Goal: Contribute content: Contribute content

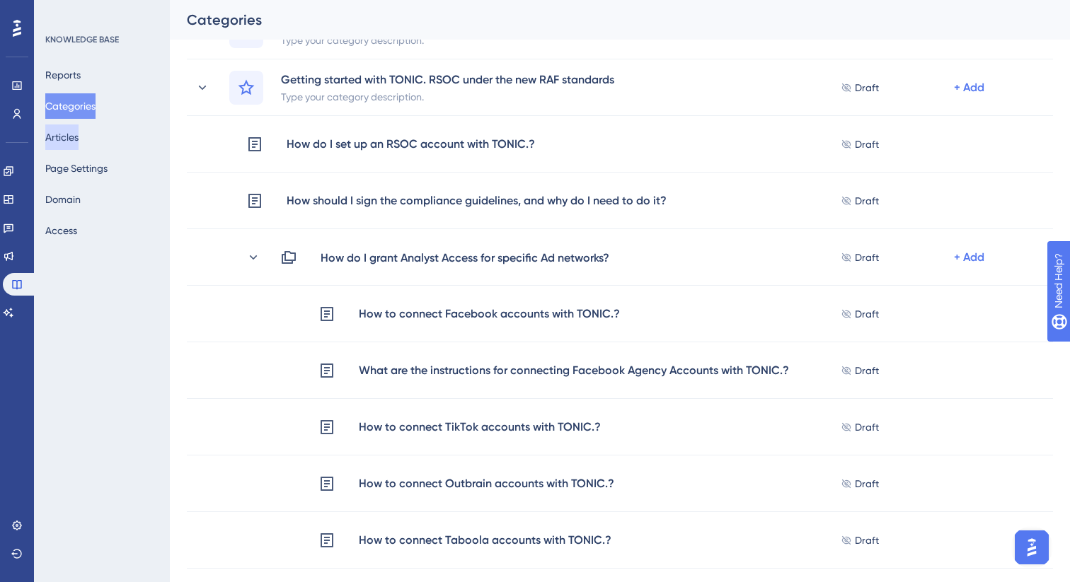
click at [75, 143] on button "Articles" at bounding box center [61, 137] width 33 height 25
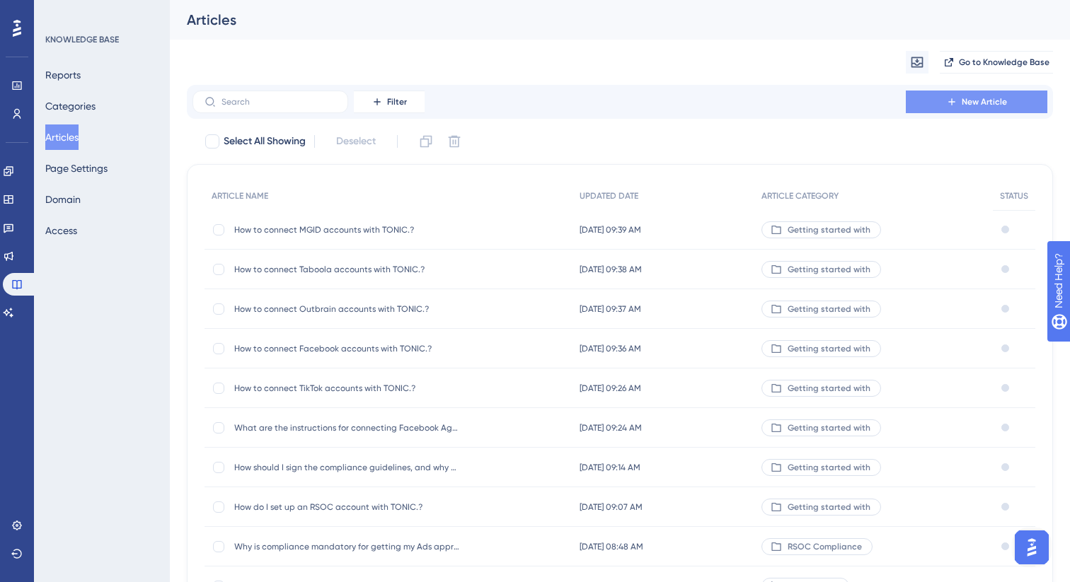
click at [978, 110] on button "New Article" at bounding box center [977, 102] width 142 height 23
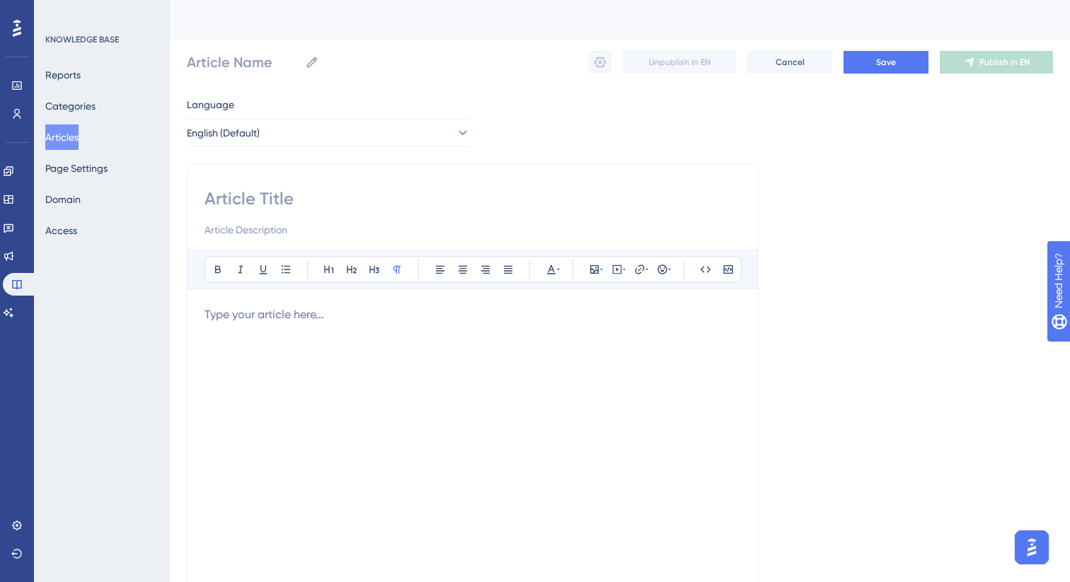
click at [429, 192] on input at bounding box center [472, 198] width 536 height 23
click at [393, 201] on input at bounding box center [472, 198] width 536 height 23
click at [446, 201] on input at bounding box center [472, 198] width 536 height 23
paste input "Do I receive a separate account and website for each traffic network?"
type input "Do I receive a separate account and website for each traffic network?"
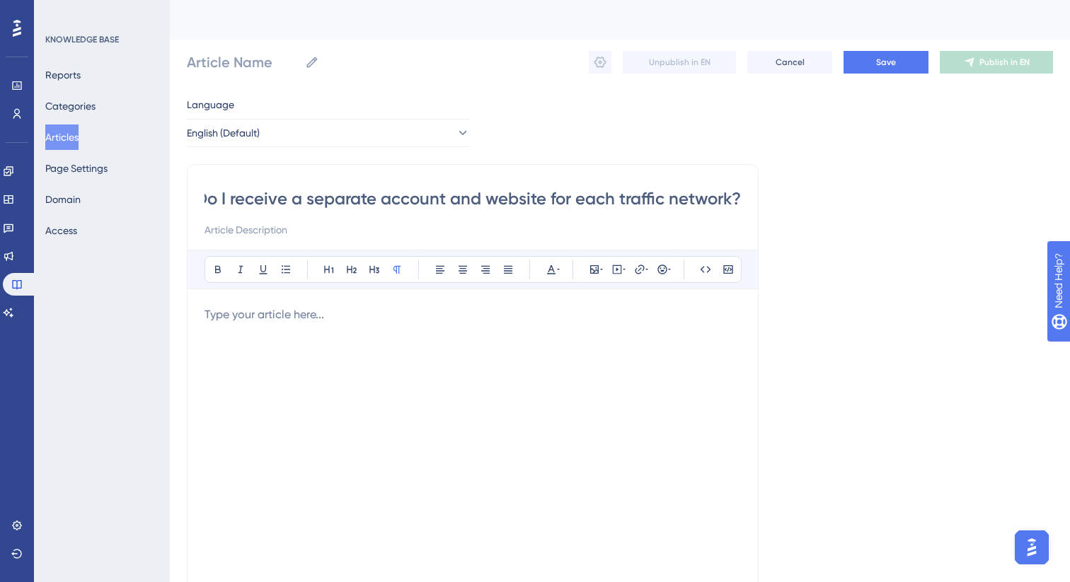
type input "Do I receive a separate account and website for each traffic network?"
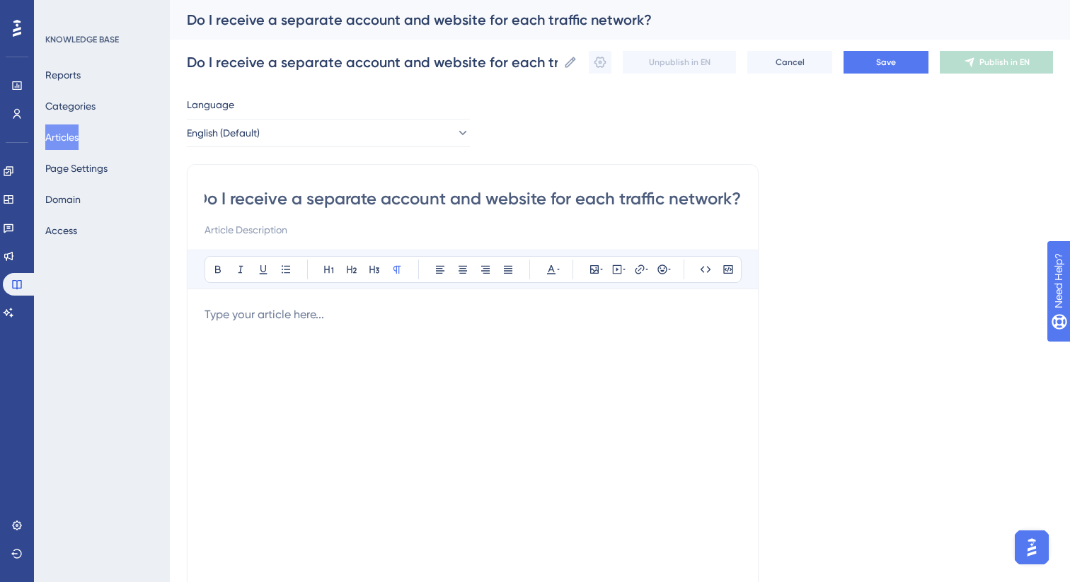
type input "Do I receive a separate account and website for each traffic network?"
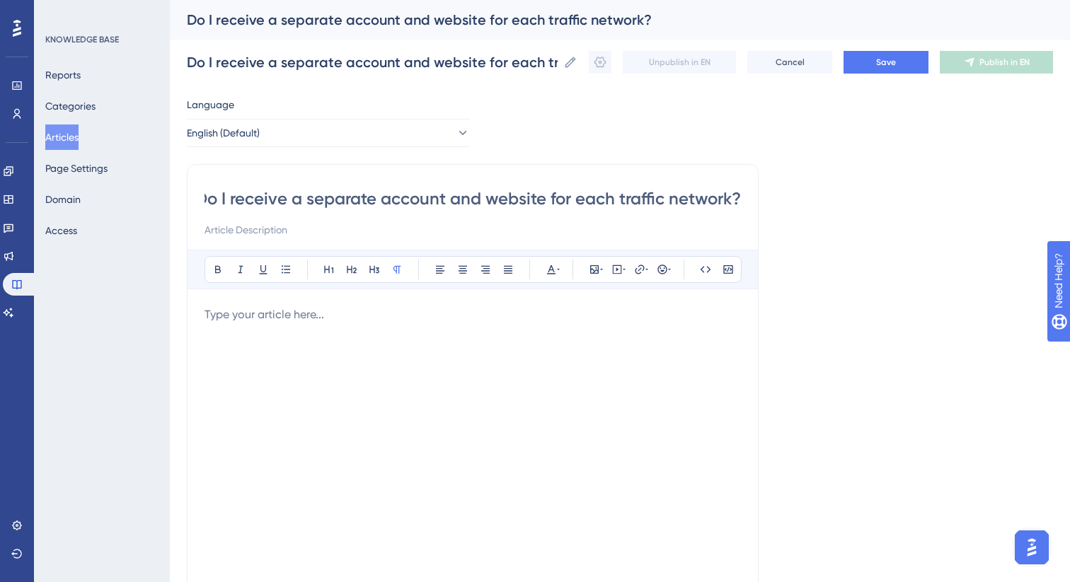
type input "Do I receive a separate account and website for each traffic network?"
click at [420, 330] on div at bounding box center [472, 461] width 536 height 311
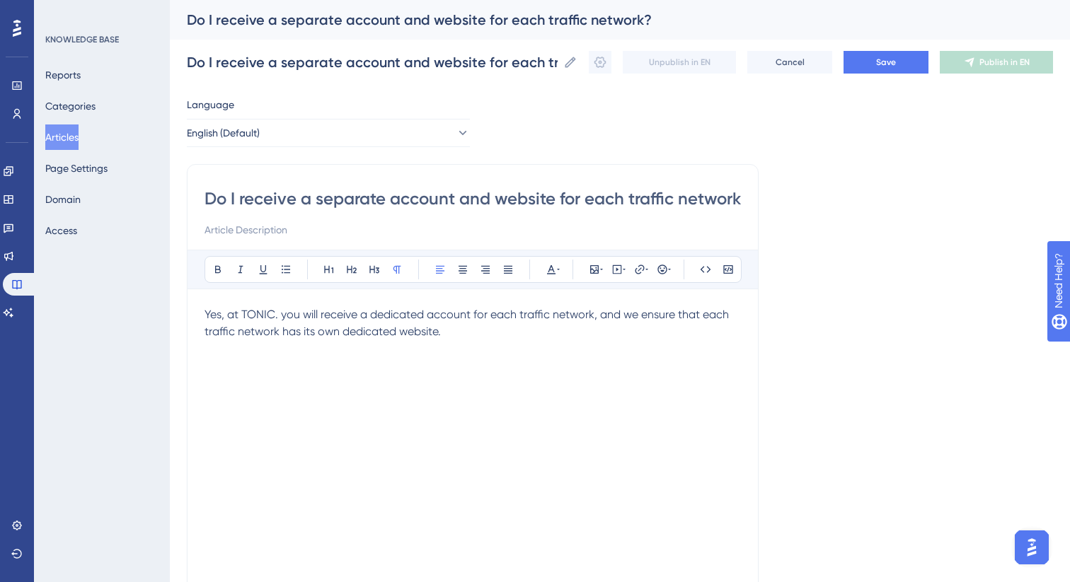
click at [539, 197] on input "Do I receive a separate account and website for each traffic network?" at bounding box center [472, 198] width 536 height 23
click at [554, 308] on span "Yes, at TONIC. you will receive a dedicated account for each traffic network, a…" at bounding box center [467, 323] width 527 height 30
click at [508, 272] on icon at bounding box center [507, 269] width 11 height 11
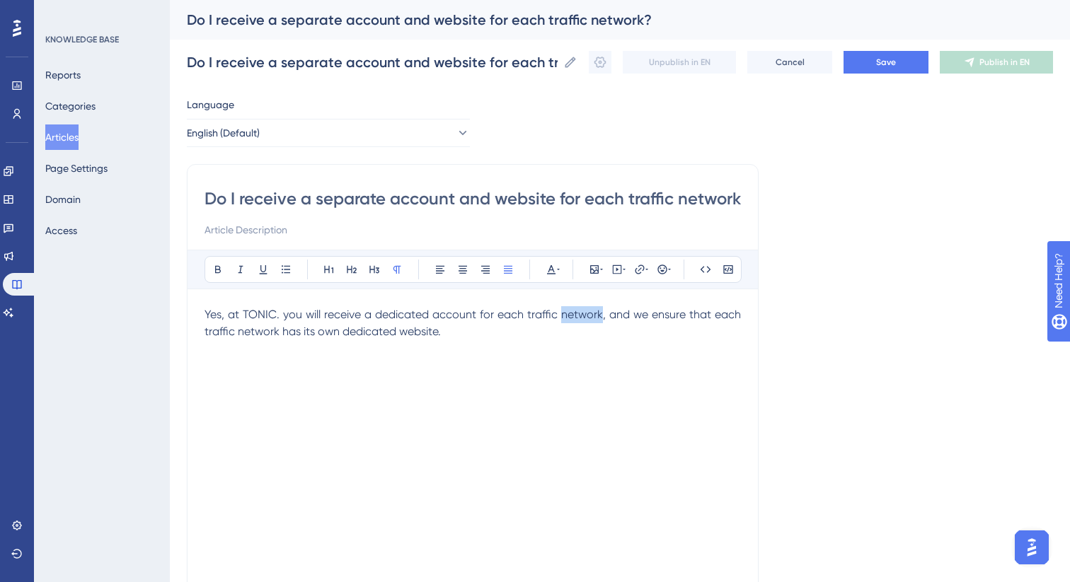
click at [474, 347] on div "Yes, at TONIC. you will receive a dedicated account for each traffic network, a…" at bounding box center [472, 461] width 536 height 311
click at [897, 67] on button "Save" at bounding box center [885, 62] width 85 height 23
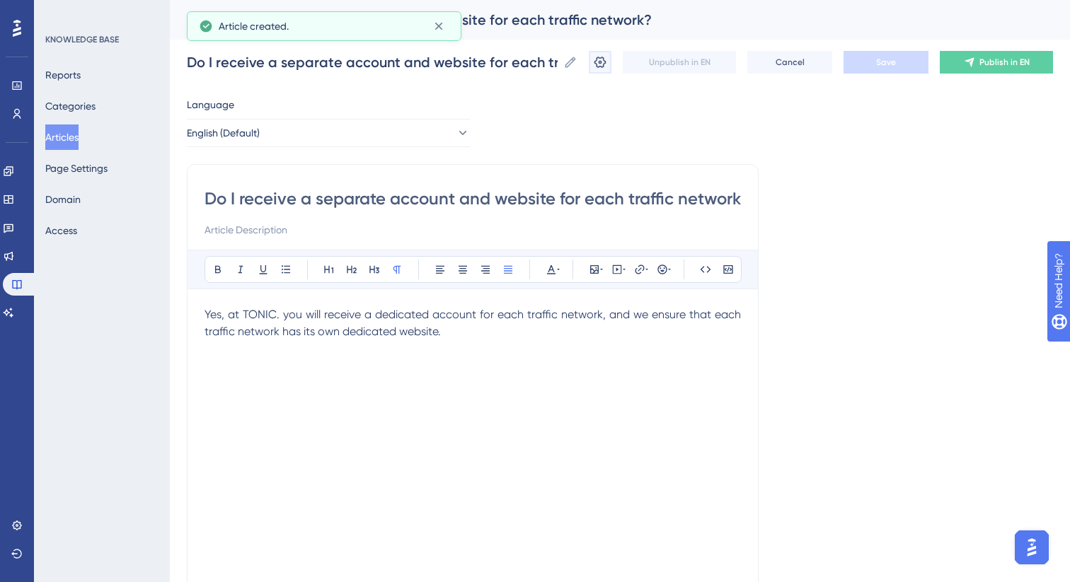
click at [601, 67] on icon at bounding box center [600, 62] width 12 height 11
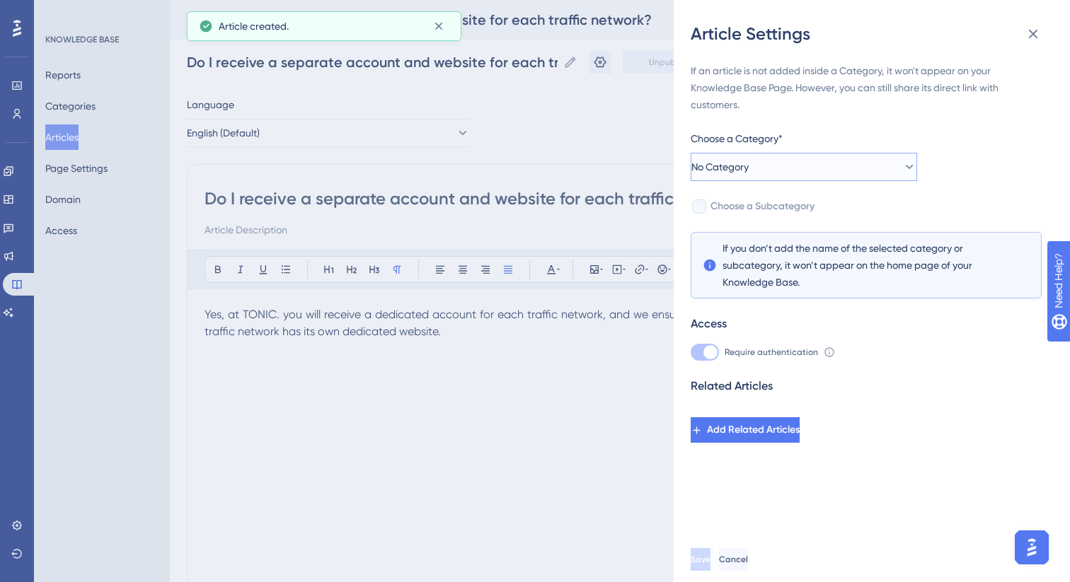
click at [819, 171] on button "No Category" at bounding box center [804, 167] width 226 height 28
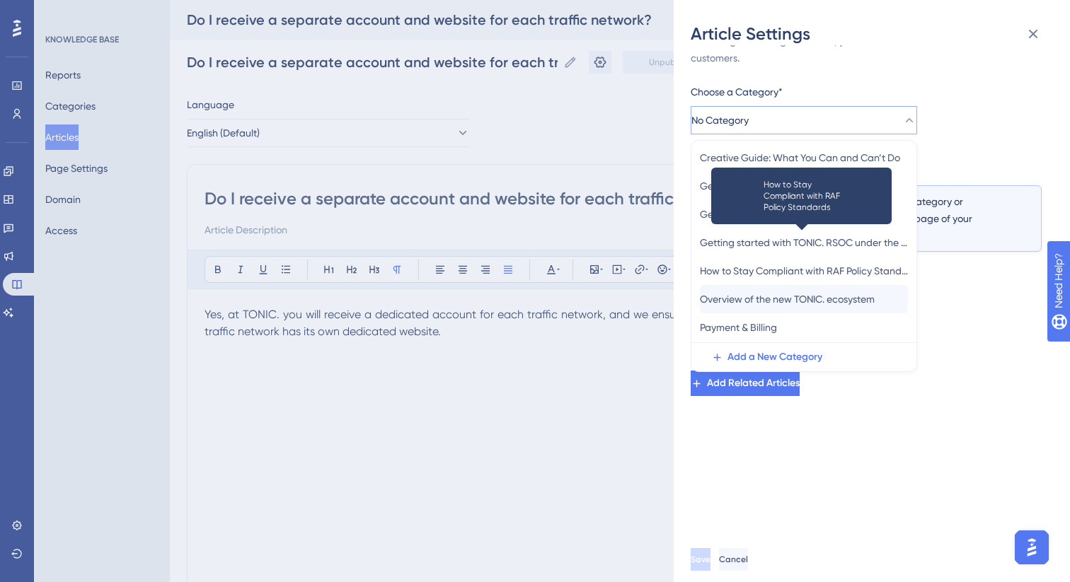
scroll to position [117, 0]
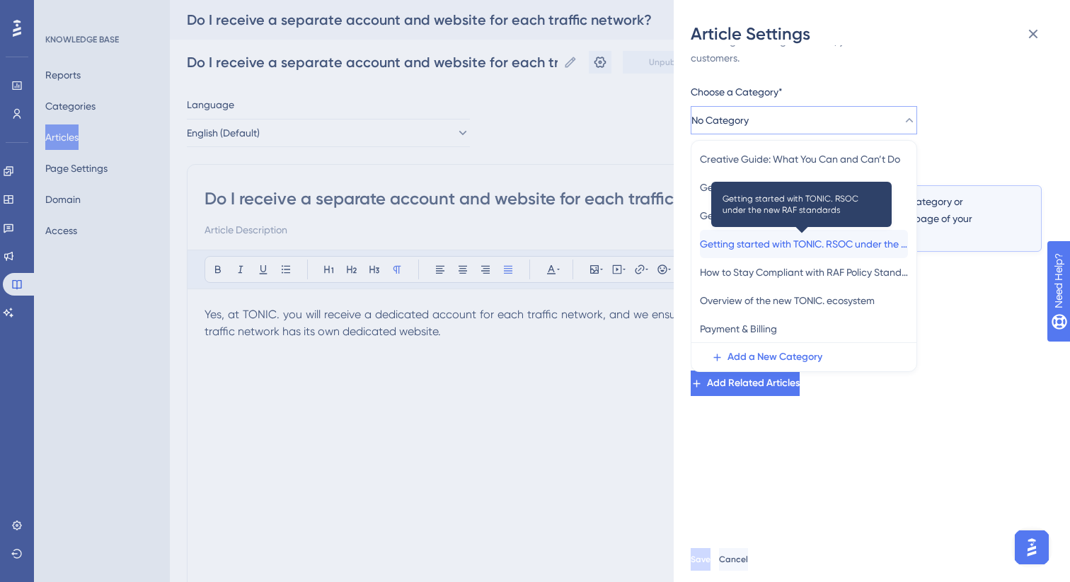
click at [820, 246] on span "Getting started with TONIC. RSOC under the new RAF standards" at bounding box center [804, 244] width 208 height 17
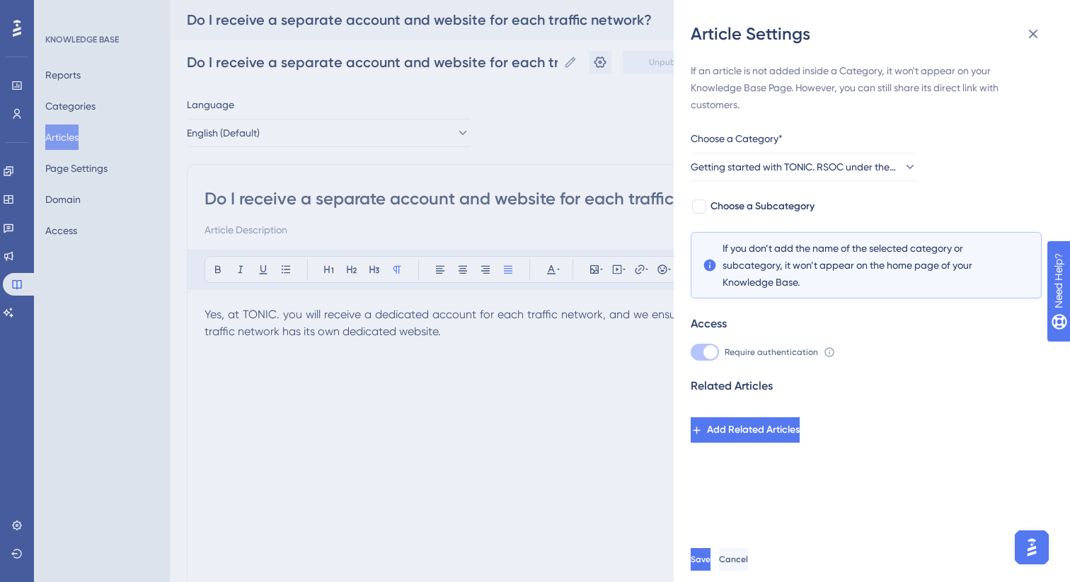
scroll to position [0, 0]
click at [712, 563] on span "Save" at bounding box center [702, 559] width 20 height 11
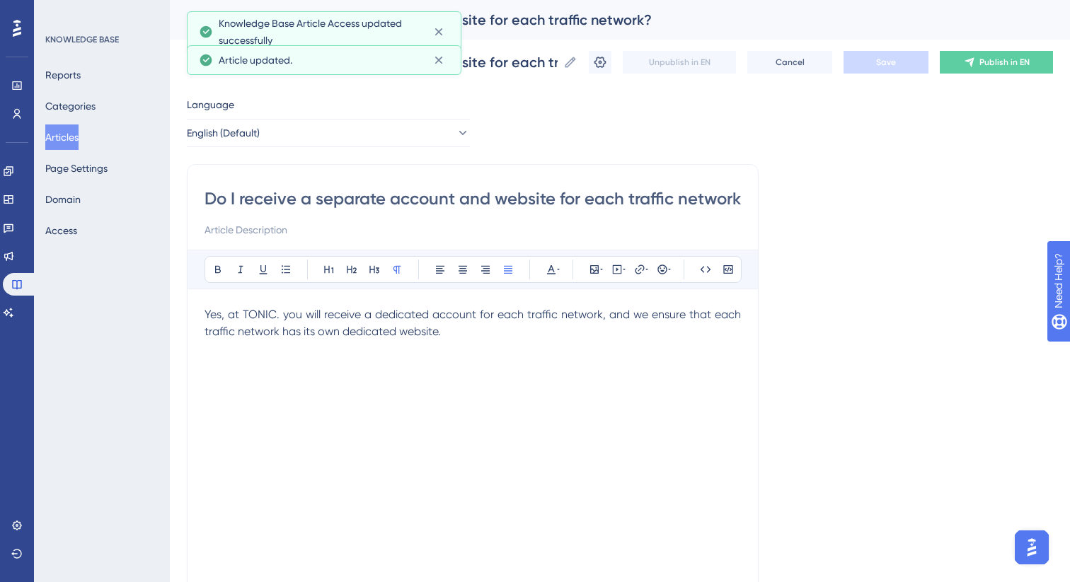
click at [74, 137] on button "Articles" at bounding box center [61, 137] width 33 height 25
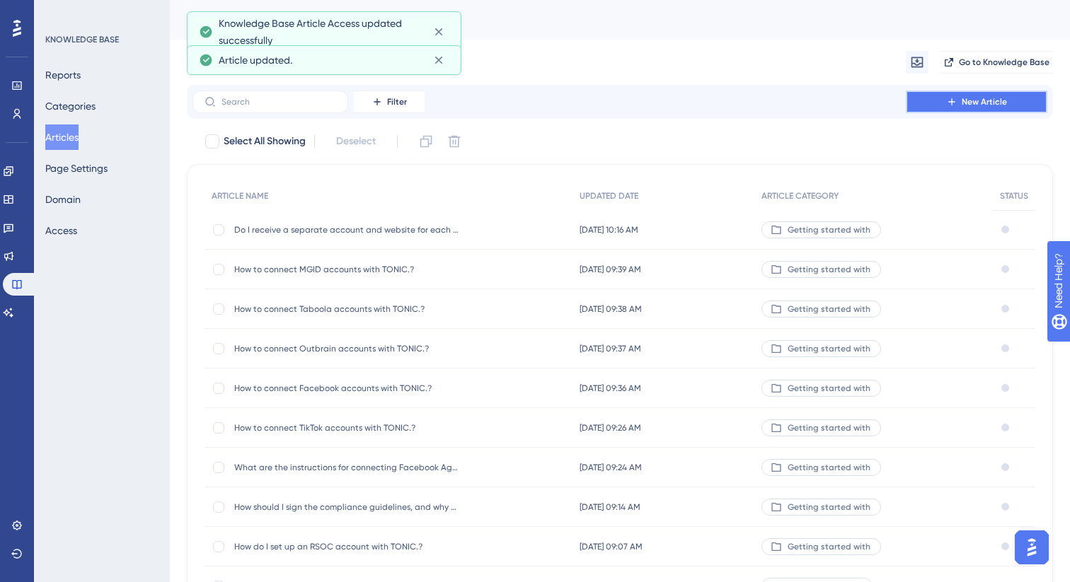
click at [954, 98] on icon at bounding box center [951, 101] width 11 height 11
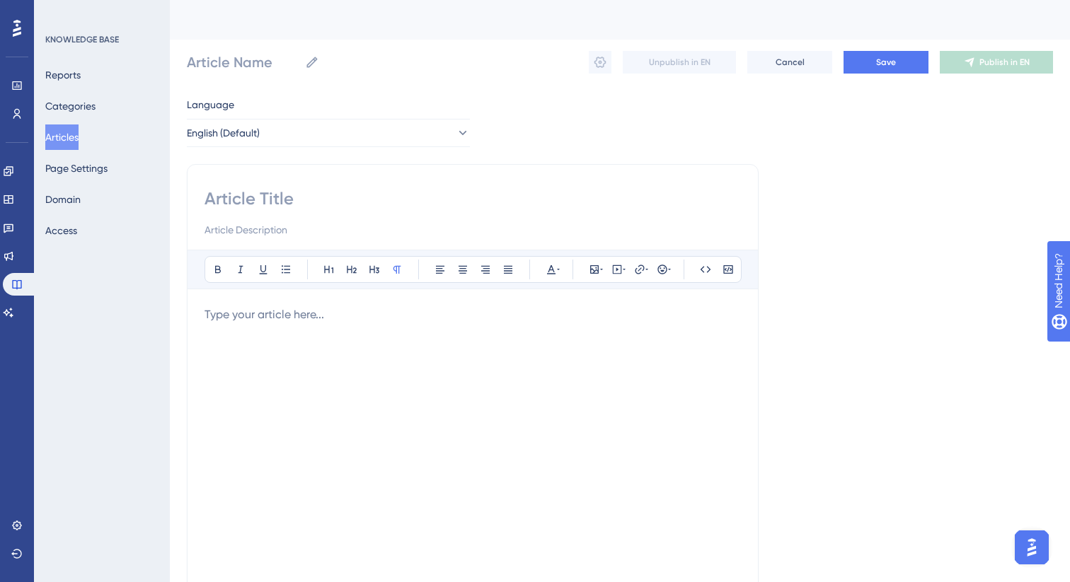
click at [422, 196] on input at bounding box center [472, 198] width 536 height 23
paste input "Which parameters are mandatory to implement to tracking links to monetize RSOC …"
type input "Which parameters are mandatory to implement to tracking links to monetize RSOC …"
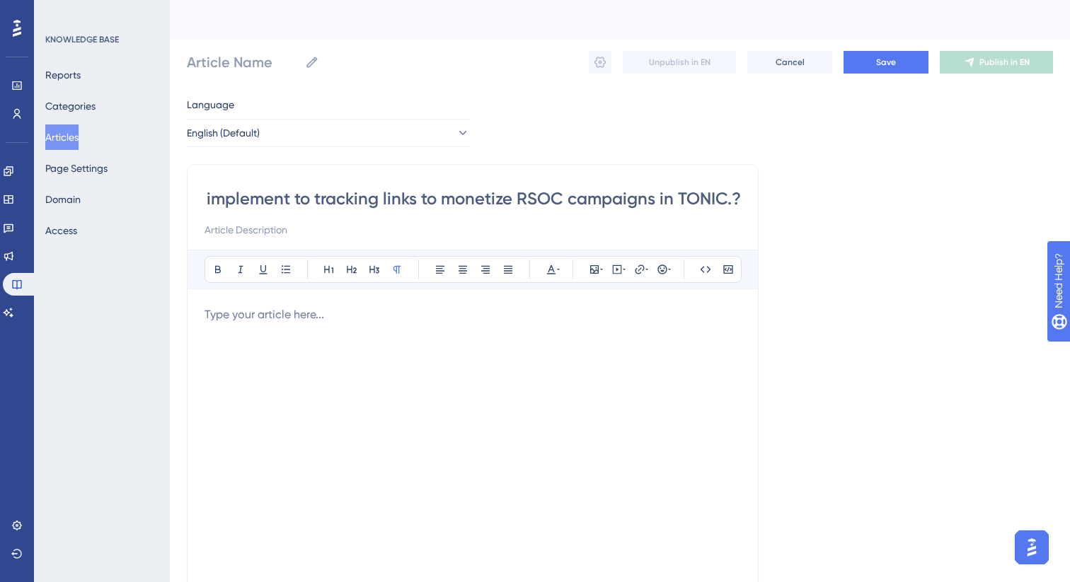
type input "Which parameters are mandatory to implement to tracking links to monetize RSOC …"
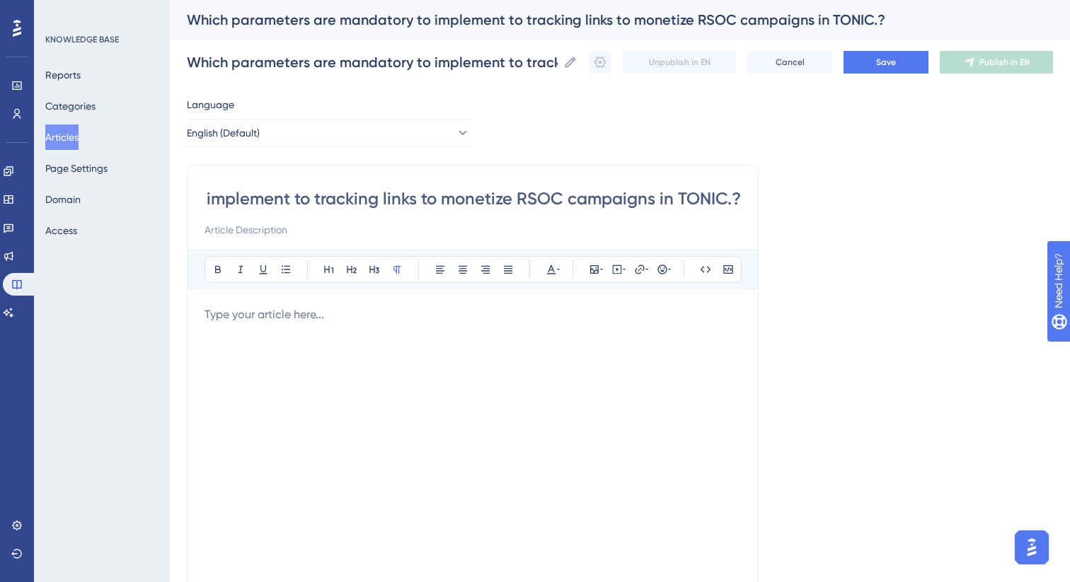
type input "Which parameters are mandatory to implement to tracking links to monetize RSOC …"
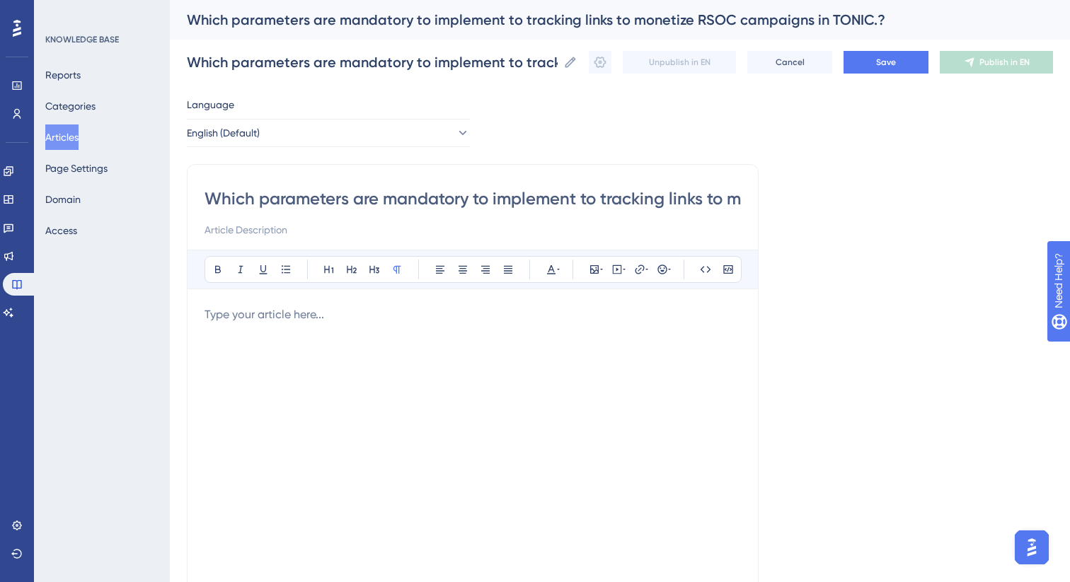
click at [379, 322] on p at bounding box center [472, 314] width 536 height 17
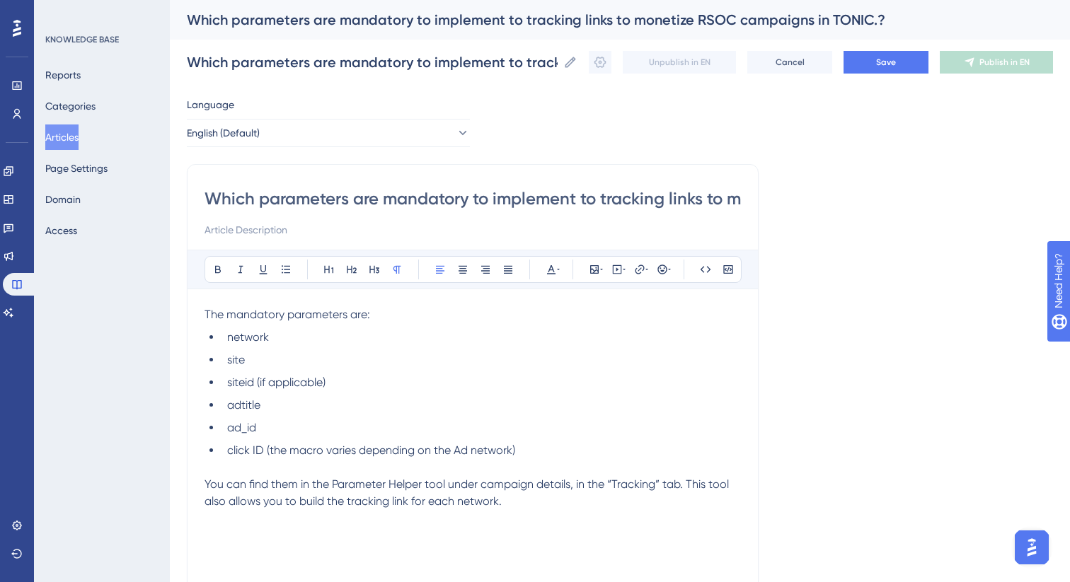
drag, startPoint x: 688, startPoint y: 484, endPoint x: 699, endPoint y: 499, distance: 19.2
click at [699, 499] on p "You can find them in the Parameter Helper tool under campaign details, in the “…" at bounding box center [472, 493] width 536 height 34
click at [213, 276] on button at bounding box center [218, 270] width 20 height 20
click at [687, 487] on strong "This tool also allows you to build the tracking link for each network." at bounding box center [467, 493] width 526 height 30
drag, startPoint x: 578, startPoint y: 503, endPoint x: 161, endPoint y: 485, distance: 417.1
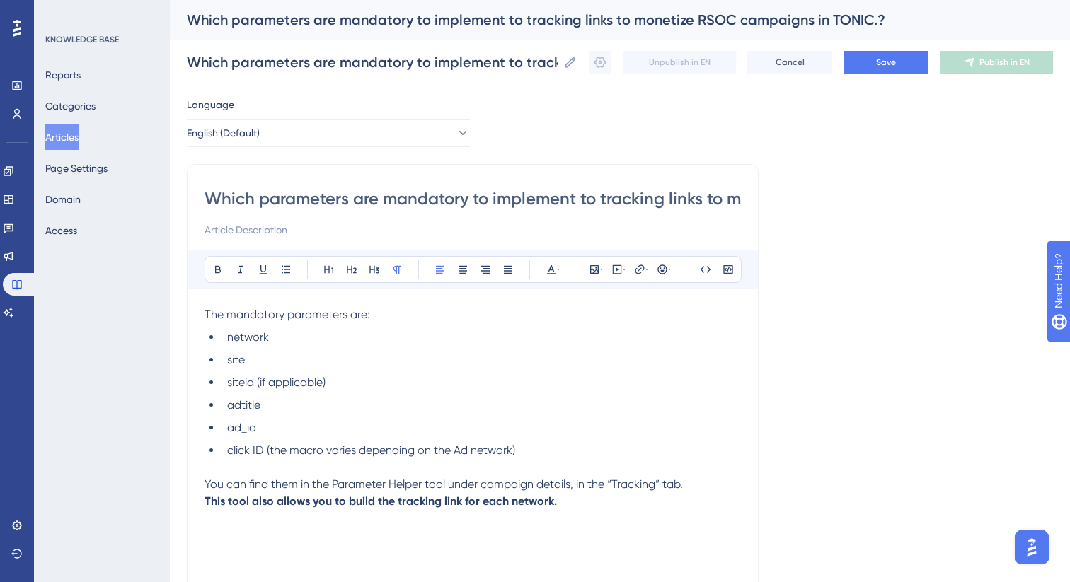
click at [170, 485] on div "Performance Users Engagement Widgets Feedback Product Updates Knowledge Base AI…" at bounding box center [620, 371] width 900 height 743
click at [512, 270] on icon at bounding box center [507, 269] width 11 height 11
click at [499, 366] on li "site" at bounding box center [480, 360] width 519 height 17
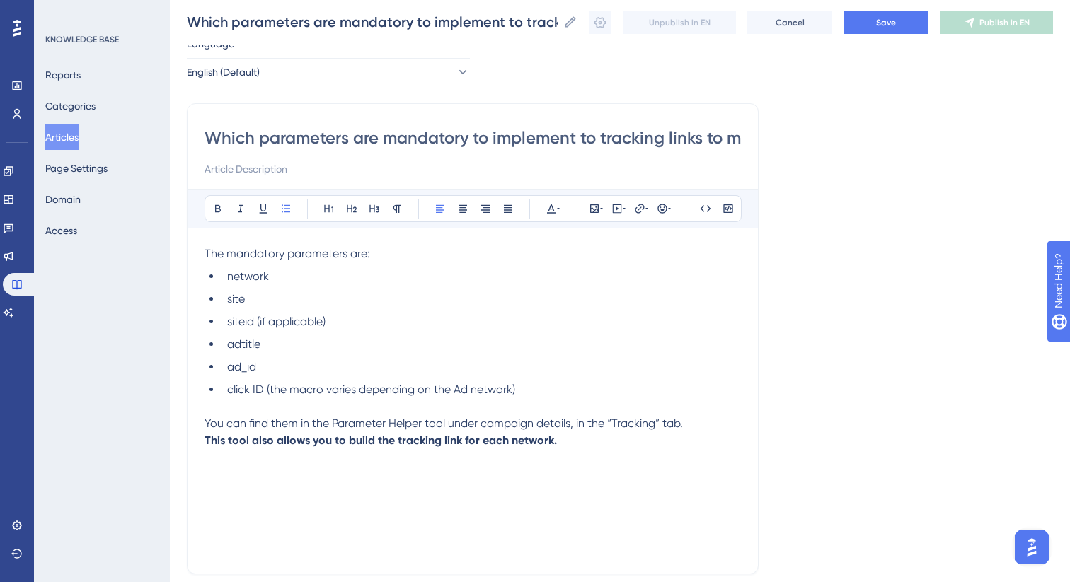
scroll to position [30, 0]
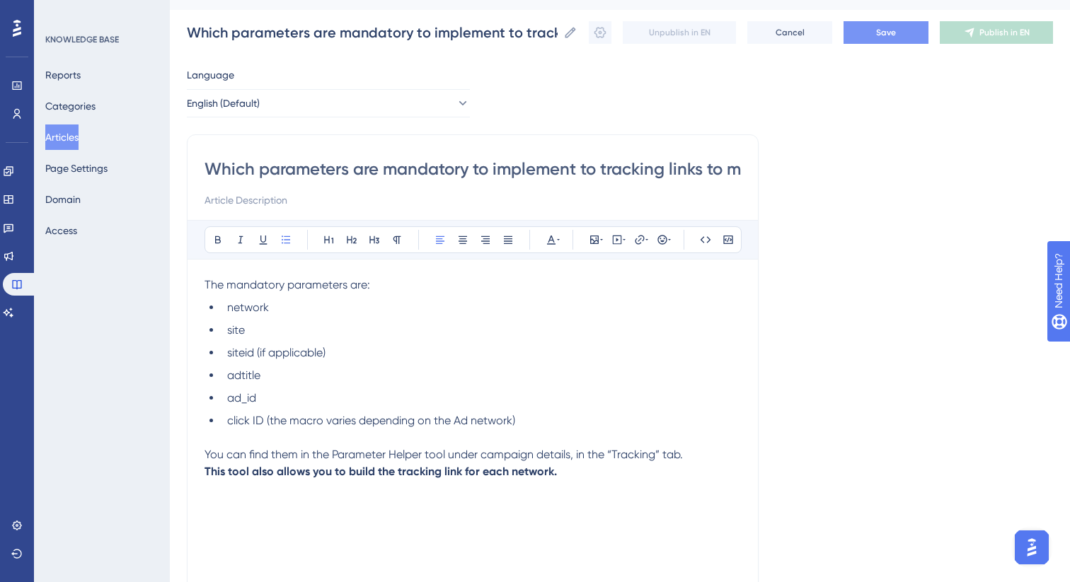
click at [874, 32] on button "Save" at bounding box center [885, 32] width 85 height 23
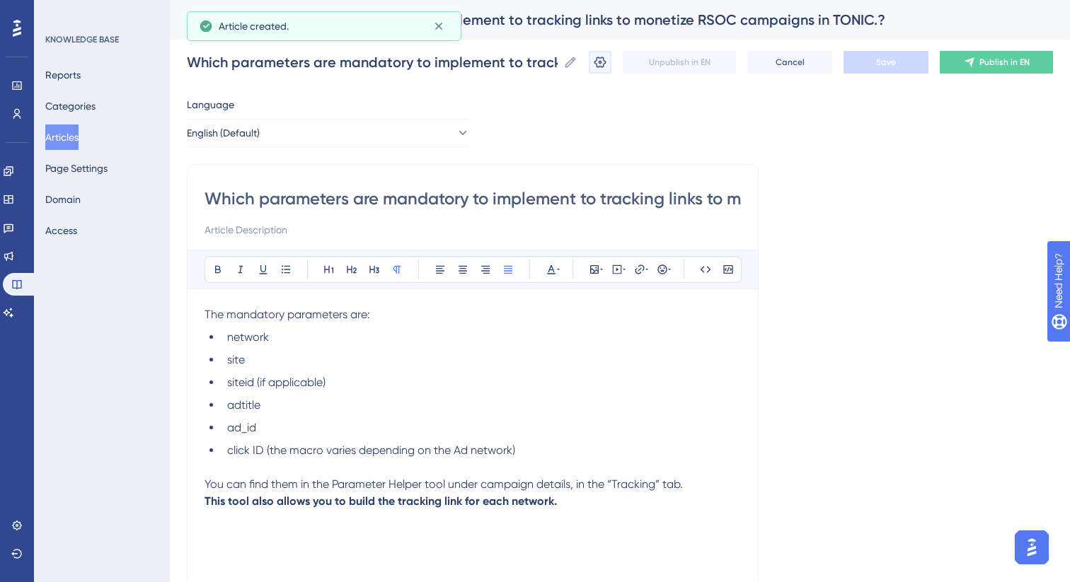
click at [602, 71] on button at bounding box center [600, 62] width 23 height 23
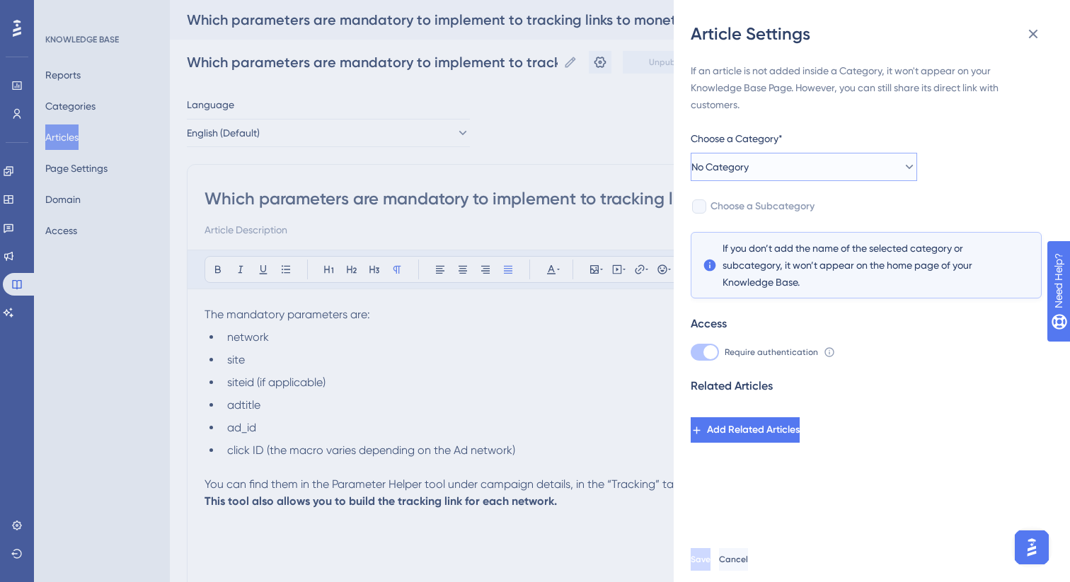
click at [813, 167] on button "No Category" at bounding box center [804, 167] width 226 height 28
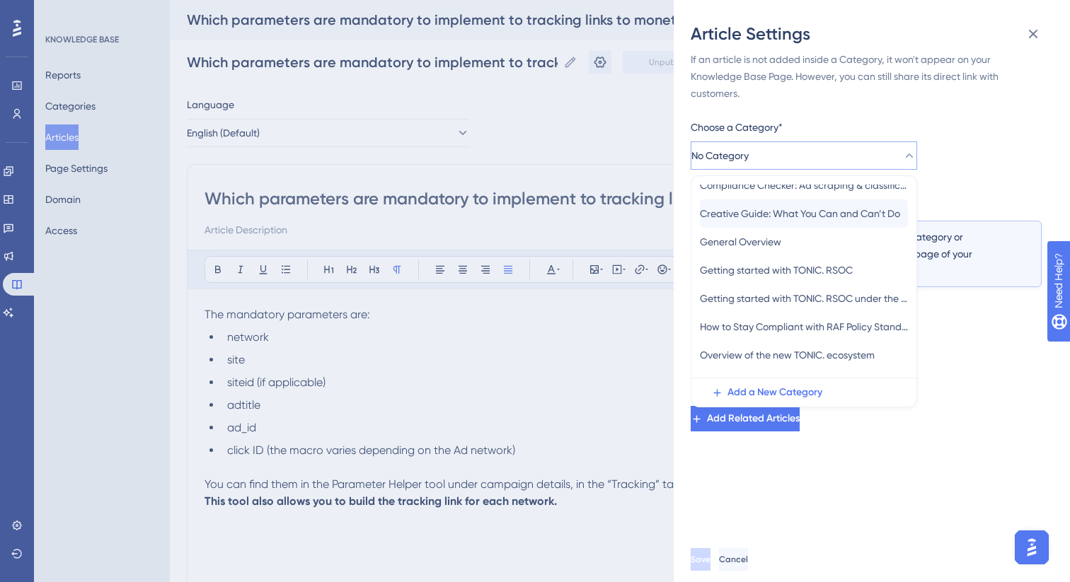
scroll to position [105, 0]
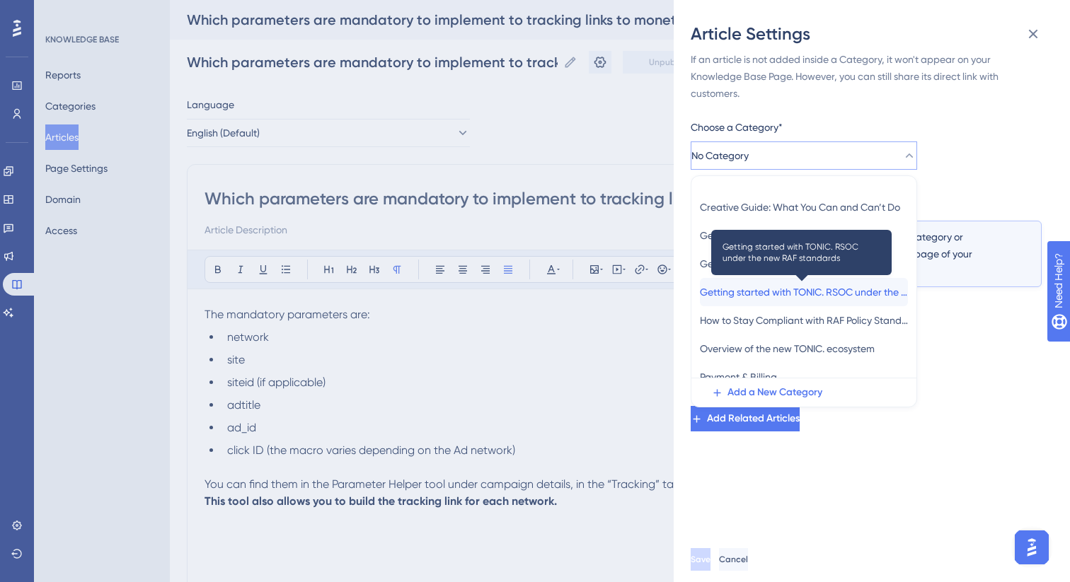
click at [784, 295] on span "Getting started with TONIC. RSOC under the new RAF standards" at bounding box center [804, 292] width 208 height 17
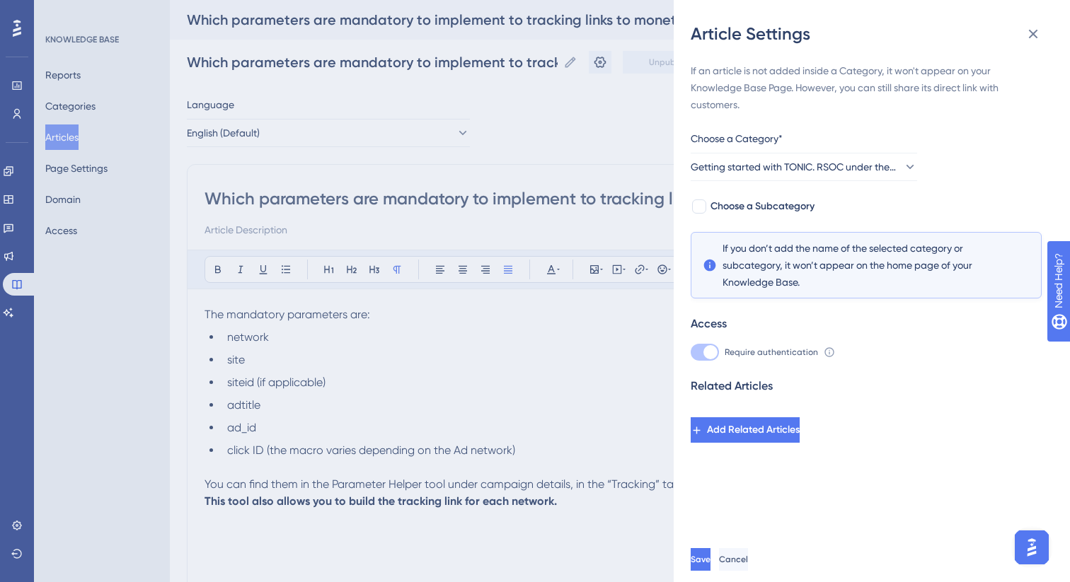
scroll to position [0, 0]
click at [713, 552] on button "Save" at bounding box center [702, 559] width 23 height 23
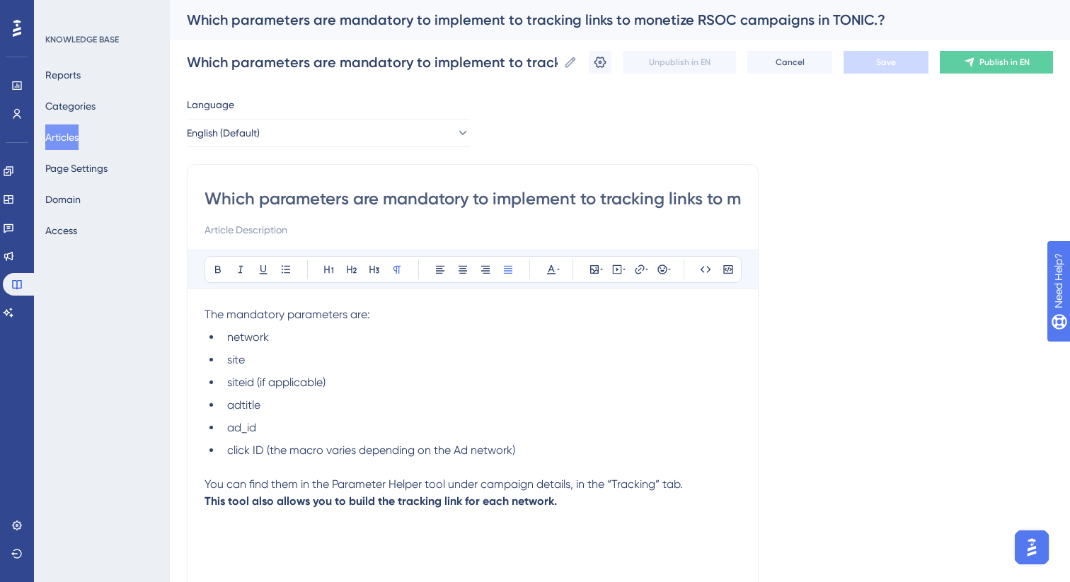
click at [79, 139] on button "Articles" at bounding box center [61, 137] width 33 height 25
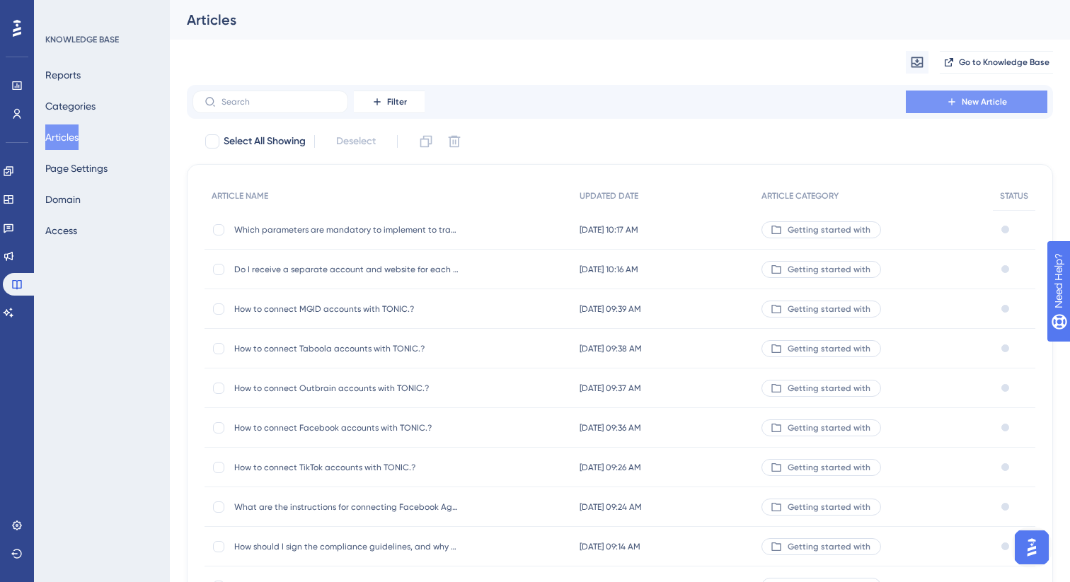
click at [955, 105] on icon at bounding box center [951, 101] width 11 height 11
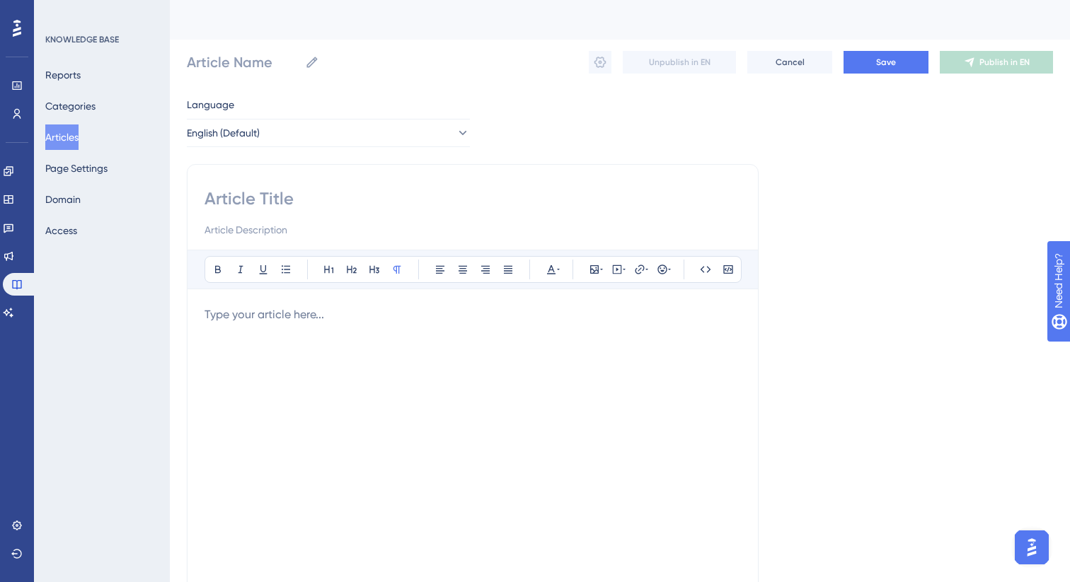
click at [373, 204] on input at bounding box center [472, 198] width 536 height 23
paste input "How to check in the Redirect Report if the Ad ID and all mandatory parameters a…"
type input "How to check in the Redirect Report if the Ad ID and all mandatory parameters a…"
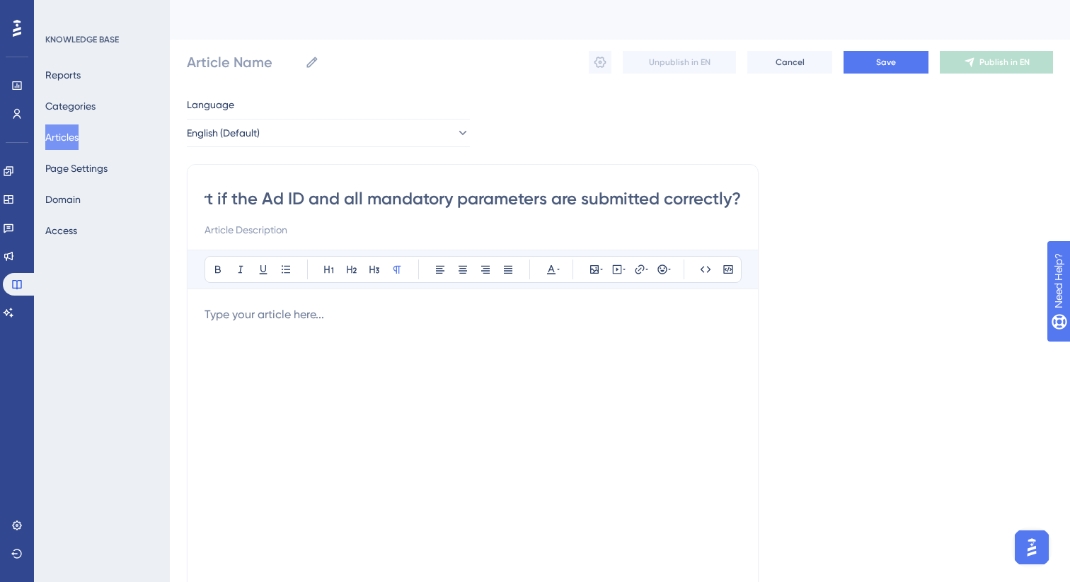
type input "How to check in the Redirect Report if the Ad ID and all mandatory parameters a…"
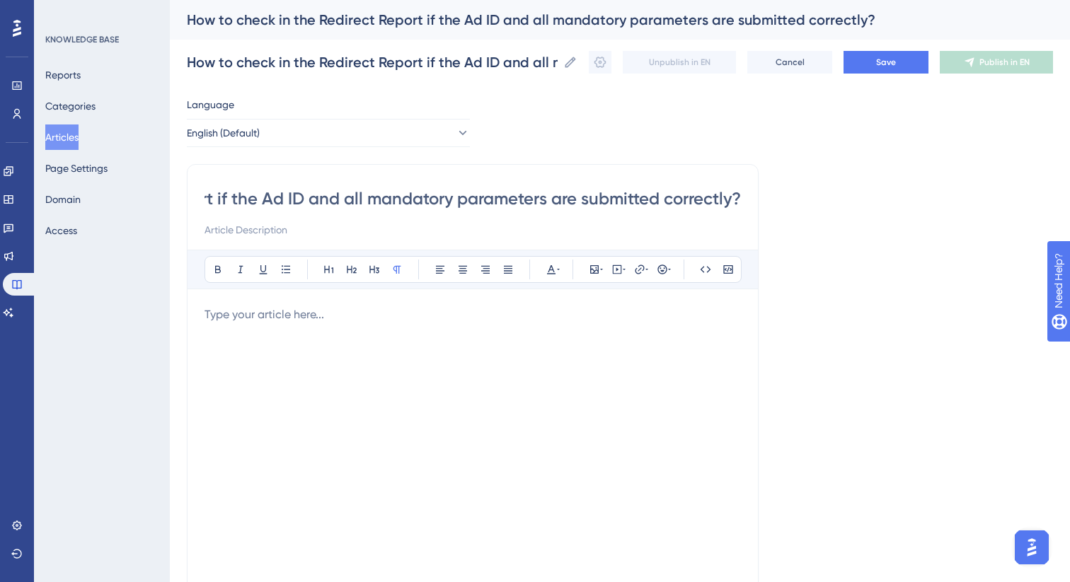
type input "How to check in the Redirect Report if the Ad ID and all mandatory parameters a…"
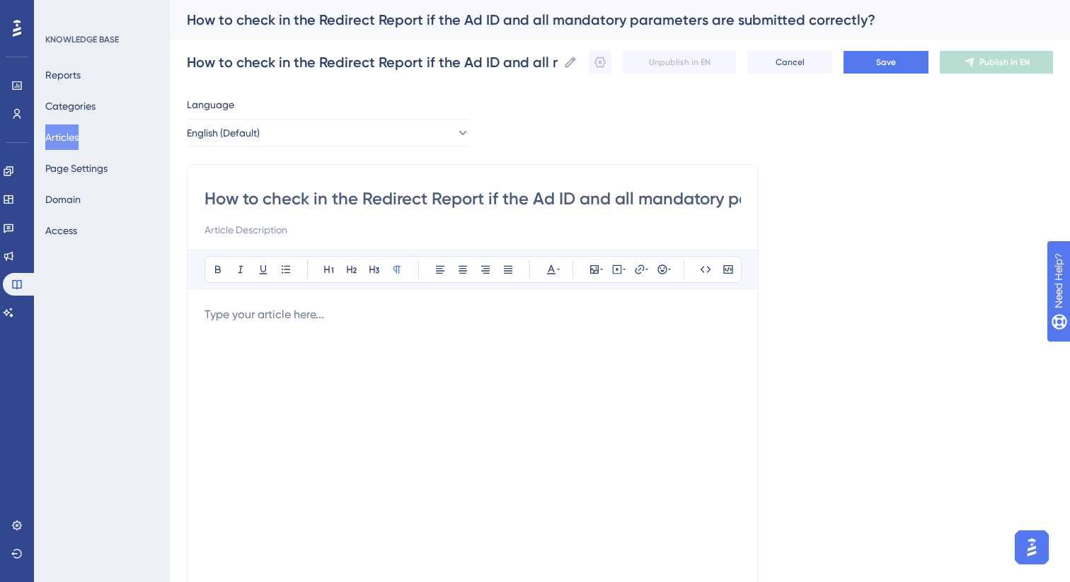
click at [420, 318] on p at bounding box center [472, 314] width 536 height 17
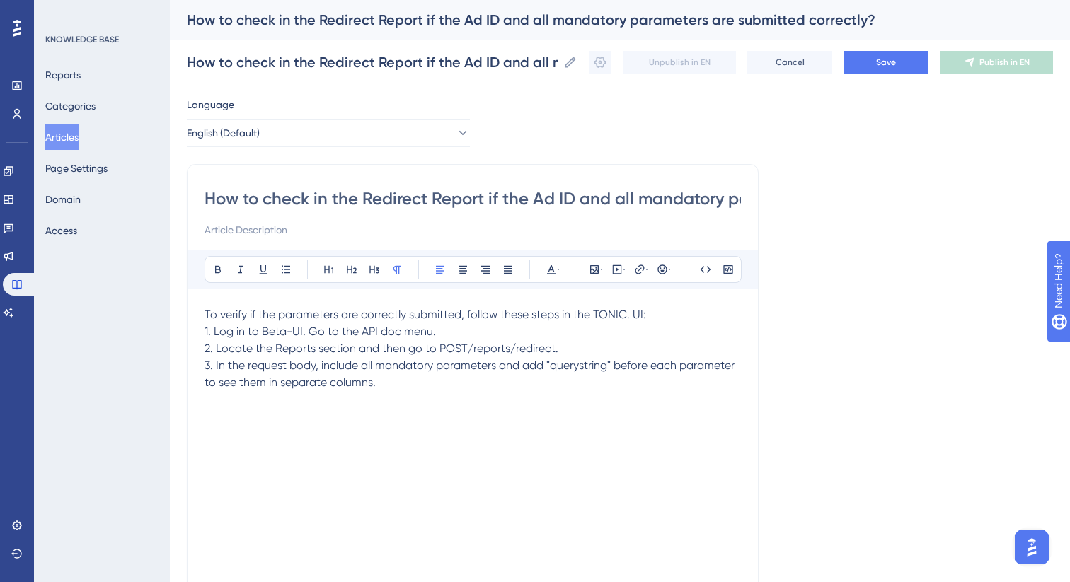
click at [659, 316] on p "To verify if the parameters are correctly submitted, follow these steps in the …" at bounding box center [472, 314] width 536 height 17
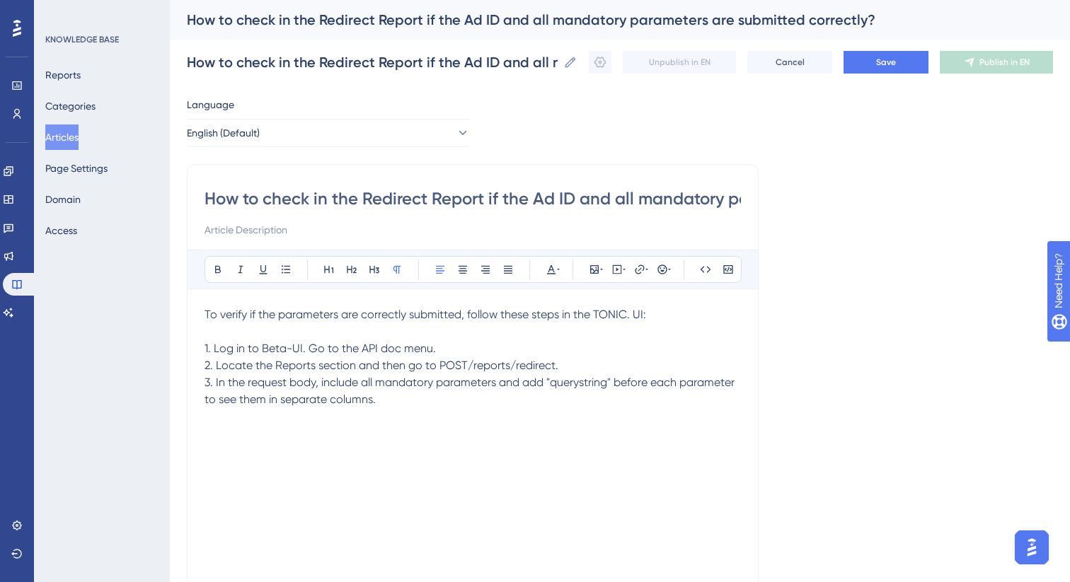
click at [507, 351] on p "1. Log in to Beta-UI. Go to the API doc menu." at bounding box center [472, 348] width 536 height 17
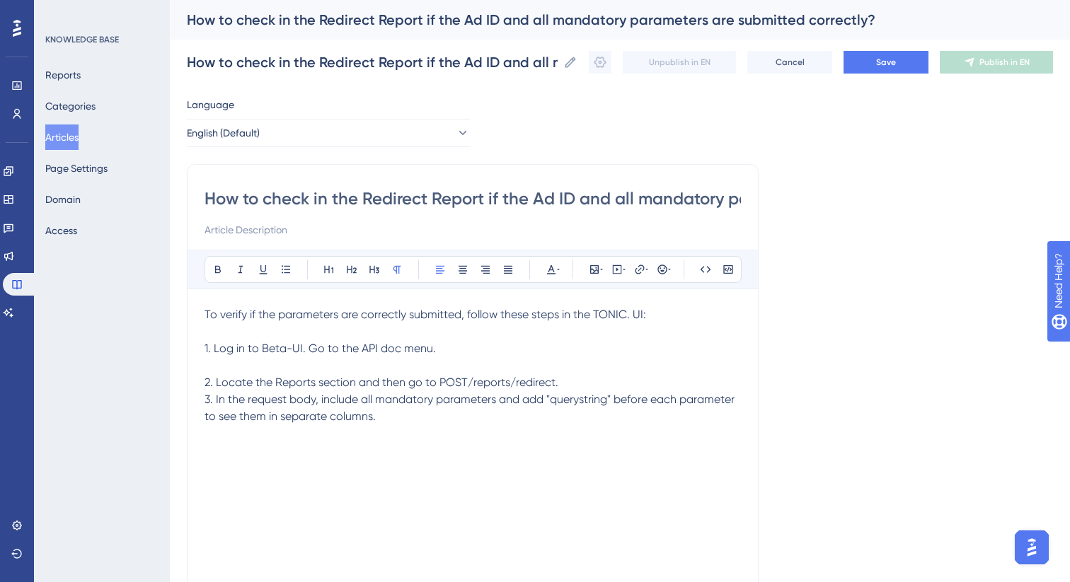
click at [574, 388] on p "2. Locate the Reports section and then go to POST/reports/redirect." at bounding box center [472, 382] width 536 height 17
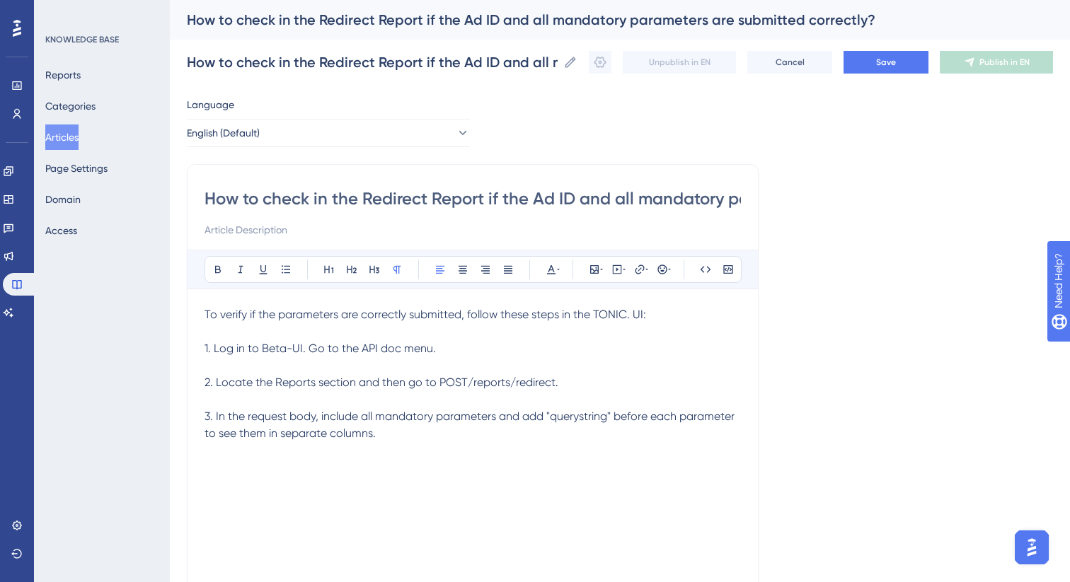
click at [409, 440] on p "3. In the request body, include all mandatory parameters and add "querystring" …" at bounding box center [472, 425] width 536 height 34
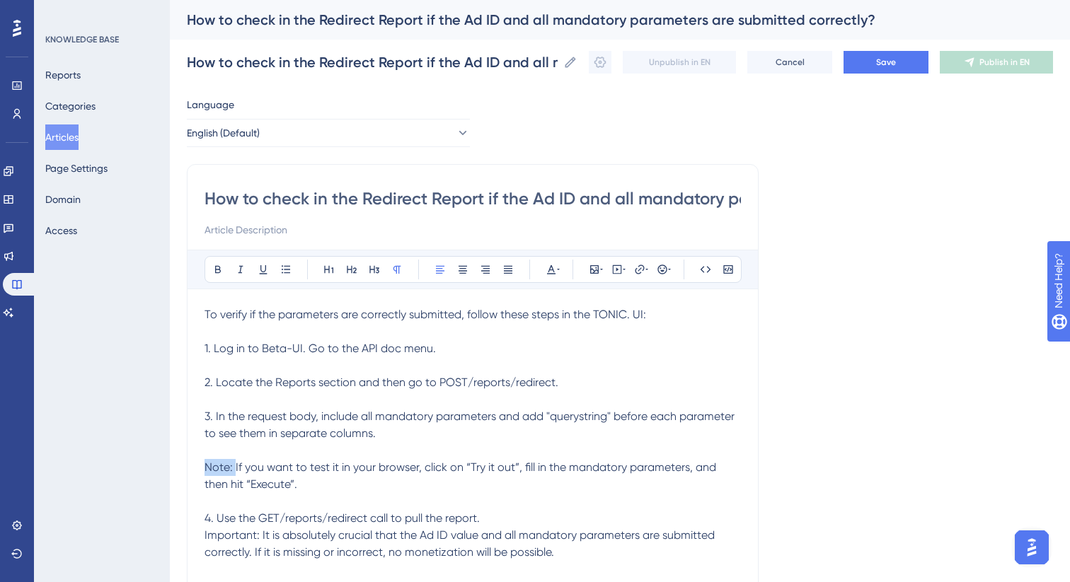
drag, startPoint x: 234, startPoint y: 470, endPoint x: 200, endPoint y: 470, distance: 34.0
click at [200, 470] on div "How to check in the Redirect Report if the Ad ID and all mandatory parameters a…" at bounding box center [473, 399] width 572 height 471
click at [214, 269] on icon at bounding box center [217, 269] width 11 height 11
drag, startPoint x: 278, startPoint y: 488, endPoint x: 233, endPoint y: 471, distance: 48.4
click at [233, 471] on p "Note: If you want to test it in your browser, click on “Try it out”, fill in th…" at bounding box center [472, 476] width 536 height 34
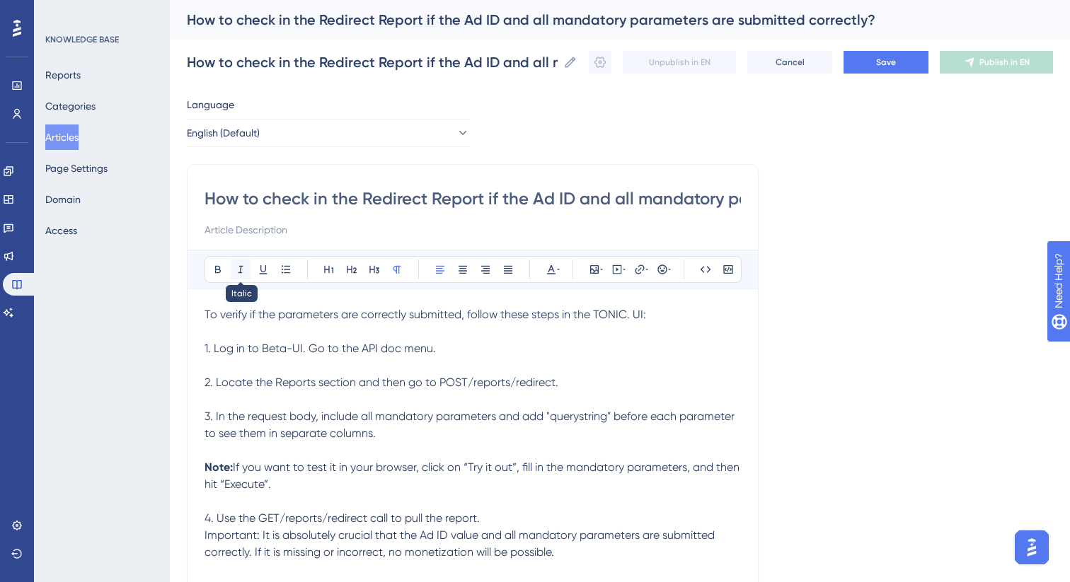
click at [241, 269] on icon at bounding box center [240, 270] width 5 height 8
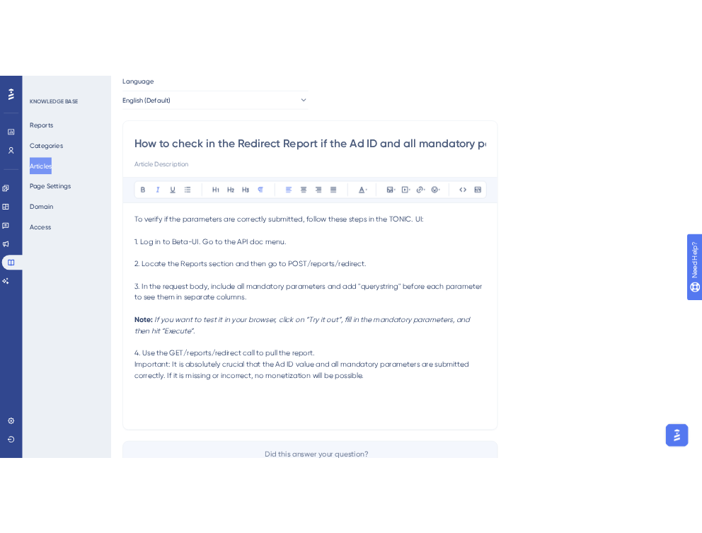
scroll to position [103, 0]
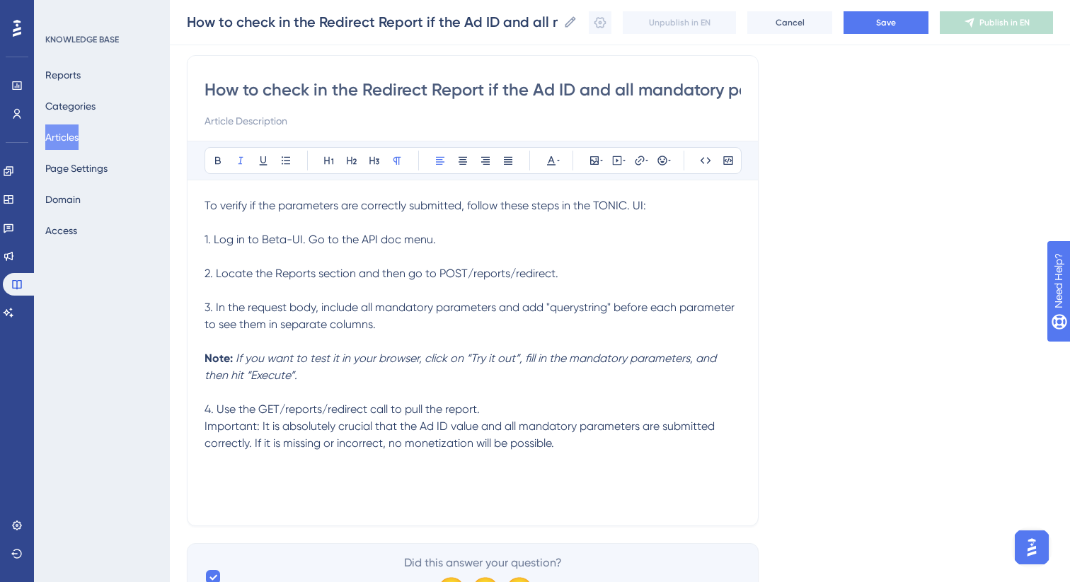
click at [491, 414] on p "4. Use the GET/reports/redirect call to pull the report." at bounding box center [472, 409] width 536 height 17
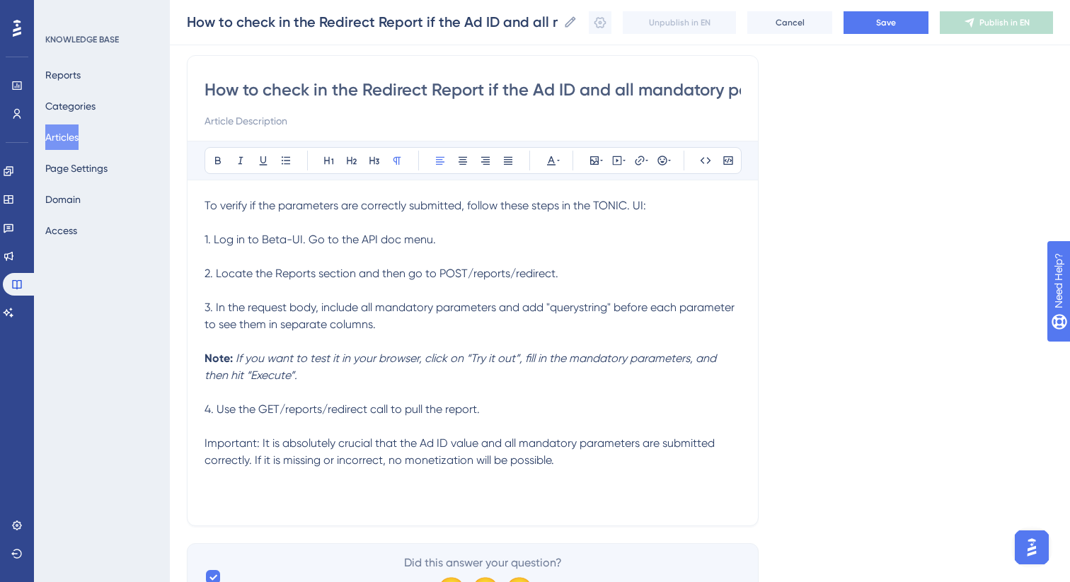
click at [236, 441] on span "Important: It is absolutely crucial that the Ad ID value and all mandatory para…" at bounding box center [460, 452] width 513 height 30
click at [214, 162] on icon at bounding box center [217, 160] width 11 height 11
drag, startPoint x: 570, startPoint y: 459, endPoint x: 262, endPoint y: 444, distance: 308.1
click at [262, 444] on p "Important : It is absolutely crucial that the Ad ID value and all mandatory par…" at bounding box center [472, 452] width 536 height 34
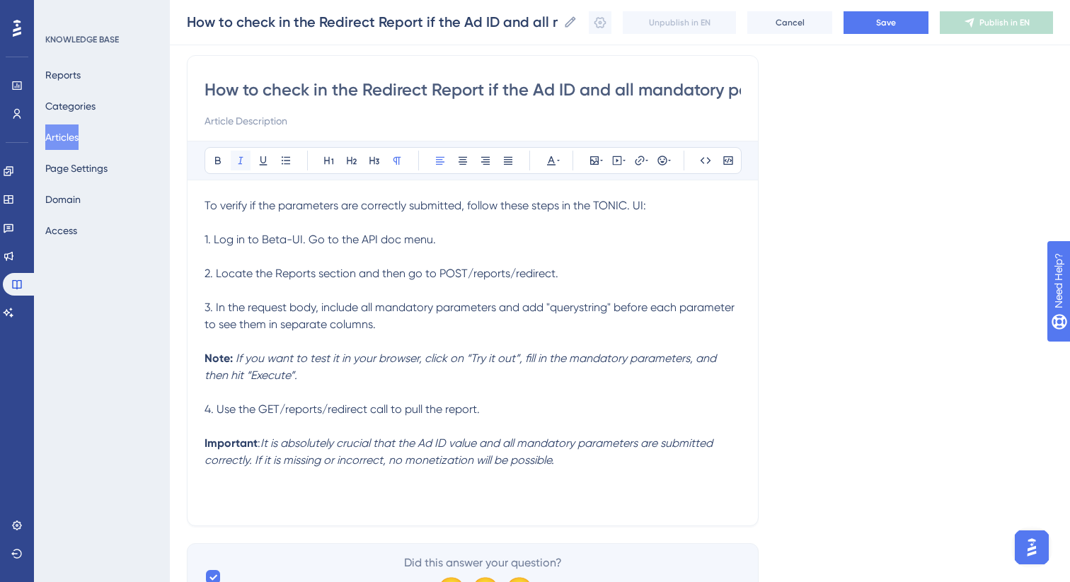
click at [239, 159] on icon at bounding box center [240, 160] width 11 height 11
click at [579, 458] on p "Important : It is absolutely crucial that the Ad ID value and all mandatory par…" at bounding box center [472, 452] width 536 height 34
drag, startPoint x: 581, startPoint y: 465, endPoint x: 192, endPoint y: 195, distance: 472.8
click at [192, 195] on div "How to check in the Redirect Report if the Ad ID and all mandatory parameters a…" at bounding box center [473, 290] width 572 height 471
click at [507, 161] on icon at bounding box center [507, 160] width 11 height 11
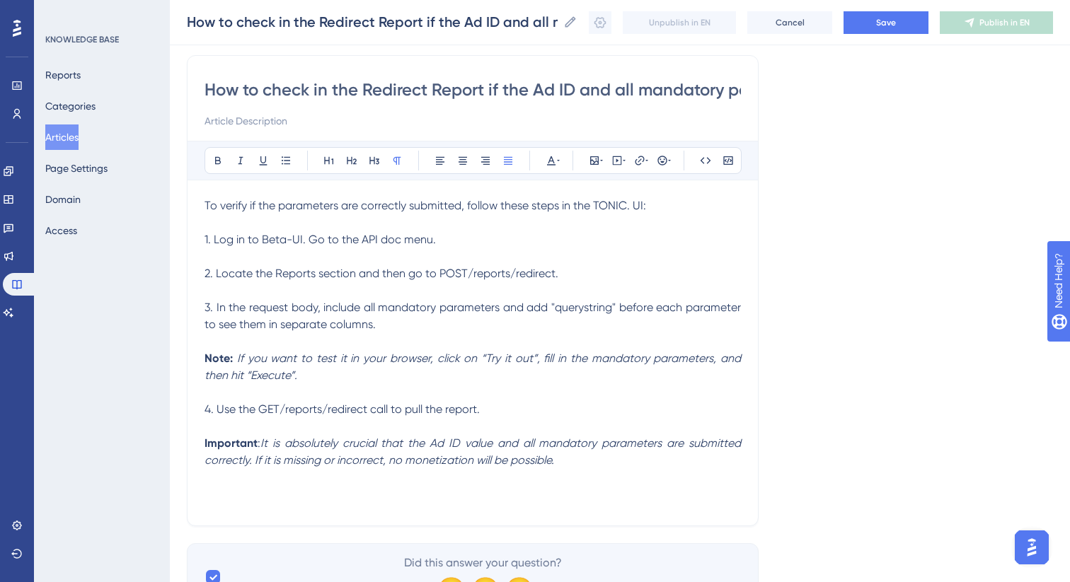
click at [524, 251] on p at bounding box center [472, 256] width 536 height 17
drag, startPoint x: 564, startPoint y: 462, endPoint x: 390, endPoint y: 466, distance: 174.1
click at [390, 466] on p "Important : It is absolutely crucial that the Ad ID value and all mandatory par…" at bounding box center [472, 452] width 536 height 34
click at [219, 163] on icon at bounding box center [217, 160] width 11 height 11
click at [324, 368] on p "Note: If you want to test it in your browser, click on “Try it out”, fill in th…" at bounding box center [472, 367] width 536 height 34
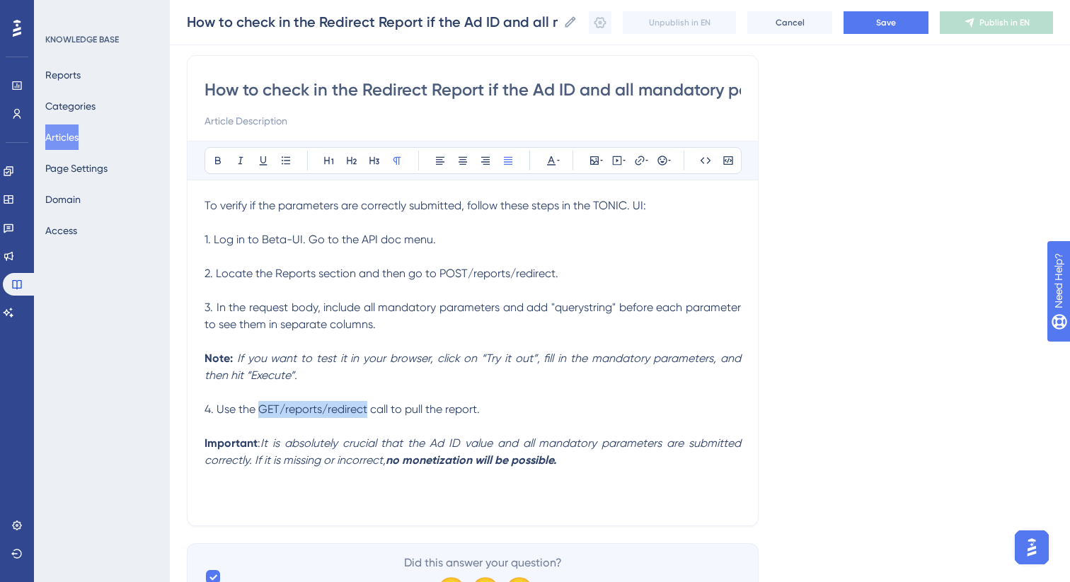
drag, startPoint x: 261, startPoint y: 411, endPoint x: 366, endPoint y: 414, distance: 104.7
click at [366, 414] on span "4. Use the GET/reports/redirect call to pull the report." at bounding box center [341, 409] width 275 height 13
click at [218, 161] on icon at bounding box center [217, 160] width 11 height 11
click at [491, 360] on em "If you want to test it in your browser, click on “Try it out”, fill in the mand…" at bounding box center [473, 367] width 539 height 30
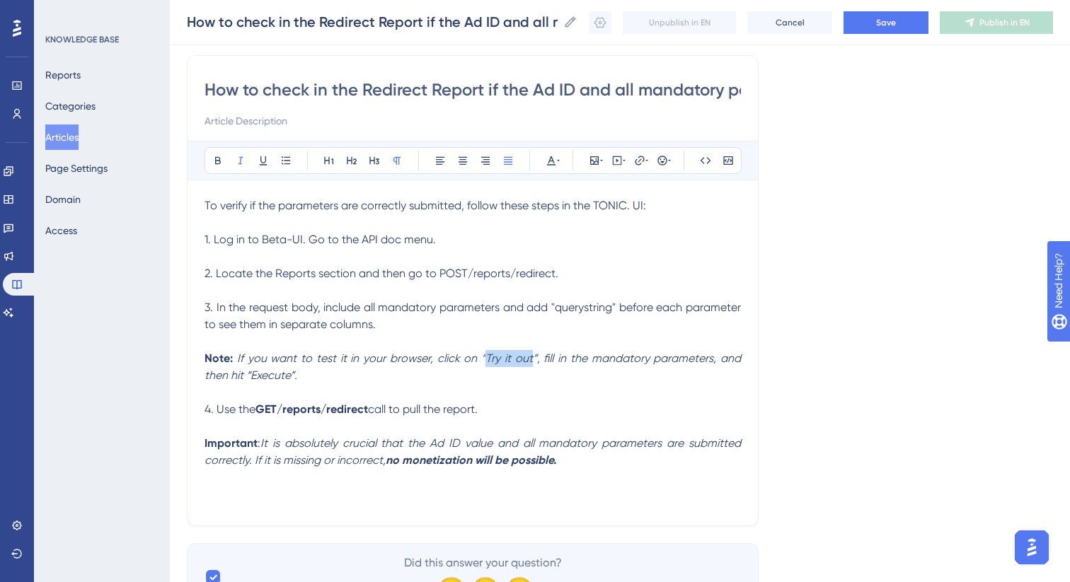
drag, startPoint x: 469, startPoint y: 362, endPoint x: 512, endPoint y: 363, distance: 42.5
click at [512, 363] on em "If you want to test it in your browser, click on “Try it out”, fill in the mand…" at bounding box center [473, 367] width 539 height 30
click at [215, 161] on icon at bounding box center [218, 161] width 6 height 8
click at [265, 378] on em "”, fill in the mandatory parameters, and then hit “Execute”." at bounding box center [473, 367] width 539 height 30
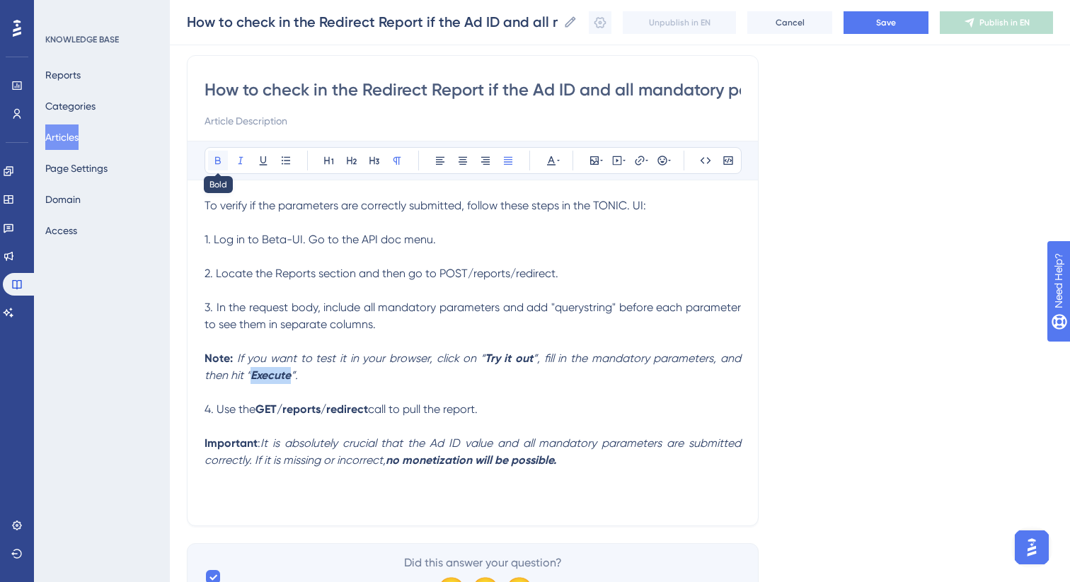
click at [221, 169] on button at bounding box center [218, 161] width 20 height 20
click at [577, 304] on span "3. In the request body, include all mandatory parameters and add "querystring" …" at bounding box center [473, 316] width 539 height 30
click at [216, 151] on button at bounding box center [218, 161] width 20 height 20
drag, startPoint x: 438, startPoint y: 275, endPoint x: 554, endPoint y: 274, distance: 116.0
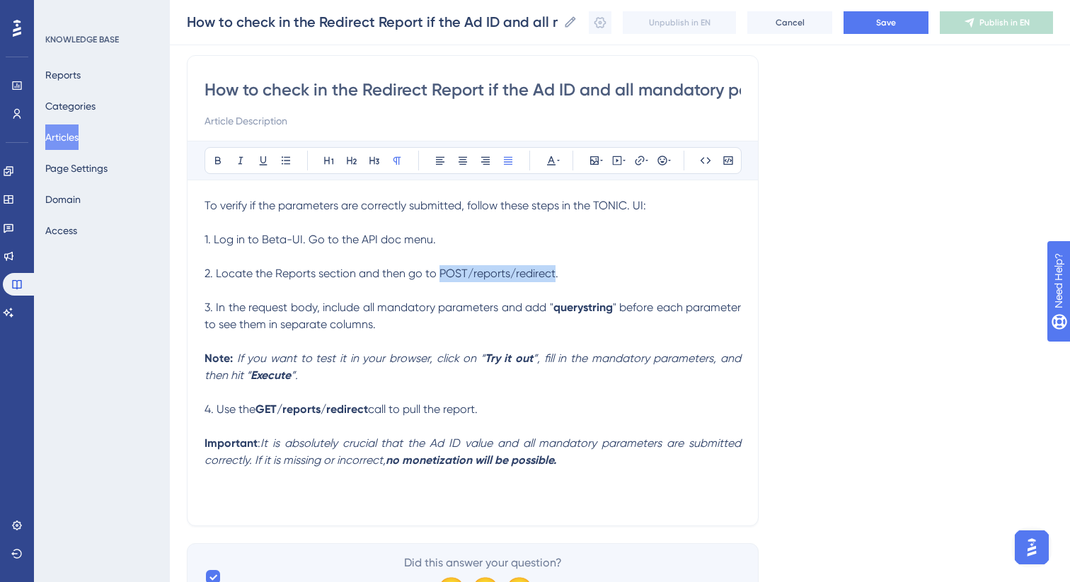
click at [554, 274] on span "2. Locate the Reports section and then go to POST/reports/redirect." at bounding box center [381, 273] width 354 height 13
click at [214, 161] on icon at bounding box center [217, 160] width 11 height 11
drag, startPoint x: 215, startPoint y: 239, endPoint x: 301, endPoint y: 241, distance: 86.3
click at [301, 241] on span "1. Log in to Beta-UI. Go to the API doc menu." at bounding box center [319, 239] width 231 height 13
click at [215, 166] on button at bounding box center [218, 161] width 20 height 20
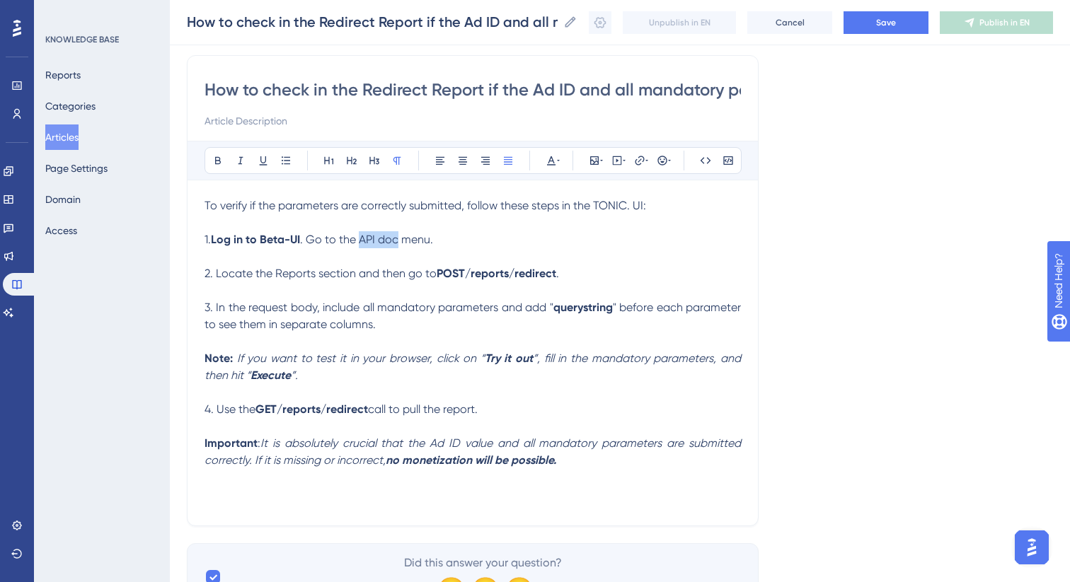
drag, startPoint x: 361, startPoint y: 243, endPoint x: 399, endPoint y: 243, distance: 38.2
click at [399, 243] on span ". Go to the API doc menu." at bounding box center [366, 239] width 133 height 13
click at [215, 163] on icon at bounding box center [218, 161] width 6 height 8
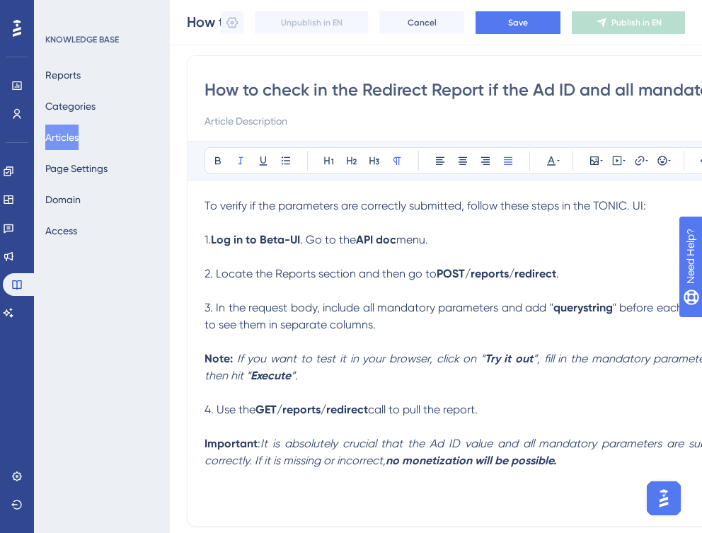
click at [314, 378] on p "Note: If you want to test it in your browser, click on “ Try it out ”, fill in …" at bounding box center [472, 367] width 536 height 34
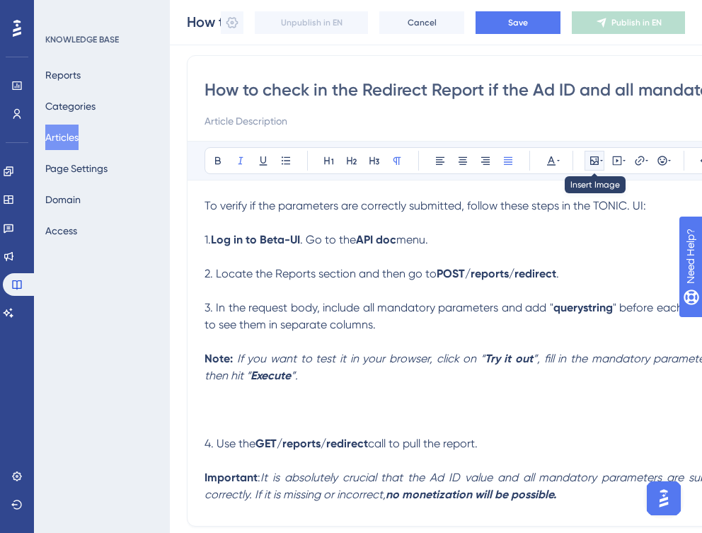
click at [592, 164] on icon at bounding box center [594, 160] width 8 height 8
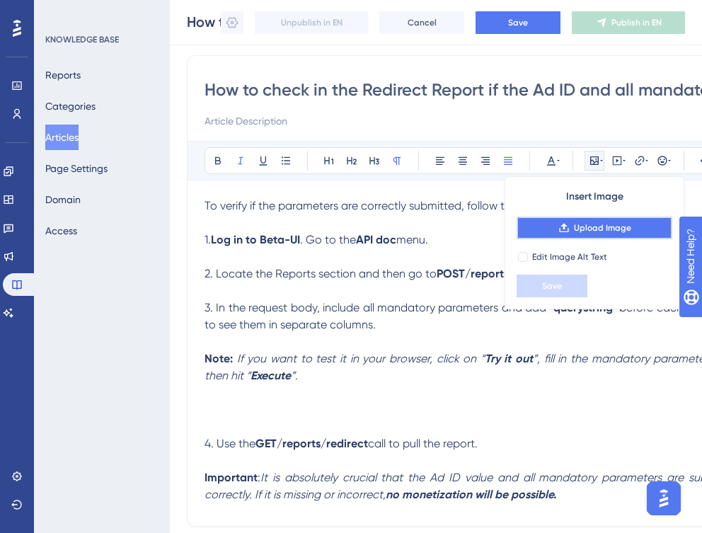
click at [577, 224] on span "Upload Image" at bounding box center [602, 227] width 57 height 11
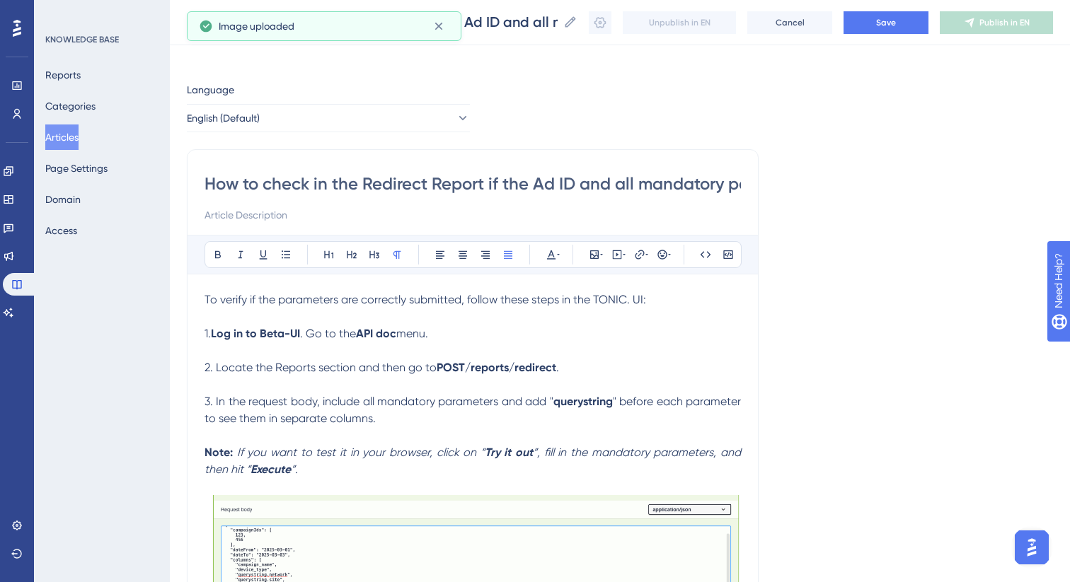
scroll to position [0, 0]
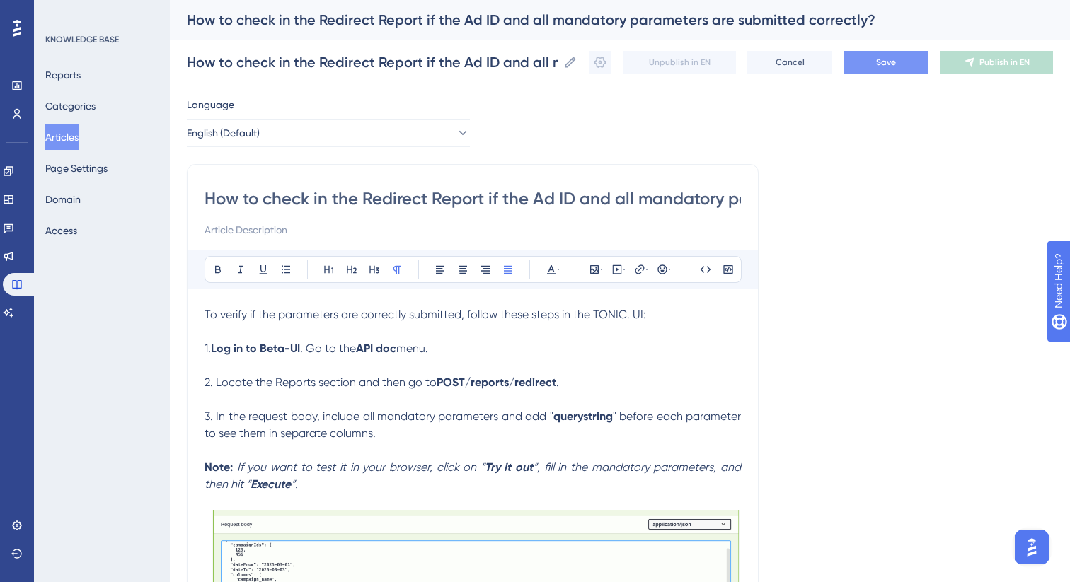
click at [898, 66] on button "Save" at bounding box center [885, 62] width 85 height 23
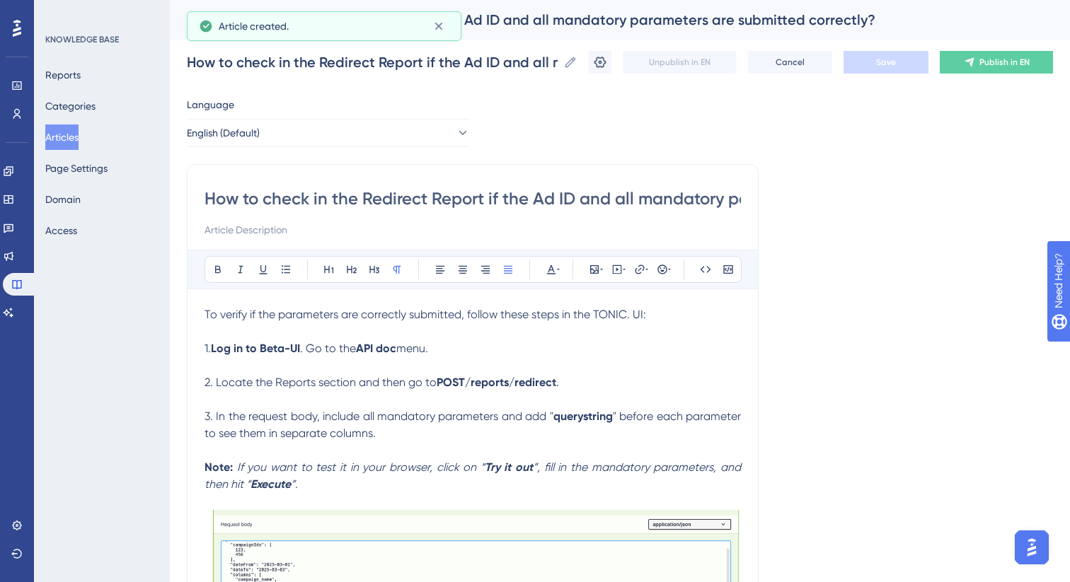
scroll to position [30, 0]
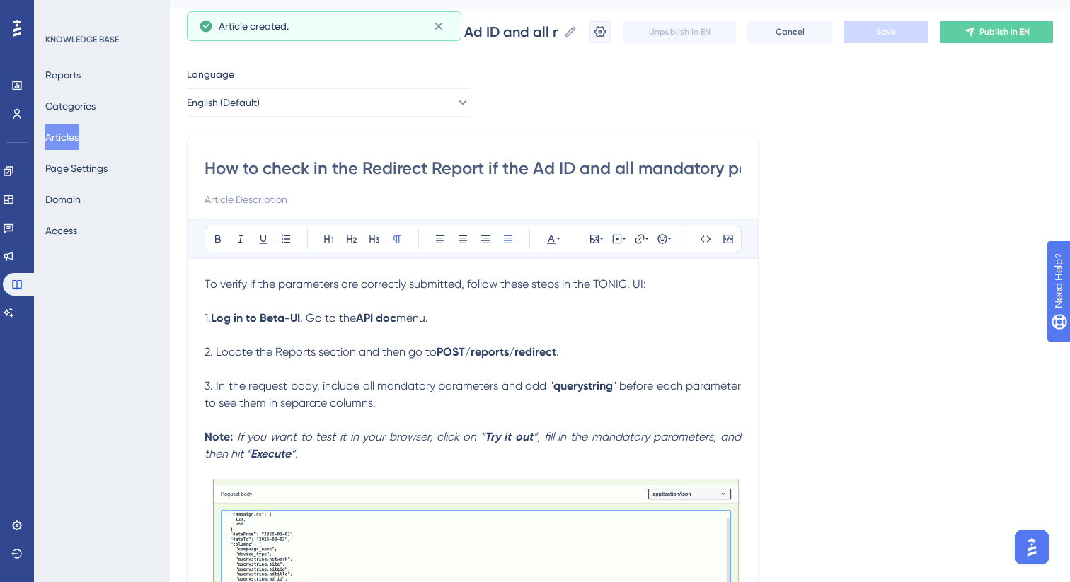
click at [600, 36] on icon at bounding box center [600, 32] width 14 height 14
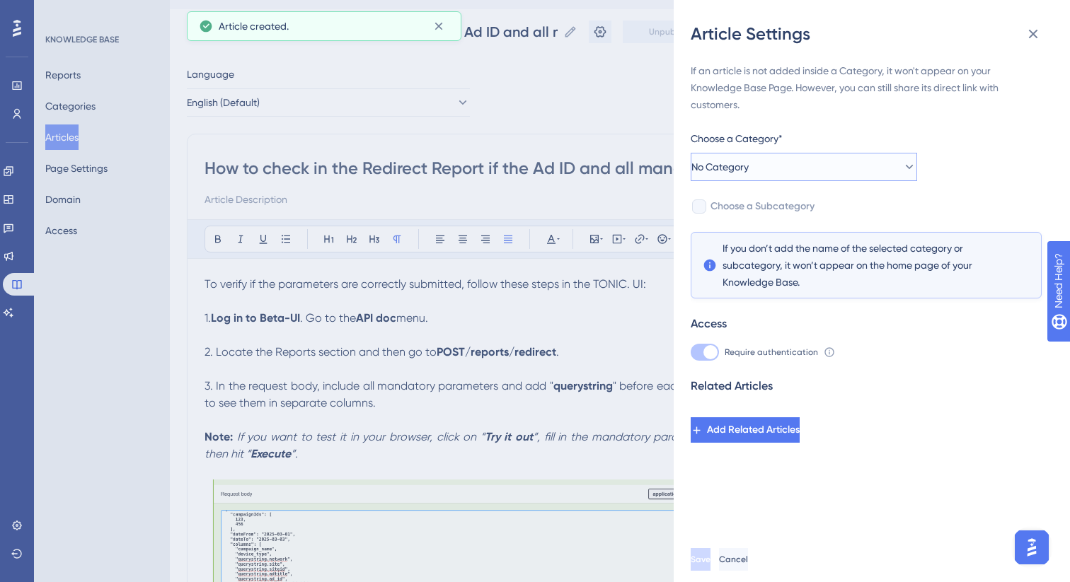
click at [741, 167] on span "No Category" at bounding box center [719, 166] width 57 height 17
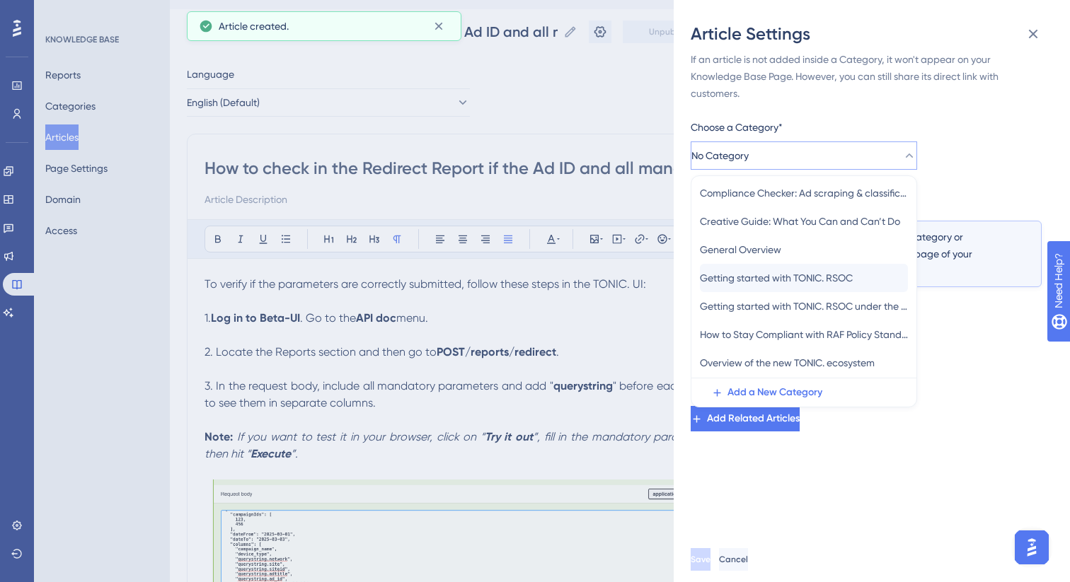
scroll to position [103, 0]
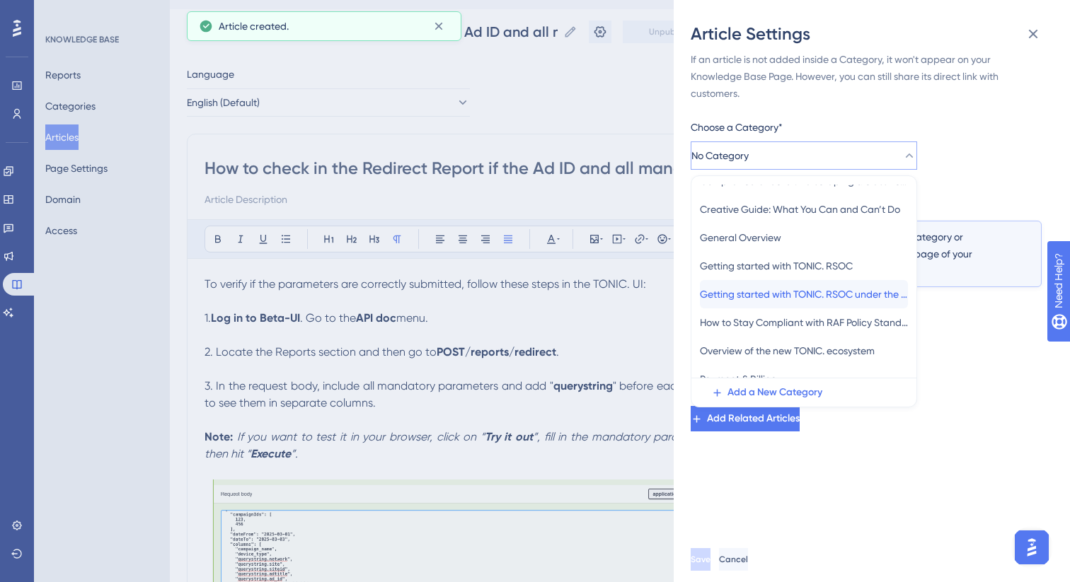
click at [764, 297] on span "Getting started with TONIC. RSOC under the new RAF standards" at bounding box center [804, 294] width 208 height 17
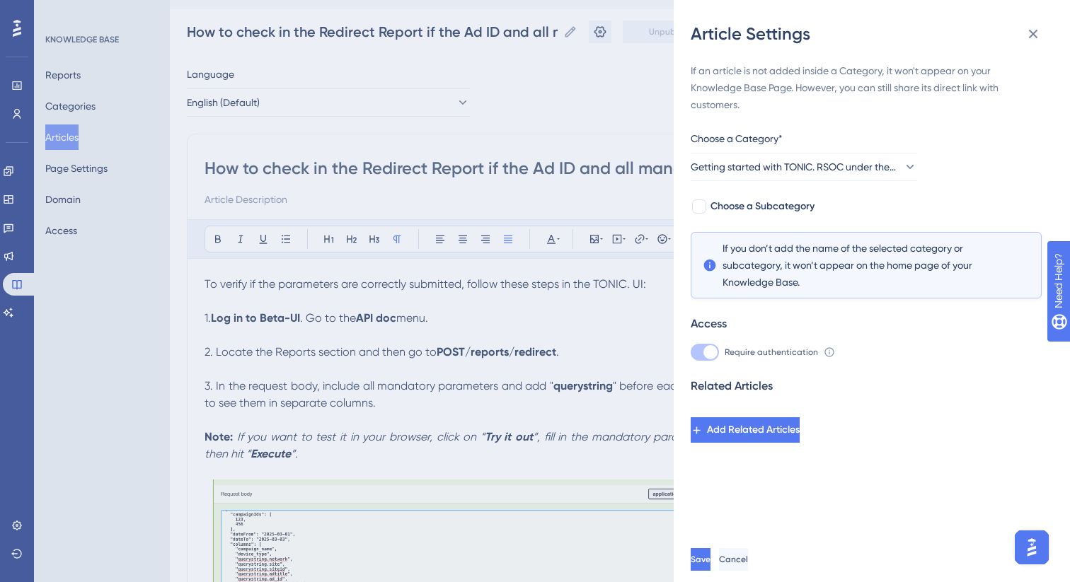
scroll to position [0, 0]
click at [710, 560] on span "Save" at bounding box center [701, 559] width 20 height 11
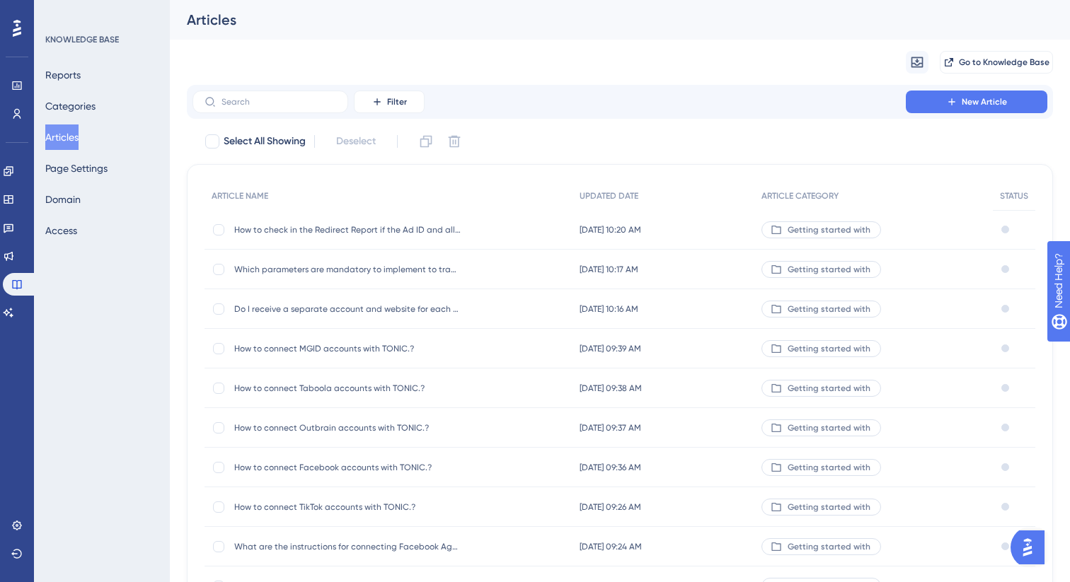
click at [77, 141] on button "Articles" at bounding box center [61, 137] width 33 height 25
click at [925, 105] on button "New Article" at bounding box center [977, 102] width 142 height 23
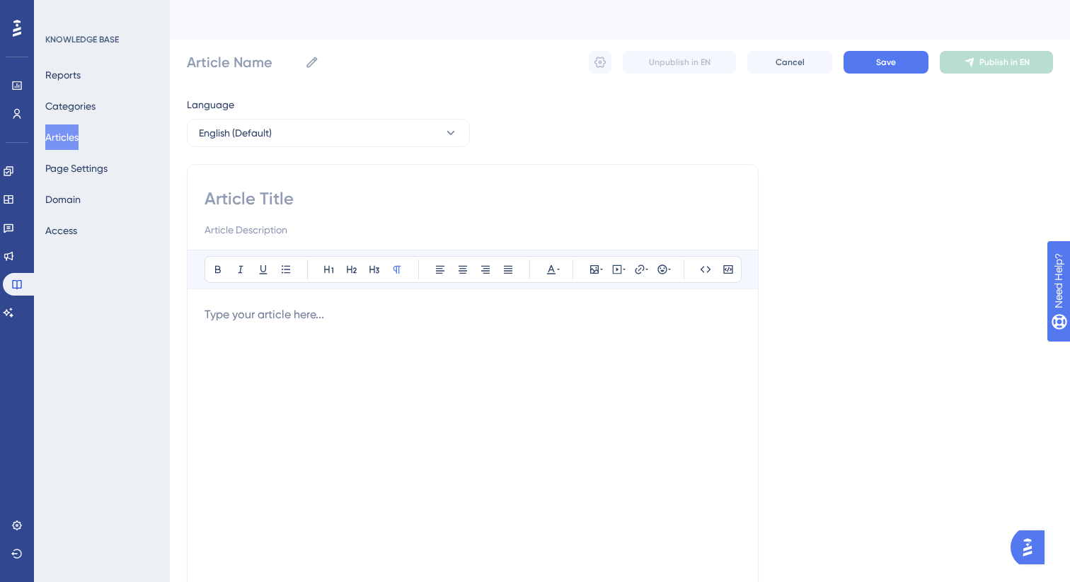
click at [448, 204] on input at bounding box center [472, 198] width 536 height 23
paste input "What should I keep in mind when setting up tracking links in [GEOGRAPHIC_DATA]?"
type input "What should I keep in mind when setting up tracking links in [GEOGRAPHIC_DATA]?"
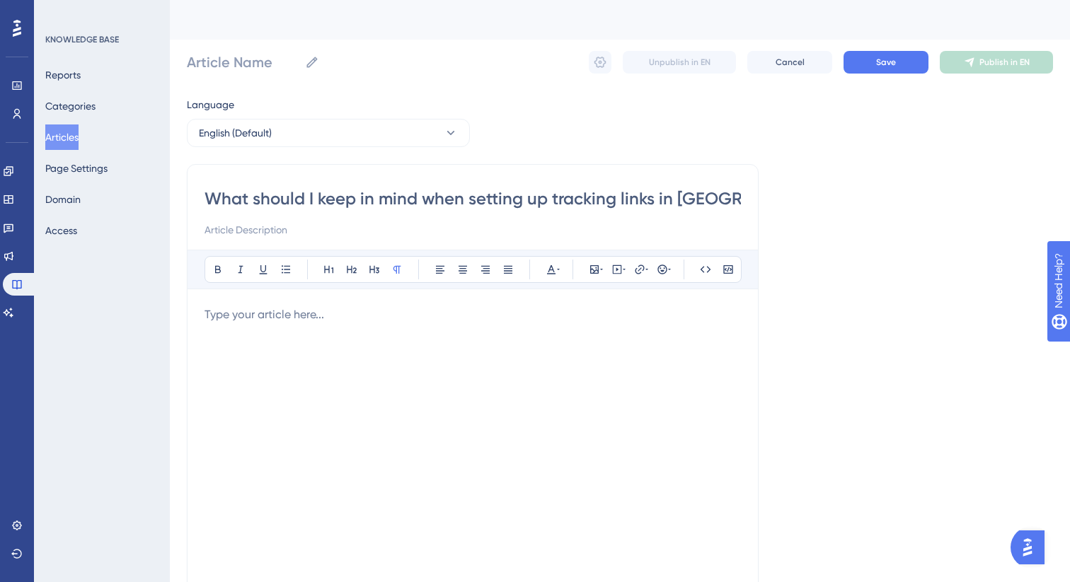
scroll to position [0, 11]
type input "What should I keep in mind when setting up tracking links in [GEOGRAPHIC_DATA]?"
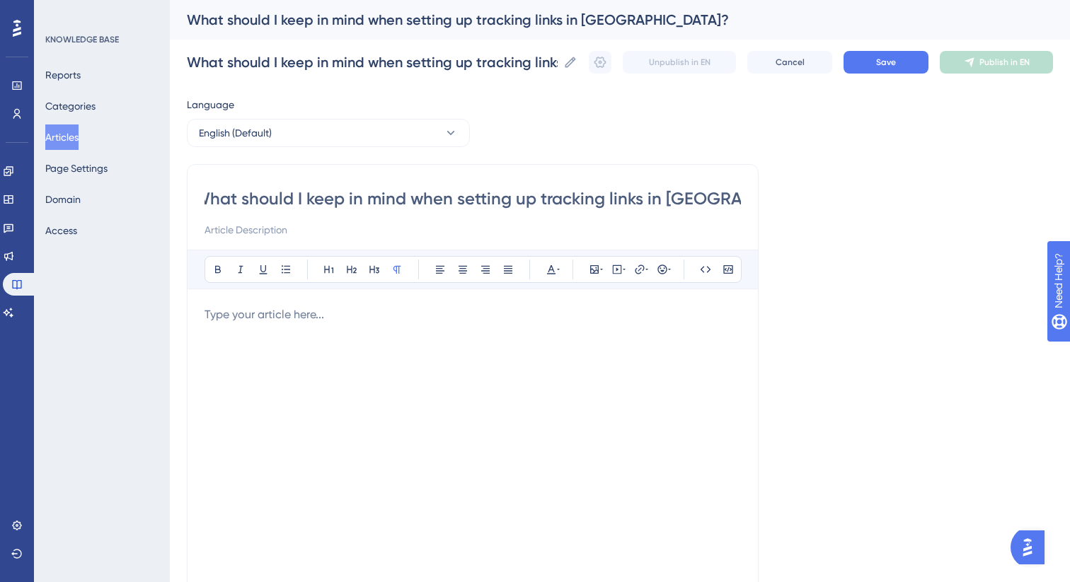
type input "What should I keep in mind when setting up tracking links in [GEOGRAPHIC_DATA]?"
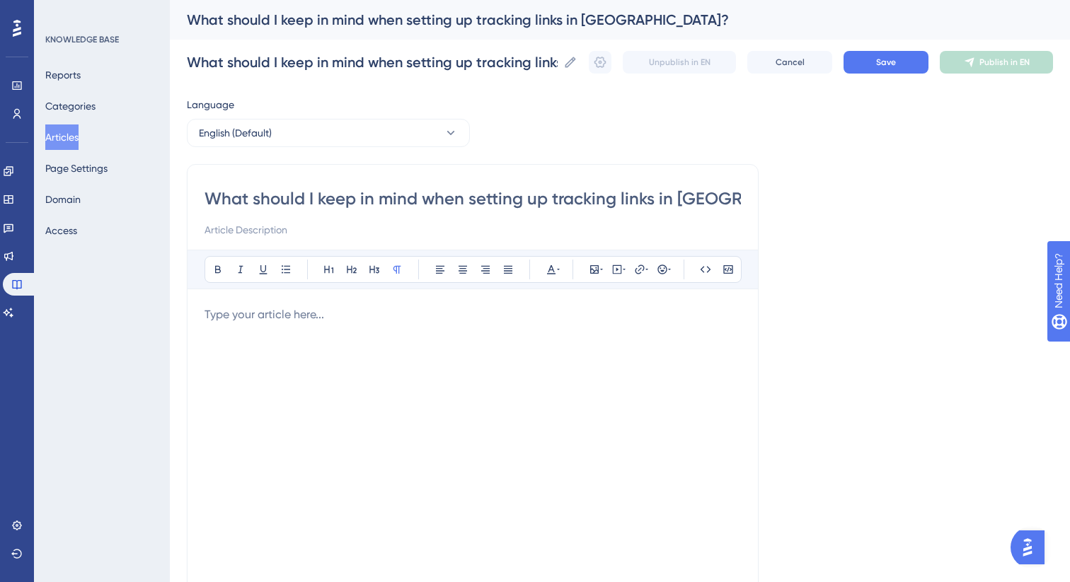
click at [298, 310] on p at bounding box center [472, 314] width 536 height 17
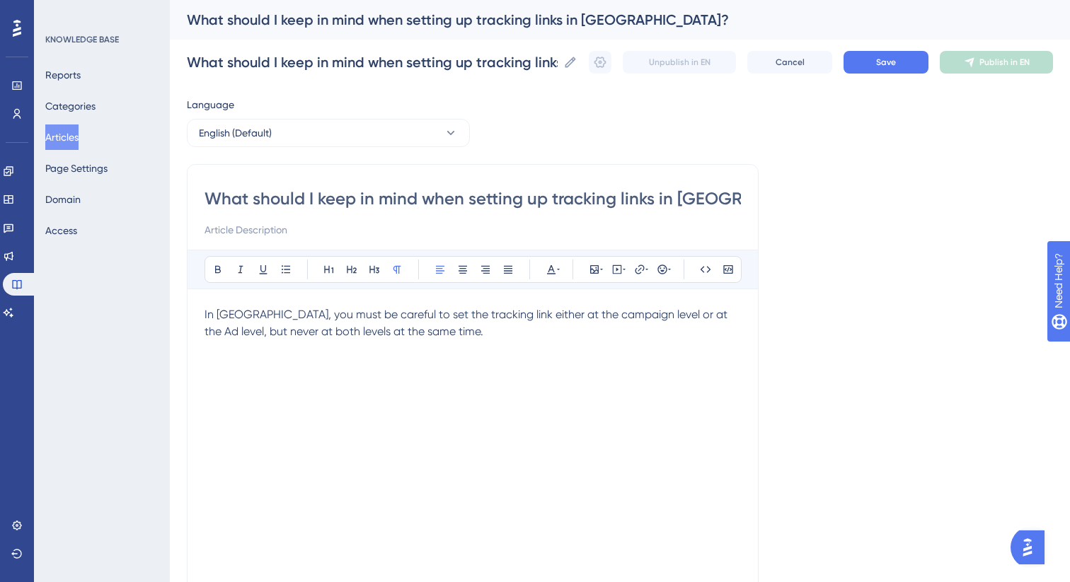
click at [678, 202] on input "What should I keep in mind when setting up tracking links in [GEOGRAPHIC_DATA]?" at bounding box center [472, 198] width 536 height 23
click at [877, 63] on span "Save" at bounding box center [886, 62] width 20 height 11
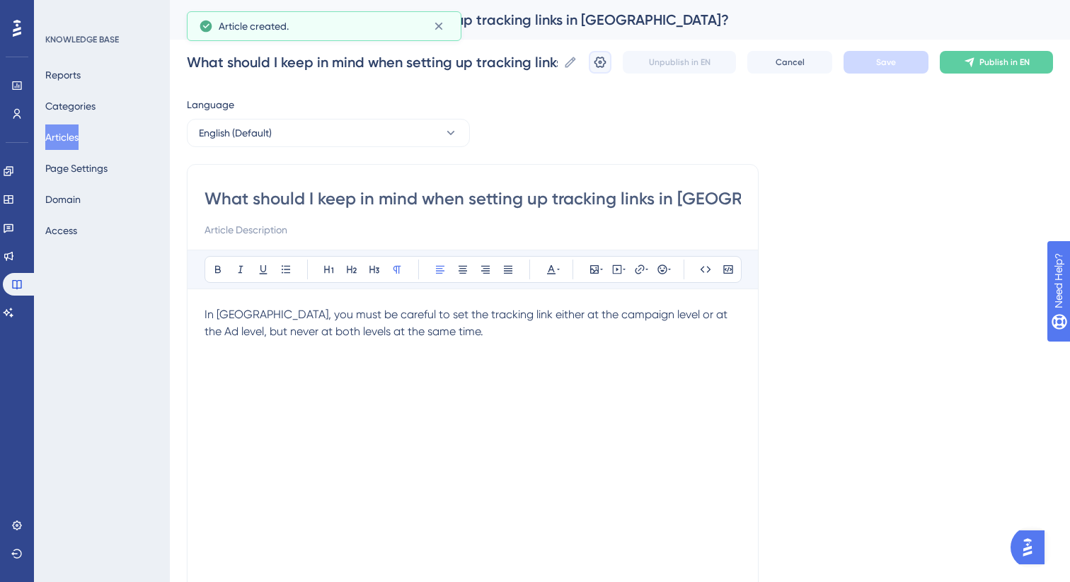
click at [603, 68] on icon at bounding box center [600, 62] width 14 height 14
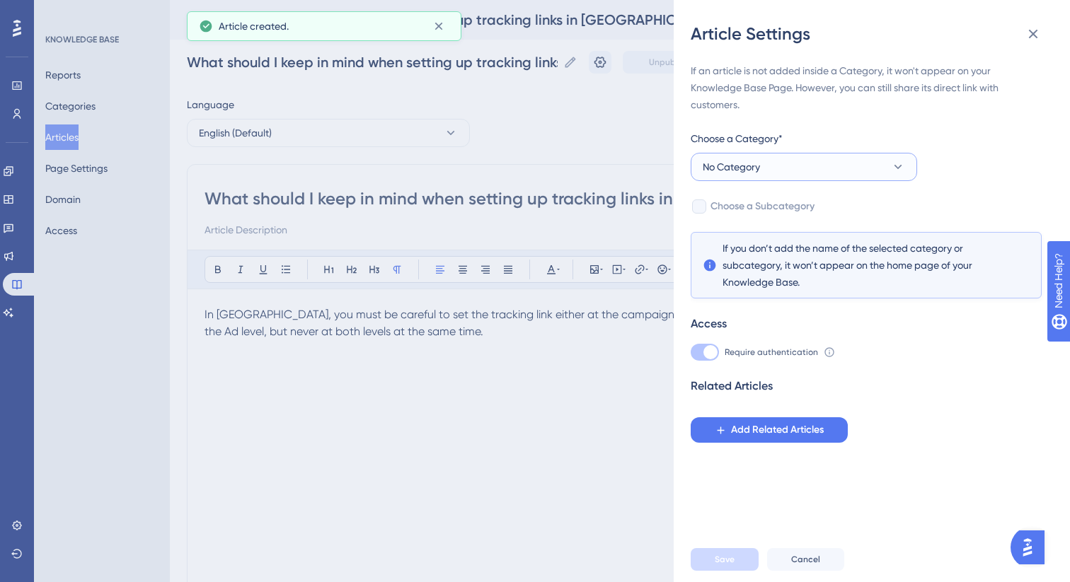
click at [777, 171] on button "No Category" at bounding box center [804, 167] width 226 height 28
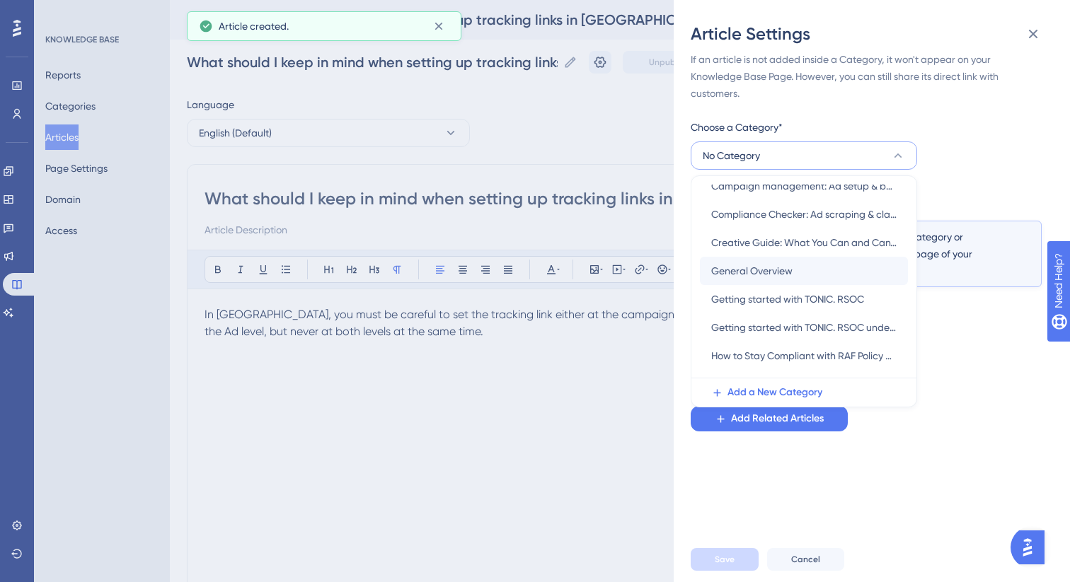
scroll to position [99, 0]
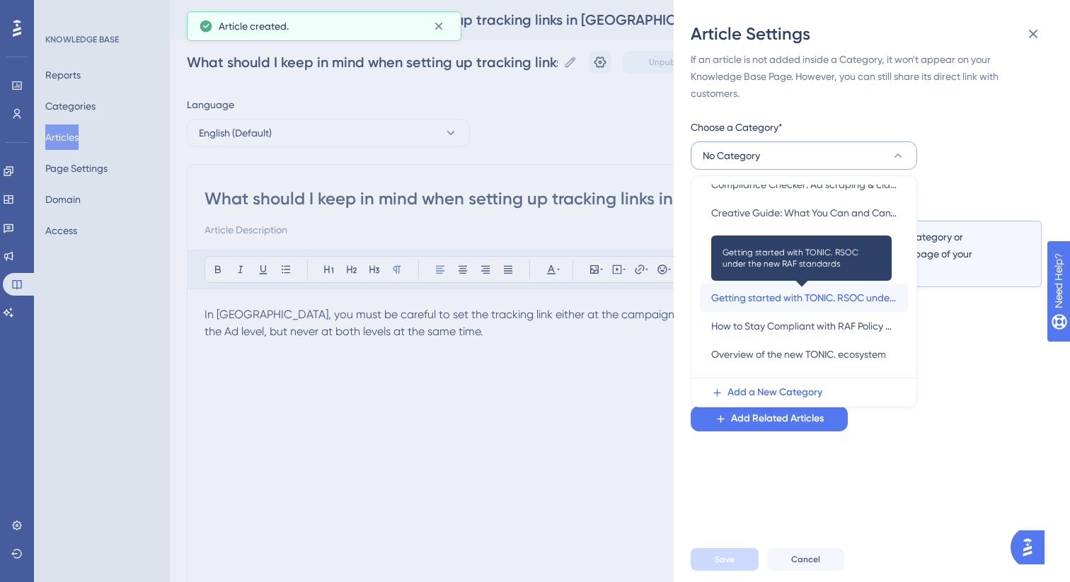
click at [772, 299] on span "Getting started with TONIC. RSOC under the new RAF standards" at bounding box center [803, 297] width 185 height 17
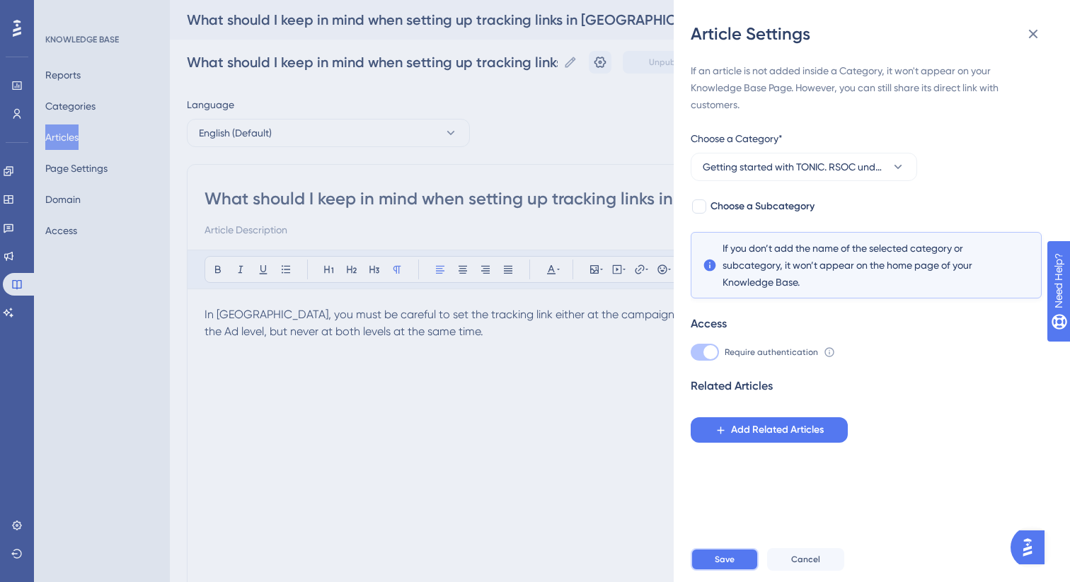
click at [718, 550] on button "Save" at bounding box center [725, 559] width 68 height 23
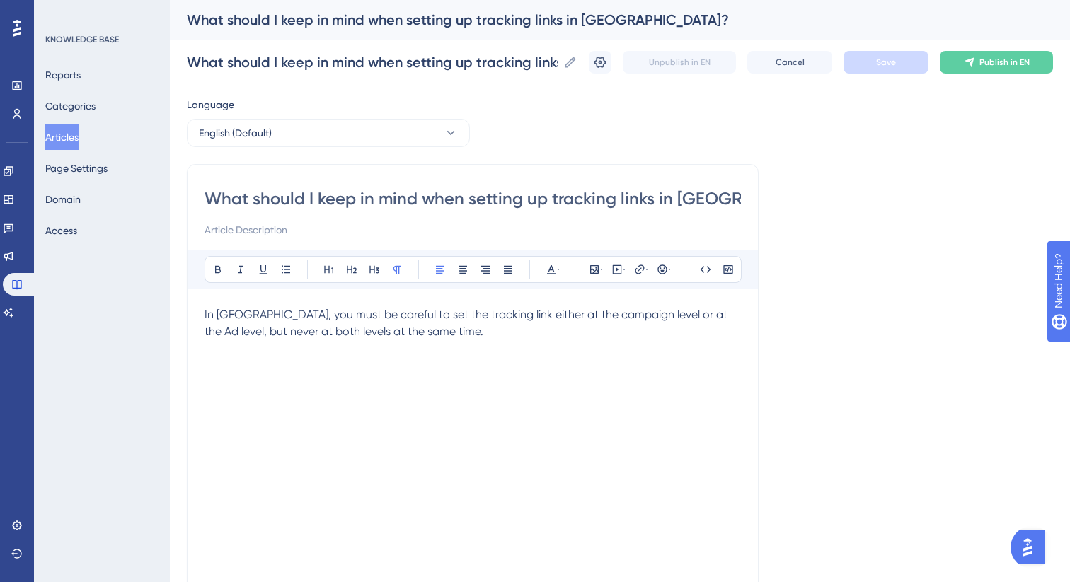
click at [67, 137] on button "Articles" at bounding box center [61, 137] width 33 height 25
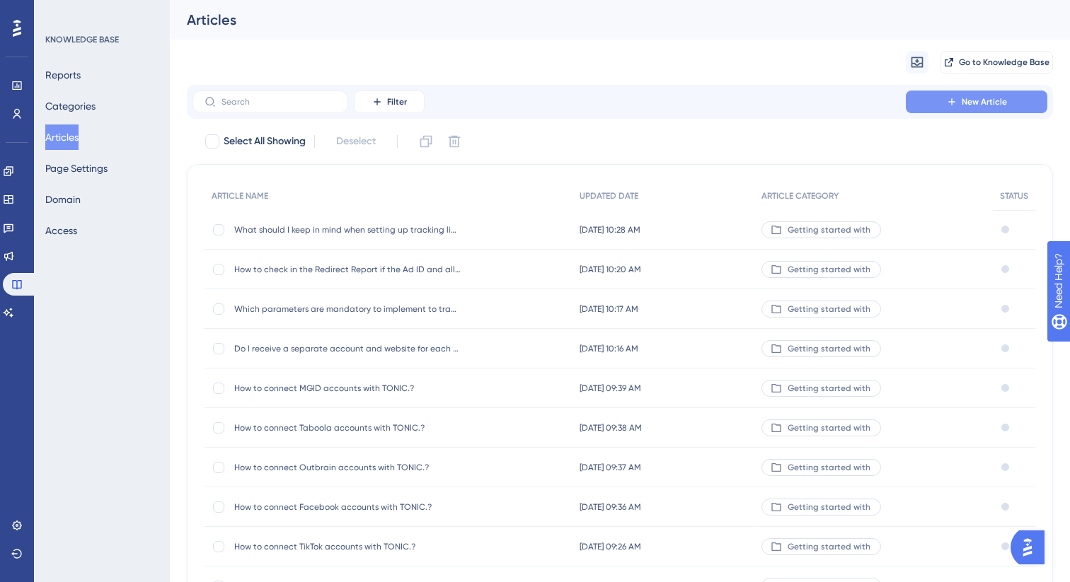
click at [964, 105] on span "New Article" at bounding box center [983, 101] width 45 height 11
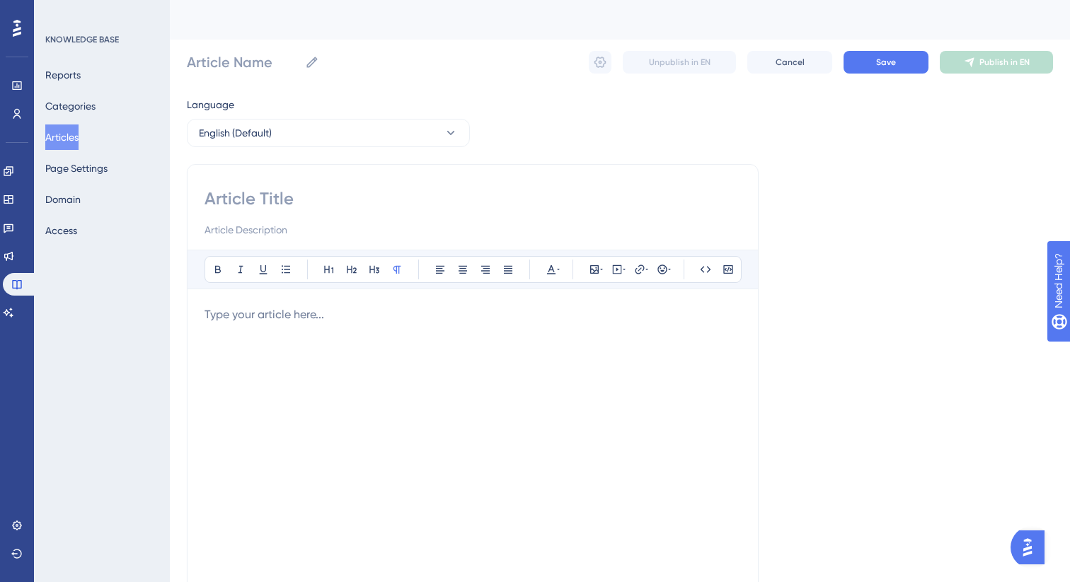
click at [489, 197] on input at bounding box center [472, 198] width 536 height 23
paste input "What does Ad scraping mean in TONIC.?"
type input "What does Ad scraping mean in TONIC.?"
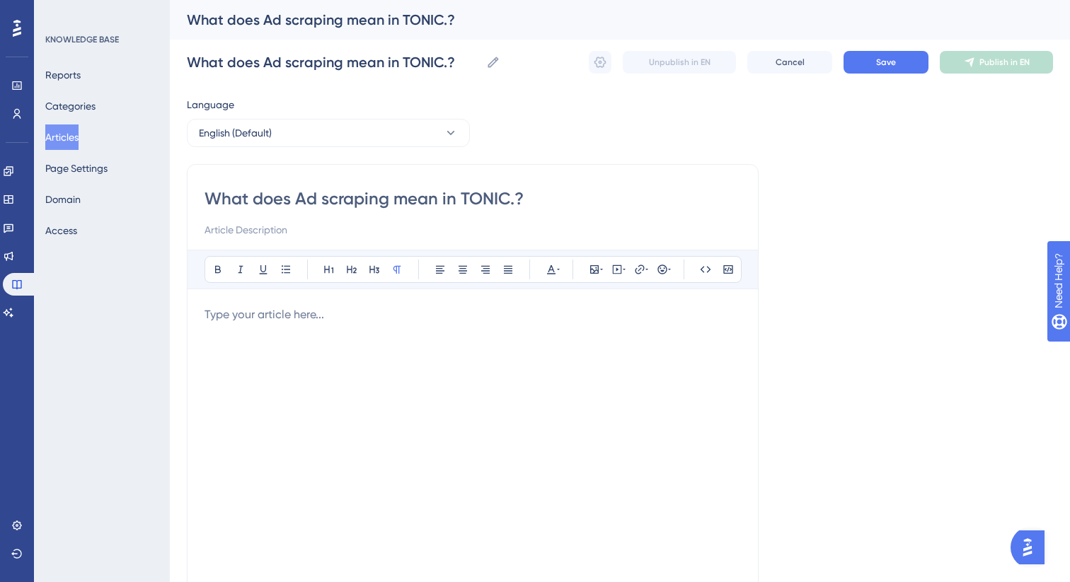
type input "What does Ad scraping mean in TONIC.?"
click at [424, 347] on div at bounding box center [472, 461] width 536 height 311
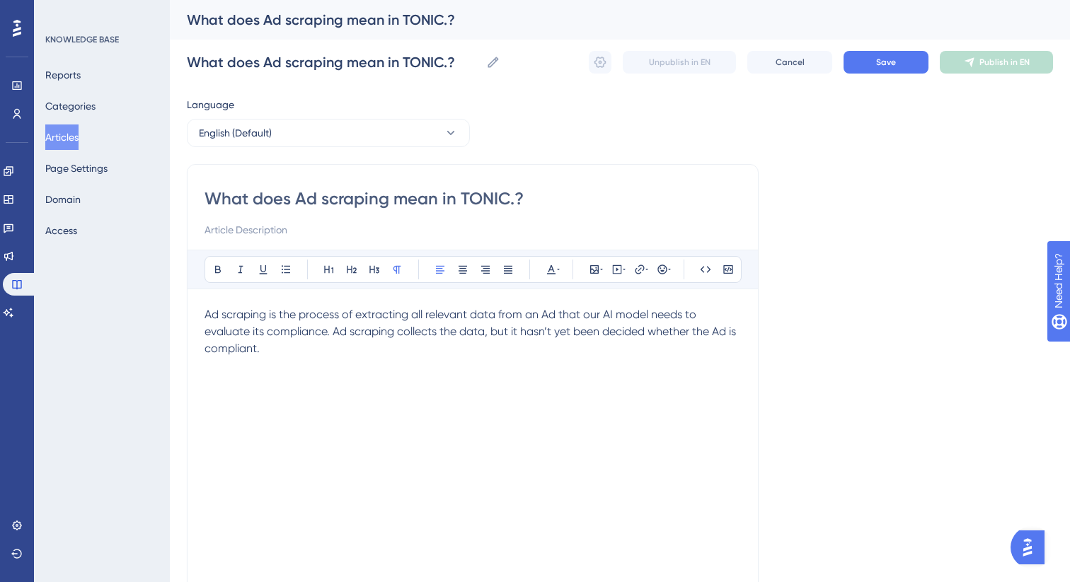
drag, startPoint x: 311, startPoint y: 347, endPoint x: 154, endPoint y: 304, distance: 162.7
click at [170, 304] on div "Performance Users Engagement Widgets Feedback Product Updates Knowledge Base AI…" at bounding box center [620, 371] width 900 height 743
click at [516, 272] on button at bounding box center [508, 270] width 20 height 20
click at [501, 335] on span "Ad scraping is the process of extracting all relevant data from an Ad that our …" at bounding box center [473, 331] width 539 height 47
click at [851, 67] on button "Save" at bounding box center [885, 62] width 85 height 23
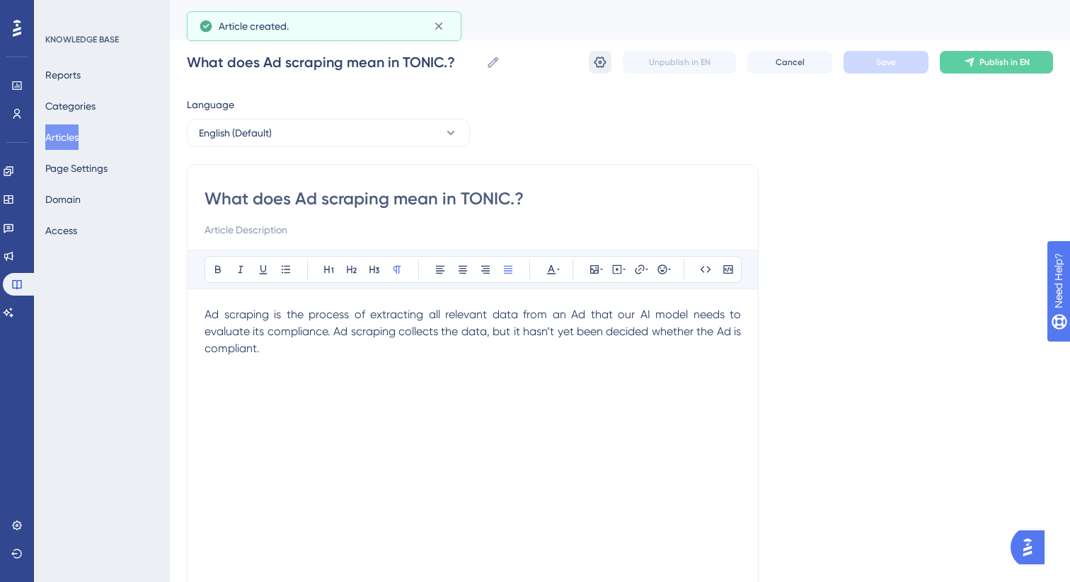
click at [597, 64] on icon at bounding box center [600, 62] width 14 height 14
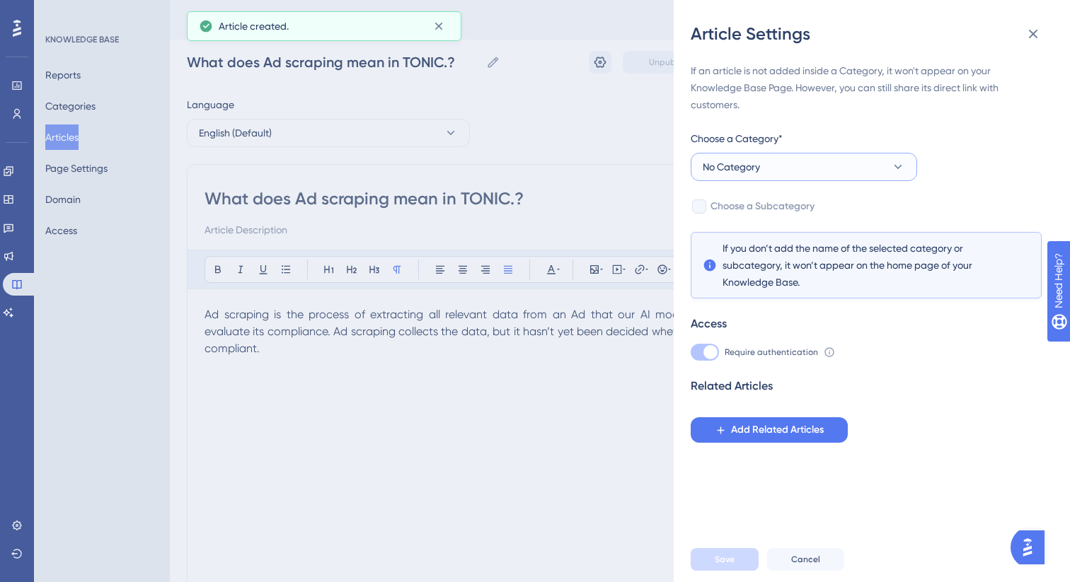
click at [763, 168] on button "No Category" at bounding box center [804, 167] width 226 height 28
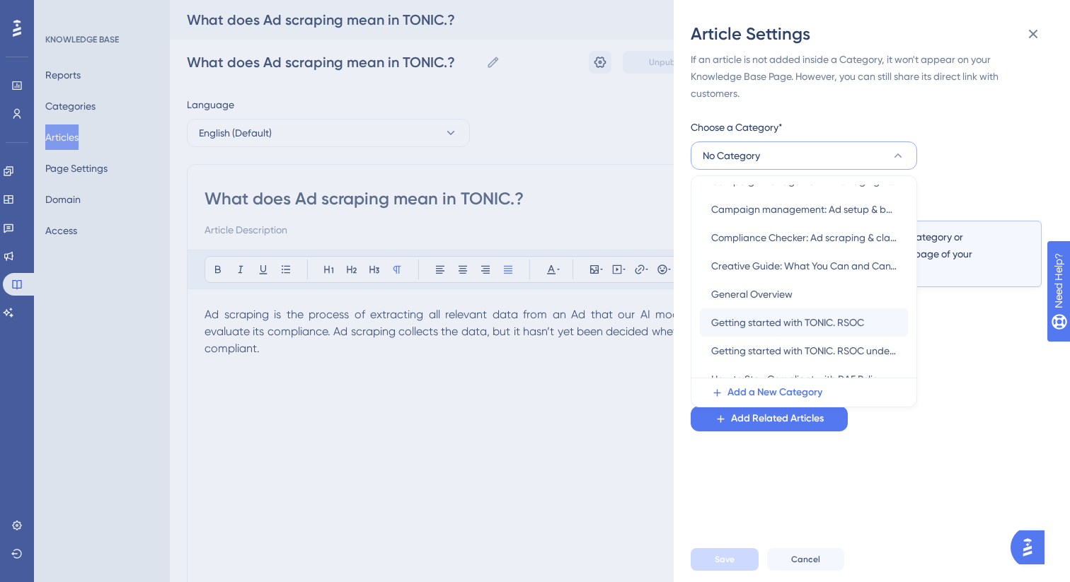
scroll to position [16, 0]
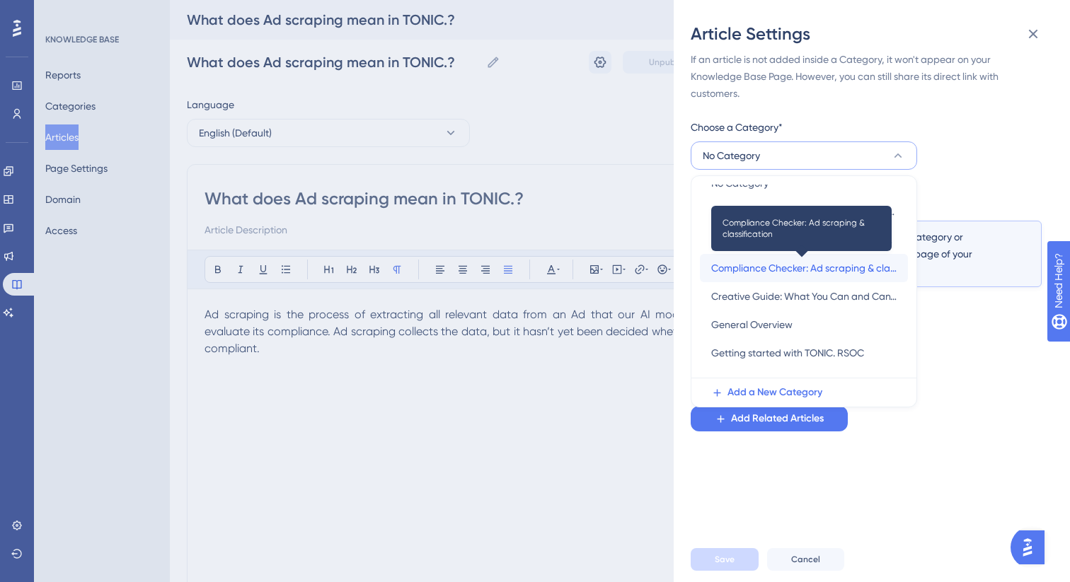
click at [778, 272] on span "Compliance Checker: Ad scraping & classification" at bounding box center [803, 268] width 185 height 17
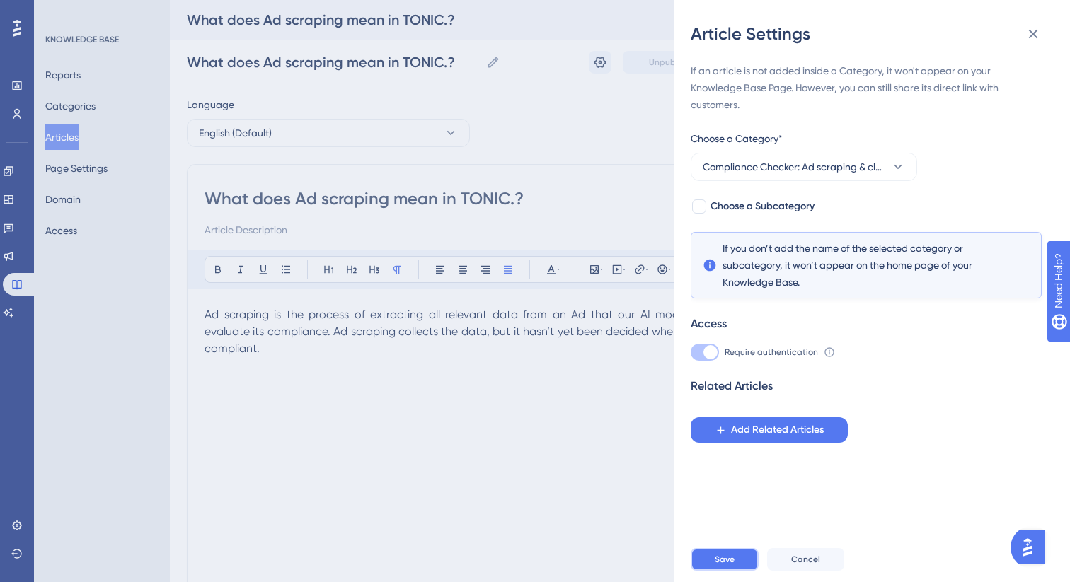
click at [717, 558] on span "Save" at bounding box center [725, 559] width 20 height 11
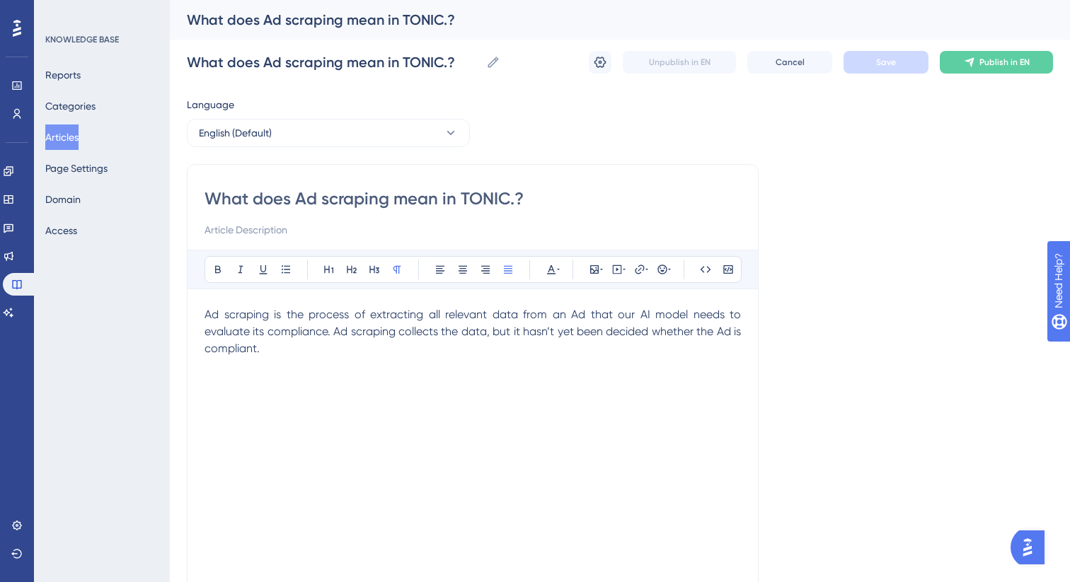
click at [77, 134] on button "Articles" at bounding box center [61, 137] width 33 height 25
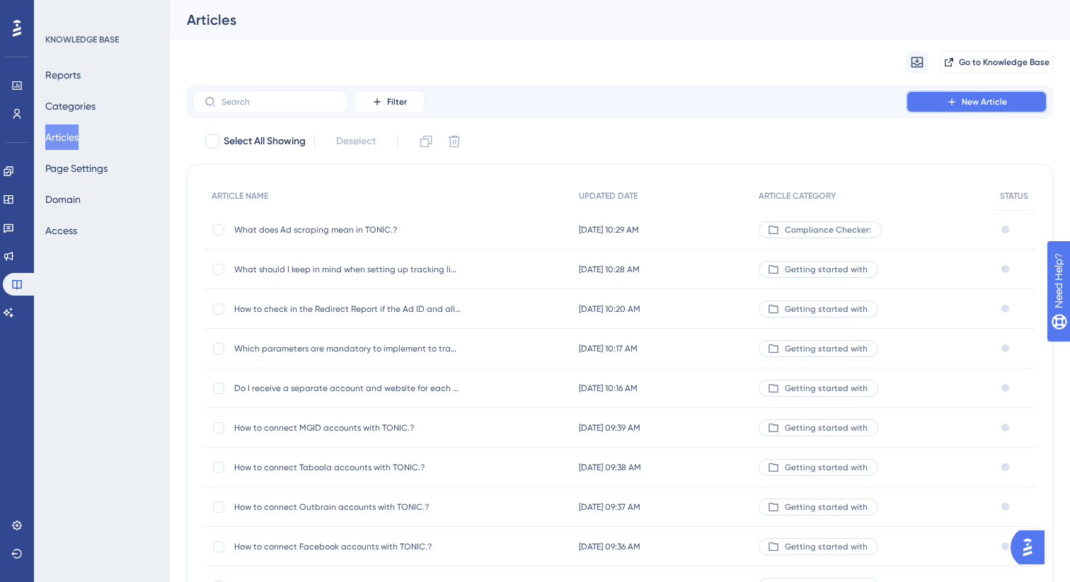
click at [970, 100] on span "New Article" at bounding box center [983, 101] width 45 height 11
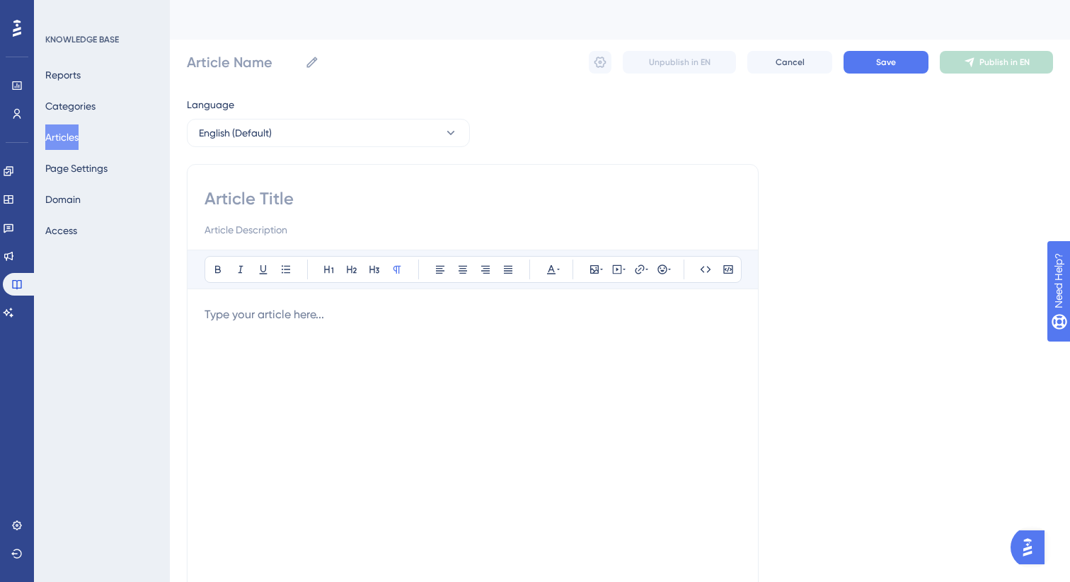
click at [264, 205] on input at bounding box center [472, 198] width 536 height 23
paste input "How do I know if an Ad was scraped?"
type input "How do I know if an Ad was scraped?"
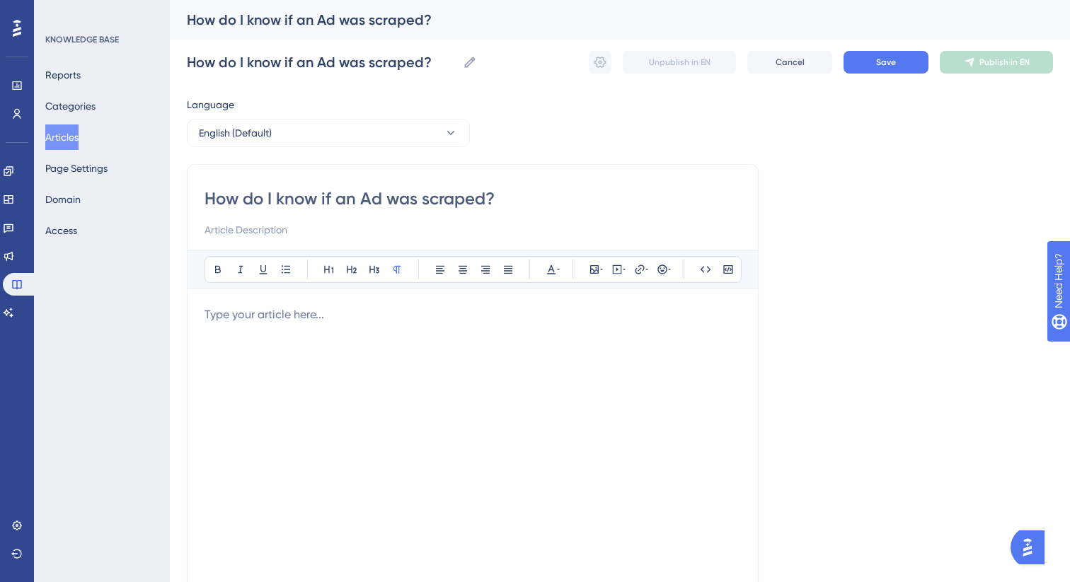
type input "How do I know if an Ad was scraped?"
click at [445, 386] on div at bounding box center [472, 461] width 536 height 311
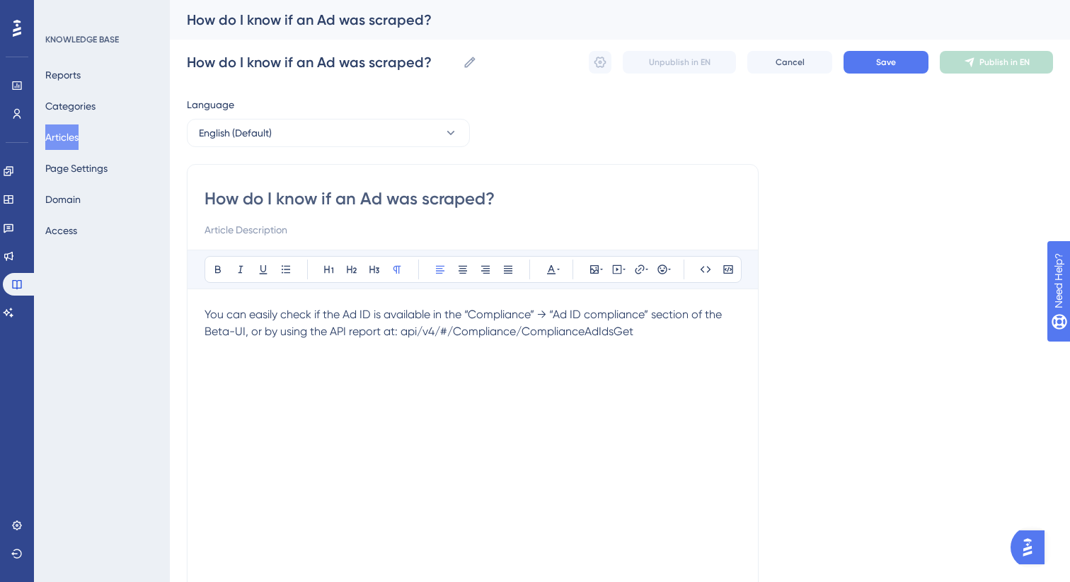
click at [446, 319] on span "You can easily check if the Ad ID is available in the “Compliance” → “Ad ID com…" at bounding box center [464, 323] width 520 height 30
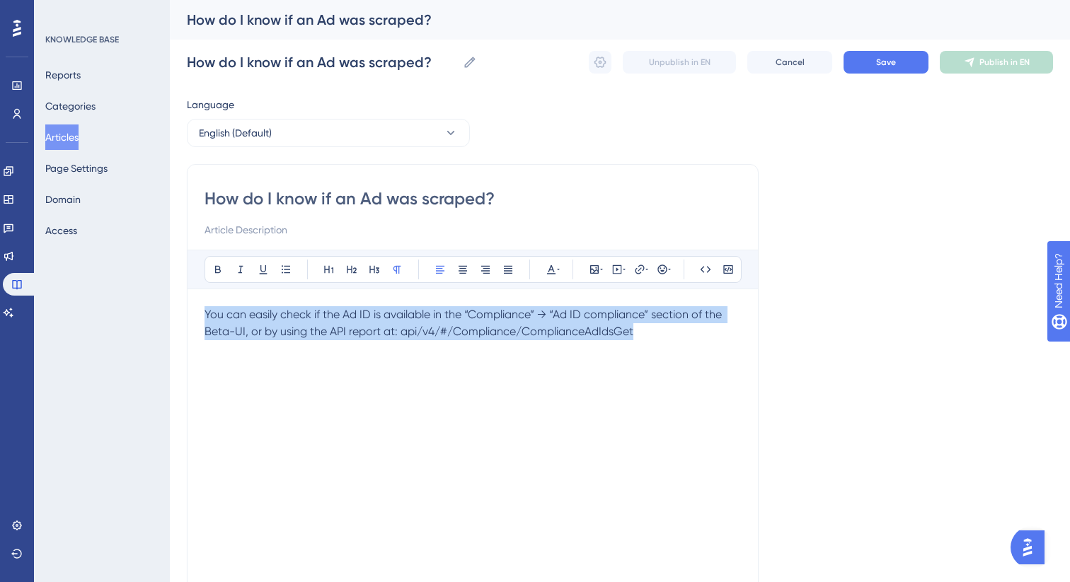
click at [446, 319] on span "You can easily check if the Ad ID is available in the “Compliance” → “Ad ID com…" at bounding box center [464, 323] width 520 height 30
click at [508, 272] on icon at bounding box center [507, 269] width 11 height 11
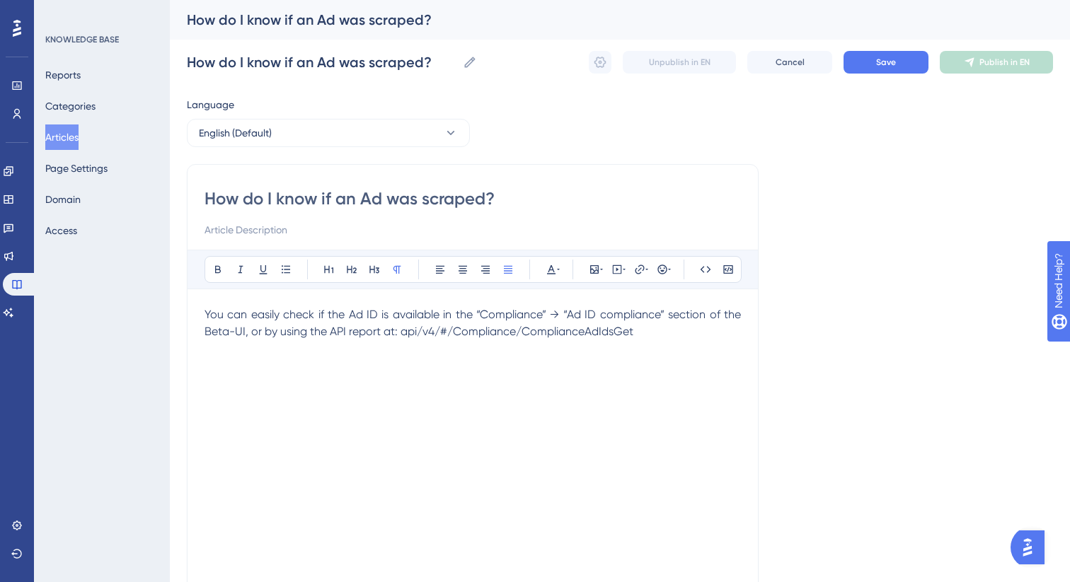
click at [515, 320] on span "You can easily check if the Ad ID is available in the “Compliance” → “Ad ID com…" at bounding box center [473, 323] width 539 height 30
click at [215, 264] on icon at bounding box center [217, 269] width 11 height 11
drag, startPoint x: 659, startPoint y: 319, endPoint x: 569, endPoint y: 317, distance: 90.6
click at [569, 317] on span "” → “Ad ID compliance” section of the Beta-UI, or by using the API report at: a…" at bounding box center [473, 323] width 539 height 30
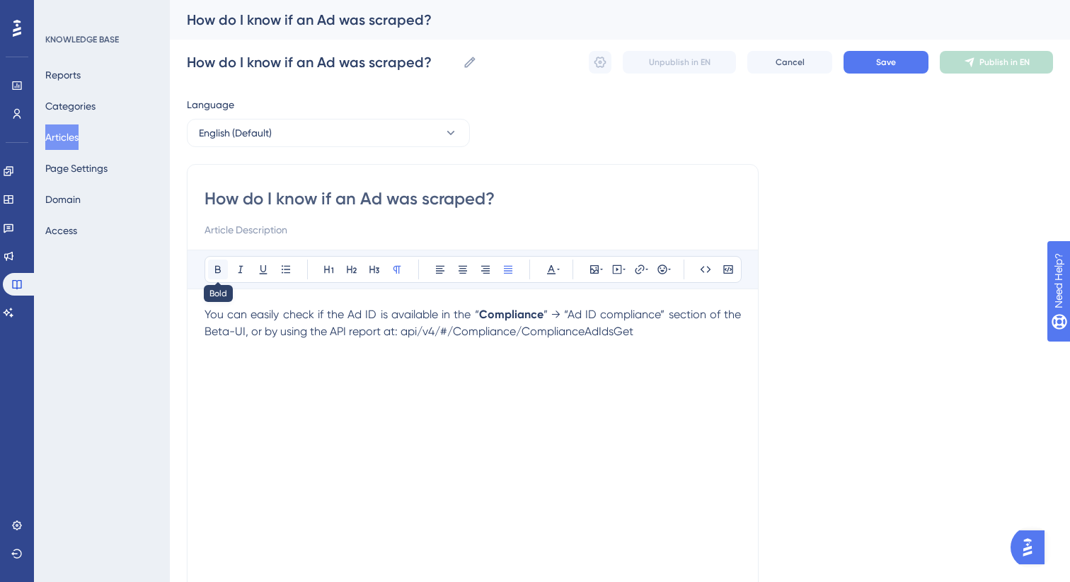
click at [219, 267] on icon at bounding box center [218, 270] width 6 height 8
click at [345, 333] on span "” section of the Beta-UI, or by using the API report at: api/v4/#/Compliance/Co…" at bounding box center [473, 323] width 539 height 30
drag, startPoint x: 328, startPoint y: 333, endPoint x: 393, endPoint y: 335, distance: 65.2
click at [393, 335] on span "” section of the Beta-UI, or by using the APIv4 report at: api/v4/#/Compliance/…" at bounding box center [473, 323] width 539 height 30
click at [215, 267] on icon at bounding box center [218, 270] width 6 height 8
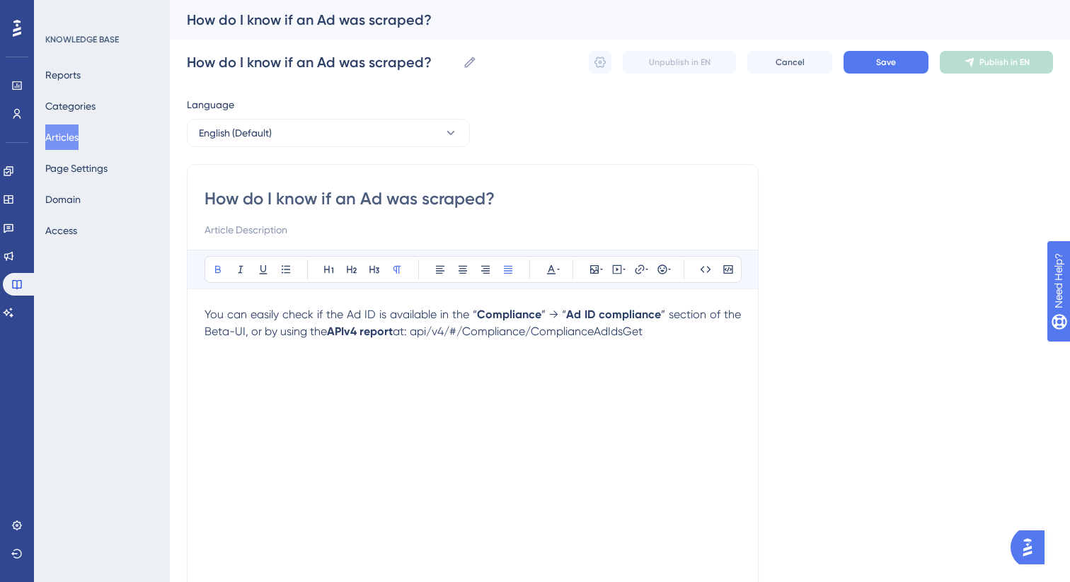
click at [425, 422] on div "You can easily check if the Ad ID is available in the “ Compliance ” → “ Ad ID …" at bounding box center [472, 461] width 536 height 311
click at [871, 59] on button "Save" at bounding box center [885, 62] width 85 height 23
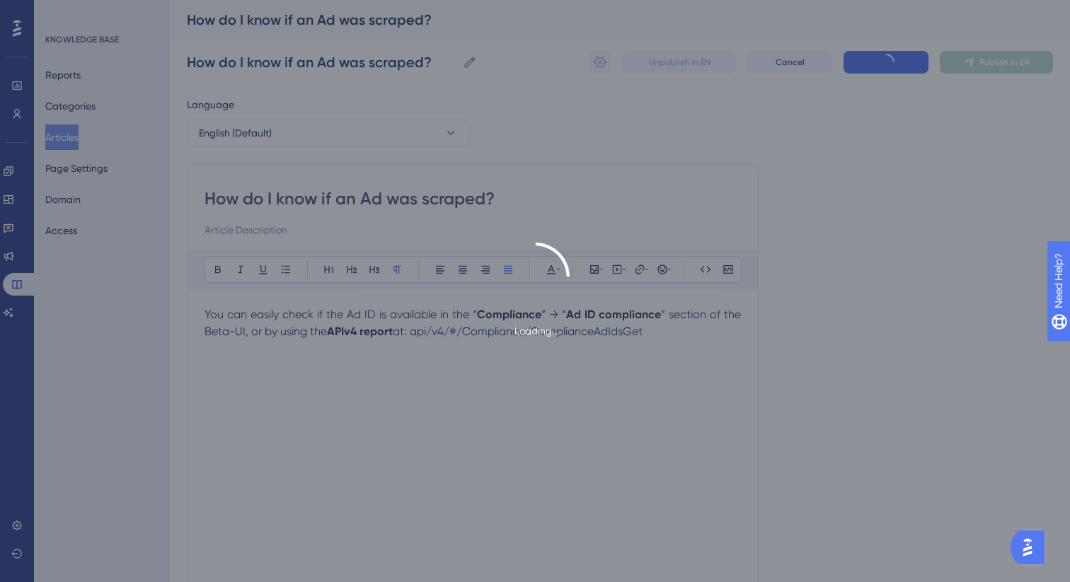
type input "How do I know if an Ad was scraped?"
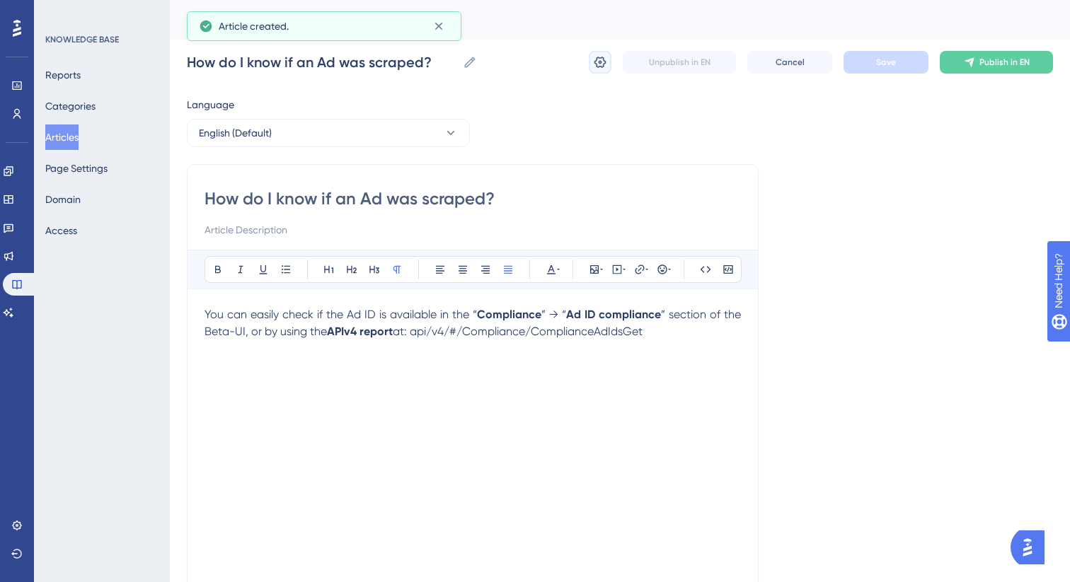
click at [603, 66] on icon at bounding box center [600, 62] width 12 height 11
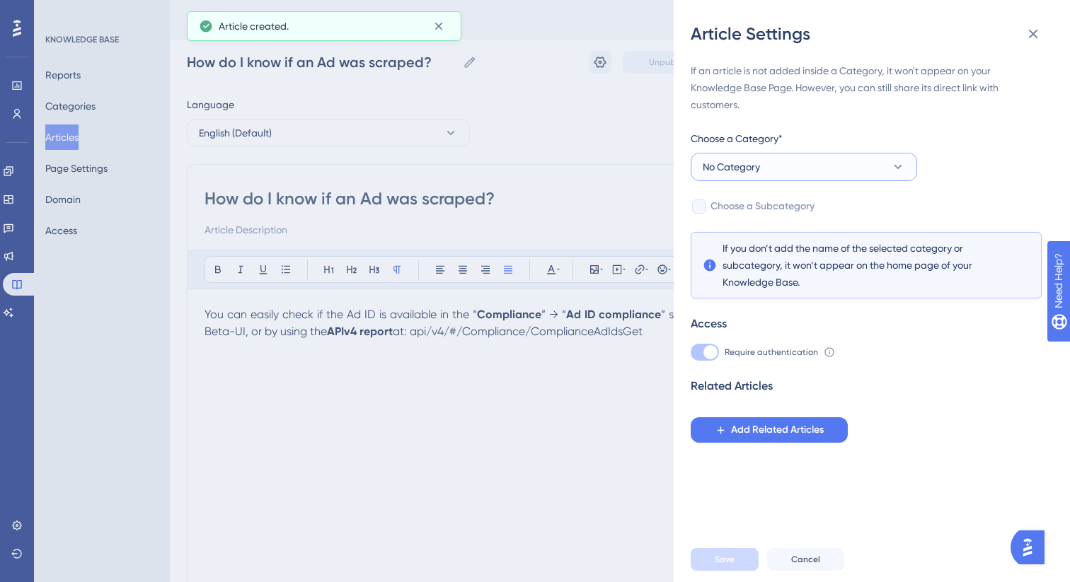
click at [775, 171] on button "No Category" at bounding box center [804, 167] width 226 height 28
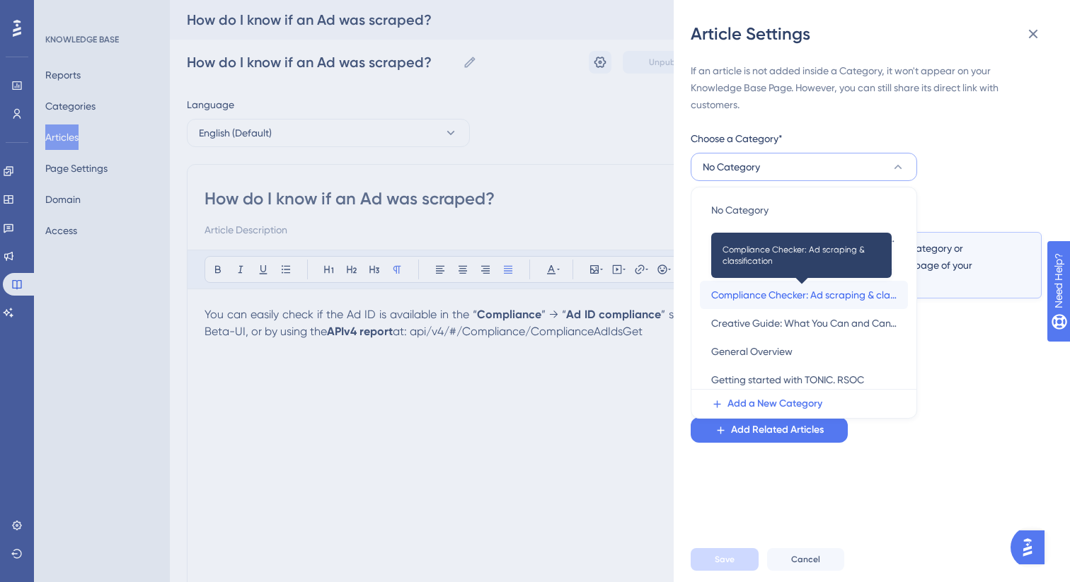
click at [841, 292] on span "Compliance Checker: Ad scraping & classification" at bounding box center [803, 295] width 185 height 17
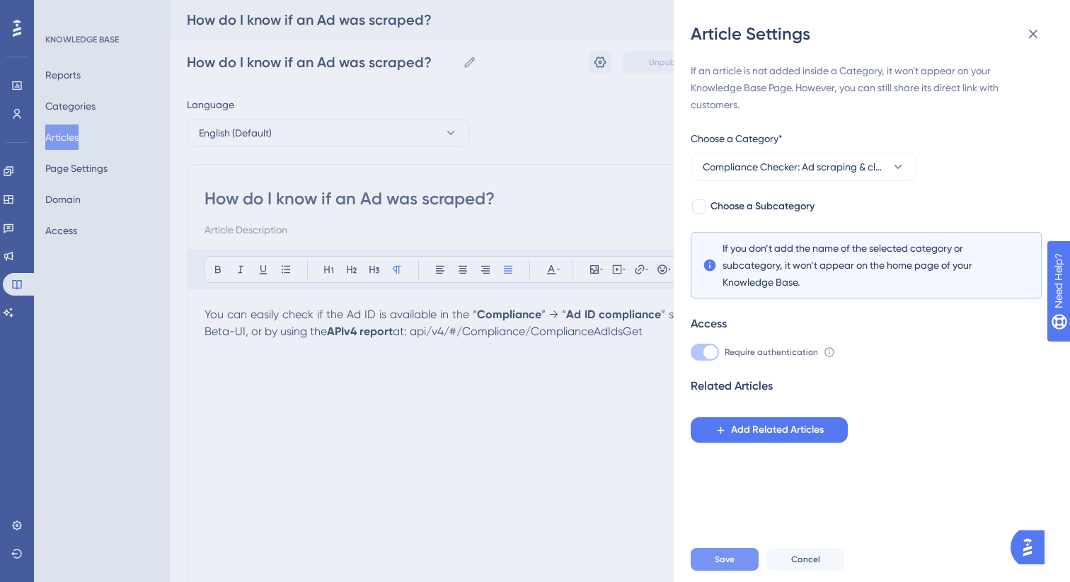
click at [732, 558] on span "Save" at bounding box center [725, 559] width 20 height 11
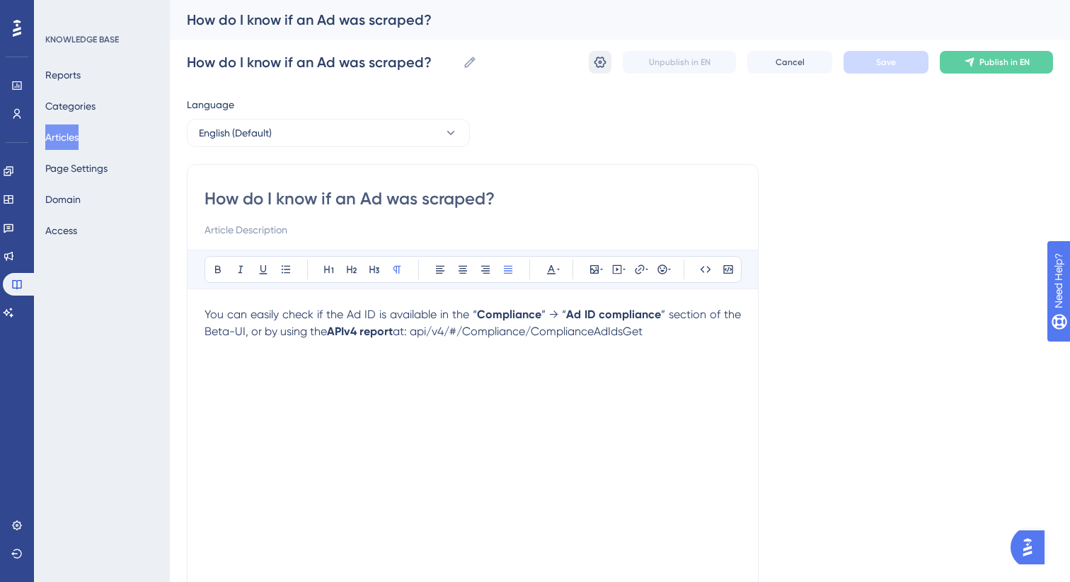
click at [594, 64] on icon at bounding box center [600, 62] width 14 height 14
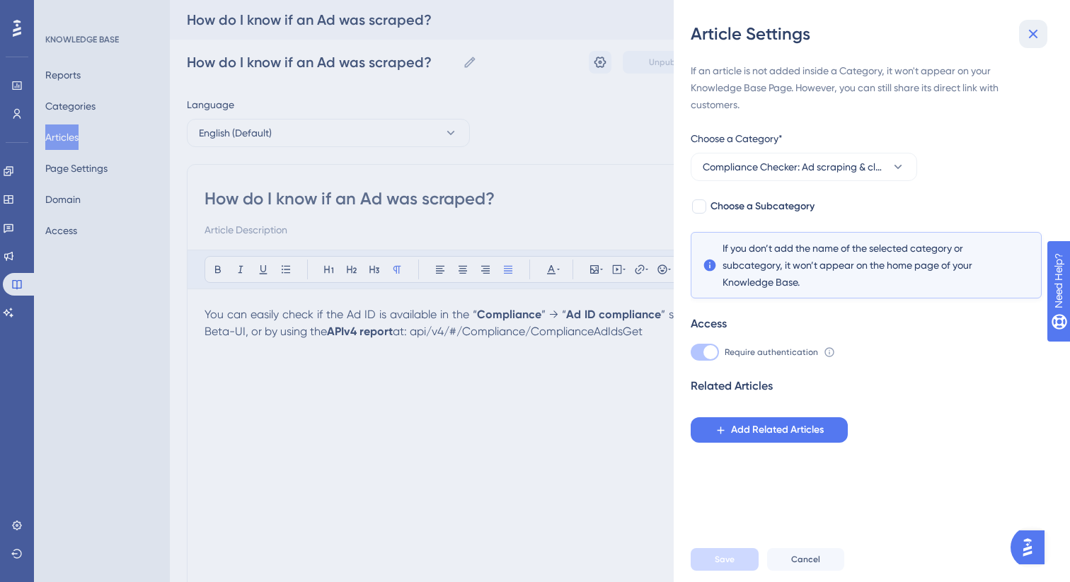
click at [1035, 39] on icon at bounding box center [1032, 33] width 17 height 17
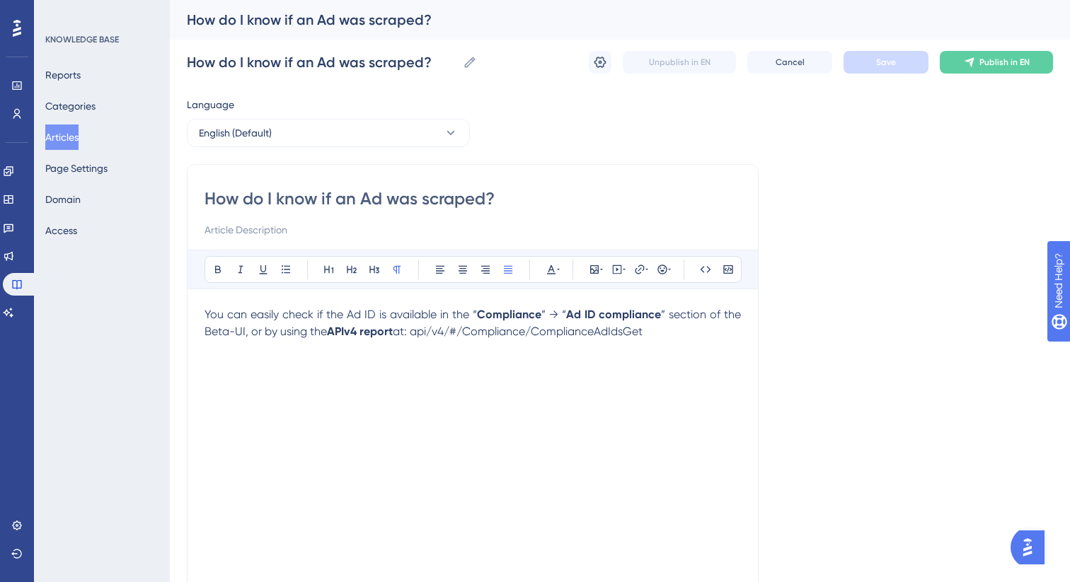
click at [79, 139] on button "Articles" at bounding box center [61, 137] width 33 height 25
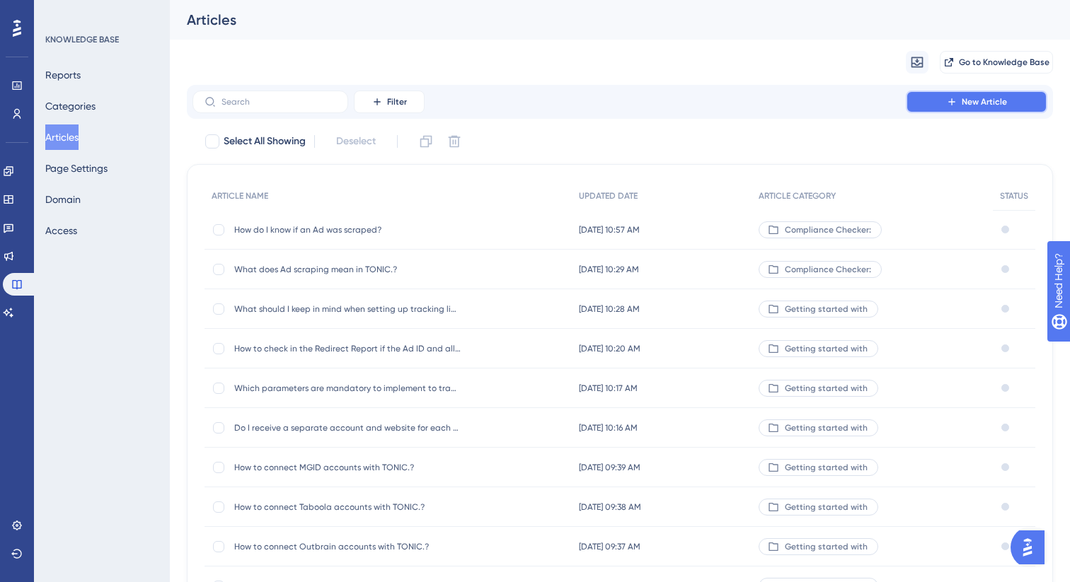
click at [940, 103] on button "New Article" at bounding box center [977, 102] width 142 height 23
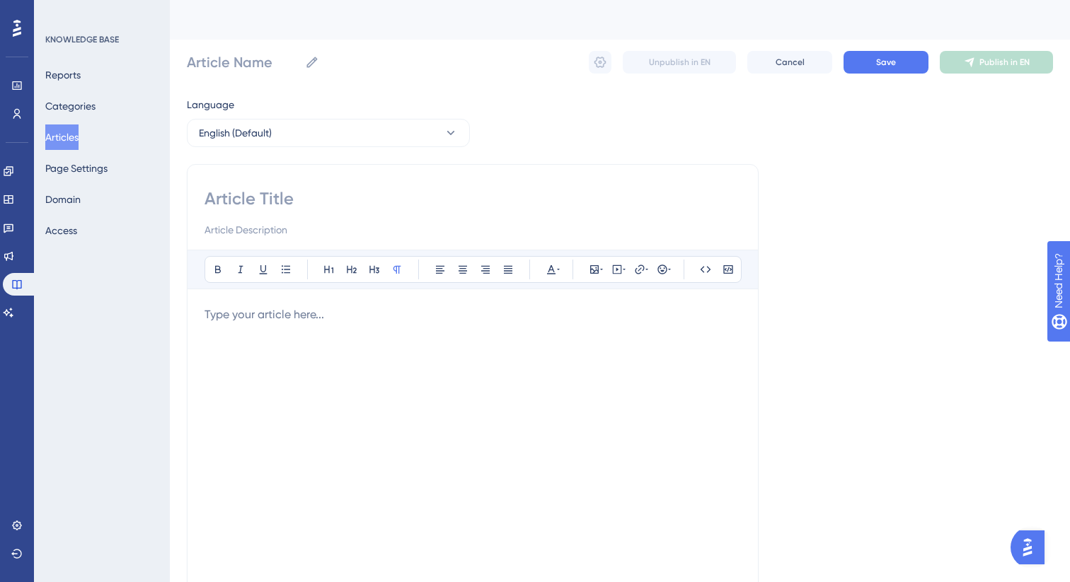
click at [359, 180] on div "Bold Italic Underline Bullet Point Heading 1 Heading 2 Heading 3 Normal Align L…" at bounding box center [473, 399] width 572 height 471
click at [349, 198] on input at bounding box center [472, 198] width 536 height 23
paste input "If my Ad is rejected by the traffic source, will it still be scraped?"
type input "If my Ad is rejected by the traffic source, will it still be scraped?"
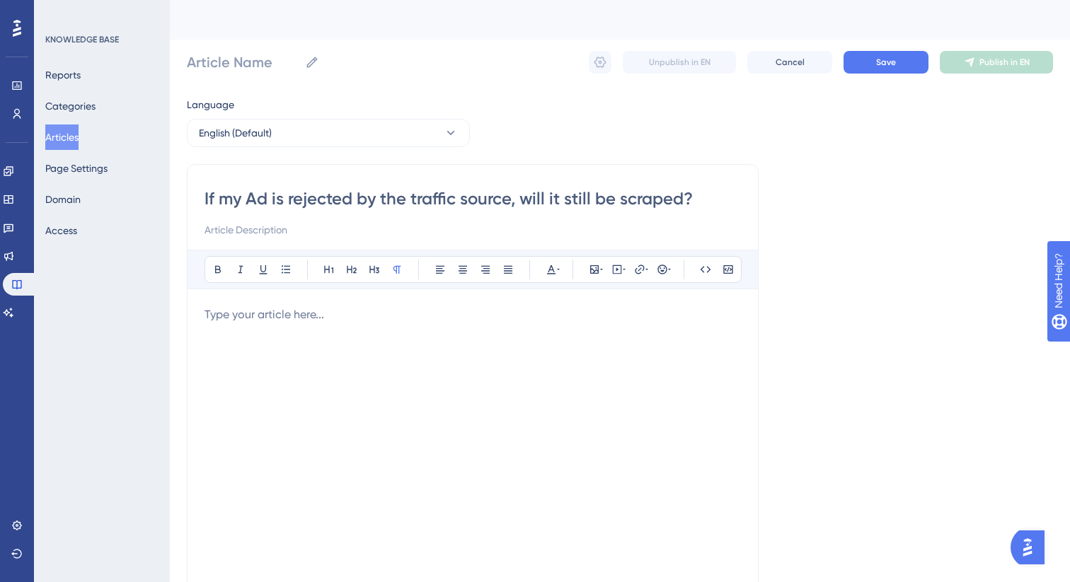
type input "If my Ad is rejected by the traffic source, will it still be scraped?"
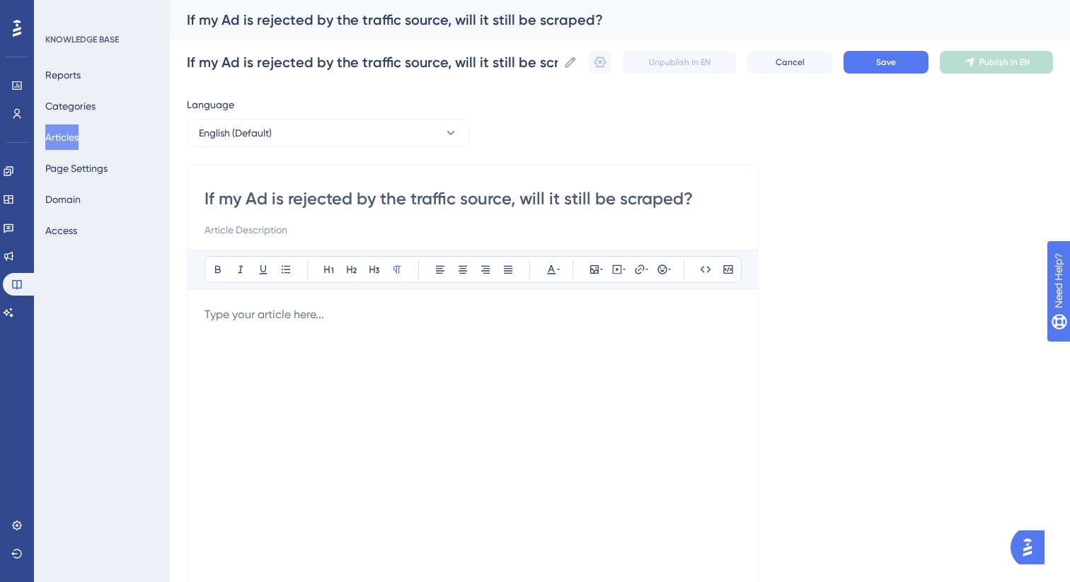
type input "If my Ad is rejected by the traffic source, will it still be scraped?"
click at [359, 324] on div at bounding box center [472, 461] width 536 height 311
click at [369, 301] on div "Bold Italic Underline Bullet Point Heading 1 Heading 2 Heading 3 Normal Align L…" at bounding box center [472, 434] width 536 height 368
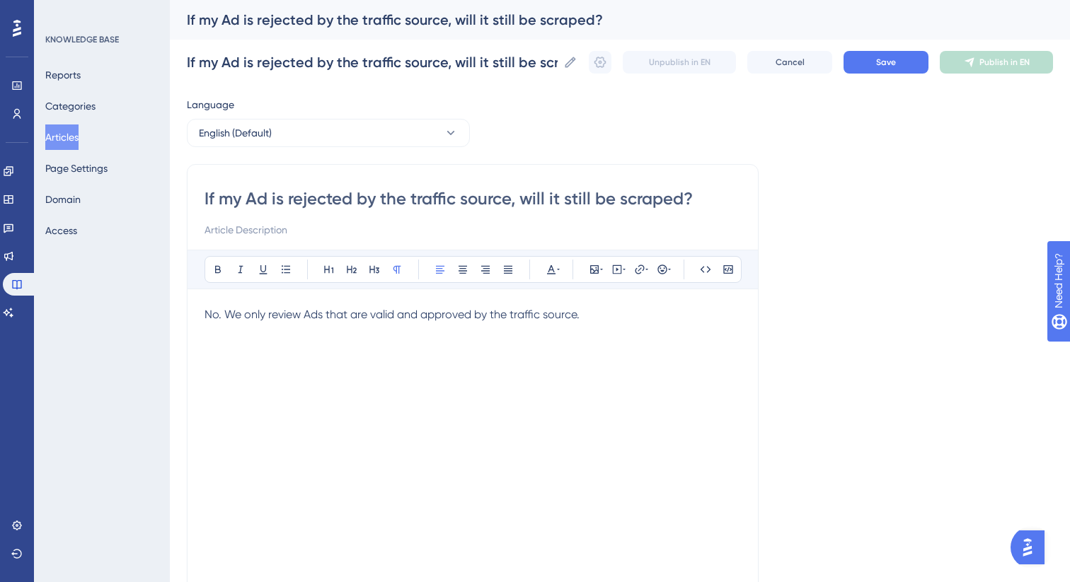
click at [369, 301] on div "Bold Italic Underline Bullet Point Heading 1 Heading 2 Heading 3 Normal Align L…" at bounding box center [472, 434] width 536 height 368
click at [369, 312] on span "No. We only review Ads that are valid and approved by the traffic source." at bounding box center [391, 314] width 375 height 13
click at [508, 272] on icon at bounding box center [507, 269] width 11 height 11
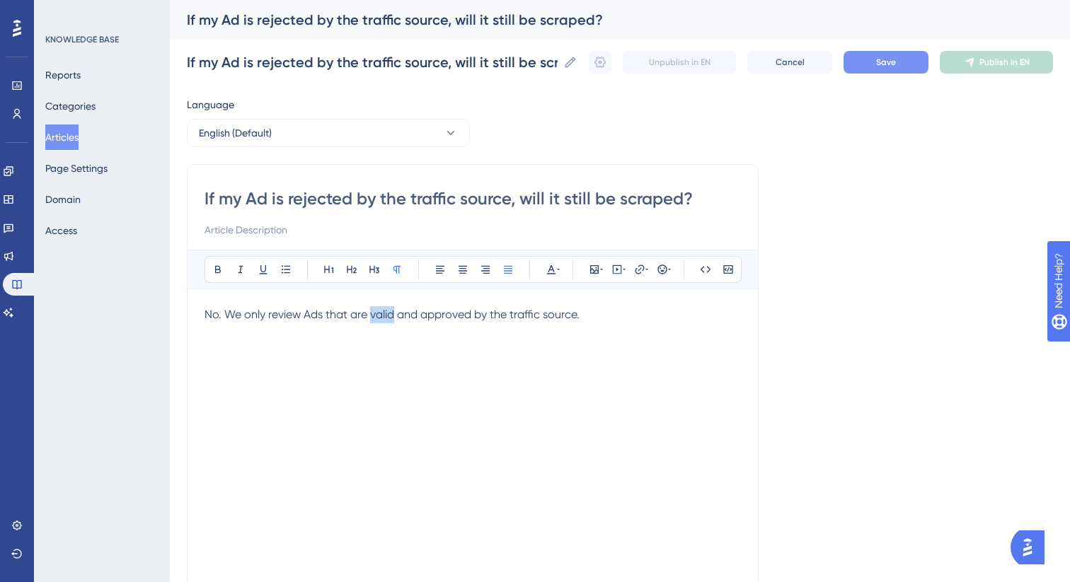
click at [880, 63] on span "Save" at bounding box center [886, 62] width 20 height 11
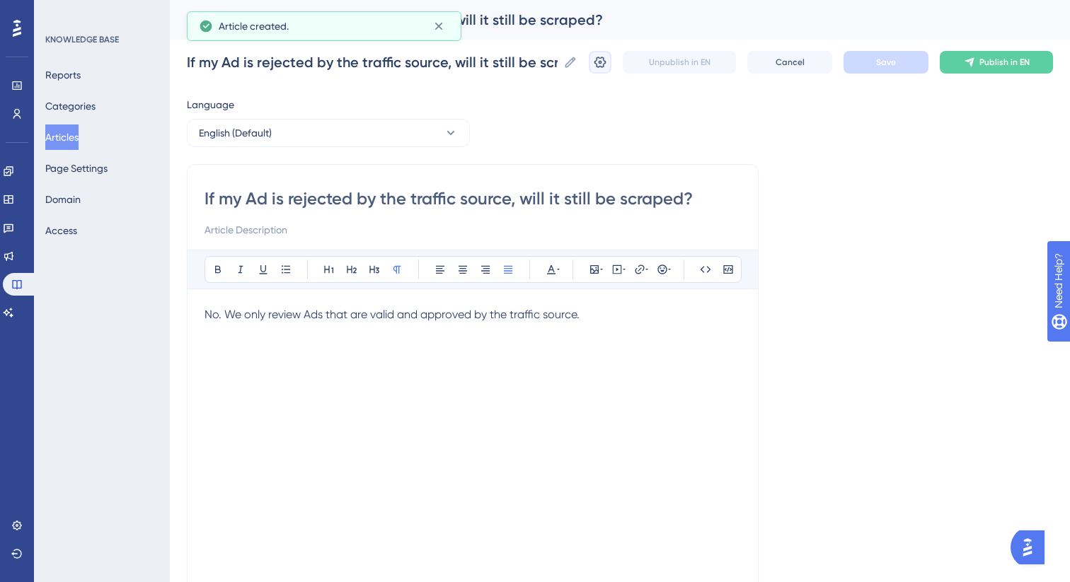
click at [604, 63] on icon at bounding box center [600, 62] width 12 height 11
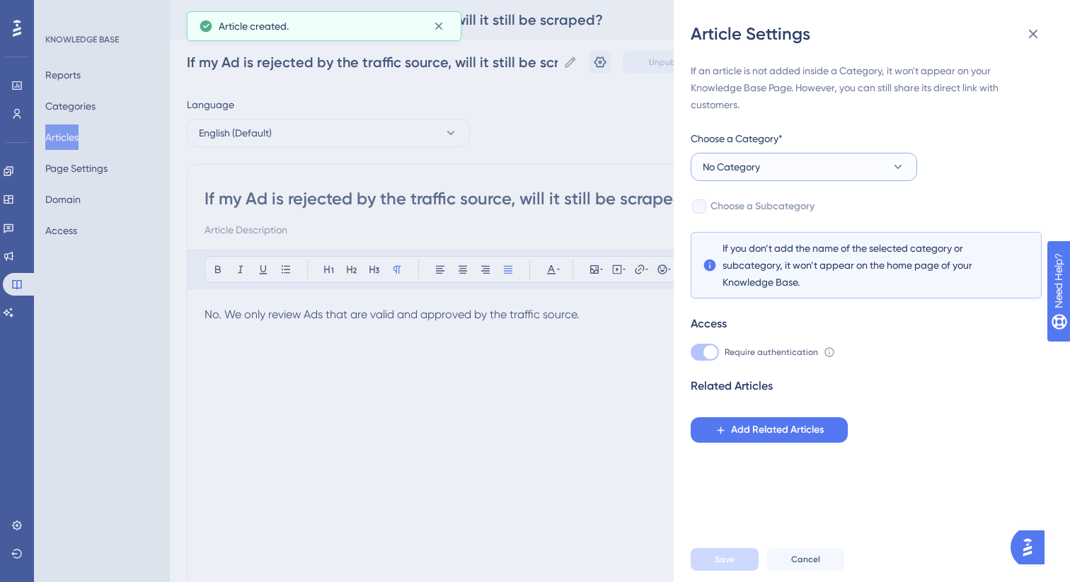
click at [811, 167] on button "No Category" at bounding box center [804, 167] width 226 height 28
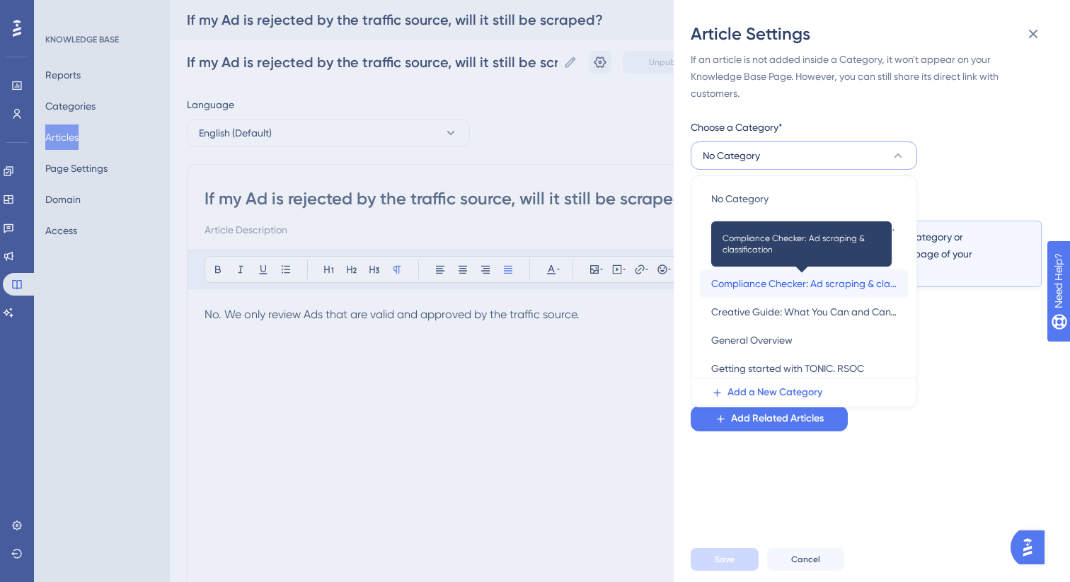
click at [790, 285] on span "Compliance Checker: Ad scraping & classification" at bounding box center [803, 283] width 185 height 17
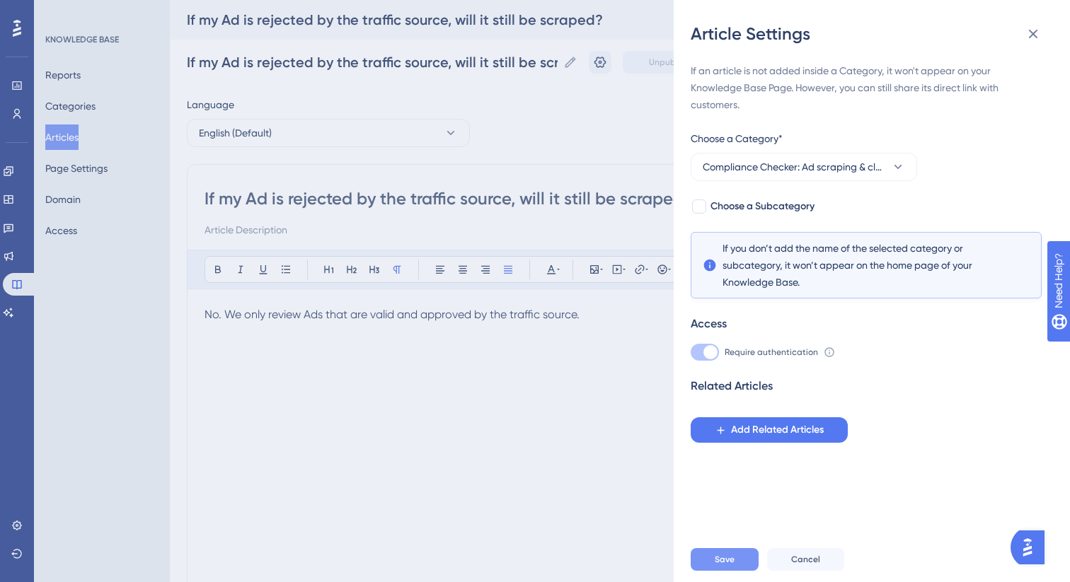
click at [724, 568] on button "Save" at bounding box center [725, 559] width 68 height 23
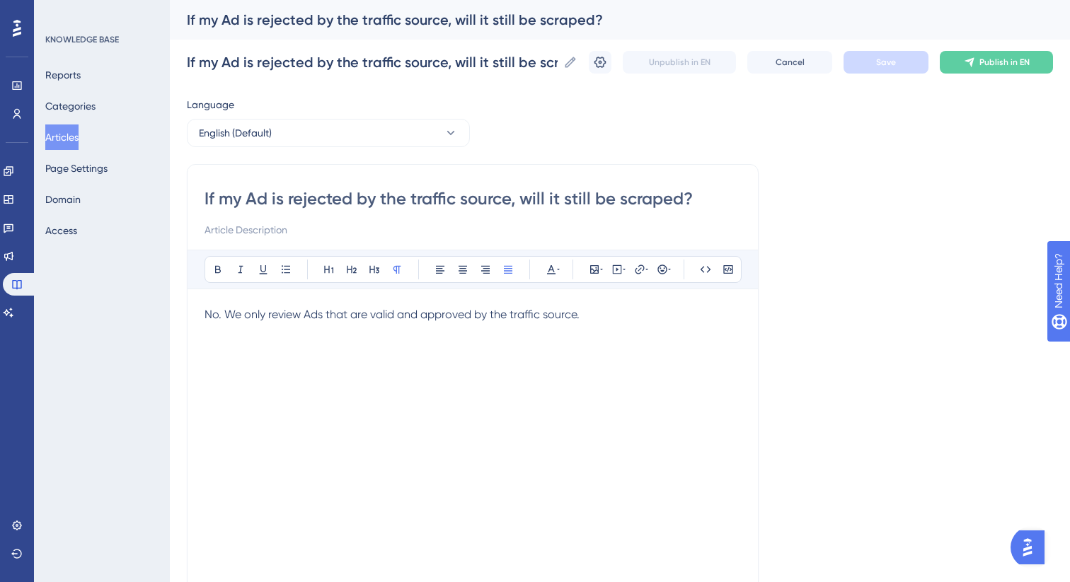
click at [79, 129] on button "Articles" at bounding box center [61, 137] width 33 height 25
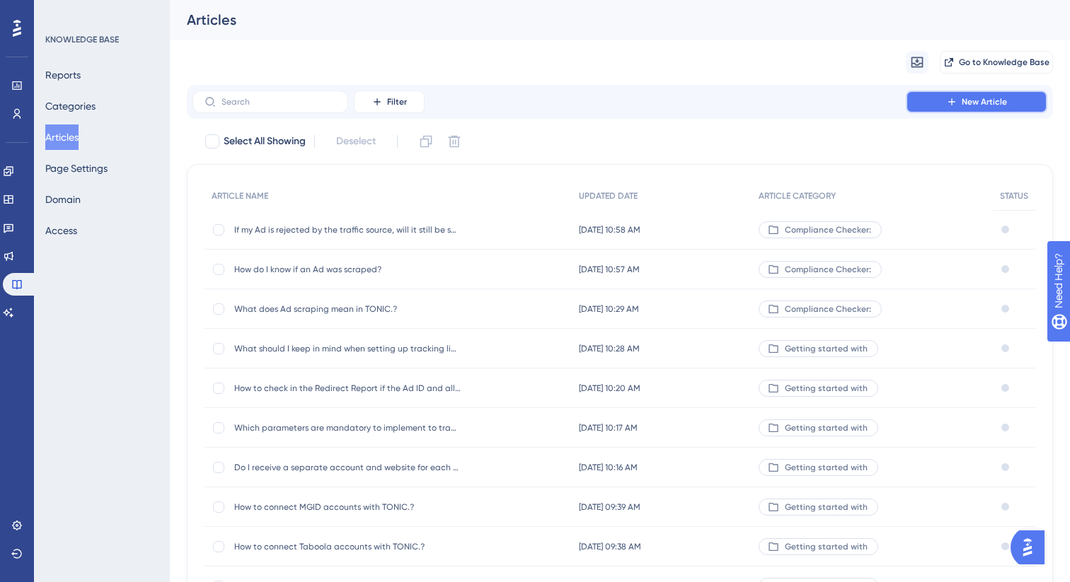
click at [943, 103] on button "New Article" at bounding box center [977, 102] width 142 height 23
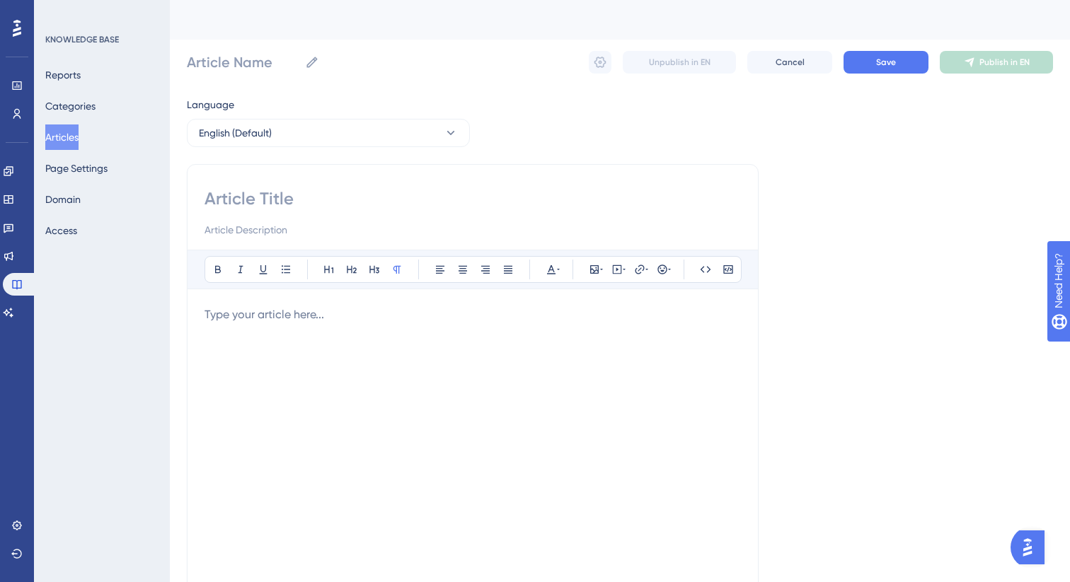
click at [295, 198] on input at bounding box center [472, 198] width 536 height 23
paste input "What is our Compliance Checker tool and how does it work?"
type input "What is our Compliance Checker tool and how does it work?"
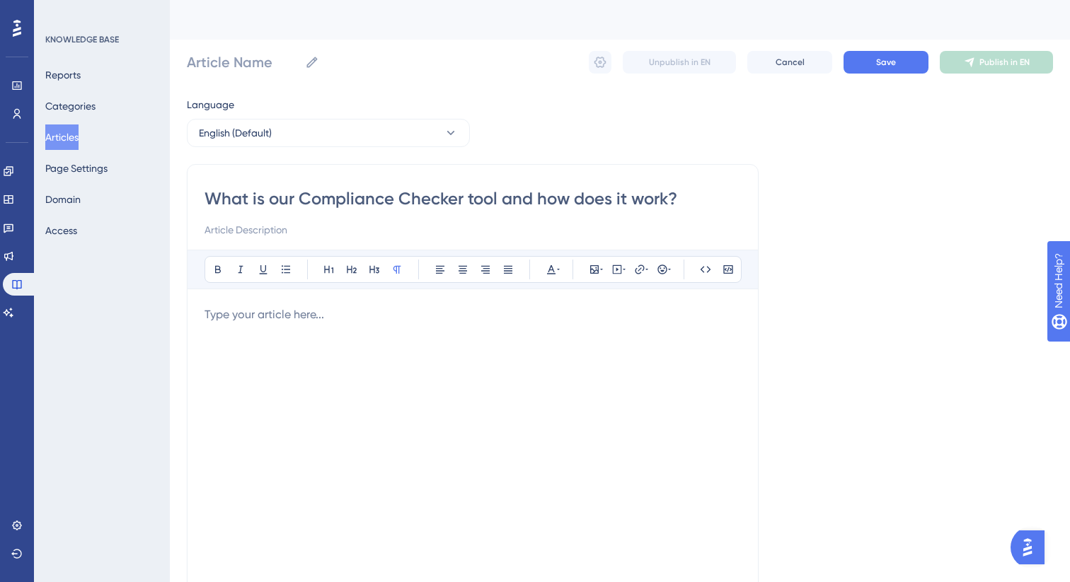
type input "What is our Compliance Checker tool and how does it work?"
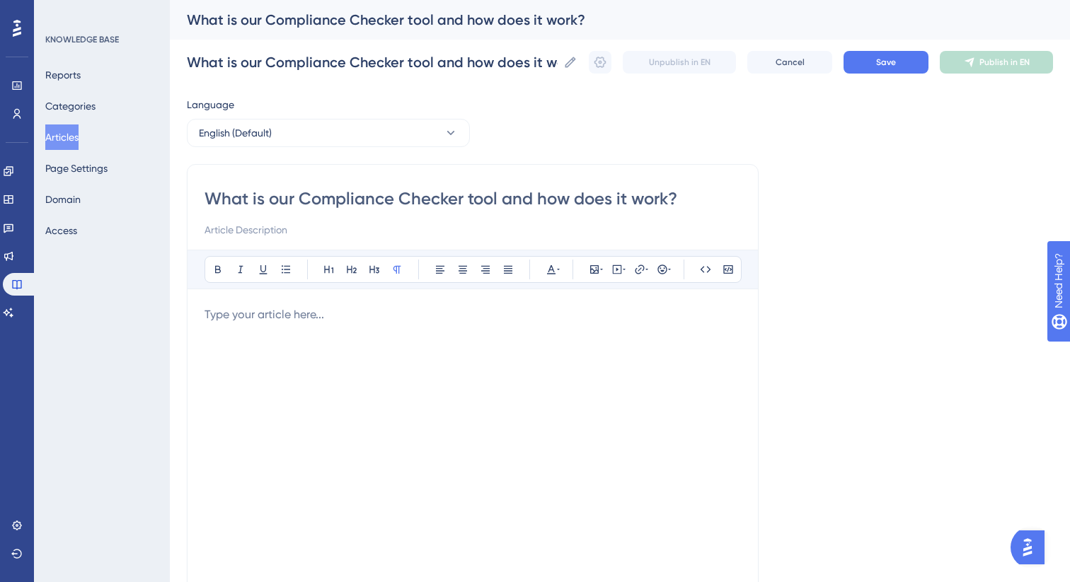
type input "What is our Compliance Checker tool and how does it work?"
click at [284, 342] on div at bounding box center [472, 461] width 536 height 311
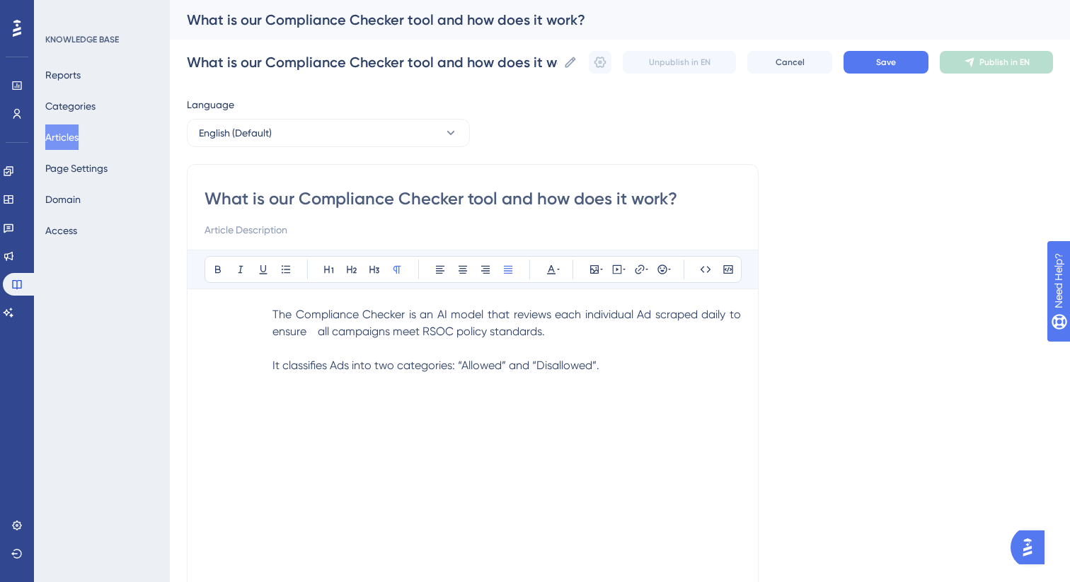
click at [272, 316] on span "The Compliance Checker is an AI model that reviews each individual Ad scraped d…" at bounding box center [507, 323] width 471 height 30
click at [731, 316] on span "all campaigns meet RSOC policy standards." at bounding box center [473, 323] width 539 height 30
click at [273, 369] on span "It classifies Ads into two categories: “Allowed” and “Disallowed”." at bounding box center [435, 365] width 327 height 13
click at [411, 366] on span "It classifies Ads into two categories: “Allowed” and “Disallowed”." at bounding box center [367, 365] width 327 height 13
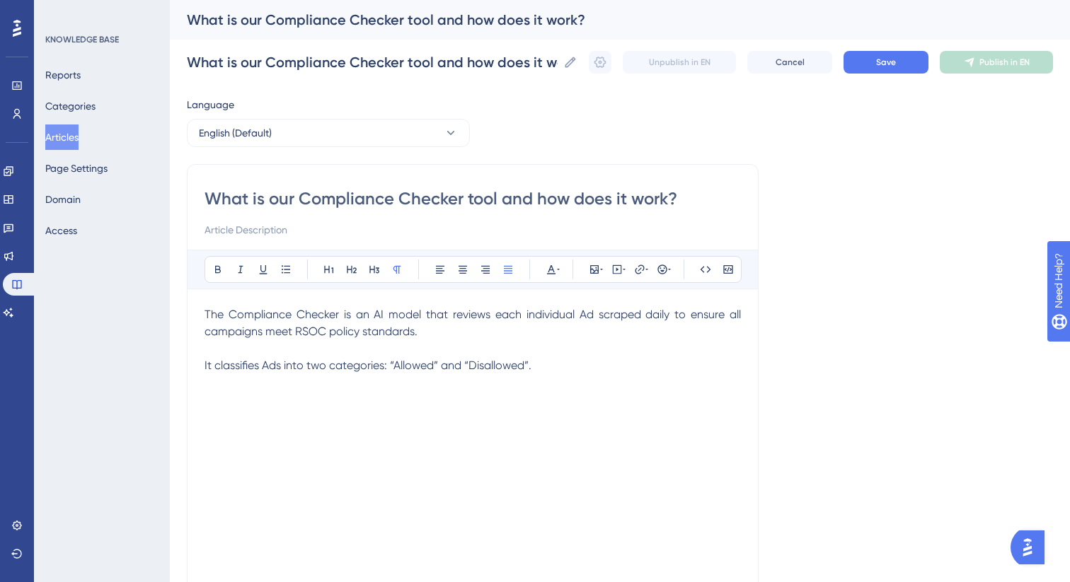
click at [562, 380] on div "The Compliance Checker is an AI model that reviews each individual Ad scraped d…" at bounding box center [472, 461] width 536 height 311
click at [857, 64] on button "Save" at bounding box center [885, 62] width 85 height 23
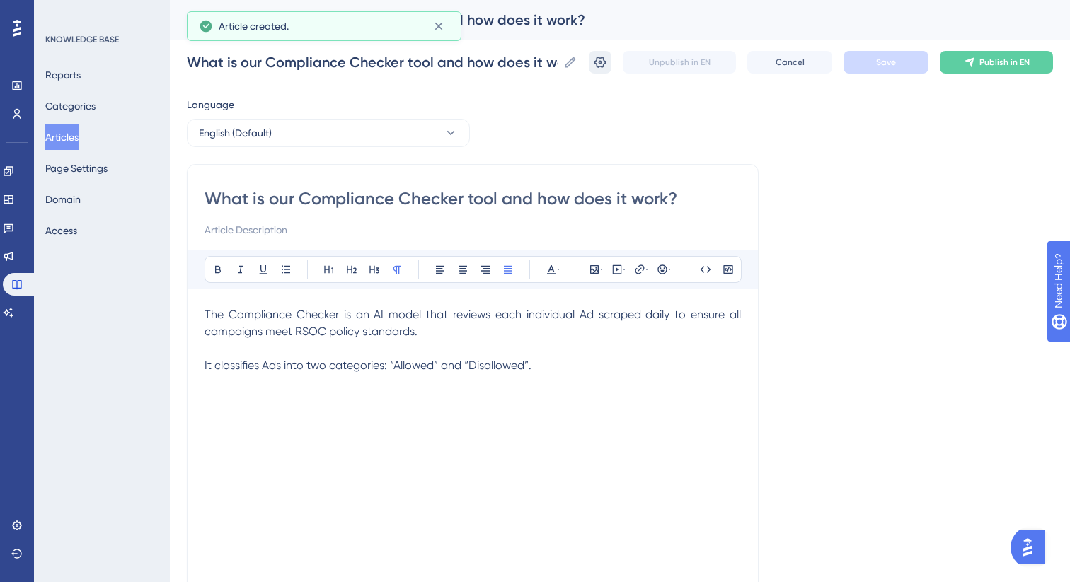
click at [591, 64] on button at bounding box center [600, 62] width 23 height 23
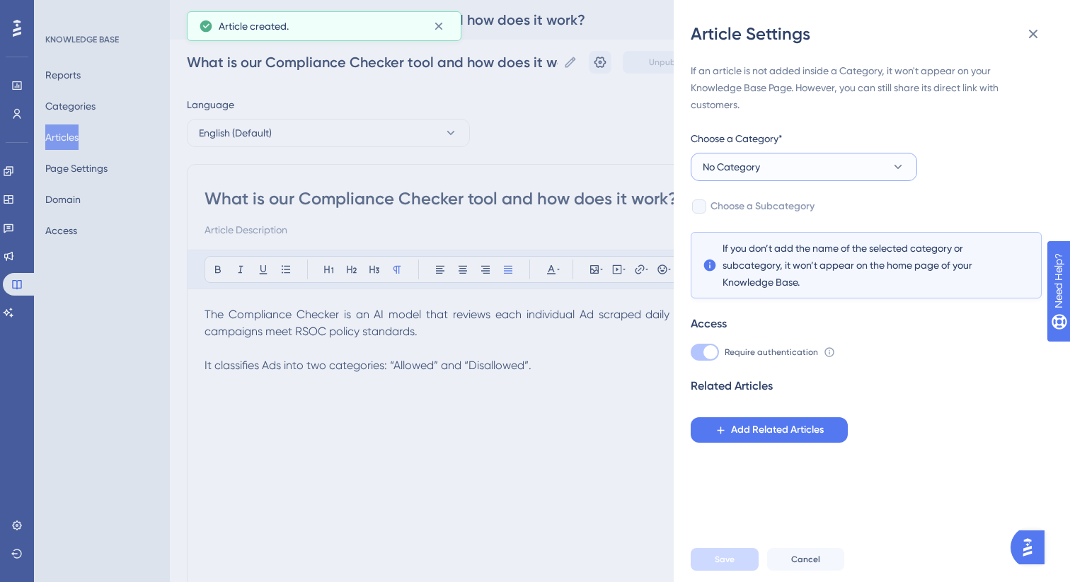
click at [787, 163] on button "No Category" at bounding box center [804, 167] width 226 height 28
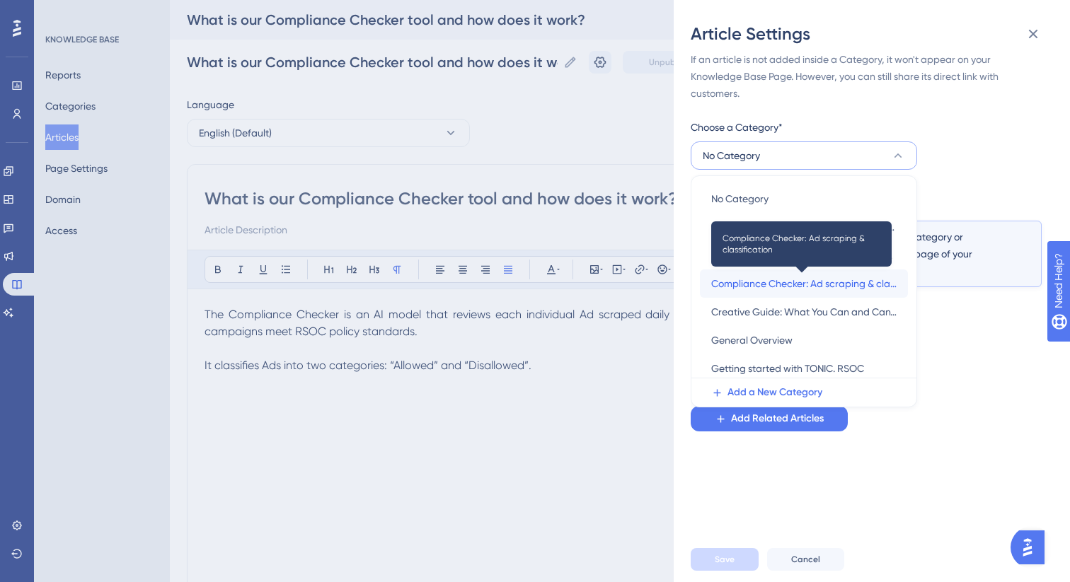
click at [811, 281] on span "Compliance Checker: Ad scraping & classification" at bounding box center [803, 283] width 185 height 17
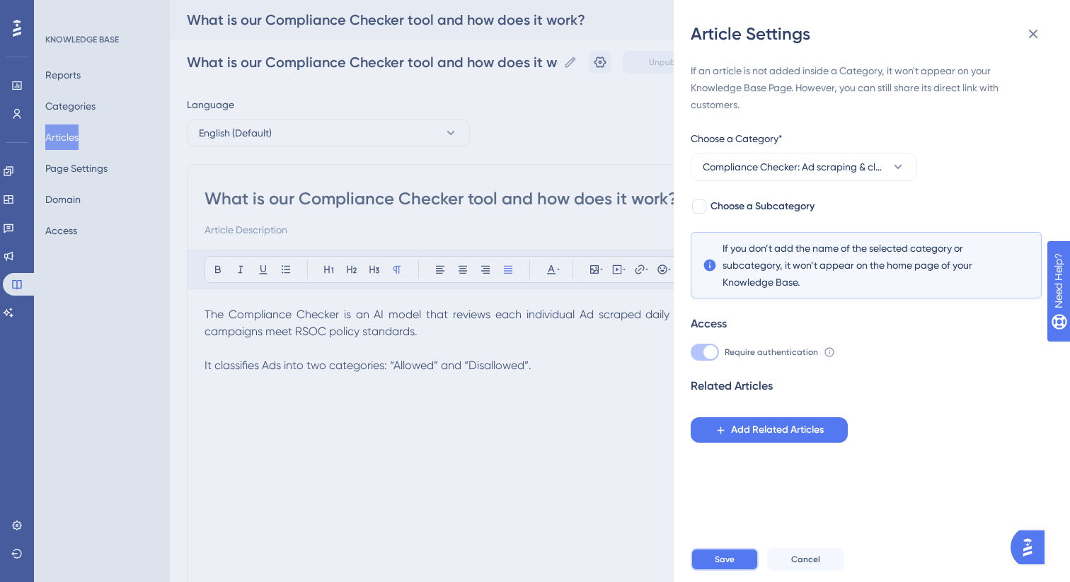
click at [729, 564] on span "Save" at bounding box center [725, 559] width 20 height 11
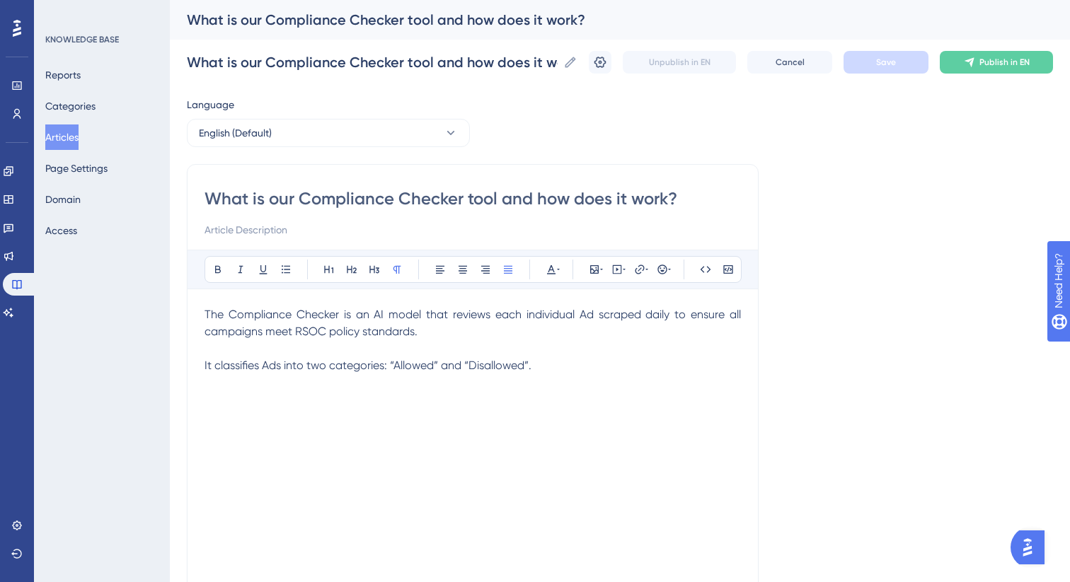
click at [59, 139] on button "Articles" at bounding box center [61, 137] width 33 height 25
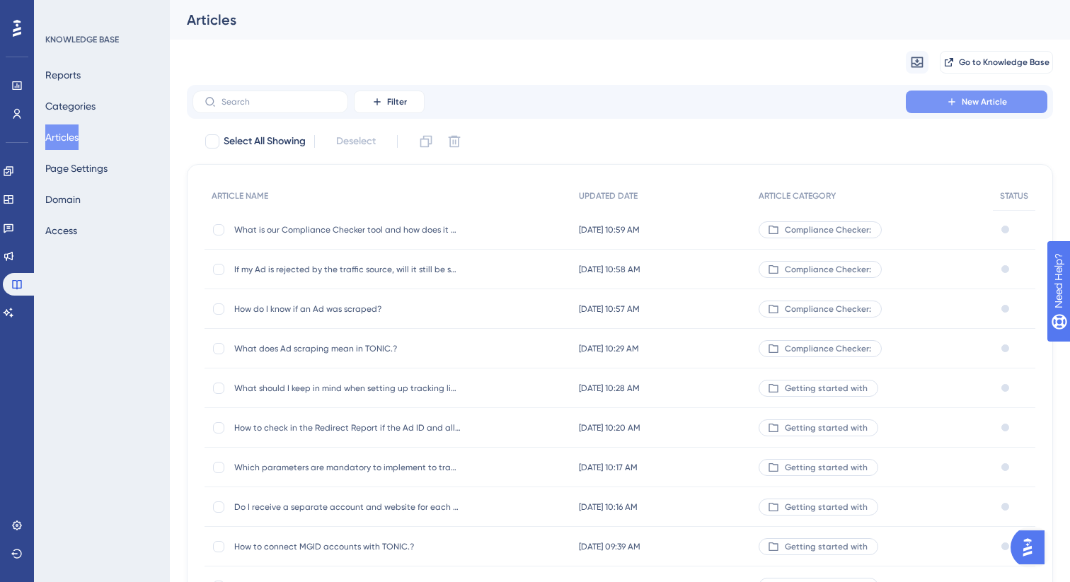
click at [975, 103] on span "New Article" at bounding box center [983, 101] width 45 height 11
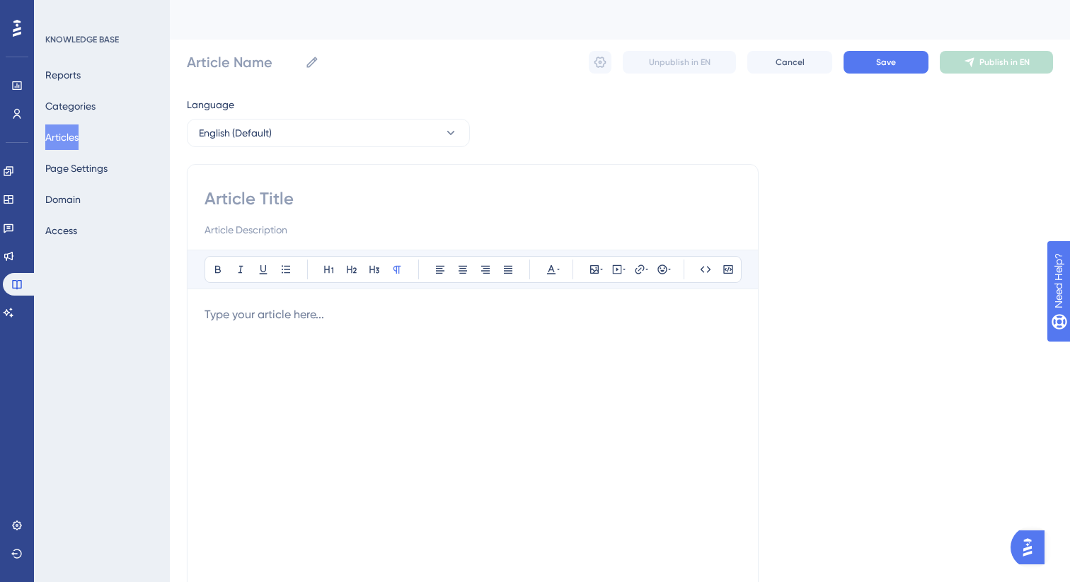
click at [408, 195] on input at bounding box center [472, 198] width 536 height 23
paste input "Which Ad statuses are reviewed by the Compliance Checker?"
type input "Which Ad statuses are reviewed by the Compliance Checker?"
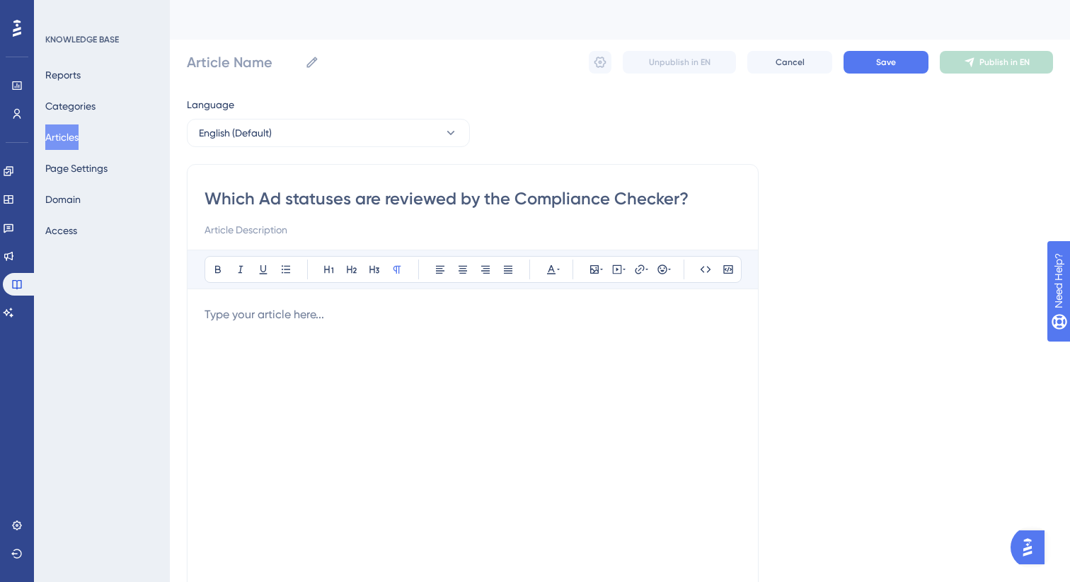
type input "Which Ad statuses are reviewed by the Compliance Checker?"
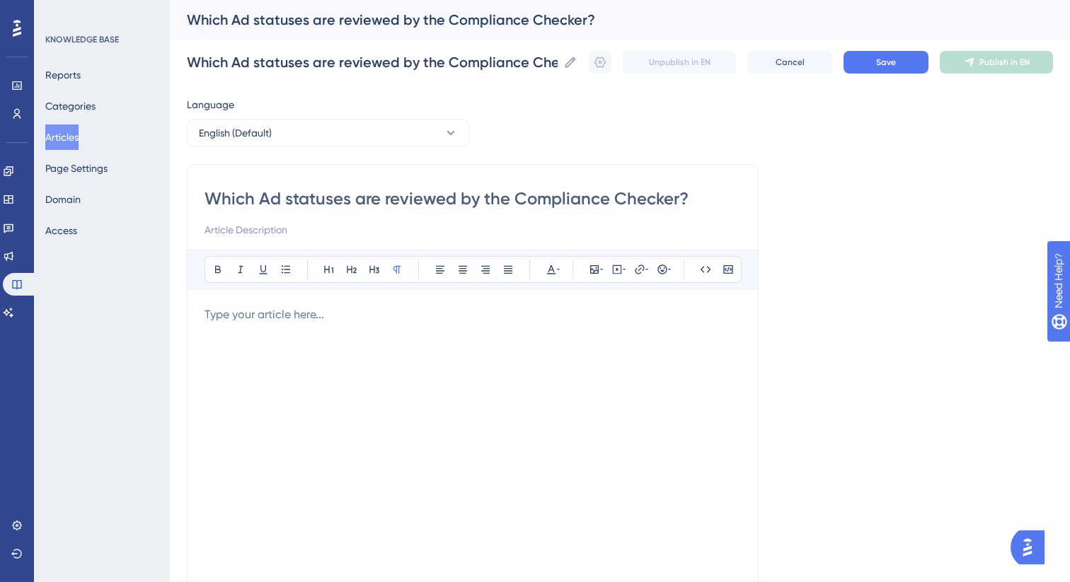
type input "Which Ad statuses are reviewed by the Compliance Checker?"
click at [444, 313] on p at bounding box center [472, 314] width 536 height 17
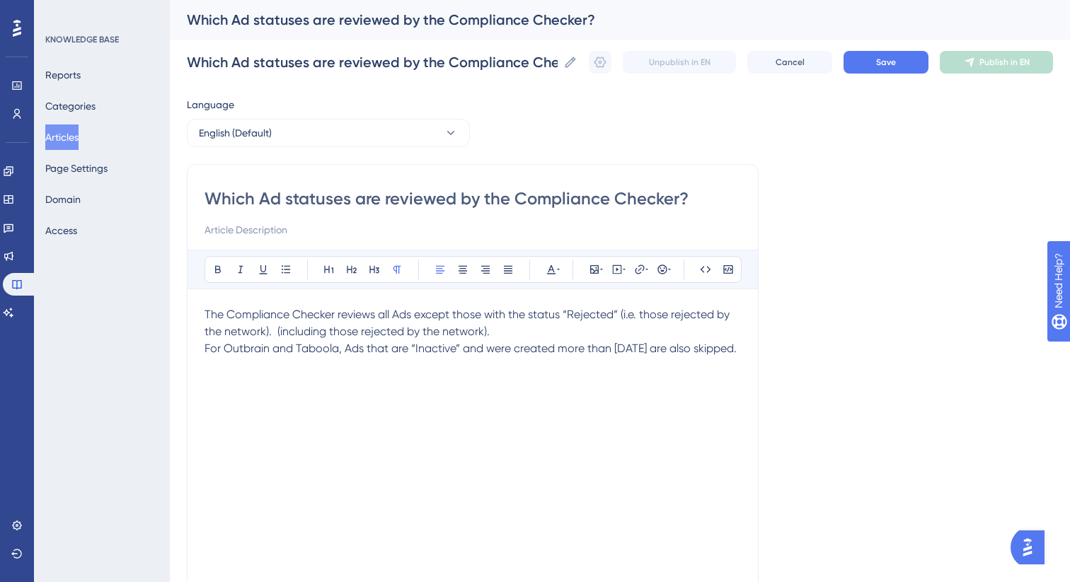
drag, startPoint x: 510, startPoint y: 332, endPoint x: 272, endPoint y: 336, distance: 237.8
click at [272, 336] on p "The Compliance Checker reviews all Ads except those with the status “Rejected” …" at bounding box center [472, 323] width 536 height 34
drag, startPoint x: 255, startPoint y: 368, endPoint x: 190, endPoint y: 318, distance: 81.8
click at [190, 318] on div "Which Ad statuses are reviewed by the Compliance Checker? Bold Italic Underline…" at bounding box center [473, 399] width 572 height 471
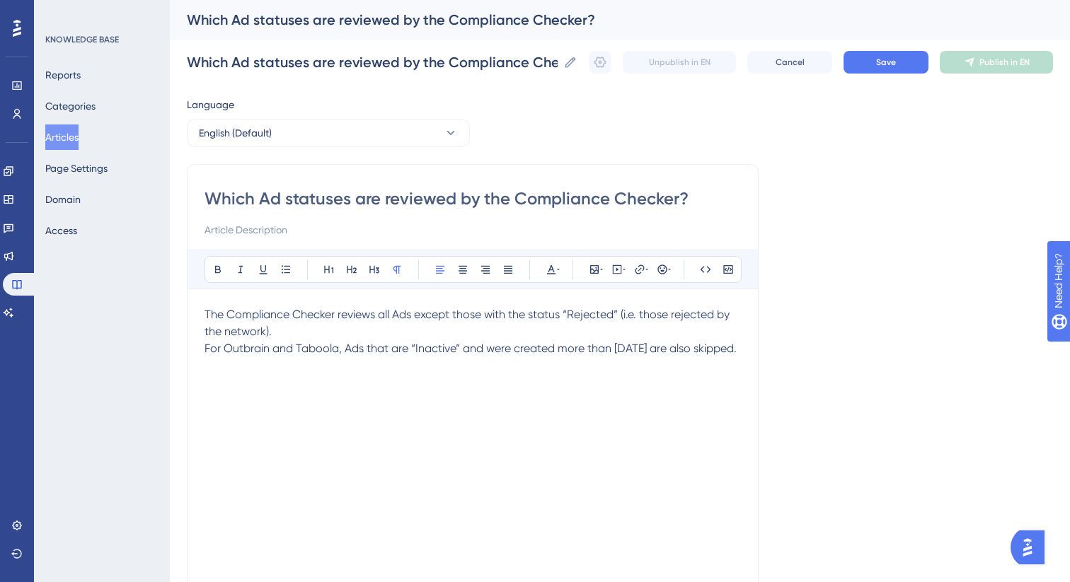
drag, startPoint x: 236, startPoint y: 342, endPoint x: 190, endPoint y: 306, distance: 58.3
click at [190, 306] on div "Which Ad statuses are reviewed by the Compliance Checker? Bold Italic Underline…" at bounding box center [473, 399] width 572 height 471
click at [508, 275] on button at bounding box center [508, 270] width 20 height 20
click at [481, 395] on div "The Compliance Checker reviews all Ads except those with the status “Rejected” …" at bounding box center [472, 461] width 536 height 311
click at [594, 316] on span "The Compliance Checker reviews all Ads except those with the status “Rejected” …" at bounding box center [473, 323] width 539 height 30
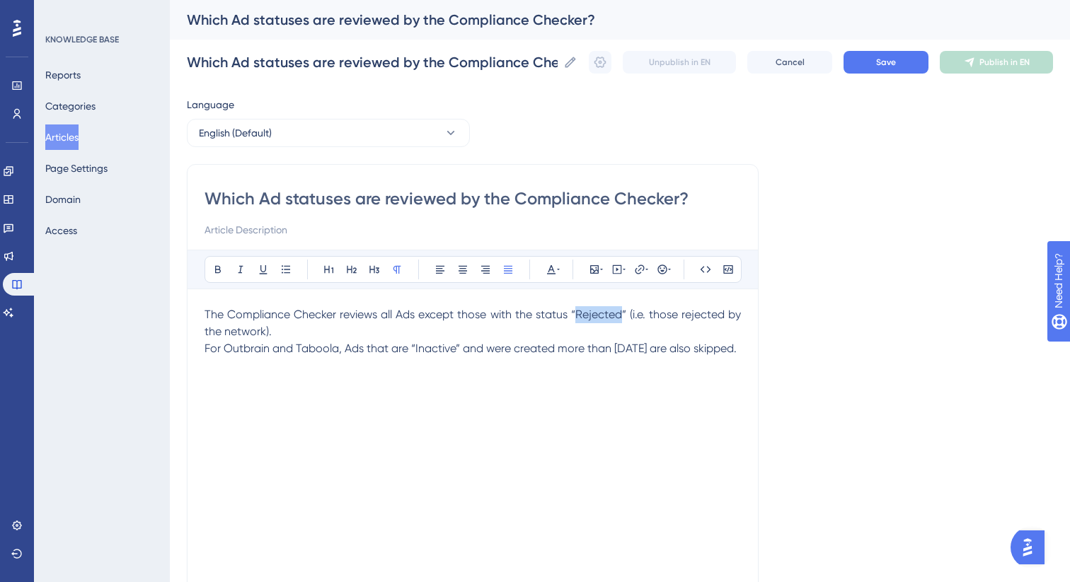
click at [594, 316] on span "The Compliance Checker reviews all Ads except those with the status “Rejected” …" at bounding box center [473, 323] width 539 height 30
click at [222, 268] on icon at bounding box center [217, 269] width 11 height 11
click at [439, 349] on span "For Outbrain and Taboola, Ads that are “Inactive” and were created more than [D…" at bounding box center [470, 348] width 532 height 13
click at [216, 269] on icon at bounding box center [218, 270] width 6 height 8
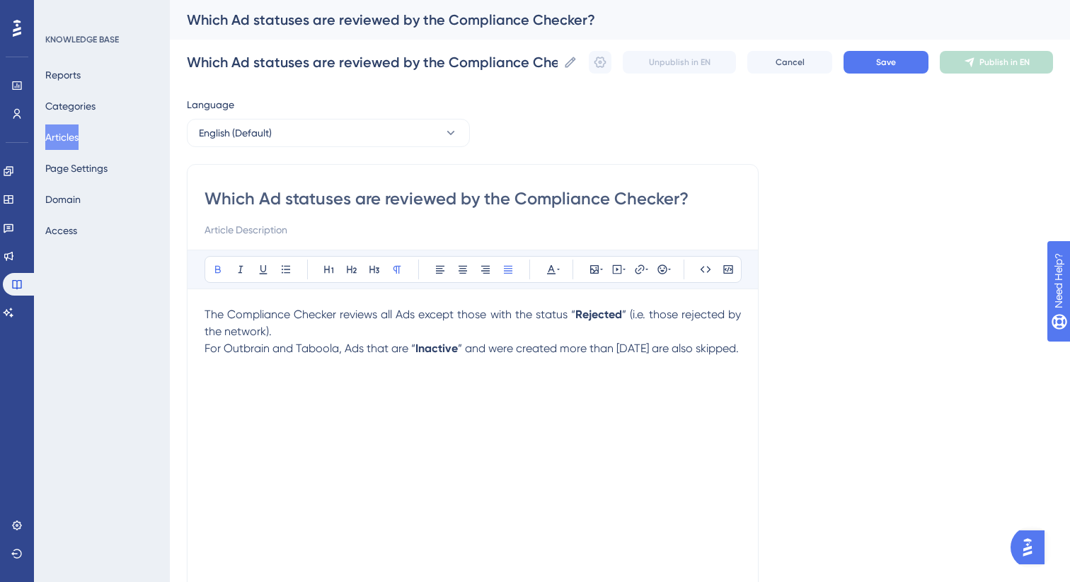
click at [299, 357] on p "For Outbrain and Taboola, Ads that are “ Inactive ” and were created more than …" at bounding box center [472, 348] width 536 height 17
click at [882, 61] on span "Save" at bounding box center [886, 62] width 20 height 11
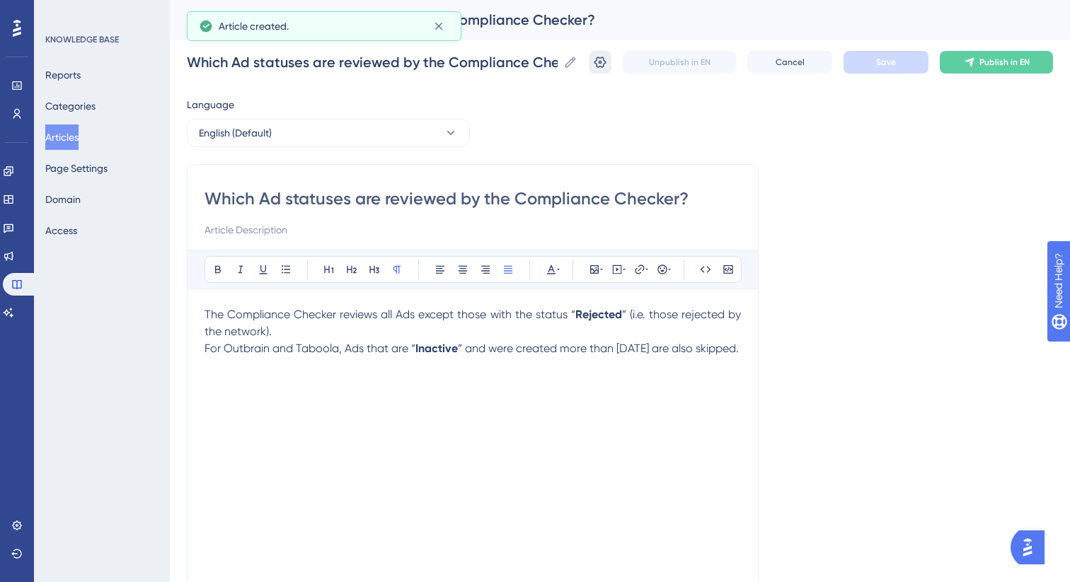
click at [596, 68] on icon at bounding box center [600, 62] width 14 height 14
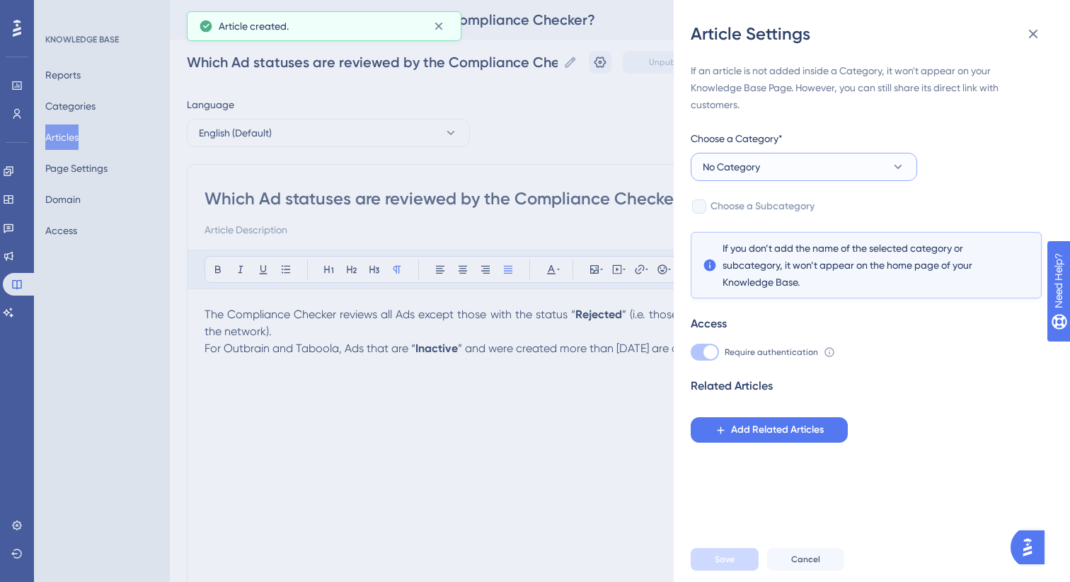
click at [789, 171] on button "No Category" at bounding box center [804, 167] width 226 height 28
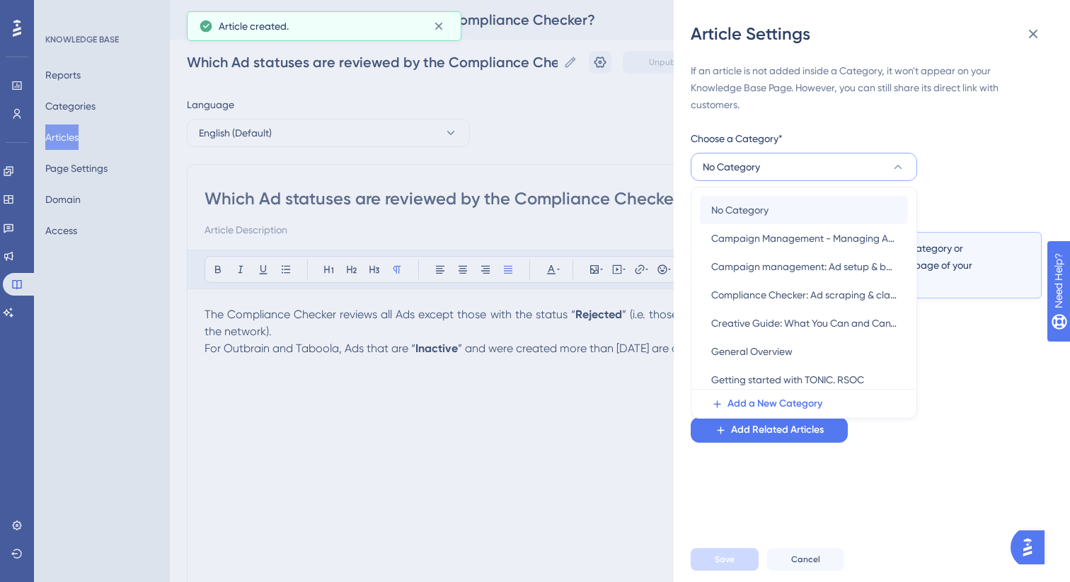
scroll to position [11, 0]
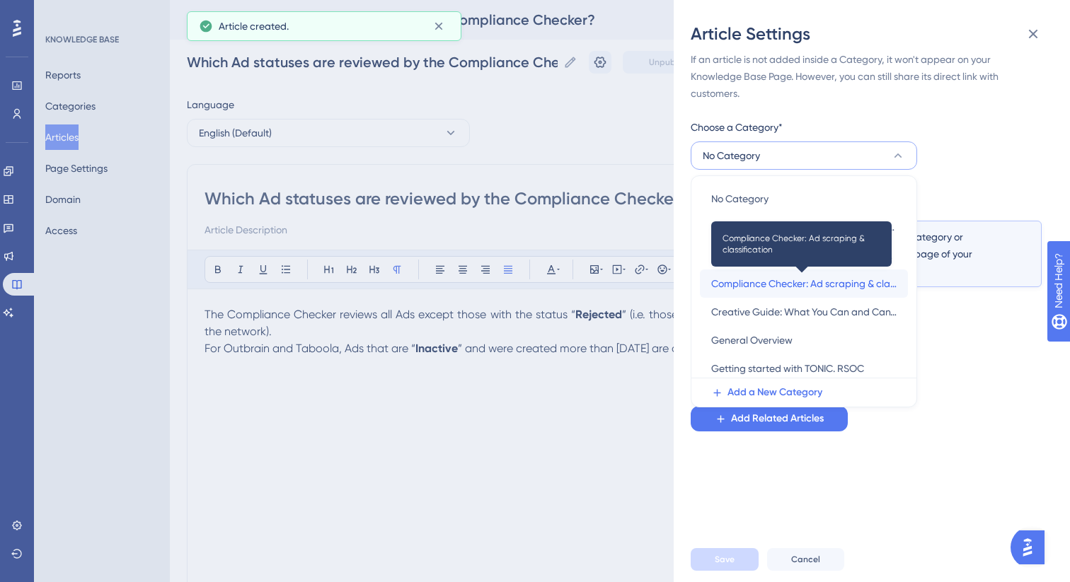
click at [791, 279] on span "Compliance Checker: Ad scraping & classification" at bounding box center [803, 283] width 185 height 17
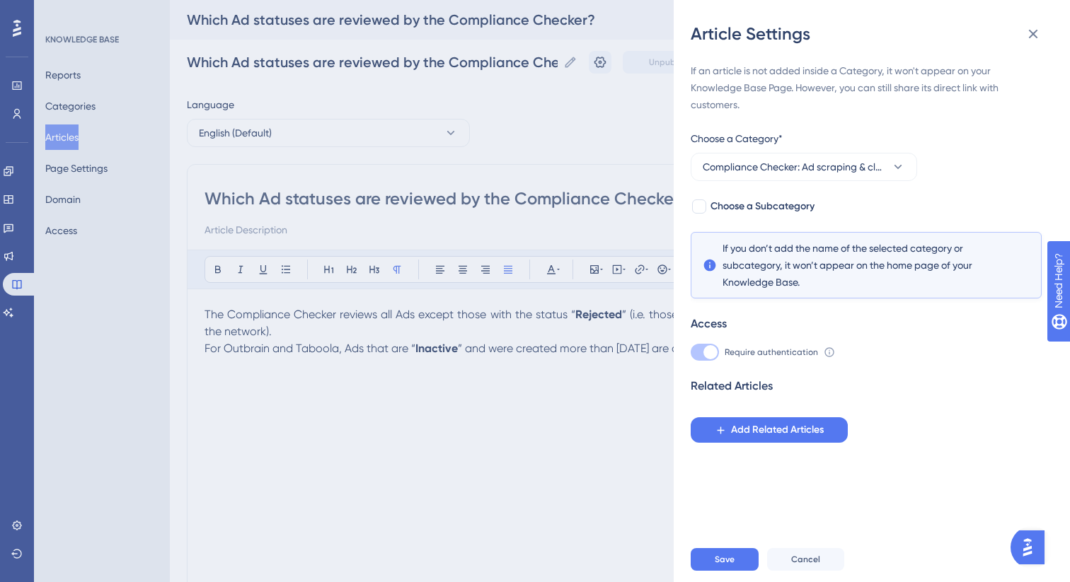
scroll to position [0, 0]
click at [723, 563] on span "Save" at bounding box center [725, 559] width 20 height 11
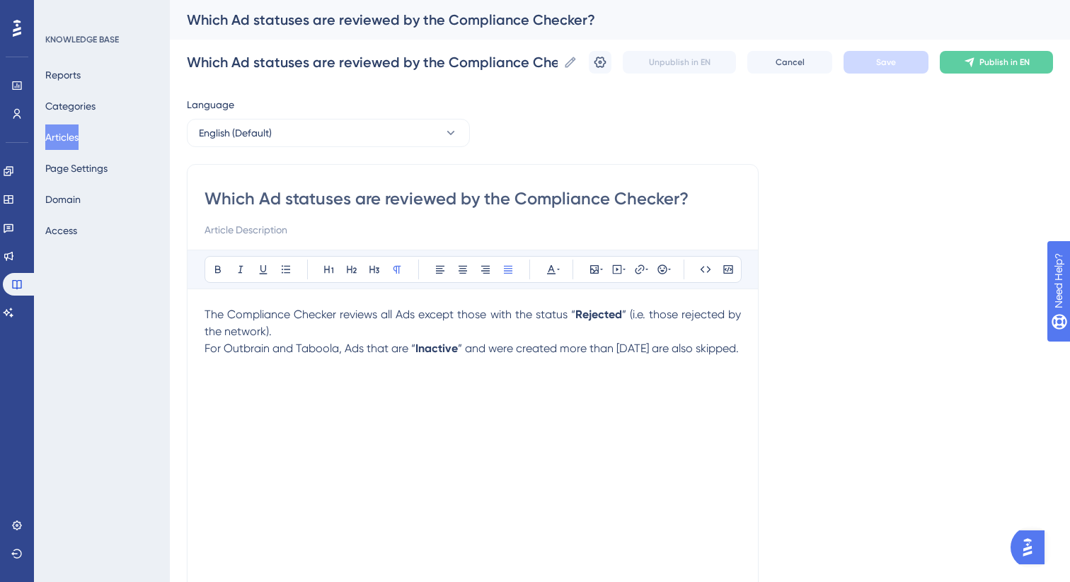
click at [75, 137] on button "Articles" at bounding box center [61, 137] width 33 height 25
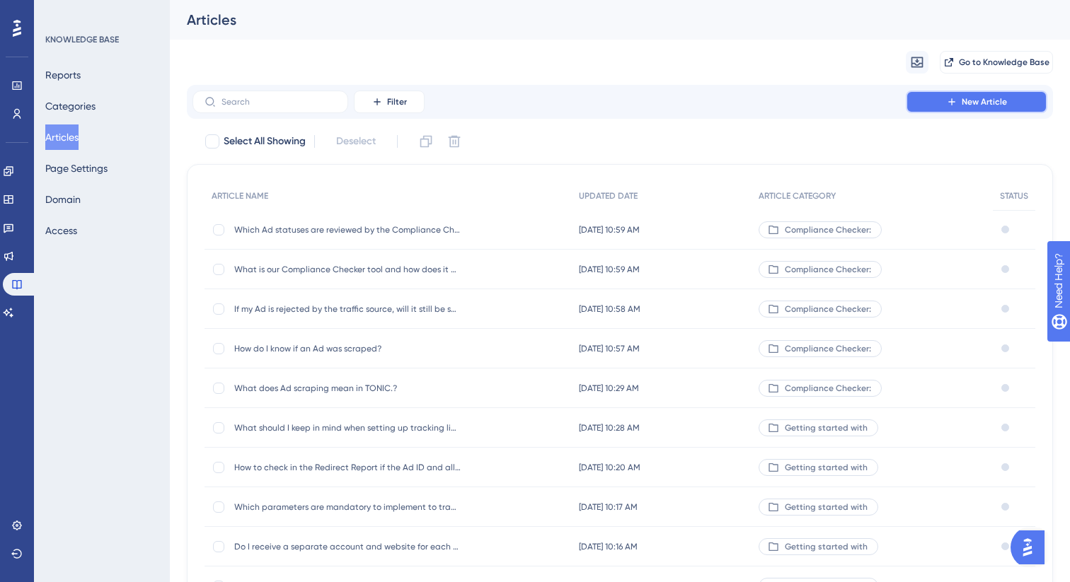
click at [961, 105] on button "New Article" at bounding box center [977, 102] width 142 height 23
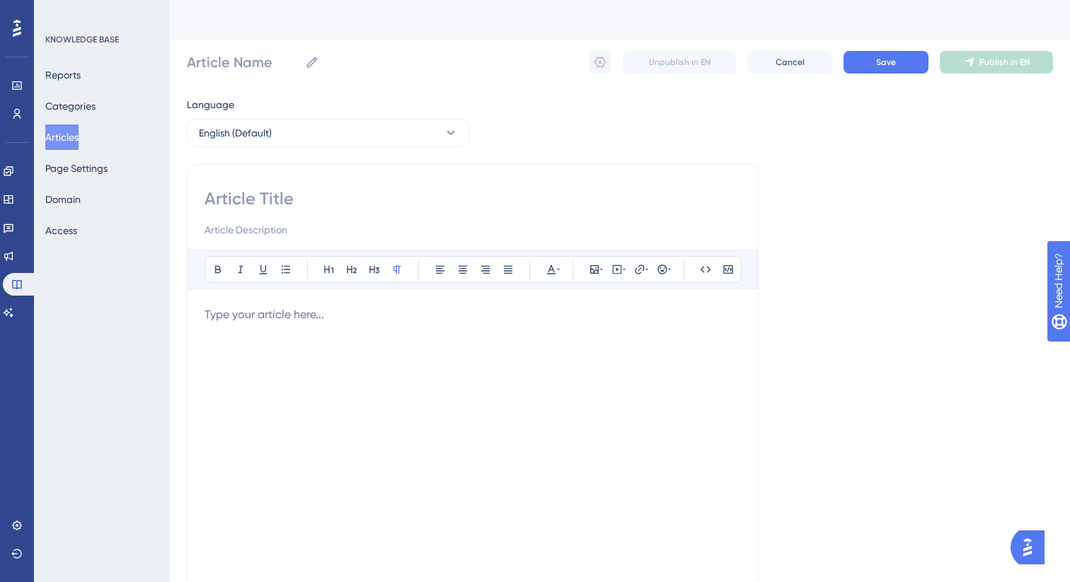
click at [481, 197] on input at bounding box center [472, 198] width 536 height 23
paste input "Which Campaign statuses are reviewed by the Compliance Checker?"
type input "Which Campaign statuses are reviewed by the Compliance Checker?"
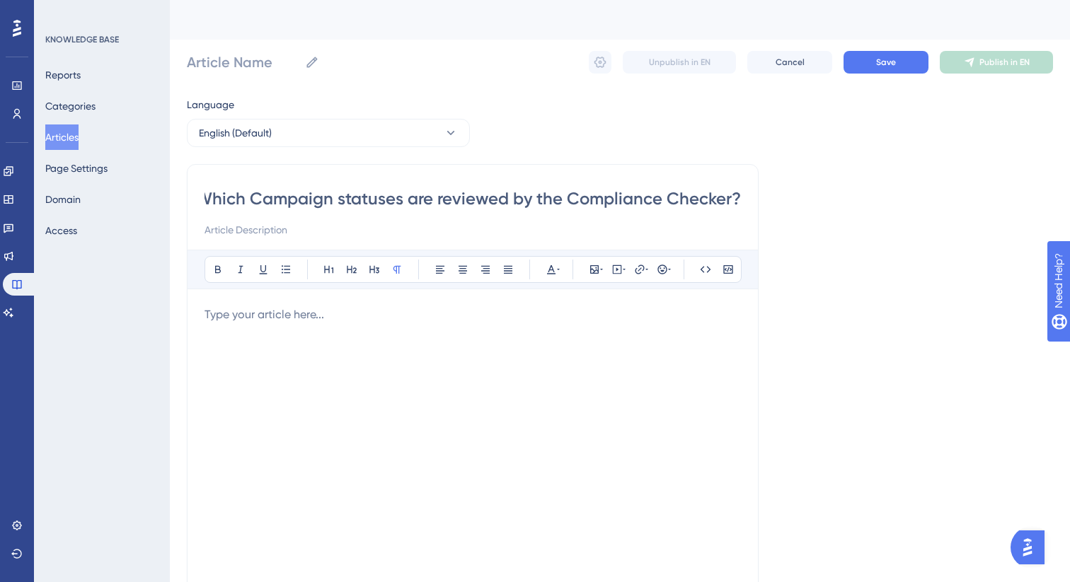
type input "Which Campaign statuses are reviewed by the Compliance Checker?"
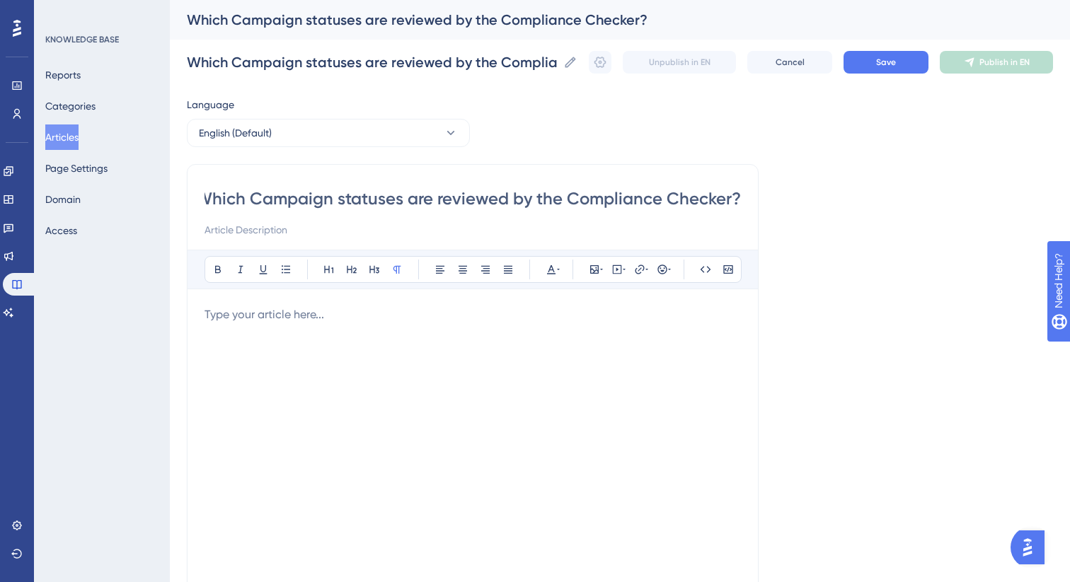
type input "Which Campaign statuses are reviewed by the Compliance Checker?"
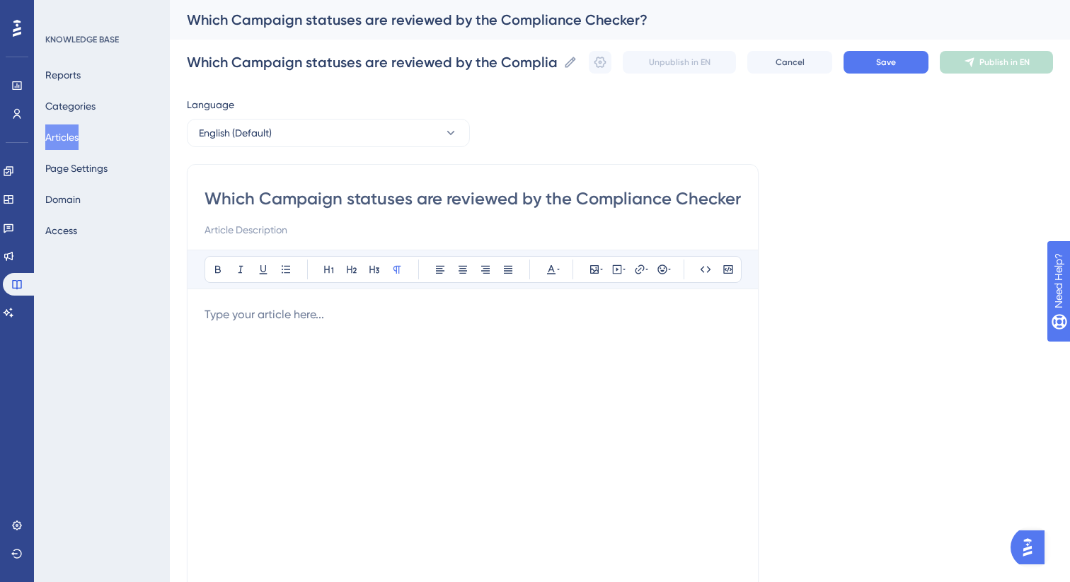
click at [481, 340] on div at bounding box center [472, 461] width 536 height 311
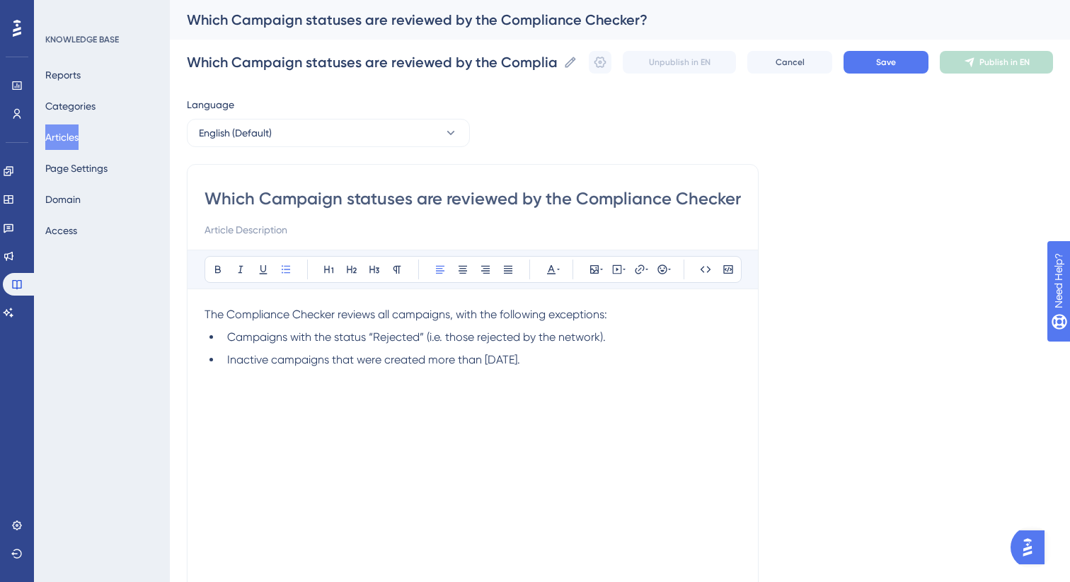
click at [577, 362] on li "Inactive campaigns that were created more than [DATE]." at bounding box center [480, 360] width 519 height 17
drag, startPoint x: 598, startPoint y: 356, endPoint x: 195, endPoint y: 311, distance: 405.7
click at [195, 311] on div "Which Campaign statuses are reviewed by the Compliance Checker? Bold Italic Und…" at bounding box center [473, 399] width 572 height 471
click at [500, 274] on button at bounding box center [508, 270] width 20 height 20
click at [506, 274] on icon at bounding box center [507, 269] width 11 height 11
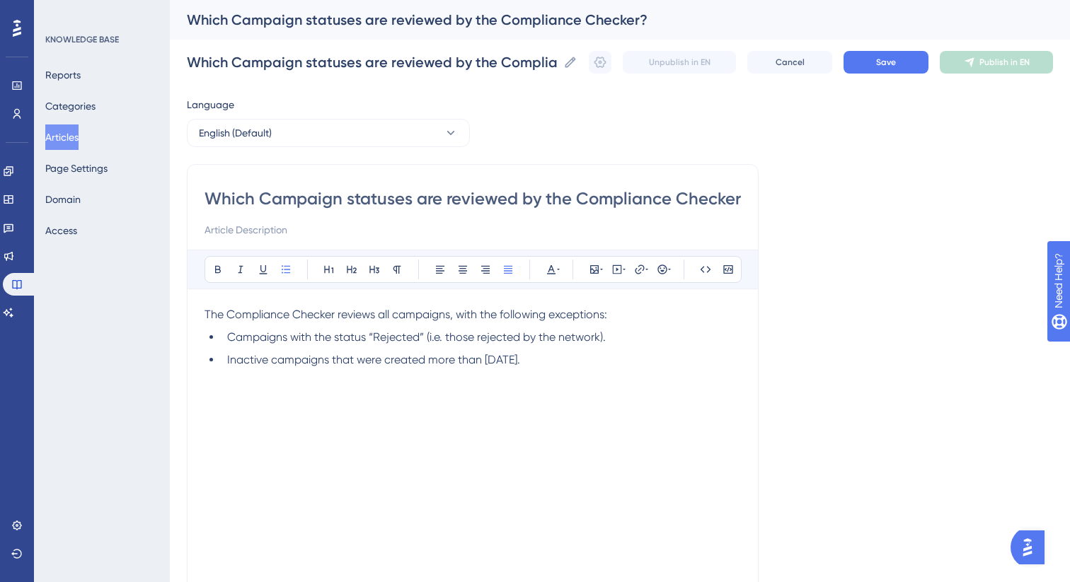
click at [516, 374] on div "The Compliance Checker reviews all campaigns, with the following exceptions: Ca…" at bounding box center [472, 461] width 536 height 311
click at [400, 347] on ul "Campaigns with the status “Rejected” (i.e. those rejected by the network). Inac…" at bounding box center [472, 349] width 536 height 40
click at [400, 339] on span "Campaigns with the status “Rejected” (i.e. those rejected by the network)." at bounding box center [416, 336] width 379 height 13
click at [212, 273] on icon at bounding box center [217, 269] width 11 height 11
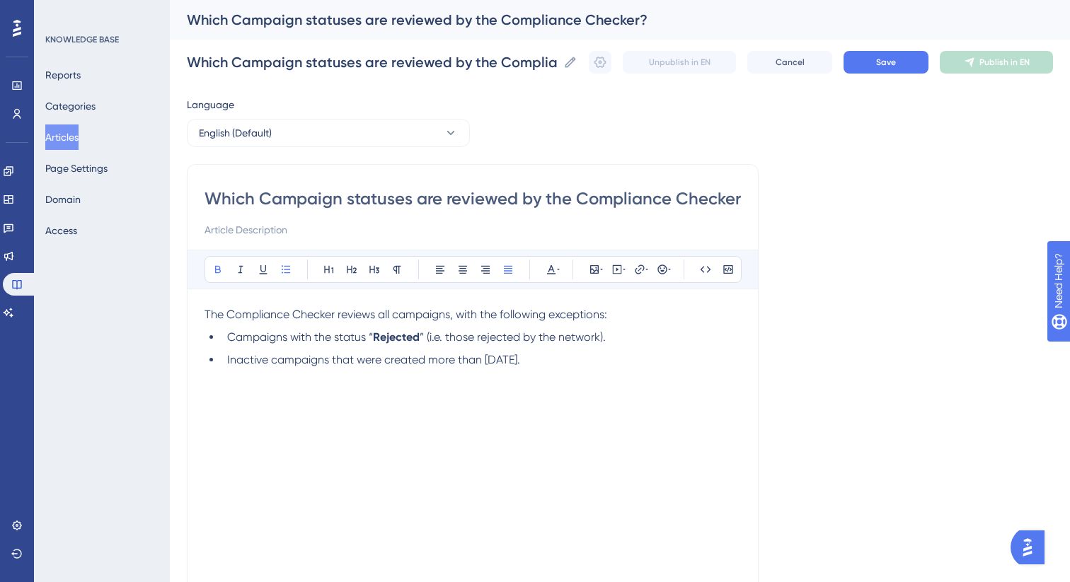
click at [266, 402] on div "The Compliance Checker reviews all campaigns, with the following exceptions: Ca…" at bounding box center [472, 461] width 536 height 311
click at [899, 64] on button "Save" at bounding box center [885, 62] width 85 height 23
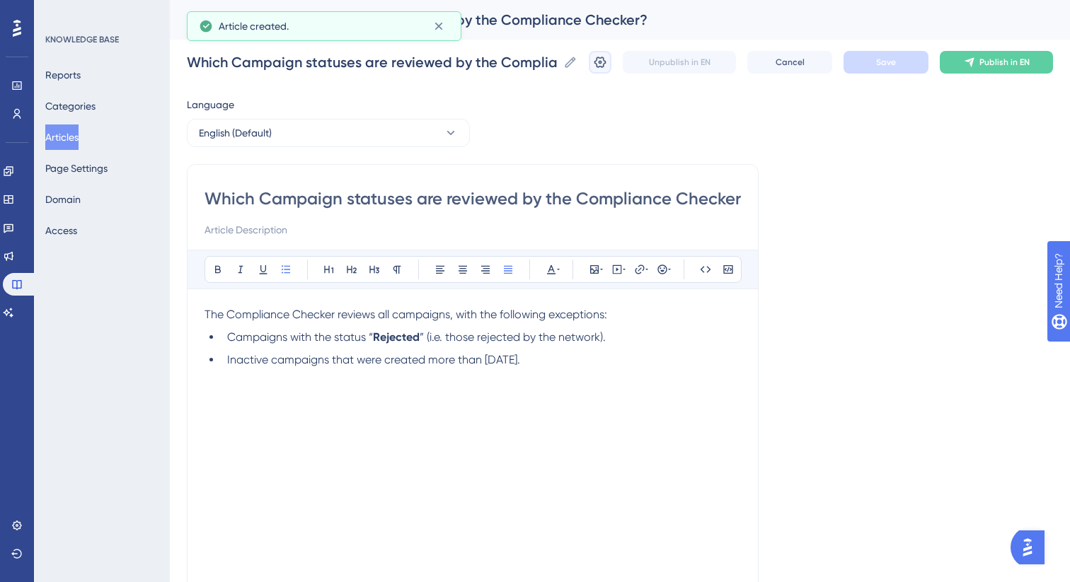
click at [608, 63] on button at bounding box center [600, 62] width 23 height 23
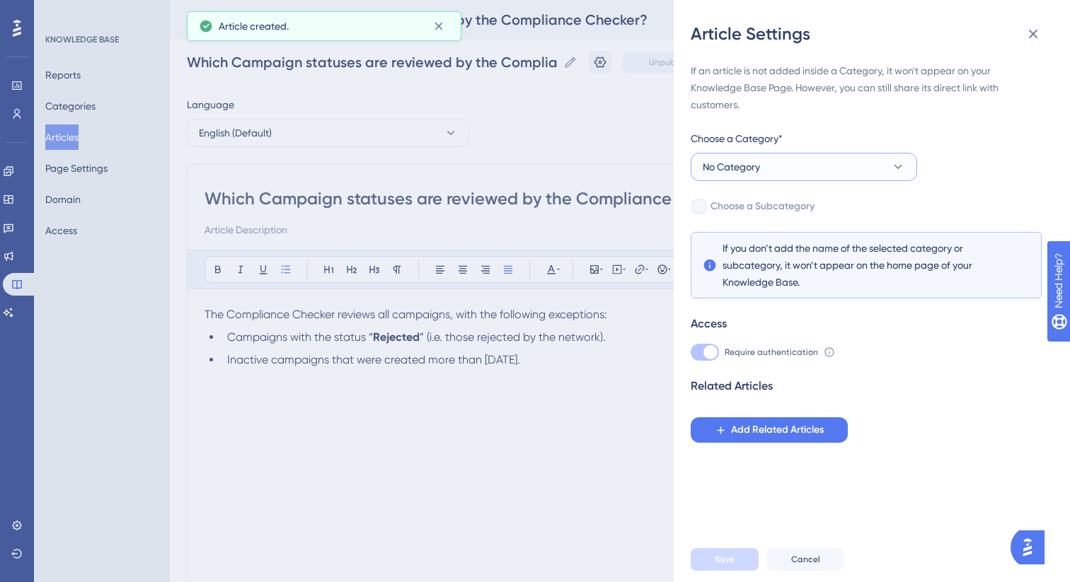
click at [811, 160] on button "No Category" at bounding box center [804, 167] width 226 height 28
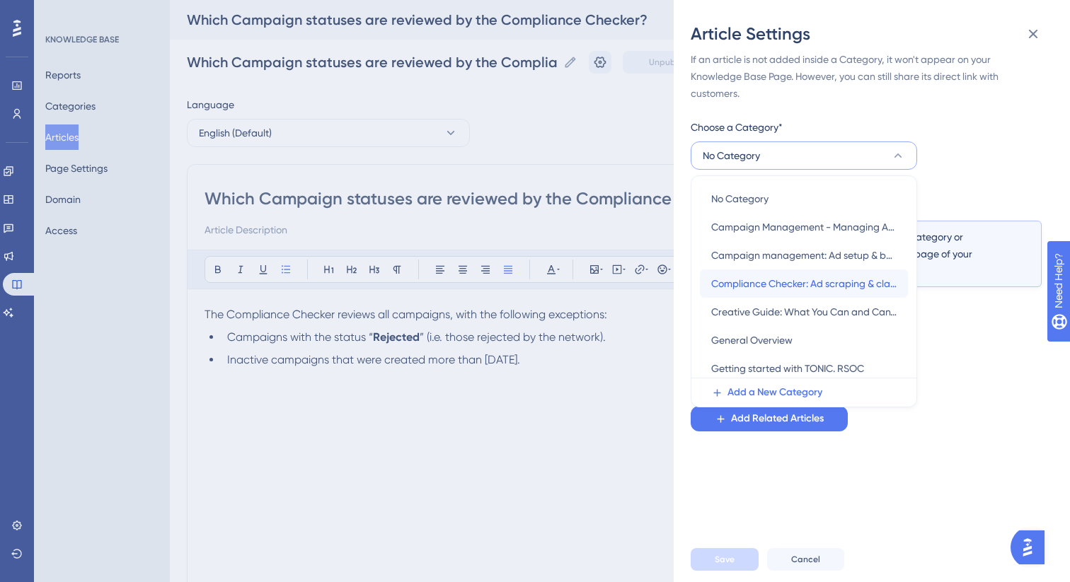
click at [814, 293] on div "Compliance Checker: Ad scraping & classification Compliance Checker: Ad scrapin…" at bounding box center [803, 284] width 185 height 28
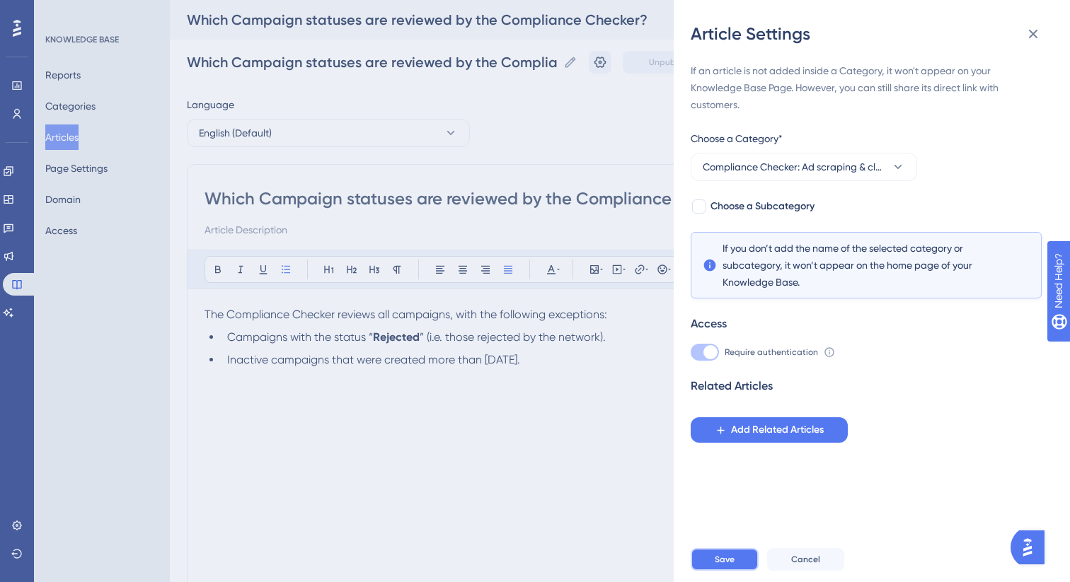
click at [732, 564] on span "Save" at bounding box center [725, 559] width 20 height 11
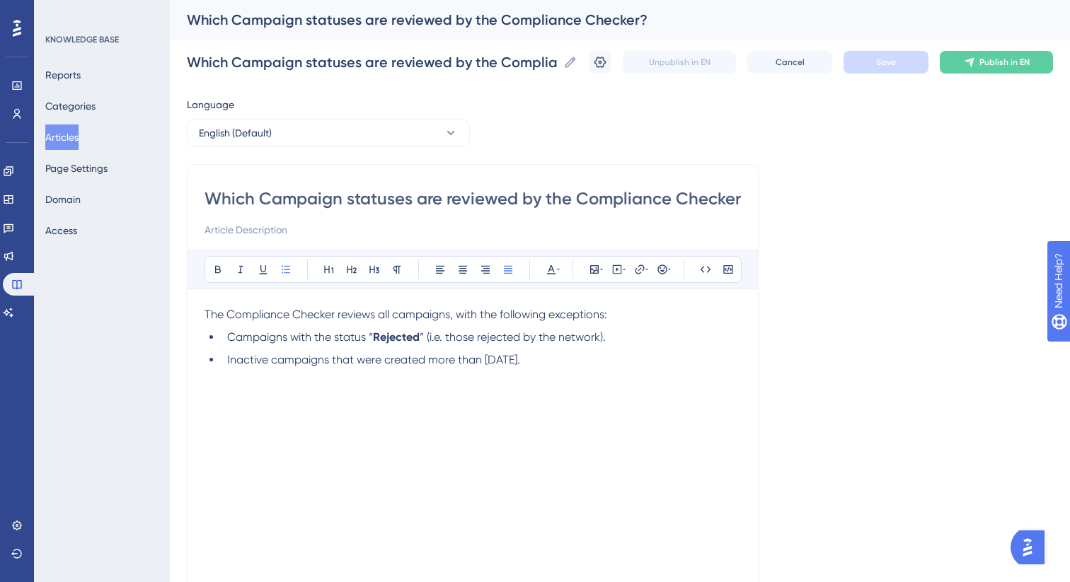
click at [70, 139] on button "Articles" at bounding box center [61, 137] width 33 height 25
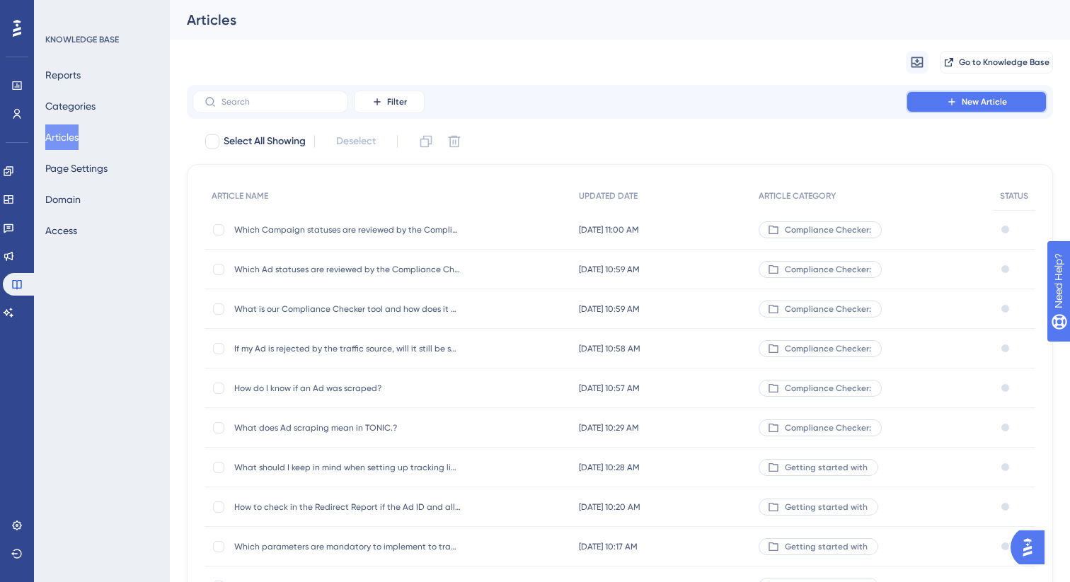
click at [1002, 105] on span "New Article" at bounding box center [983, 101] width 45 height 11
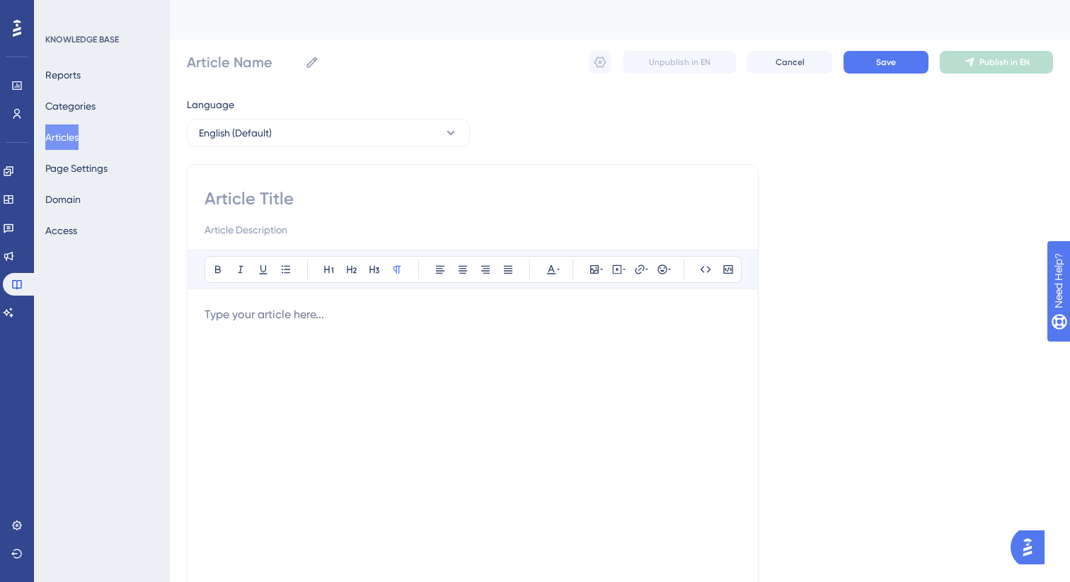
click at [397, 208] on input at bounding box center [472, 198] width 536 height 23
paste input "Where do I find the Compliance Checker results?"
type input "Where do I find the Compliance Checker results?"
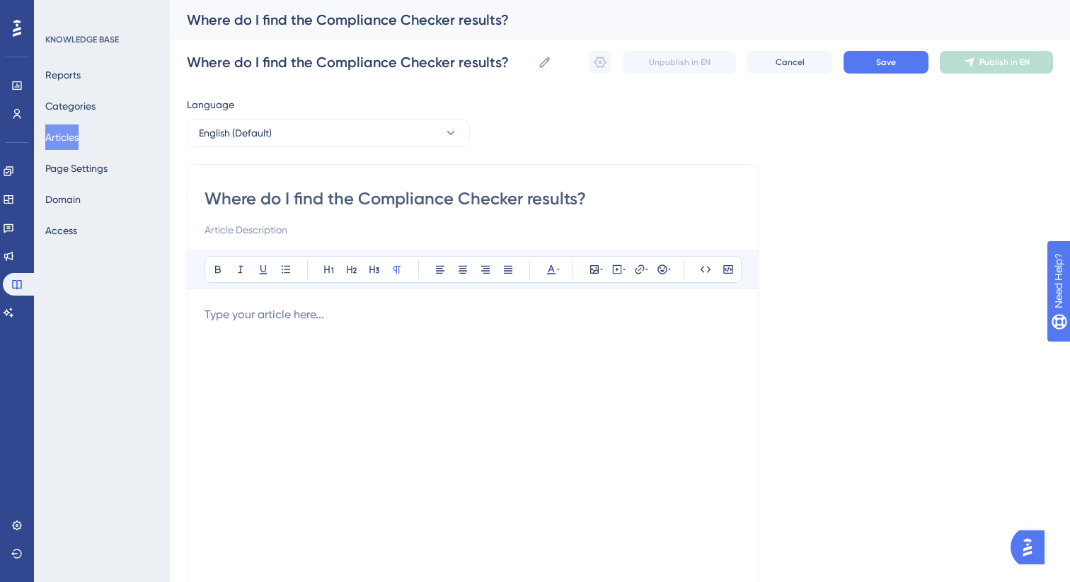
type input "Where do I find the Compliance Checker results?"
click at [412, 323] on div at bounding box center [472, 461] width 536 height 311
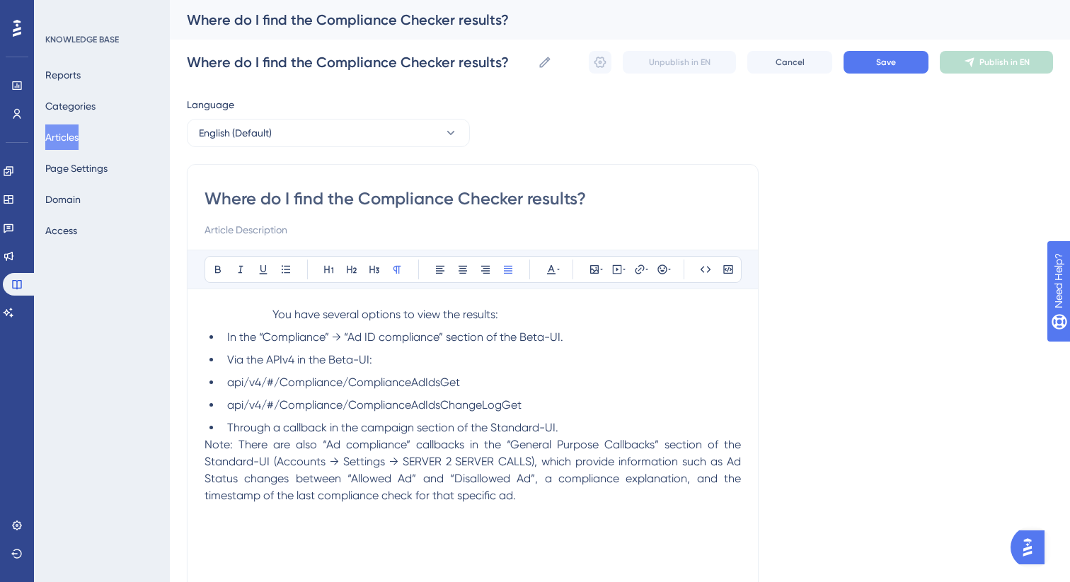
click at [379, 428] on span "Through a callback in the campaign section of the Standard-UI." at bounding box center [392, 427] width 331 height 13
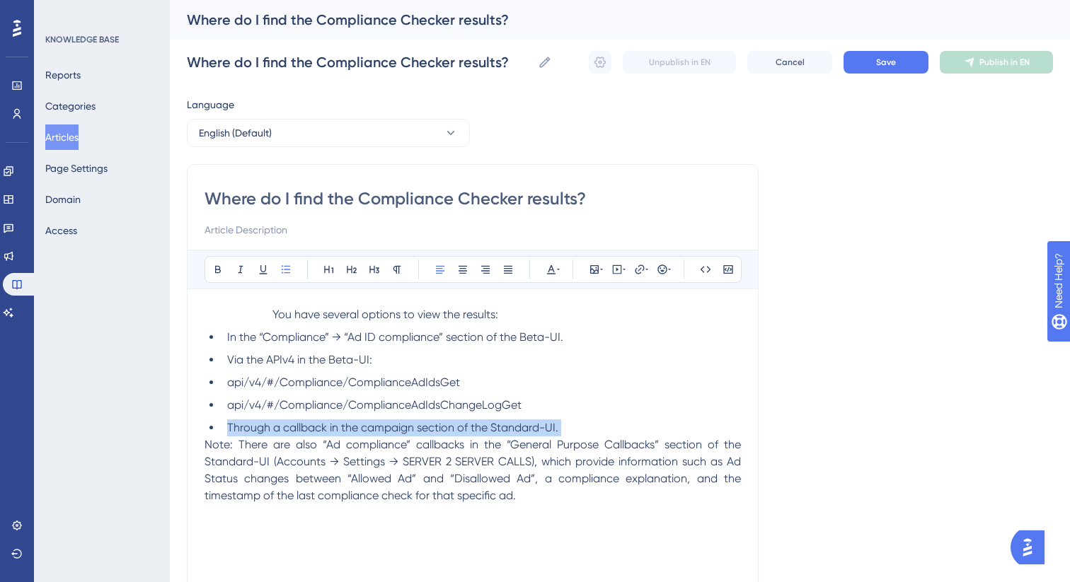
click at [379, 428] on span "Through a callback in the campaign section of the Standard-UI." at bounding box center [392, 427] width 331 height 13
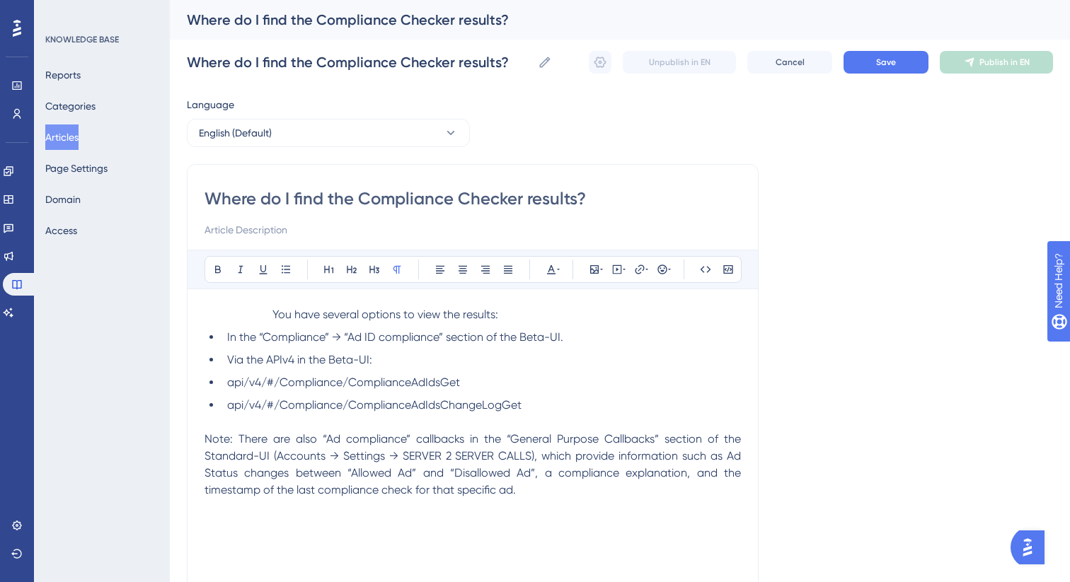
click at [216, 441] on span "Note: There are also “Ad compliance” callbacks in the “General Purpose Callback…" at bounding box center [473, 464] width 539 height 64
click at [213, 275] on button at bounding box center [218, 270] width 20 height 20
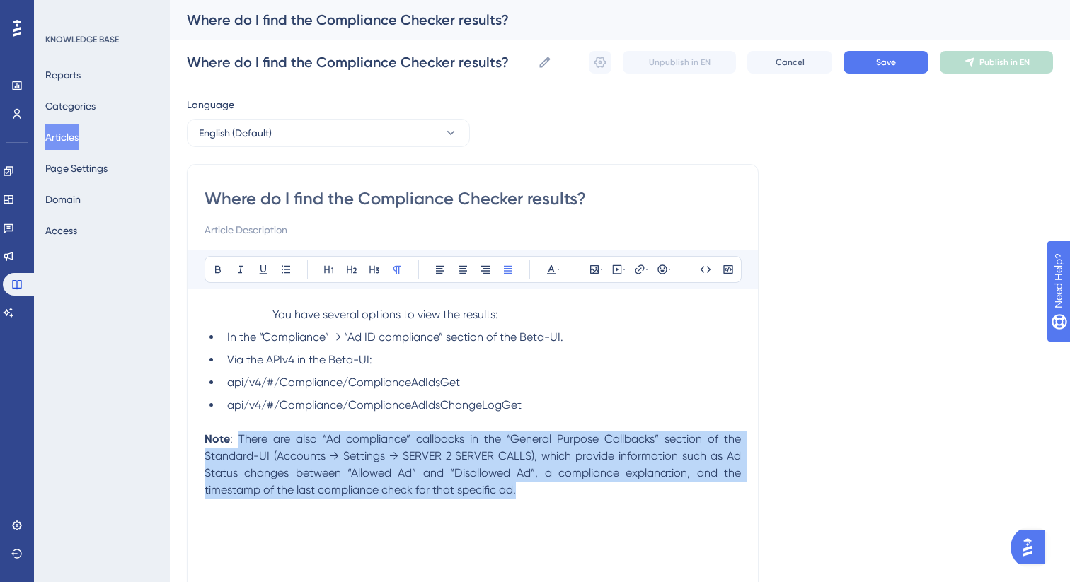
drag, startPoint x: 556, startPoint y: 492, endPoint x: 239, endPoint y: 441, distance: 320.9
click at [239, 441] on p "Note : There are also “Ad compliance” callbacks in the “General Purpose Callbac…" at bounding box center [472, 465] width 536 height 68
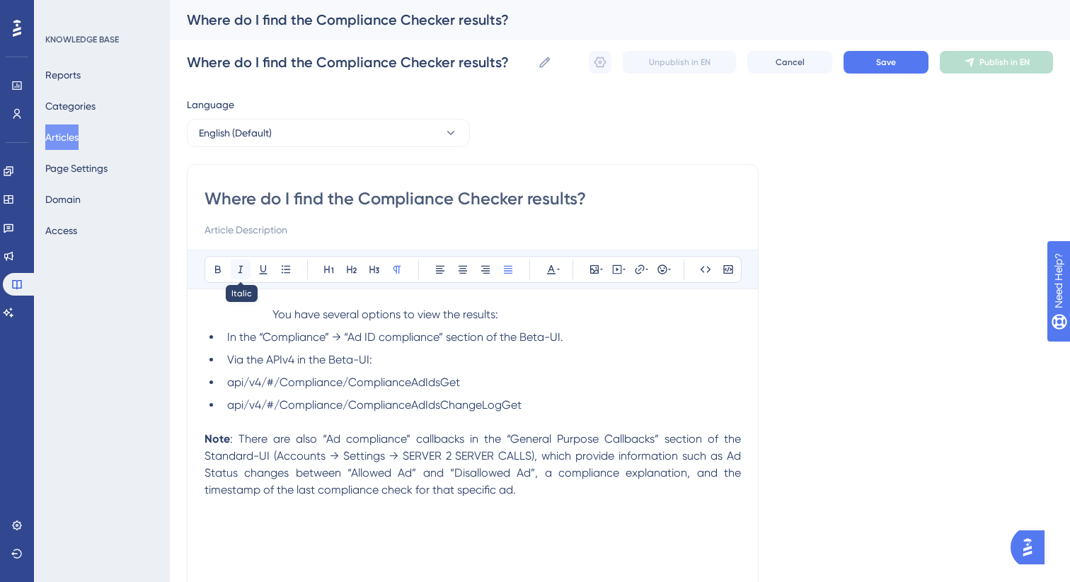
click at [243, 271] on icon at bounding box center [240, 269] width 11 height 11
drag, startPoint x: 560, startPoint y: 410, endPoint x: 207, endPoint y: 383, distance: 354.1
click at [207, 383] on ul "In the “Compliance” → “Ad ID compliance” section of the Beta-UI. Via the APIv4 …" at bounding box center [472, 371] width 536 height 85
drag, startPoint x: 282, startPoint y: 360, endPoint x: 299, endPoint y: 363, distance: 16.5
click at [299, 363] on span "Via the APIv4 in the Beta-UI:" at bounding box center [299, 359] width 145 height 13
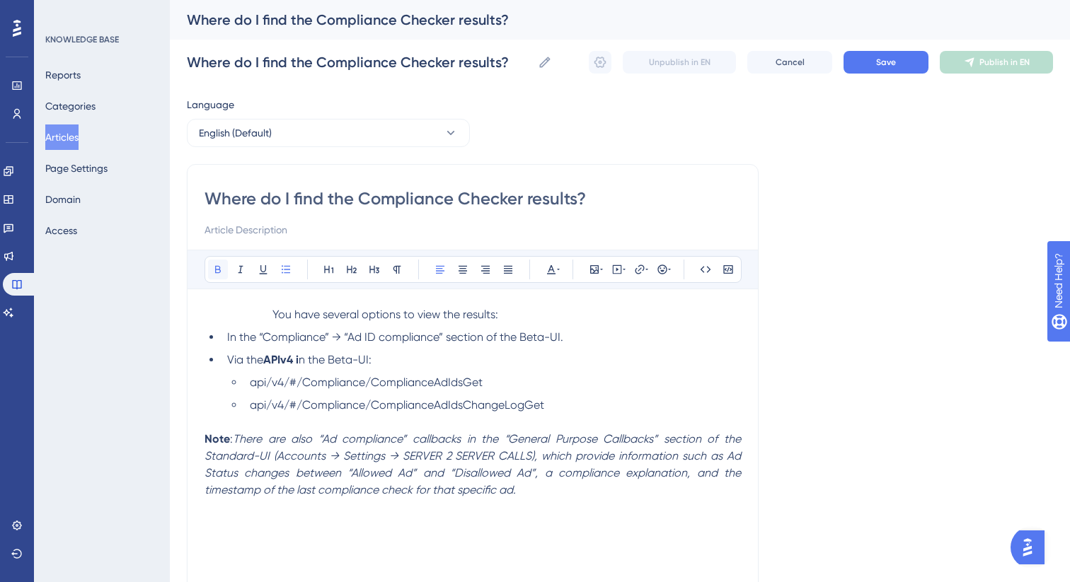
click at [217, 267] on icon at bounding box center [217, 269] width 11 height 11
click at [275, 362] on span "Via the APIv4 in the Beta-UI:" at bounding box center [299, 359] width 145 height 13
click at [214, 270] on icon at bounding box center [217, 269] width 11 height 11
click at [284, 340] on span "In the “Compliance” → “Ad ID compliance” section of the Beta-UI." at bounding box center [395, 336] width 336 height 13
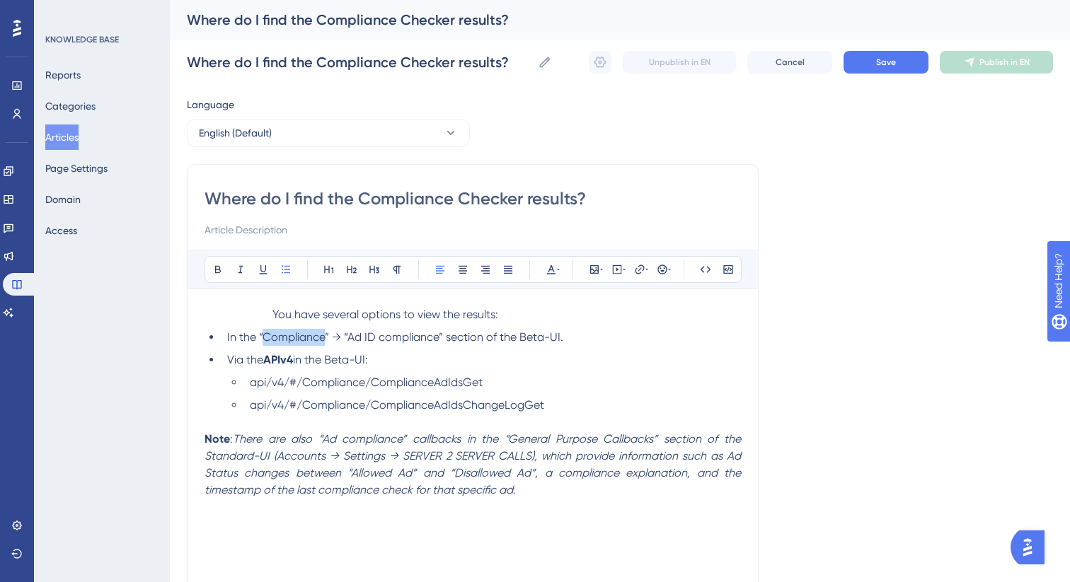
click at [284, 340] on span "In the “Compliance” → “Ad ID compliance” section of the Beta-UI." at bounding box center [395, 336] width 336 height 13
click at [219, 270] on icon at bounding box center [217, 269] width 11 height 11
drag, startPoint x: 440, startPoint y: 340, endPoint x: 351, endPoint y: 342, distance: 89.2
click at [351, 342] on span "” → “Ad ID compliance” section of the Beta-UI." at bounding box center [447, 336] width 238 height 13
click at [221, 271] on icon at bounding box center [217, 269] width 11 height 11
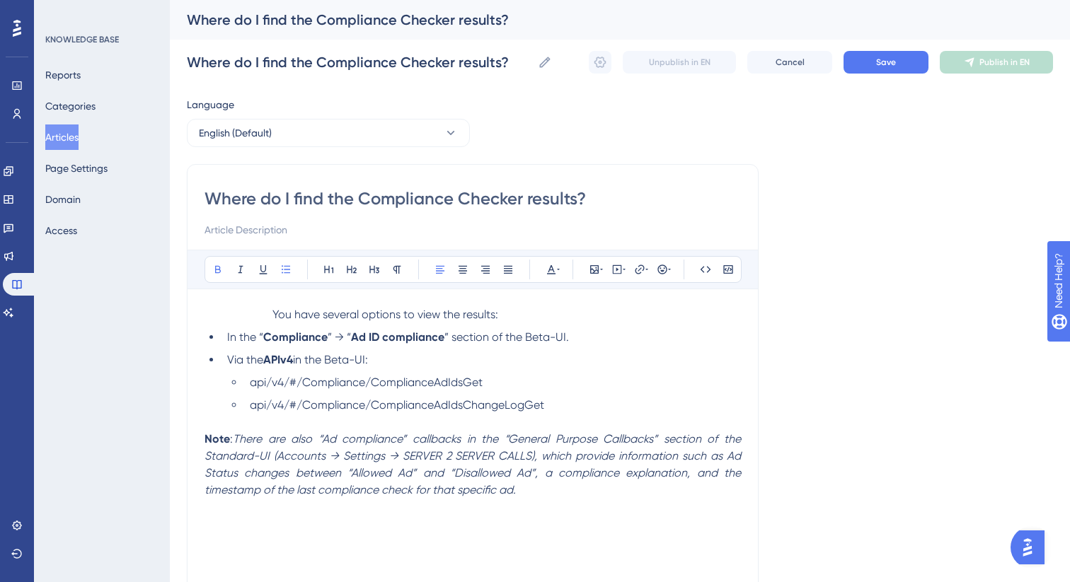
click at [546, 492] on p "Note : There are also “Ad compliance” callbacks in the “General Purpose Callbac…" at bounding box center [472, 465] width 536 height 68
drag, startPoint x: 276, startPoint y: 304, endPoint x: 271, endPoint y: 314, distance: 11.7
click at [275, 307] on div "Bold Italic Underline Bullet Point Heading 1 Heading 2 Heading 3 Normal Align L…" at bounding box center [472, 434] width 536 height 368
click at [272, 316] on span "You have several options to view the results:" at bounding box center [385, 314] width 226 height 13
click at [264, 539] on div "You have several options to view the results: In the “ Compliance ” → “ Ad ID c…" at bounding box center [472, 461] width 536 height 311
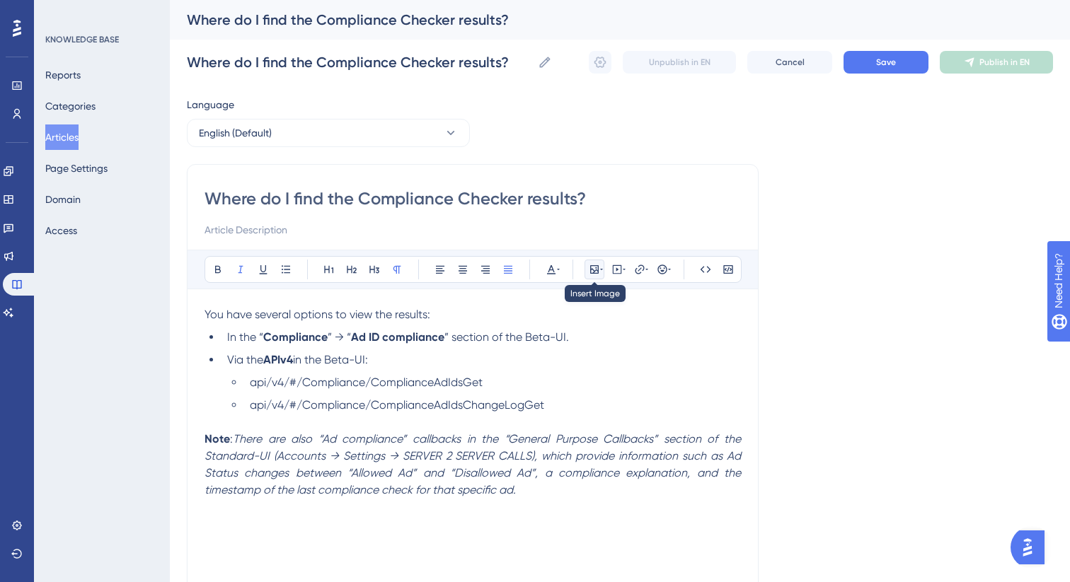
click at [595, 271] on icon at bounding box center [594, 269] width 11 height 11
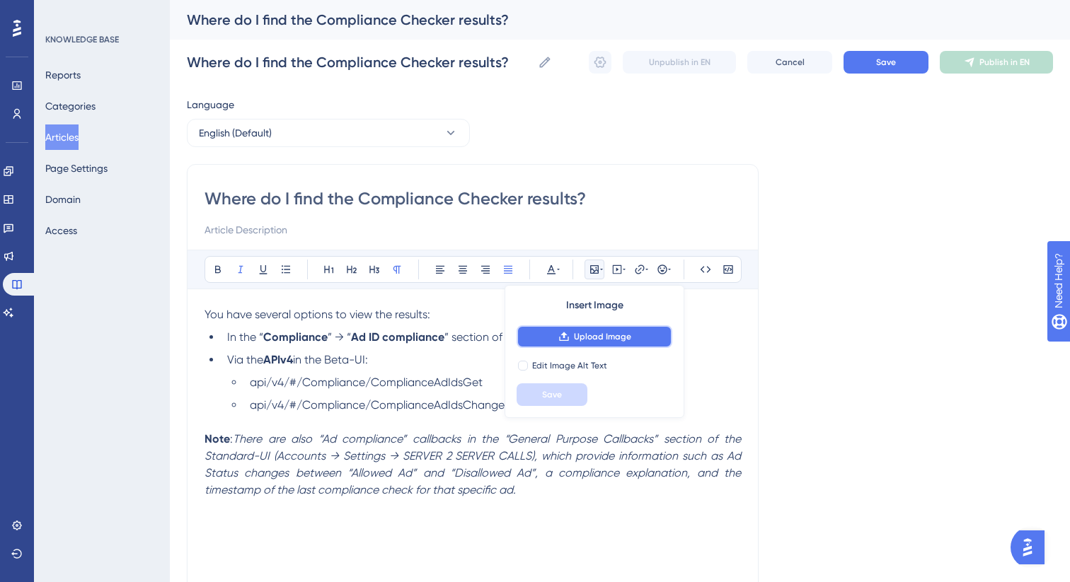
click at [596, 337] on span "Upload Image" at bounding box center [602, 336] width 57 height 11
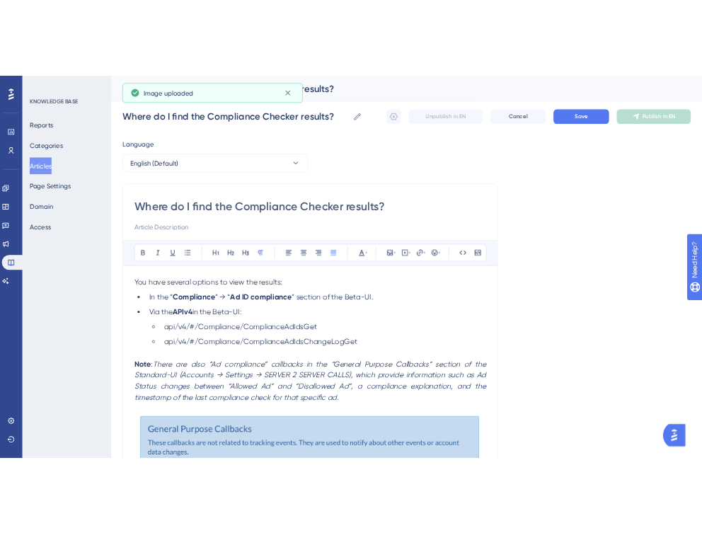
scroll to position [120, 0]
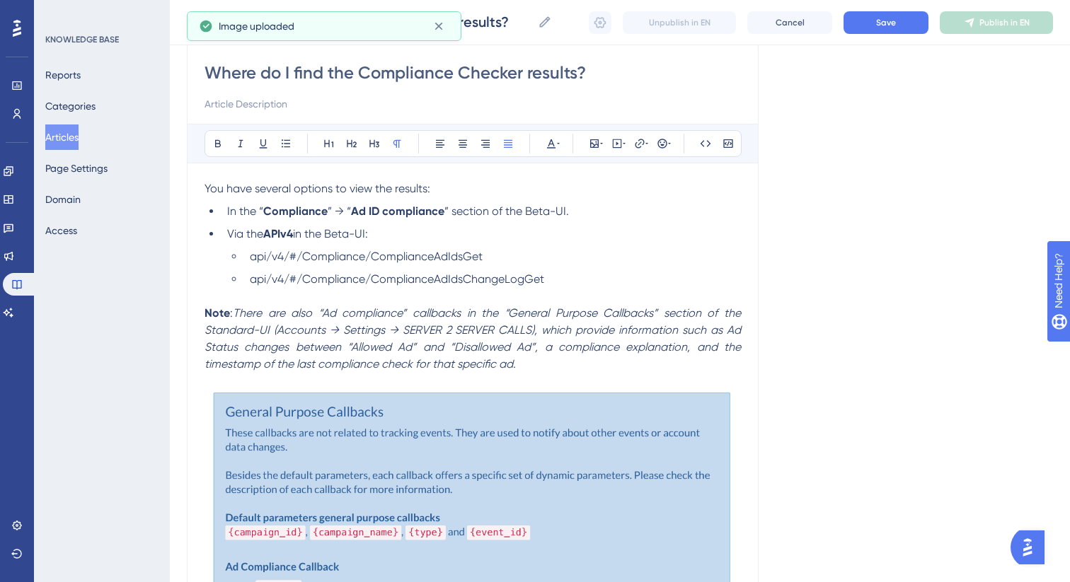
click at [553, 492] on img at bounding box center [472, 531] width 536 height 283
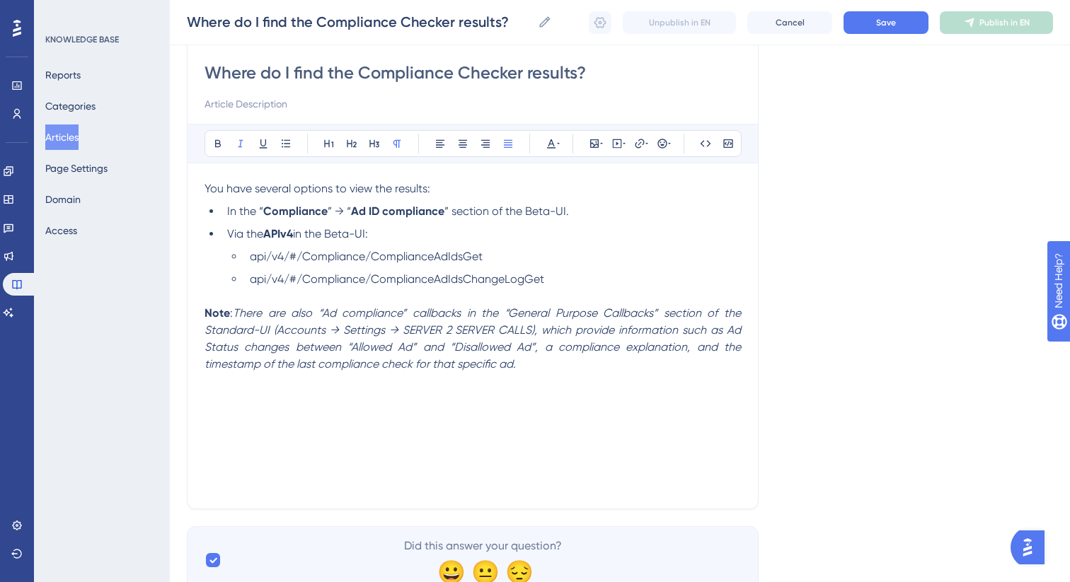
click at [231, 396] on div "You have several options to view the results: In the “ Compliance ” → “ Ad ID c…" at bounding box center [472, 335] width 536 height 311
click at [594, 144] on icon at bounding box center [594, 143] width 8 height 8
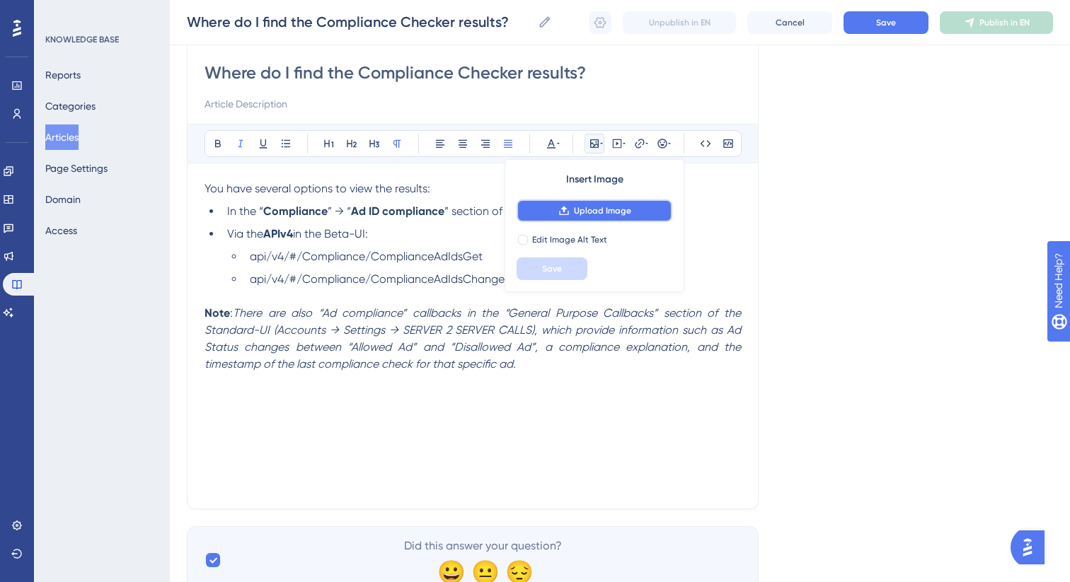
click at [599, 213] on span "Upload Image" at bounding box center [602, 210] width 57 height 11
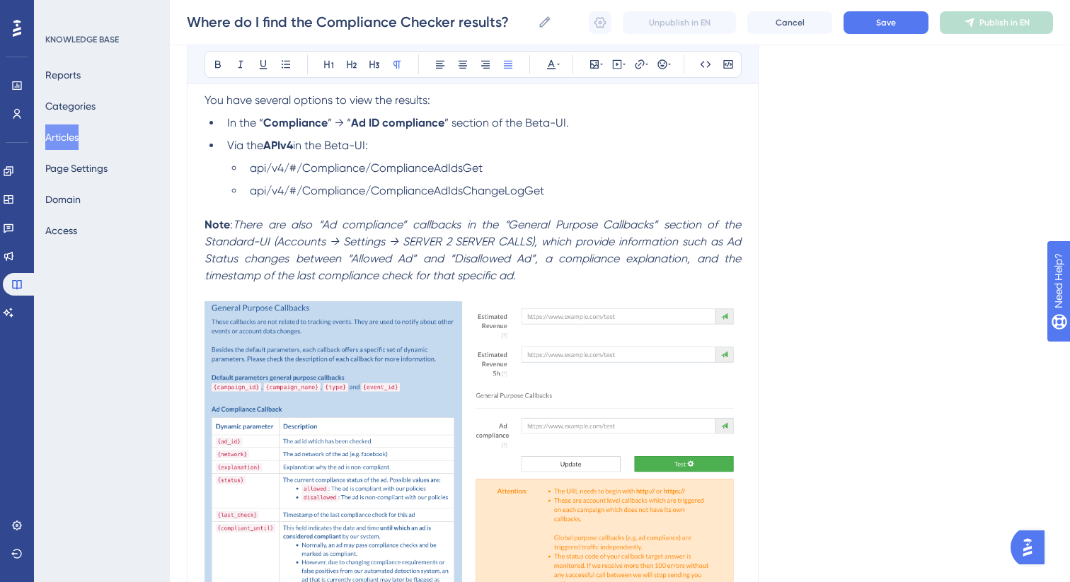
scroll to position [175, 0]
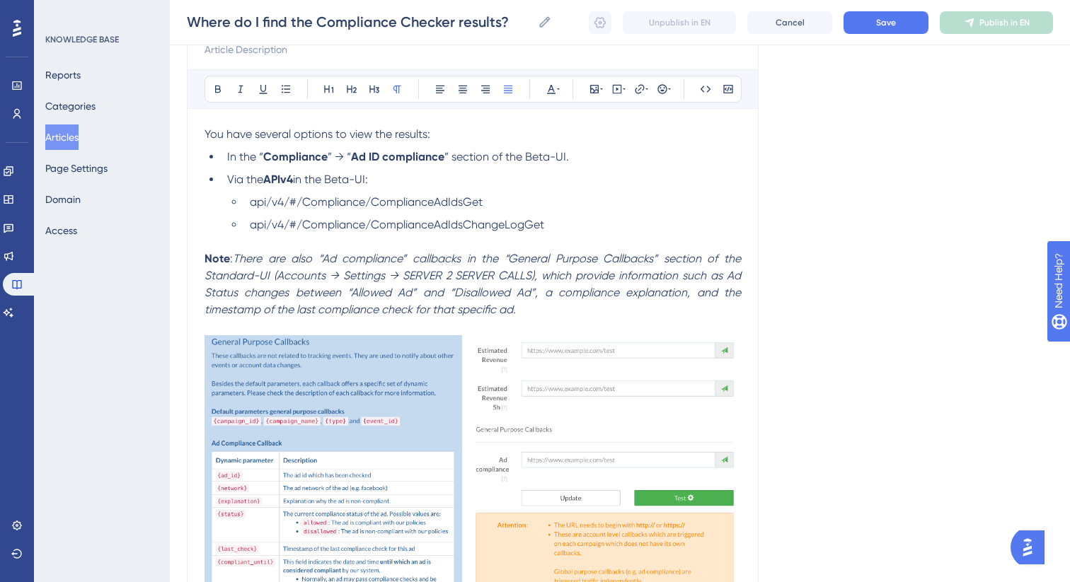
click at [567, 316] on p "Note : There are also “Ad compliance” callbacks in the “General Purpose Callbac…" at bounding box center [472, 284] width 536 height 68
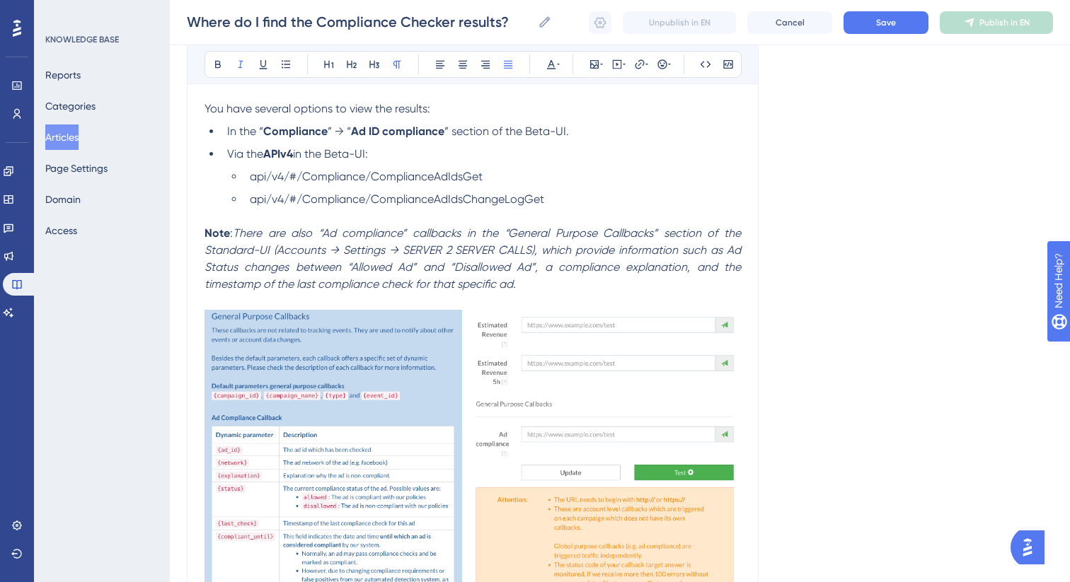
scroll to position [202, 0]
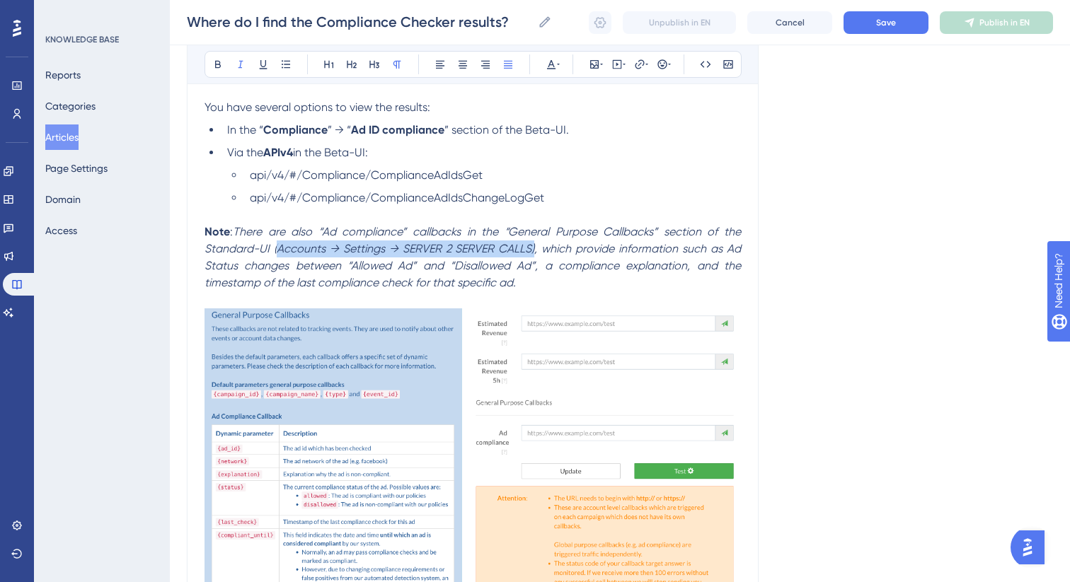
drag, startPoint x: 278, startPoint y: 253, endPoint x: 533, endPoint y: 250, distance: 255.4
click at [533, 250] on em "There are also “Ad compliance” callbacks in the “General Purpose Callbacks” sec…" at bounding box center [473, 257] width 539 height 64
click at [215, 62] on icon at bounding box center [218, 65] width 6 height 8
click at [466, 188] on ul "api/v4/#/Compliance/ComplianceAdIdsGet api/v4/#/Compliance/ComplianceAdIdsChang…" at bounding box center [484, 187] width 514 height 40
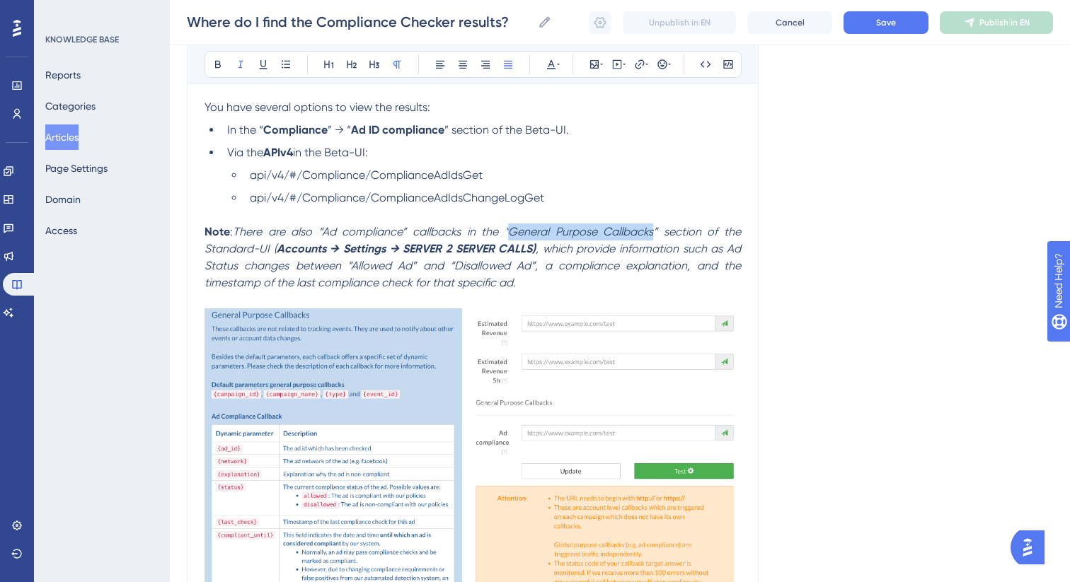
drag, startPoint x: 512, startPoint y: 233, endPoint x: 655, endPoint y: 233, distance: 142.9
click at [655, 233] on em "There are also “Ad compliance” callbacks in the “General Purpose Callbacks” sec…" at bounding box center [473, 240] width 539 height 30
click at [214, 66] on icon at bounding box center [217, 64] width 11 height 11
click at [445, 218] on p at bounding box center [472, 215] width 536 height 17
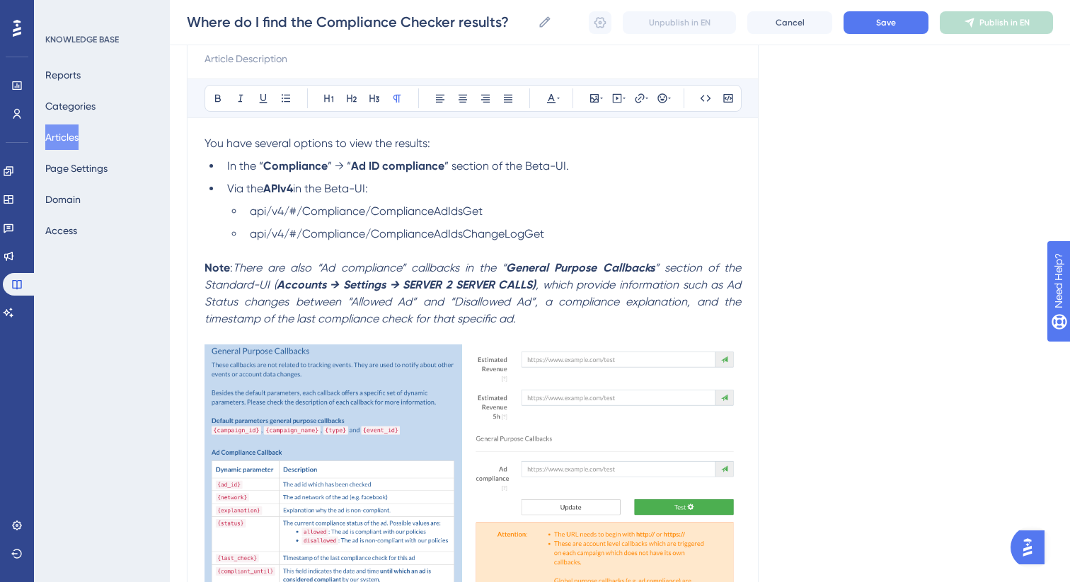
scroll to position [0, 0]
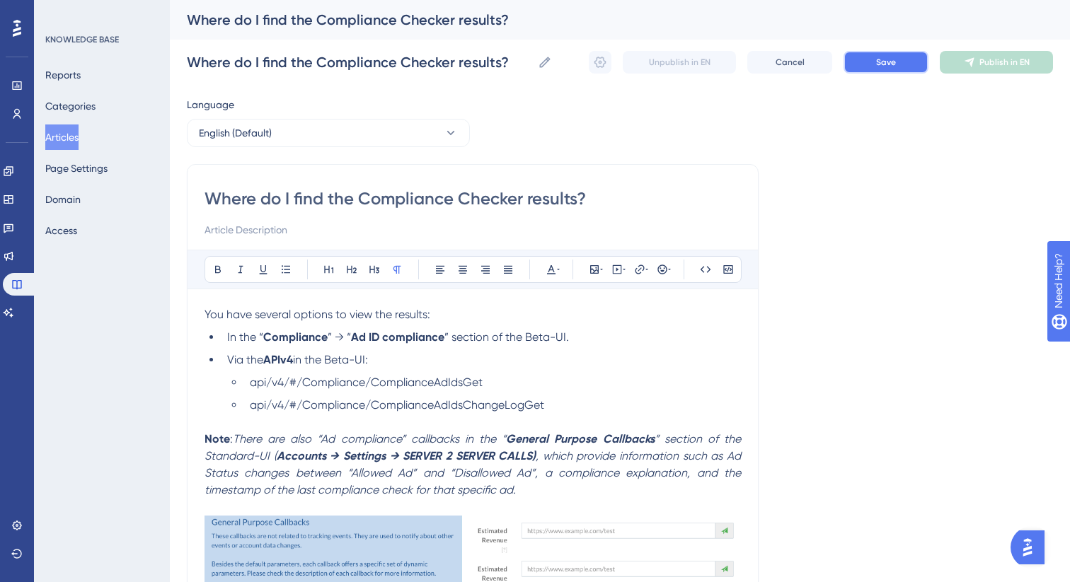
click at [906, 73] on button "Save" at bounding box center [885, 62] width 85 height 23
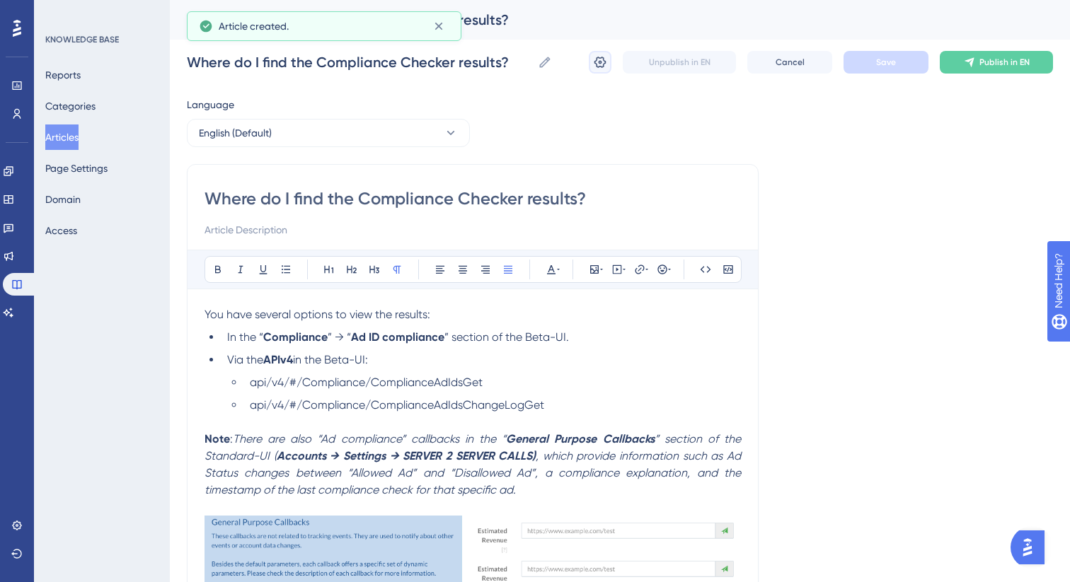
click at [590, 69] on button at bounding box center [600, 62] width 23 height 23
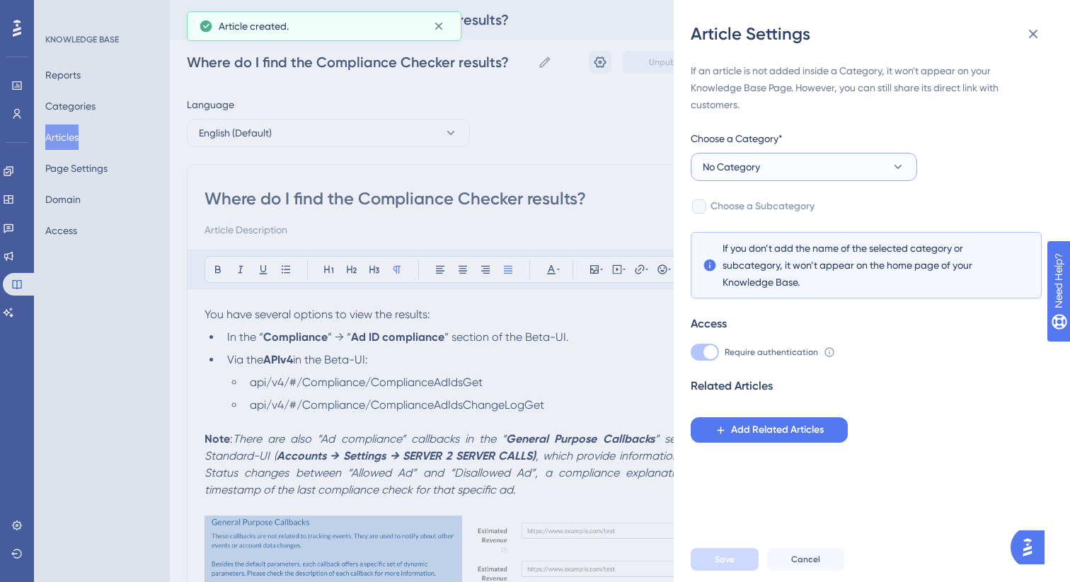
click at [764, 171] on button "No Category" at bounding box center [804, 167] width 226 height 28
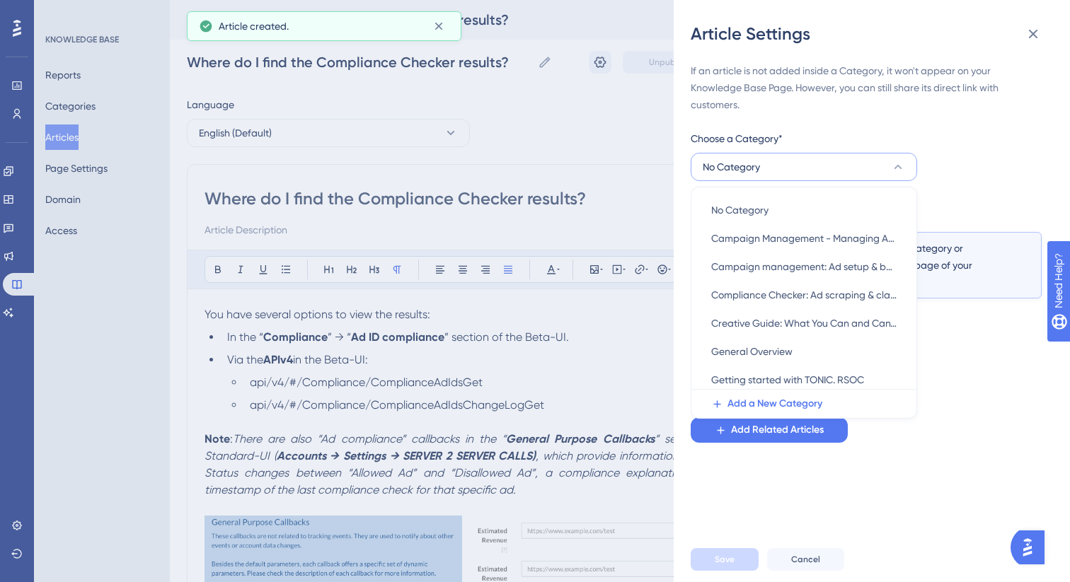
scroll to position [11, 0]
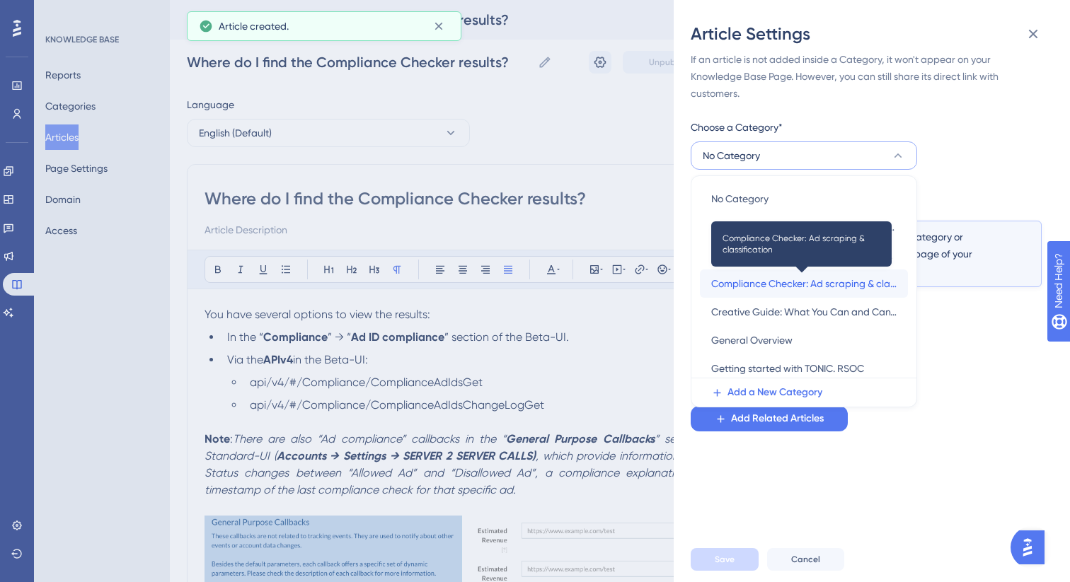
click at [768, 284] on span "Compliance Checker: Ad scraping & classification" at bounding box center [803, 283] width 185 height 17
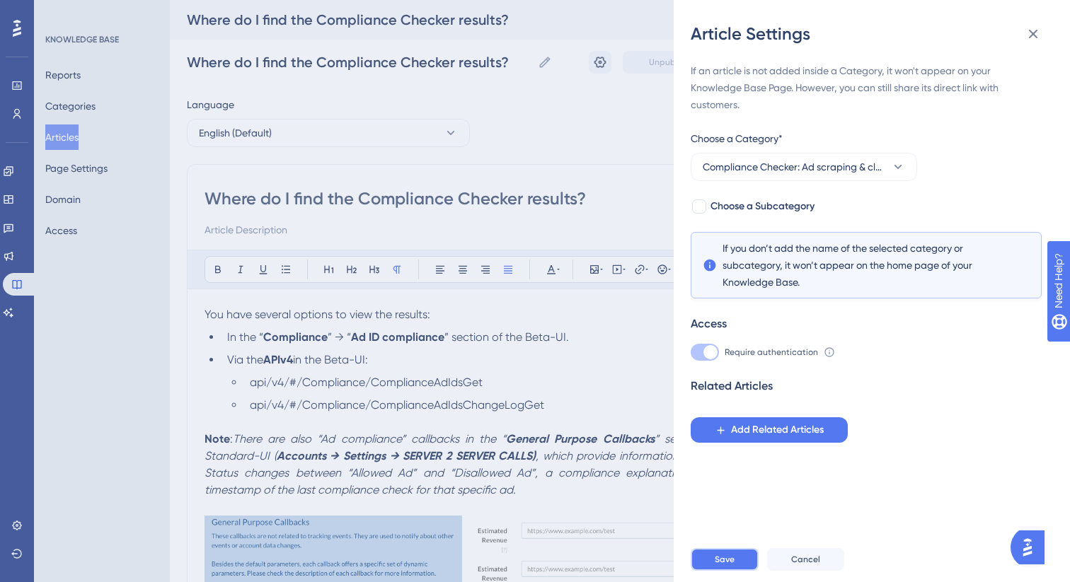
click at [700, 566] on button "Save" at bounding box center [725, 559] width 68 height 23
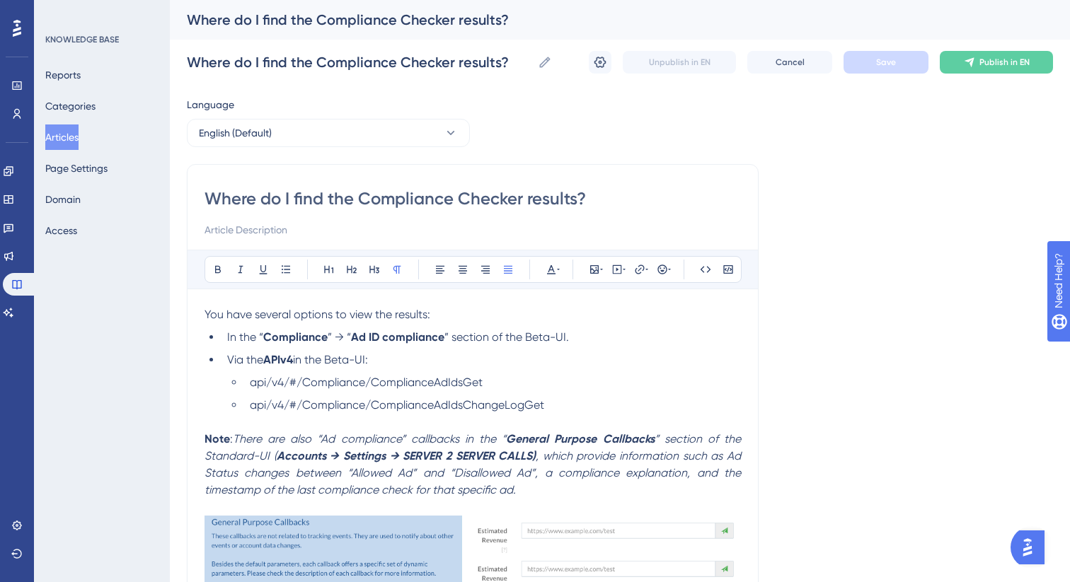
click at [70, 130] on button "Articles" at bounding box center [61, 137] width 33 height 25
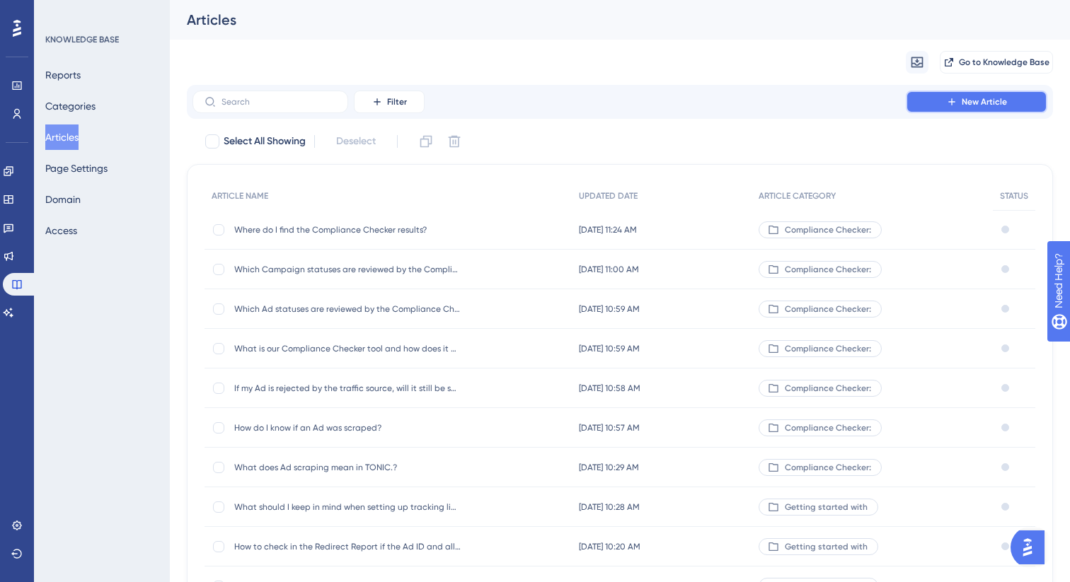
click at [931, 108] on button "New Article" at bounding box center [977, 102] width 142 height 23
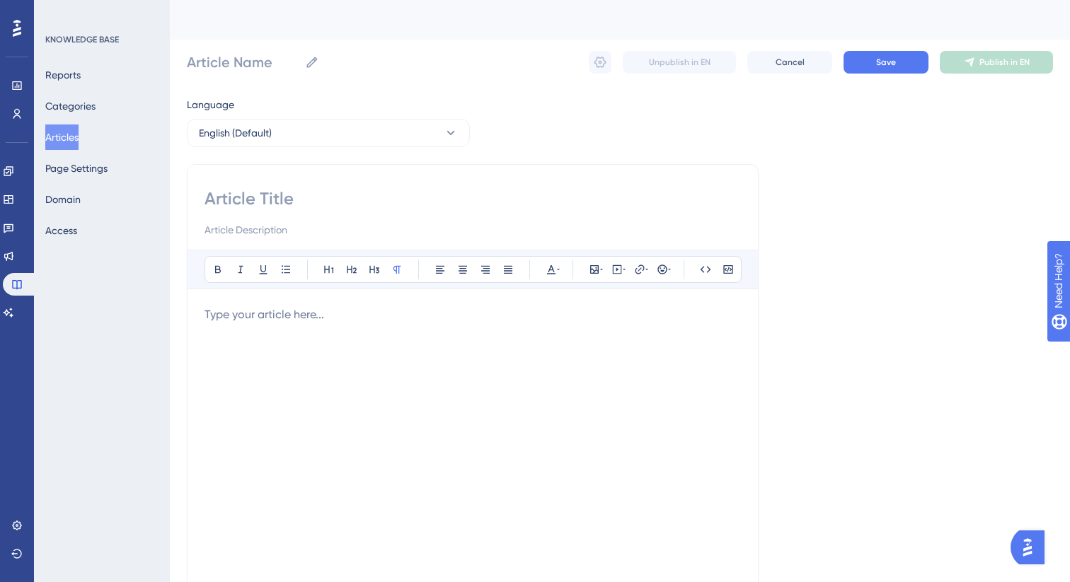
click at [505, 183] on div "Bold Italic Underline Bullet Point Heading 1 Heading 2 Heading 3 Normal Align L…" at bounding box center [473, 399] width 572 height 471
click at [494, 200] on input at bounding box center [472, 198] width 536 height 23
paste input "How long does it take until the Compliance Checker results are shown in the Bet…"
type input "How long does it take until the Compliance Checker results are shown in the Bet…"
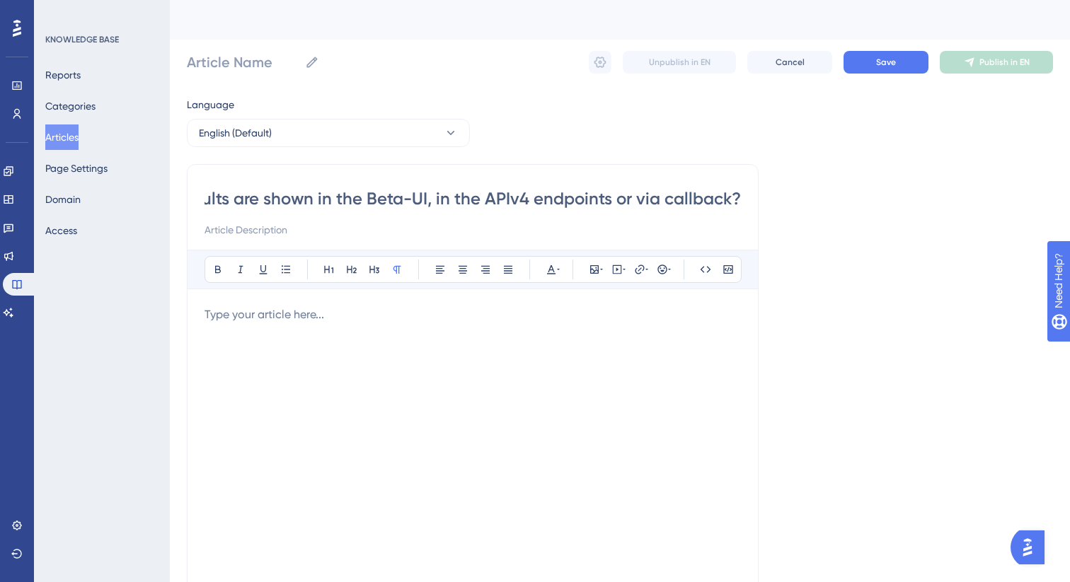
type input "How long does it take until the Compliance Checker results are shown in the Bet…"
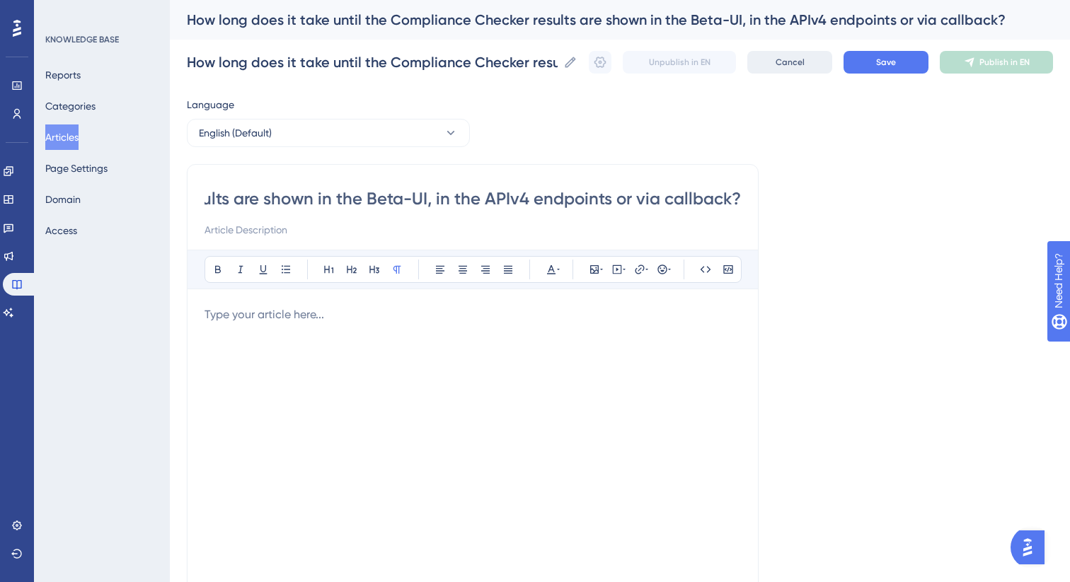
type input "How long does it take until the Compliance Checker results are shown in the Bet…"
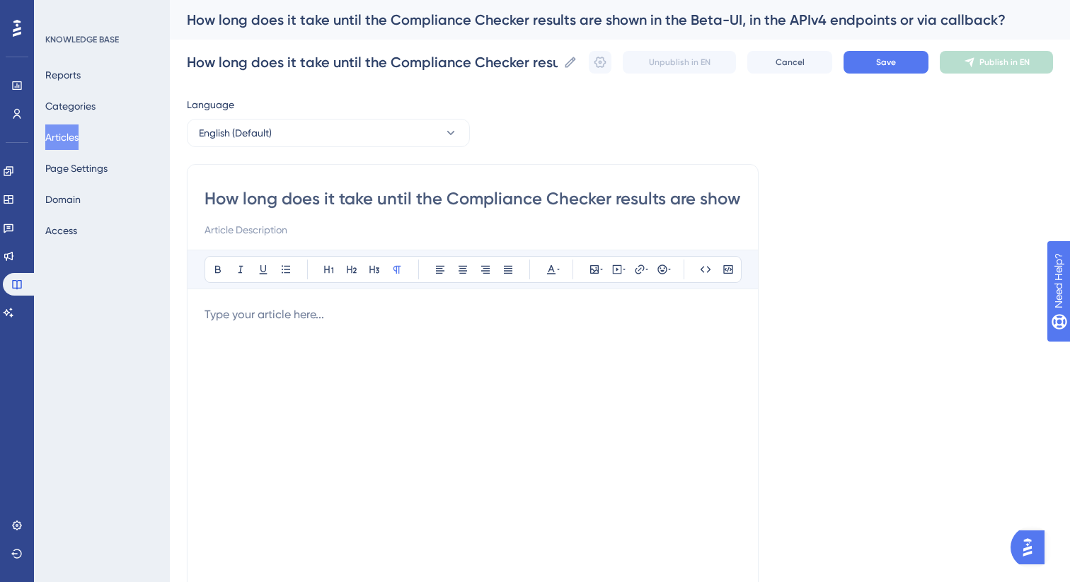
click at [334, 323] on p at bounding box center [472, 314] width 536 height 17
click at [334, 318] on span "The results may take up to 48 hours. We are actively working on a solution that…" at bounding box center [448, 323] width 489 height 30
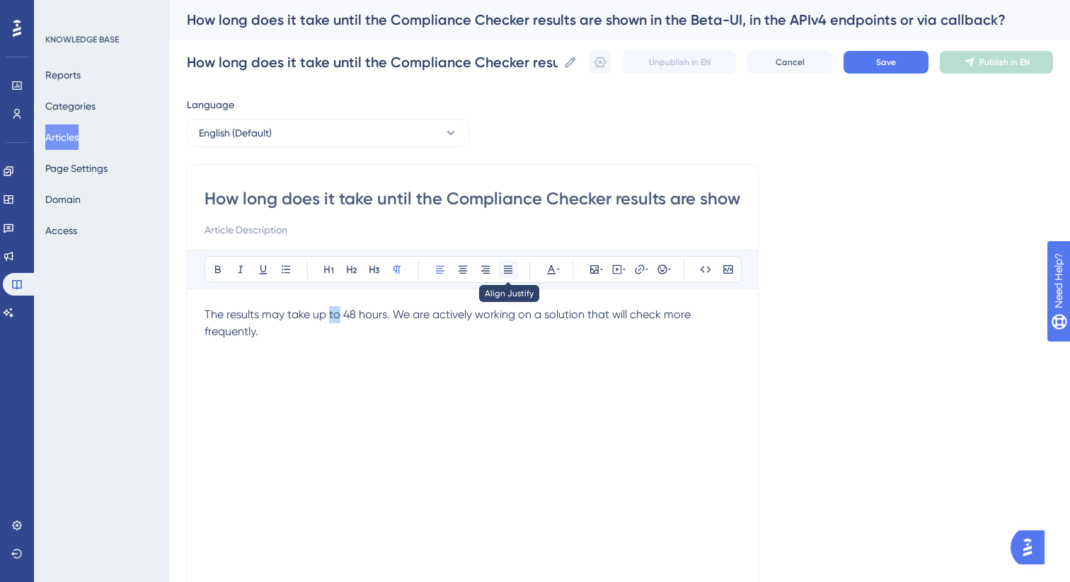
click at [514, 269] on button at bounding box center [508, 270] width 20 height 20
click at [470, 362] on div "The results may take up to 48 hours. We are actively working on a solution that…" at bounding box center [472, 461] width 536 height 311
click at [865, 71] on button "Save" at bounding box center [885, 62] width 85 height 23
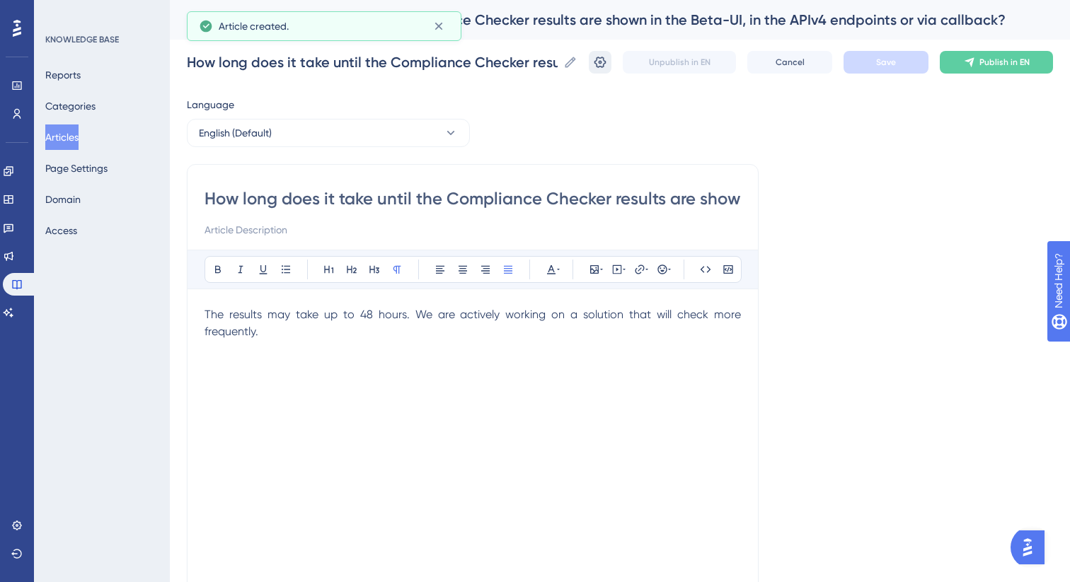
click at [599, 64] on icon at bounding box center [600, 62] width 12 height 11
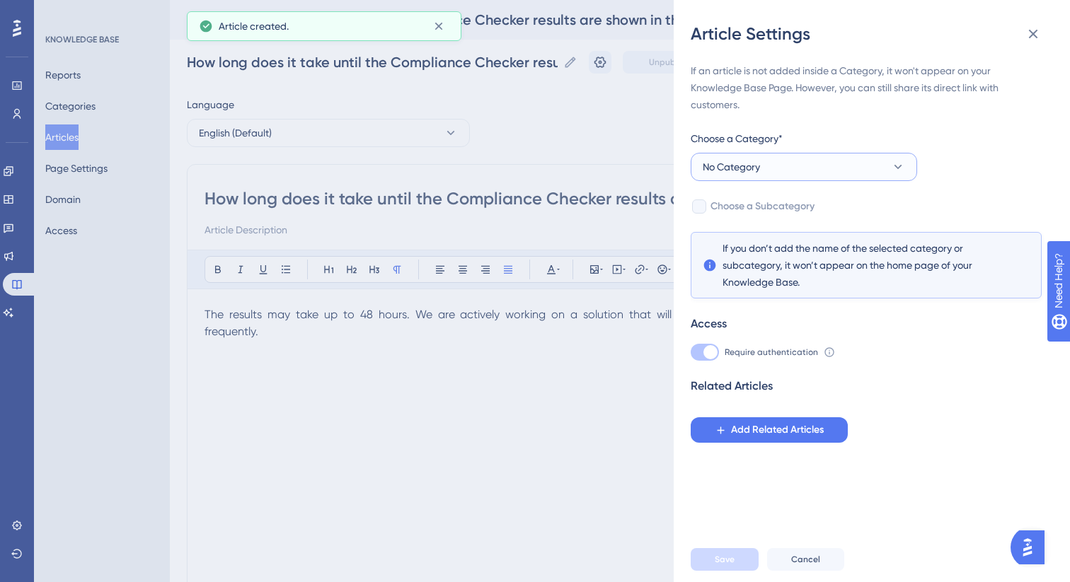
click at [775, 169] on button "No Category" at bounding box center [804, 167] width 226 height 28
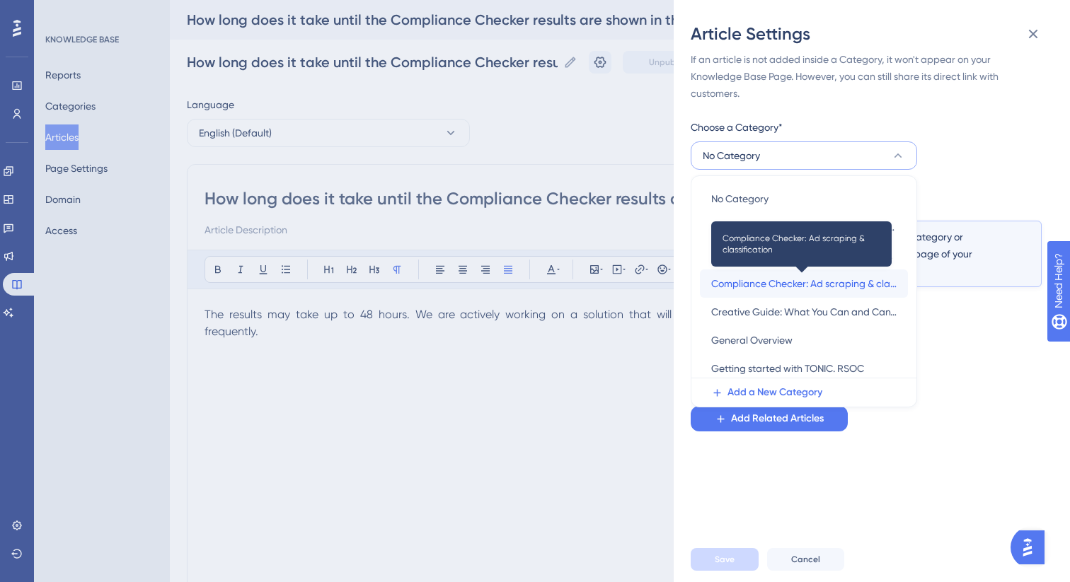
click at [800, 285] on span "Compliance Checker: Ad scraping & classification" at bounding box center [803, 283] width 185 height 17
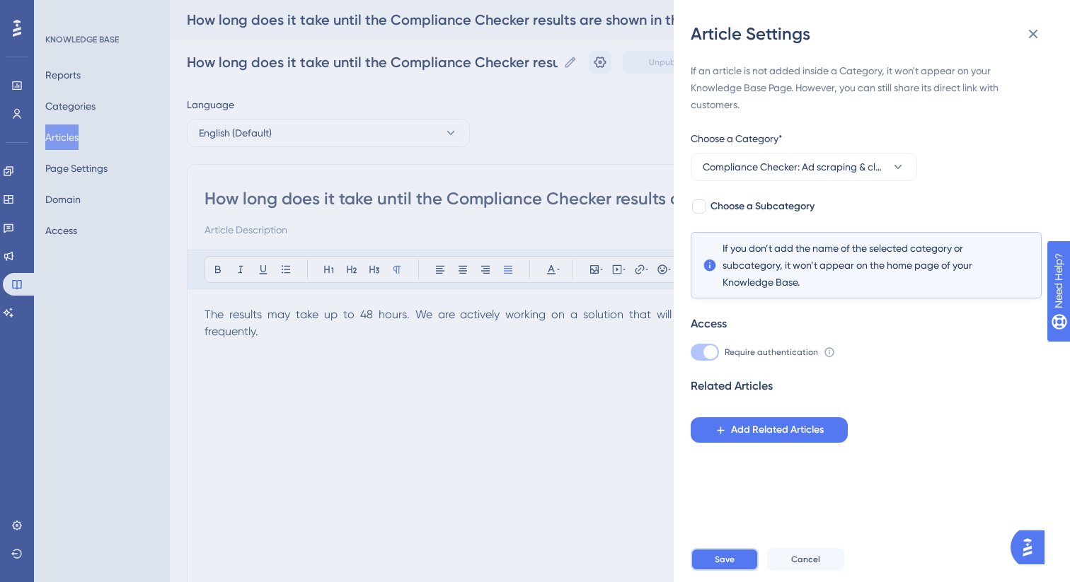
click at [729, 564] on span "Save" at bounding box center [725, 559] width 20 height 11
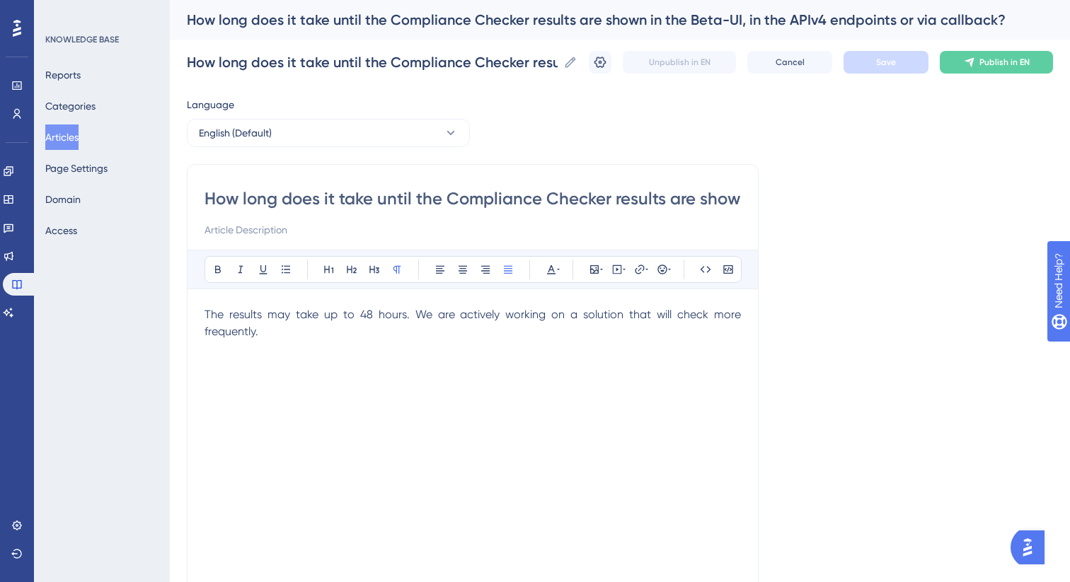
click at [73, 134] on button "Articles" at bounding box center [61, 137] width 33 height 25
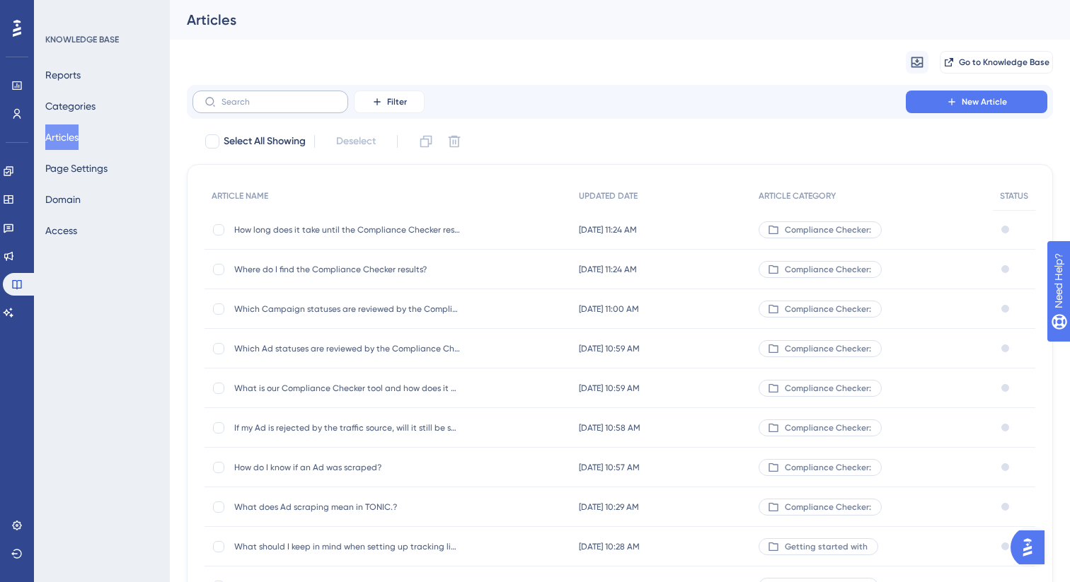
click at [283, 107] on label at bounding box center [270, 102] width 156 height 23
click at [283, 107] on input "text" at bounding box center [278, 102] width 115 height 10
paste input "What can I do if my Ad ID has been classified as “Disallowed”?"
type input "What can I do if my Ad ID has been classified as “Disallowed”?"
checkbox input "true"
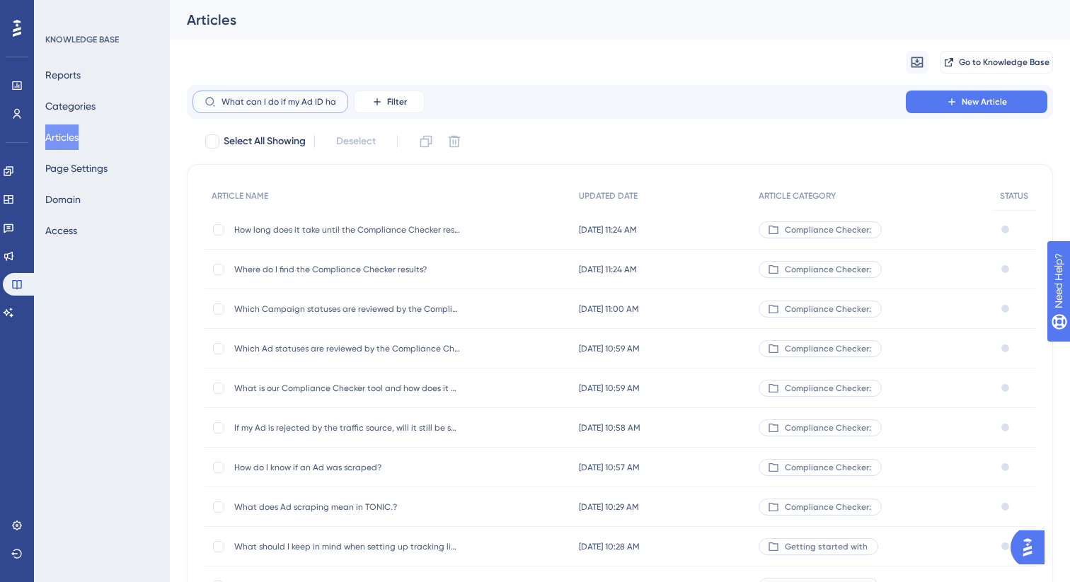
scroll to position [0, 130]
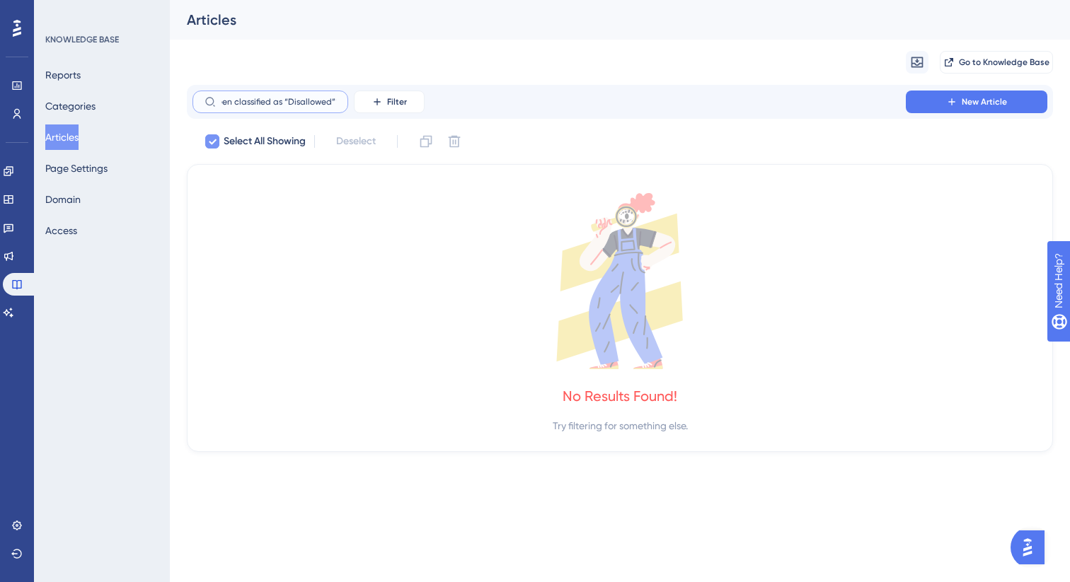
type input "What can I do if my Ad ID has been classified as “Disallowed”?"
checkbox input "false"
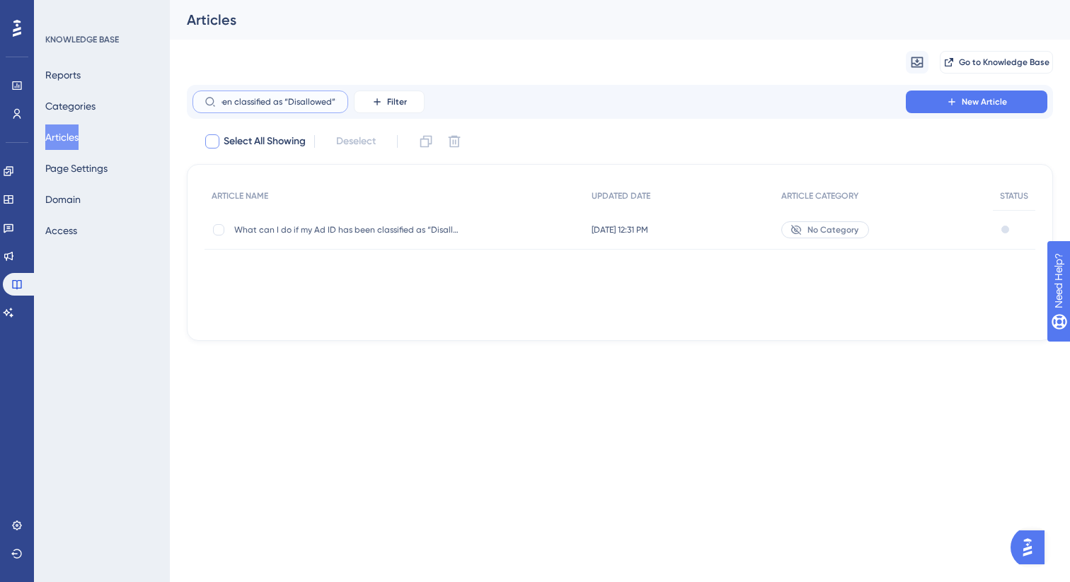
scroll to position [0, 128]
type input "What can I do if my Ad ID has been classified as “Disallowed”?"
click at [505, 238] on div "What can I do if my Ad ID has been classified as “Disallowed”? What can I do if…" at bounding box center [394, 230] width 380 height 40
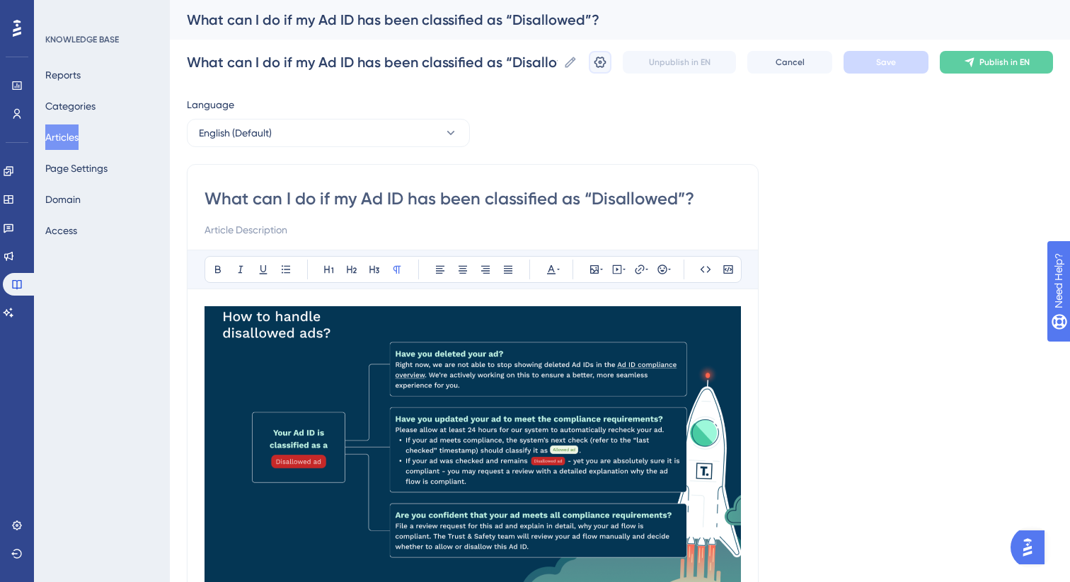
click at [595, 67] on icon at bounding box center [600, 62] width 14 height 14
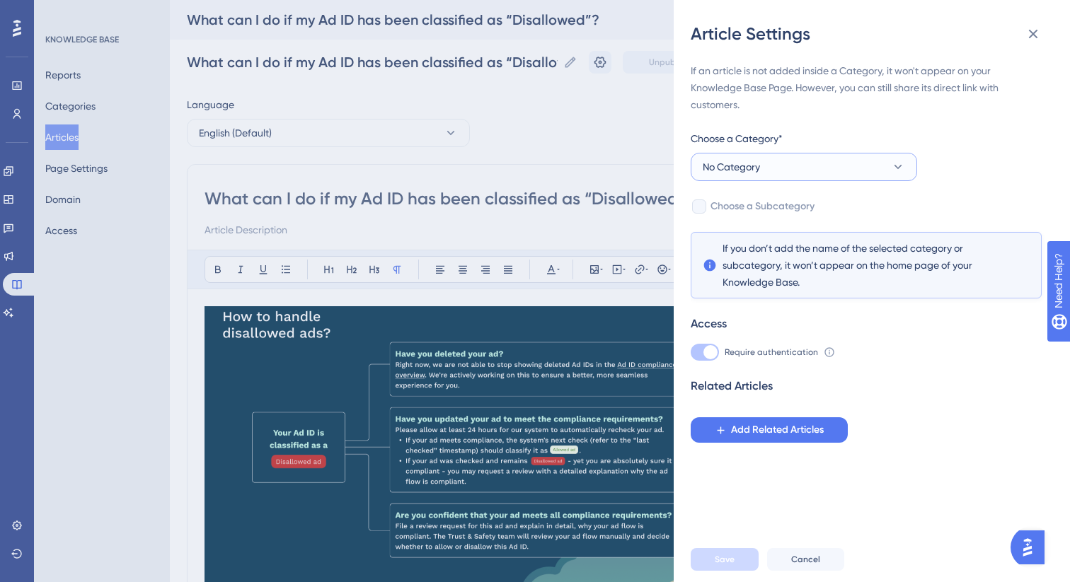
click at [784, 169] on button "No Category" at bounding box center [804, 167] width 226 height 28
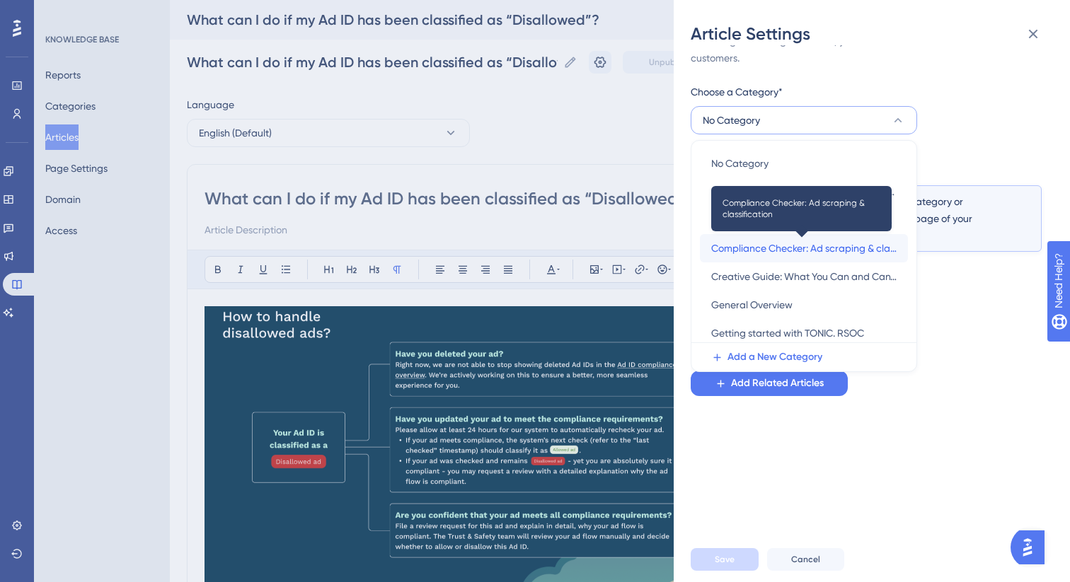
click at [781, 250] on span "Compliance Checker: Ad scraping & classification" at bounding box center [803, 248] width 185 height 17
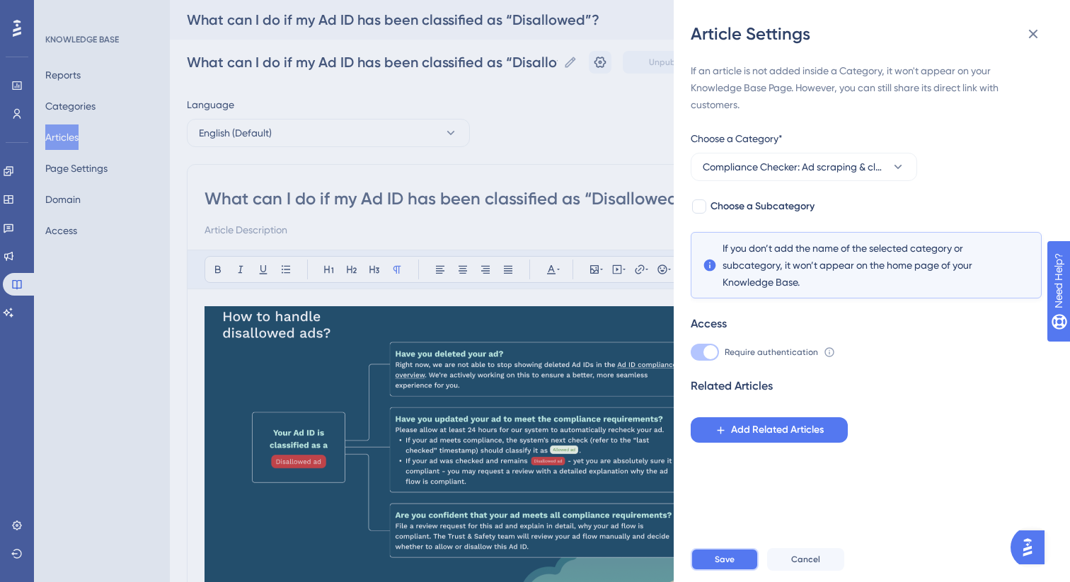
click at [724, 563] on span "Save" at bounding box center [725, 559] width 20 height 11
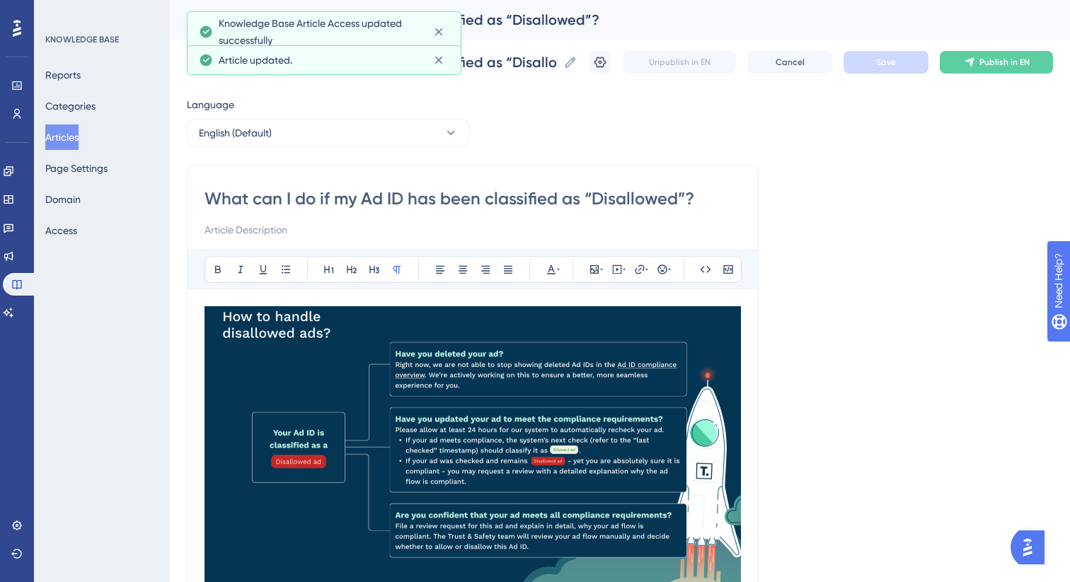
click at [73, 136] on button "Articles" at bounding box center [61, 137] width 33 height 25
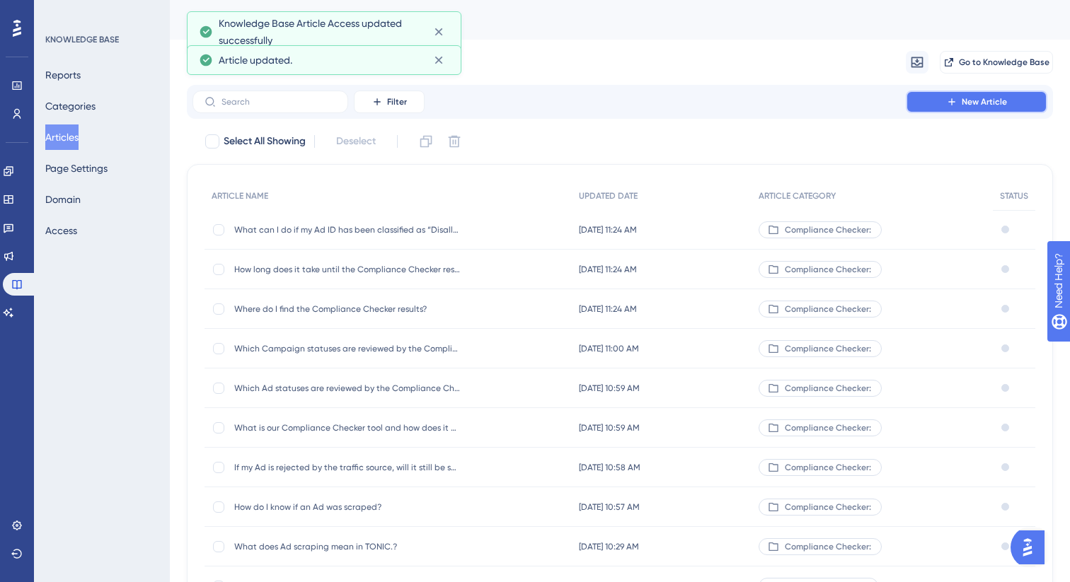
click at [975, 103] on span "New Article" at bounding box center [983, 101] width 45 height 11
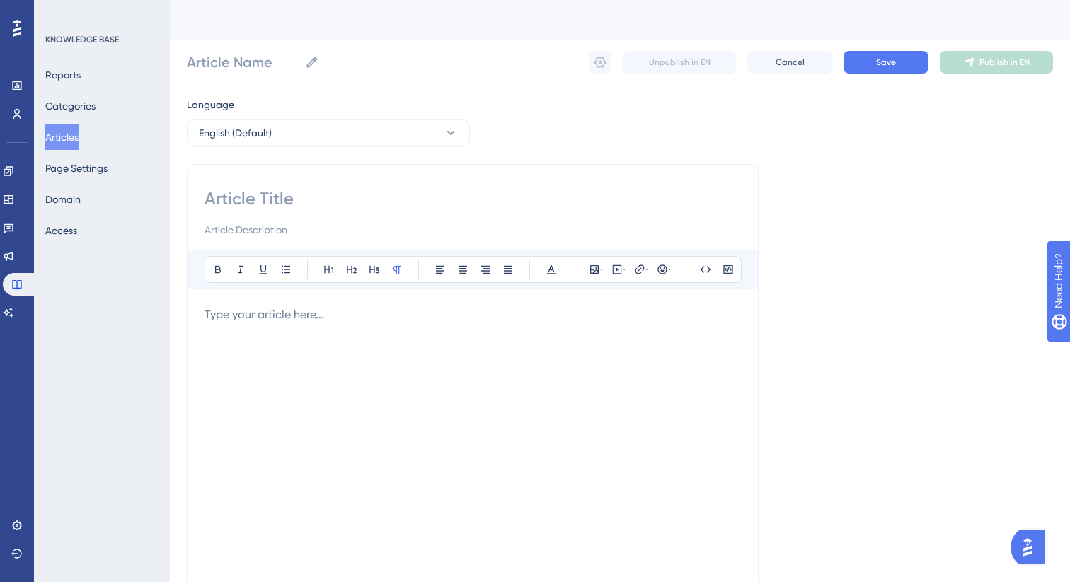
click at [366, 200] on input at bounding box center [472, 198] width 536 height 23
paste input "If an Ad is disallowed and I don’t resubmit it within a particular period of ti…"
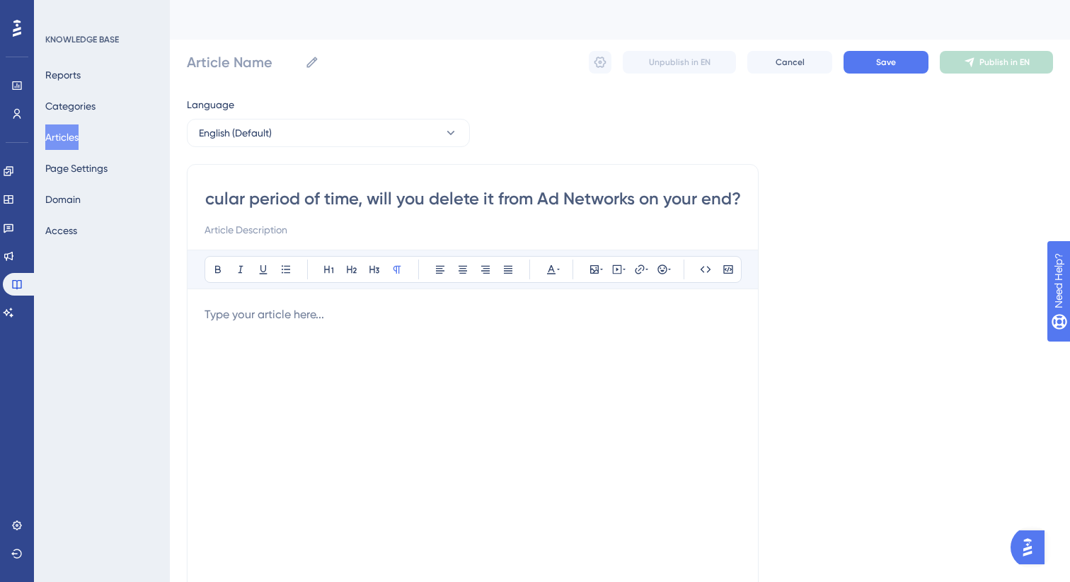
type input "If an Ad is disallowed and I don’t resubmit it within a particular period of ti…"
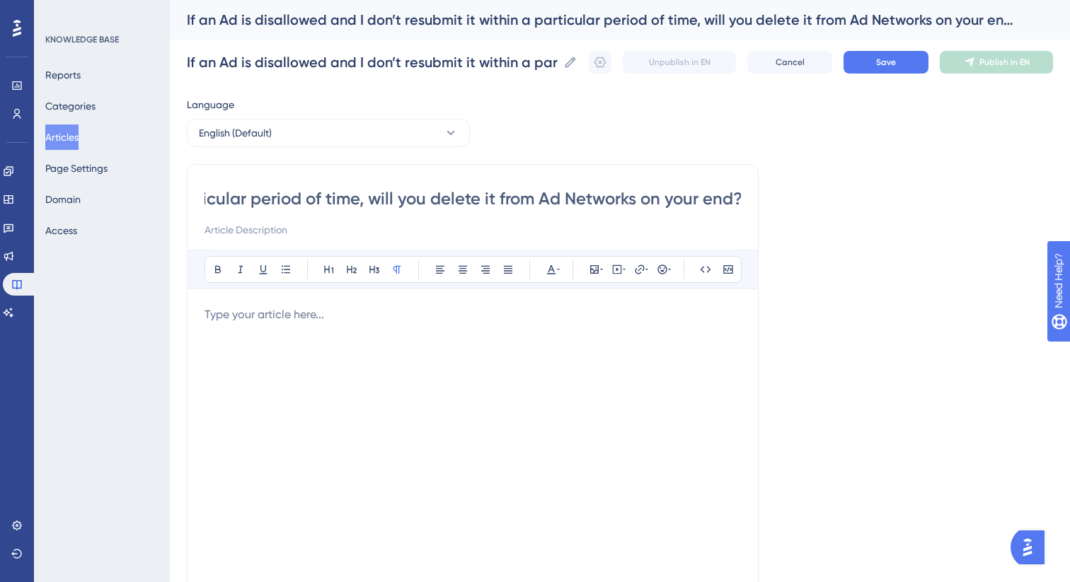
type input "If an Ad is disallowed and I don’t resubmit it within a particular period of ti…"
click at [426, 320] on p at bounding box center [472, 314] width 536 height 17
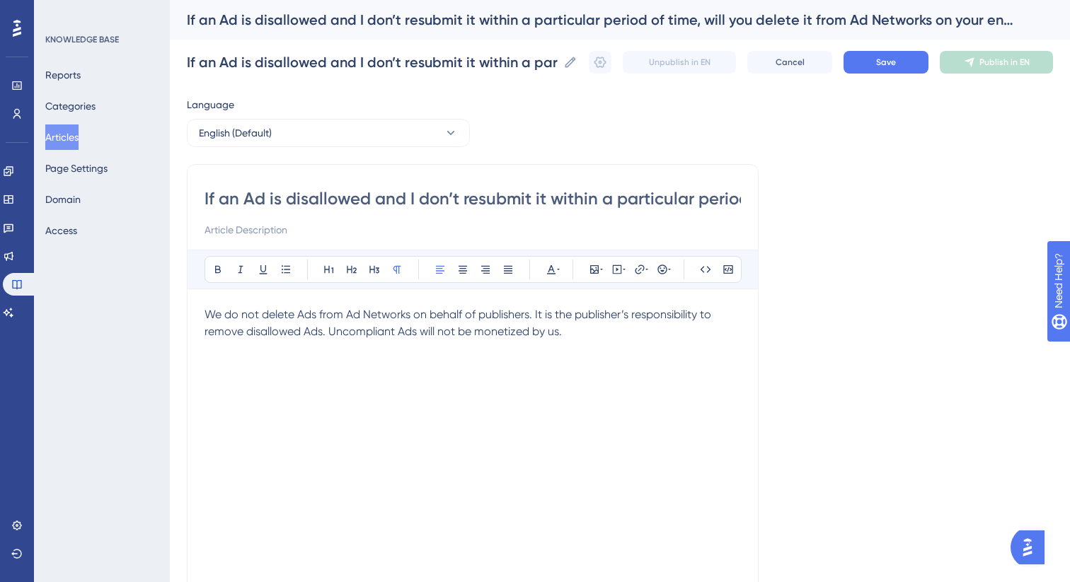
click at [426, 320] on span "We do not delete Ads from Ad Networks on behalf of publishers. It is the publis…" at bounding box center [458, 323] width 509 height 30
click at [509, 266] on icon at bounding box center [508, 270] width 8 height 8
click at [399, 339] on p "We do not delete Ads from Ad Networks on behalf of publishers. It is the publis…" at bounding box center [472, 323] width 536 height 34
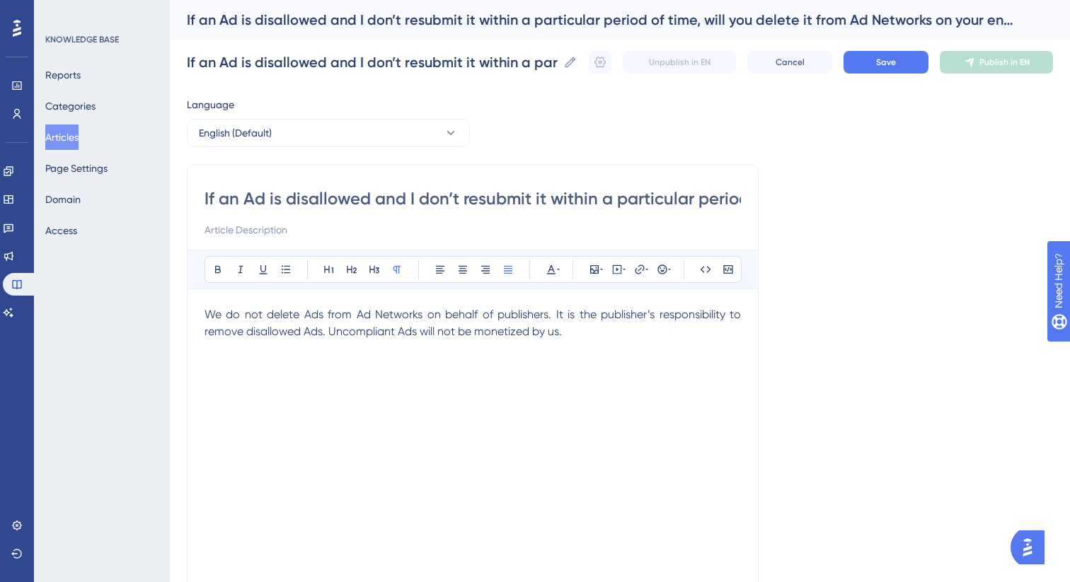
click at [363, 334] on span "We do not delete Ads from Ad Networks on behalf of publishers. It is the publis…" at bounding box center [473, 323] width 539 height 30
click at [495, 322] on p "We do not delete Ads from Ad Networks on behalf of publishers. It is the publis…" at bounding box center [472, 323] width 536 height 34
click at [383, 335] on span "We do not delete Ads from Ad Networks on behalf of publishers. It is the publis…" at bounding box center [473, 323] width 539 height 30
click at [913, 67] on button "Save" at bounding box center [885, 62] width 85 height 23
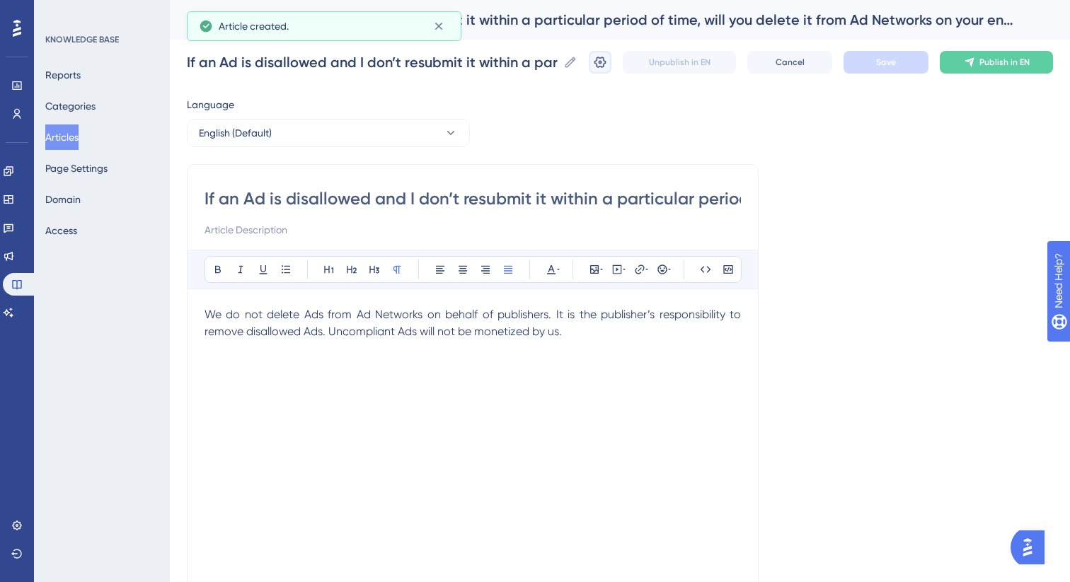
click at [602, 69] on button at bounding box center [600, 62] width 23 height 23
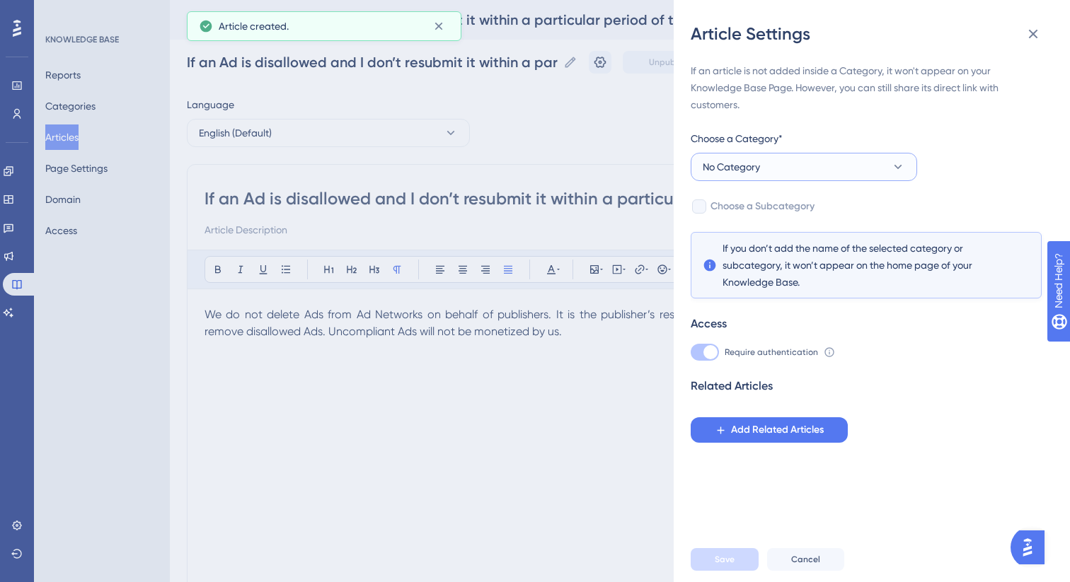
click at [797, 167] on button "No Category" at bounding box center [804, 167] width 226 height 28
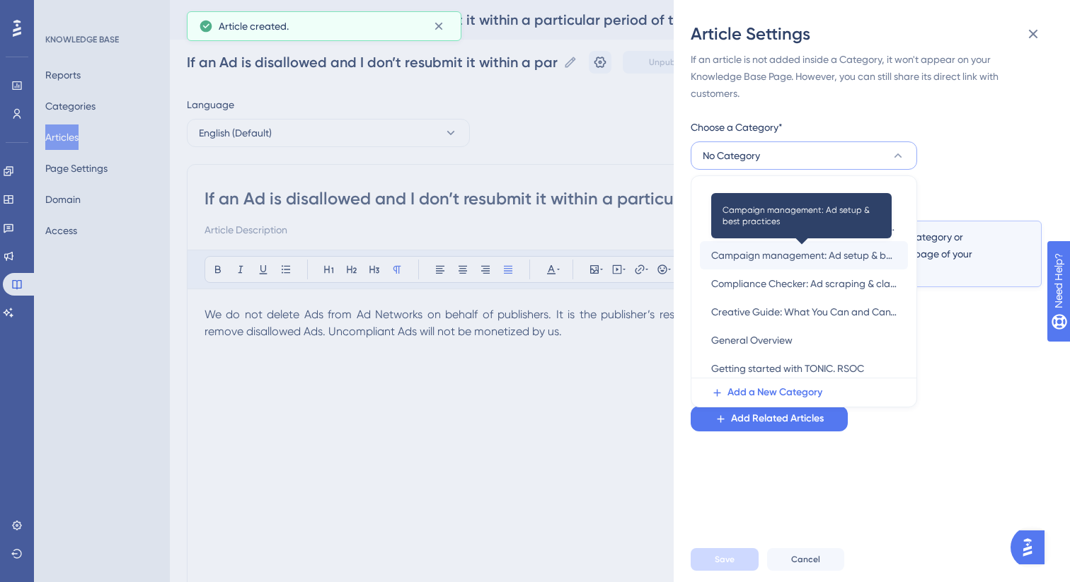
scroll to position [7, 0]
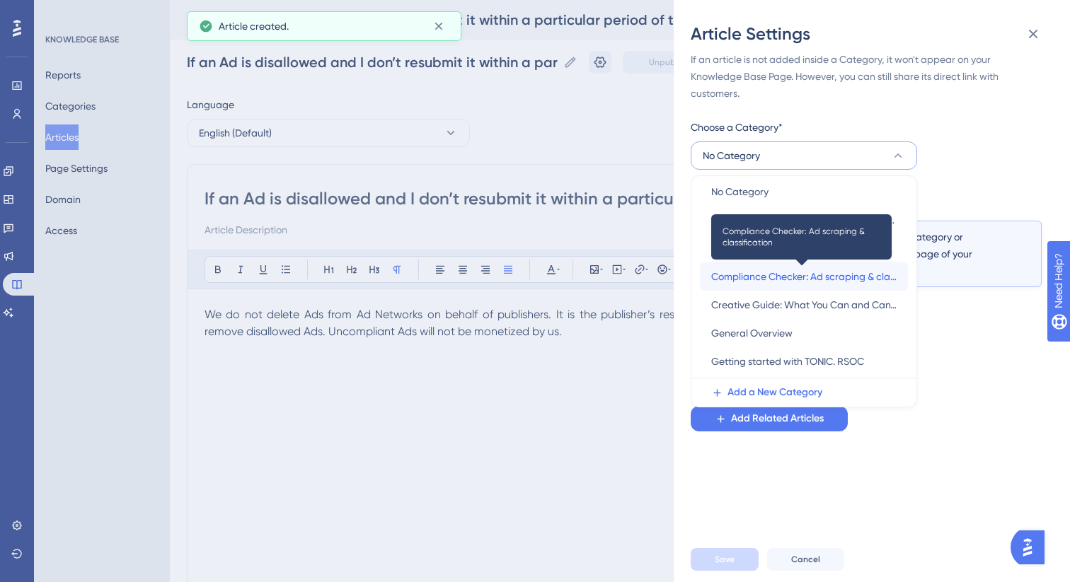
click at [797, 272] on span "Compliance Checker: Ad scraping & classification" at bounding box center [803, 276] width 185 height 17
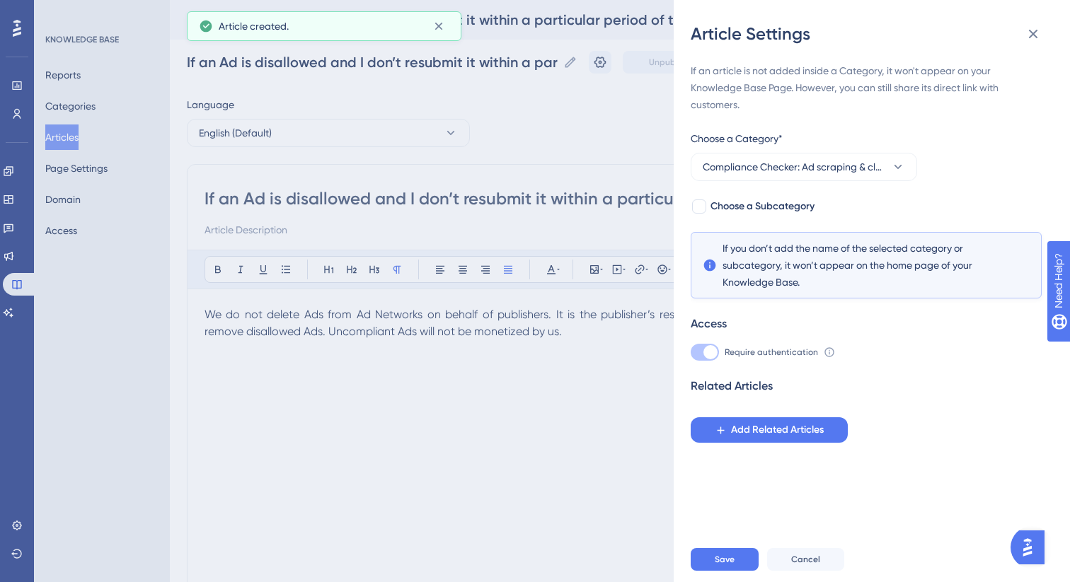
scroll to position [0, 0]
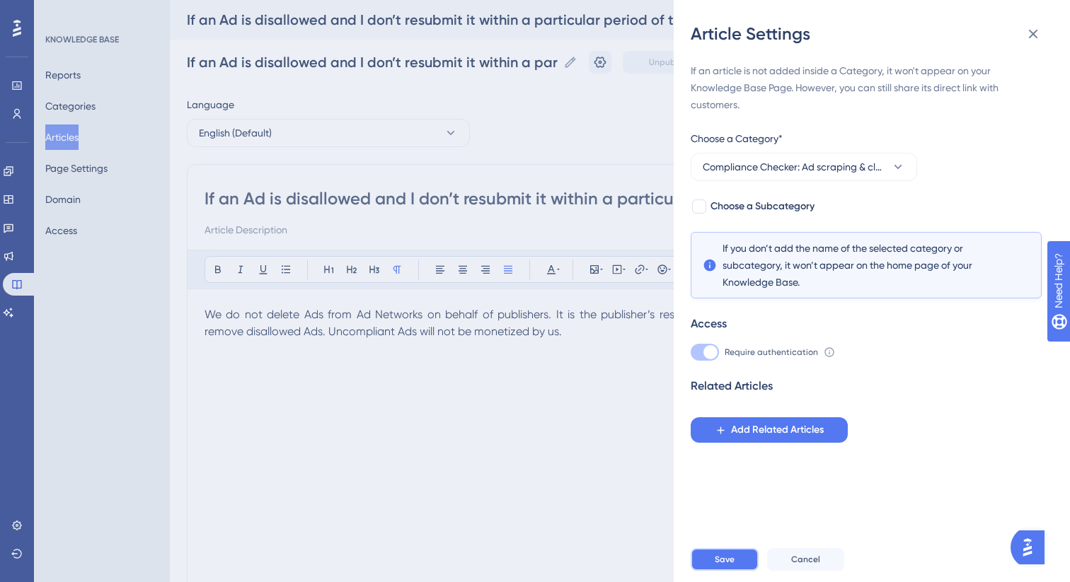
click at [732, 558] on span "Save" at bounding box center [725, 559] width 20 height 11
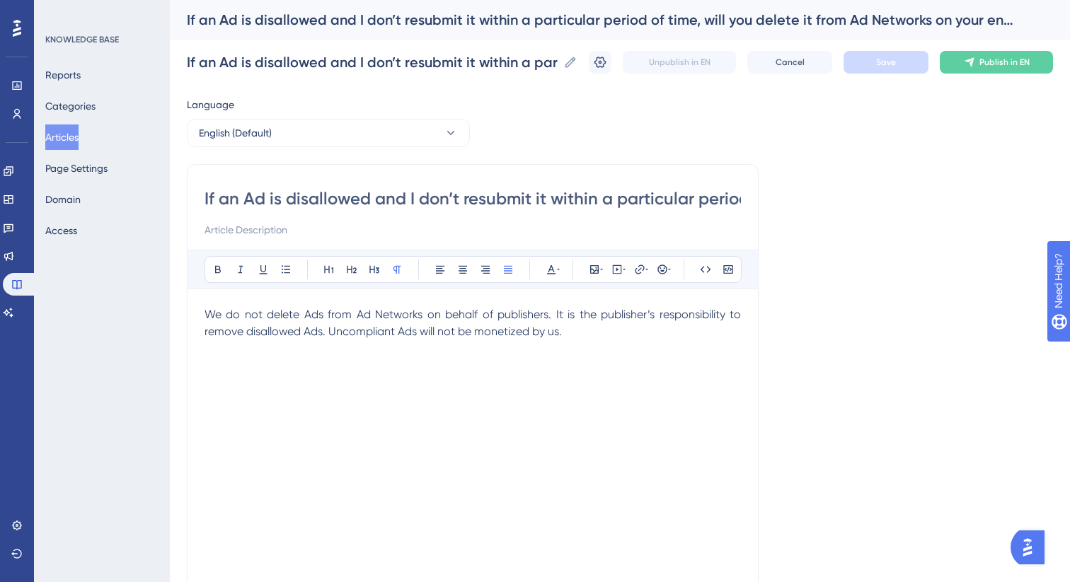
click at [65, 133] on button "Articles" at bounding box center [61, 137] width 33 height 25
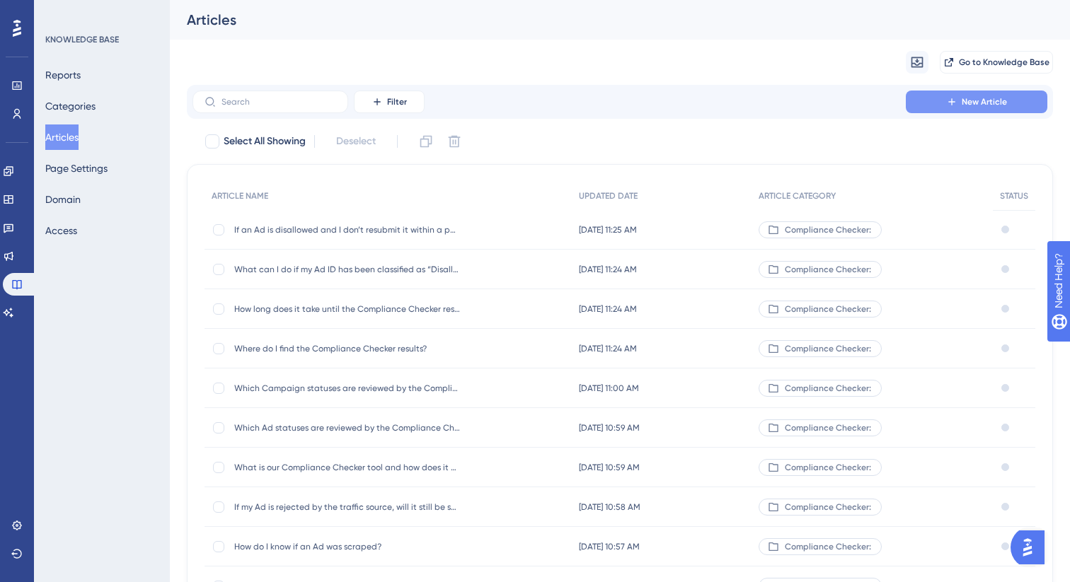
click at [950, 108] on button "New Article" at bounding box center [977, 102] width 142 height 23
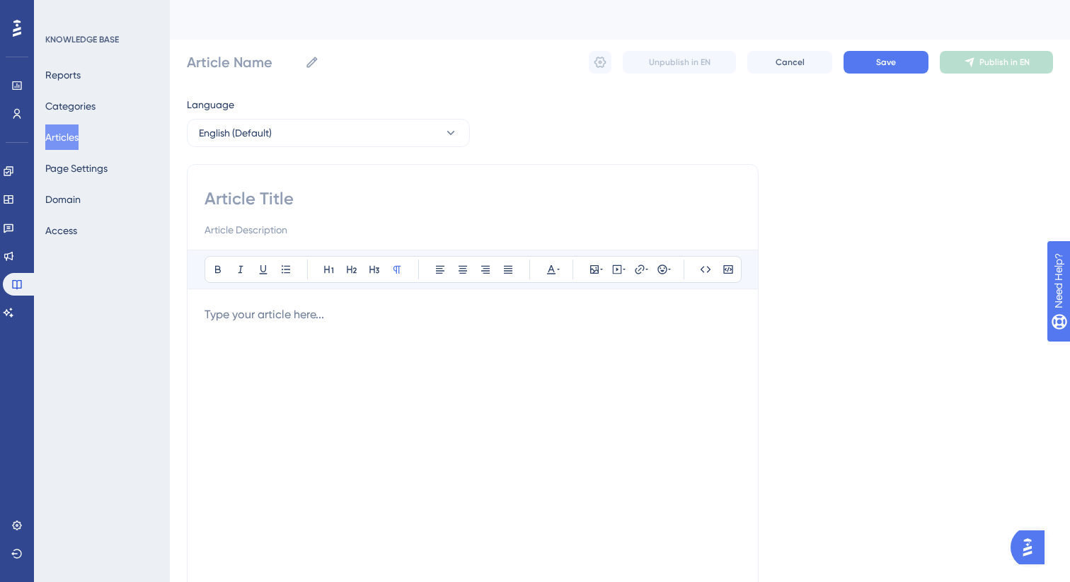
click at [458, 187] on div "Bold Italic Underline Bullet Point Heading 1 Heading 2 Heading 3 Normal Align L…" at bounding box center [473, 399] width 572 height 471
click at [439, 196] on input at bounding box center [472, 198] width 536 height 23
paste input "If an Ad is disallowed, can I update and resubmit it under the same Ad ID for r…"
type input "If an Ad is disallowed, can I update and resubmit it under the same Ad ID for r…"
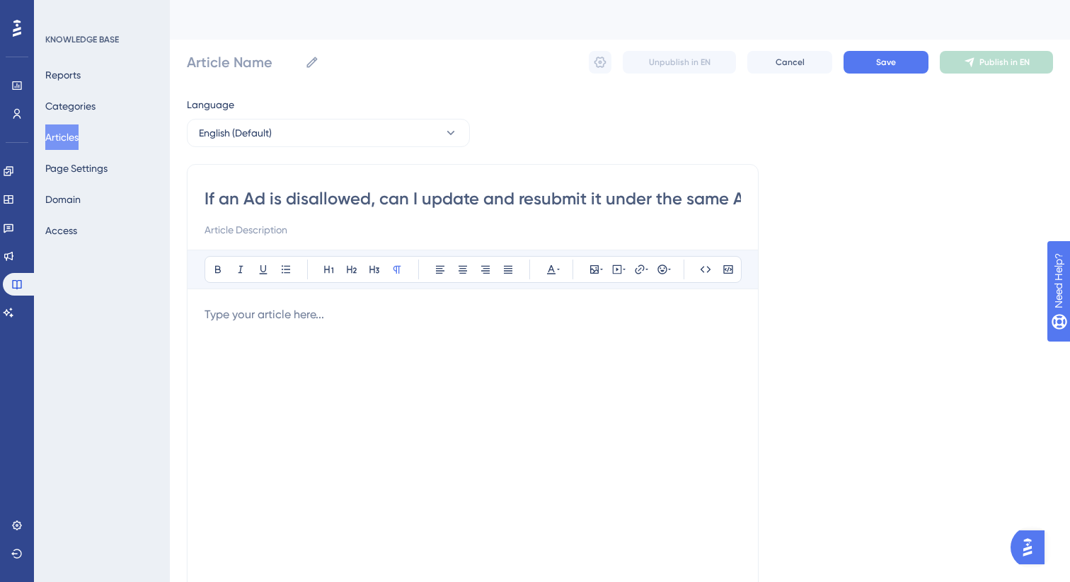
scroll to position [0, 687]
type input "If an Ad is disallowed, can I update and resubmit it under the same Ad ID for r…"
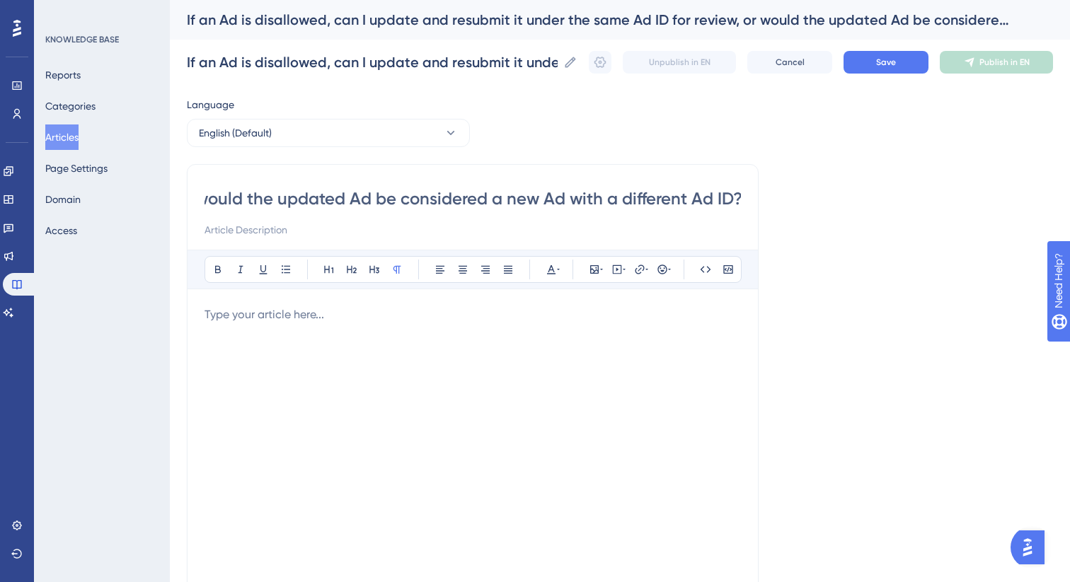
type input "If an Ad is disallowed, can I update and resubmit it under the same Ad ID for r…"
click at [371, 320] on p at bounding box center [472, 314] width 536 height 17
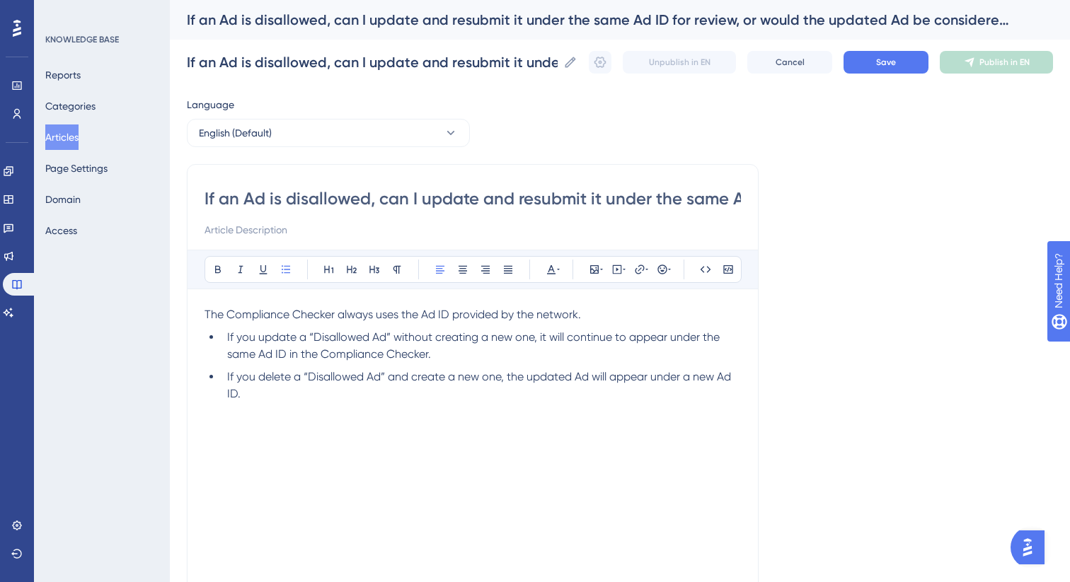
drag, startPoint x: 260, startPoint y: 394, endPoint x: 193, endPoint y: 312, distance: 105.6
click at [193, 312] on div "If an Ad is disallowed, can I update and resubmit it under the same Ad ID for r…" at bounding box center [473, 399] width 572 height 471
click at [503, 273] on icon at bounding box center [507, 269] width 11 height 11
click at [492, 366] on ul "If you update a “Disallowed Ad” without creating a new one, it will continue to…" at bounding box center [472, 366] width 536 height 74
click at [899, 65] on button "Save" at bounding box center [885, 62] width 85 height 23
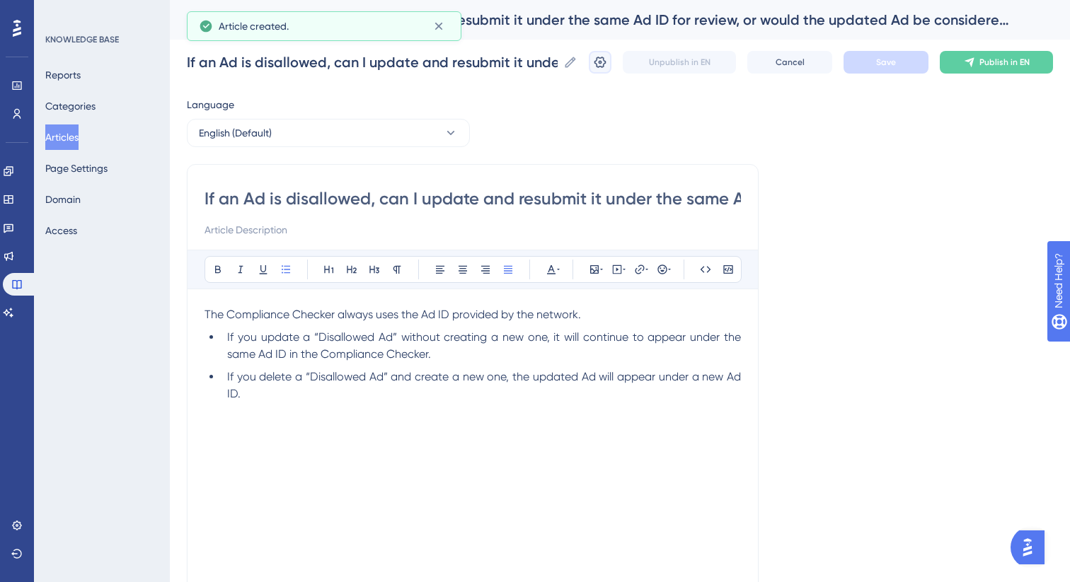
click at [595, 67] on icon at bounding box center [600, 62] width 14 height 14
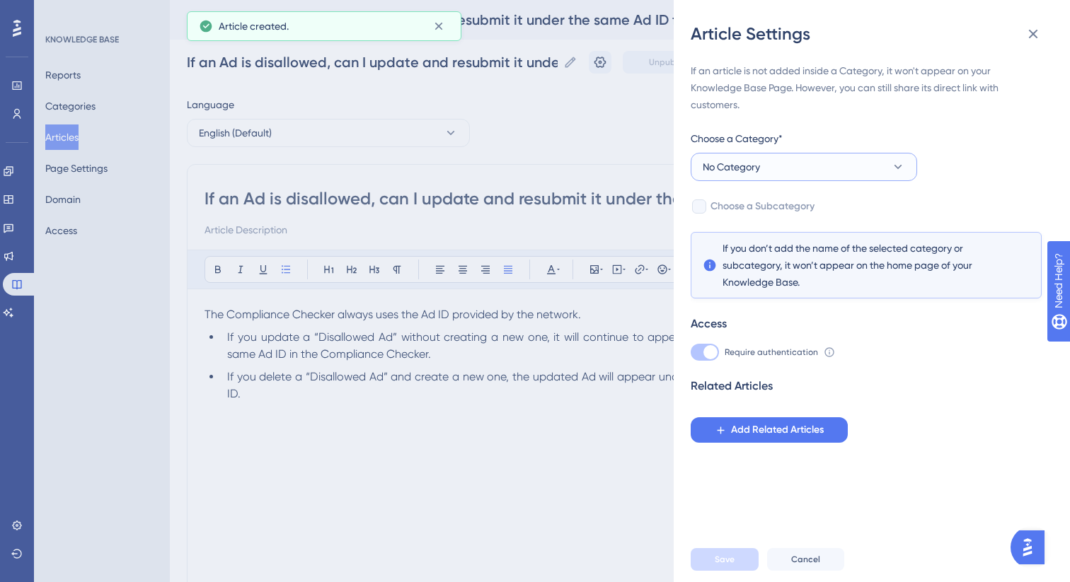
click at [765, 173] on button "No Category" at bounding box center [804, 167] width 226 height 28
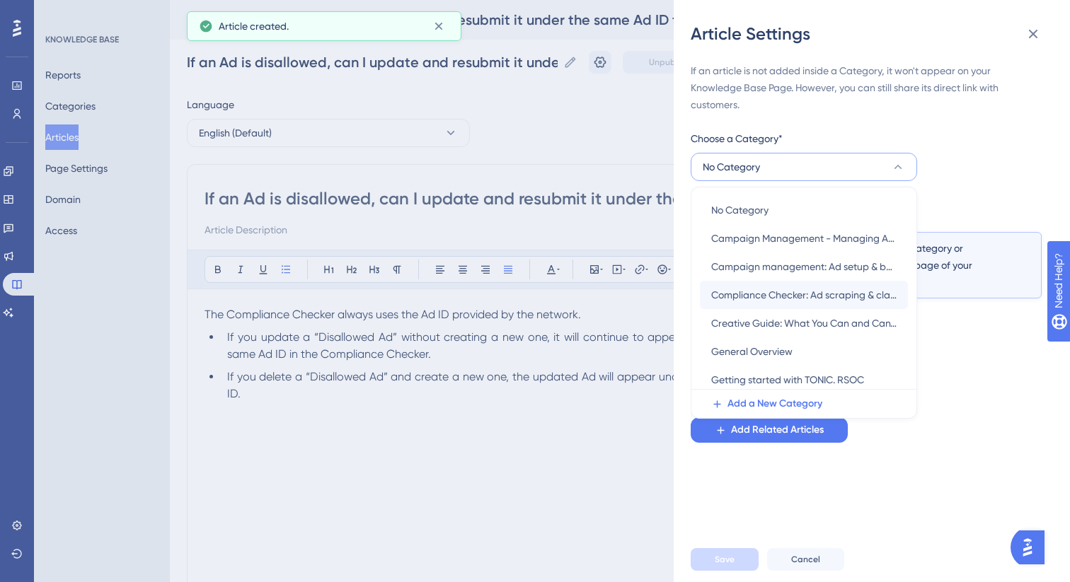
scroll to position [11, 0]
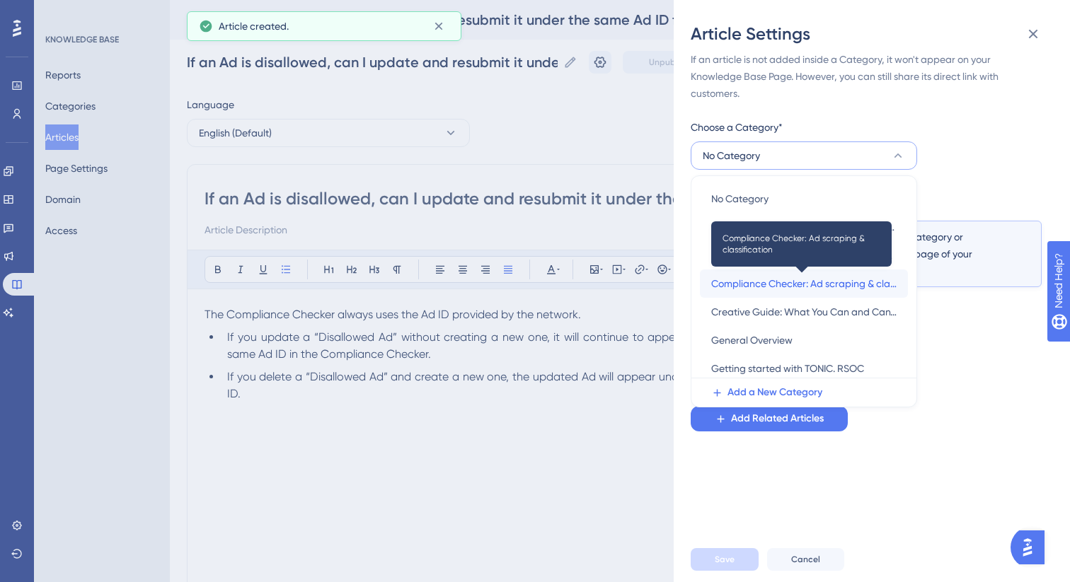
click at [778, 287] on span "Compliance Checker: Ad scraping & classification" at bounding box center [803, 283] width 185 height 17
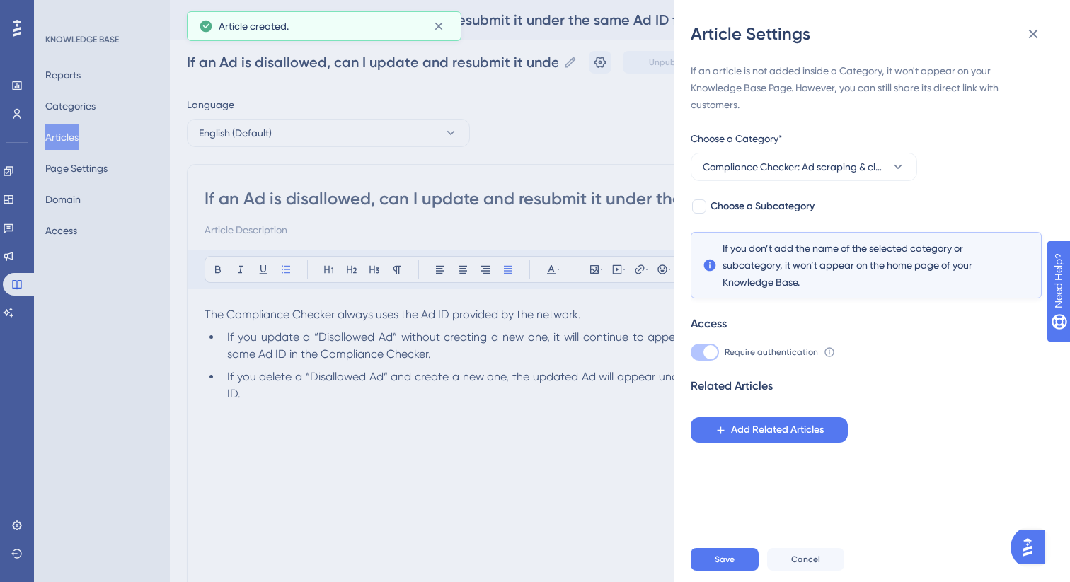
scroll to position [0, 0]
click at [728, 565] on span "Save" at bounding box center [725, 559] width 20 height 11
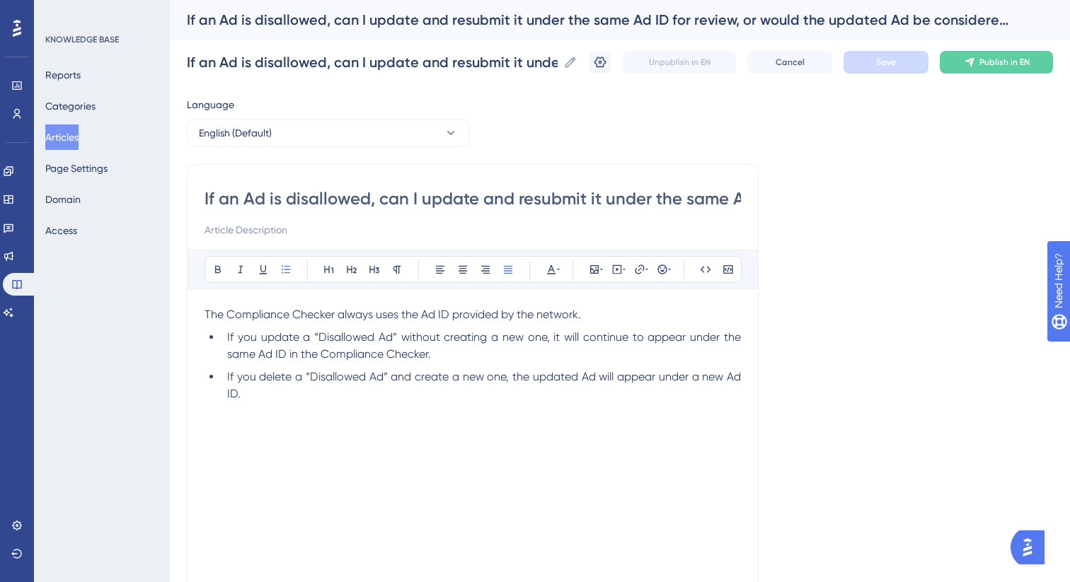
click at [79, 137] on button "Articles" at bounding box center [61, 137] width 33 height 25
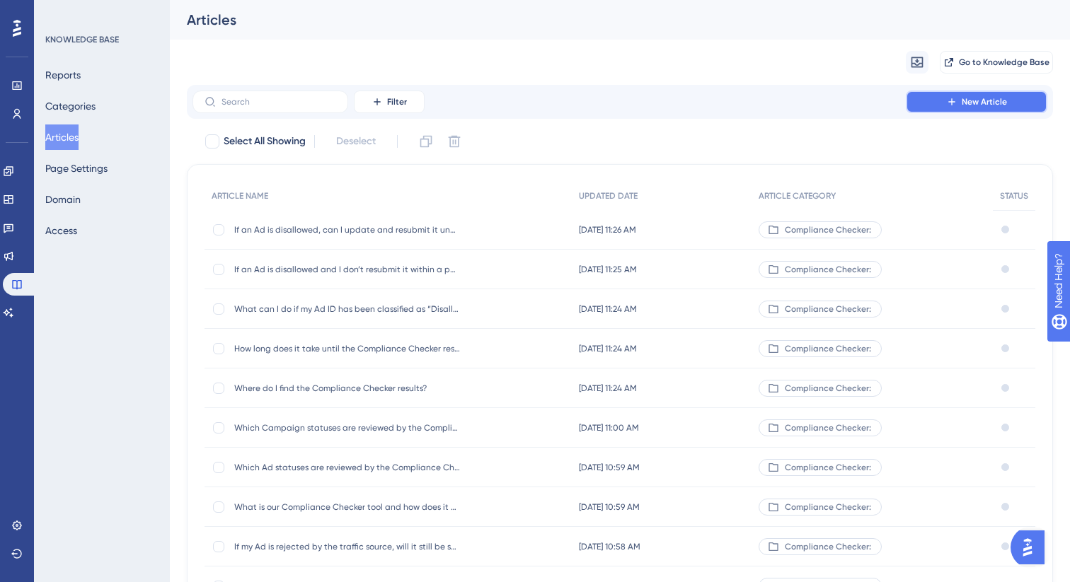
click at [966, 104] on span "New Article" at bounding box center [983, 101] width 45 height 11
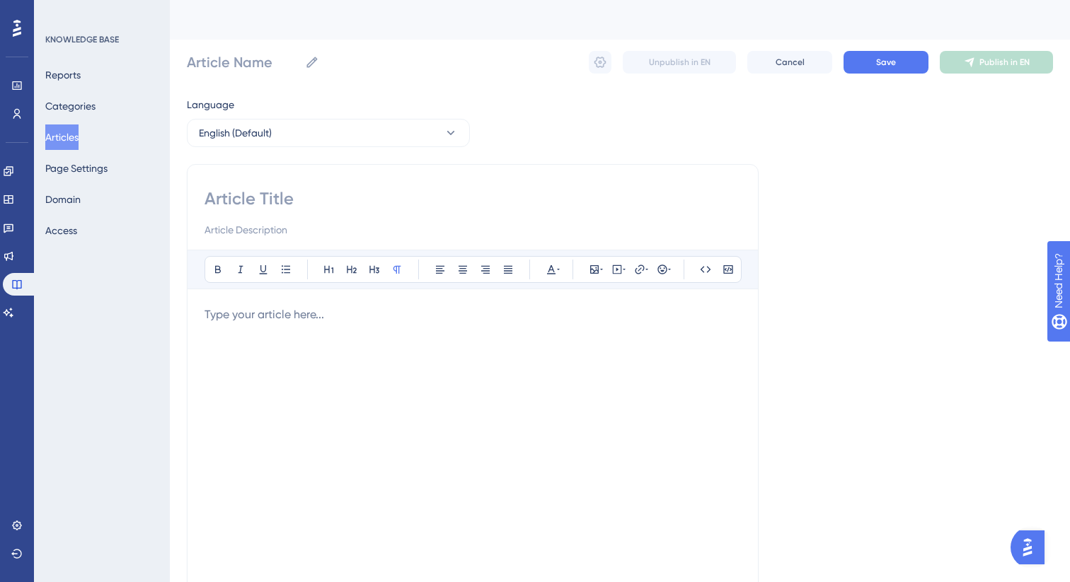
click at [475, 197] on input at bounding box center [472, 198] width 536 height 23
paste input "What can I do if I disagree with a “disallowed” Compliance Checker result?"
type input "What can I do if I disagree with a “disallowed” Compliance Checker result?"
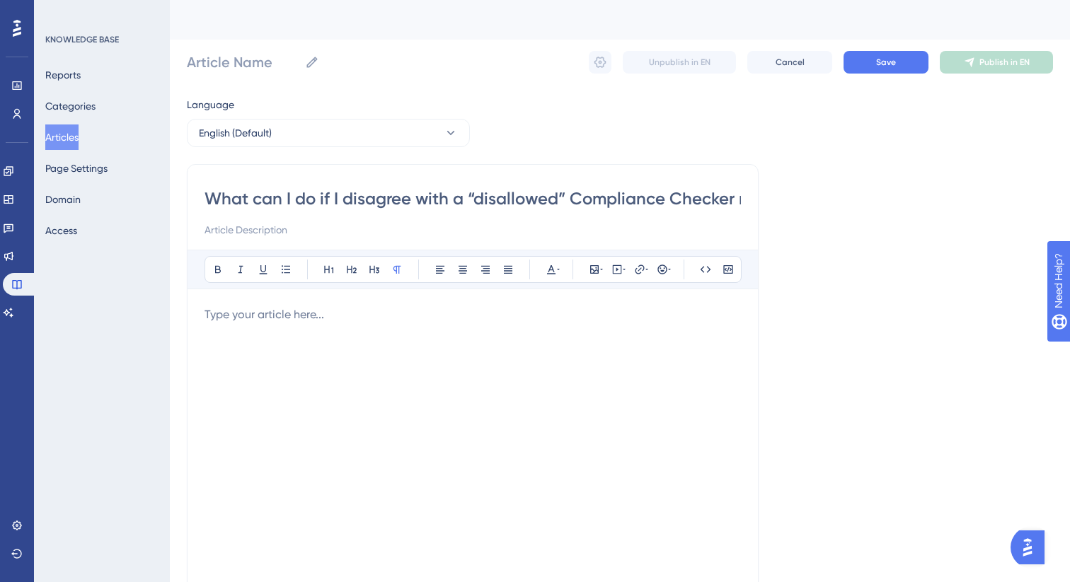
scroll to position [0, 52]
type input "What can I do if I disagree with a “disallowed” Compliance Checker result?"
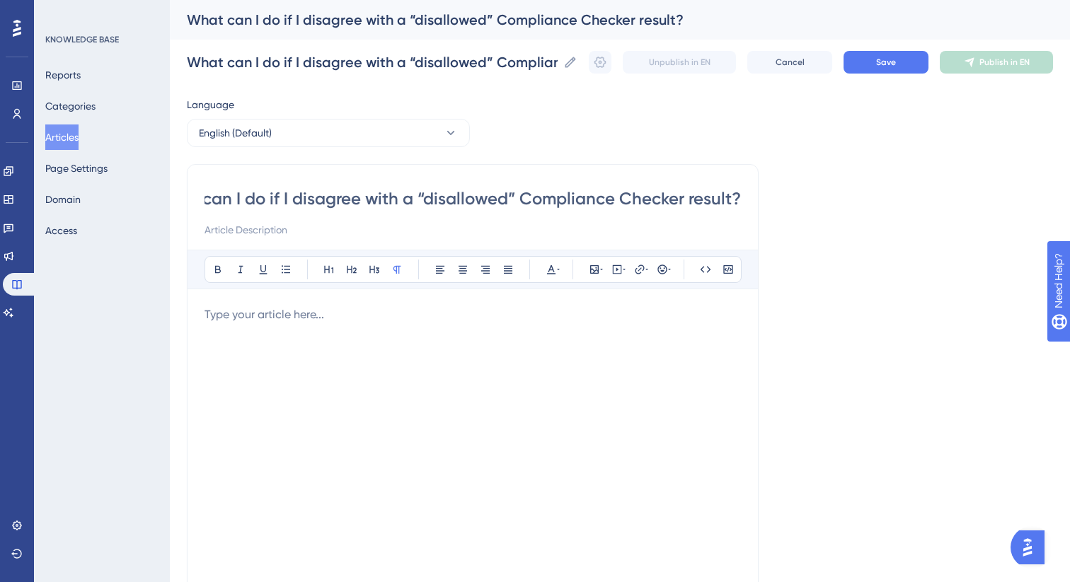
type input "What can I do if I disagree with a “disallowed” Compliance Checker result?"
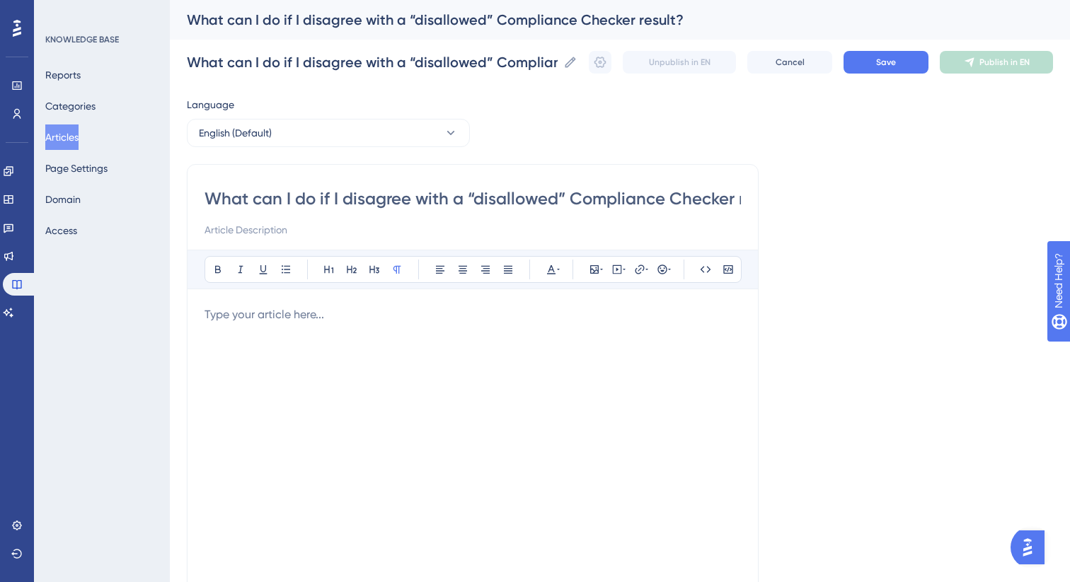
click at [345, 312] on p at bounding box center [472, 314] width 536 height 17
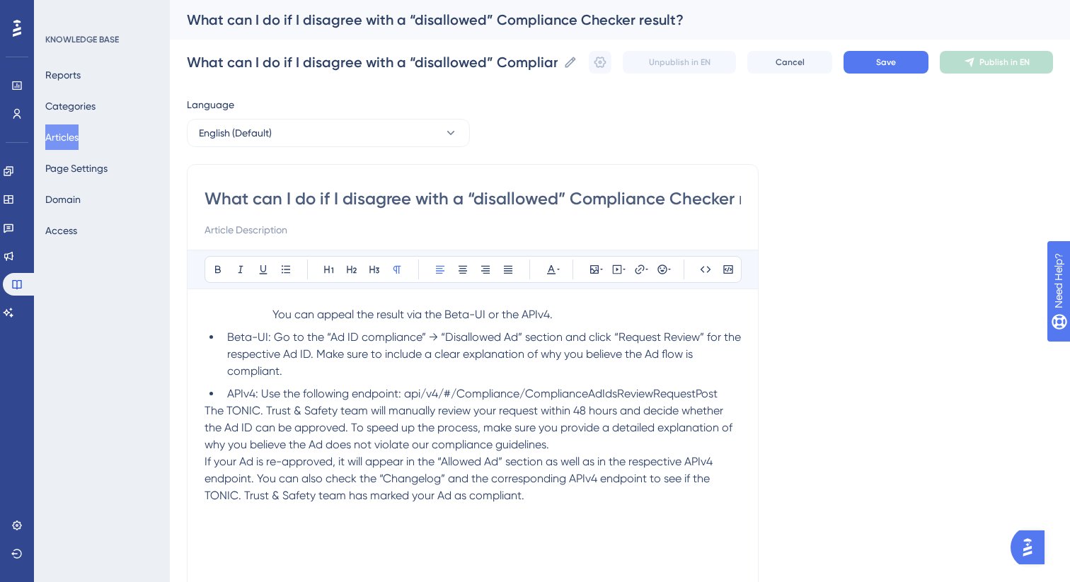
click at [274, 313] on span "You can appeal the result via the Beta-UI or the APIv4." at bounding box center [412, 314] width 280 height 13
click at [734, 398] on li "APIv4: Use the following endpoint: api/v4/#/Compliance/ComplianceAdIdsReviewReq…" at bounding box center [480, 394] width 519 height 17
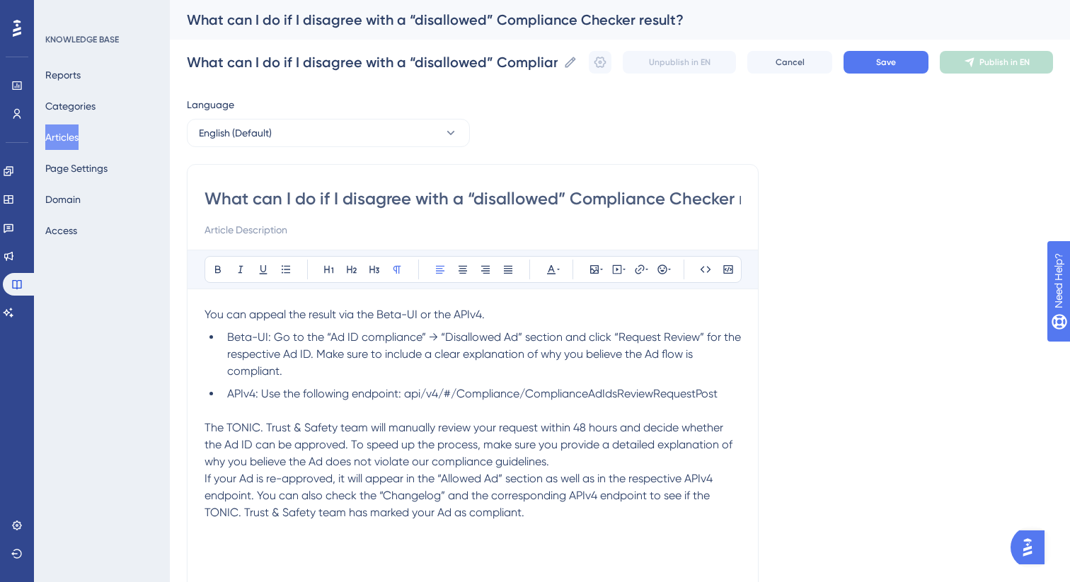
drag, startPoint x: 535, startPoint y: 517, endPoint x: 144, endPoint y: 308, distance: 443.8
click at [170, 308] on div "Performance Users Engagement Widgets Feedback Product Updates Knowledge Base AI…" at bounding box center [620, 371] width 900 height 743
click at [512, 267] on icon at bounding box center [507, 269] width 11 height 11
click at [519, 401] on li "APIv4: Use the following endpoint: api/v4/#/Compliance/ComplianceAdIdsReviewReq…" at bounding box center [480, 394] width 519 height 17
drag, startPoint x: 271, startPoint y: 342, endPoint x: 227, endPoint y: 341, distance: 43.9
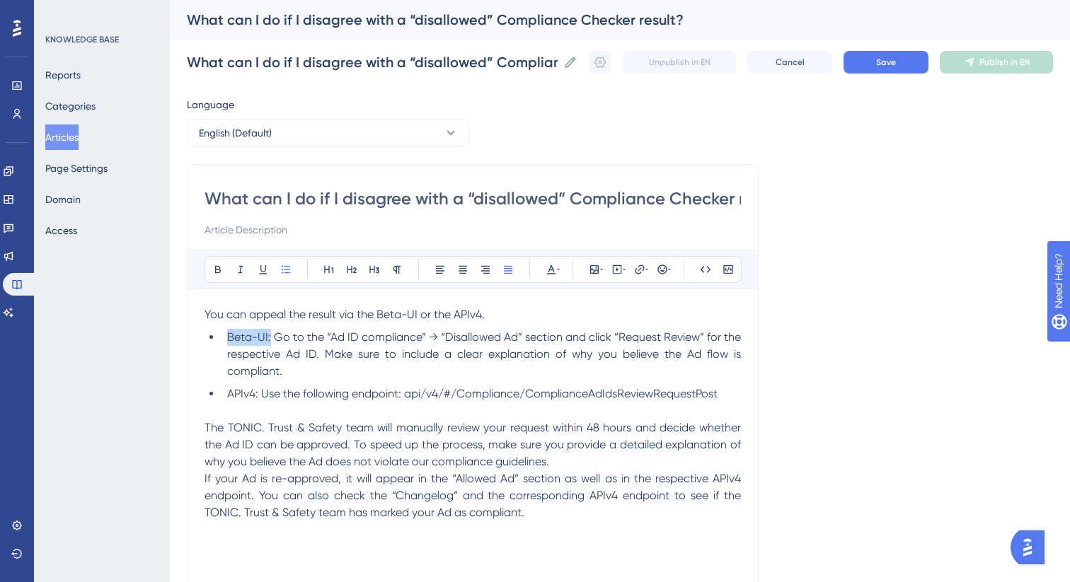
click at [227, 341] on span "Beta-UI: Go to the “Ad ID compliance” → “Disallowed Ad” section and click “Requ…" at bounding box center [485, 353] width 516 height 47
click at [217, 267] on icon at bounding box center [217, 269] width 11 height 11
drag, startPoint x: 259, startPoint y: 400, endPoint x: 226, endPoint y: 400, distance: 33.3
click at [226, 400] on li "APIv4: Use the following endpoint: api/v4/#/Compliance/ComplianceAdIdsReviewReq…" at bounding box center [480, 394] width 519 height 17
click at [221, 272] on icon at bounding box center [217, 269] width 11 height 11
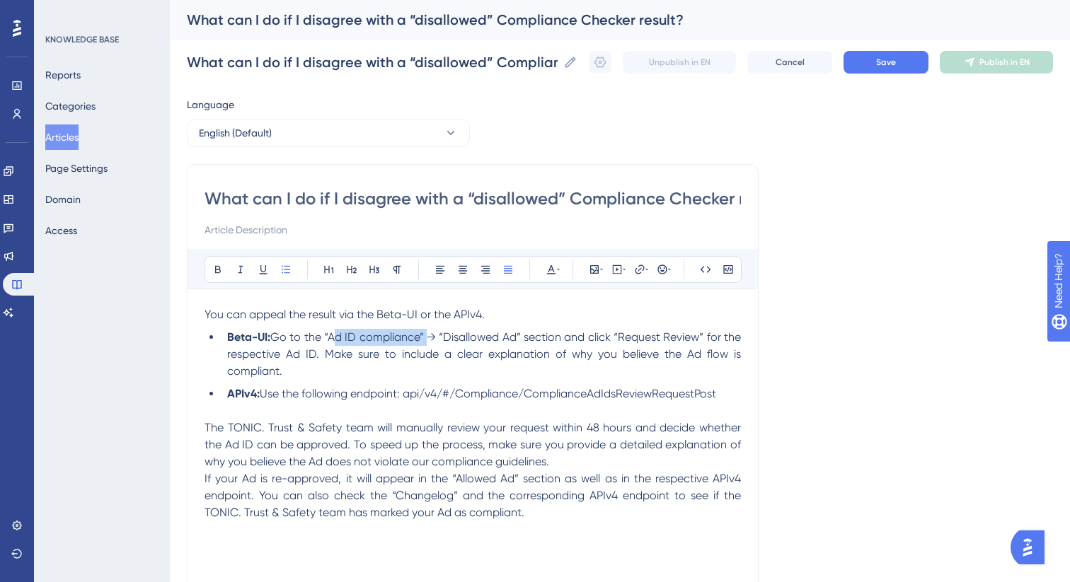
drag, startPoint x: 330, startPoint y: 340, endPoint x: 422, endPoint y: 343, distance: 92.8
click at [422, 343] on span "Go to the “Ad ID compliance” → “Disallowed Ad” section and click “Request Revie…" at bounding box center [485, 353] width 516 height 47
click at [218, 265] on icon at bounding box center [217, 269] width 11 height 11
click at [460, 337] on span "→ “Disallowed Ad” section and click “Request Review” for the respective Ad ID. …" at bounding box center [485, 353] width 516 height 47
drag, startPoint x: 458, startPoint y: 341, endPoint x: 533, endPoint y: 343, distance: 74.3
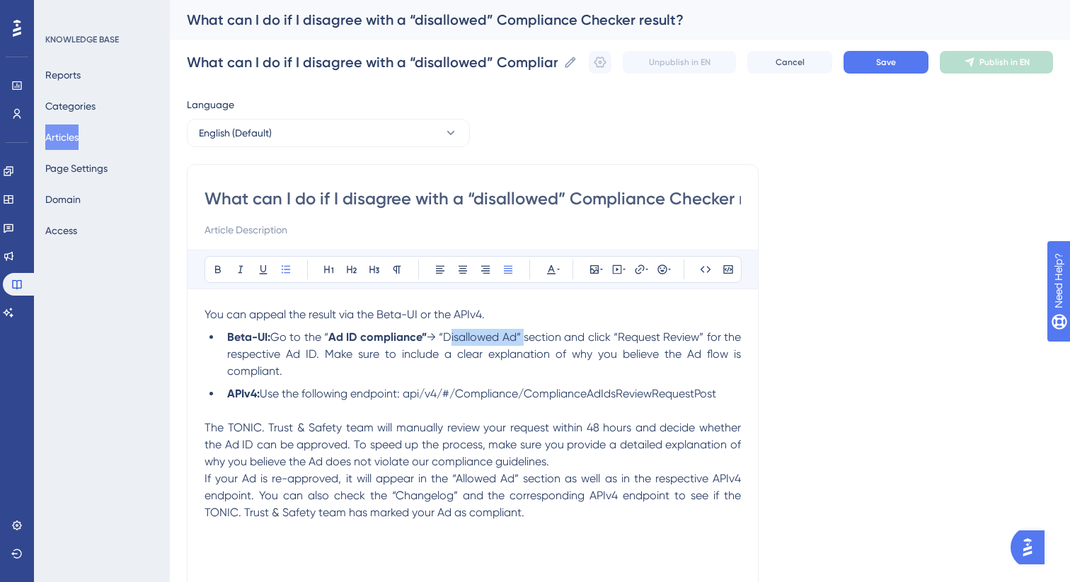
click at [533, 343] on span "→ “Disallowed Ad” section and click “Request Review” for the respective Ad ID. …" at bounding box center [485, 353] width 516 height 47
click at [527, 341] on span "→ “Disallowed Ad” section and click “Request Review” for the respective Ad ID. …" at bounding box center [485, 353] width 516 height 47
drag, startPoint x: 531, startPoint y: 341, endPoint x: 457, endPoint y: 339, distance: 74.3
click at [457, 339] on span "→ “Disallowed Ad” section and click “Request Review” for the respective Ad ID. …" at bounding box center [485, 353] width 516 height 47
click at [221, 272] on icon at bounding box center [217, 269] width 11 height 11
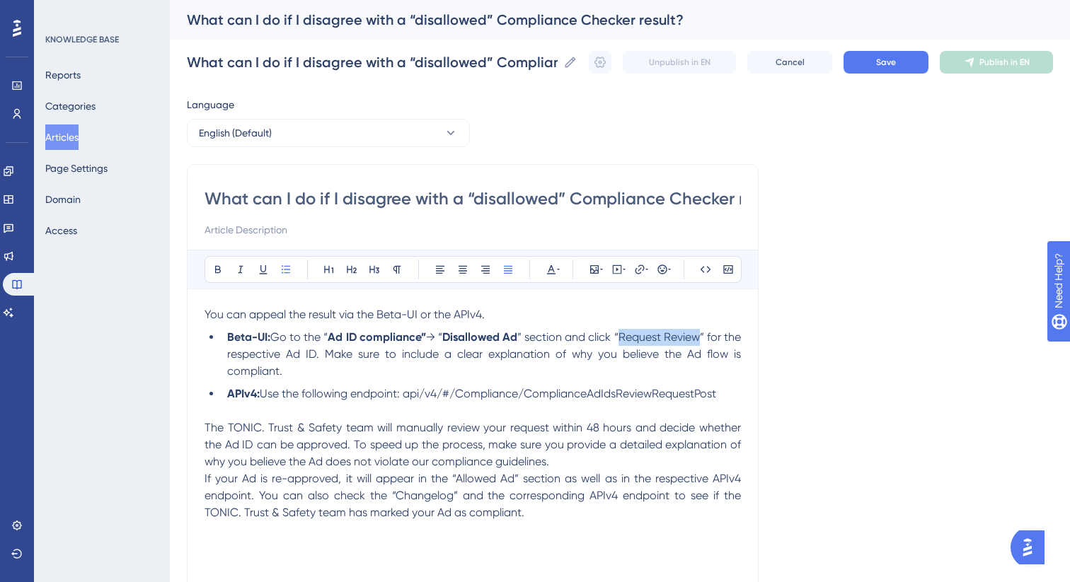
drag, startPoint x: 717, startPoint y: 341, endPoint x: 636, endPoint y: 343, distance: 81.4
click at [636, 343] on span "” section and click “Request Review” for the respective Ad ID. Make sure to inc…" at bounding box center [485, 353] width 516 height 47
click at [221, 267] on icon at bounding box center [217, 269] width 11 height 11
click at [441, 409] on p at bounding box center [472, 411] width 536 height 17
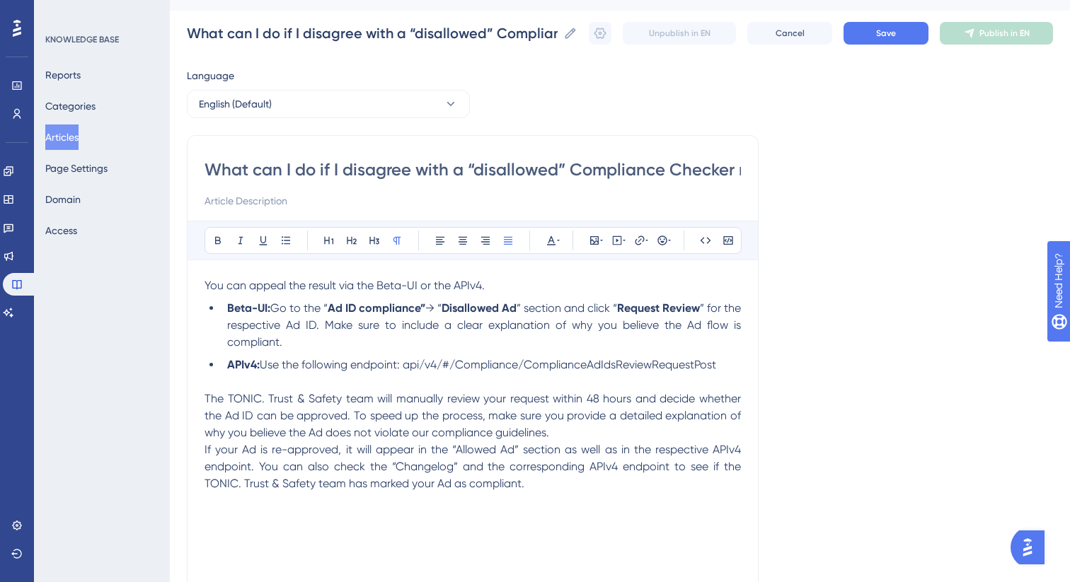
scroll to position [54, 0]
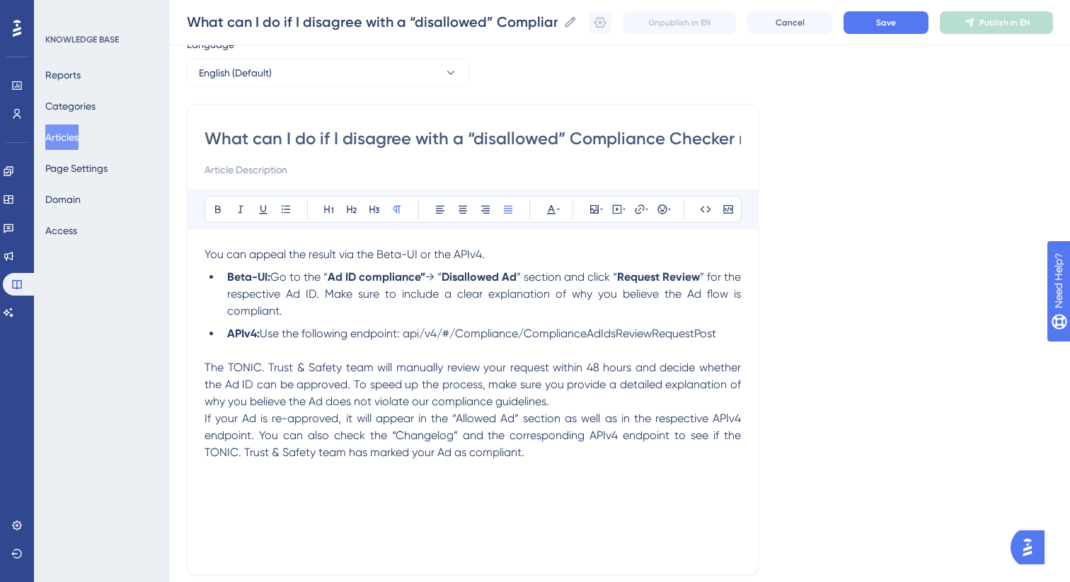
click at [566, 405] on p "The TONIC. Trust & Safety team will manually review your request within 48 hour…" at bounding box center [472, 384] width 536 height 51
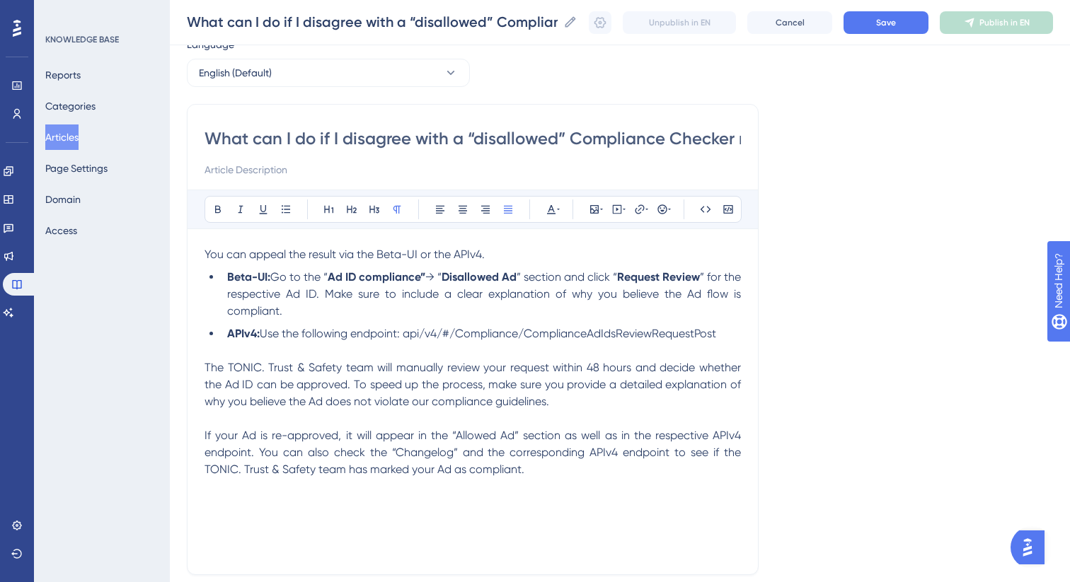
click at [444, 456] on span "If your Ad is re-approved, it will appear in the “Allowed Ad” section as well a…" at bounding box center [473, 452] width 539 height 47
click at [218, 215] on button at bounding box center [218, 210] width 20 height 20
drag, startPoint x: 512, startPoint y: 439, endPoint x: 458, endPoint y: 441, distance: 54.6
click at [458, 441] on span "If your Ad is re-approved, it will appear in the “Allowed Ad” section as well a…" at bounding box center [473, 444] width 539 height 30
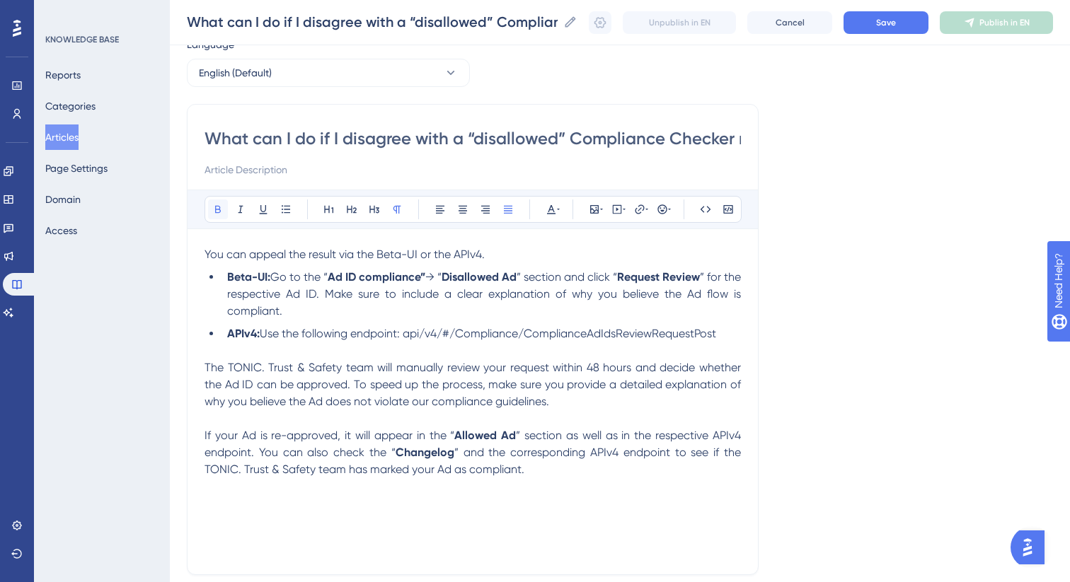
click at [215, 216] on button at bounding box center [218, 210] width 20 height 20
click at [487, 344] on p at bounding box center [472, 350] width 536 height 17
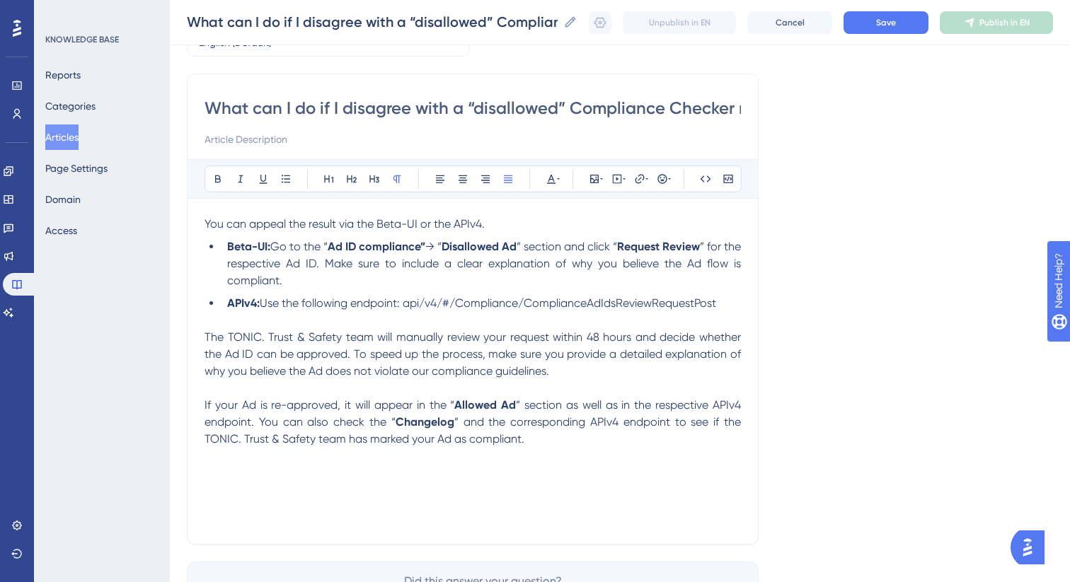
scroll to position [100, 0]
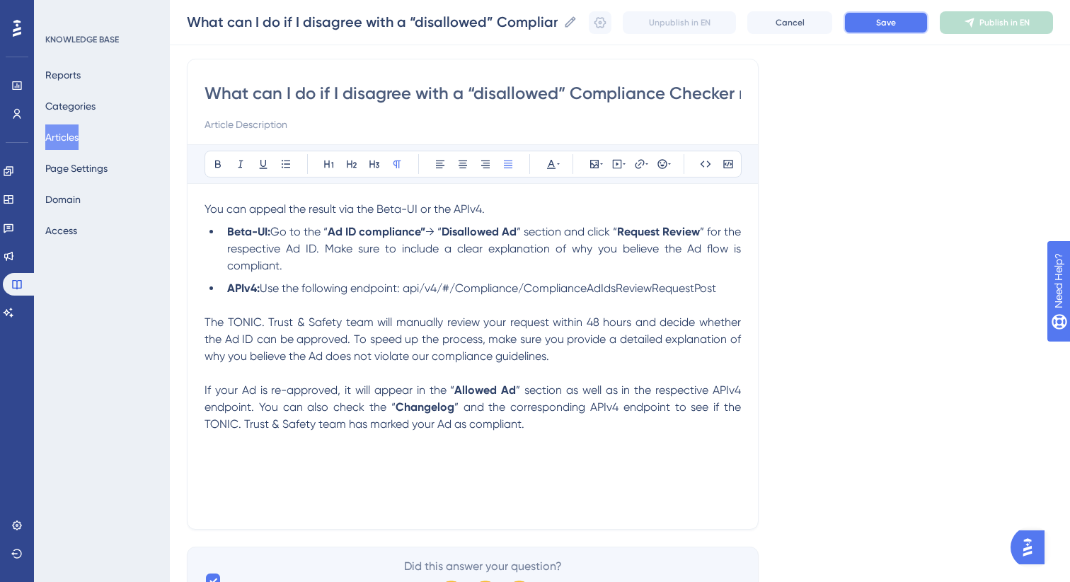
click at [890, 18] on span "Save" at bounding box center [886, 22] width 20 height 11
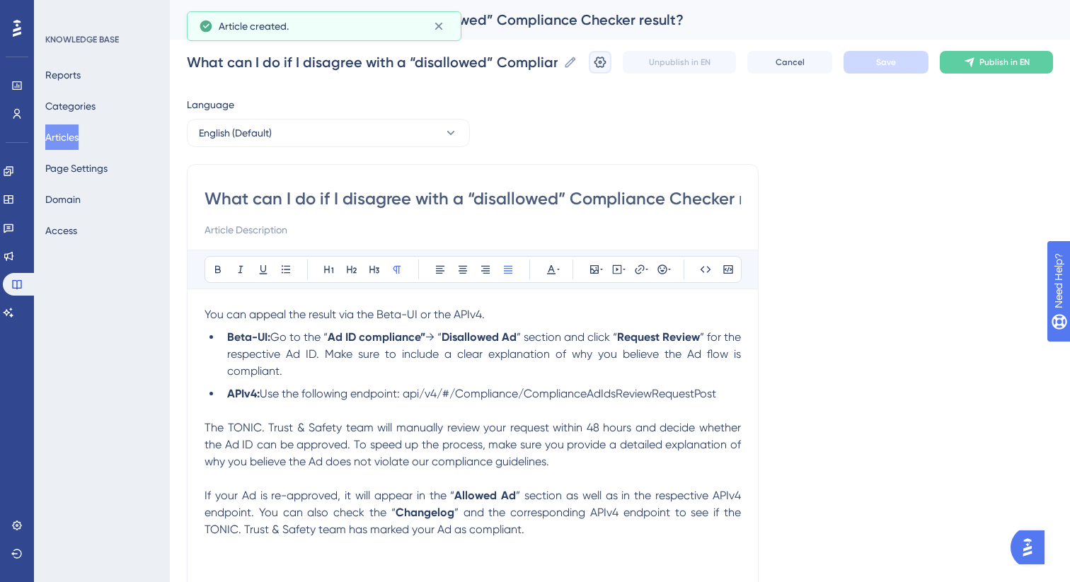
click at [599, 66] on icon at bounding box center [600, 62] width 12 height 11
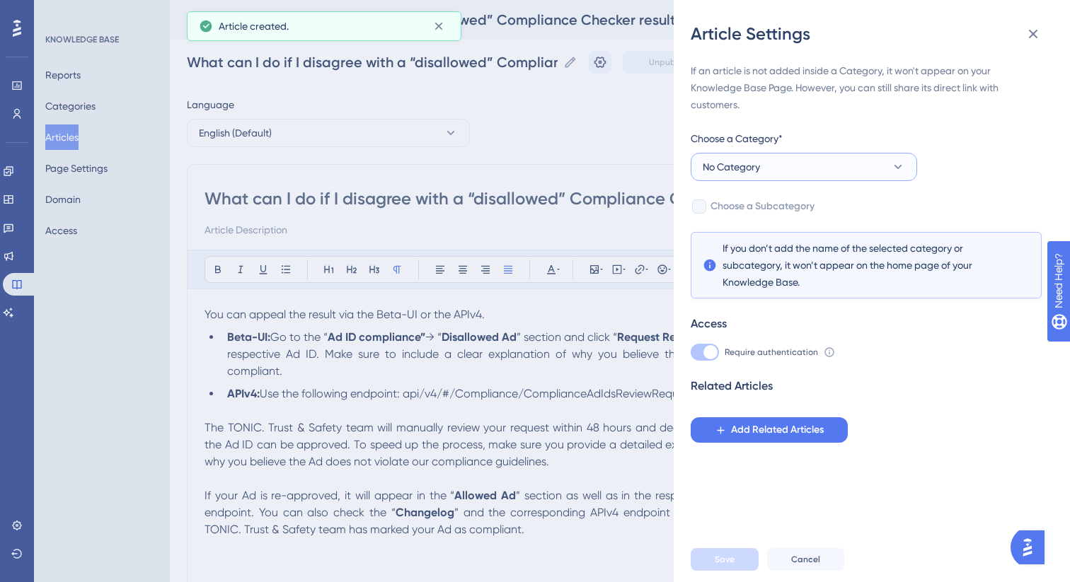
click at [809, 160] on button "No Category" at bounding box center [804, 167] width 226 height 28
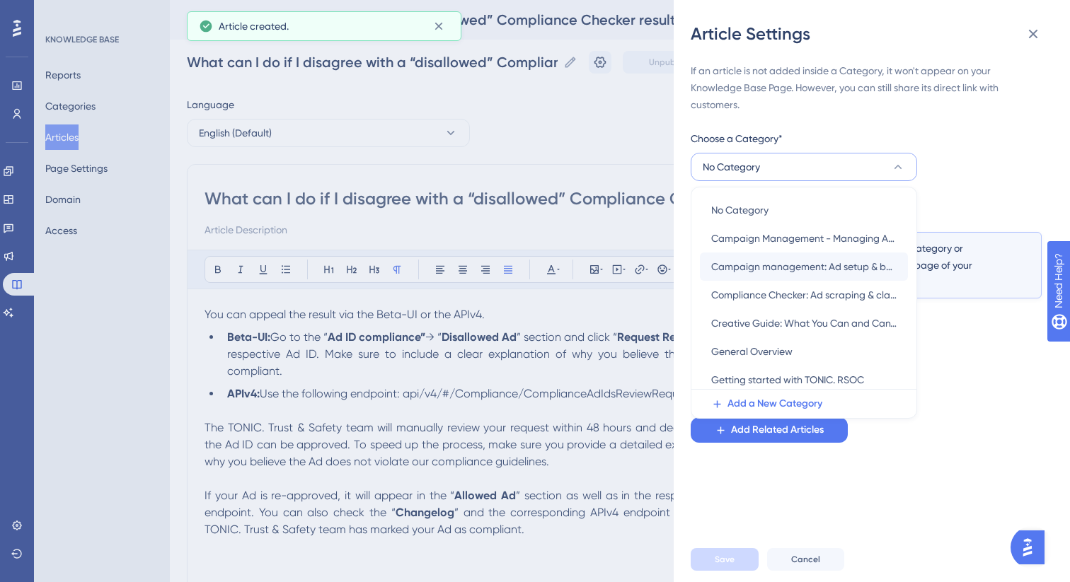
scroll to position [11, 0]
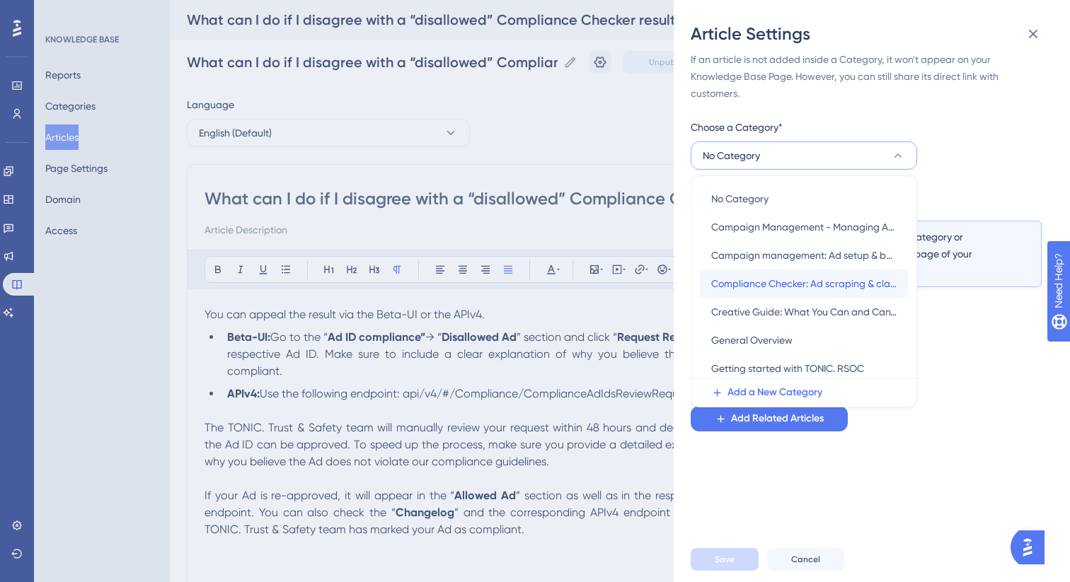
click at [803, 270] on div "Compliance Checker: Ad scraping & classification Compliance Checker: Ad scrapin…" at bounding box center [803, 284] width 185 height 28
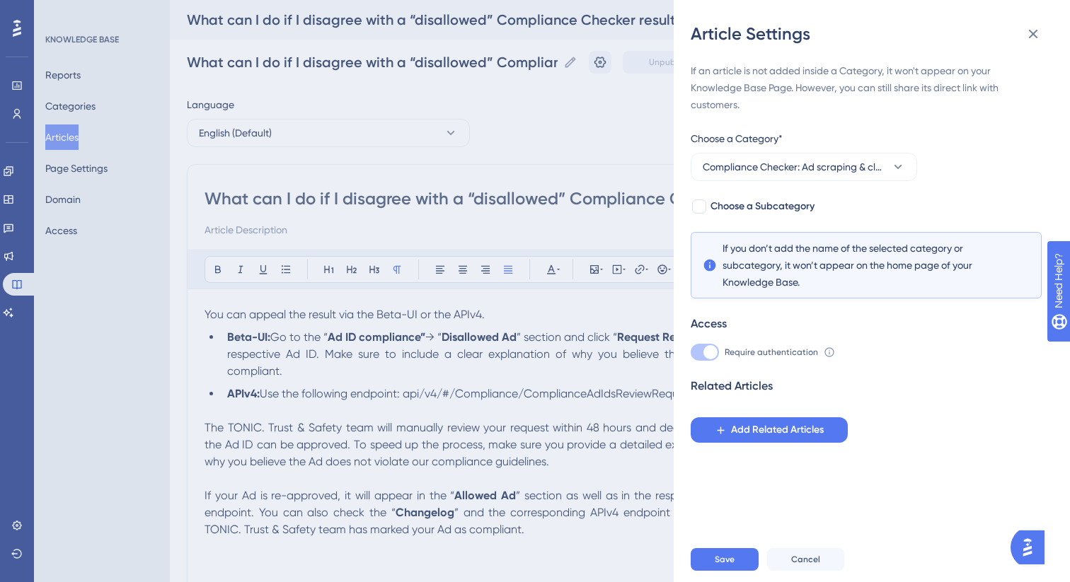
scroll to position [0, 0]
click at [712, 561] on button "Save" at bounding box center [725, 559] width 68 height 23
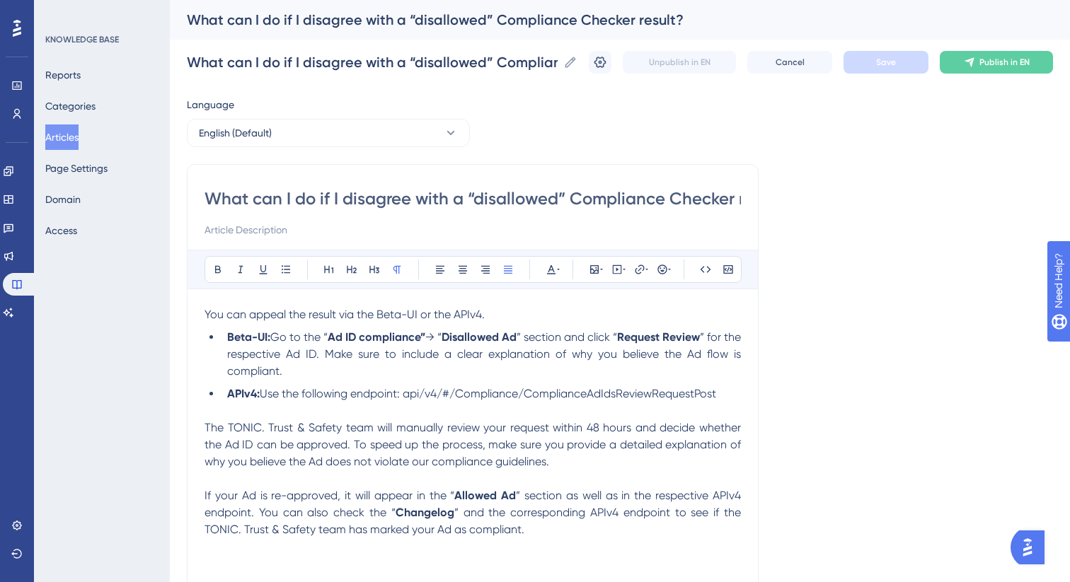
click at [74, 139] on button "Articles" at bounding box center [61, 137] width 33 height 25
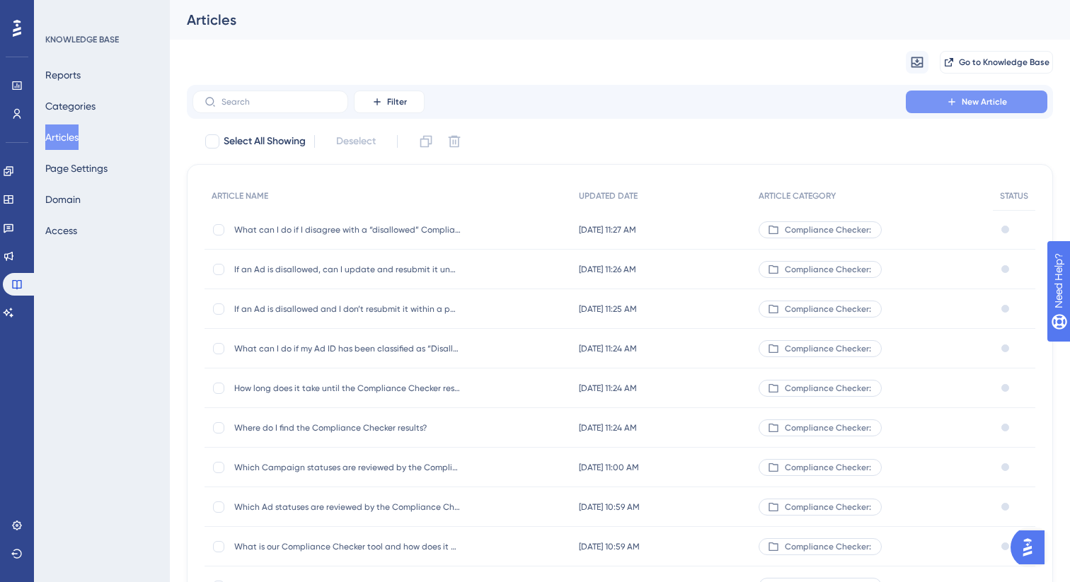
click at [992, 108] on button "New Article" at bounding box center [977, 102] width 142 height 23
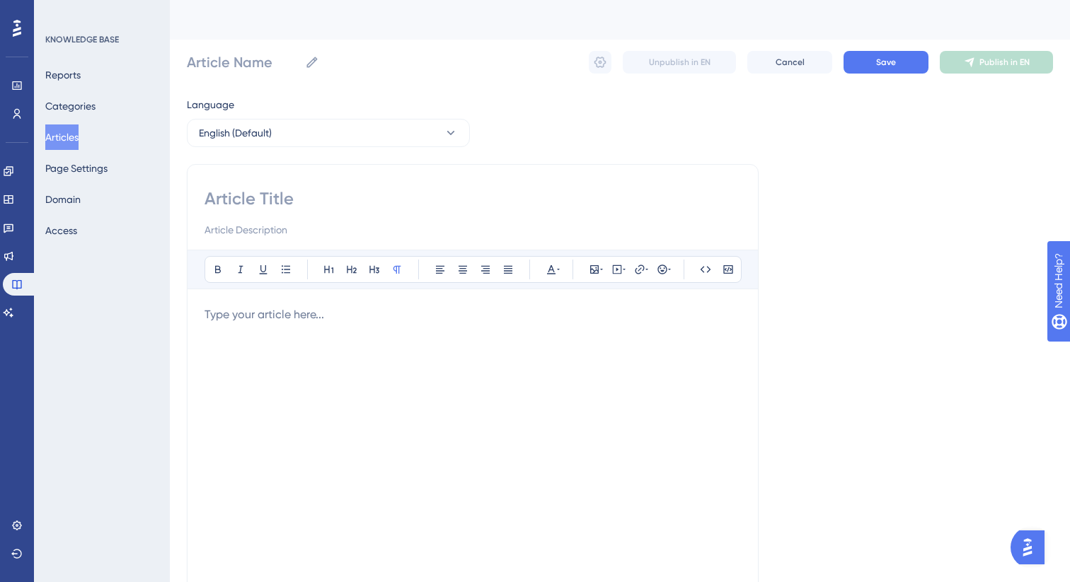
click at [382, 197] on input at bounding box center [472, 198] width 536 height 23
paste input "What should I do if I find misclassifications of non-compliance caused by butto…"
type input "What should I do if I find misclassifications of non-compliance caused by butto…"
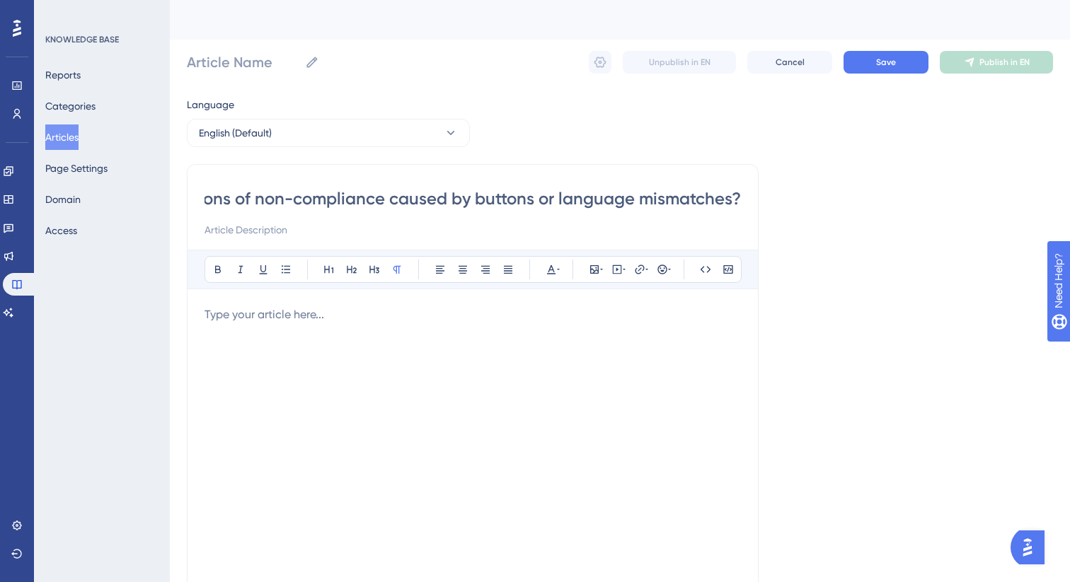
type input "What should I do if I find misclassifications of non-compliance caused by butto…"
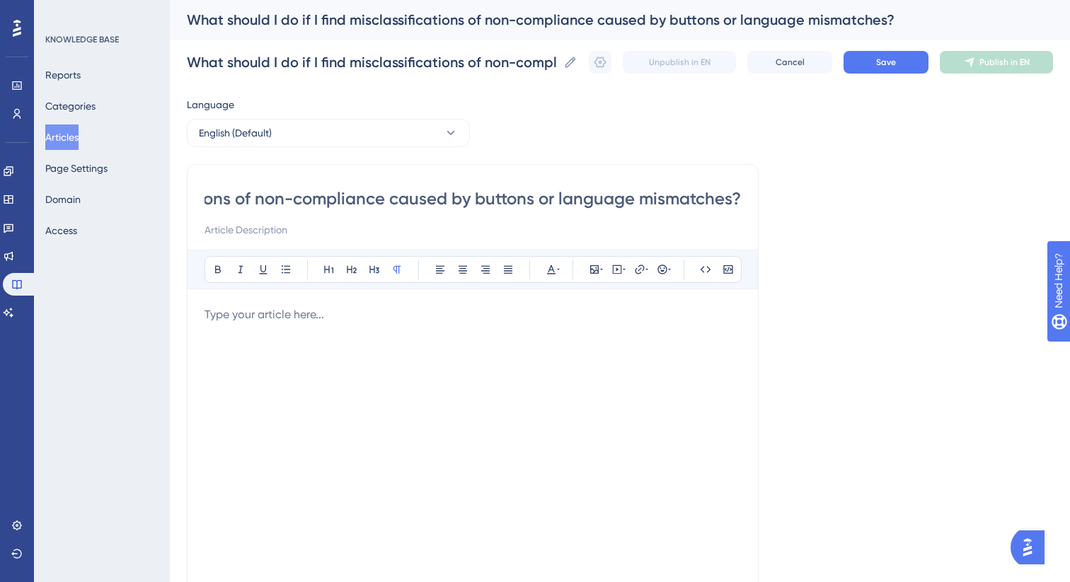
type input "What should I do if I find misclassifications of non-compliance caused by butto…"
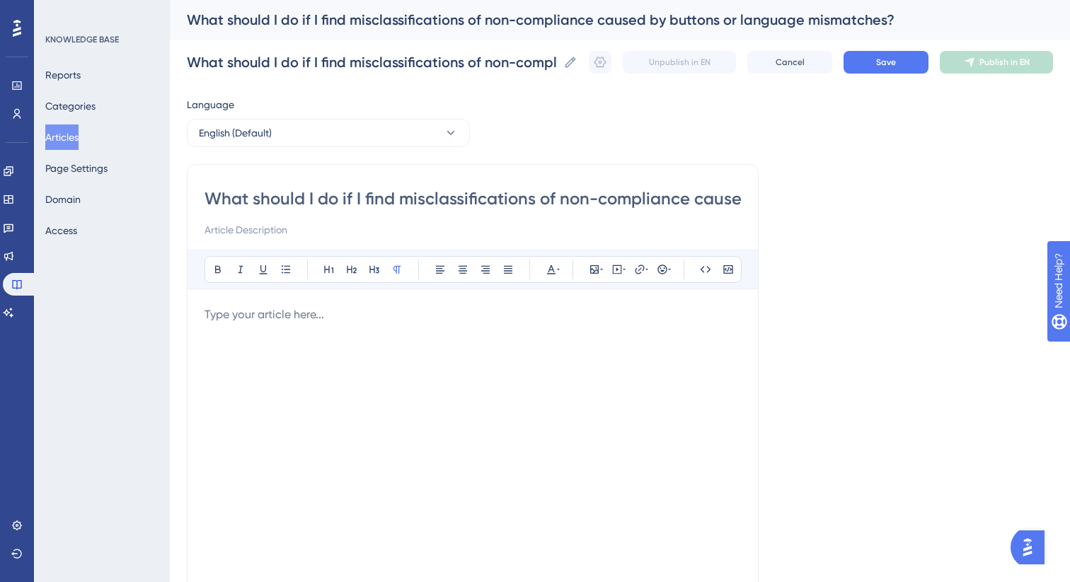
click at [437, 327] on div at bounding box center [472, 461] width 536 height 311
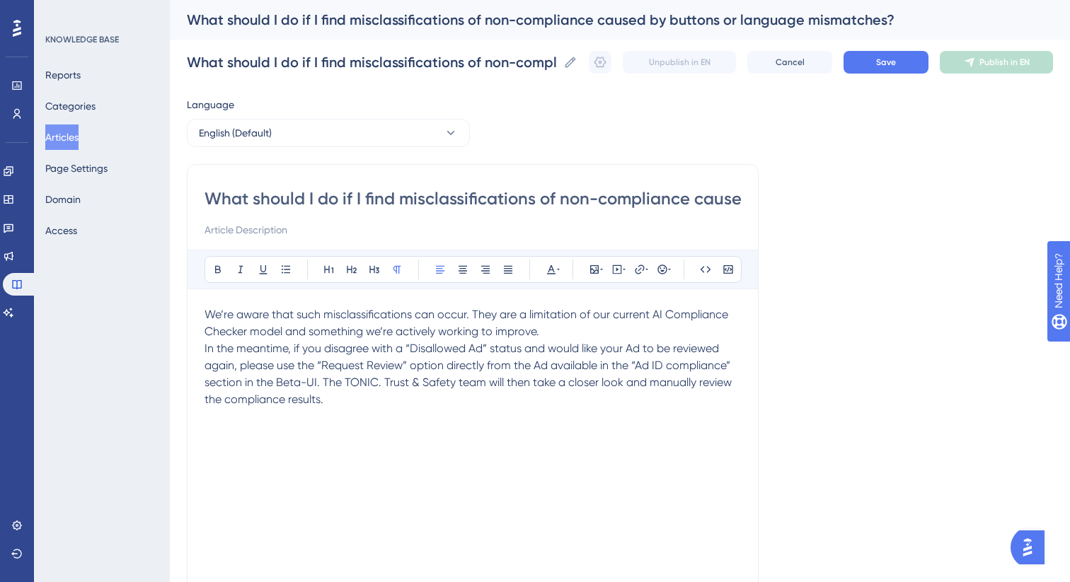
drag, startPoint x: 349, startPoint y: 408, endPoint x: 142, endPoint y: 286, distance: 239.8
click at [170, 286] on div "Performance Users Engagement Widgets Feedback Product Updates Knowledge Base AI…" at bounding box center [620, 371] width 900 height 743
click at [511, 273] on icon at bounding box center [508, 270] width 8 height 8
click at [599, 331] on p "We’re aware that such misclassifications can occur. They are a limitation of ou…" at bounding box center [472, 323] width 536 height 34
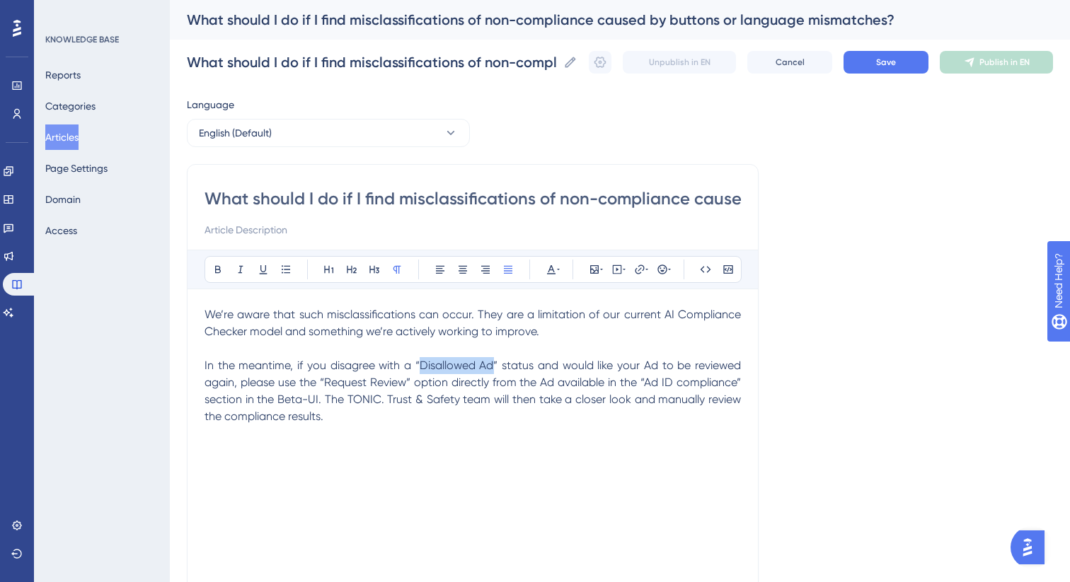
drag, startPoint x: 422, startPoint y: 366, endPoint x: 494, endPoint y: 367, distance: 71.5
click at [494, 367] on span "In the meantime, if you disagree with a “Disallowed Ad” status and would like y…" at bounding box center [473, 391] width 539 height 64
click at [217, 274] on icon at bounding box center [217, 269] width 11 height 11
drag, startPoint x: 645, startPoint y: 385, endPoint x: 734, endPoint y: 388, distance: 89.2
click at [734, 388] on span "” status and would like your Ad to be reviewed again, please use the “Request R…" at bounding box center [473, 391] width 539 height 64
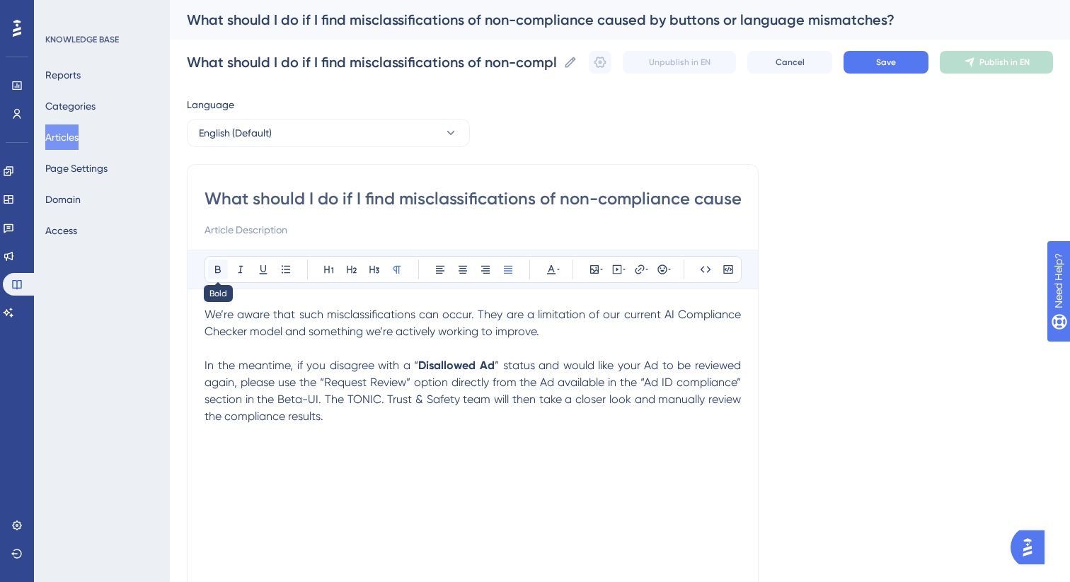
click at [220, 268] on icon at bounding box center [218, 270] width 6 height 8
drag, startPoint x: 328, startPoint y: 383, endPoint x: 377, endPoint y: 384, distance: 48.8
click at [377, 383] on span "” status and would like your Ad to be reviewed again, please use the “Request R…" at bounding box center [473, 374] width 539 height 30
drag, startPoint x: 328, startPoint y: 384, endPoint x: 407, endPoint y: 387, distance: 78.6
click at [407, 387] on span "” status and would like your Ad to be reviewed again, please use the “Request R…" at bounding box center [473, 374] width 539 height 30
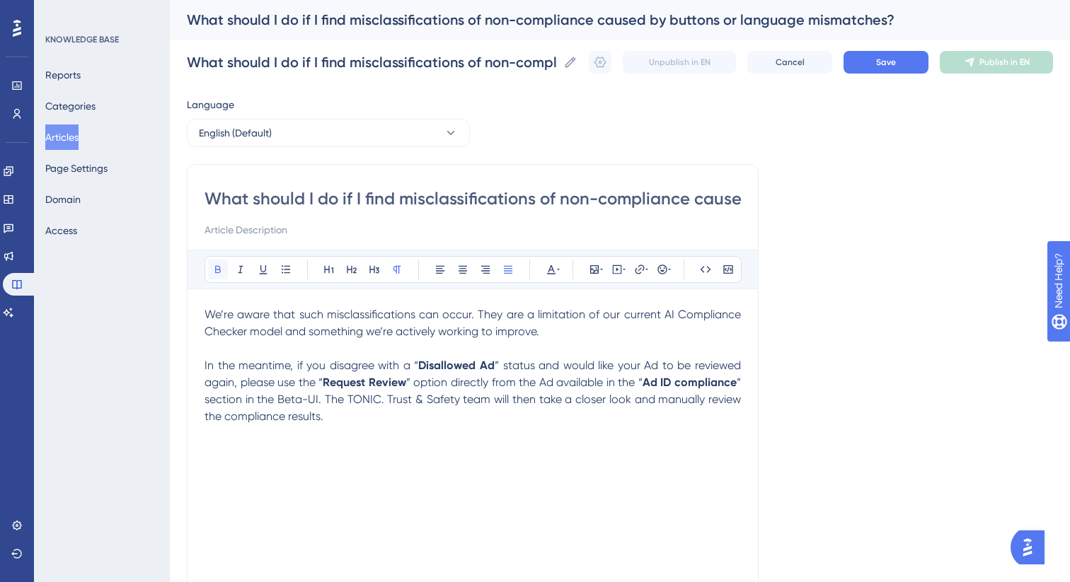
click at [216, 279] on button at bounding box center [218, 270] width 20 height 20
click at [385, 405] on span "” section in the Beta-UI. The TONIC. Trust & Safety team will then take a close…" at bounding box center [473, 399] width 539 height 47
click at [874, 74] on div "What should I do if I find misclassifications of non-compliance caused by butto…" at bounding box center [620, 62] width 866 height 45
click at [884, 64] on span "Save" at bounding box center [886, 62] width 20 height 11
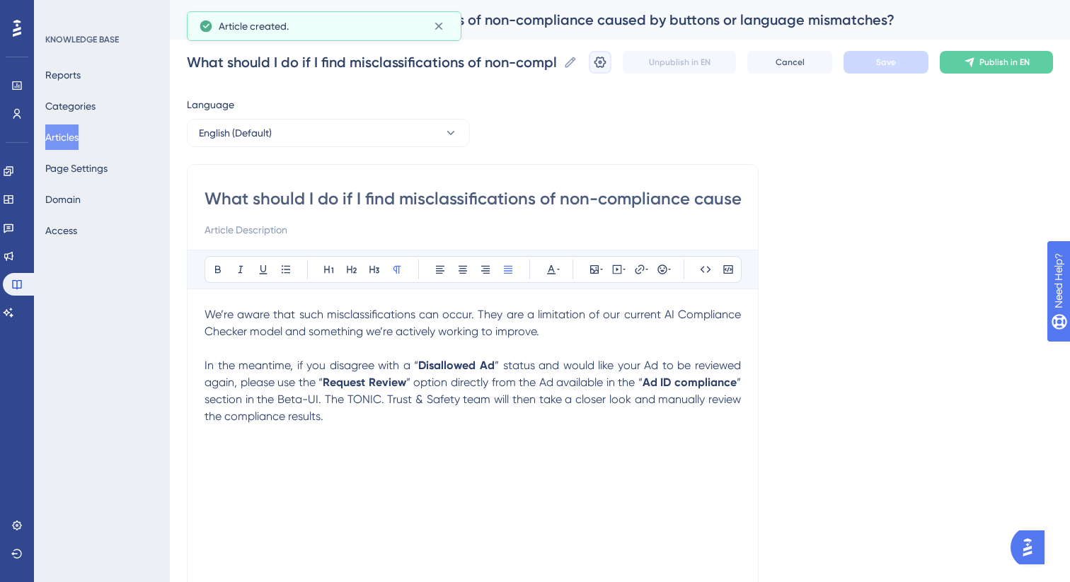
click at [599, 64] on icon at bounding box center [600, 62] width 14 height 14
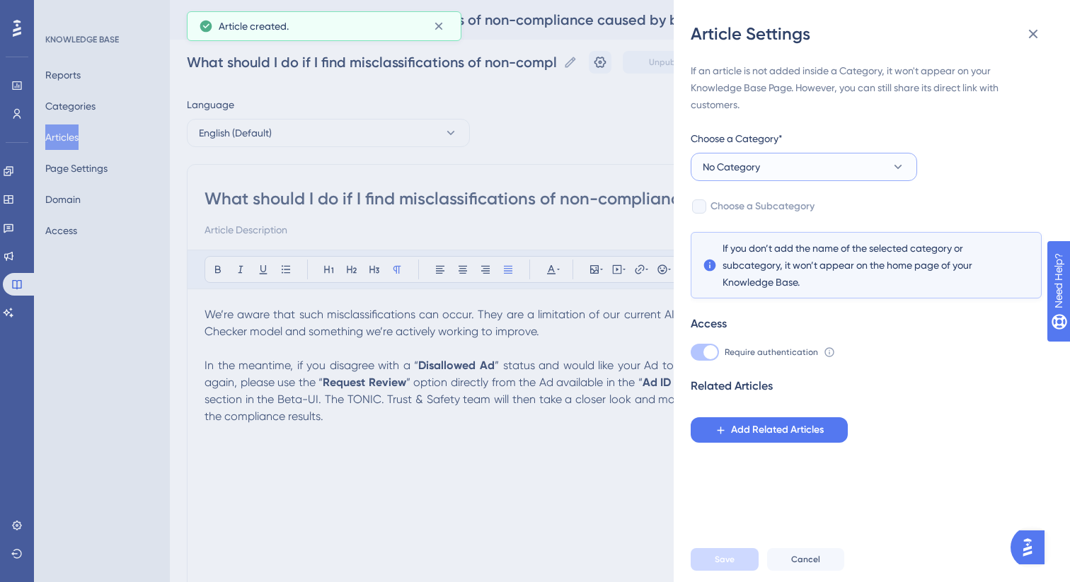
click at [777, 161] on button "No Category" at bounding box center [804, 167] width 226 height 28
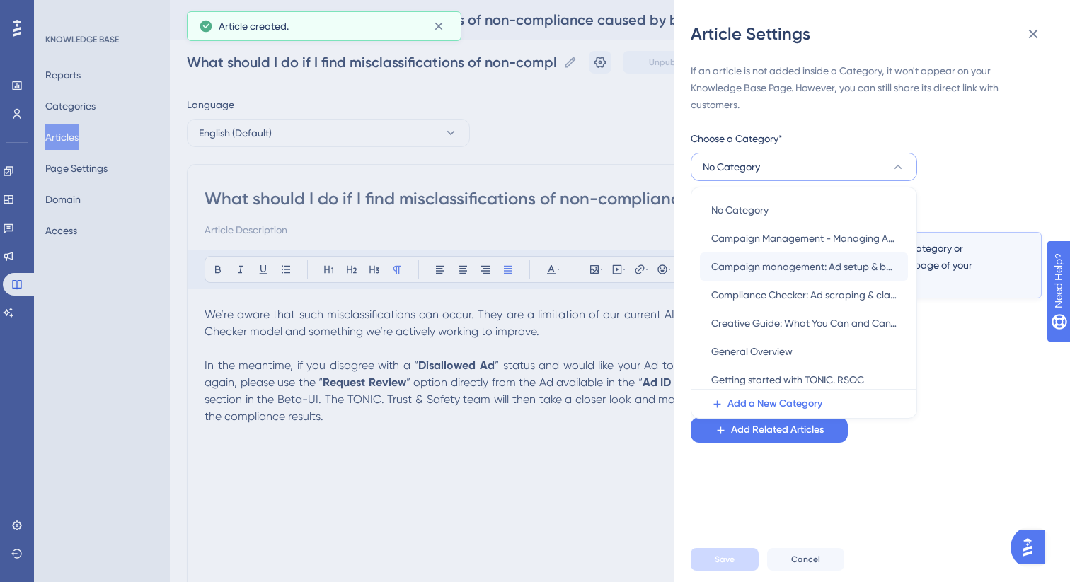
scroll to position [11, 0]
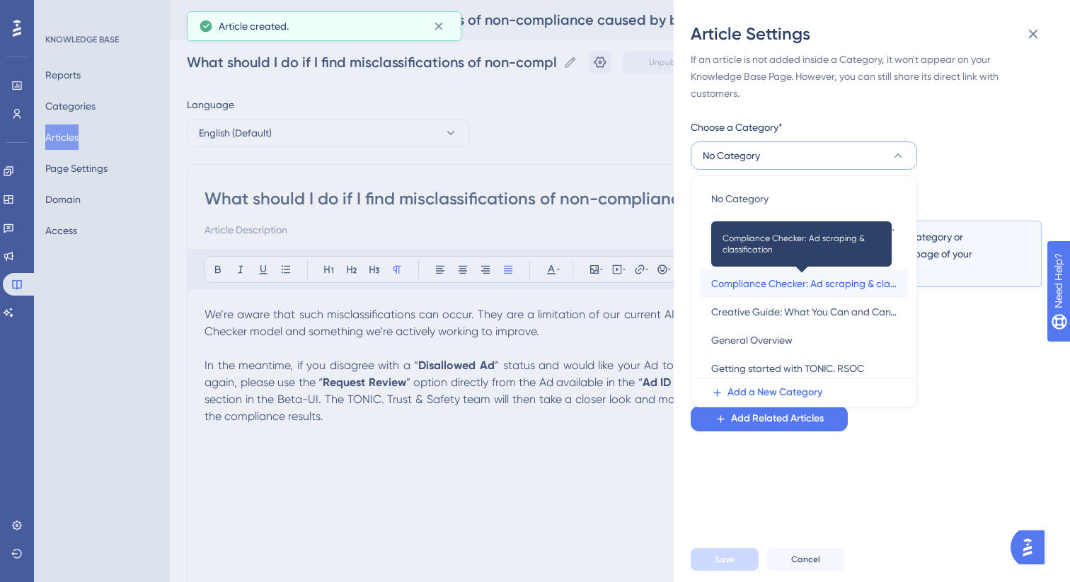
click at [797, 289] on span "Compliance Checker: Ad scraping & classification" at bounding box center [803, 283] width 185 height 17
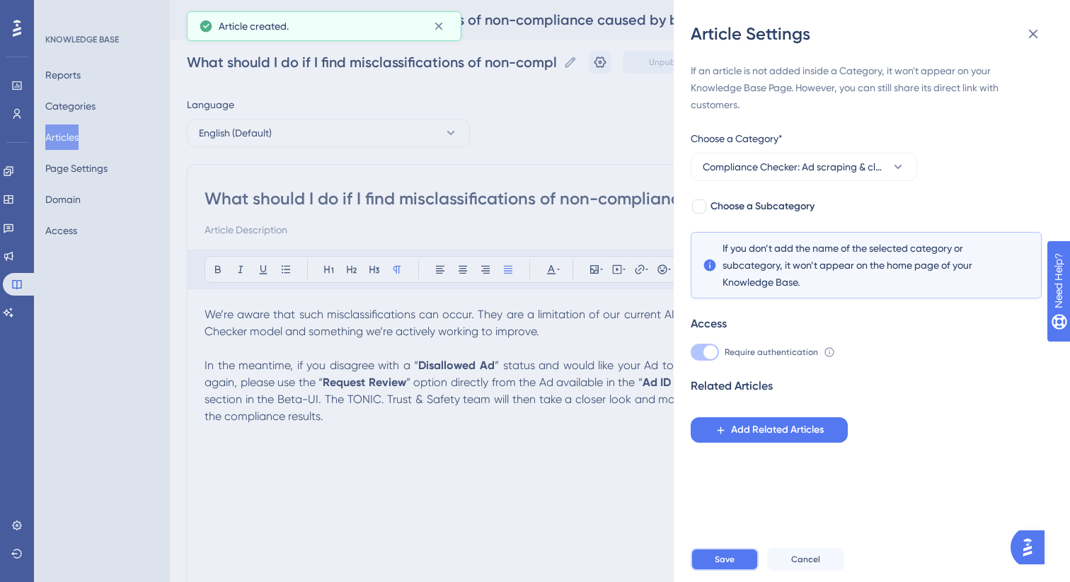
click at [722, 570] on button "Save" at bounding box center [725, 559] width 68 height 23
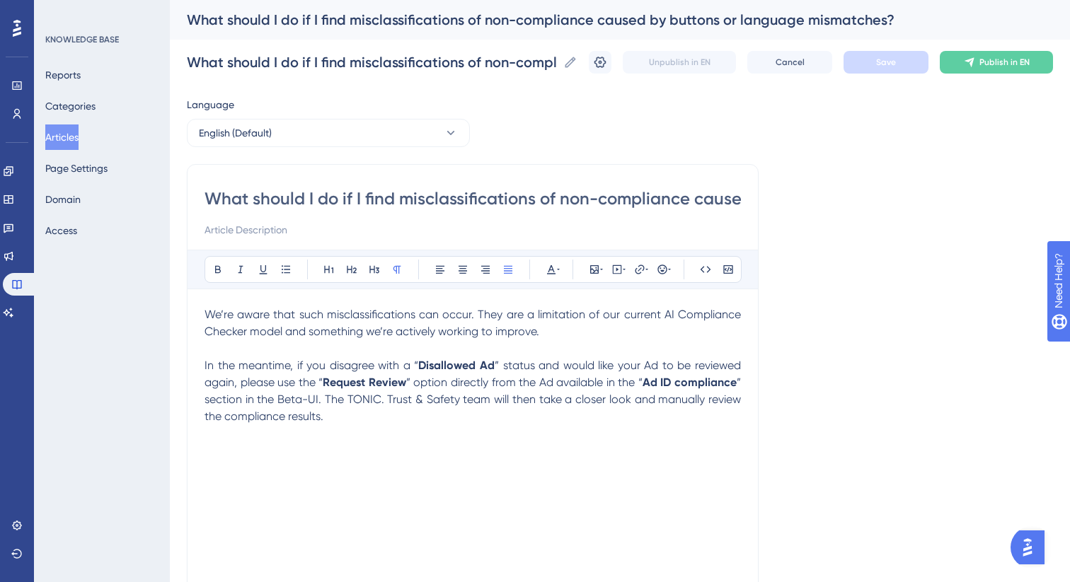
click at [79, 133] on button "Articles" at bounding box center [61, 137] width 33 height 25
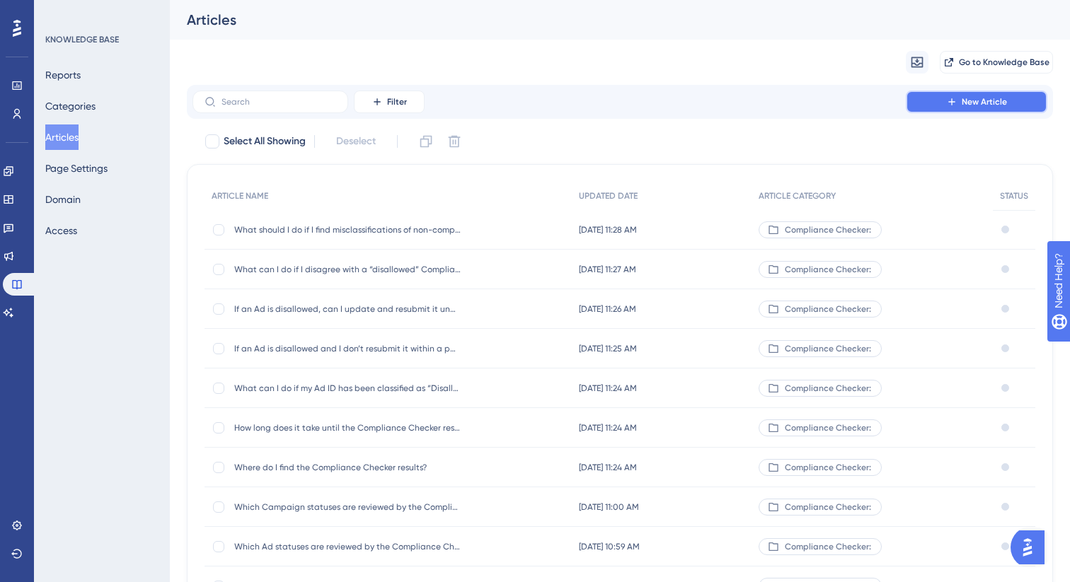
click at [1024, 100] on button "New Article" at bounding box center [977, 102] width 142 height 23
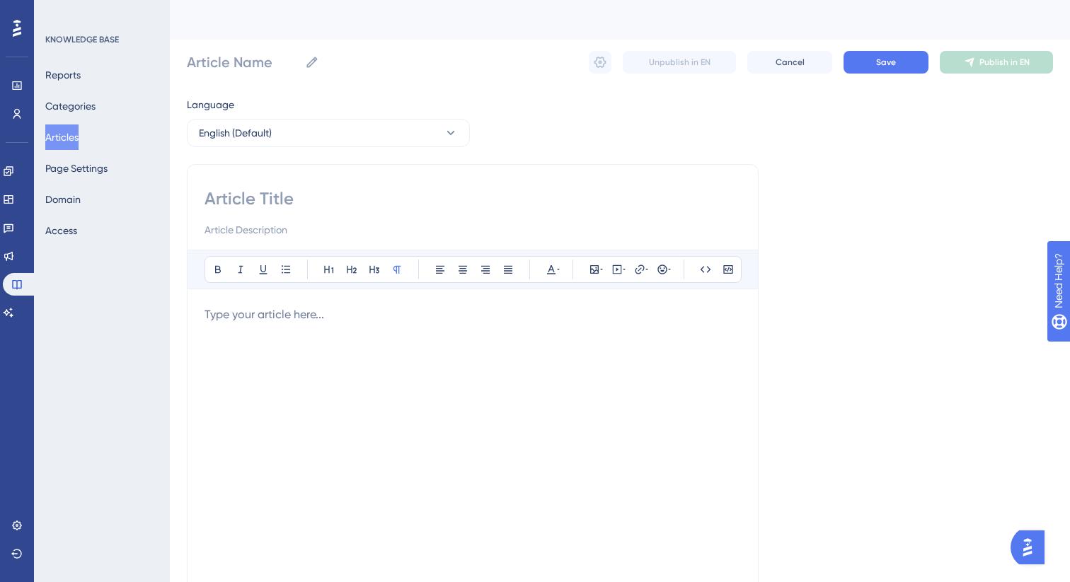
click at [402, 201] on input at bounding box center [472, 198] width 536 height 23
paste input "Is there a chance that an approved Ad could later be disapproved?"
type input "Is there a chance that an approved Ad could later be disapproved?"
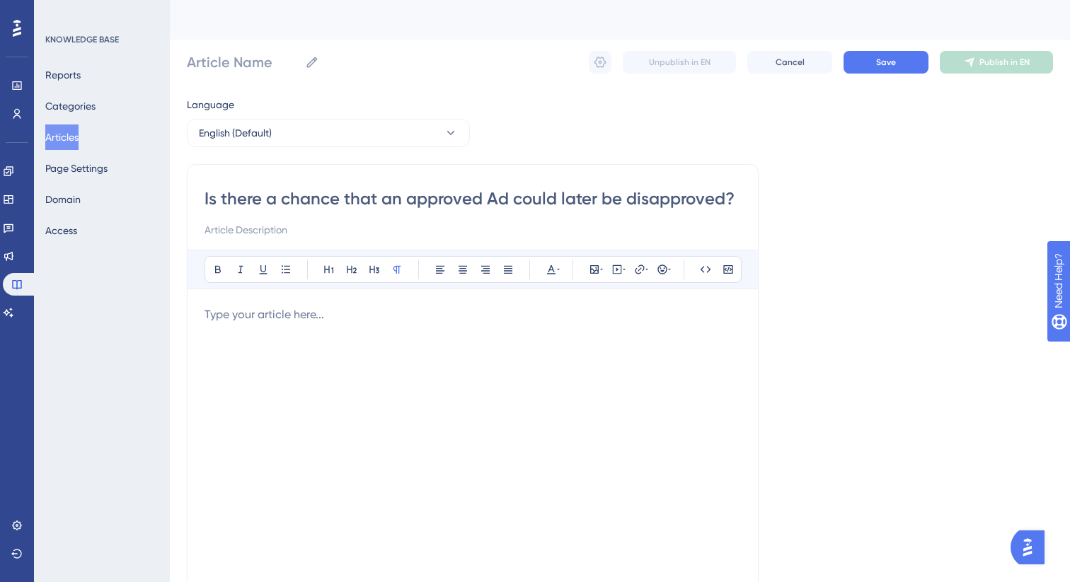
type input "Is there a chance that an approved Ad could later be disapproved?"
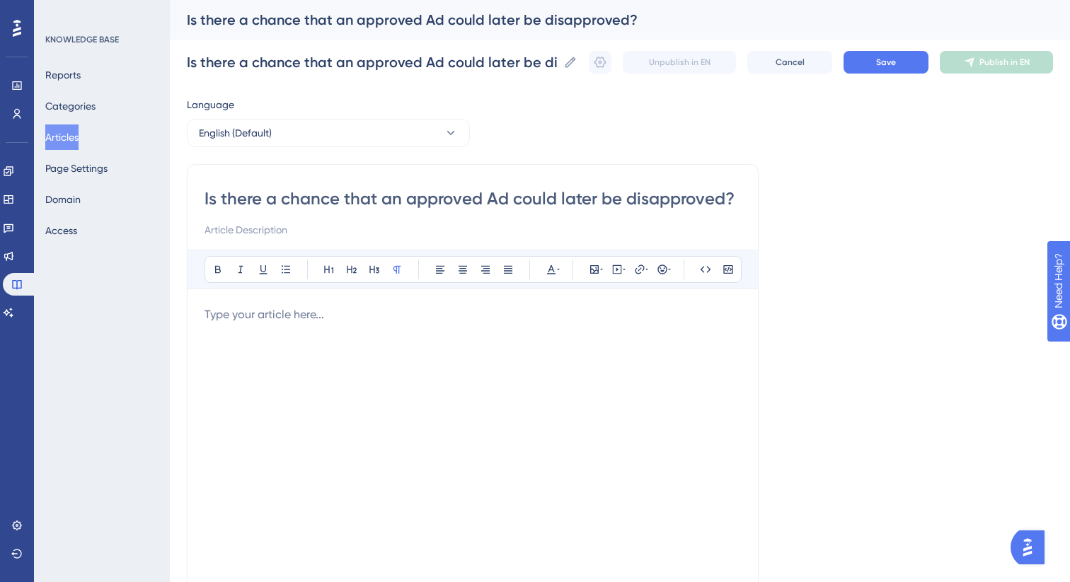
type input "Is there a chance that an approved Ad could later be disapproved?"
click at [341, 320] on p at bounding box center [472, 314] width 536 height 17
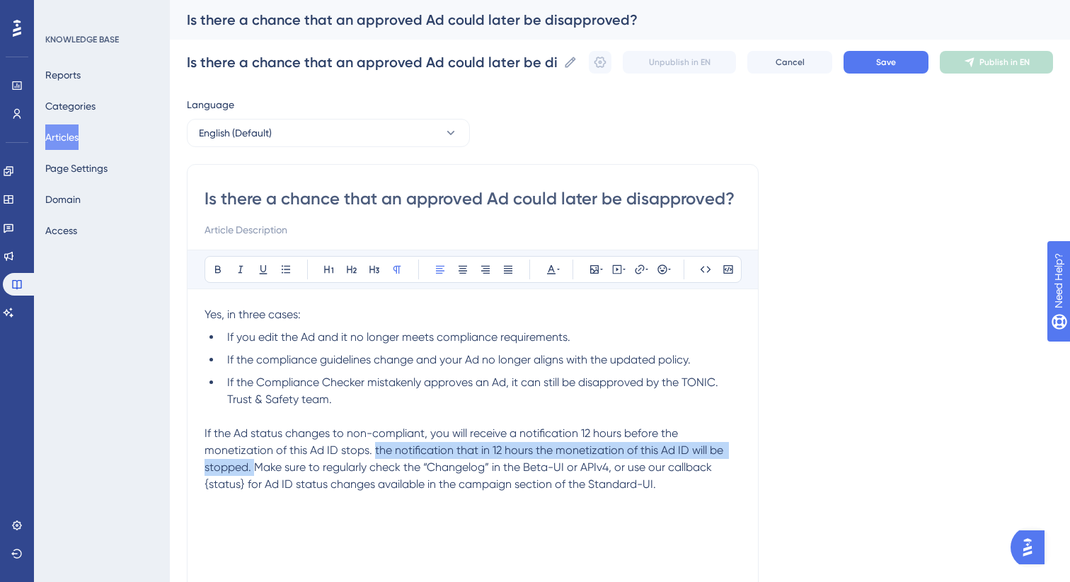
drag, startPoint x: 374, startPoint y: 451, endPoint x: 255, endPoint y: 470, distance: 119.7
click at [255, 470] on span "If the Ad status changes to non-compliant, you will receive a notification 12 h…" at bounding box center [464, 459] width 521 height 64
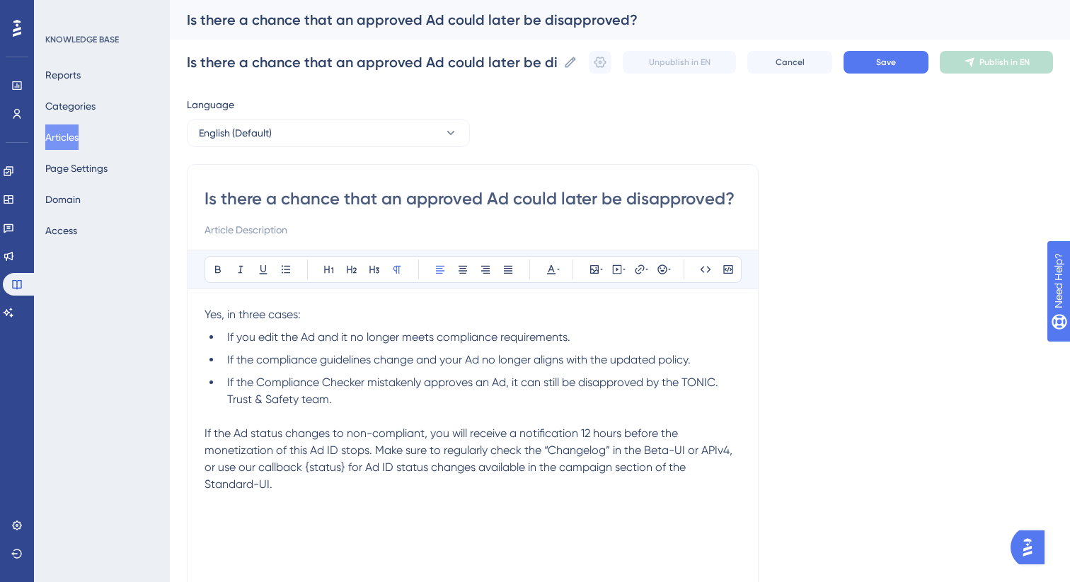
drag, startPoint x: 294, startPoint y: 479, endPoint x: 184, endPoint y: 303, distance: 207.9
click at [184, 303] on div "Performance Users Engagement Widgets Feedback Product Updates Knowledge Base AI…" at bounding box center [620, 371] width 900 height 743
click at [508, 270] on icon at bounding box center [508, 270] width 8 height 8
click at [458, 415] on p at bounding box center [472, 416] width 536 height 17
click at [582, 454] on span "If the Ad status changes to non-compliant, you will receive a notification 12 h…" at bounding box center [473, 459] width 539 height 64
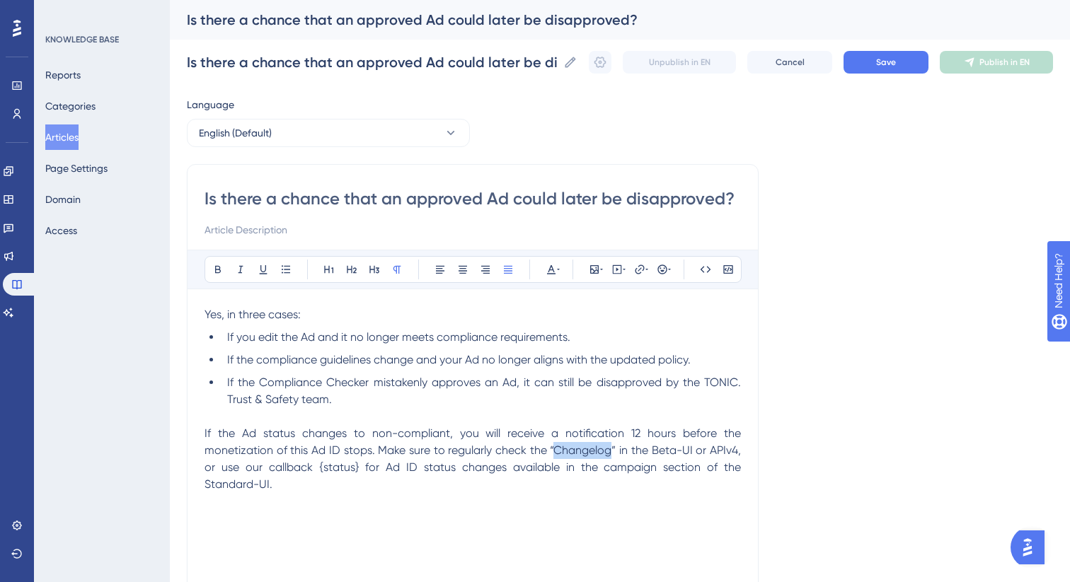
click at [582, 454] on span "If the Ad status changes to non-compliant, you will receive a notification 12 h…" at bounding box center [473, 459] width 539 height 64
click at [216, 264] on icon at bounding box center [217, 269] width 11 height 11
drag, startPoint x: 318, startPoint y: 469, endPoint x: 359, endPoint y: 471, distance: 40.4
click at [359, 471] on span "” in the Beta-UI or APIv4, or use our callback {status} for Ad ID status change…" at bounding box center [473, 467] width 539 height 47
click at [218, 272] on icon at bounding box center [217, 269] width 11 height 11
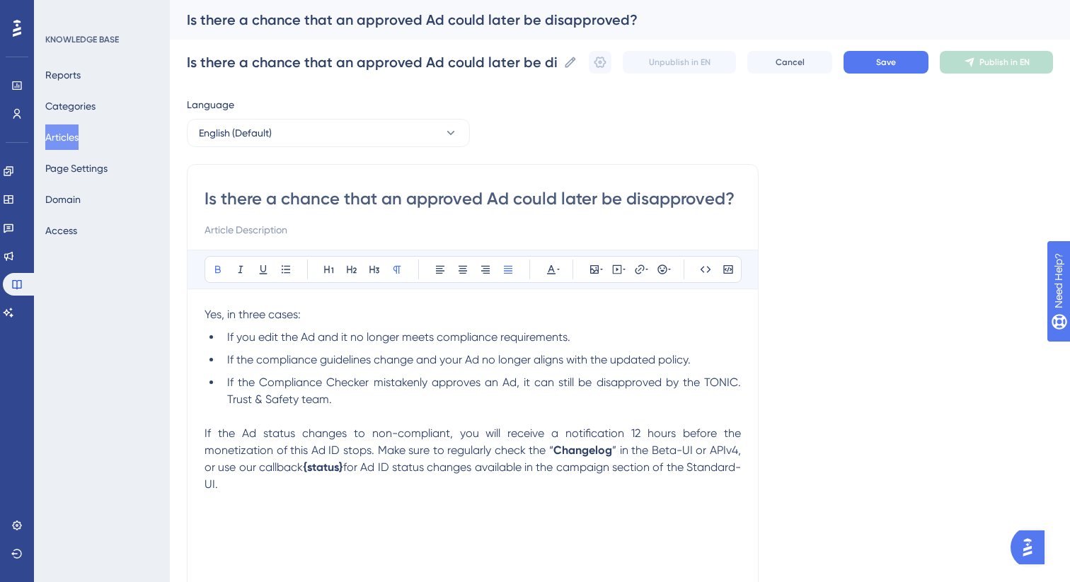
click at [447, 448] on span "If the Ad status changes to non-compliant, you will receive a notification 12 h…" at bounding box center [473, 442] width 539 height 30
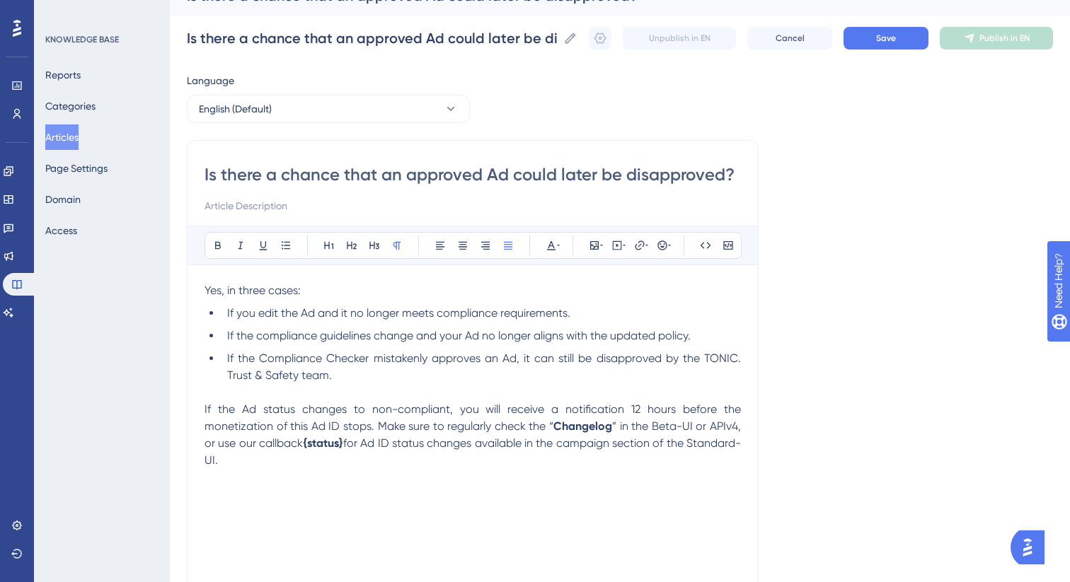
scroll to position [18, 0]
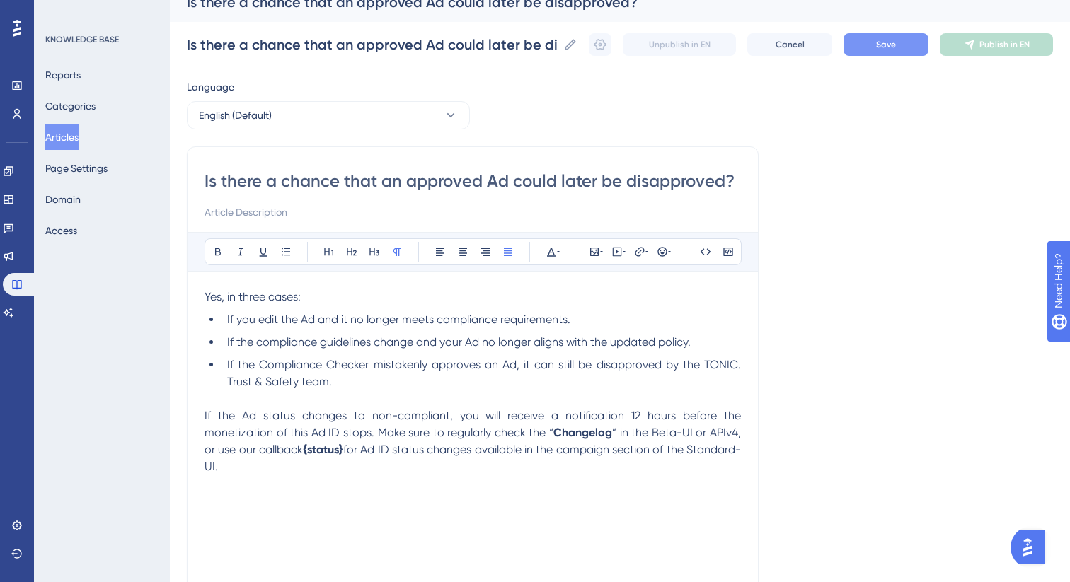
click at [886, 48] on span "Save" at bounding box center [886, 44] width 20 height 11
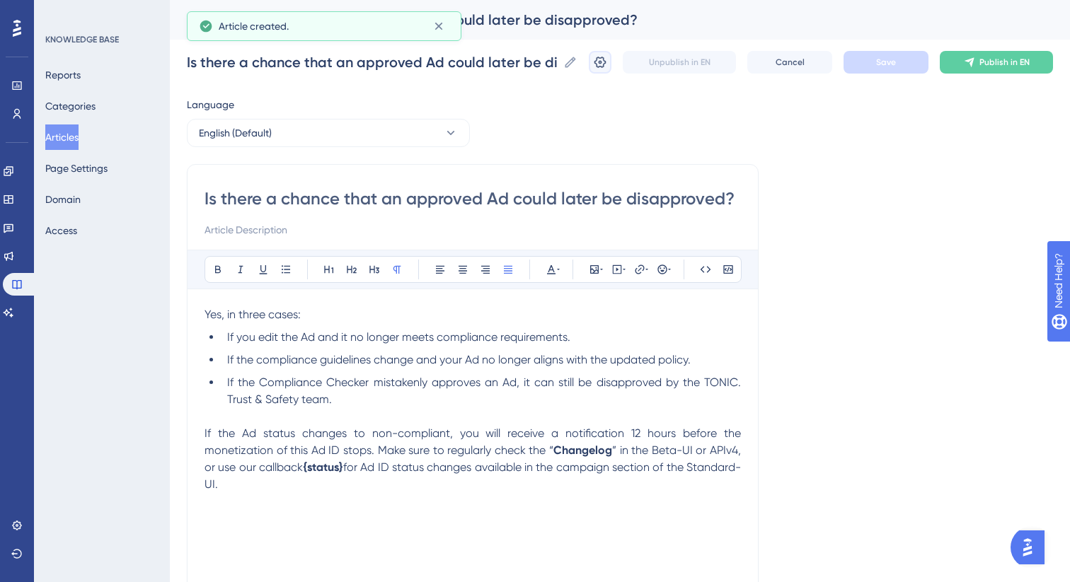
click at [602, 61] on icon at bounding box center [600, 62] width 14 height 14
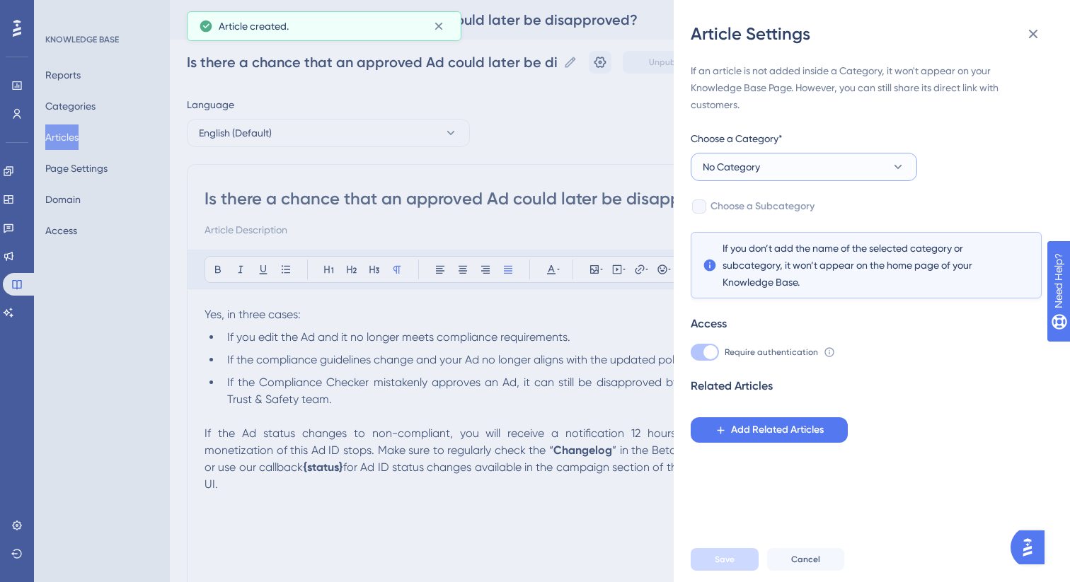
click at [775, 170] on button "No Category" at bounding box center [804, 167] width 226 height 28
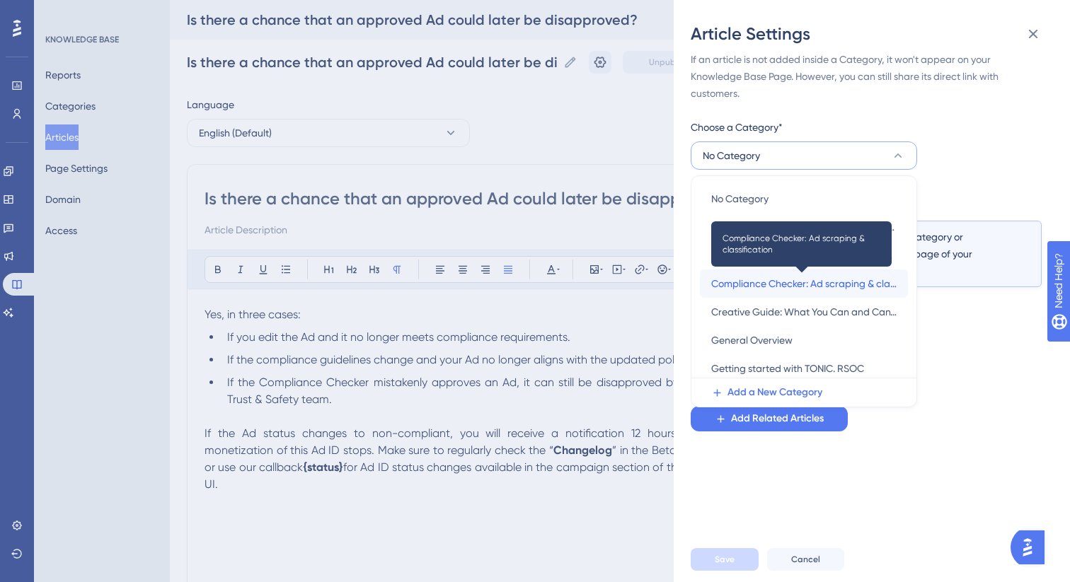
click at [786, 287] on span "Compliance Checker: Ad scraping & classification" at bounding box center [803, 283] width 185 height 17
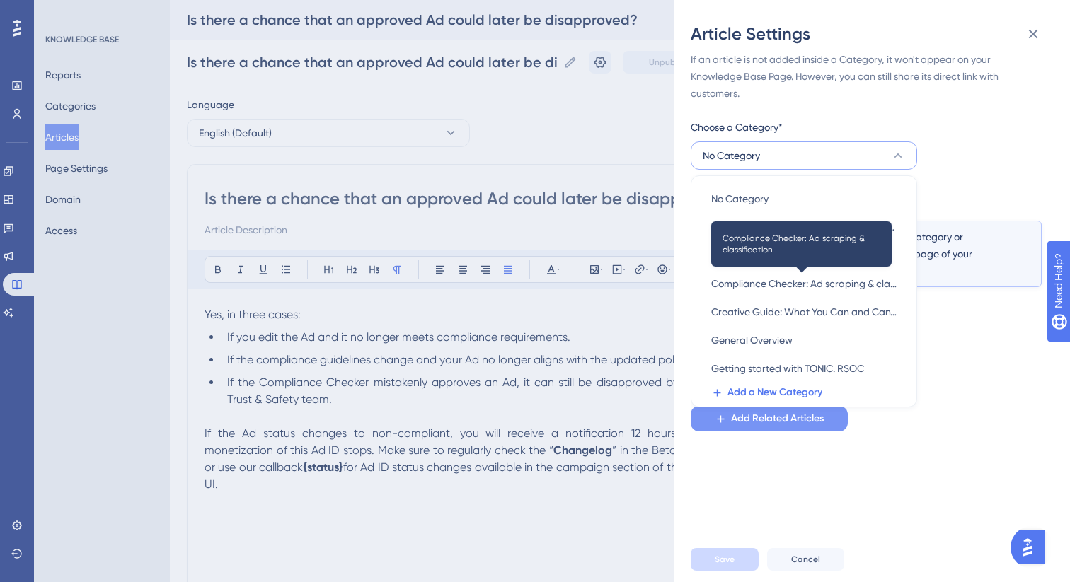
scroll to position [0, 0]
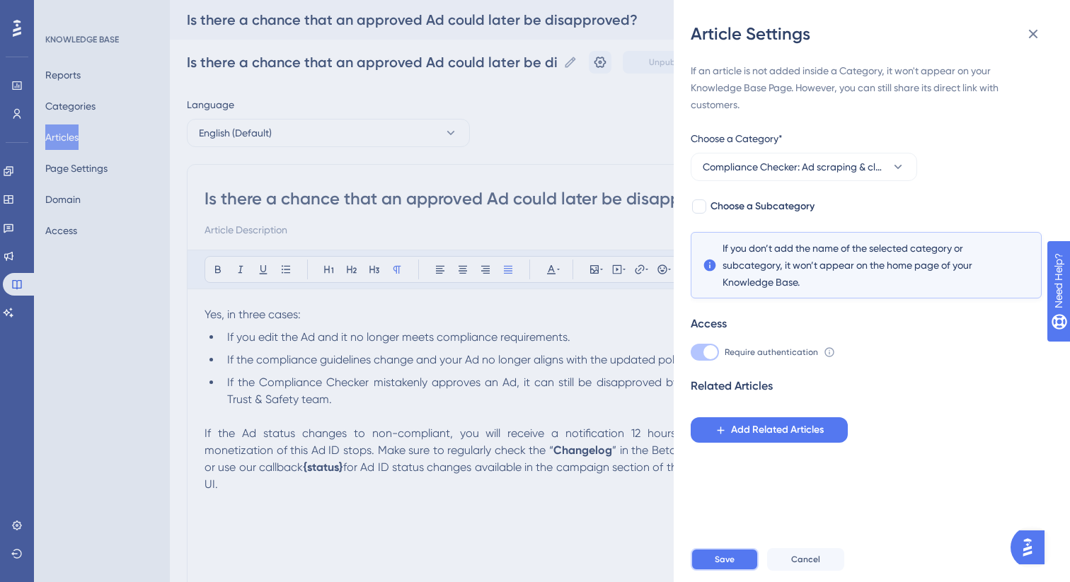
click at [727, 561] on span "Save" at bounding box center [725, 559] width 20 height 11
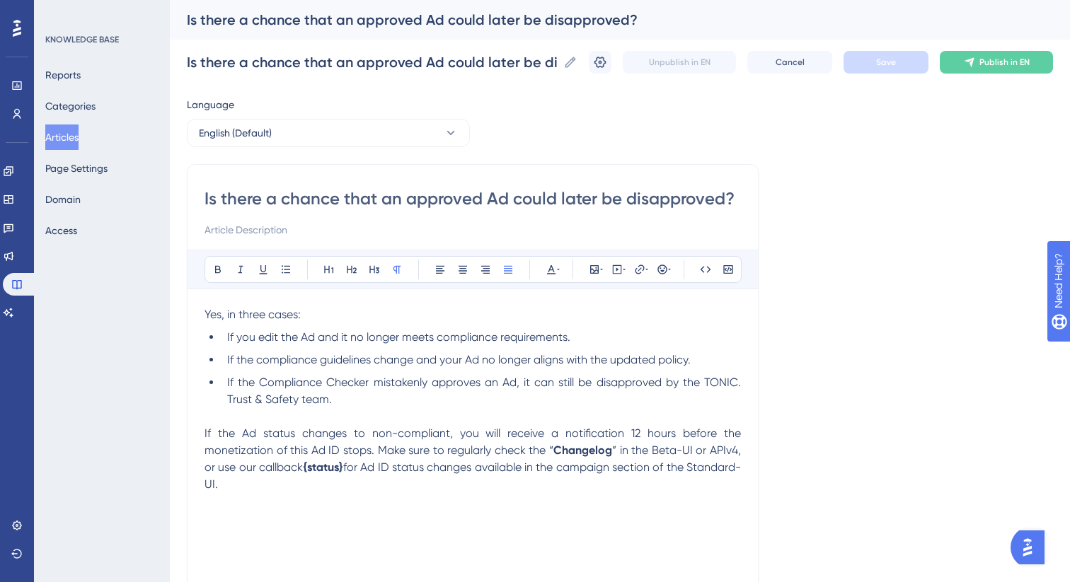
click at [72, 136] on button "Articles" at bounding box center [61, 137] width 33 height 25
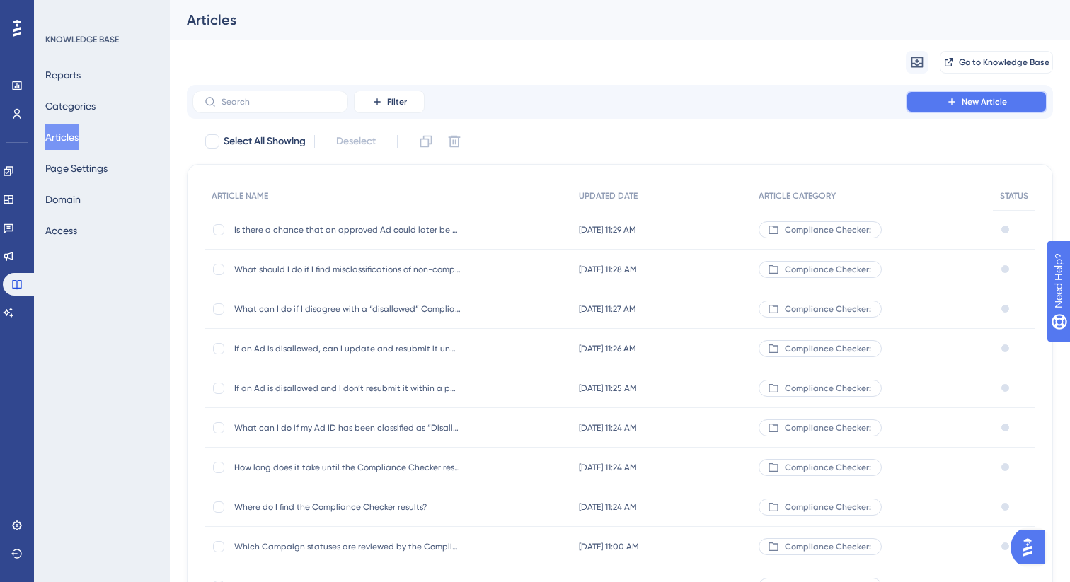
click at [1009, 103] on button "New Article" at bounding box center [977, 102] width 142 height 23
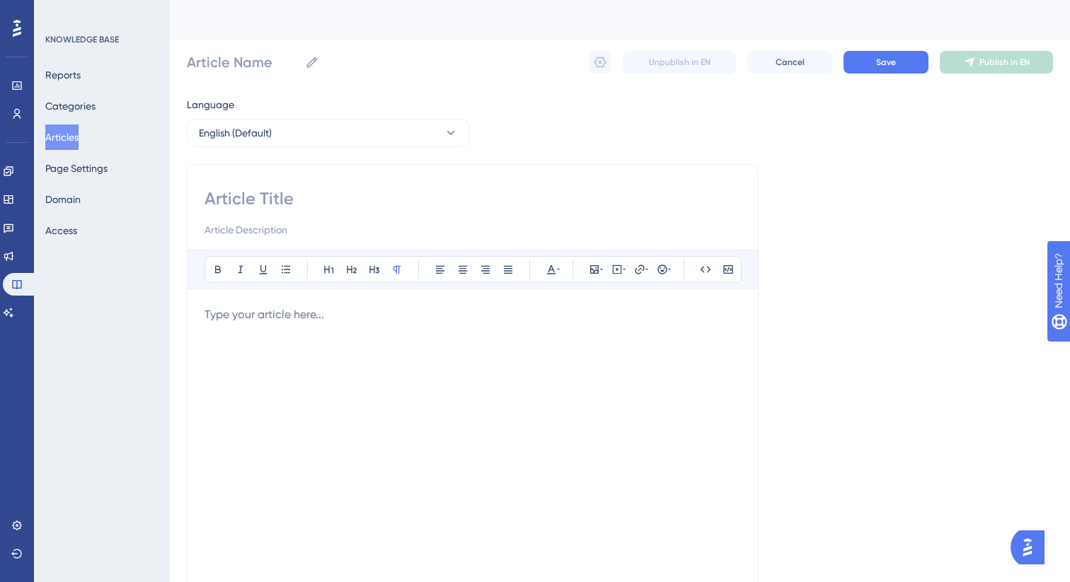
click at [664, 190] on input at bounding box center [472, 198] width 536 height 23
paste input "Does TONIC. consider an automated solution to pause Ads if the Ad status is cha…"
type input "Does TONIC. consider an automated solution to pause Ads if the Ad status is cha…"
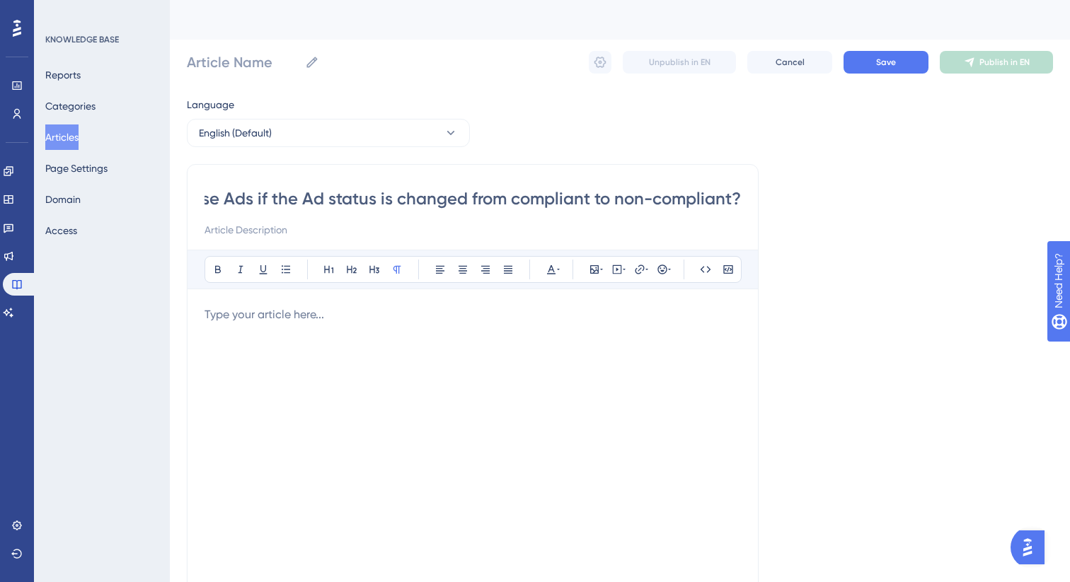
type input "Does TONIC. consider an automated solution to pause Ads if the Ad status is cha…"
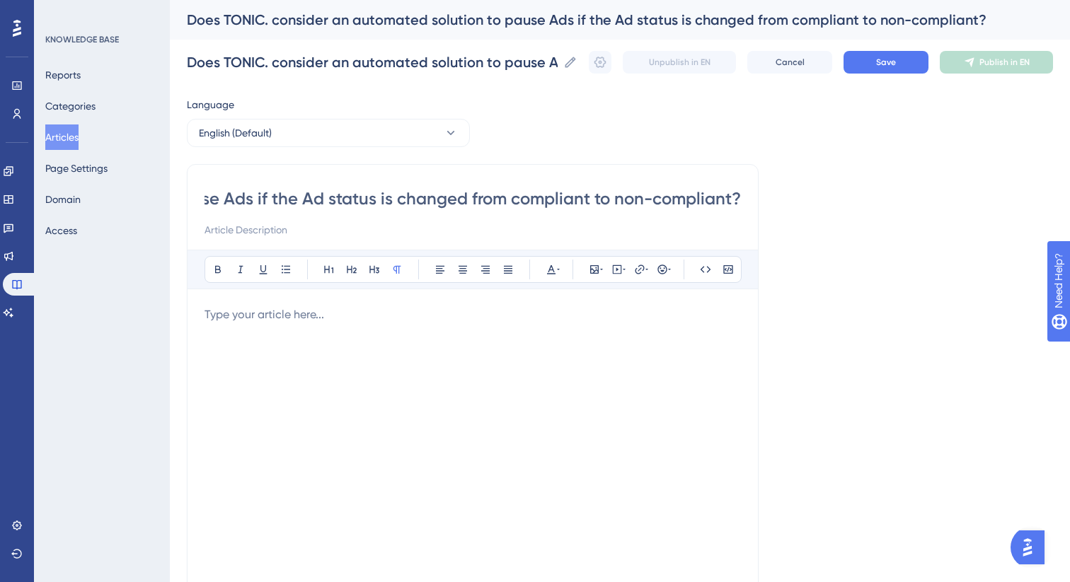
type input "Does TONIC. consider an automated solution to pause Ads if the Ad status is cha…"
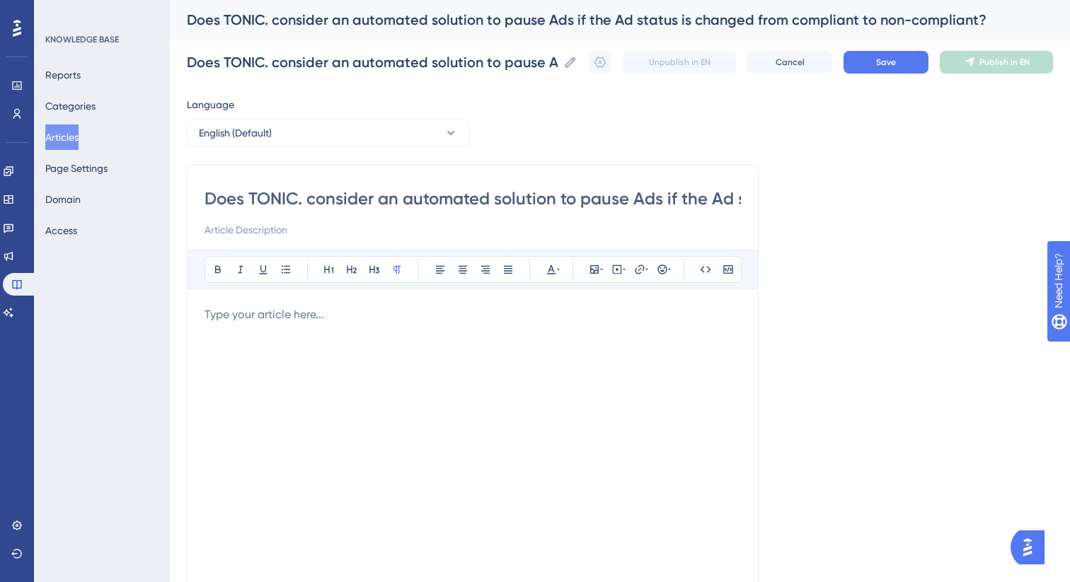
click at [346, 313] on p at bounding box center [472, 314] width 536 height 17
click at [346, 313] on span "Yes, we’re working on such a solution. Please stay tuned for updates." at bounding box center [380, 314] width 352 height 13
click at [508, 274] on icon at bounding box center [507, 269] width 11 height 11
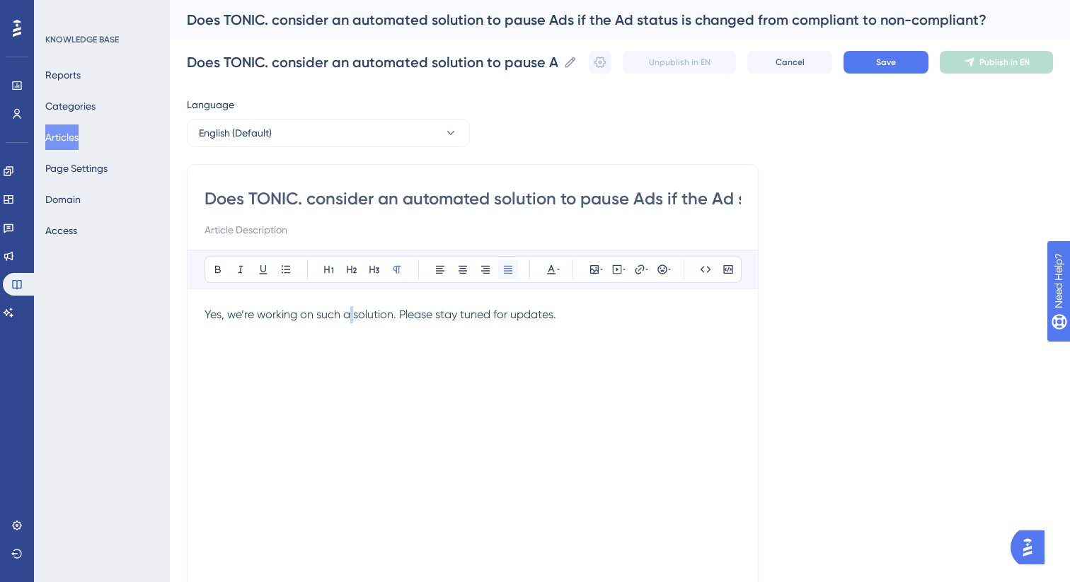
click at [509, 272] on icon at bounding box center [507, 269] width 11 height 11
click at [499, 347] on div "Yes, we’re working on such a solution. Please stay tuned for updates." at bounding box center [472, 461] width 536 height 311
click at [894, 65] on span "Save" at bounding box center [886, 62] width 20 height 11
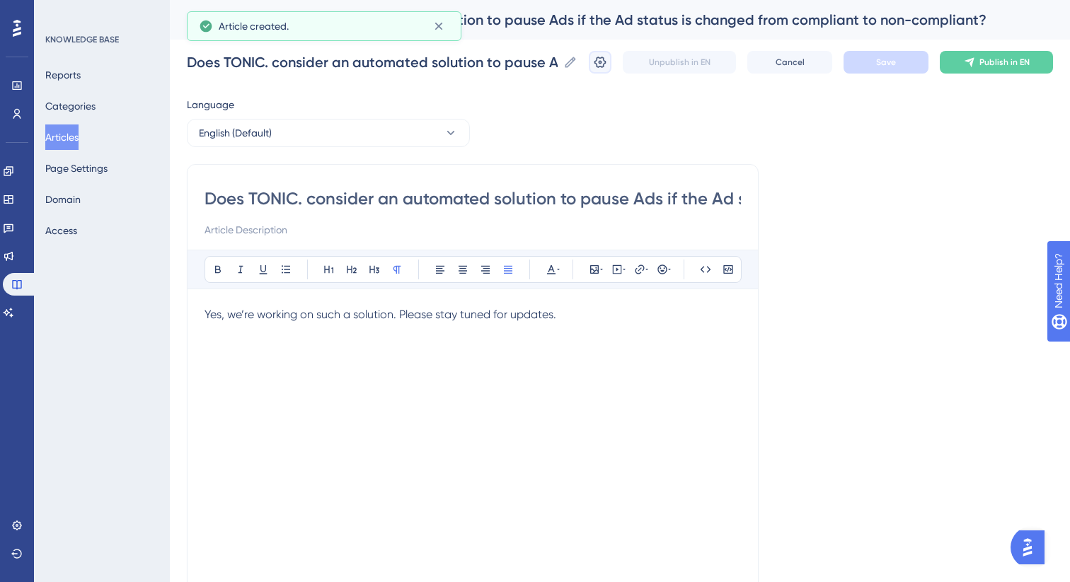
click at [601, 64] on icon at bounding box center [600, 62] width 14 height 14
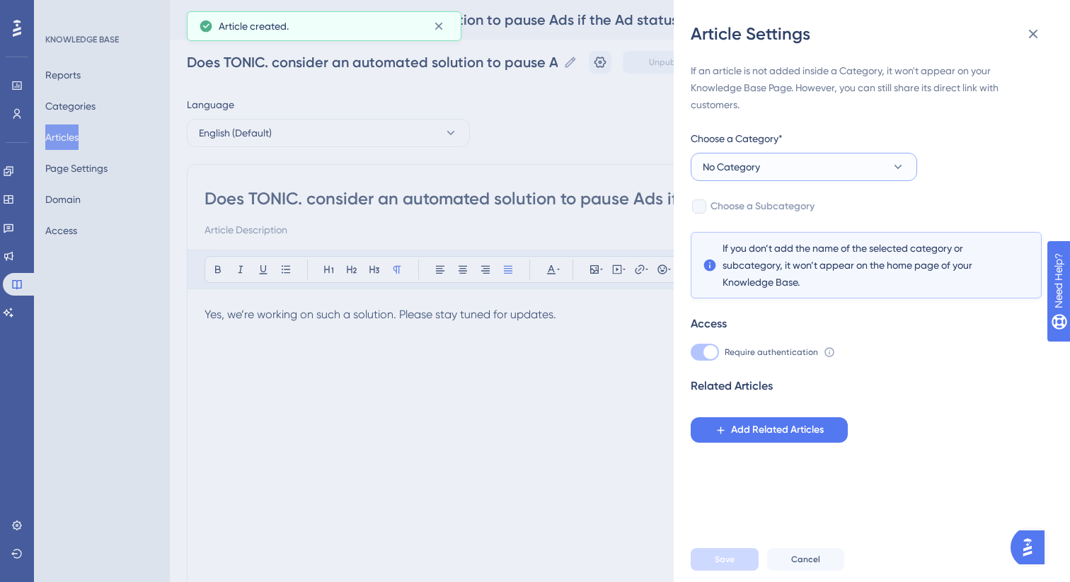
click at [838, 175] on button "No Category" at bounding box center [804, 167] width 226 height 28
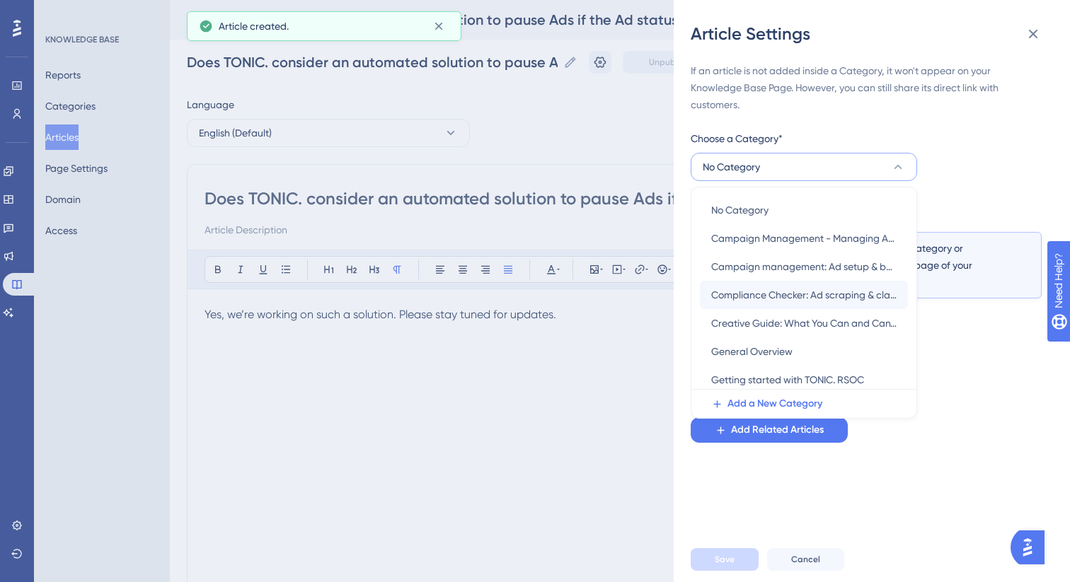
scroll to position [11, 0]
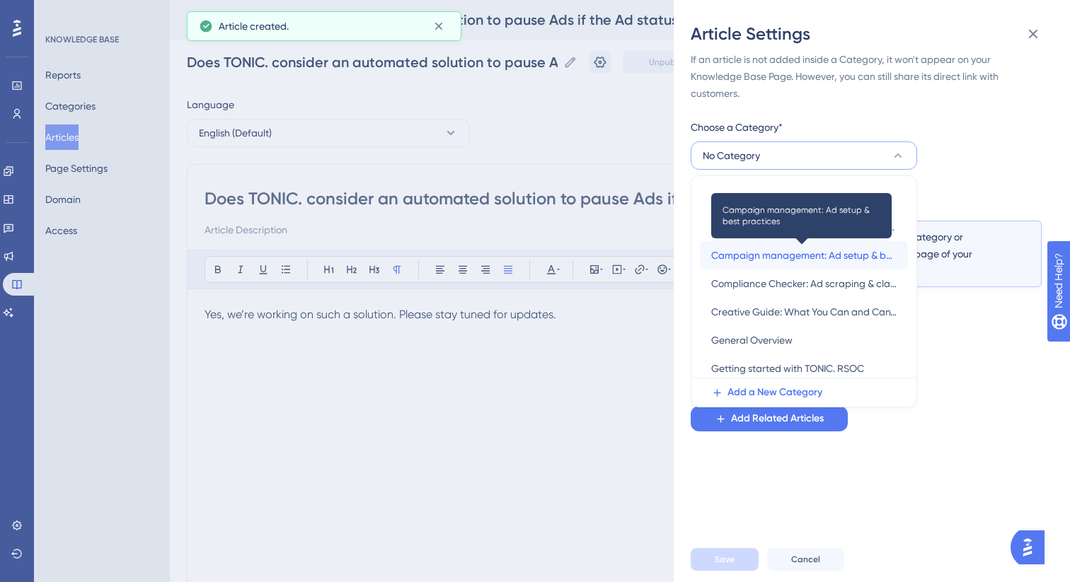
click at [821, 253] on span "Campaign management: Ad setup & best practices" at bounding box center [803, 255] width 185 height 17
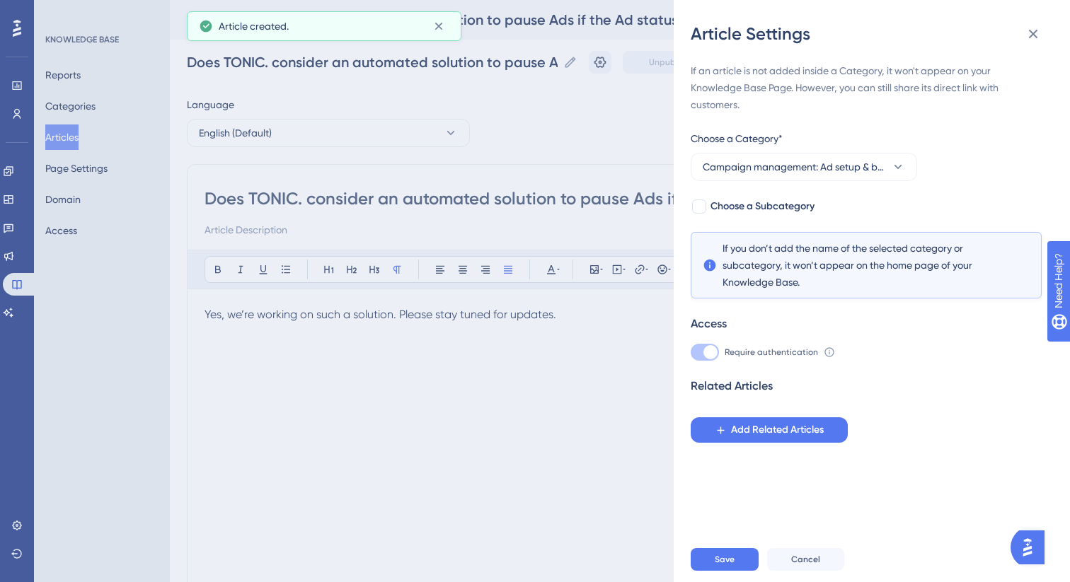
scroll to position [0, 0]
click at [806, 165] on span "Campaign management: Ad setup & best practices" at bounding box center [794, 166] width 183 height 17
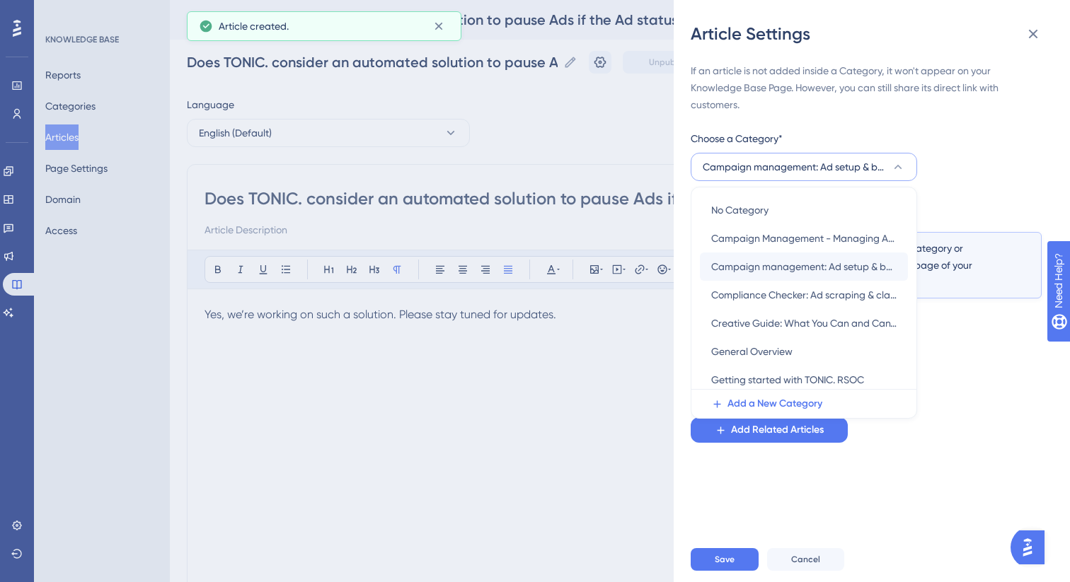
scroll to position [11, 0]
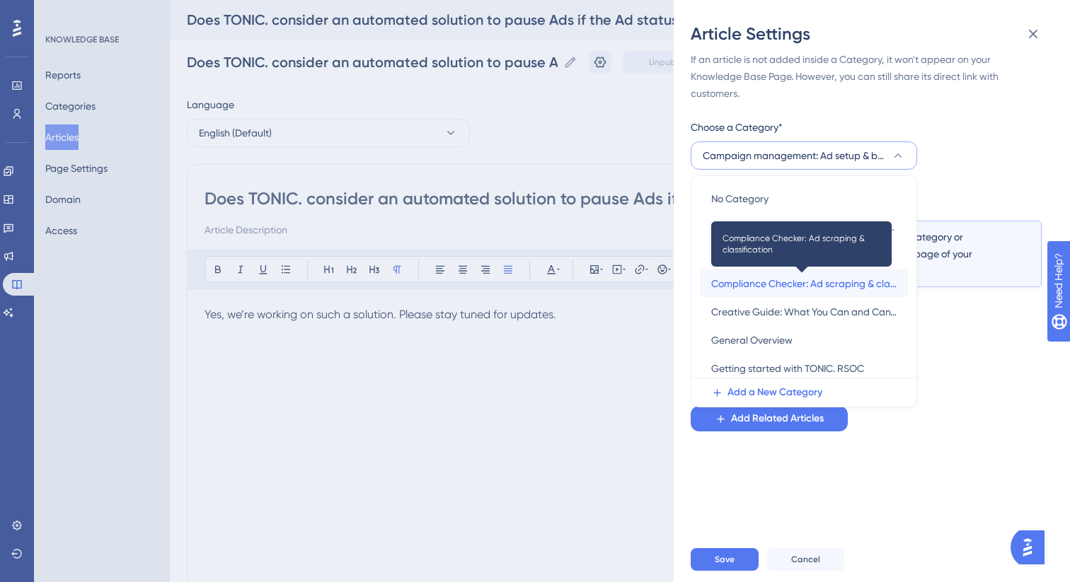
click at [809, 279] on span "Compliance Checker: Ad scraping & classification" at bounding box center [803, 283] width 185 height 17
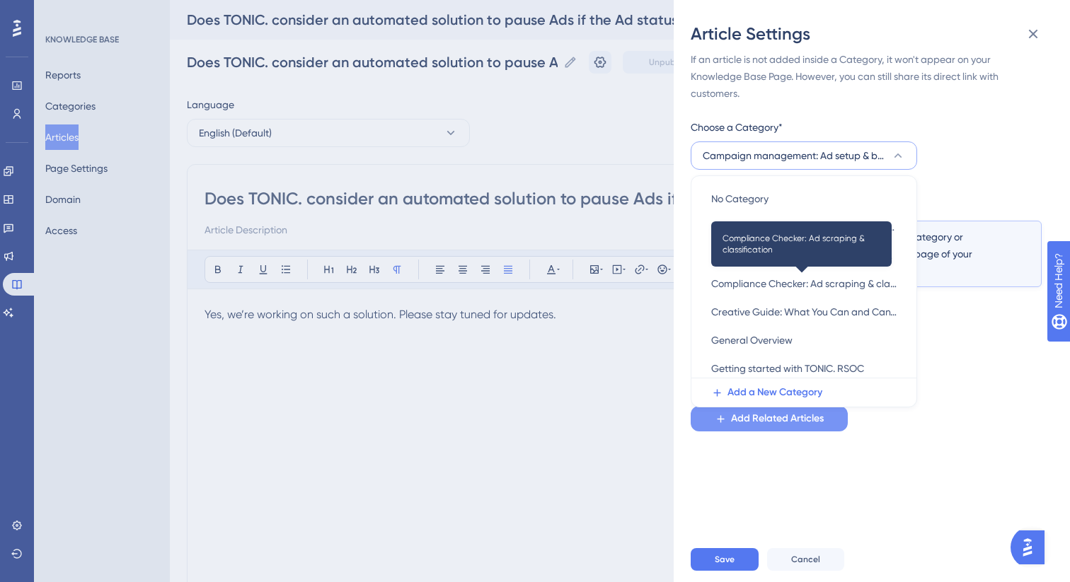
scroll to position [0, 0]
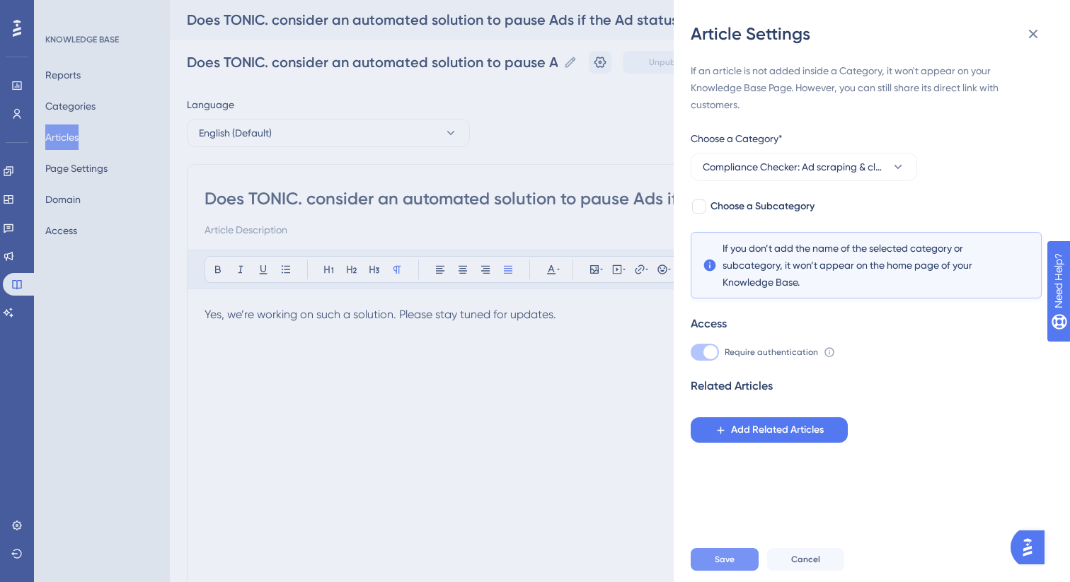
click at [712, 570] on button "Save" at bounding box center [725, 559] width 68 height 23
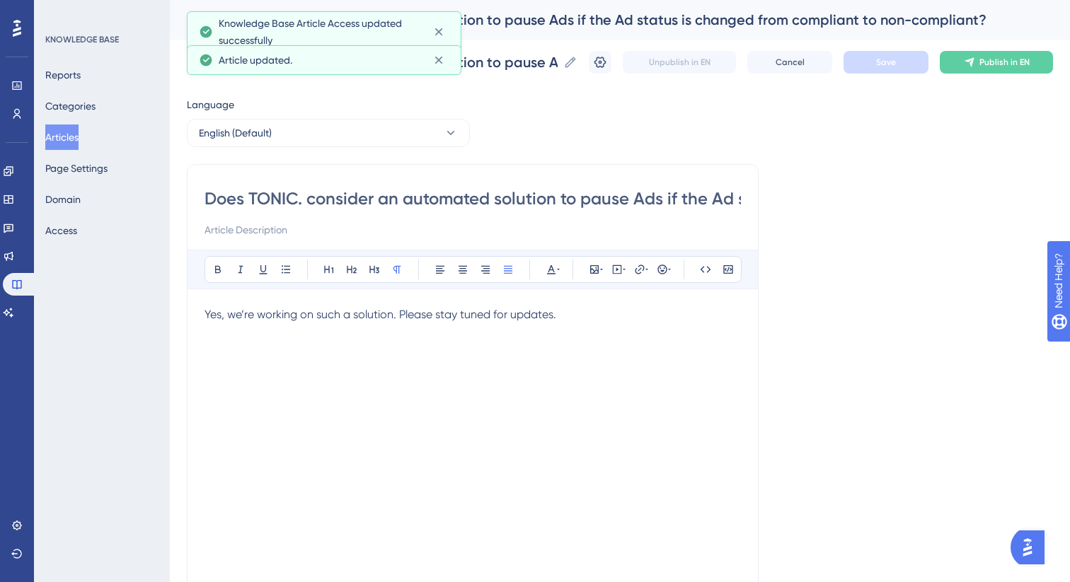
click at [79, 136] on button "Articles" at bounding box center [61, 137] width 33 height 25
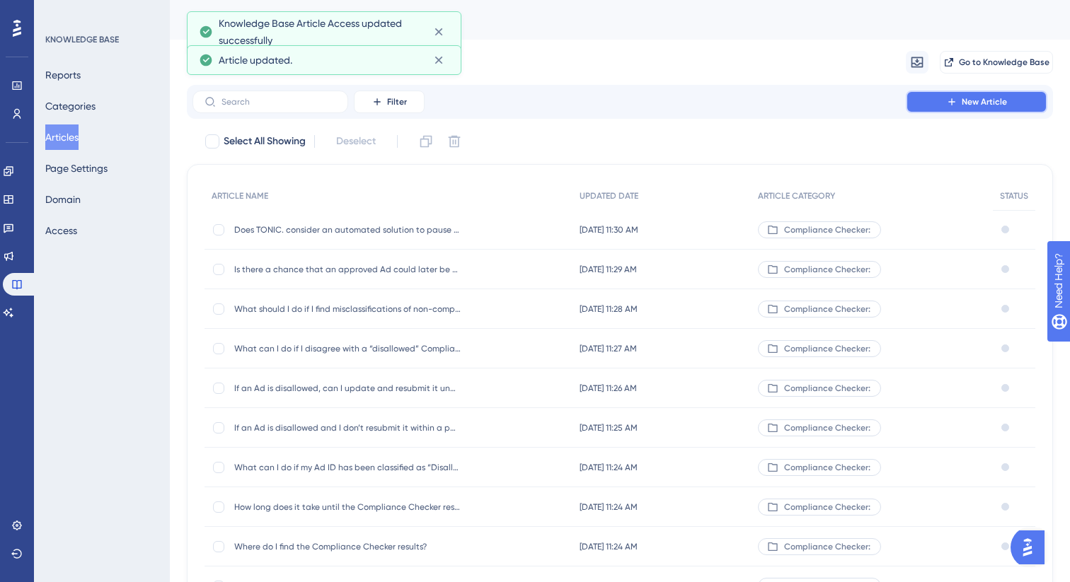
click at [998, 105] on span "New Article" at bounding box center [983, 101] width 45 height 11
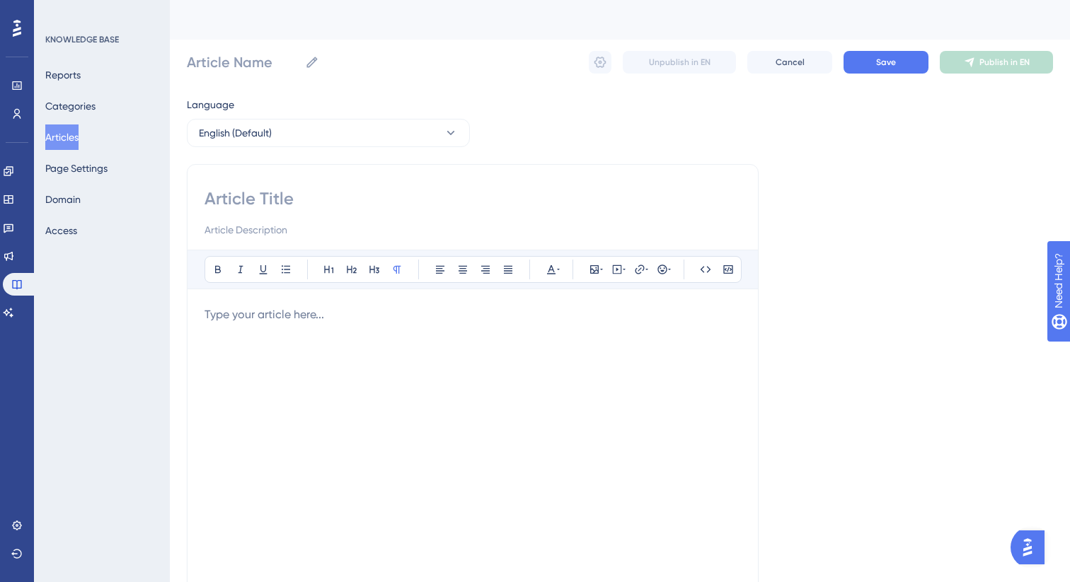
click at [280, 200] on input at bounding box center [472, 198] width 536 height 23
paste input "Should new Ads be uploaded in “Paused” status until compliance checks are compl…"
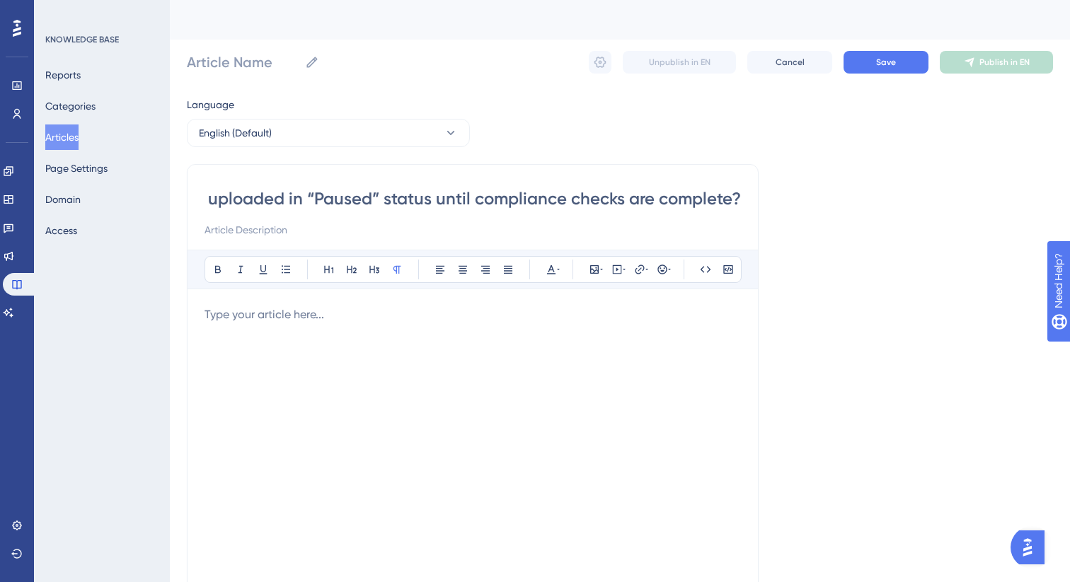
type input "Should new Ads be uploaded in “Paused” status until compliance checks are compl…"
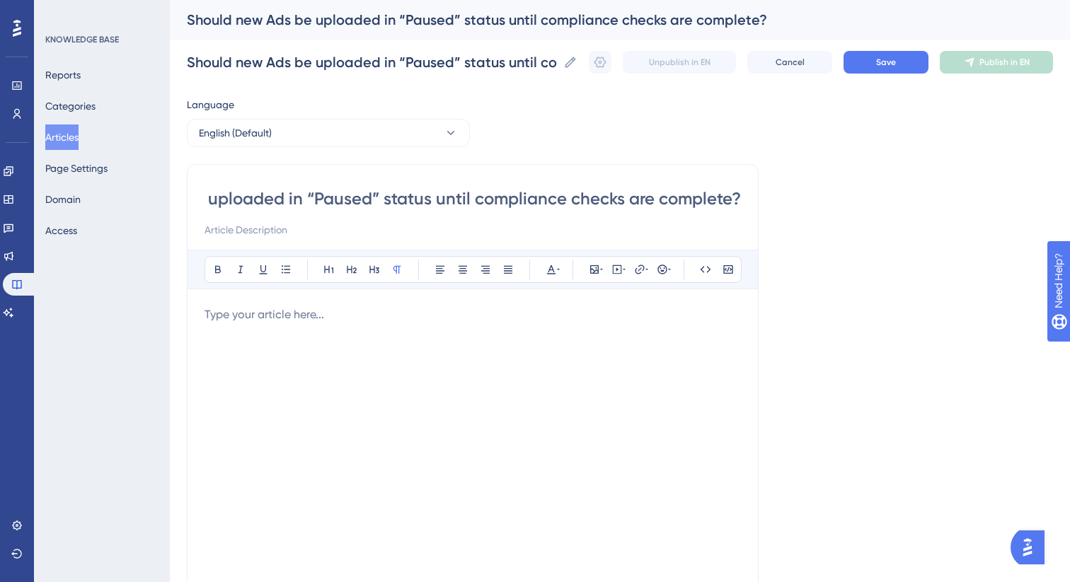
scroll to position [0, 149]
type input "Should new Ads be uploaded in “Paused” status until compliance checks are compl…"
click at [381, 320] on p at bounding box center [472, 314] width 536 height 17
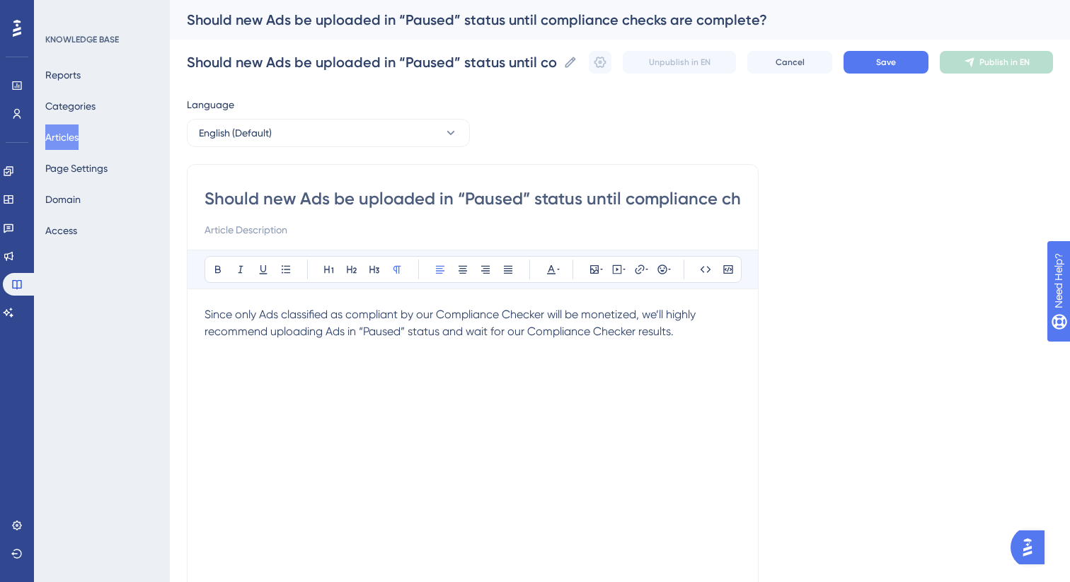
click at [672, 329] on span "Since only Ads classified as compliant by our Compliance Checker will be moneti…" at bounding box center [451, 323] width 494 height 30
drag, startPoint x: 688, startPoint y: 333, endPoint x: 176, endPoint y: 307, distance: 512.2
click at [176, 307] on div "Performance Users Engagement Widgets Feedback Product Updates Knowledge Base AI…" at bounding box center [620, 371] width 900 height 743
click at [512, 265] on icon at bounding box center [507, 269] width 11 height 11
click at [872, 59] on button "Save" at bounding box center [885, 62] width 85 height 23
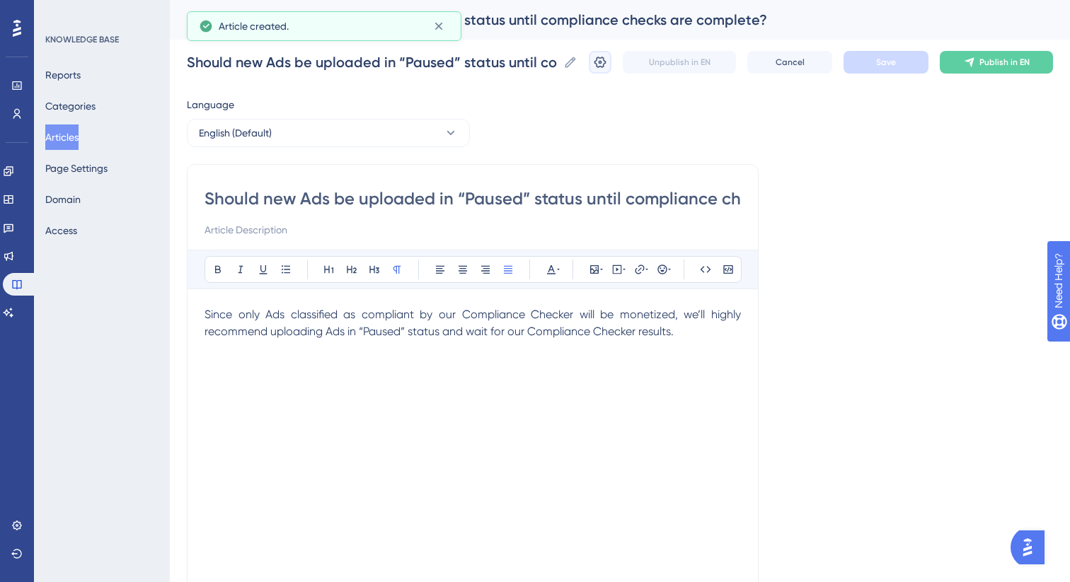
click at [604, 66] on icon at bounding box center [600, 62] width 12 height 11
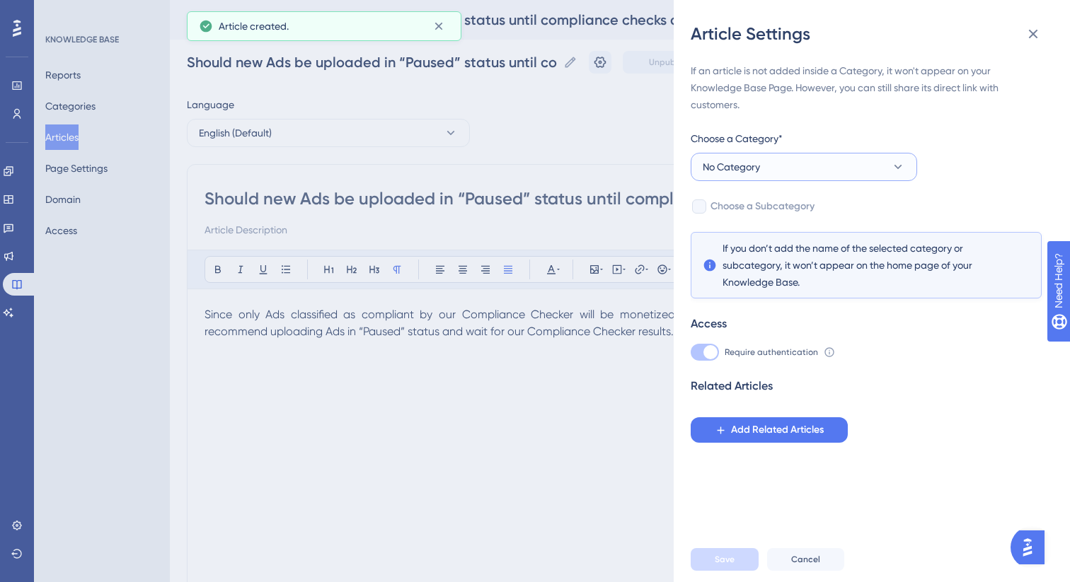
click at [815, 170] on button "No Category" at bounding box center [804, 167] width 226 height 28
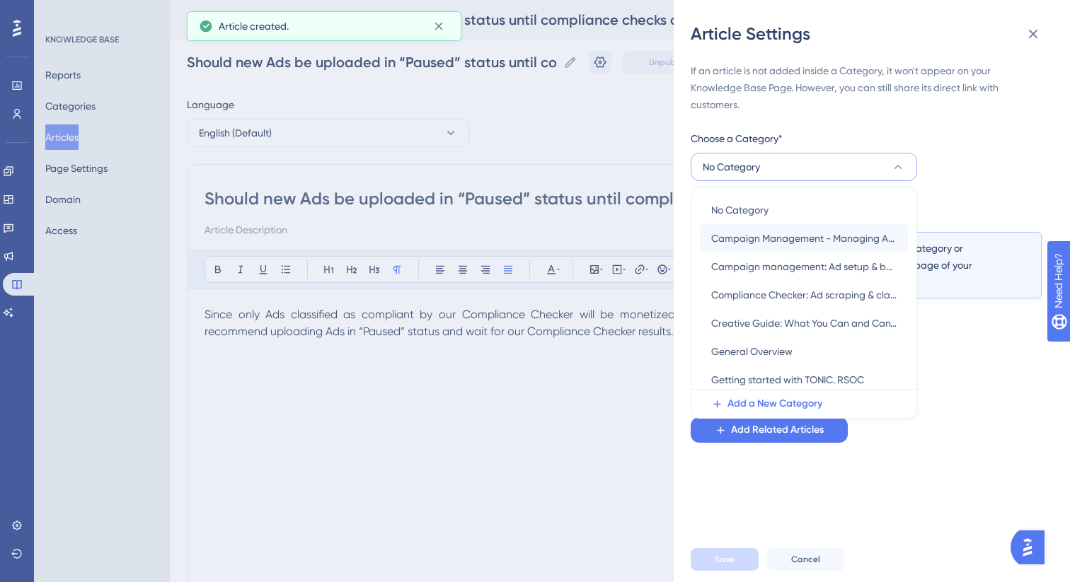
scroll to position [11, 0]
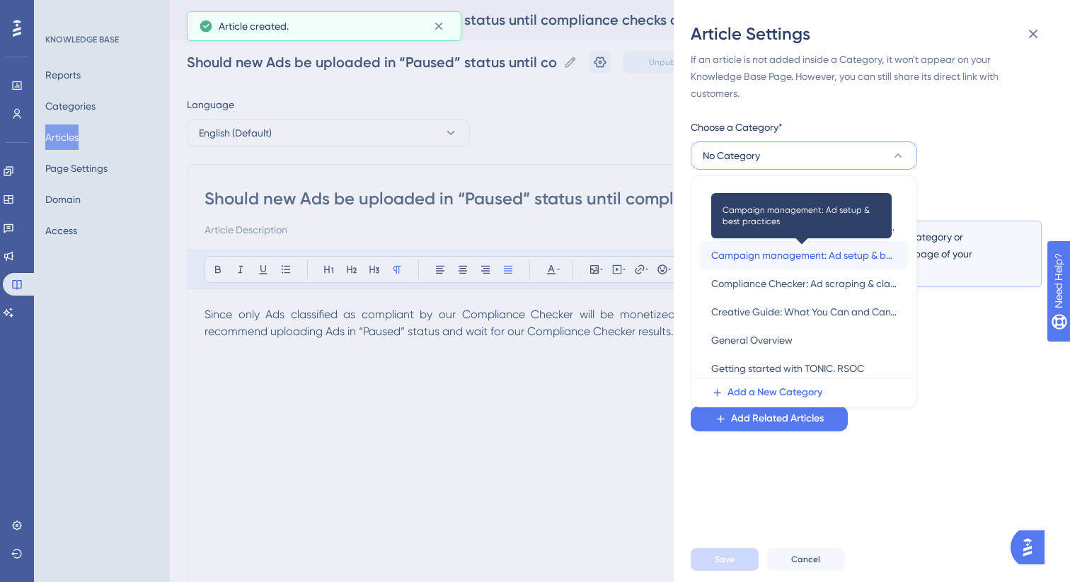
click at [807, 256] on span "Campaign management: Ad setup & best practices" at bounding box center [803, 255] width 185 height 17
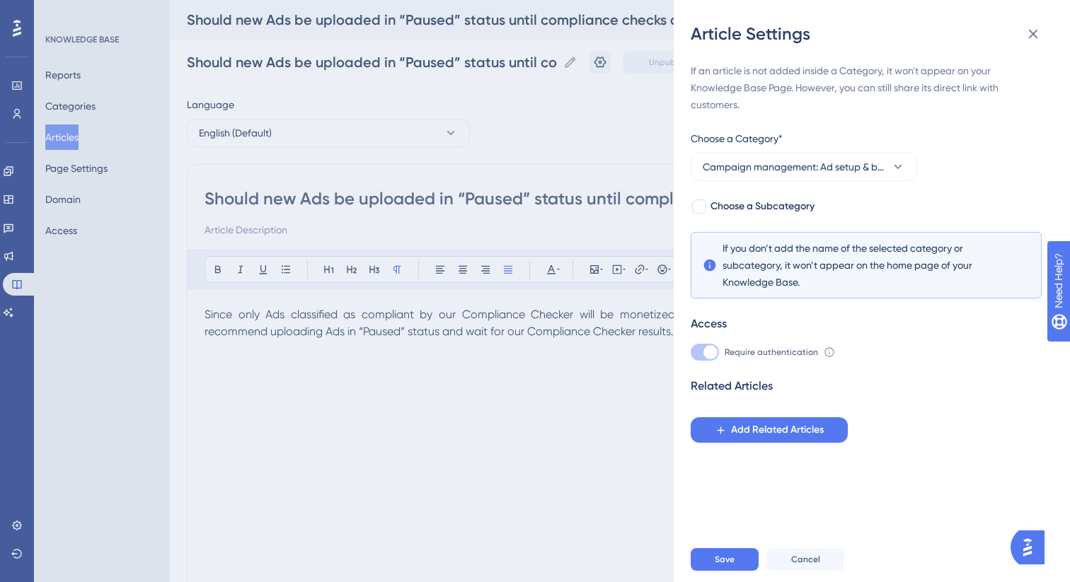
scroll to position [0, 0]
click at [721, 560] on span "Save" at bounding box center [725, 559] width 20 height 11
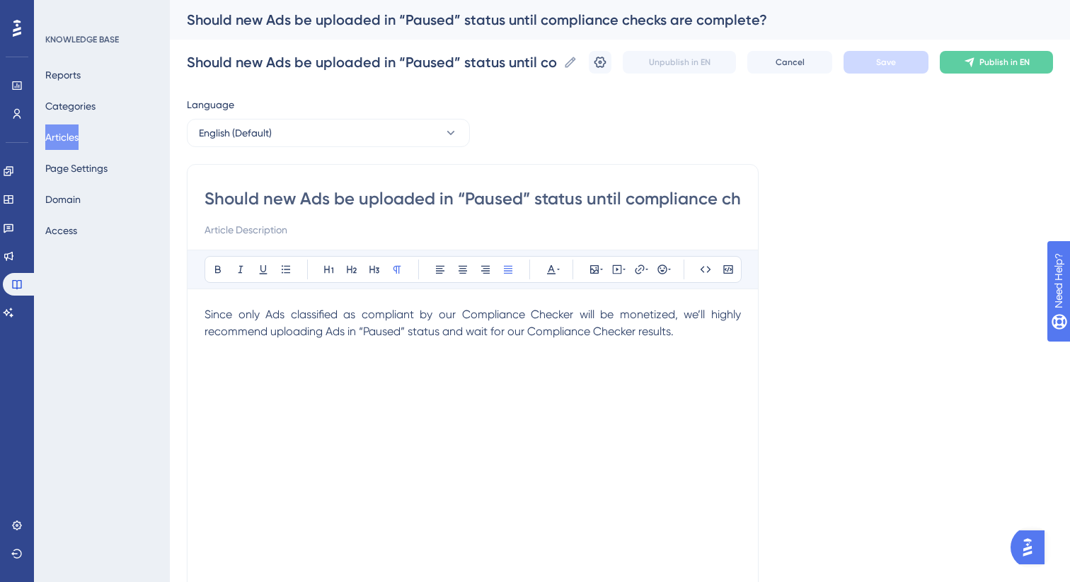
click at [60, 138] on button "Articles" at bounding box center [61, 137] width 33 height 25
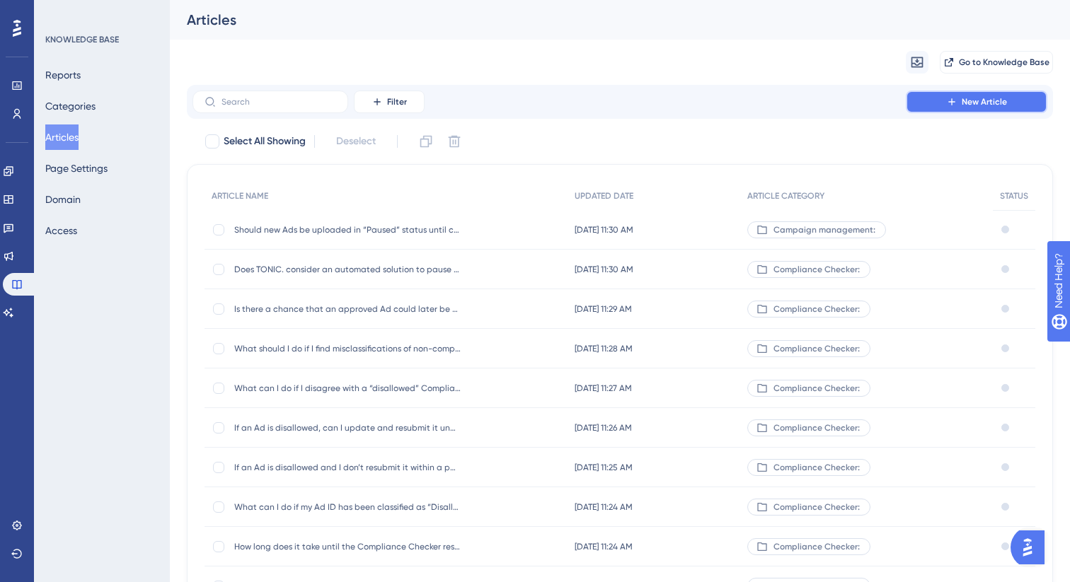
click at [942, 103] on button "New Article" at bounding box center [977, 102] width 142 height 23
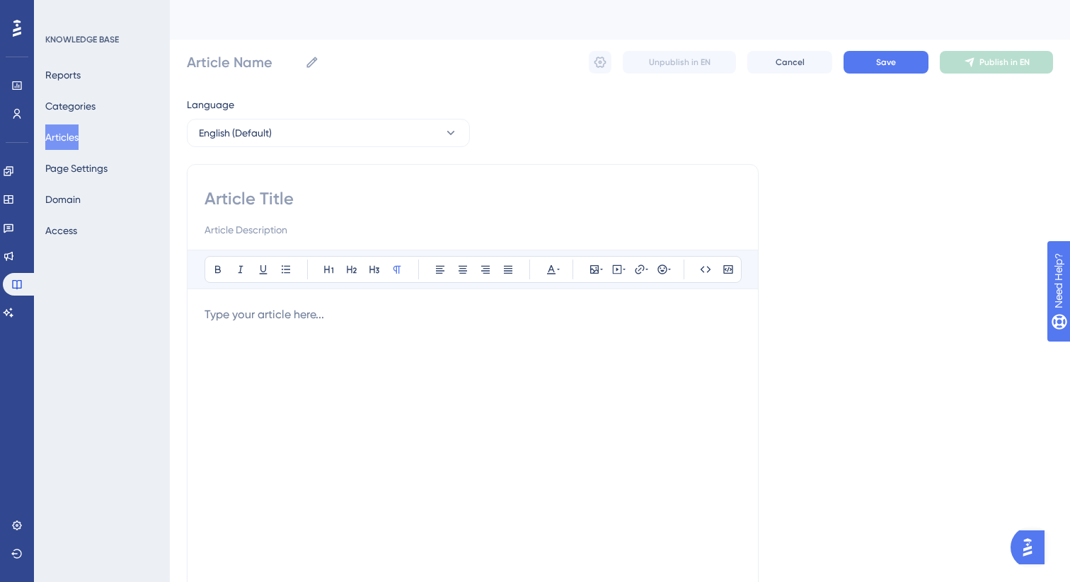
click at [379, 196] on input at bounding box center [472, 198] width 536 height 23
paste input "Should new Campaigns be uploaded in “Paused” status until compliance checks are…"
type input "Should new Campaigns be uploaded in “Paused” status until compliance checks are…"
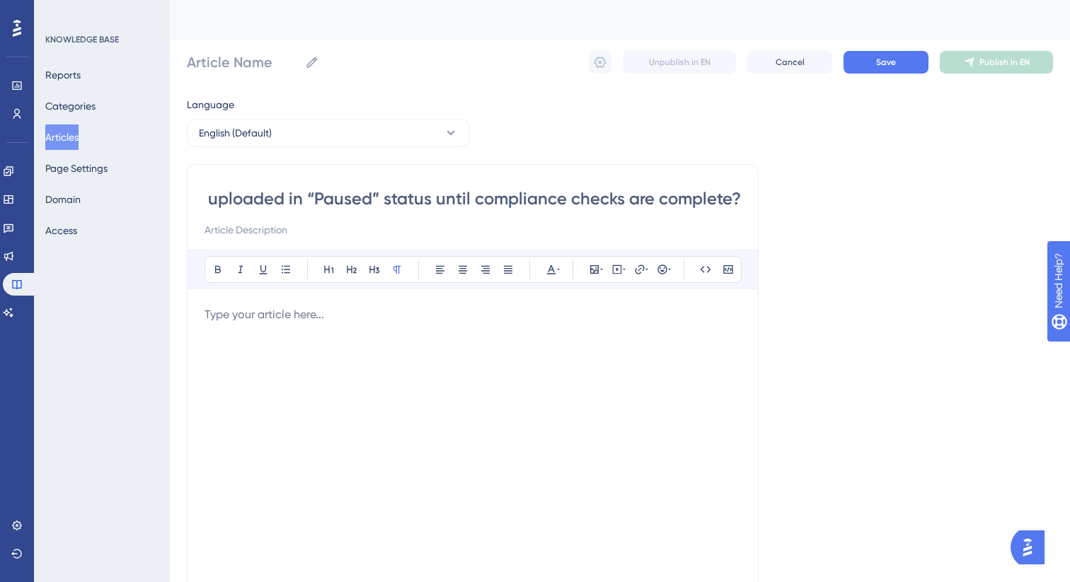
type input "Should new Campaigns be uploaded in “Paused” status until compliance checks are…"
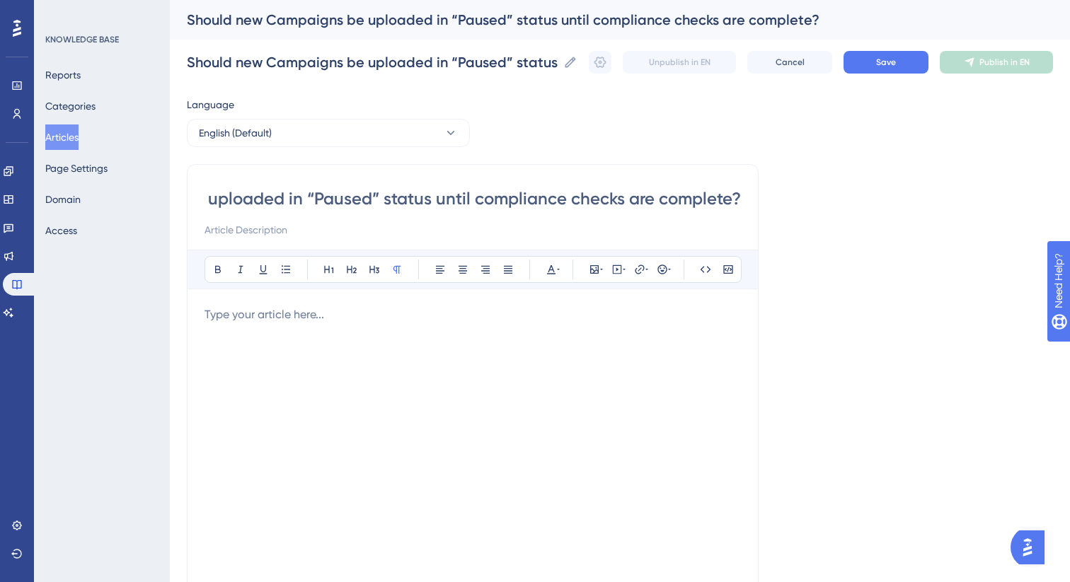
type input "Should new Campaigns be uploaded in “Paused” status until compliance checks are…"
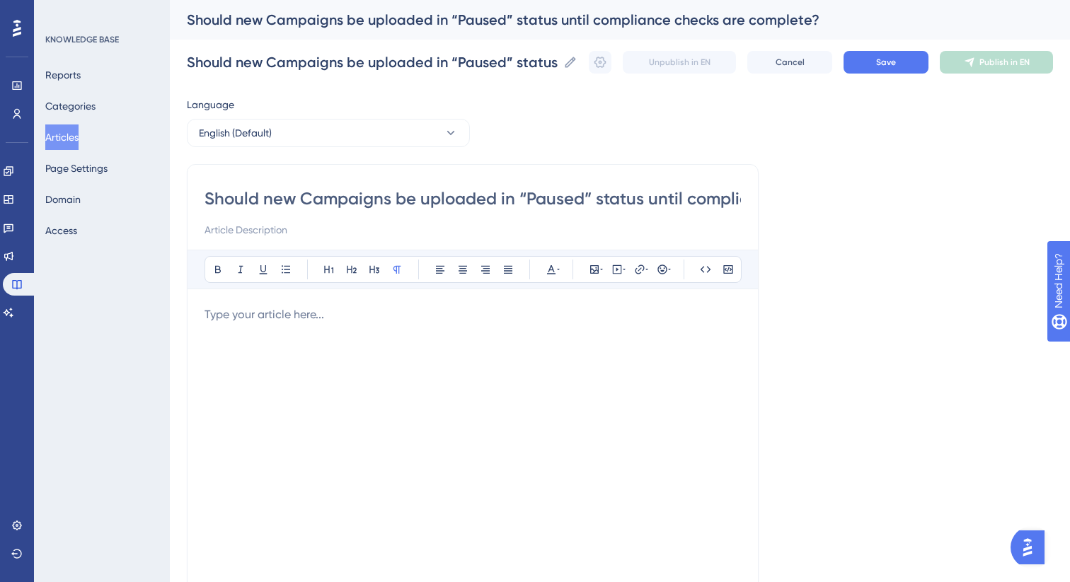
click at [303, 334] on div at bounding box center [472, 461] width 536 height 311
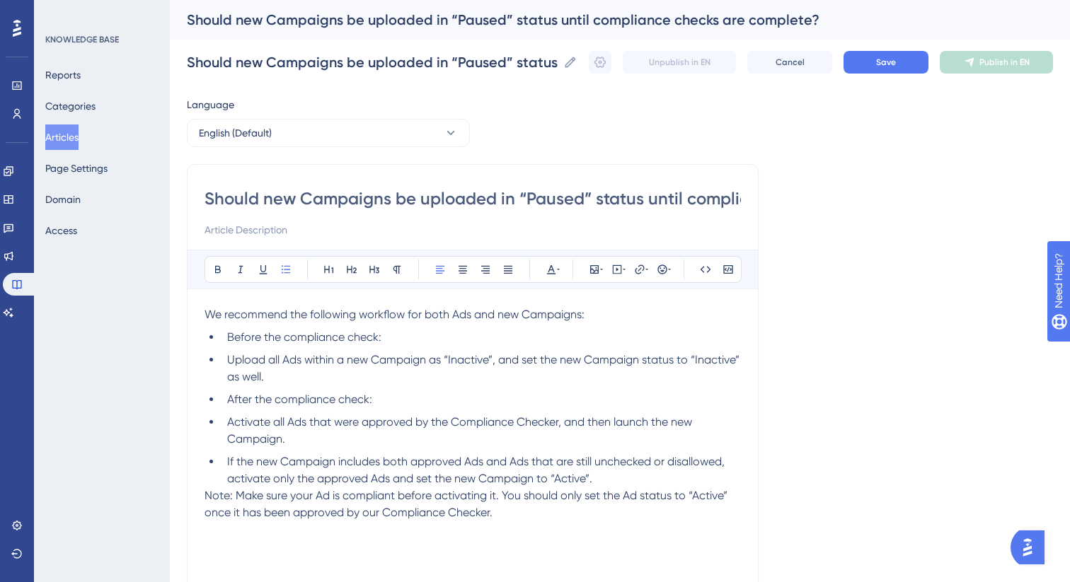
click at [611, 480] on li "If the new Campaign includes both approved Ads and Ads that are still unchecked…" at bounding box center [480, 471] width 519 height 34
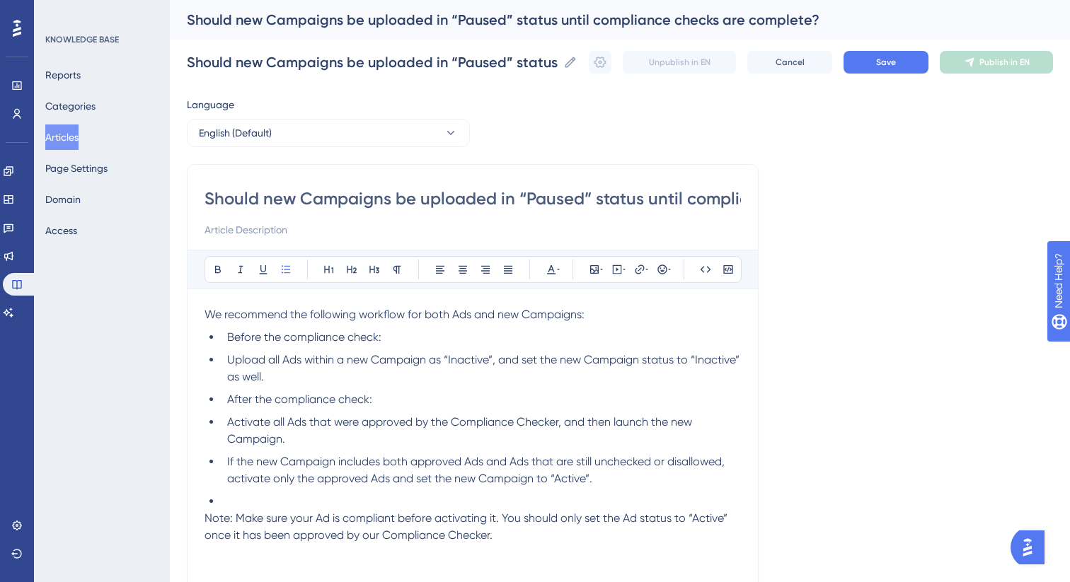
click at [218, 520] on span "Note: Make sure your Ad is compliant before activating it. You should only set …" at bounding box center [467, 527] width 526 height 30
click at [216, 276] on button at bounding box center [218, 270] width 20 height 20
drag, startPoint x: 236, startPoint y: 520, endPoint x: 497, endPoint y: 543, distance: 262.8
click at [497, 543] on p "Note : Make sure your Ad is compliant before activating it. You should only set…" at bounding box center [472, 527] width 536 height 34
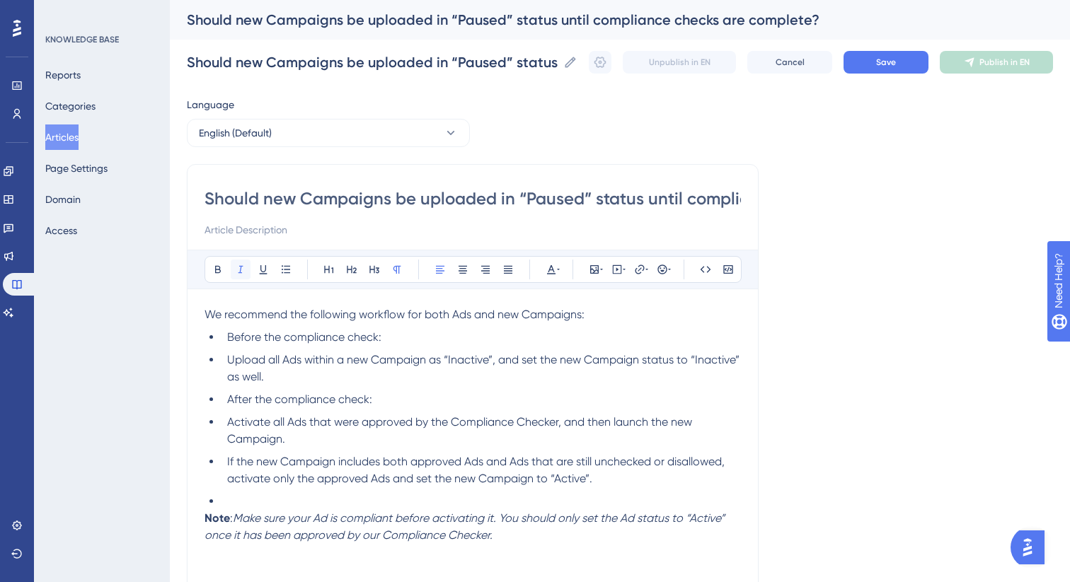
click at [241, 269] on icon at bounding box center [240, 269] width 11 height 11
click at [712, 521] on em "Make sure your Ad is compliant before activating it. You should only set the Ad…" at bounding box center [465, 527] width 523 height 30
click at [218, 269] on icon at bounding box center [217, 269] width 11 height 11
click at [241, 504] on li at bounding box center [480, 501] width 519 height 17
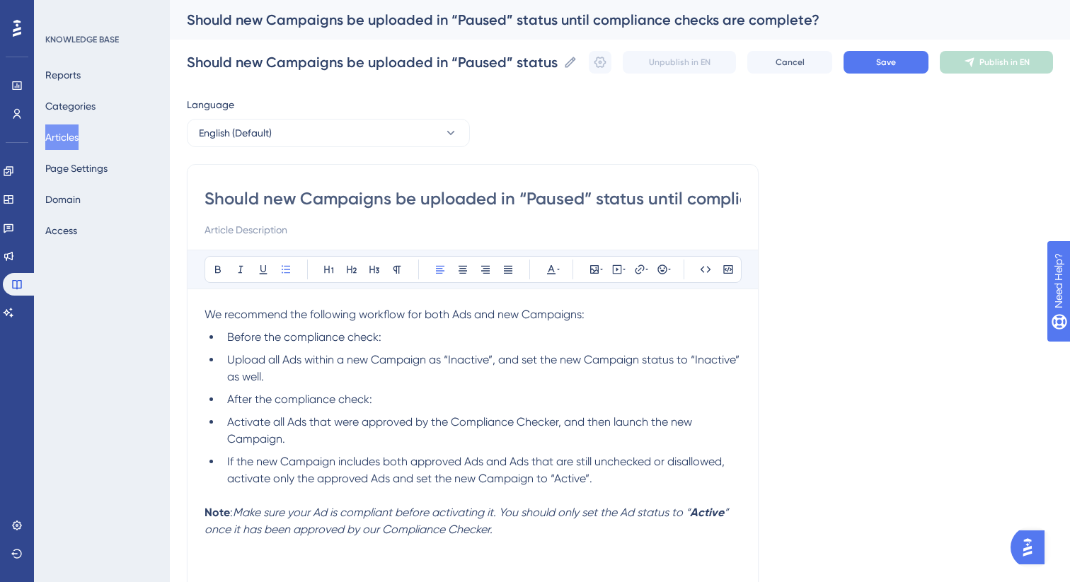
click at [581, 479] on span "If the new Campaign includes both approved Ads and Ads that are still unchecked…" at bounding box center [477, 470] width 500 height 30
click at [213, 267] on icon at bounding box center [217, 269] width 11 height 11
click at [468, 363] on span "Upload all Ads within a new Campaign as “Inactive”, and set the new Campaign st…" at bounding box center [484, 368] width 515 height 30
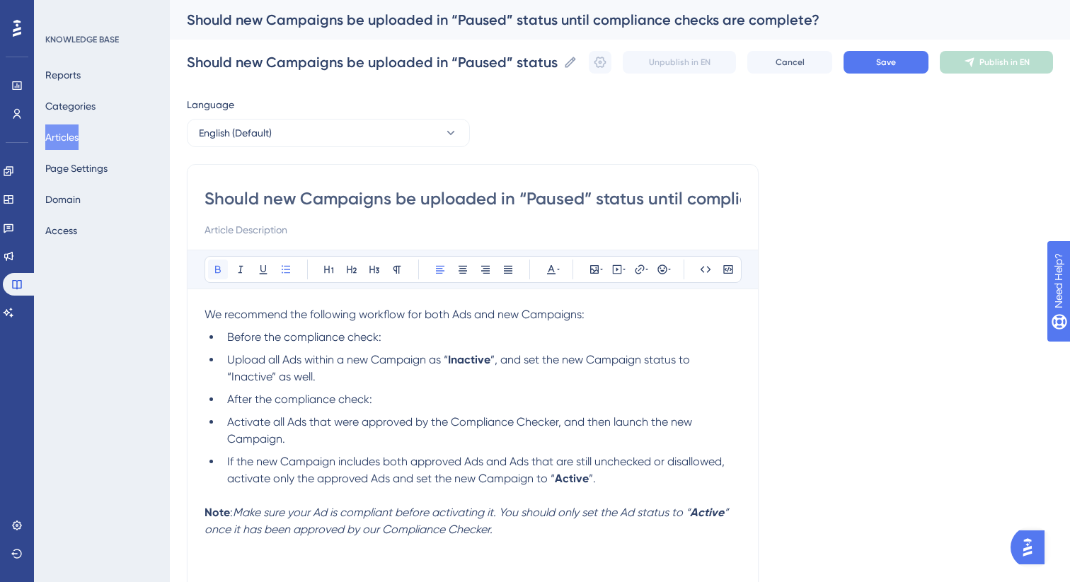
click at [216, 270] on icon at bounding box center [218, 270] width 6 height 8
click at [364, 404] on span "After the compliance check:" at bounding box center [299, 399] width 145 height 13
click at [250, 378] on span "”, and set the new Campaign status to “Inactive” as well." at bounding box center [460, 368] width 466 height 30
click at [222, 270] on icon at bounding box center [217, 269] width 11 height 11
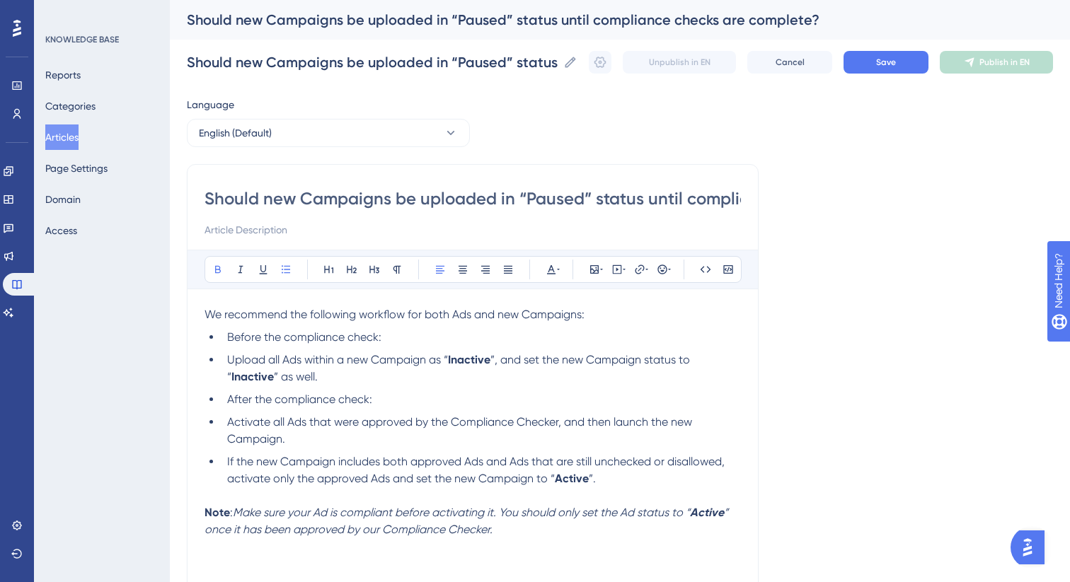
click at [400, 396] on li "After the compliance check:" at bounding box center [480, 399] width 519 height 17
drag, startPoint x: 516, startPoint y: 535, endPoint x: 194, endPoint y: 301, distance: 398.2
click at [194, 301] on div "Should new Campaigns be uploaded in “Paused” status until compliance checks are…" at bounding box center [473, 399] width 572 height 471
click at [508, 270] on icon at bounding box center [507, 269] width 11 height 11
click at [516, 363] on strong "Inactive" at bounding box center [496, 359] width 42 height 13
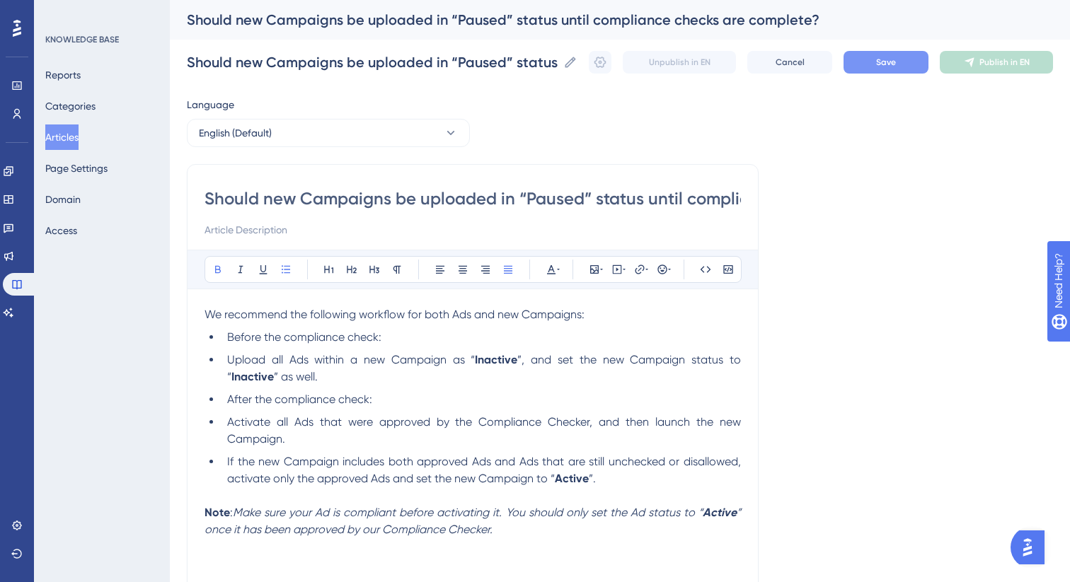
click at [871, 66] on button "Save" at bounding box center [885, 62] width 85 height 23
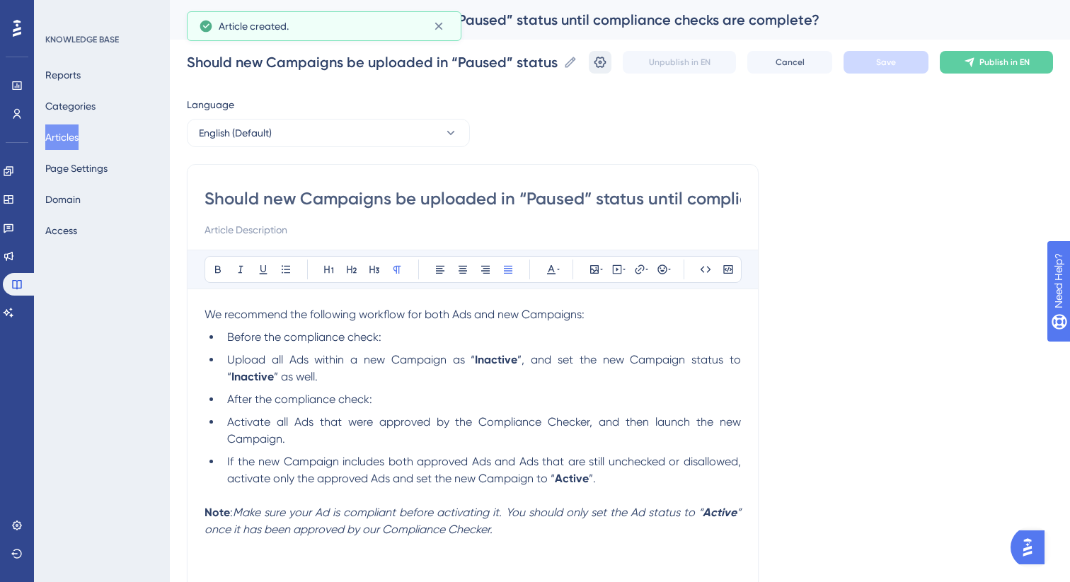
click at [606, 70] on button at bounding box center [600, 62] width 23 height 23
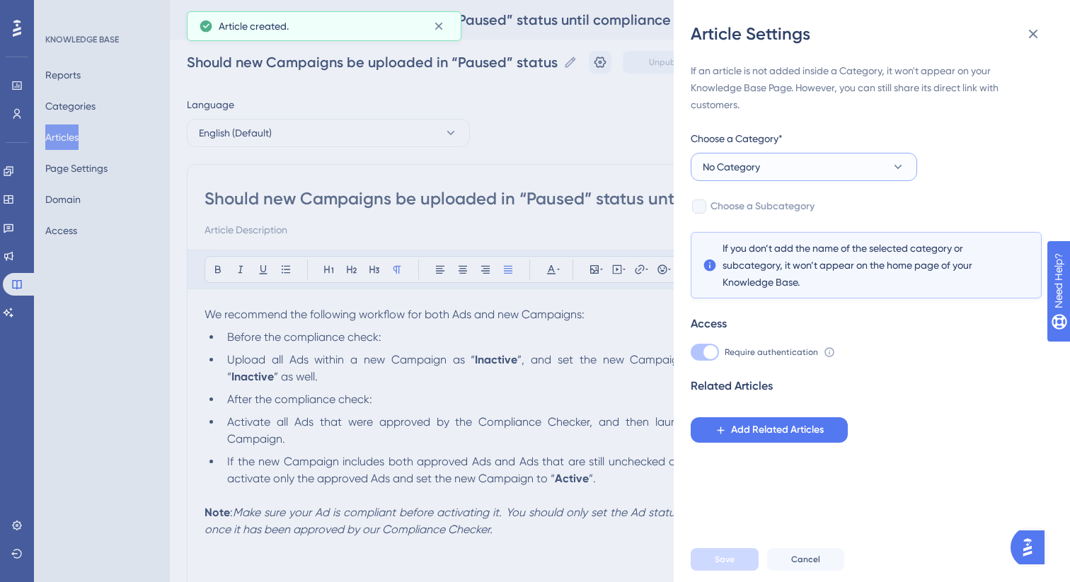
click at [774, 169] on button "No Category" at bounding box center [804, 167] width 226 height 28
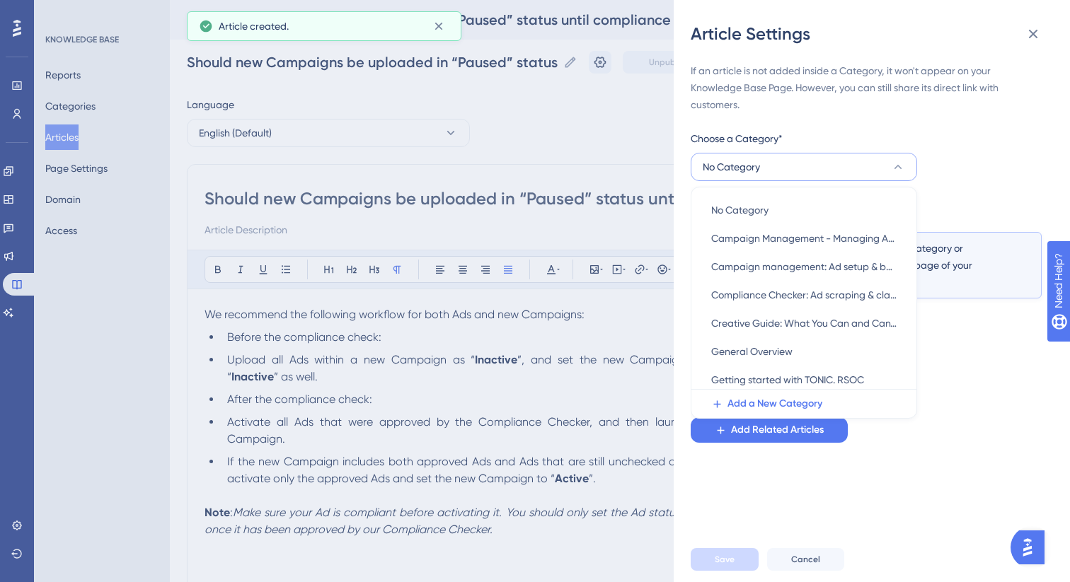
scroll to position [11, 0]
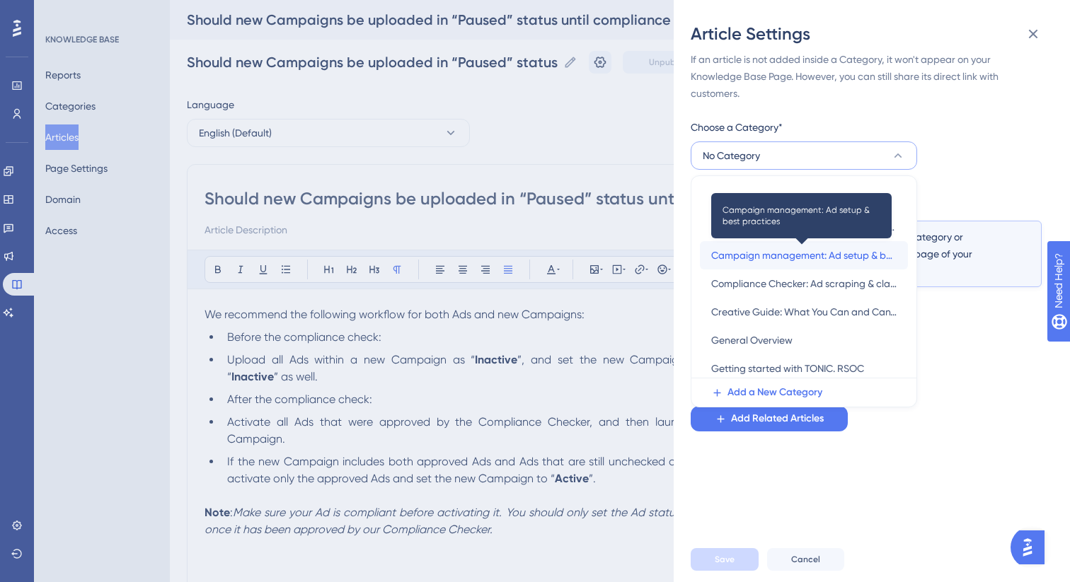
click at [797, 260] on span "Campaign management: Ad setup & best practices" at bounding box center [803, 255] width 185 height 17
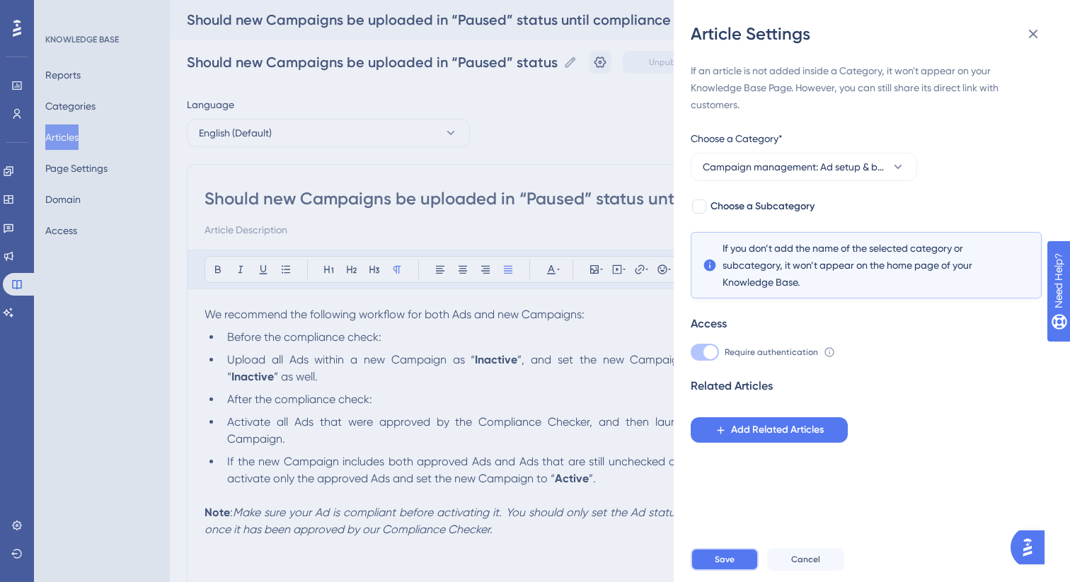
click at [715, 558] on span "Save" at bounding box center [725, 559] width 20 height 11
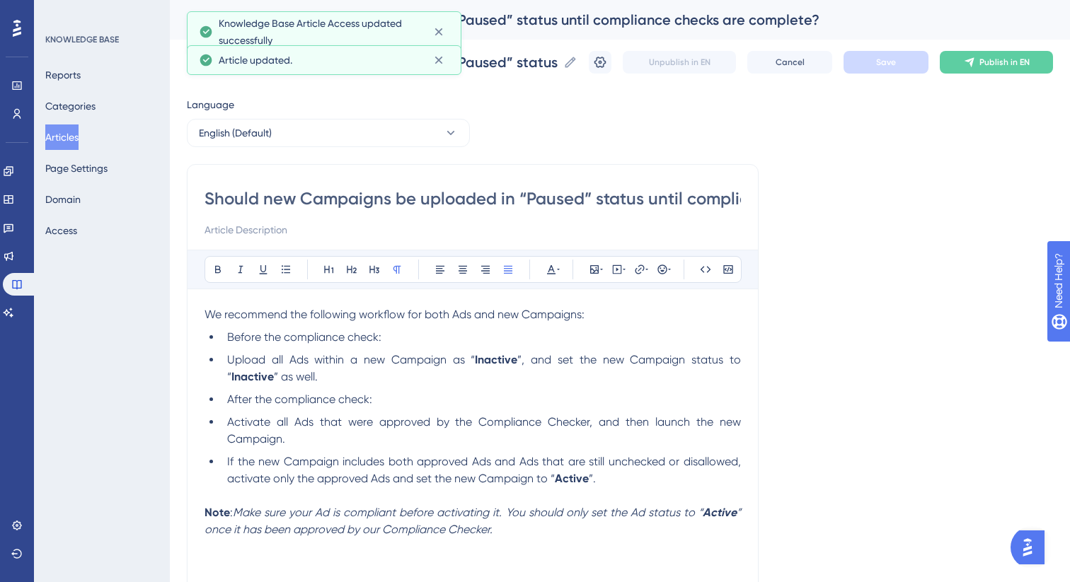
click at [71, 137] on button "Articles" at bounding box center [61, 137] width 33 height 25
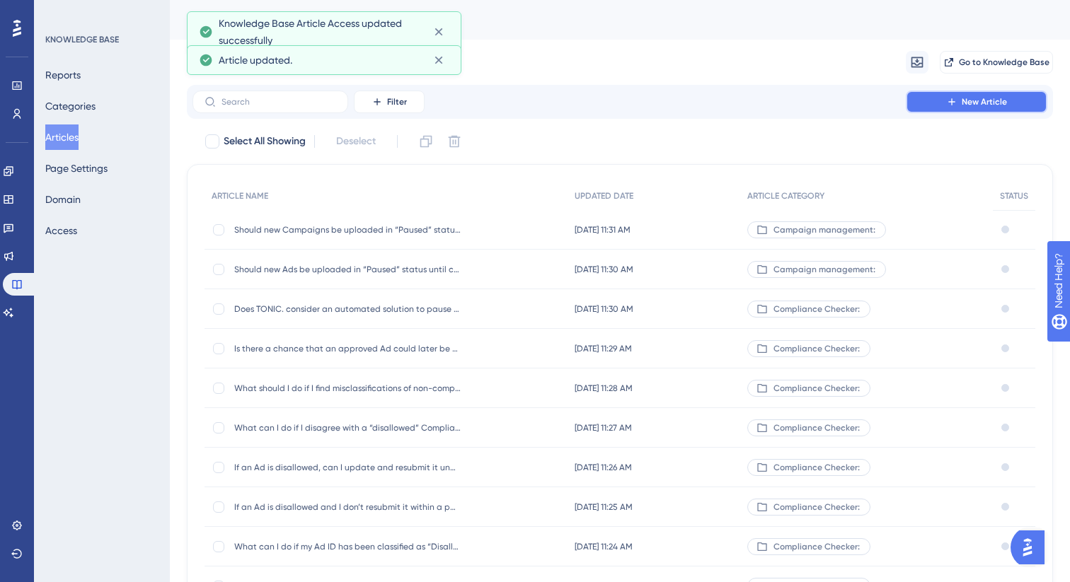
click at [942, 104] on button "New Article" at bounding box center [977, 102] width 142 height 23
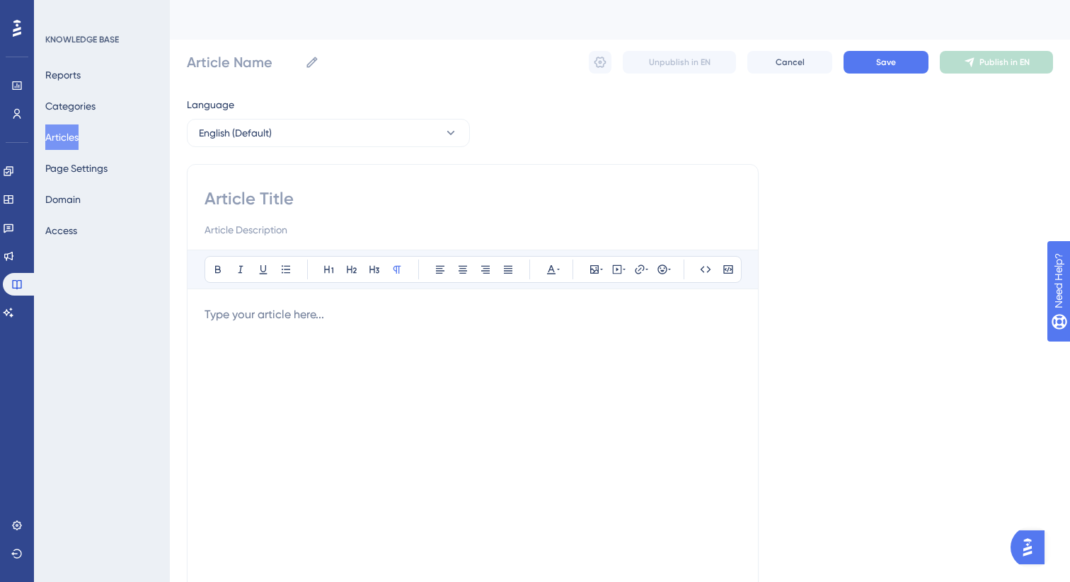
click at [299, 183] on div "Bold Italic Underline Bullet Point Heading 1 Heading 2 Heading 3 Normal Align L…" at bounding box center [473, 399] width 572 height 471
click at [299, 197] on input at bounding box center [472, 198] width 536 height 23
paste input "Will I receive an email notification when a campaign is deleted?"
type input "Will I receive an email notification when a campaign is deleted?"
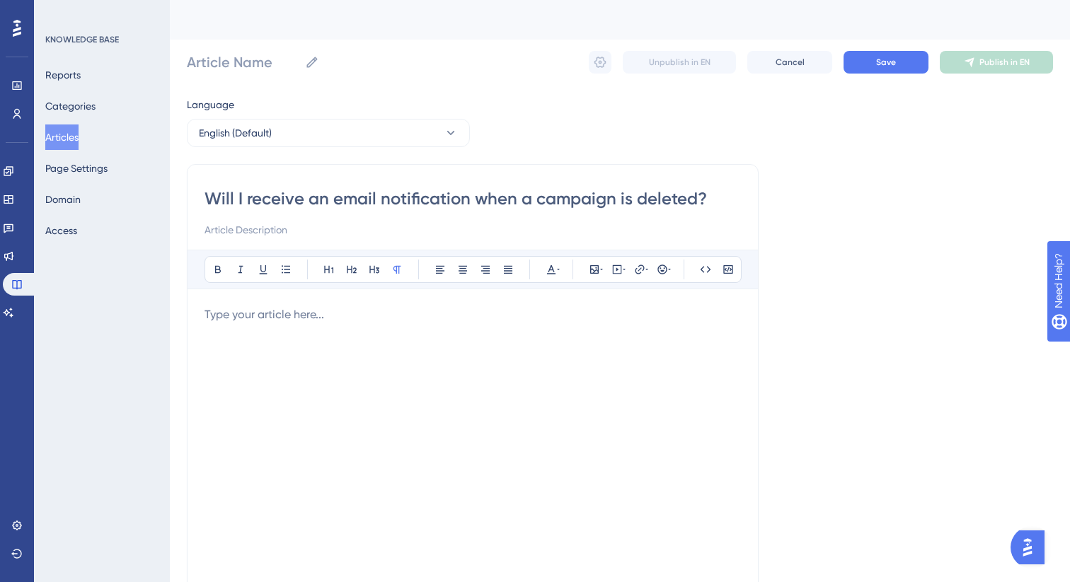
type input "Will I receive an email notification when a campaign is deleted?"
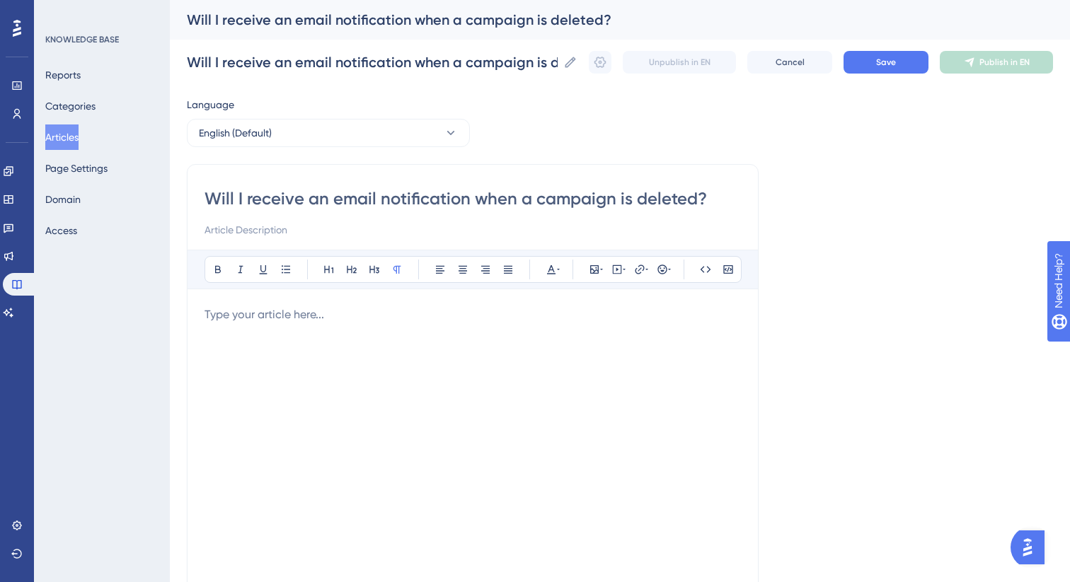
type input "Will I receive an email notification when a campaign is deleted?"
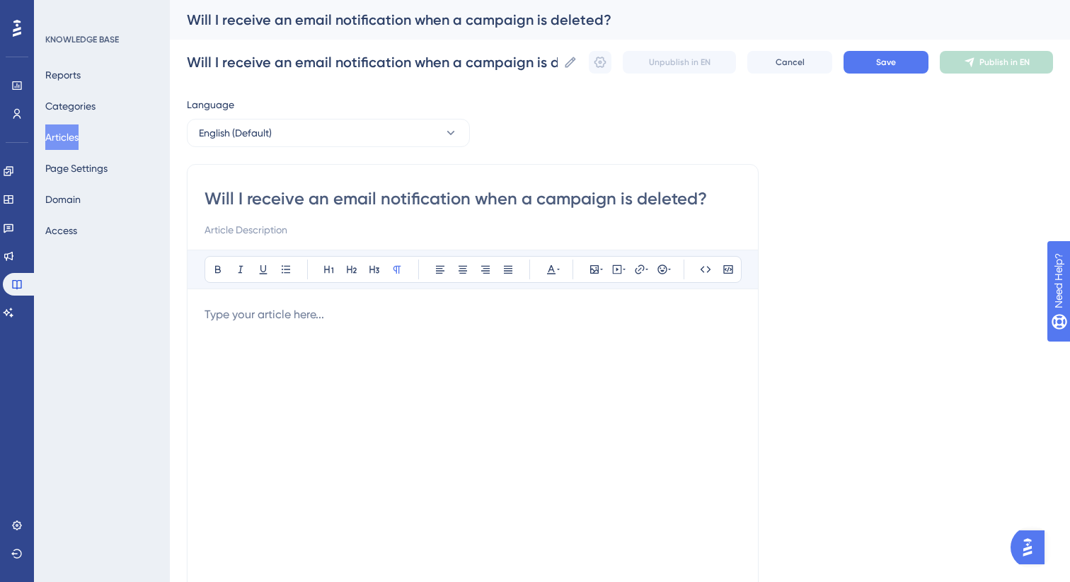
click at [330, 333] on div at bounding box center [472, 461] width 536 height 311
click at [906, 55] on button "Save" at bounding box center [885, 62] width 85 height 23
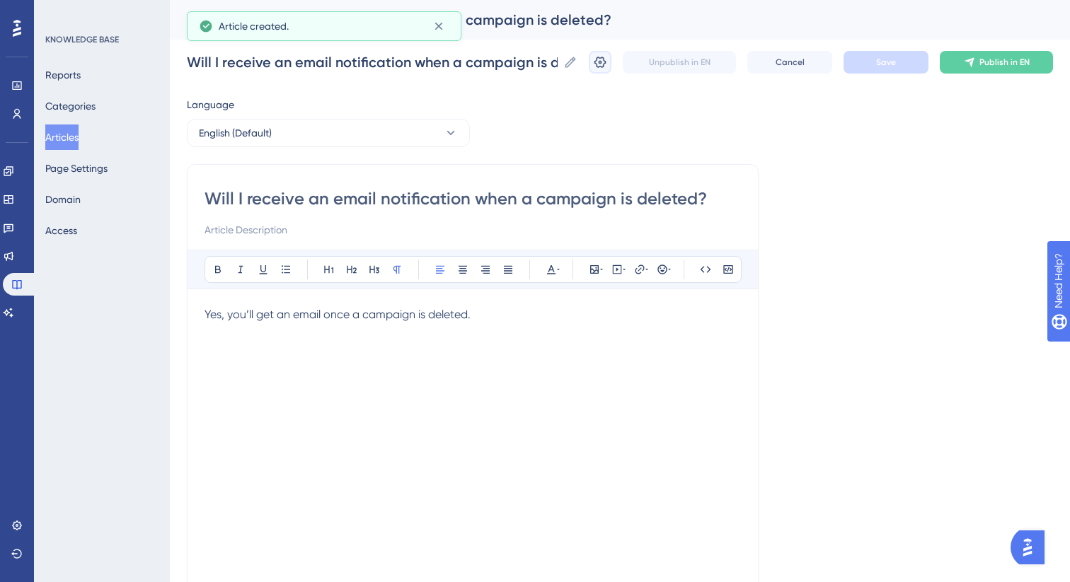
click at [600, 67] on icon at bounding box center [600, 62] width 14 height 14
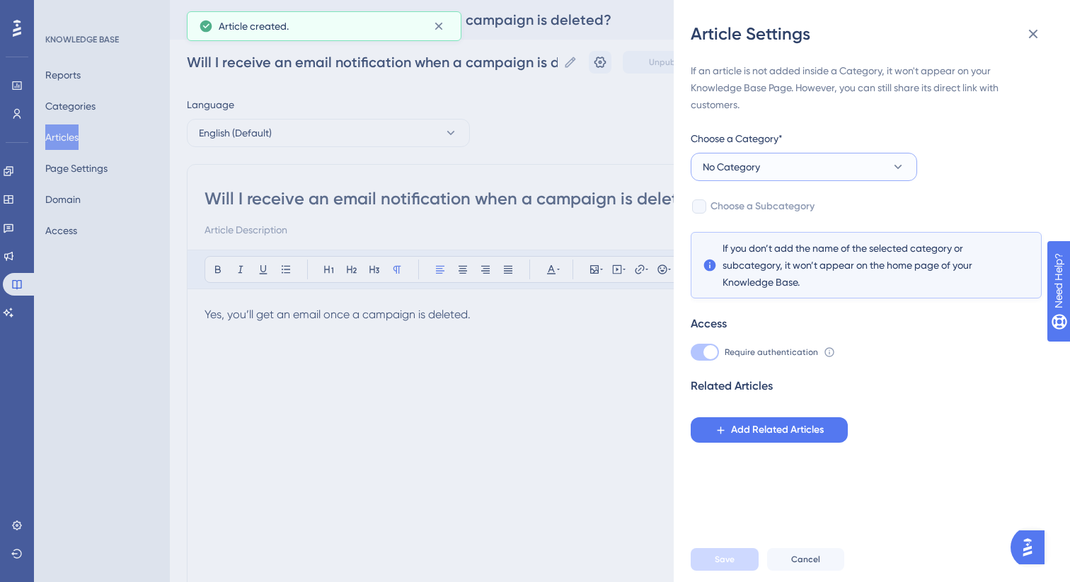
click at [771, 175] on button "No Category" at bounding box center [804, 167] width 226 height 28
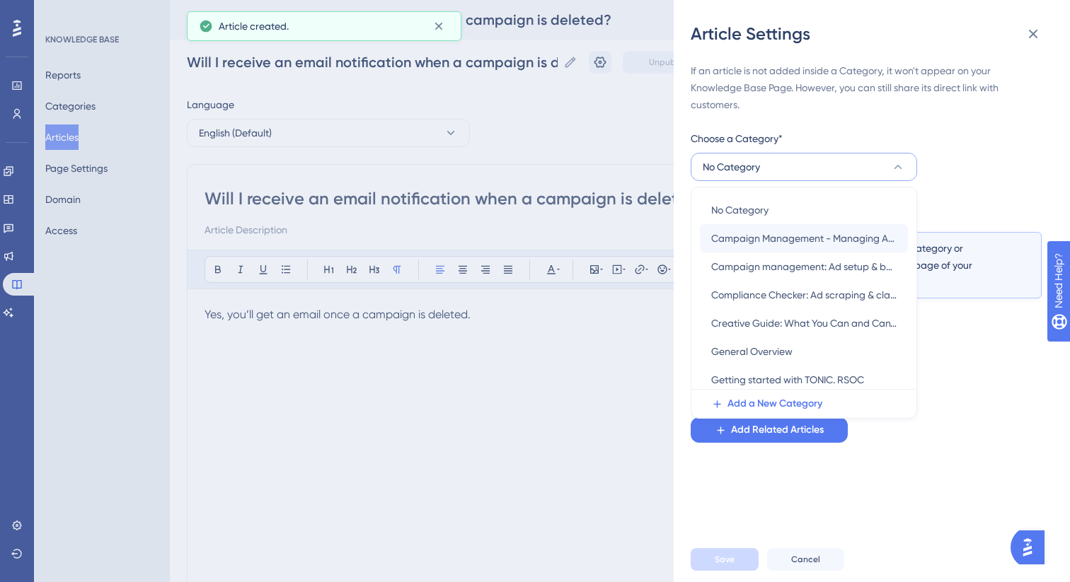
scroll to position [11, 0]
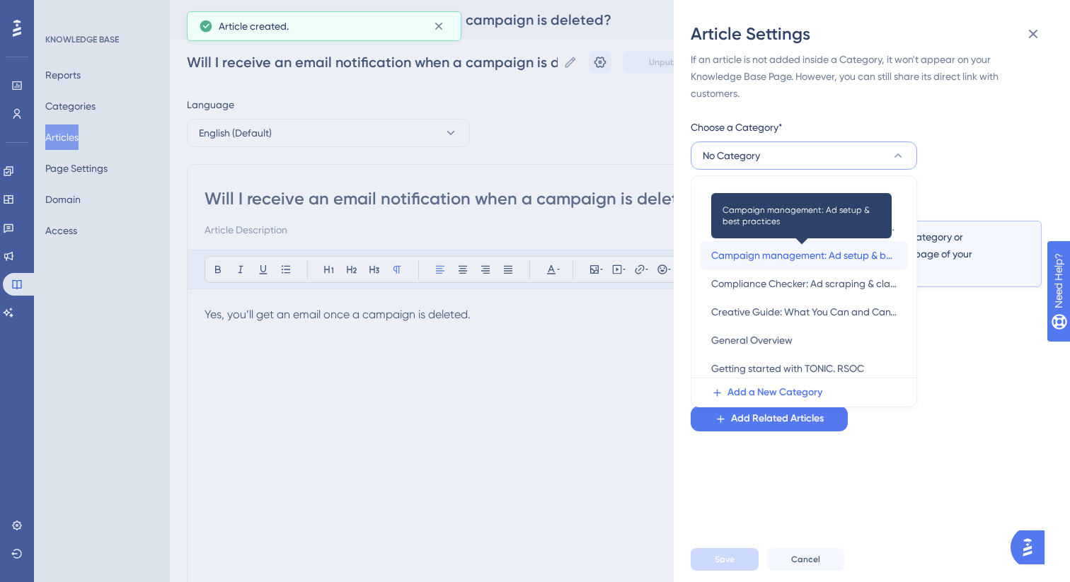
click at [789, 259] on span "Campaign management: Ad setup & best practices" at bounding box center [803, 255] width 185 height 17
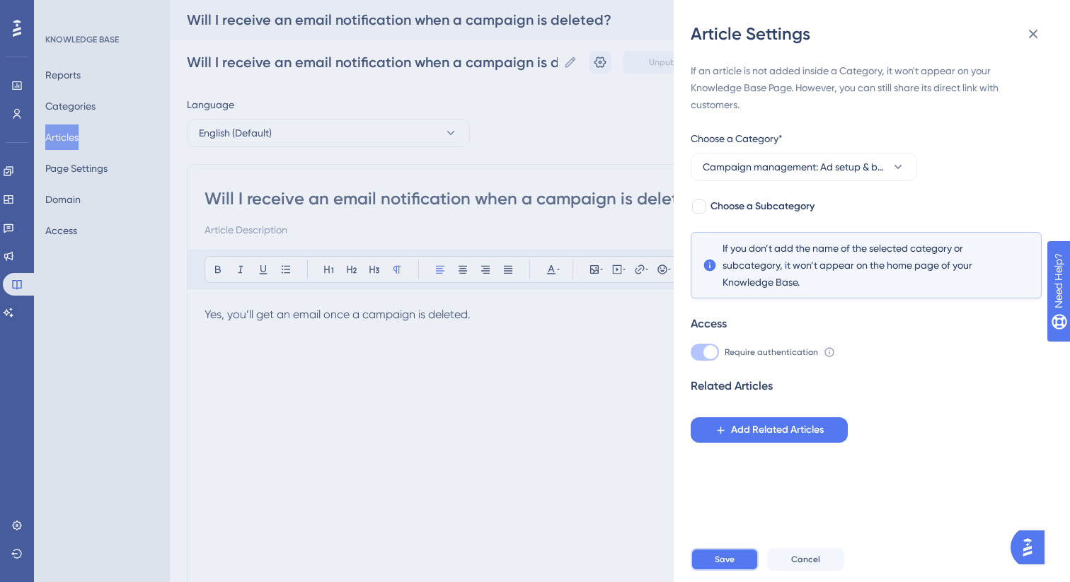
click at [717, 565] on button "Save" at bounding box center [725, 559] width 68 height 23
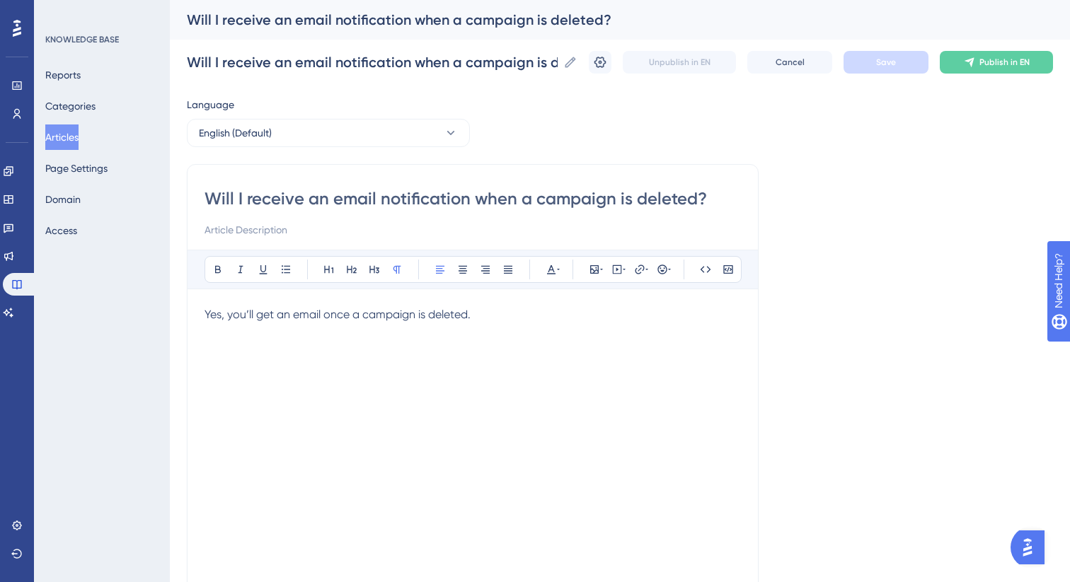
click at [67, 141] on button "Articles" at bounding box center [61, 137] width 33 height 25
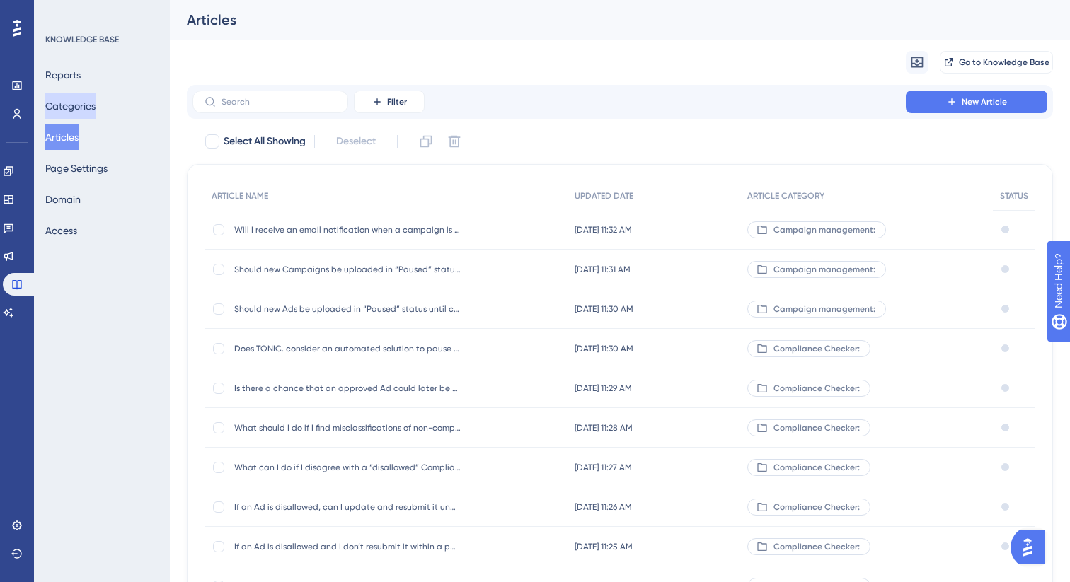
click at [72, 116] on button "Categories" at bounding box center [70, 105] width 50 height 25
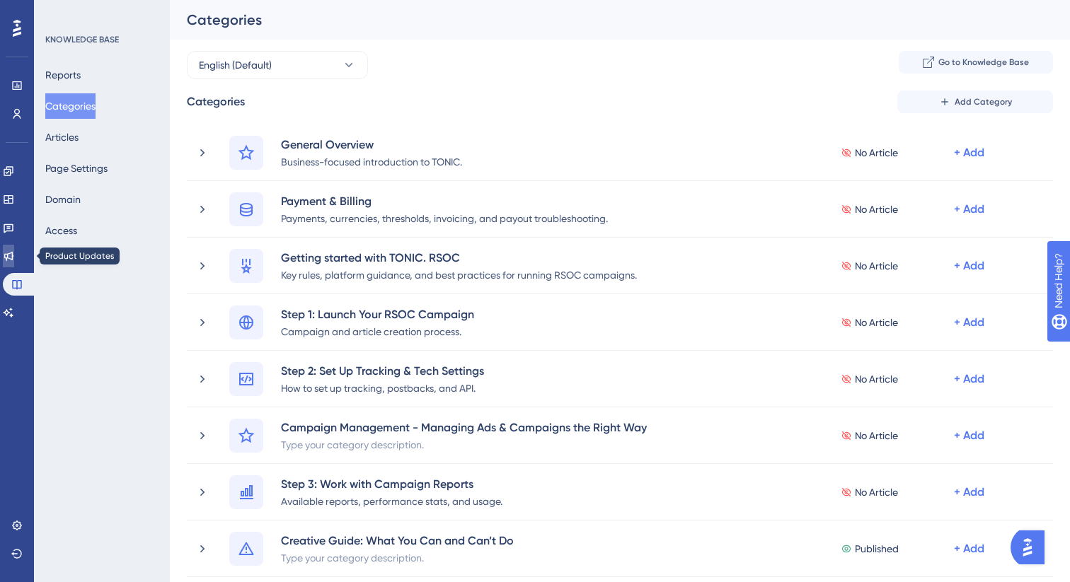
click at [14, 255] on icon at bounding box center [8, 255] width 11 height 11
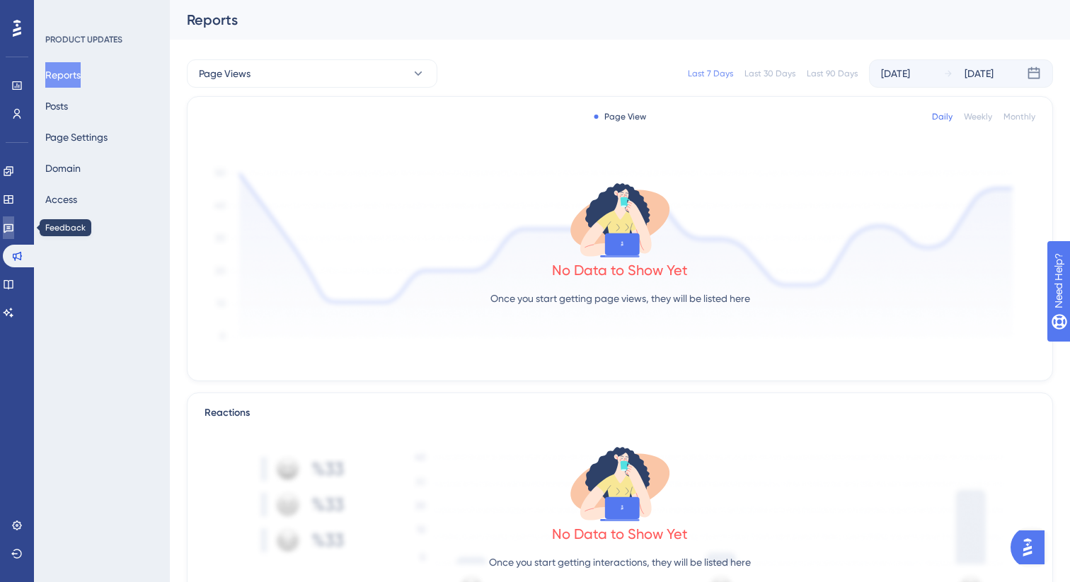
click at [13, 228] on icon at bounding box center [9, 228] width 10 height 9
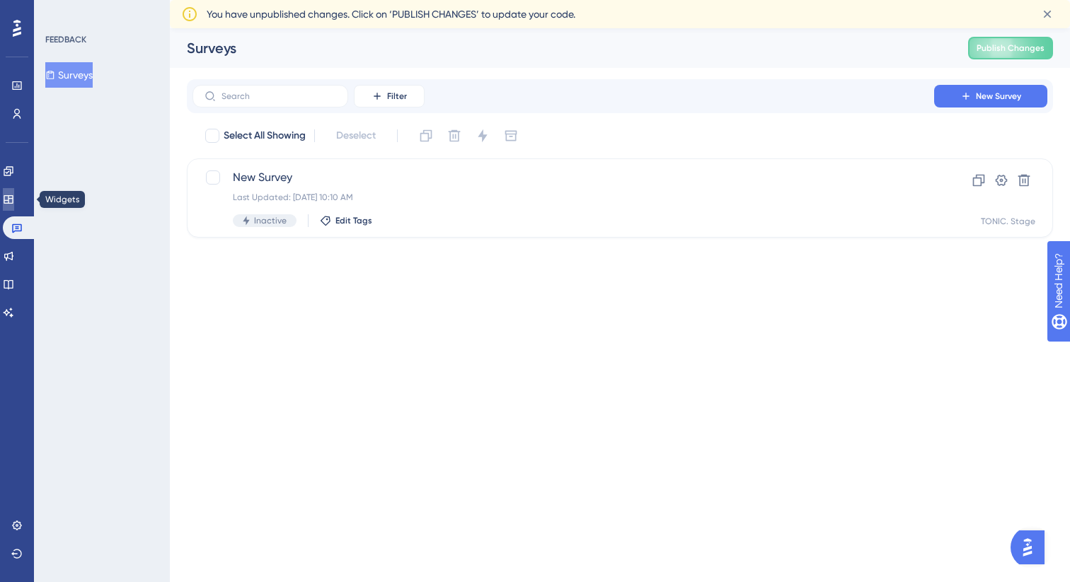
click at [14, 202] on icon at bounding box center [8, 199] width 11 height 11
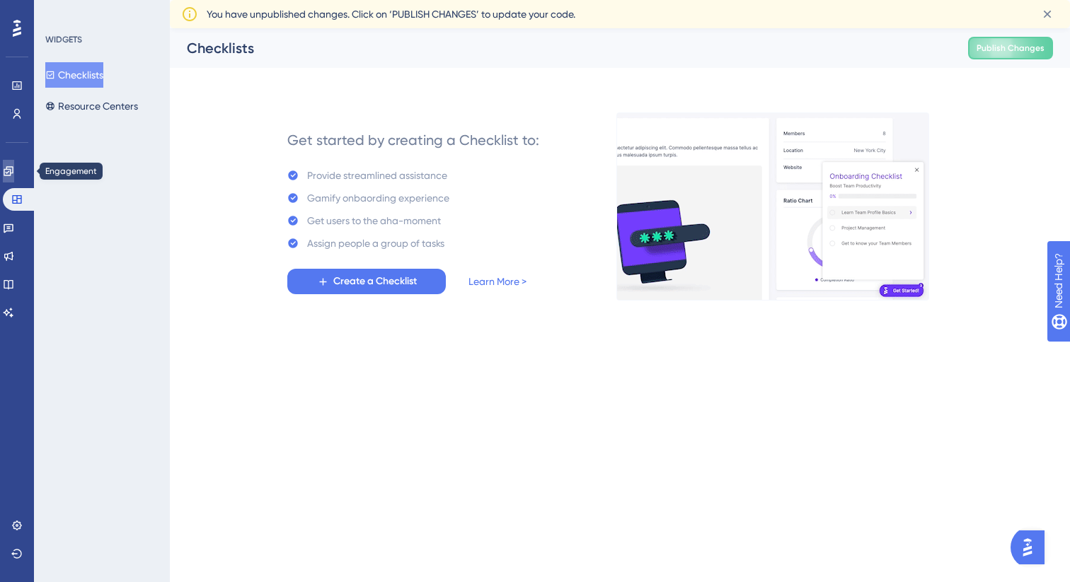
click at [14, 170] on icon at bounding box center [8, 171] width 11 height 11
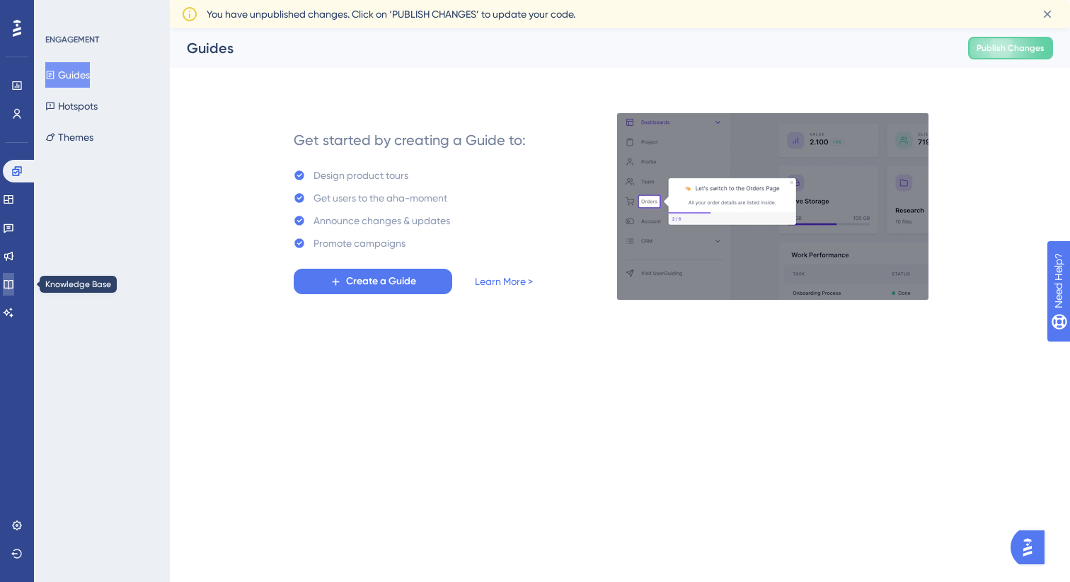
click at [13, 280] on icon at bounding box center [8, 284] width 9 height 9
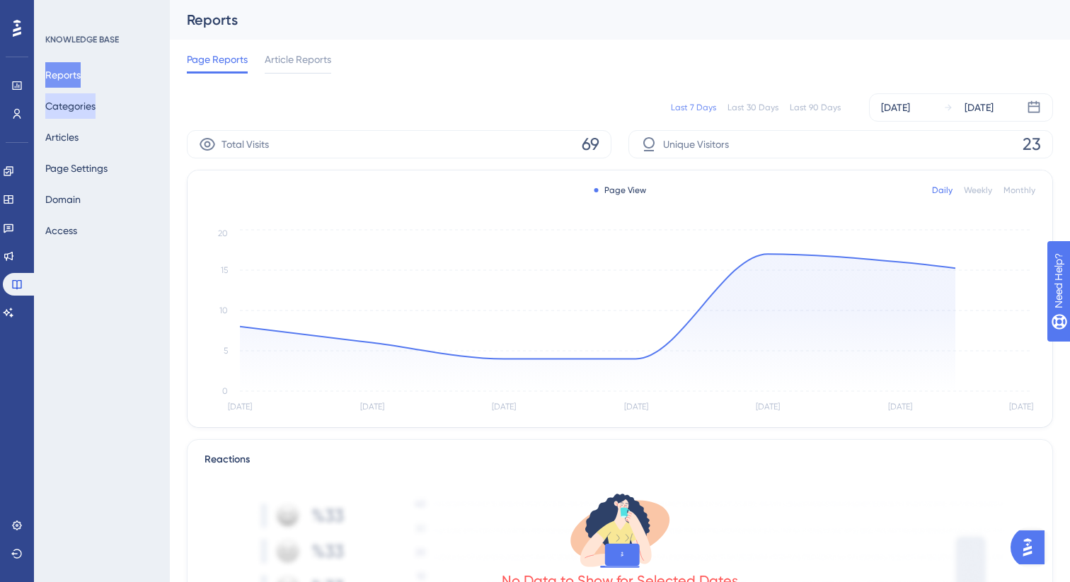
click at [91, 104] on button "Categories" at bounding box center [70, 105] width 50 height 25
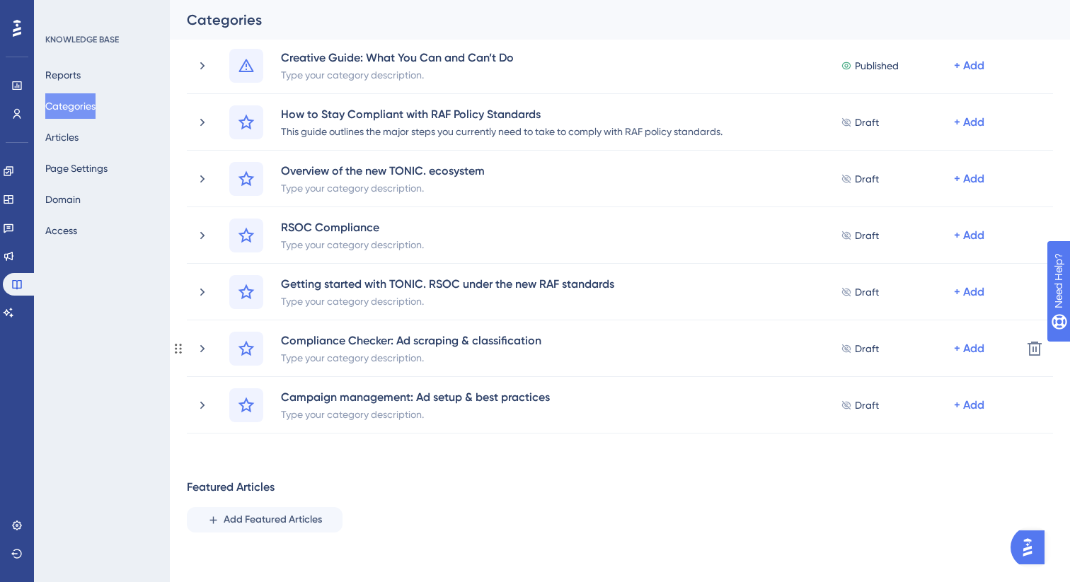
scroll to position [507, 0]
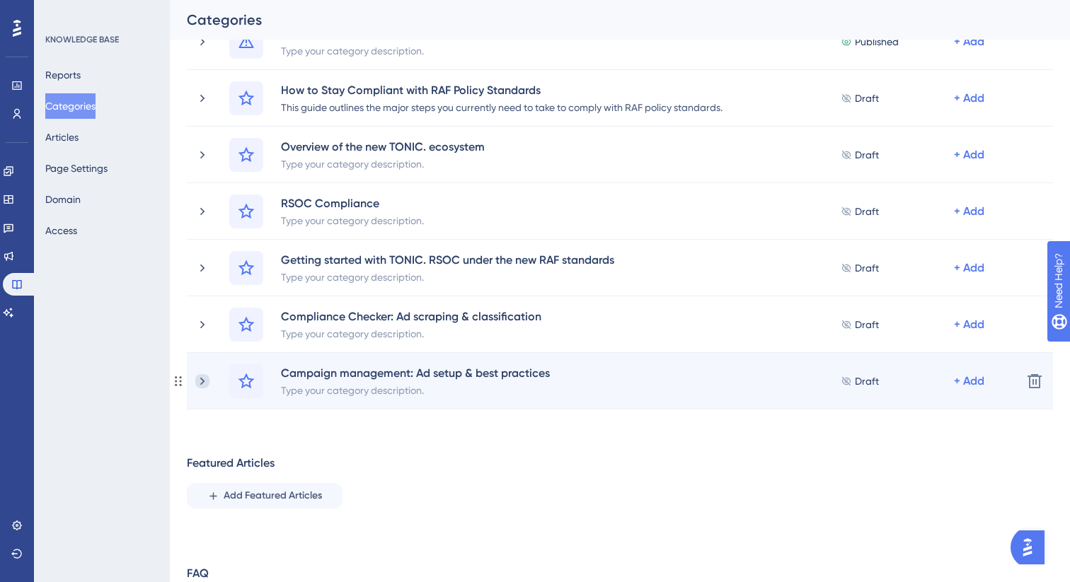
click at [199, 383] on icon at bounding box center [202, 381] width 14 height 14
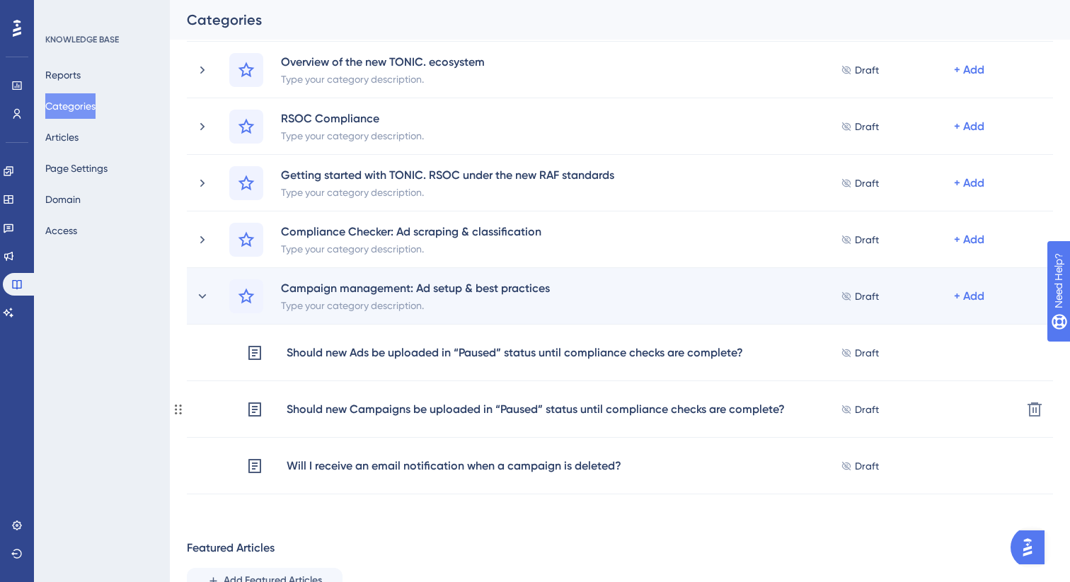
scroll to position [598, 0]
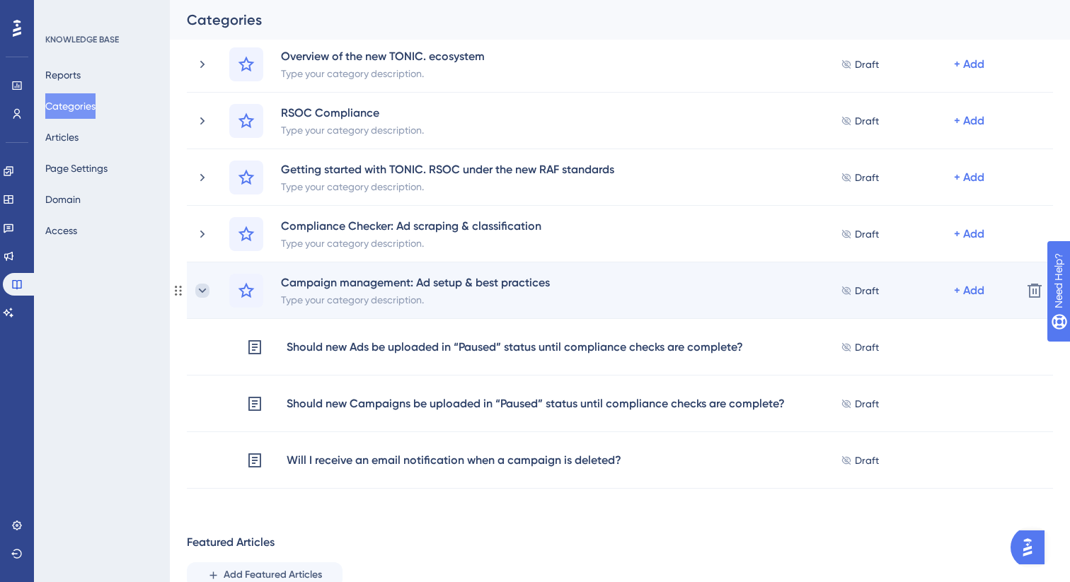
click at [206, 292] on icon at bounding box center [202, 291] width 14 height 14
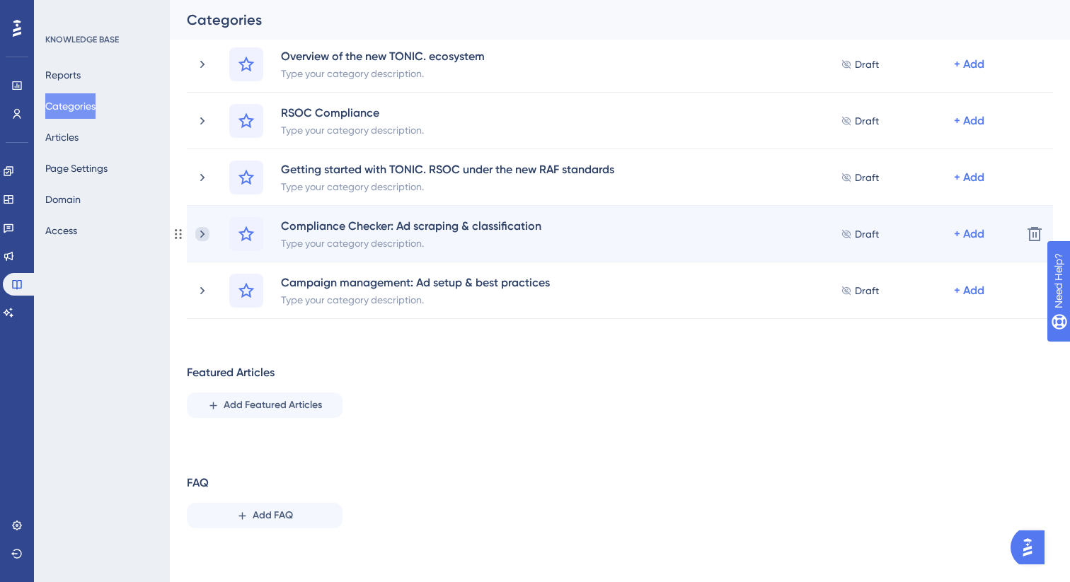
click at [207, 241] on icon at bounding box center [202, 234] width 14 height 14
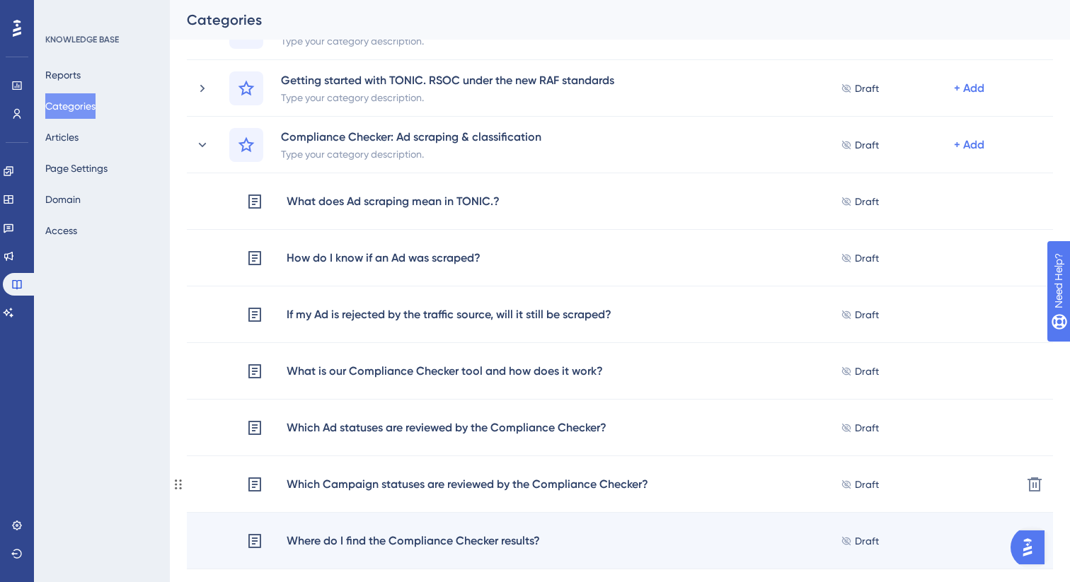
scroll to position [681, 0]
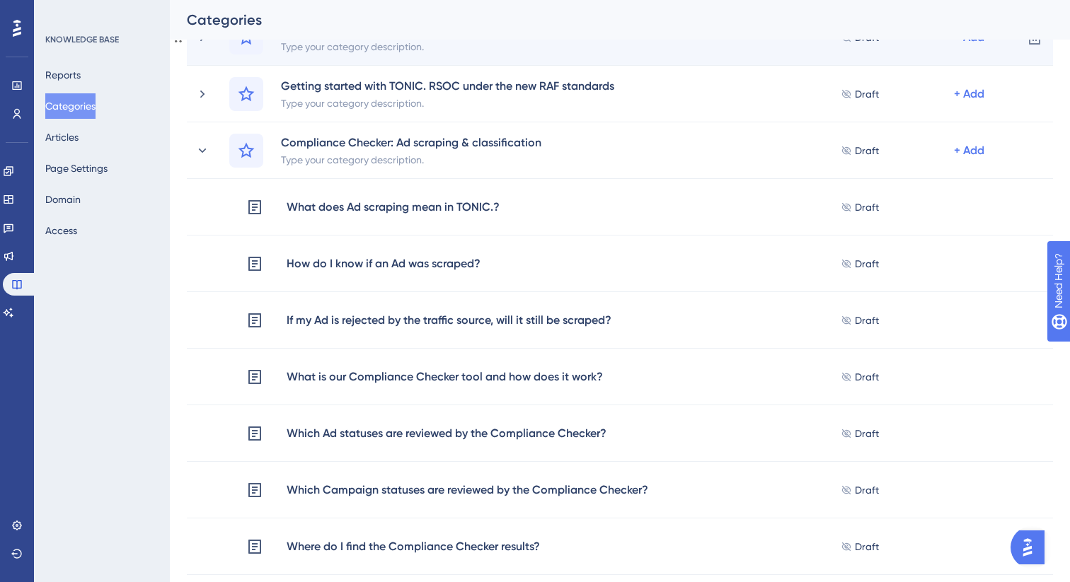
drag, startPoint x: 178, startPoint y: 567, endPoint x: 741, endPoint y: 40, distance: 771.8
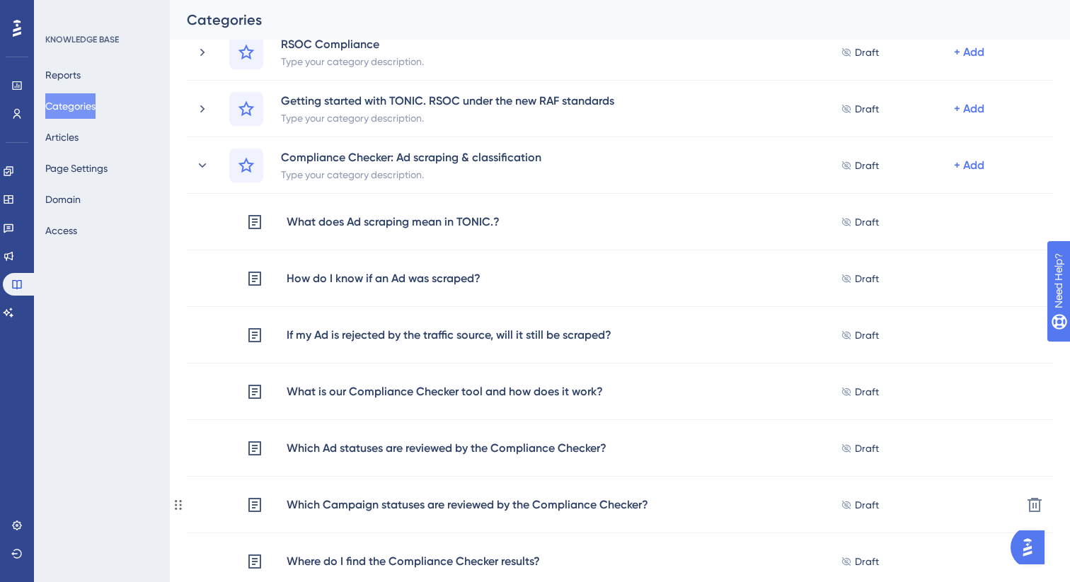
scroll to position [510, 0]
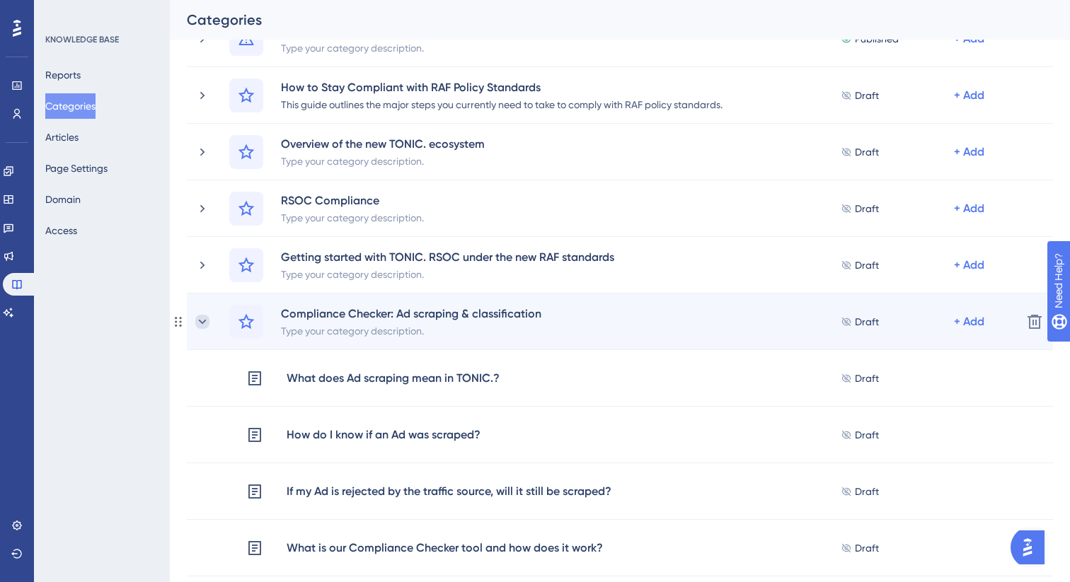
click at [204, 321] on icon at bounding box center [202, 322] width 14 height 14
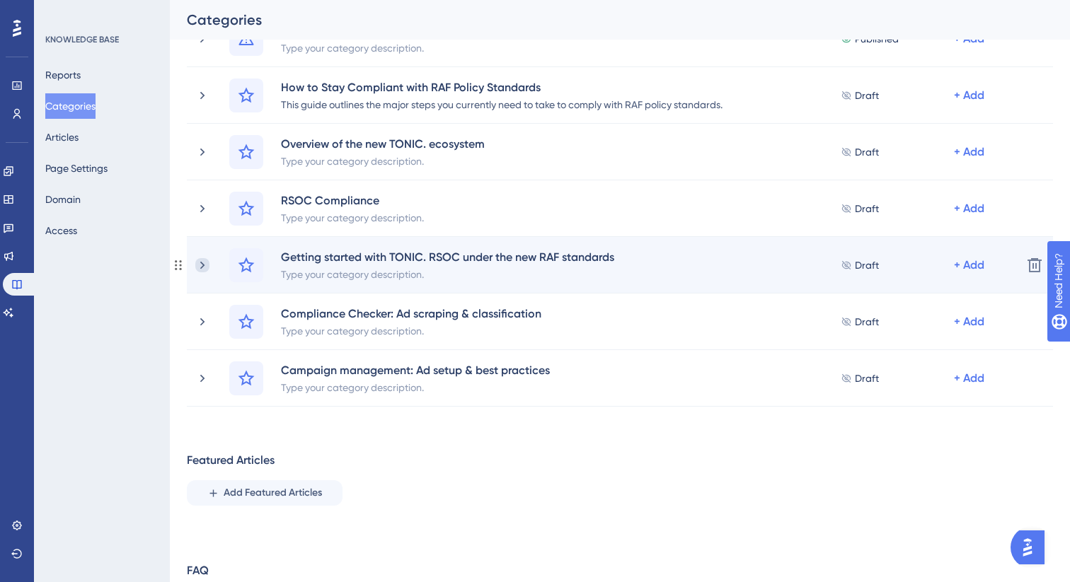
click at [206, 265] on icon at bounding box center [202, 265] width 14 height 14
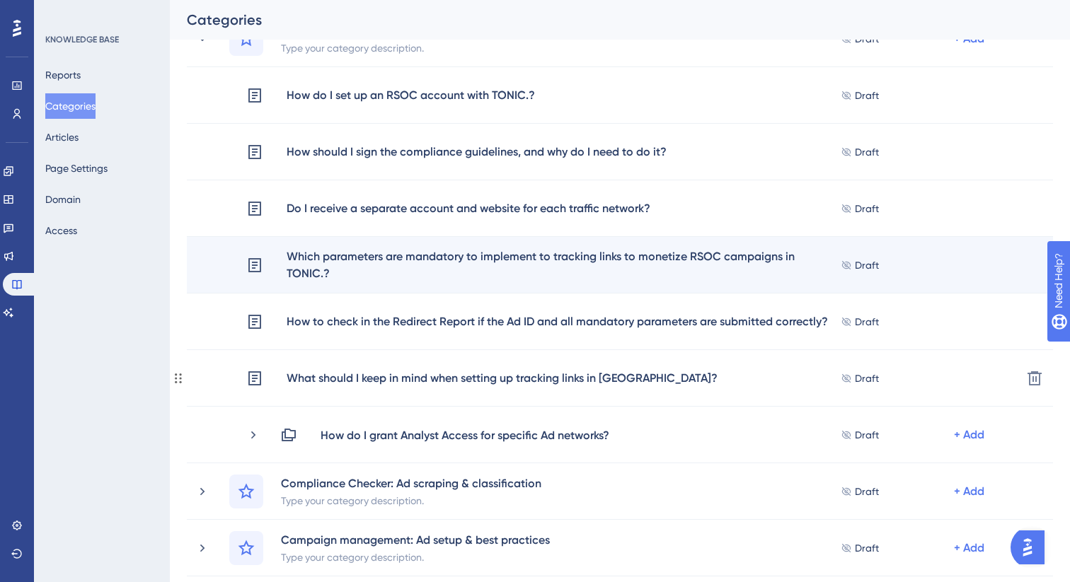
scroll to position [737, 0]
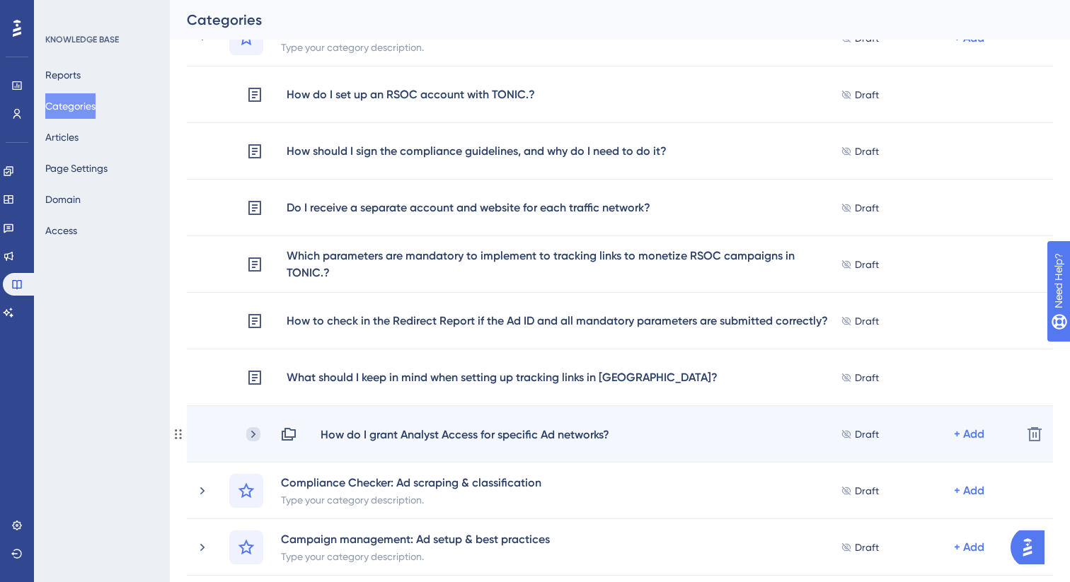
click at [256, 433] on icon at bounding box center [253, 434] width 14 height 14
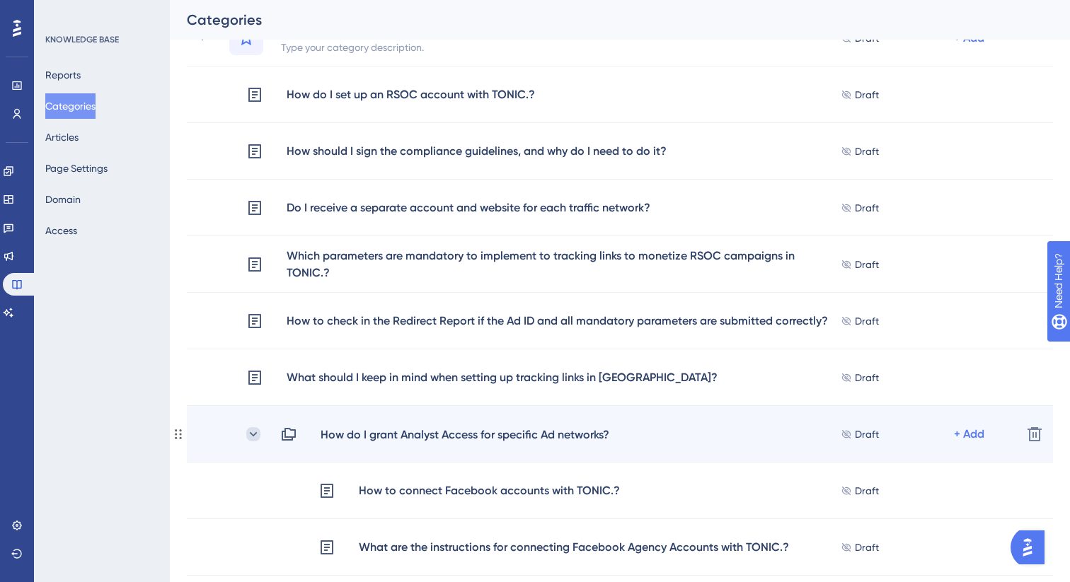
click at [256, 433] on icon at bounding box center [254, 434] width 8 height 4
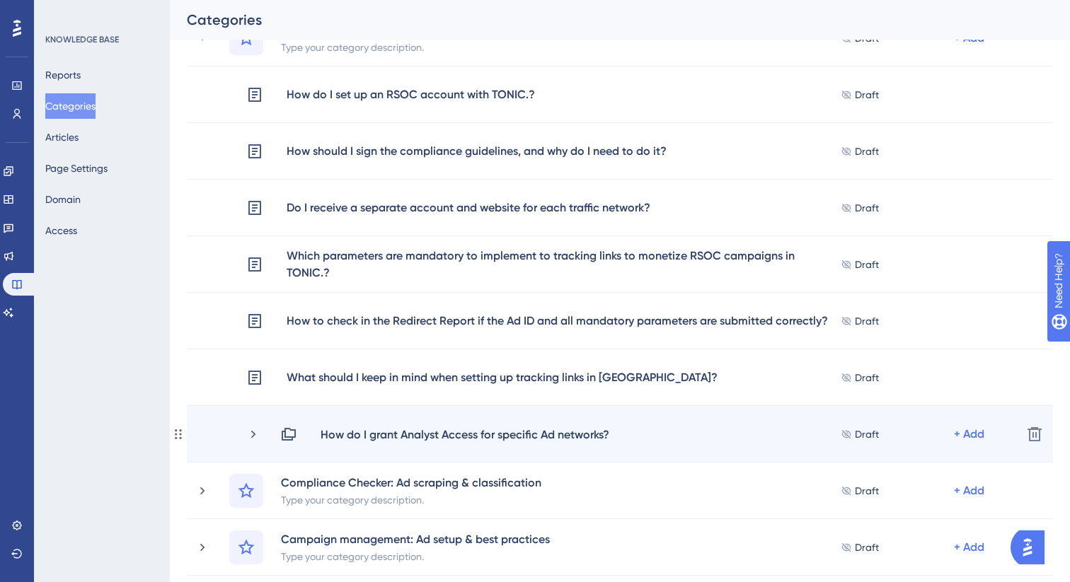
click at [713, 442] on div "How do I grant Analyst Access for specific Ad networks? Draft + Add Delete" at bounding box center [620, 434] width 866 height 57
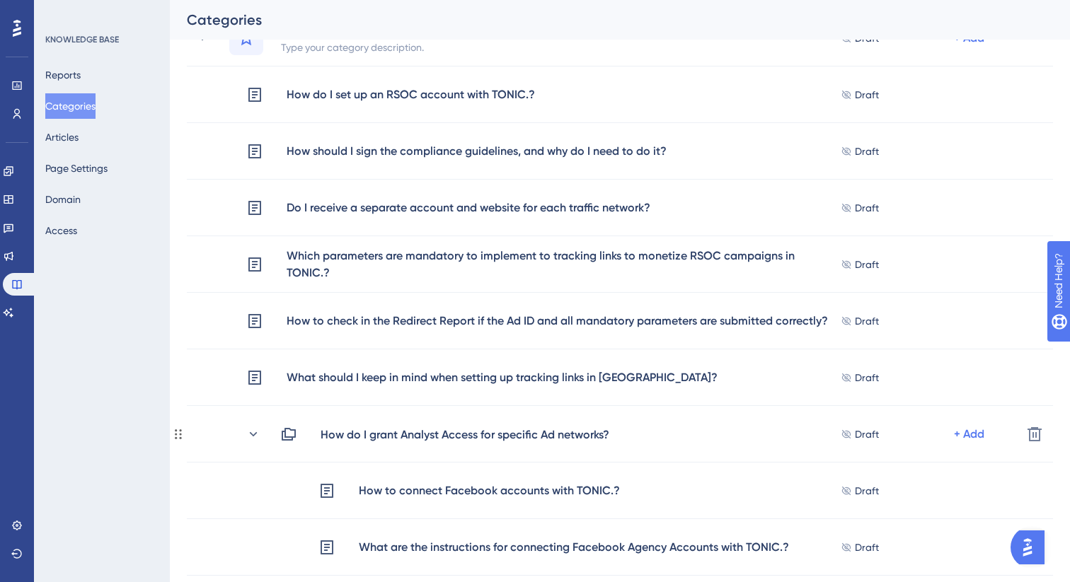
click at [713, 442] on div "How do I grant Analyst Access for specific Ad networks? Draft + Add Delete" at bounding box center [620, 434] width 866 height 57
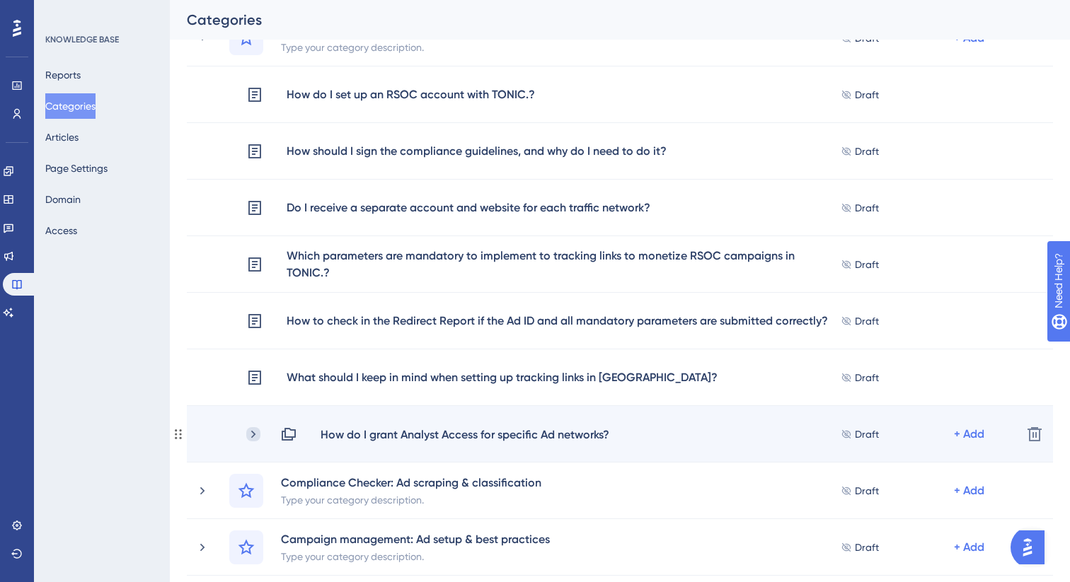
click at [257, 437] on icon at bounding box center [253, 434] width 14 height 14
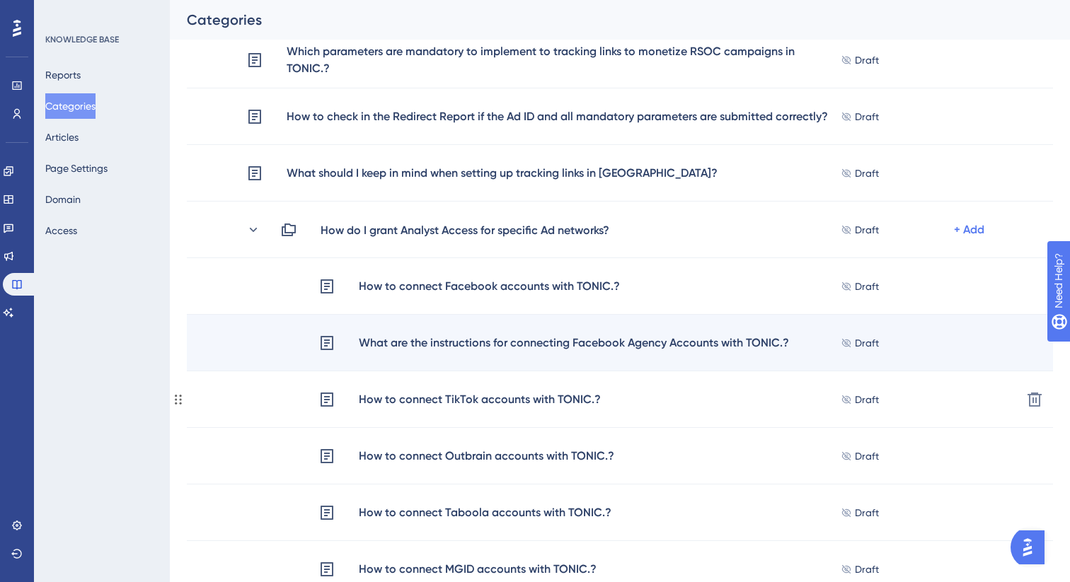
scroll to position [943, 0]
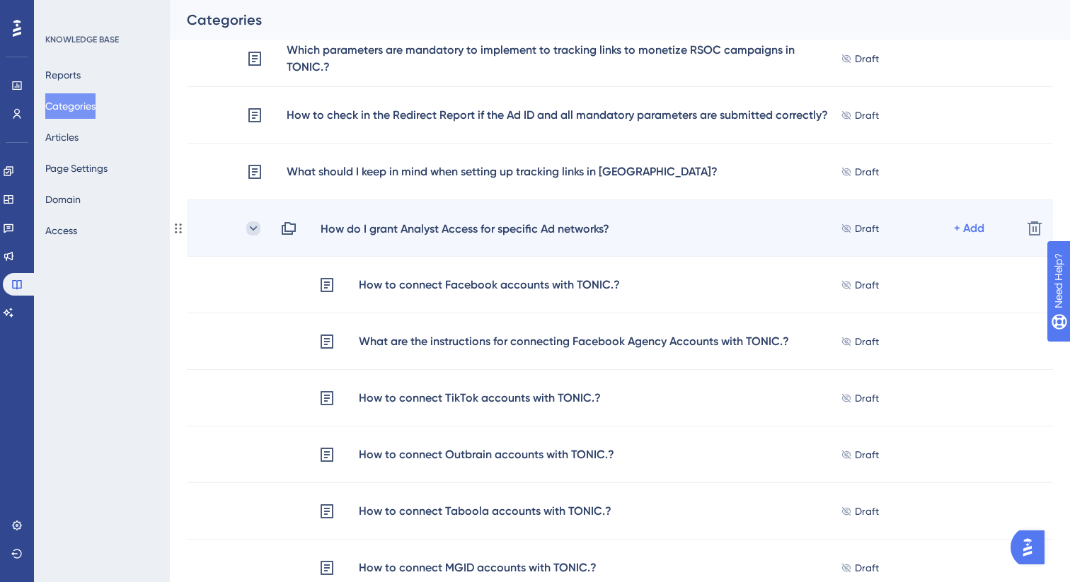
click at [257, 227] on icon at bounding box center [253, 228] width 14 height 14
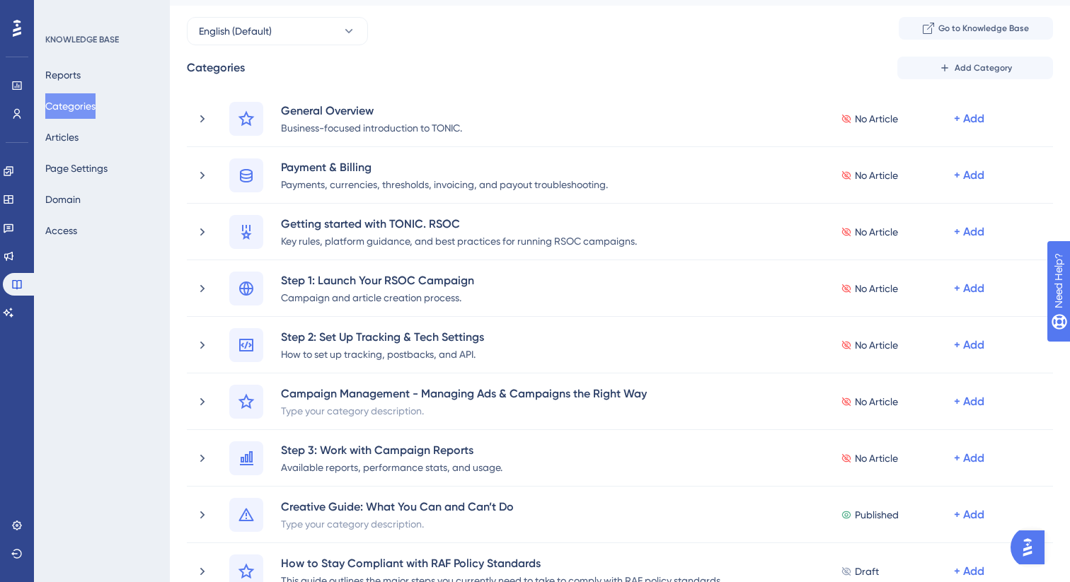
scroll to position [0, 0]
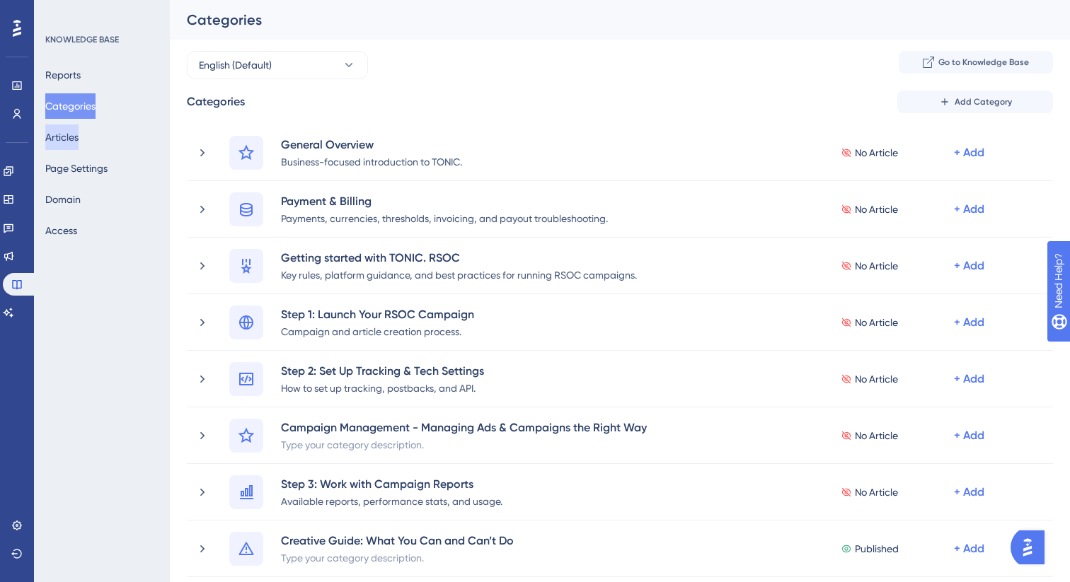
click at [58, 139] on button "Articles" at bounding box center [61, 137] width 33 height 25
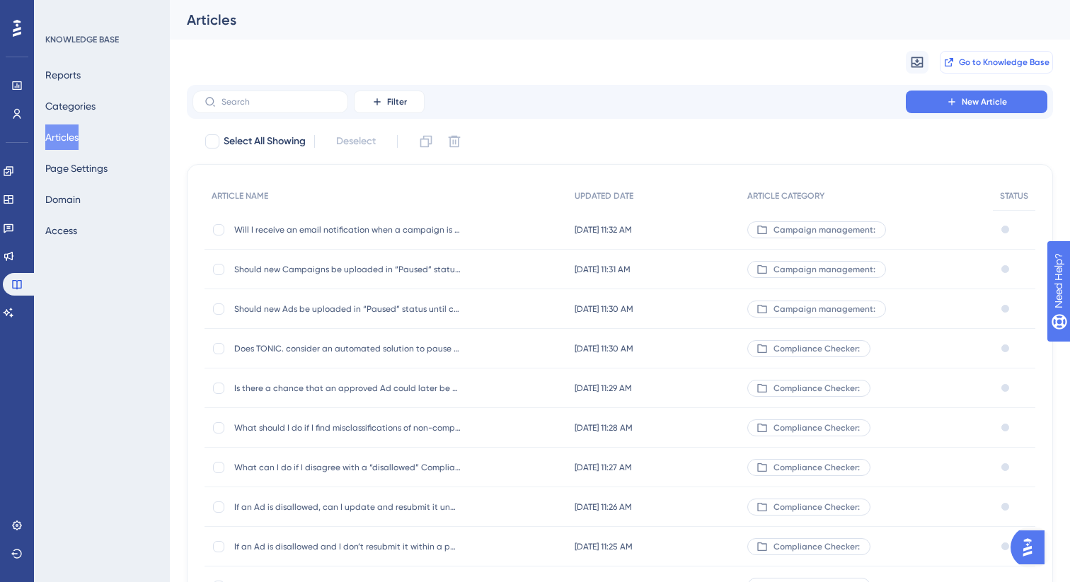
click at [981, 67] on span "Go to Knowledge Base" at bounding box center [1004, 62] width 91 height 11
click at [70, 169] on button "Page Settings" at bounding box center [76, 168] width 62 height 25
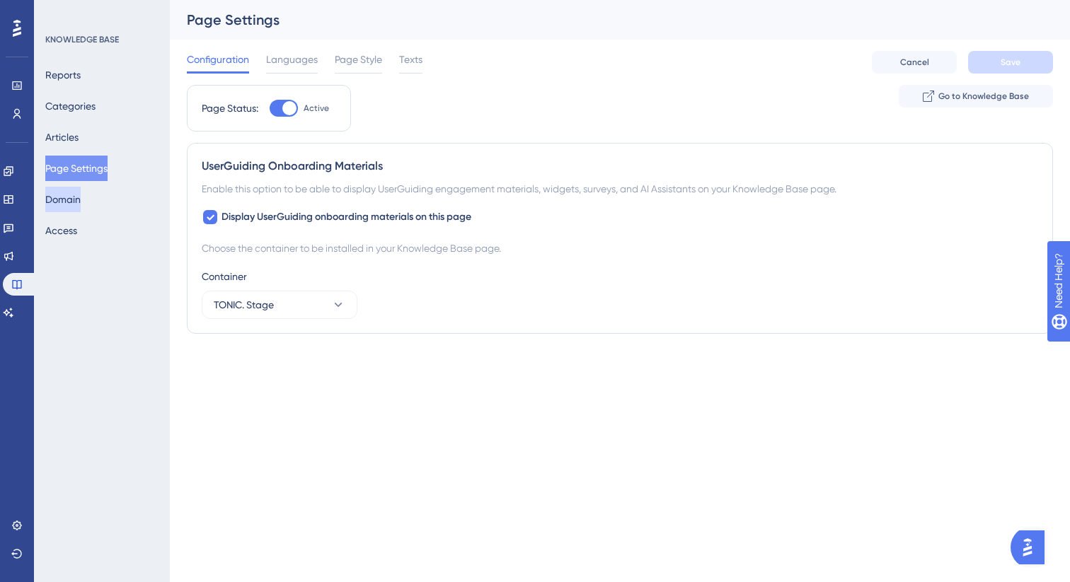
click at [78, 208] on button "Domain" at bounding box center [62, 199] width 35 height 25
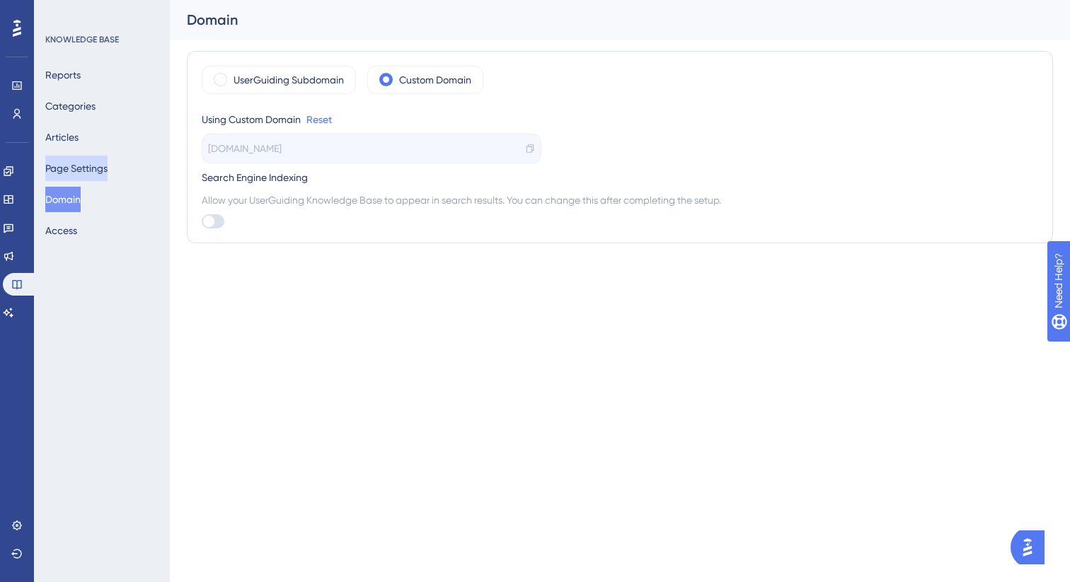
click at [79, 169] on button "Page Settings" at bounding box center [76, 168] width 62 height 25
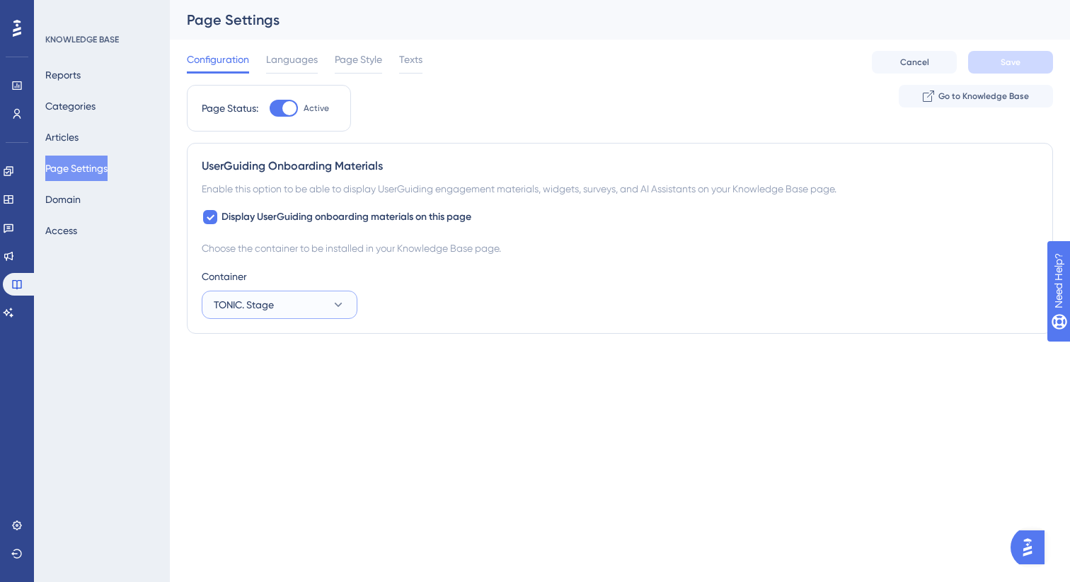
click at [270, 298] on span "TONIC. Stage" at bounding box center [244, 304] width 60 height 17
click at [284, 271] on div "Container" at bounding box center [620, 276] width 836 height 17
click at [77, 233] on button "Access" at bounding box center [61, 230] width 32 height 25
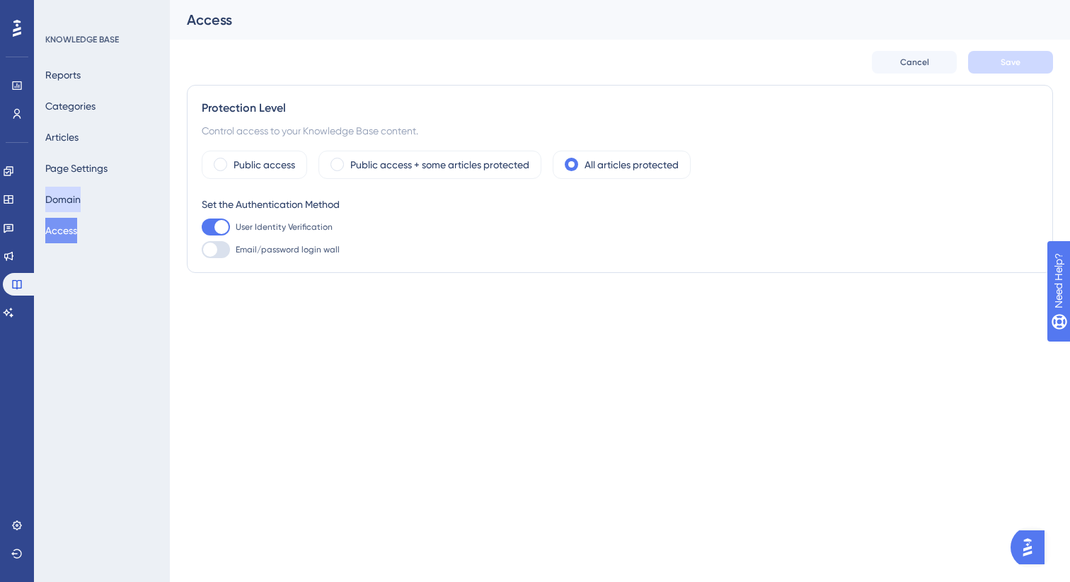
click at [81, 200] on button "Domain" at bounding box center [62, 199] width 35 height 25
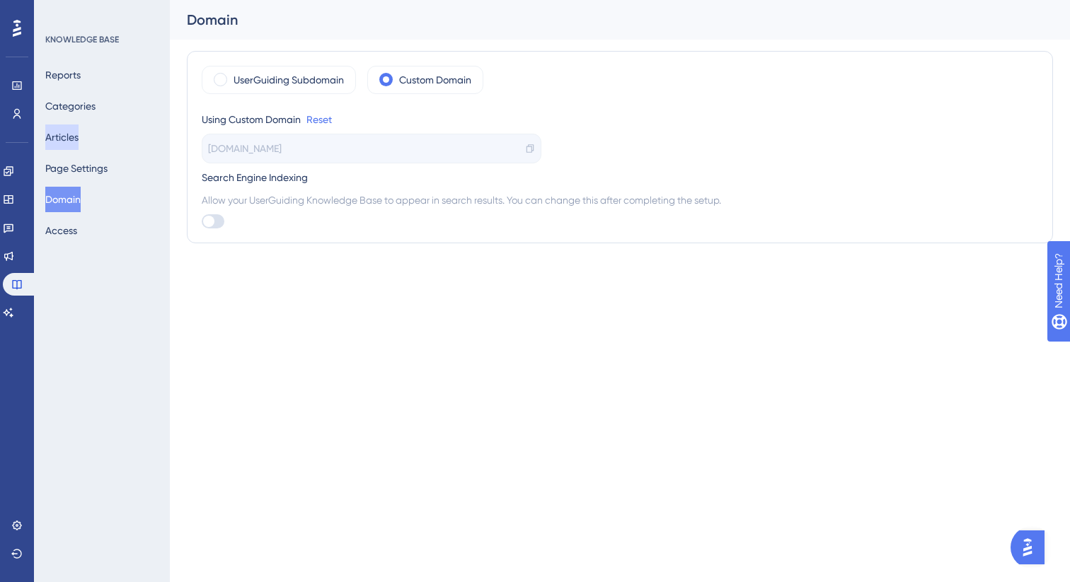
click at [79, 129] on button "Articles" at bounding box center [61, 137] width 33 height 25
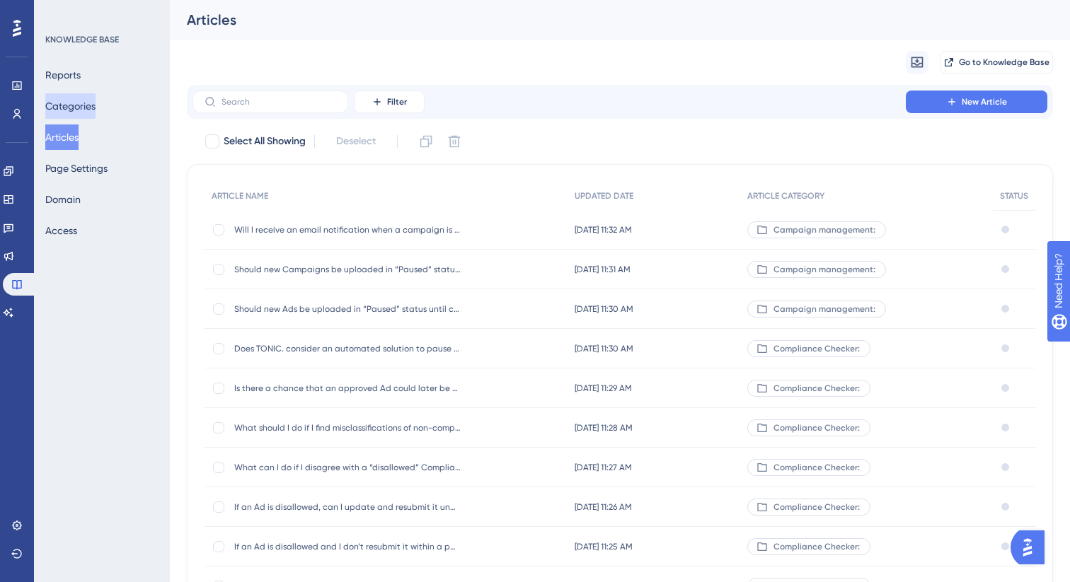
click at [92, 105] on button "Categories" at bounding box center [70, 105] width 50 height 25
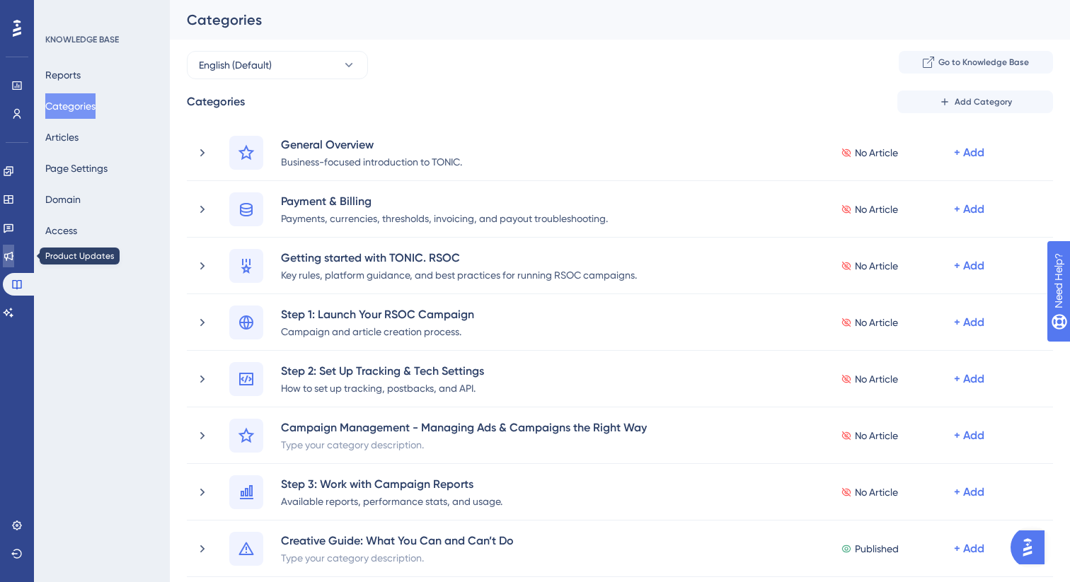
click at [9, 260] on link at bounding box center [8, 256] width 11 height 23
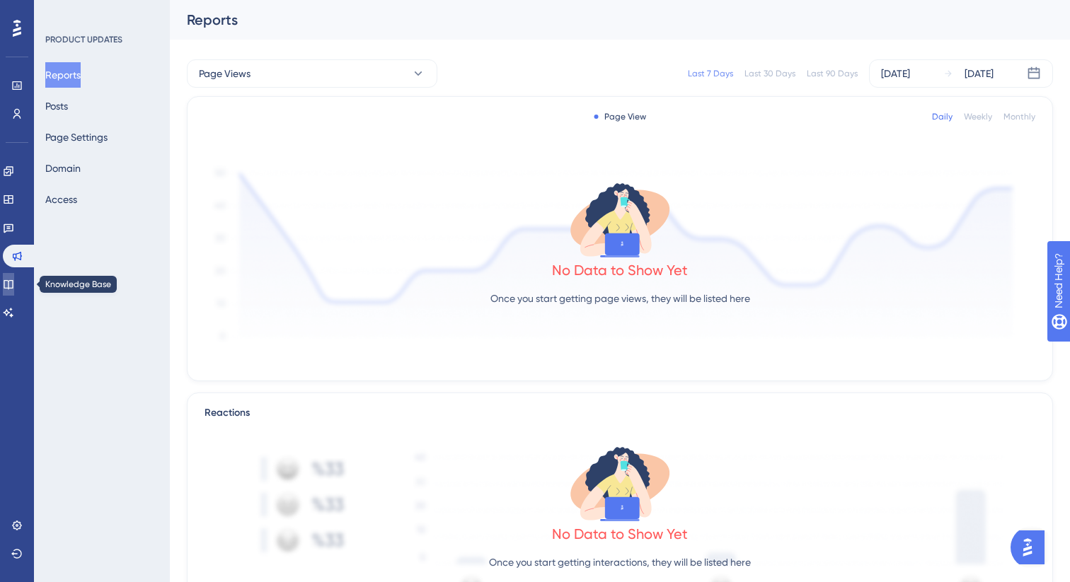
click at [14, 282] on icon at bounding box center [8, 284] width 11 height 11
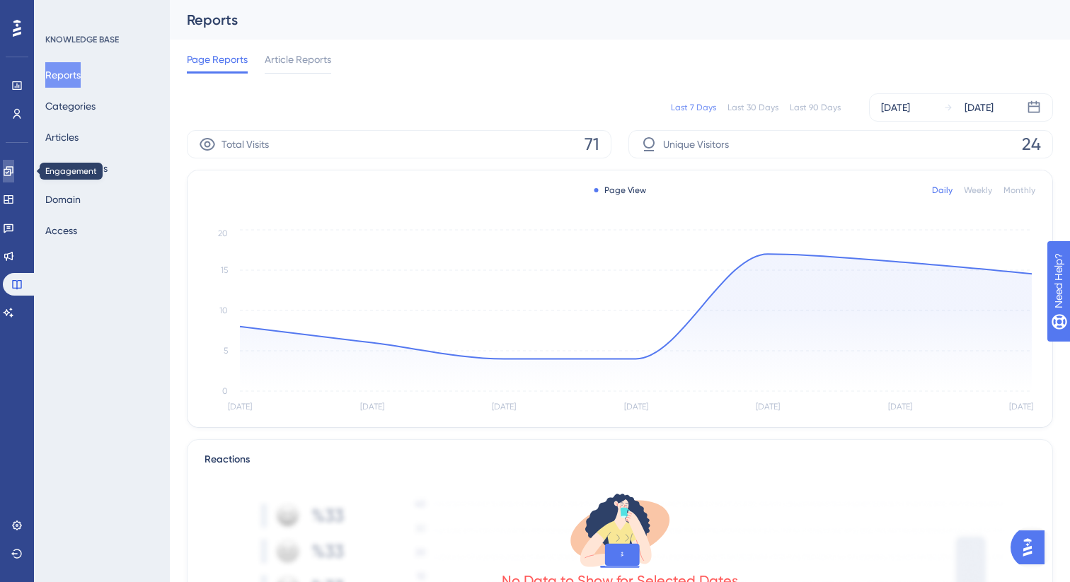
click at [13, 167] on icon at bounding box center [8, 171] width 11 height 11
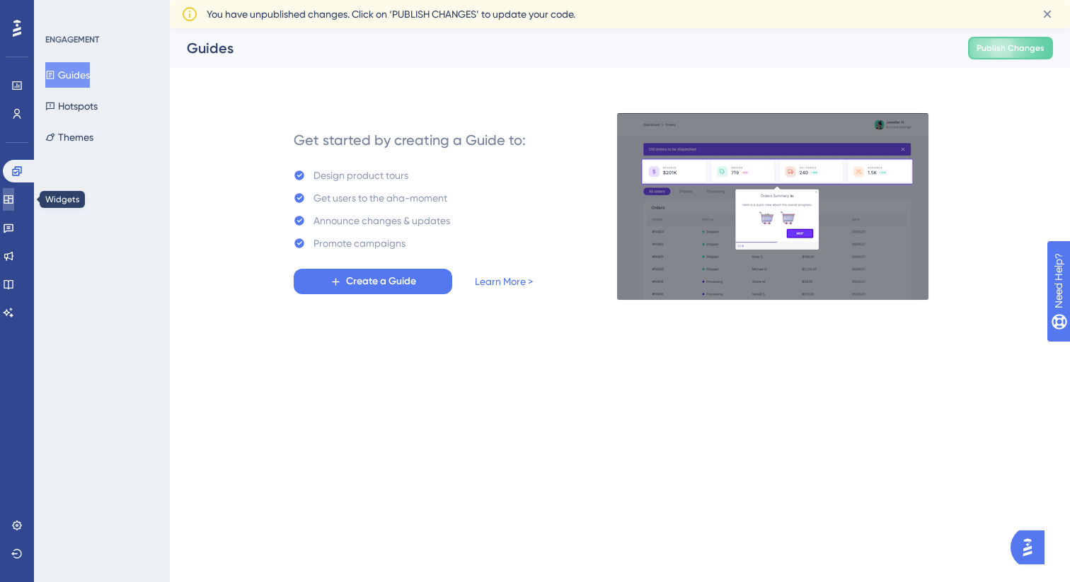
click at [14, 202] on icon at bounding box center [8, 199] width 11 height 11
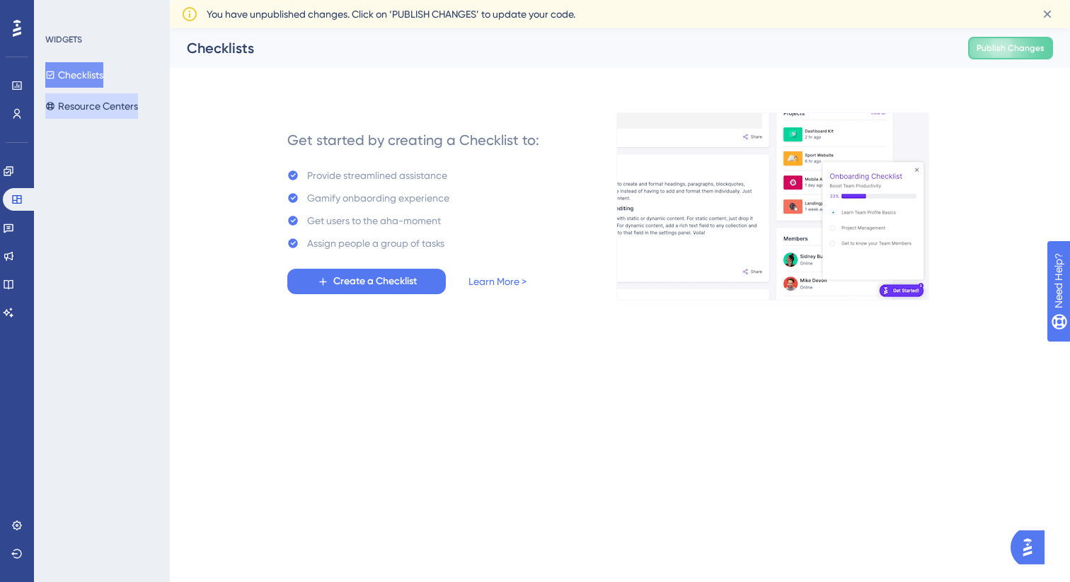
click at [123, 108] on button "Resource Centers" at bounding box center [91, 105] width 93 height 25
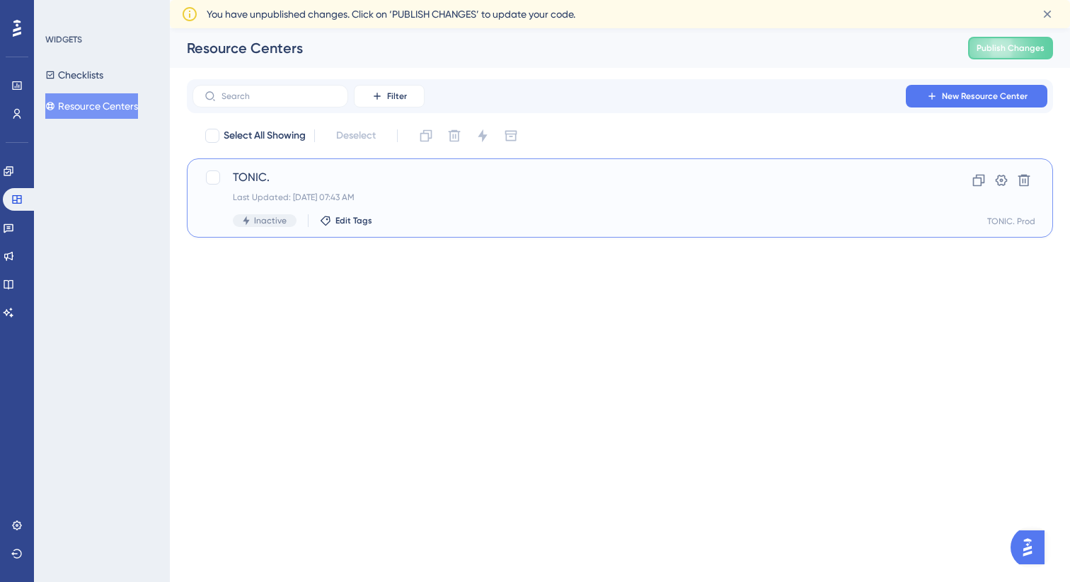
click at [524, 211] on div "TONIC. Last Updated: Oct 07 2025, 07:43 AM Inactive Edit Tags" at bounding box center [563, 198] width 661 height 58
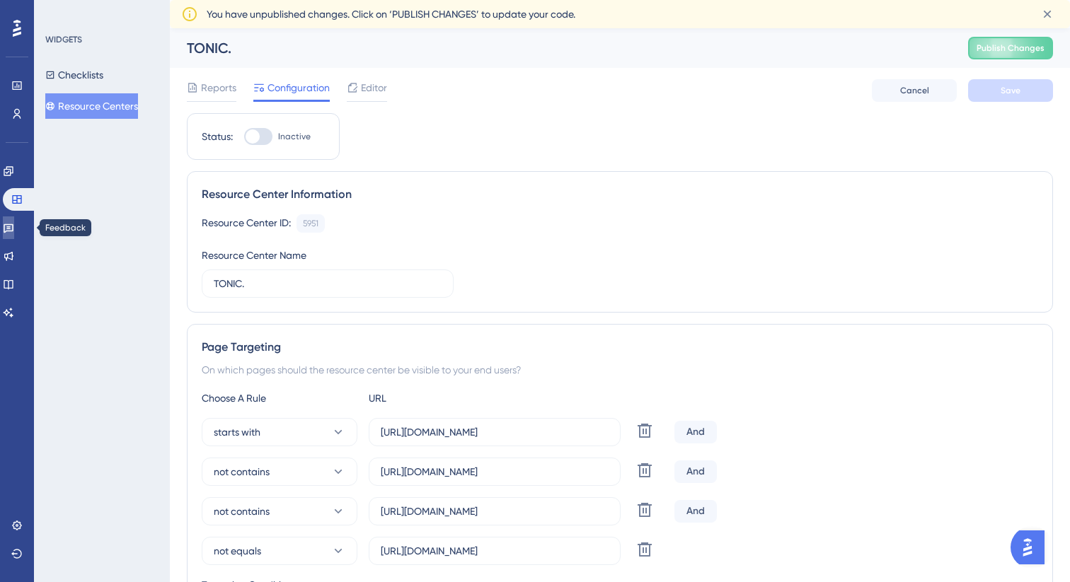
click at [14, 234] on link at bounding box center [8, 227] width 11 height 23
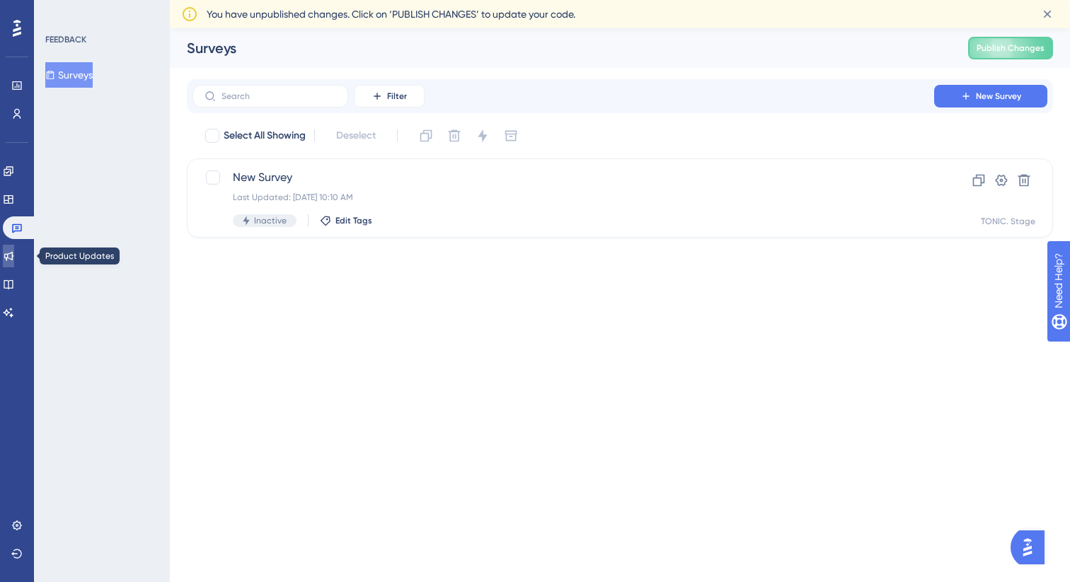
click at [14, 257] on icon at bounding box center [8, 255] width 11 height 11
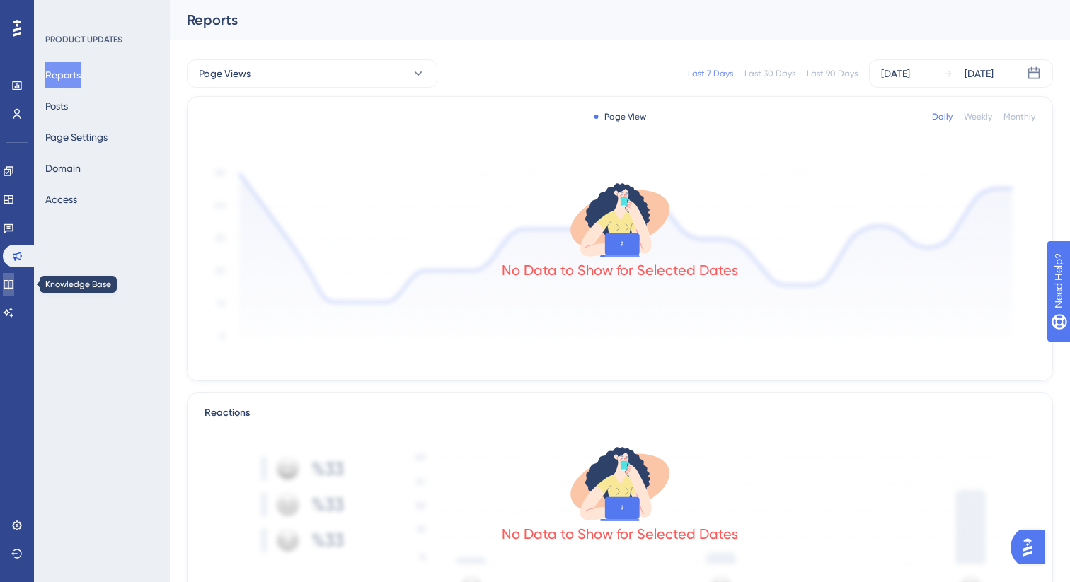
click at [14, 283] on icon at bounding box center [8, 284] width 11 height 11
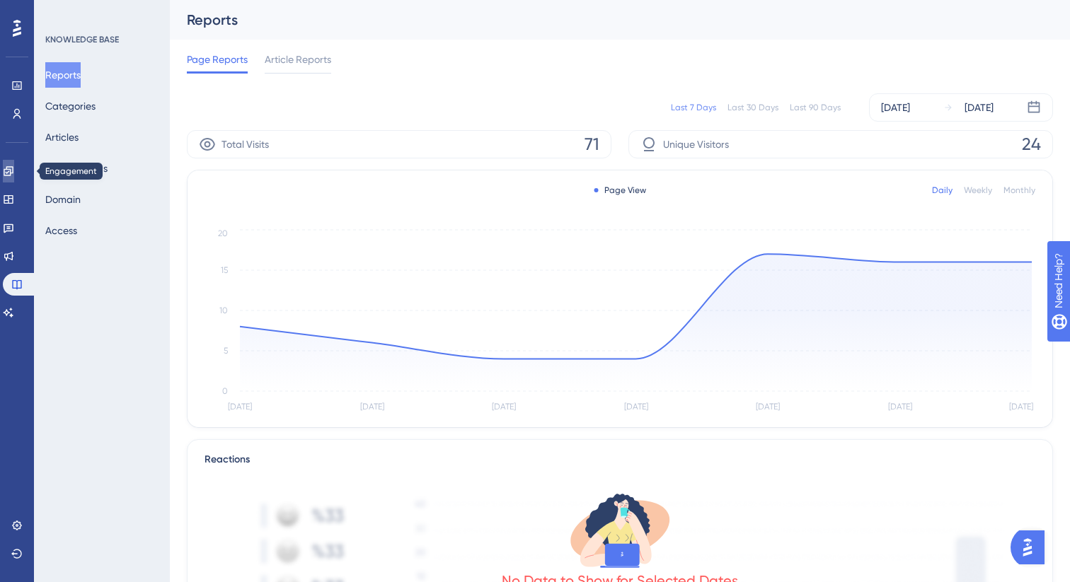
click at [13, 173] on icon at bounding box center [8, 170] width 9 height 9
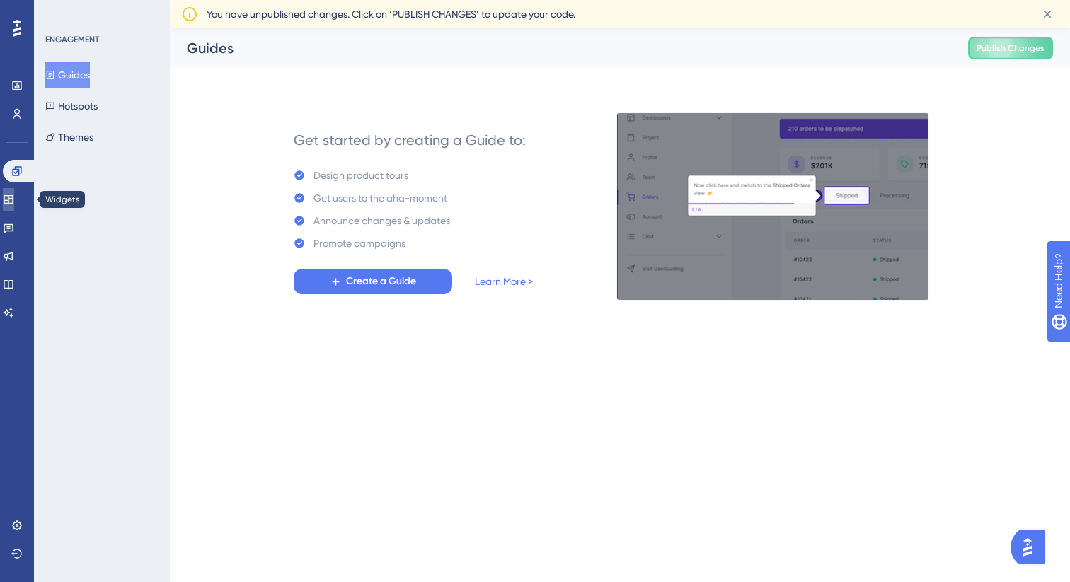
click at [14, 197] on icon at bounding box center [8, 199] width 11 height 11
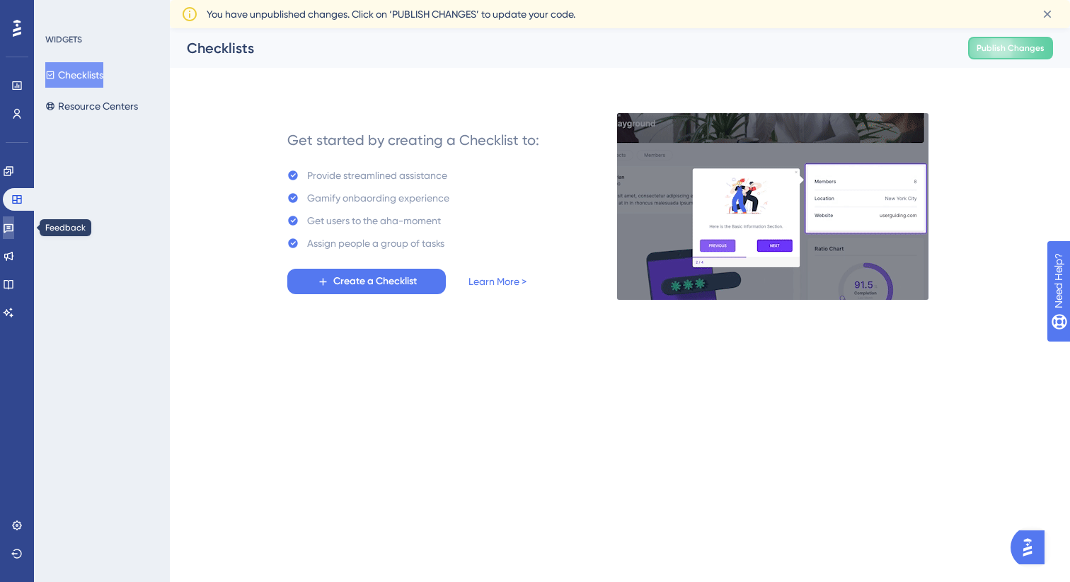
click at [13, 226] on icon at bounding box center [9, 228] width 10 height 9
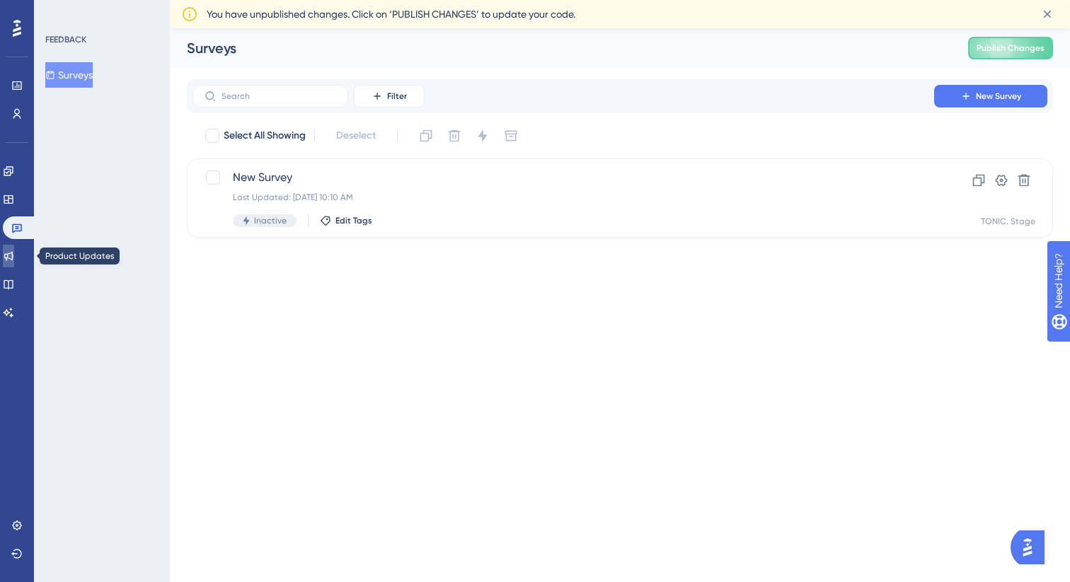
click at [13, 255] on icon at bounding box center [8, 256] width 9 height 9
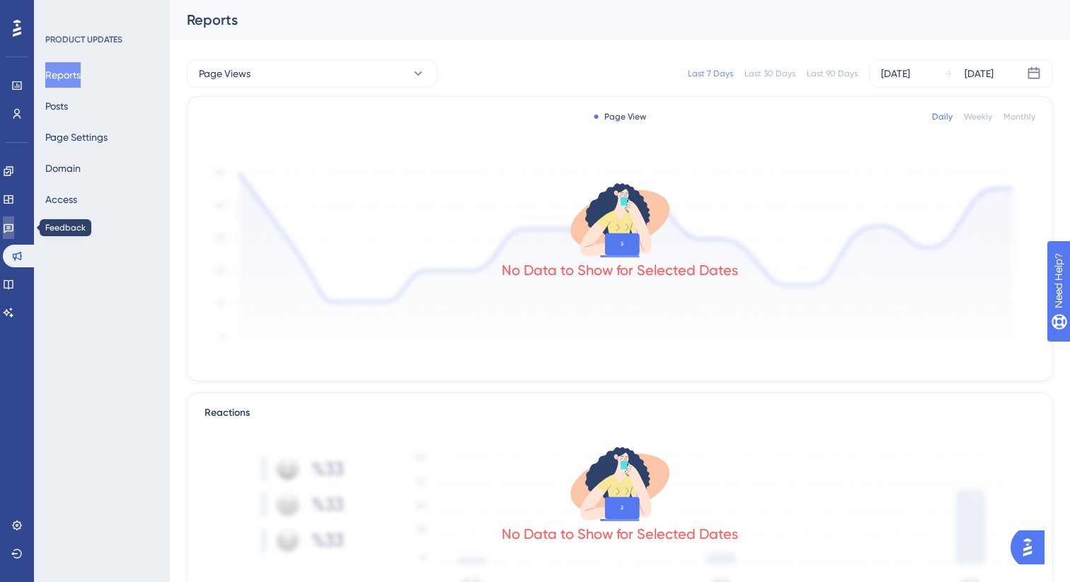
click at [13, 229] on icon at bounding box center [9, 228] width 10 height 9
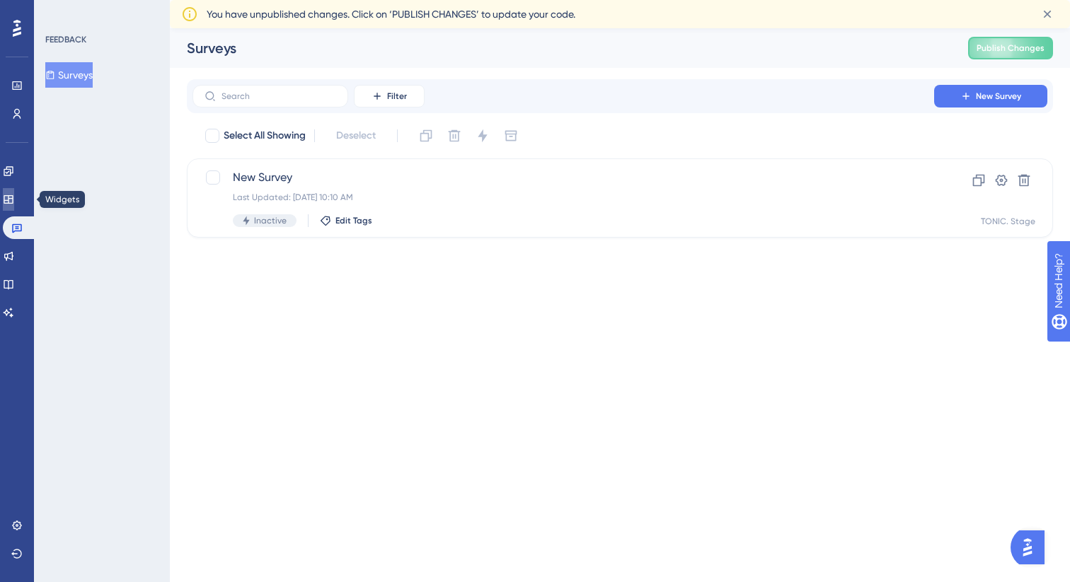
click at [13, 203] on icon at bounding box center [8, 199] width 9 height 8
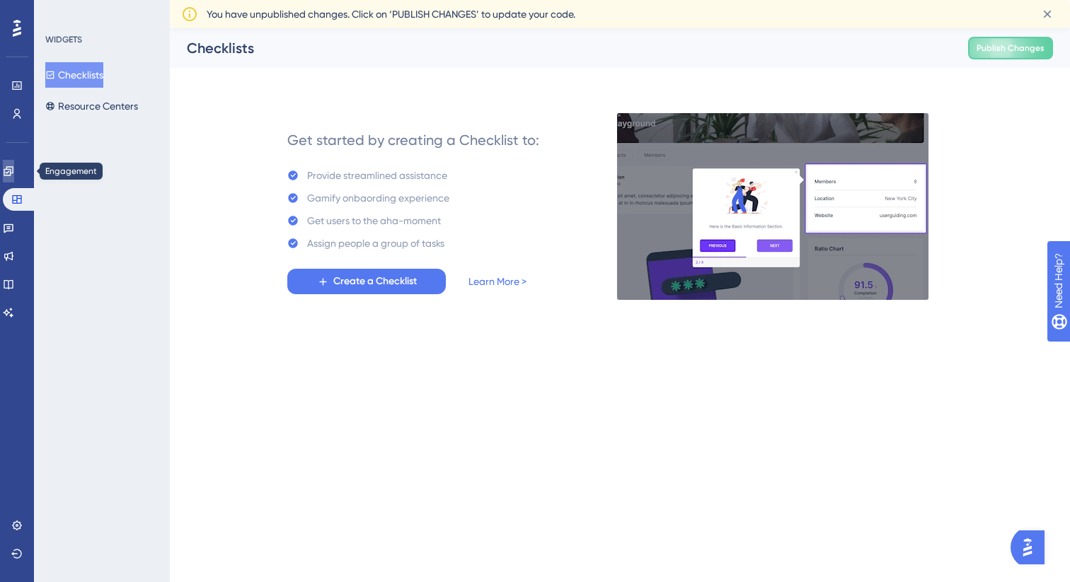
click at [13, 171] on icon at bounding box center [8, 170] width 9 height 9
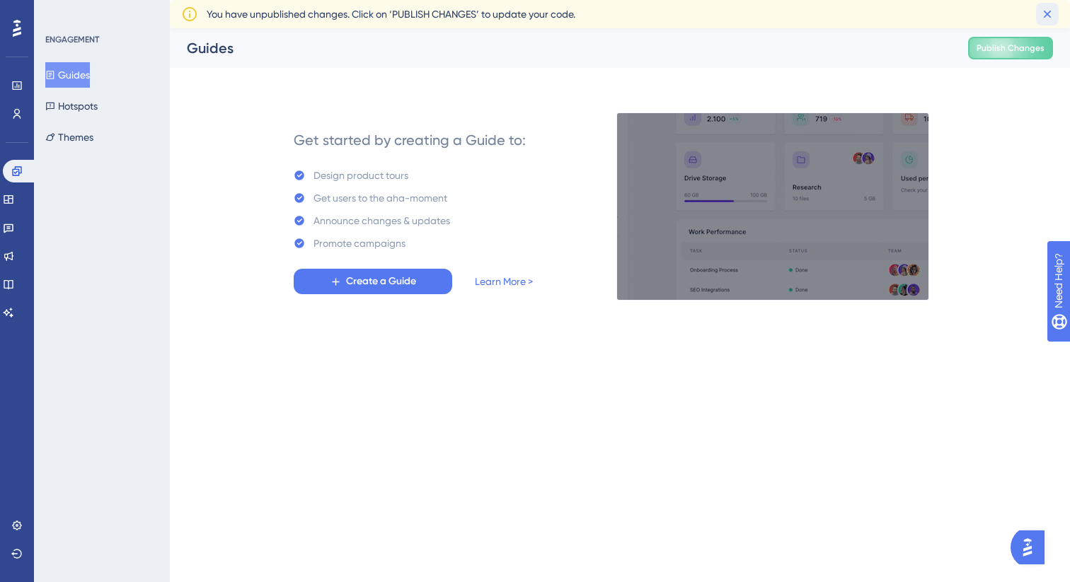
click at [1040, 13] on icon at bounding box center [1047, 14] width 14 height 14
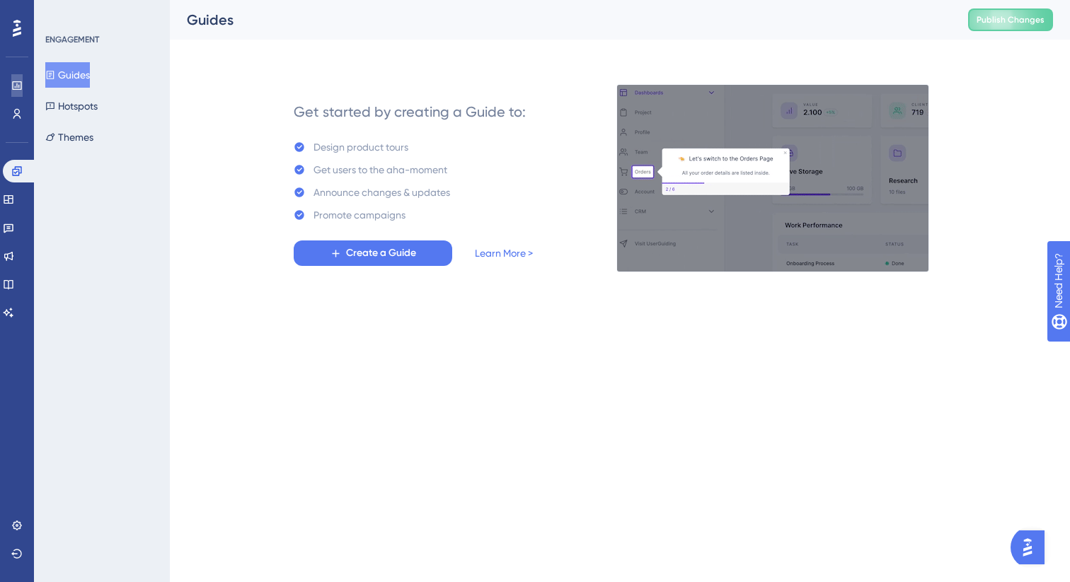
click at [19, 88] on icon at bounding box center [16, 85] width 11 height 11
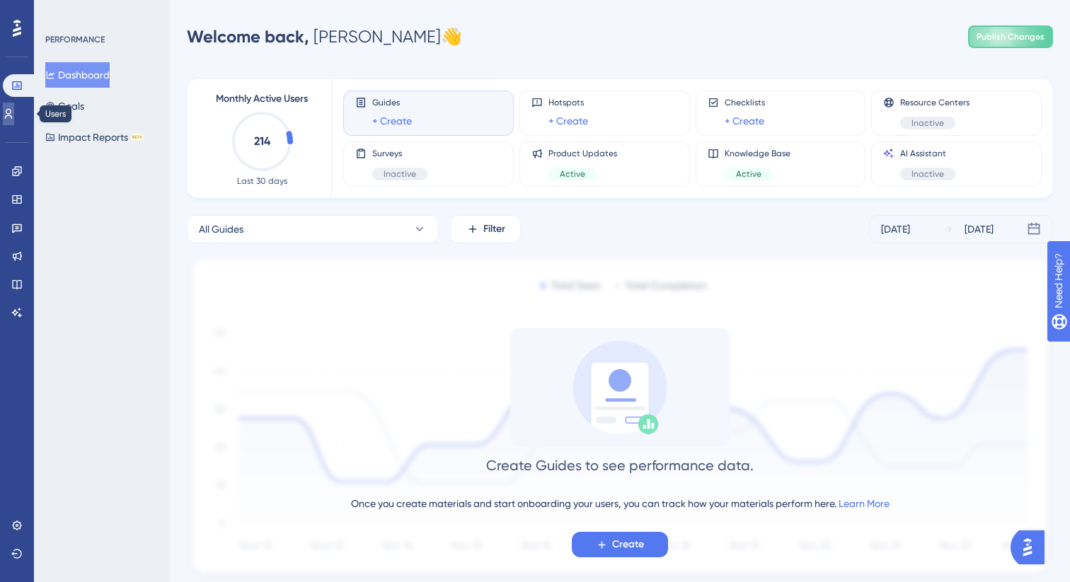
click at [13, 117] on icon at bounding box center [9, 114] width 8 height 10
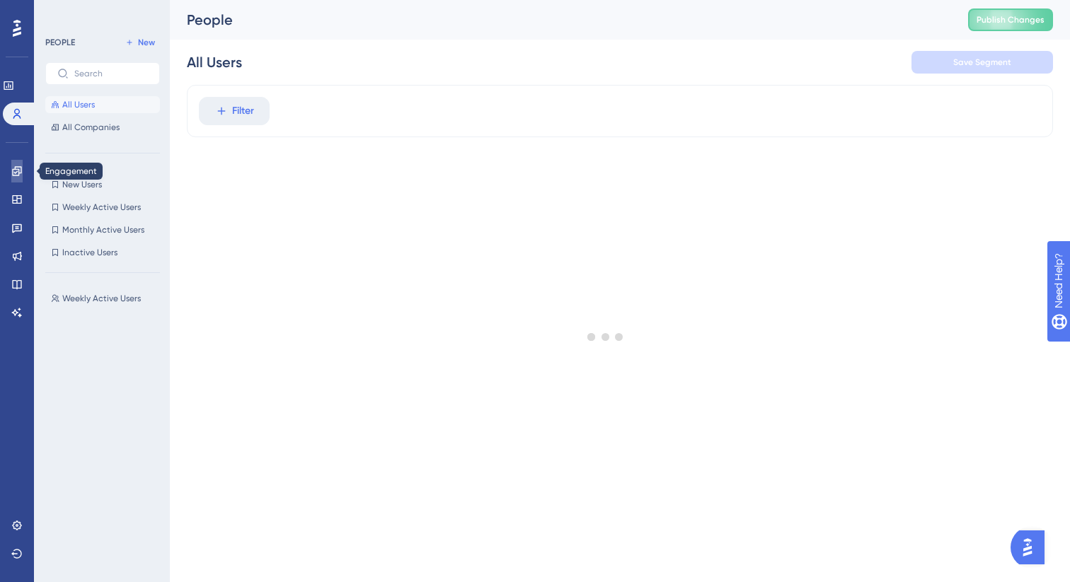
click at [21, 178] on link at bounding box center [16, 171] width 11 height 23
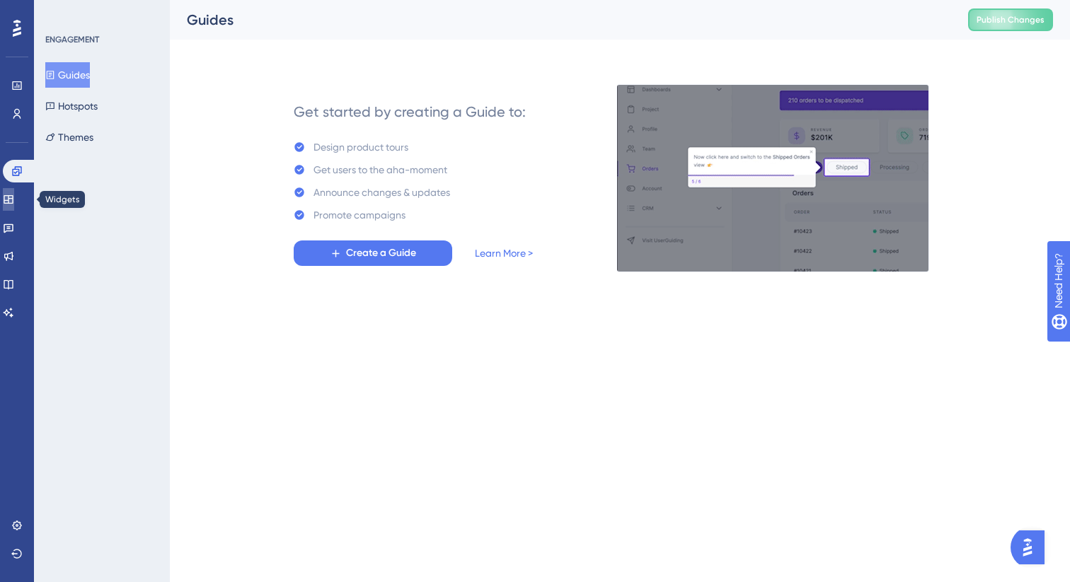
click at [14, 210] on link at bounding box center [8, 199] width 11 height 23
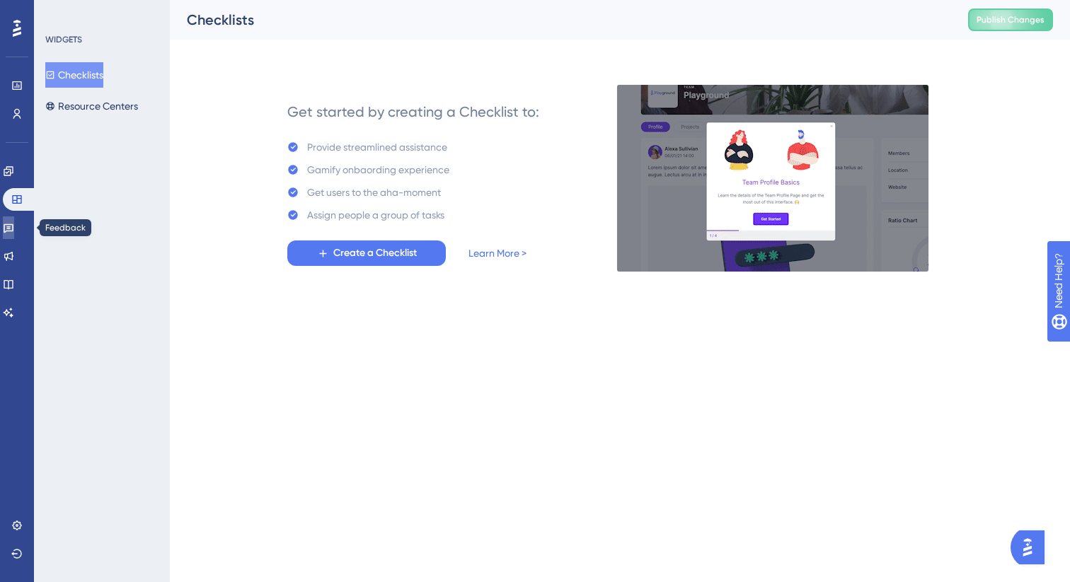
click at [13, 226] on icon at bounding box center [9, 228] width 10 height 9
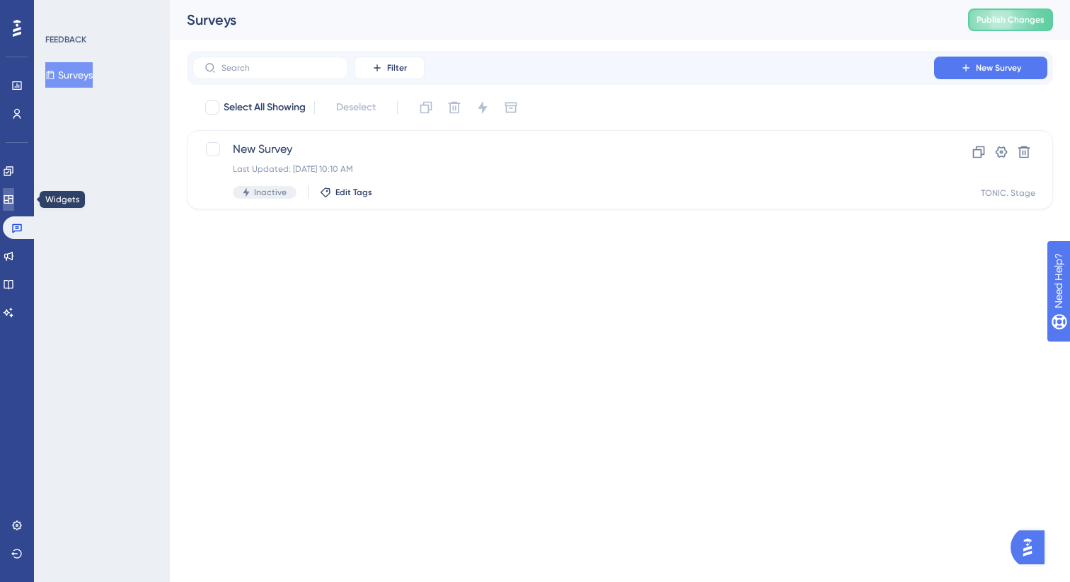
click at [13, 198] on icon at bounding box center [8, 199] width 9 height 8
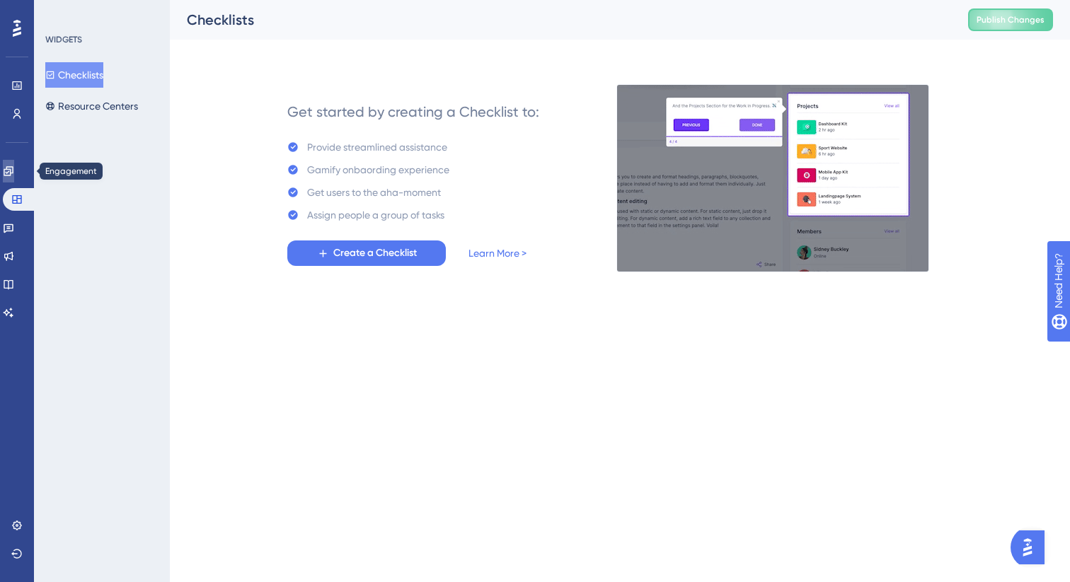
click at [13, 167] on icon at bounding box center [8, 170] width 9 height 9
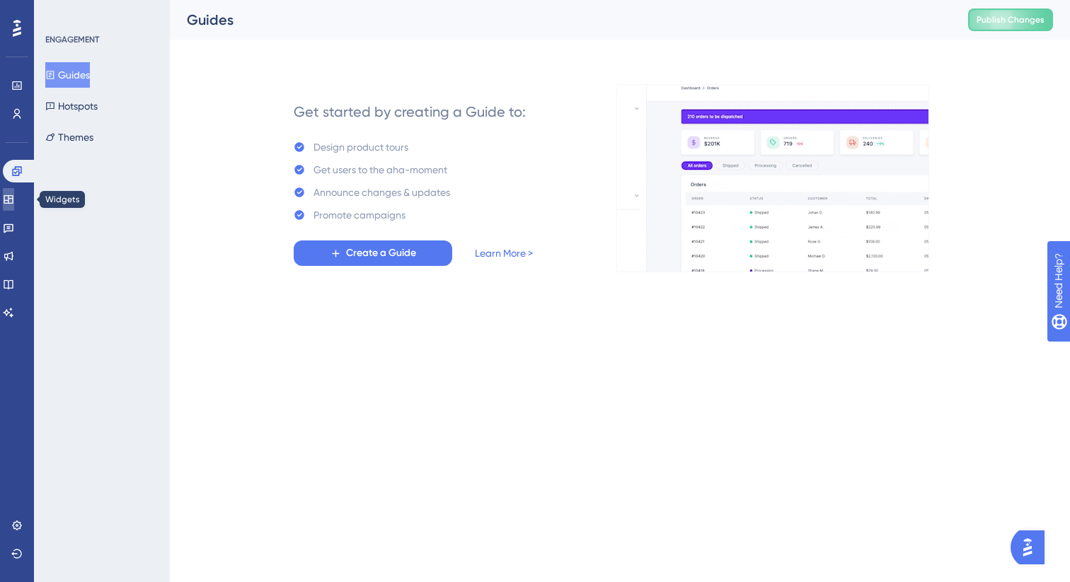
click at [14, 201] on icon at bounding box center [8, 199] width 11 height 11
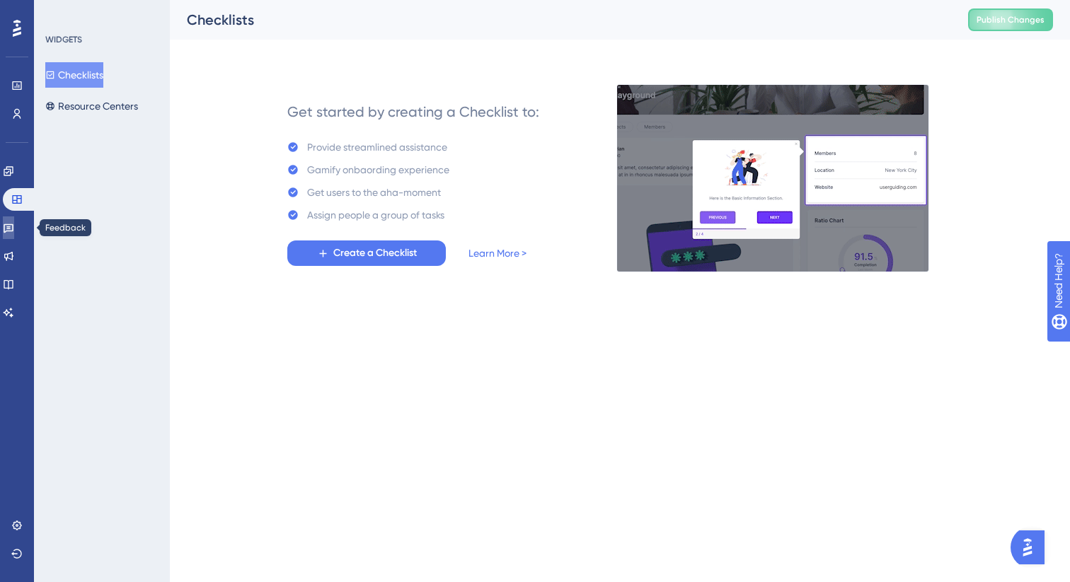
click at [14, 226] on icon at bounding box center [8, 227] width 11 height 11
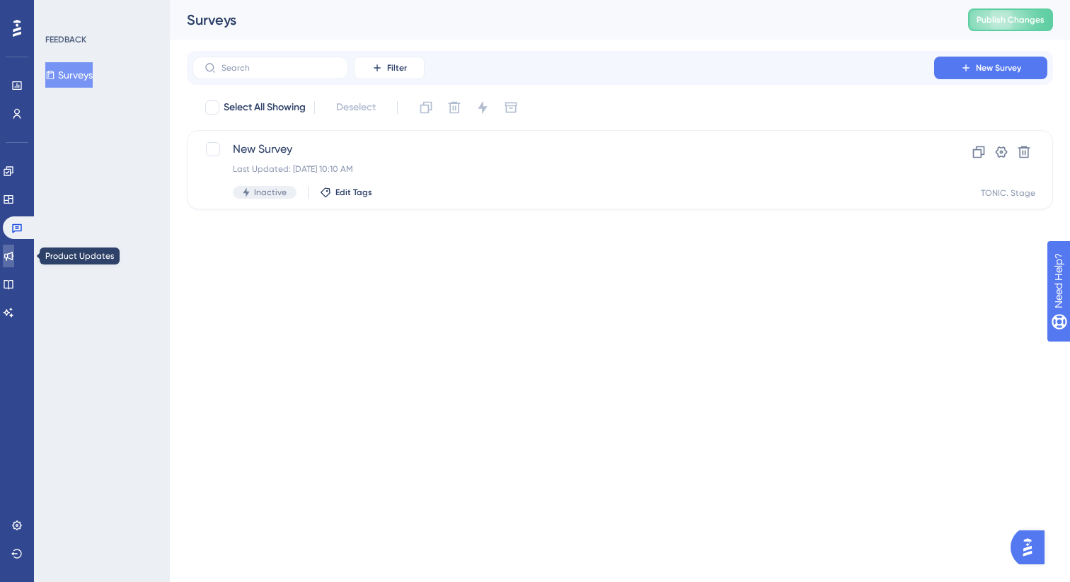
click at [14, 255] on icon at bounding box center [8, 255] width 11 height 11
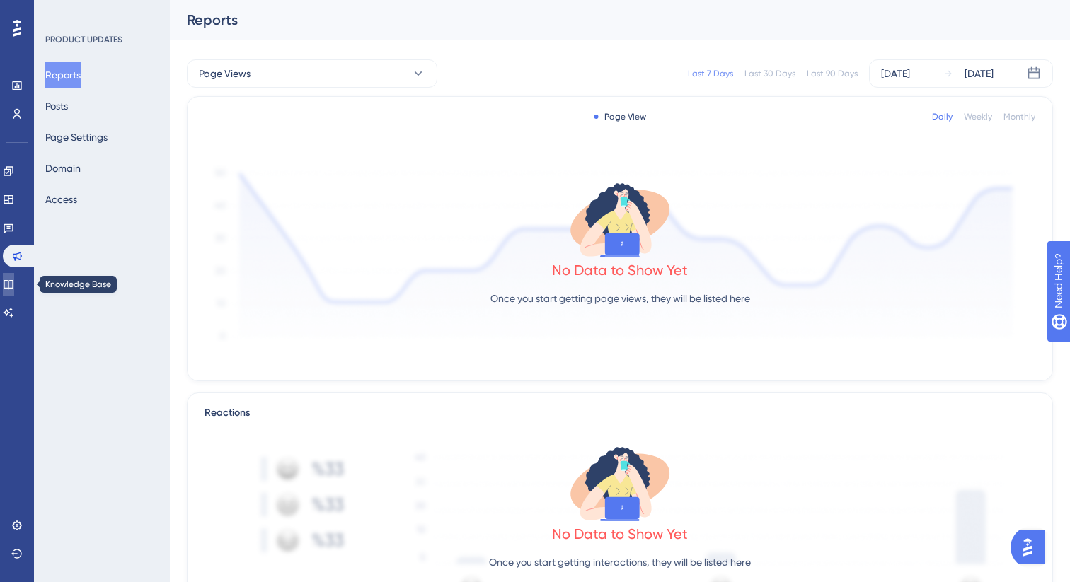
click at [13, 285] on icon at bounding box center [8, 284] width 9 height 9
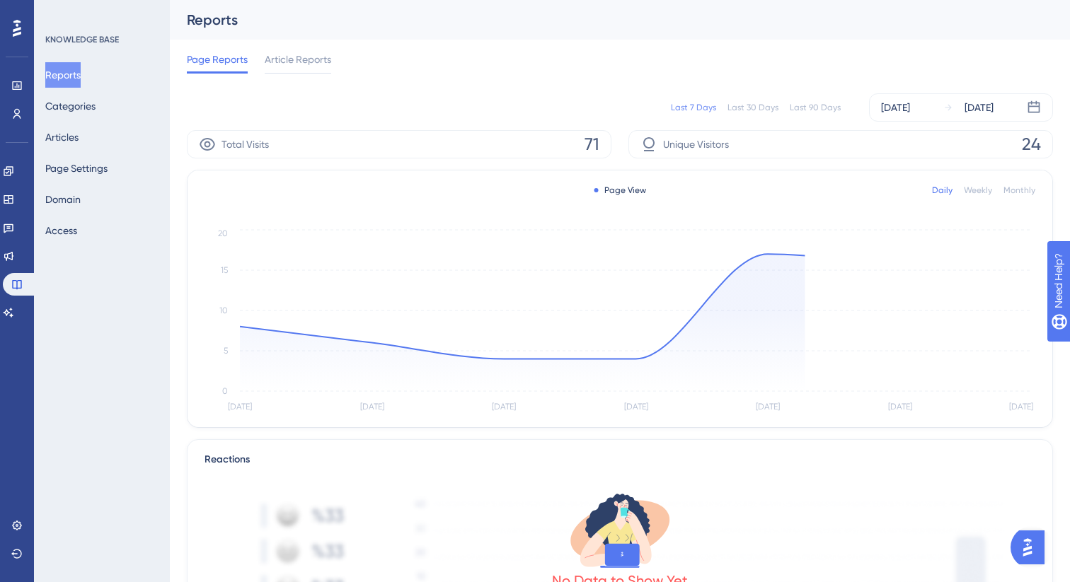
click at [117, 129] on div "Reports Categories Articles Page Settings Domain Access" at bounding box center [102, 152] width 115 height 181
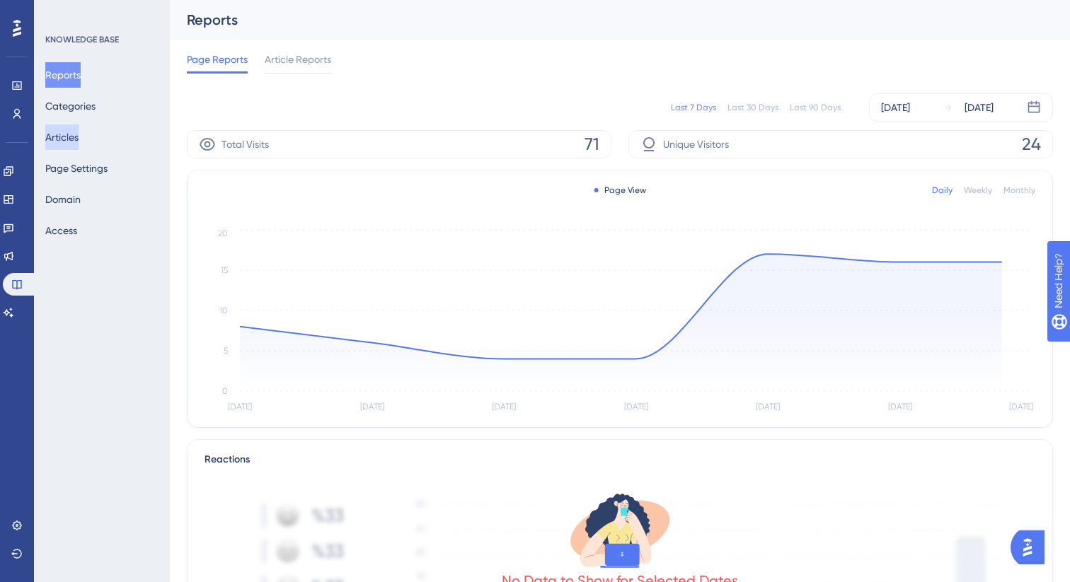
click at [69, 130] on button "Articles" at bounding box center [61, 137] width 33 height 25
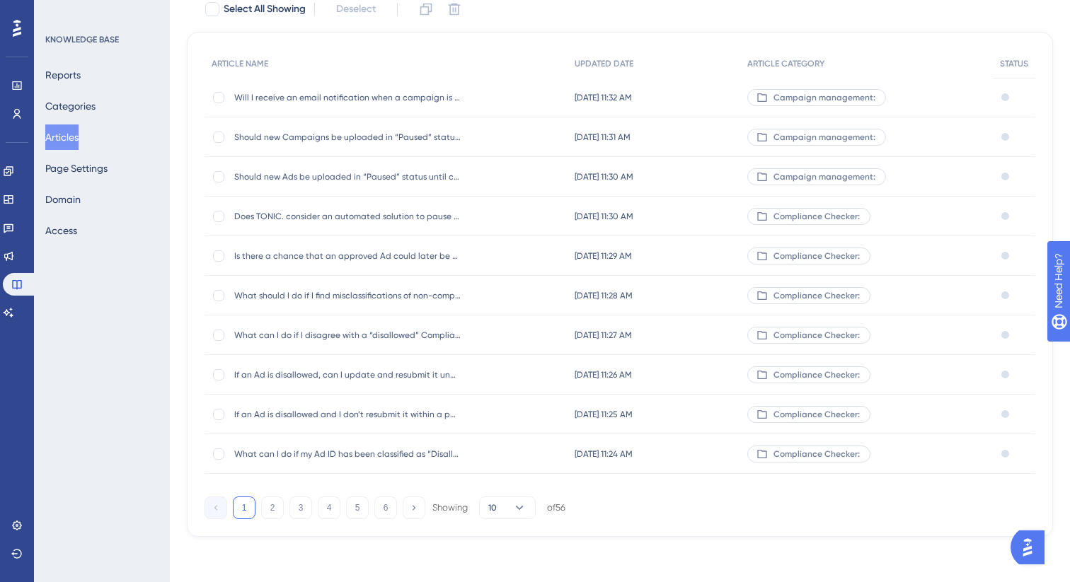
scroll to position [138, 0]
click at [90, 116] on button "Categories" at bounding box center [70, 105] width 50 height 25
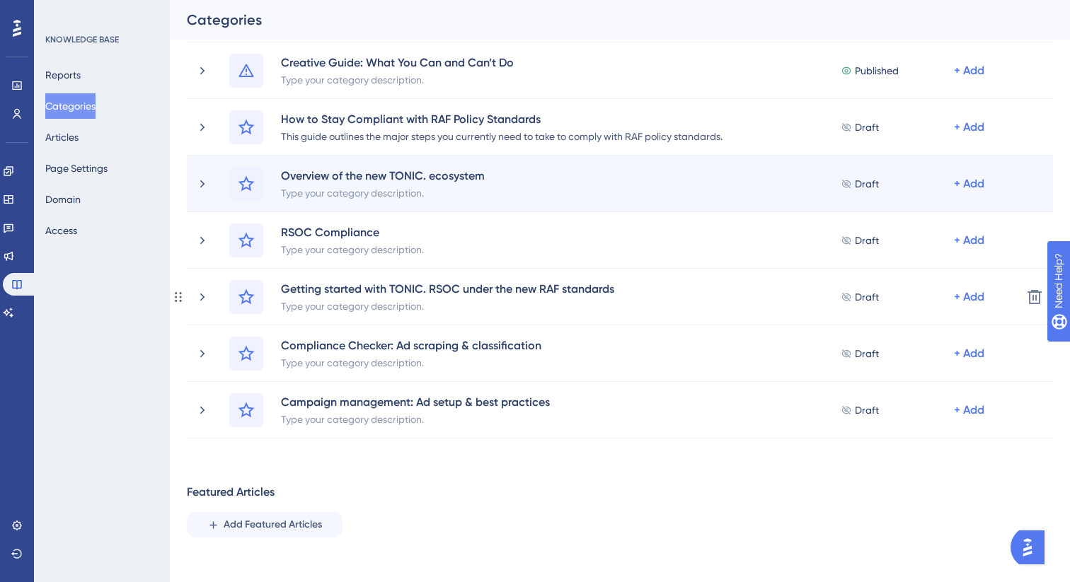
scroll to position [472, 0]
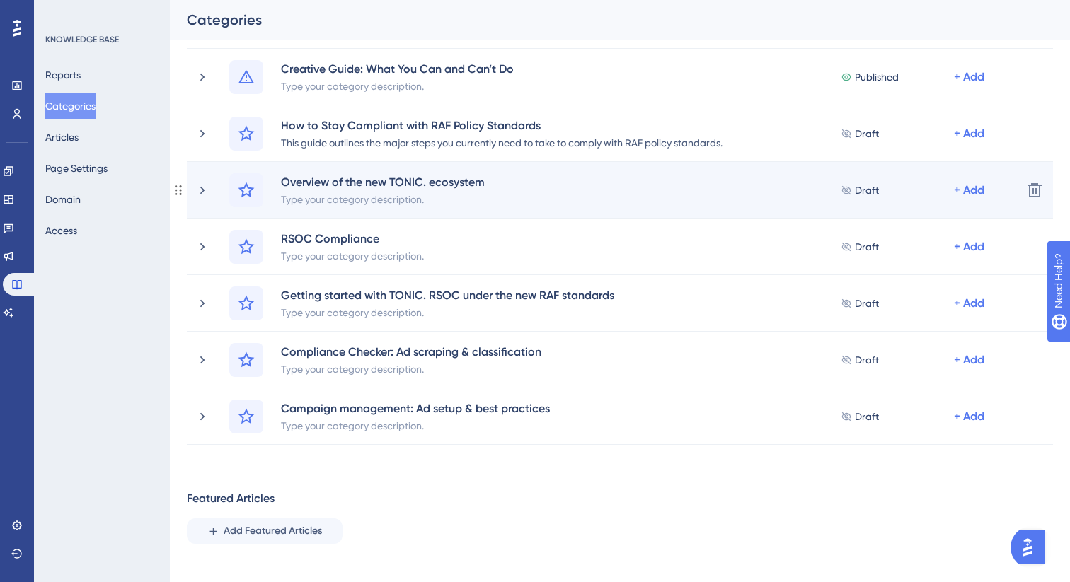
click at [859, 187] on span "Draft" at bounding box center [867, 190] width 24 height 17
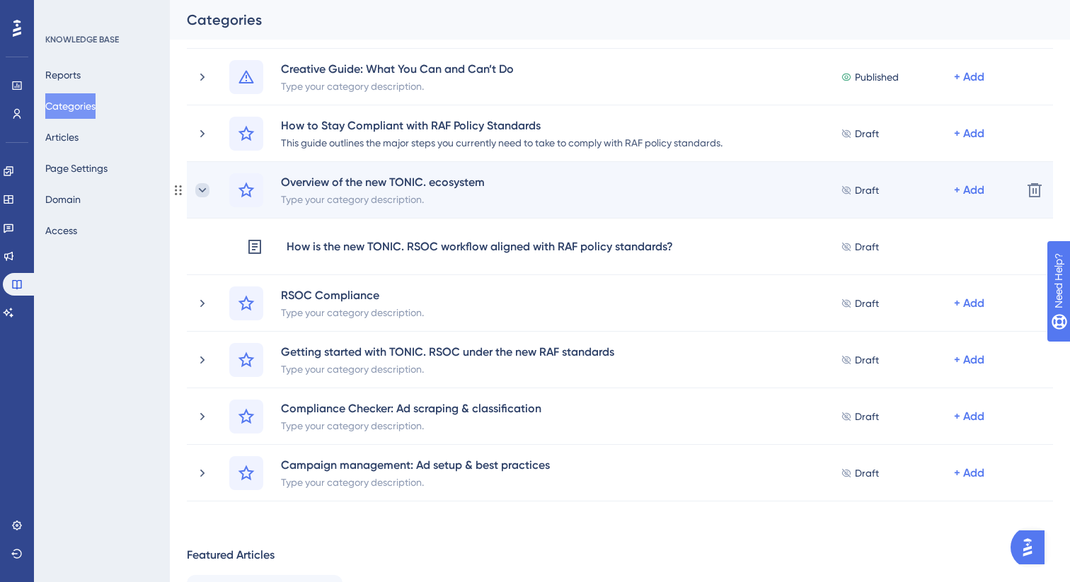
click at [204, 190] on icon at bounding box center [202, 190] width 14 height 14
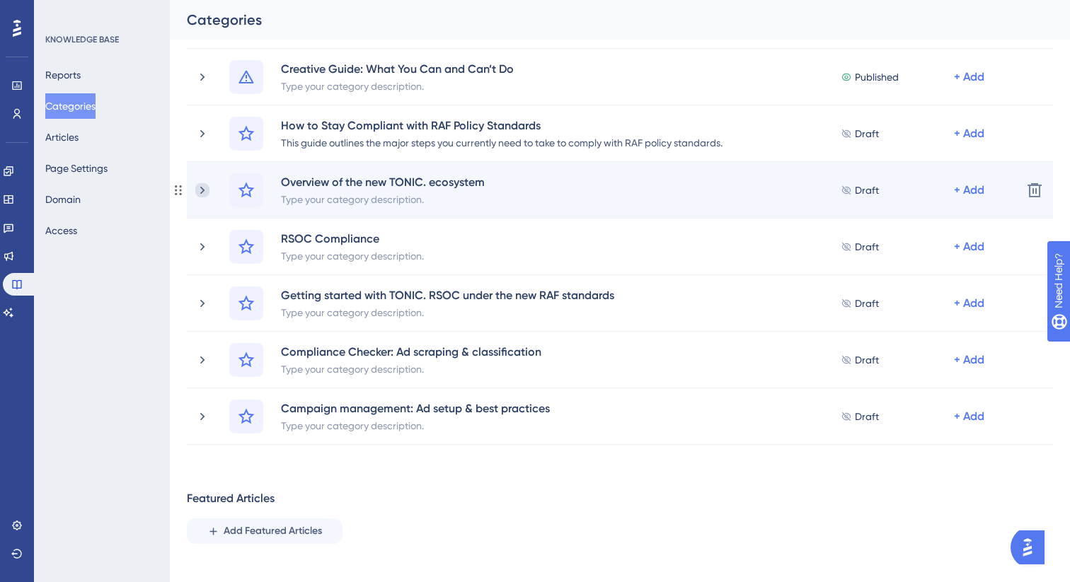
click at [201, 190] on icon at bounding box center [202, 190] width 14 height 14
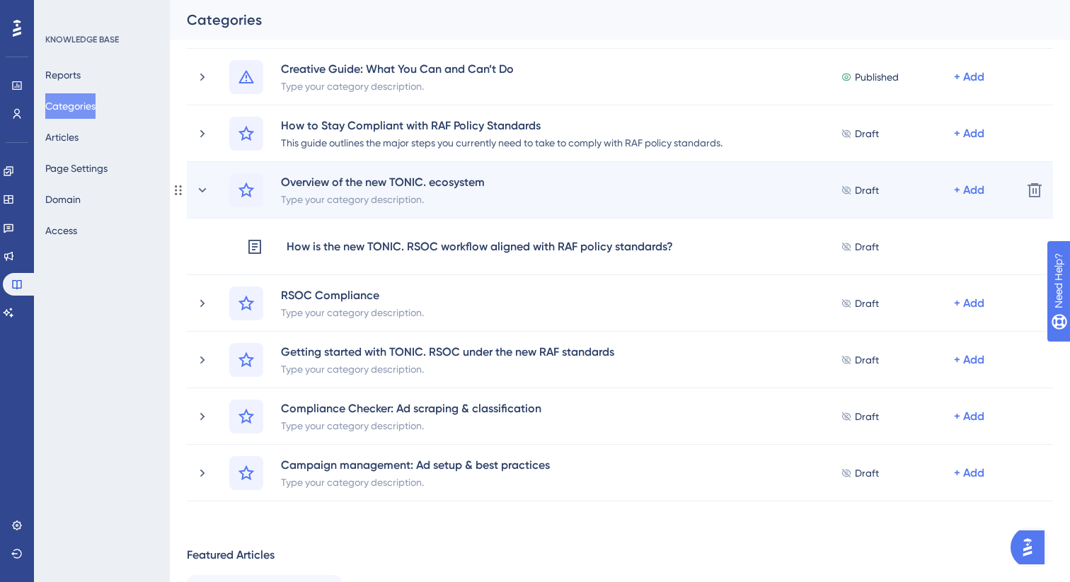
click at [862, 196] on span "Draft" at bounding box center [867, 190] width 24 height 17
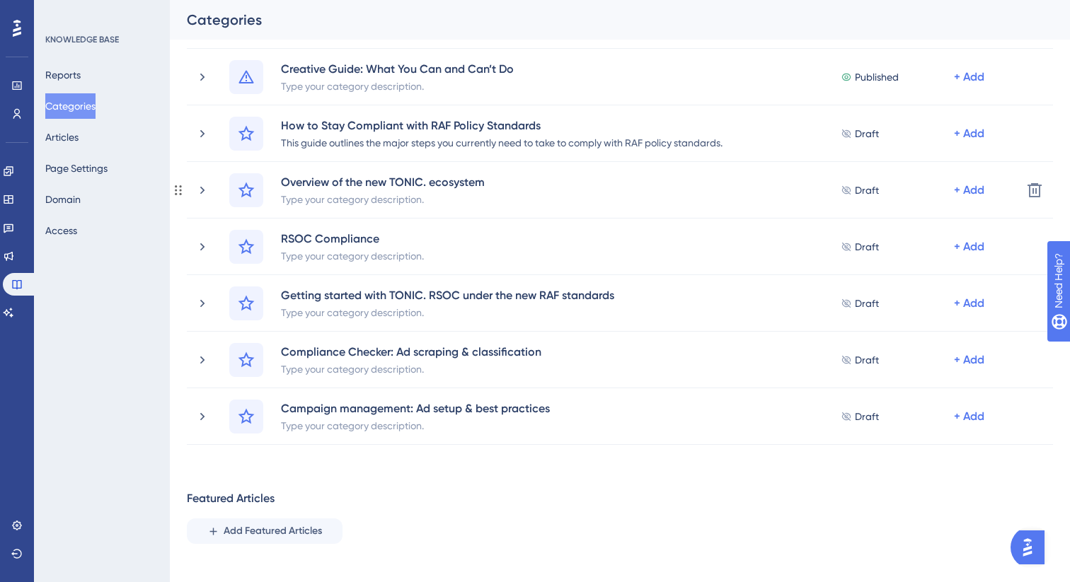
click at [862, 196] on span "Draft" at bounding box center [867, 190] width 24 height 17
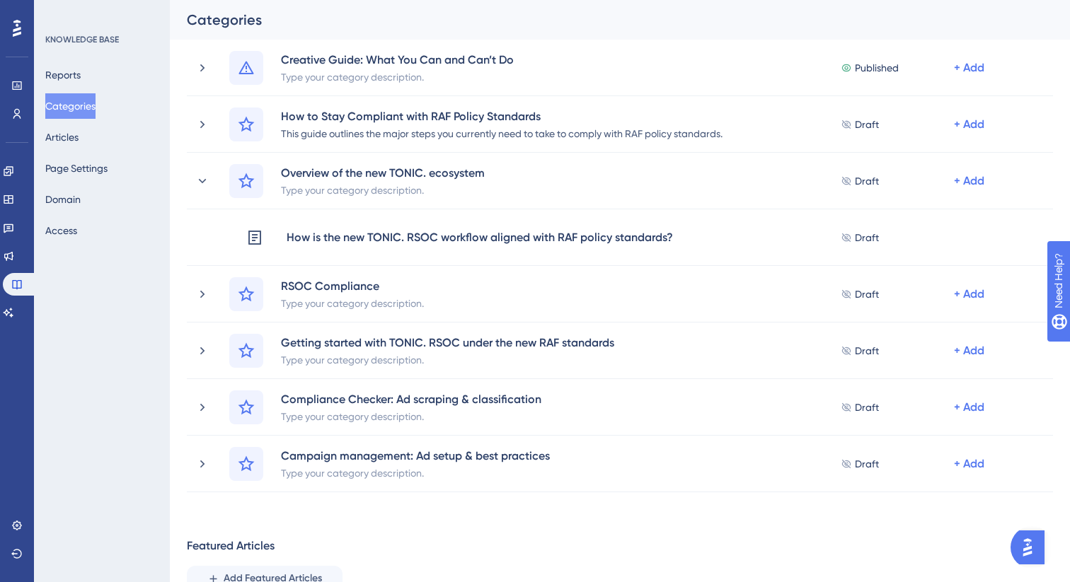
scroll to position [509, 0]
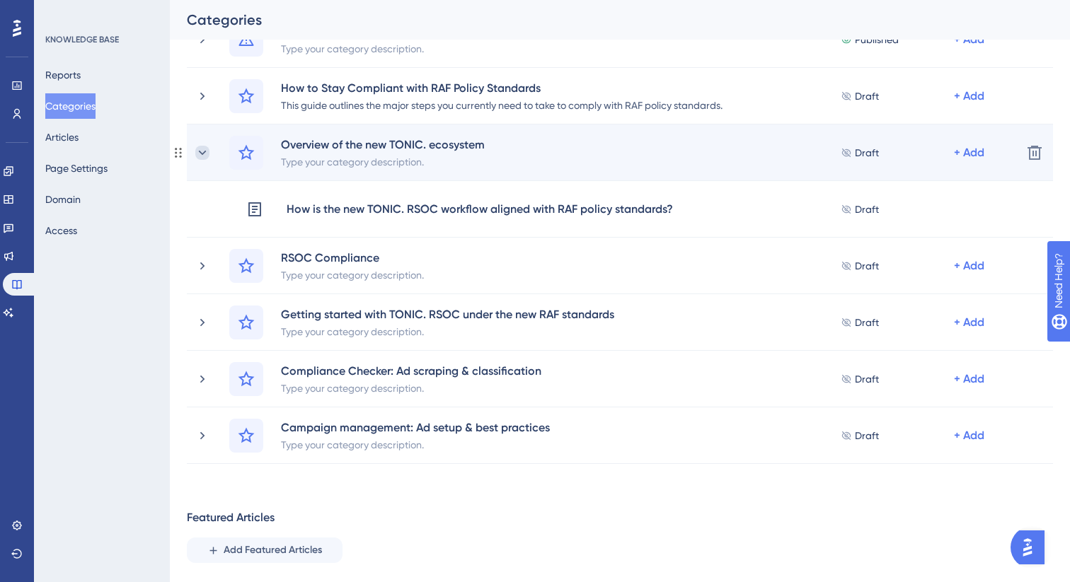
click at [206, 152] on icon at bounding box center [202, 153] width 14 height 14
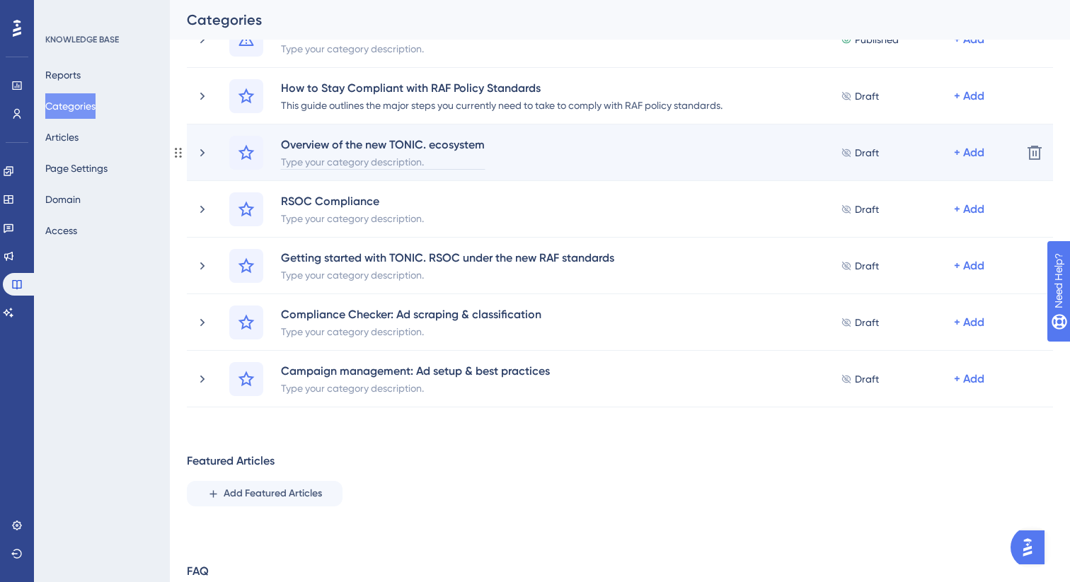
click at [322, 156] on div "Type your category description." at bounding box center [382, 161] width 205 height 17
click at [322, 143] on div "Overview of the new TONIC. ecosystem" at bounding box center [382, 144] width 205 height 17
click at [239, 149] on icon at bounding box center [246, 152] width 17 height 17
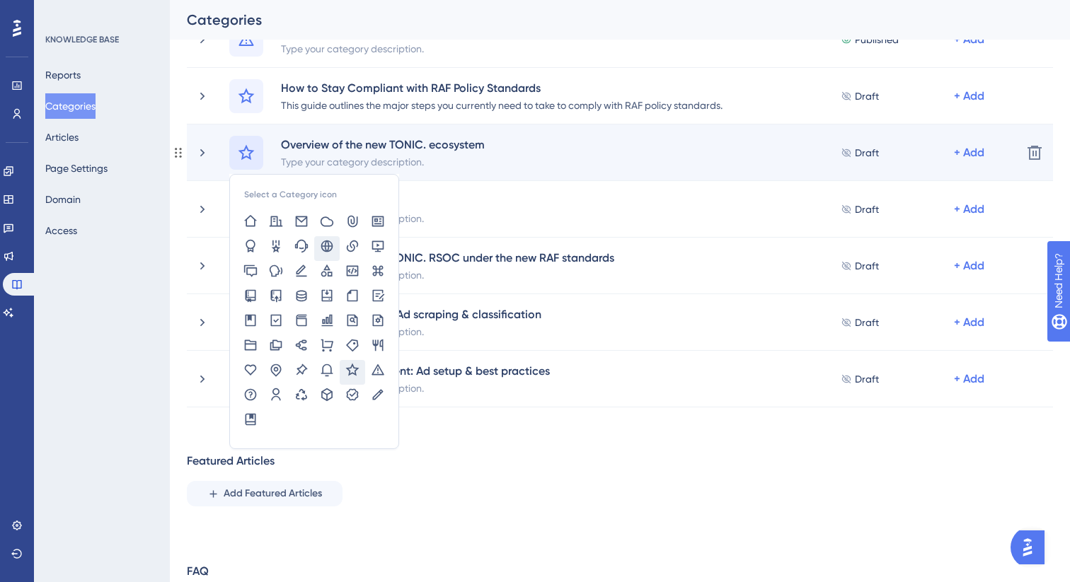
click at [325, 246] on icon at bounding box center [327, 246] width 12 height 12
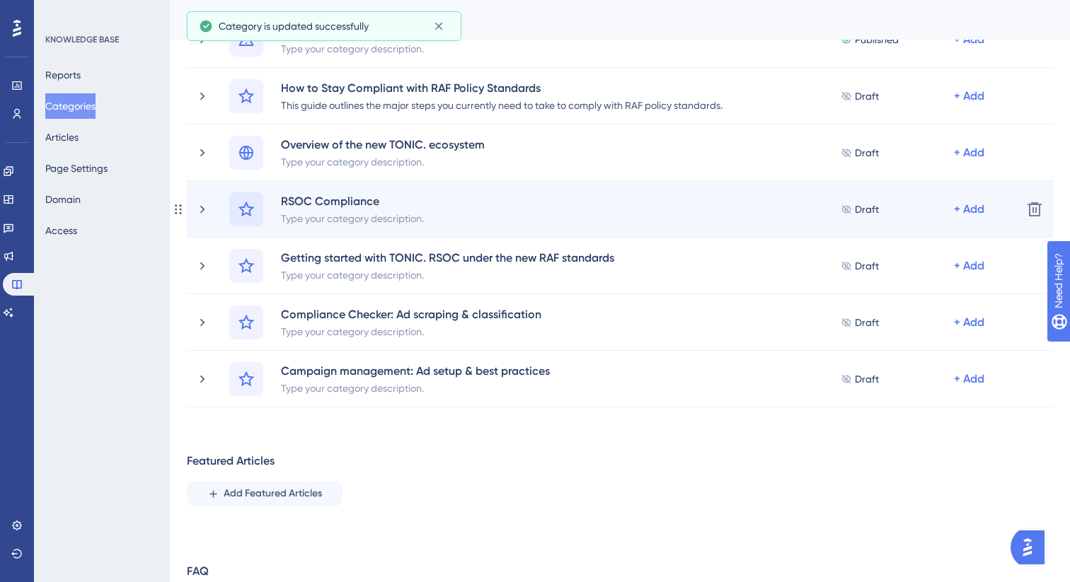
click at [249, 208] on icon at bounding box center [246, 209] width 17 height 17
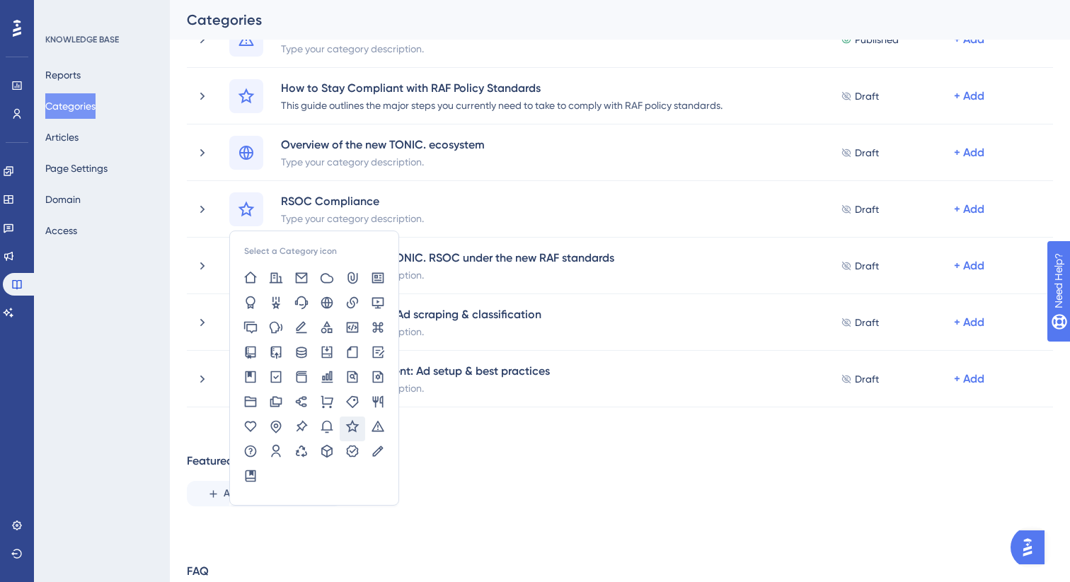
click at [452, 456] on div "Featured Articles Add Featured Articles" at bounding box center [620, 480] width 866 height 54
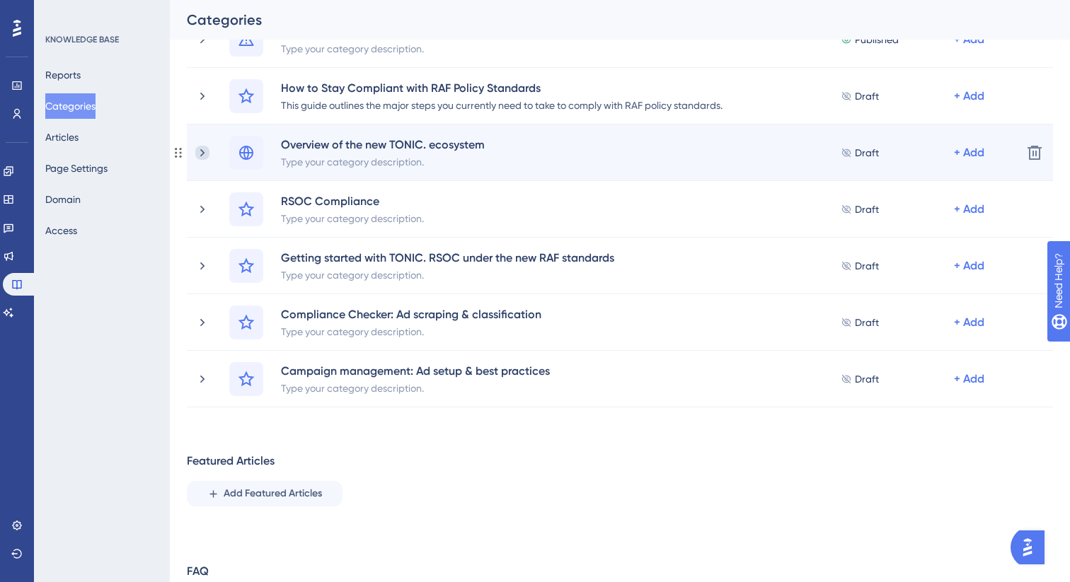
click at [206, 147] on icon at bounding box center [202, 153] width 14 height 14
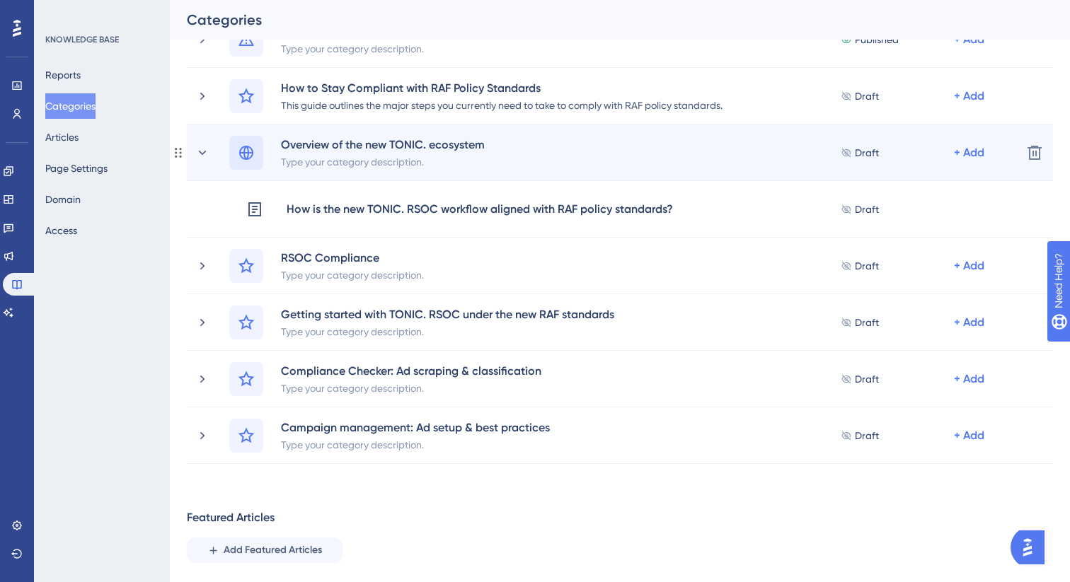
click at [242, 152] on icon at bounding box center [246, 153] width 14 height 14
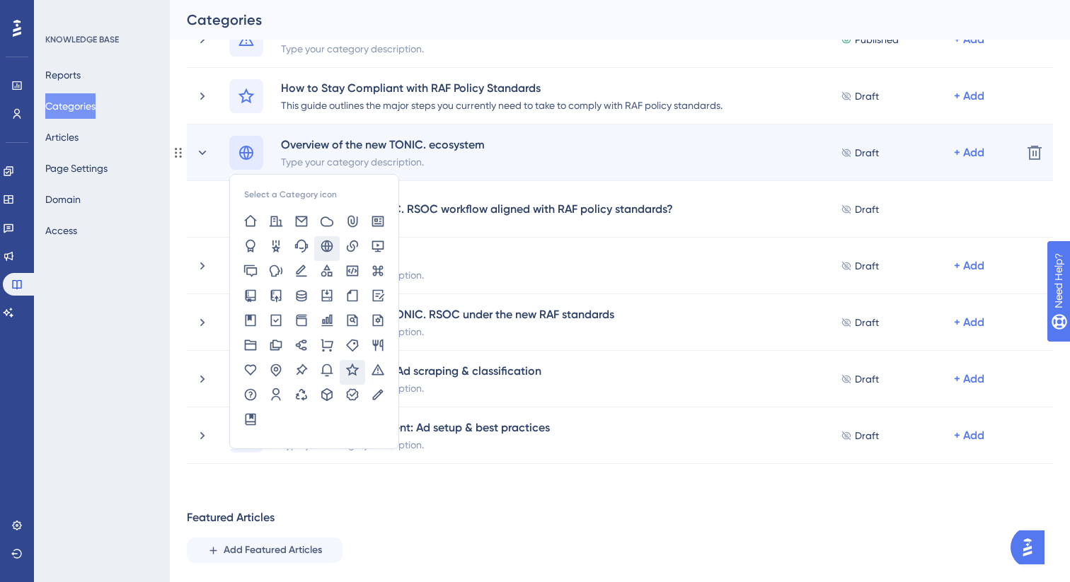
click at [347, 369] on icon at bounding box center [352, 370] width 14 height 14
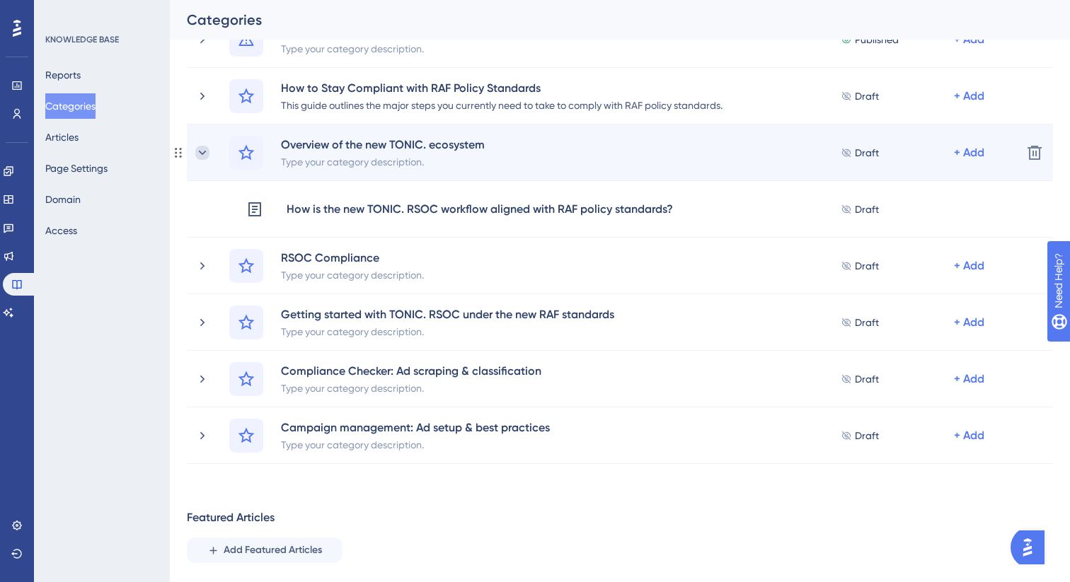
click at [202, 155] on icon at bounding box center [202, 153] width 14 height 14
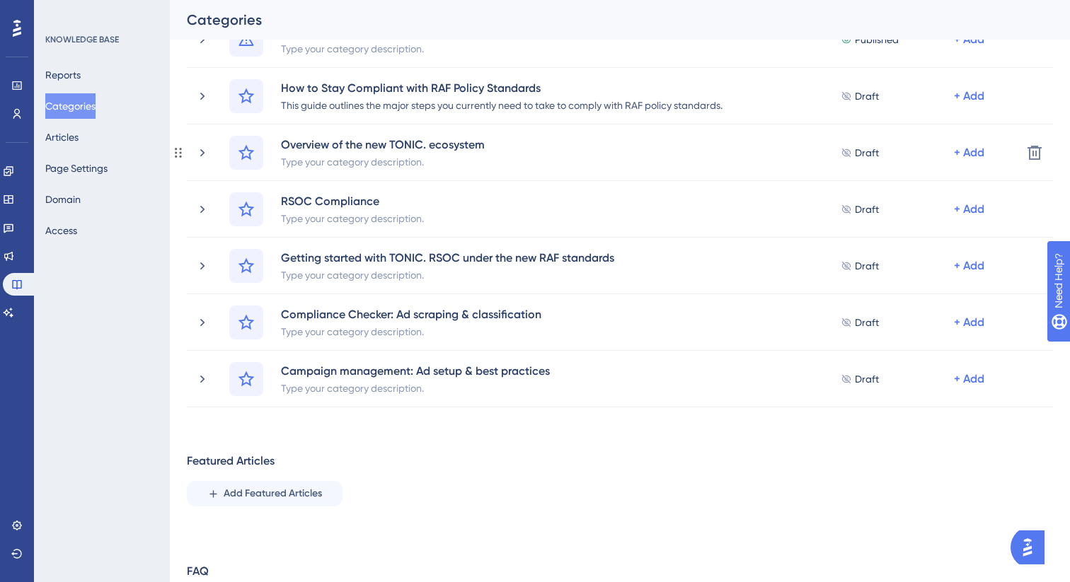
click at [202, 155] on icon at bounding box center [202, 153] width 14 height 14
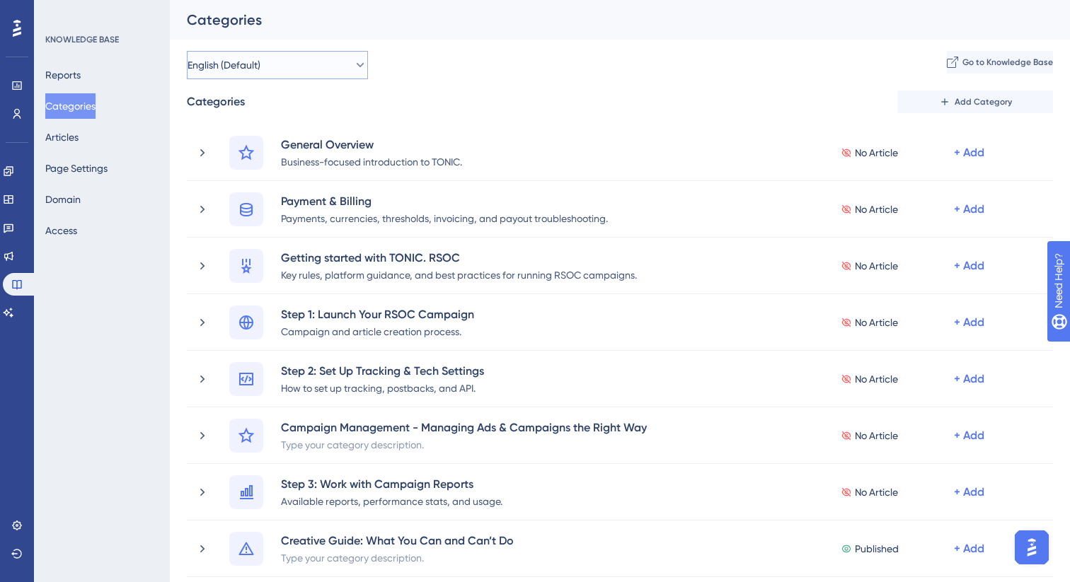
click at [309, 77] on button "English (Default)" at bounding box center [277, 65] width 181 height 28
click at [480, 76] on div "English (Default) English (Default) English (Default) Add an Extra Language Go …" at bounding box center [620, 65] width 866 height 28
click at [979, 63] on span "Go to Knowledge Base" at bounding box center [1006, 62] width 91 height 11
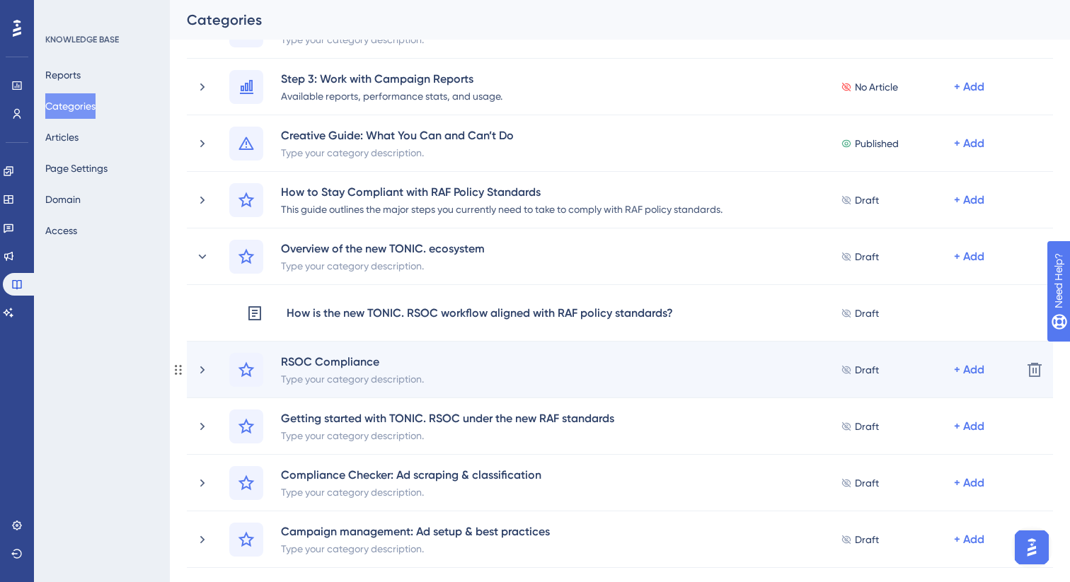
scroll to position [418, 0]
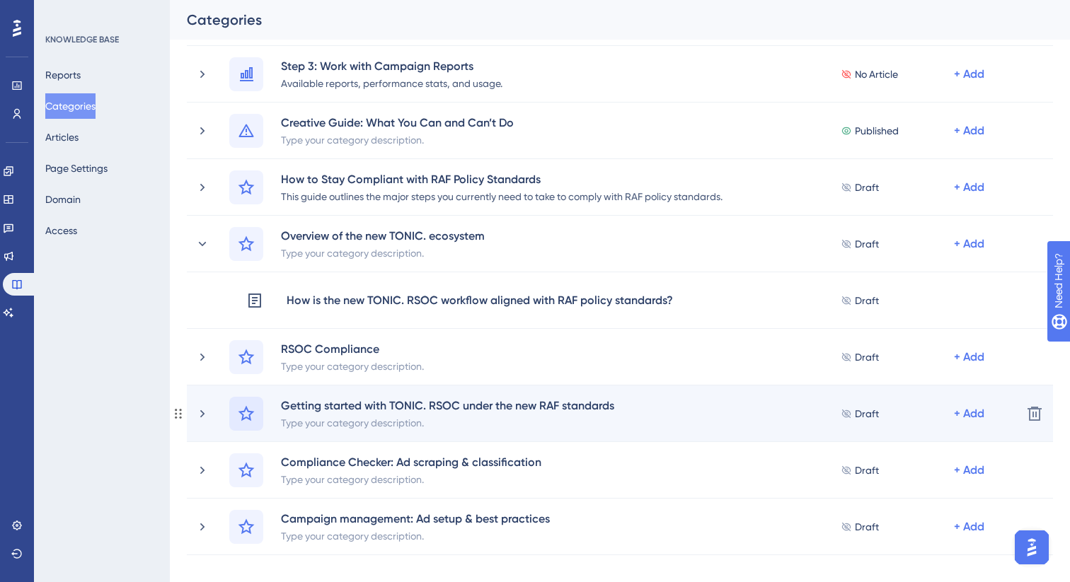
click at [255, 416] on div at bounding box center [246, 414] width 34 height 34
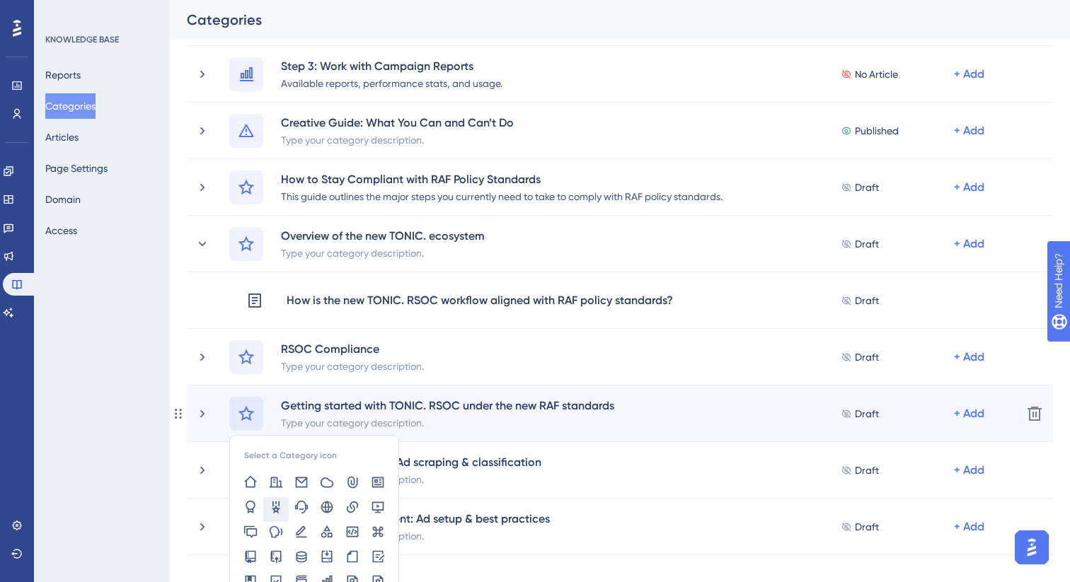
click at [278, 507] on icon at bounding box center [276, 507] width 9 height 12
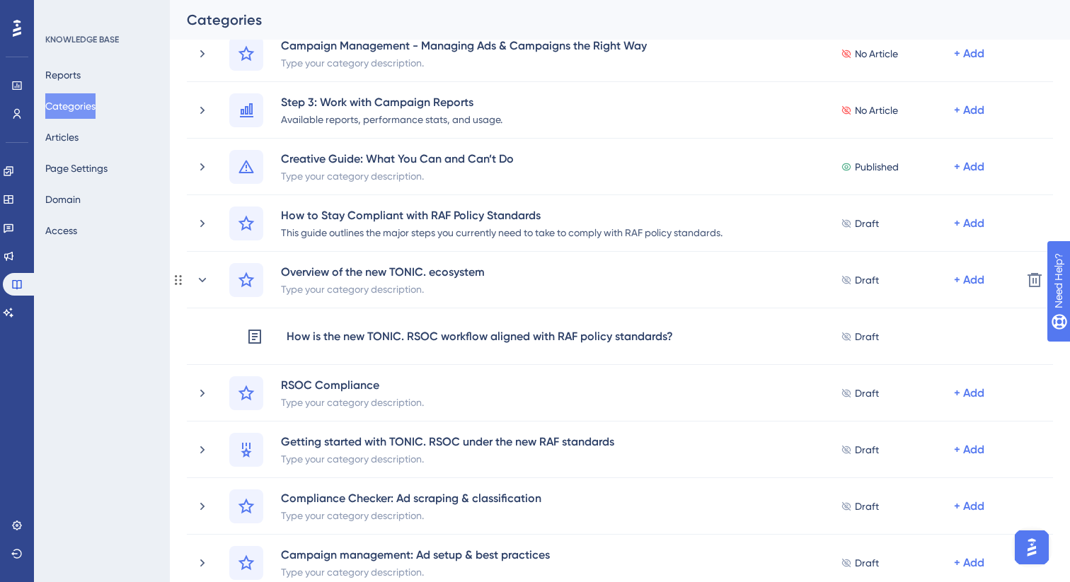
scroll to position [441, 0]
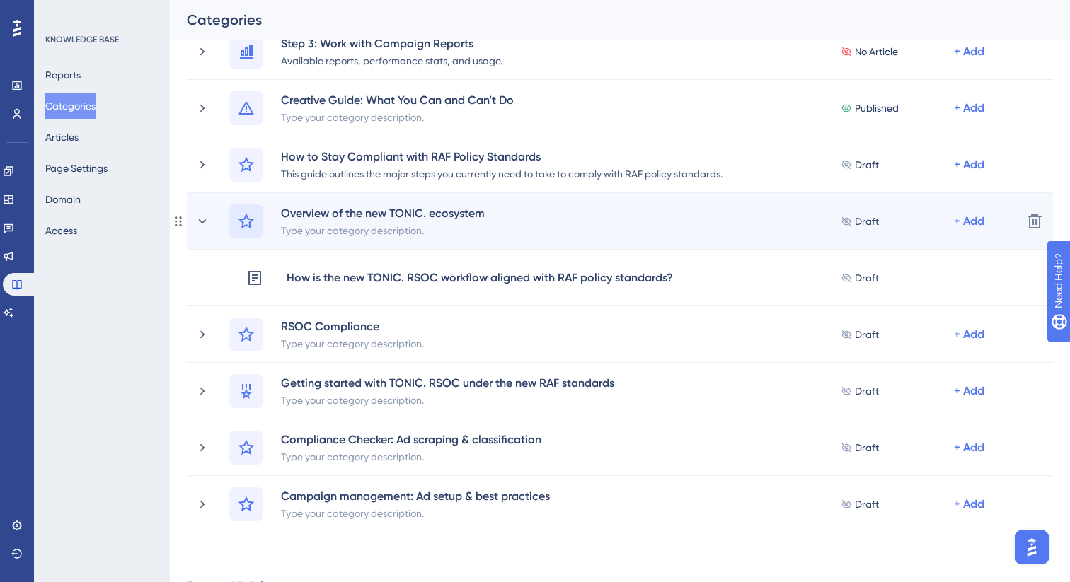
click at [251, 226] on icon at bounding box center [246, 221] width 17 height 17
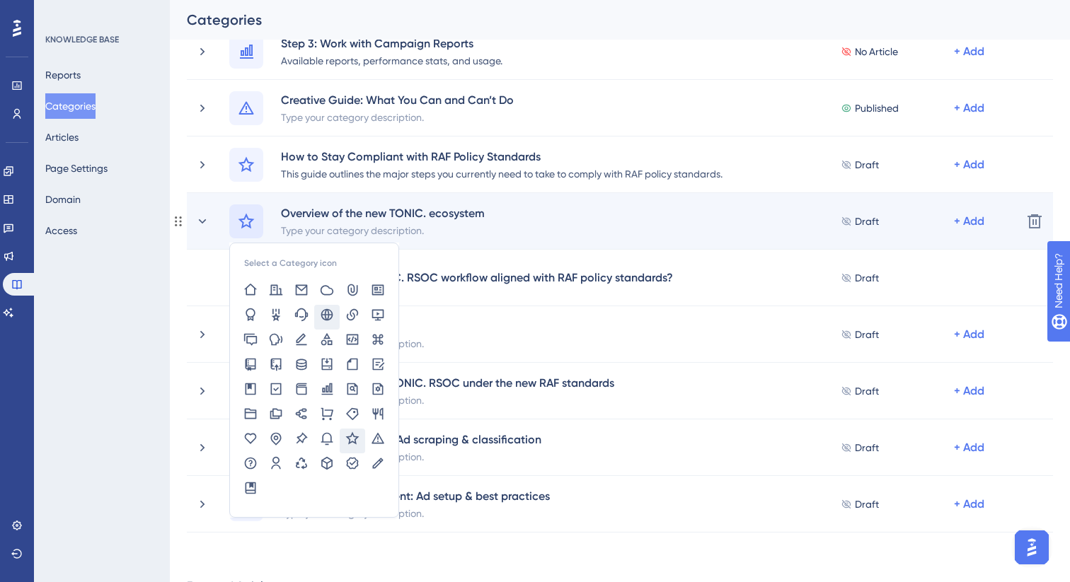
click at [327, 317] on icon at bounding box center [327, 315] width 14 height 14
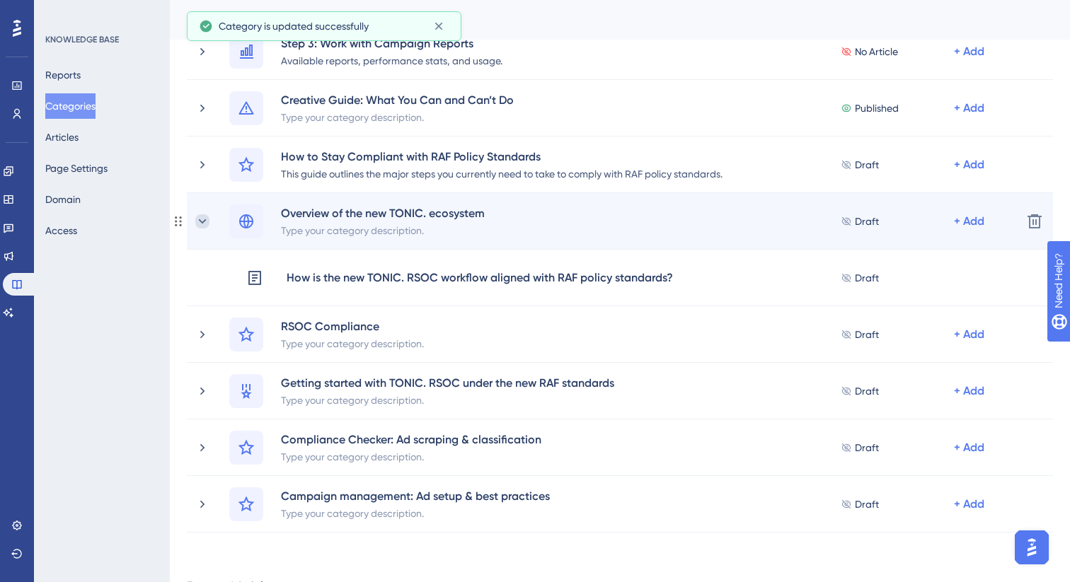
click at [207, 222] on icon at bounding box center [202, 221] width 14 height 14
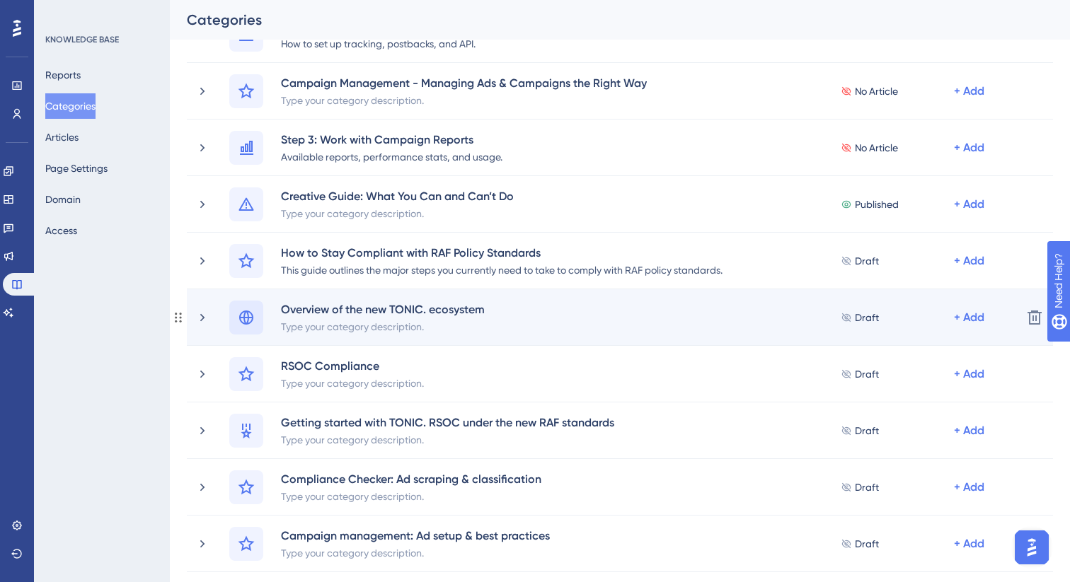
scroll to position [352, 0]
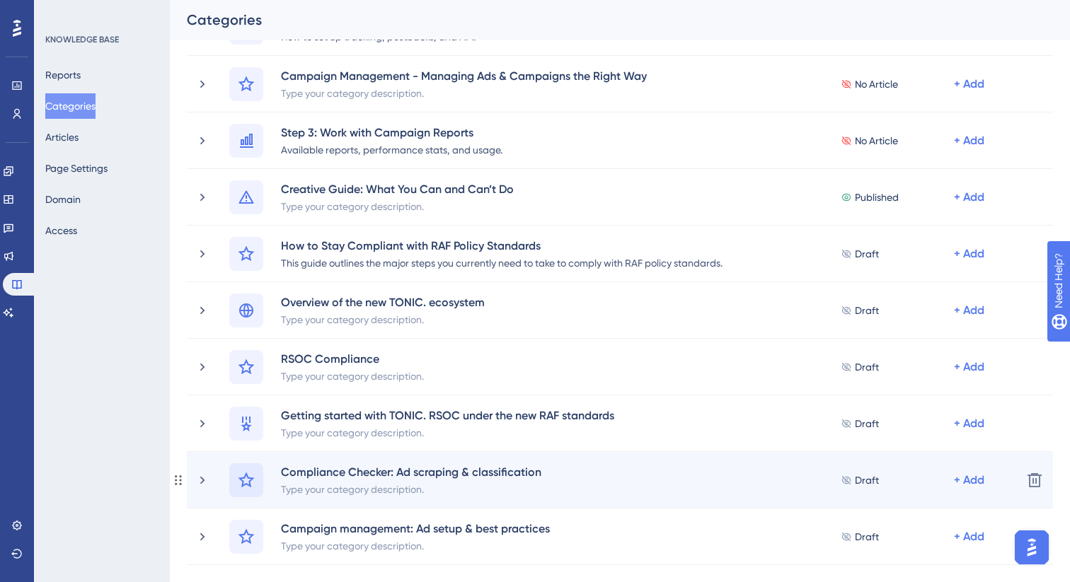
click at [246, 480] on icon at bounding box center [246, 480] width 17 height 17
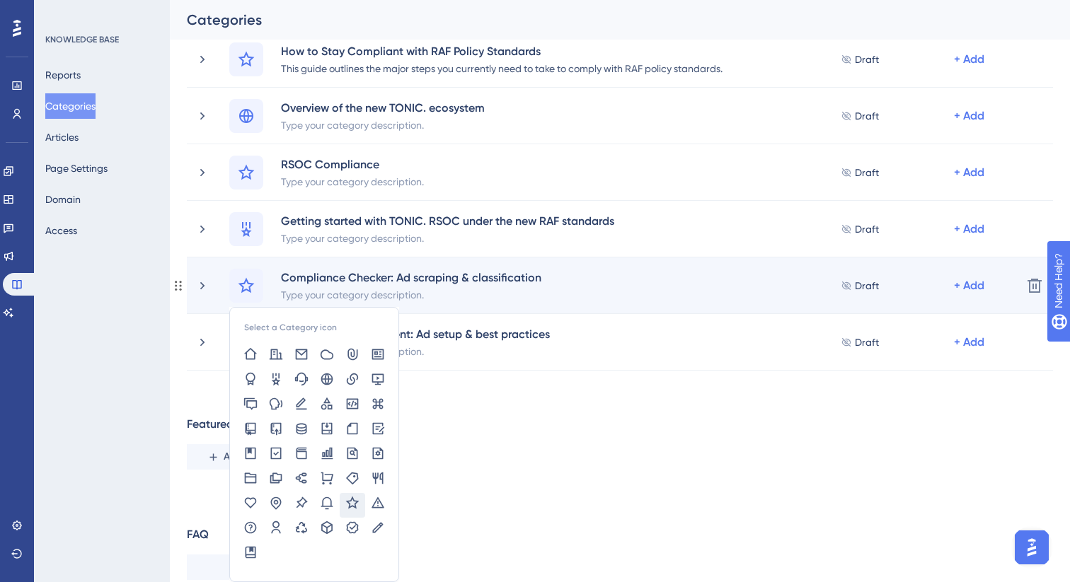
scroll to position [553, 0]
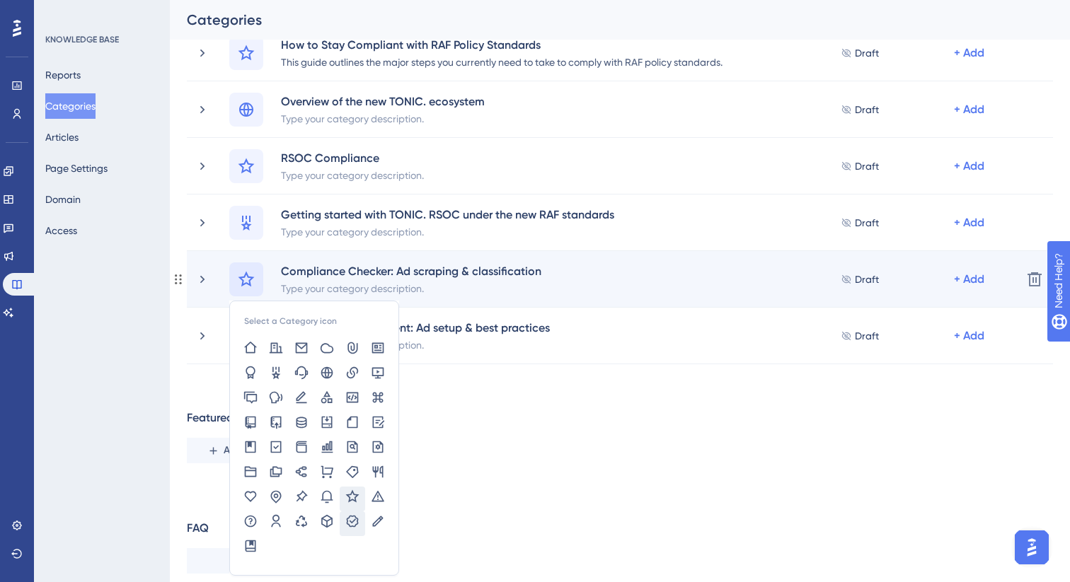
click at [353, 518] on icon at bounding box center [353, 521] width 12 height 12
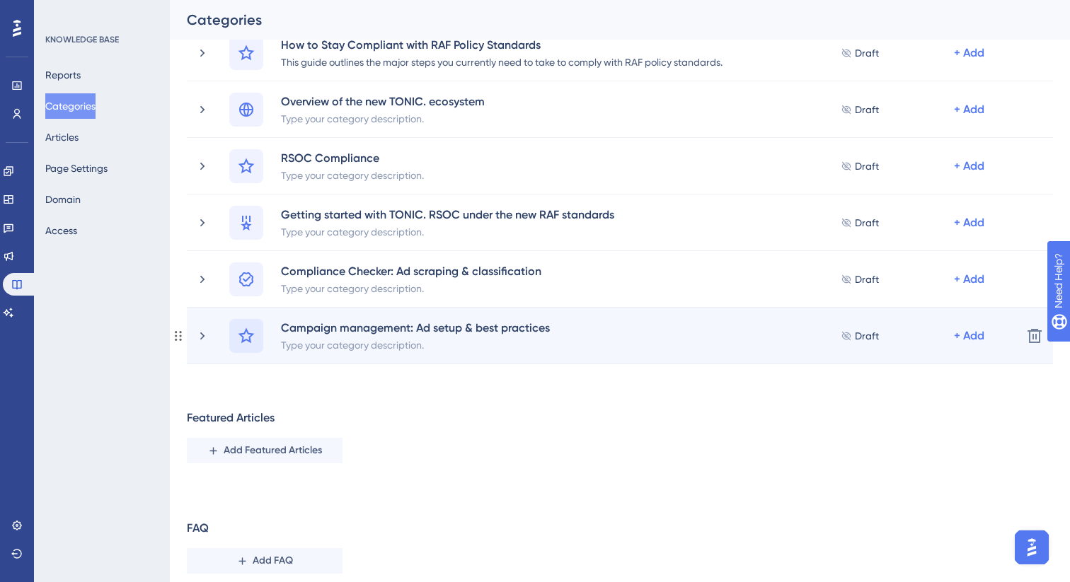
click at [253, 340] on icon at bounding box center [246, 336] width 17 height 17
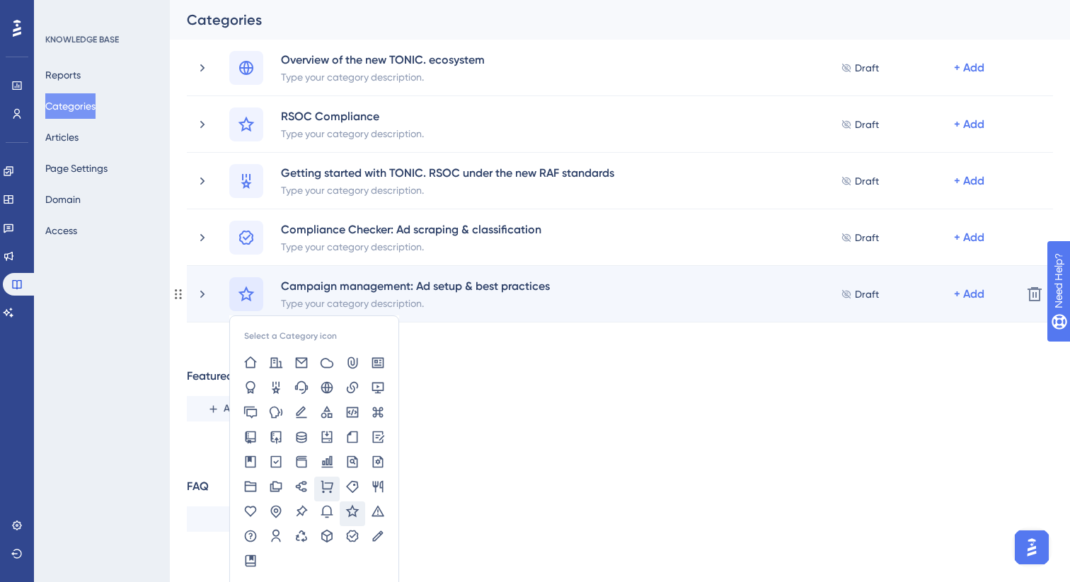
scroll to position [601, 0]
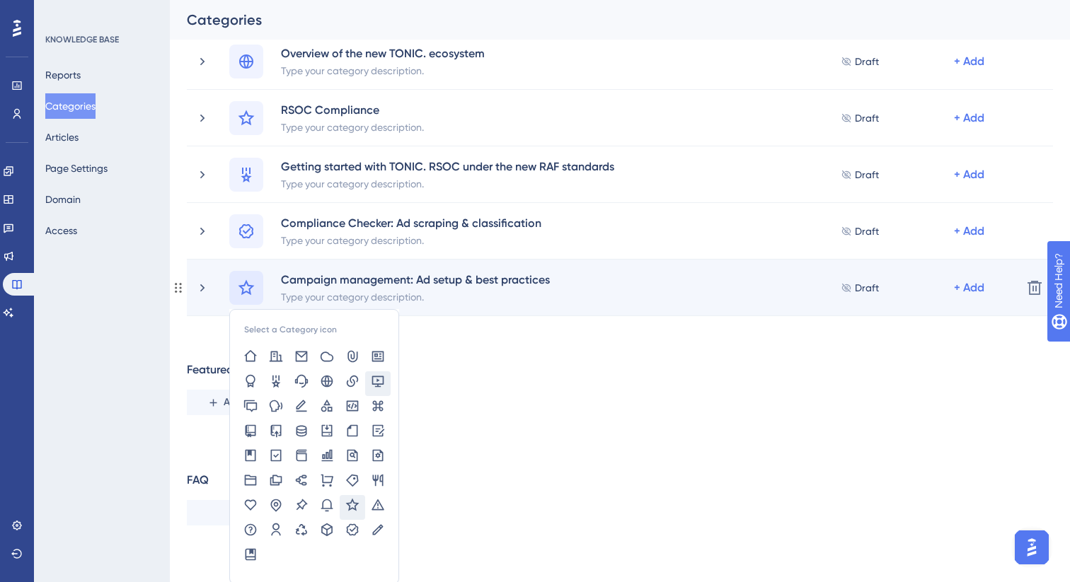
click at [383, 385] on icon at bounding box center [378, 381] width 14 height 14
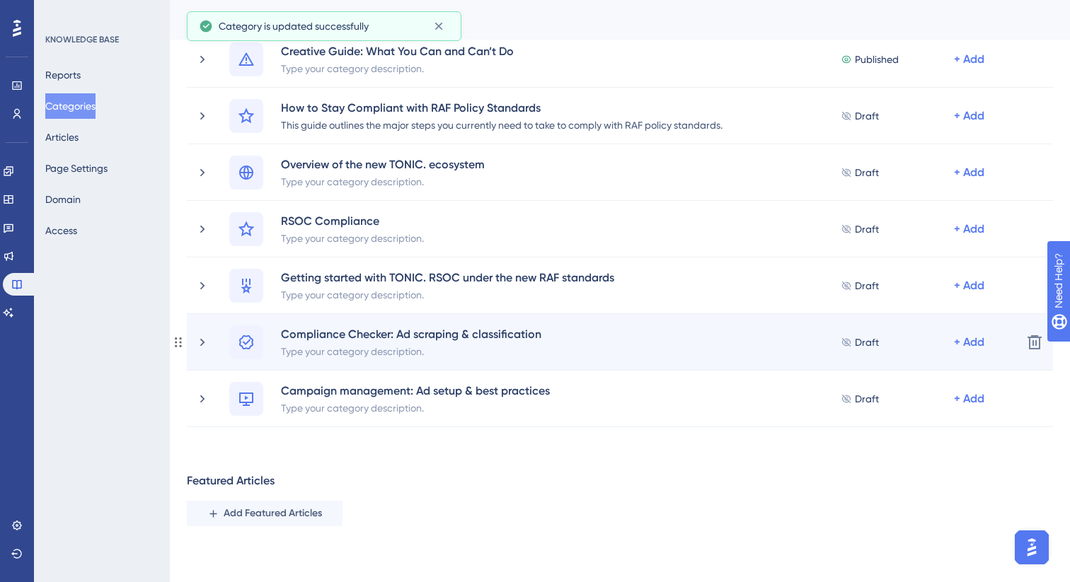
scroll to position [487, 0]
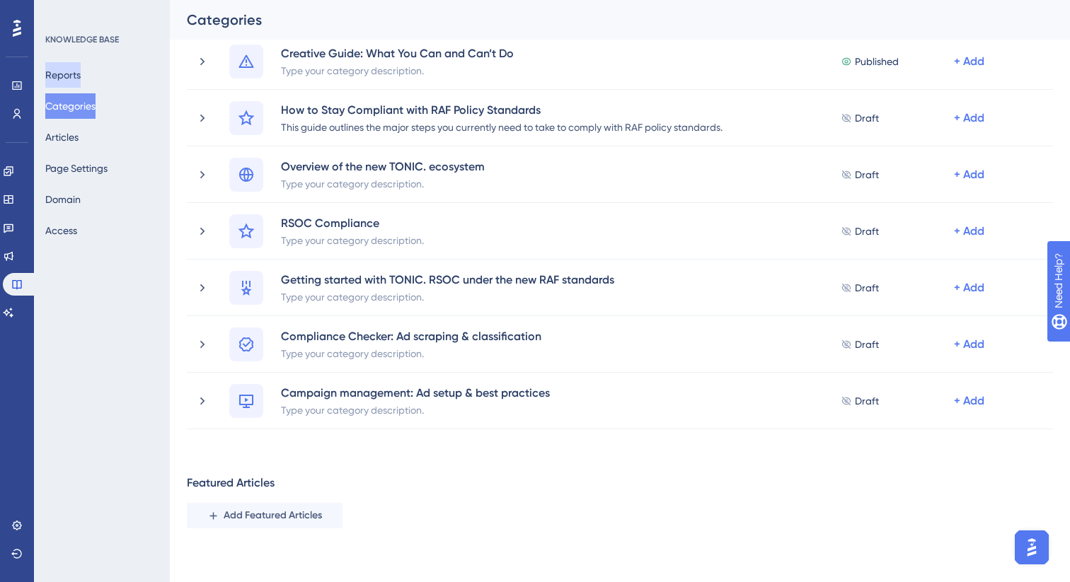
click at [81, 79] on button "Reports" at bounding box center [62, 74] width 35 height 25
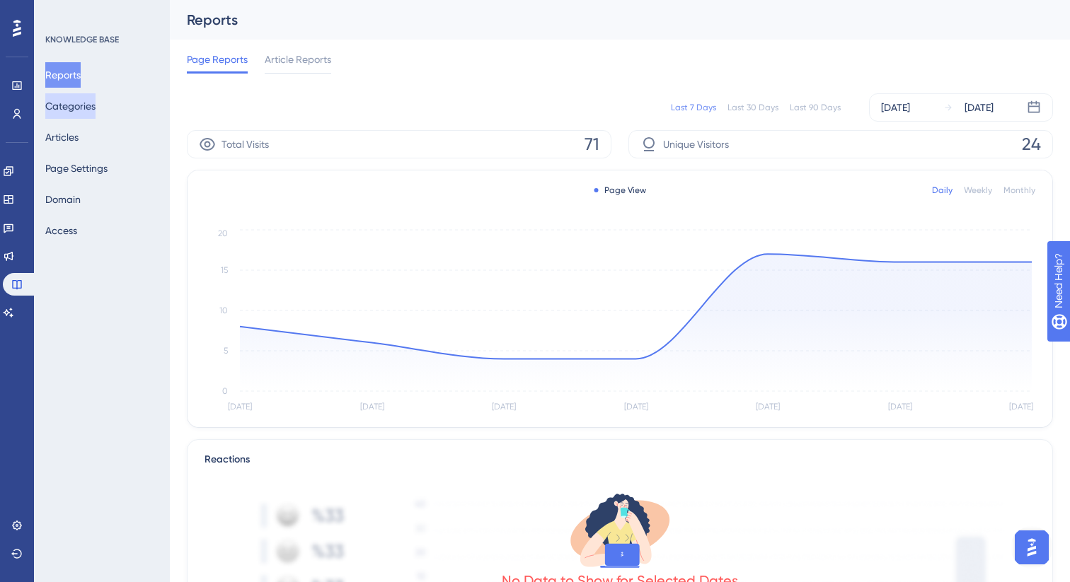
click at [80, 101] on button "Categories" at bounding box center [70, 105] width 50 height 25
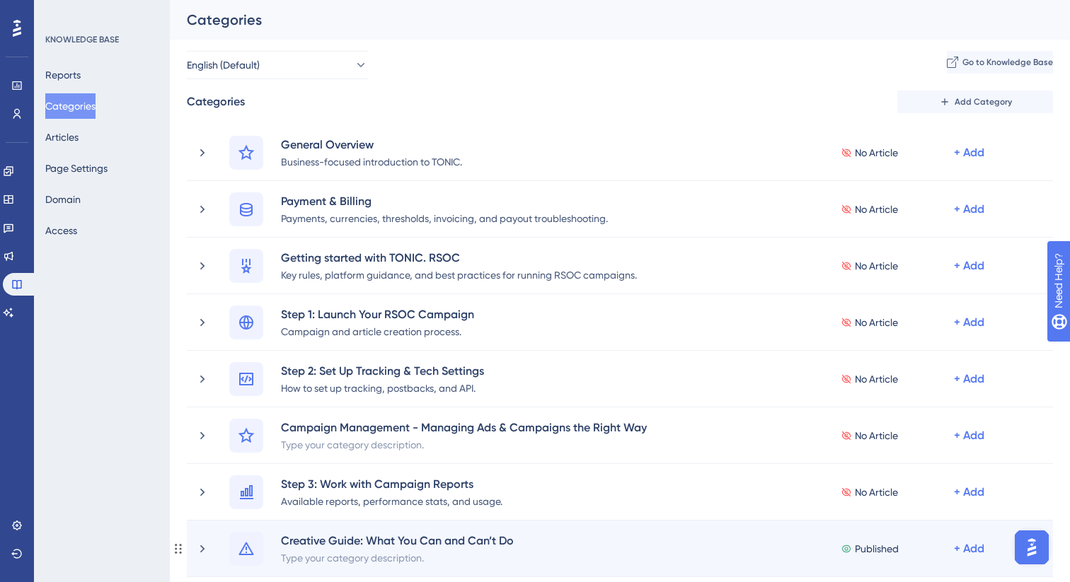
click at [876, 549] on span "Published" at bounding box center [877, 549] width 44 height 17
click at [209, 550] on icon at bounding box center [202, 549] width 14 height 14
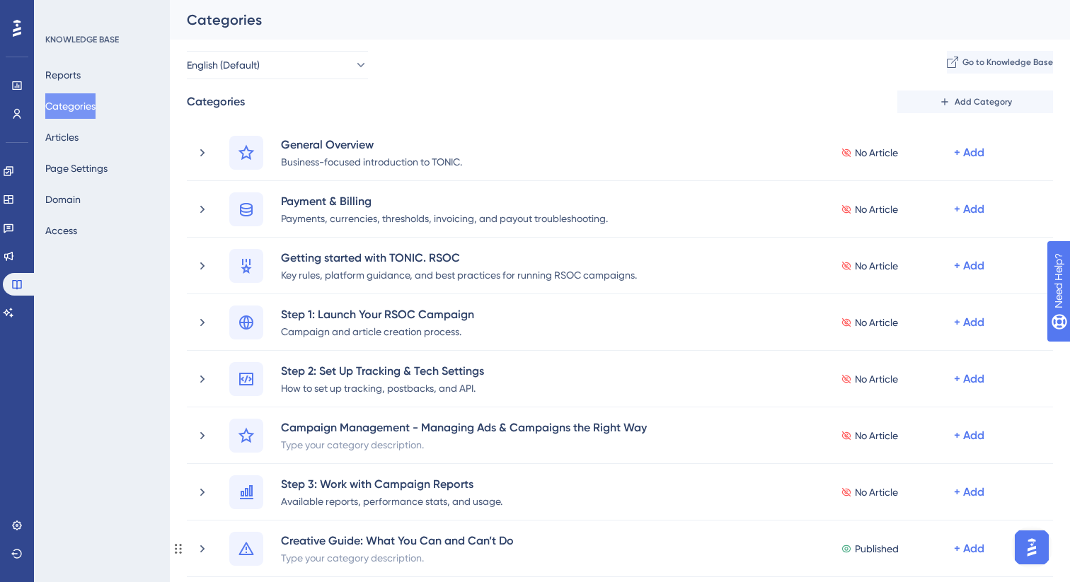
click at [209, 550] on icon at bounding box center [202, 549] width 14 height 14
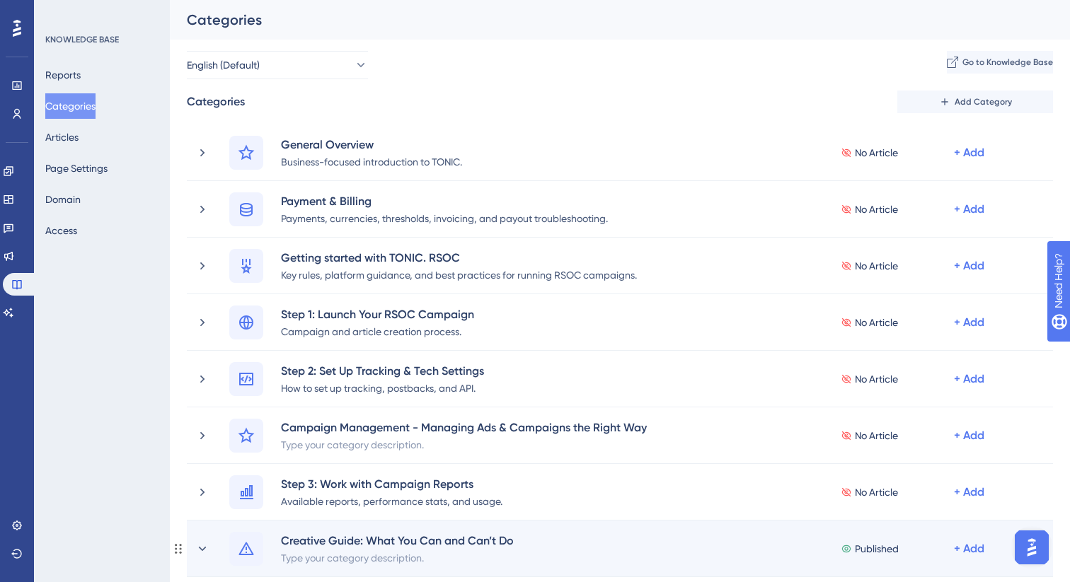
click at [878, 545] on span "Published" at bounding box center [877, 549] width 44 height 17
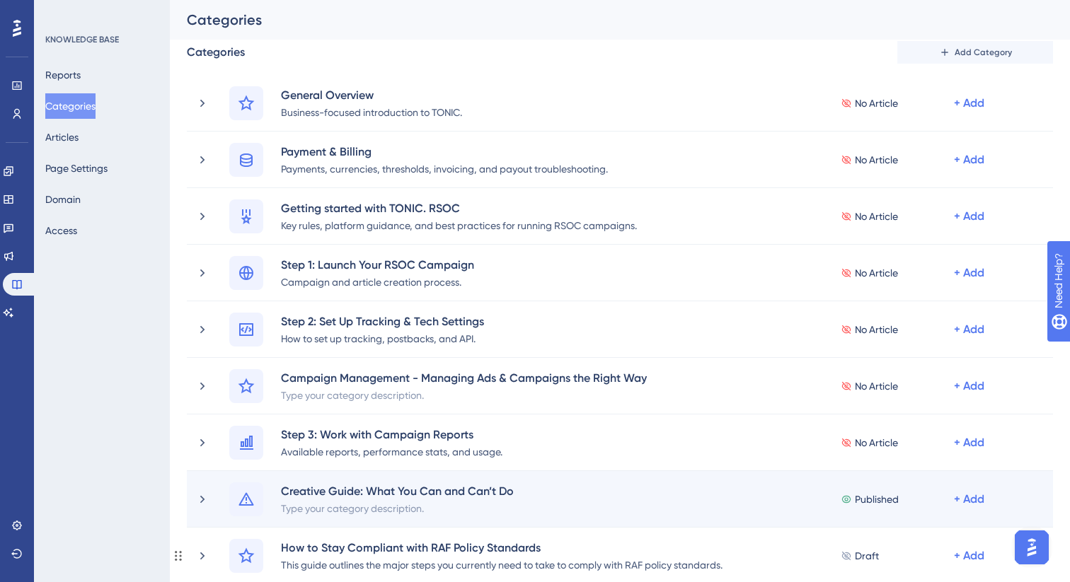
scroll to position [86, 0]
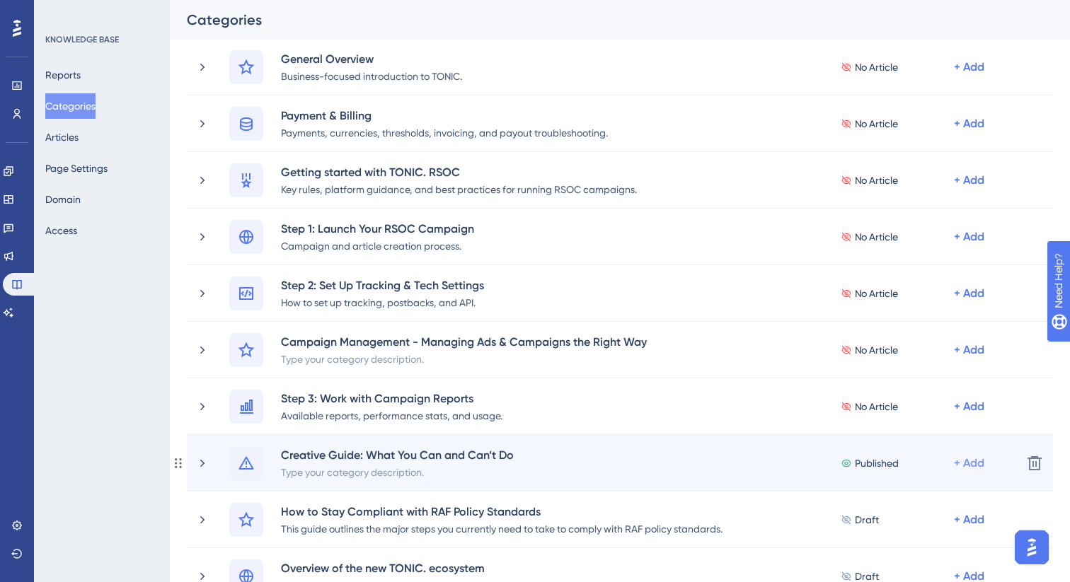
click at [984, 458] on div "+ Add" at bounding box center [971, 463] width 34 height 17
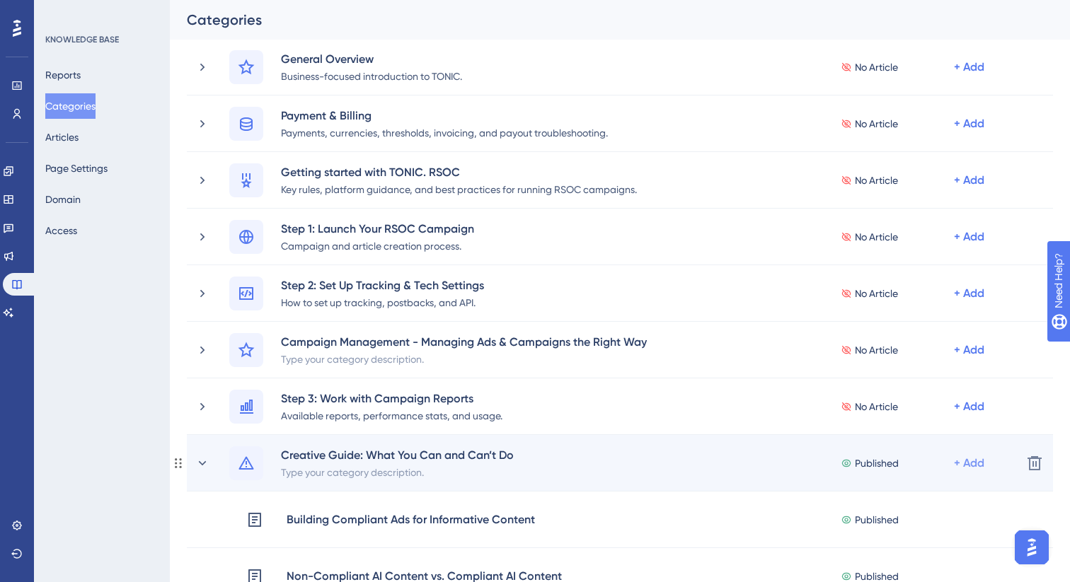
click at [979, 462] on div "+ Add" at bounding box center [969, 463] width 30 height 17
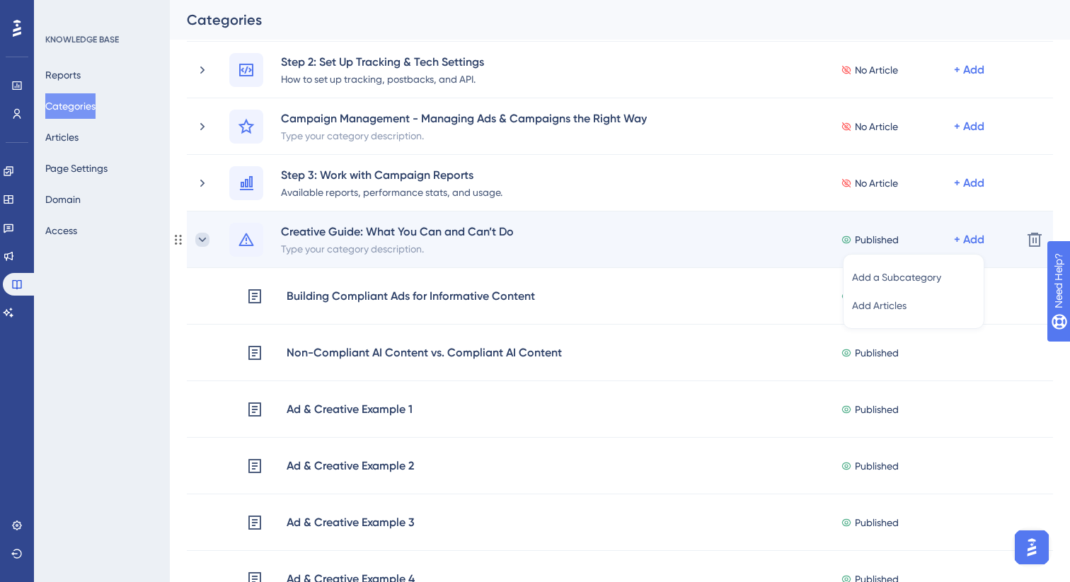
click at [207, 239] on icon at bounding box center [202, 240] width 14 height 14
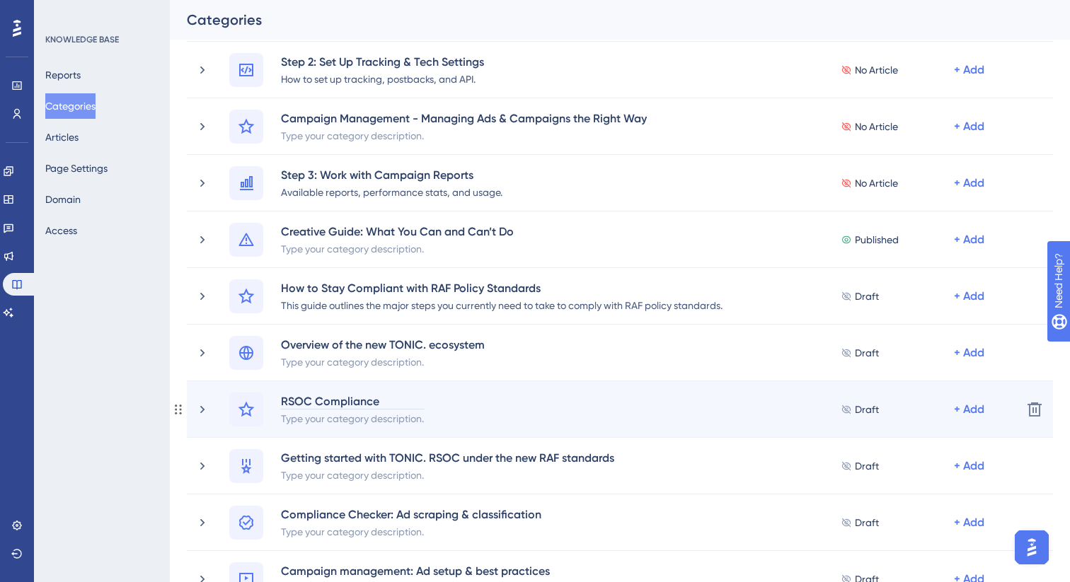
scroll to position [342, 0]
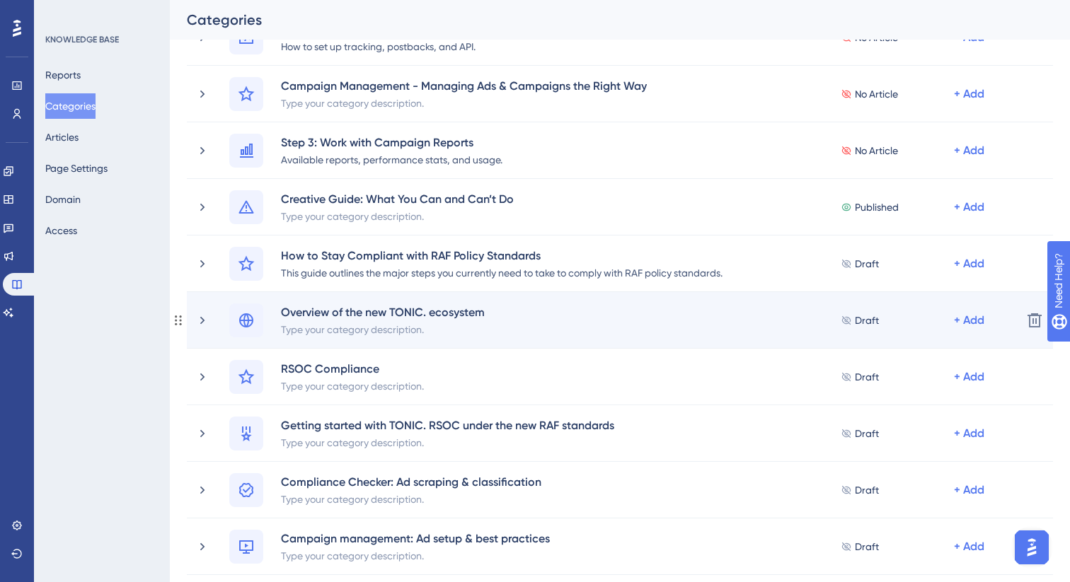
click at [550, 324] on div "Overview of the new TONIC. ecosystem Type your category description. Draft + Add" at bounding box center [619, 321] width 781 height 34
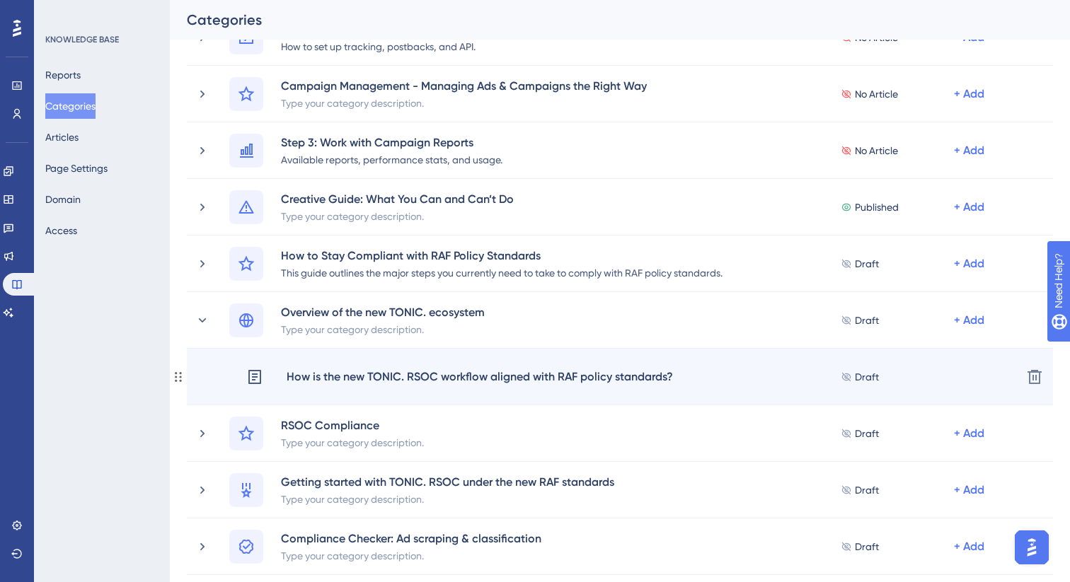
click at [441, 379] on div "How is the new TONIC. RSOC workflow aligned with RAF policy standards?" at bounding box center [480, 377] width 388 height 18
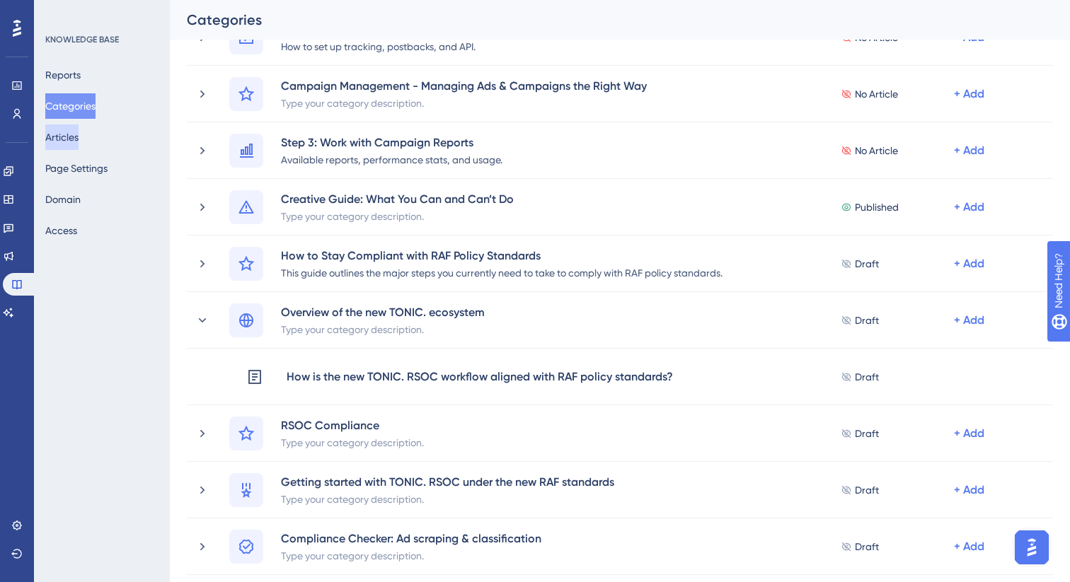
click at [79, 145] on button "Articles" at bounding box center [61, 137] width 33 height 25
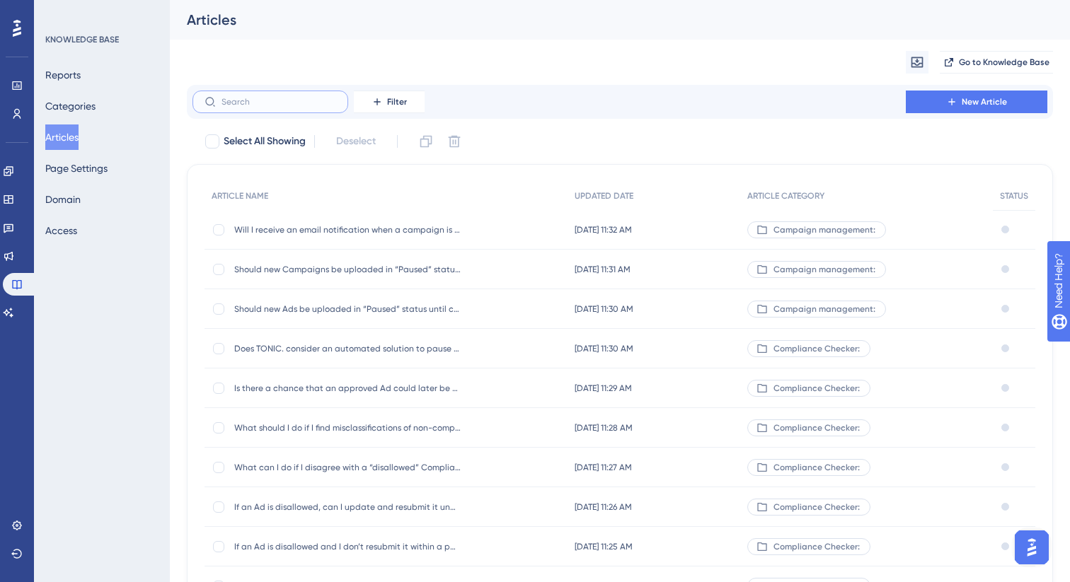
click at [295, 103] on input "text" at bounding box center [278, 102] width 115 height 10
type input "o"
type input "hop"
checkbox input "true"
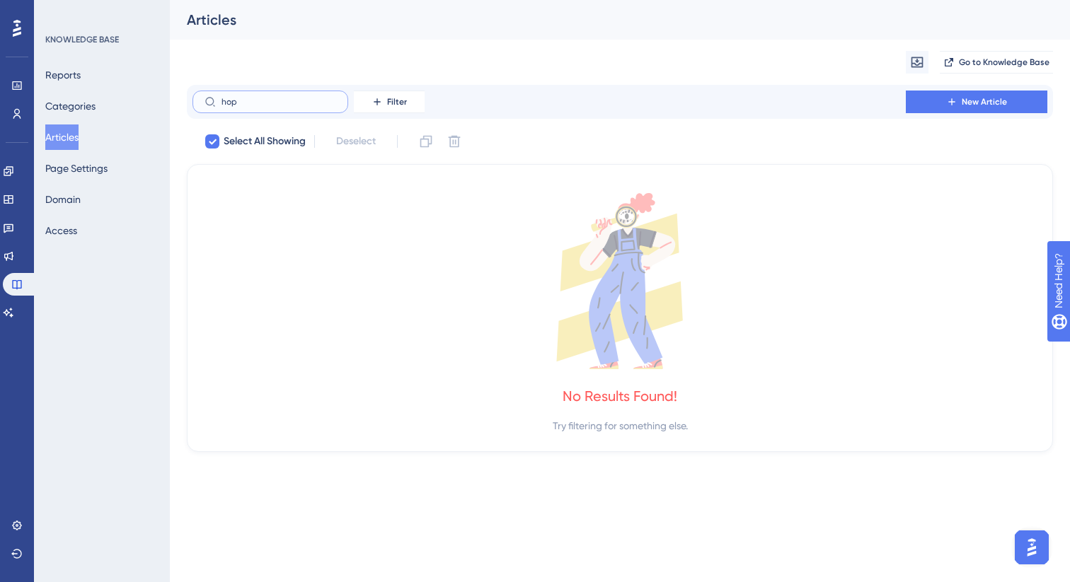
type input "ho"
checkbox input "false"
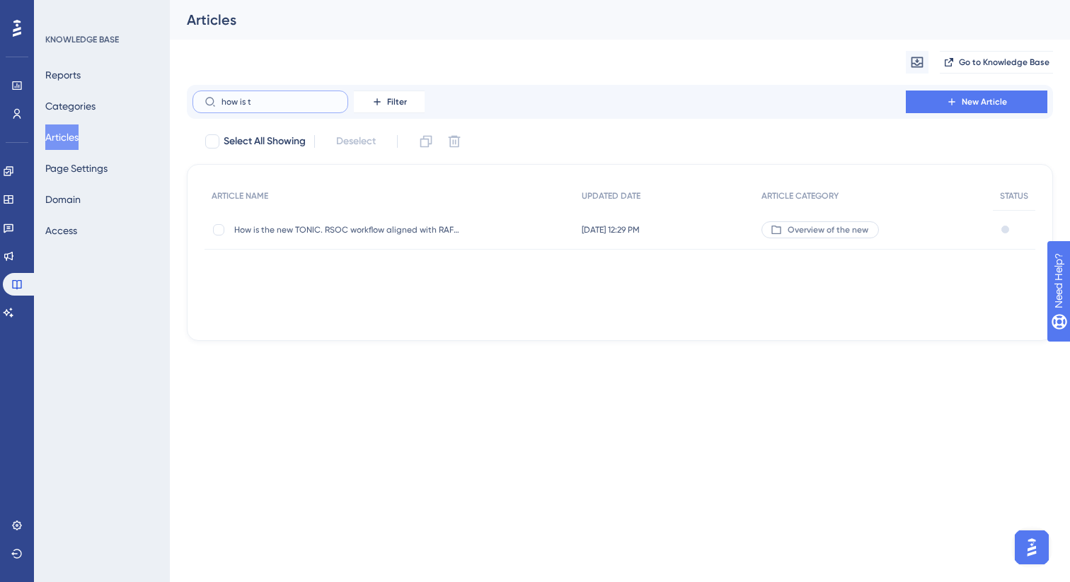
type input "how is t"
click at [490, 239] on div "How is the new TONIC. RSOC workflow aligned with RAF policy standards? How is t…" at bounding box center [389, 230] width 370 height 40
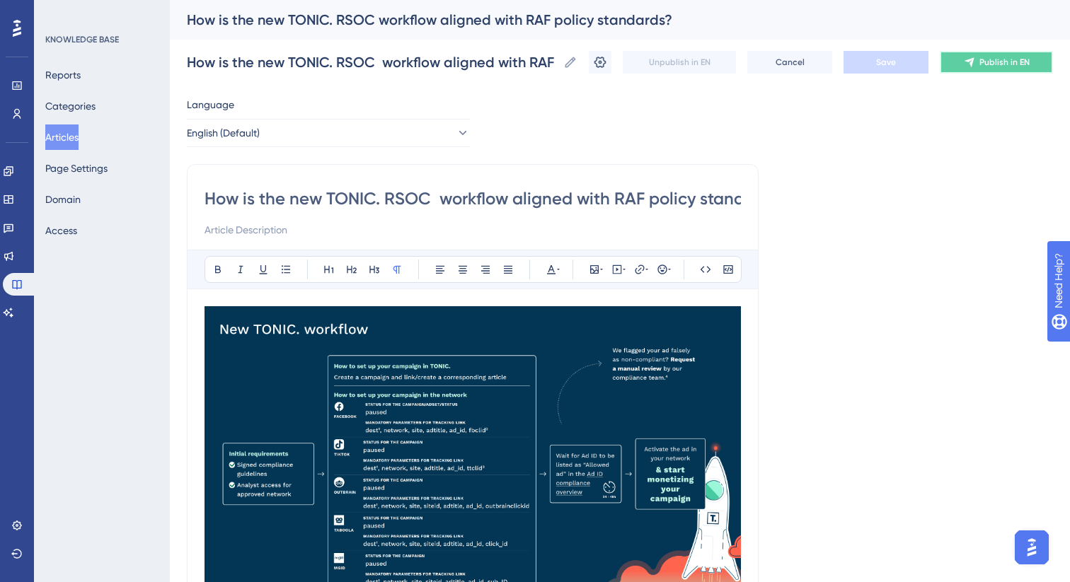
click at [976, 68] on button "Publish in EN" at bounding box center [996, 62] width 113 height 23
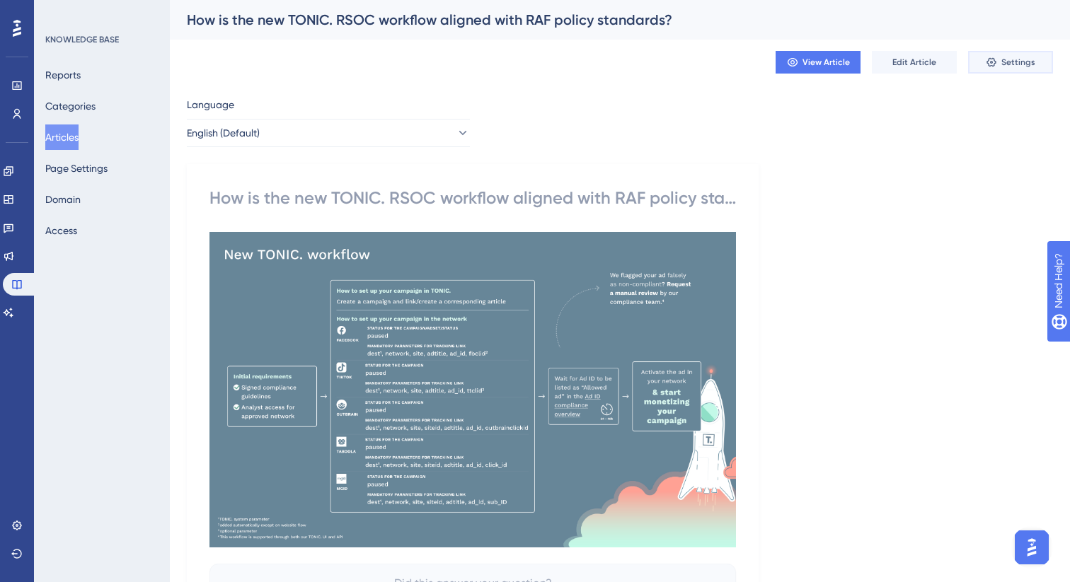
click at [985, 68] on button "Settings" at bounding box center [1010, 62] width 85 height 23
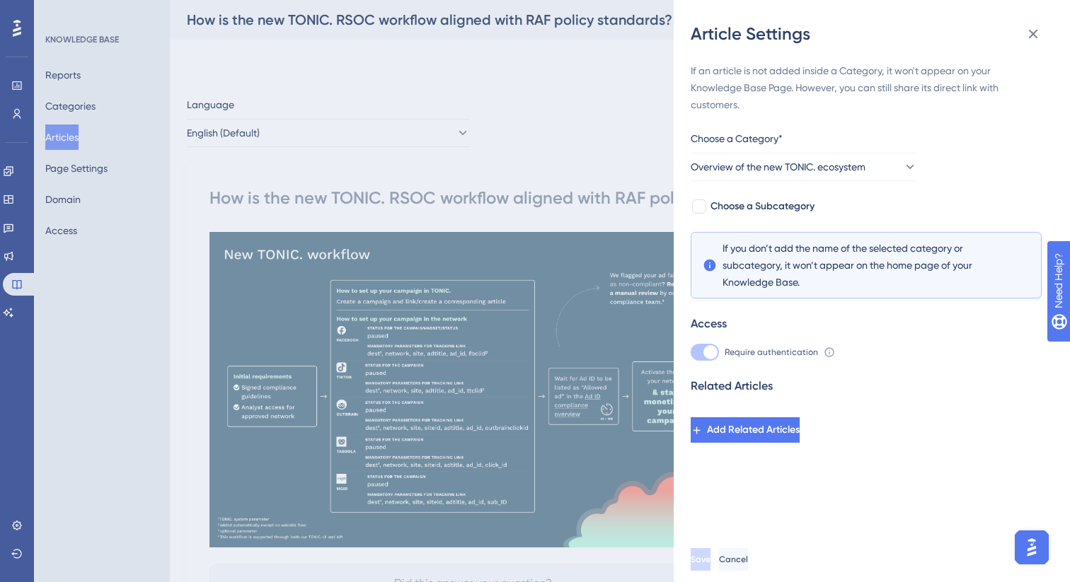
click at [603, 83] on div "Article Settings If an article is not added inside a Category, it won't appear …" at bounding box center [535, 291] width 1070 height 582
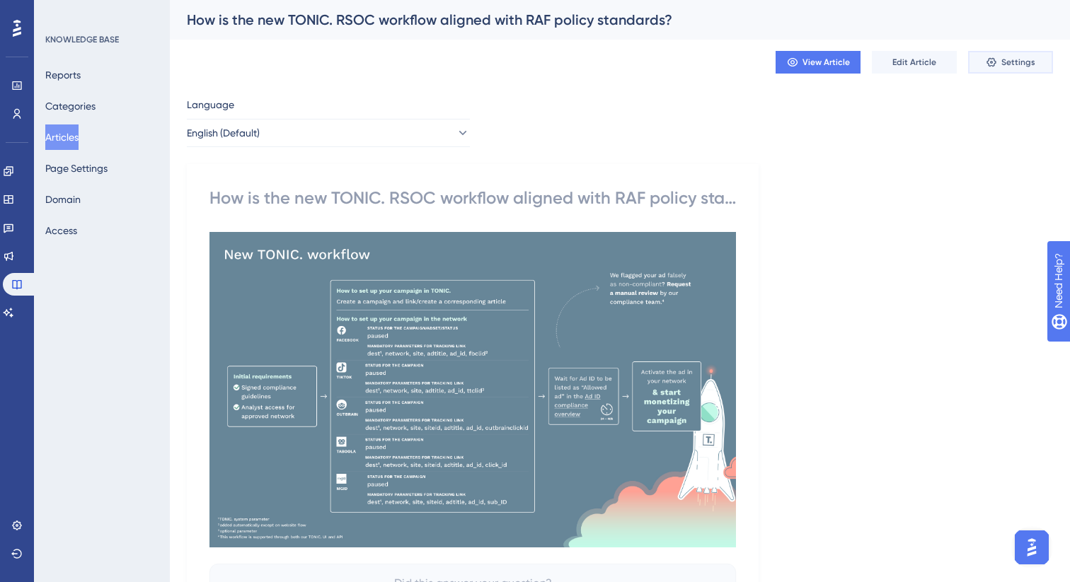
click at [997, 63] on icon at bounding box center [991, 62] width 11 height 11
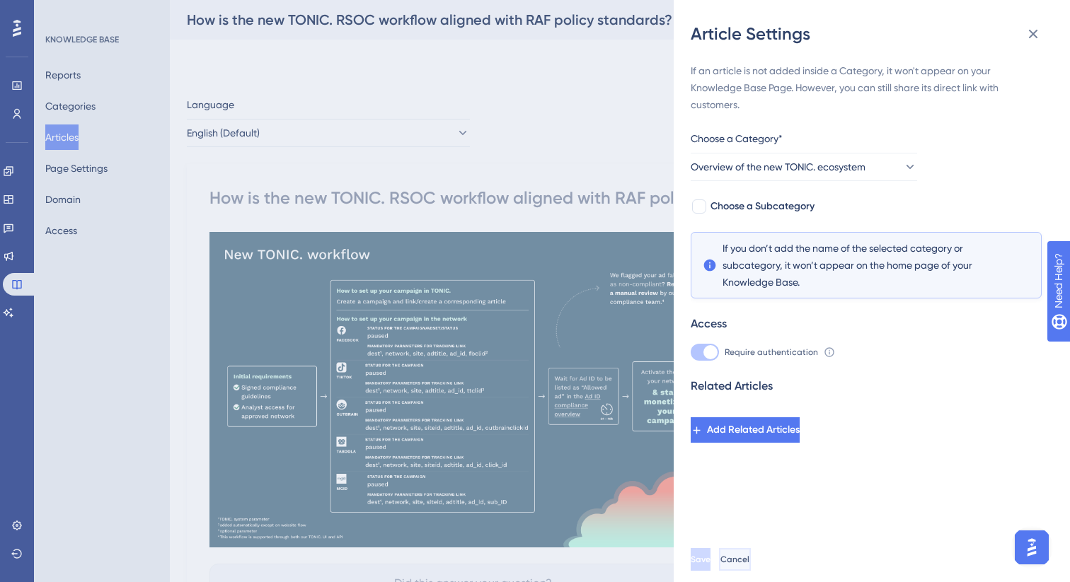
click at [751, 567] on button "Cancel" at bounding box center [735, 559] width 32 height 23
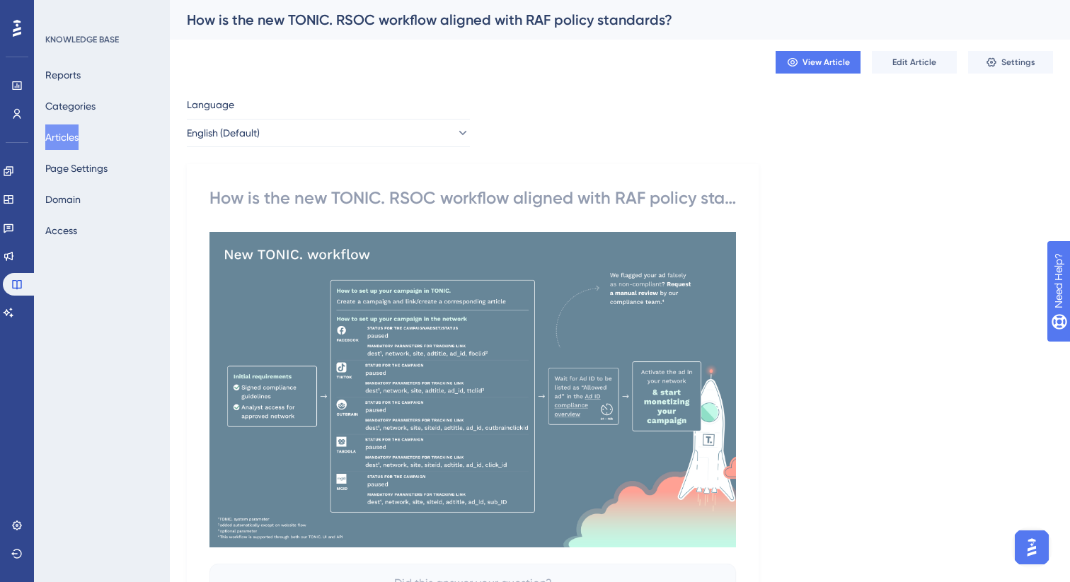
click at [59, 142] on button "Articles" at bounding box center [61, 137] width 33 height 25
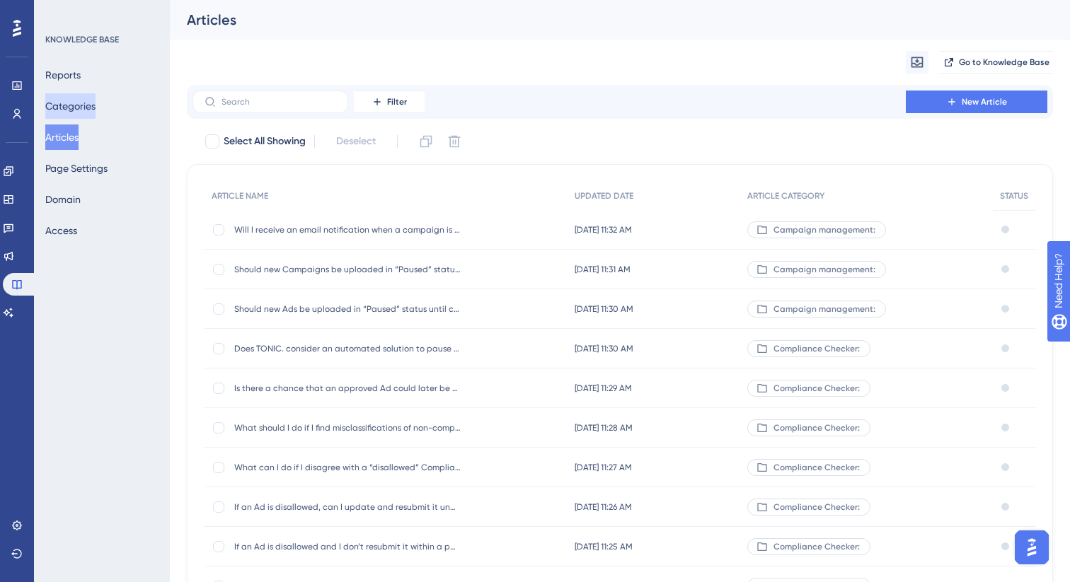
click at [86, 106] on button "Categories" at bounding box center [70, 105] width 50 height 25
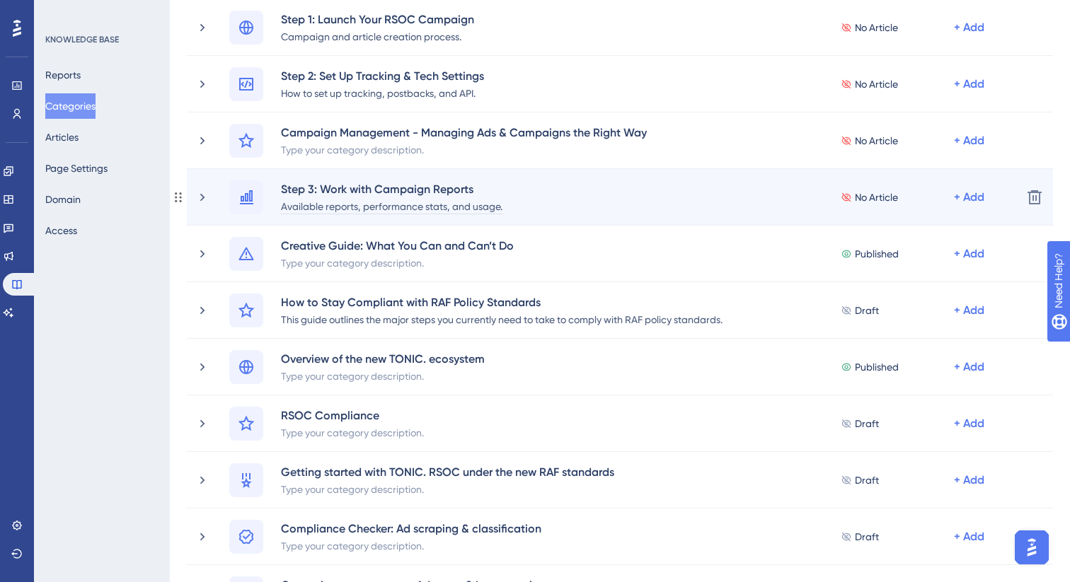
scroll to position [363, 0]
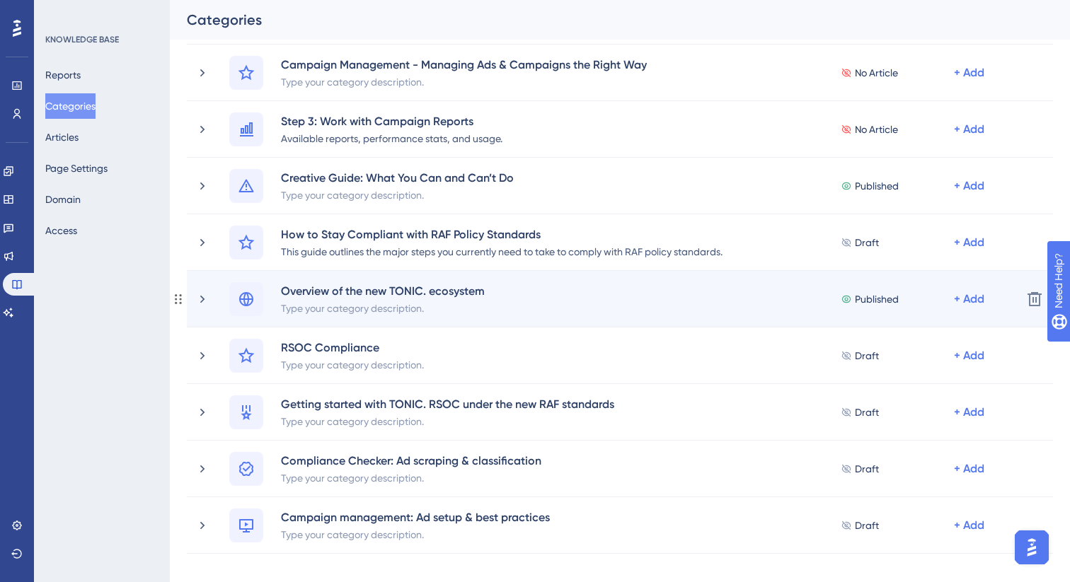
click at [870, 301] on span "Published" at bounding box center [877, 299] width 44 height 17
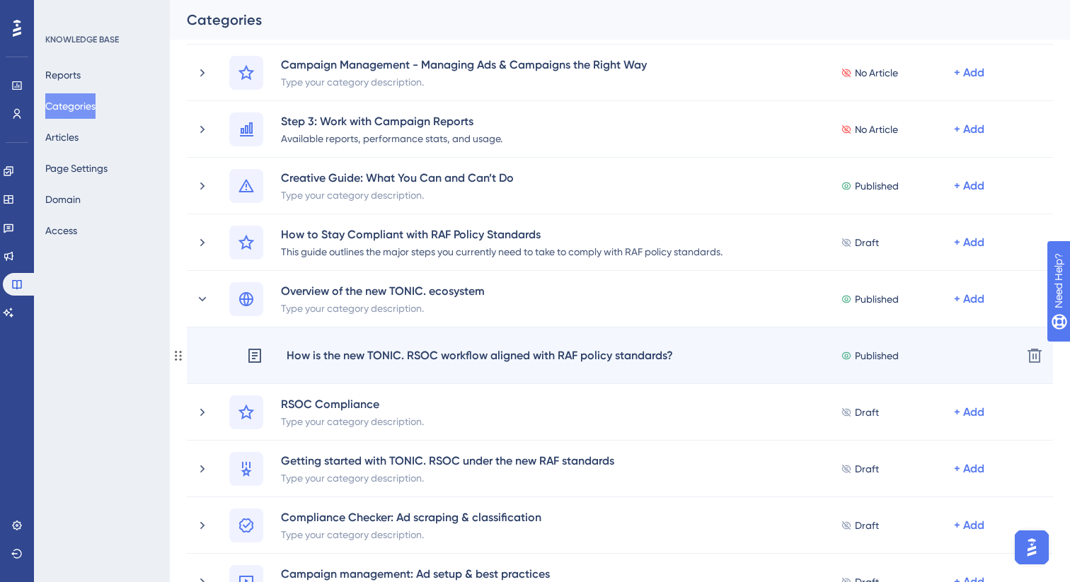
click at [423, 357] on div "How is the new TONIC. RSOC workflow aligned with RAF policy standards?" at bounding box center [480, 356] width 388 height 18
click at [888, 353] on span "Published" at bounding box center [877, 355] width 44 height 17
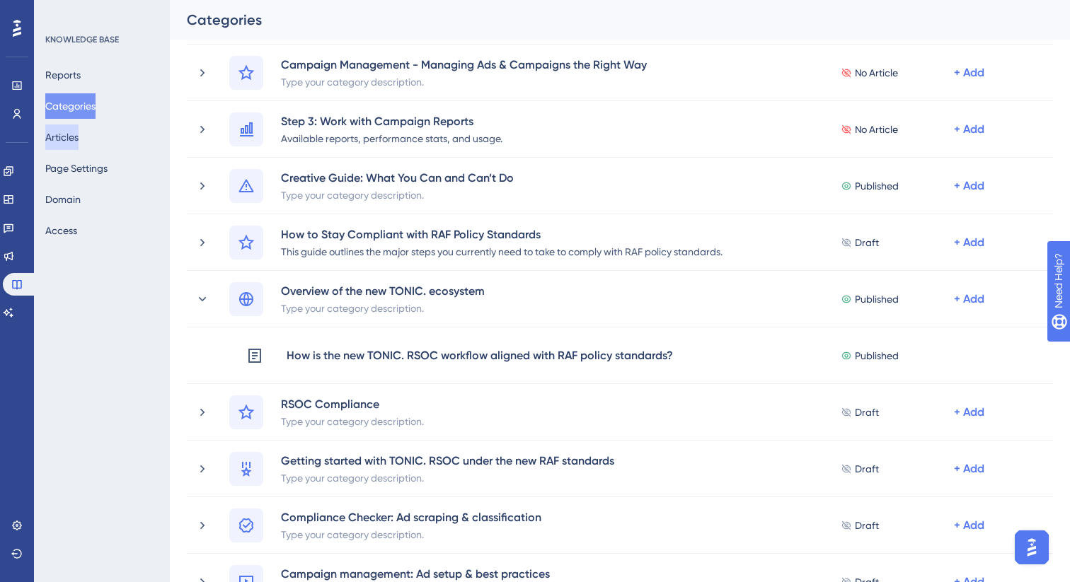
click at [68, 137] on button "Articles" at bounding box center [61, 137] width 33 height 25
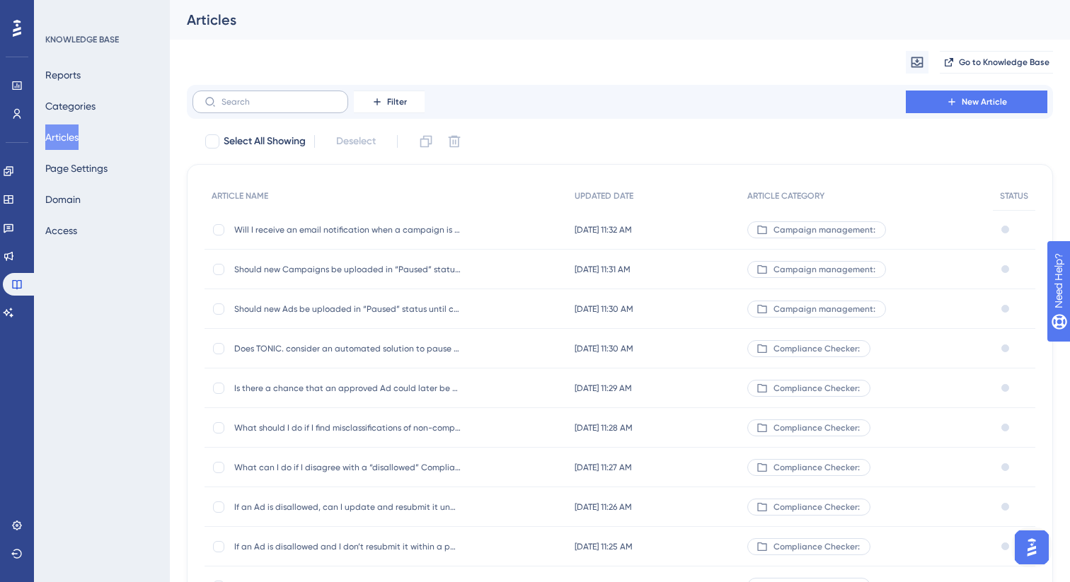
click at [288, 110] on label at bounding box center [270, 102] width 156 height 23
click at [288, 107] on input "text" at bounding box center [278, 102] width 115 height 10
click at [277, 102] on input "text" at bounding box center [278, 102] width 115 height 10
paste input "How is the new TONIC. RSOC"
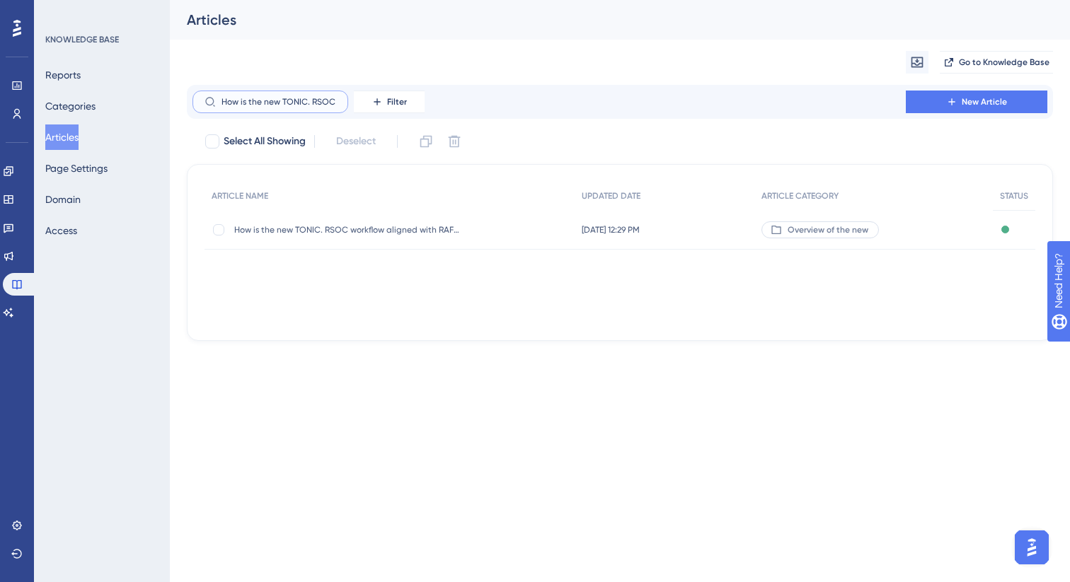
type input "How is the new TONIC. RSOC"
click at [1009, 233] on div "Published" at bounding box center [1014, 230] width 42 height 40
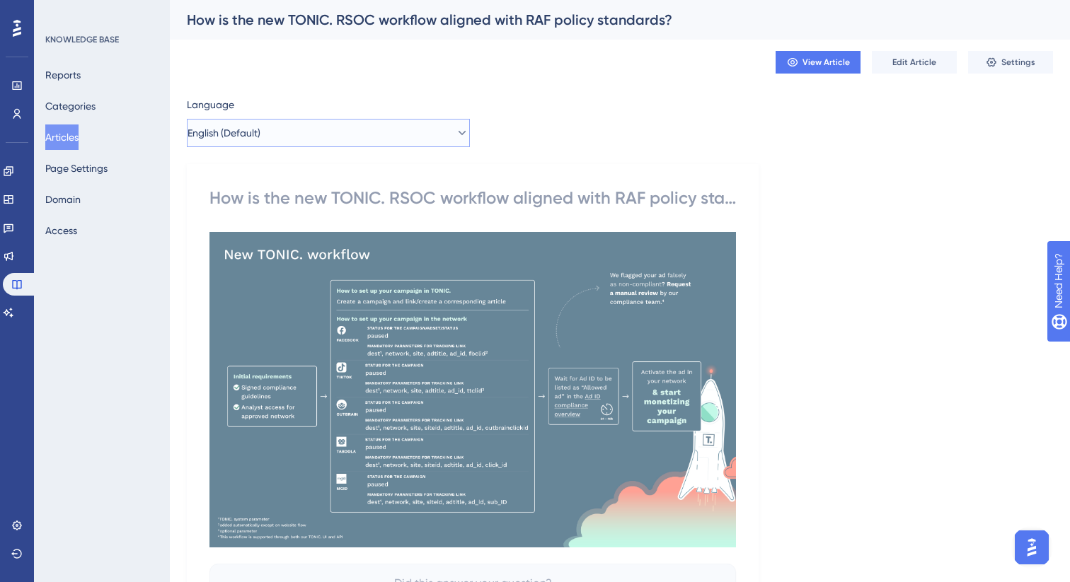
click at [455, 132] on icon at bounding box center [462, 133] width 14 height 14
click at [514, 127] on div "Language English (Default) English (Default) English (Default) Published How is…" at bounding box center [620, 376] width 866 height 561
click at [815, 69] on button "View Article" at bounding box center [817, 62] width 85 height 23
click at [897, 57] on span "Edit Article" at bounding box center [914, 62] width 44 height 11
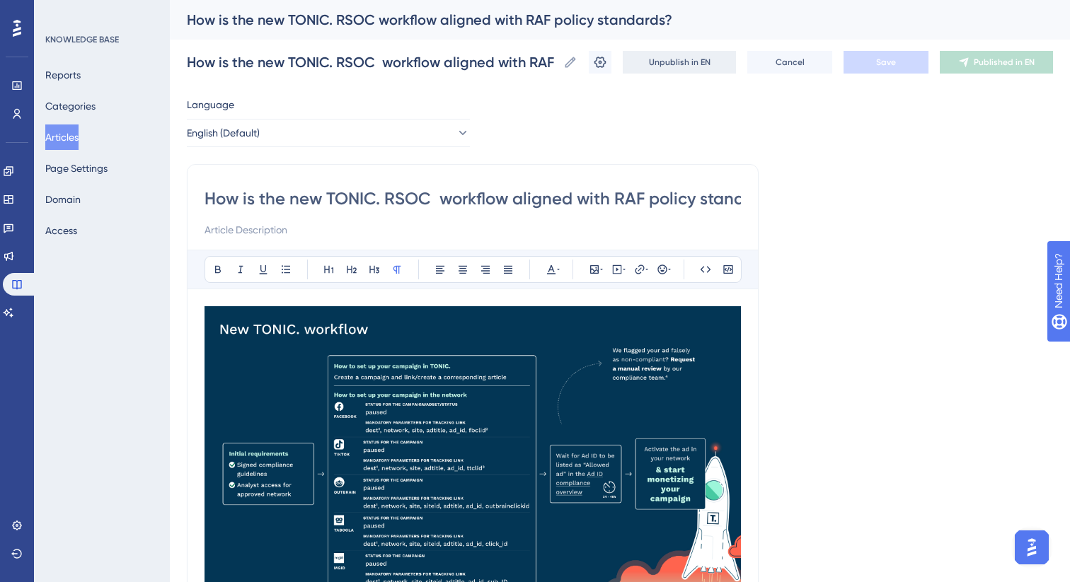
click at [709, 65] on button "Unpublish in EN" at bounding box center [679, 62] width 113 height 23
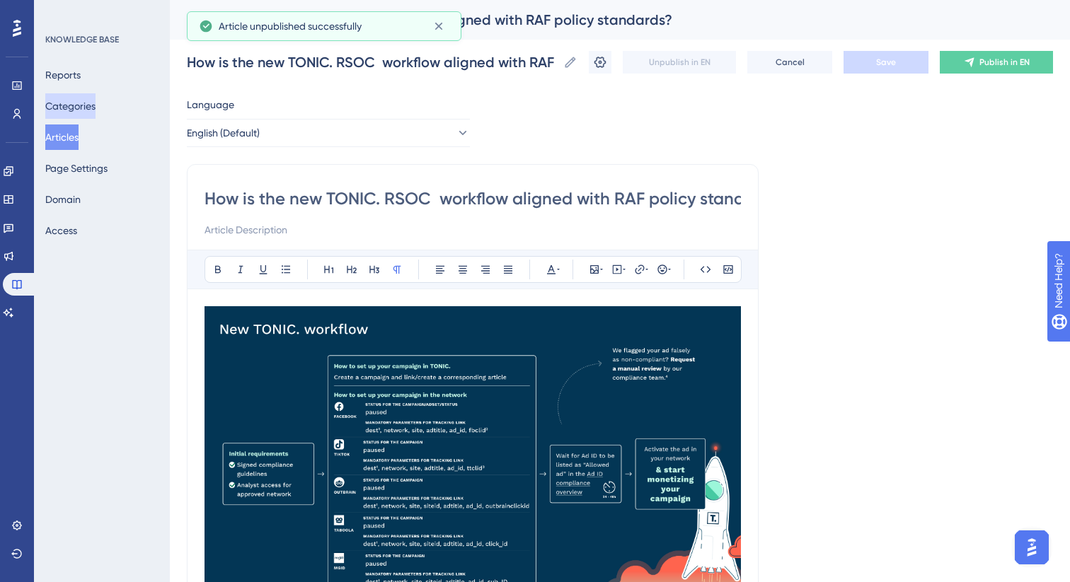
click at [96, 103] on button "Categories" at bounding box center [70, 105] width 50 height 25
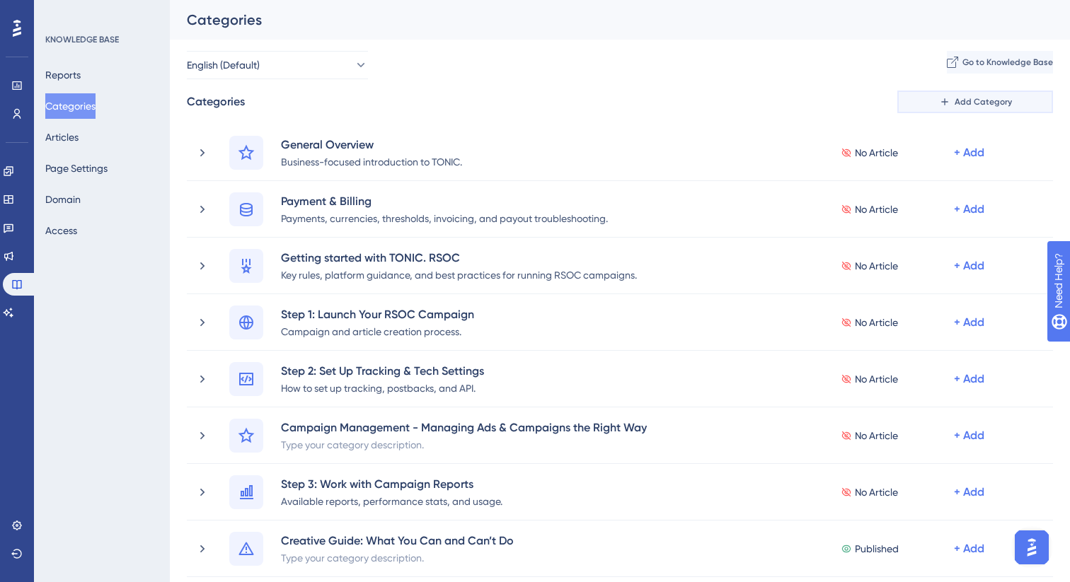
click at [918, 106] on button "Add Category" at bounding box center [975, 102] width 156 height 23
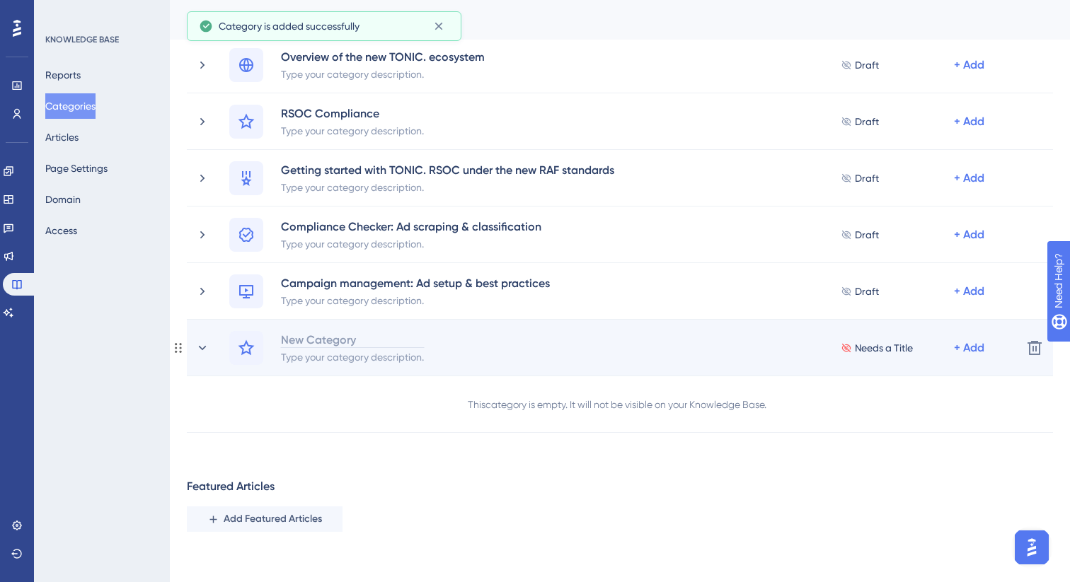
click at [337, 341] on div "New Category" at bounding box center [352, 339] width 144 height 17
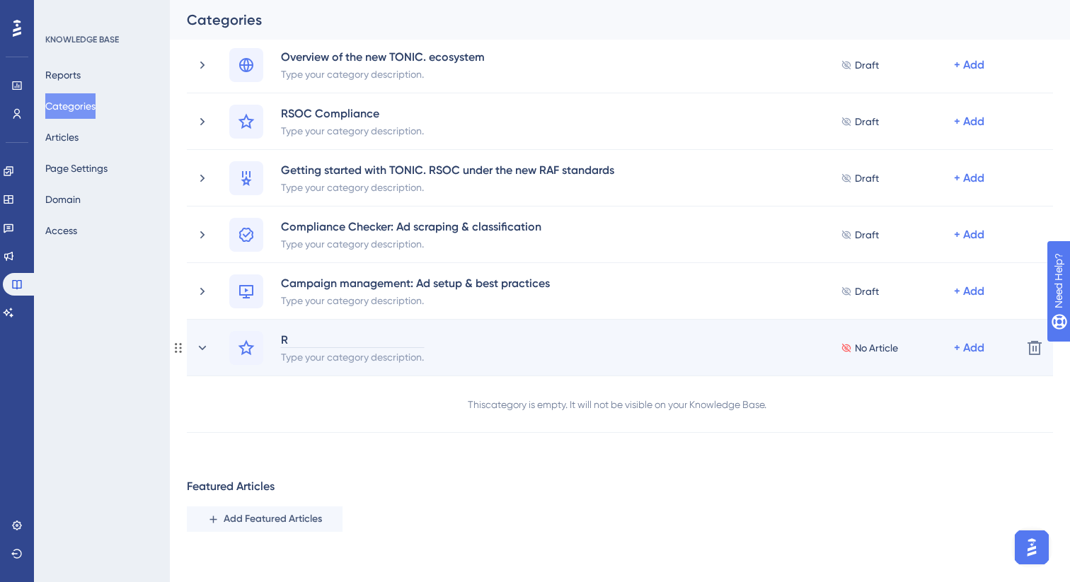
click at [306, 337] on div "R" at bounding box center [352, 339] width 144 height 17
click at [318, 344] on span "estricted Access Features Policy (RAF)" at bounding box center [361, 341] width 161 height 10
click at [417, 339] on span "Restricted Access Features Policy (RAF)" at bounding box center [364, 341] width 167 height 10
click at [400, 342] on span "Restricted Access Features Policy (RAF) FAQs" at bounding box center [376, 341] width 190 height 10
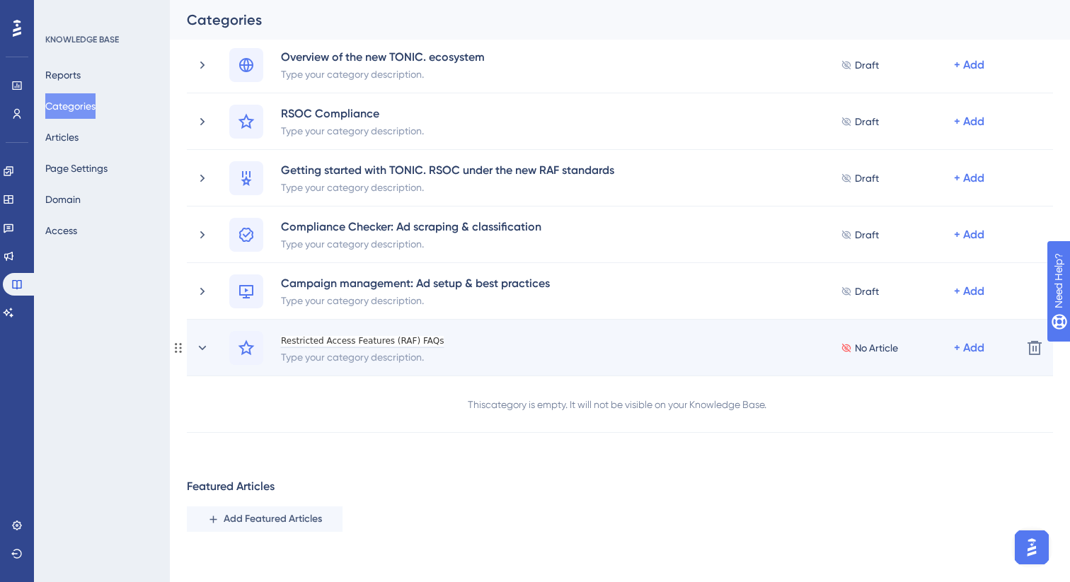
click at [415, 342] on span "Restricted Access Features (RAF) FAQs" at bounding box center [362, 341] width 163 height 10
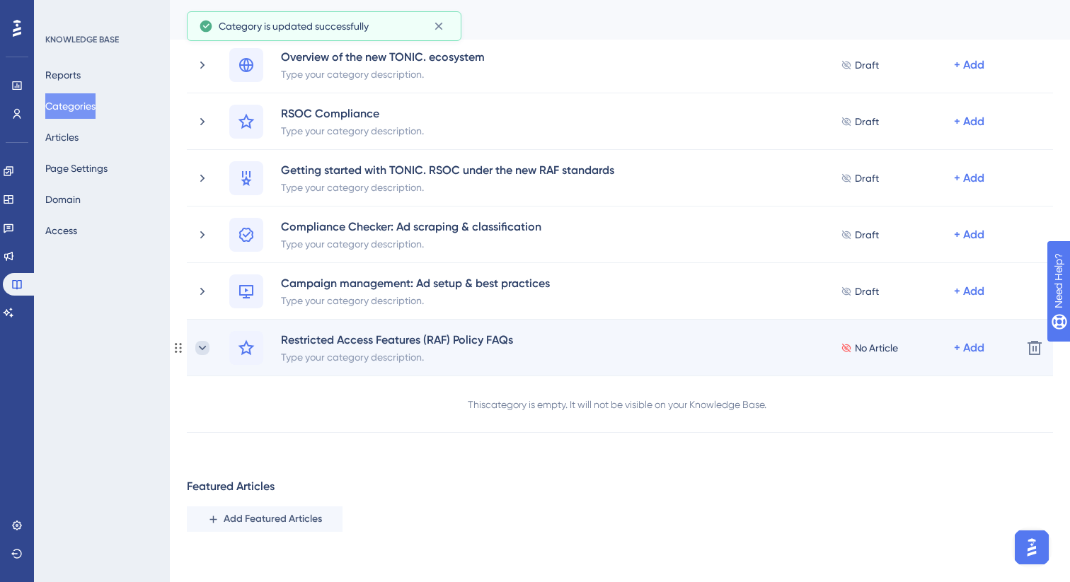
click at [206, 346] on icon at bounding box center [202, 348] width 14 height 14
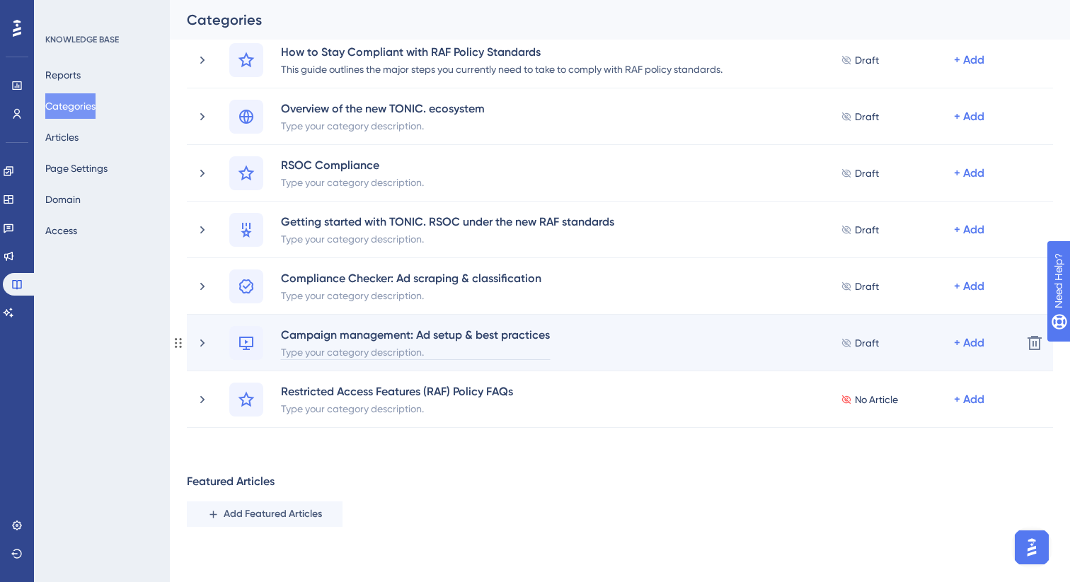
scroll to position [541, 0]
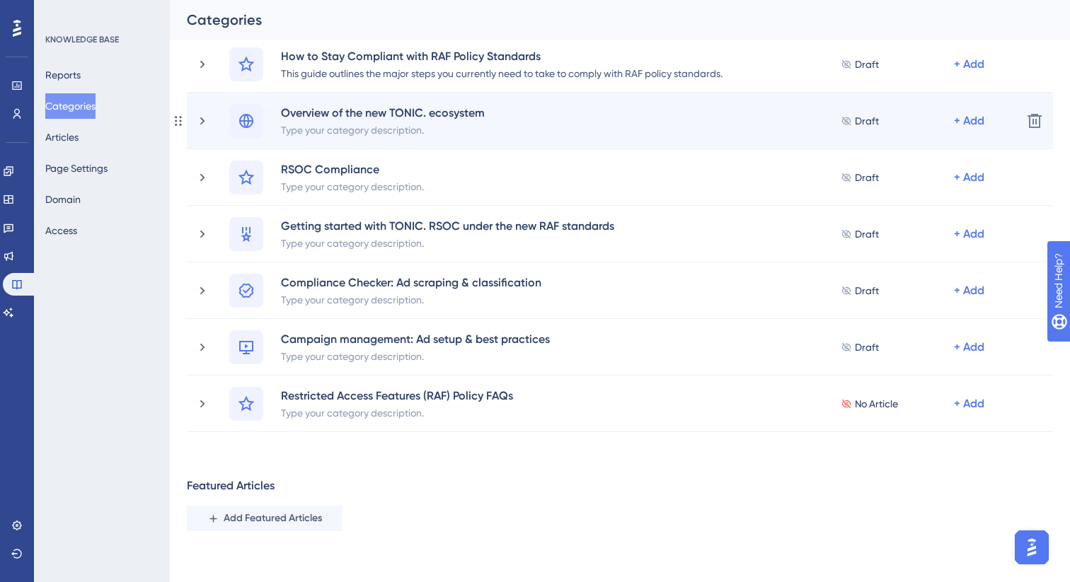
click at [513, 120] on div "Overview of the new TONIC. ecosystem Type your category description. Draft + Add" at bounding box center [619, 121] width 781 height 34
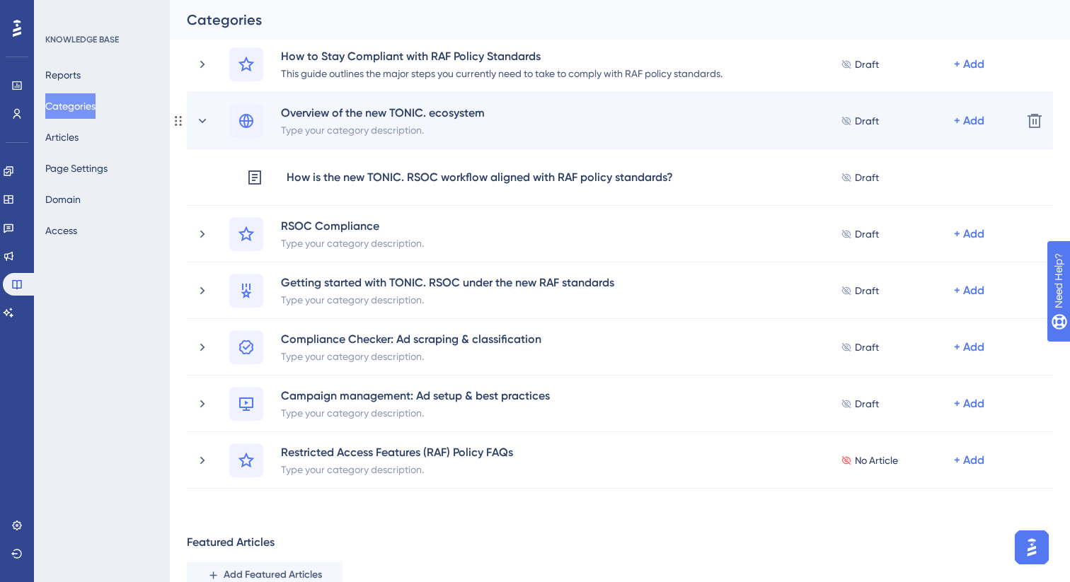
click at [634, 104] on div "Overview of the new TONIC. ecosystem Type your category description. Draft + Add" at bounding box center [619, 121] width 781 height 34
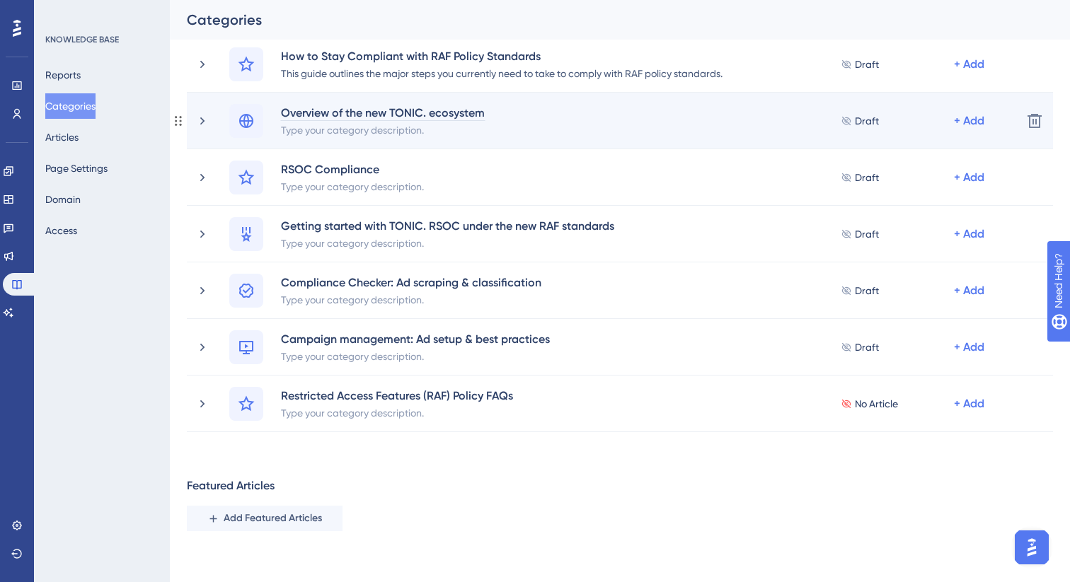
click at [304, 106] on div "Overview of the new TONIC. ecosystem" at bounding box center [382, 112] width 205 height 17
click at [627, 130] on div "Overview of the new TONIC. ecosystem Type your category description. Draft + Add" at bounding box center [619, 121] width 781 height 34
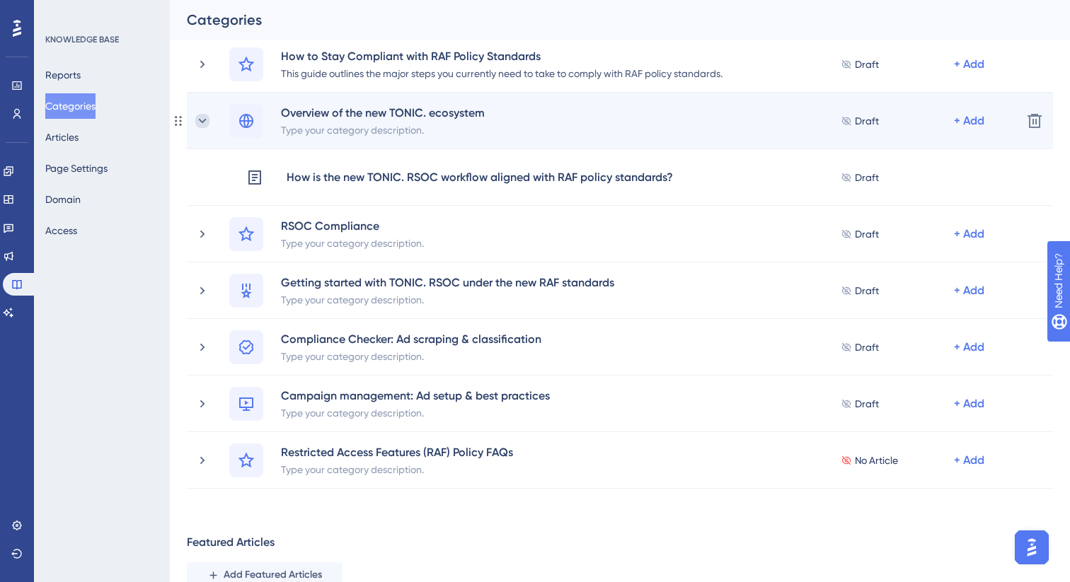
click at [204, 121] on icon at bounding box center [202, 121] width 14 height 14
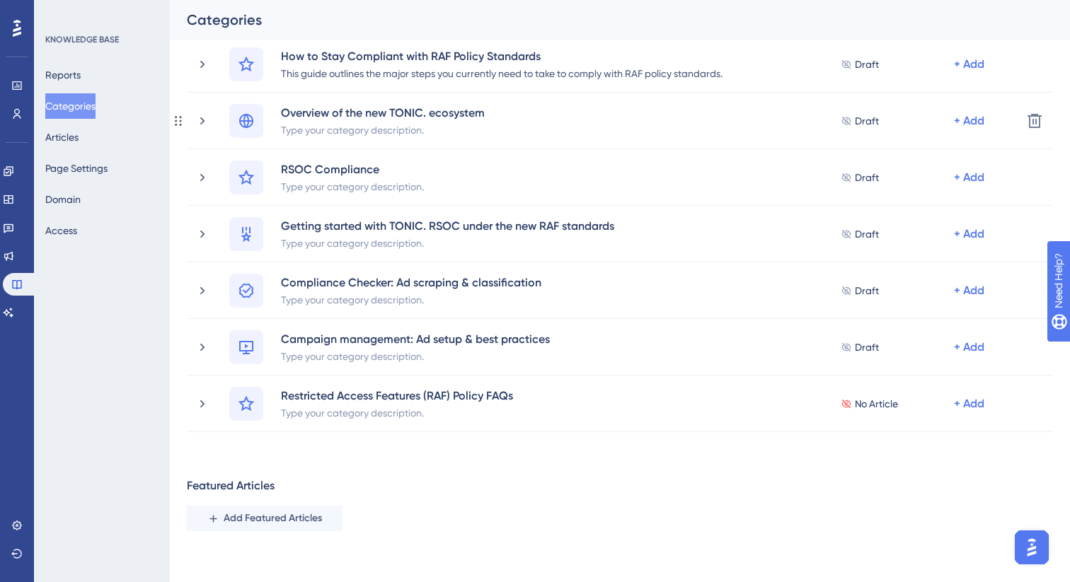
click at [204, 121] on icon at bounding box center [202, 121] width 14 height 14
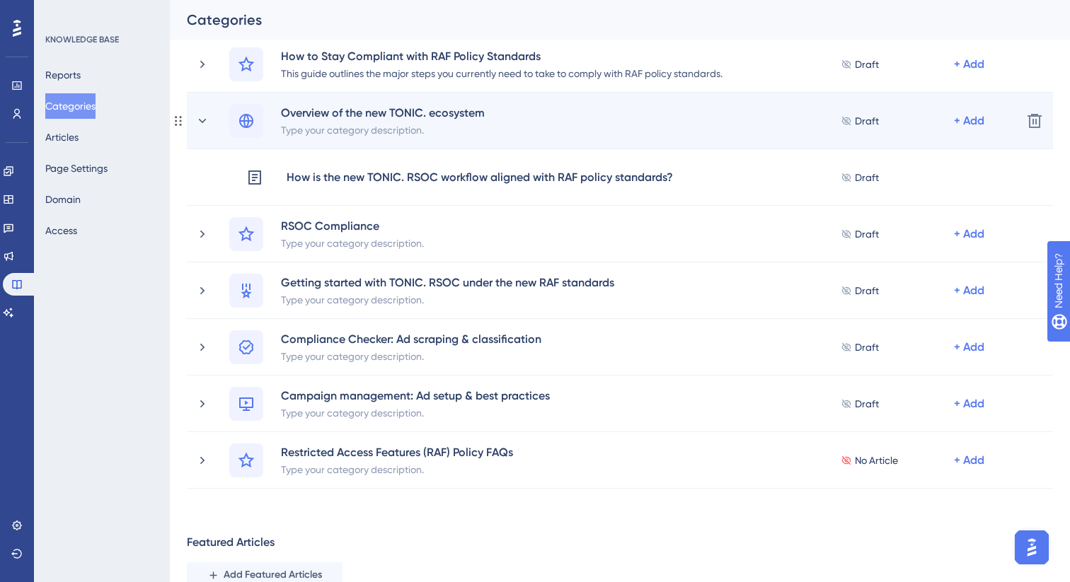
click at [544, 110] on div "Overview of the new TONIC. ecosystem Type your category description. Draft + Add" at bounding box center [619, 121] width 781 height 34
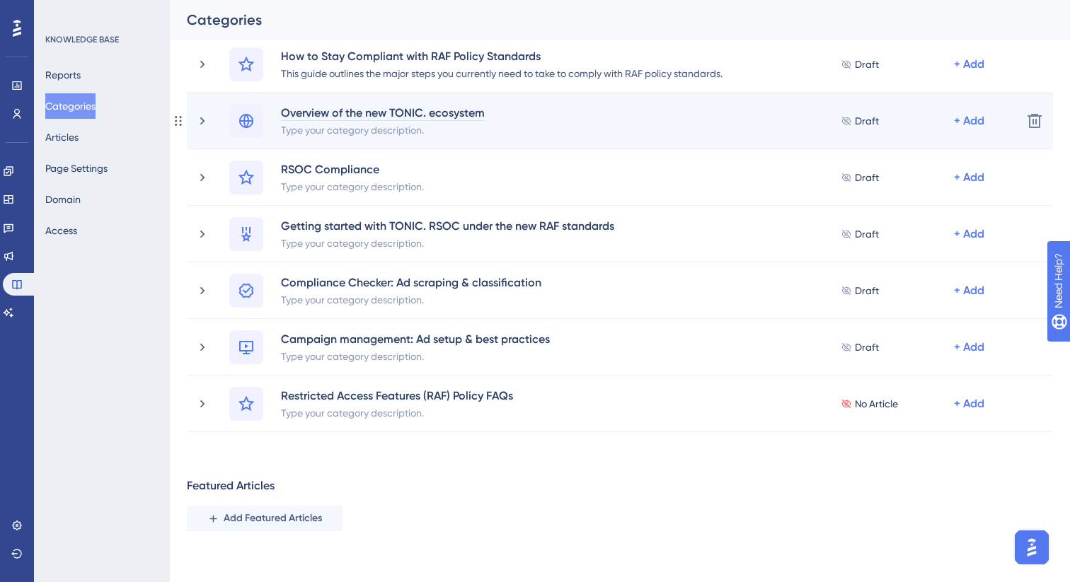
click at [479, 112] on div "Overview of the new TONIC. ecosystem" at bounding box center [382, 112] width 205 height 17
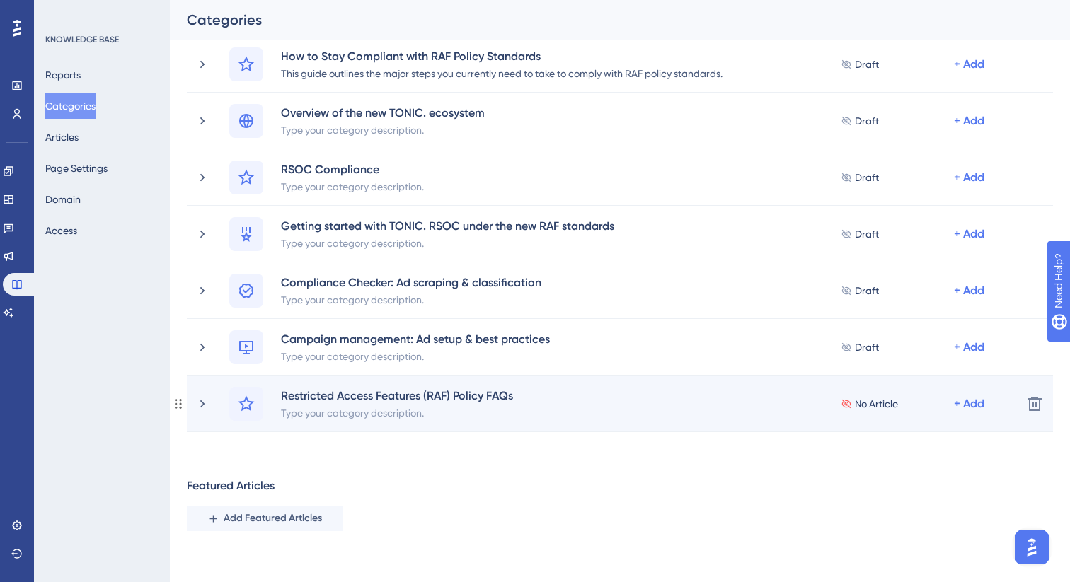
click at [542, 420] on div "Restricted Access Features (RAF) Policy FAQs Type your category description. No…" at bounding box center [619, 404] width 781 height 34
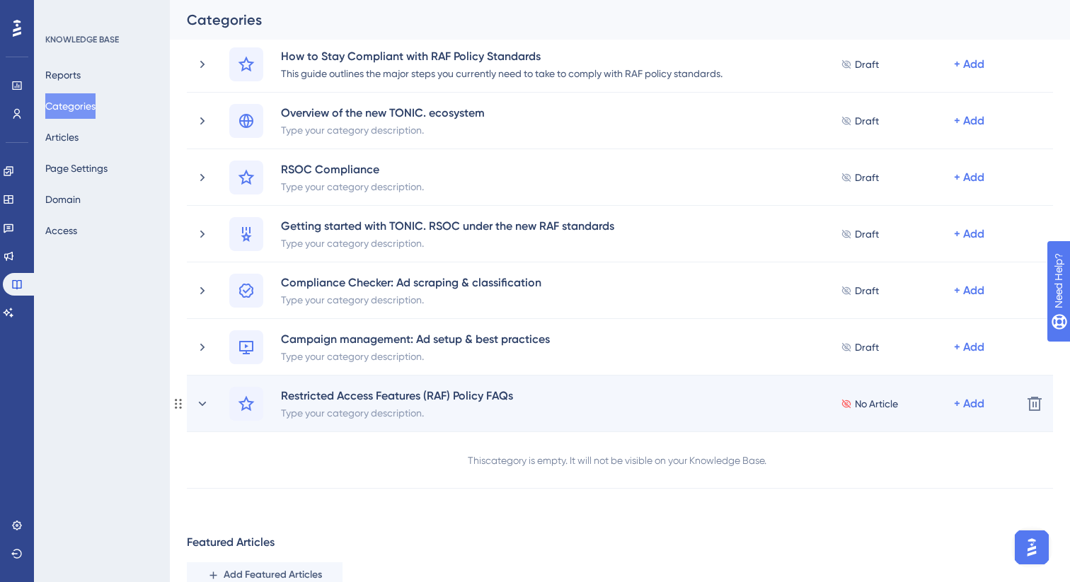
click at [587, 395] on div "Restricted Access Features (RAF) Policy FAQs Type your category description. No…" at bounding box center [619, 404] width 781 height 34
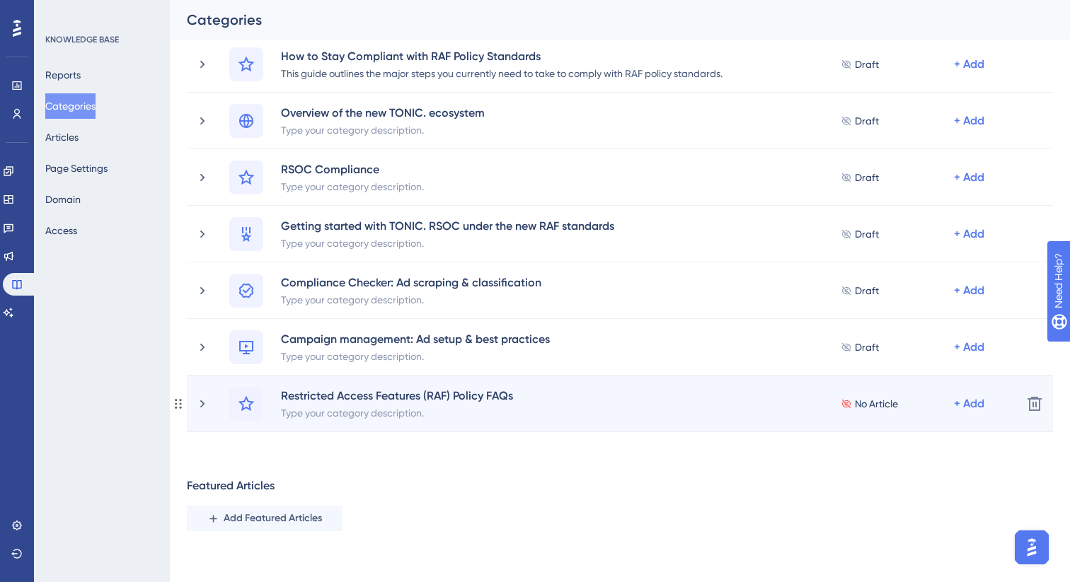
click at [900, 403] on div "No Article" at bounding box center [897, 403] width 113 height 17
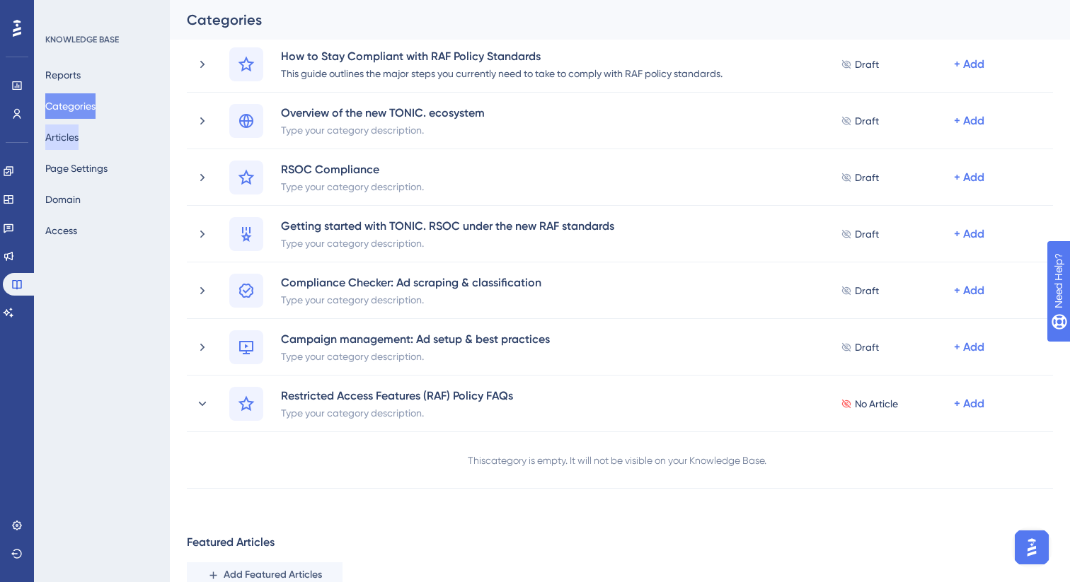
click at [79, 132] on button "Articles" at bounding box center [61, 137] width 33 height 25
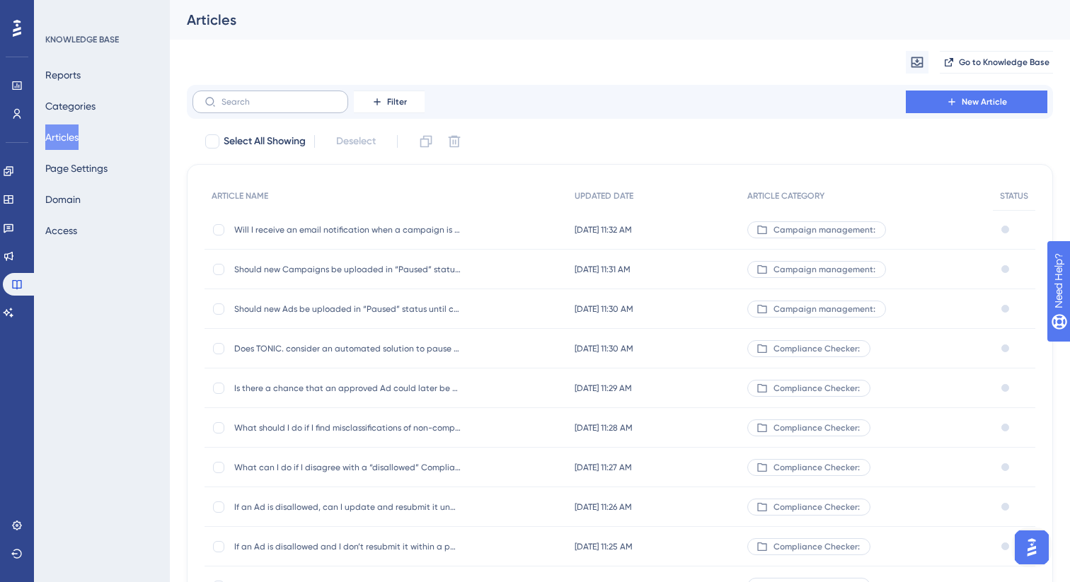
click at [280, 93] on label at bounding box center [270, 102] width 156 height 23
click at [280, 97] on input "text" at bounding box center [278, 102] width 115 height 10
paste input "Overview of the new TONIC. ecosystem"
type input "Overview of the new TONIC. ecosystem"
checkbox input "true"
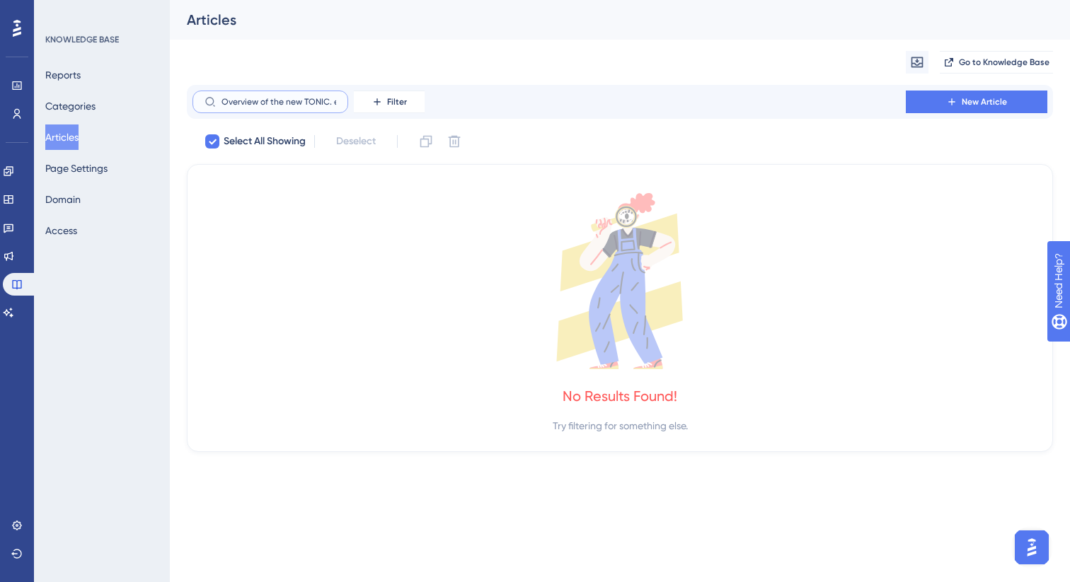
scroll to position [0, 37]
checkbox input "false"
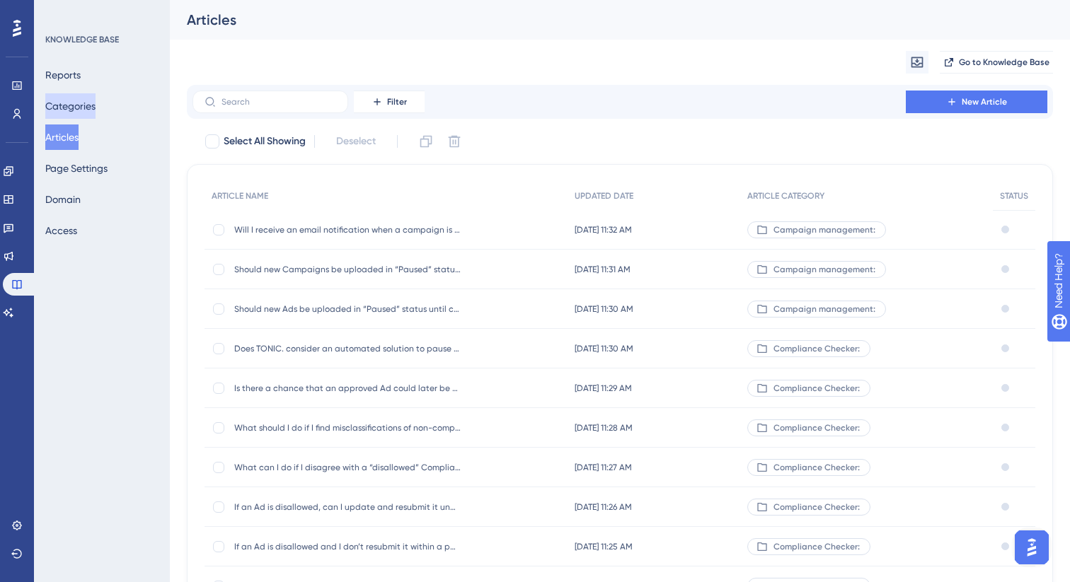
click at [91, 103] on button "Categories" at bounding box center [70, 105] width 50 height 25
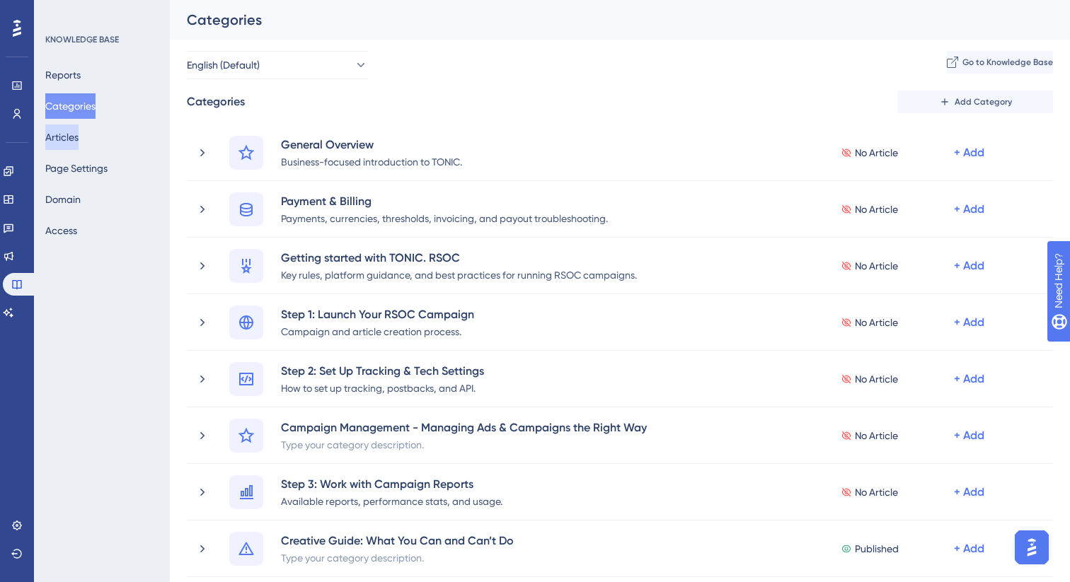
click at [79, 137] on button "Articles" at bounding box center [61, 137] width 33 height 25
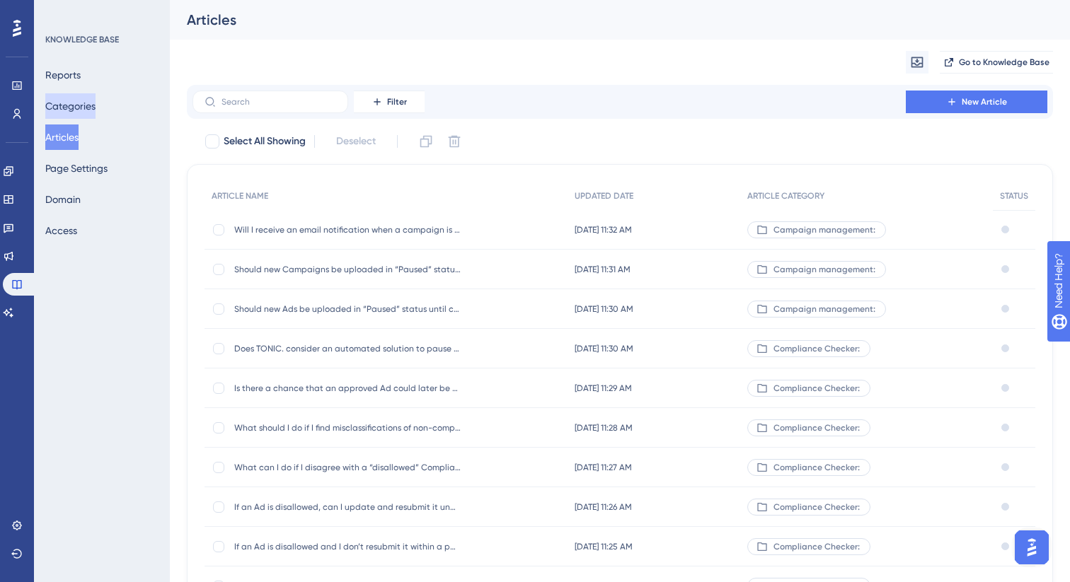
click at [90, 109] on button "Categories" at bounding box center [70, 105] width 50 height 25
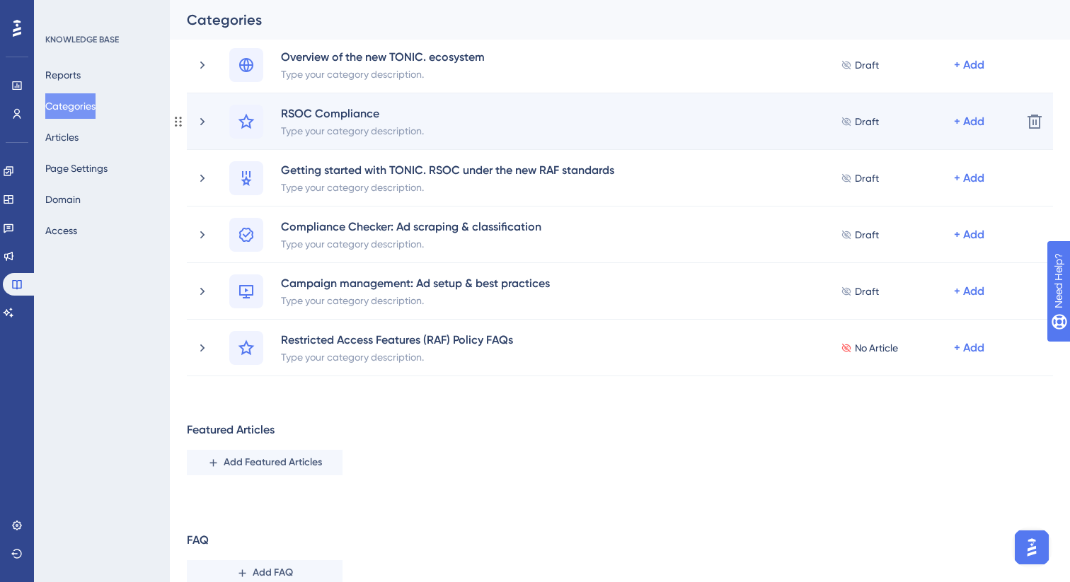
scroll to position [568, 0]
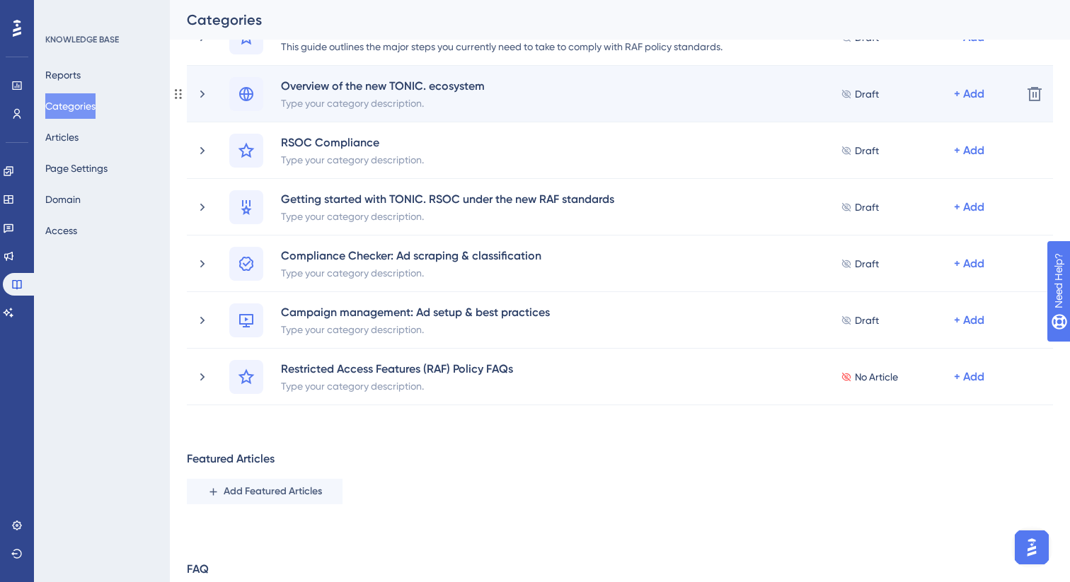
click at [515, 100] on div "Overview of the new TONIC. ecosystem Type your category description. Draft + Add" at bounding box center [619, 94] width 781 height 34
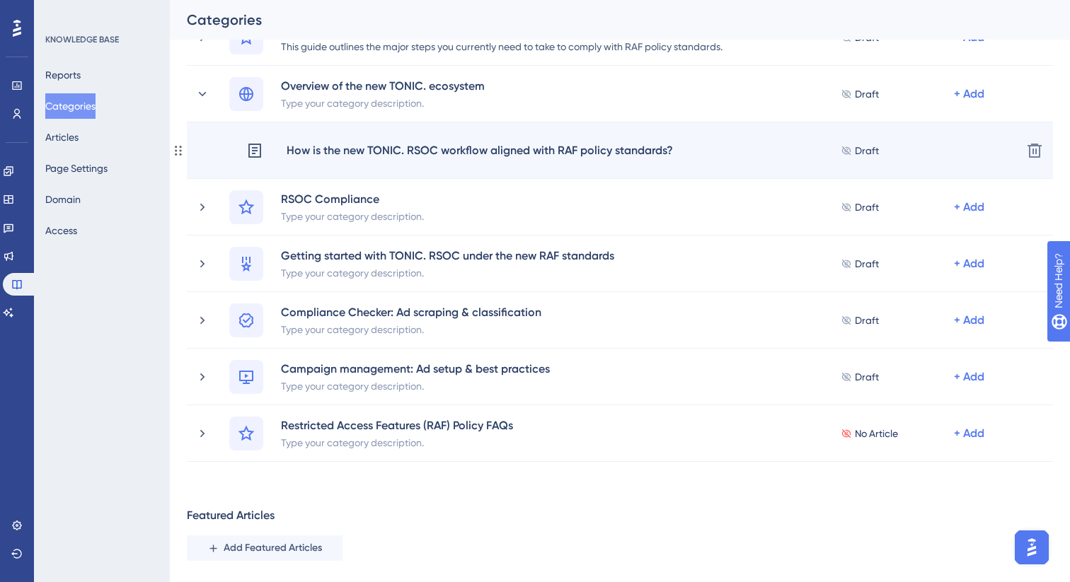
click at [514, 147] on div "How is the new TONIC. RSOC workflow aligned with RAF policy standards?" at bounding box center [480, 151] width 388 height 18
click at [516, 150] on div "How is the new TONIC. RSOC workflow aligned with RAF policy standards?" at bounding box center [480, 151] width 388 height 18
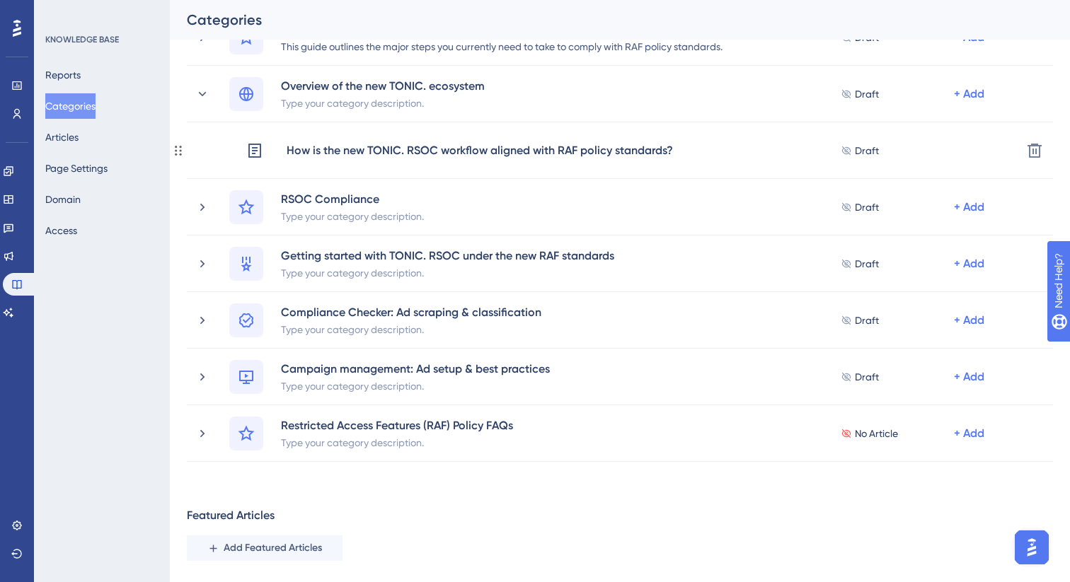
click at [516, 150] on div "How is the new TONIC. RSOC workflow aligned with RAF policy standards?" at bounding box center [480, 151] width 388 height 18
drag, startPoint x: 688, startPoint y: 156, endPoint x: 683, endPoint y: 6, distance: 150.8
click at [319, 472] on div "Categories Add Category General Overview Business-focused introduction to TONIC…" at bounding box center [620, 102] width 866 height 1160
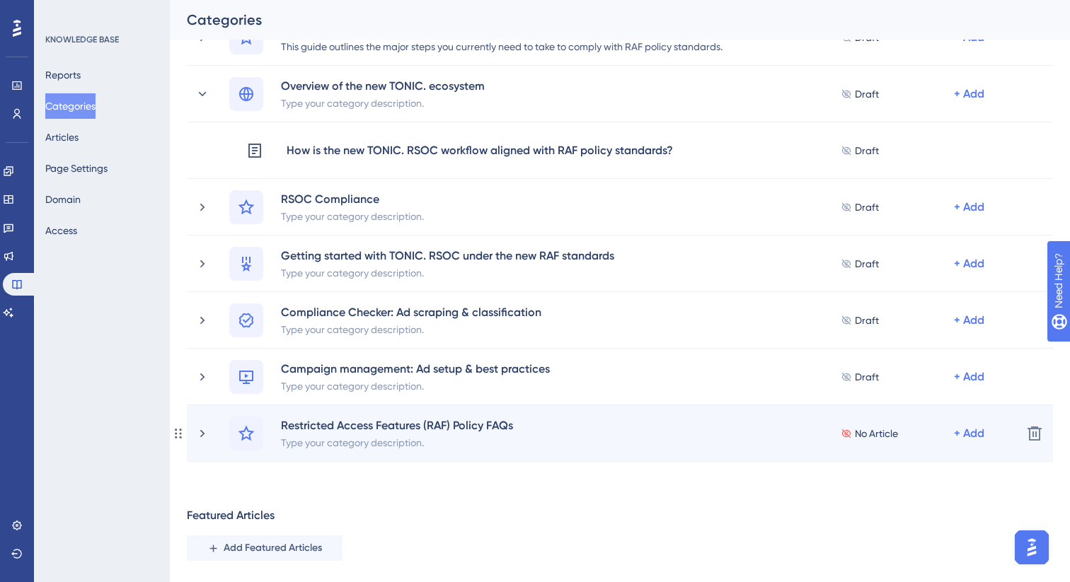
click at [574, 439] on div "Restricted Access Features (RAF) Policy FAQs Type your category description. No…" at bounding box center [619, 434] width 781 height 34
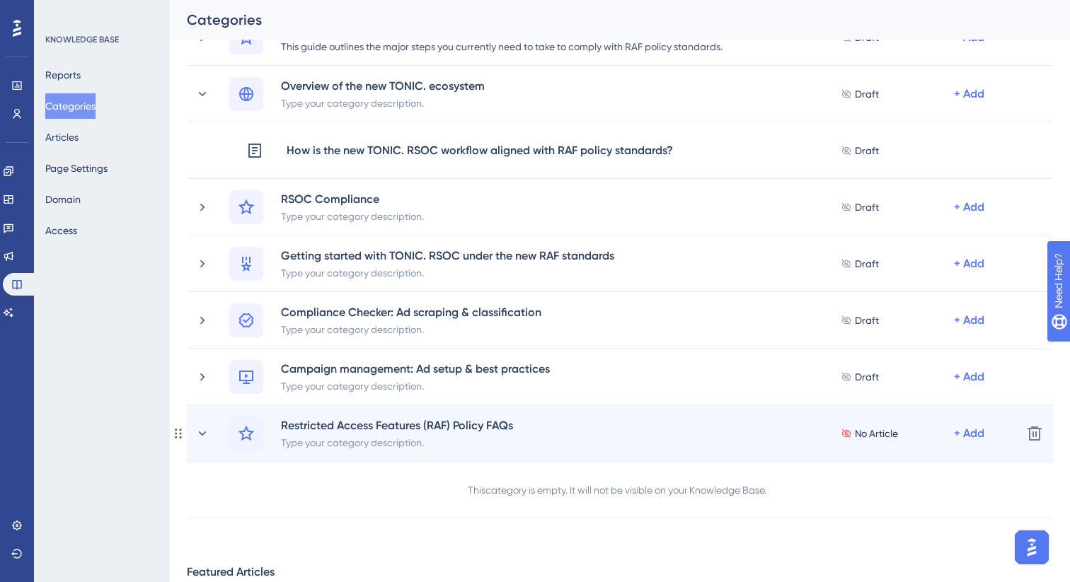
click at [532, 427] on div "Restricted Access Features (RAF) Policy FAQs Type your category description. No…" at bounding box center [619, 434] width 781 height 34
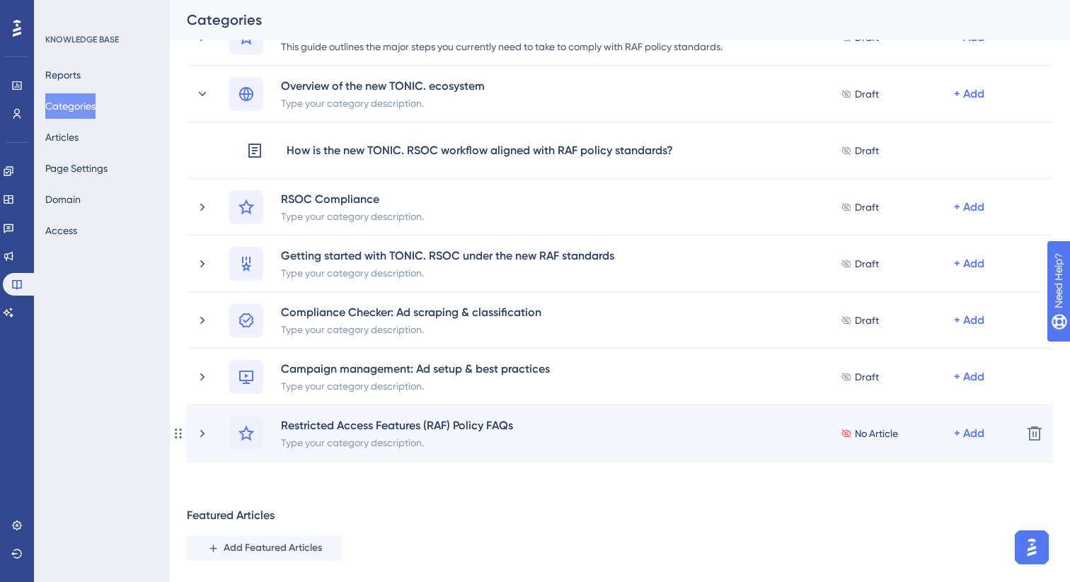
click at [529, 427] on div "Restricted Access Features (RAF) Policy FAQs Type your category description. No…" at bounding box center [619, 434] width 781 height 34
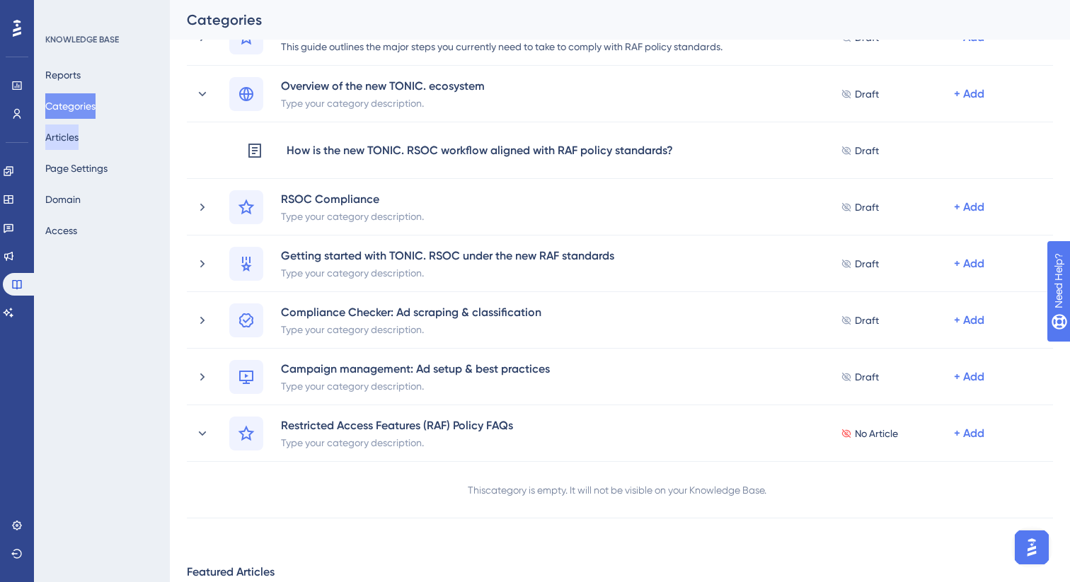
click at [79, 139] on button "Articles" at bounding box center [61, 137] width 33 height 25
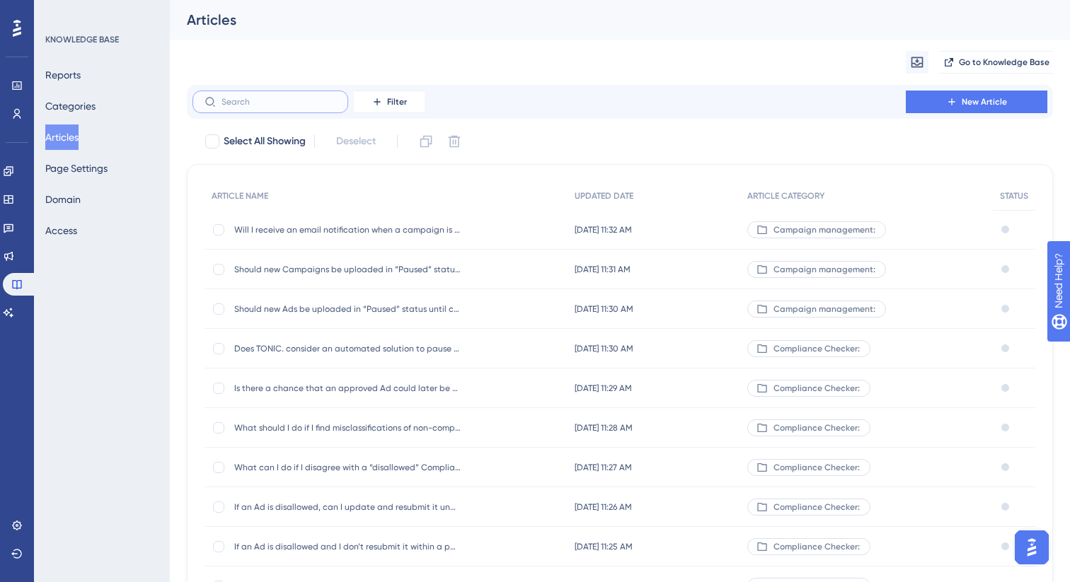
click at [311, 105] on input "text" at bounding box center [278, 102] width 115 height 10
paste input "How is the new TONIC. RSOC workflow aligned with RAF policy standards?"
type input "How is the new TONIC. RSOC workflow aligned with RAF policy standards?"
checkbox input "true"
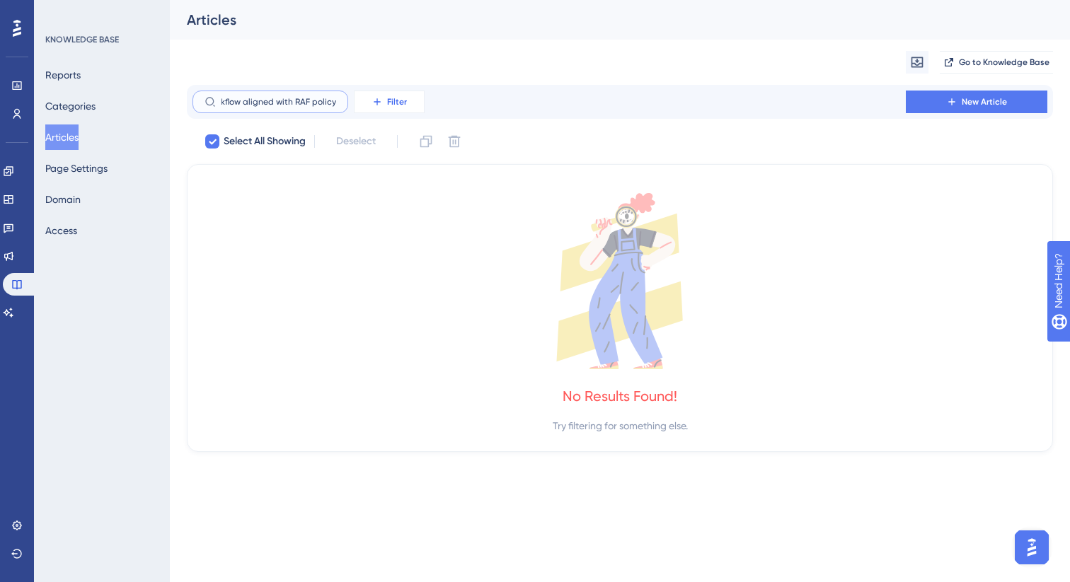
scroll to position [0, 123]
type input "How is the new TONIC. RSOC workflow aligned with RAF polic"
click at [287, 102] on input "How is the new TONIC. RSOC workflow aligned with RAF polic" at bounding box center [278, 102] width 115 height 10
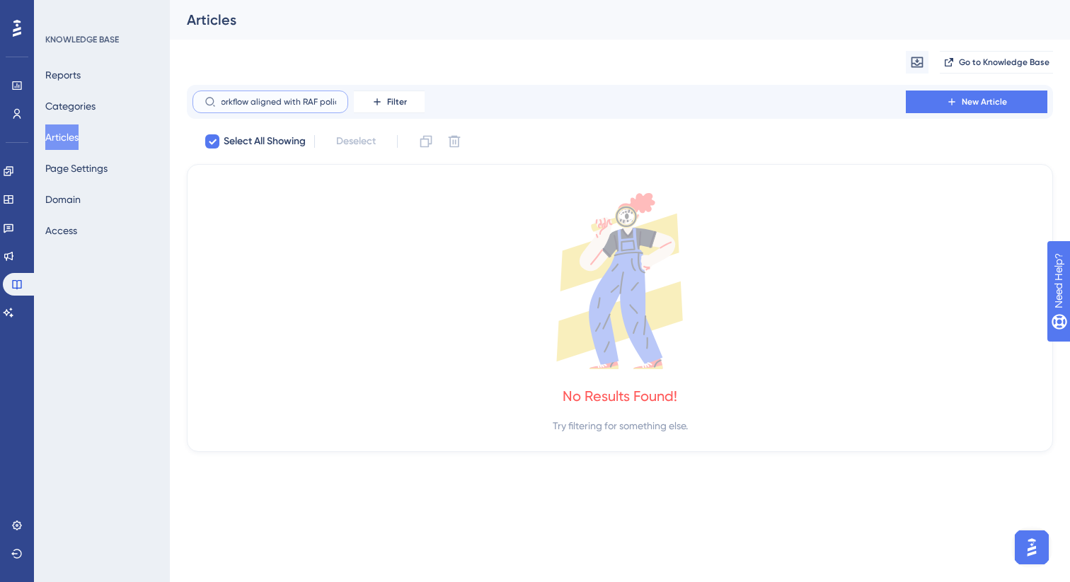
checkbox input "false"
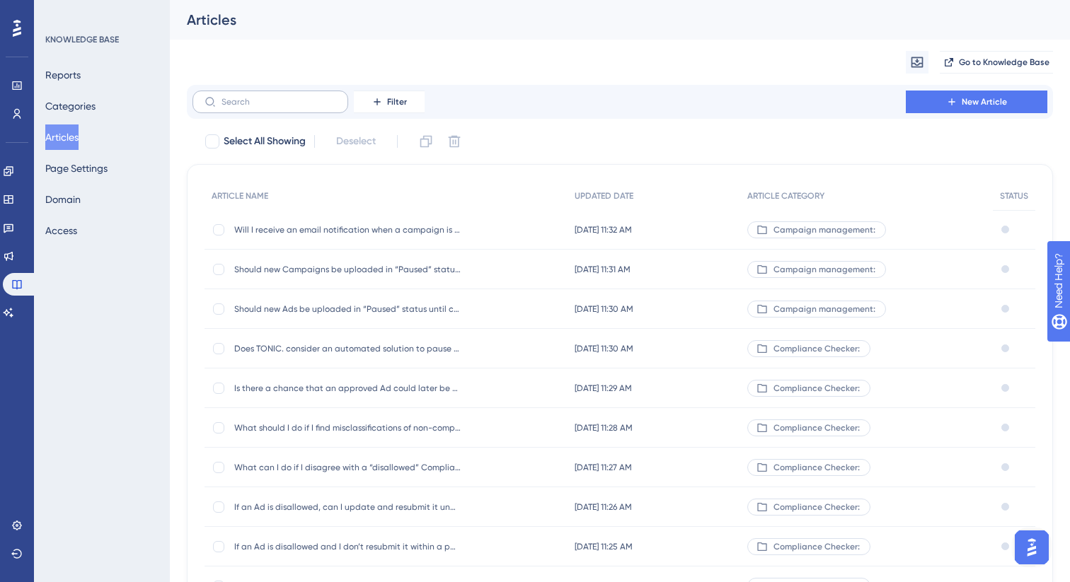
click at [261, 108] on label at bounding box center [270, 102] width 156 height 23
click at [261, 107] on input "text" at bounding box center [278, 102] width 115 height 10
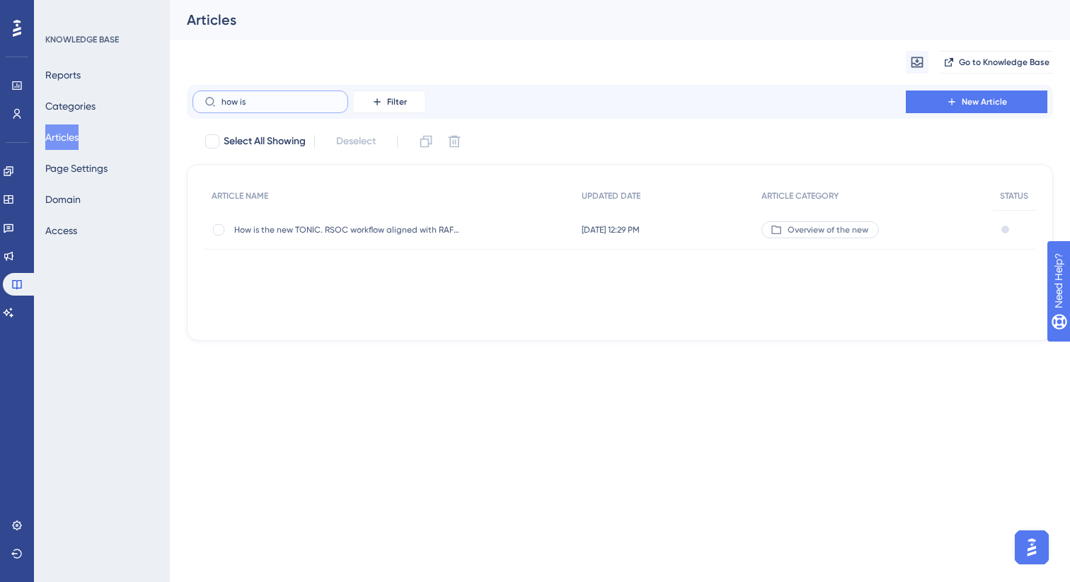
type input "how is a"
checkbox input "true"
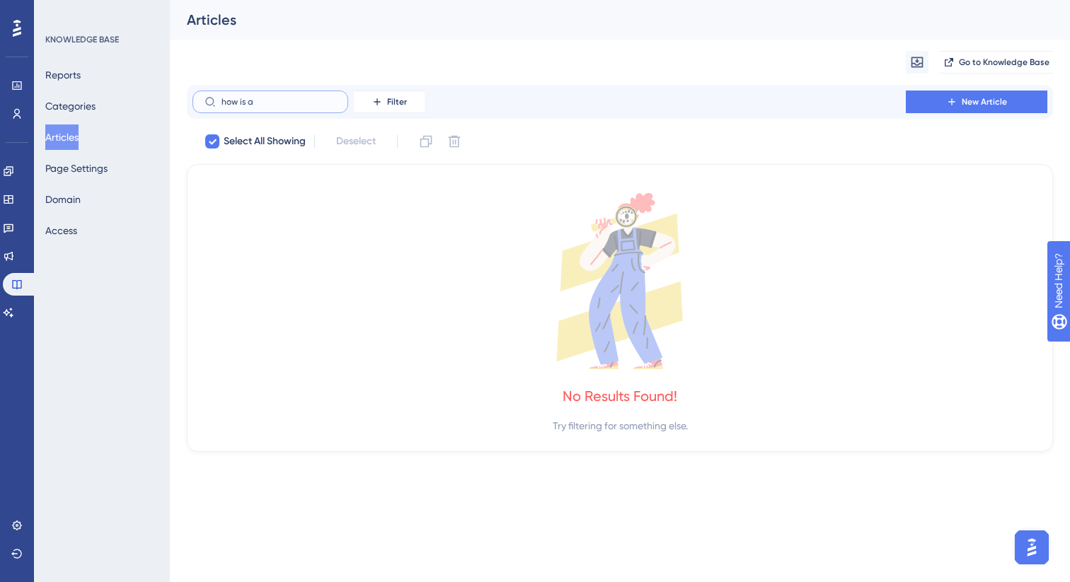
type input "how is"
checkbox input "false"
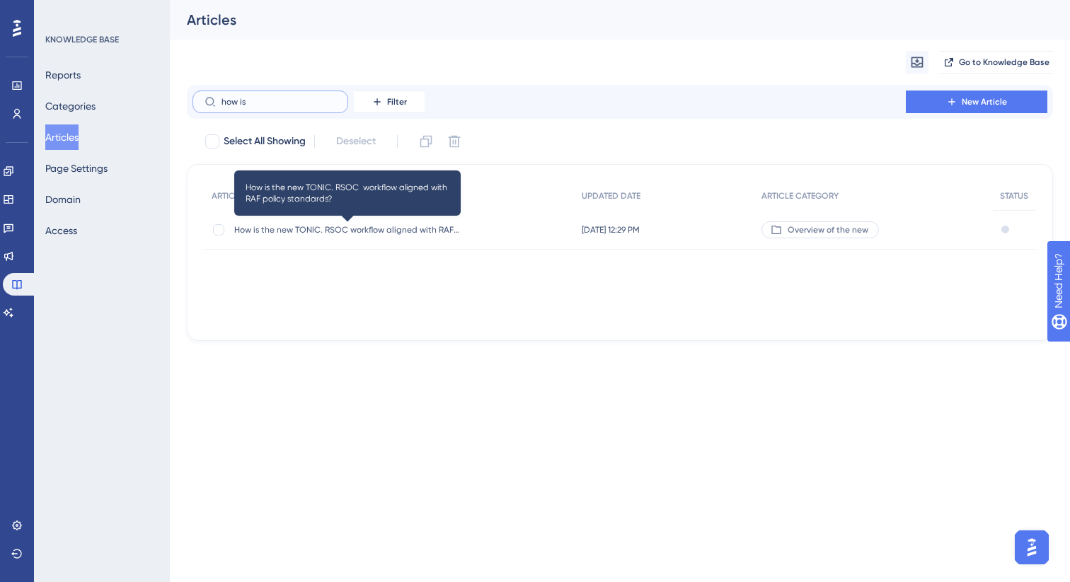
type input "how is"
click at [323, 230] on span "How is the new TONIC. RSOC workflow aligned with RAF policy standards?" at bounding box center [347, 229] width 226 height 11
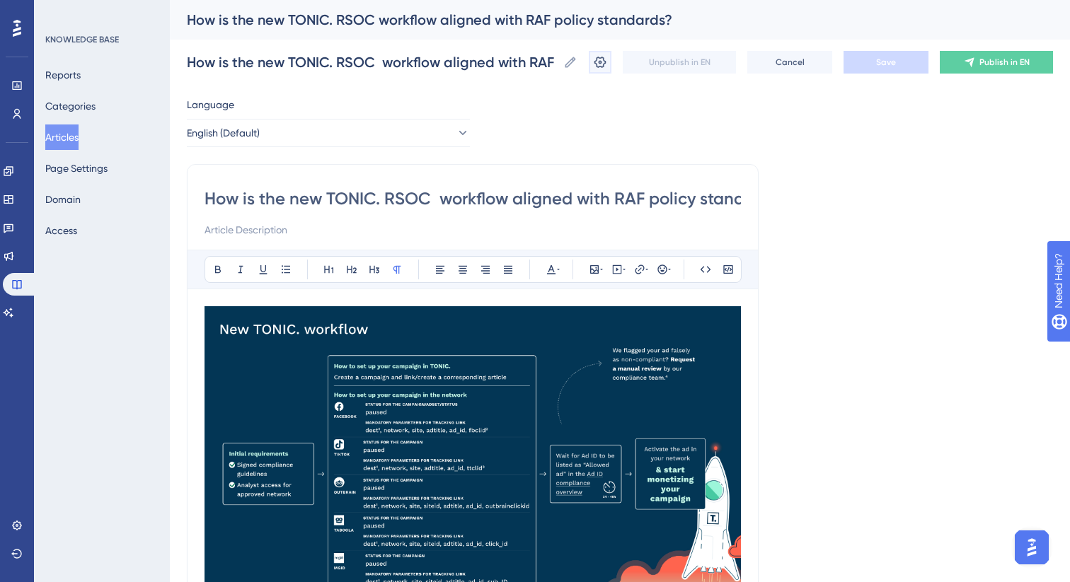
click at [601, 60] on icon at bounding box center [600, 62] width 14 height 14
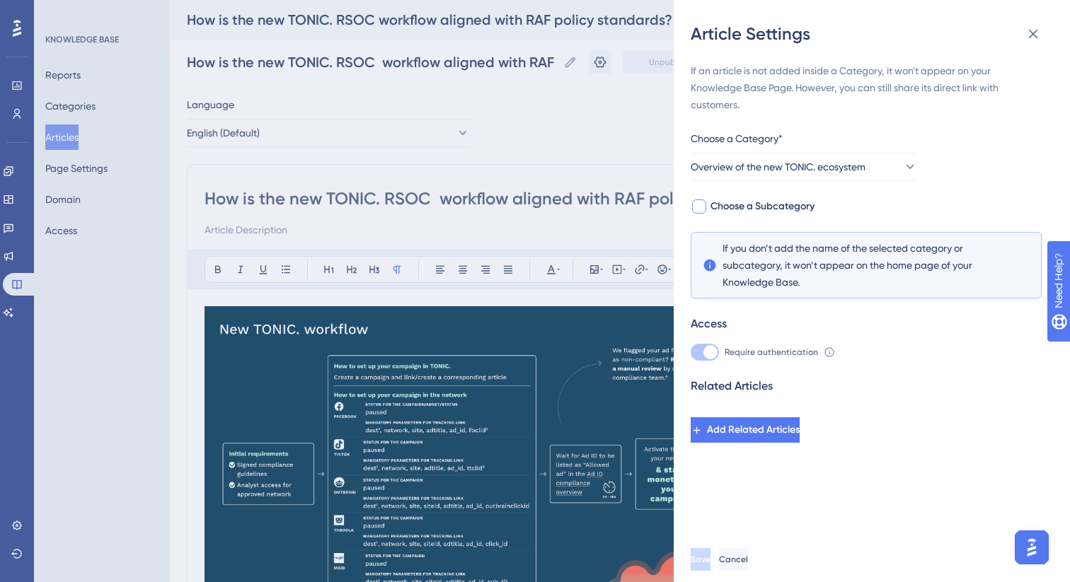
click at [773, 206] on span "Choose a Subcategory" at bounding box center [762, 206] width 104 height 17
checkbox input "true"
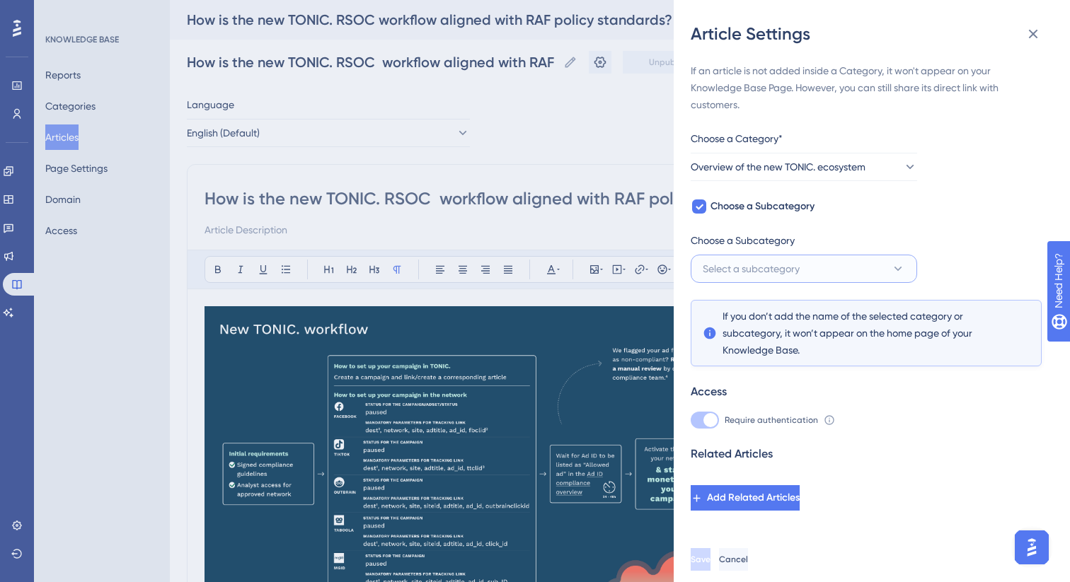
click at [784, 269] on span "Select a subcategory" at bounding box center [751, 268] width 97 height 17
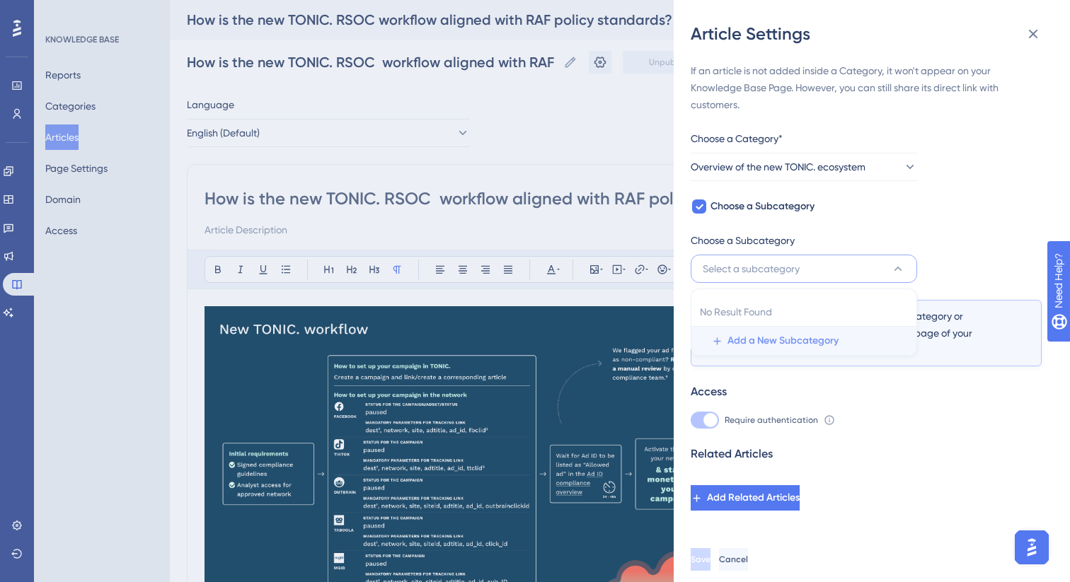
click at [785, 342] on span "Add a New Subcategory" at bounding box center [782, 341] width 111 height 17
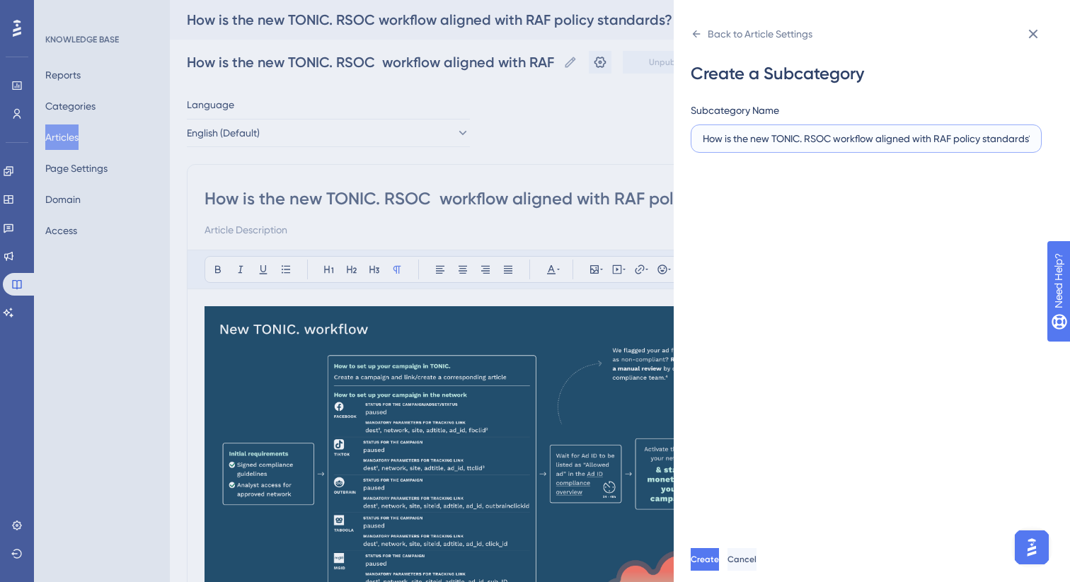
click at [795, 142] on input "How is the new TONIC. RSOC workflow aligned with RAF policy standards?" at bounding box center [866, 139] width 327 height 16
paste input "Overview of the new TONIC. ecosystem"
type input "Overview of the new TONIC. ecosystem"
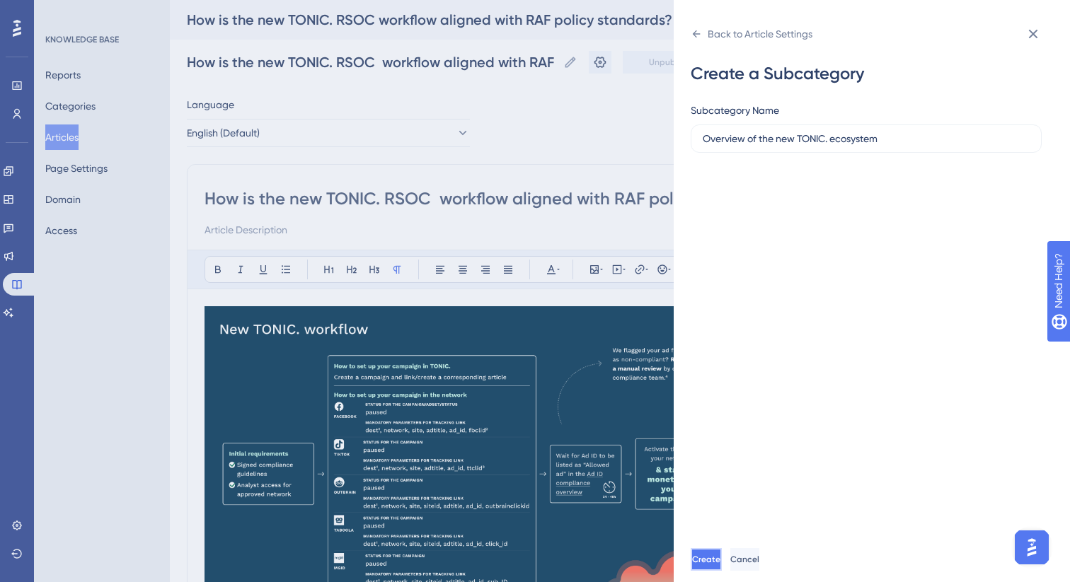
click at [720, 555] on span "Create" at bounding box center [706, 559] width 28 height 11
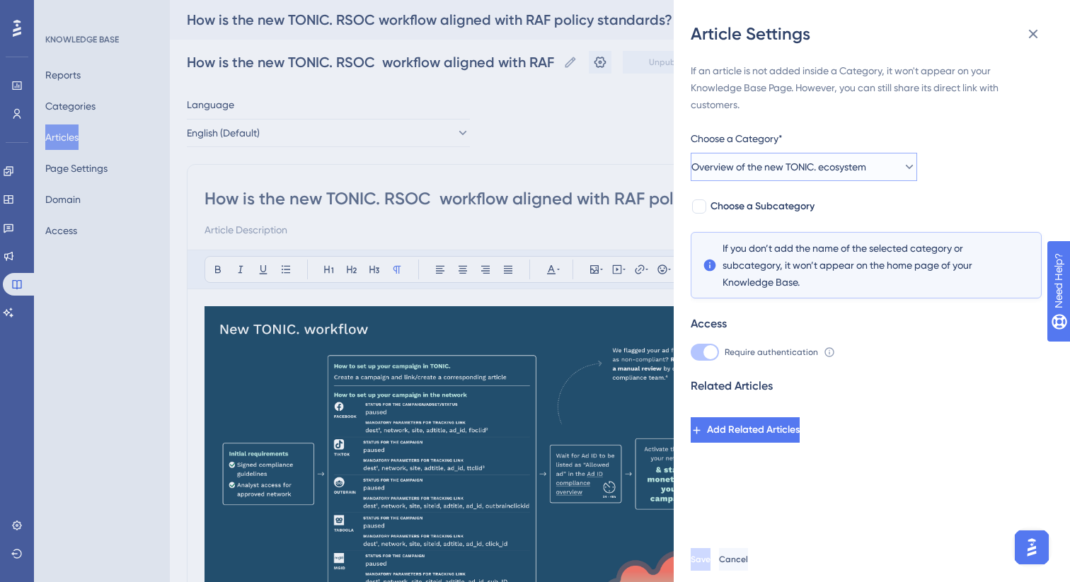
click at [755, 166] on span "Overview of the new TONIC. ecosystem" at bounding box center [778, 166] width 175 height 17
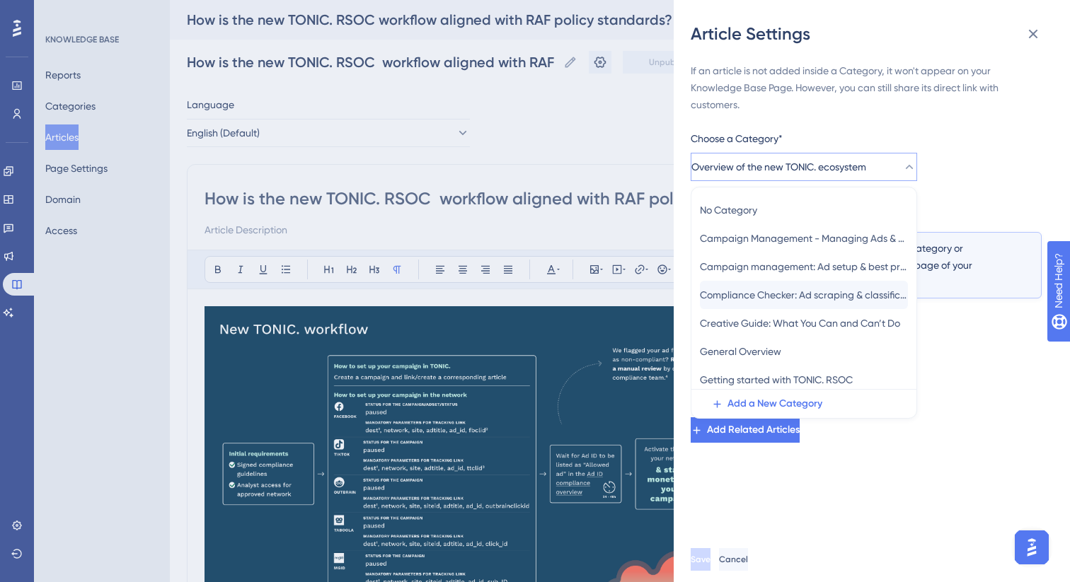
scroll to position [11, 0]
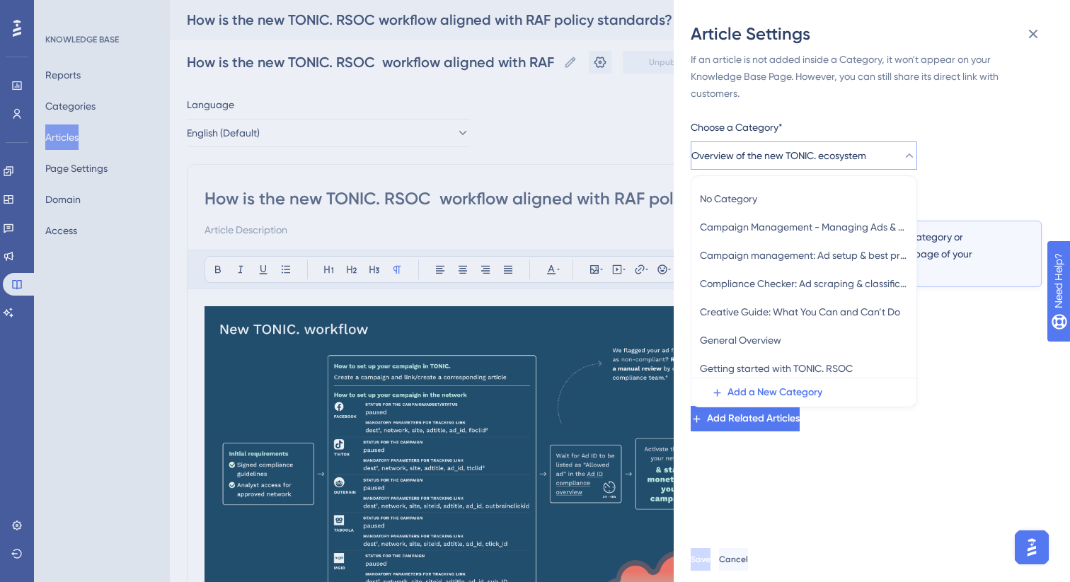
click at [940, 118] on div "If an article is not added inside a Category, it won't appear on your Knowledge…" at bounding box center [866, 241] width 351 height 381
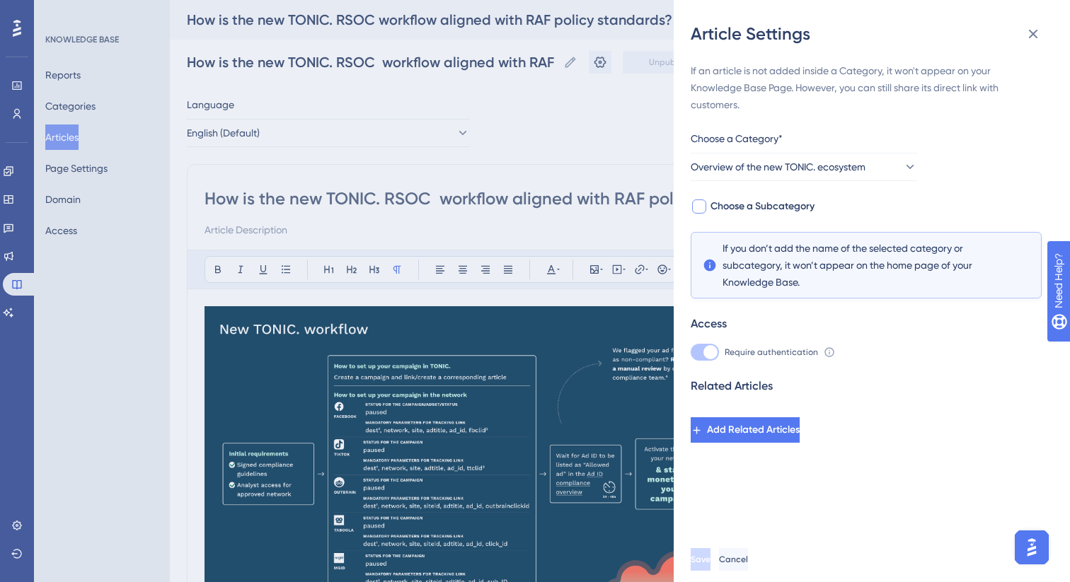
click at [774, 206] on span "Choose a Subcategory" at bounding box center [762, 206] width 104 height 17
checkbox input "true"
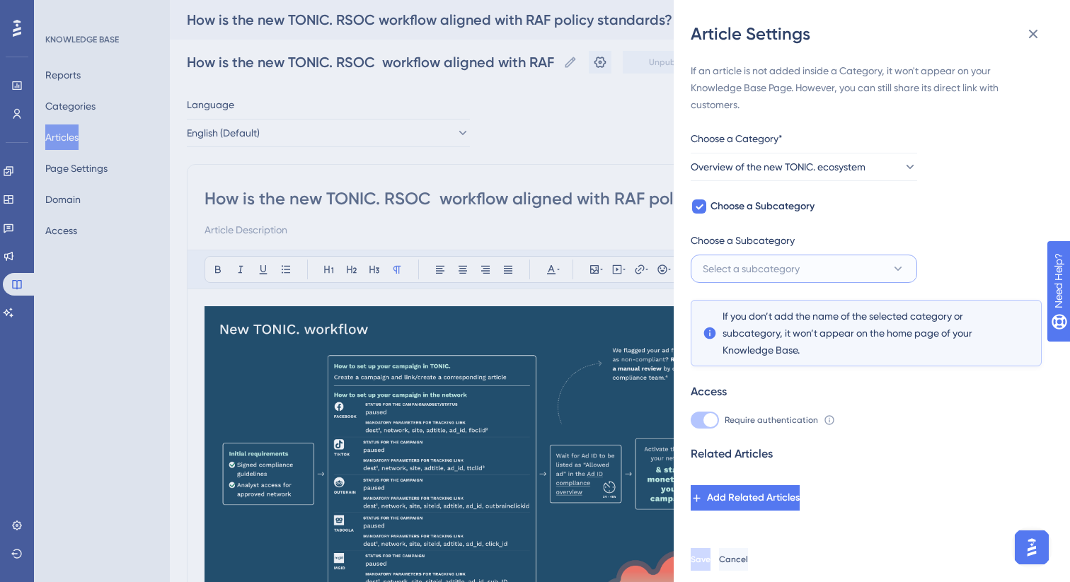
click at [773, 260] on span "Select a subcategory" at bounding box center [751, 268] width 97 height 17
click at [769, 336] on span "Add a New Subcategory" at bounding box center [782, 341] width 111 height 17
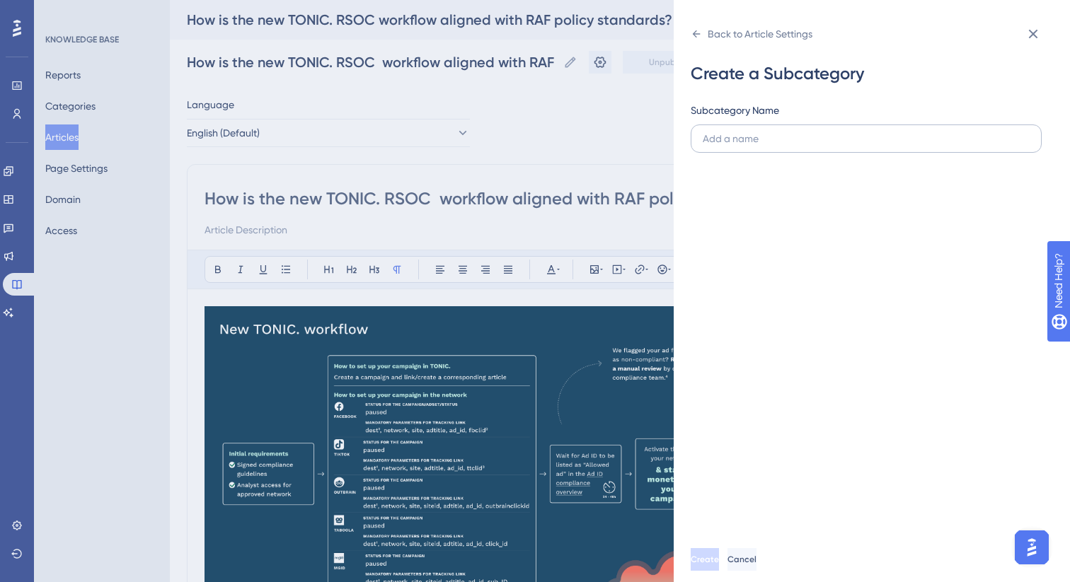
click at [780, 152] on label at bounding box center [866, 139] width 351 height 28
click at [780, 146] on input "text" at bounding box center [866, 139] width 327 height 16
click at [781, 139] on input "text" at bounding box center [866, 139] width 327 height 16
paste input "RSOC Compliance"
type input "RSOC Compliance"
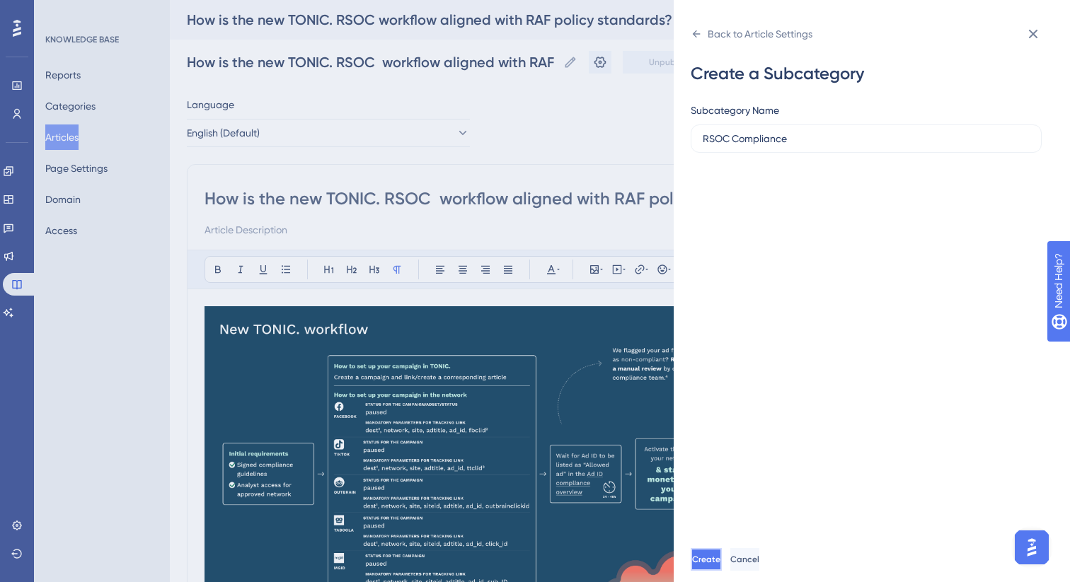
click at [720, 560] on span "Create" at bounding box center [706, 559] width 28 height 11
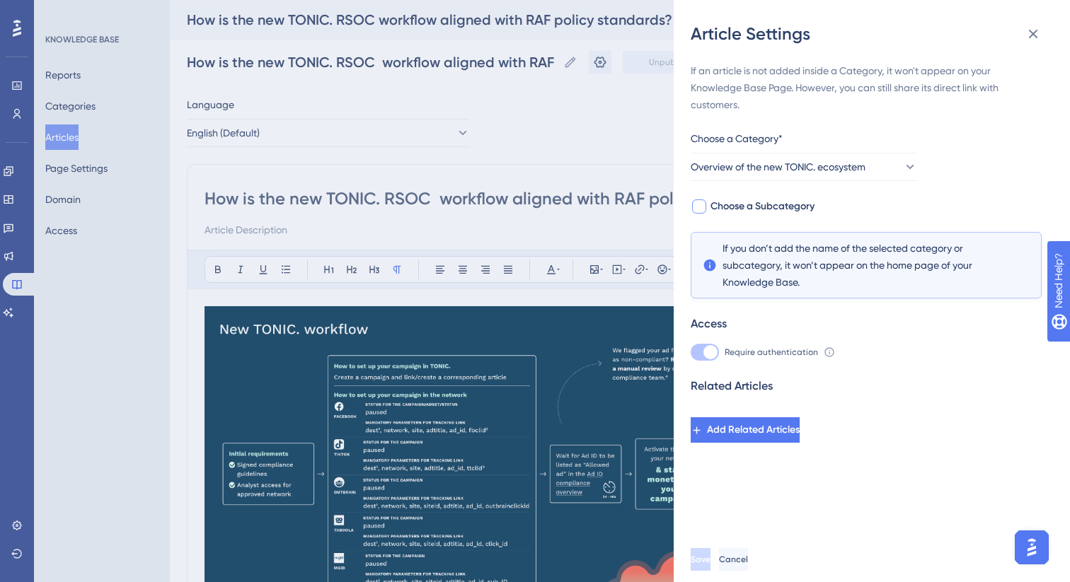
click at [772, 206] on span "Choose a Subcategory" at bounding box center [762, 206] width 104 height 17
checkbox input "true"
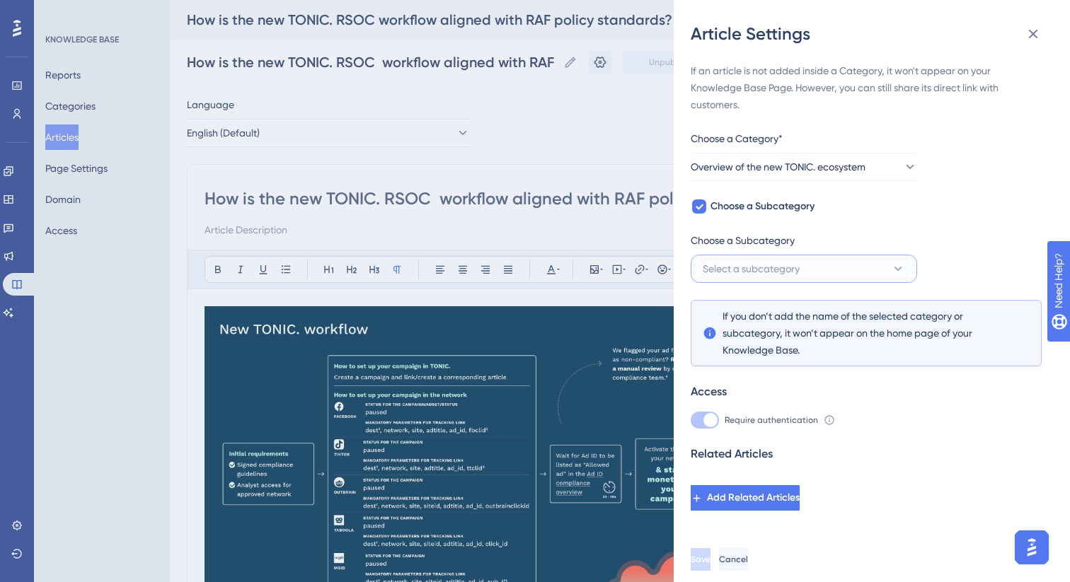
click at [754, 268] on span "Select a subcategory" at bounding box center [751, 268] width 97 height 17
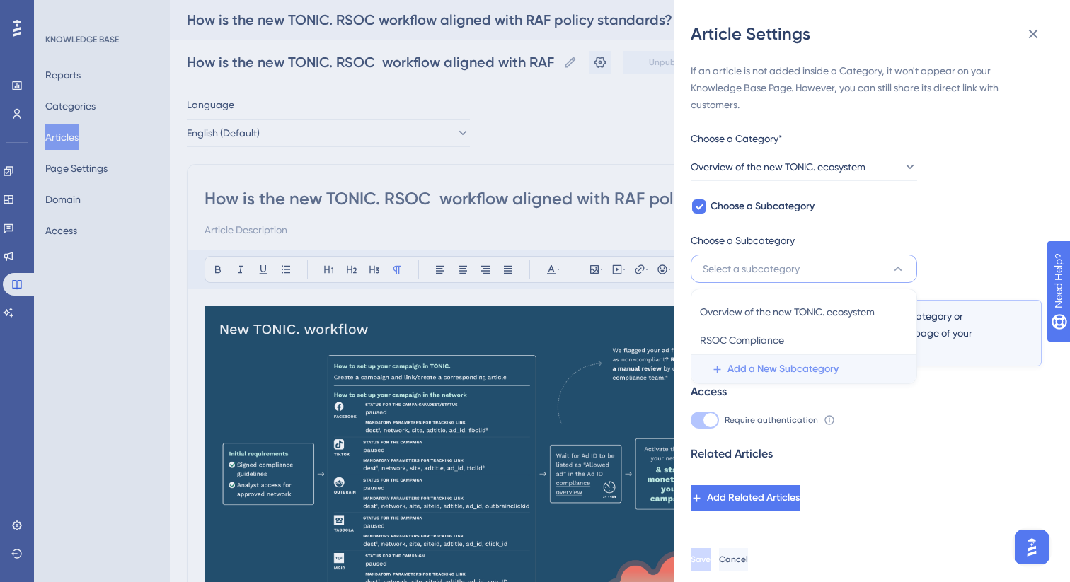
click at [758, 364] on span "Add a New Subcategory" at bounding box center [782, 369] width 111 height 17
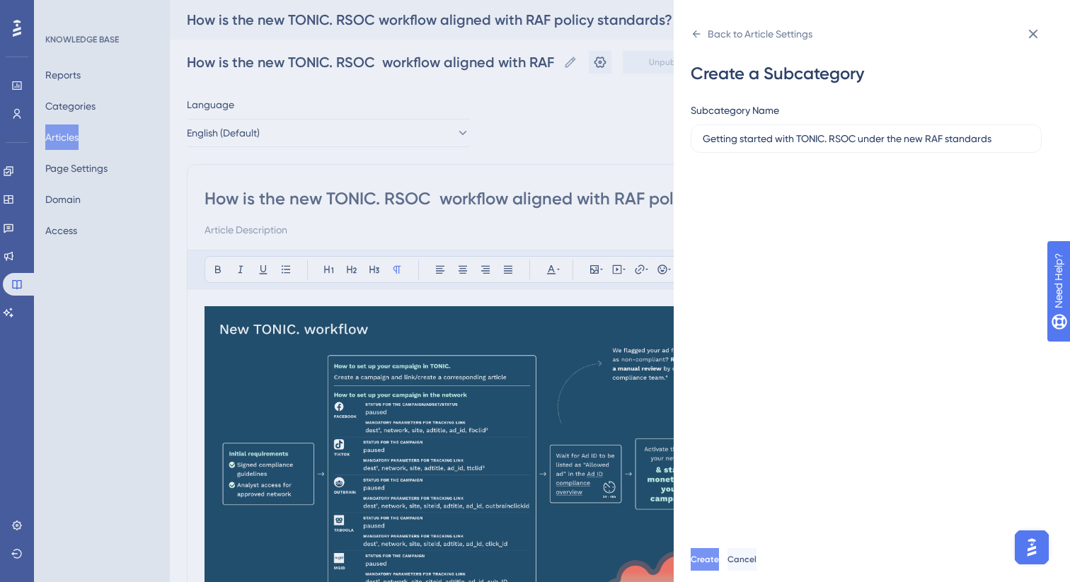
type input "Getting started with TONIC. RSOC under the new RAF standards"
click at [720, 562] on span "Create" at bounding box center [706, 559] width 28 height 11
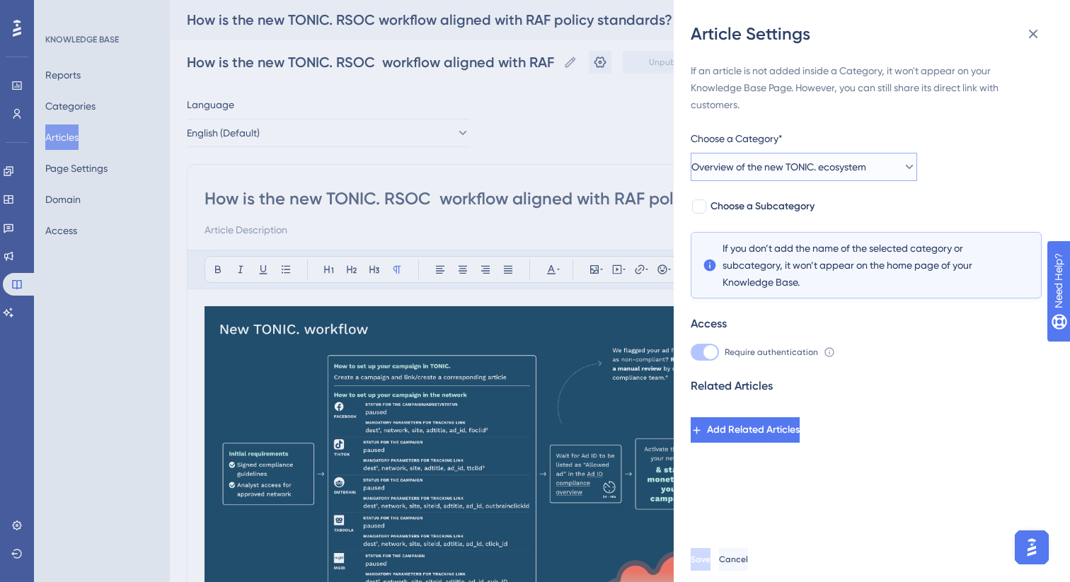
click at [772, 173] on span "Overview of the new TONIC. ecosystem" at bounding box center [778, 166] width 175 height 17
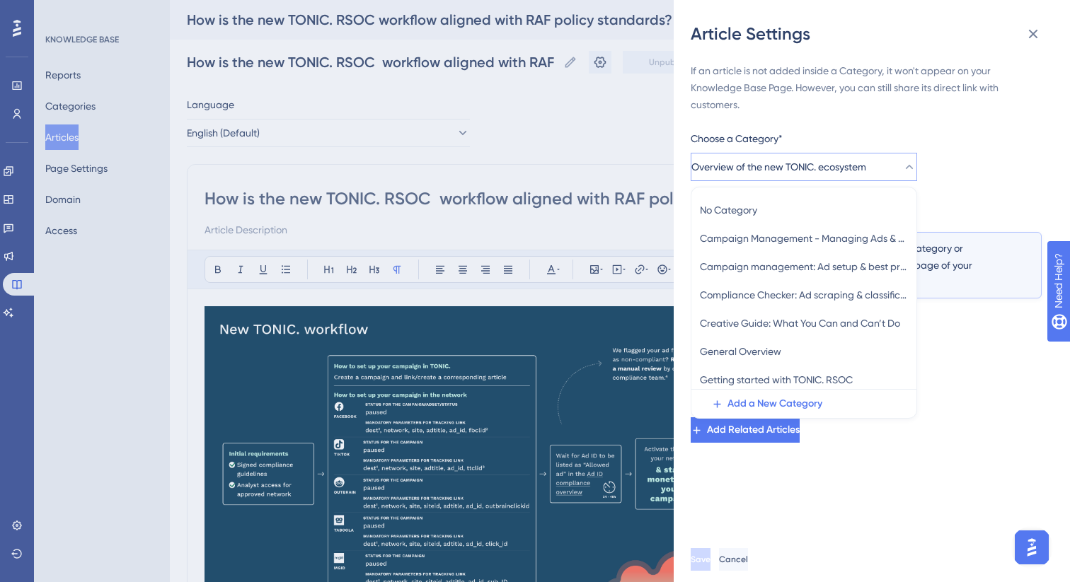
scroll to position [11, 0]
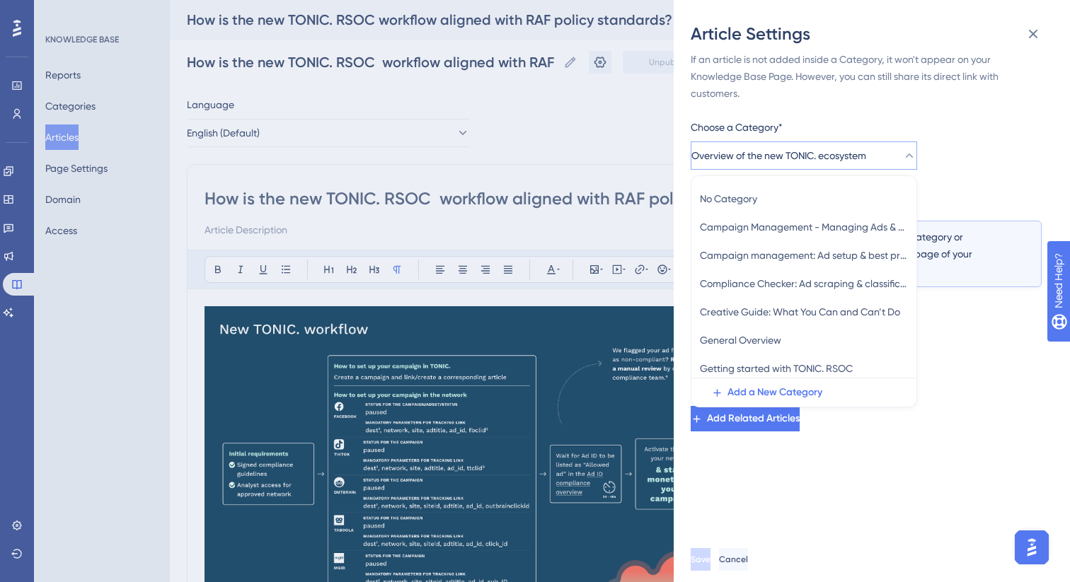
click at [1011, 206] on div "If an article is not added inside a Category, it won't appear on your Knowledge…" at bounding box center [866, 241] width 351 height 381
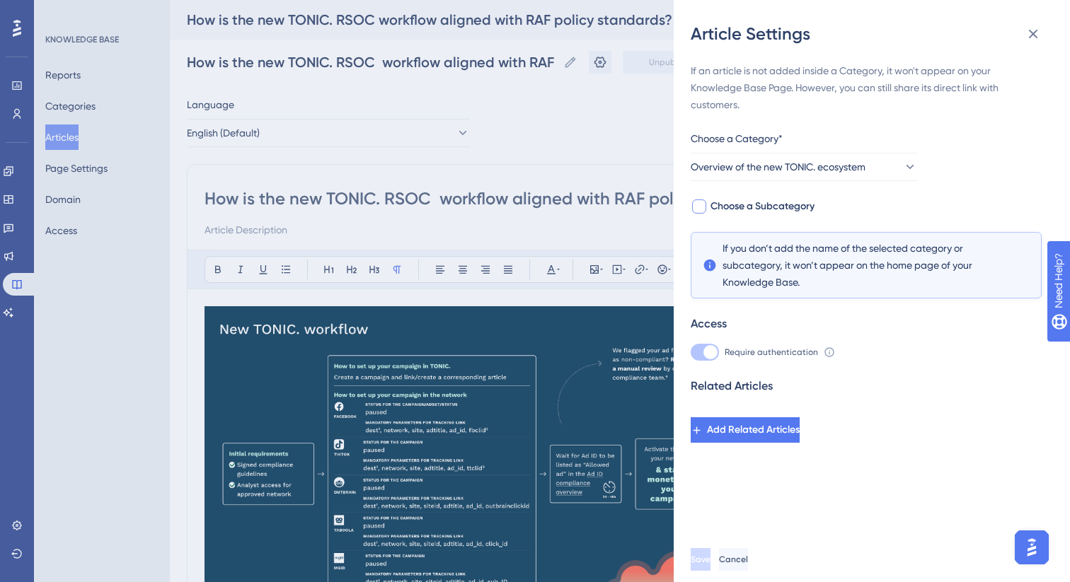
click at [773, 206] on span "Choose a Subcategory" at bounding box center [762, 206] width 104 height 17
checkbox input "true"
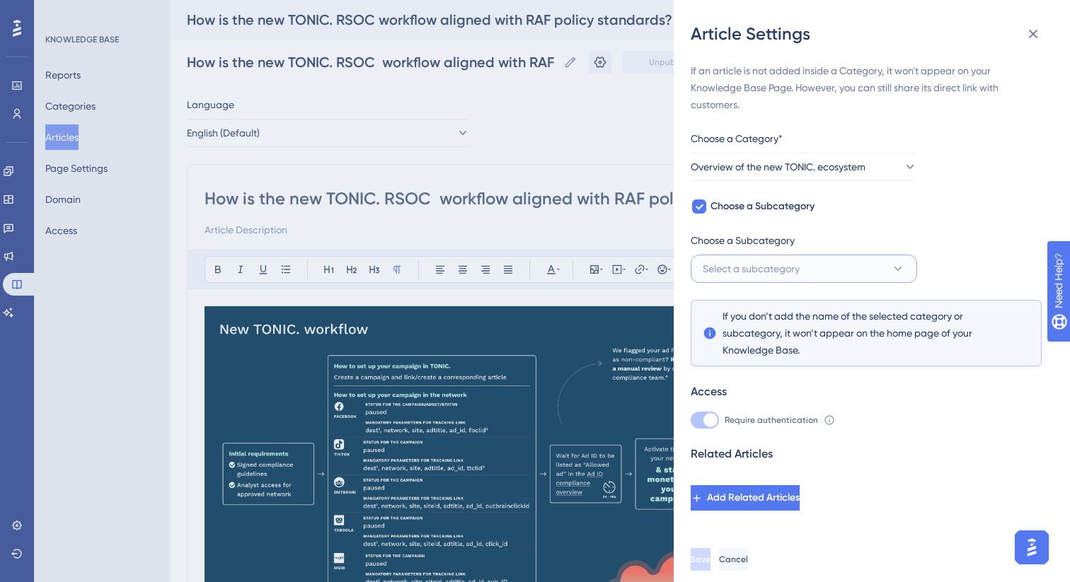
click at [761, 270] on span "Select a subcategory" at bounding box center [751, 268] width 97 height 17
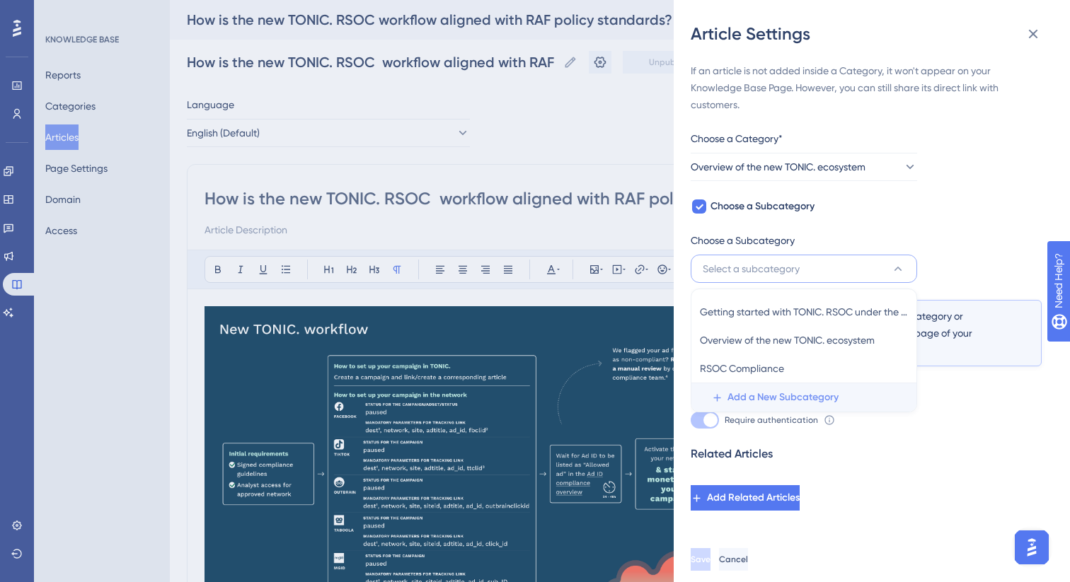
click at [757, 390] on span "Add a New Subcategory" at bounding box center [782, 397] width 111 height 17
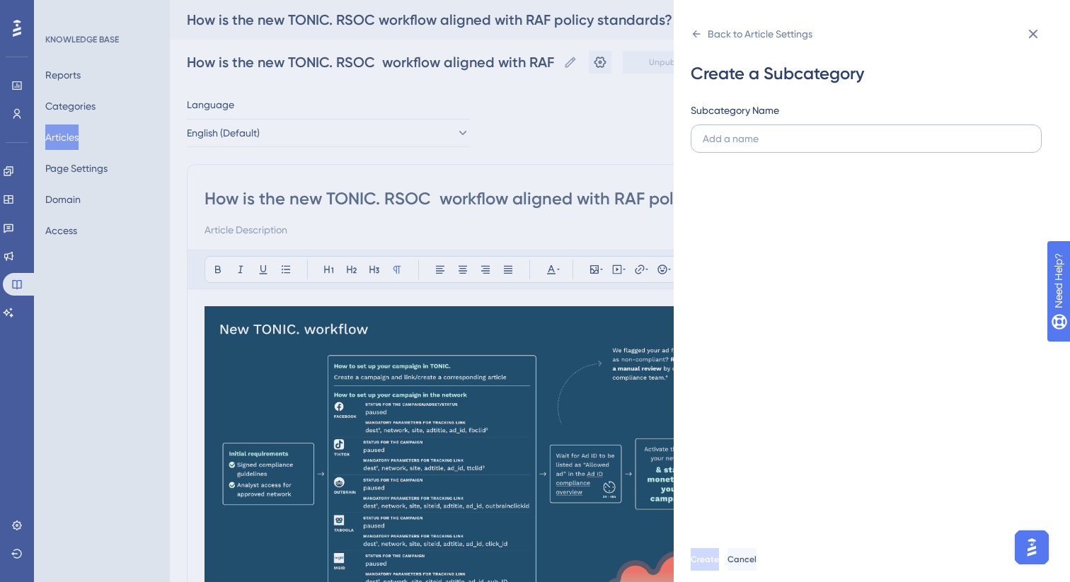
click at [765, 139] on input "text" at bounding box center [866, 139] width 327 height 16
type input "Compliance Checker: Ad scraping & classification"
click at [719, 553] on button "Create" at bounding box center [705, 559] width 28 height 23
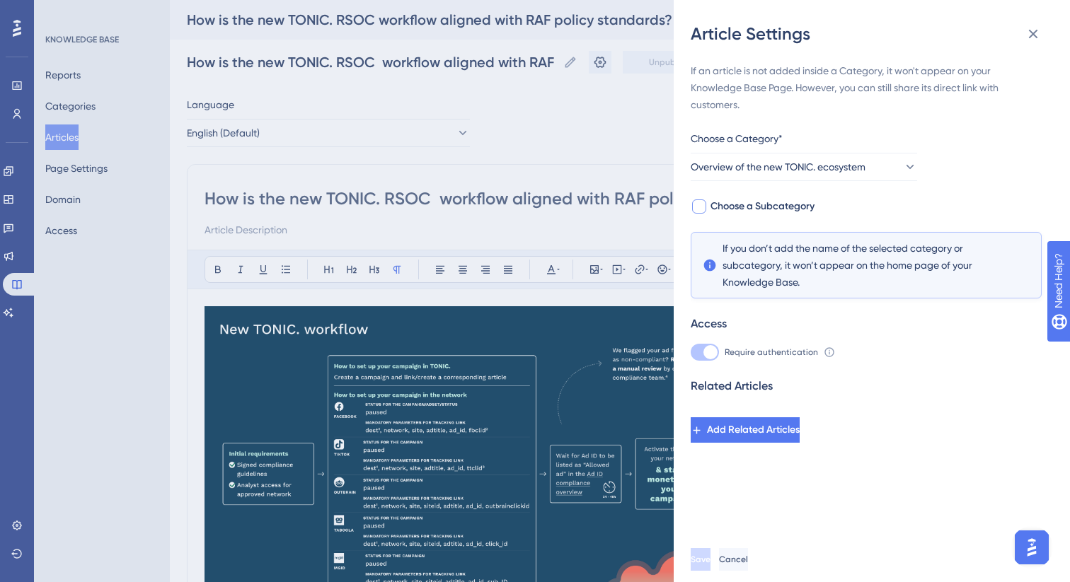
click at [758, 212] on span "Choose a Subcategory" at bounding box center [762, 206] width 104 height 17
checkbox input "true"
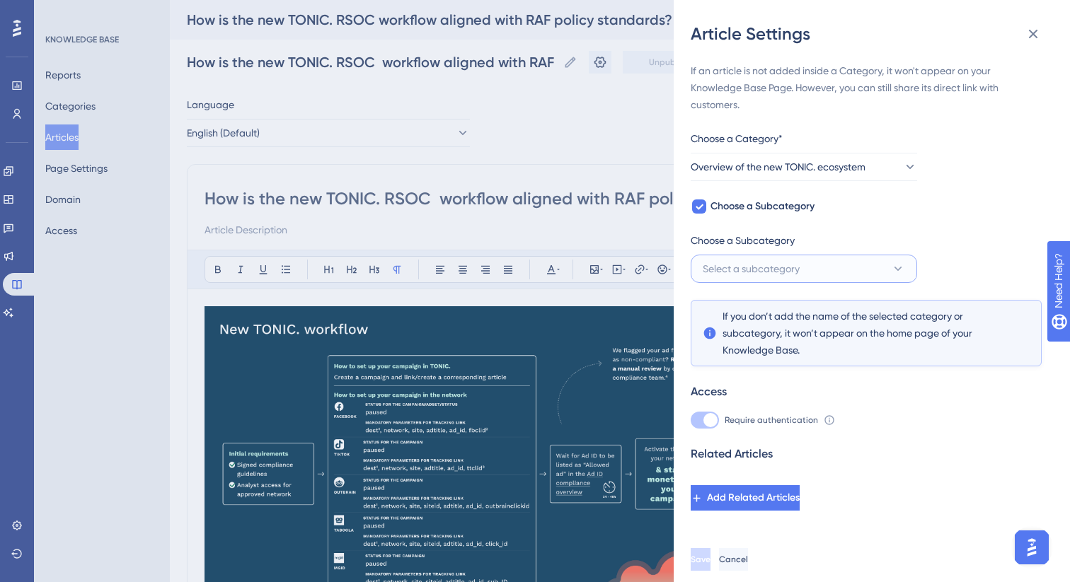
click at [753, 269] on span "Select a subcategory" at bounding box center [751, 268] width 97 height 17
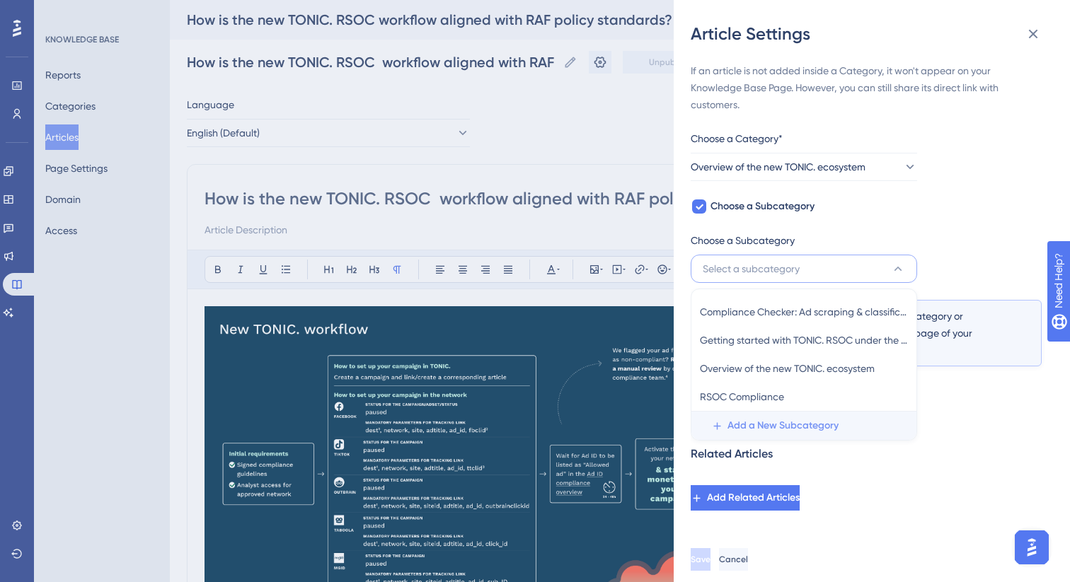
click at [753, 421] on span "Add a New Subcategory" at bounding box center [782, 425] width 111 height 17
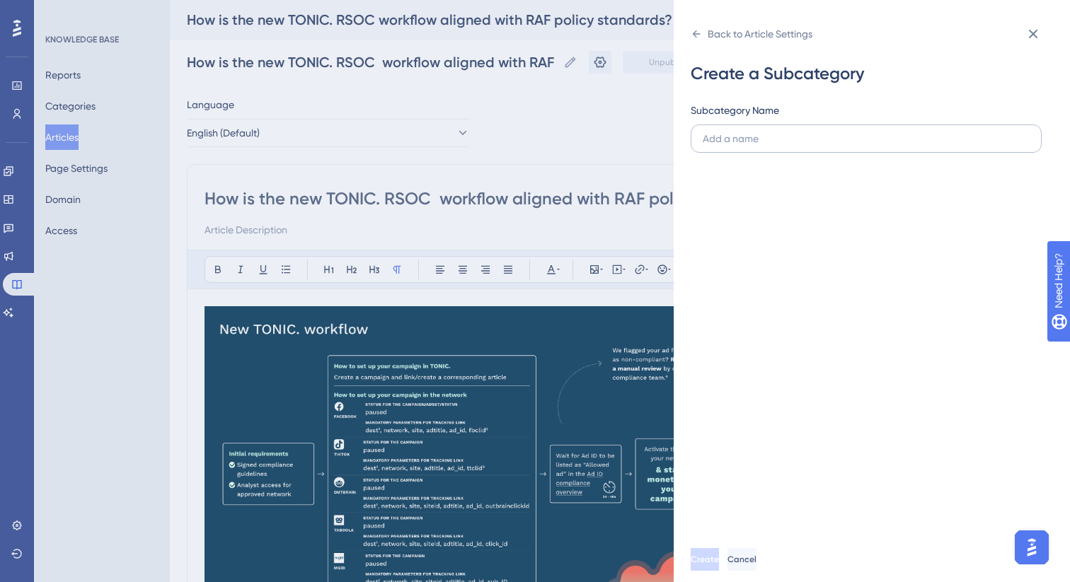
click at [751, 139] on input "text" at bounding box center [866, 139] width 327 height 16
type input "Campaign management: Ad setup & best practices"
click at [722, 566] on button "Create" at bounding box center [706, 559] width 31 height 23
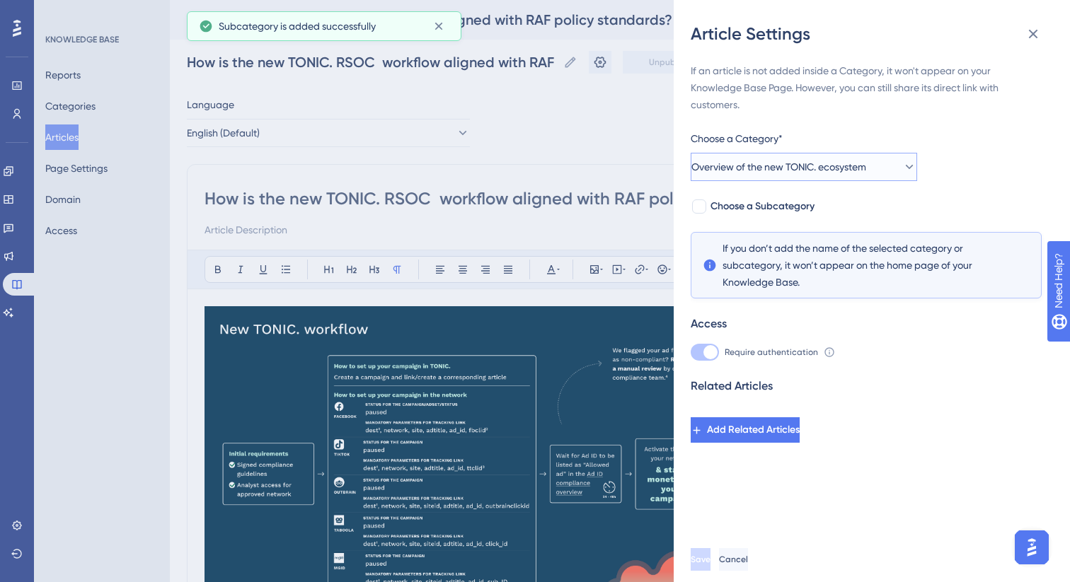
click at [759, 174] on span "Overview of the new TONIC. ecosystem" at bounding box center [778, 166] width 175 height 17
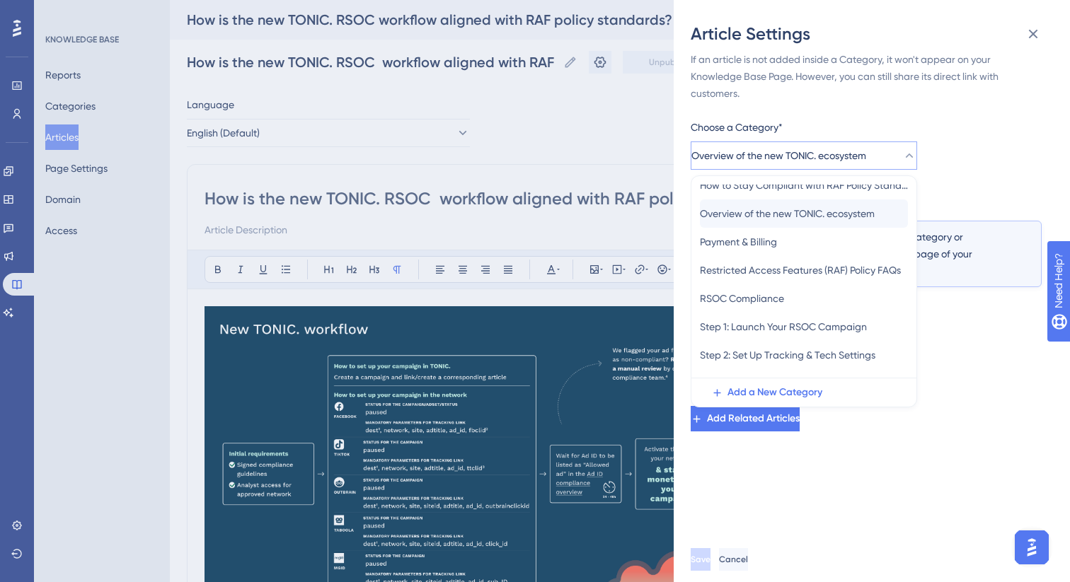
scroll to position [243, 0]
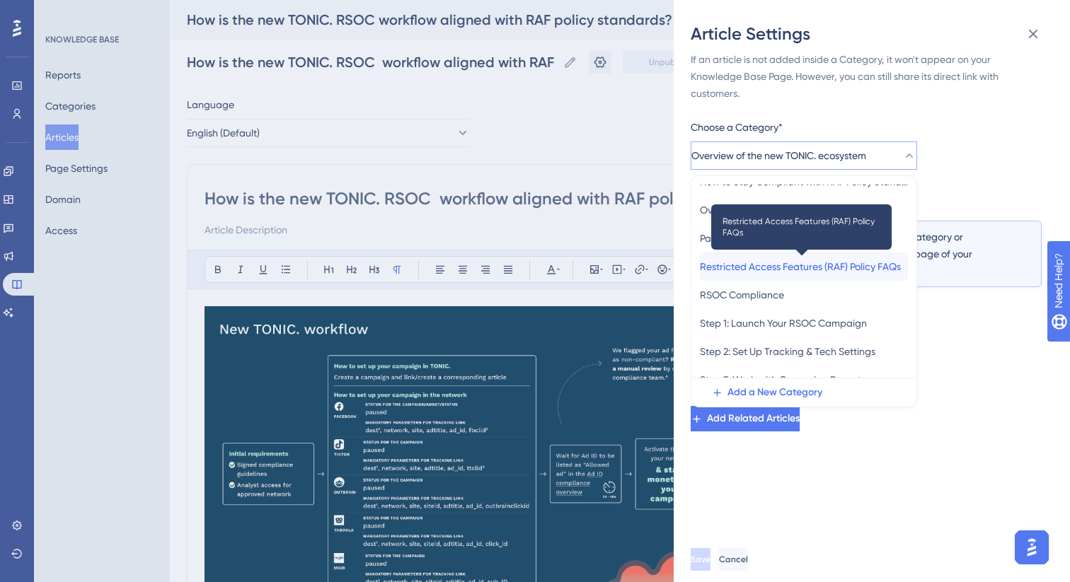
click at [768, 265] on span "Restricted Access Features (RAF) Policy FAQs" at bounding box center [800, 266] width 201 height 17
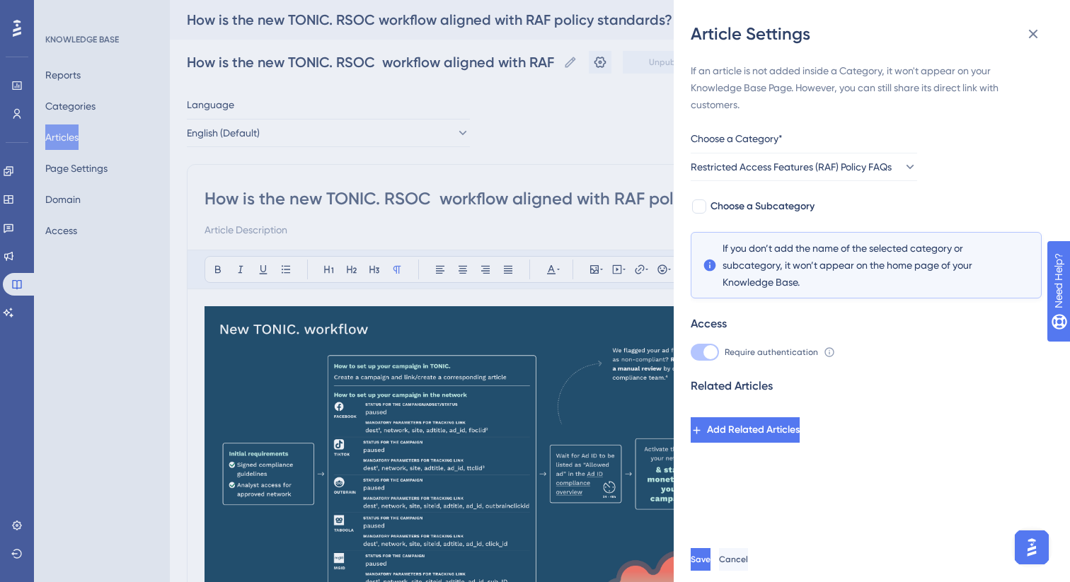
scroll to position [0, 0]
click at [769, 205] on span "Choose a Subcategory" at bounding box center [762, 206] width 104 height 17
checkbox input "true"
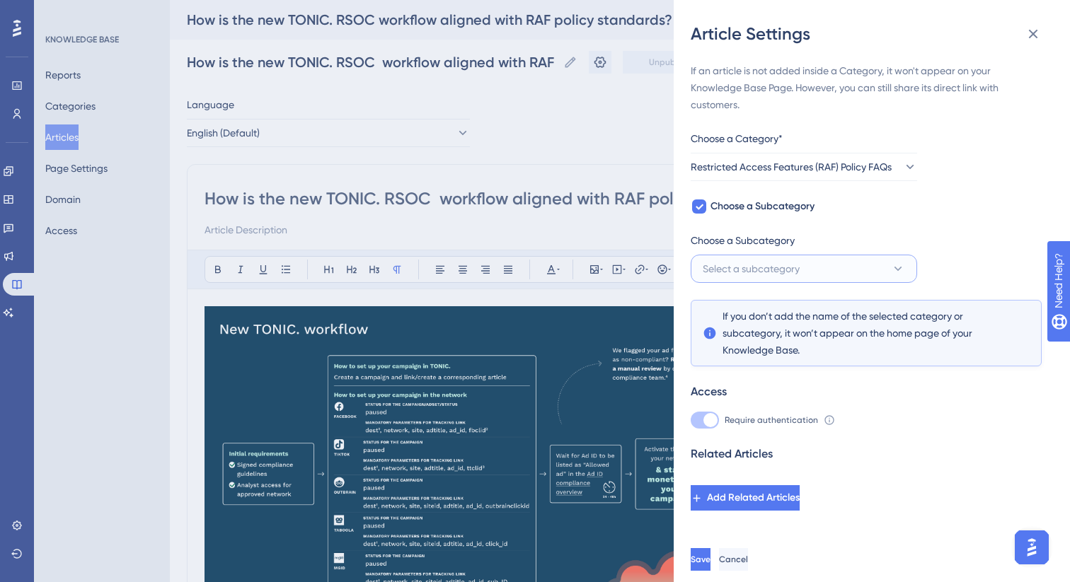
click at [766, 271] on span "Select a subcategory" at bounding box center [751, 268] width 97 height 17
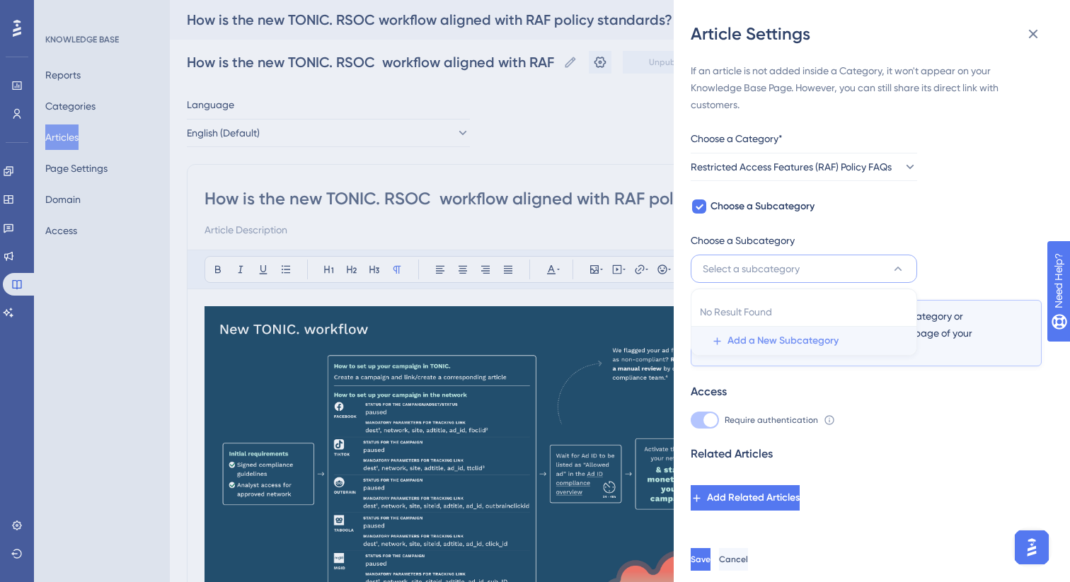
click at [771, 335] on span "Add a New Subcategory" at bounding box center [782, 341] width 111 height 17
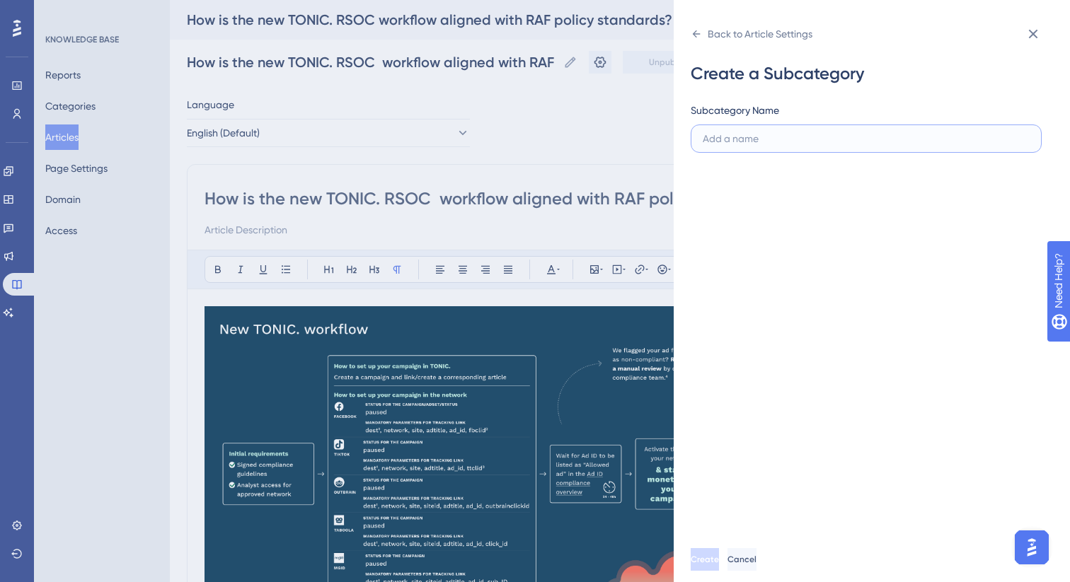
paste input "Overview of the new TONIC. ecosystem"
type input "Overview of the new TONIC. ecosystem"
click at [722, 566] on button "Create" at bounding box center [706, 559] width 31 height 23
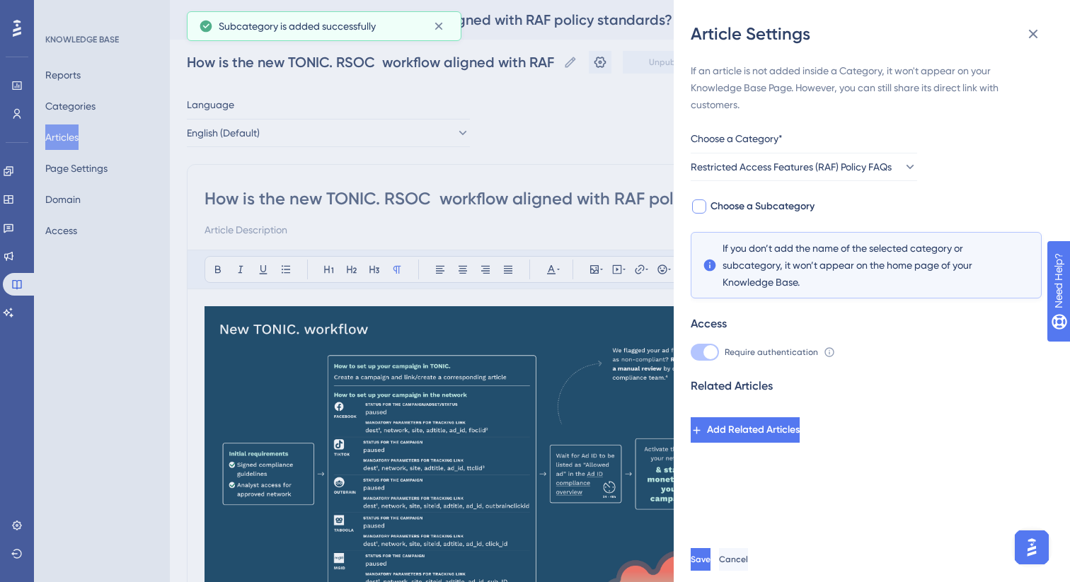
click at [747, 207] on span "Choose a Subcategory" at bounding box center [762, 206] width 104 height 17
checkbox input "true"
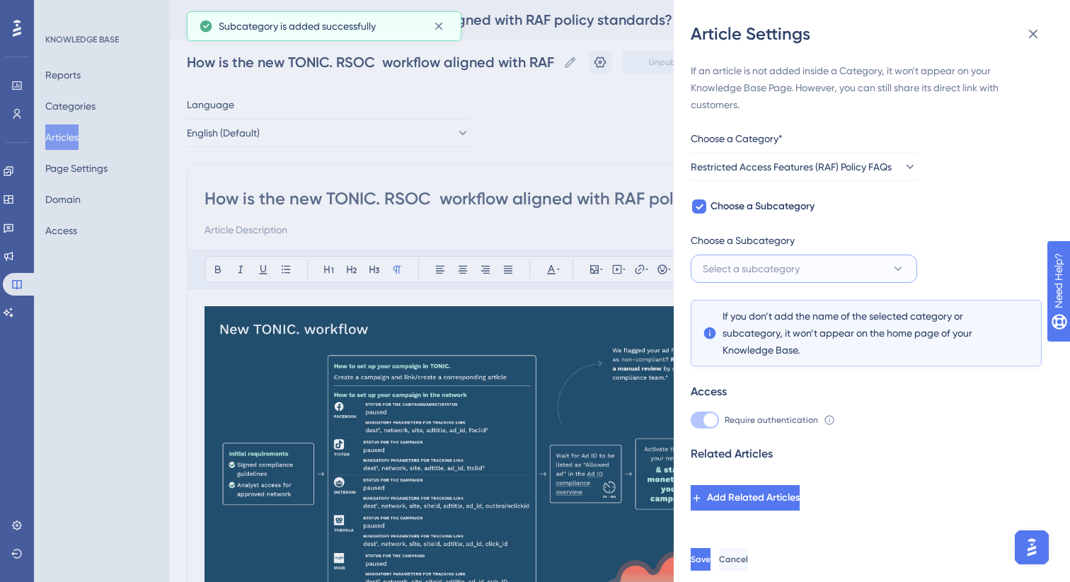
click at [749, 267] on span "Select a subcategory" at bounding box center [751, 268] width 97 height 17
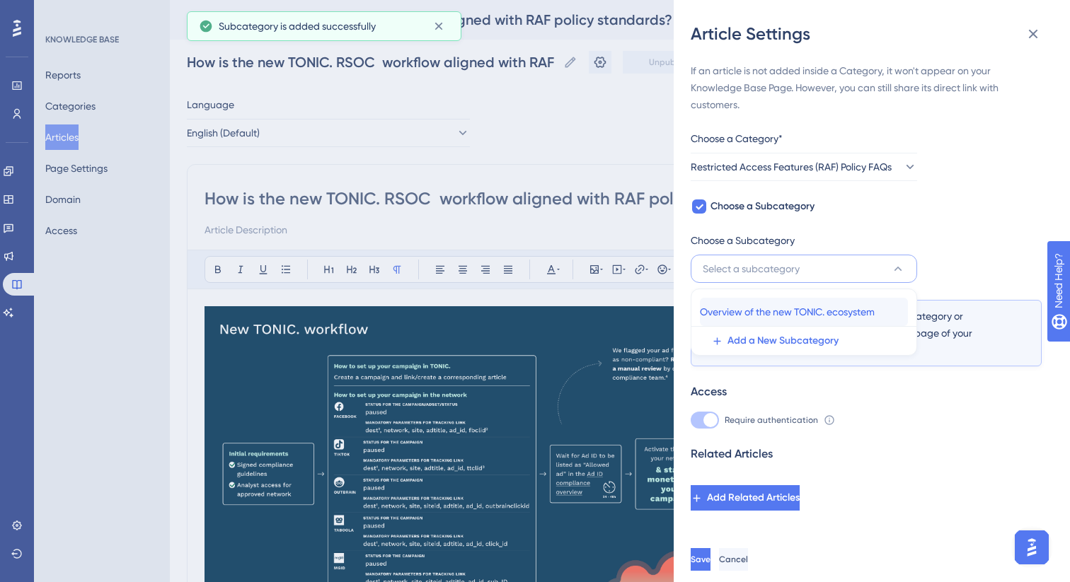
click at [750, 308] on span "Overview of the new TONIC. ecosystem" at bounding box center [787, 312] width 175 height 17
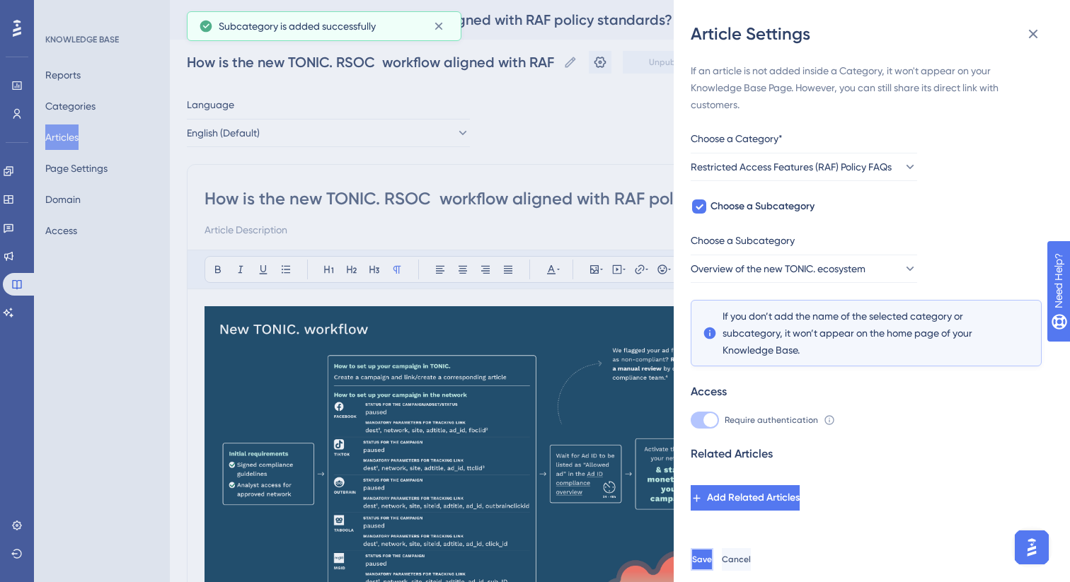
click at [713, 551] on button "Save" at bounding box center [702, 559] width 23 height 23
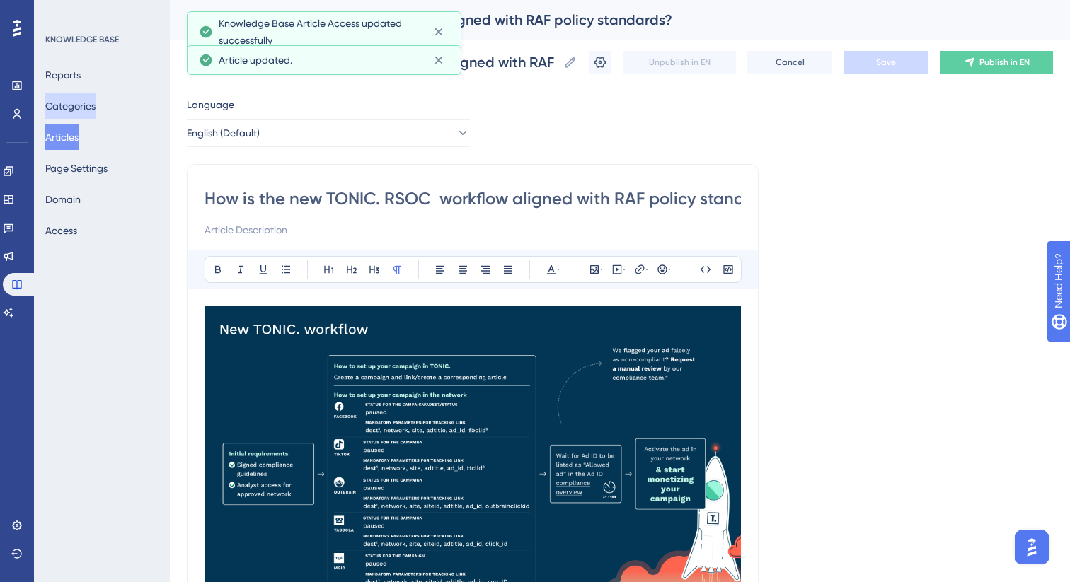
click at [87, 105] on button "Categories" at bounding box center [70, 105] width 50 height 25
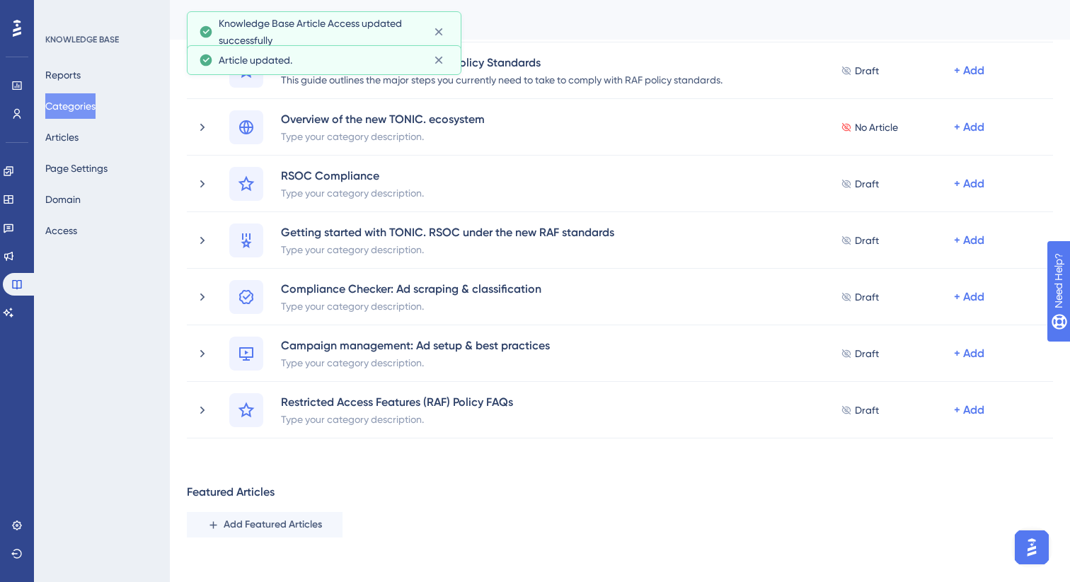
scroll to position [657, 0]
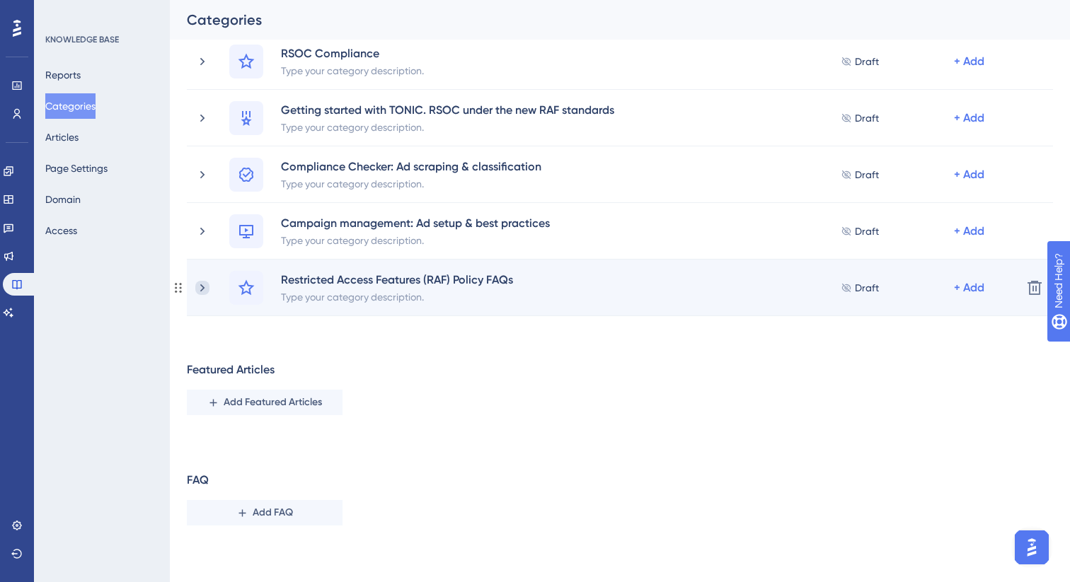
click at [202, 290] on icon at bounding box center [202, 288] width 14 height 14
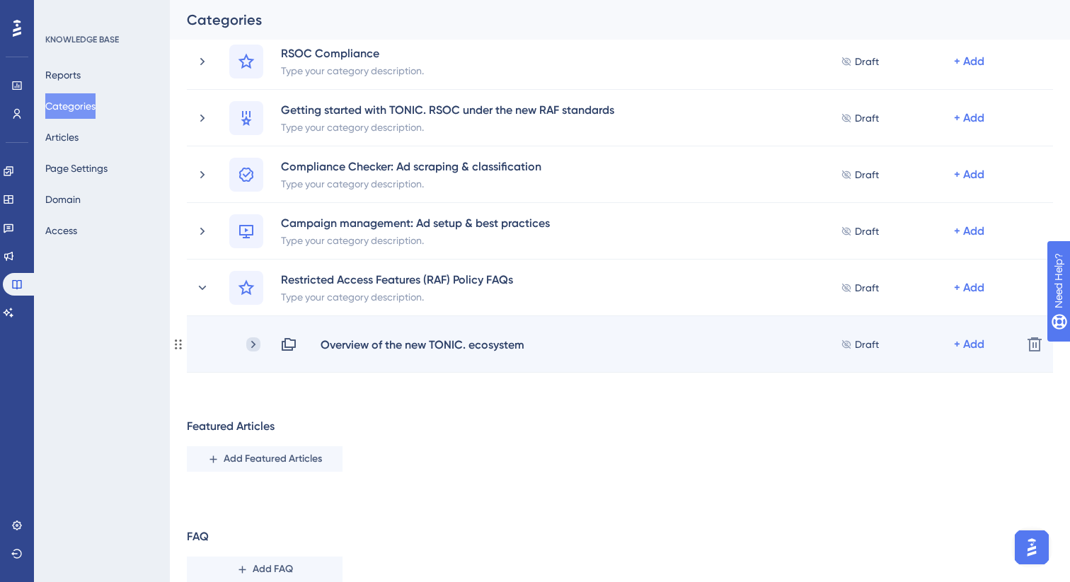
click at [258, 343] on icon at bounding box center [253, 344] width 14 height 14
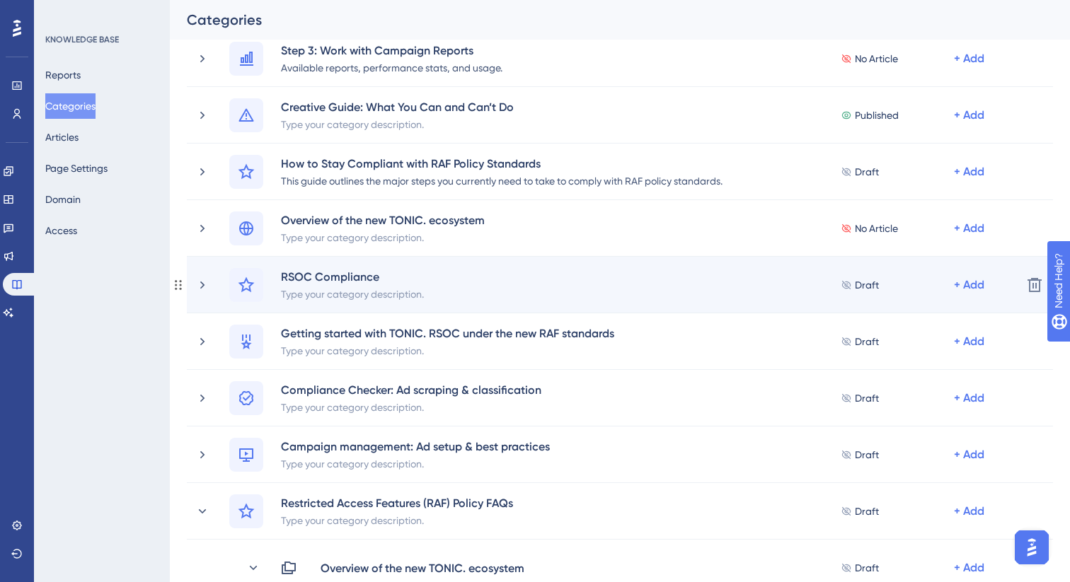
scroll to position [434, 0]
click at [339, 277] on div "RSOC Compliance" at bounding box center [352, 275] width 144 height 17
click at [487, 296] on div "RSOC Compliance Type your category description. Draft + Add" at bounding box center [619, 284] width 781 height 34
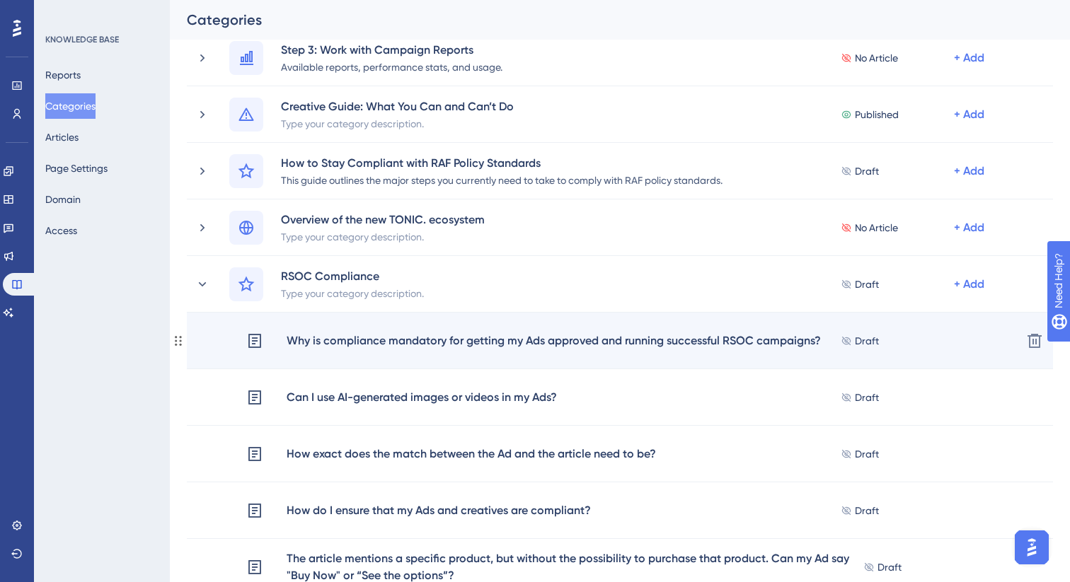
click at [798, 347] on div "Why is compliance mandatory for getting my Ads approved and running successful …" at bounding box center [554, 341] width 536 height 18
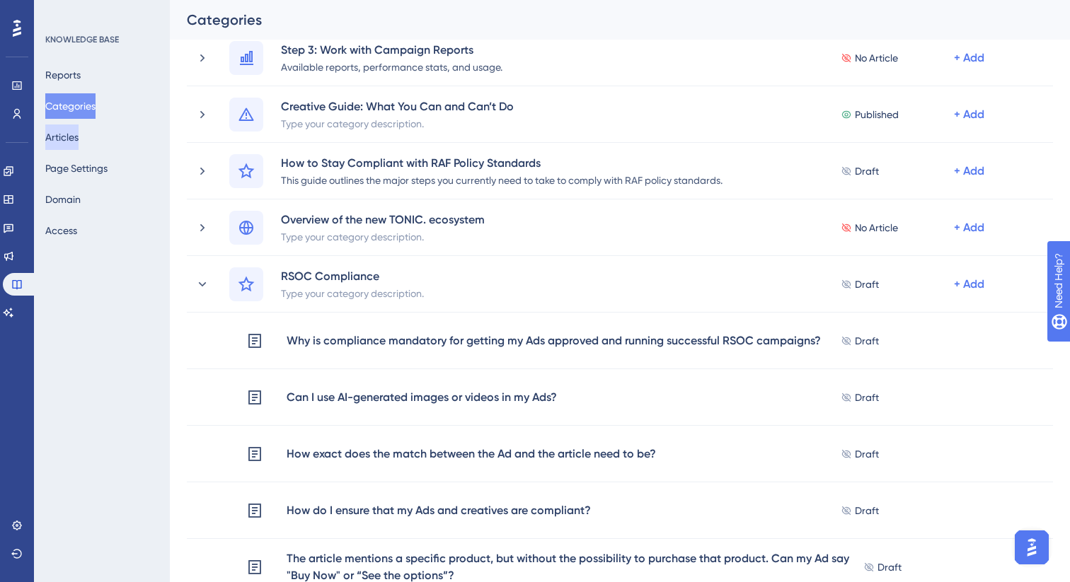
click at [77, 141] on button "Articles" at bounding box center [61, 137] width 33 height 25
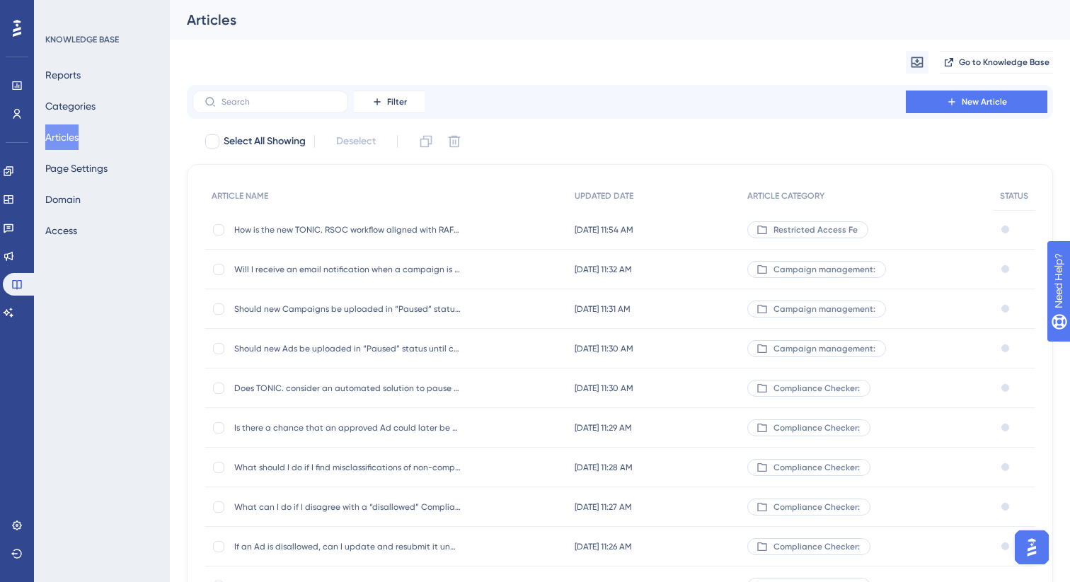
scroll to position [138, 0]
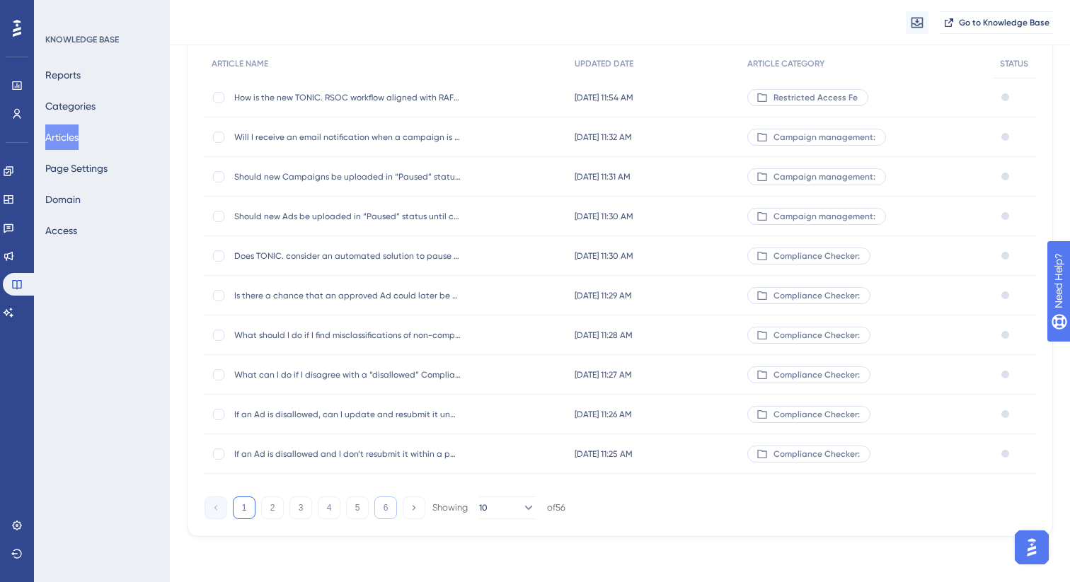
click at [383, 516] on button "6" at bounding box center [385, 508] width 23 height 23
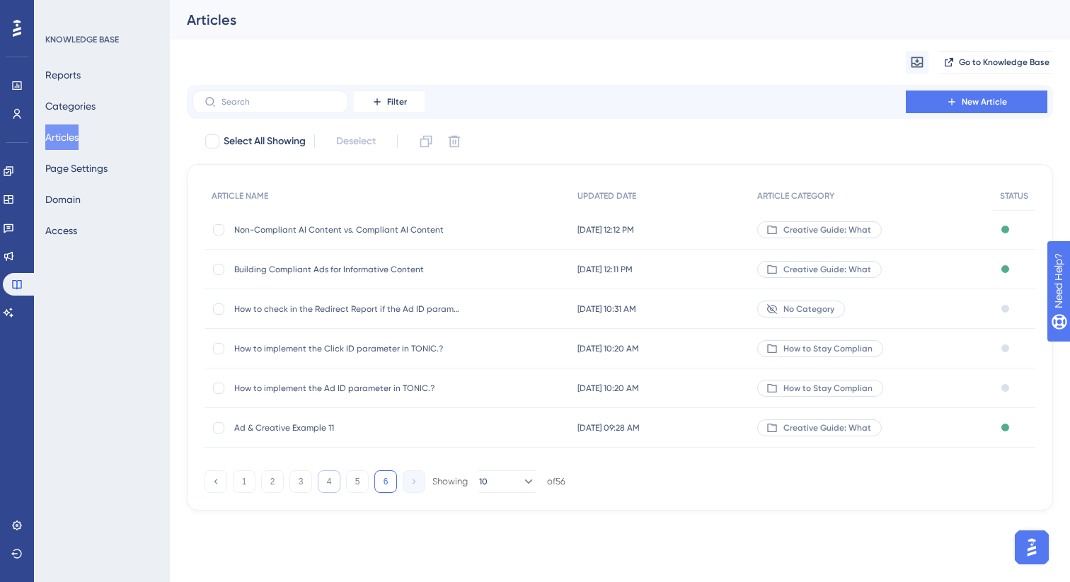
click at [328, 482] on button "4" at bounding box center [329, 481] width 23 height 23
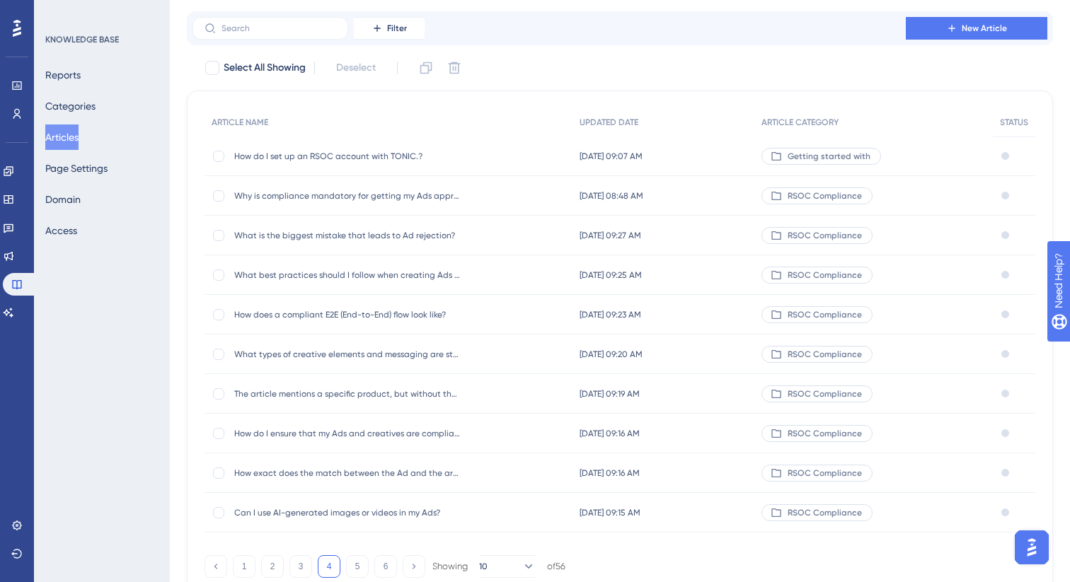
scroll to position [138, 0]
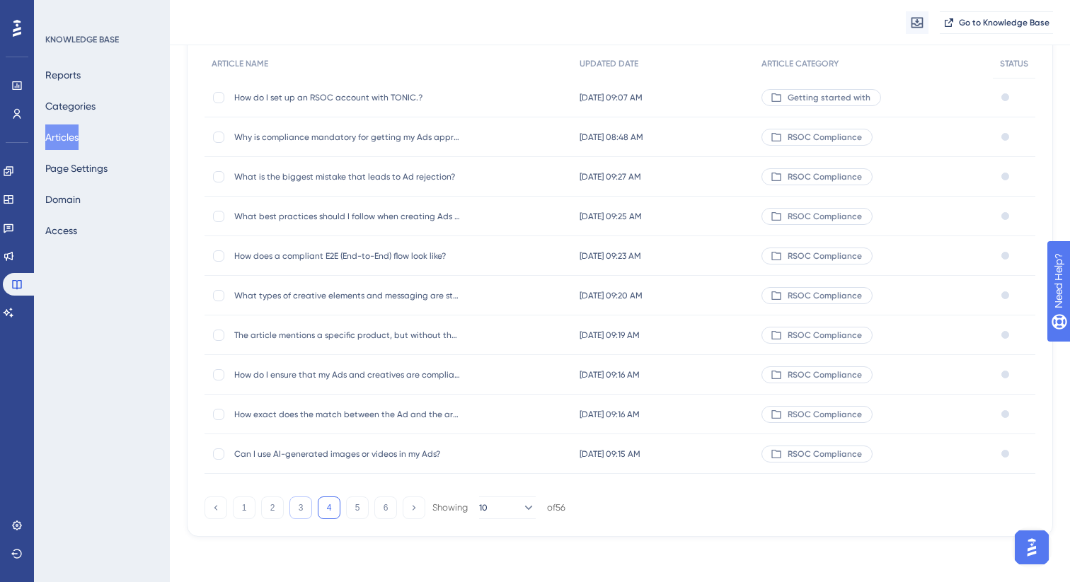
click at [301, 512] on button "3" at bounding box center [300, 508] width 23 height 23
click at [279, 508] on button "2" at bounding box center [272, 508] width 23 height 23
click at [248, 507] on button "1" at bounding box center [244, 508] width 23 height 23
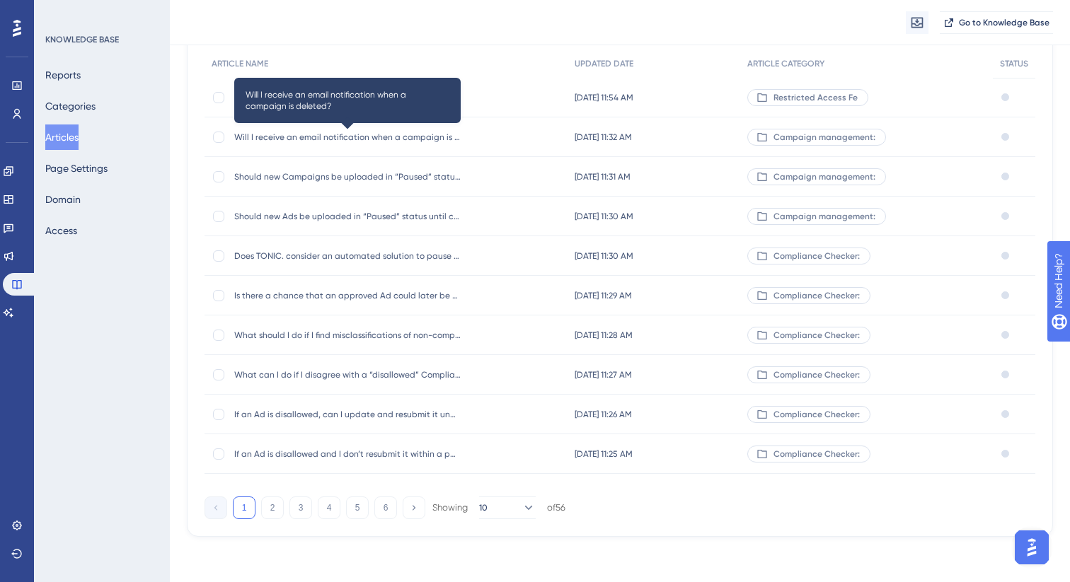
click at [437, 137] on span "Will I receive an email notification when a campaign is deleted?" at bounding box center [347, 137] width 226 height 11
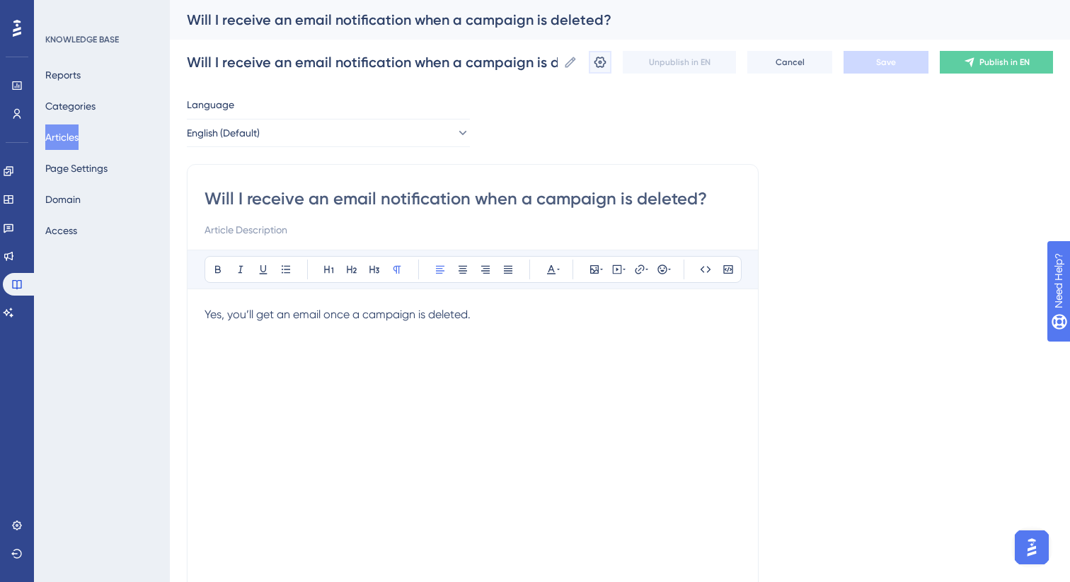
click at [599, 69] on icon at bounding box center [600, 62] width 14 height 14
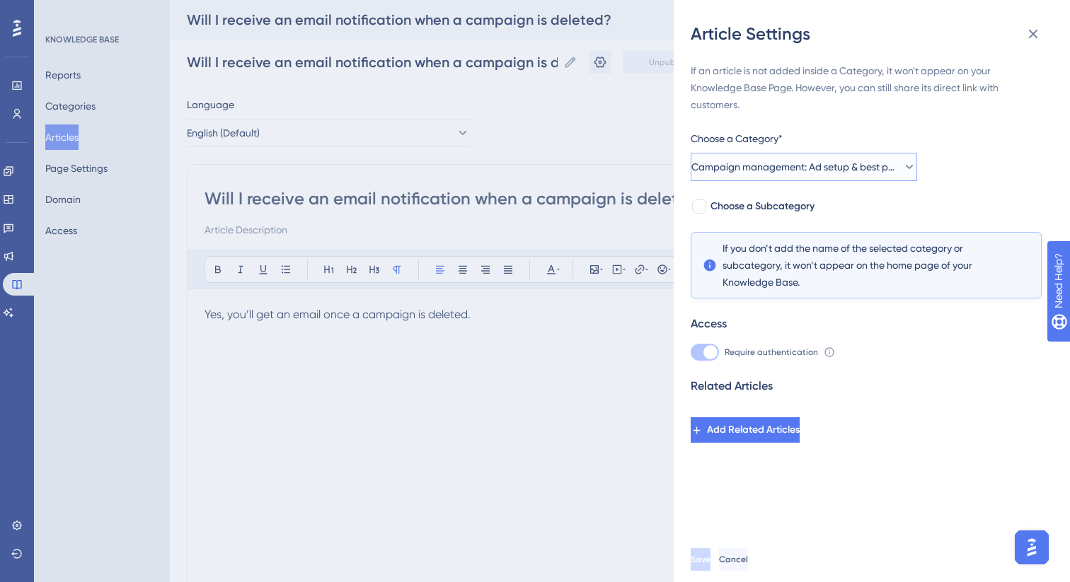
click at [754, 166] on span "Campaign management: Ad setup & best practices" at bounding box center [793, 166] width 205 height 17
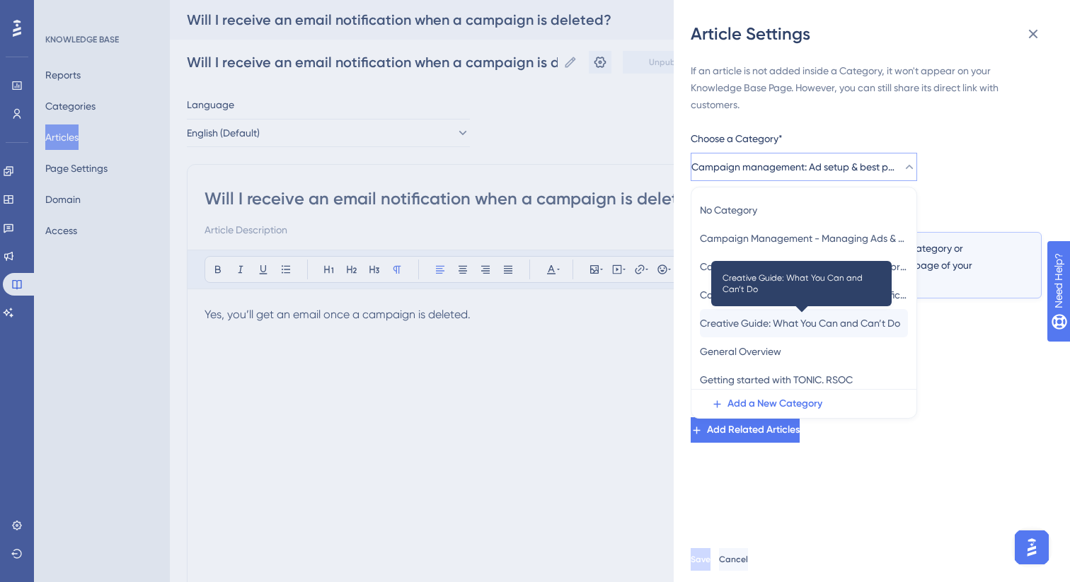
scroll to position [59, 0]
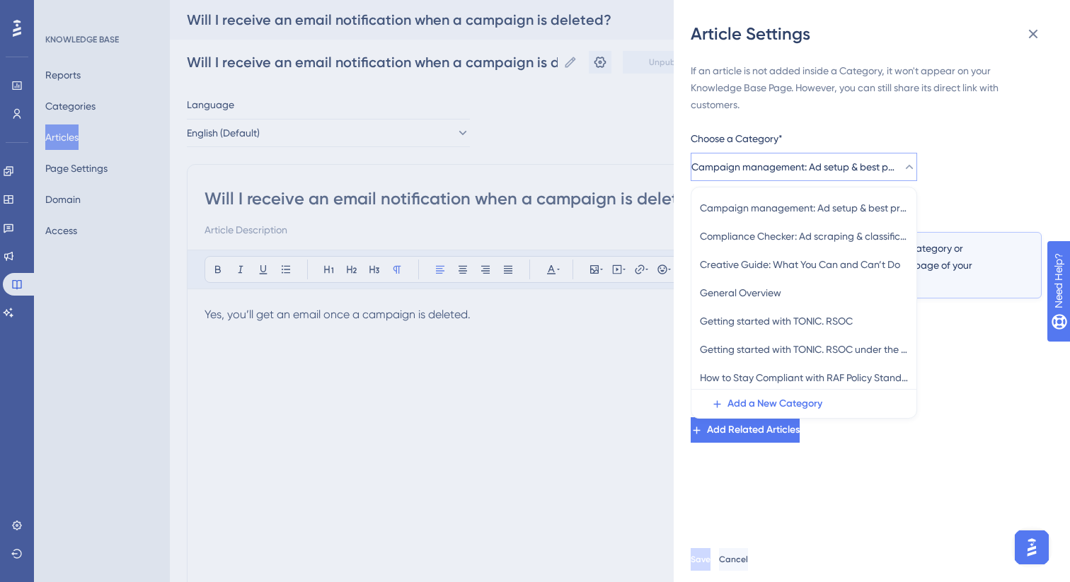
click at [923, 139] on div "If an article is not added inside a Category, it won't appear on your Knowledge…" at bounding box center [866, 252] width 351 height 381
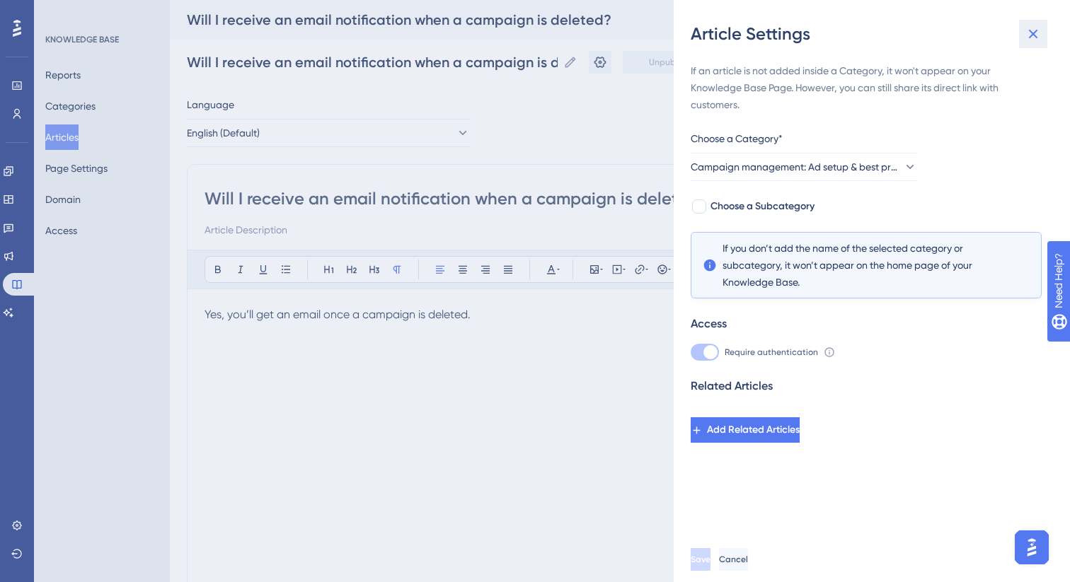
click at [1037, 41] on icon at bounding box center [1032, 33] width 17 height 17
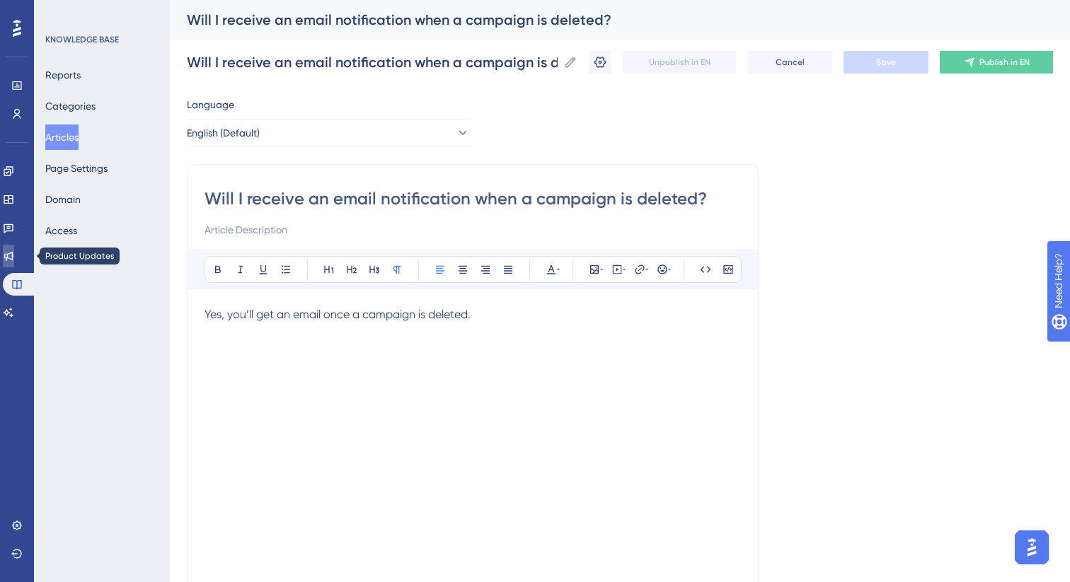
click at [14, 264] on link at bounding box center [8, 256] width 11 height 23
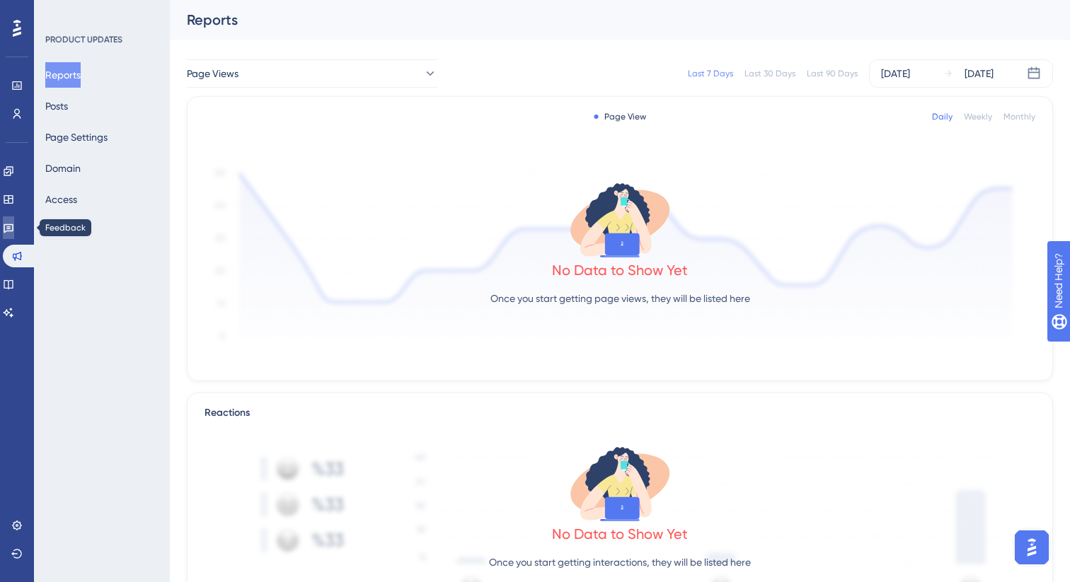
click at [13, 231] on icon at bounding box center [9, 228] width 10 height 9
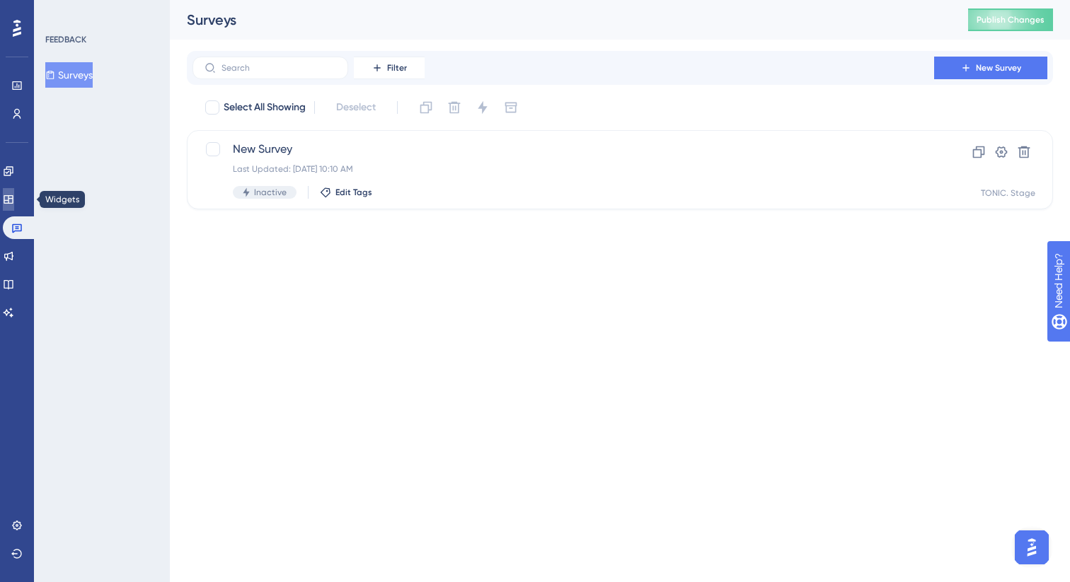
click at [14, 209] on link at bounding box center [8, 199] width 11 height 23
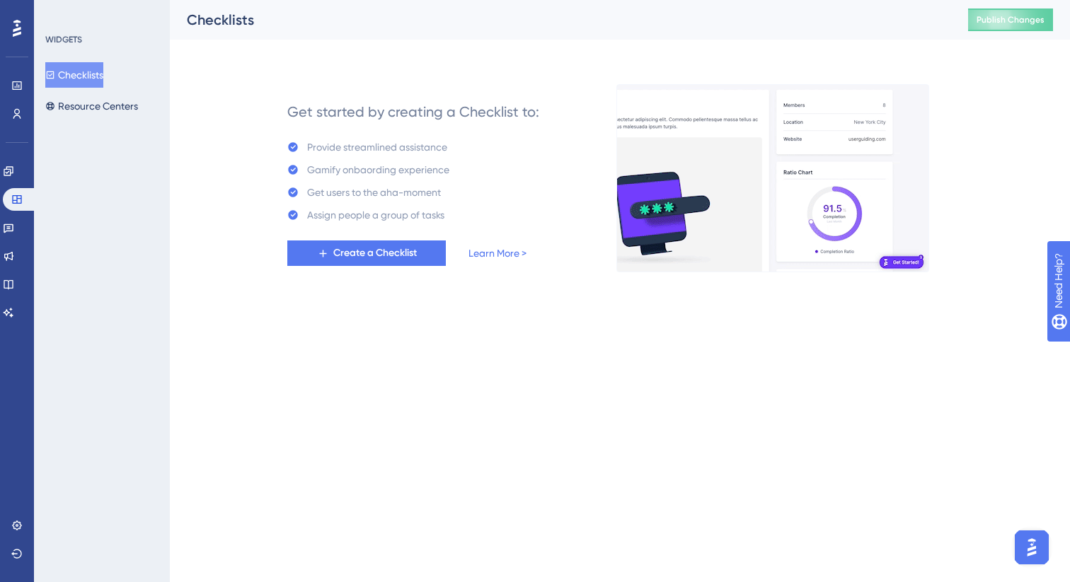
click at [11, 183] on div "Engagement Widgets Feedback Product Updates Knowledge Base AI Assistant" at bounding box center [17, 242] width 28 height 164
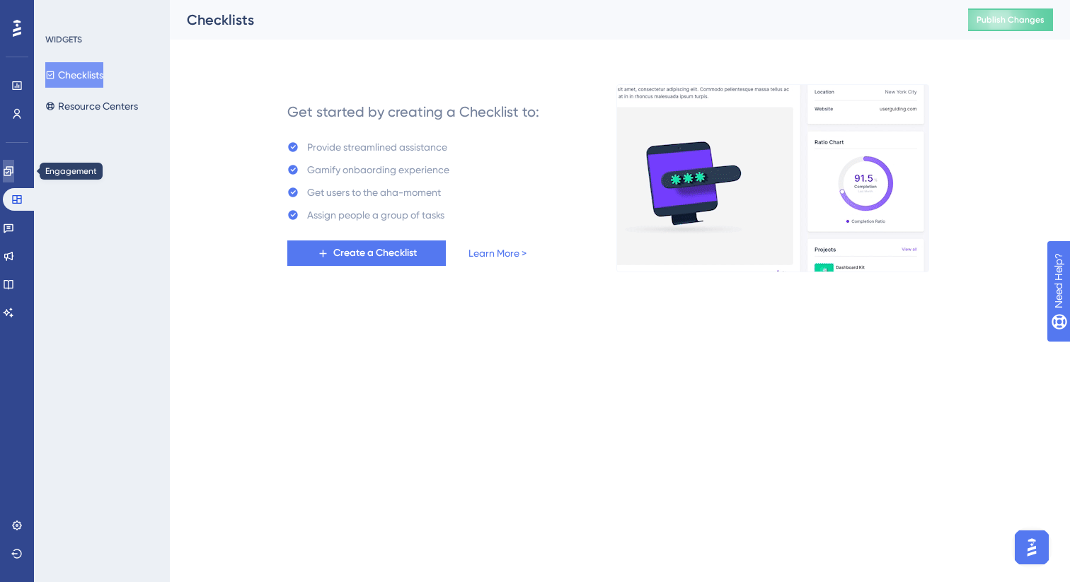
click at [14, 171] on icon at bounding box center [8, 171] width 11 height 11
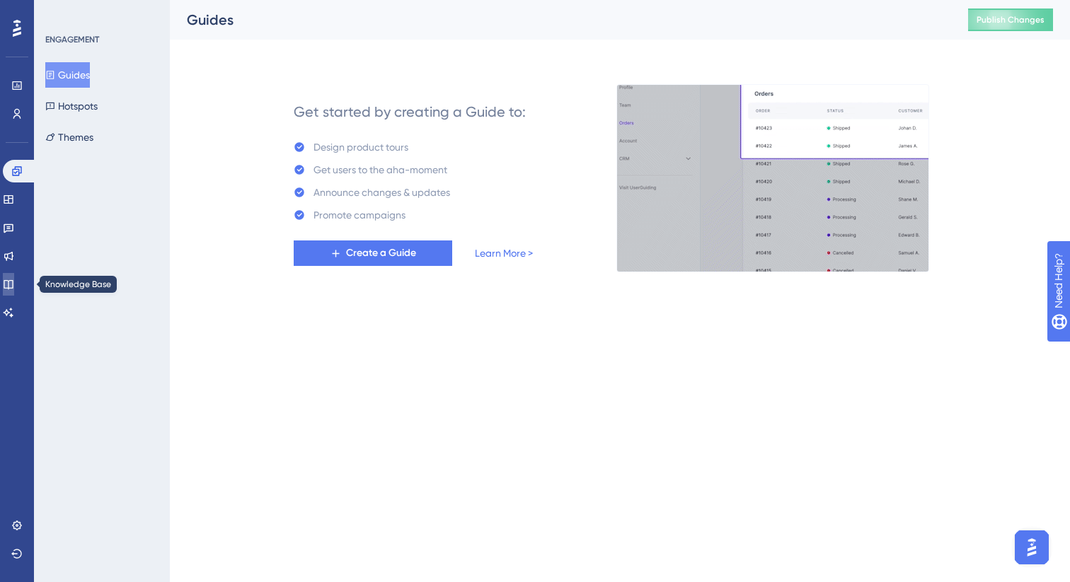
click at [14, 284] on icon at bounding box center [8, 284] width 11 height 11
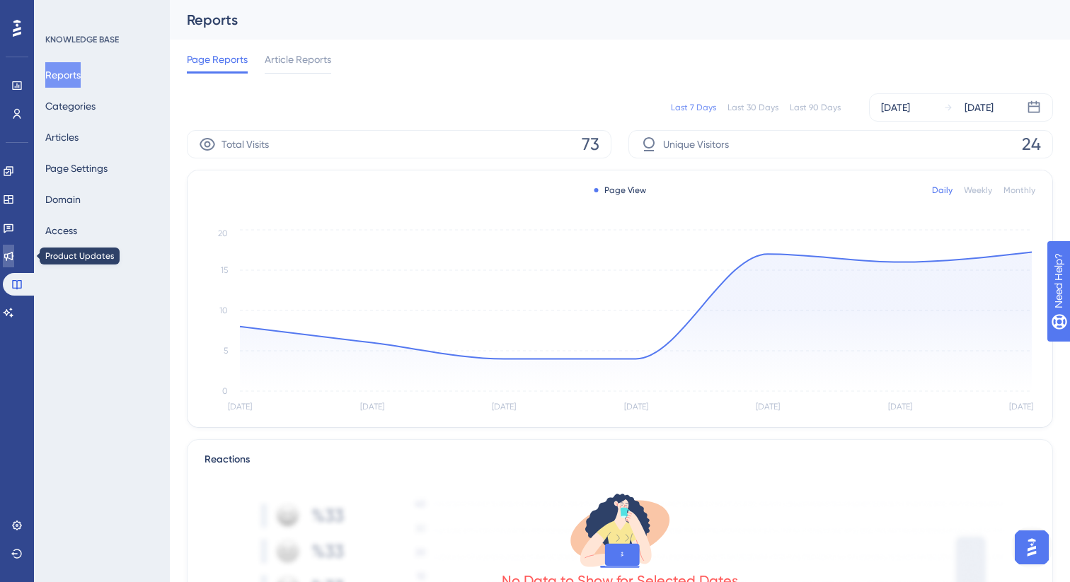
click at [14, 258] on icon at bounding box center [8, 255] width 11 height 11
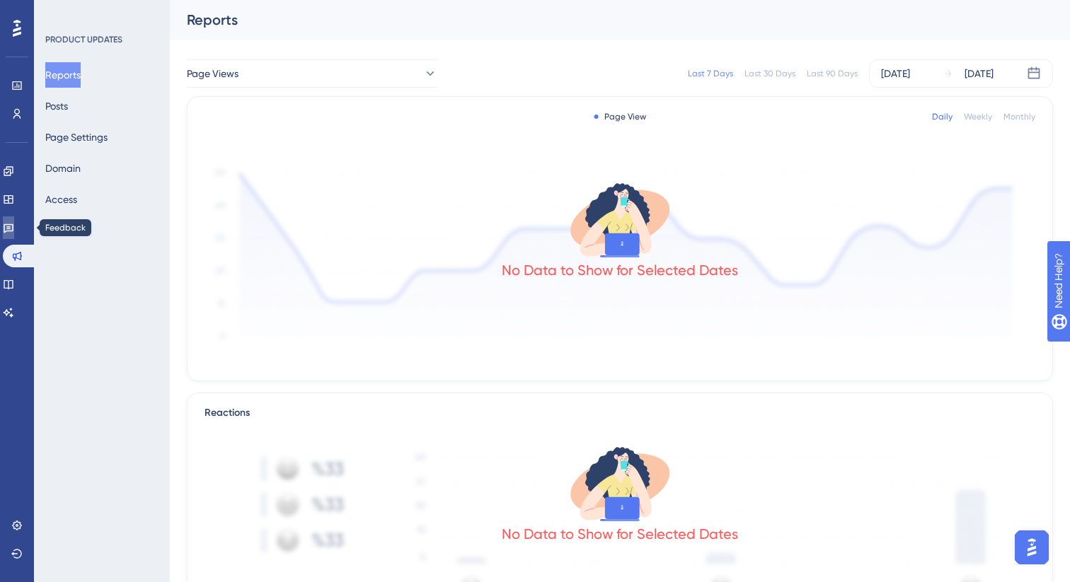
click at [14, 234] on link at bounding box center [8, 227] width 11 height 23
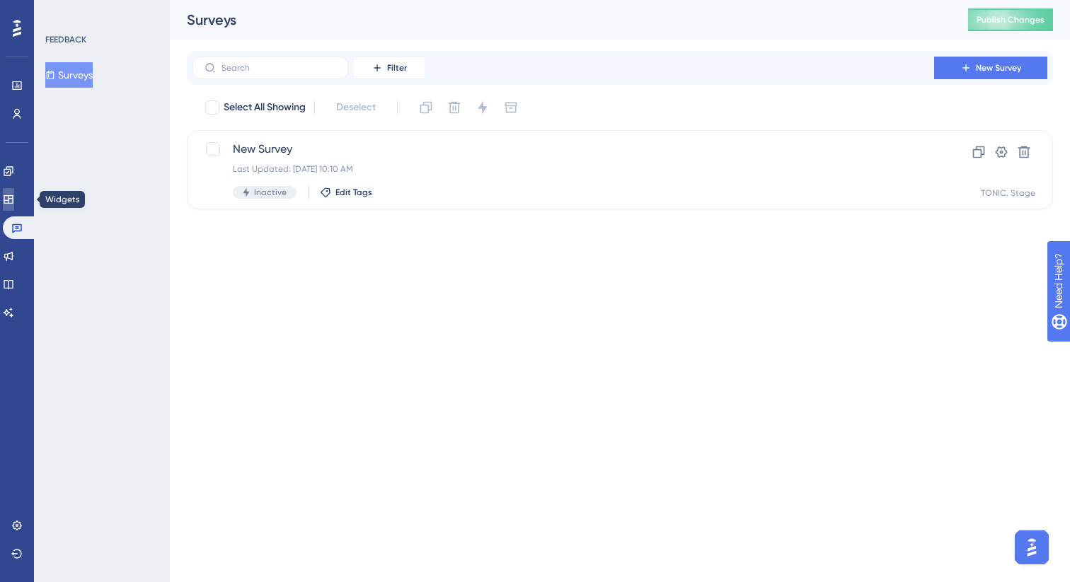
click at [14, 202] on icon at bounding box center [8, 199] width 11 height 11
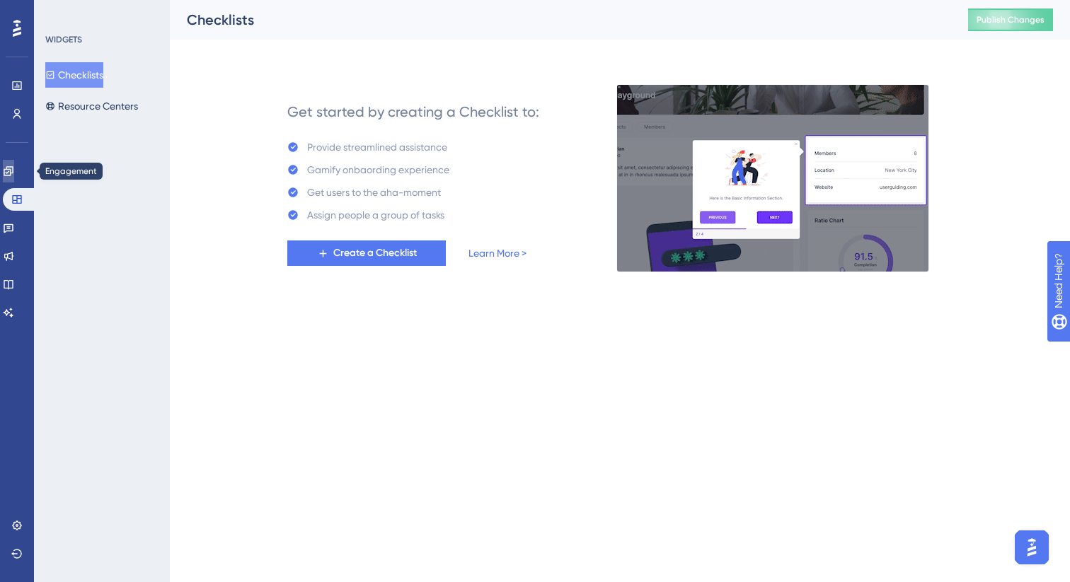
click at [14, 178] on link at bounding box center [8, 171] width 11 height 23
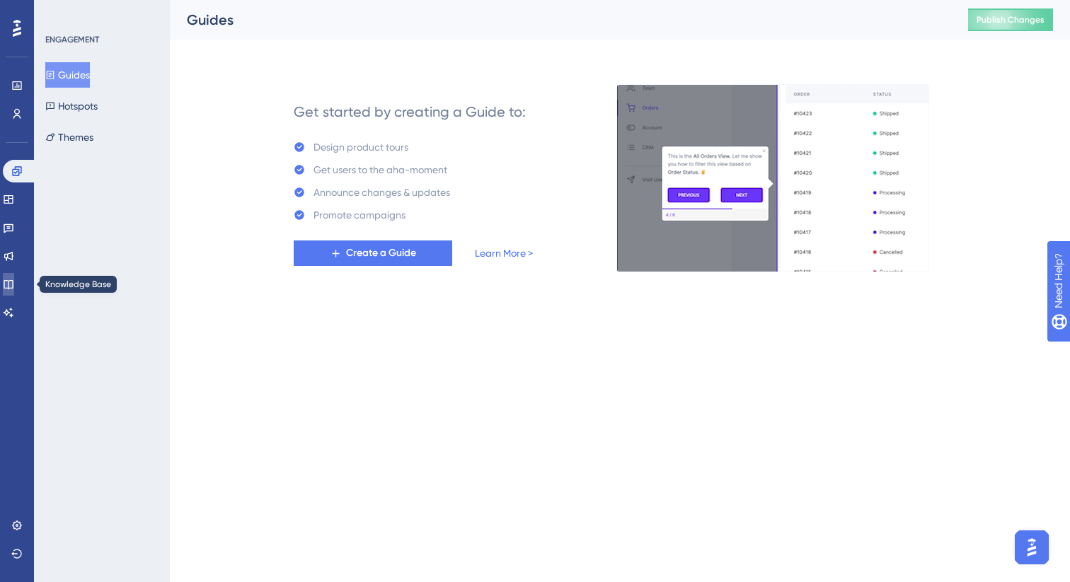
click at [14, 284] on link at bounding box center [8, 284] width 11 height 23
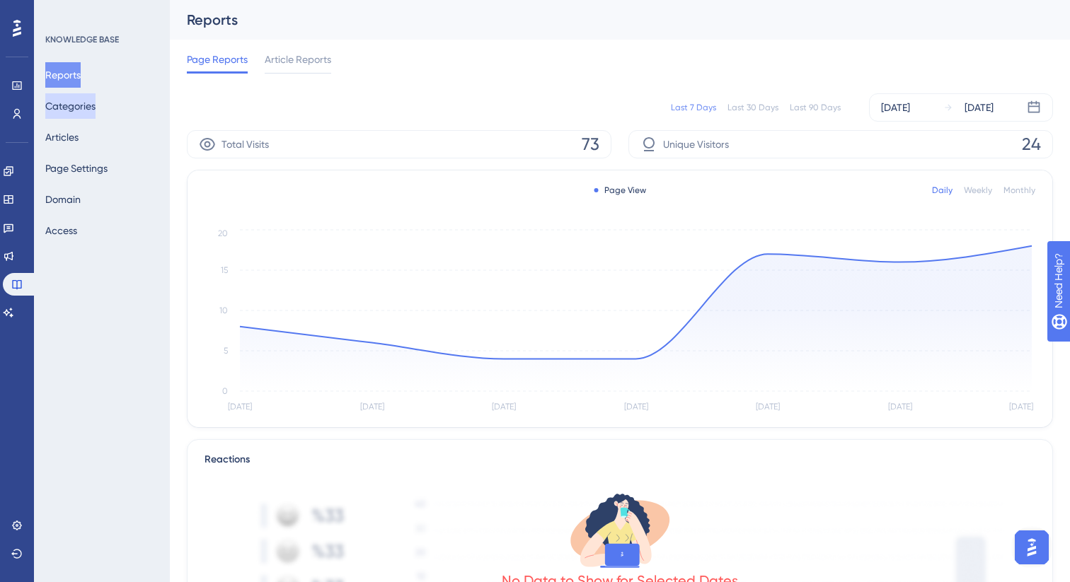
click at [79, 115] on button "Categories" at bounding box center [70, 105] width 50 height 25
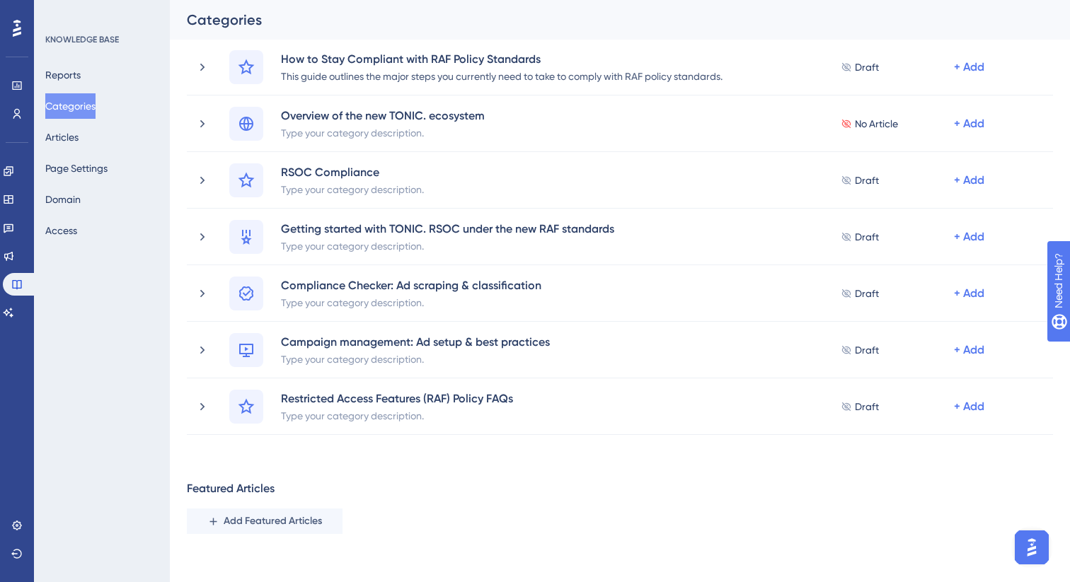
scroll to position [582, 0]
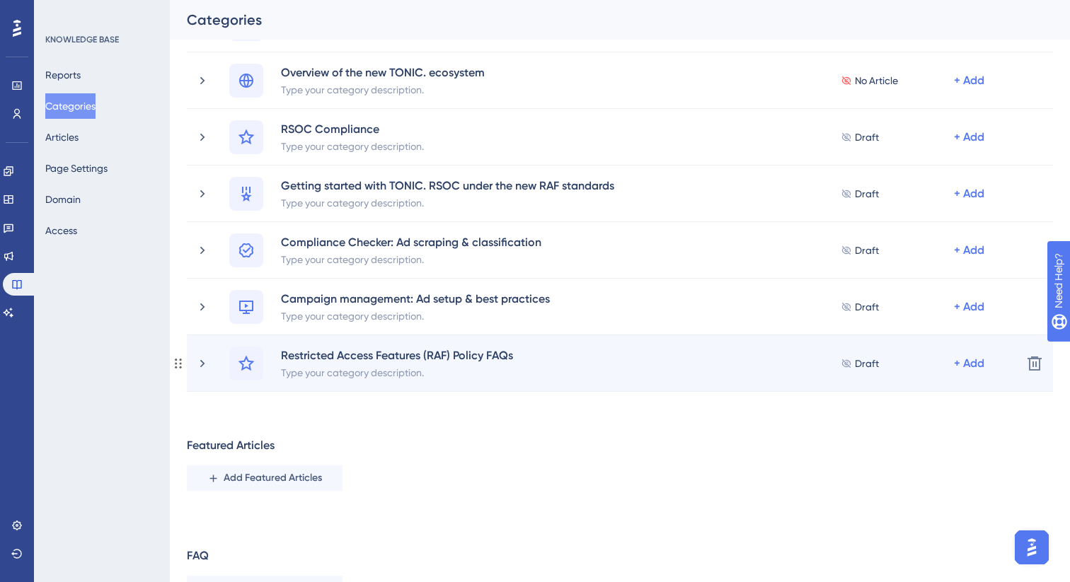
click at [562, 376] on div "Restricted Access Features (RAF) Policy FAQs Type your category description. Dr…" at bounding box center [619, 364] width 781 height 34
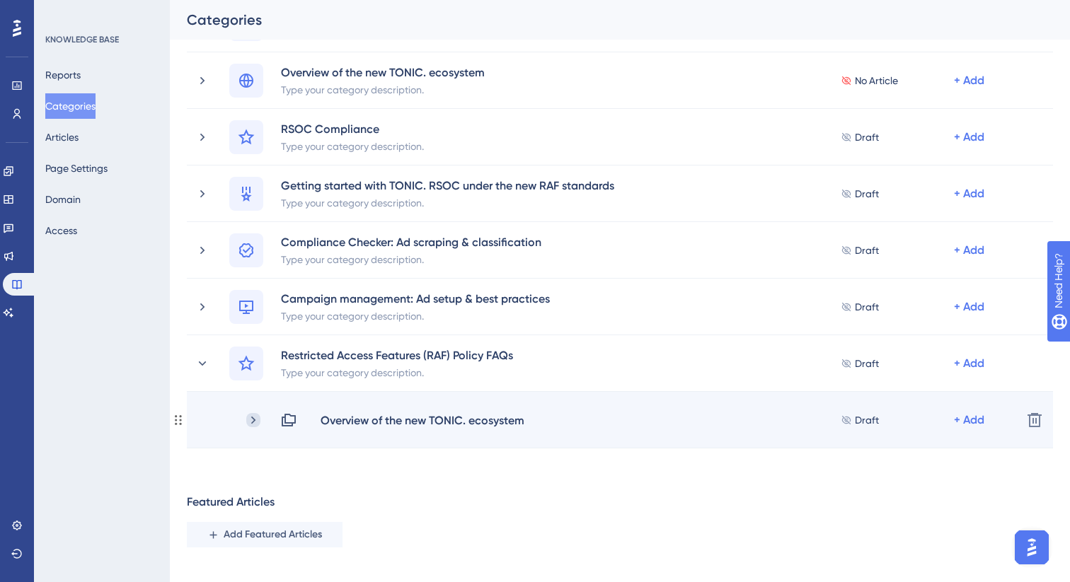
click at [251, 418] on icon at bounding box center [253, 420] width 14 height 14
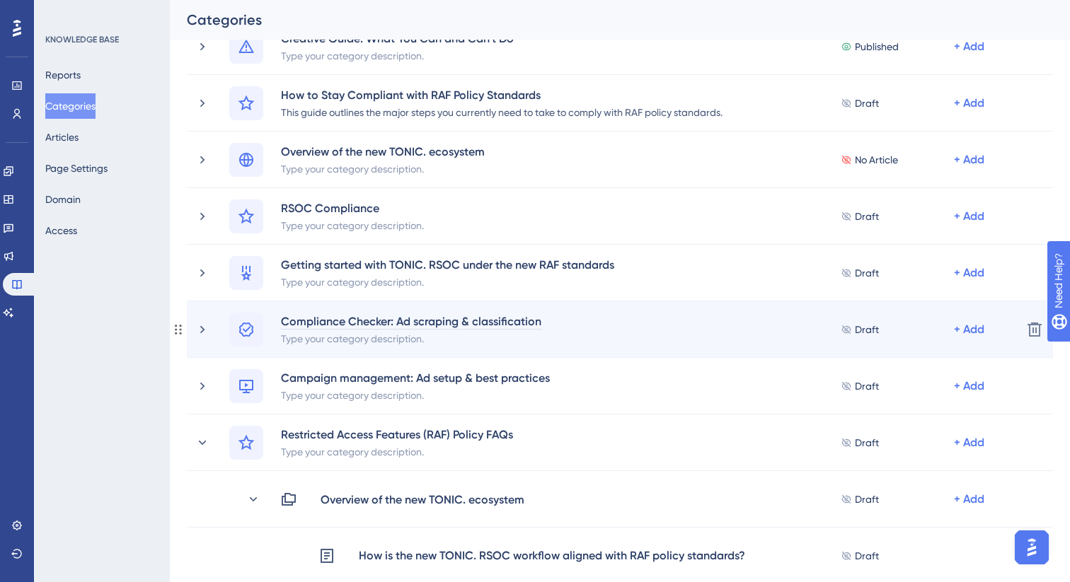
scroll to position [495, 0]
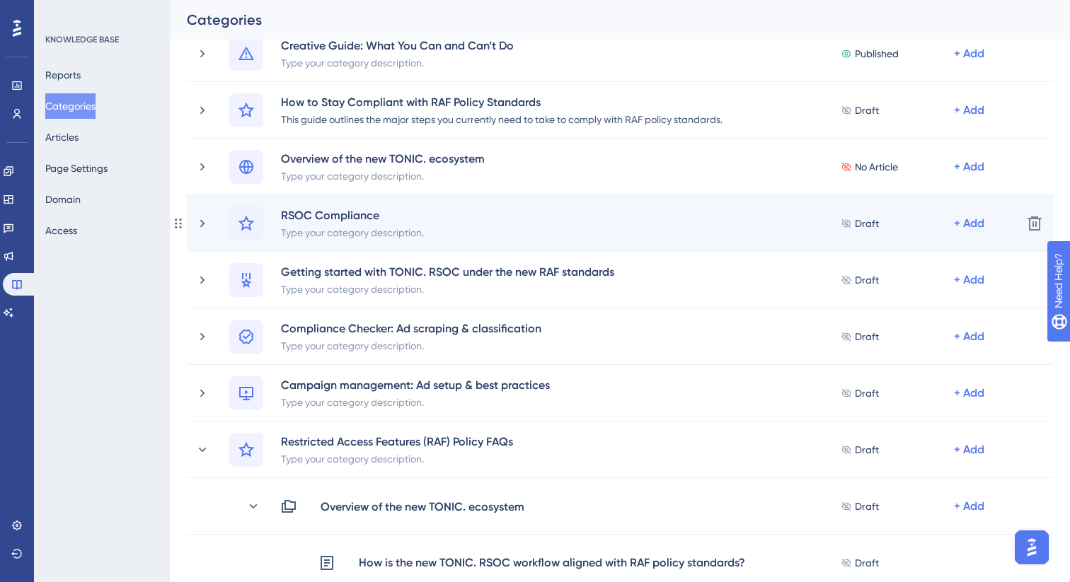
click at [479, 232] on div "RSOC Compliance Type your category description. Draft + Add" at bounding box center [619, 224] width 781 height 34
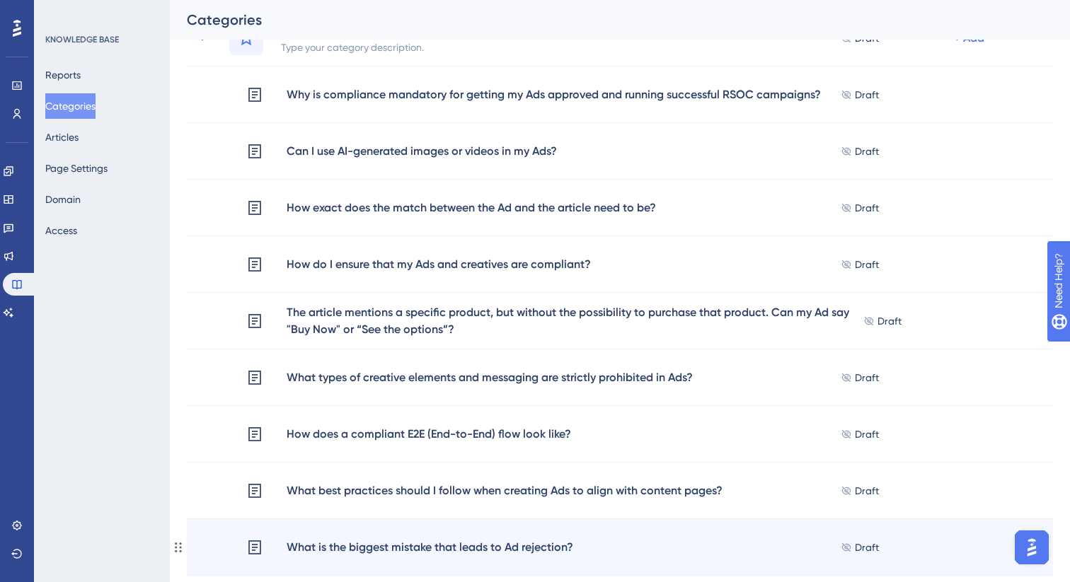
scroll to position [586, 0]
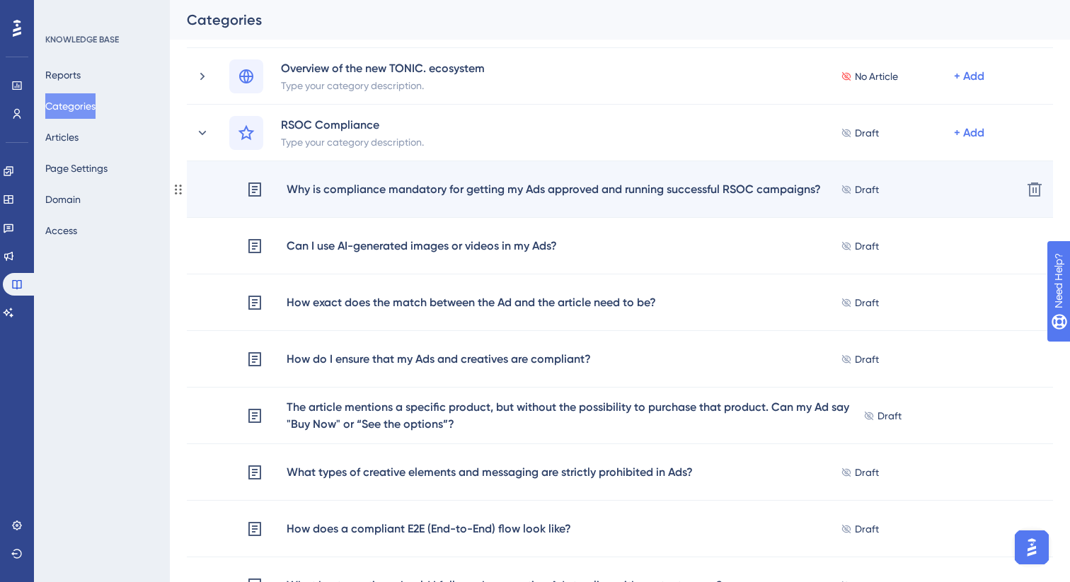
click at [439, 191] on div "Why is compliance mandatory for getting my Ads approved and running successful …" at bounding box center [554, 189] width 536 height 18
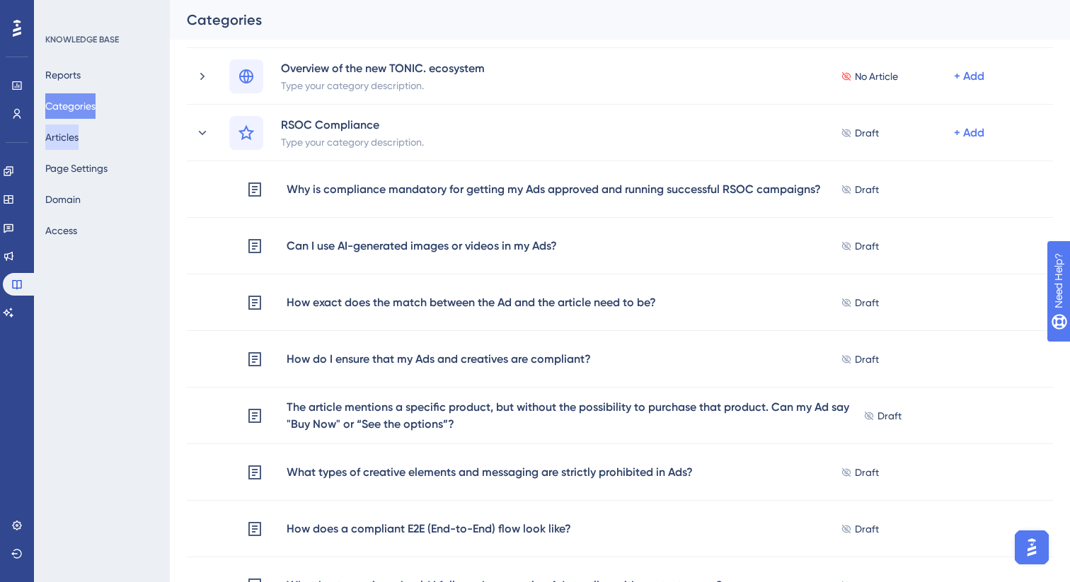
click at [77, 132] on button "Articles" at bounding box center [61, 137] width 33 height 25
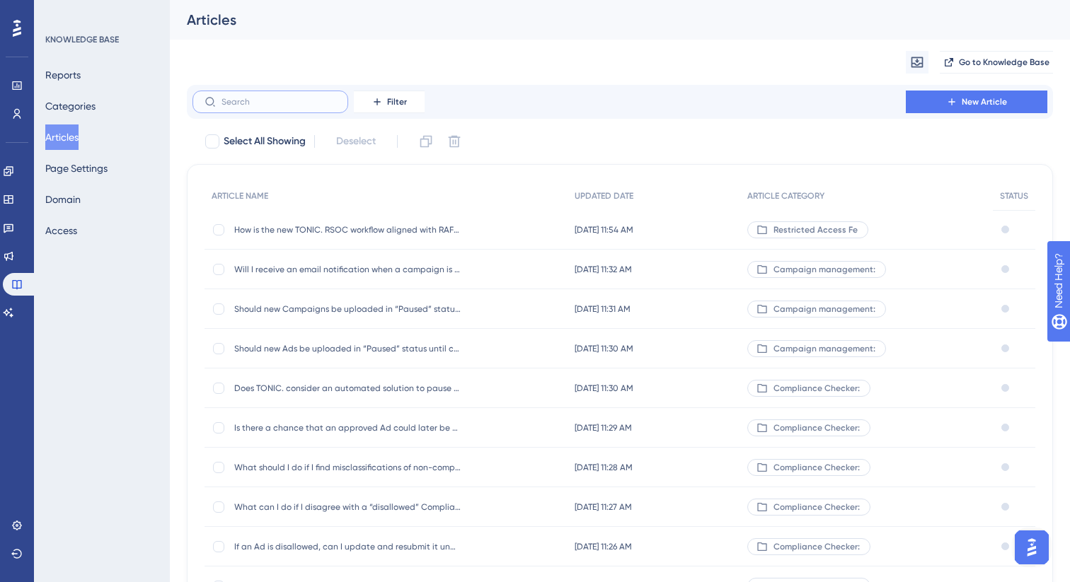
click at [283, 103] on input "text" at bounding box center [278, 102] width 115 height 10
paste input "Why is compliance mandatory for getting"
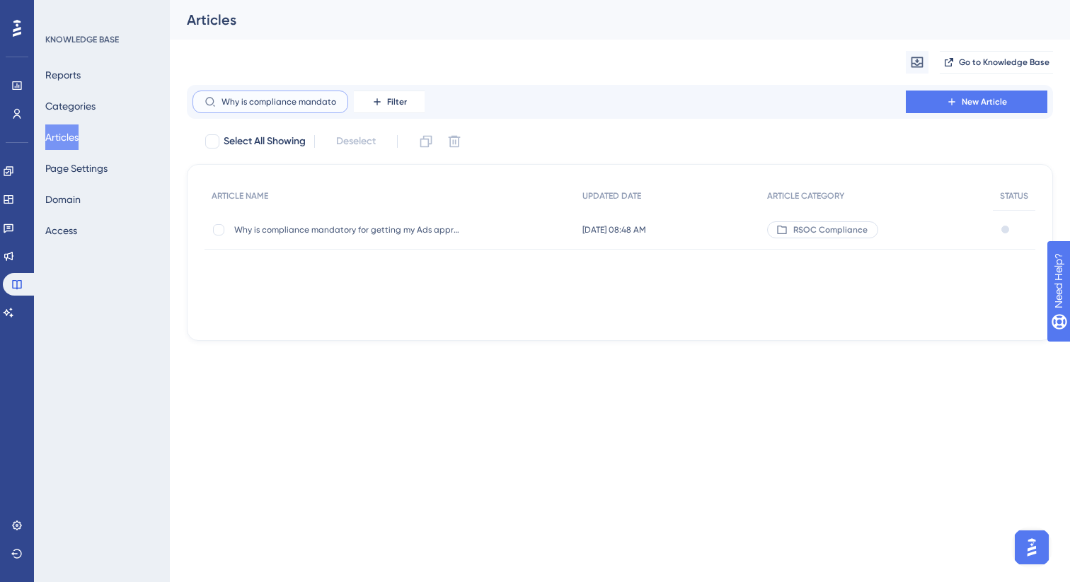
scroll to position [0, 47]
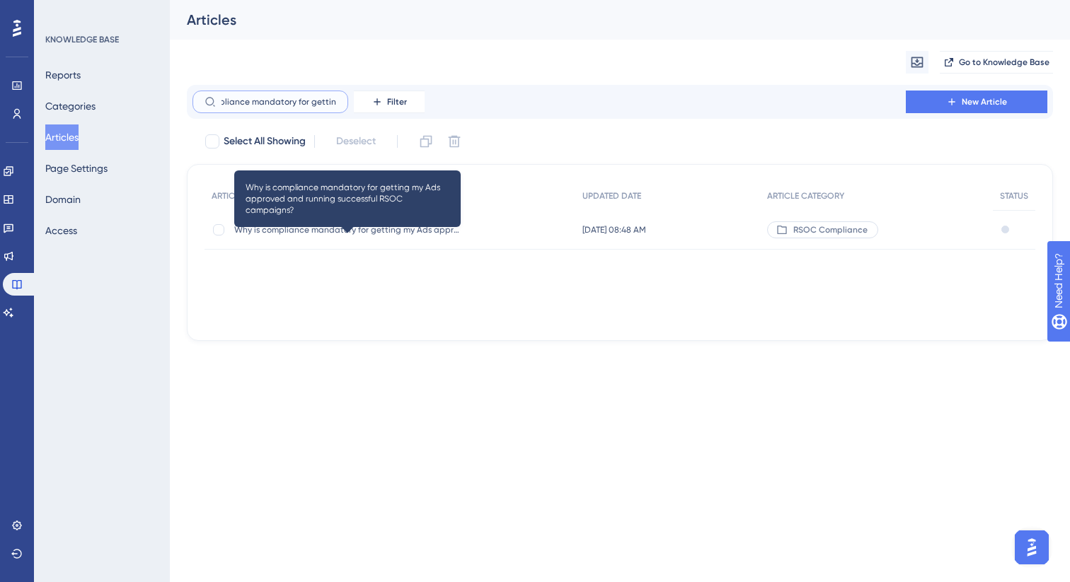
type input "Why is compliance mandatory for getting"
click at [326, 225] on span "Why is compliance mandatory for getting my Ads approved and running successful …" at bounding box center [347, 229] width 226 height 11
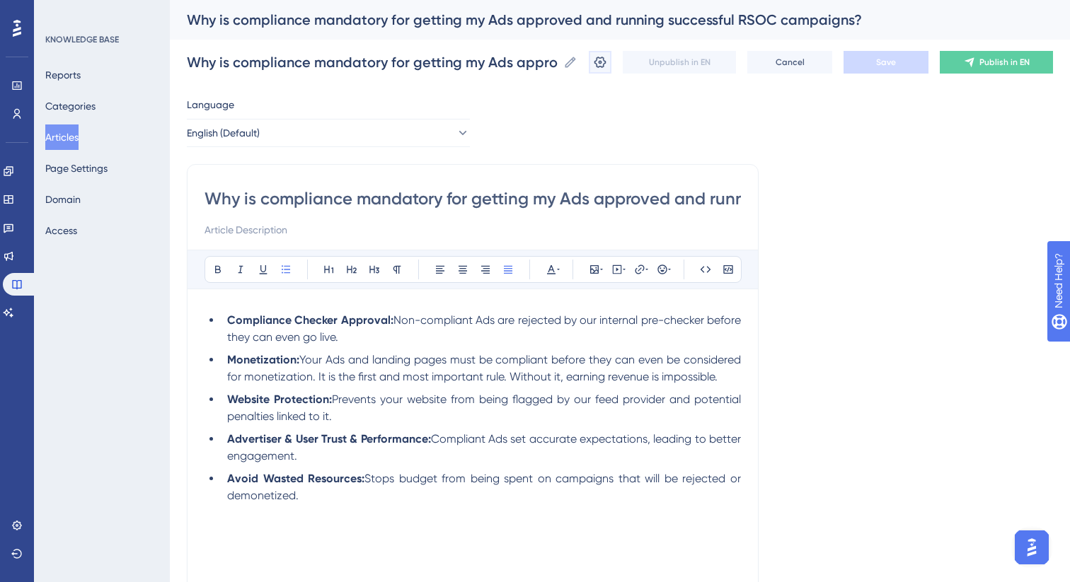
click at [599, 65] on icon at bounding box center [600, 62] width 14 height 14
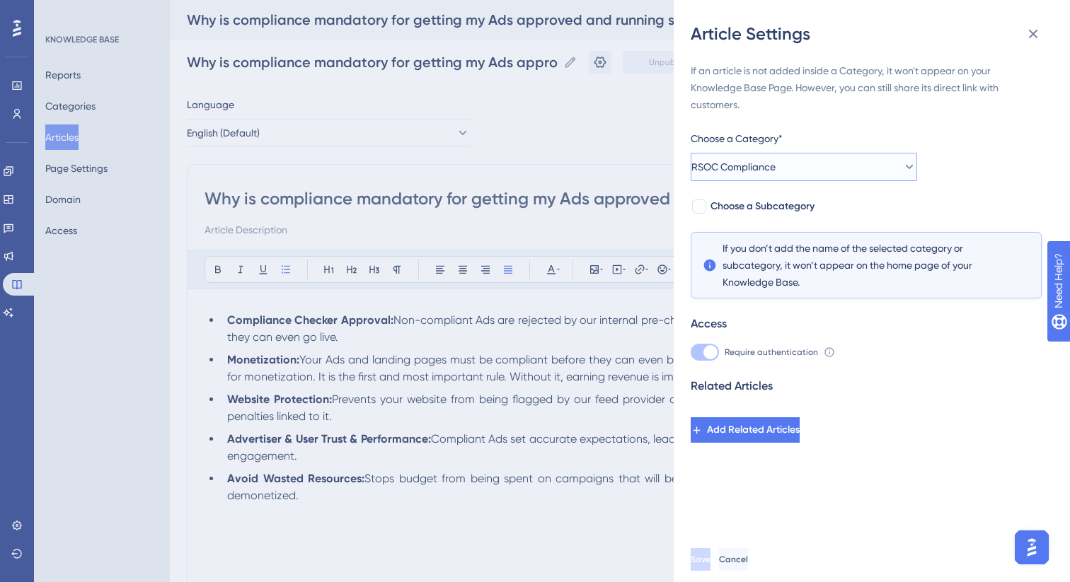
click at [743, 166] on span "RSOC Compliance" at bounding box center [733, 166] width 84 height 17
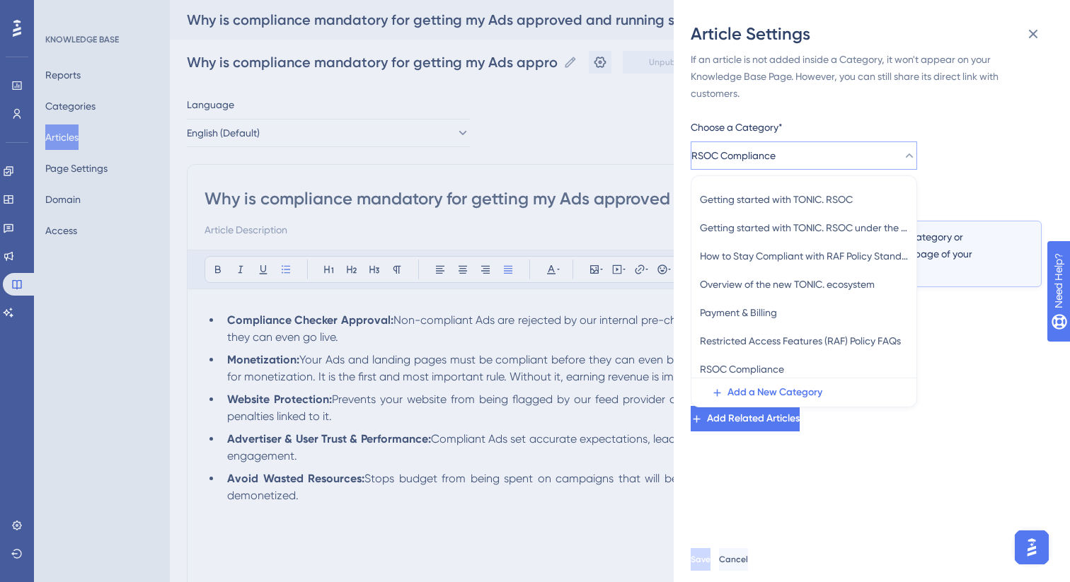
scroll to position [194, 0]
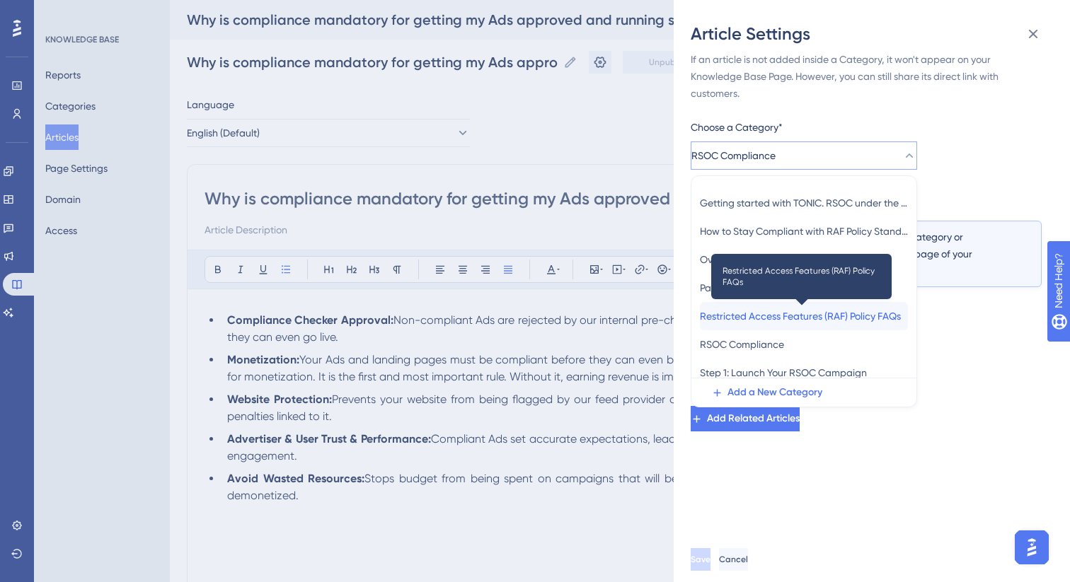
click at [782, 312] on span "Restricted Access Features (RAF) Policy FAQs" at bounding box center [800, 316] width 201 height 17
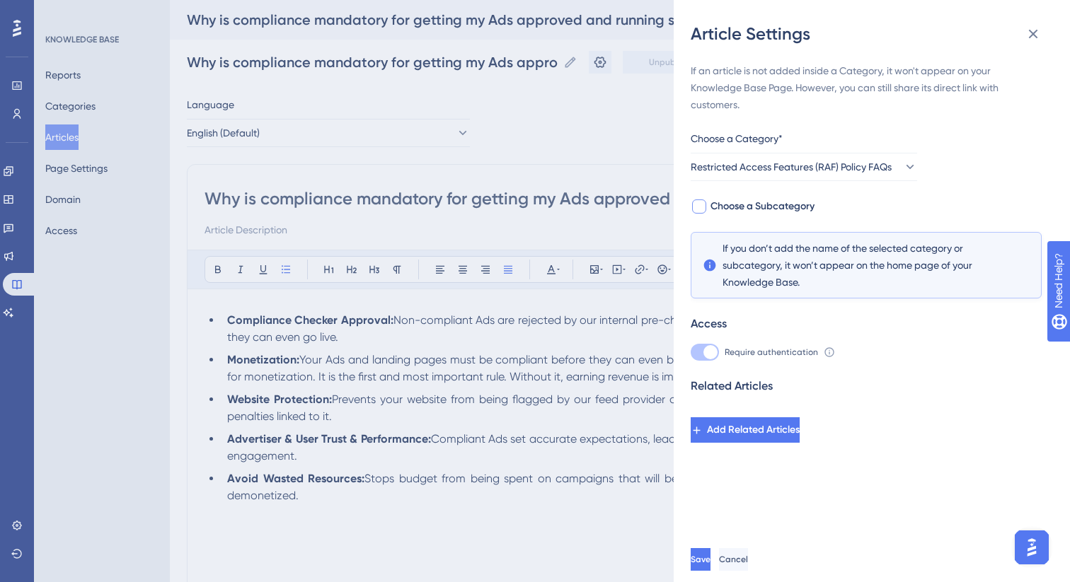
click at [703, 204] on div at bounding box center [699, 207] width 14 height 14
checkbox input "true"
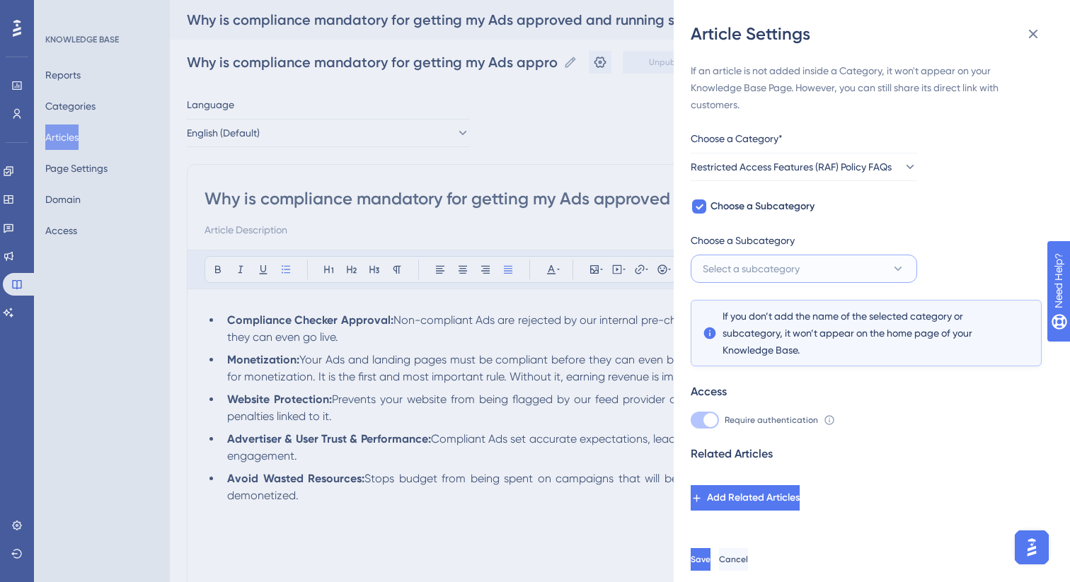
click at [732, 263] on span "Select a subcategory" at bounding box center [751, 268] width 97 height 17
click at [737, 341] on span "Add a New Subcategory" at bounding box center [782, 341] width 111 height 17
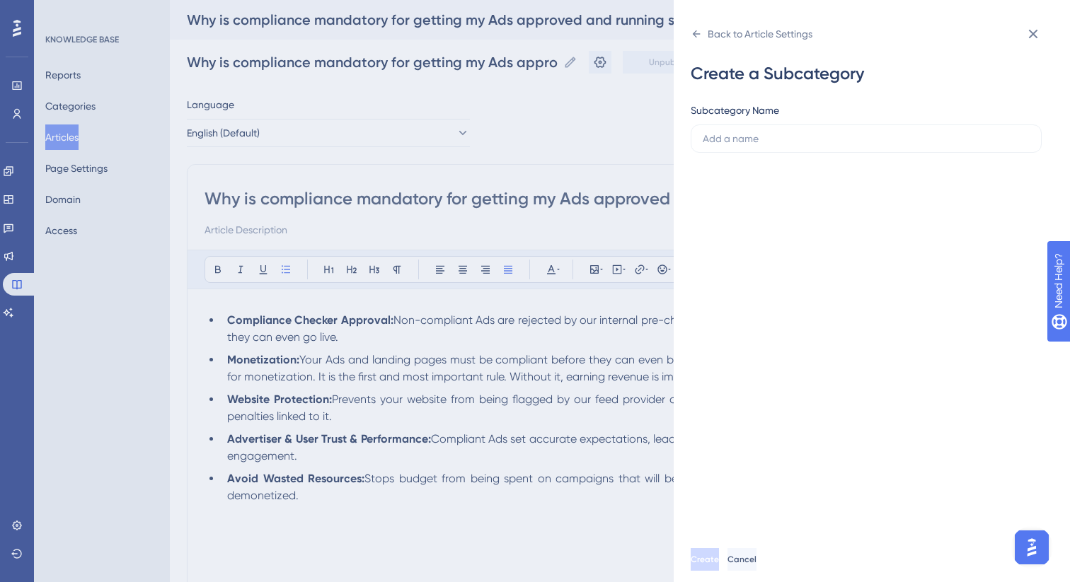
type input "Why is compliance mandatory for getting"
paste input "RSOC Compliance"
type input "RSOC Compliance"
click at [719, 559] on span "Create" at bounding box center [705, 559] width 28 height 11
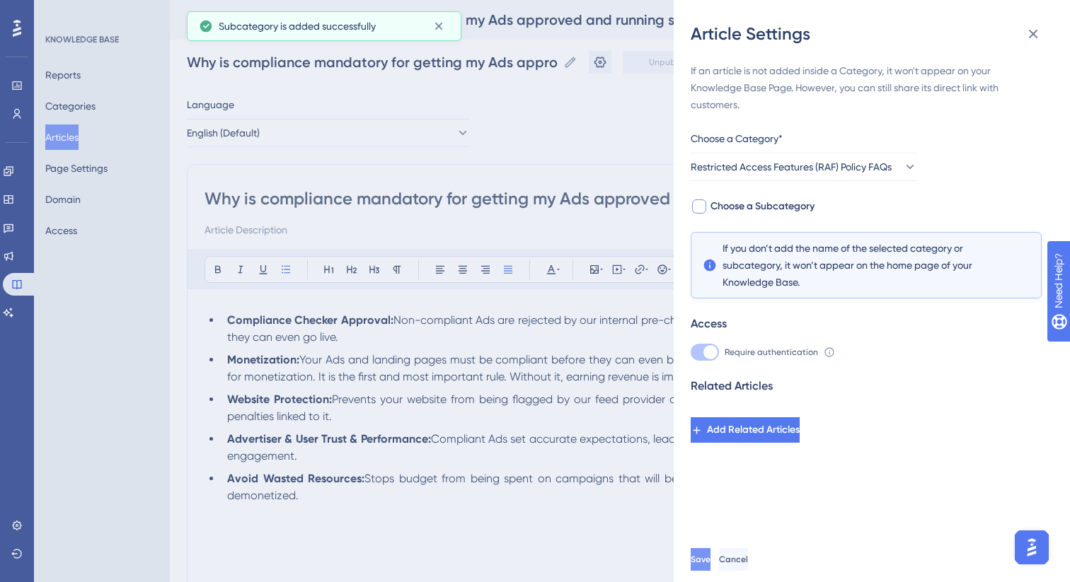
click at [763, 209] on span "Choose a Subcategory" at bounding box center [762, 206] width 104 height 17
checkbox input "true"
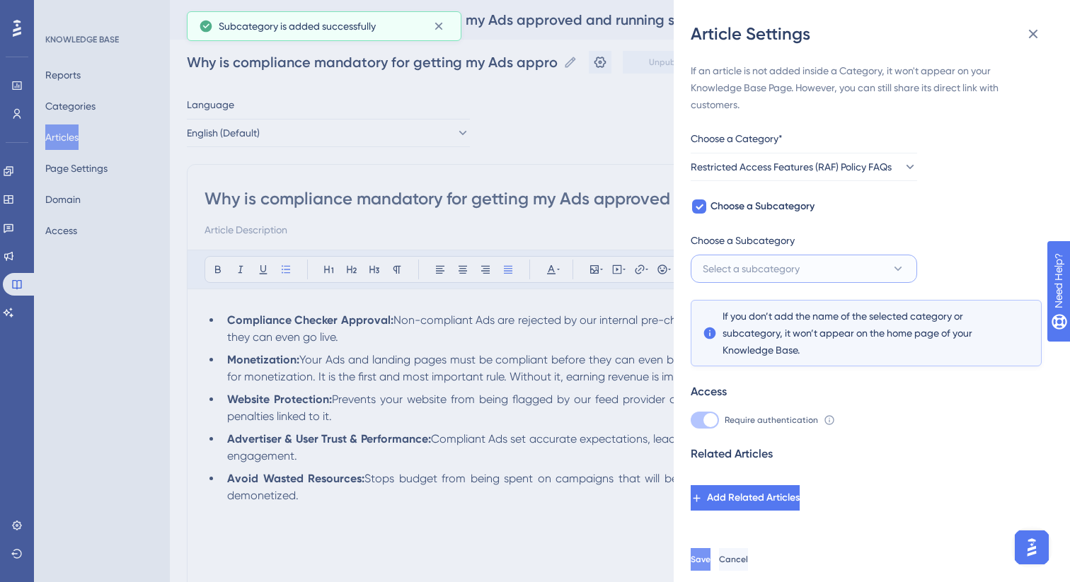
click at [755, 257] on button "Select a subcategory" at bounding box center [804, 269] width 226 height 28
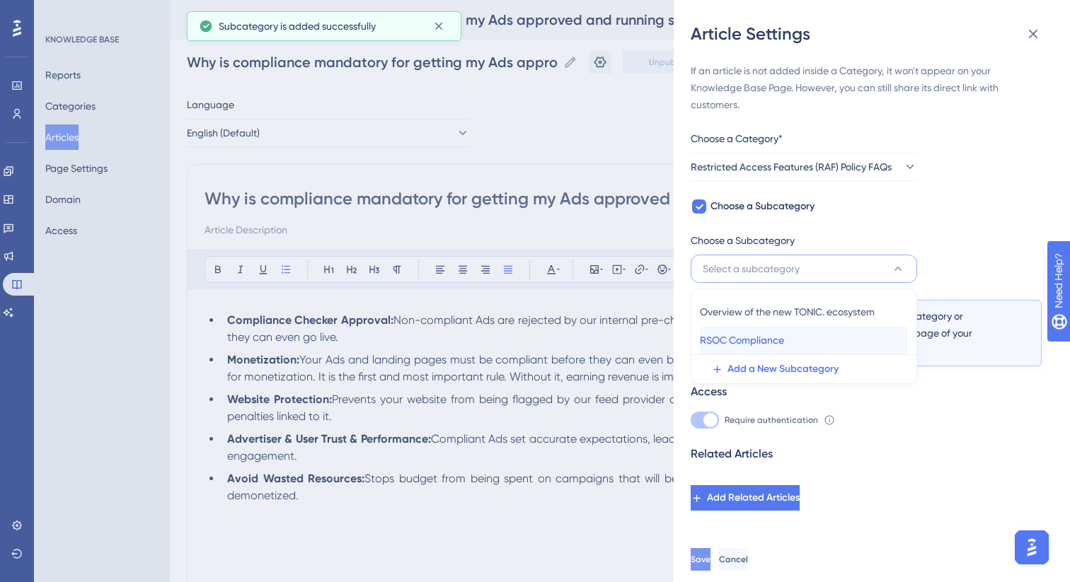
click at [753, 337] on span "RSOC Compliance" at bounding box center [742, 340] width 84 height 17
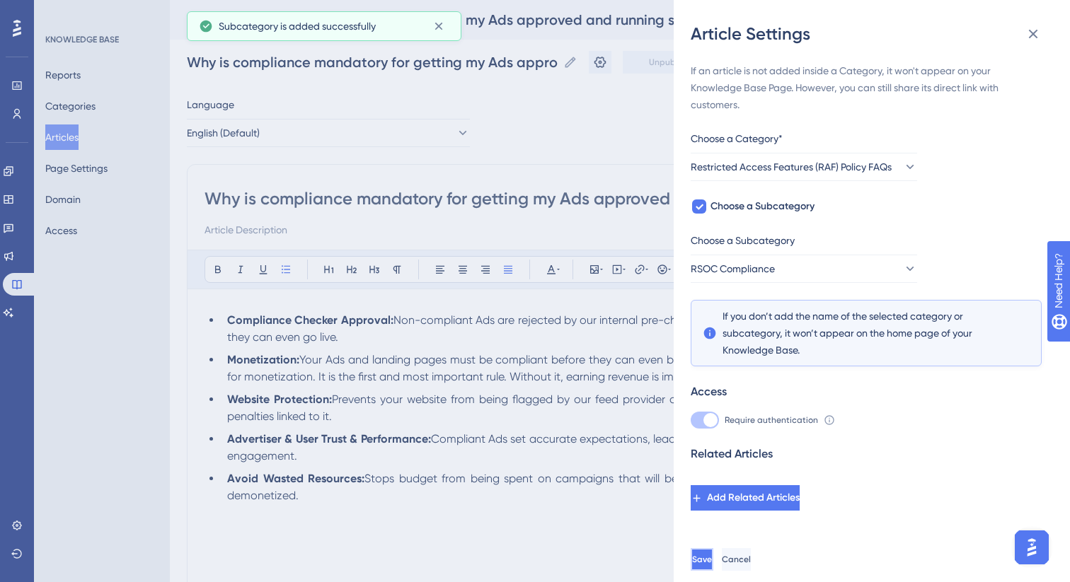
click at [712, 554] on span "Save" at bounding box center [702, 559] width 20 height 11
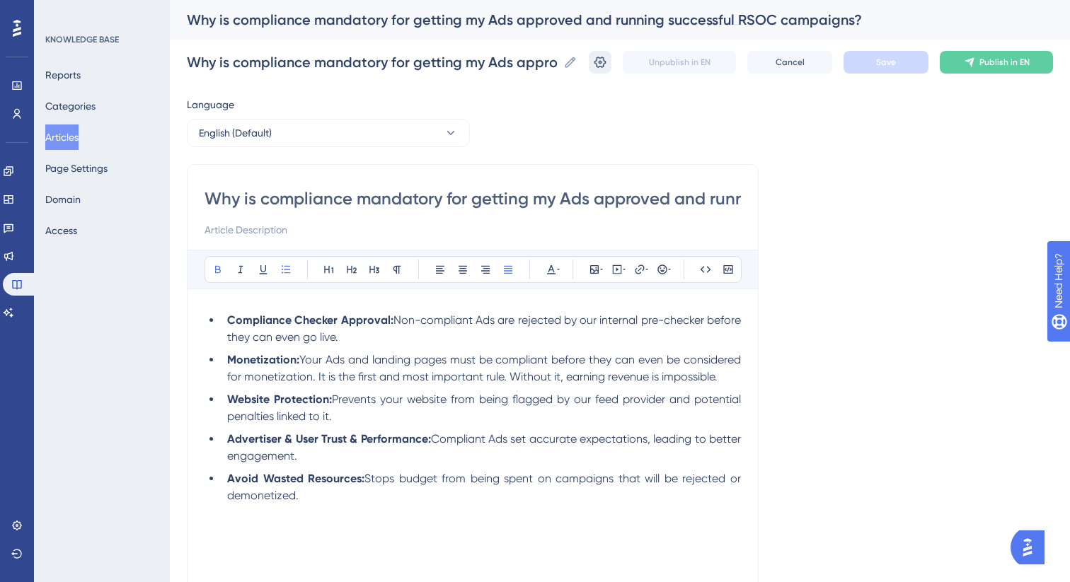
click at [593, 67] on icon at bounding box center [600, 62] width 14 height 14
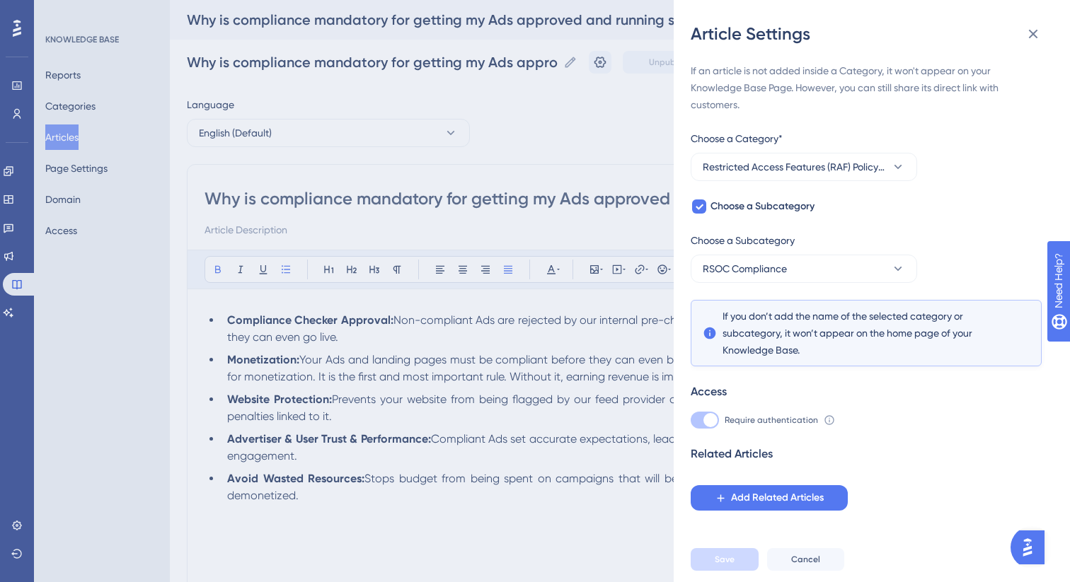
click at [75, 146] on div "Article Settings If an article is not added inside a Category, it won't appear …" at bounding box center [535, 291] width 1070 height 582
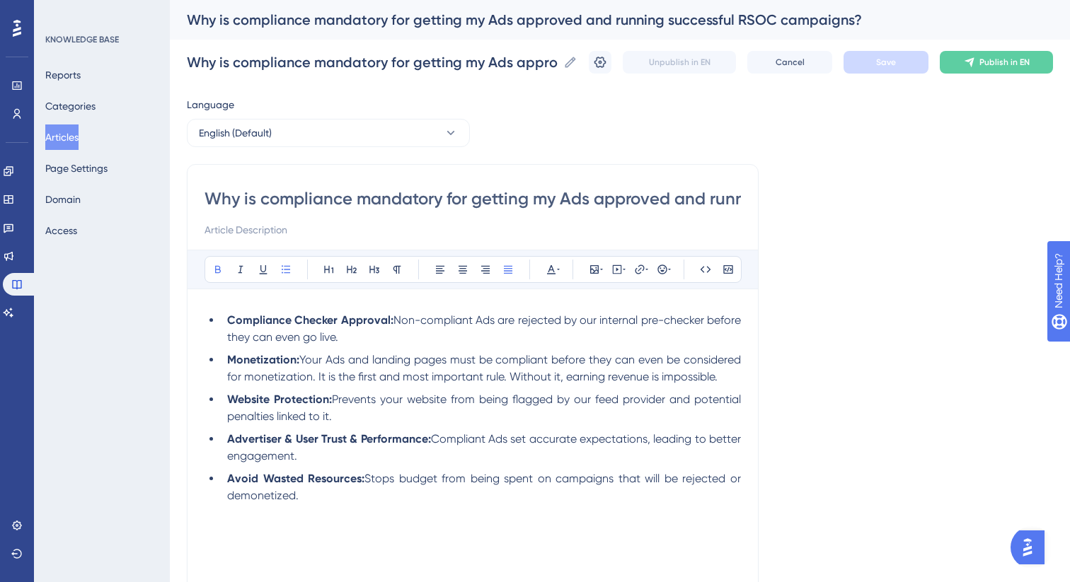
click at [70, 134] on button "Articles" at bounding box center [61, 137] width 33 height 25
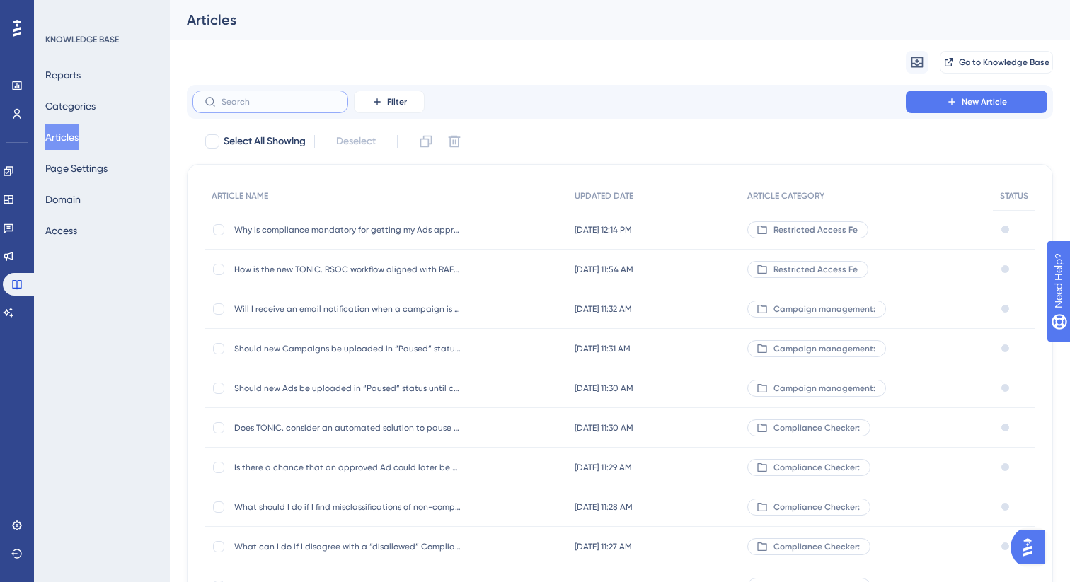
click at [258, 105] on input "text" at bounding box center [278, 102] width 115 height 10
paste input "Can I use AI-generated images or videos in my Ads"
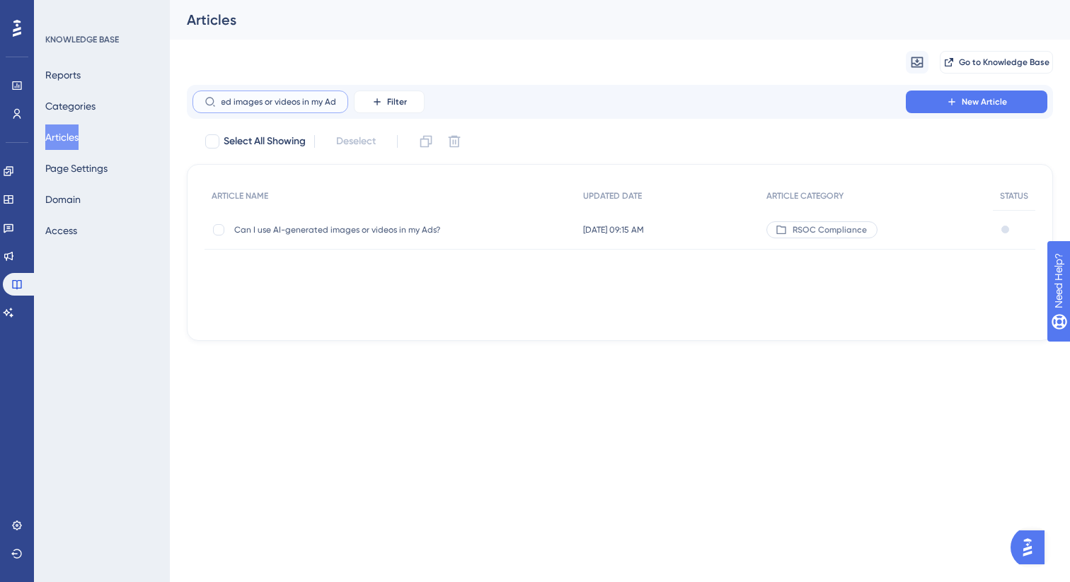
type input "Can I use AI-generated images or videos in my Ads"
click at [335, 234] on span "Can I use AI-generated images or videos in my Ads?" at bounding box center [347, 229] width 226 height 11
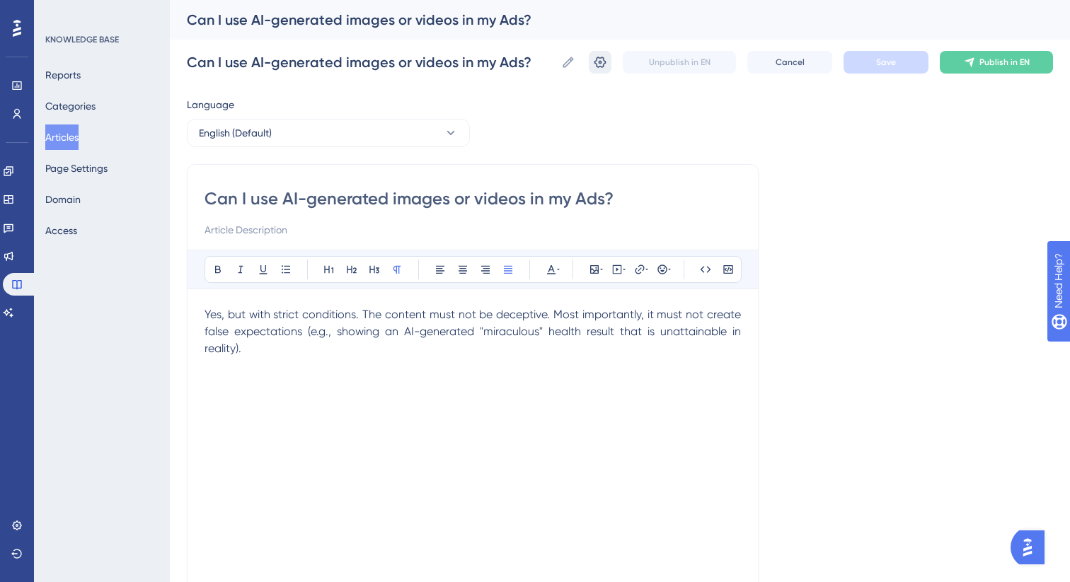
click at [598, 67] on icon at bounding box center [600, 62] width 12 height 11
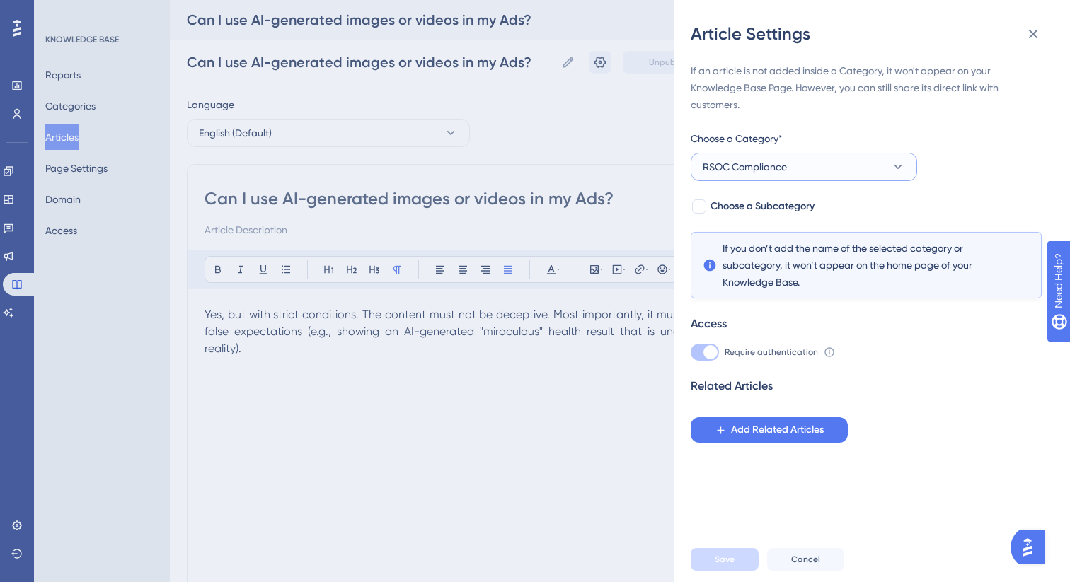
click at [772, 163] on span "RSOC Compliance" at bounding box center [745, 166] width 84 height 17
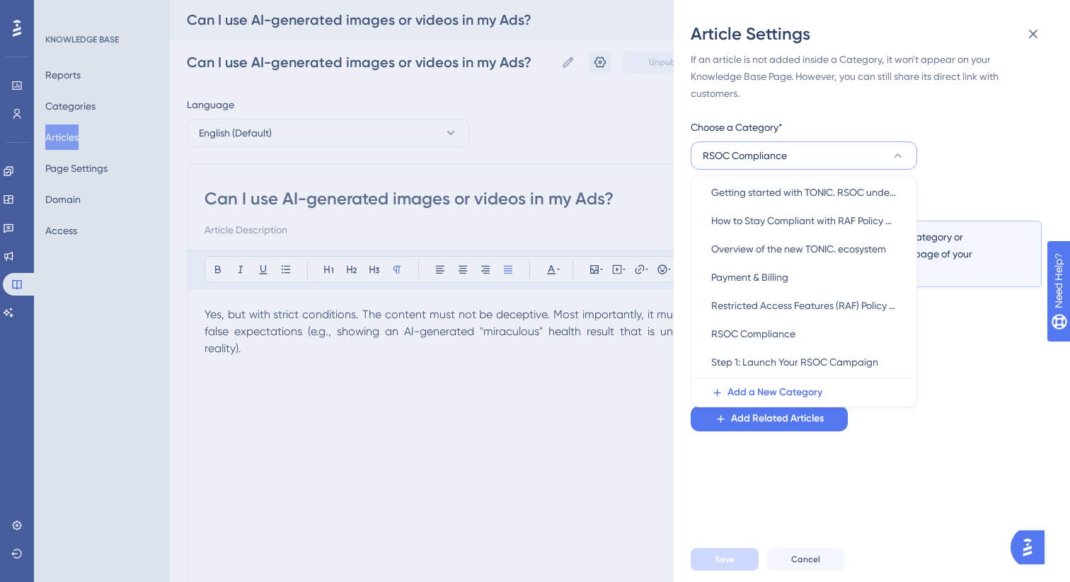
scroll to position [232, 0]
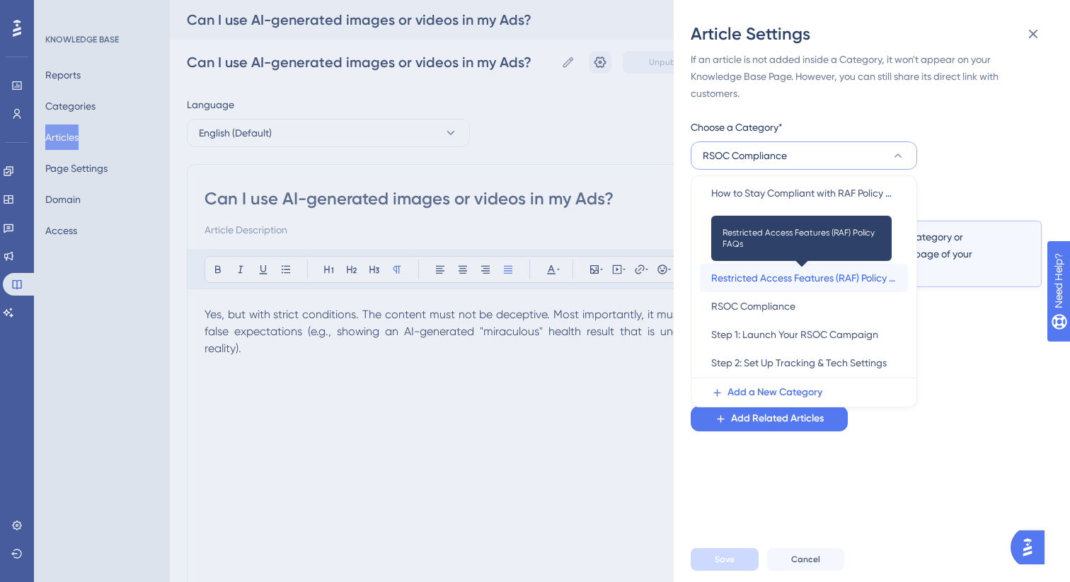
click at [775, 281] on span "Restricted Access Features (RAF) Policy FAQs" at bounding box center [803, 278] width 185 height 17
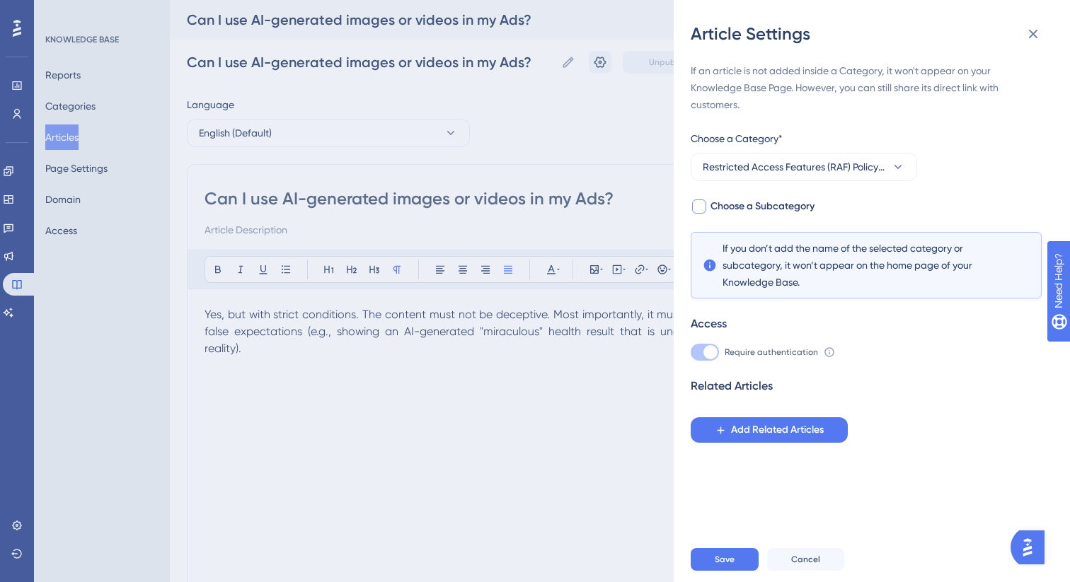
click at [727, 208] on span "Choose a Subcategory" at bounding box center [762, 206] width 104 height 17
checkbox input "true"
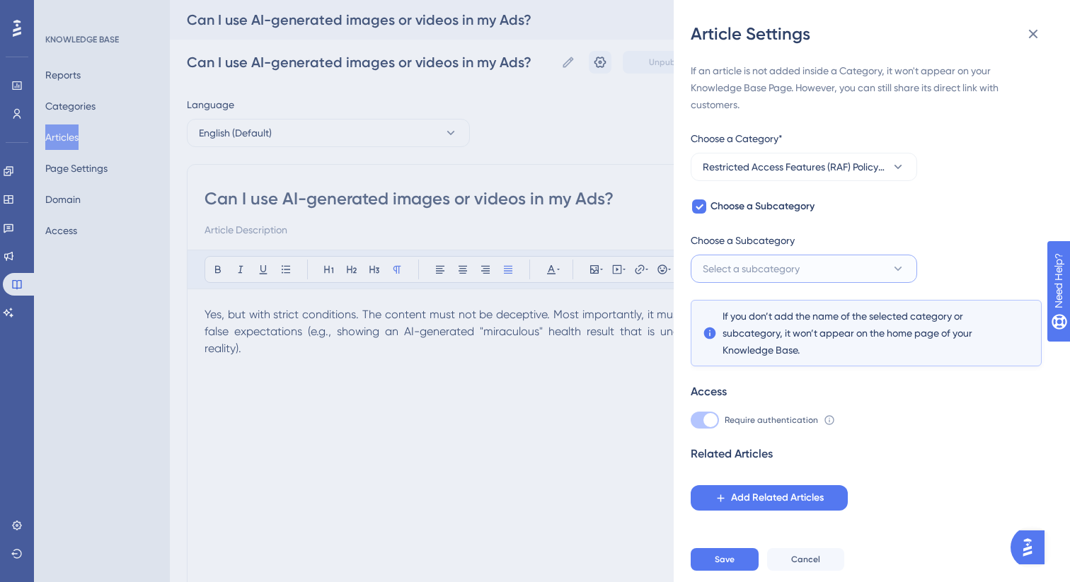
click at [739, 264] on span "Select a subcategory" at bounding box center [751, 268] width 97 height 17
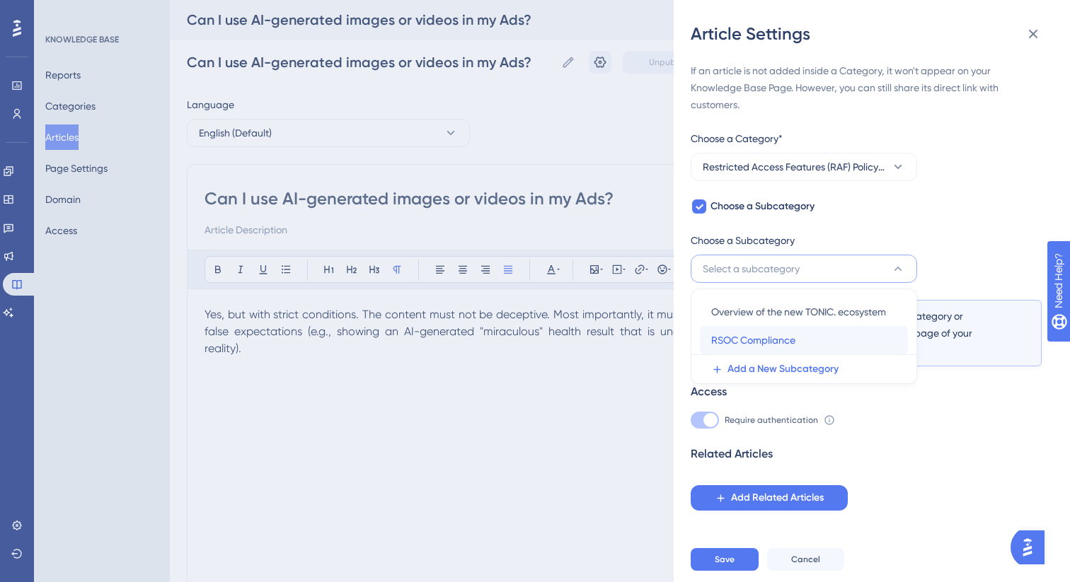
click at [743, 343] on span "RSOC Compliance" at bounding box center [753, 340] width 84 height 17
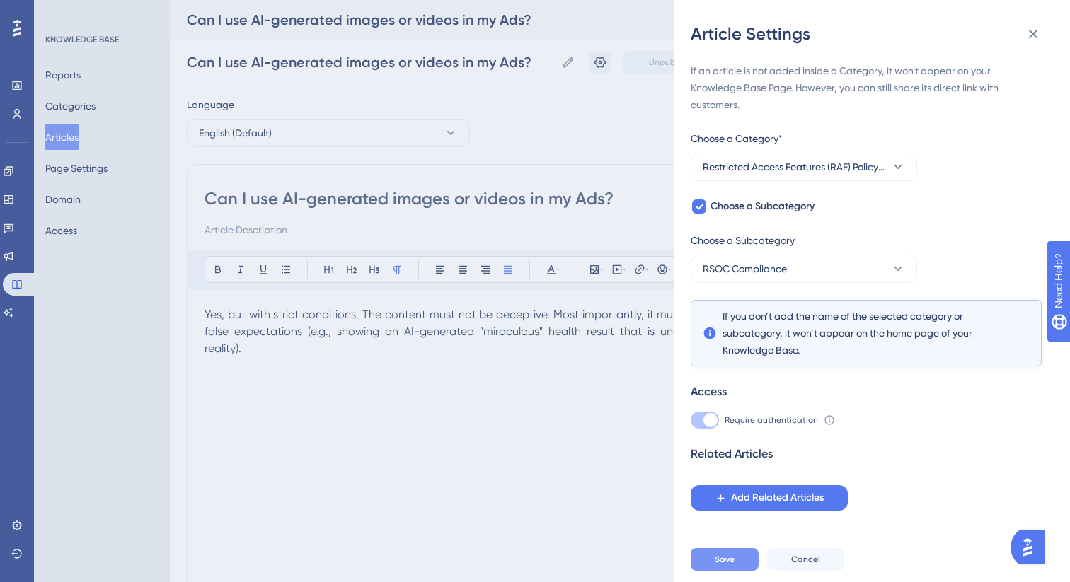
click at [730, 570] on button "Save" at bounding box center [725, 559] width 68 height 23
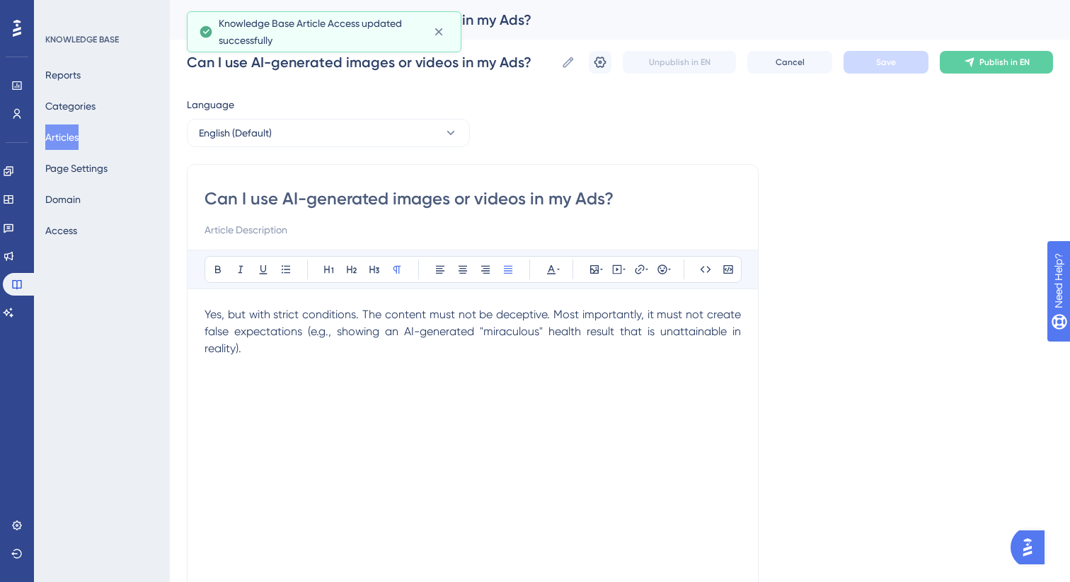
click at [57, 137] on button "Articles" at bounding box center [61, 137] width 33 height 25
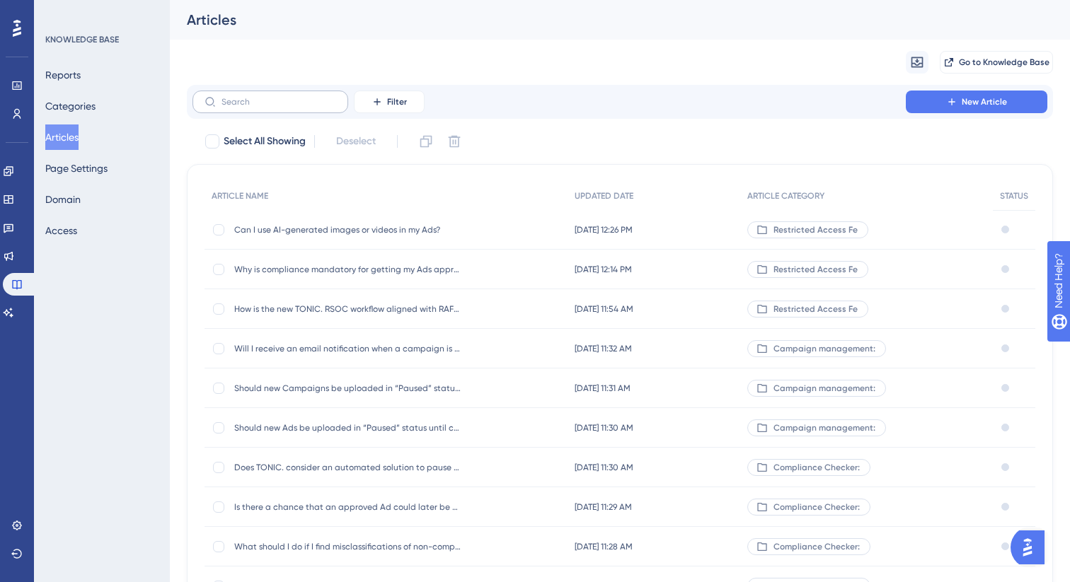
click at [293, 110] on label at bounding box center [270, 102] width 156 height 23
click at [293, 107] on input "text" at bounding box center [278, 102] width 115 height 10
paste input "How exact does the match between the Ad and the article need to be"
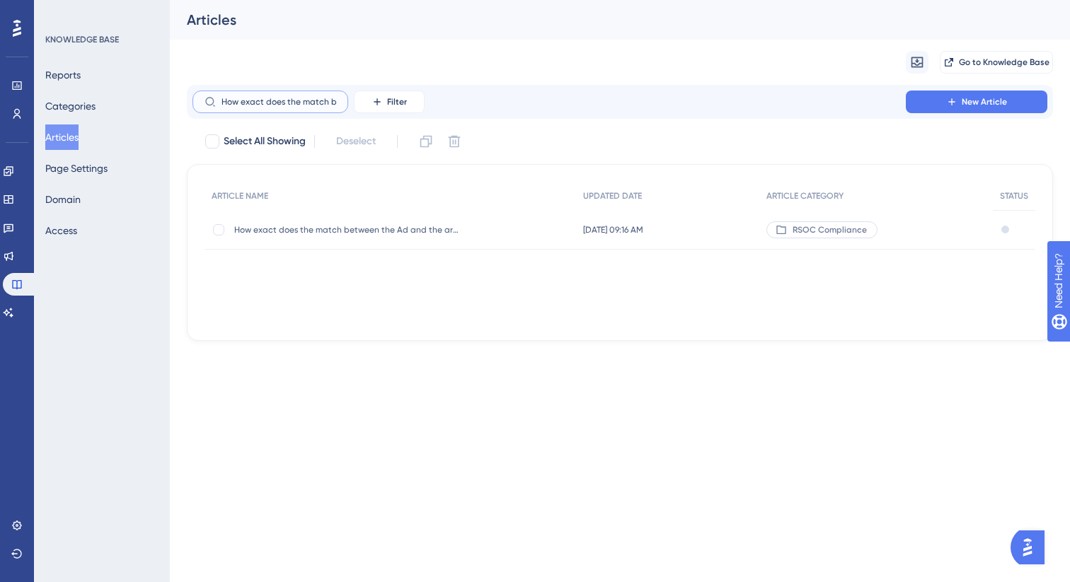
scroll to position [0, 158]
type input "How exact does the match between the Ad and the article need to be"
click at [451, 230] on span "How exact does the match between the Ad and the article need to be?" at bounding box center [347, 229] width 226 height 11
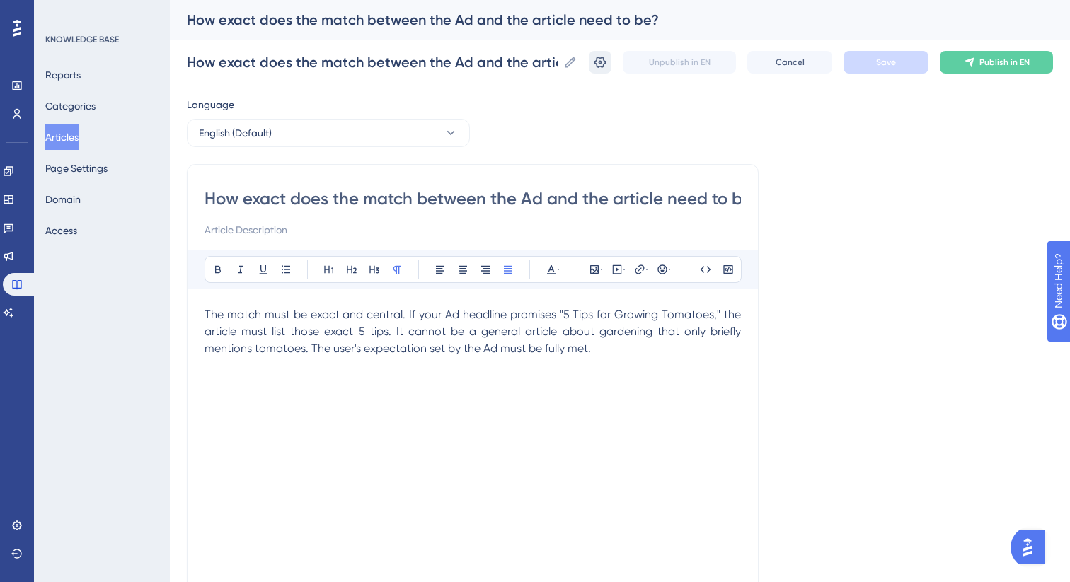
click at [599, 59] on icon at bounding box center [600, 62] width 14 height 14
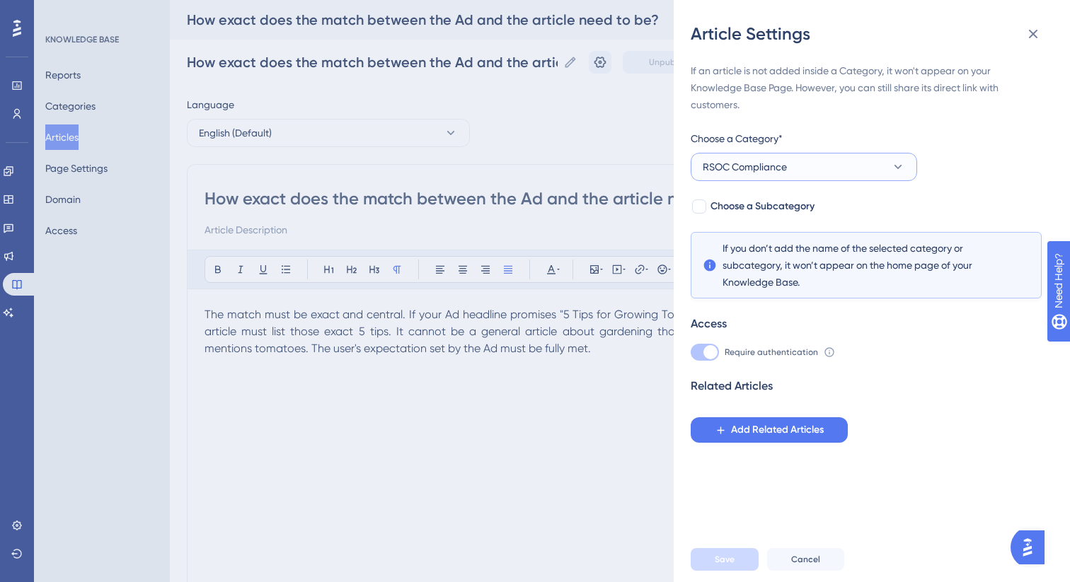
click at [804, 173] on button "RSOC Compliance" at bounding box center [804, 167] width 226 height 28
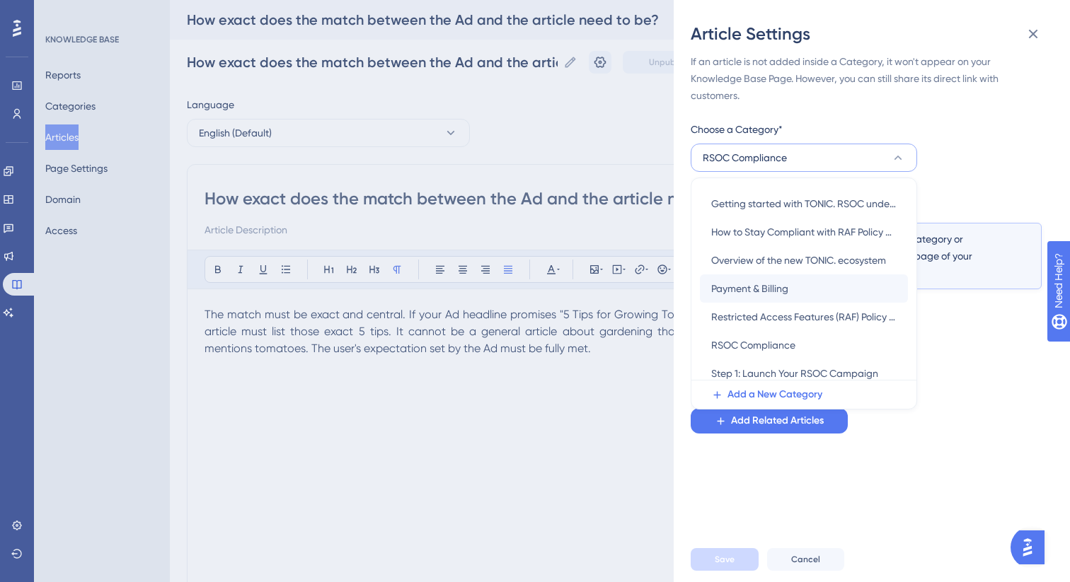
scroll to position [196, 0]
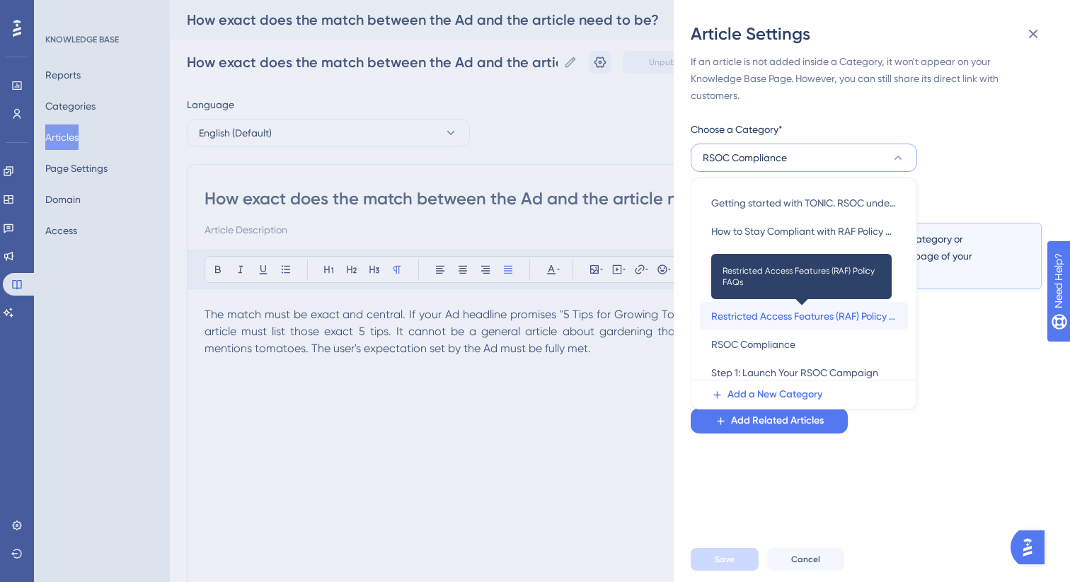
click at [774, 316] on span "Restricted Access Features (RAF) Policy FAQs" at bounding box center [803, 316] width 185 height 17
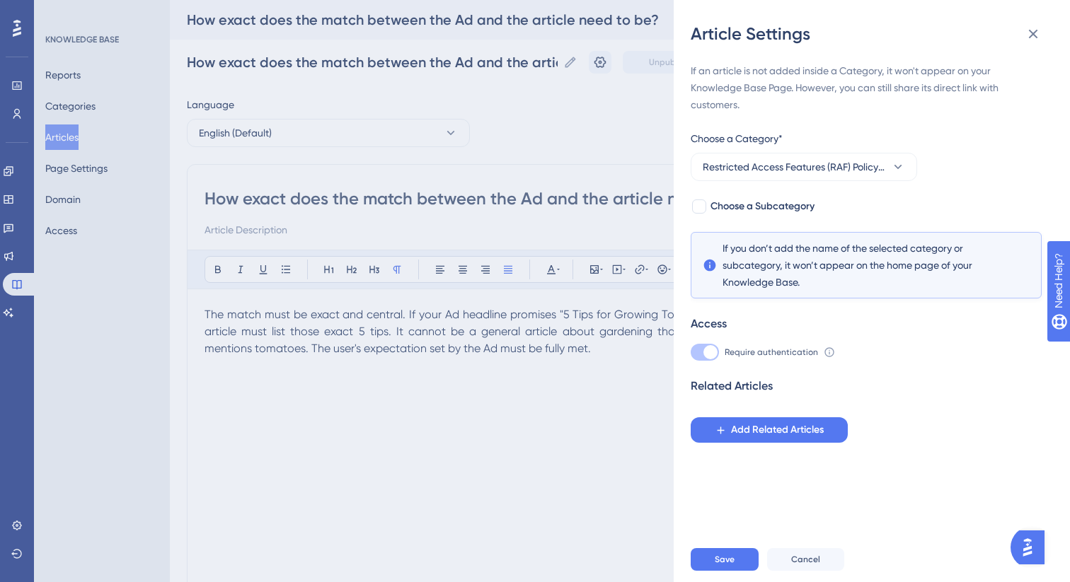
scroll to position [0, 0]
click at [737, 206] on span "Choose a Subcategory" at bounding box center [762, 206] width 104 height 17
checkbox input "true"
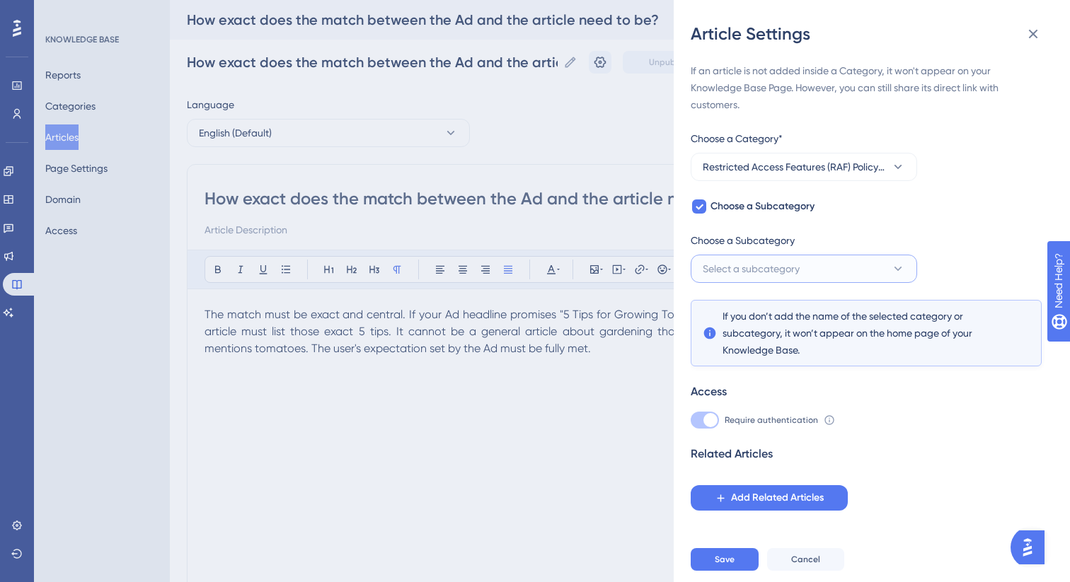
click at [749, 278] on button "Select a subcategory" at bounding box center [804, 269] width 226 height 28
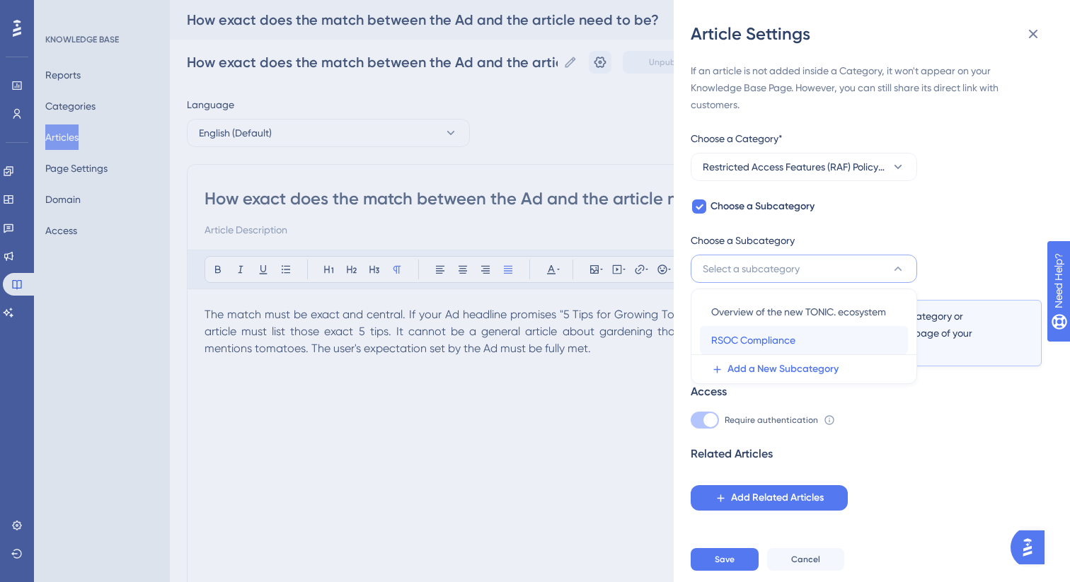
click at [752, 339] on span "RSOC Compliance" at bounding box center [753, 340] width 84 height 17
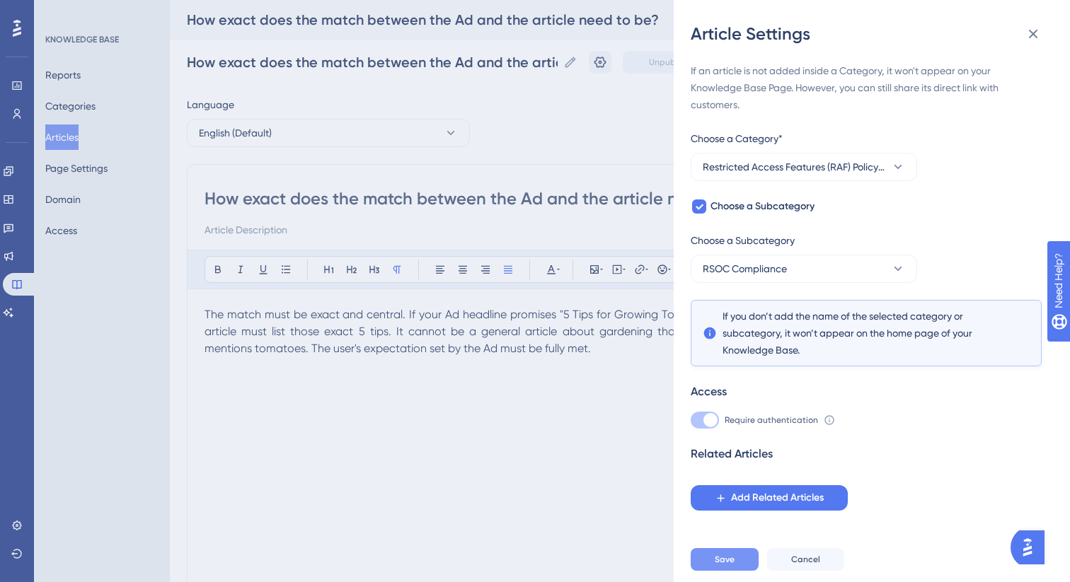
click at [729, 566] on button "Save" at bounding box center [725, 559] width 68 height 23
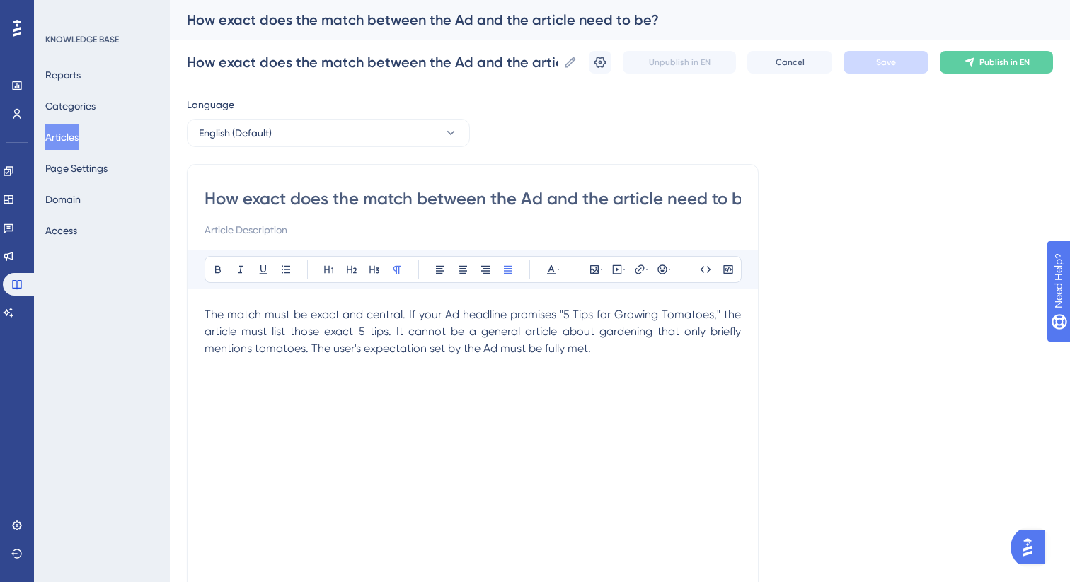
click at [77, 140] on button "Articles" at bounding box center [61, 137] width 33 height 25
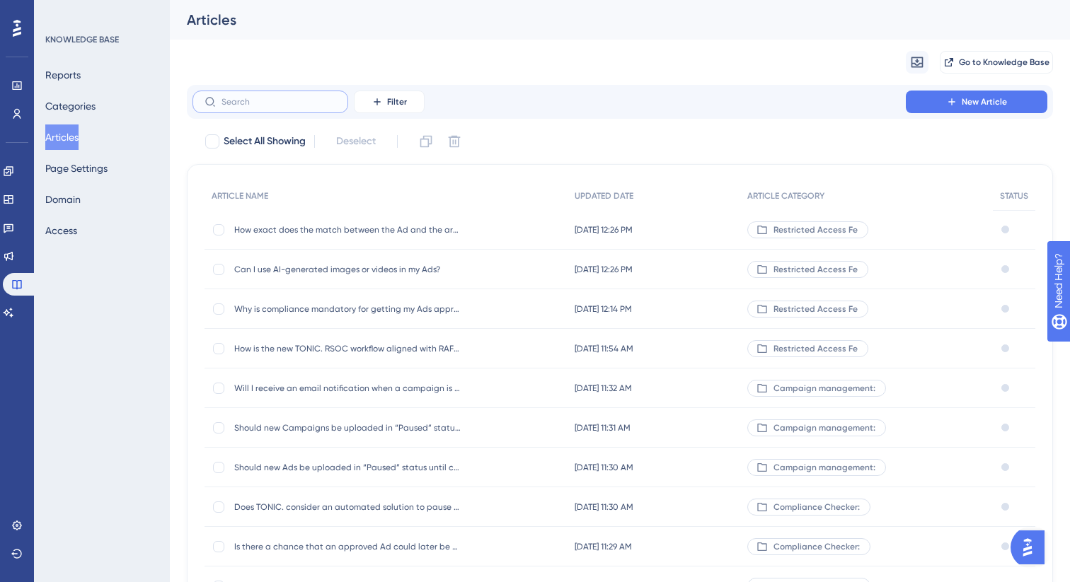
click at [307, 103] on input "text" at bounding box center [278, 102] width 115 height 10
paste input "How do I ensure that my Ads and creatives are compliant?"
type input "How do I ensure that my Ads and creatives are compliant?"
checkbox input "true"
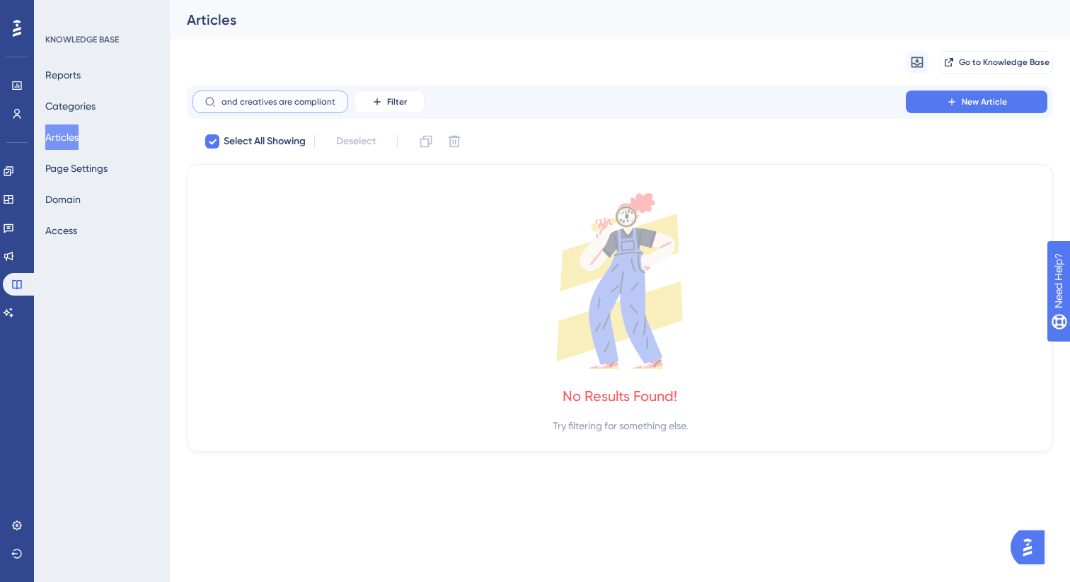
type input "How do I ensure that my Ads and creatives are compliant?"
checkbox input "false"
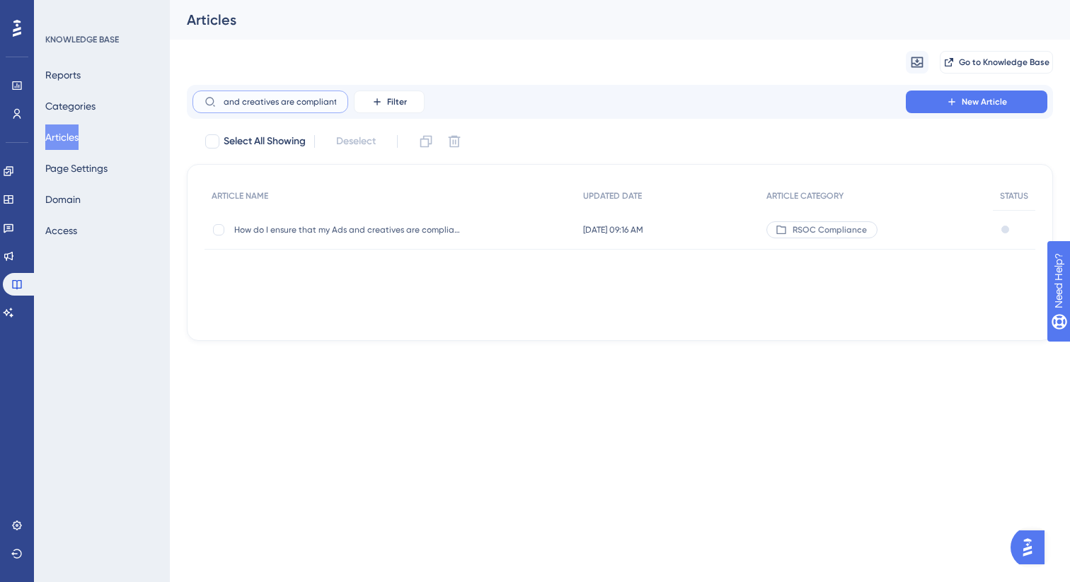
scroll to position [0, 108]
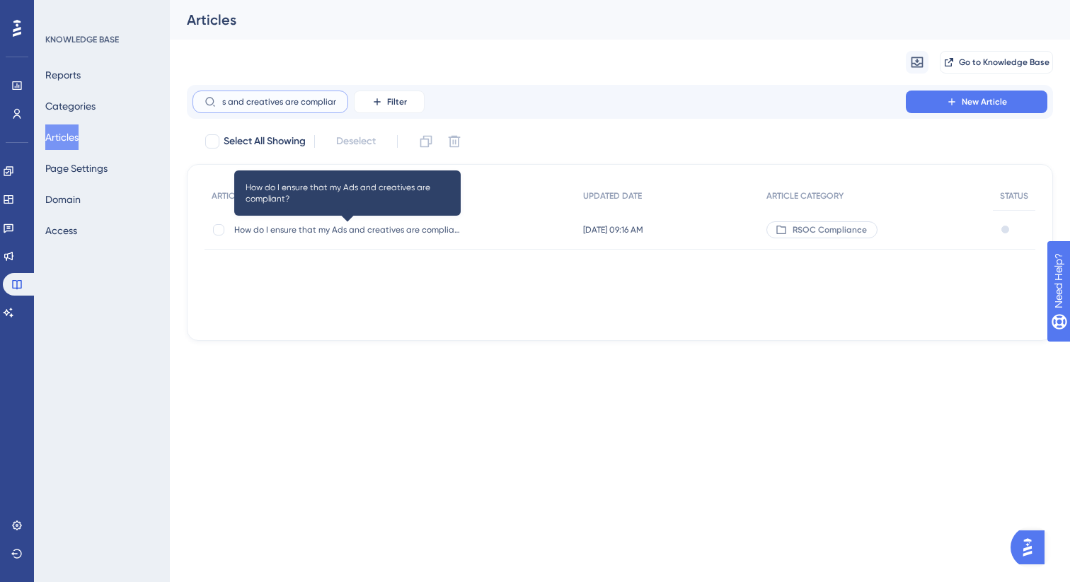
type input "How do I ensure that my Ads and creatives are compliant"
click at [418, 233] on span "How do I ensure that my Ads and creatives are compliant?" at bounding box center [347, 229] width 226 height 11
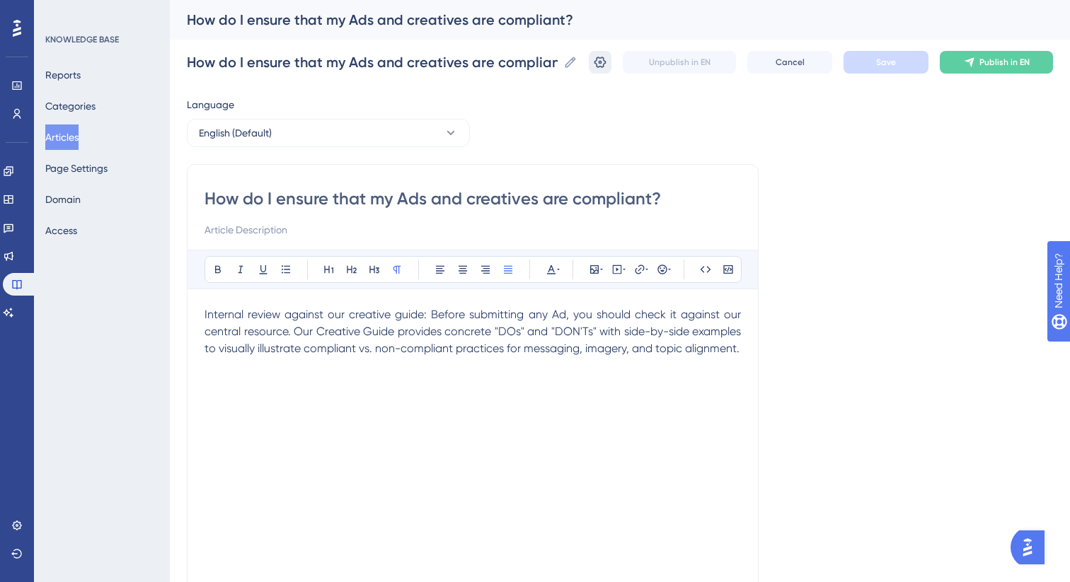
click at [601, 65] on icon at bounding box center [600, 62] width 14 height 14
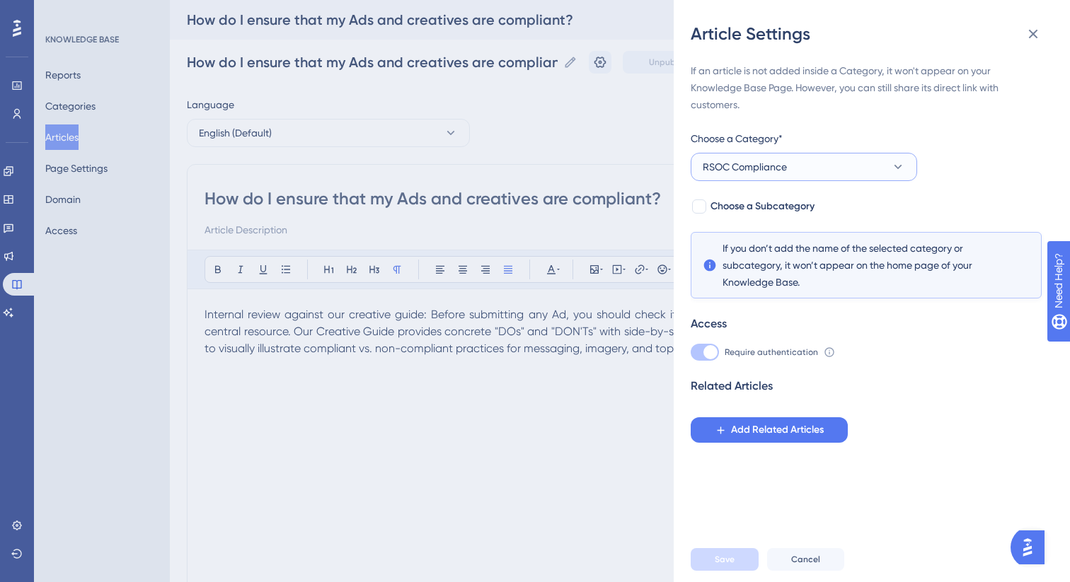
click at [761, 173] on span "RSOC Compliance" at bounding box center [745, 166] width 84 height 17
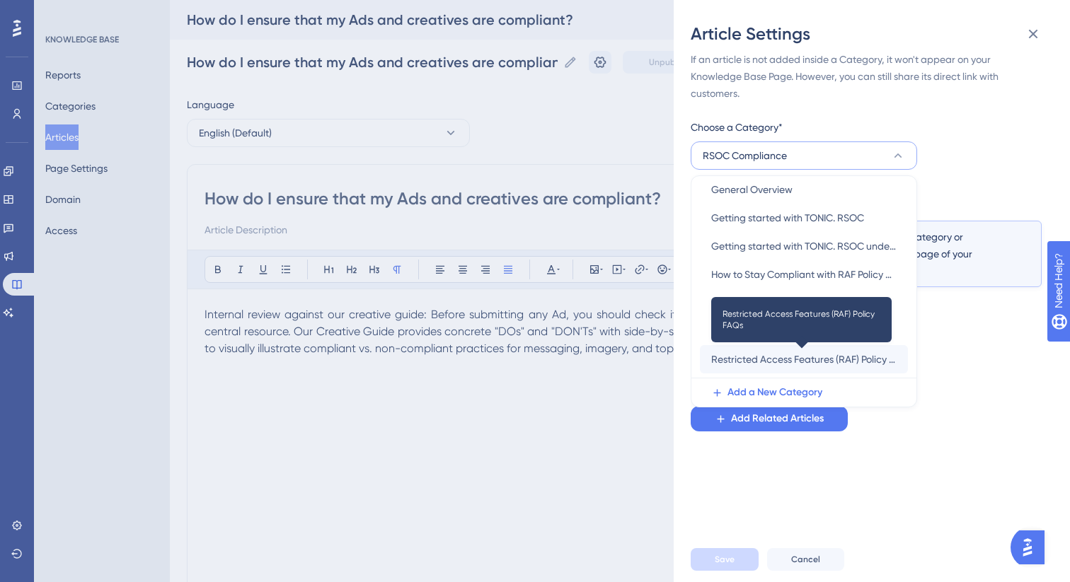
scroll to position [173, 0]
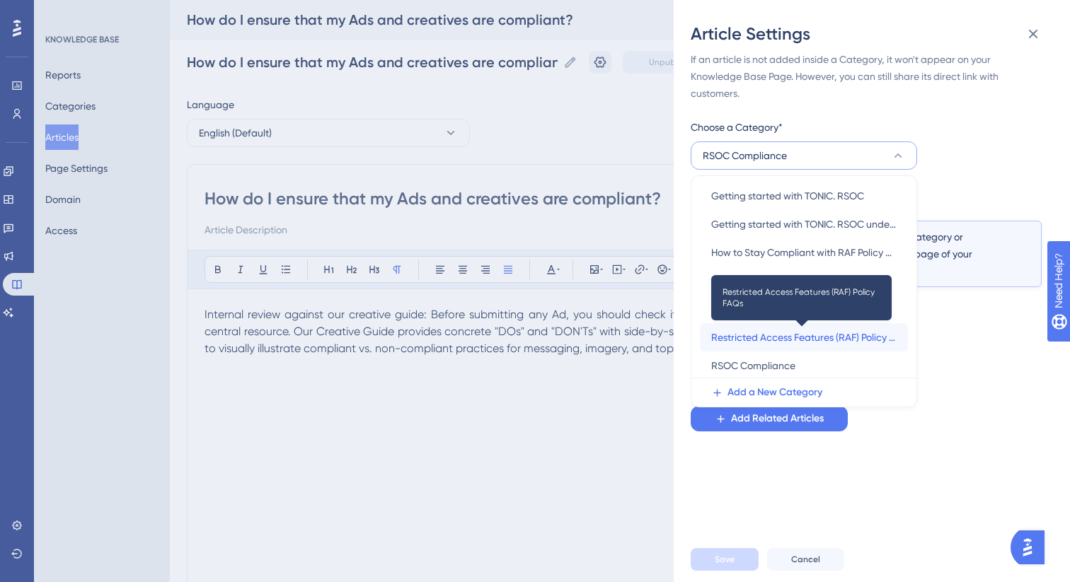
click at [743, 336] on span "Restricted Access Features (RAF) Policy FAQs" at bounding box center [803, 337] width 185 height 17
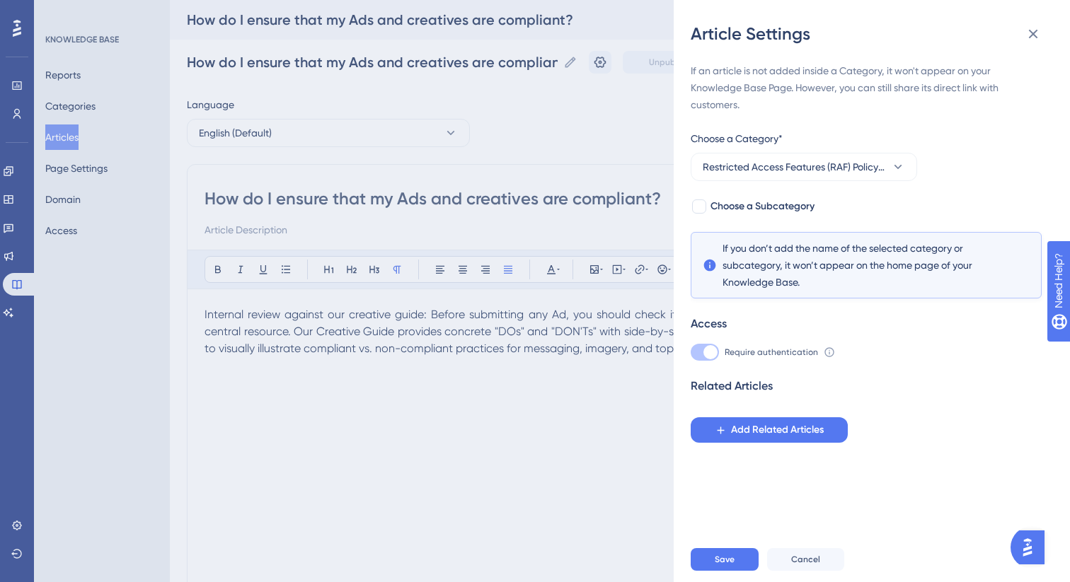
scroll to position [0, 0]
click at [728, 206] on span "Choose a Subcategory" at bounding box center [762, 206] width 104 height 17
checkbox input "true"
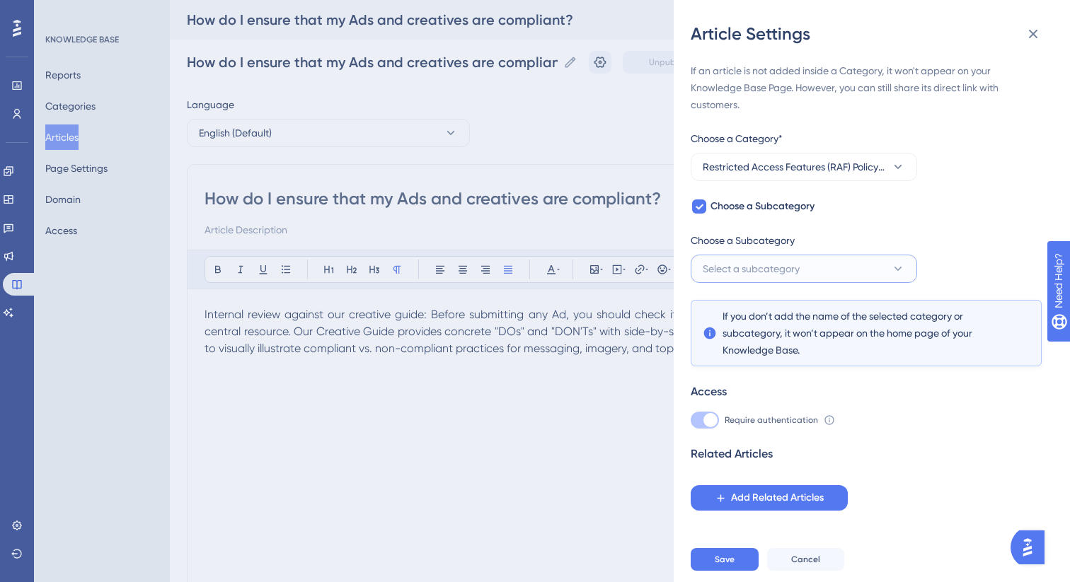
click at [734, 271] on span "Select a subcategory" at bounding box center [751, 268] width 97 height 17
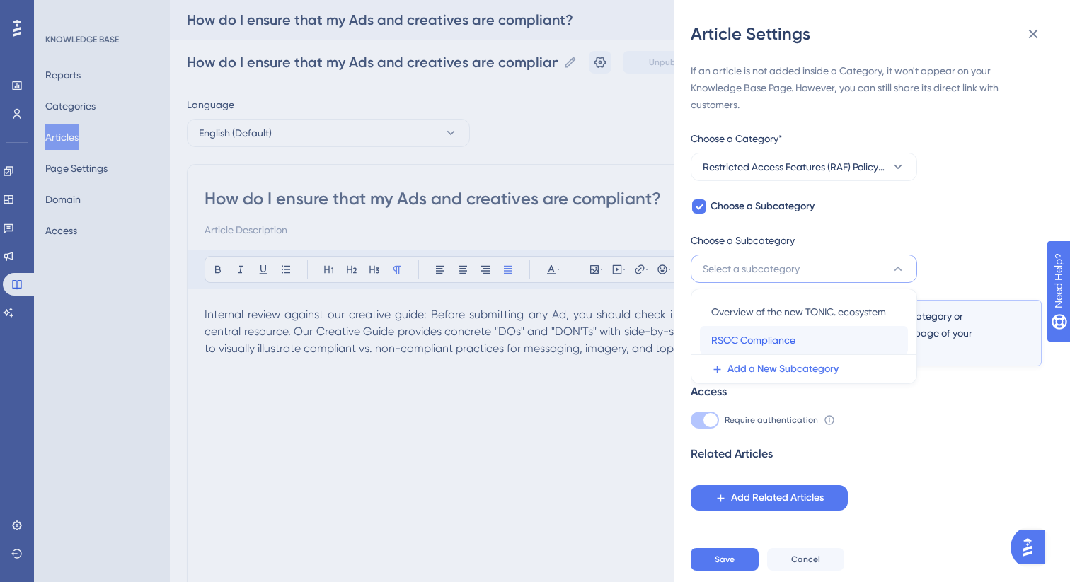
click at [737, 337] on span "RSOC Compliance" at bounding box center [753, 340] width 84 height 17
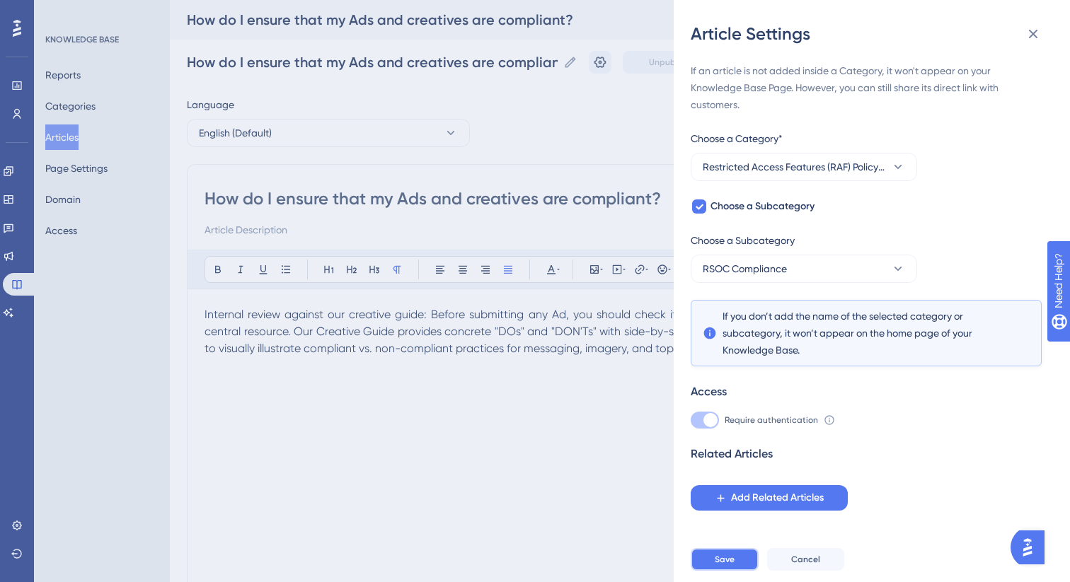
click at [715, 570] on button "Save" at bounding box center [725, 559] width 68 height 23
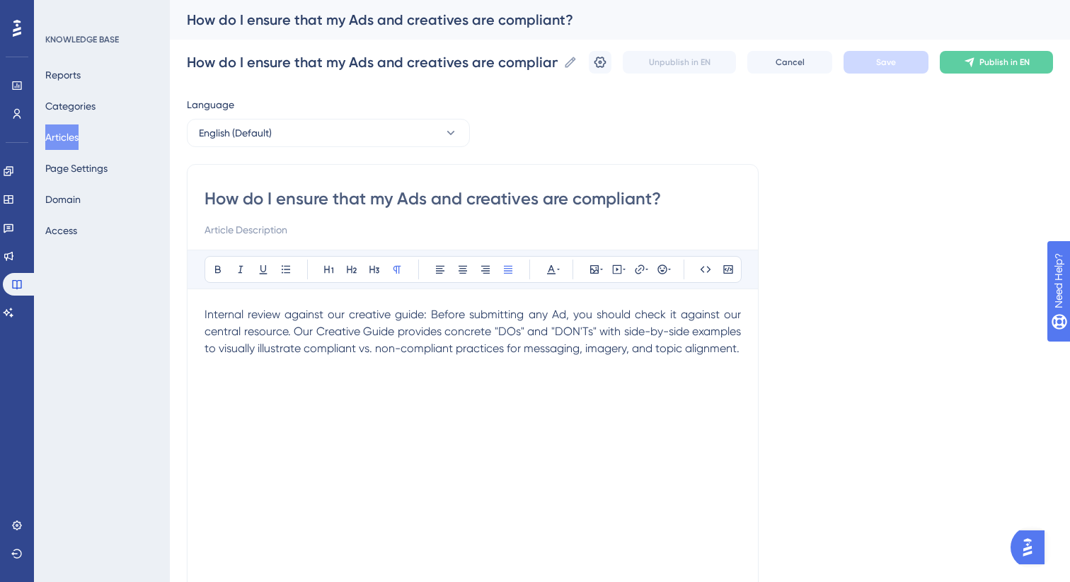
click at [79, 137] on button "Articles" at bounding box center [61, 137] width 33 height 25
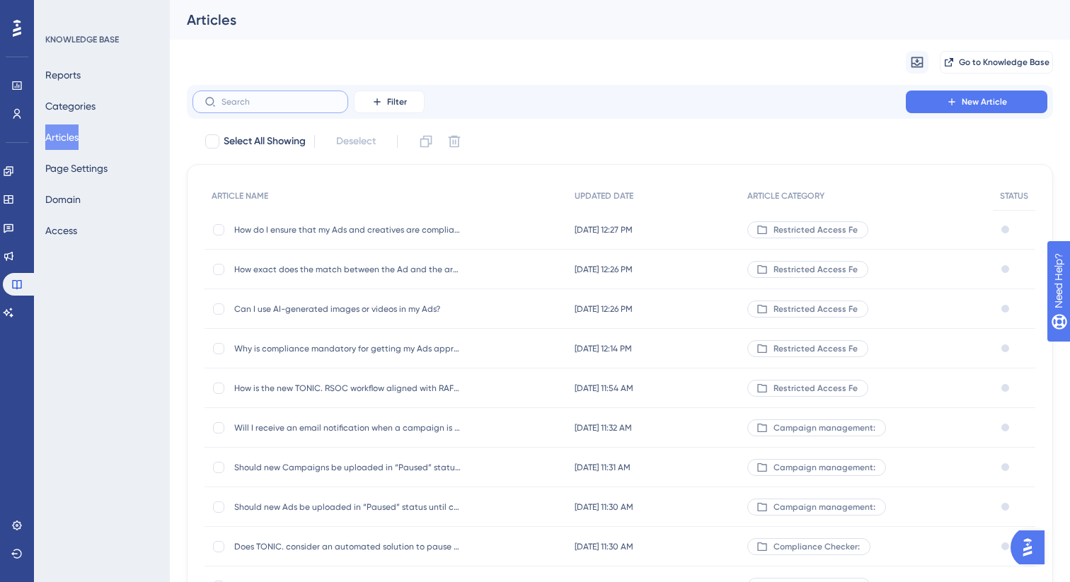
click at [294, 102] on input "text" at bounding box center [278, 102] width 115 height 10
paste input "he article mentions a specific product, but without the possibility to purchase…"
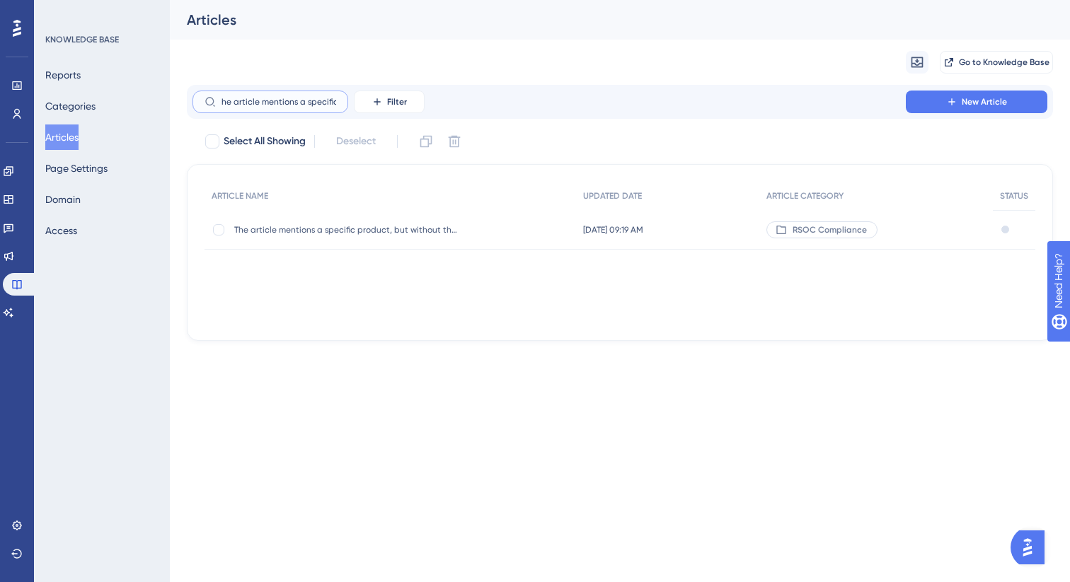
scroll to position [0, 287]
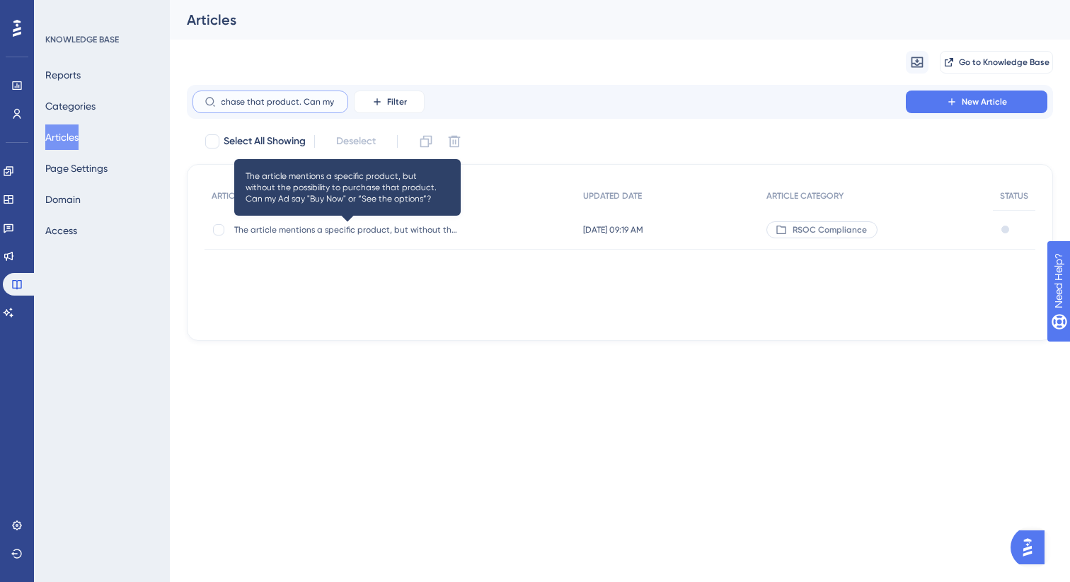
type input "he article mentions a specific product, but without the possibility to purchase…"
click at [403, 226] on span "The article mentions a specific product, but without the possibility to purchas…" at bounding box center [347, 229] width 226 height 11
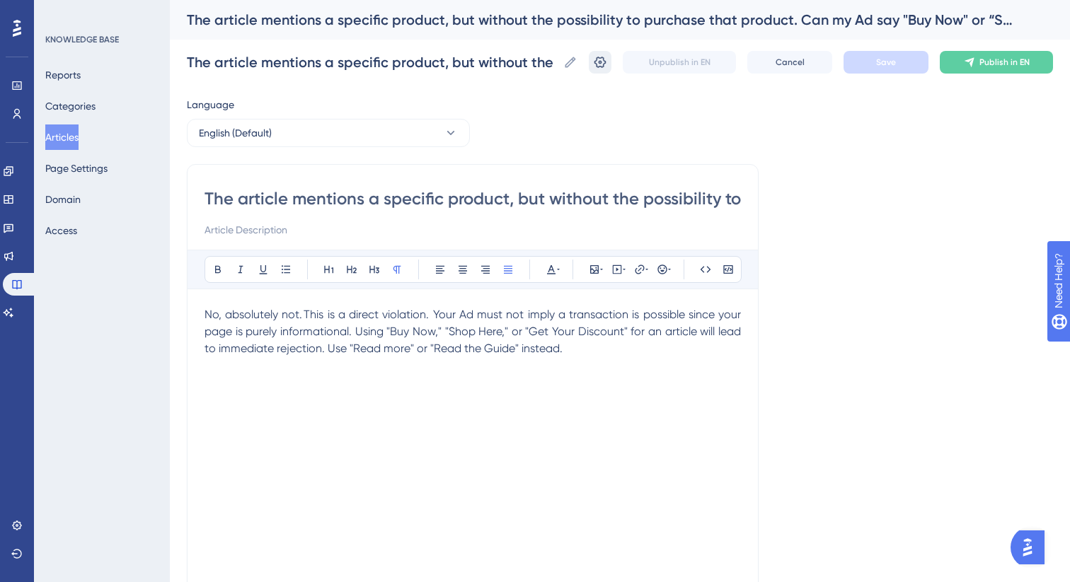
click at [601, 62] on icon at bounding box center [600, 62] width 14 height 14
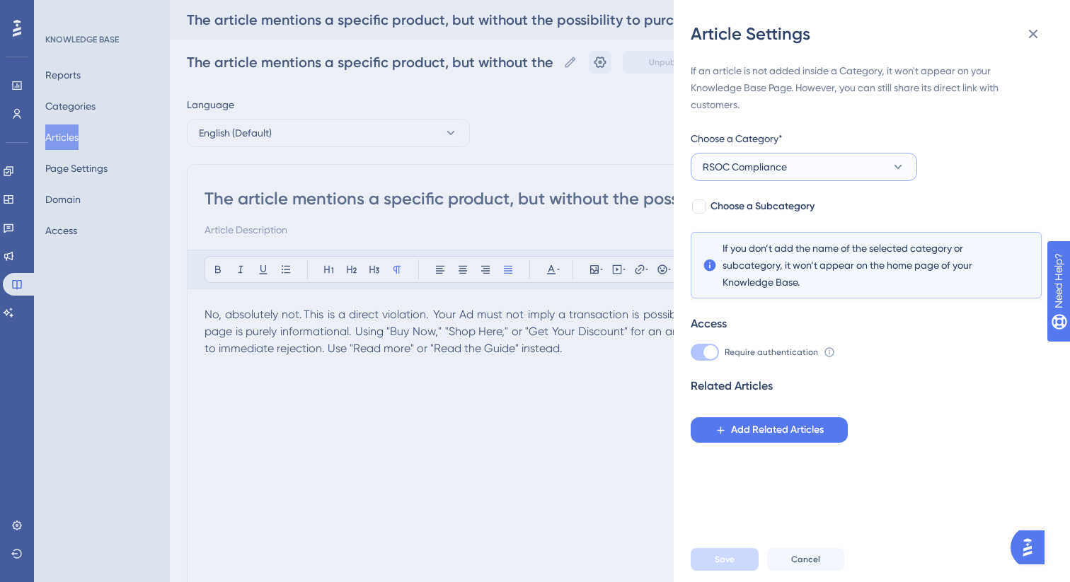
click at [780, 165] on span "RSOC Compliance" at bounding box center [745, 166] width 84 height 17
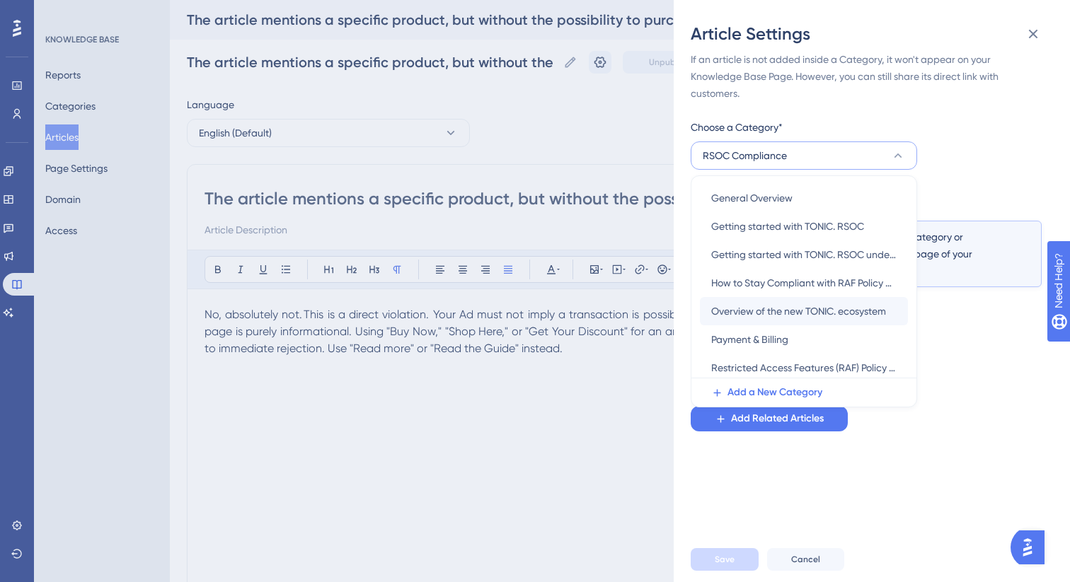
scroll to position [154, 0]
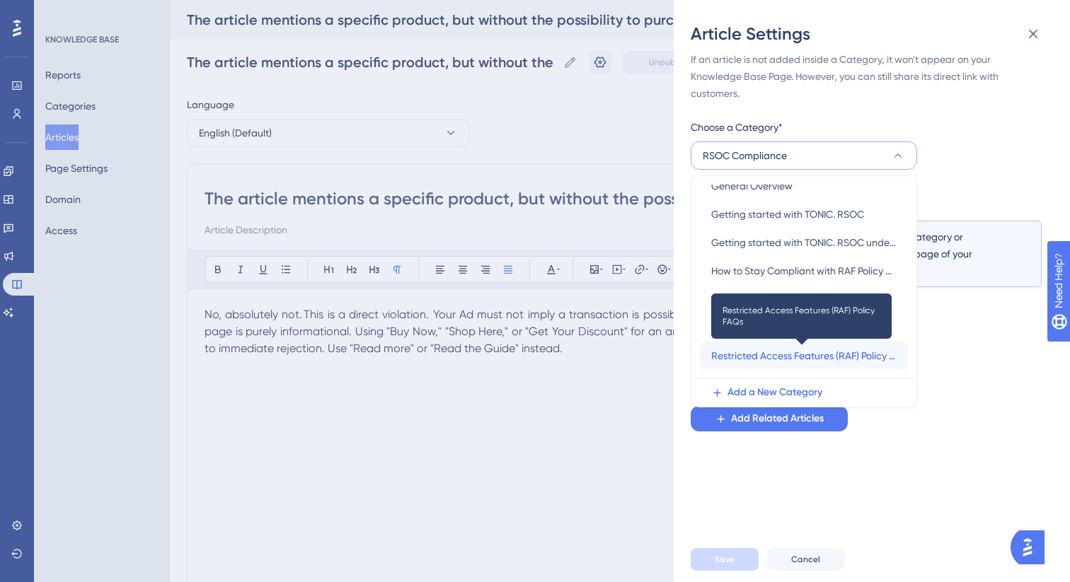
click at [778, 353] on span "Restricted Access Features (RAF) Policy FAQs" at bounding box center [803, 355] width 185 height 17
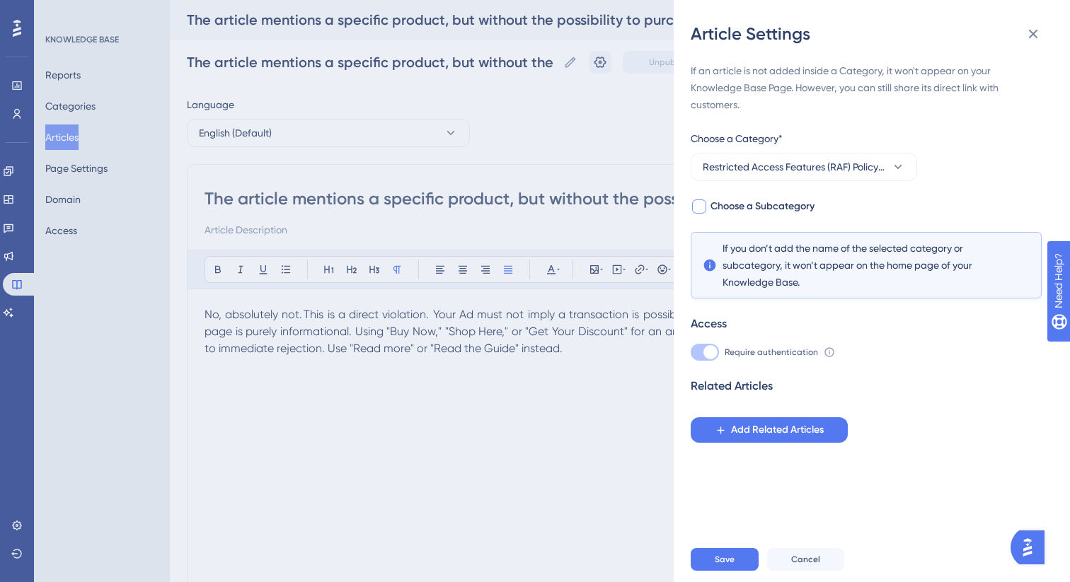
click at [731, 205] on span "Choose a Subcategory" at bounding box center [762, 206] width 104 height 17
checkbox input "true"
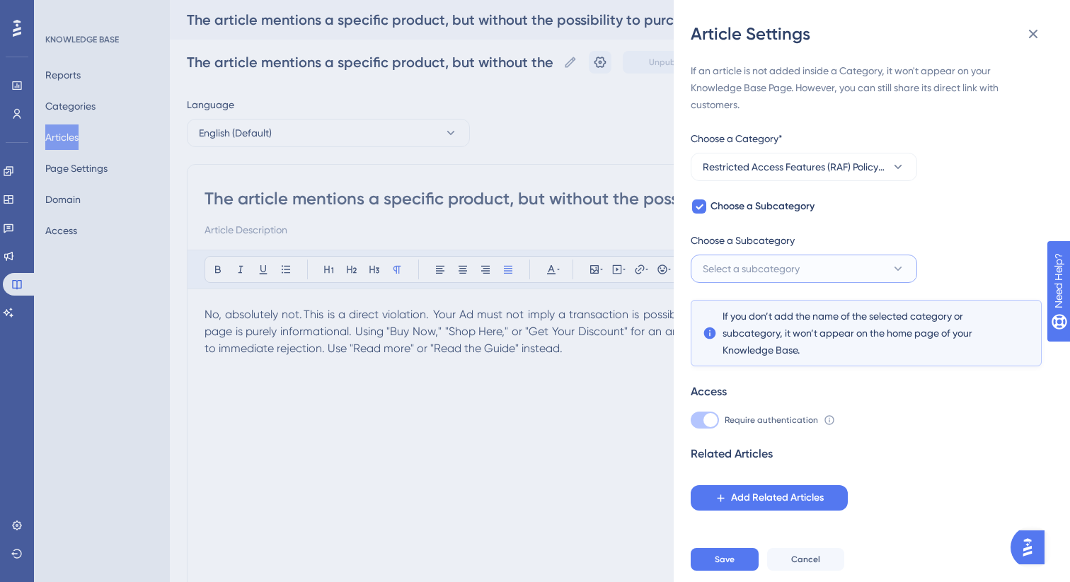
click at [746, 261] on span "Select a subcategory" at bounding box center [751, 268] width 97 height 17
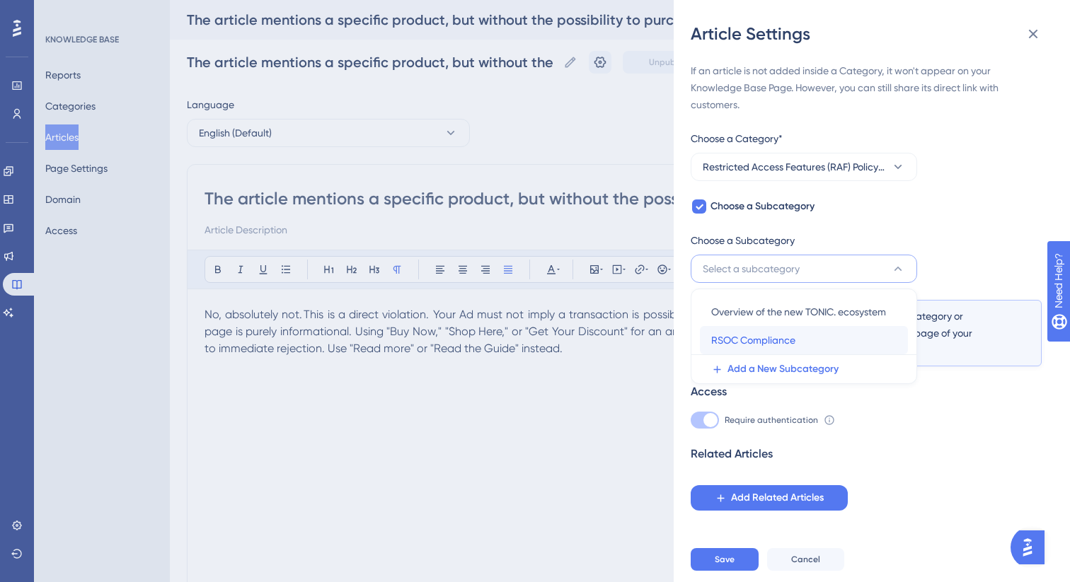
click at [755, 340] on span "RSOC Compliance" at bounding box center [753, 340] width 84 height 17
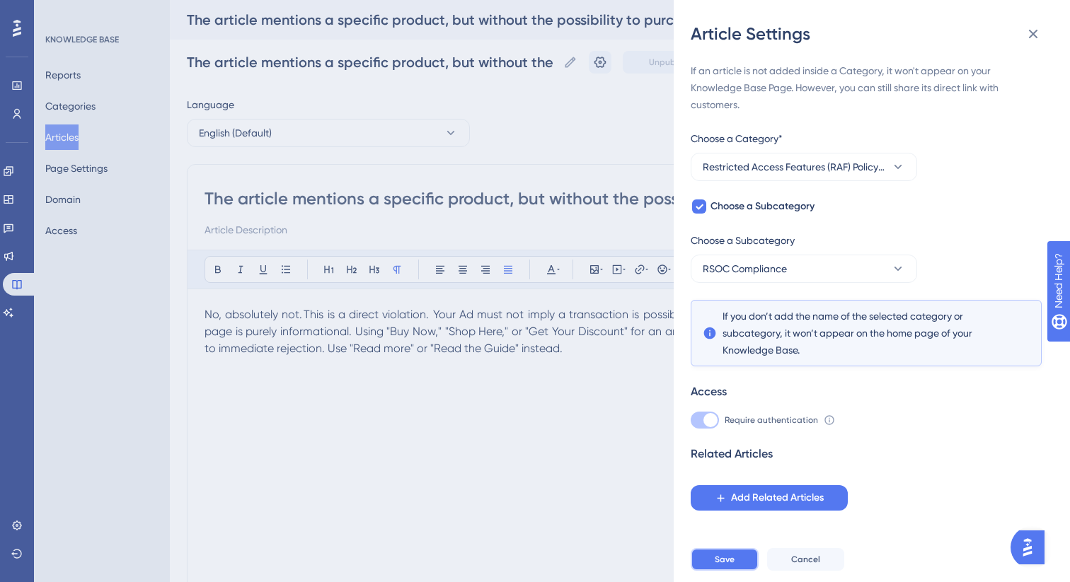
click at [727, 558] on span "Save" at bounding box center [725, 559] width 20 height 11
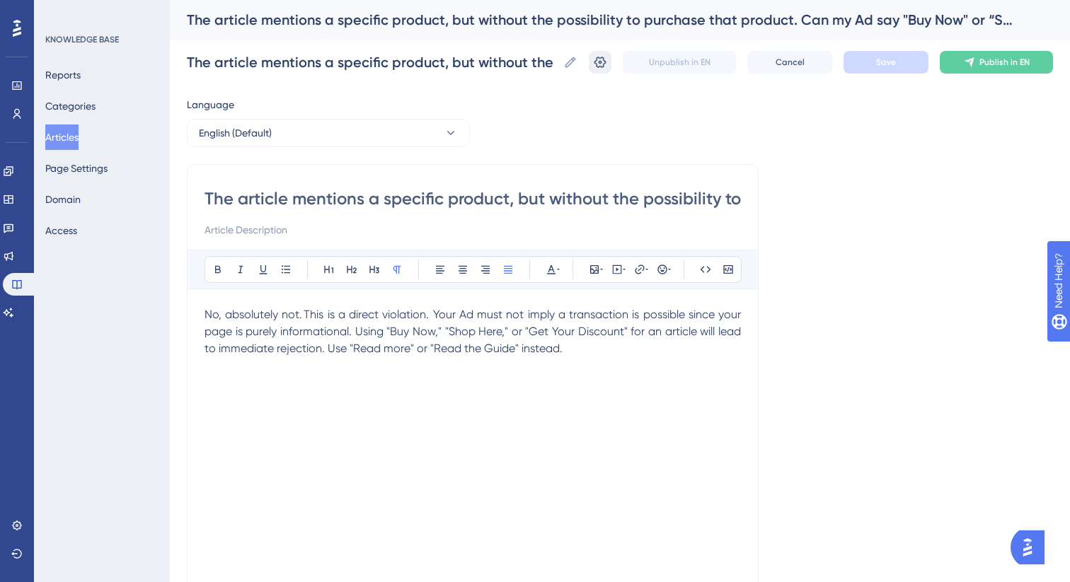
click at [603, 70] on button at bounding box center [600, 62] width 23 height 23
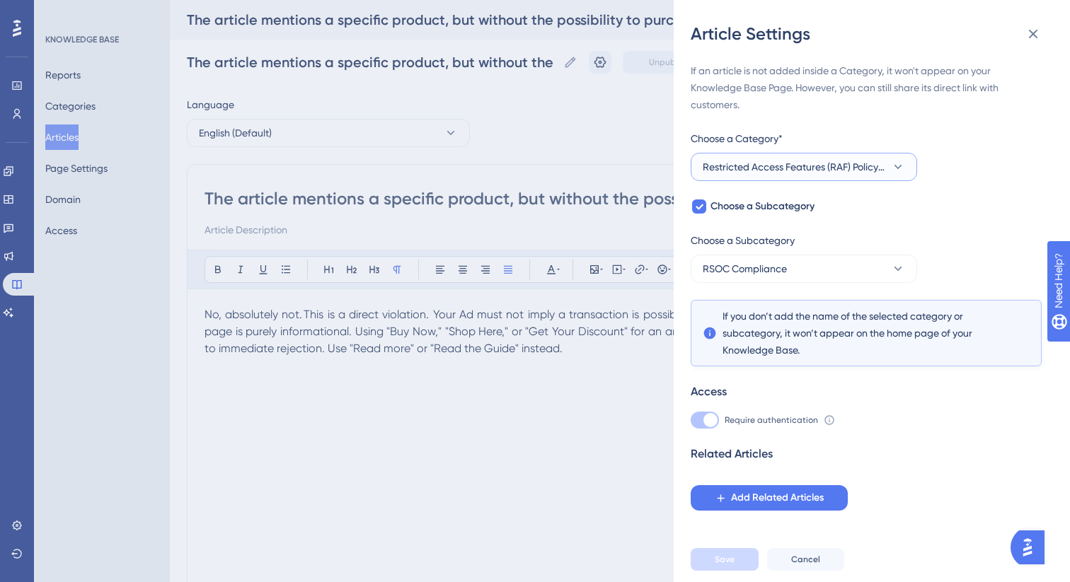
click at [814, 166] on span "Restricted Access Features (RAF) Policy FAQs" at bounding box center [794, 166] width 183 height 17
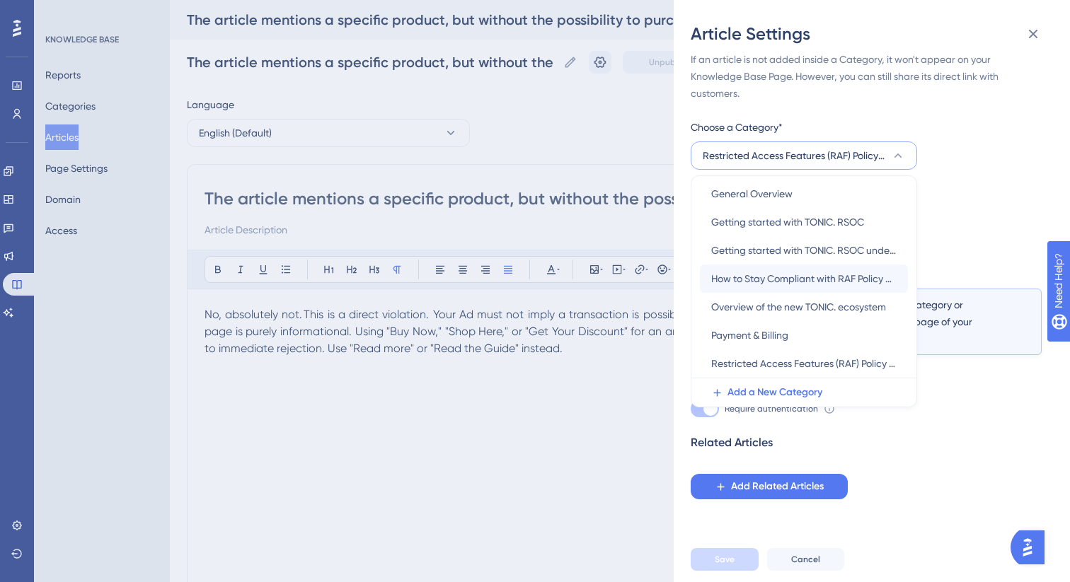
scroll to position [146, 0]
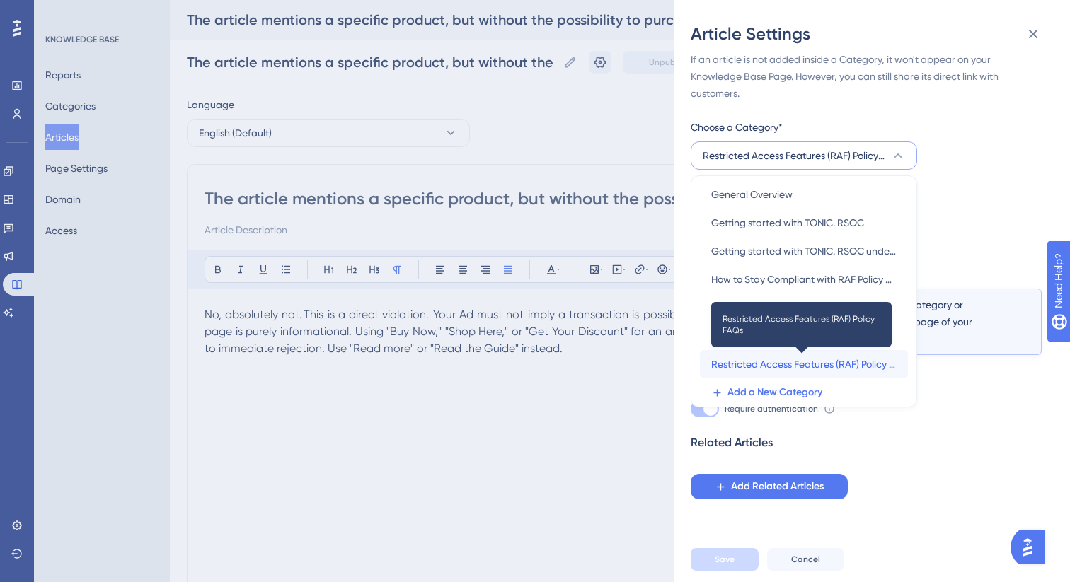
click at [764, 357] on span "Restricted Access Features (RAF) Policy FAQs" at bounding box center [803, 364] width 185 height 17
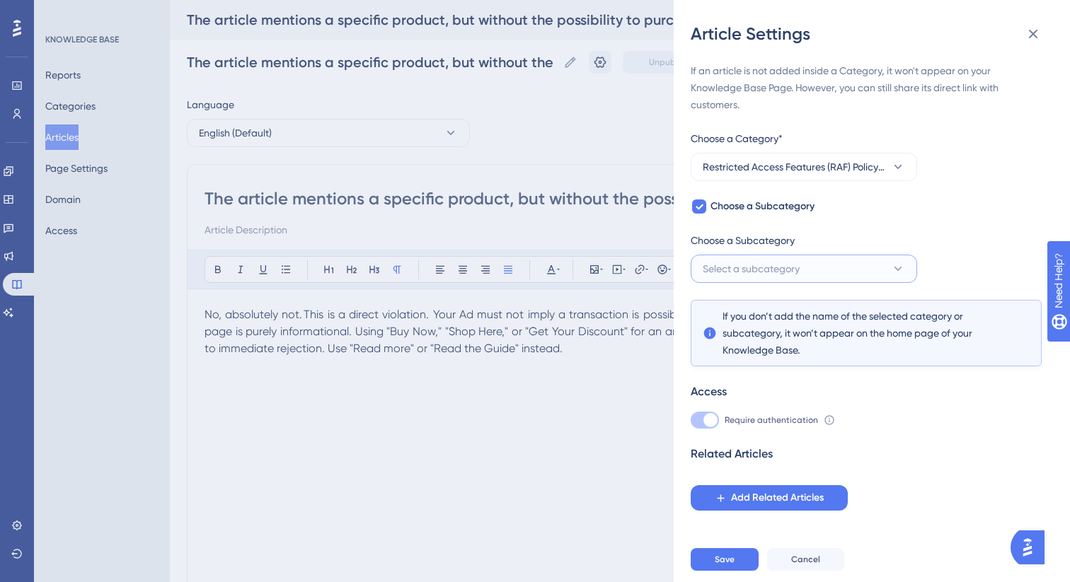
click at [732, 261] on span "Select a subcategory" at bounding box center [751, 268] width 97 height 17
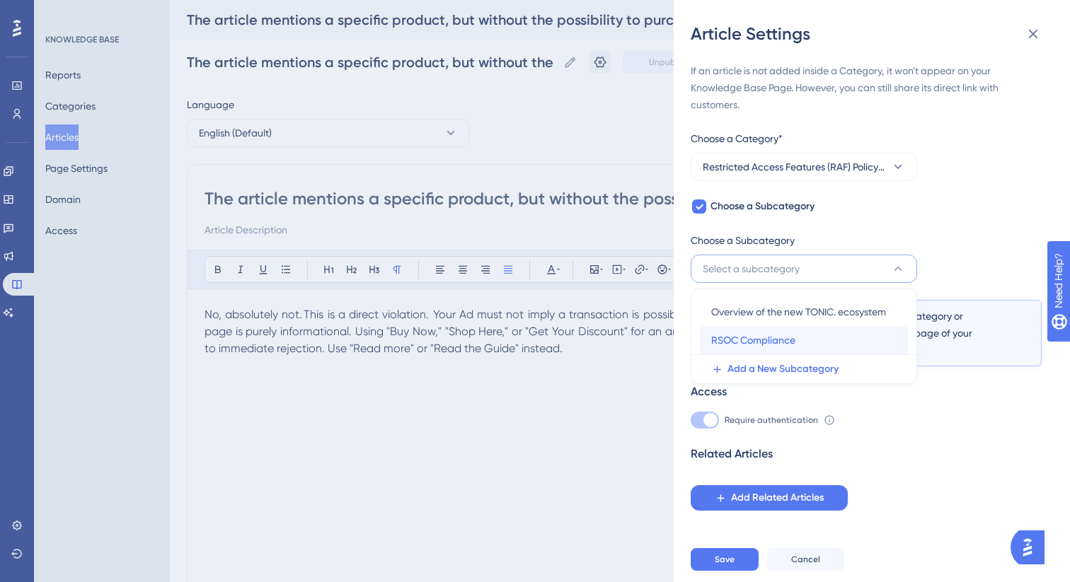
click at [752, 336] on span "RSOC Compliance" at bounding box center [753, 340] width 84 height 17
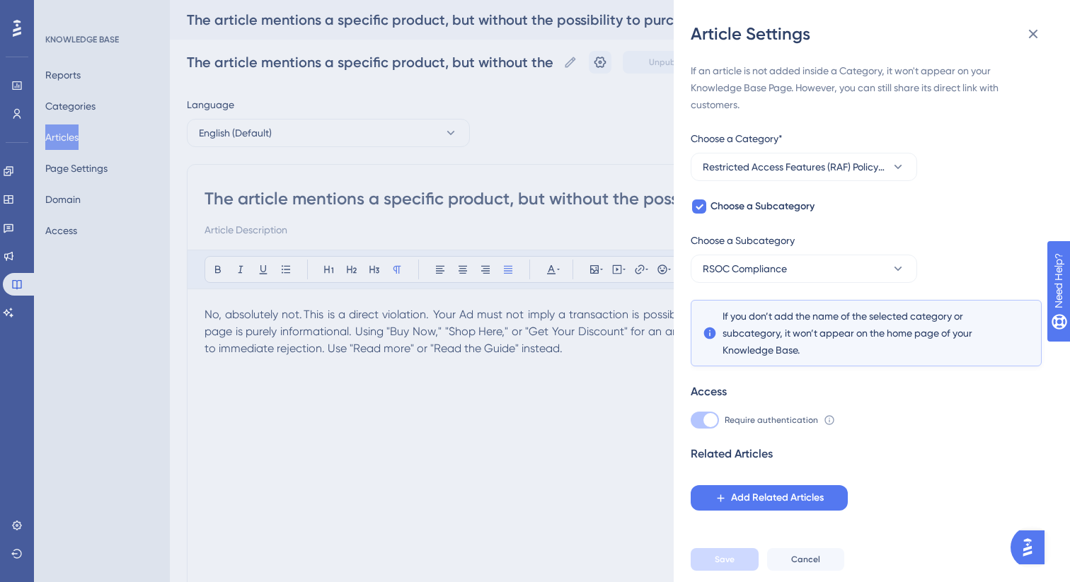
click at [1034, 37] on icon at bounding box center [1032, 33] width 17 height 17
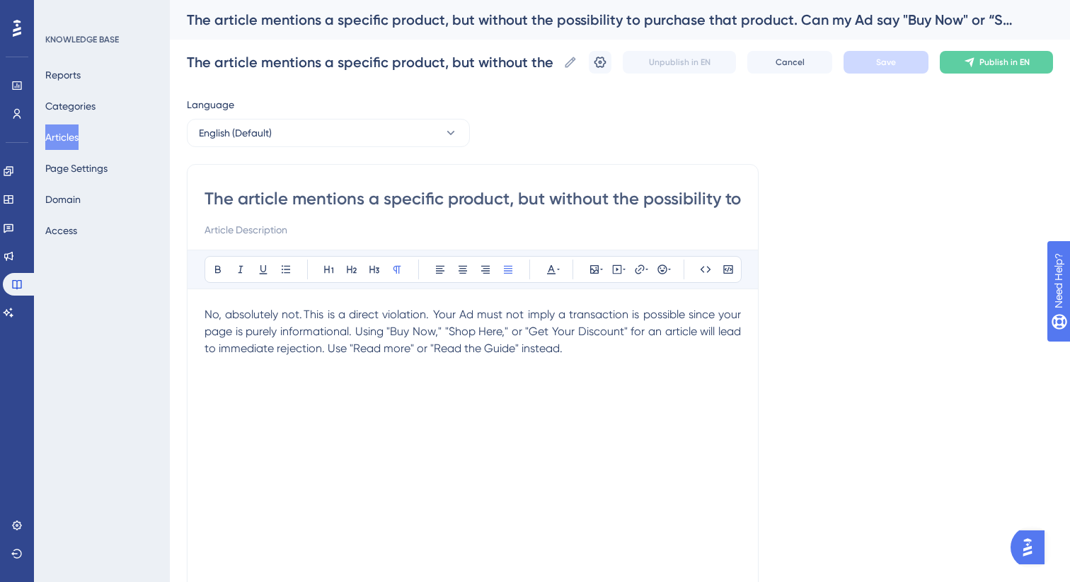
click at [68, 136] on button "Articles" at bounding box center [61, 137] width 33 height 25
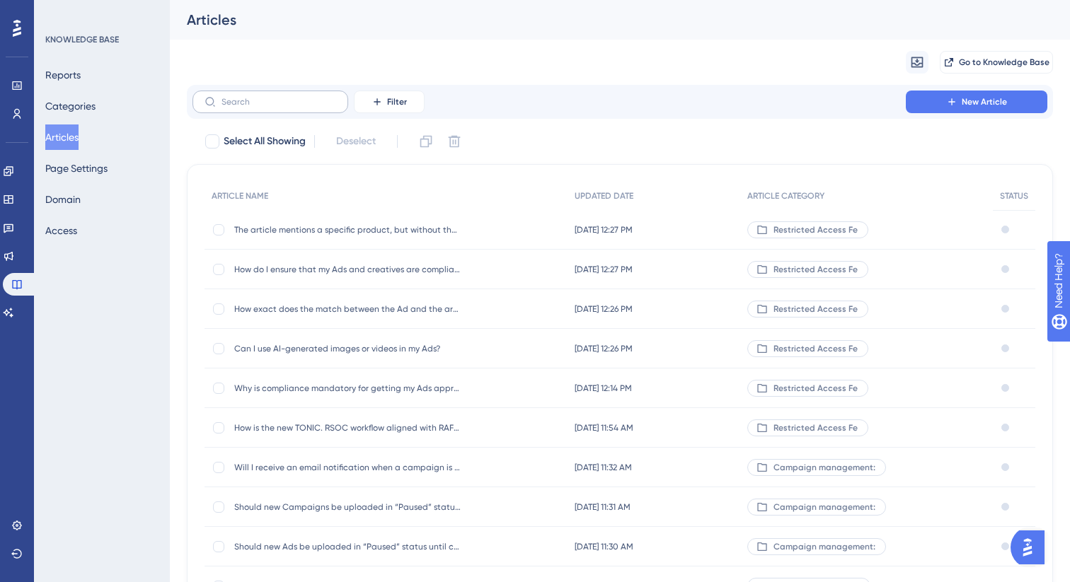
click at [287, 110] on label at bounding box center [270, 102] width 156 height 23
click at [287, 107] on input "text" at bounding box center [278, 102] width 115 height 10
paste input "How does a compliant E2E"
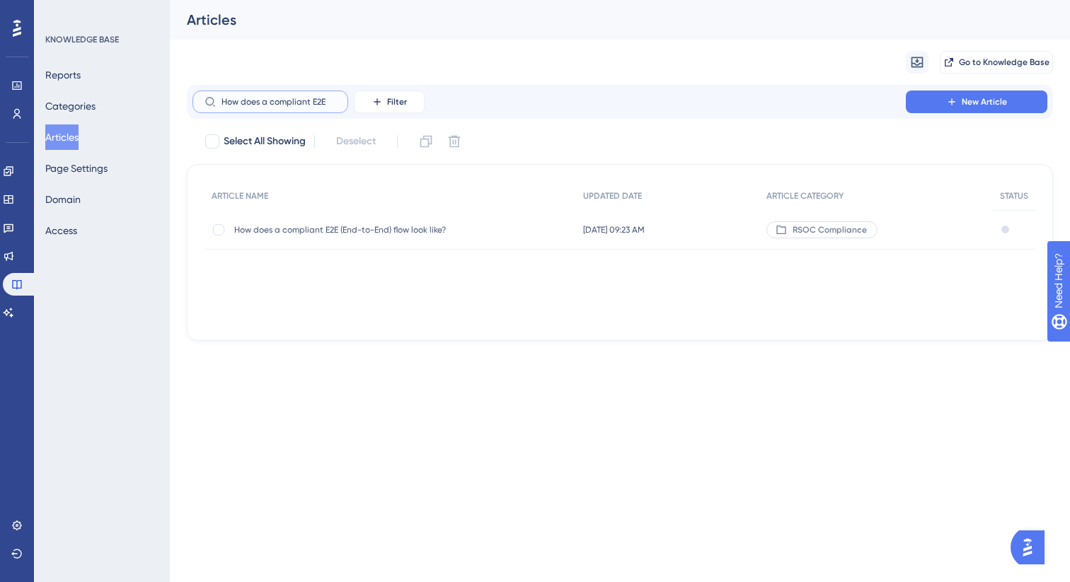
type input "How does a compliant E2E"
click at [380, 219] on div "How does a compliant E2E (End-to-End) flow look like? How does a compliant E2E …" at bounding box center [347, 230] width 226 height 40
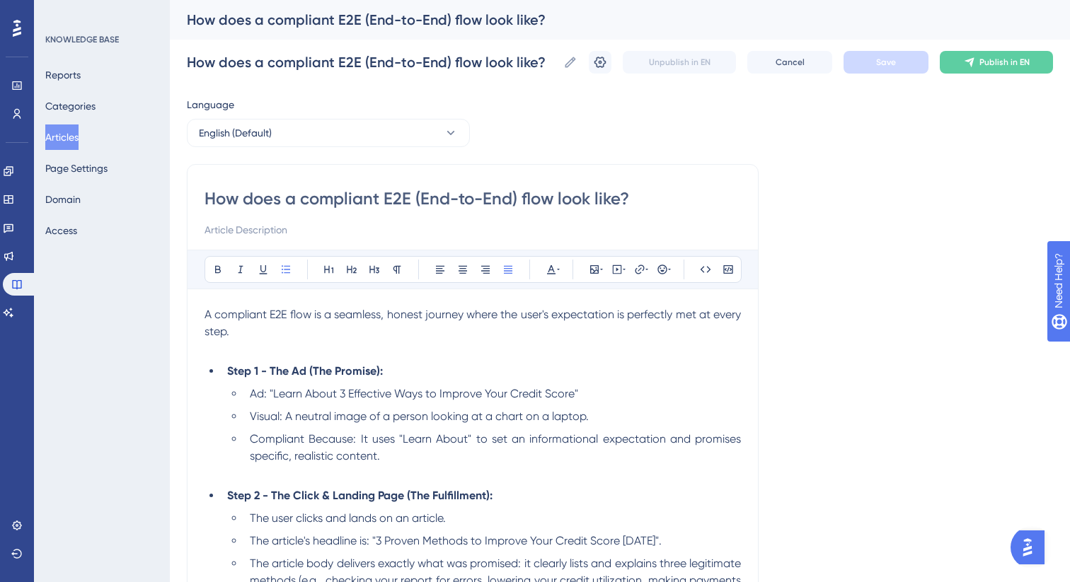
scroll to position [62, 0]
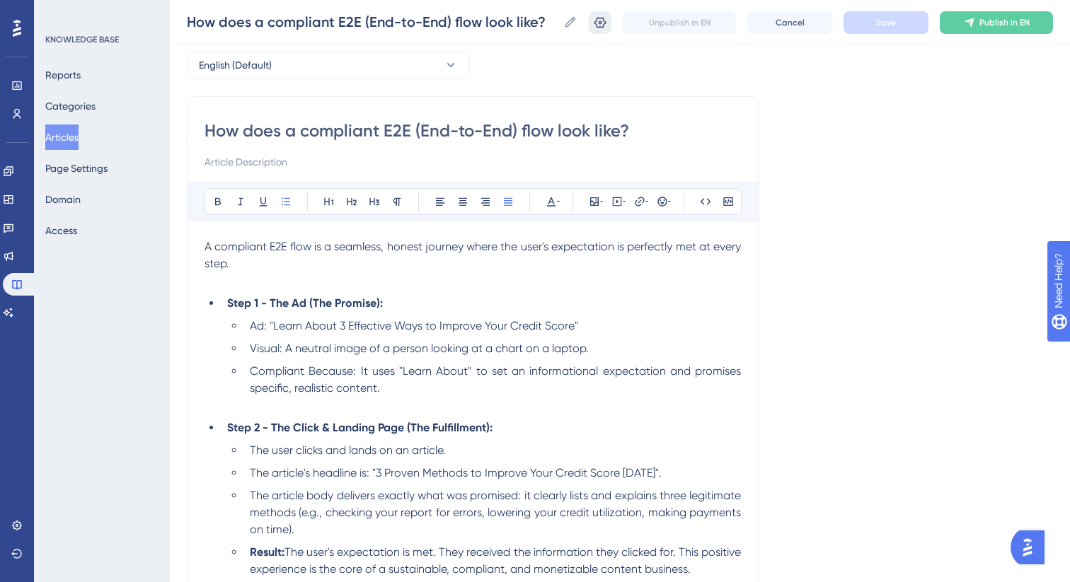
click at [601, 21] on icon at bounding box center [600, 21] width 12 height 11
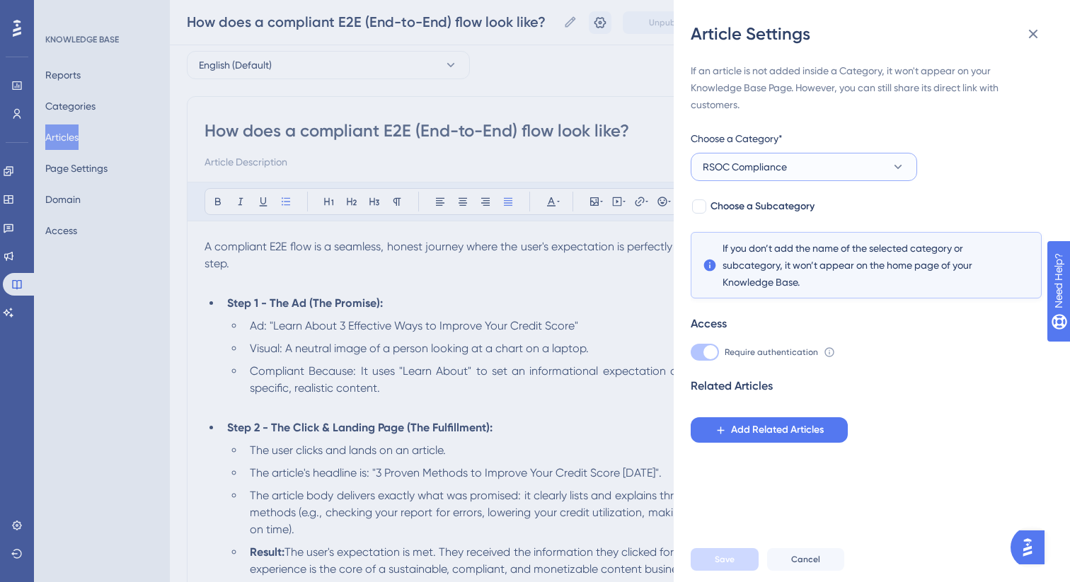
click at [790, 167] on button "RSOC Compliance" at bounding box center [804, 167] width 226 height 28
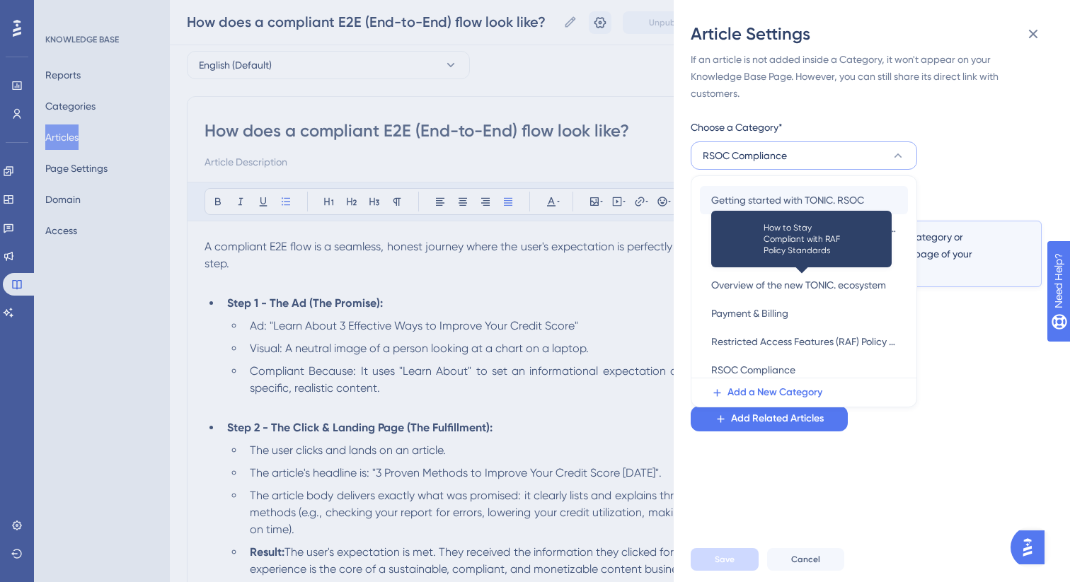
scroll to position [185, 0]
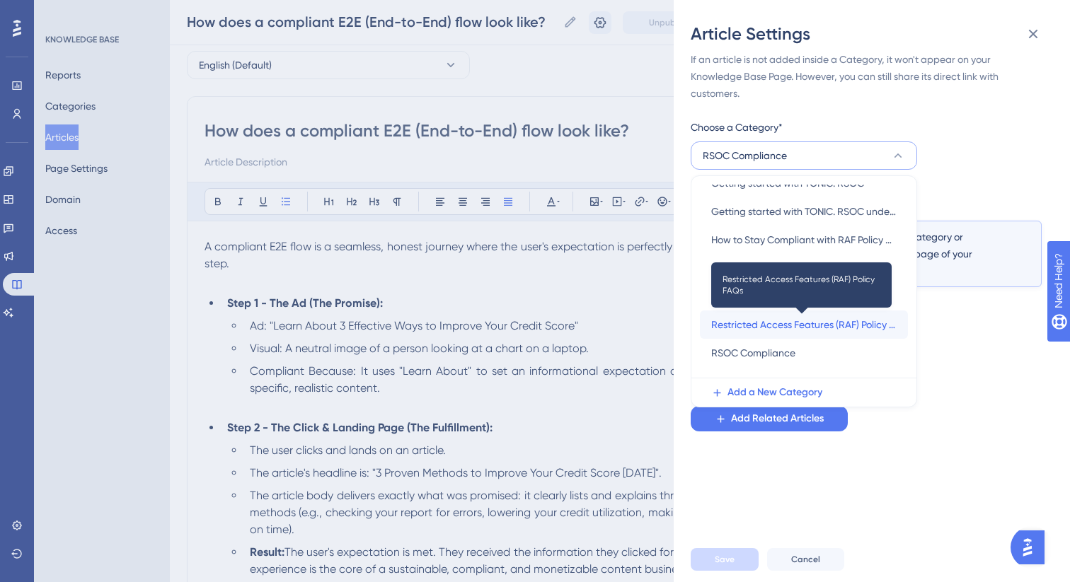
click at [825, 321] on span "Restricted Access Features (RAF) Policy FAQs" at bounding box center [803, 324] width 185 height 17
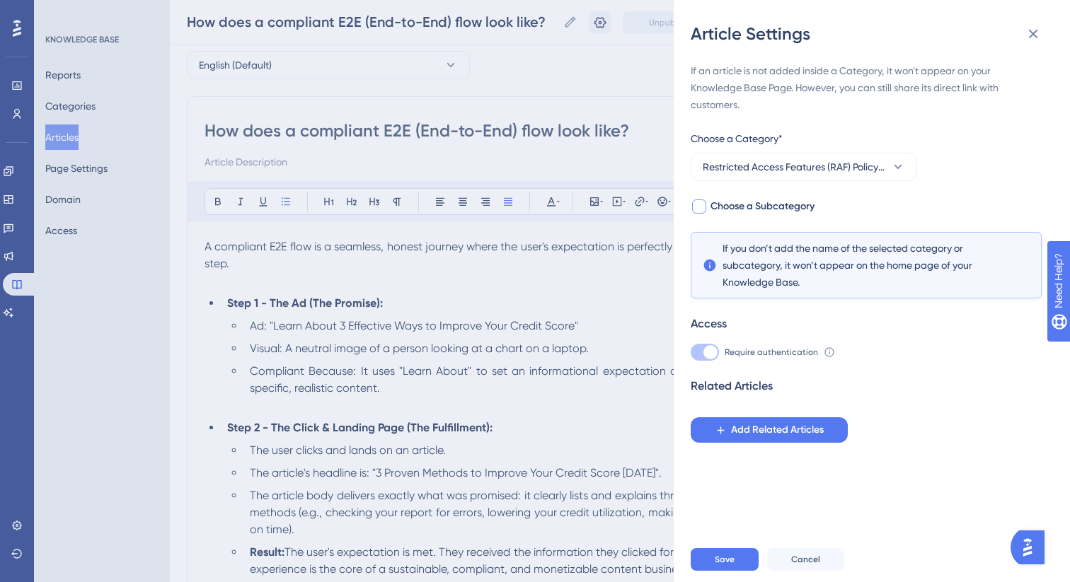
click at [756, 205] on span "Choose a Subcategory" at bounding box center [762, 206] width 104 height 17
checkbox input "true"
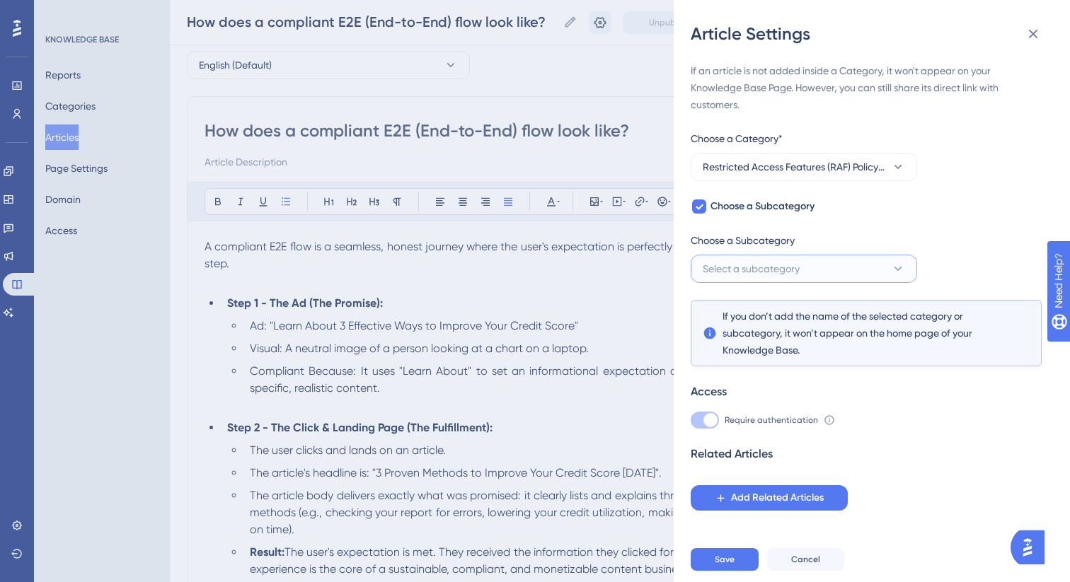
click at [767, 264] on span "Select a subcategory" at bounding box center [751, 268] width 97 height 17
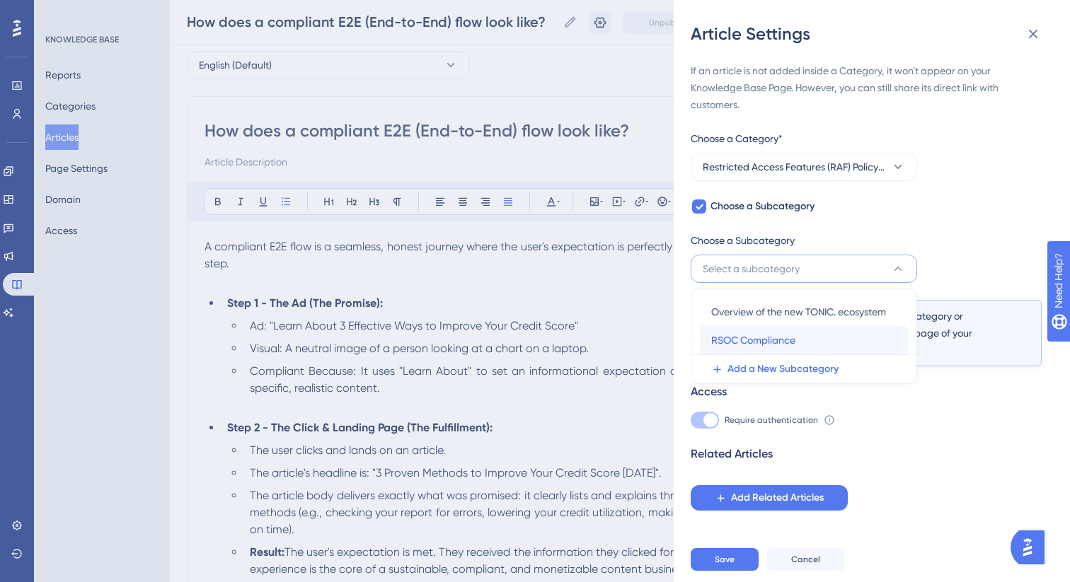
click at [768, 337] on span "RSOC Compliance" at bounding box center [753, 340] width 84 height 17
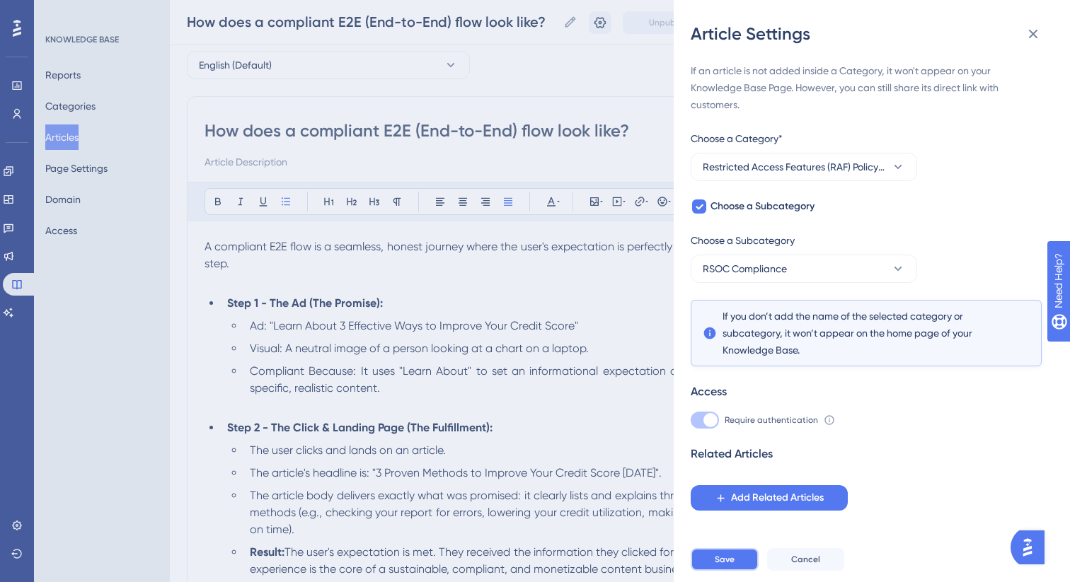
click at [735, 560] on button "Save" at bounding box center [725, 559] width 68 height 23
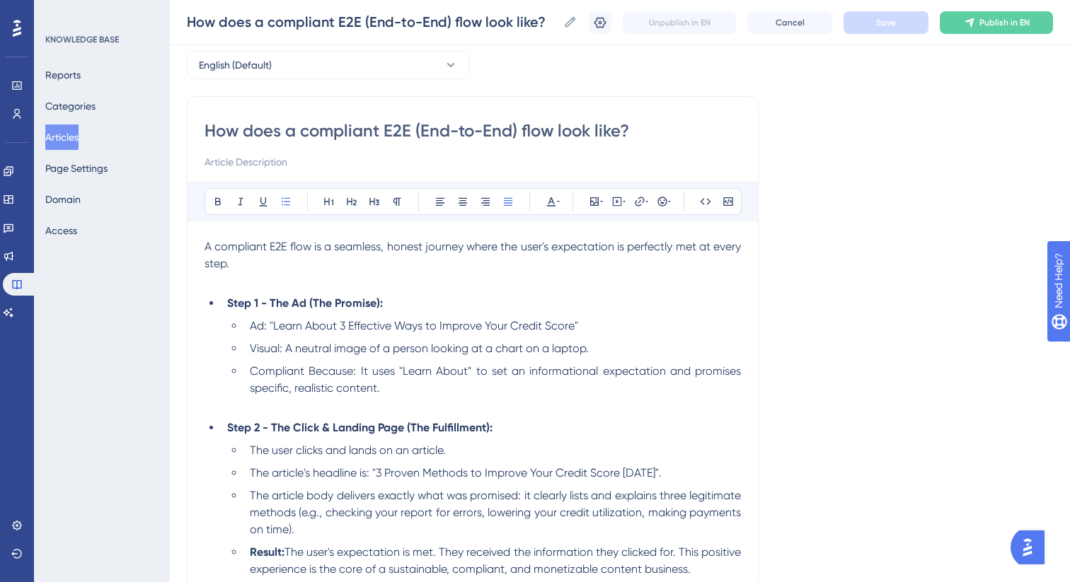
click at [77, 140] on button "Articles" at bounding box center [61, 137] width 33 height 25
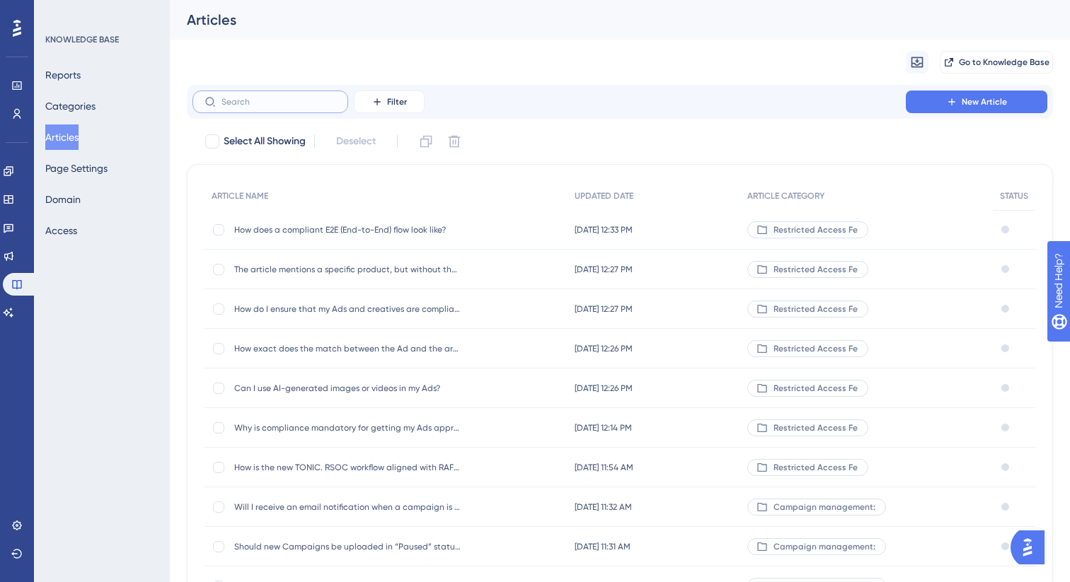
click at [271, 98] on input "text" at bounding box center [278, 102] width 115 height 10
paste input "What types of creative element"
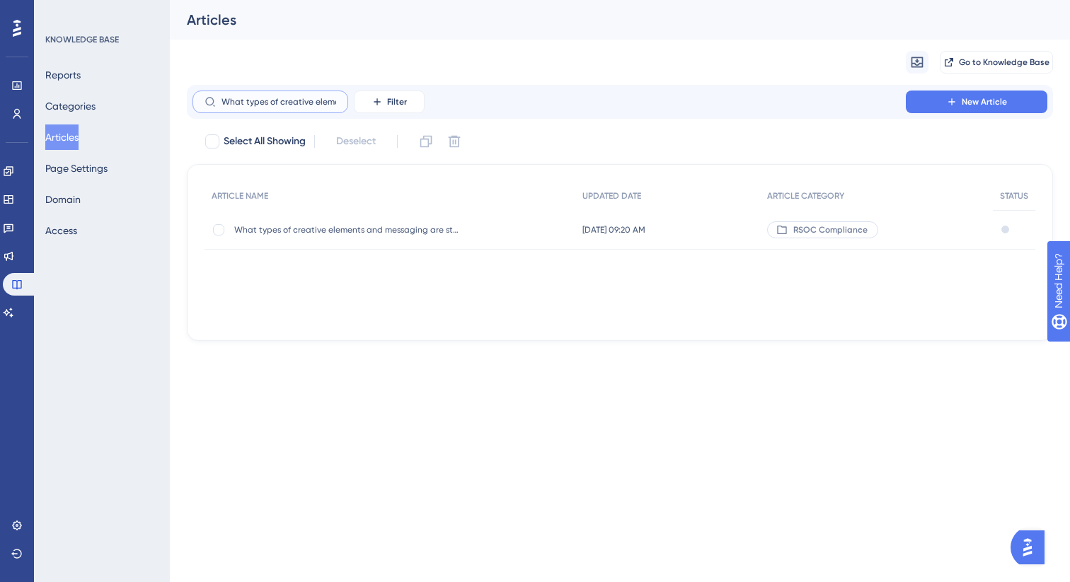
scroll to position [0, 8]
type input "What types of creative element"
click at [342, 219] on div "What types of creative elements and messaging are strictly prohibited in Ads? W…" at bounding box center [347, 230] width 226 height 40
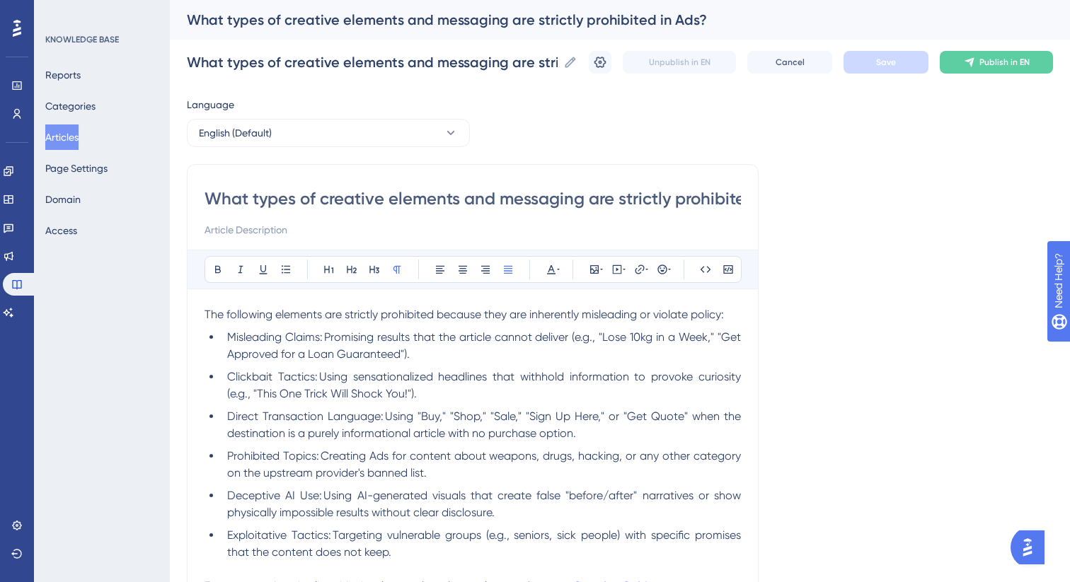
scroll to position [11, 0]
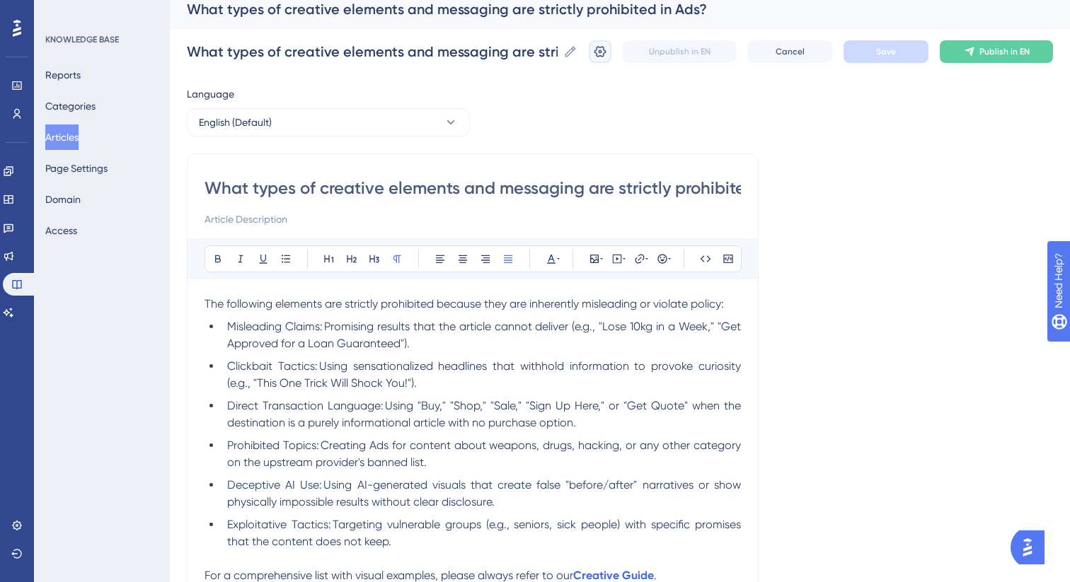
click at [605, 54] on icon at bounding box center [600, 52] width 14 height 14
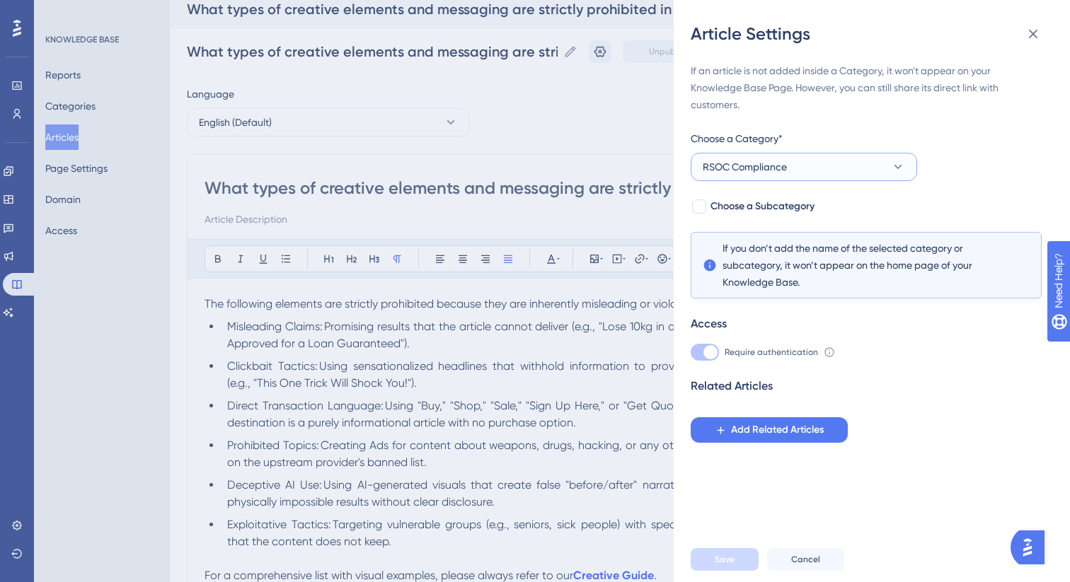
click at [850, 164] on button "RSOC Compliance" at bounding box center [804, 167] width 226 height 28
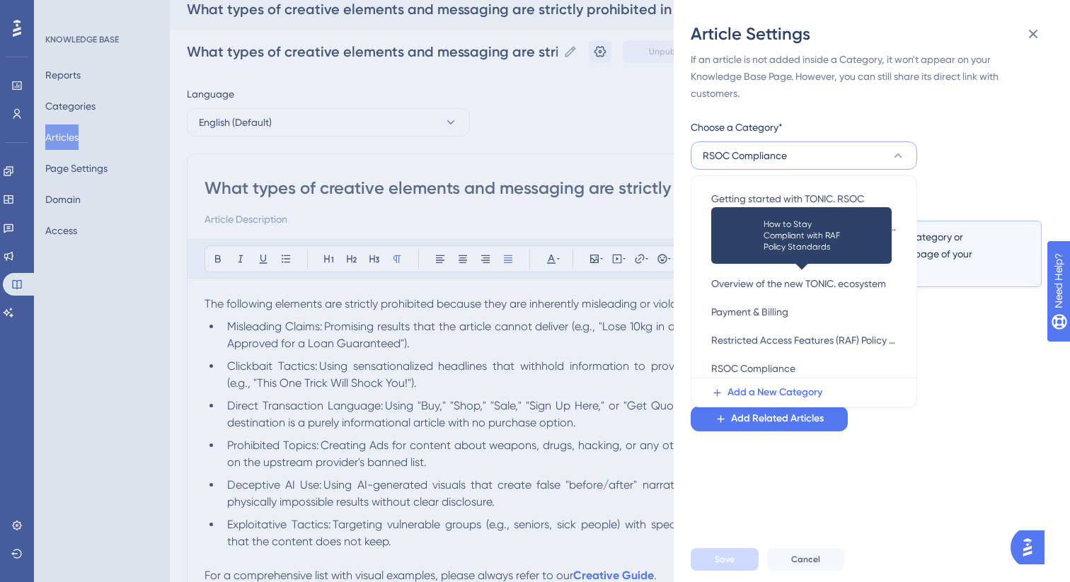
scroll to position [178, 0]
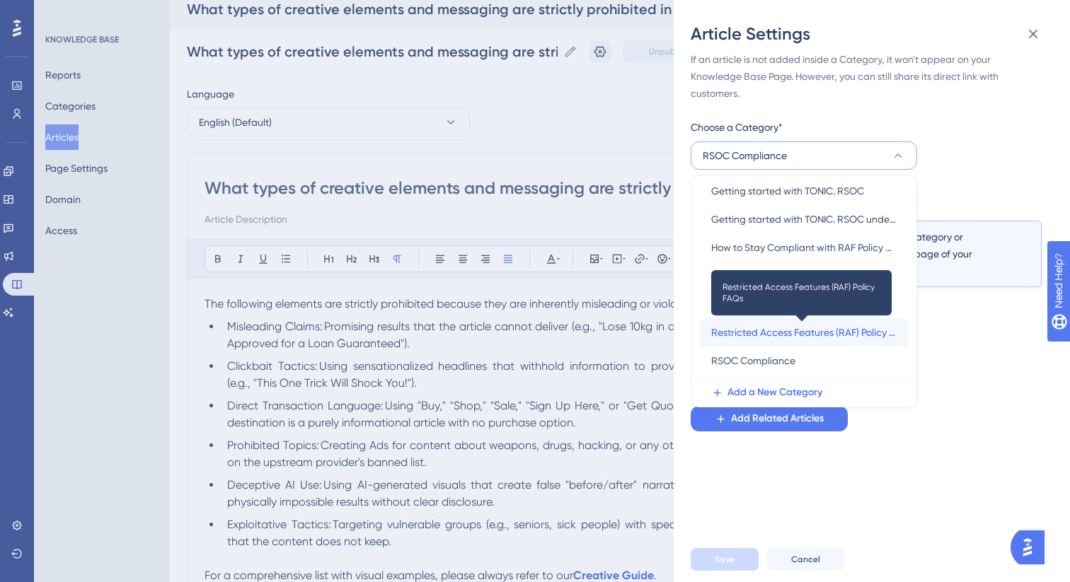
click at [806, 325] on span "Restricted Access Features (RAF) Policy FAQs" at bounding box center [803, 332] width 185 height 17
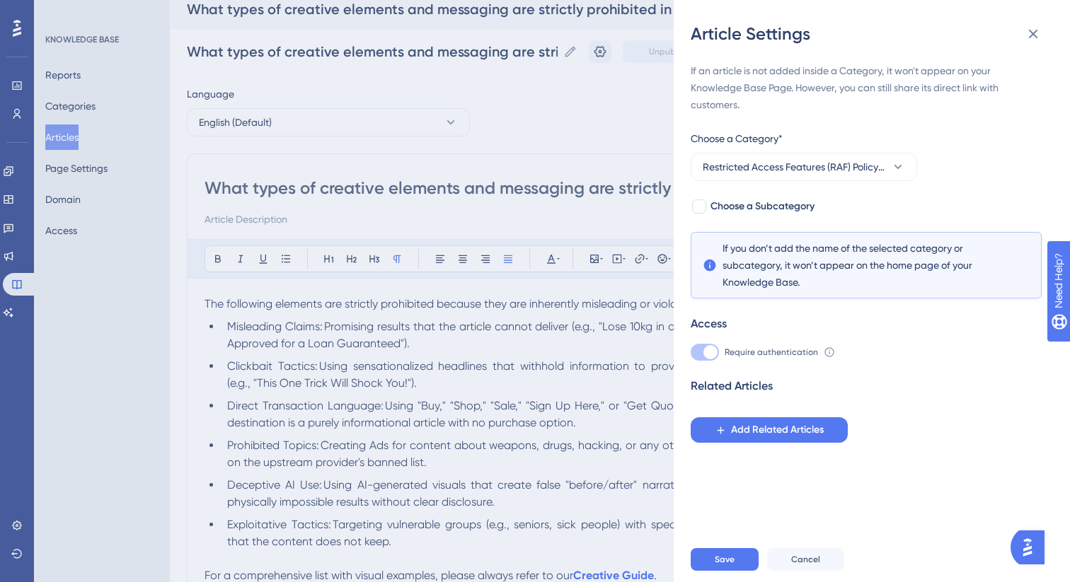
scroll to position [0, 0]
click at [766, 209] on span "Choose a Subcategory" at bounding box center [762, 206] width 104 height 17
checkbox input "true"
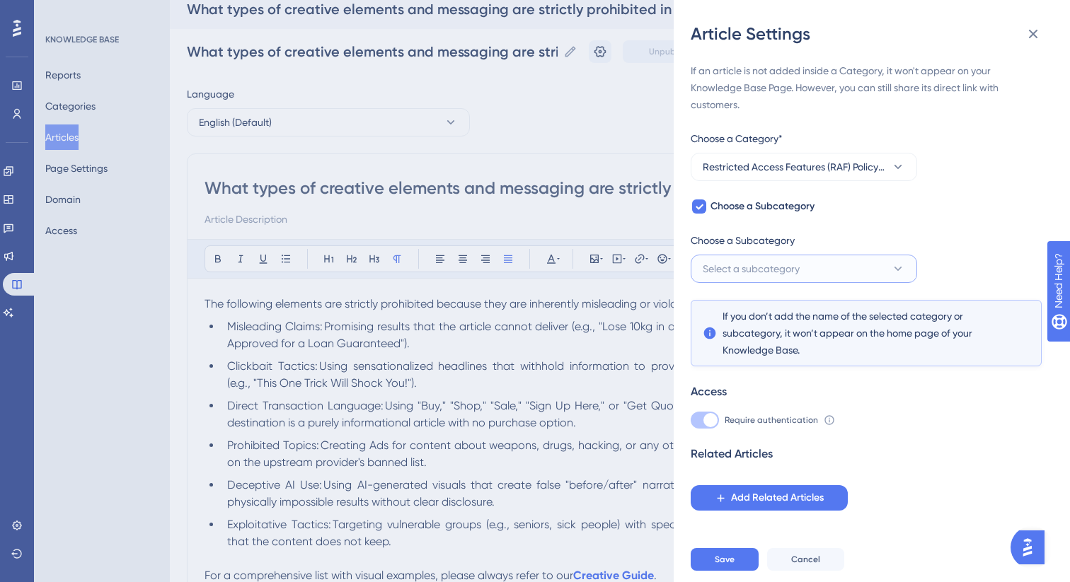
click at [765, 273] on span "Select a subcategory" at bounding box center [751, 268] width 97 height 17
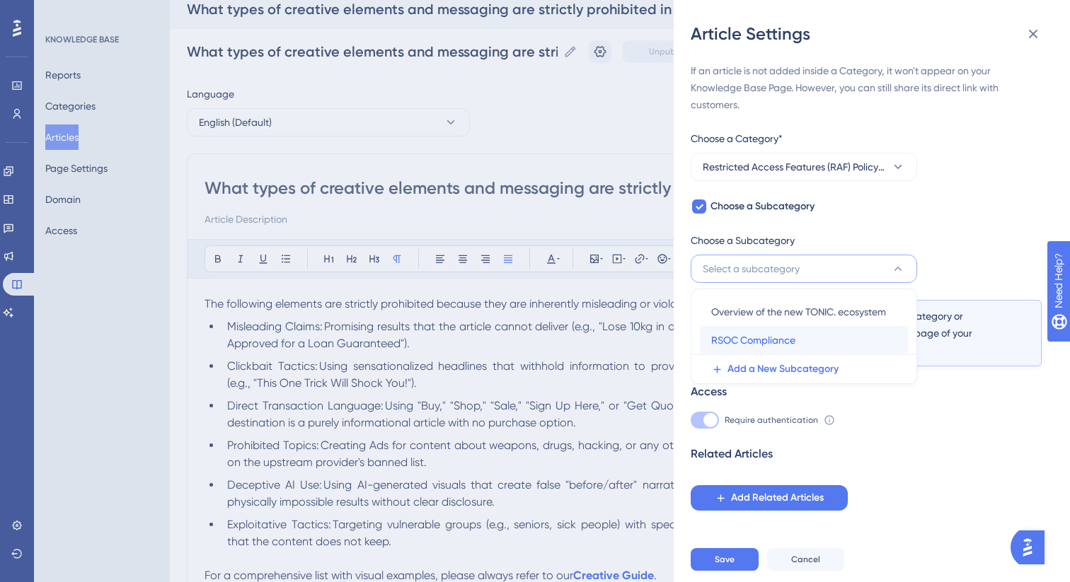
click at [773, 337] on span "RSOC Compliance" at bounding box center [753, 340] width 84 height 17
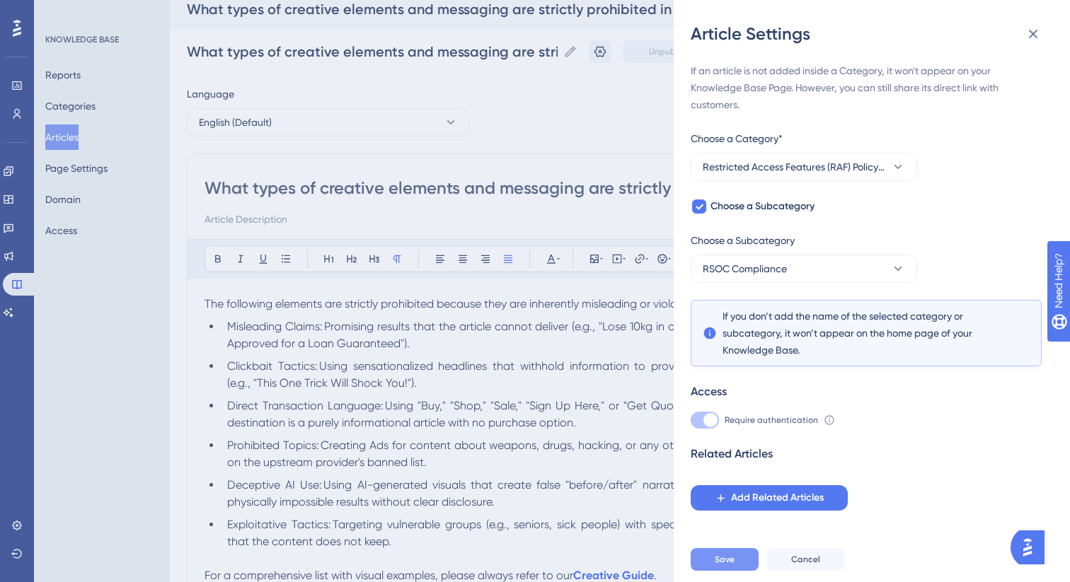
click at [739, 557] on button "Save" at bounding box center [725, 559] width 68 height 23
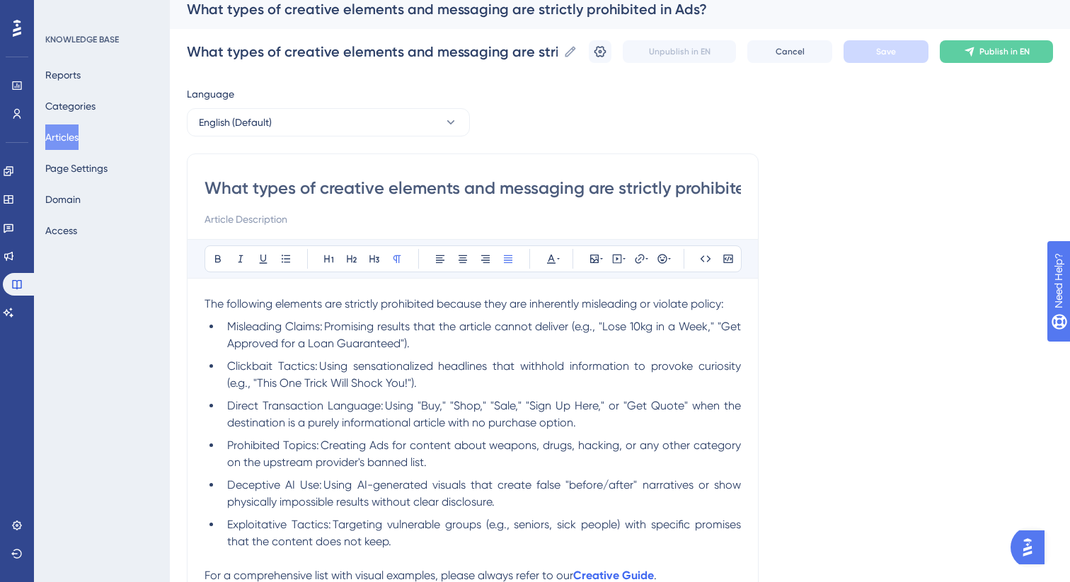
click at [75, 139] on button "Articles" at bounding box center [61, 137] width 33 height 25
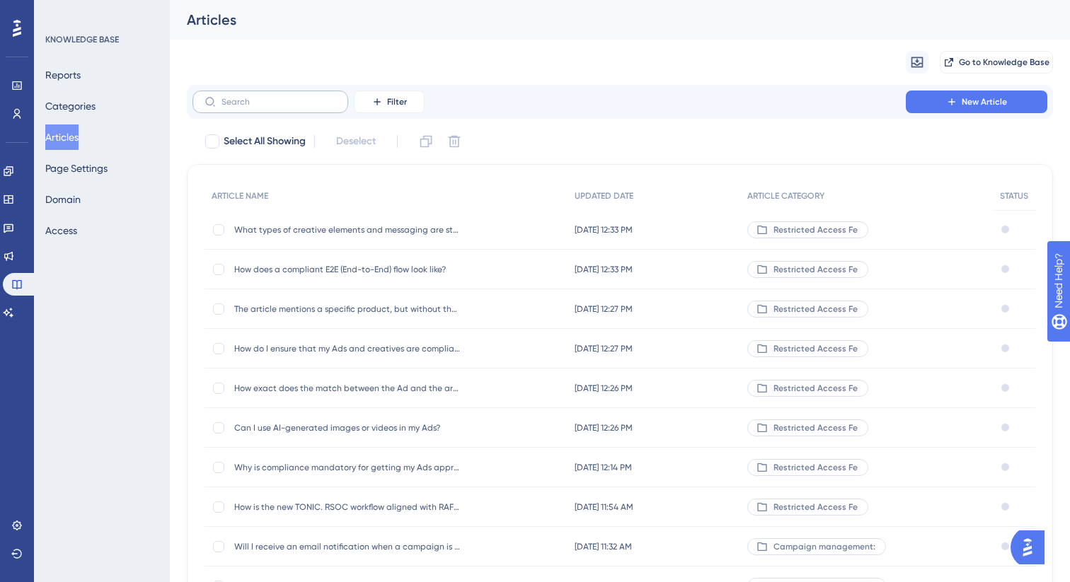
click at [267, 110] on label at bounding box center [270, 102] width 156 height 23
click at [267, 107] on input "text" at bounding box center [278, 102] width 115 height 10
paste input "What best practices should"
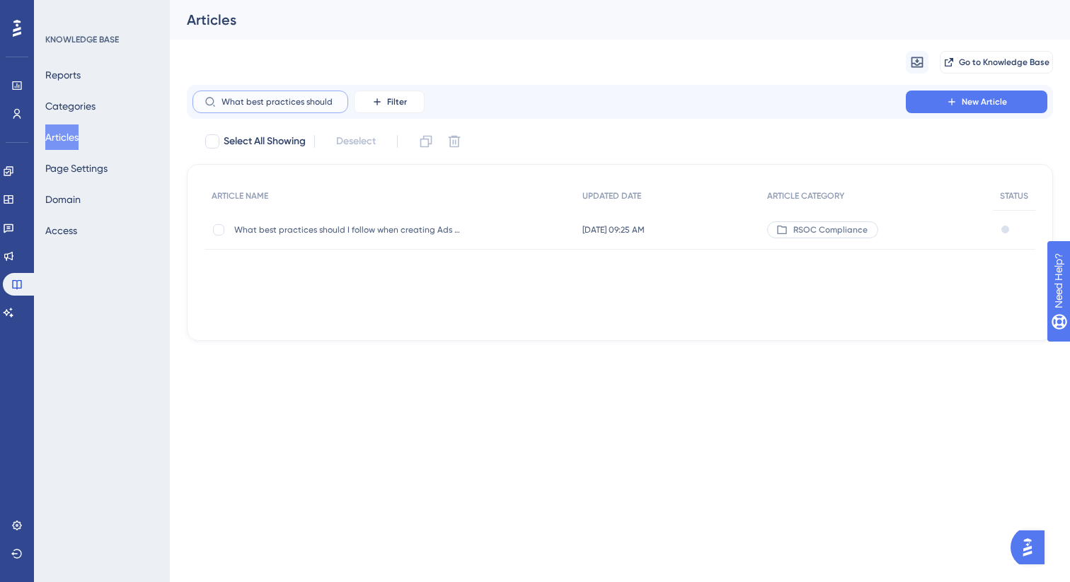
type input "What best practices should"
click at [364, 217] on div "What best practices should I follow when creating Ads to align with content pag…" at bounding box center [347, 230] width 226 height 40
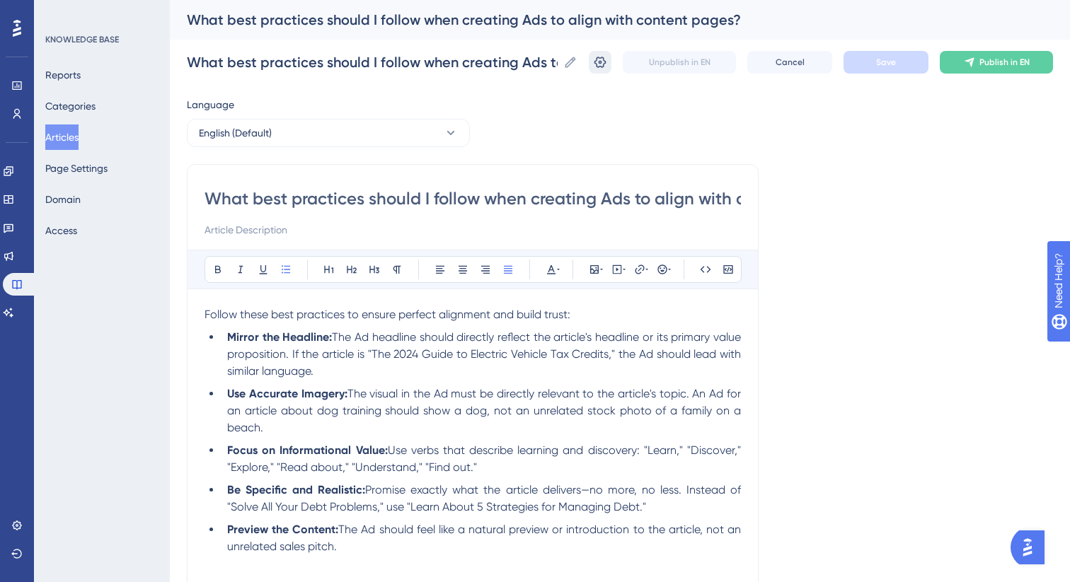
click at [596, 70] on button at bounding box center [600, 62] width 23 height 23
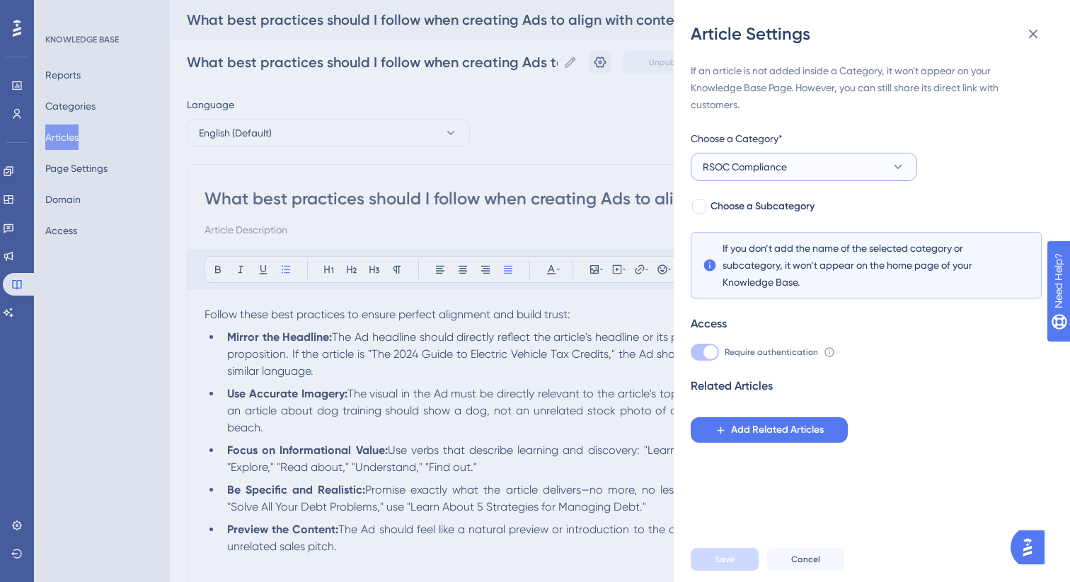
click at [783, 161] on span "RSOC Compliance" at bounding box center [745, 166] width 84 height 17
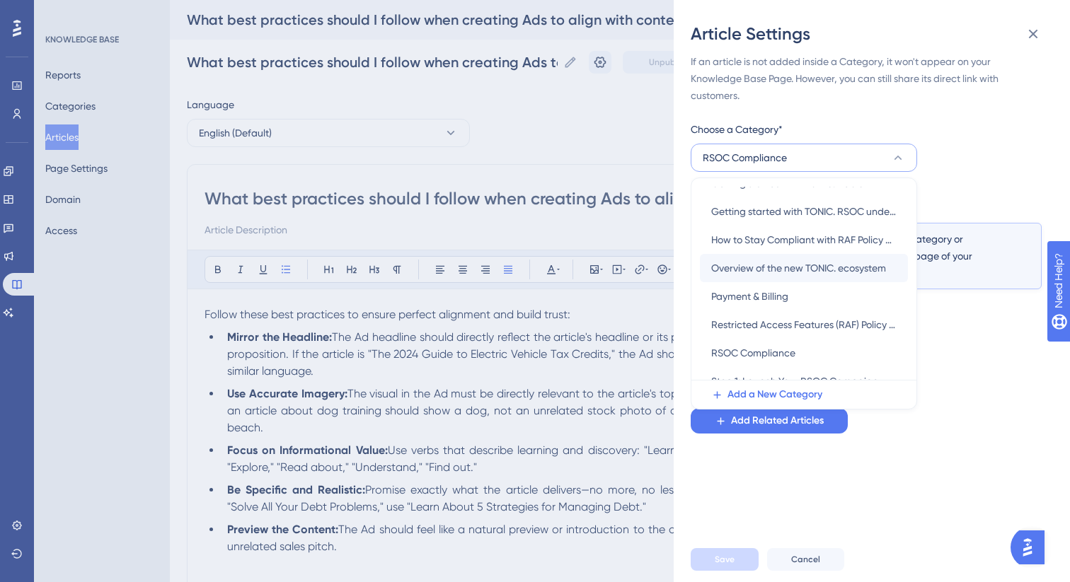
scroll to position [188, 0]
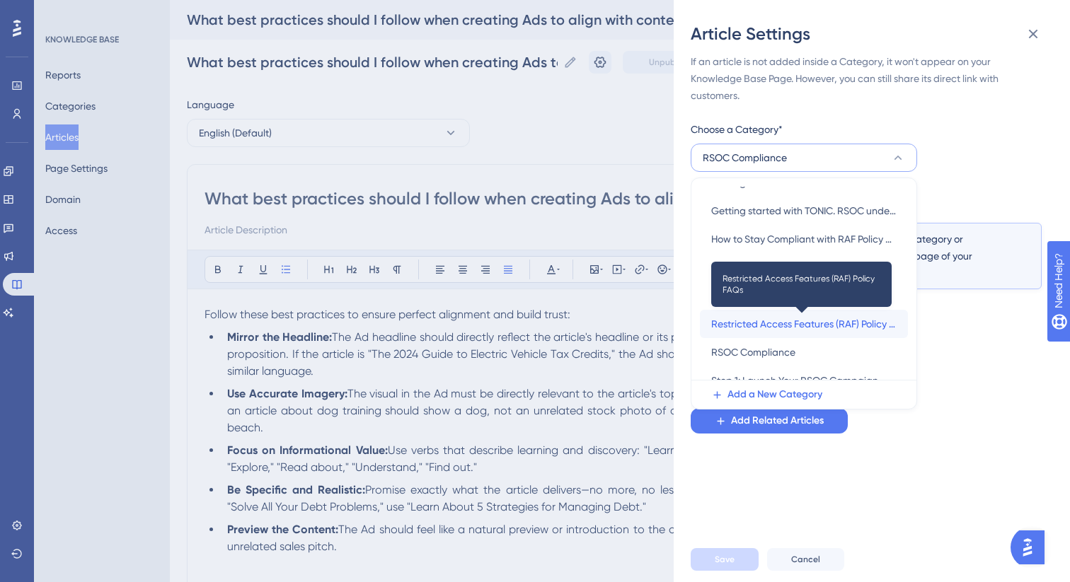
click at [768, 324] on span "Restricted Access Features (RAF) Policy FAQs" at bounding box center [803, 324] width 185 height 17
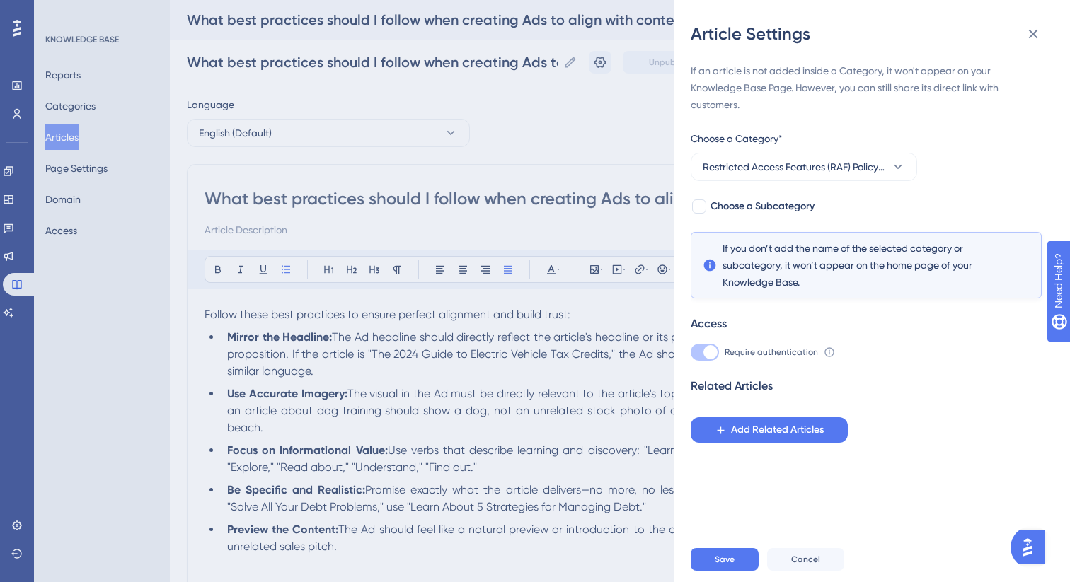
scroll to position [0, 0]
click at [758, 202] on span "Choose a Subcategory" at bounding box center [762, 206] width 104 height 17
checkbox input "true"
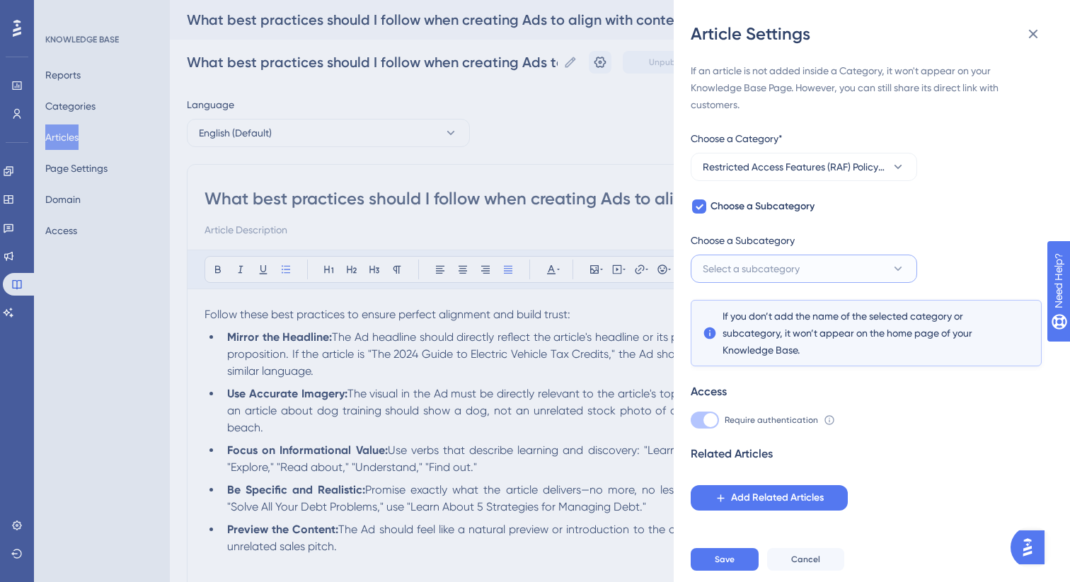
click at [762, 272] on span "Select a subcategory" at bounding box center [751, 268] width 97 height 17
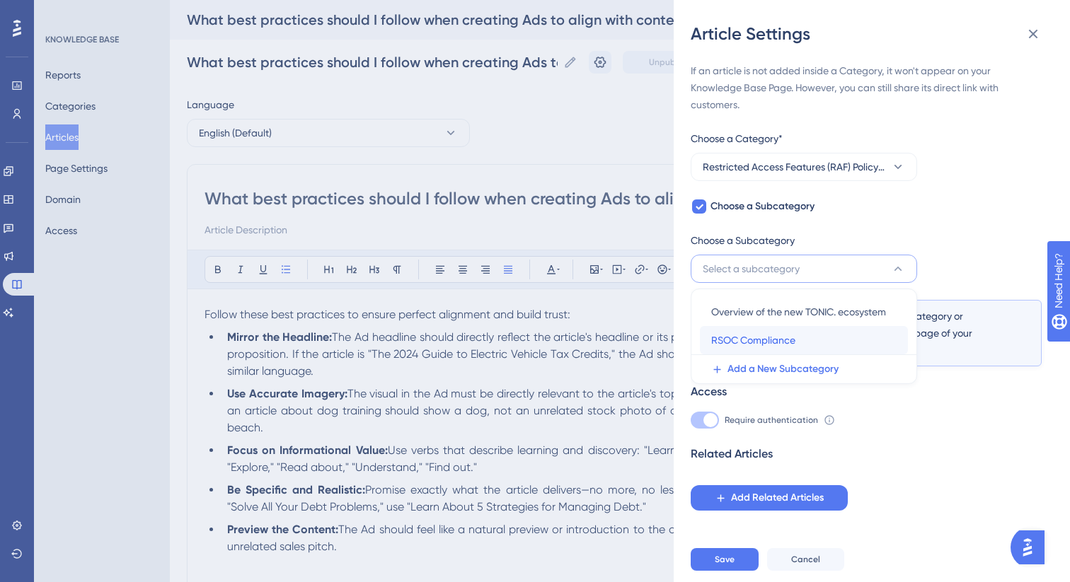
click at [762, 340] on span "RSOC Compliance" at bounding box center [753, 340] width 84 height 17
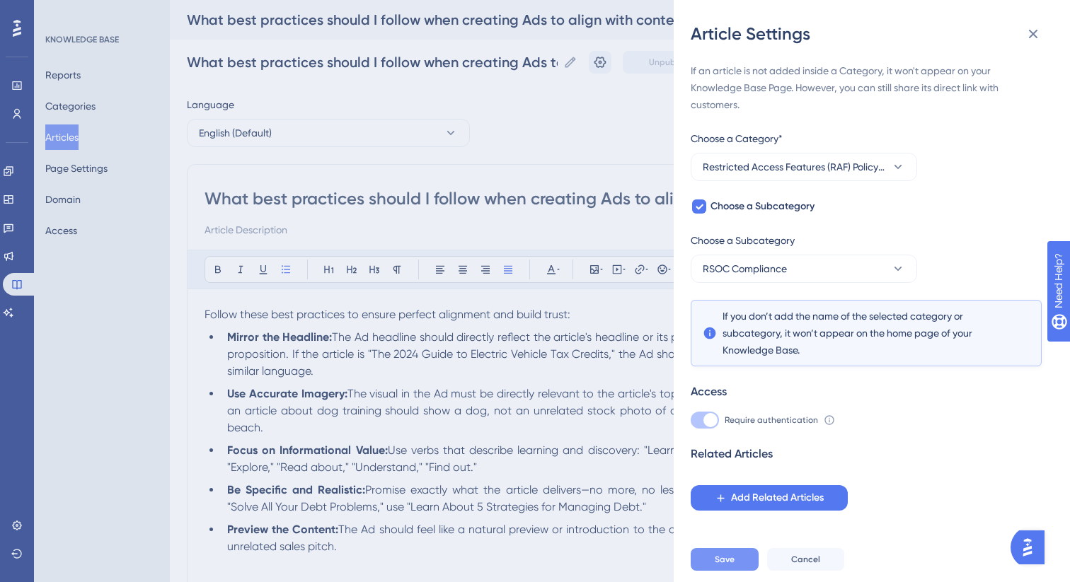
click at [723, 569] on button "Save" at bounding box center [725, 559] width 68 height 23
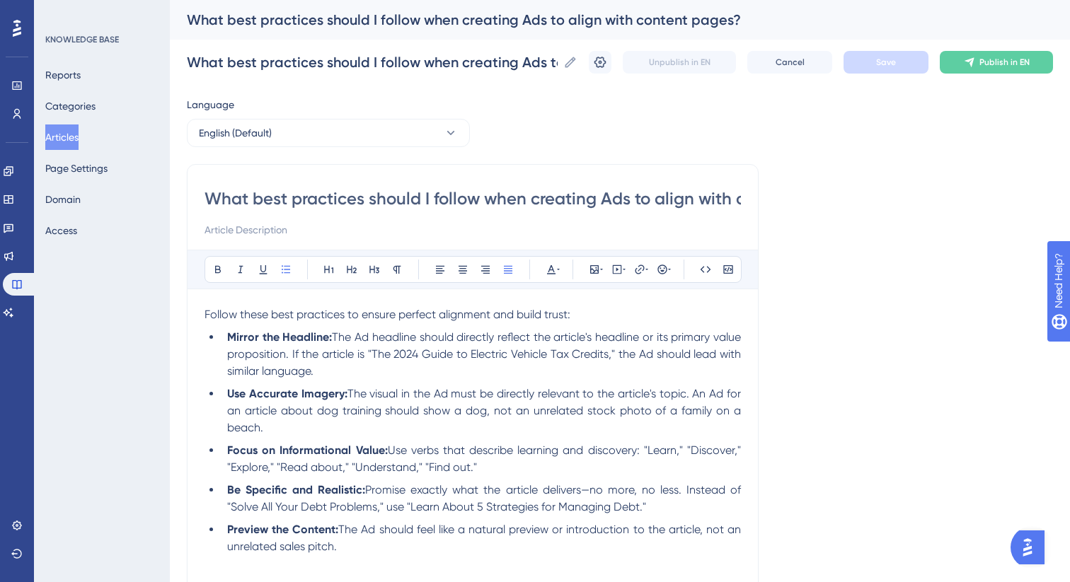
click at [57, 142] on button "Articles" at bounding box center [61, 137] width 33 height 25
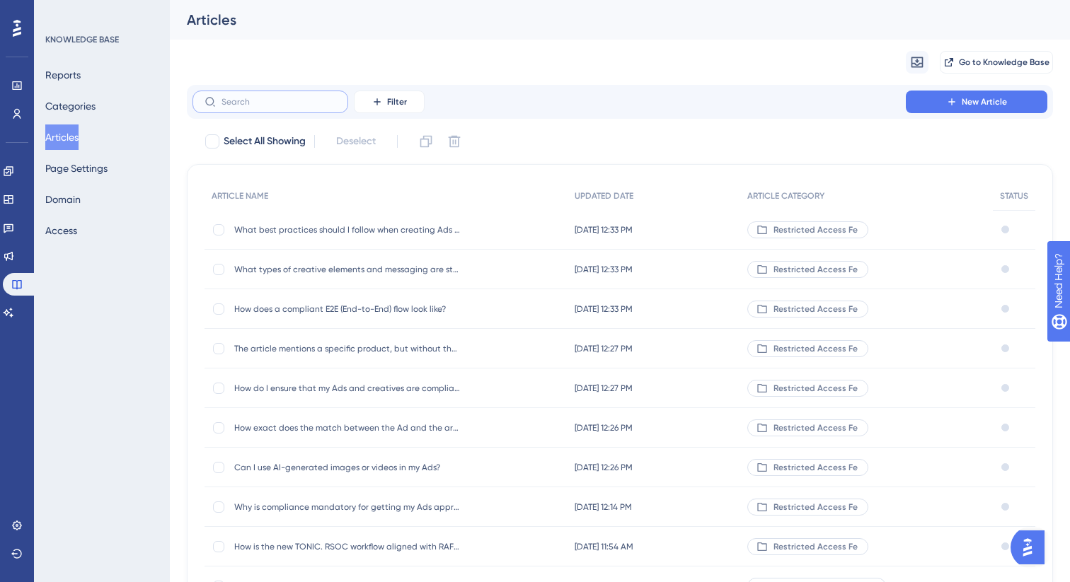
click at [289, 104] on input "text" at bounding box center [278, 102] width 115 height 10
paste input "What is the biggest mistake"
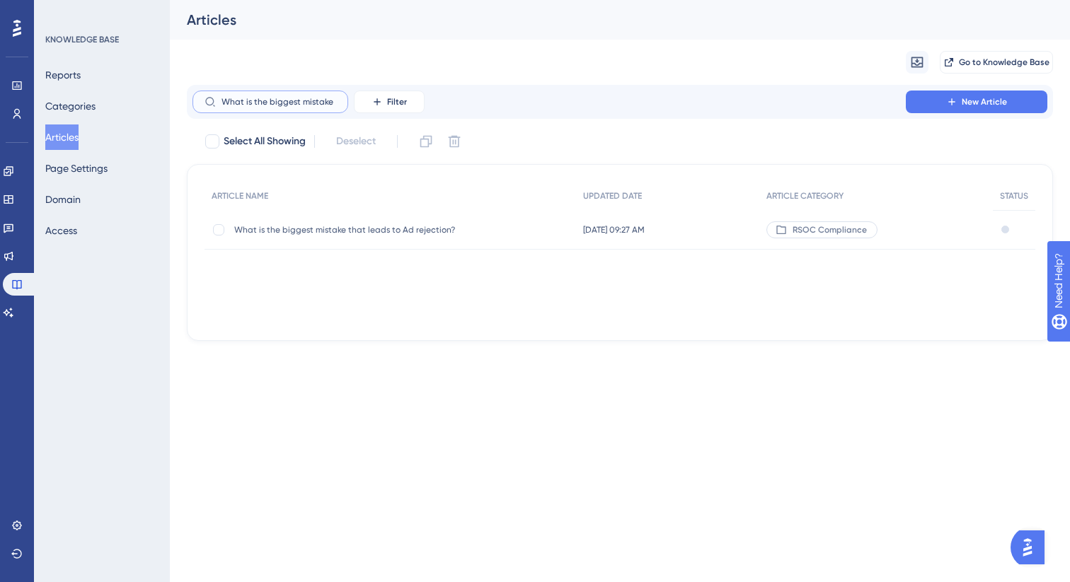
type input "What is the biggest mistake"
click at [320, 220] on div "What is the biggest mistake that leads to Ad rejection? What is the biggest mis…" at bounding box center [347, 230] width 226 height 40
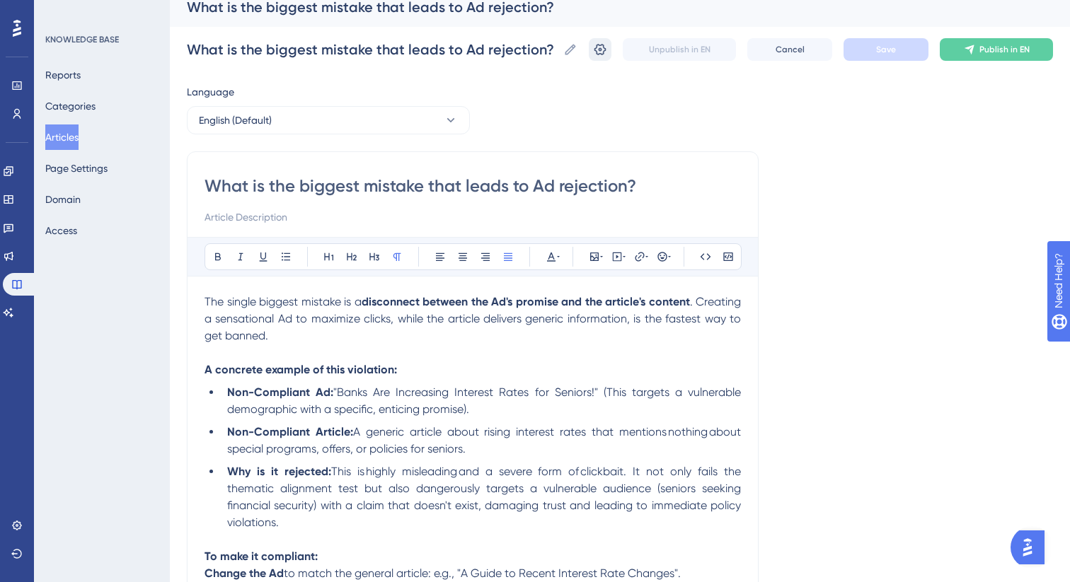
click at [594, 49] on icon at bounding box center [600, 49] width 12 height 11
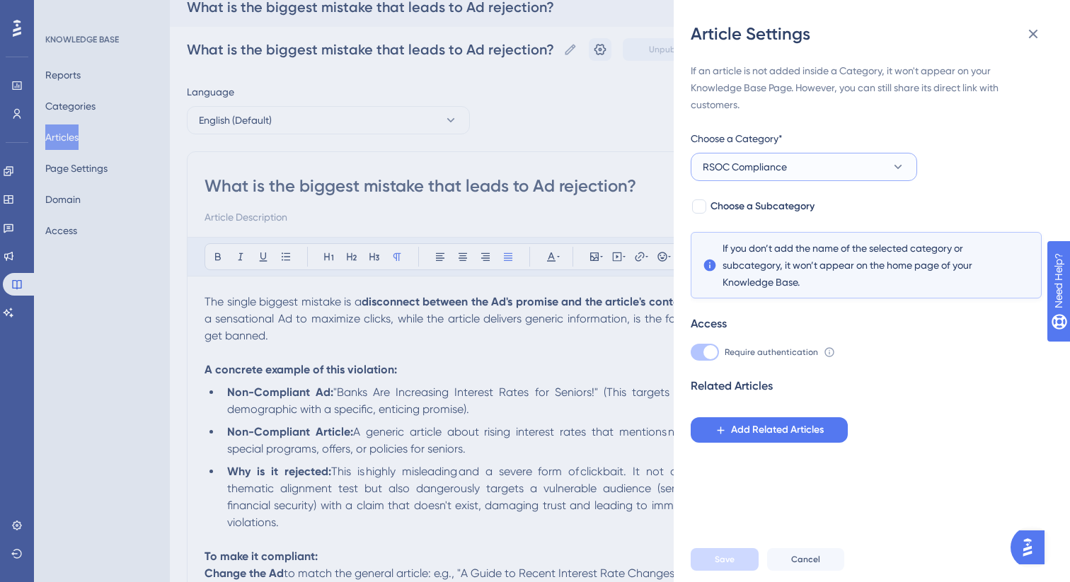
click at [860, 167] on button "RSOC Compliance" at bounding box center [804, 167] width 226 height 28
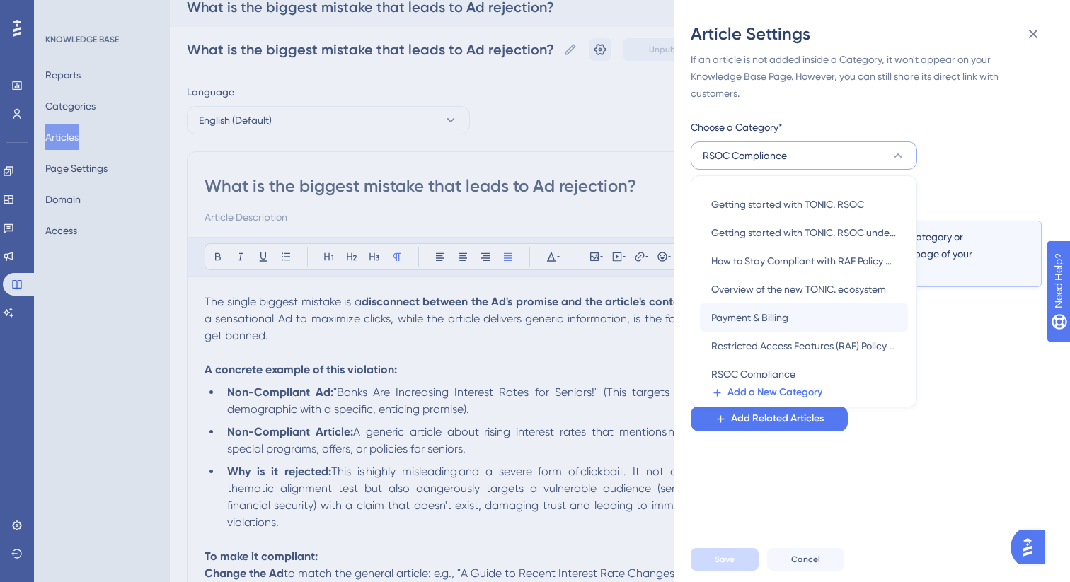
scroll to position [177, 0]
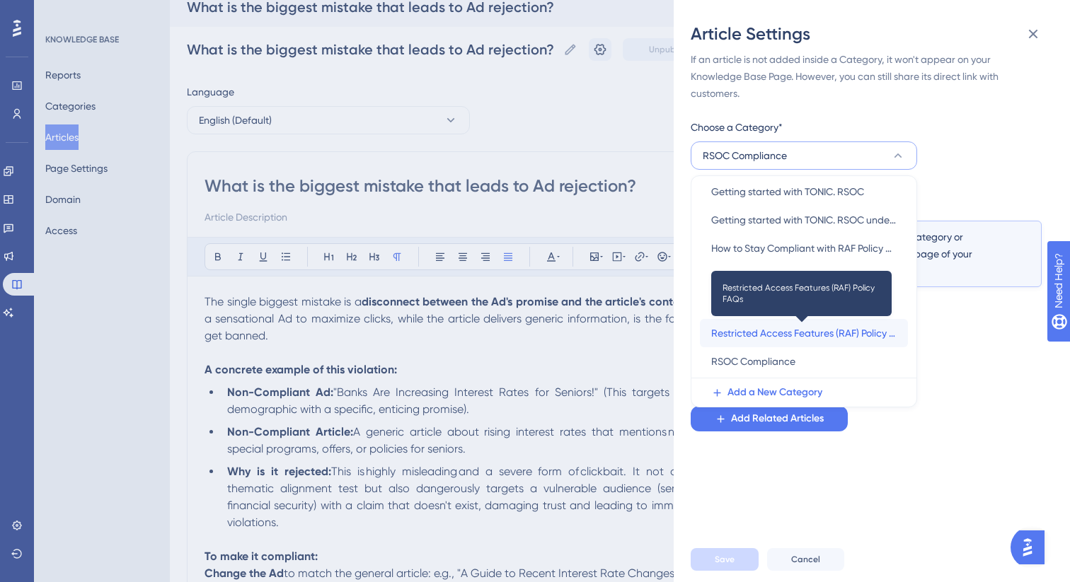
click at [786, 337] on span "Restricted Access Features (RAF) Policy FAQs" at bounding box center [803, 333] width 185 height 17
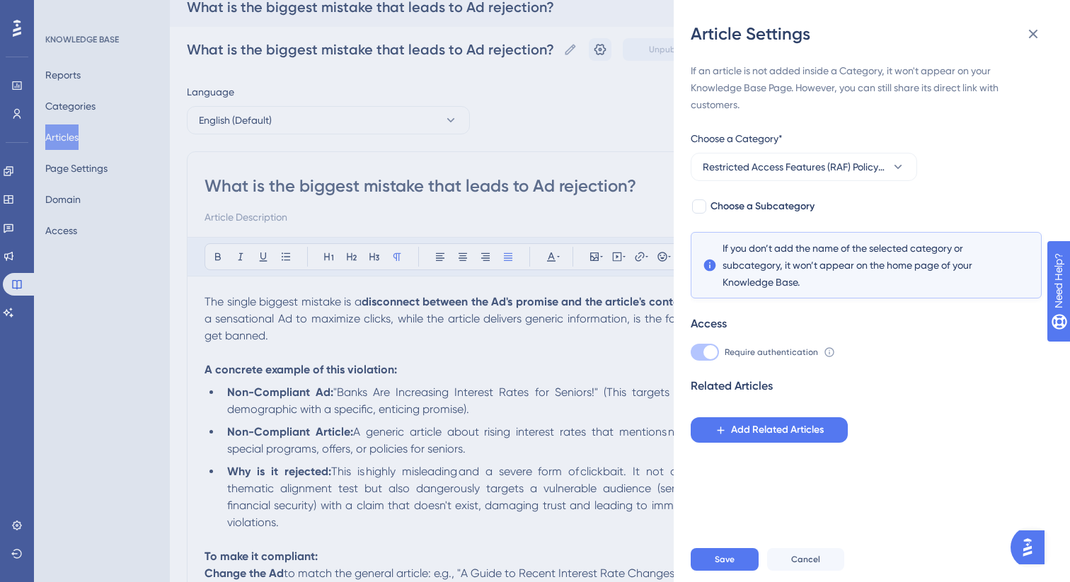
scroll to position [0, 0]
click at [731, 211] on span "Choose a Subcategory" at bounding box center [762, 206] width 104 height 17
checkbox input "true"
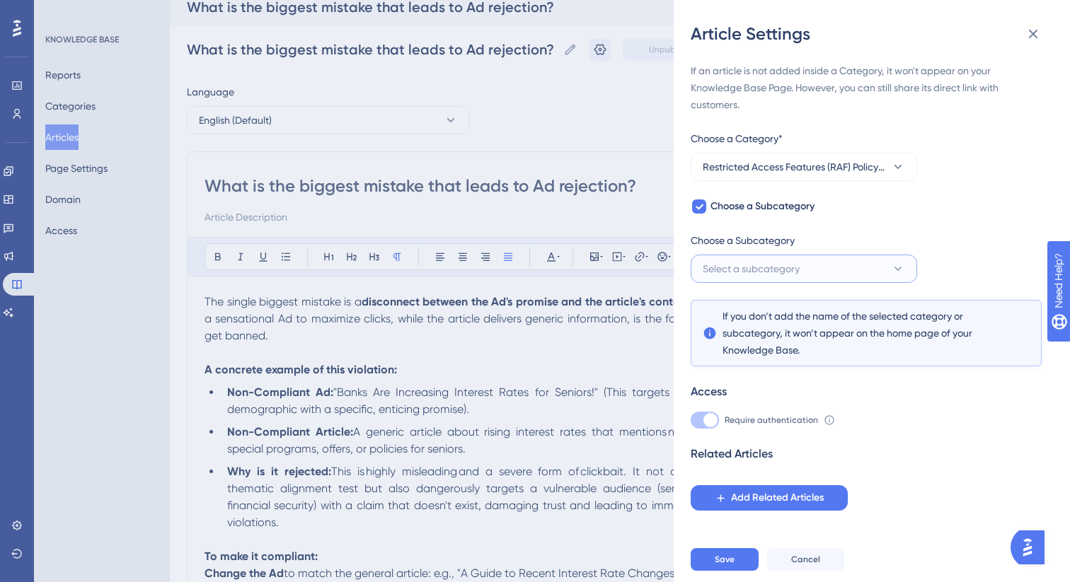
click at [738, 261] on span "Select a subcategory" at bounding box center [751, 268] width 97 height 17
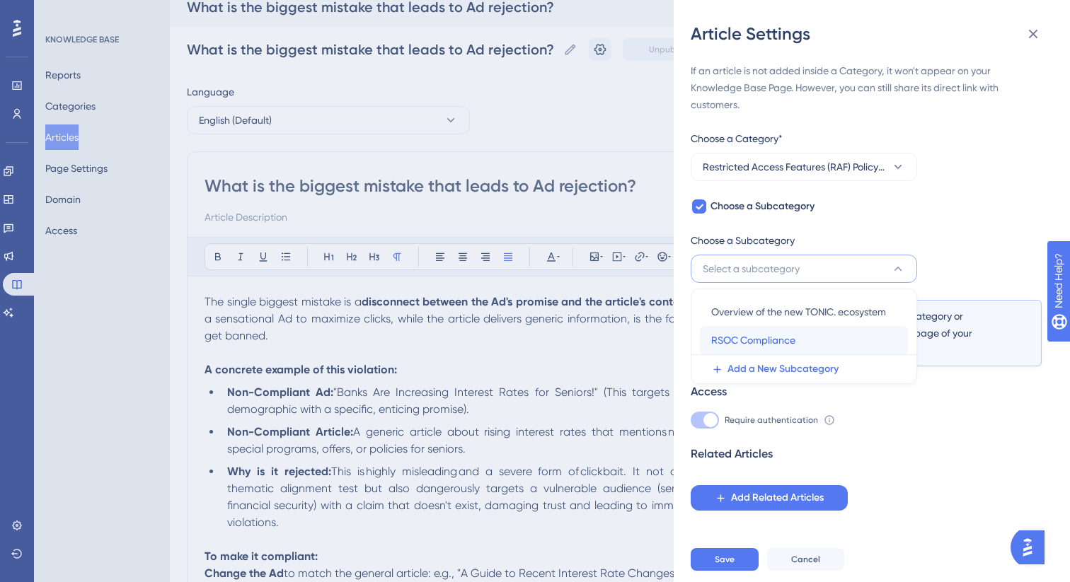
click at [741, 342] on span "RSOC Compliance" at bounding box center [753, 340] width 84 height 17
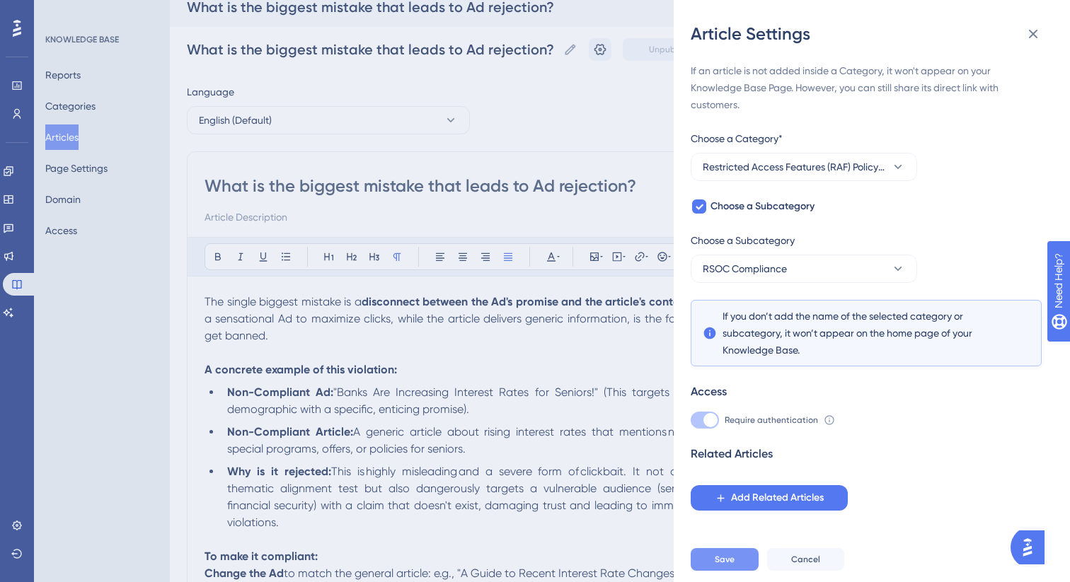
click at [717, 564] on span "Save" at bounding box center [725, 559] width 20 height 11
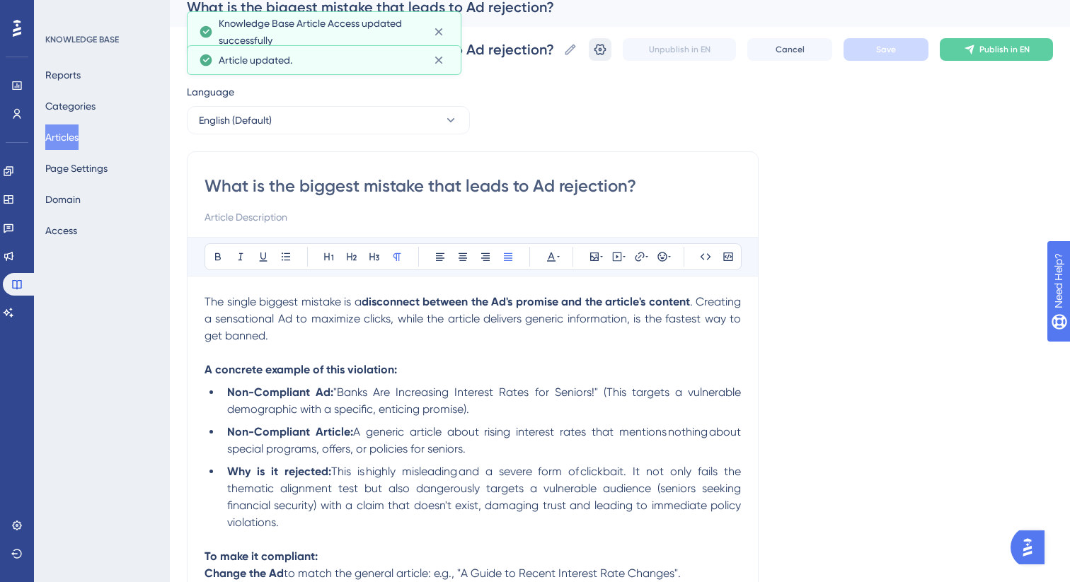
click at [600, 55] on icon at bounding box center [600, 49] width 14 height 14
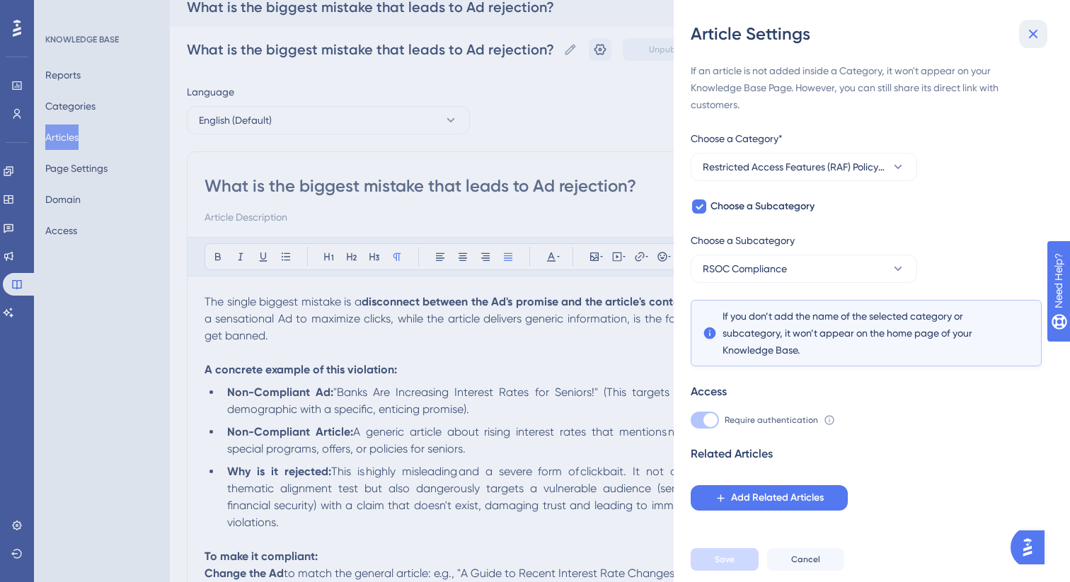
click at [1029, 36] on icon at bounding box center [1033, 34] width 9 height 9
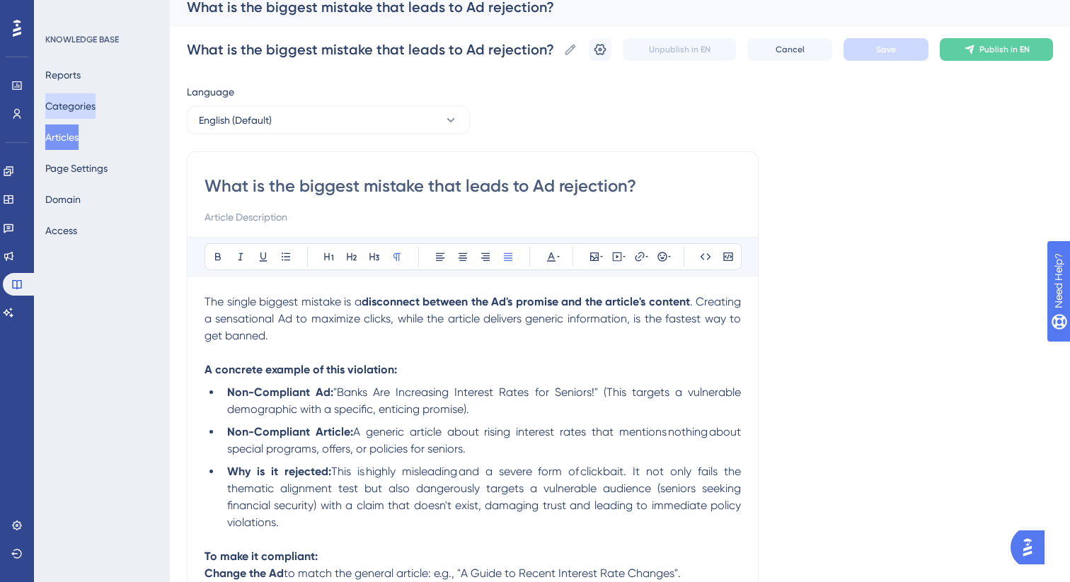
click at [67, 103] on button "Categories" at bounding box center [70, 105] width 50 height 25
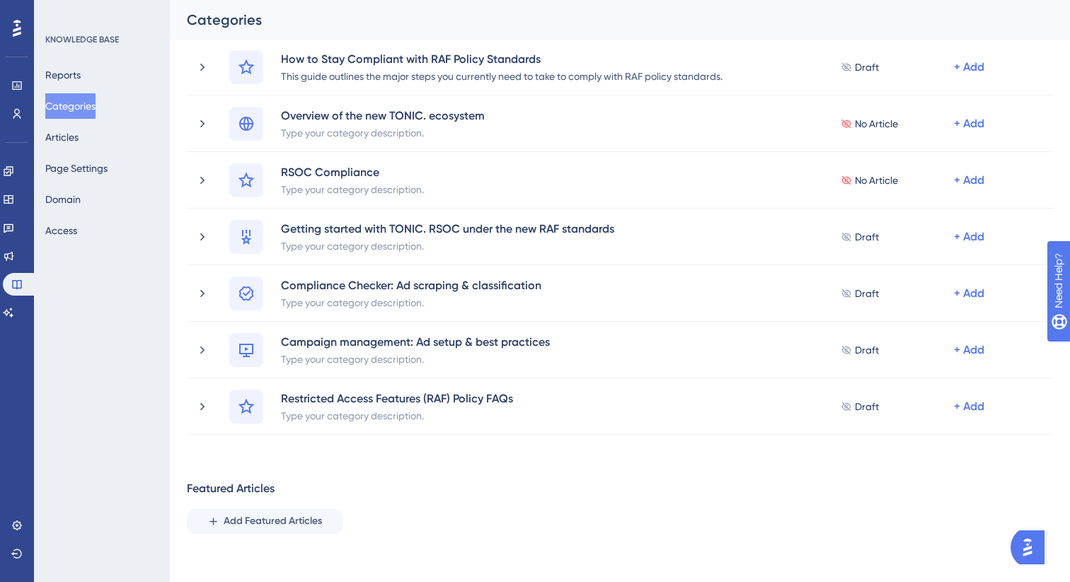
scroll to position [657, 0]
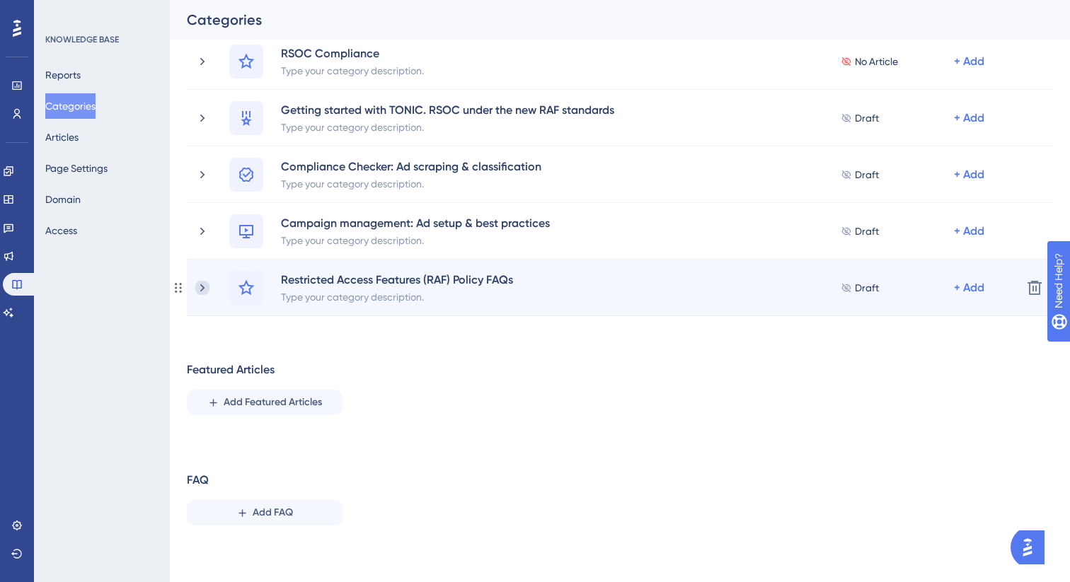
click at [200, 284] on icon at bounding box center [202, 288] width 4 height 8
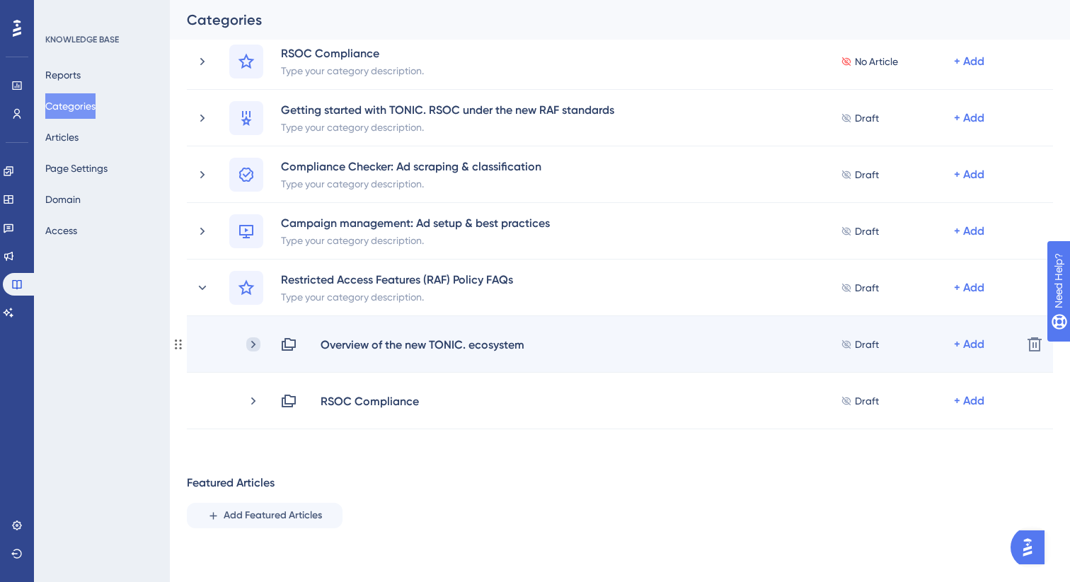
click at [258, 345] on icon at bounding box center [253, 344] width 14 height 14
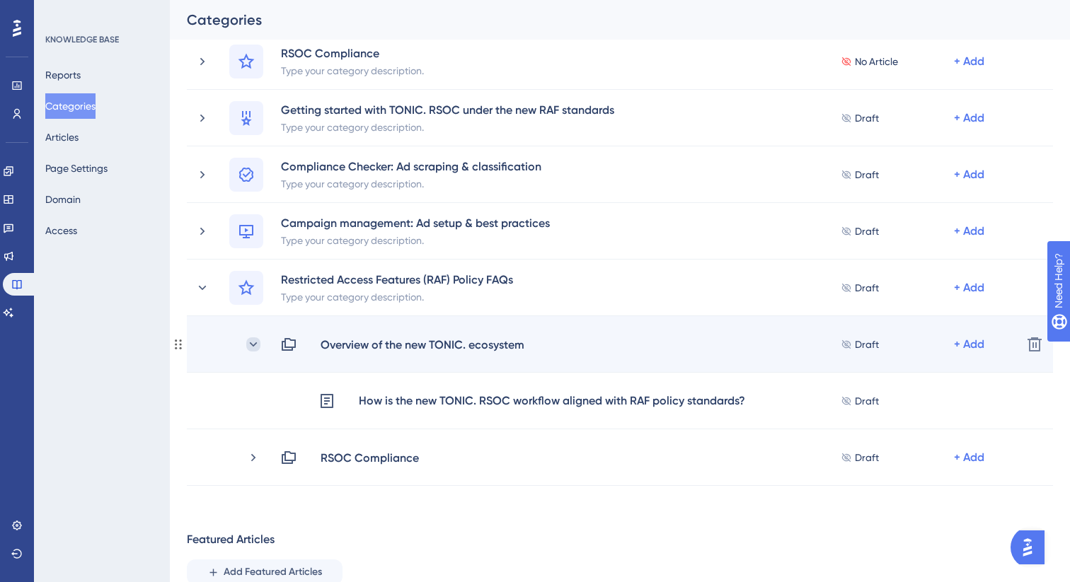
click at [257, 345] on icon at bounding box center [253, 344] width 14 height 14
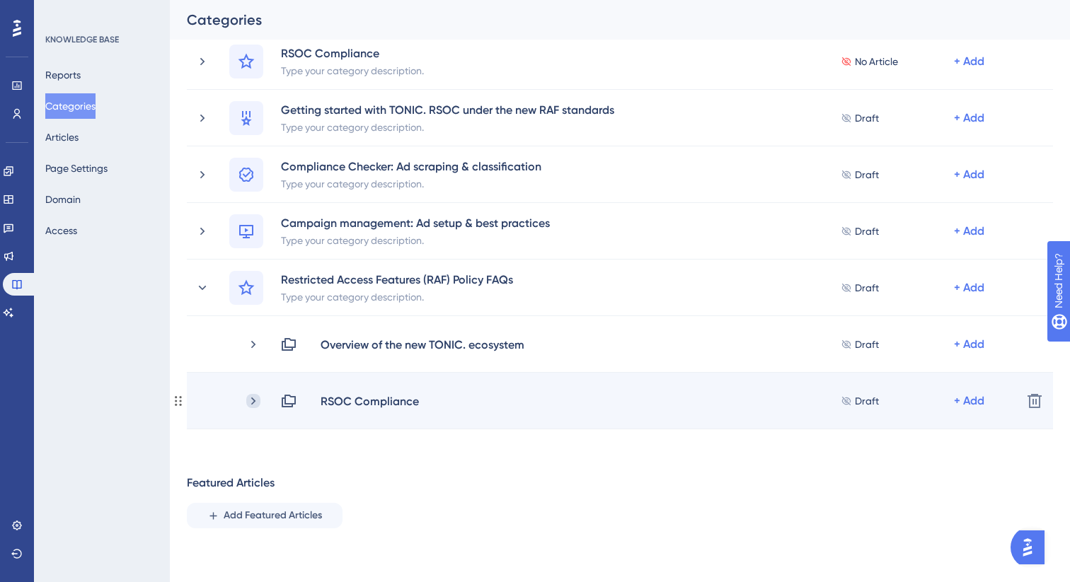
click at [254, 400] on icon at bounding box center [253, 401] width 4 height 8
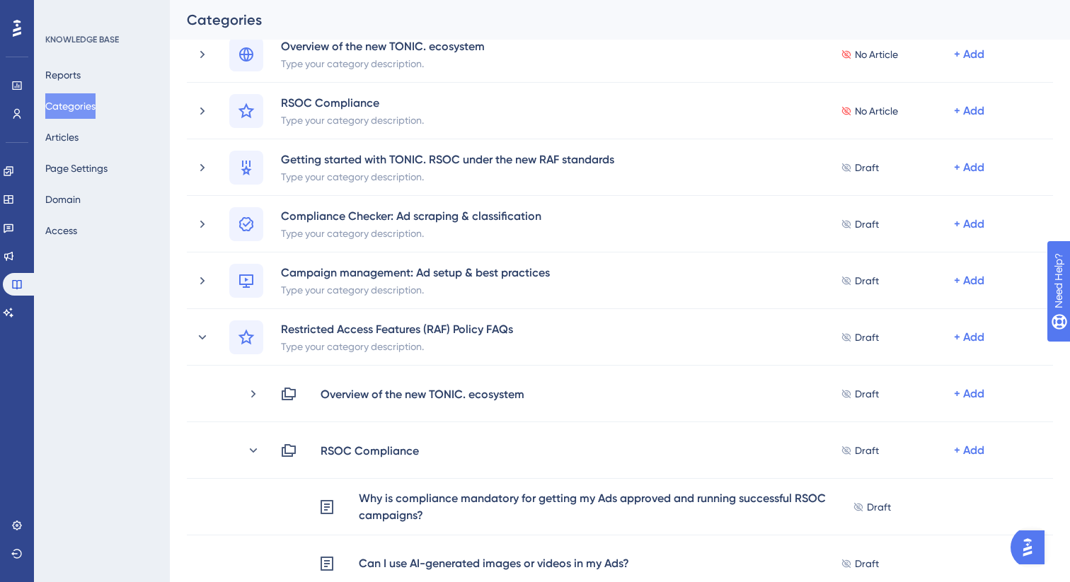
scroll to position [762, 0]
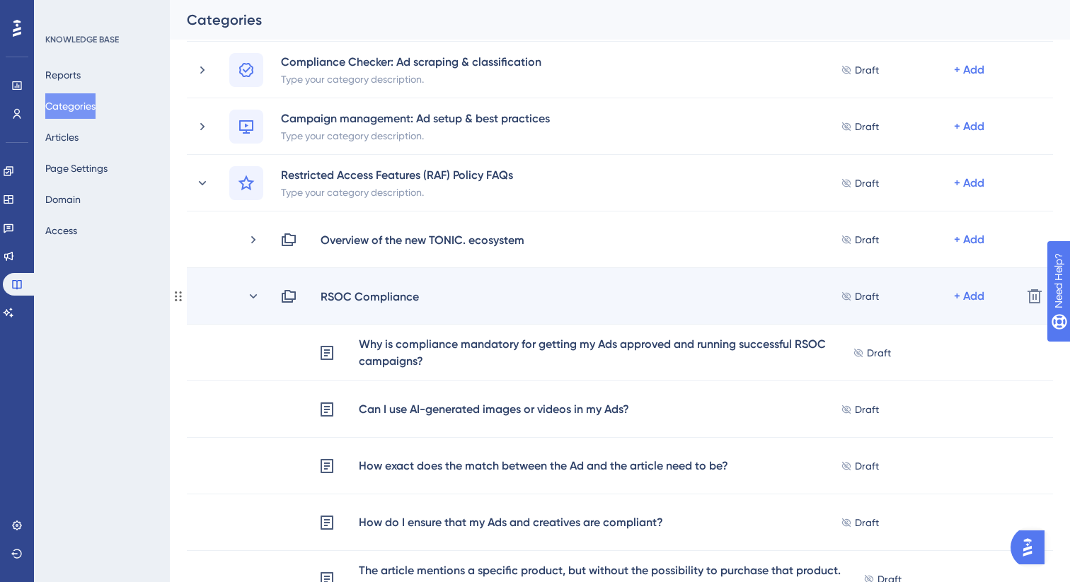
click at [260, 295] on div "RSOC Compliance Draft + Add" at bounding box center [628, 296] width 764 height 17
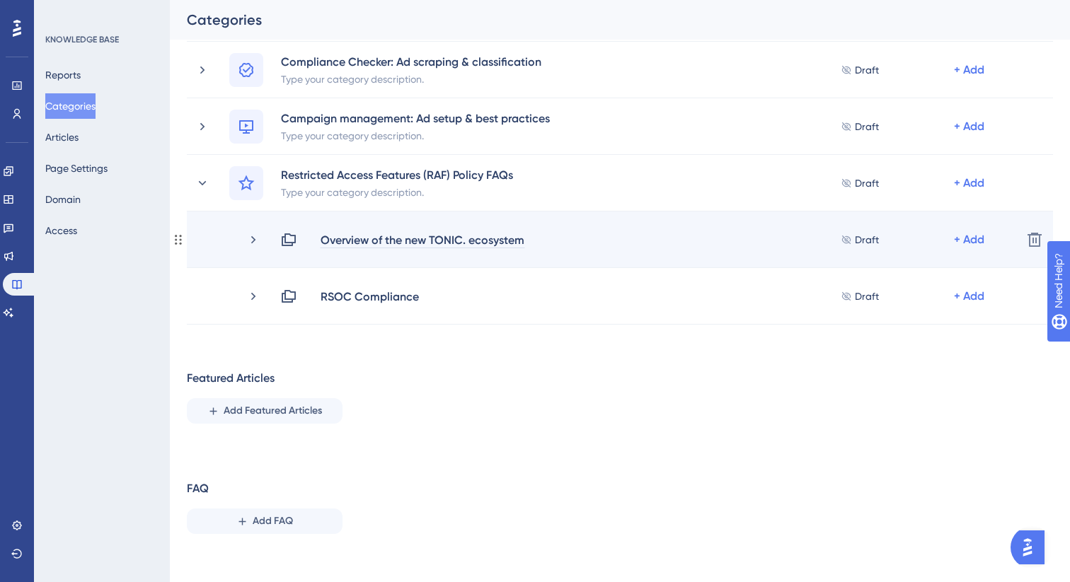
click at [388, 233] on div "Overview of the new TONIC. ecosystem" at bounding box center [422, 239] width 205 height 17
click at [255, 238] on icon at bounding box center [253, 240] width 14 height 14
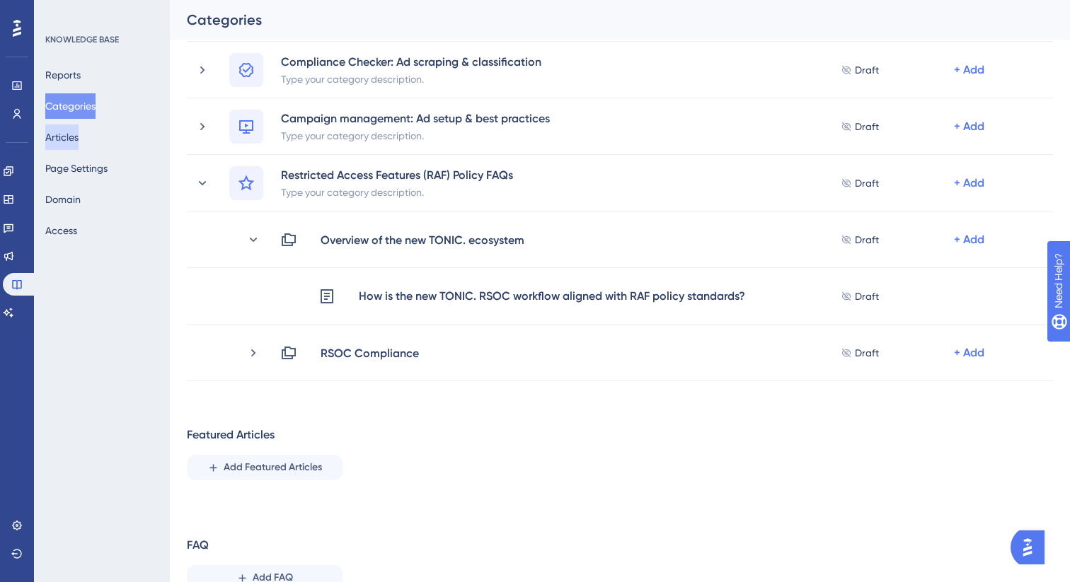
click at [77, 135] on button "Articles" at bounding box center [61, 137] width 33 height 25
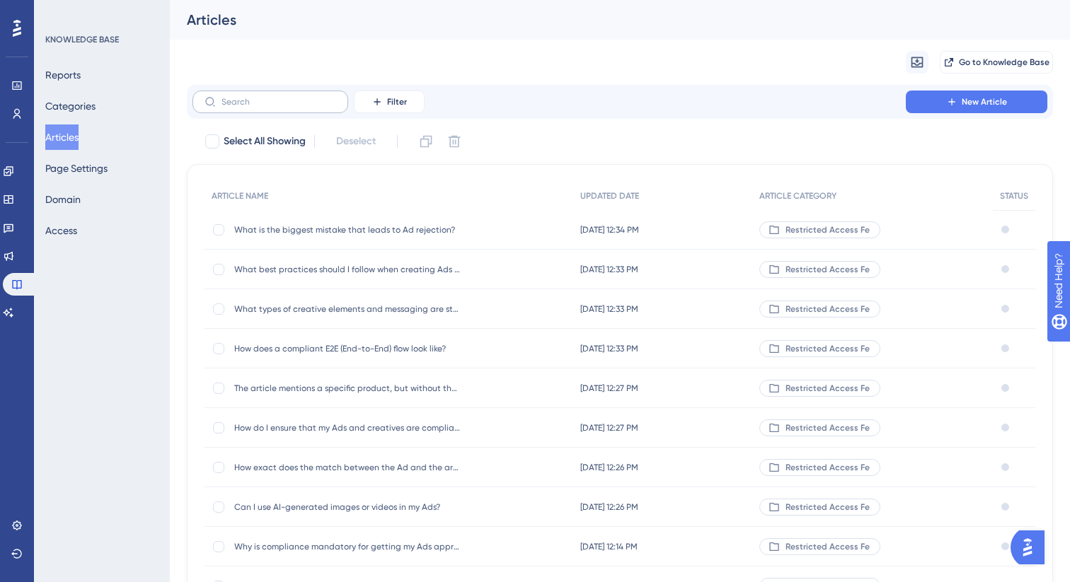
click at [290, 110] on label at bounding box center [270, 102] width 156 height 23
click at [290, 107] on input "text" at bounding box center [278, 102] width 115 height 10
type input "how th"
checkbox input "true"
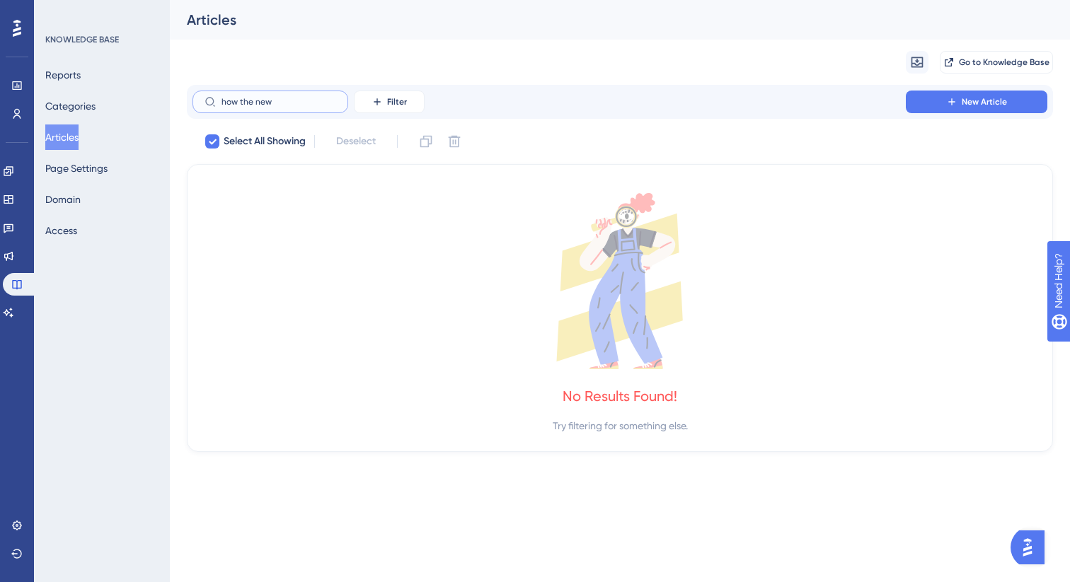
type input "how the new"
click at [73, 109] on button "Categories" at bounding box center [70, 105] width 50 height 25
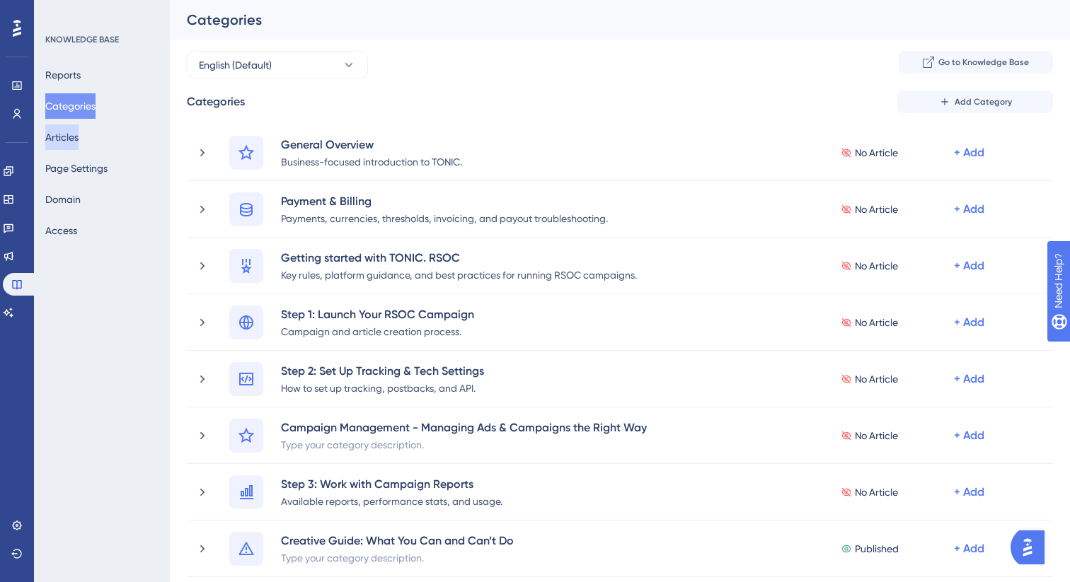
click at [74, 137] on button "Articles" at bounding box center [61, 137] width 33 height 25
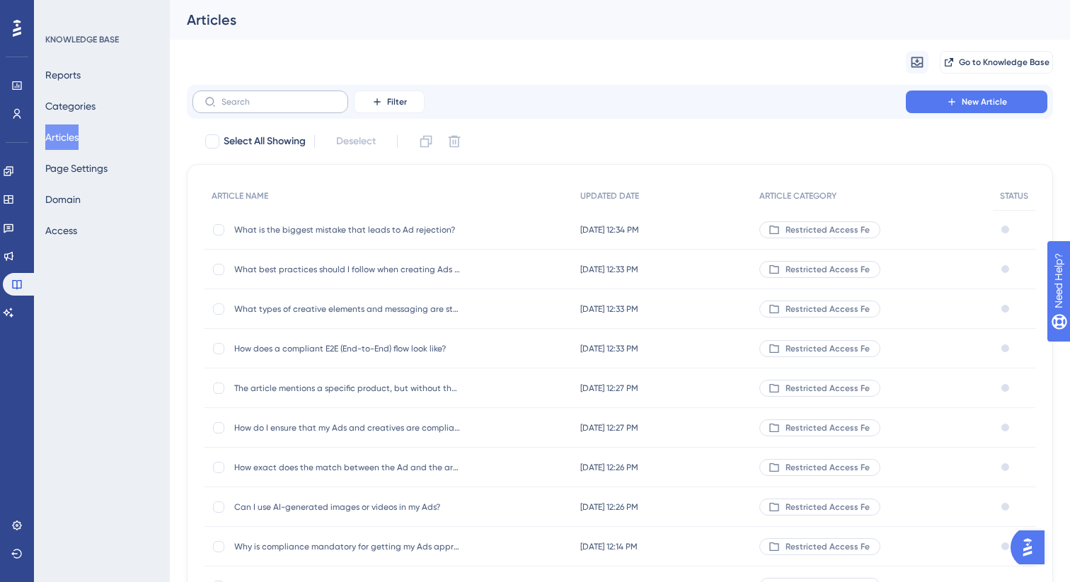
click at [296, 108] on label at bounding box center [270, 102] width 156 height 23
click at [296, 107] on input "text" at bounding box center [278, 102] width 115 height 10
type input "how th"
checkbox input "true"
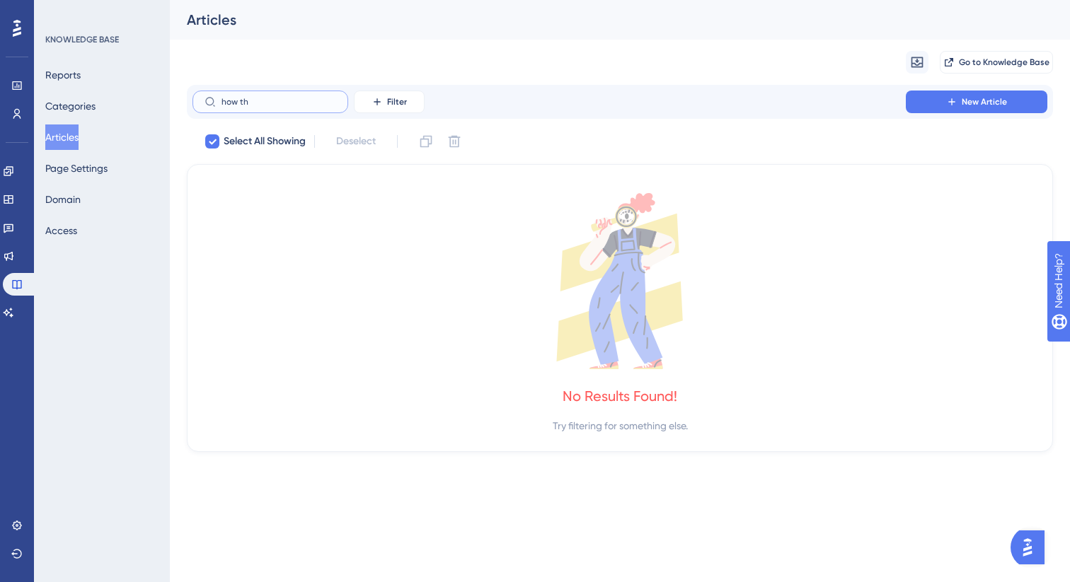
type input "how t"
checkbox input "false"
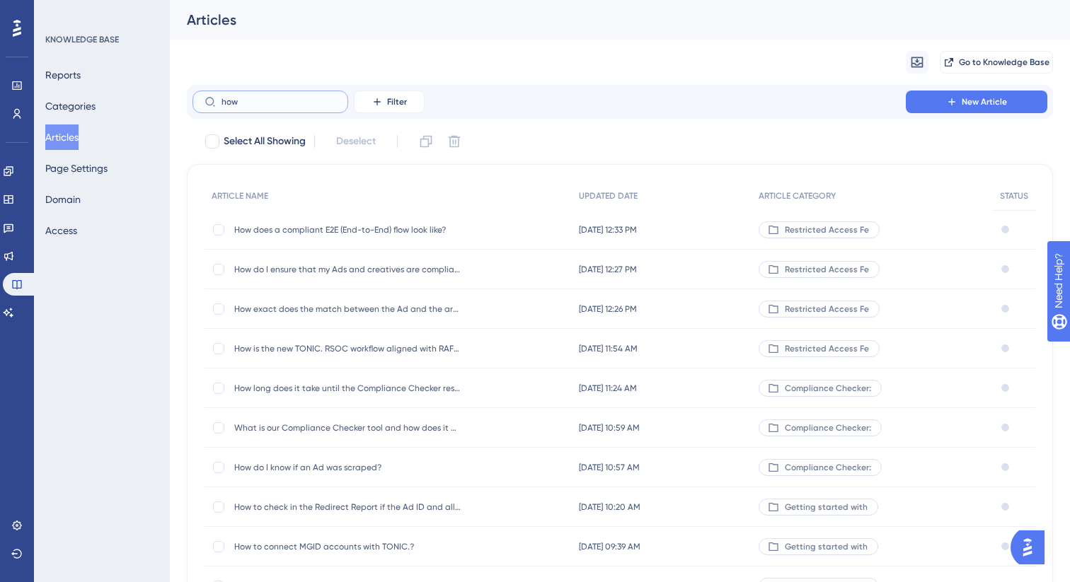
type input "how n"
checkbox input "true"
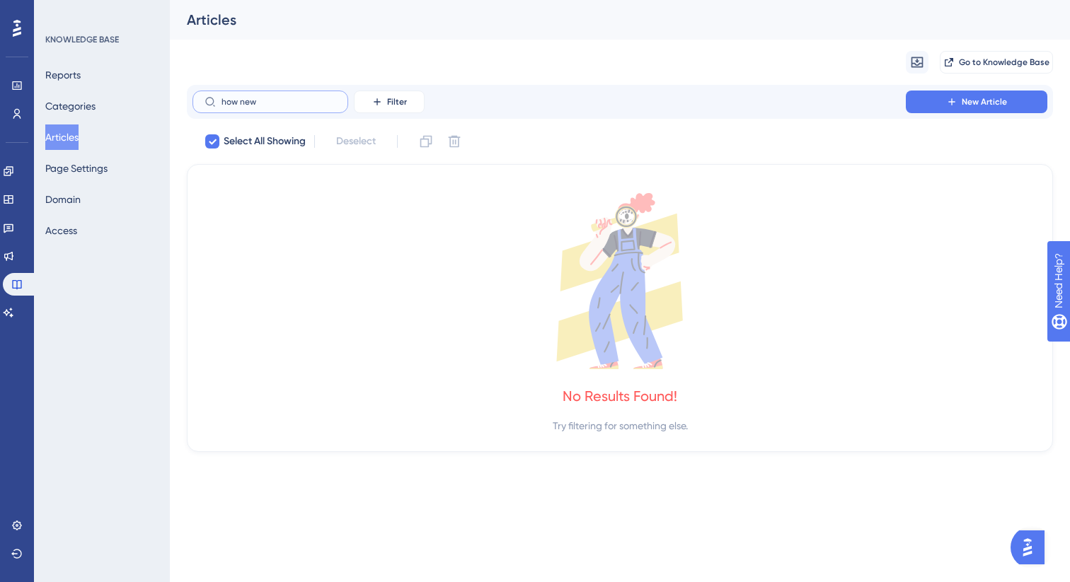
click at [308, 105] on input "how new" at bounding box center [278, 102] width 115 height 10
paste input "How is the new TONIC. RS"
type input "How is the new TONIC. RS"
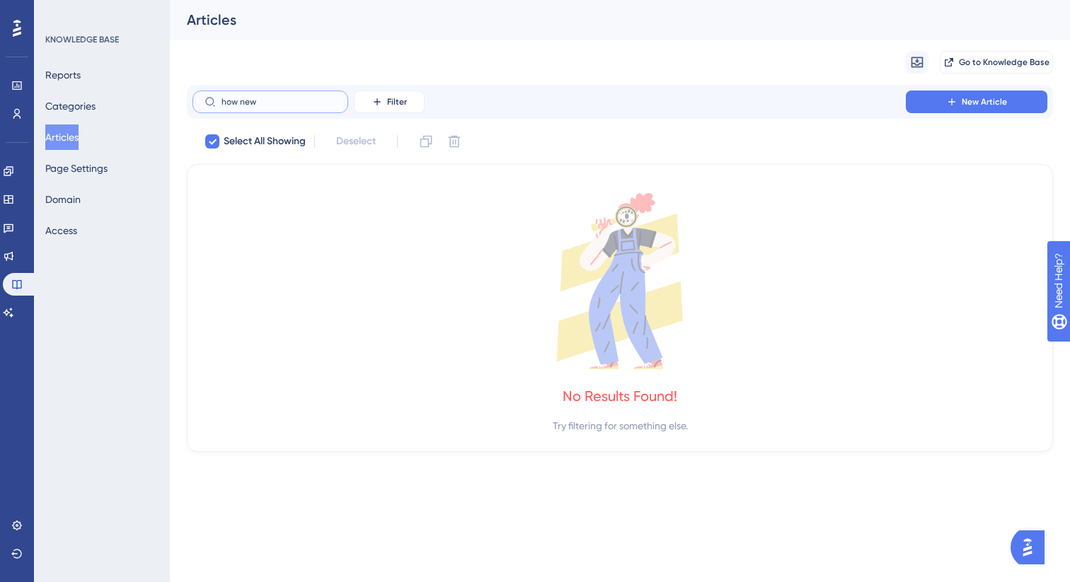
checkbox input "false"
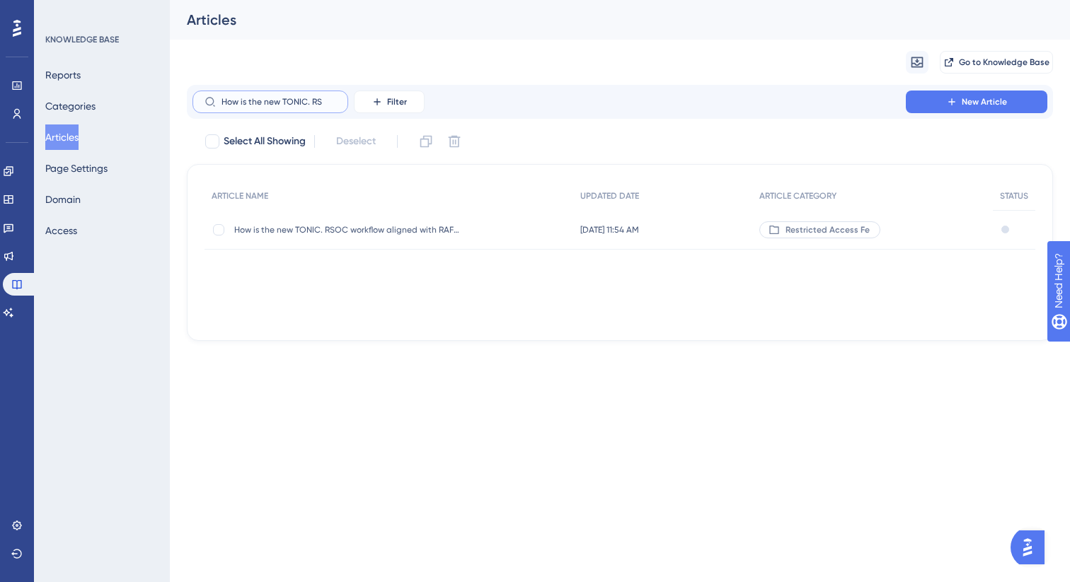
type input "How is the new TONIC. RS"
click at [311, 222] on div "How is the new TONIC. RSOC workflow aligned with RAF policy standards? How is t…" at bounding box center [347, 230] width 226 height 40
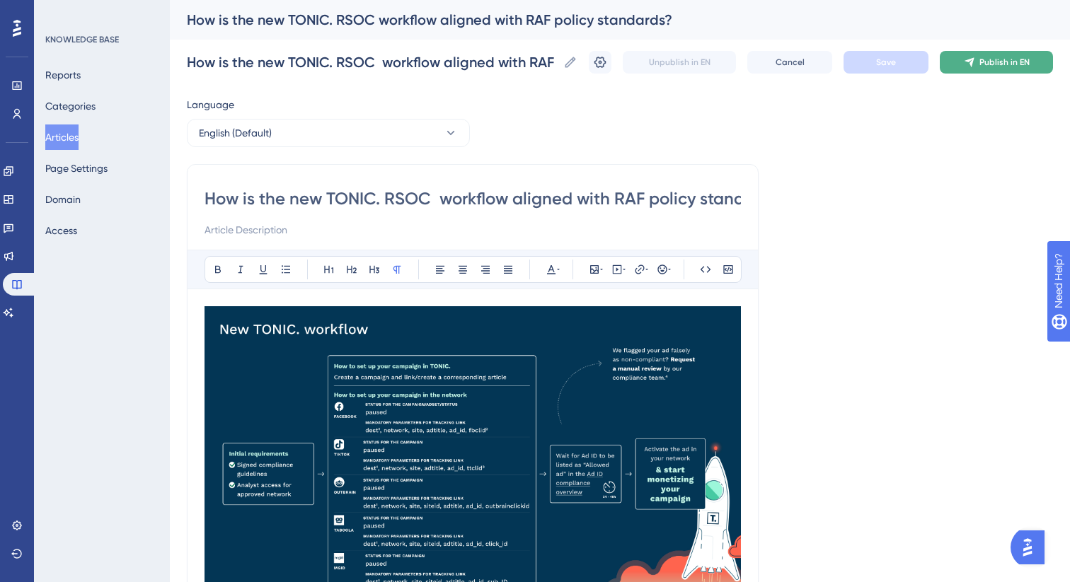
click at [995, 61] on span "Publish in EN" at bounding box center [1004, 62] width 50 height 11
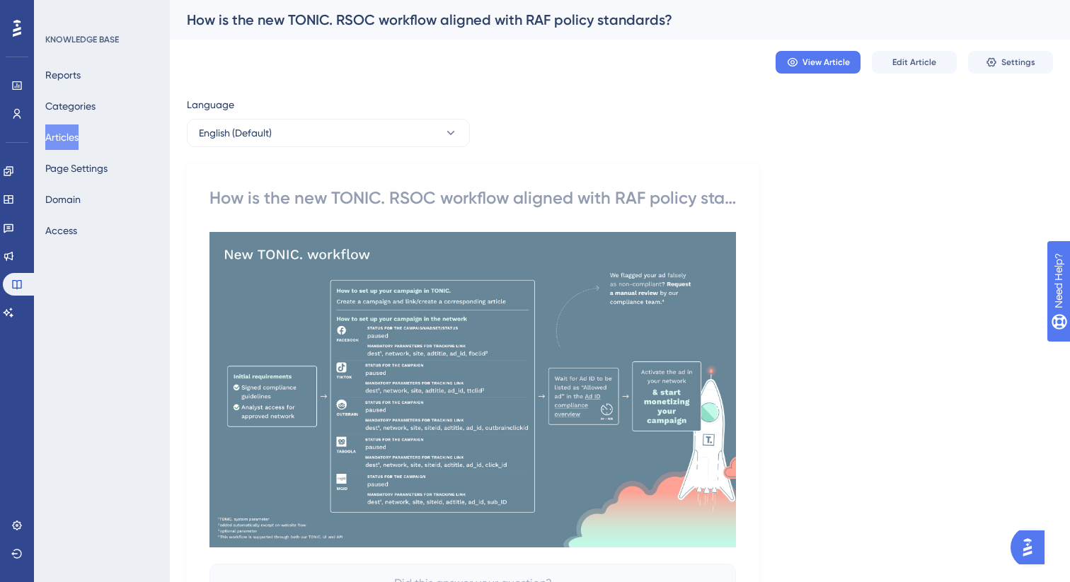
click at [79, 137] on button "Articles" at bounding box center [61, 137] width 33 height 25
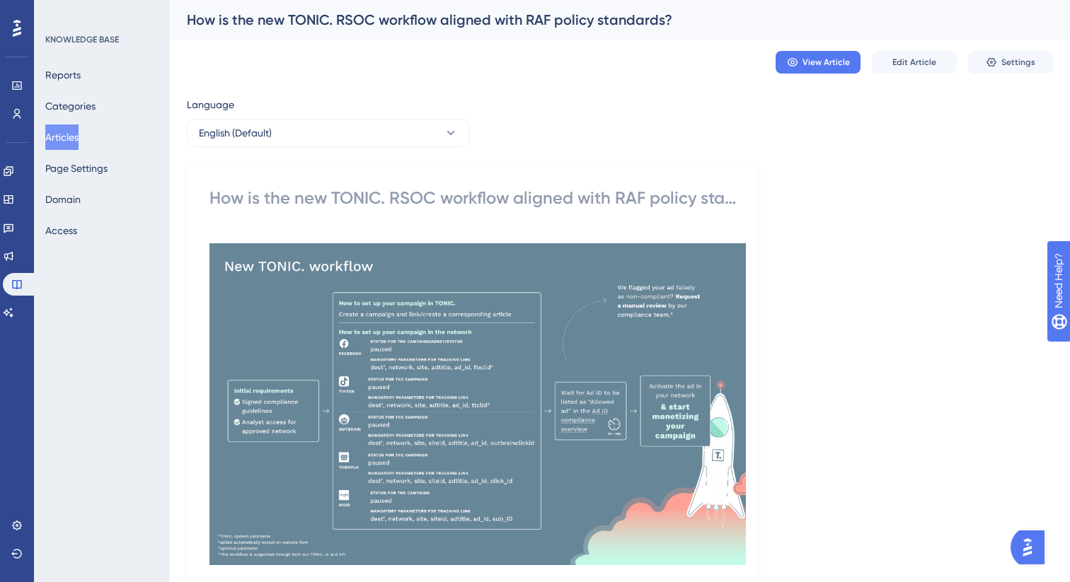
click at [84, 110] on button "Categories" at bounding box center [70, 105] width 50 height 25
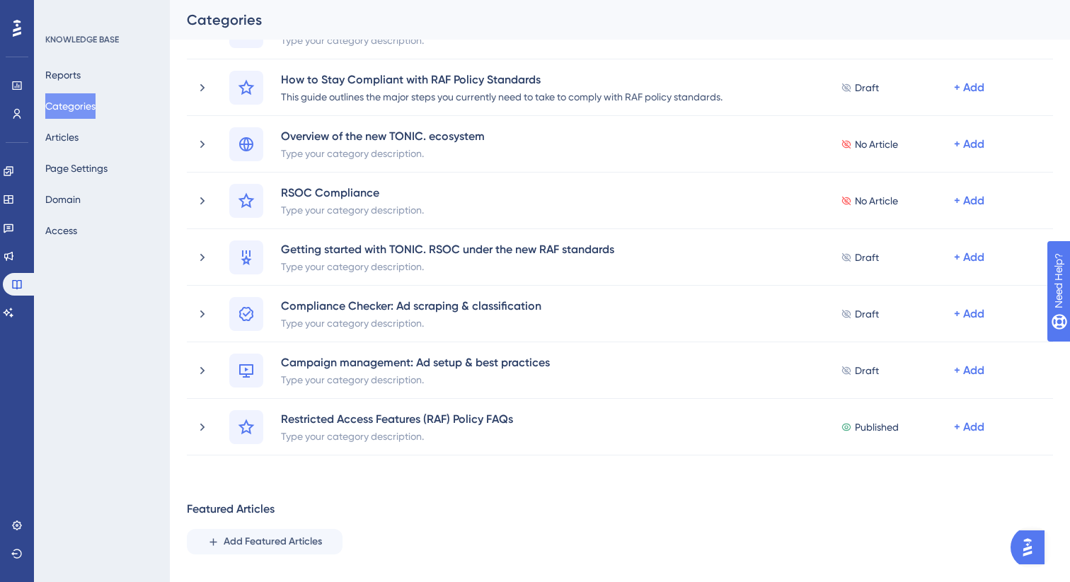
scroll to position [589, 0]
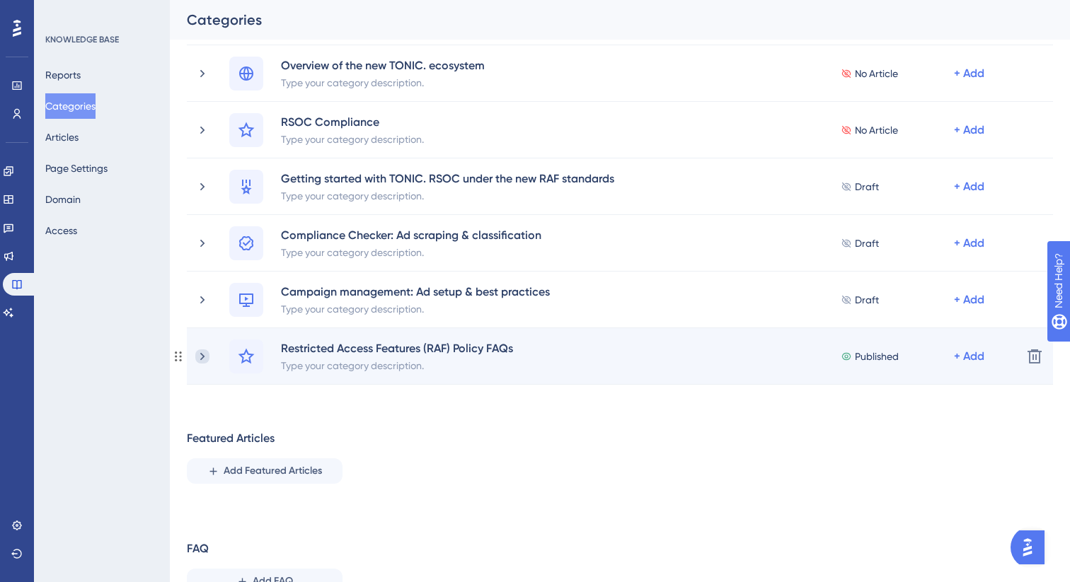
click at [200, 357] on icon at bounding box center [202, 357] width 14 height 14
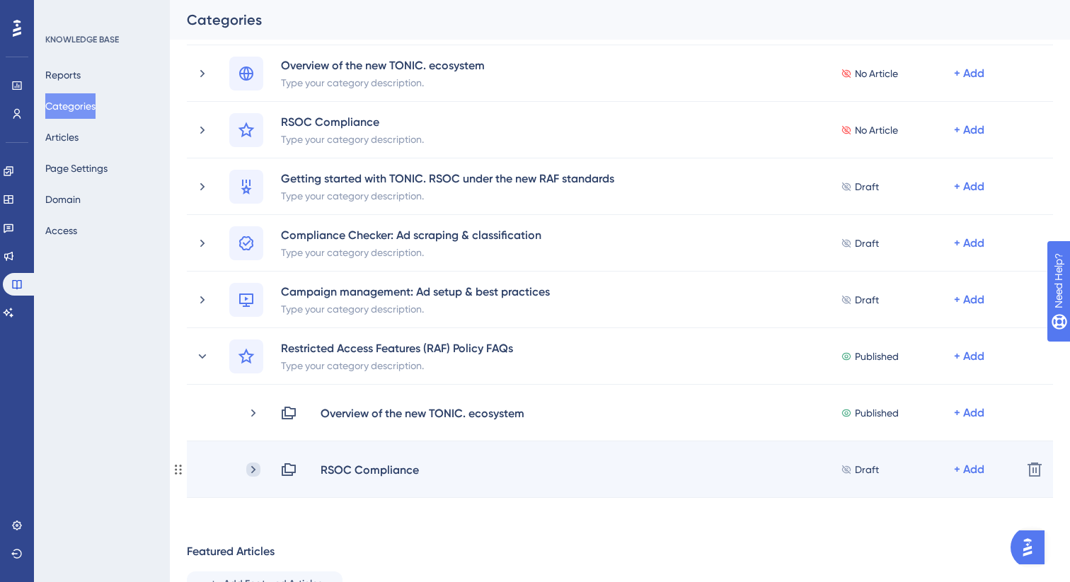
click at [248, 470] on icon at bounding box center [253, 470] width 14 height 14
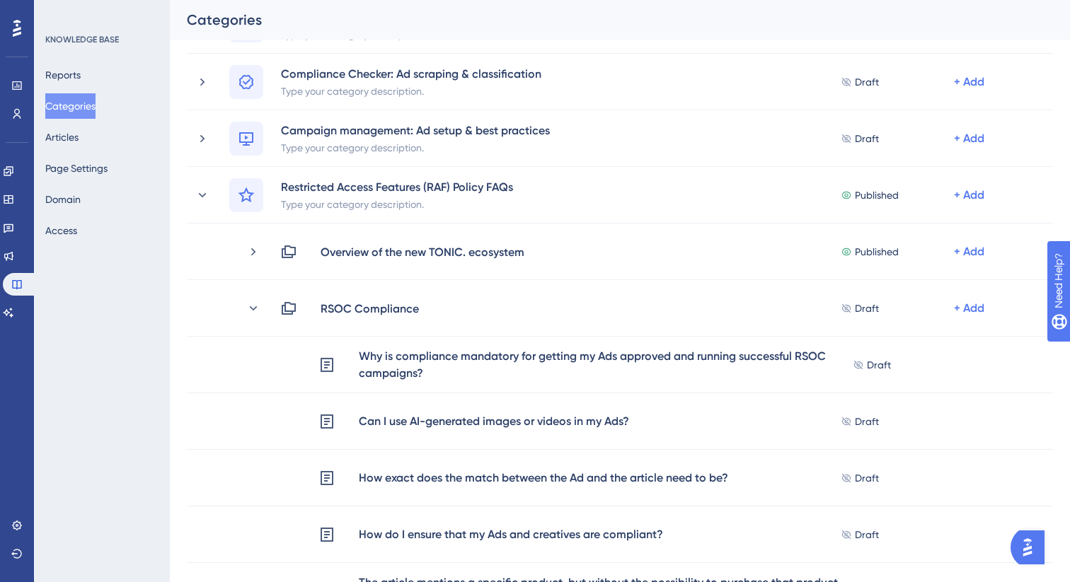
scroll to position [604, 0]
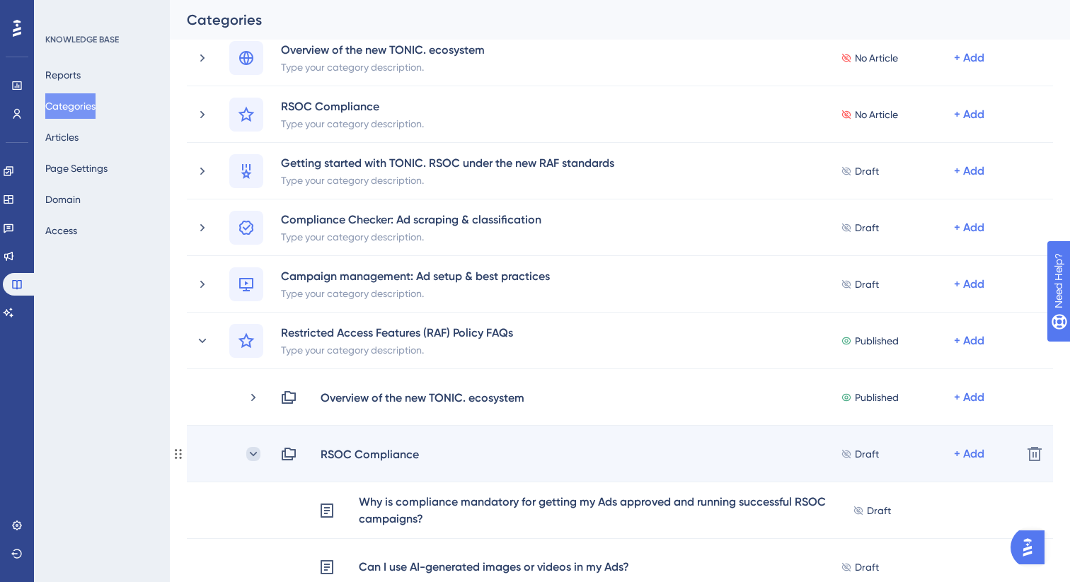
click at [256, 458] on icon at bounding box center [253, 454] width 14 height 14
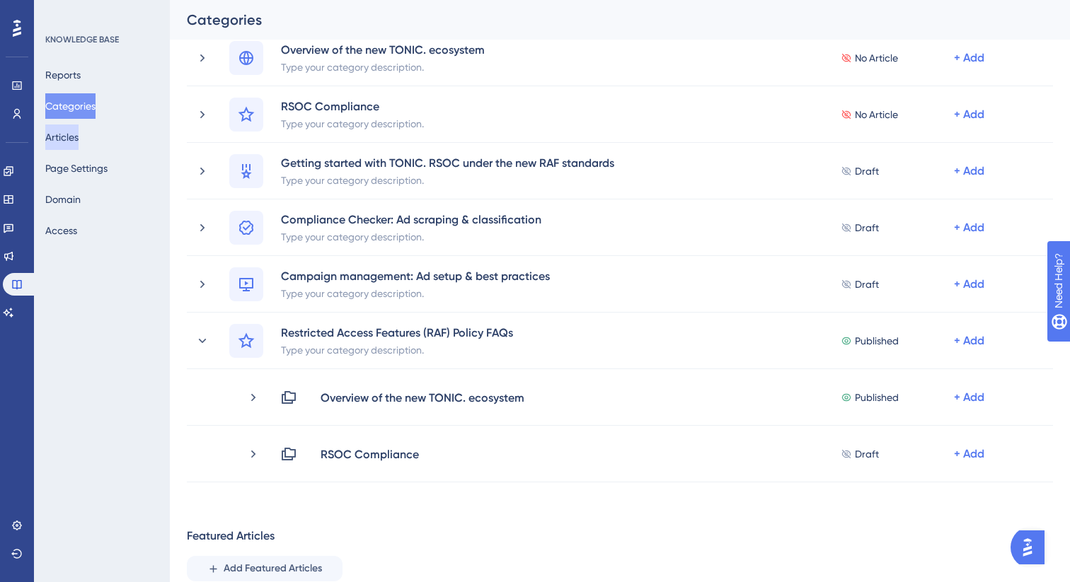
click at [74, 134] on button "Articles" at bounding box center [61, 137] width 33 height 25
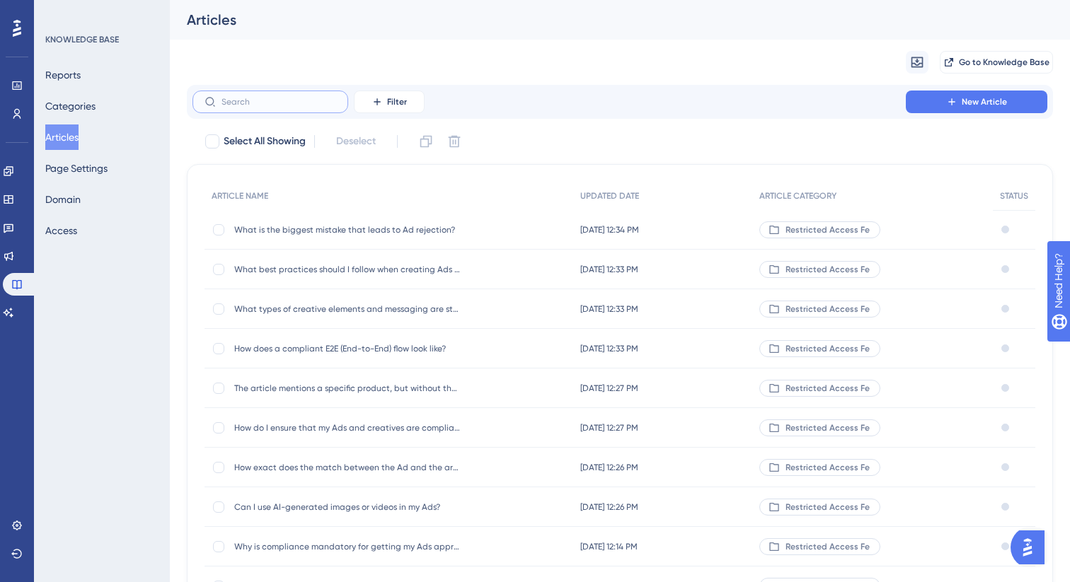
click at [305, 105] on input "text" at bounding box center [278, 102] width 115 height 10
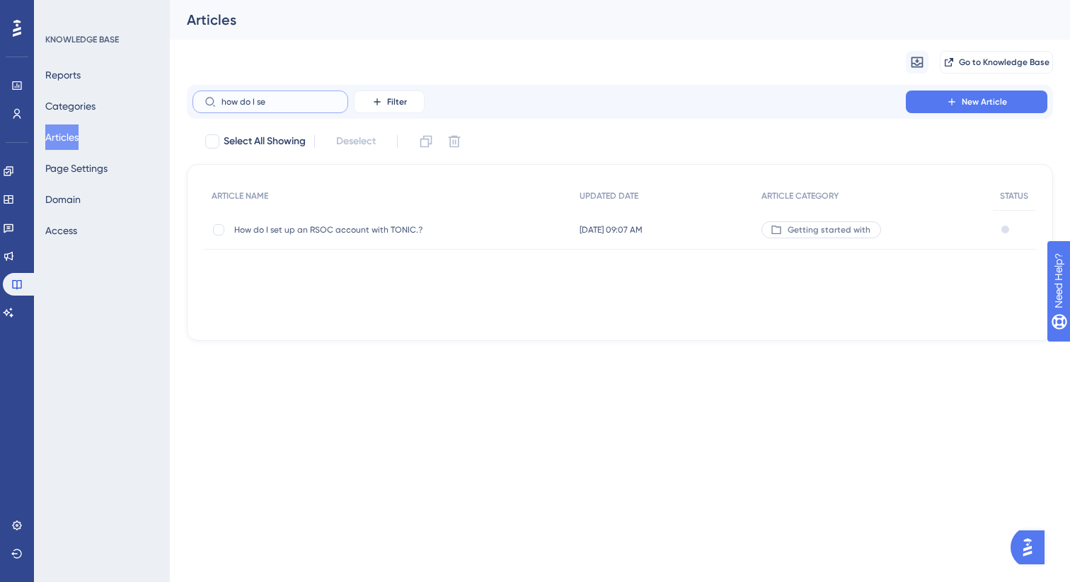
type input "how do I se"
click at [464, 227] on div "How do I set up an RSOC account with TONIC.? How do I set up an RSOC account wi…" at bounding box center [388, 230] width 368 height 40
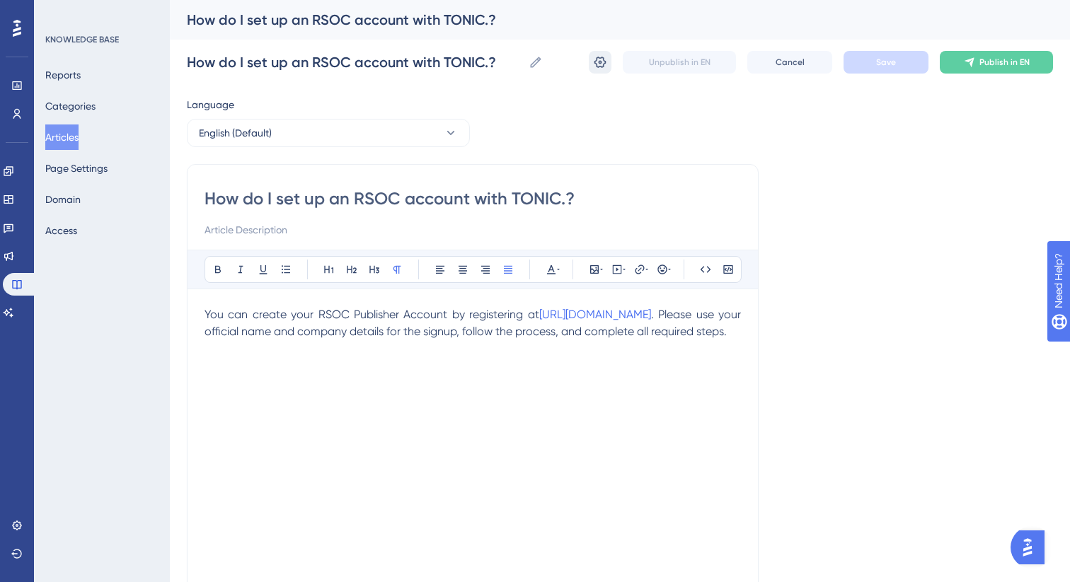
click at [599, 65] on icon at bounding box center [600, 62] width 14 height 14
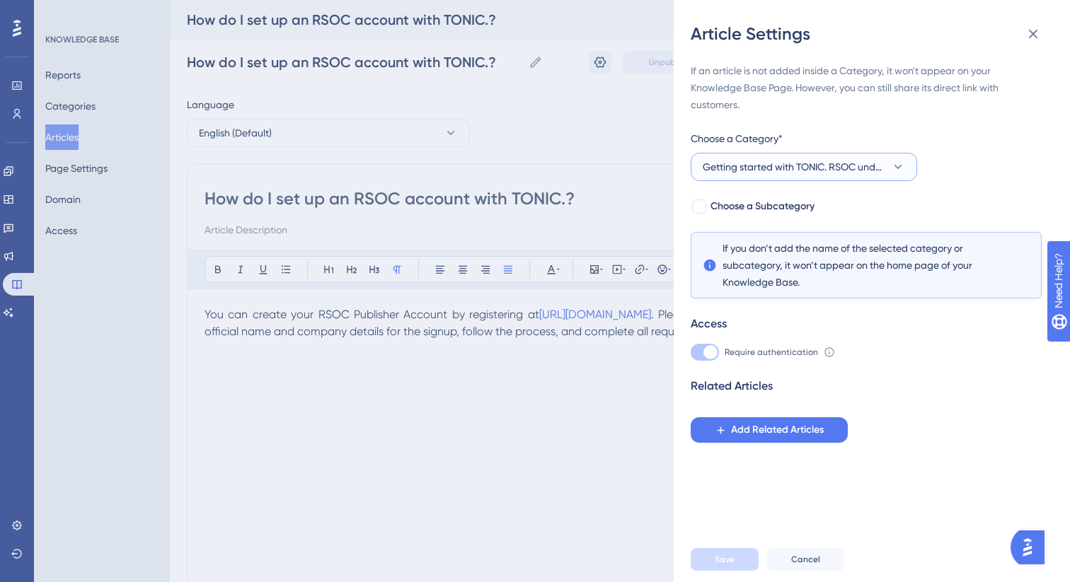
click at [756, 172] on span "Getting started with TONIC. RSOC under the new RAF standards" at bounding box center [794, 166] width 183 height 17
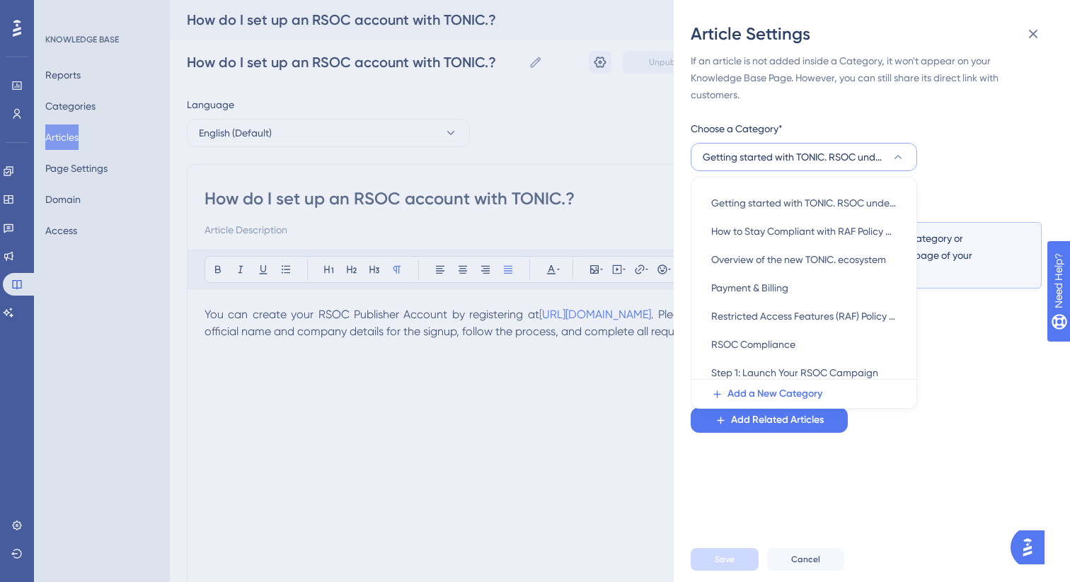
scroll to position [205, 0]
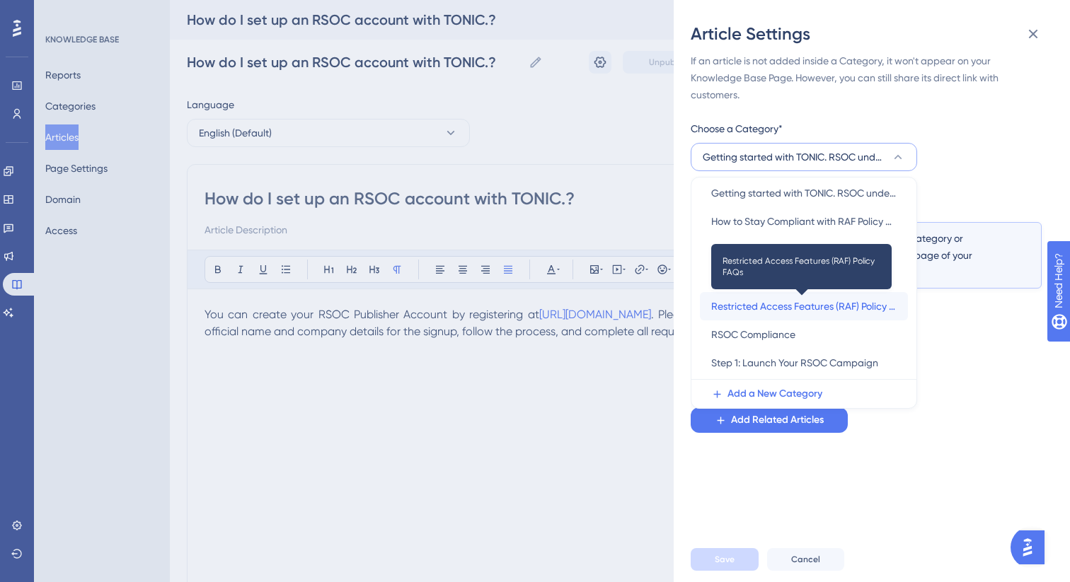
click at [757, 313] on span "Restricted Access Features (RAF) Policy FAQs" at bounding box center [803, 306] width 185 height 17
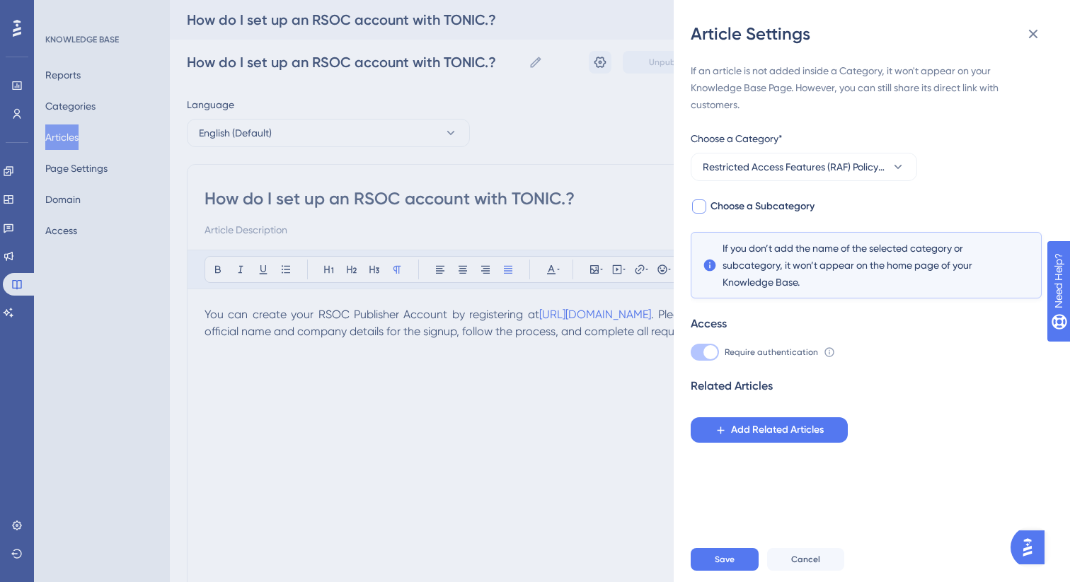
click at [695, 203] on div at bounding box center [699, 207] width 14 height 14
checkbox input "true"
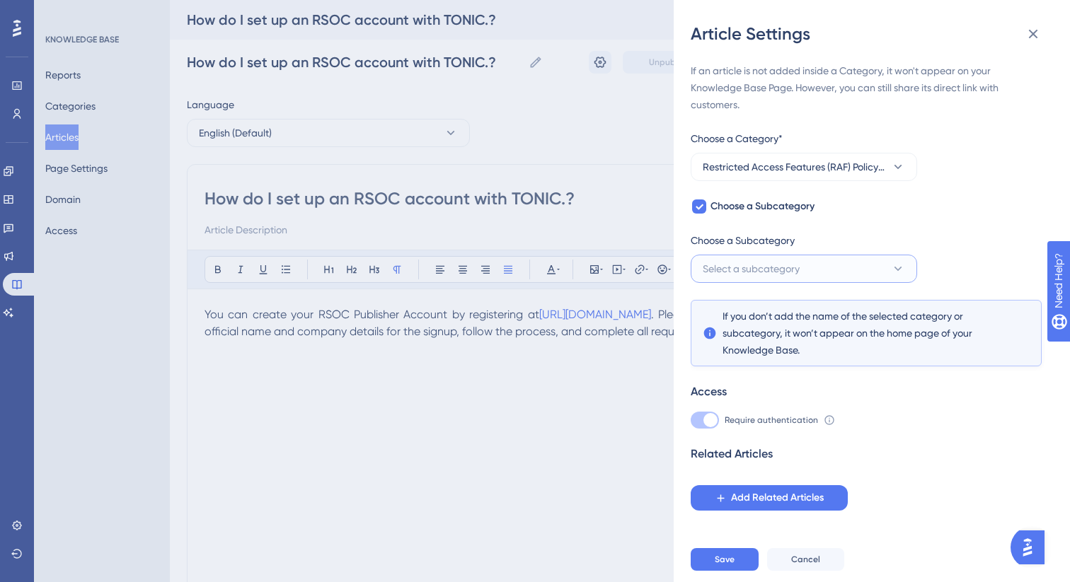
click at [731, 272] on span "Select a subcategory" at bounding box center [751, 268] width 97 height 17
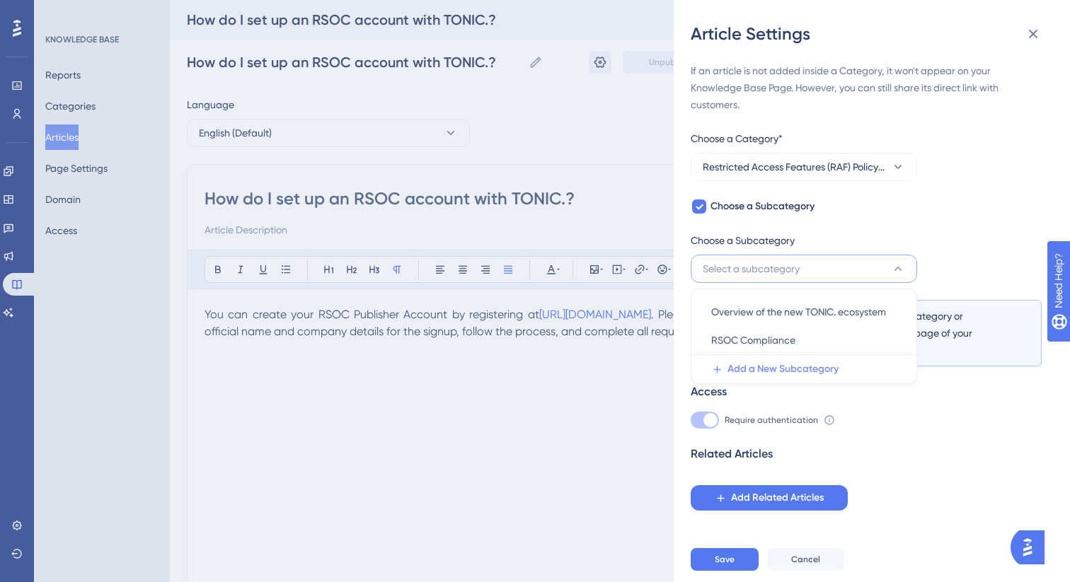
click at [742, 366] on span "Add a New Subcategory" at bounding box center [782, 369] width 111 height 17
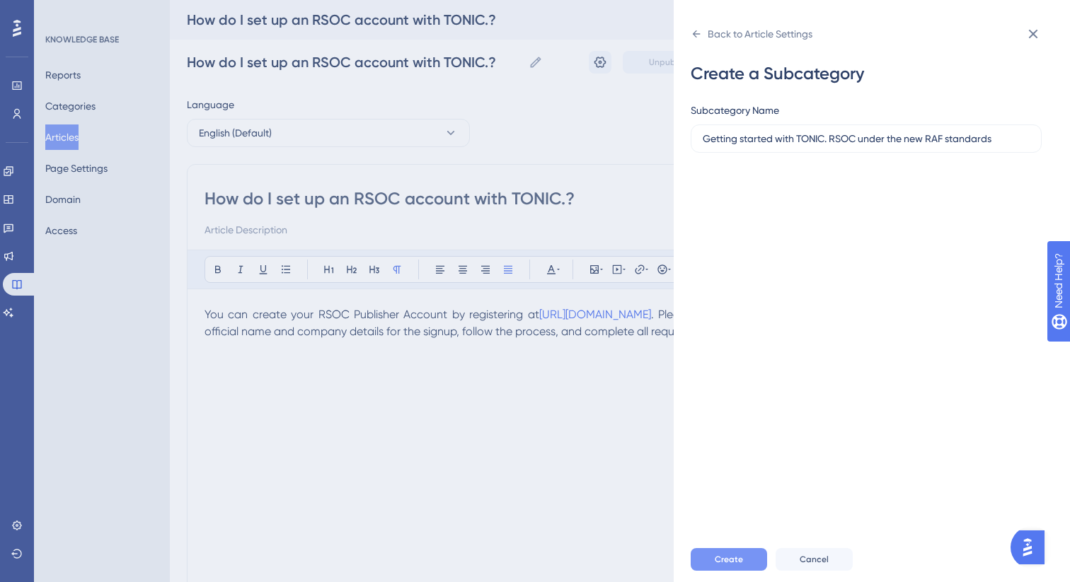
type input "Getting started with TONIC. RSOC under the new RAF standards"
click at [704, 562] on button "Create" at bounding box center [729, 559] width 76 height 23
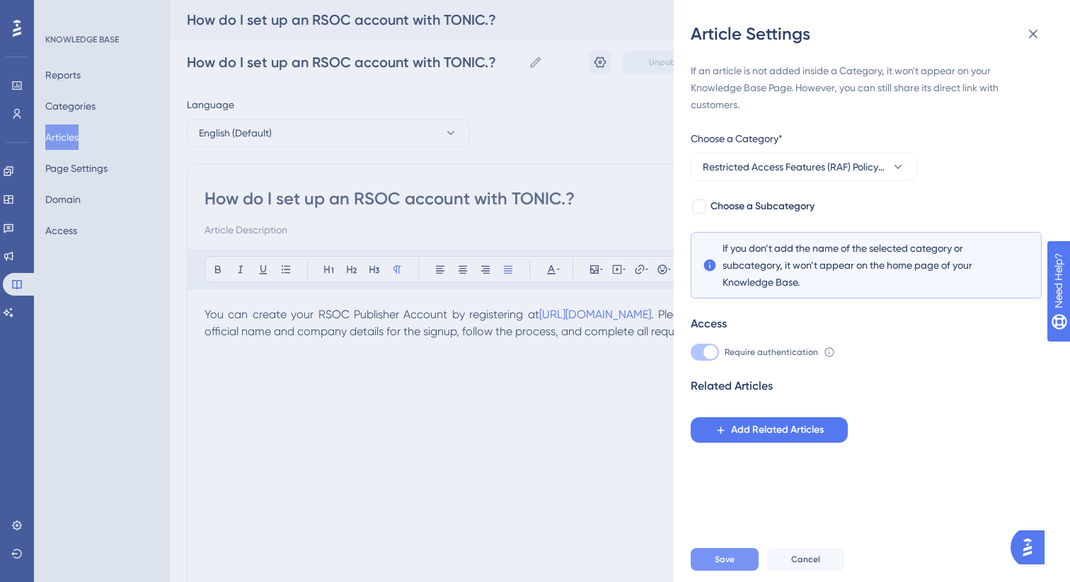
click at [710, 561] on button "Save" at bounding box center [725, 559] width 68 height 23
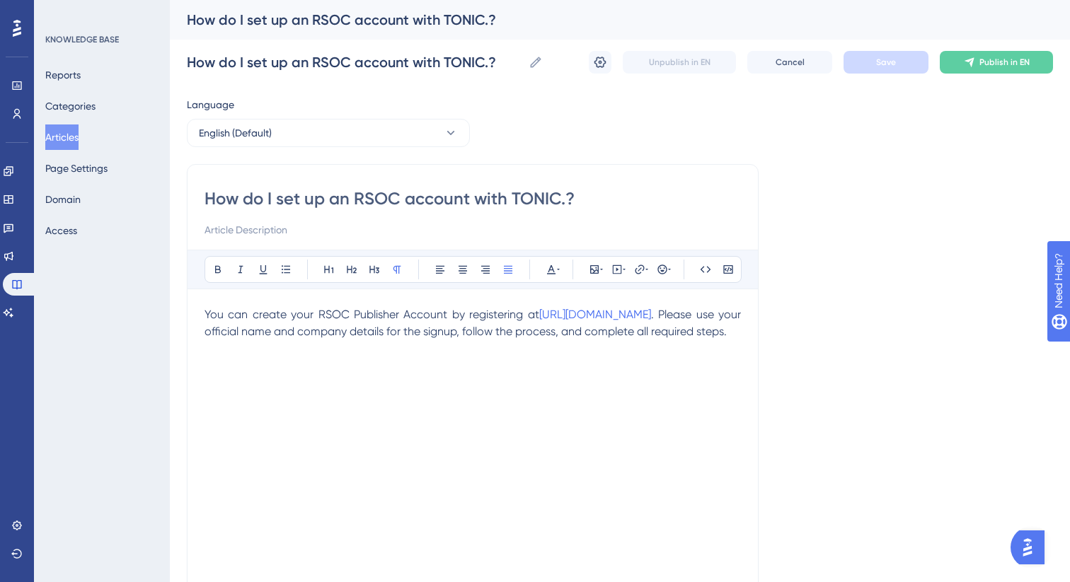
click at [79, 139] on button "Articles" at bounding box center [61, 137] width 33 height 25
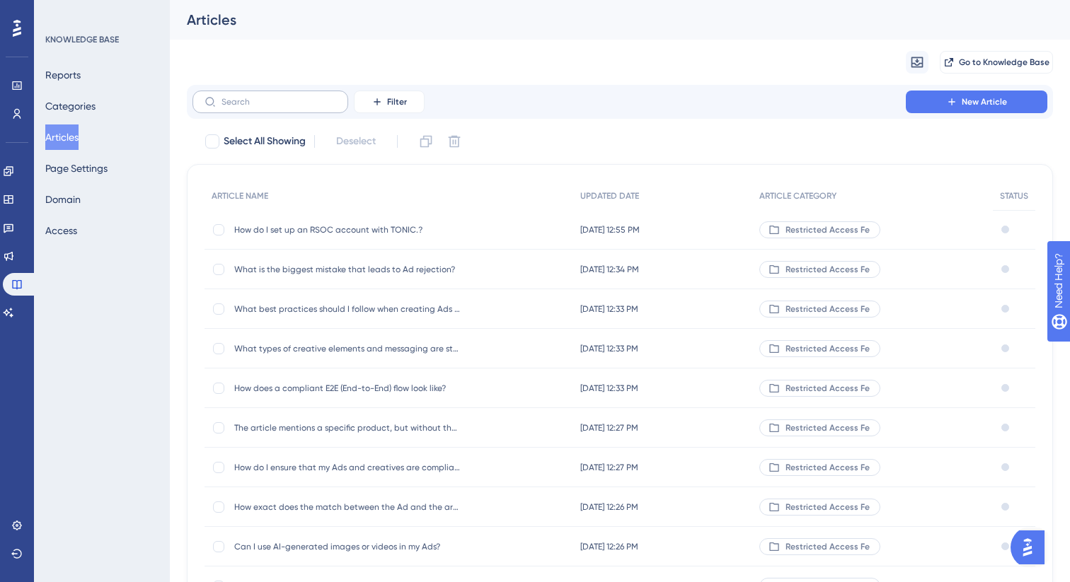
click at [308, 107] on label at bounding box center [270, 102] width 156 height 23
click at [308, 107] on input "text" at bounding box center [278, 102] width 115 height 10
paste input "How should I sign the compliance guid"
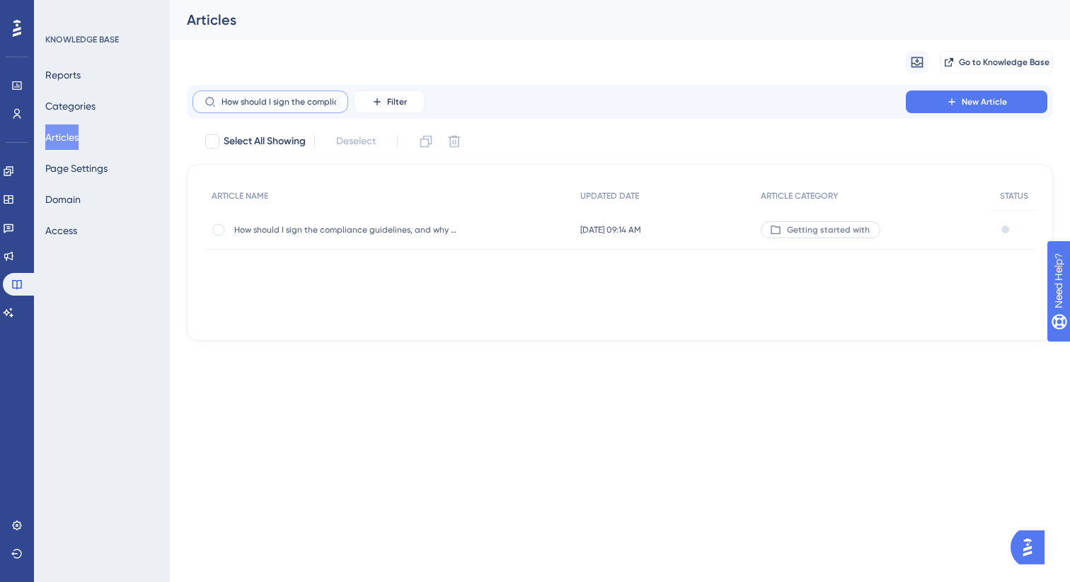
scroll to position [0, 35]
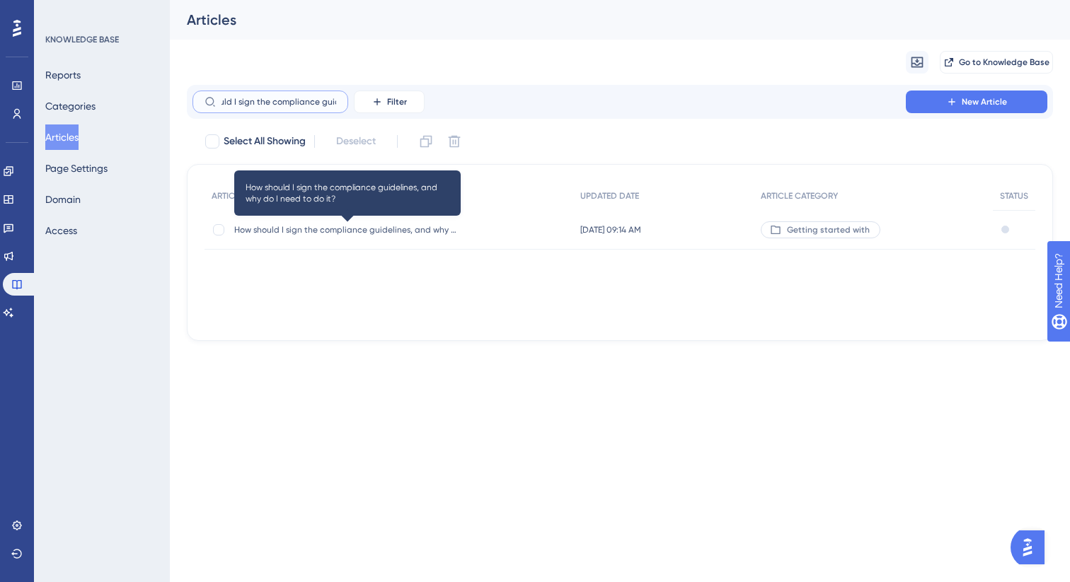
type input "How should I sign the compliance guid"
click at [345, 224] on span "How should I sign the compliance guidelines, and why do I need to do it?" at bounding box center [347, 229] width 226 height 11
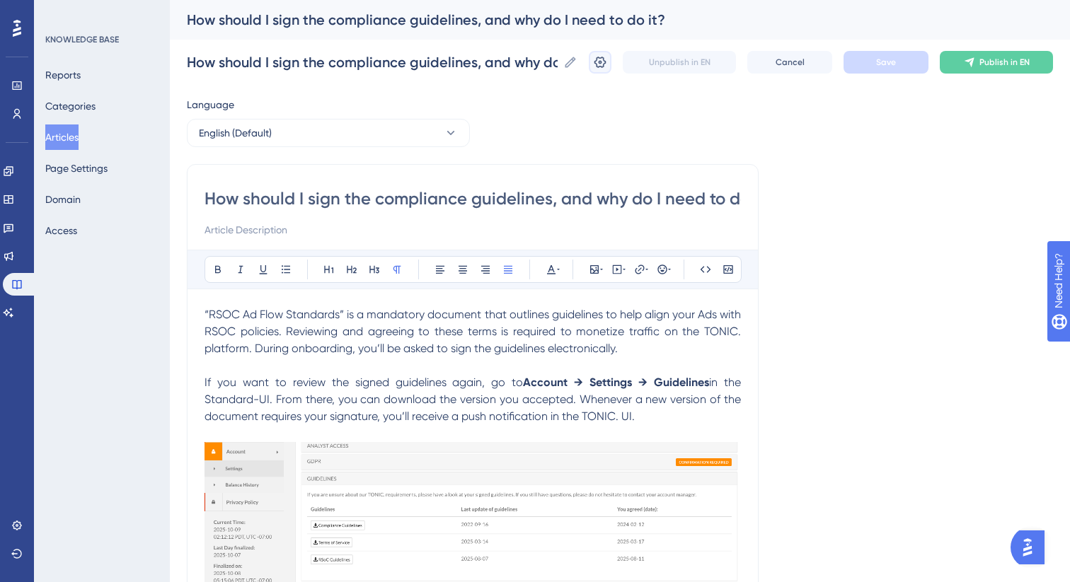
click at [600, 57] on icon at bounding box center [600, 62] width 12 height 11
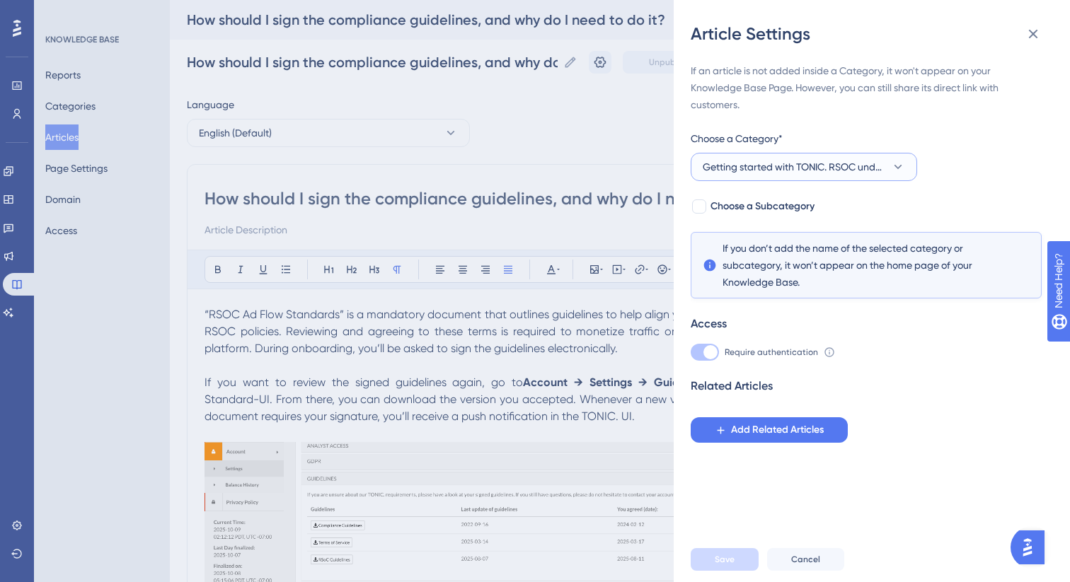
click at [772, 168] on span "Getting started with TONIC. RSOC under the new RAF standards" at bounding box center [794, 166] width 183 height 17
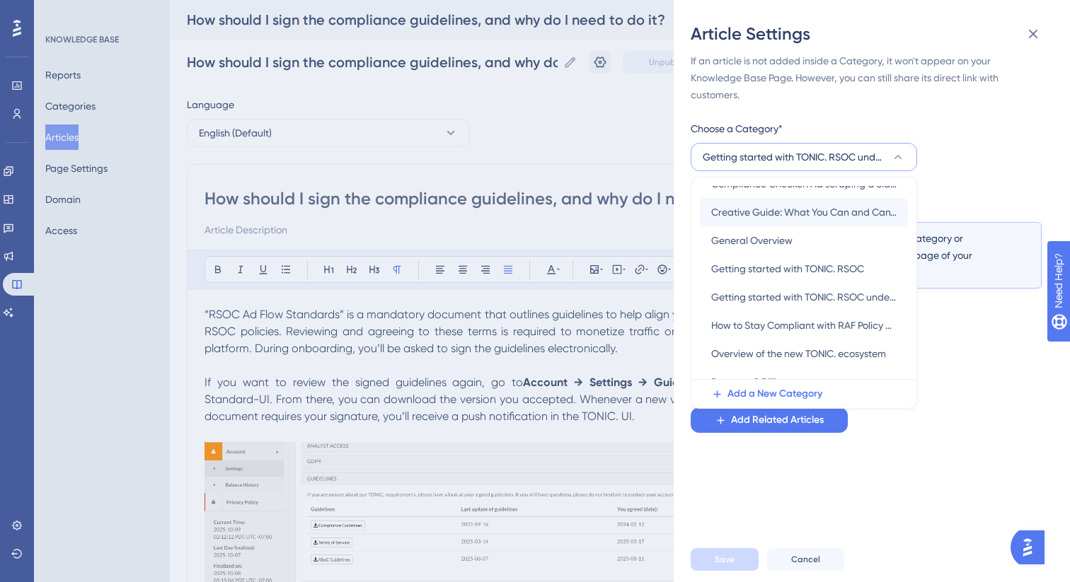
scroll to position [154, 0]
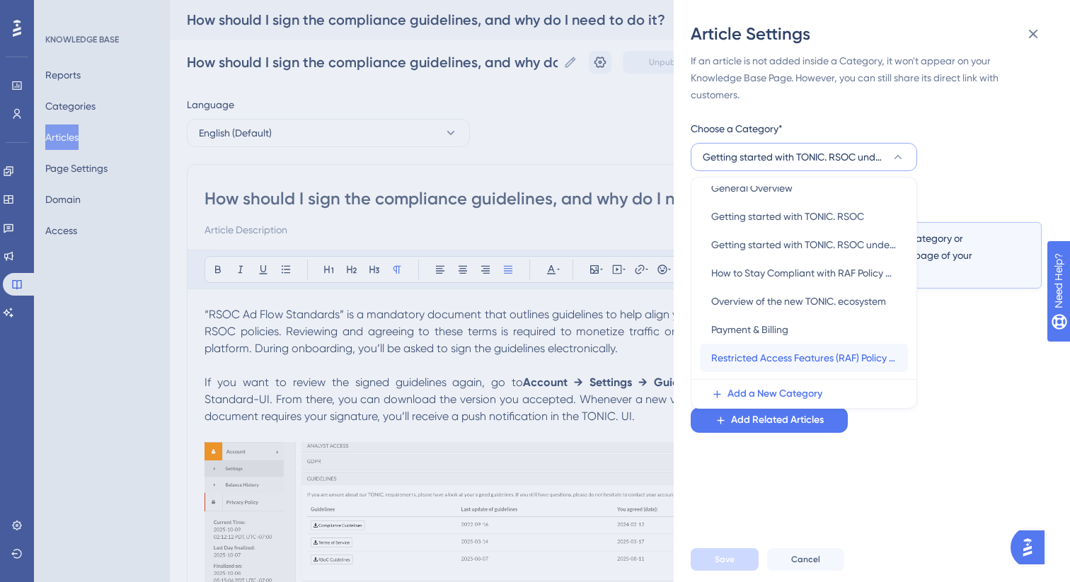
click at [766, 348] on div "Restricted Access Features (RAF) Policy FAQs Restricted Access Features (RAF) P…" at bounding box center [803, 358] width 185 height 28
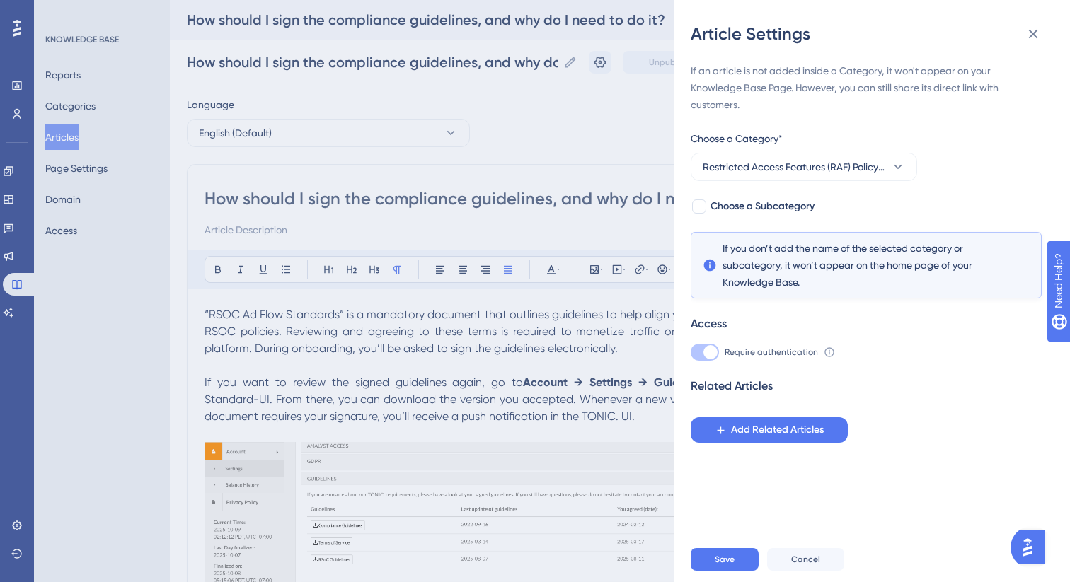
scroll to position [0, 0]
click at [749, 201] on span "Choose a Subcategory" at bounding box center [762, 206] width 104 height 17
checkbox input "true"
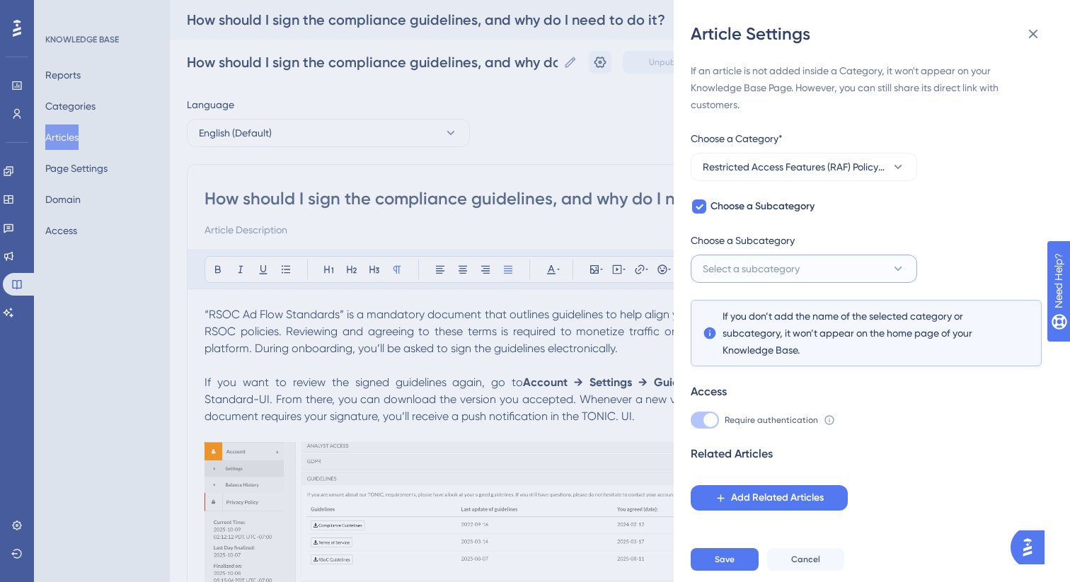
click at [752, 277] on button "Select a subcategory" at bounding box center [804, 269] width 226 height 28
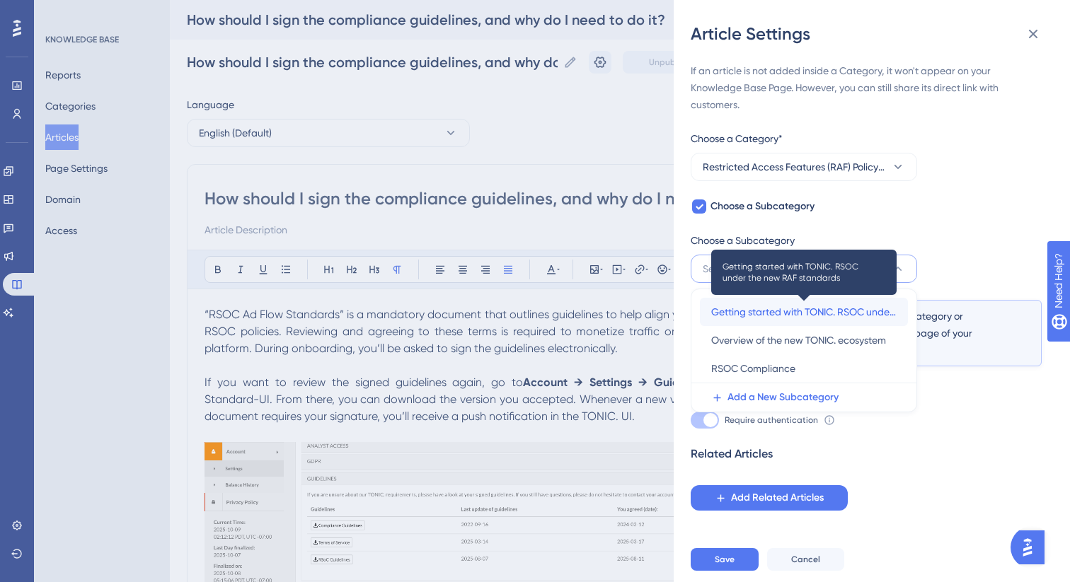
click at [758, 316] on span "Getting started with TONIC. RSOC under the new RAF standards" at bounding box center [803, 312] width 185 height 17
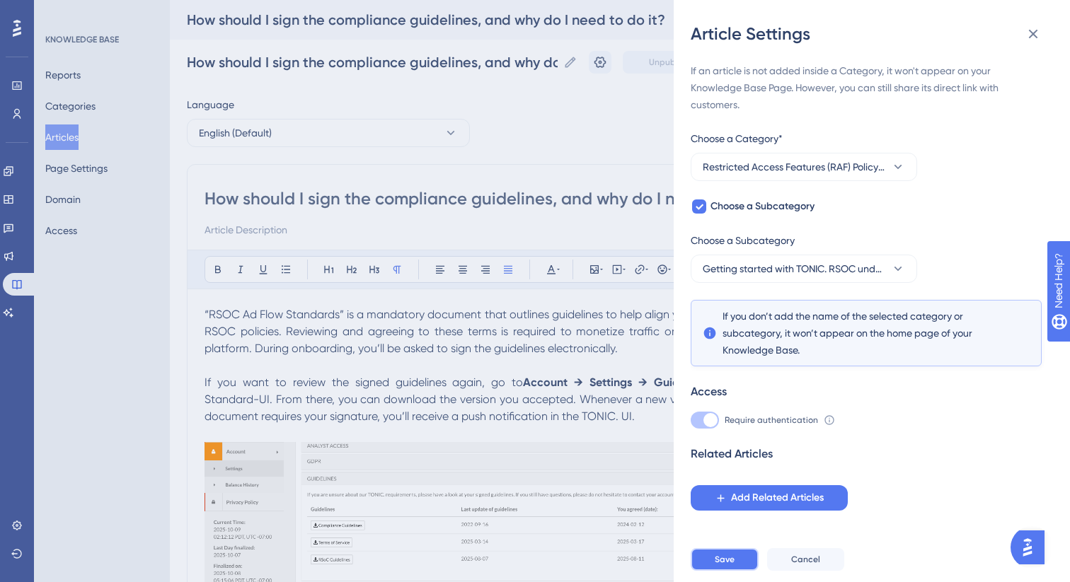
click at [724, 562] on span "Save" at bounding box center [725, 559] width 20 height 11
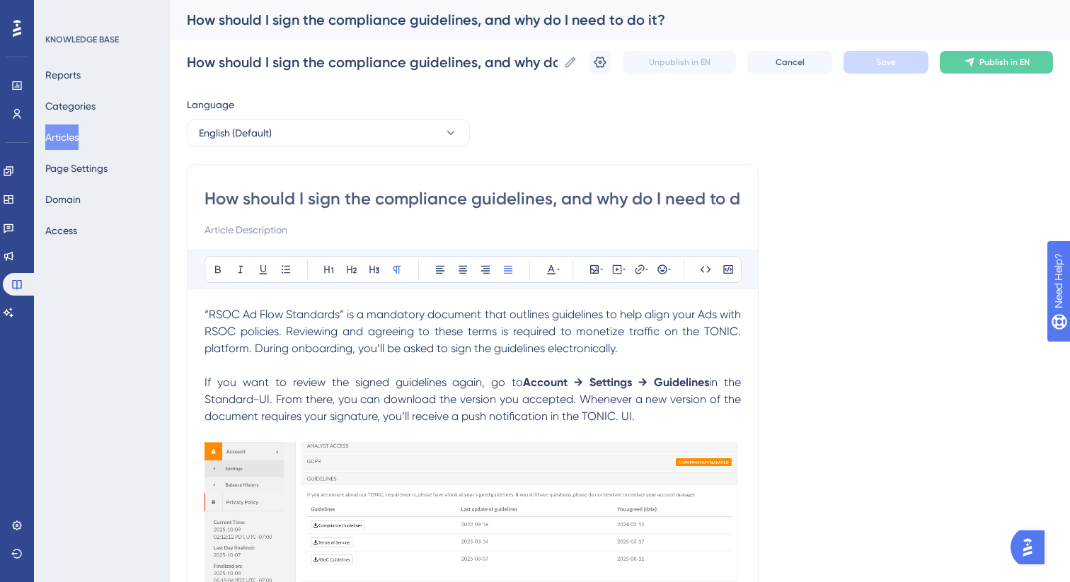
click at [71, 137] on button "Articles" at bounding box center [61, 137] width 33 height 25
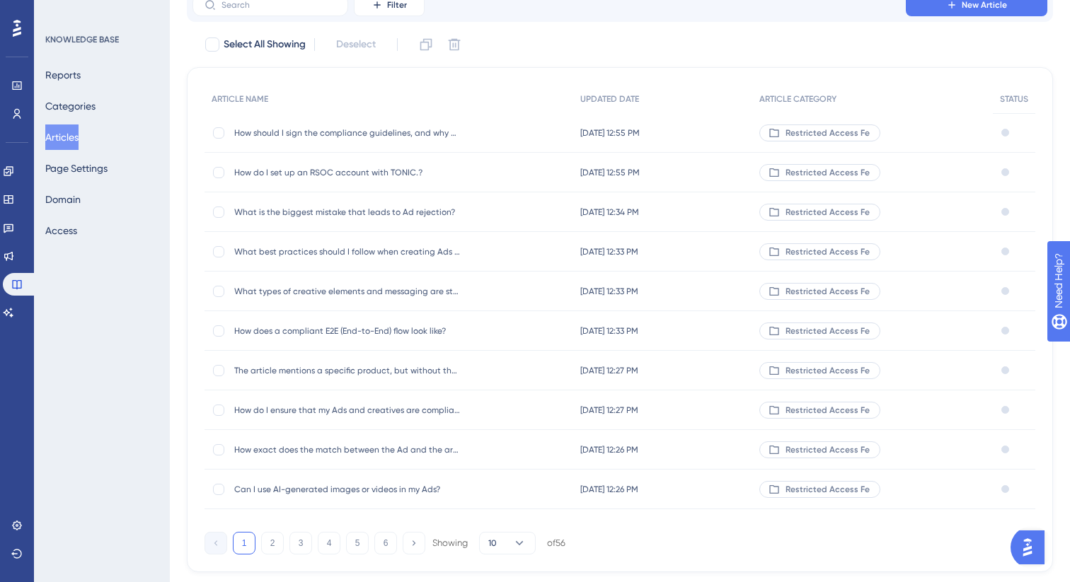
scroll to position [138, 0]
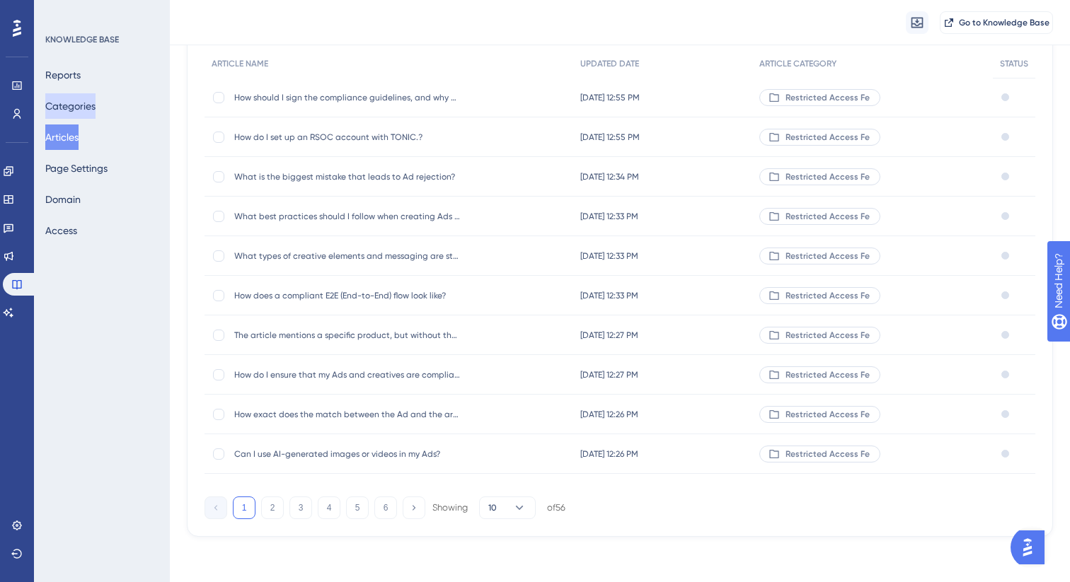
click at [87, 104] on button "Categories" at bounding box center [70, 105] width 50 height 25
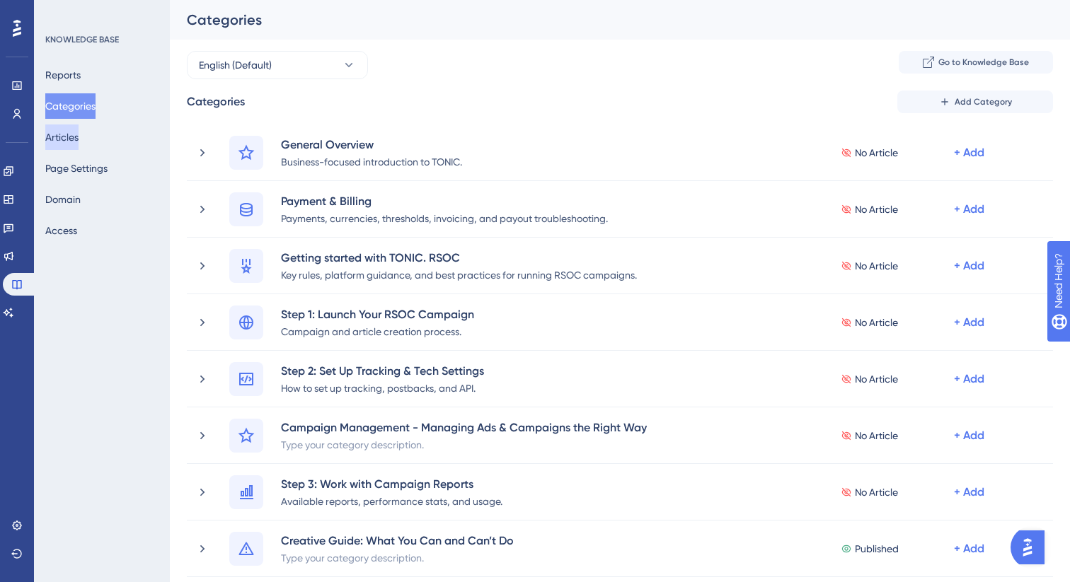
click at [77, 142] on button "Articles" at bounding box center [61, 137] width 33 height 25
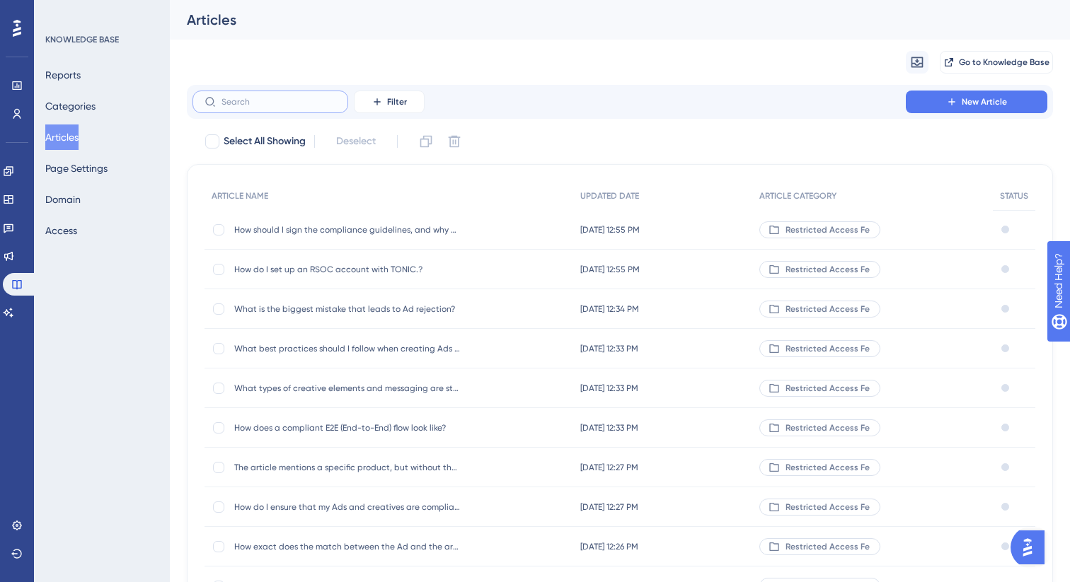
click at [318, 103] on input "text" at bounding box center [278, 102] width 115 height 10
paste input "How to connect Facebook acco"
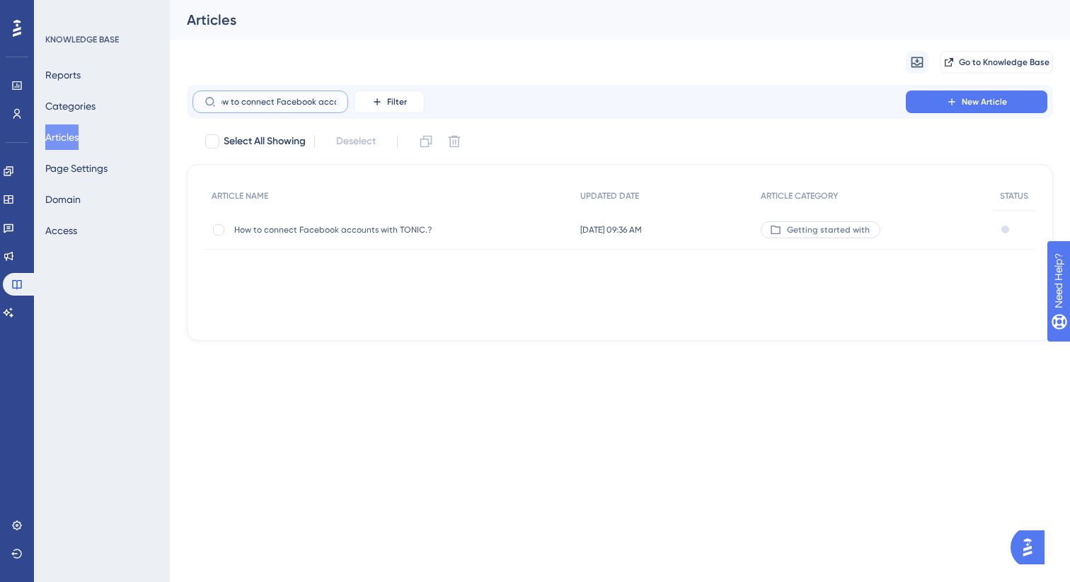
type input "How to connect Facebook acco"
click at [379, 231] on span "How to connect Facebook accounts with TONIC.?" at bounding box center [347, 229] width 226 height 11
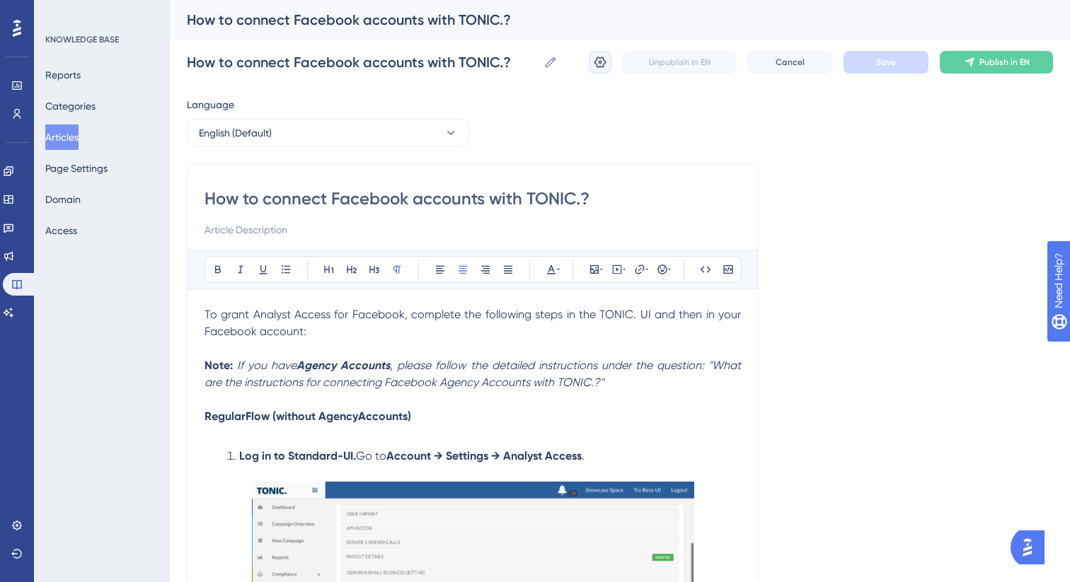
click at [598, 69] on button at bounding box center [600, 62] width 23 height 23
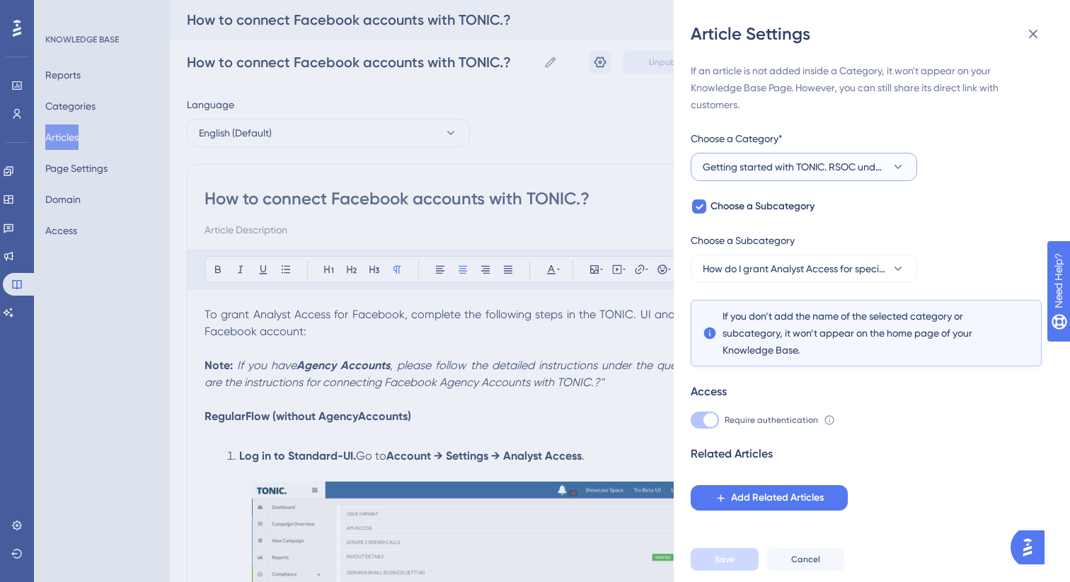
click at [796, 173] on span "Getting started with TONIC. RSOC under the new RAF standards" at bounding box center [794, 166] width 183 height 17
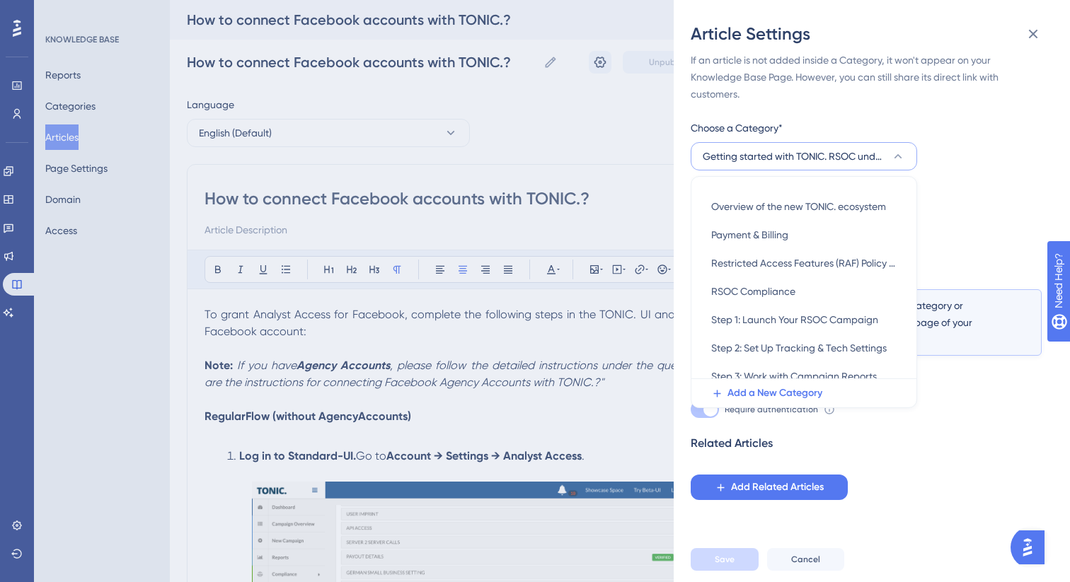
scroll to position [250, 0]
click at [799, 267] on span "Restricted Access Features (RAF) Policy FAQs" at bounding box center [803, 260] width 185 height 17
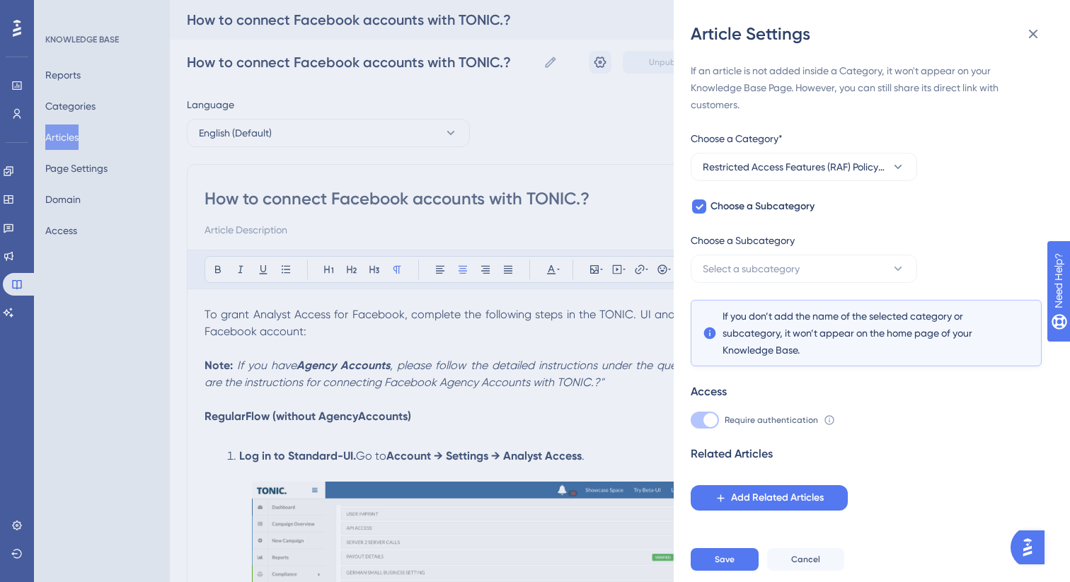
scroll to position [0, 0]
click at [736, 270] on span "Select a subcategory" at bounding box center [751, 268] width 97 height 17
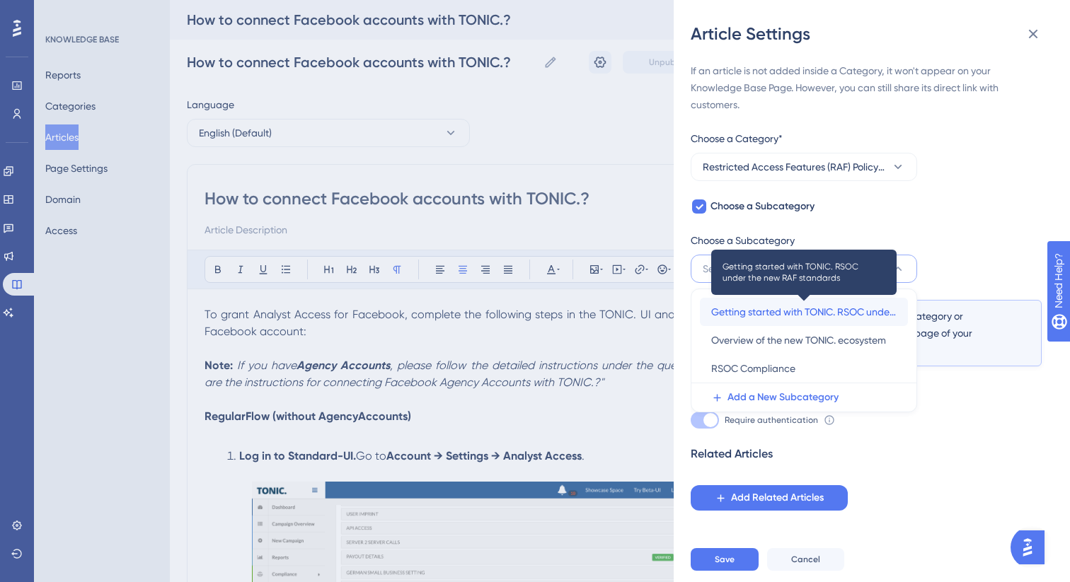
click at [764, 312] on span "Getting started with TONIC. RSOC under the new RAF standards" at bounding box center [803, 312] width 185 height 17
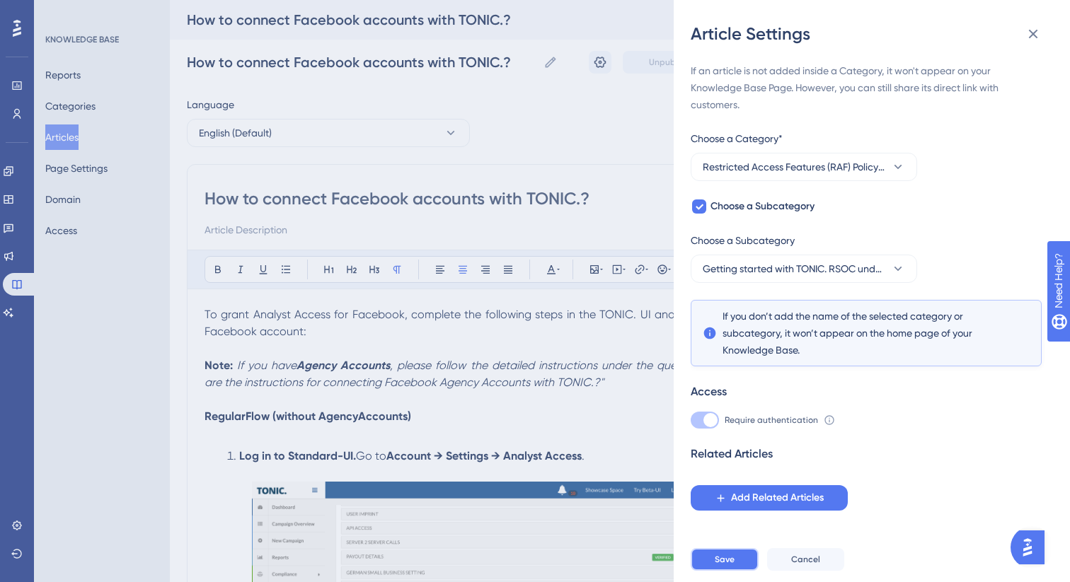
click at [710, 563] on button "Save" at bounding box center [725, 559] width 68 height 23
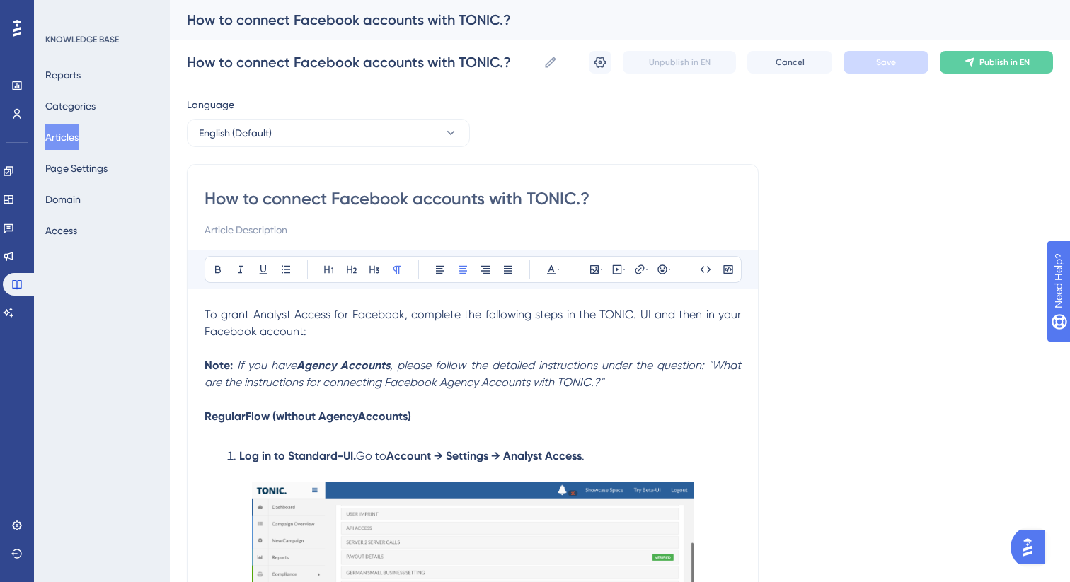
click at [64, 139] on button "Articles" at bounding box center [61, 137] width 33 height 25
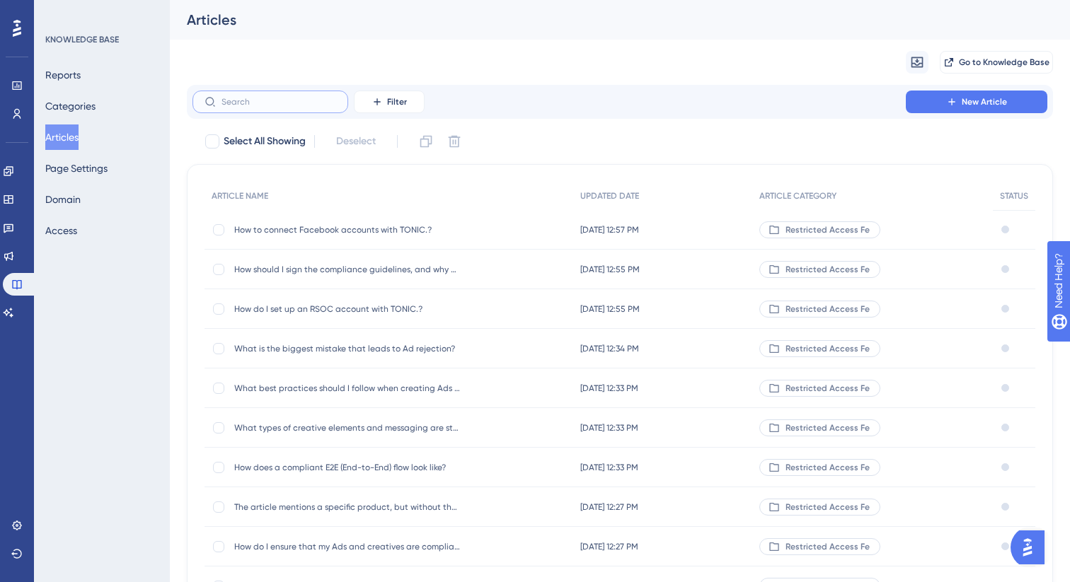
click at [278, 104] on input "text" at bounding box center [278, 102] width 115 height 10
paste input "What are the instructions for connecting"
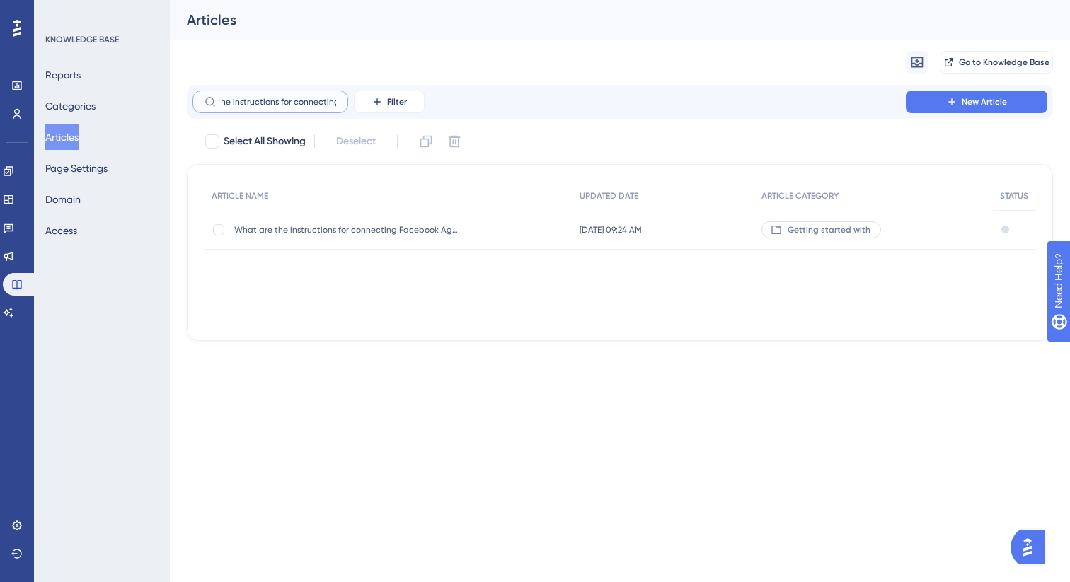
type input "What are the instructions for connecting"
click at [332, 220] on div "What are the instructions for connecting Facebook Agency Accounts with TONIC.? …" at bounding box center [347, 230] width 226 height 40
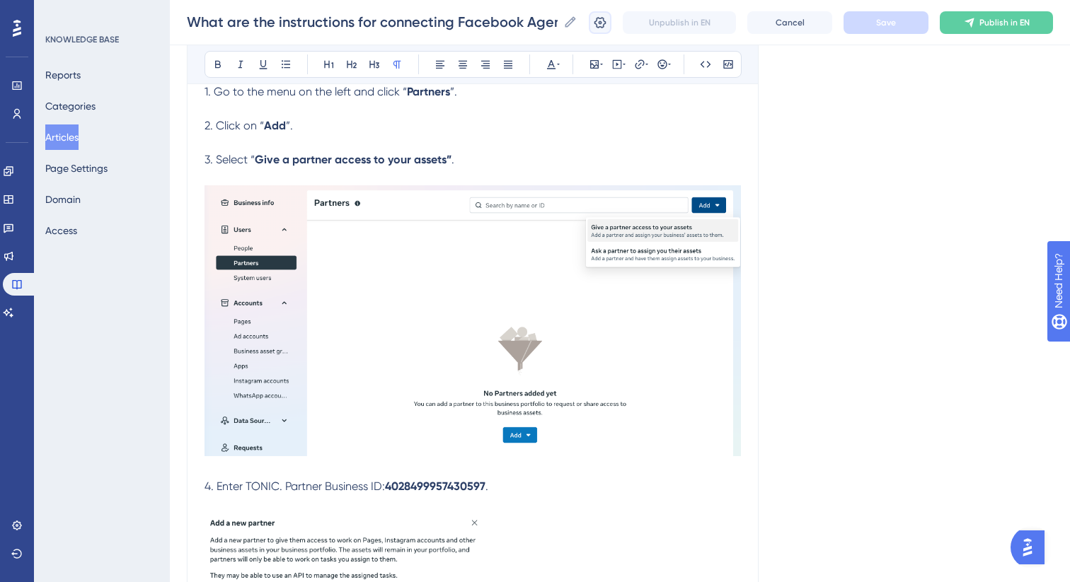
click at [605, 29] on button at bounding box center [600, 22] width 23 height 23
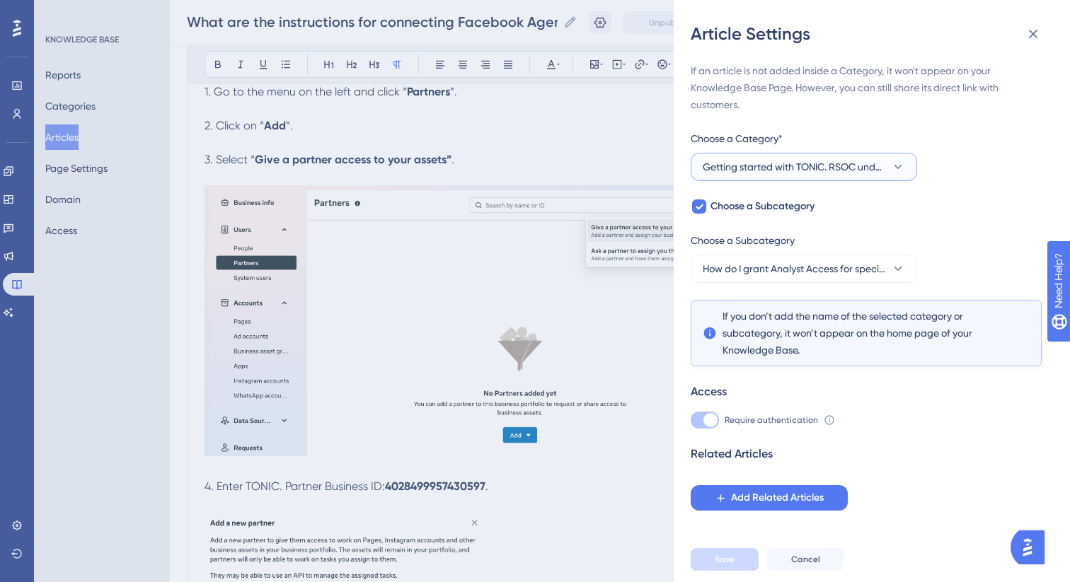
click at [790, 170] on span "Getting started with TONIC. RSOC under the new RAF standards" at bounding box center [794, 166] width 183 height 17
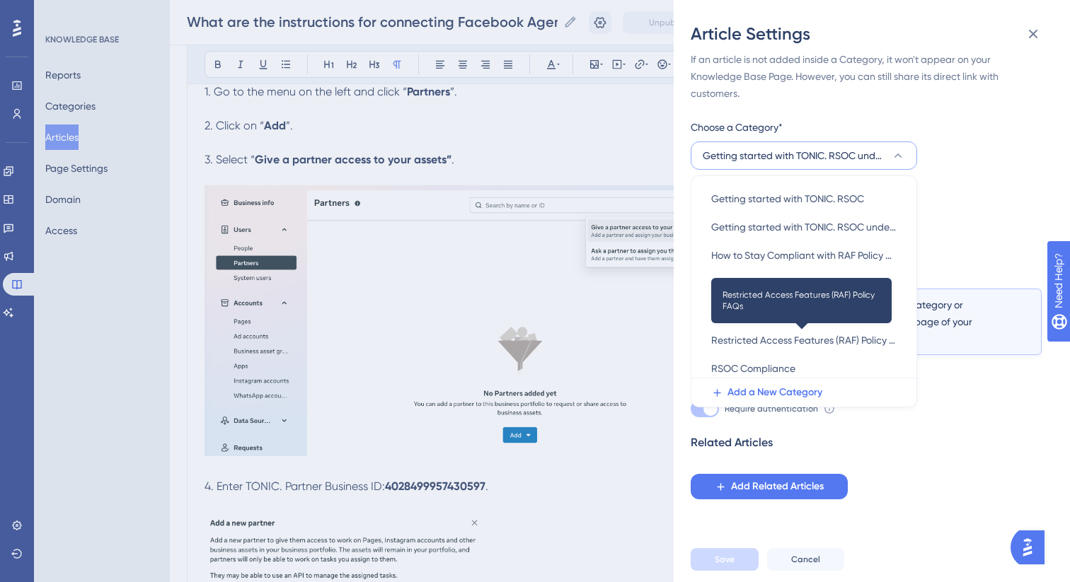
scroll to position [198, 0]
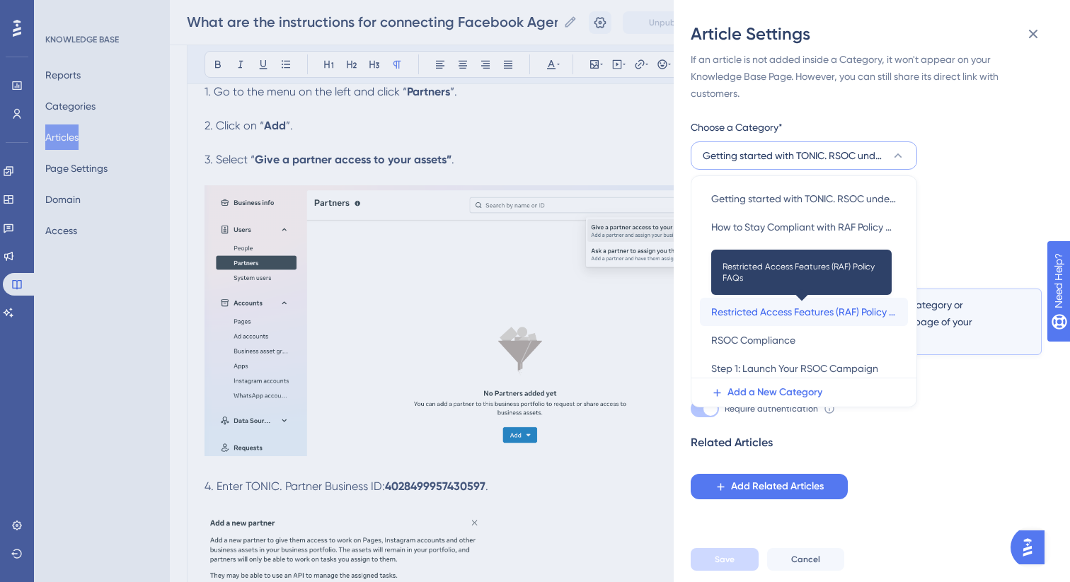
click at [802, 315] on span "Restricted Access Features (RAF) Policy FAQs" at bounding box center [803, 312] width 185 height 17
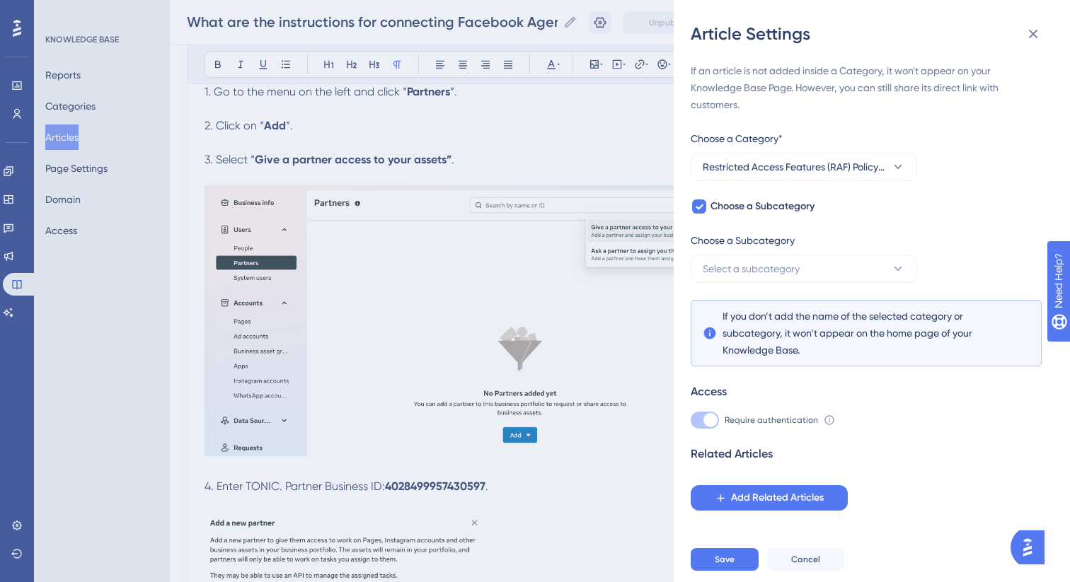
scroll to position [0, 0]
click at [762, 270] on span "Select a subcategory" at bounding box center [751, 268] width 97 height 17
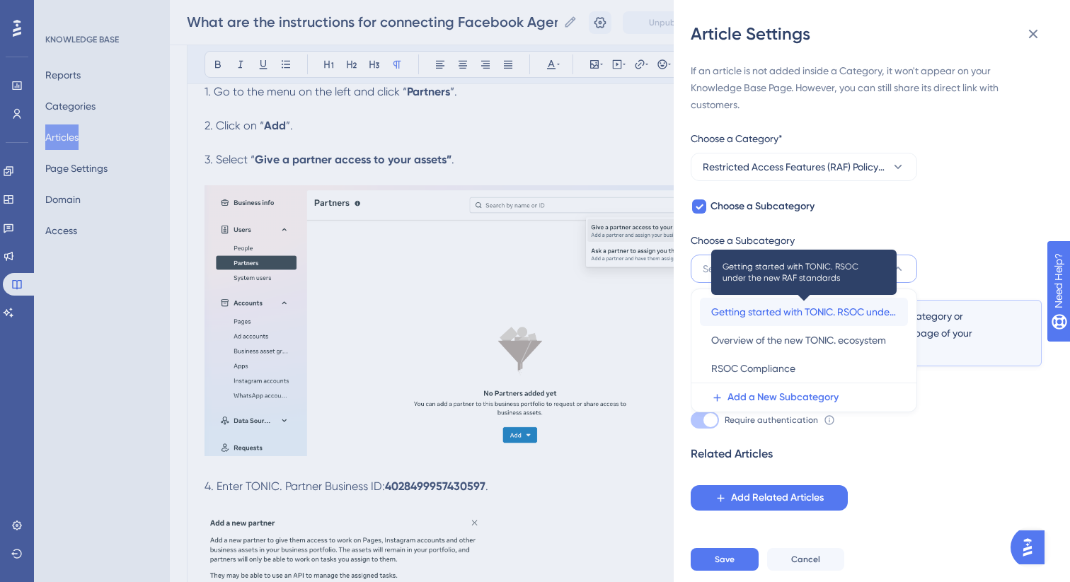
click at [770, 316] on span "Getting started with TONIC. RSOC under the new RAF standards" at bounding box center [803, 312] width 185 height 17
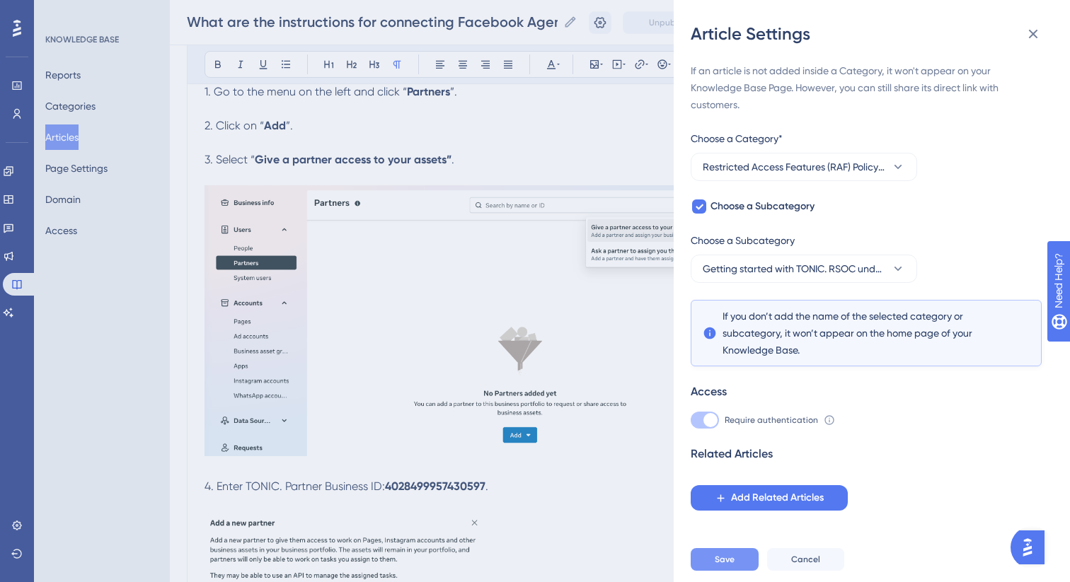
click at [705, 563] on button "Save" at bounding box center [725, 559] width 68 height 23
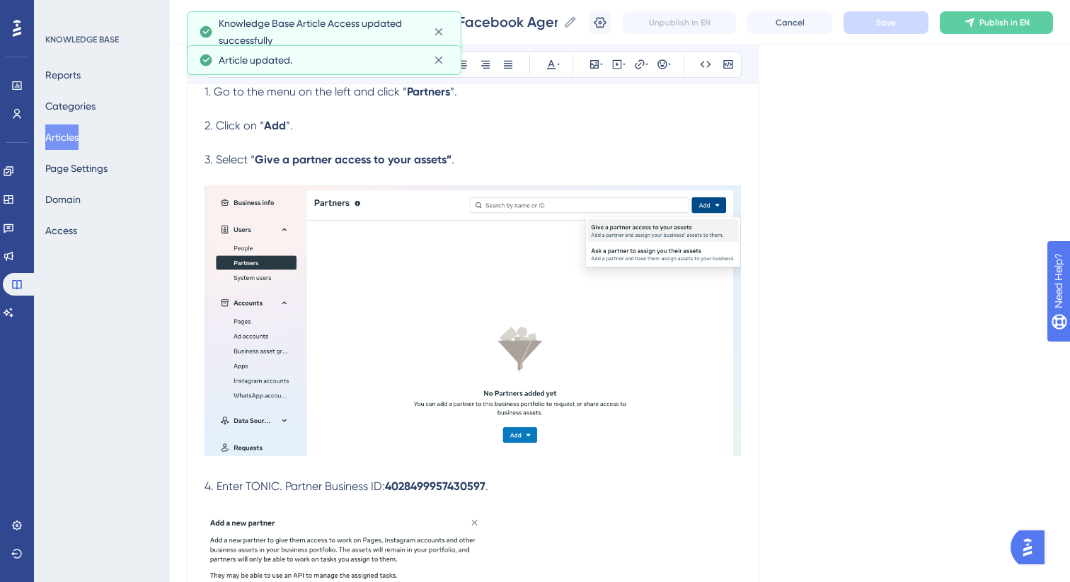
click at [79, 139] on button "Articles" at bounding box center [61, 137] width 33 height 25
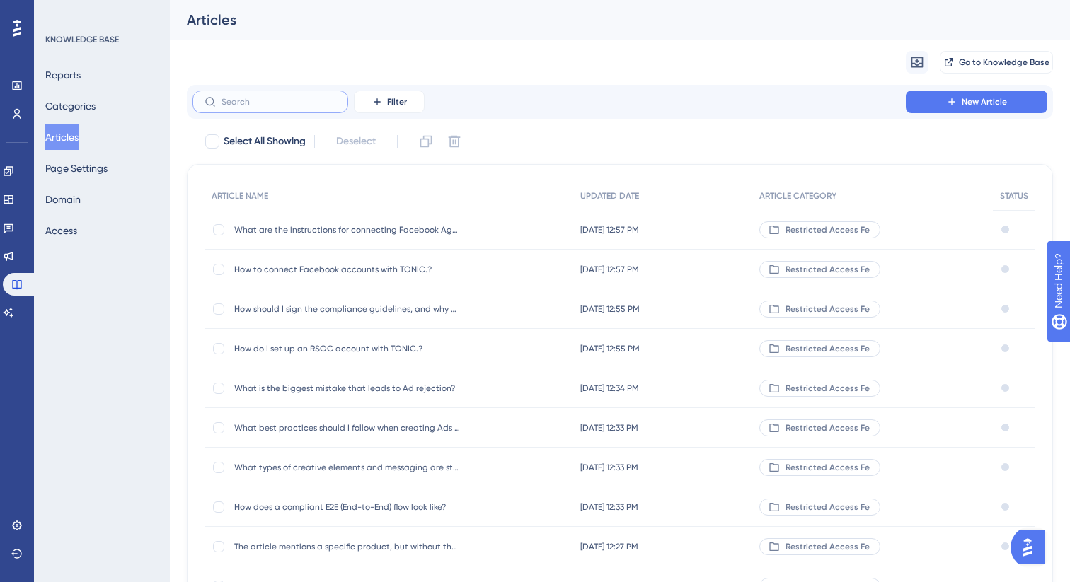
click at [258, 100] on input "text" at bounding box center [278, 102] width 115 height 10
paste input "TikTok"
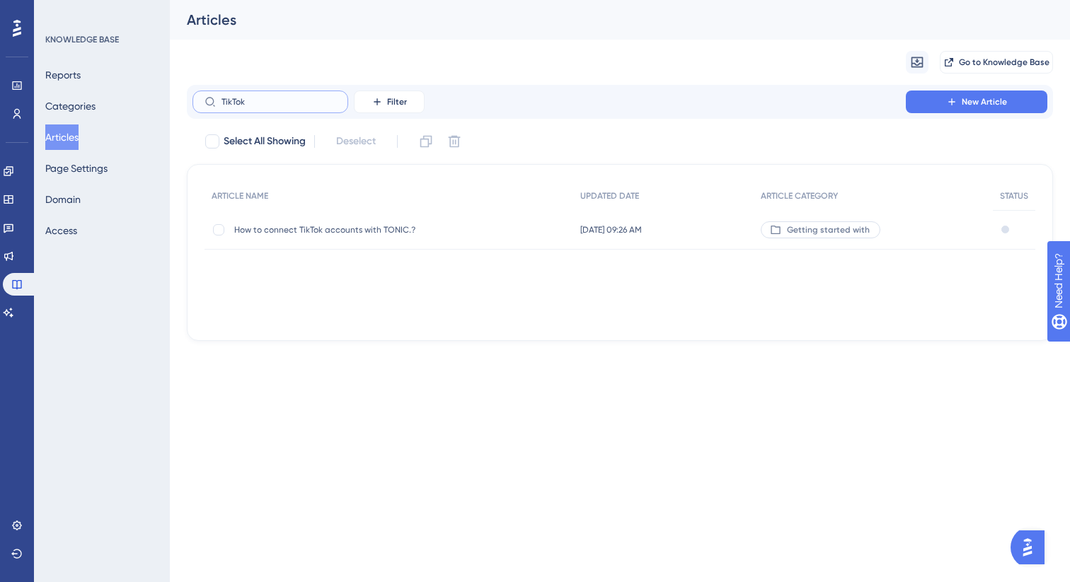
type input "TikTok"
click at [319, 236] on div "How to connect TikTok accounts with TONIC.? How to connect TikTok accounts with…" at bounding box center [347, 230] width 226 height 40
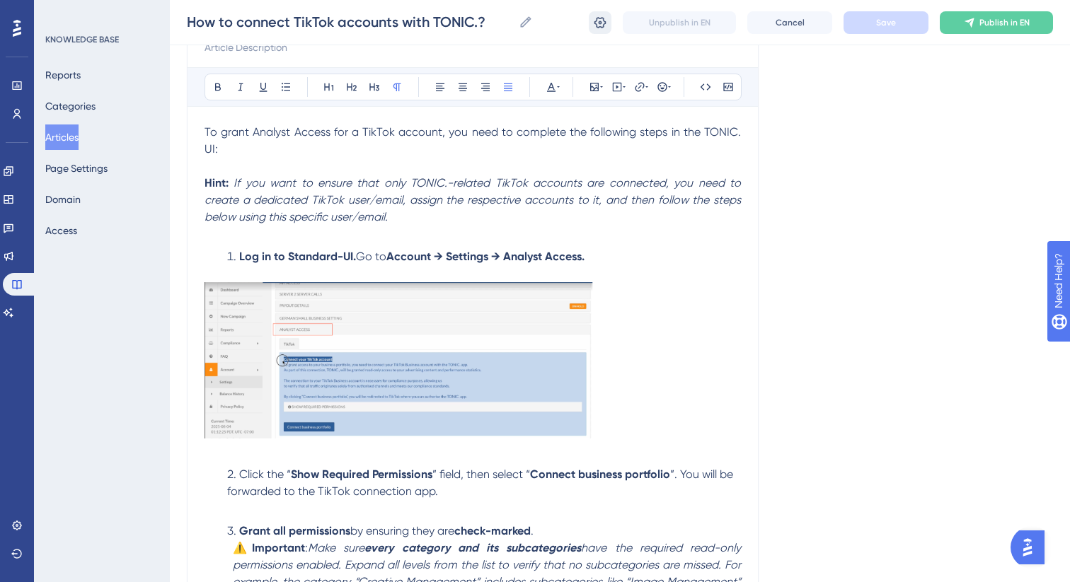
click at [600, 29] on icon at bounding box center [600, 23] width 14 height 14
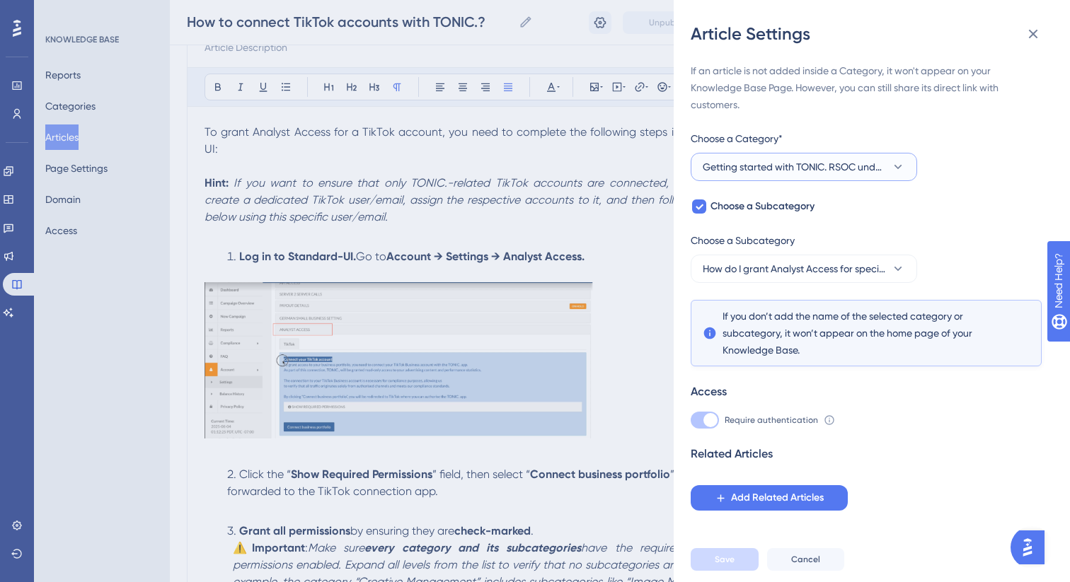
click at [771, 173] on span "Getting started with TONIC. RSOC under the new RAF standards" at bounding box center [794, 166] width 183 height 17
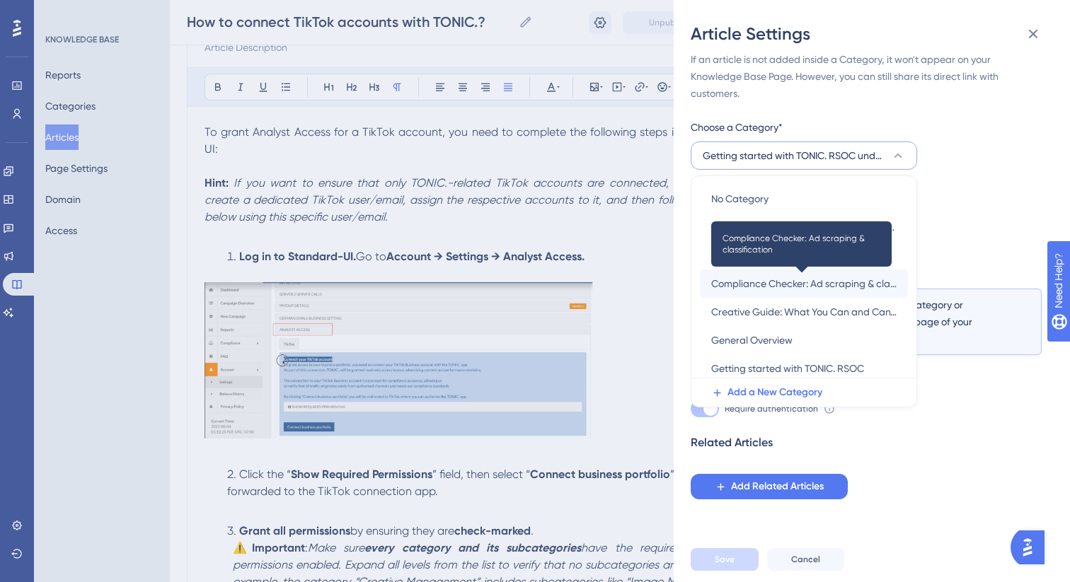
scroll to position [260, 0]
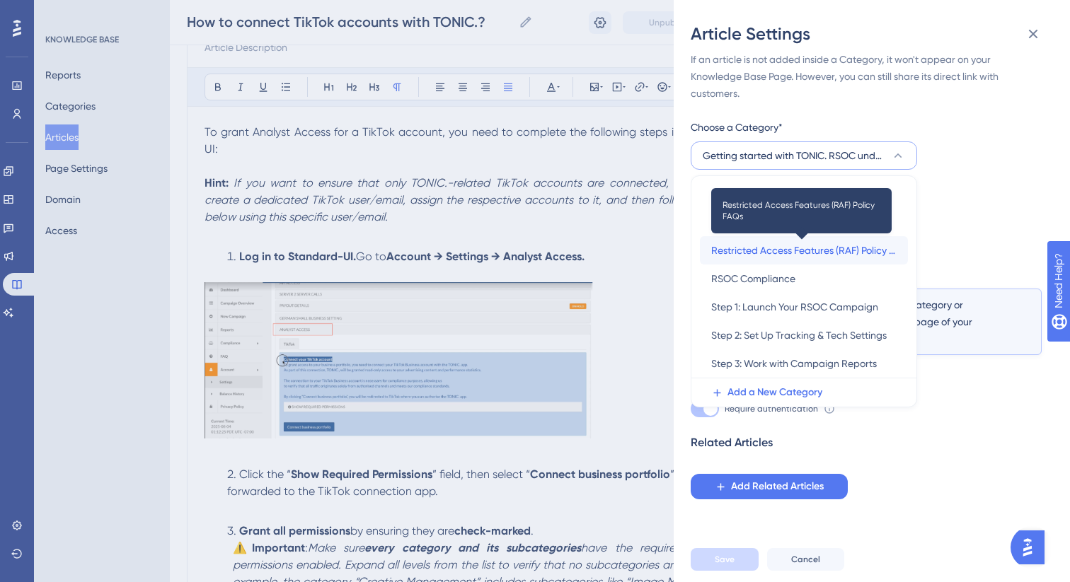
click at [787, 252] on span "Restricted Access Features (RAF) Policy FAQs" at bounding box center [803, 250] width 185 height 17
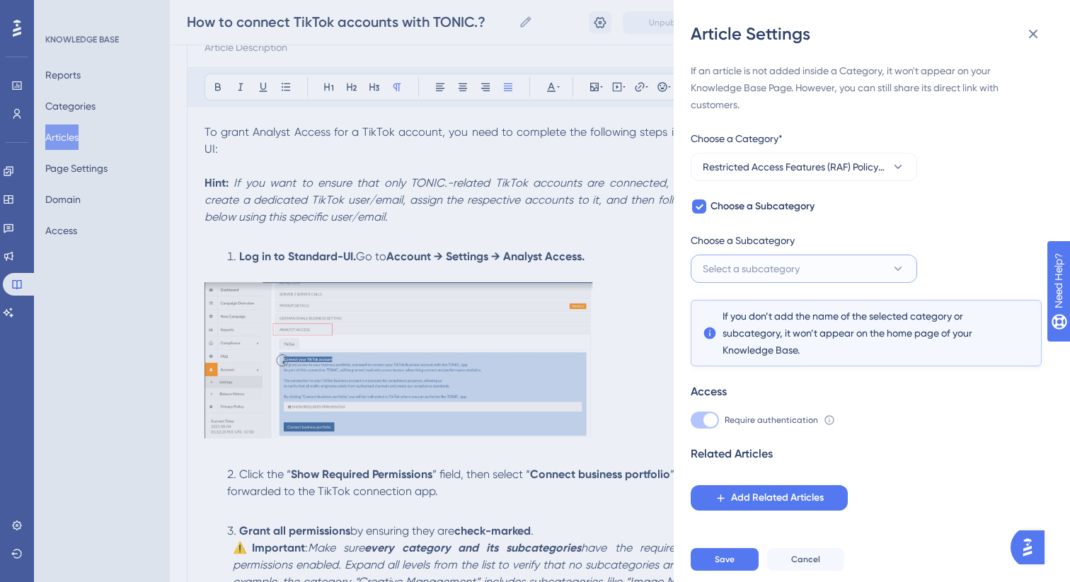
click at [772, 270] on span "Select a subcategory" at bounding box center [751, 268] width 97 height 17
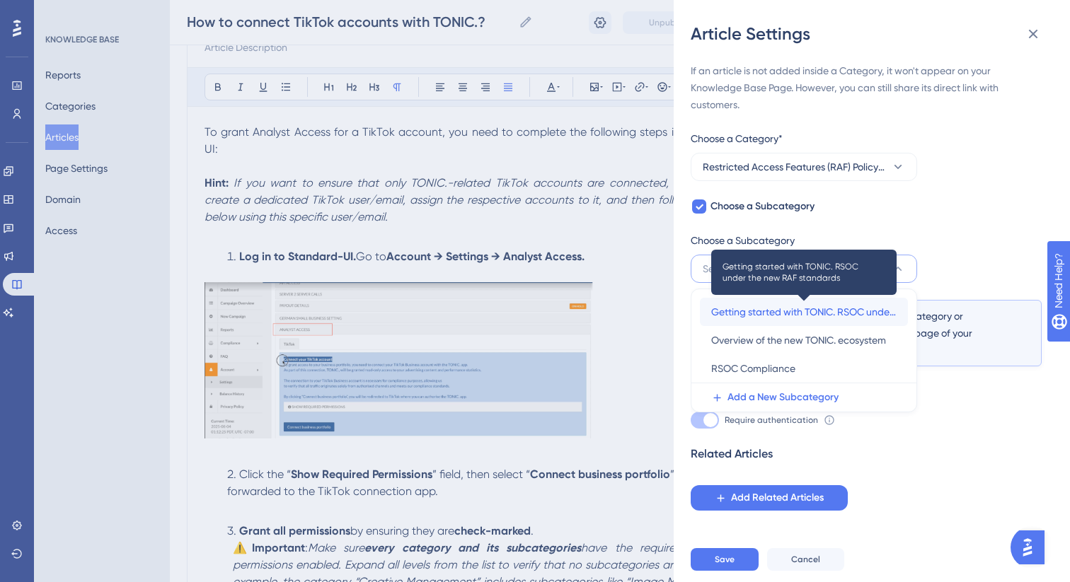
click at [783, 311] on span "Getting started with TONIC. RSOC under the new RAF standards" at bounding box center [803, 312] width 185 height 17
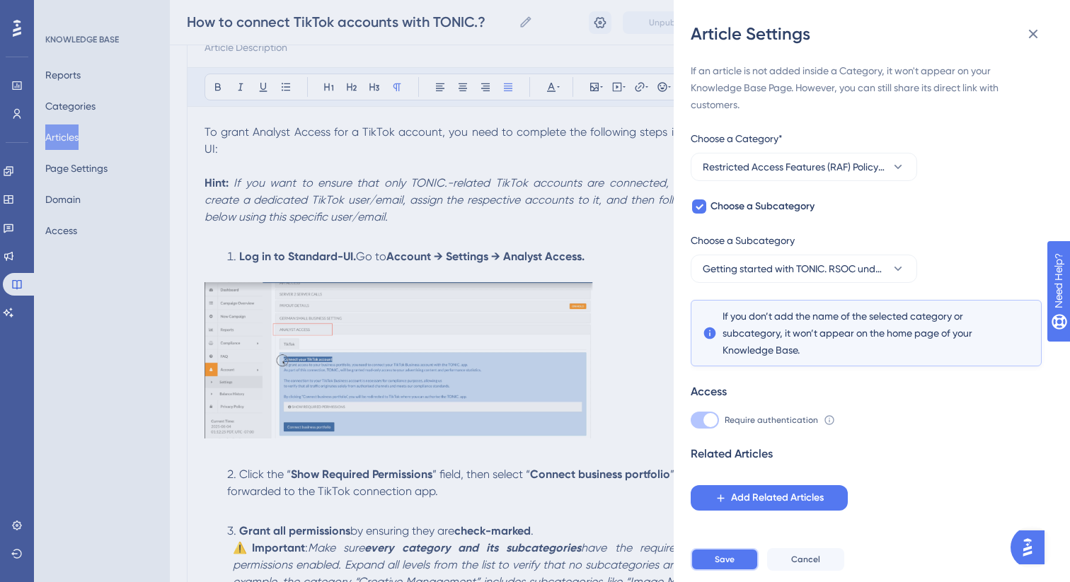
click at [716, 554] on span "Save" at bounding box center [725, 559] width 20 height 11
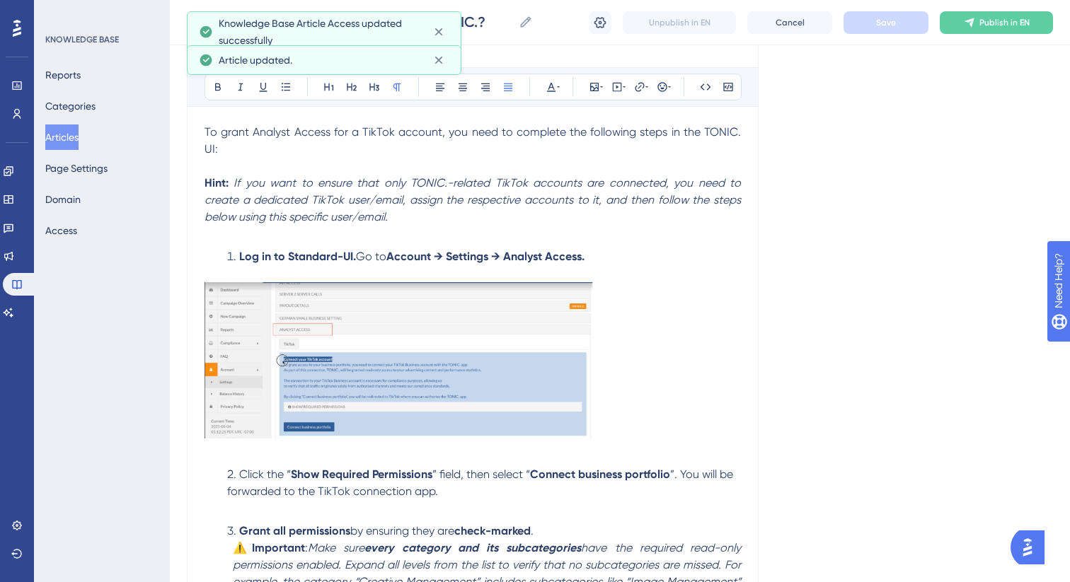
click at [69, 137] on button "Articles" at bounding box center [61, 137] width 33 height 25
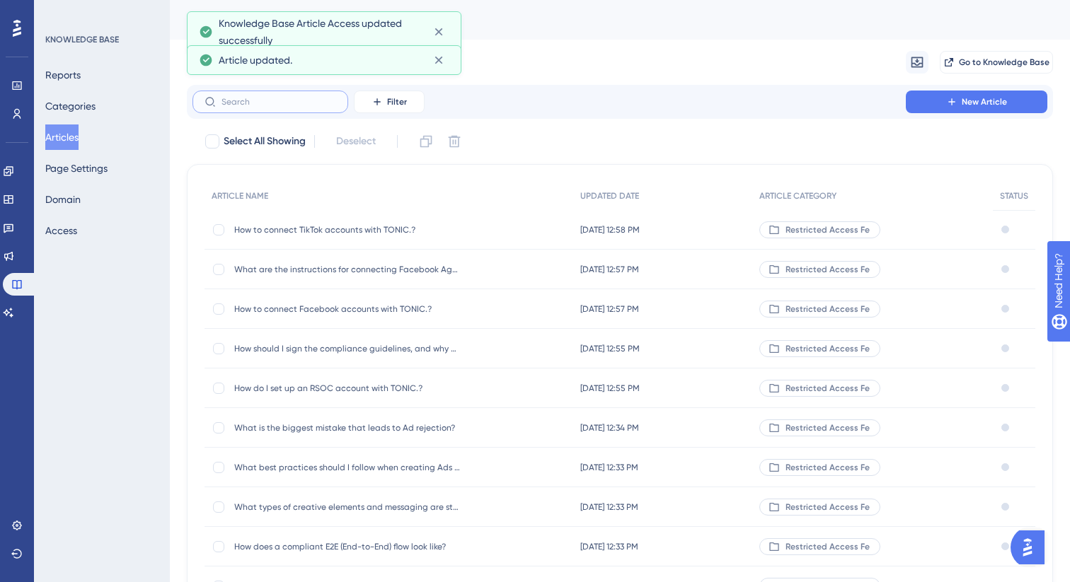
click at [313, 105] on input "text" at bounding box center [278, 102] width 115 height 10
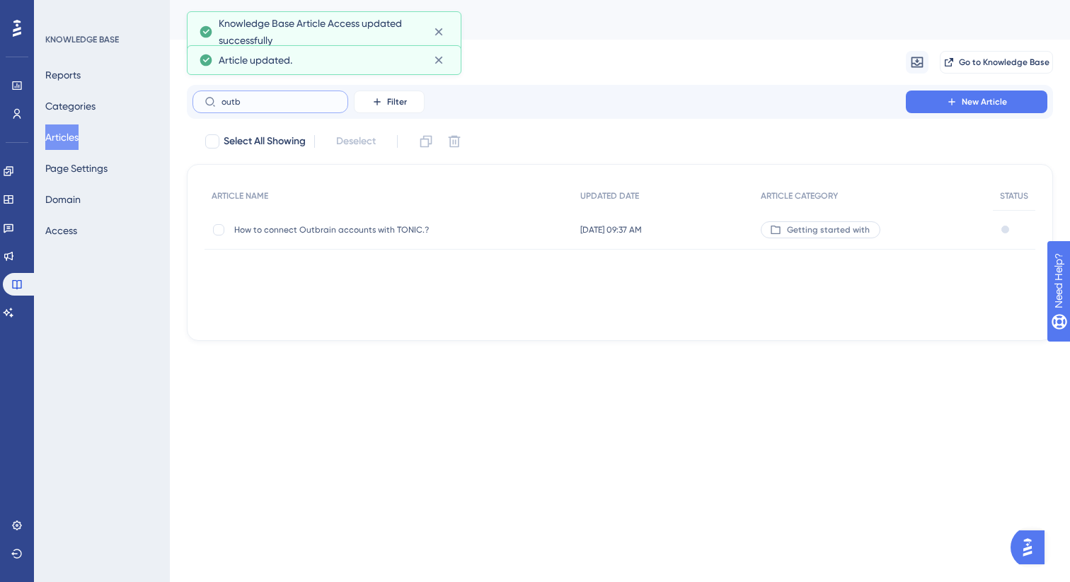
type input "outbe"
checkbox input "true"
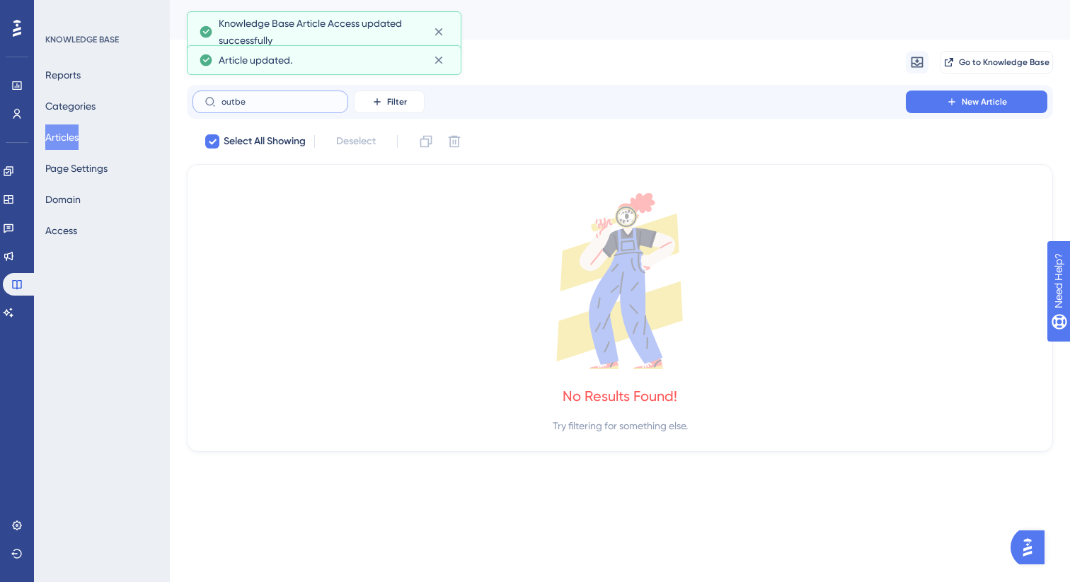
type input "outb"
checkbox input "false"
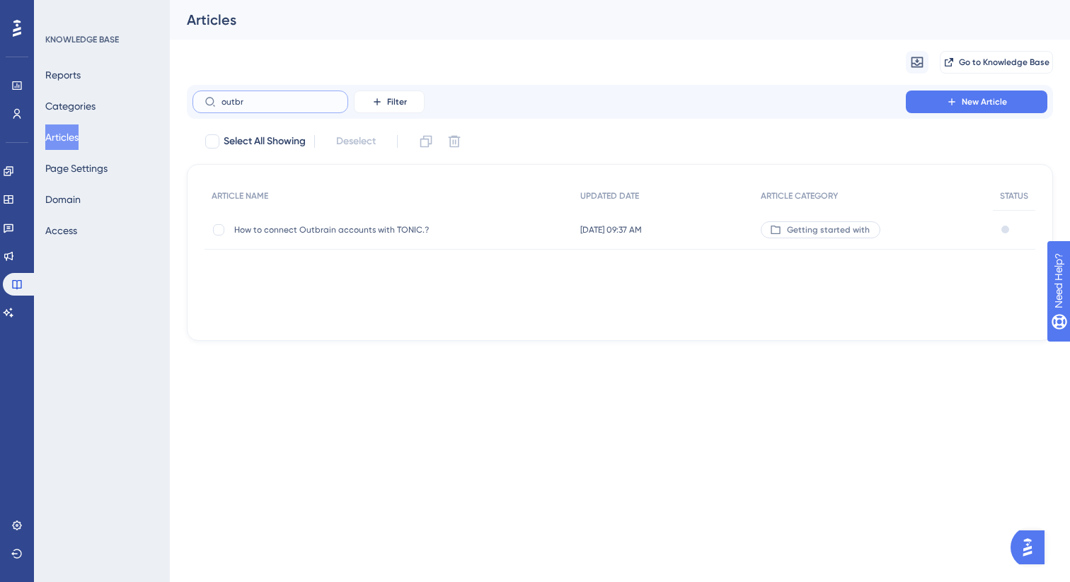
type input "outbr"
click at [427, 236] on div "How to connect Outbrain accounts with TONIC.? How to connect Outbrain accounts …" at bounding box center [347, 230] width 226 height 40
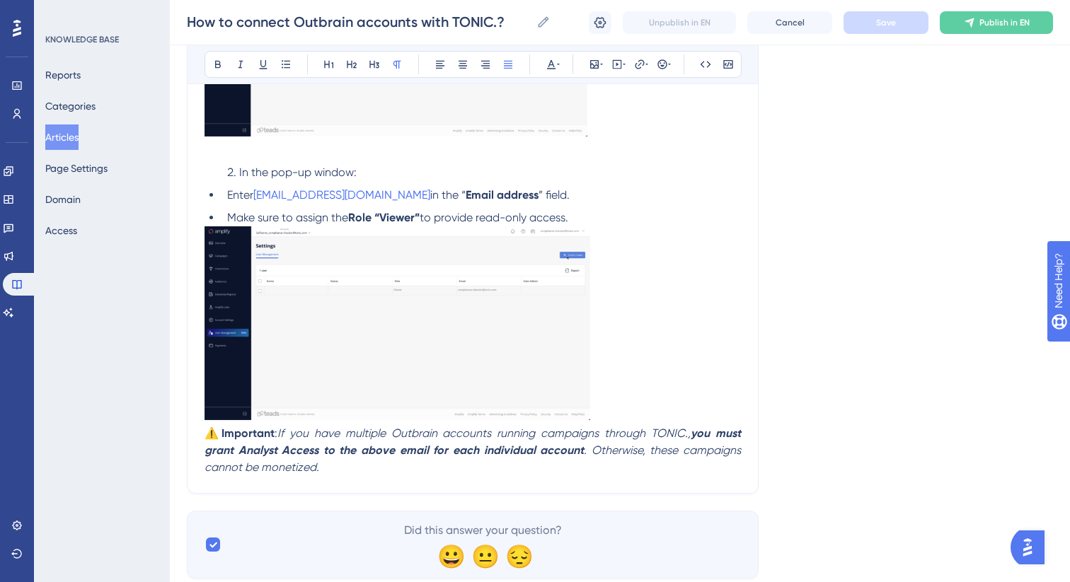
scroll to position [458, 0]
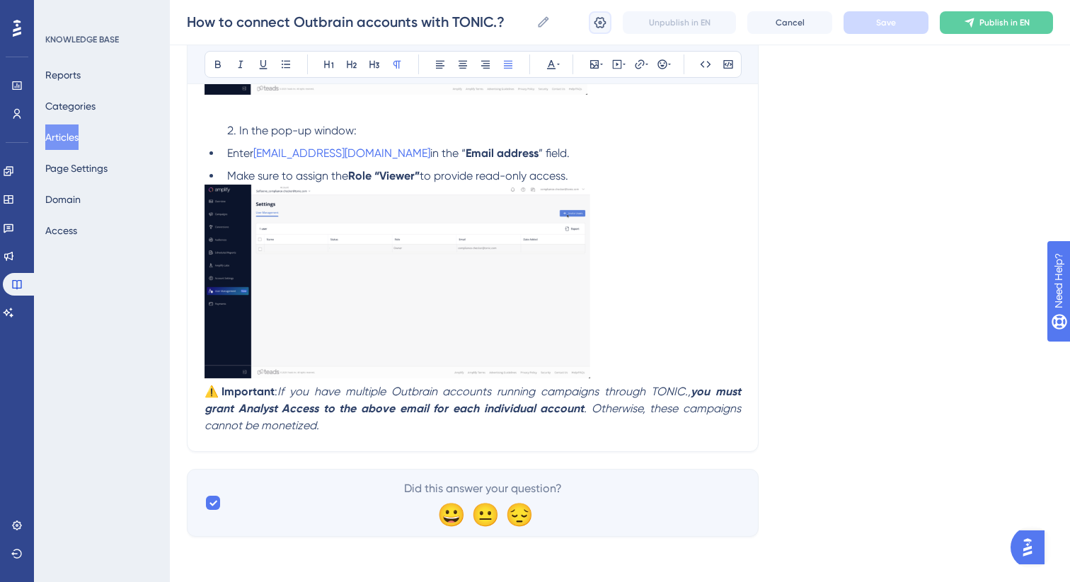
click at [595, 29] on icon at bounding box center [600, 23] width 14 height 14
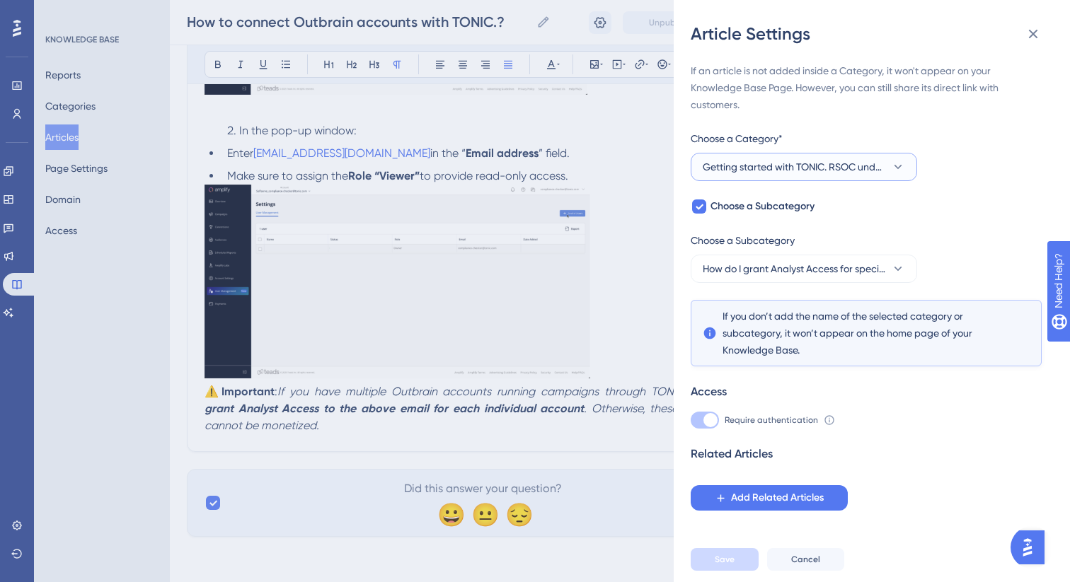
click at [760, 171] on span "Getting started with TONIC. RSOC under the new RAF standards" at bounding box center [794, 166] width 183 height 17
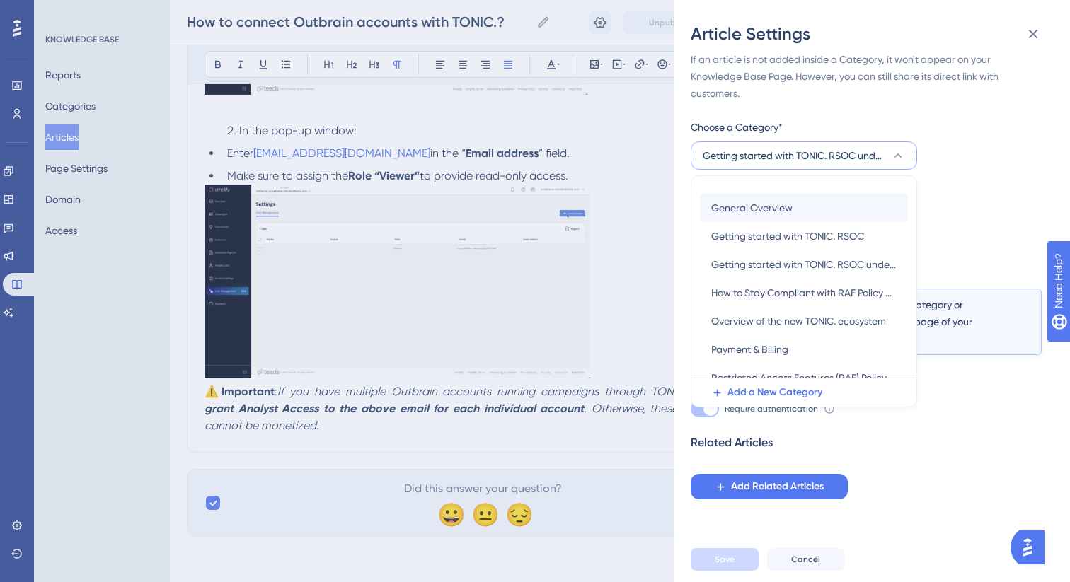
scroll to position [214, 0]
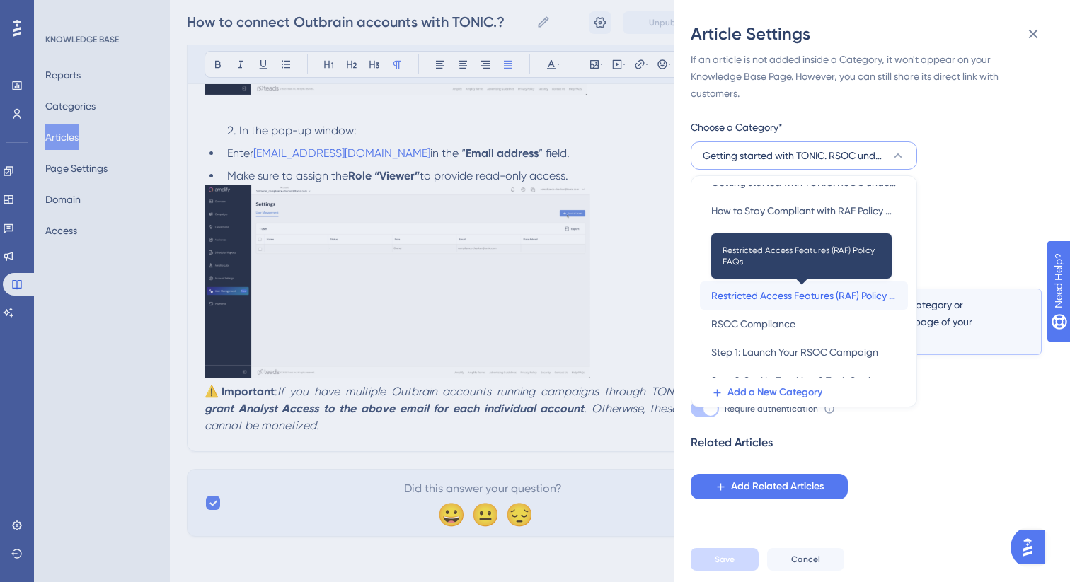
click at [775, 295] on span "Restricted Access Features (RAF) Policy FAQs" at bounding box center [803, 295] width 185 height 17
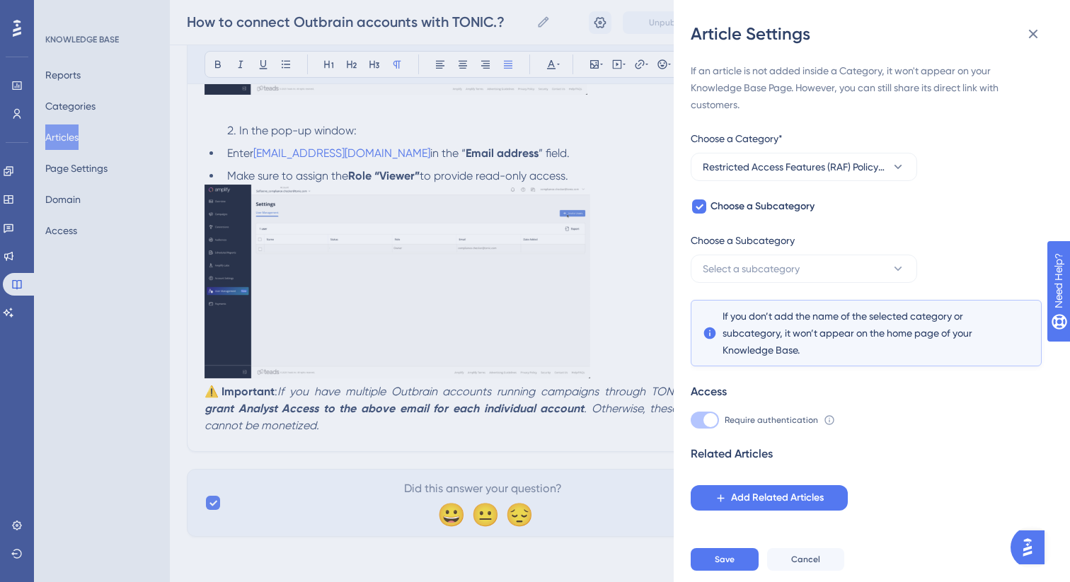
scroll to position [0, 0]
click at [749, 272] on span "Select a subcategory" at bounding box center [751, 268] width 97 height 17
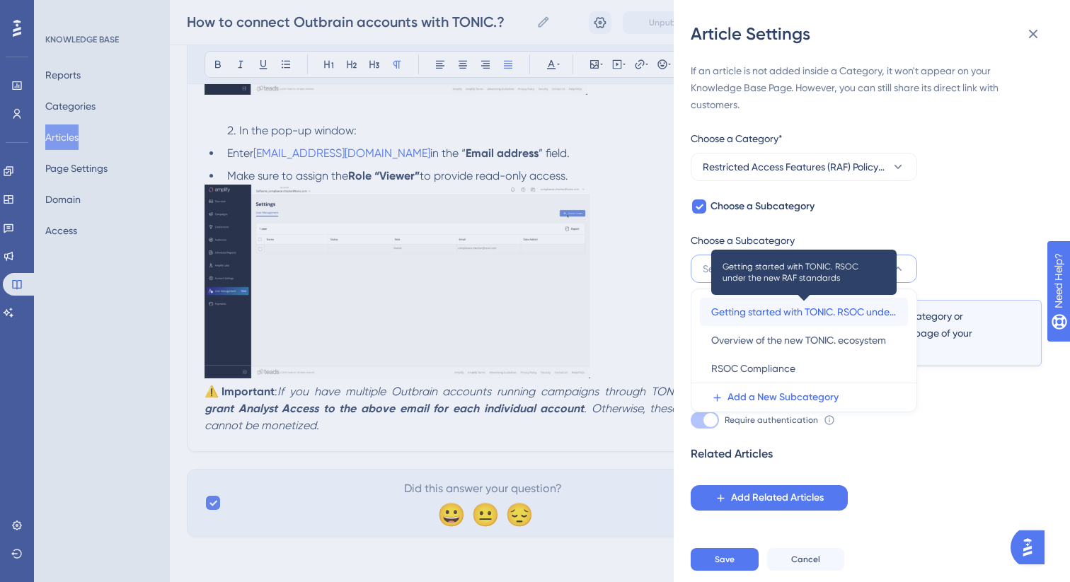
click at [761, 308] on span "Getting started with TONIC. RSOC under the new RAF standards" at bounding box center [803, 312] width 185 height 17
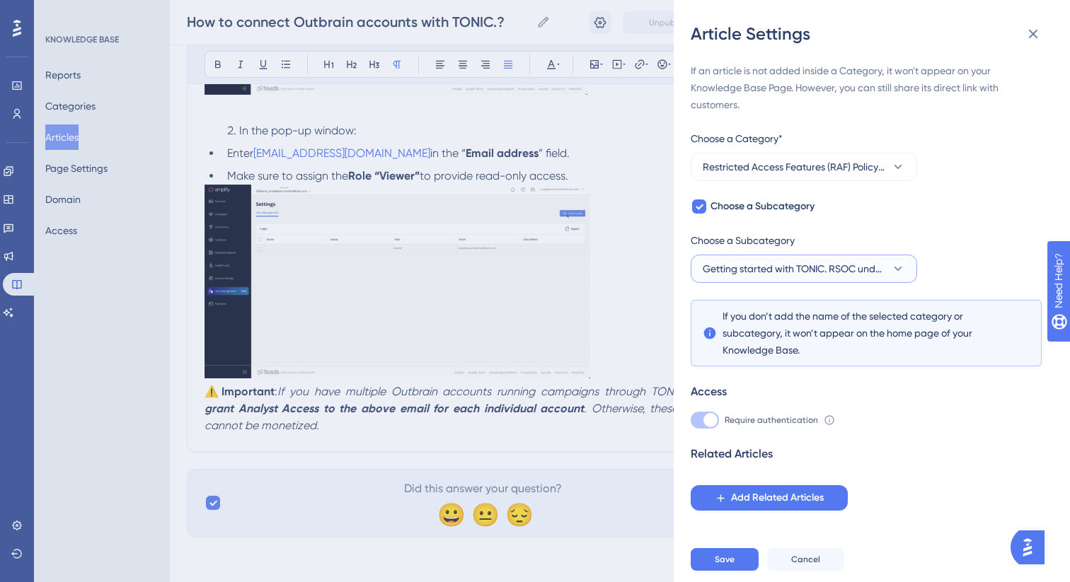
click at [769, 265] on span "Getting started with TONIC. RSOC under the new RAF standards" at bounding box center [794, 268] width 183 height 17
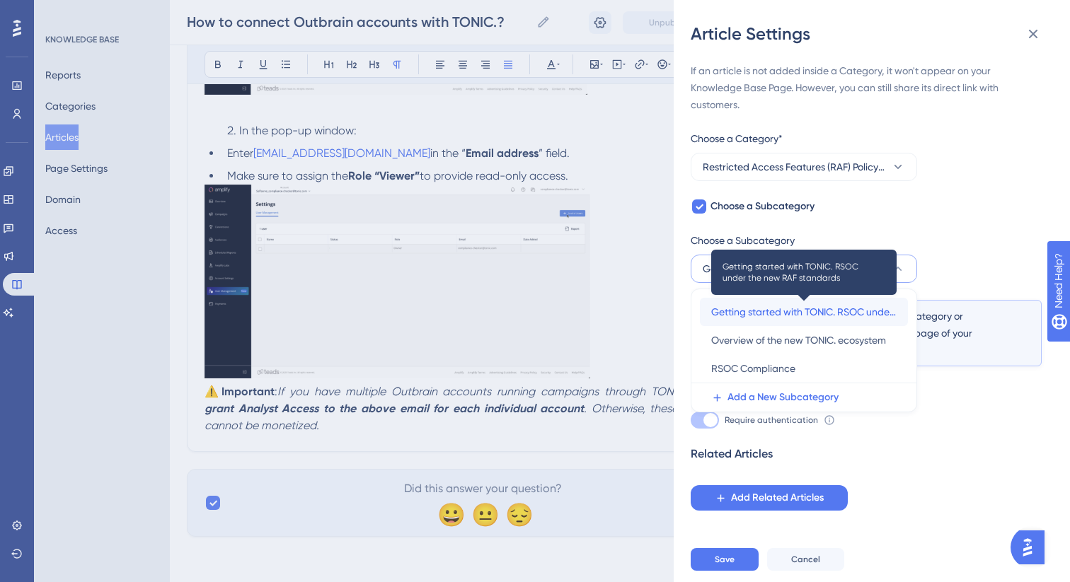
click at [776, 310] on span "Getting started with TONIC. RSOC under the new RAF standards" at bounding box center [803, 312] width 185 height 17
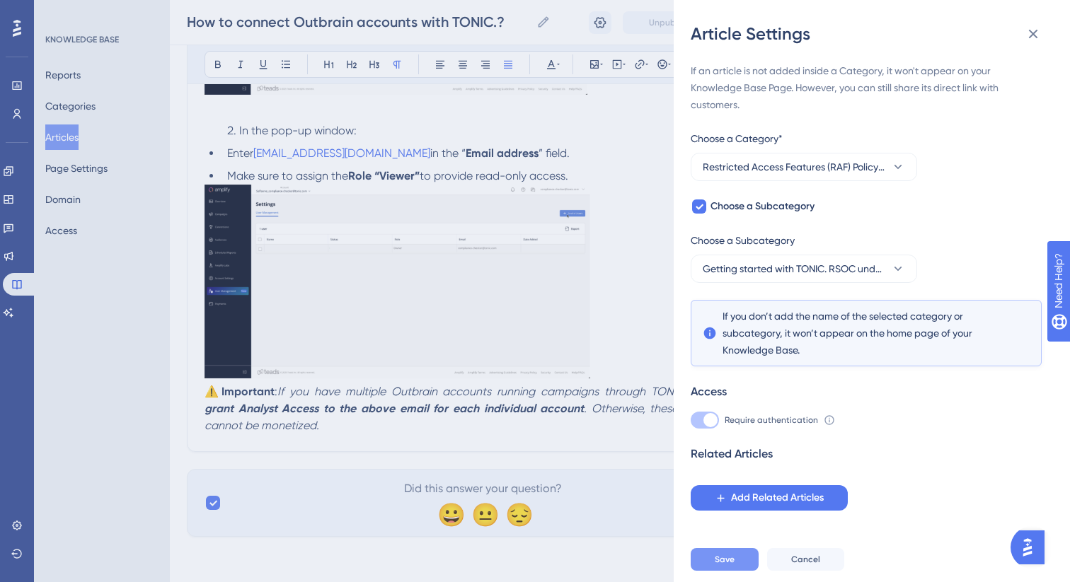
click at [734, 558] on span "Save" at bounding box center [725, 559] width 20 height 11
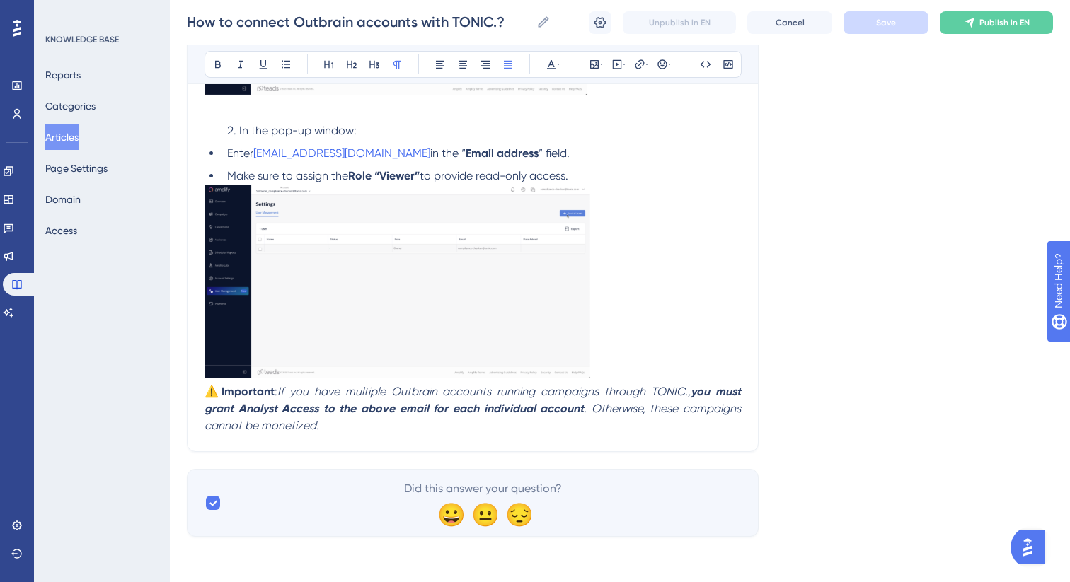
click at [69, 139] on button "Articles" at bounding box center [61, 137] width 33 height 25
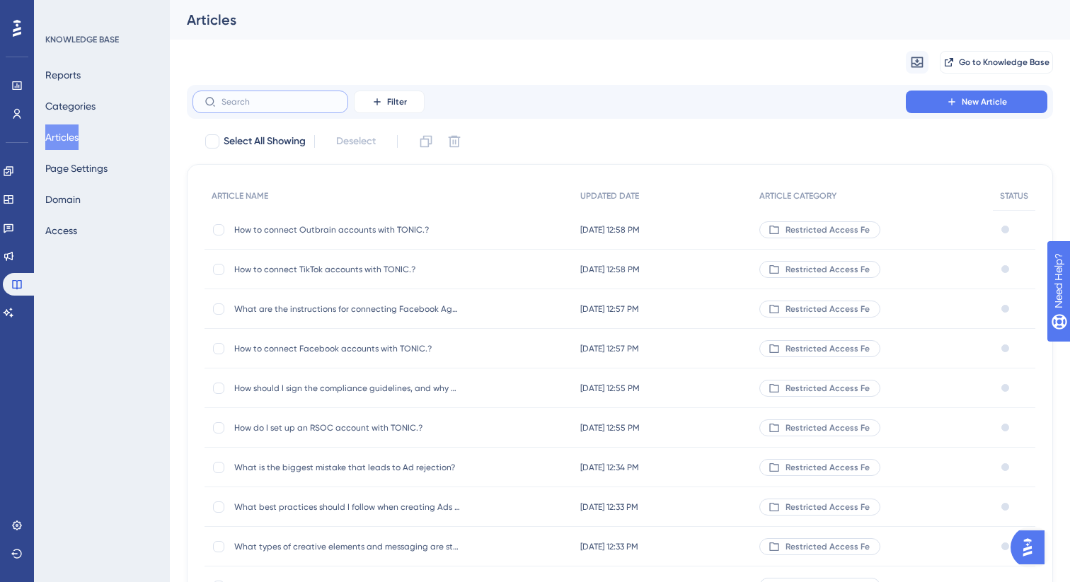
click at [301, 105] on input "text" at bounding box center [278, 102] width 115 height 10
paste input "Taboola"
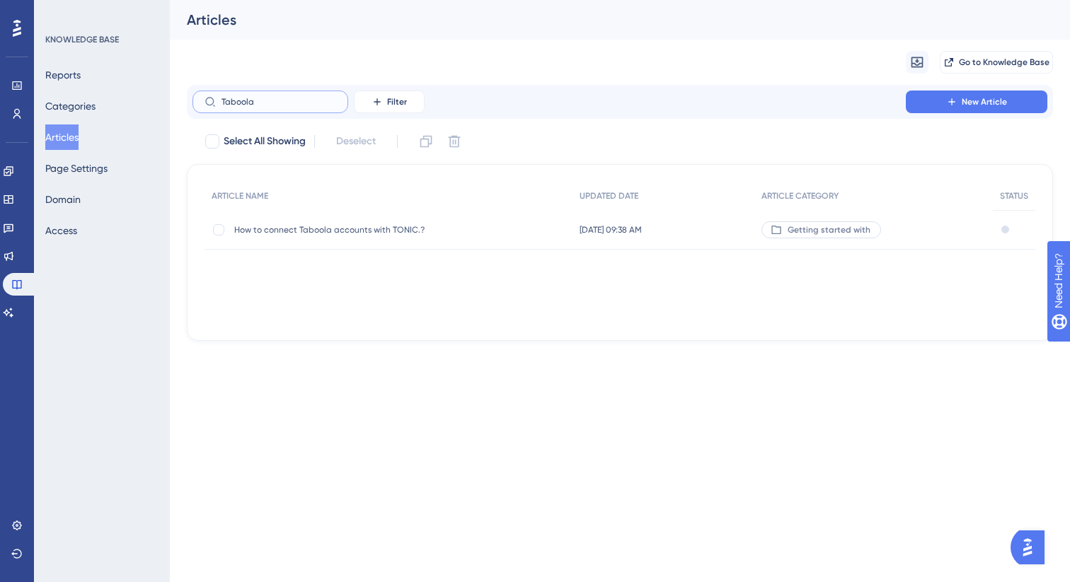
type input "Taboola"
click at [404, 227] on span "How to connect Taboola accounts with TONIC.?" at bounding box center [347, 229] width 226 height 11
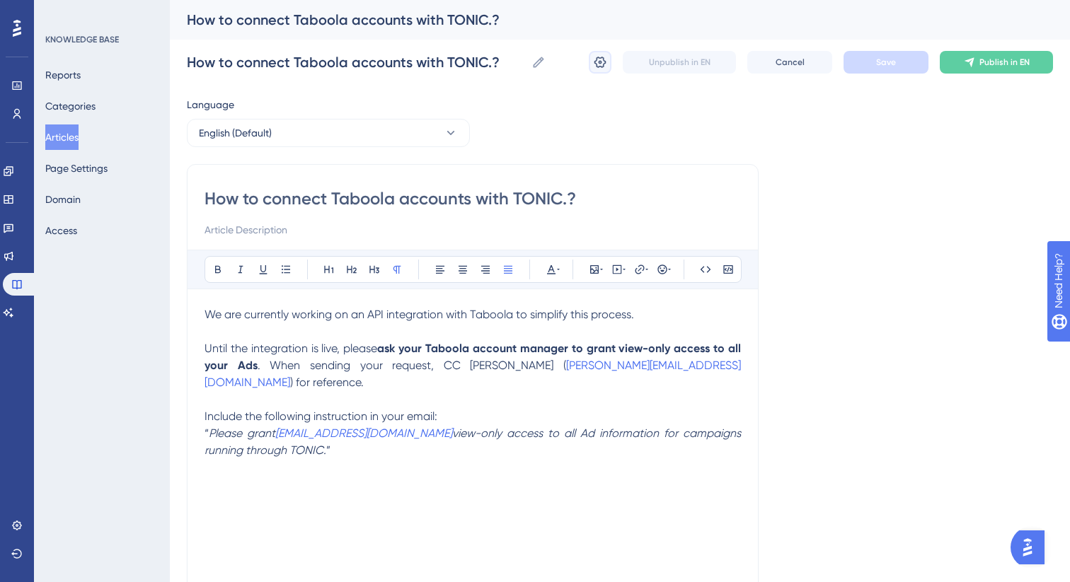
click at [596, 64] on icon at bounding box center [600, 62] width 12 height 11
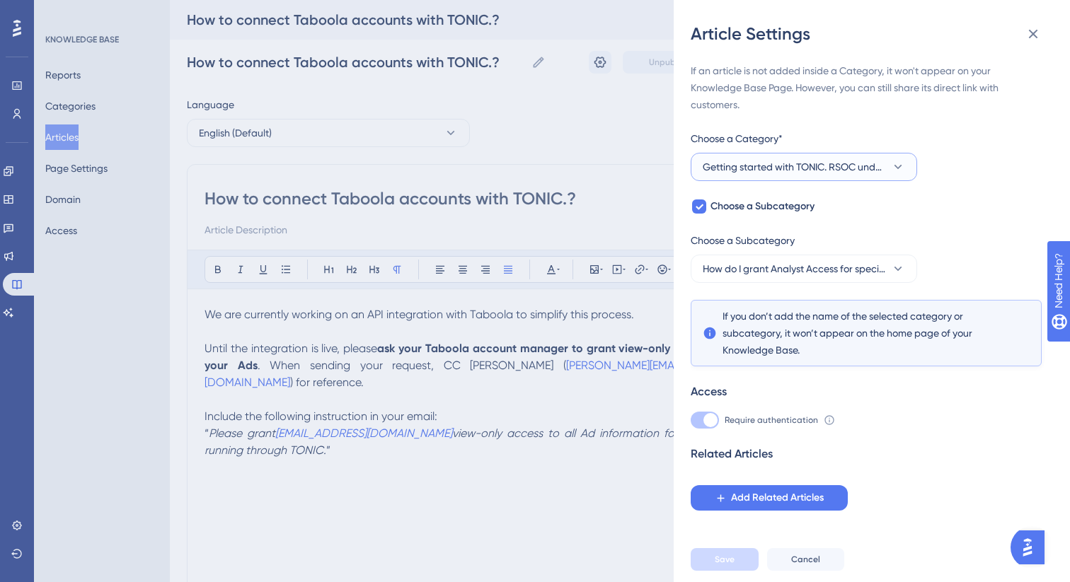
click at [850, 163] on span "Getting started with TONIC. RSOC under the new RAF standards" at bounding box center [794, 166] width 183 height 17
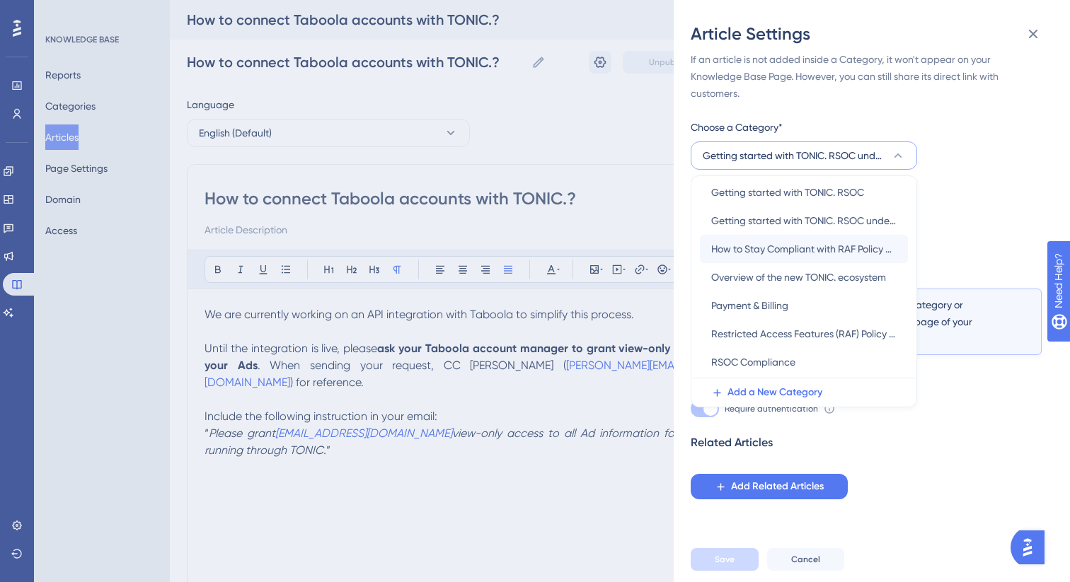
scroll to position [206, 0]
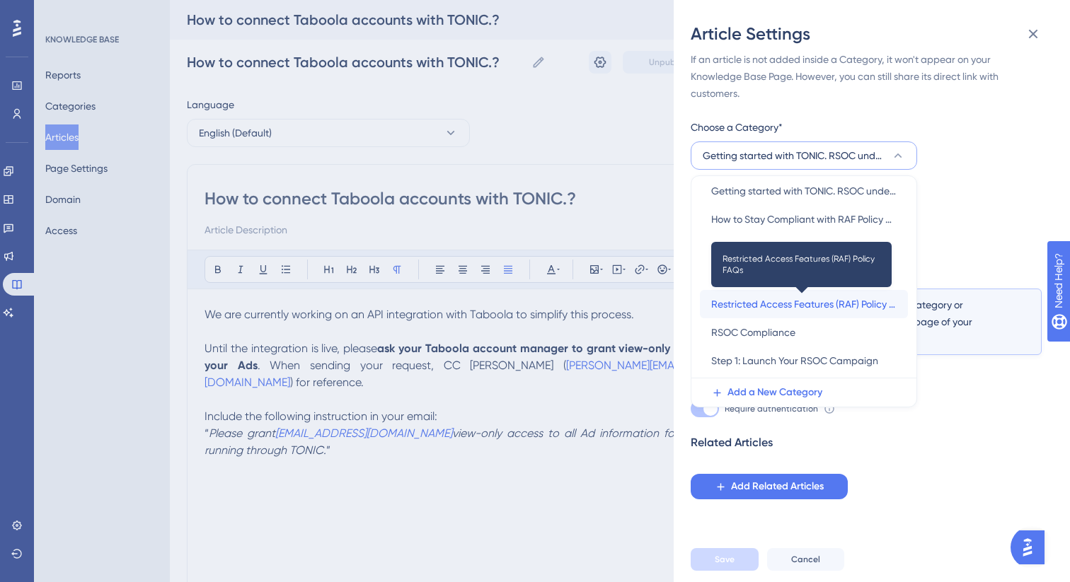
click at [824, 311] on span "Restricted Access Features (RAF) Policy FAQs" at bounding box center [803, 304] width 185 height 17
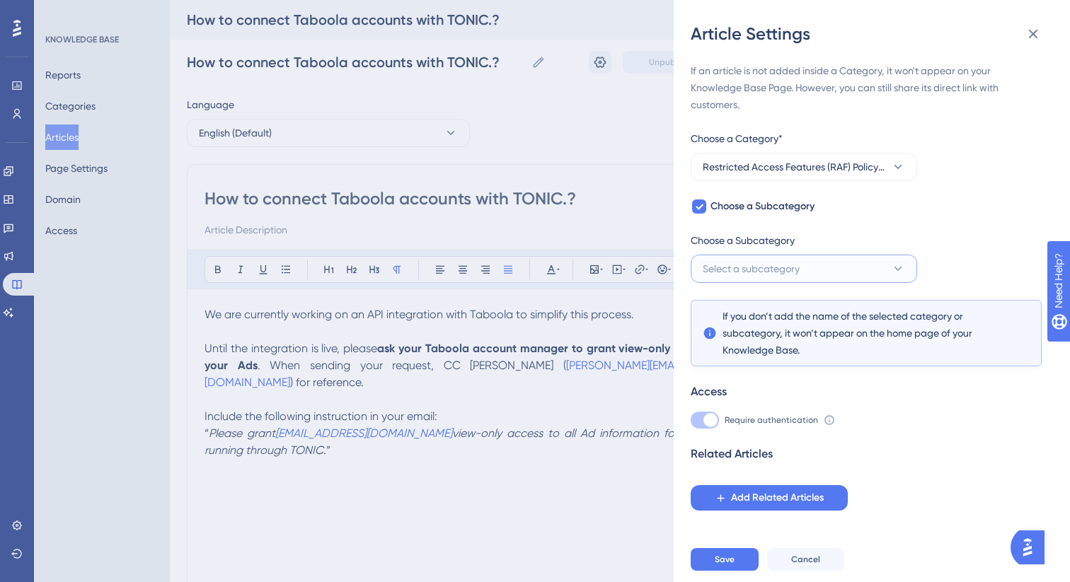
click at [757, 272] on span "Select a subcategory" at bounding box center [751, 268] width 97 height 17
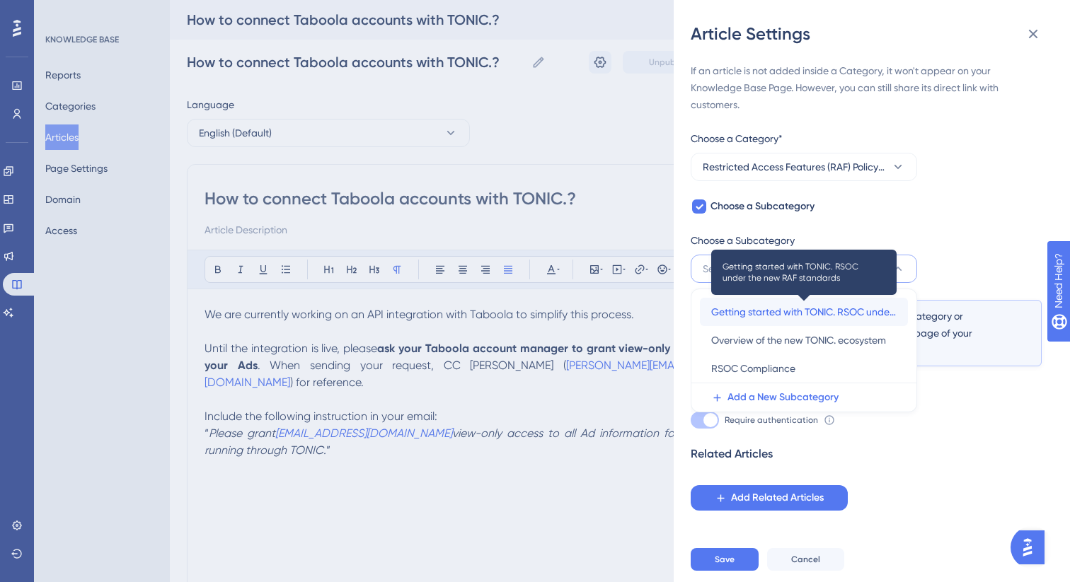
click at [773, 317] on span "Getting started with TONIC. RSOC under the new RAF standards" at bounding box center [803, 312] width 185 height 17
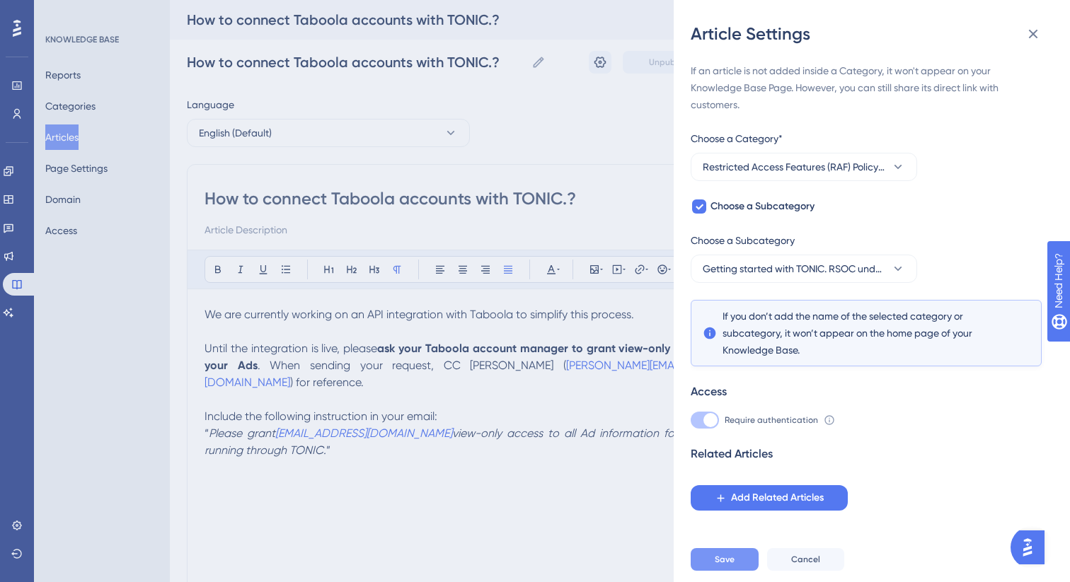
click at [716, 562] on span "Save" at bounding box center [725, 559] width 20 height 11
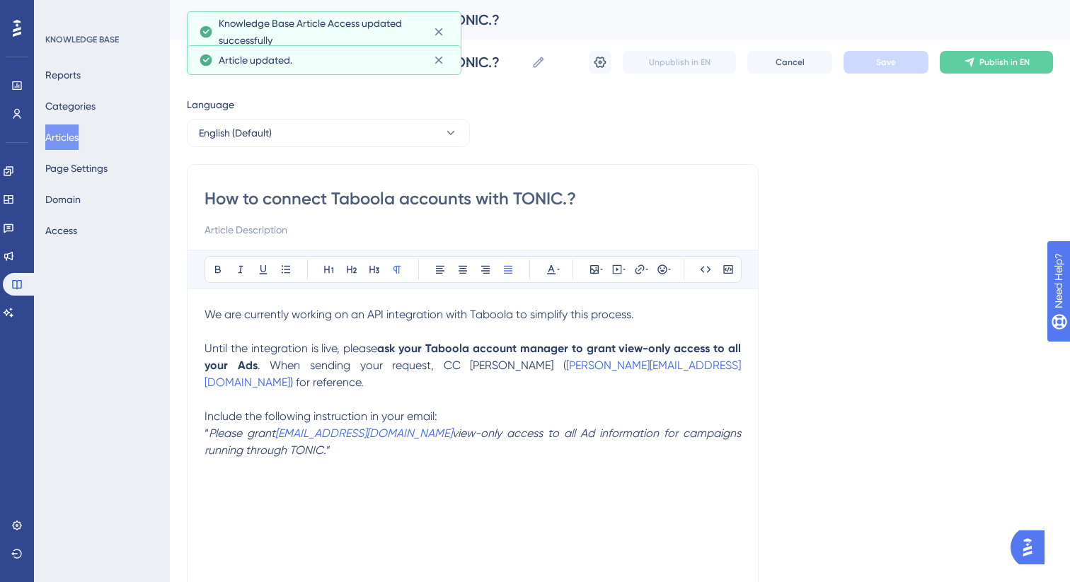
click at [69, 144] on button "Articles" at bounding box center [61, 137] width 33 height 25
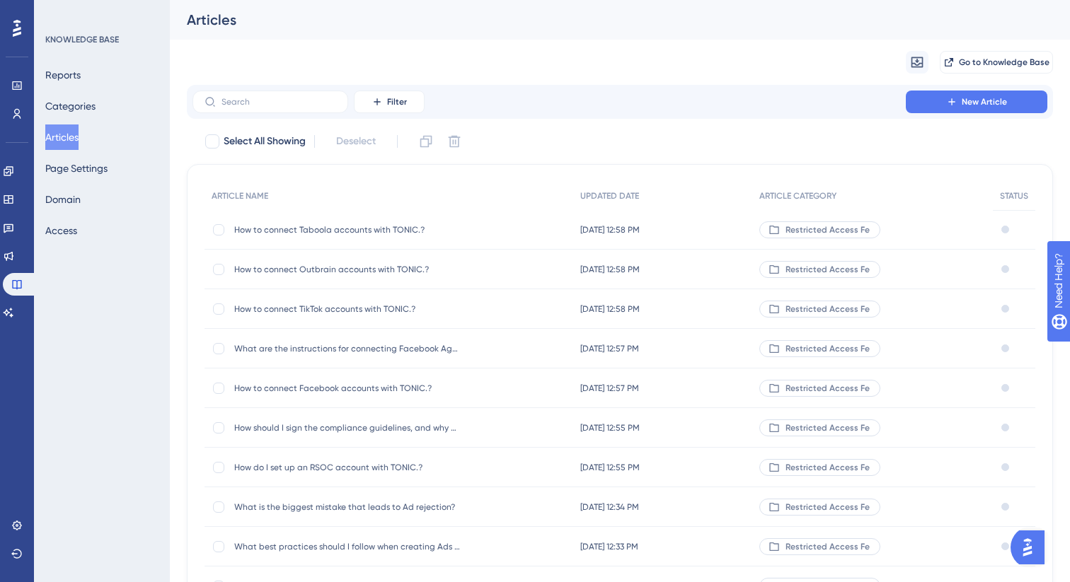
click at [79, 135] on button "Articles" at bounding box center [61, 137] width 33 height 25
click at [287, 109] on label at bounding box center [270, 102] width 156 height 23
click at [287, 107] on input "text" at bounding box center [278, 102] width 115 height 10
type input "xv"
checkbox input "true"
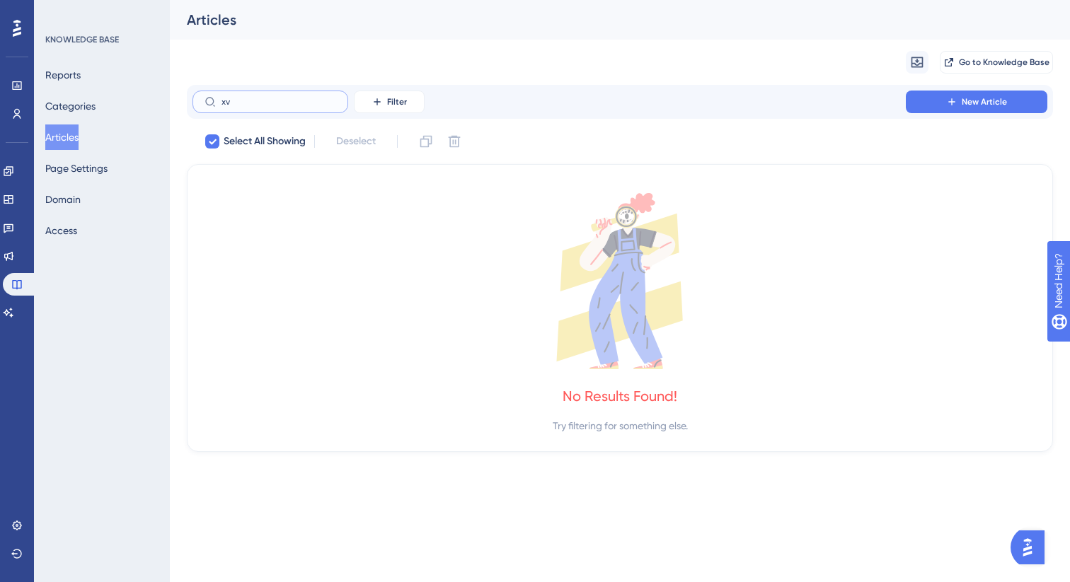
type input "x"
checkbox input "false"
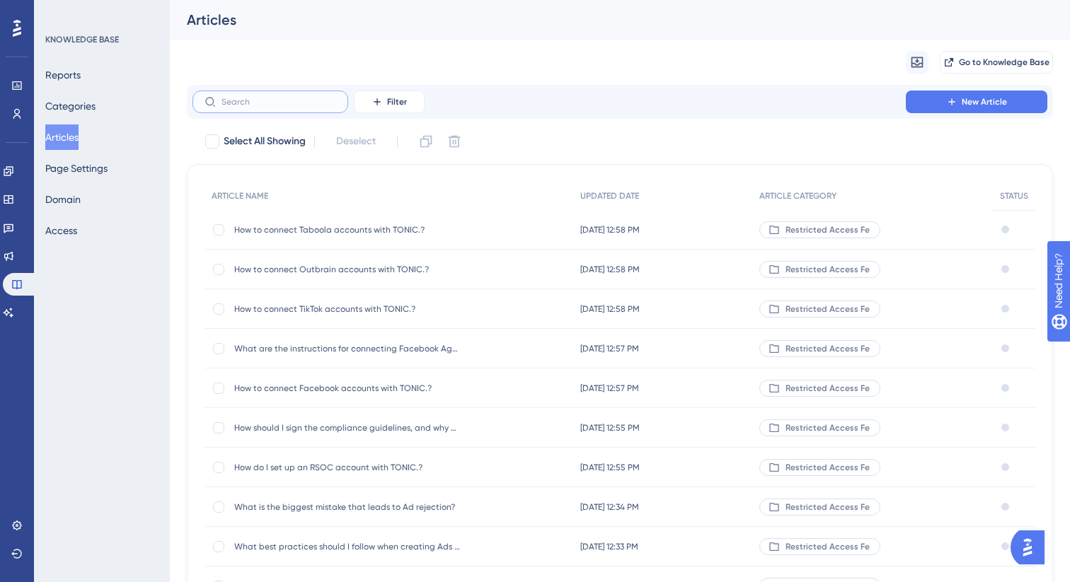
paste input "MGID"
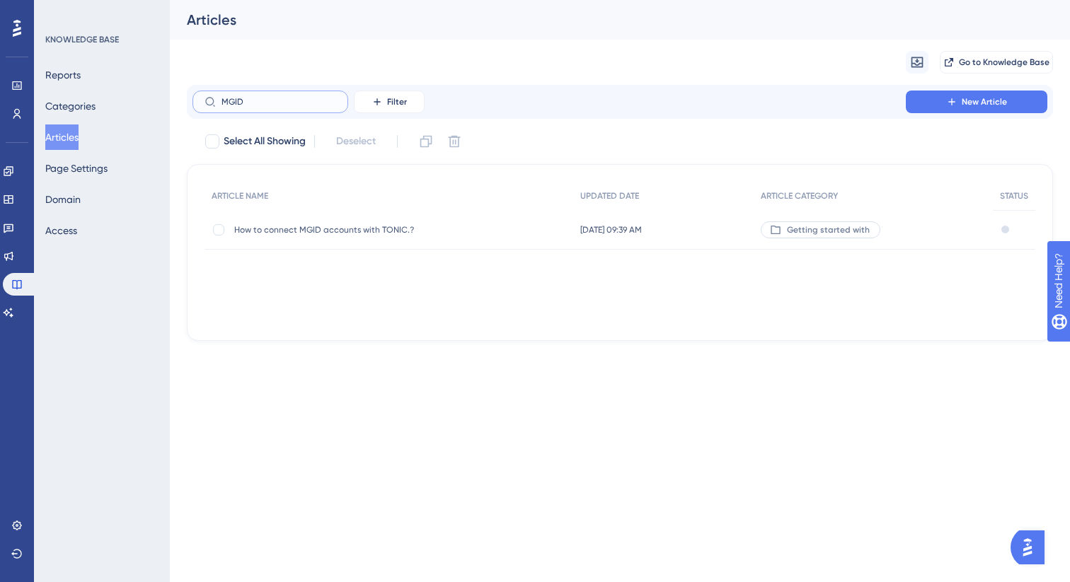
type input "MGID"
click at [411, 230] on span "How to connect MGID accounts with TONIC.?" at bounding box center [347, 229] width 226 height 11
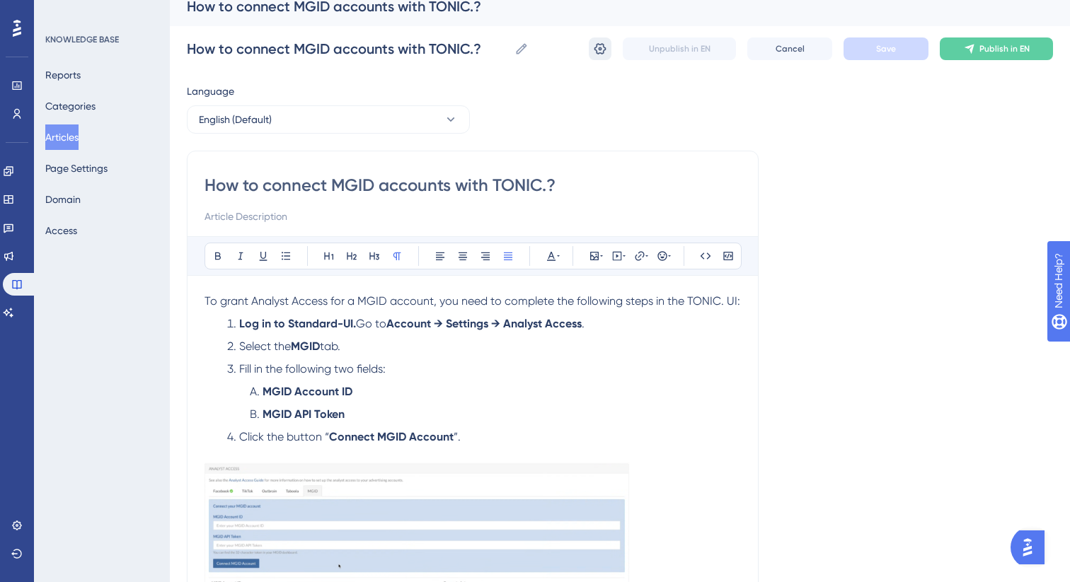
click at [591, 48] on button at bounding box center [600, 48] width 23 height 23
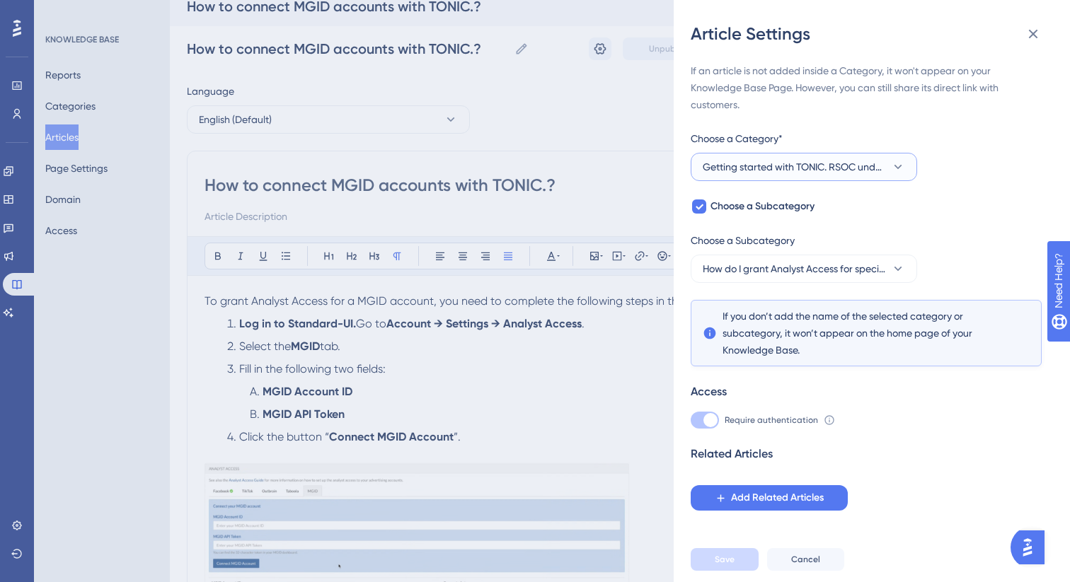
click at [843, 173] on span "Getting started with TONIC. RSOC under the new RAF standards" at bounding box center [794, 166] width 183 height 17
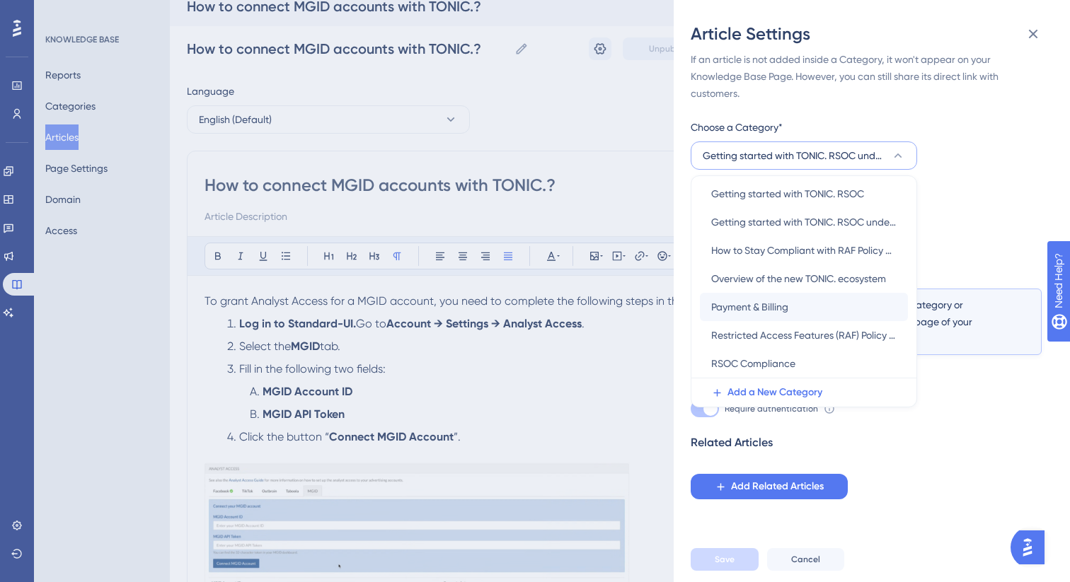
scroll to position [190, 0]
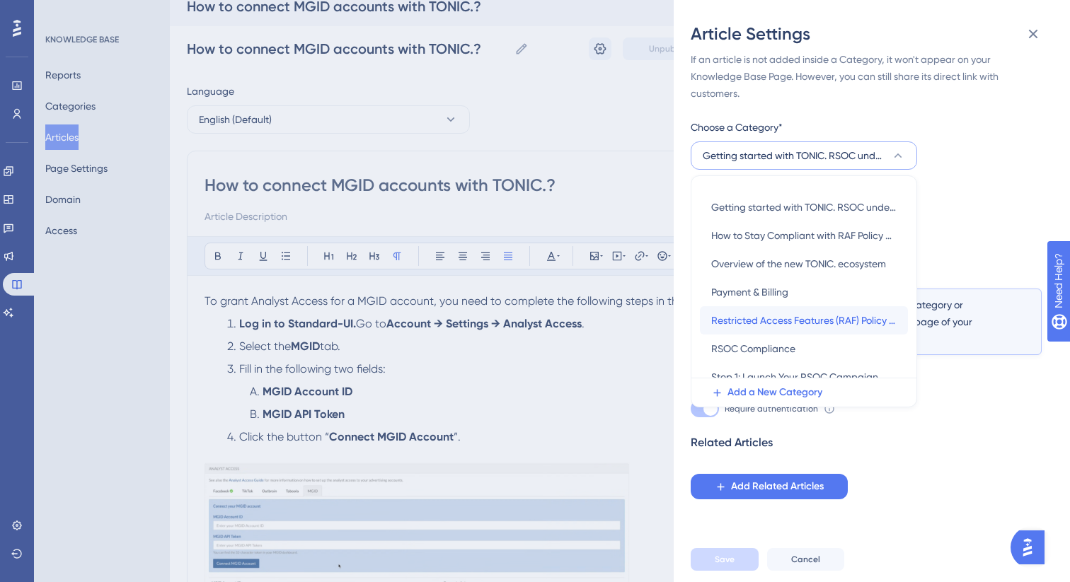
click at [827, 318] on span "Restricted Access Features (RAF) Policy FAQs" at bounding box center [803, 320] width 185 height 17
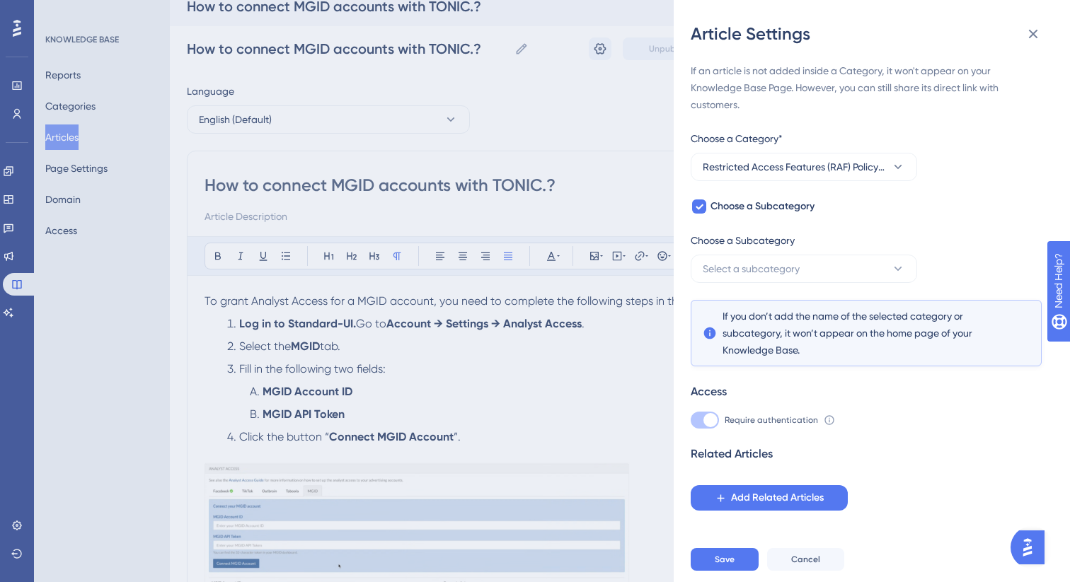
scroll to position [0, 0]
click at [775, 270] on span "Select a subcategory" at bounding box center [751, 268] width 97 height 17
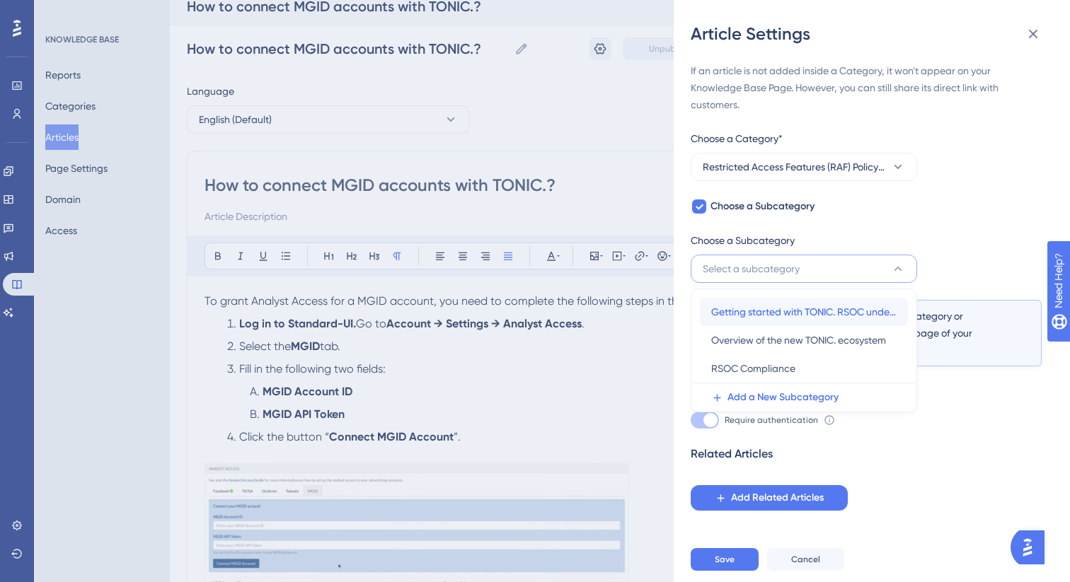
click at [778, 320] on div "Getting started with TONIC. RSOC under the new RAF standards Getting started wi…" at bounding box center [803, 312] width 185 height 28
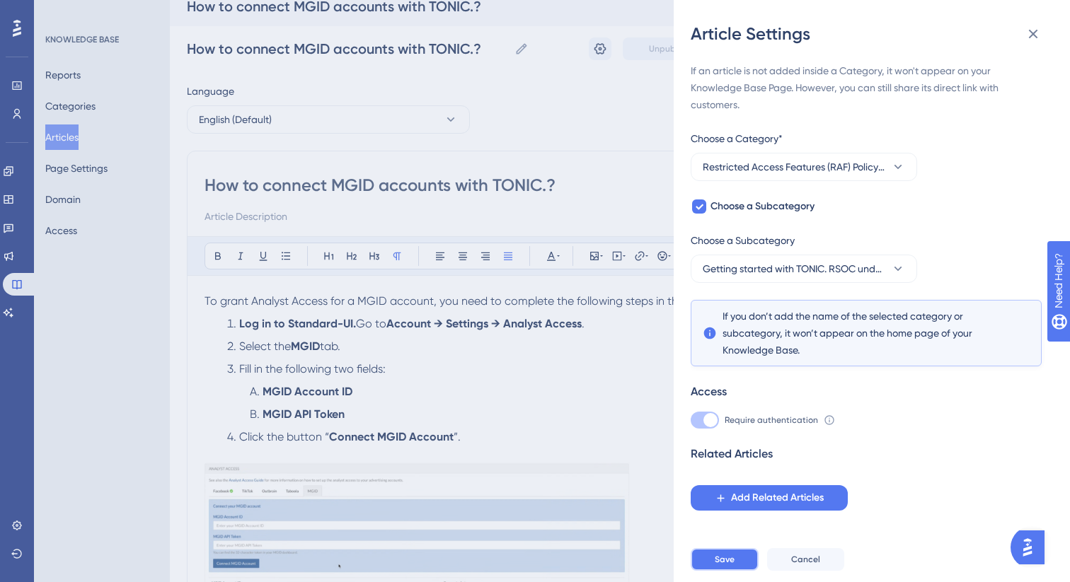
click at [721, 565] on button "Save" at bounding box center [725, 559] width 68 height 23
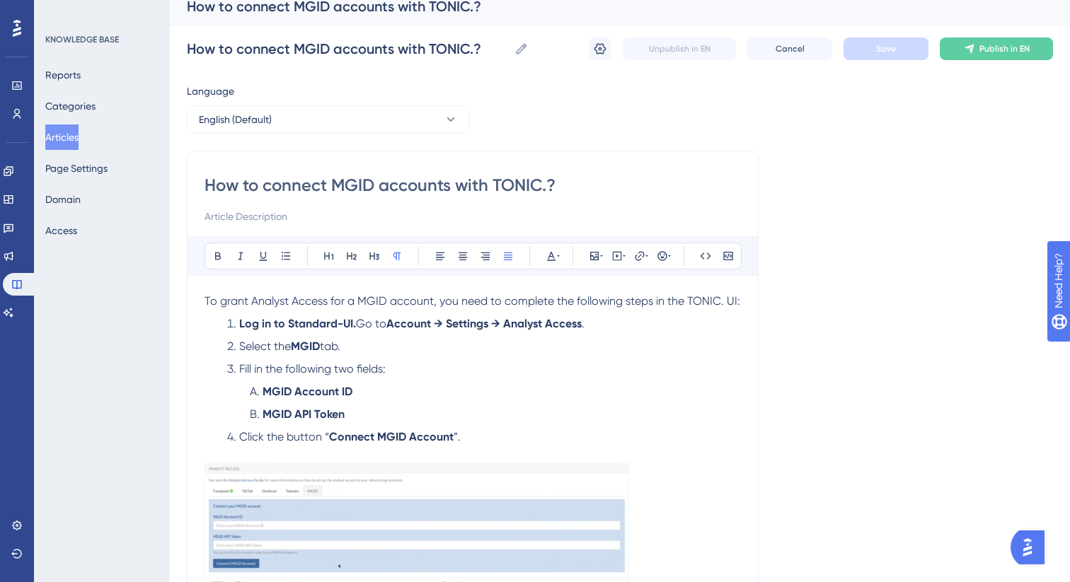
click at [71, 141] on button "Articles" at bounding box center [61, 137] width 33 height 25
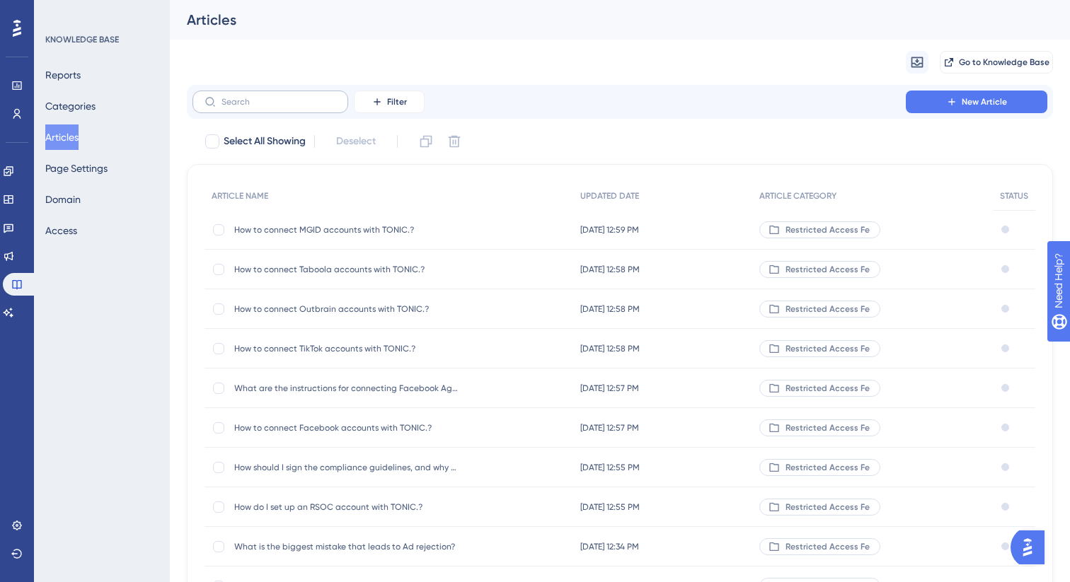
click at [282, 110] on label at bounding box center [270, 102] width 156 height 23
click at [282, 107] on input "text" at bounding box center [278, 102] width 115 height 10
paste input "Do I receive a separate account and website for each traffic network?"
type input "Do I receive a separate account and website for each traffic network?"
checkbox input "true"
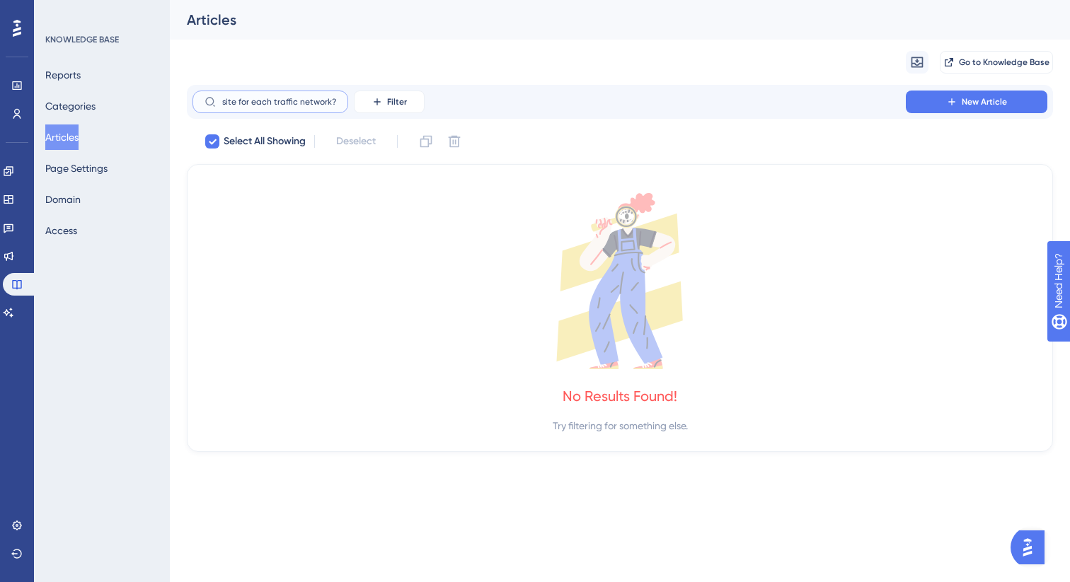
scroll to position [0, 171]
type input "Do I receive a separate account and website for each traffic network?"
checkbox input "false"
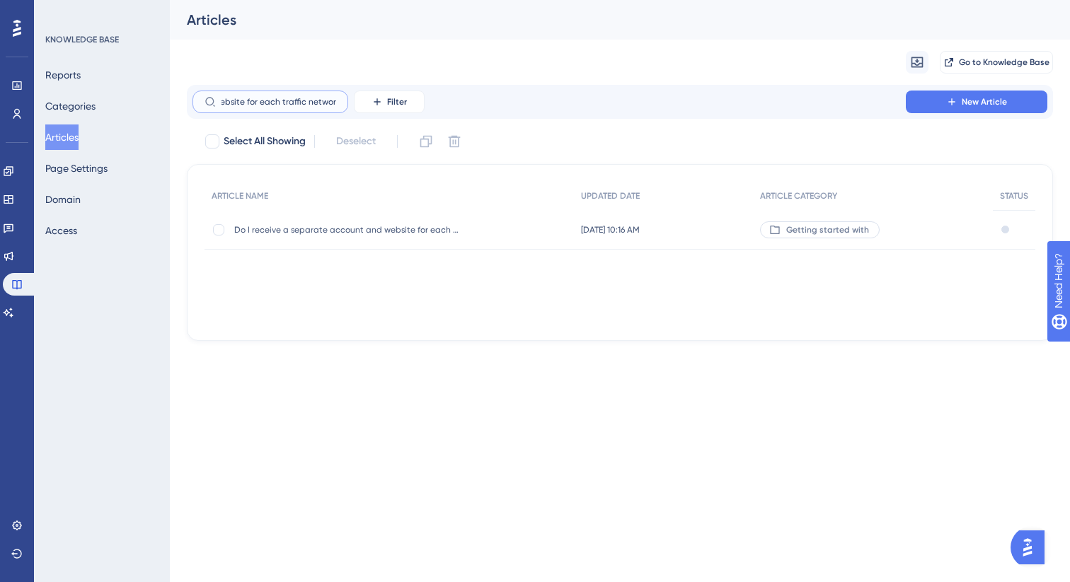
type input "Do I receive a separate account and website for each traffic network?"
click at [435, 238] on div "Do I receive a separate account and website for each traffic network? Do I rece…" at bounding box center [347, 230] width 226 height 40
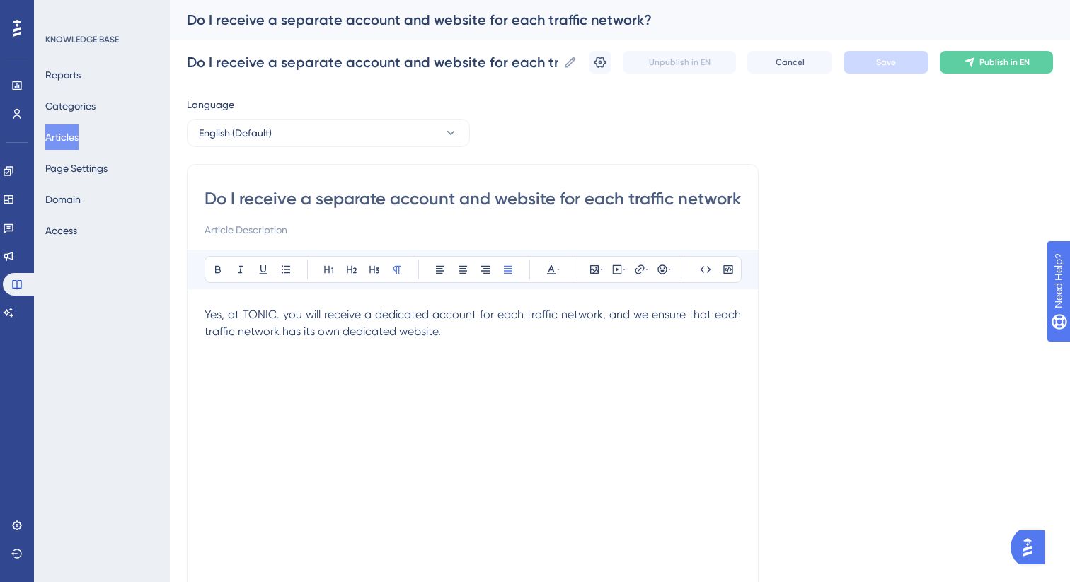
click at [589, 72] on div "Unpublish in EN Cancel Save Publish in EN" at bounding box center [821, 62] width 464 height 23
click at [597, 69] on button at bounding box center [600, 62] width 23 height 23
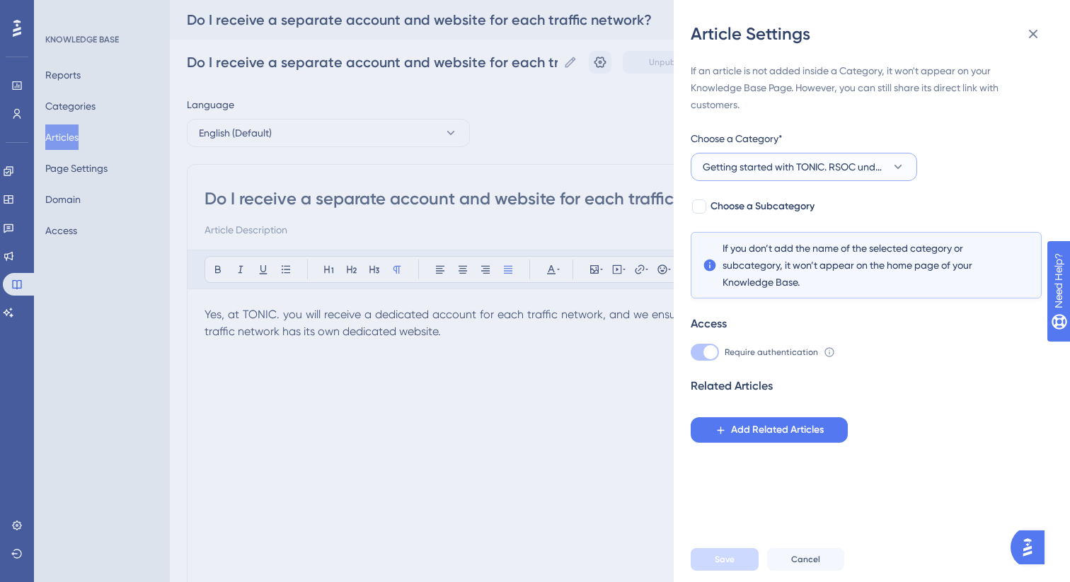
click at [822, 160] on span "Getting started with TONIC. RSOC under the new RAF standards" at bounding box center [794, 166] width 183 height 17
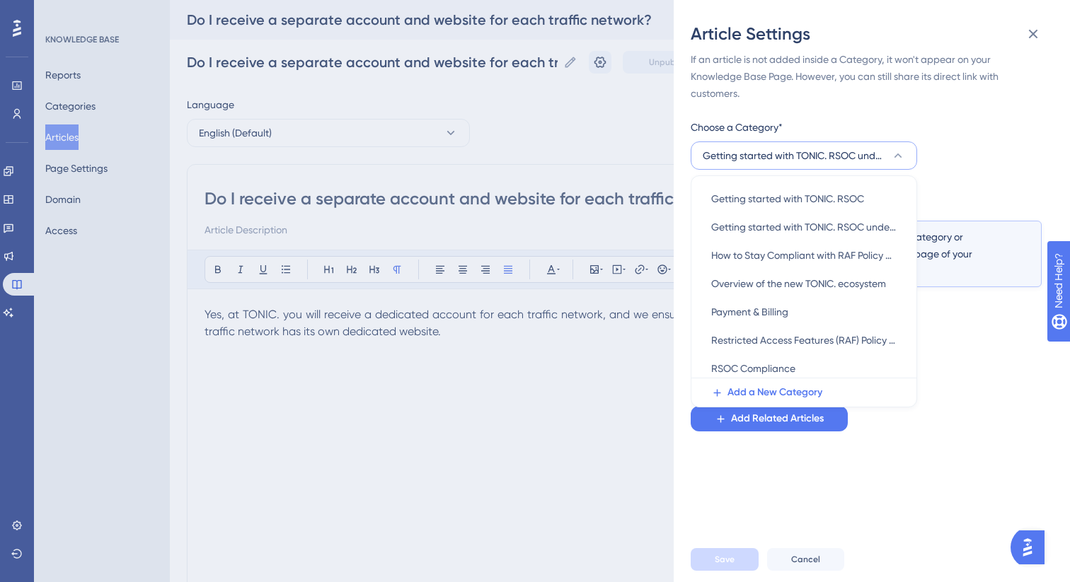
scroll to position [226, 0]
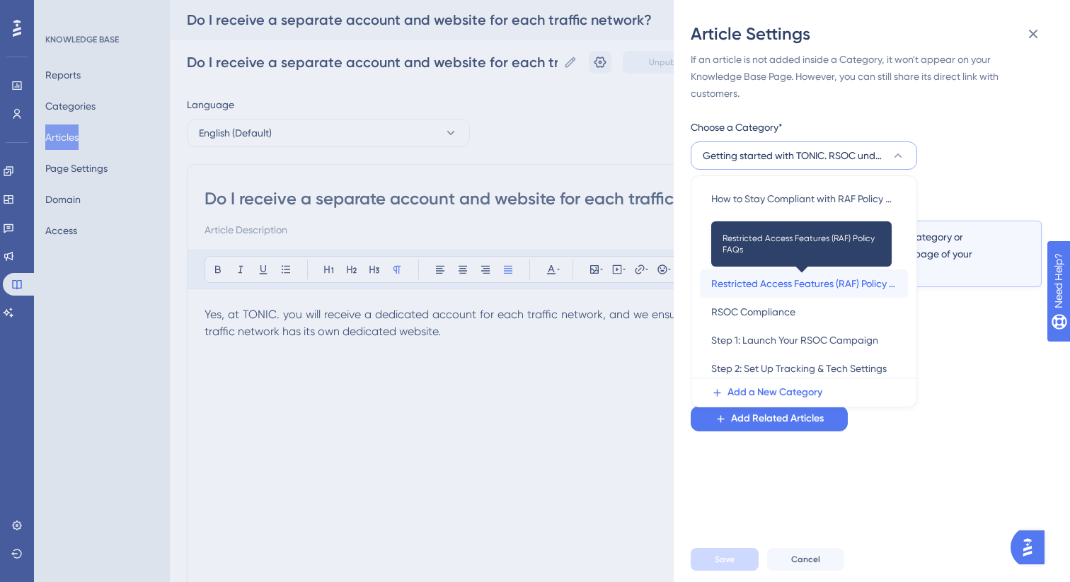
click at [804, 284] on span "Restricted Access Features (RAF) Policy FAQs" at bounding box center [803, 283] width 185 height 17
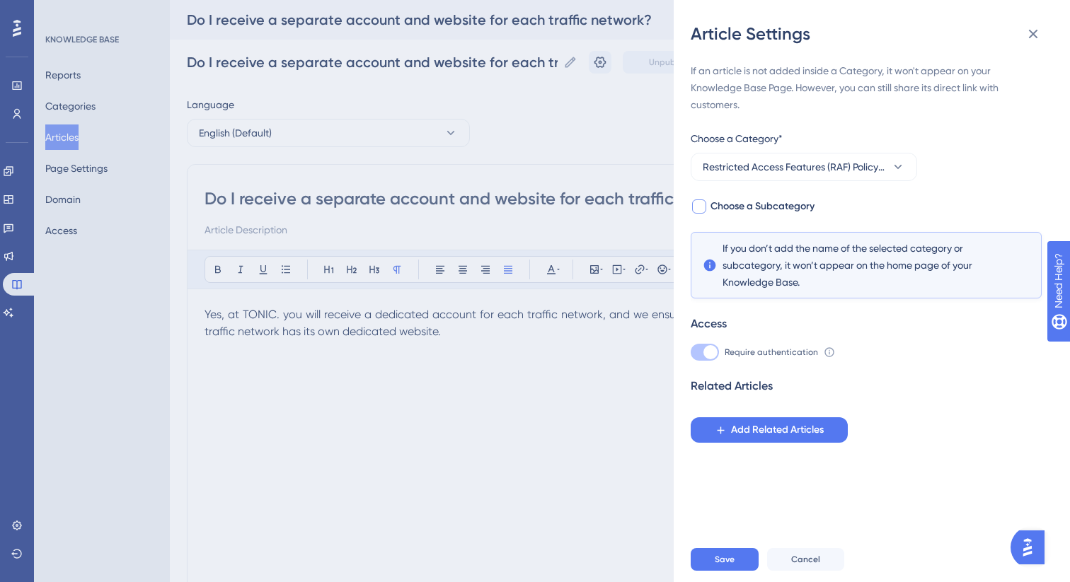
click at [747, 203] on span "Choose a Subcategory" at bounding box center [762, 206] width 104 height 17
checkbox input "true"
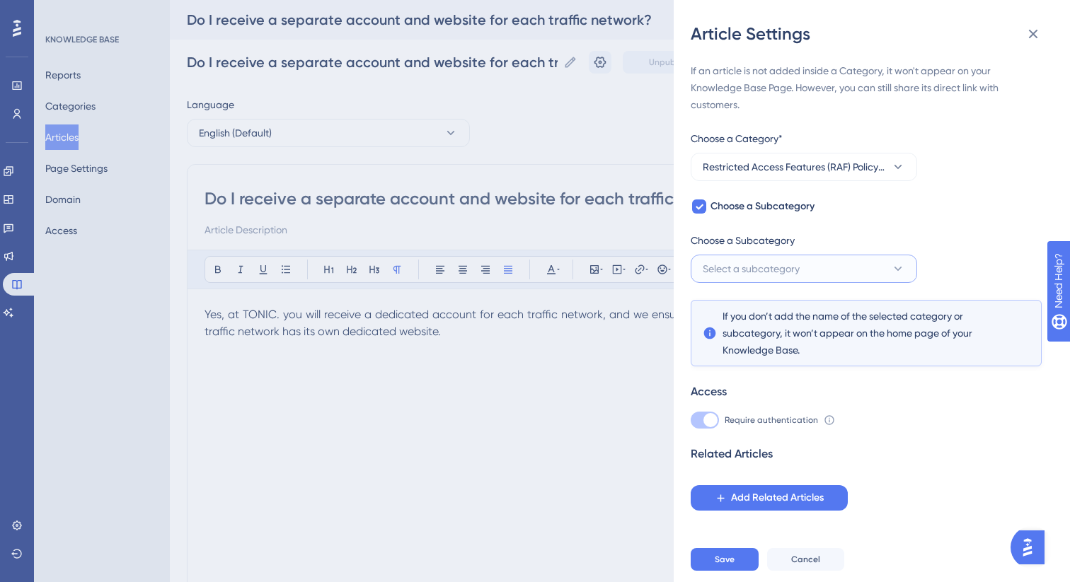
click at [763, 267] on span "Select a subcategory" at bounding box center [751, 268] width 97 height 17
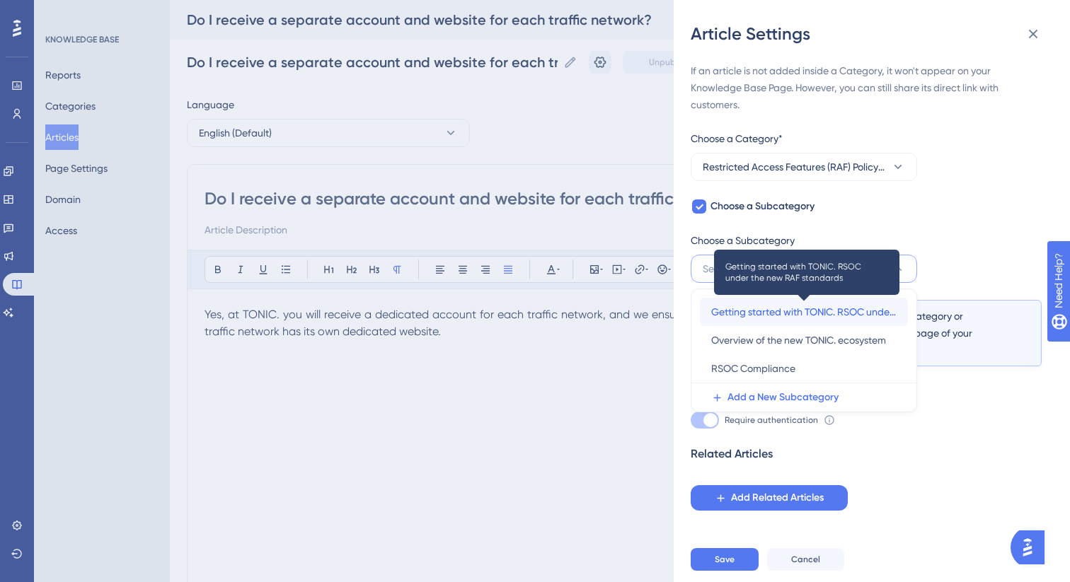
click at [764, 310] on span "Getting started with TONIC. RSOC under the new RAF standards" at bounding box center [803, 312] width 185 height 17
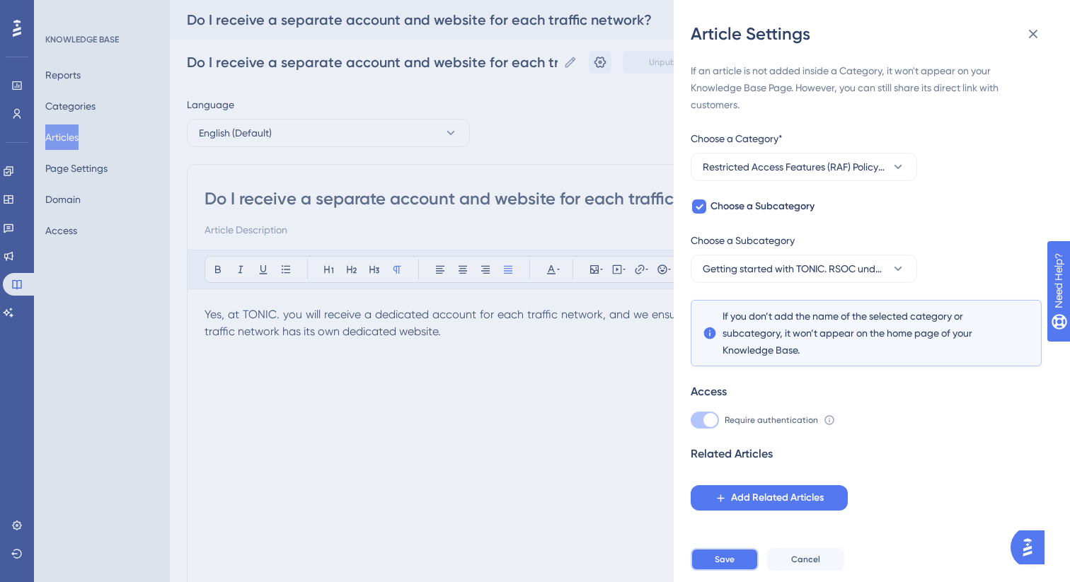
click at [732, 562] on span "Save" at bounding box center [725, 559] width 20 height 11
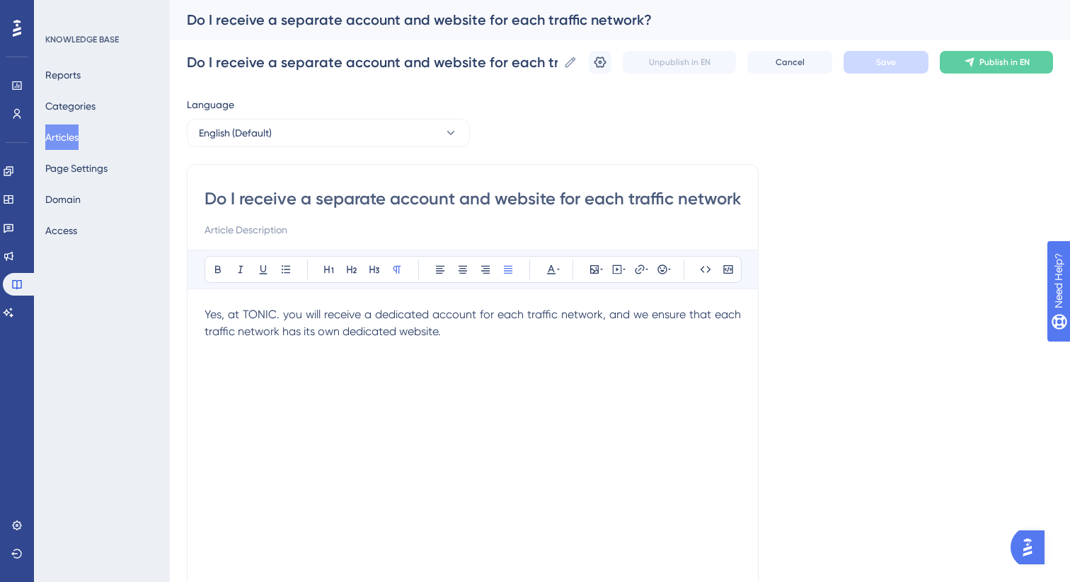
click at [67, 133] on button "Articles" at bounding box center [61, 137] width 33 height 25
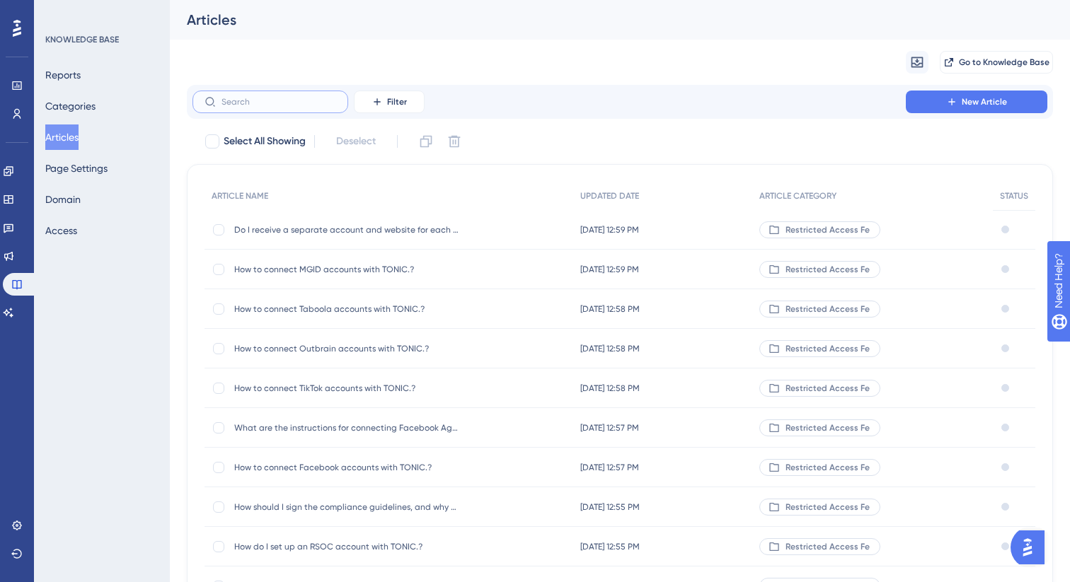
click at [258, 104] on input "text" at bounding box center [278, 102] width 115 height 10
paste input "Which parameters are mand"
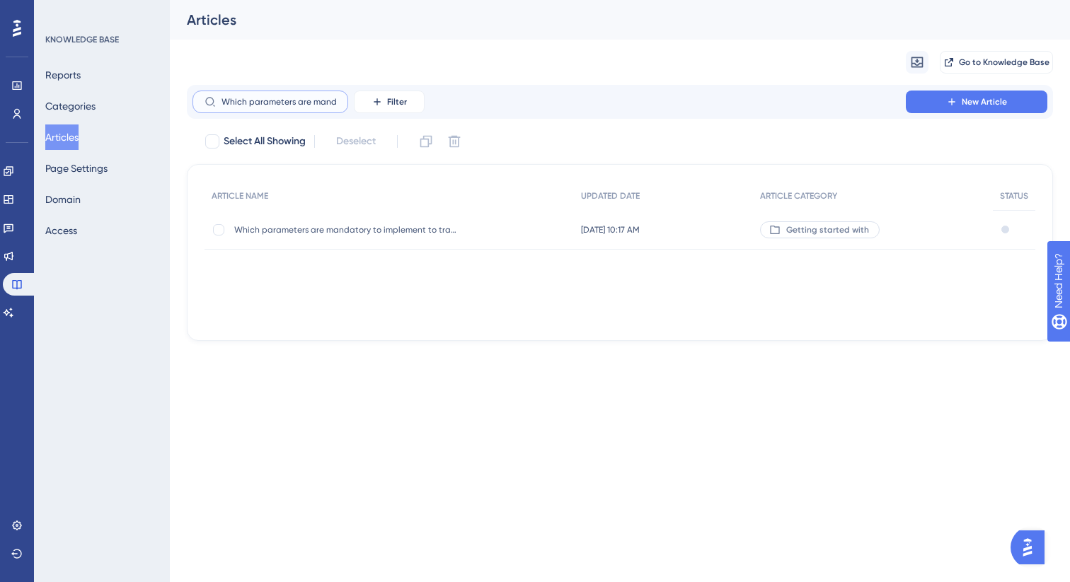
type input "Which parameters are mand"
click at [287, 233] on span "Which parameters are mandatory to implement to tracking links to monetize RSOC …" at bounding box center [347, 229] width 226 height 11
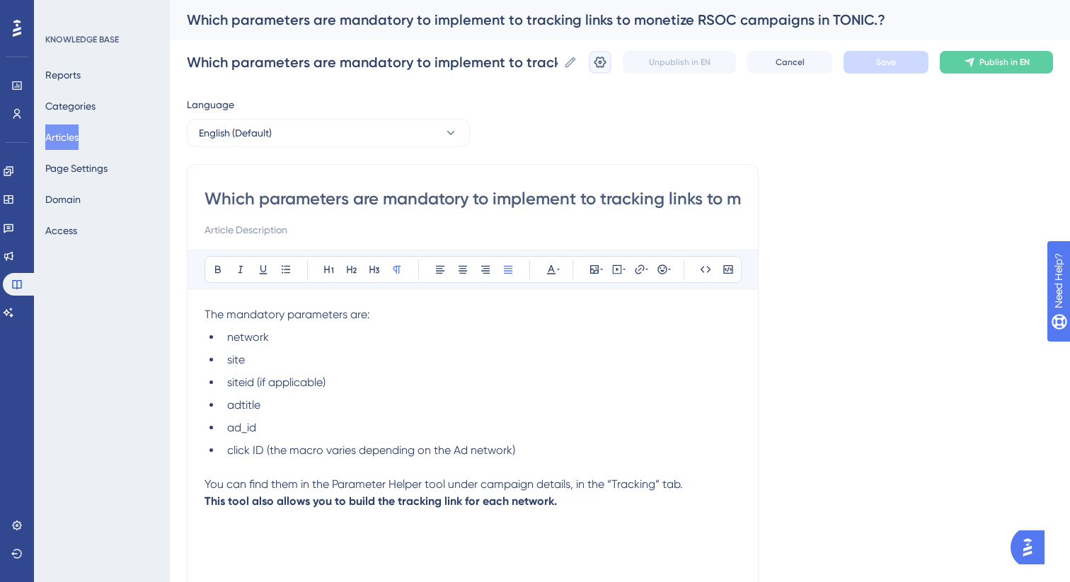
click at [599, 64] on icon at bounding box center [600, 62] width 14 height 14
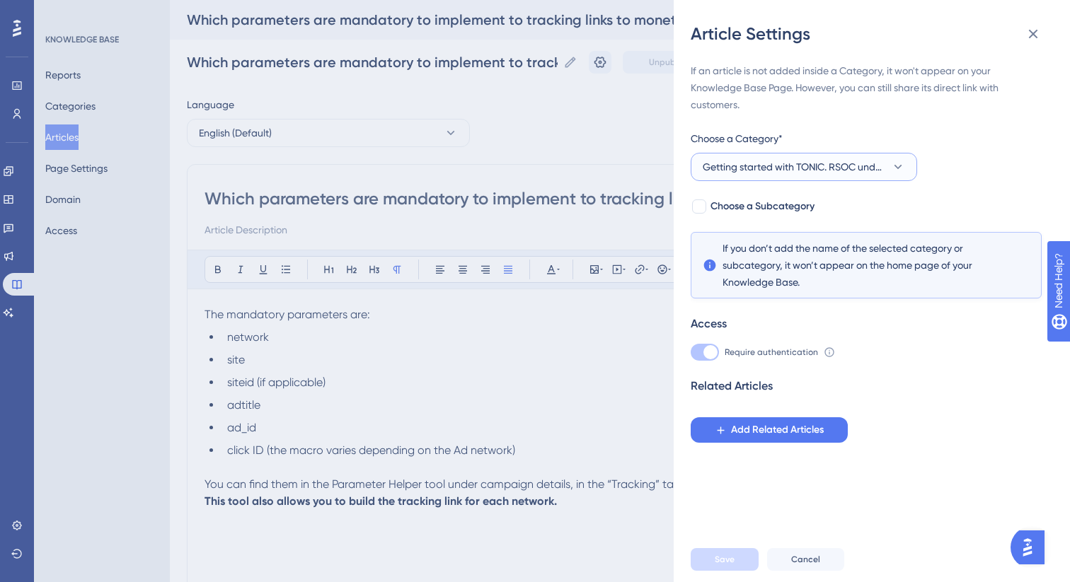
click at [746, 166] on span "Getting started with TONIC. RSOC under the new RAF standards" at bounding box center [794, 166] width 183 height 17
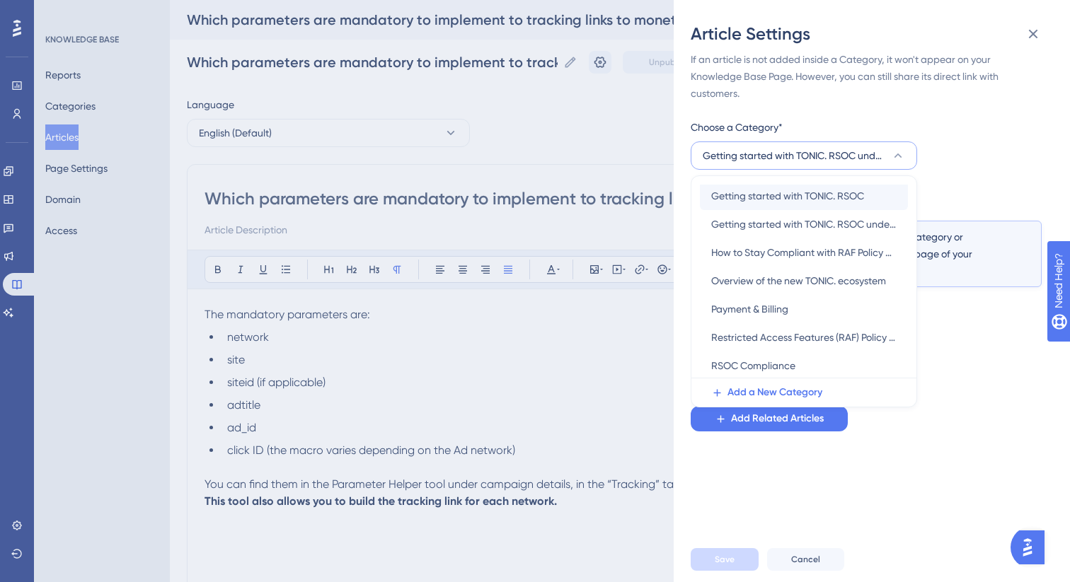
scroll to position [190, 0]
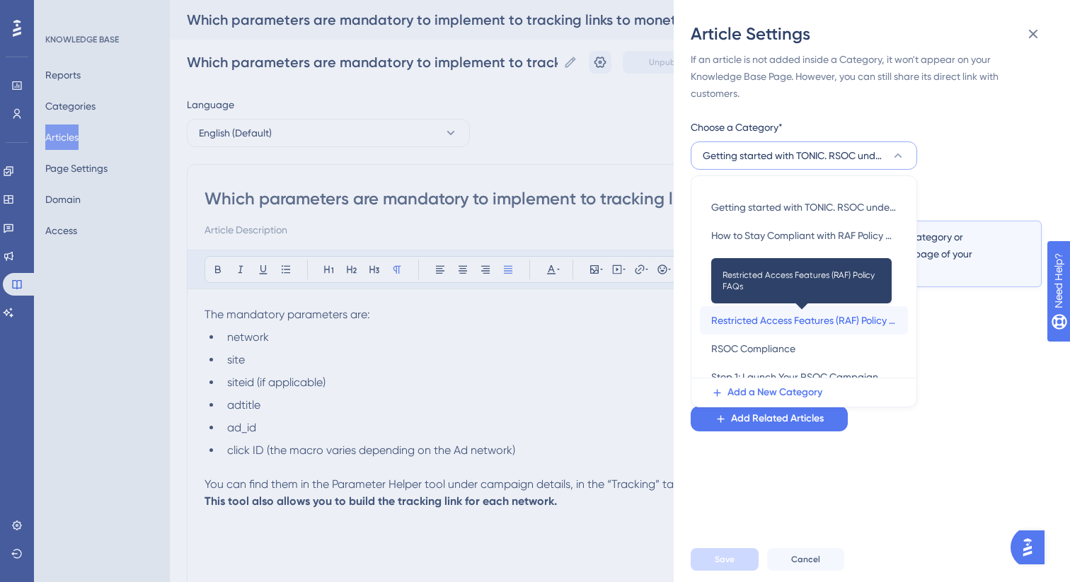
click at [761, 316] on span "Restricted Access Features (RAF) Policy FAQs" at bounding box center [803, 320] width 185 height 17
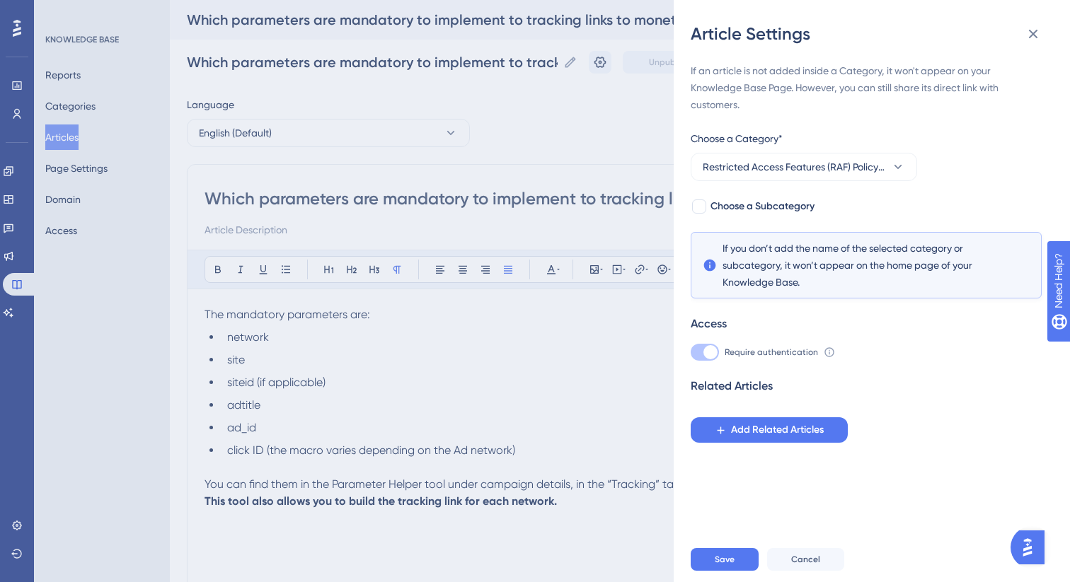
scroll to position [0, 0]
click at [729, 211] on span "Choose a Subcategory" at bounding box center [762, 206] width 104 height 17
checkbox input "true"
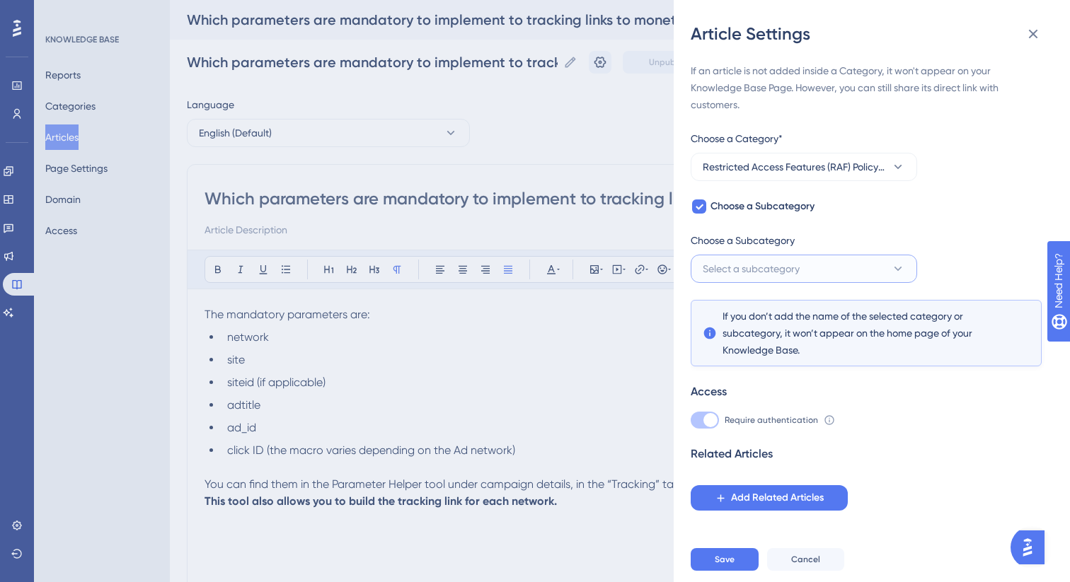
click at [740, 273] on span "Select a subcategory" at bounding box center [751, 268] width 97 height 17
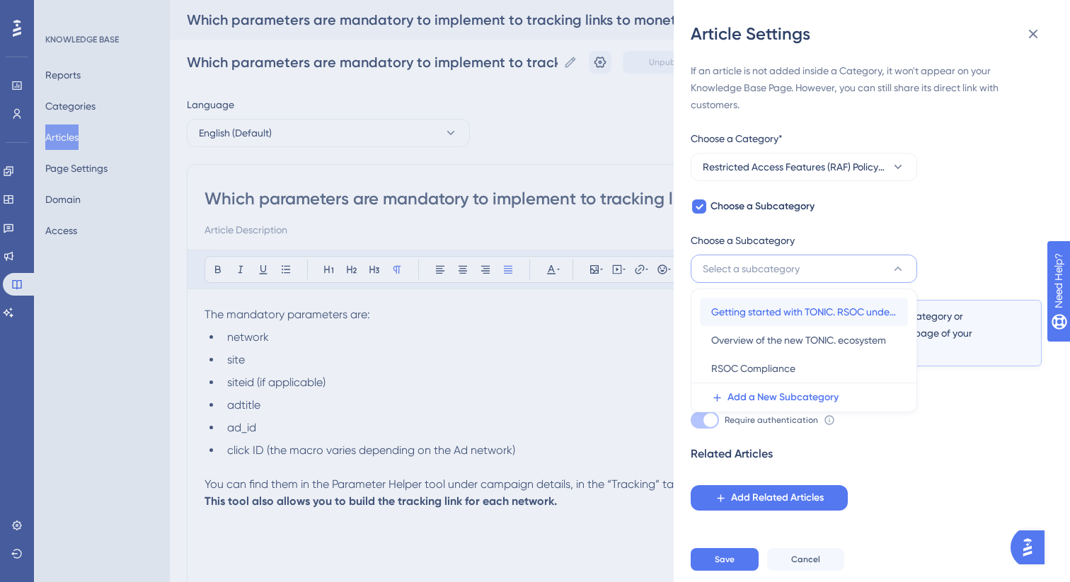
click at [750, 318] on span "Getting started with TONIC. RSOC under the new RAF standards" at bounding box center [803, 312] width 185 height 17
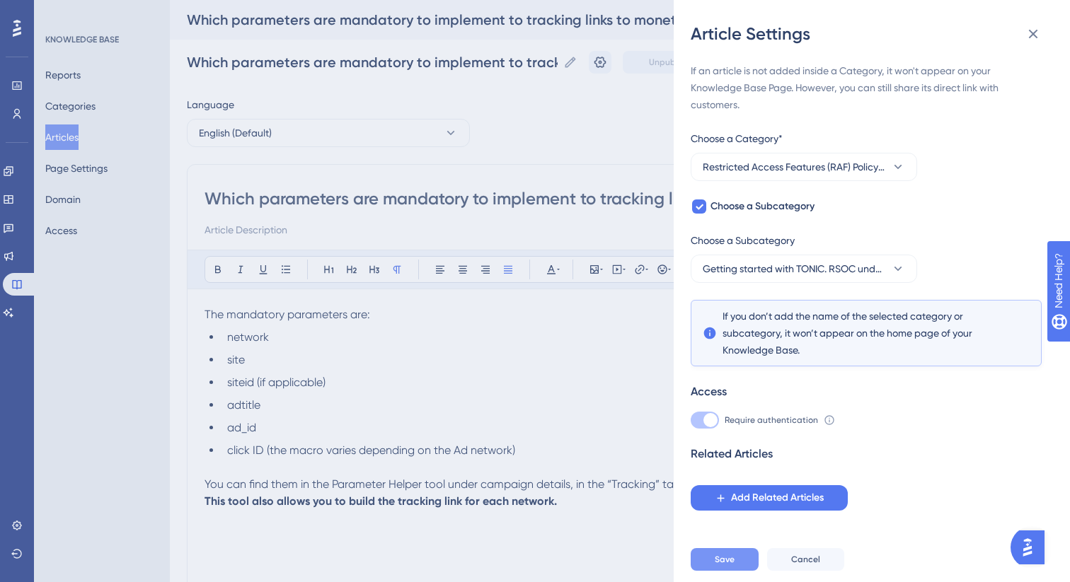
click at [725, 563] on span "Save" at bounding box center [725, 559] width 20 height 11
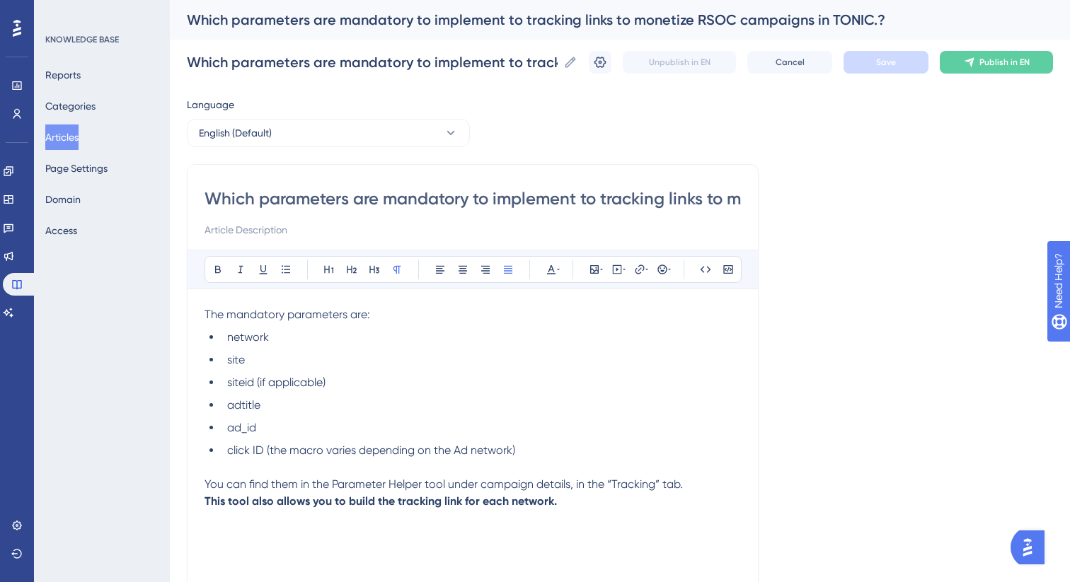
click at [74, 137] on button "Articles" at bounding box center [61, 137] width 33 height 25
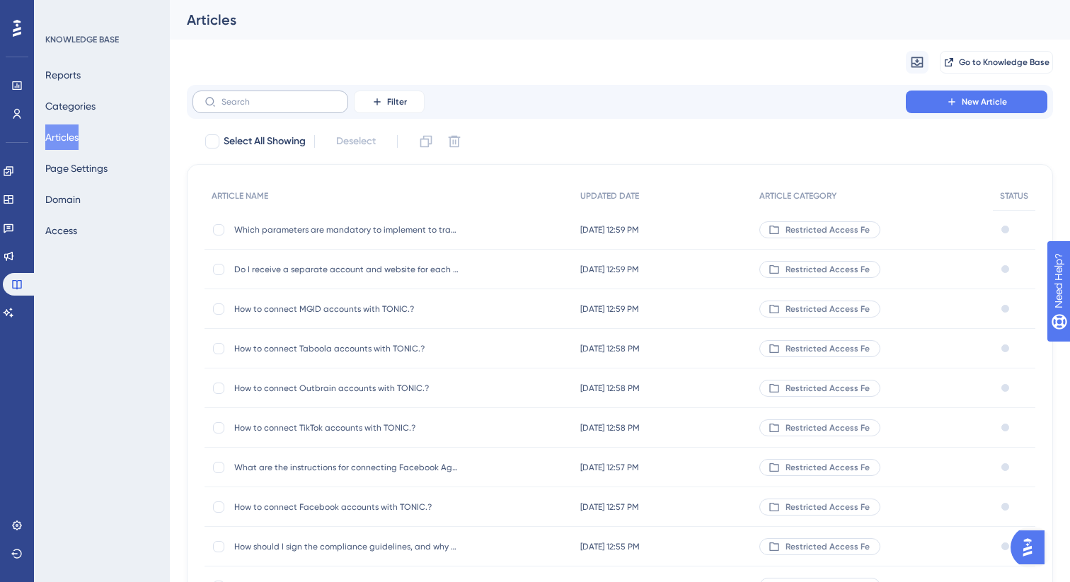
click at [241, 108] on label at bounding box center [270, 102] width 156 height 23
click at [241, 107] on input "text" at bounding box center [278, 102] width 115 height 10
paste input "How to check in the Re"
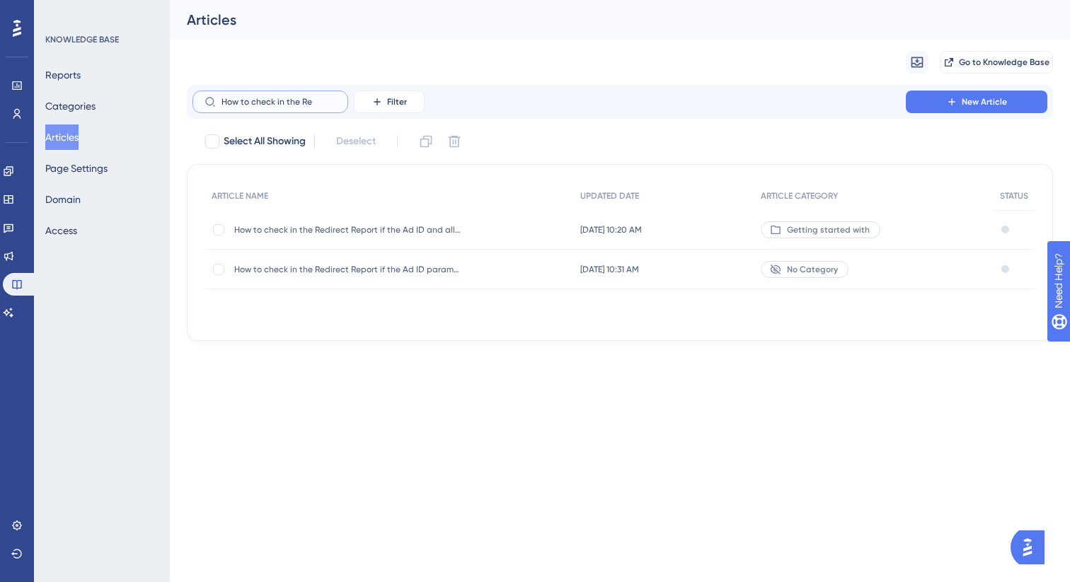
type input "How to check in the Re"
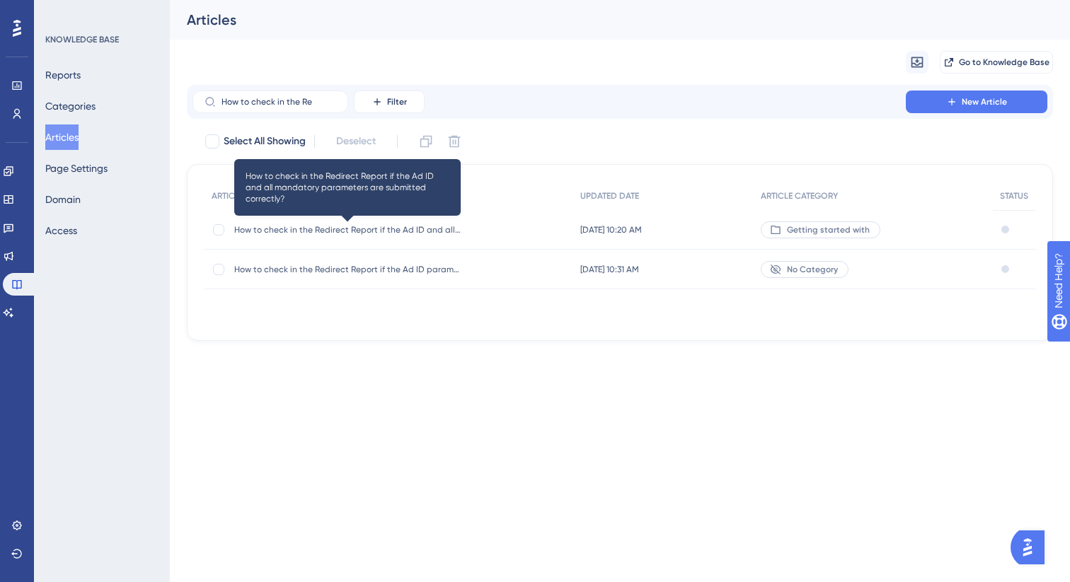
click at [347, 228] on span "How to check in the Redirect Report if the Ad ID and all mandatory parameters a…" at bounding box center [347, 229] width 226 height 11
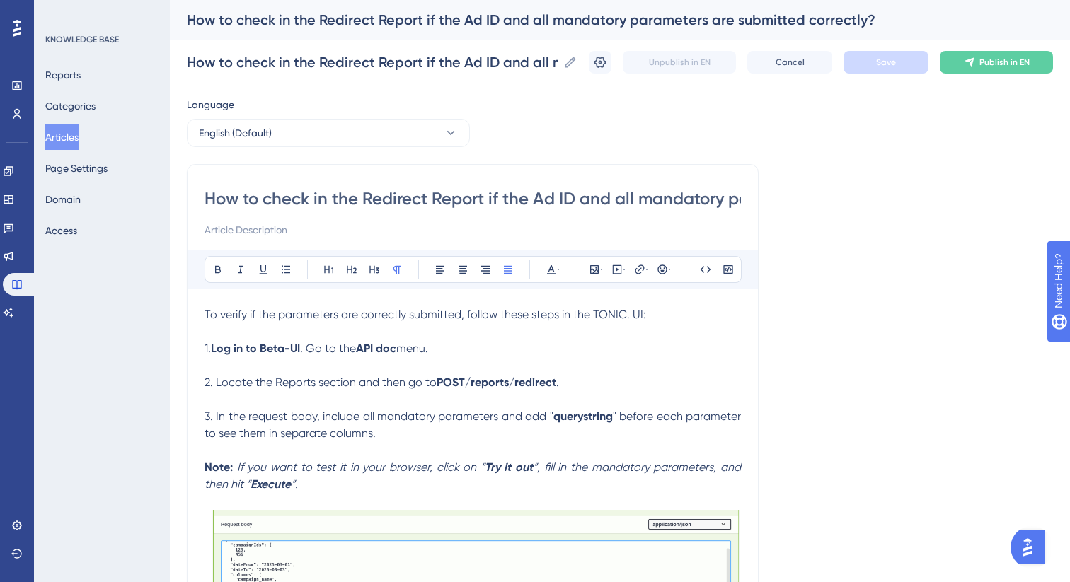
scroll to position [30, 0]
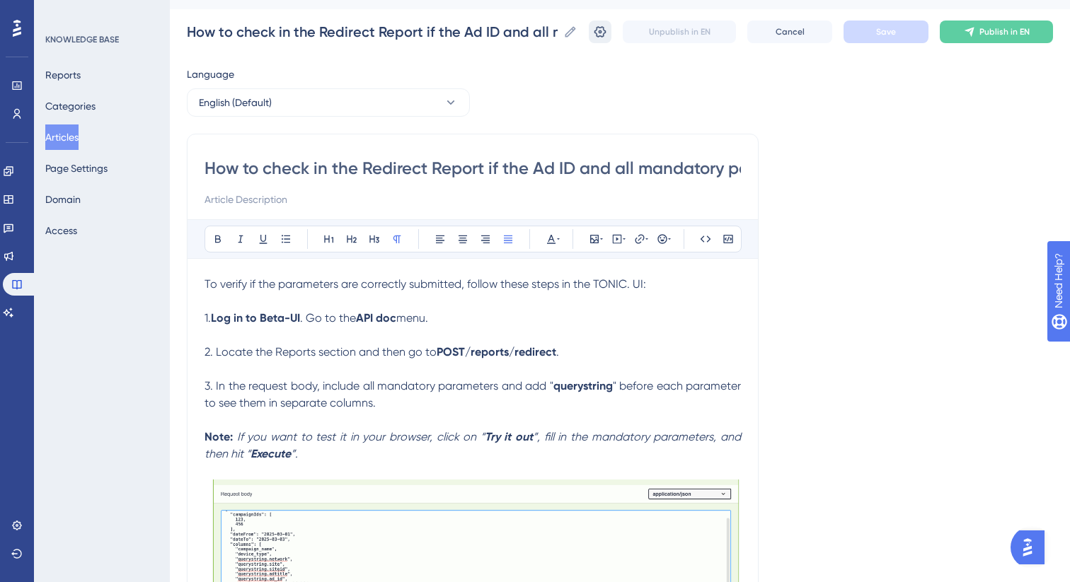
click at [610, 28] on button at bounding box center [600, 32] width 23 height 23
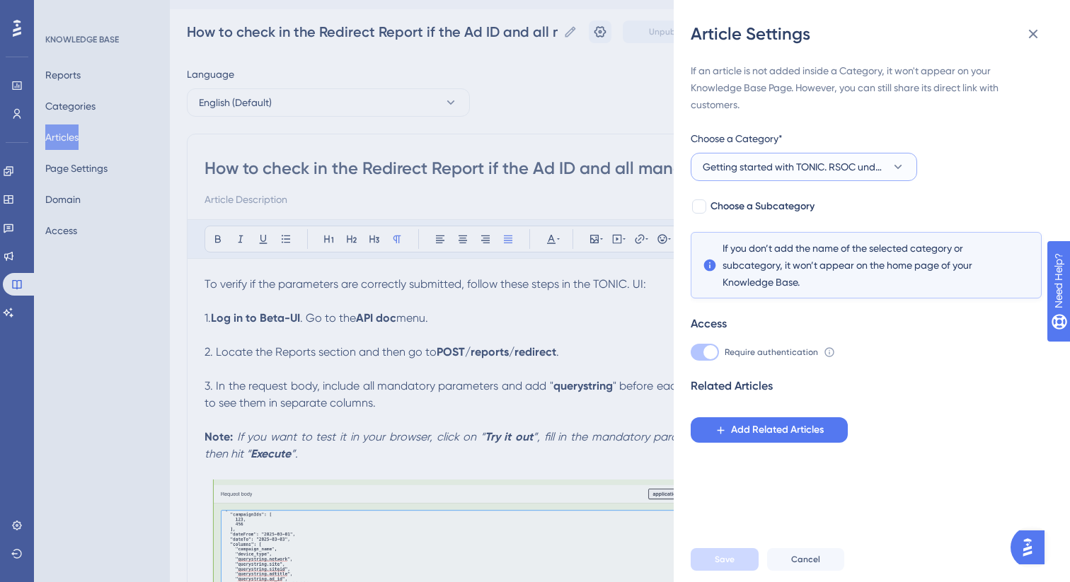
click at [814, 167] on span "Getting started with TONIC. RSOC under the new RAF standards" at bounding box center [794, 166] width 183 height 17
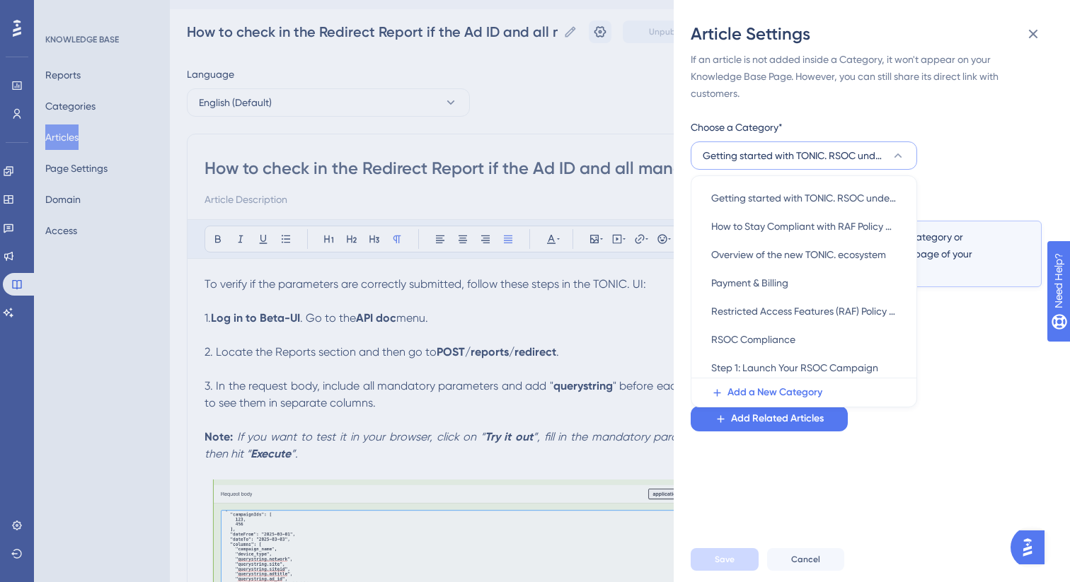
scroll to position [203, 0]
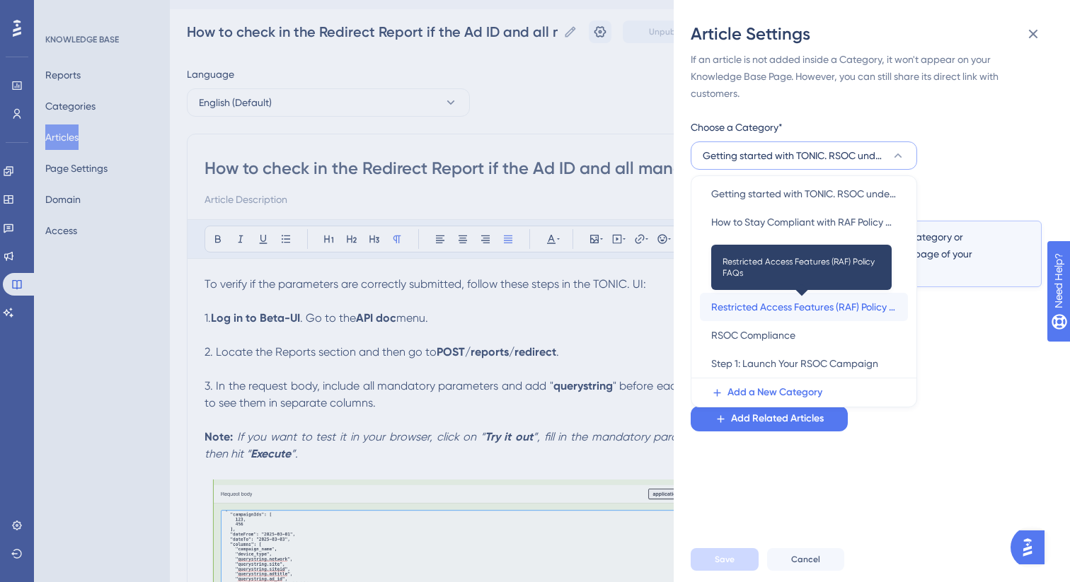
click at [841, 310] on span "Restricted Access Features (RAF) Policy FAQs" at bounding box center [803, 307] width 185 height 17
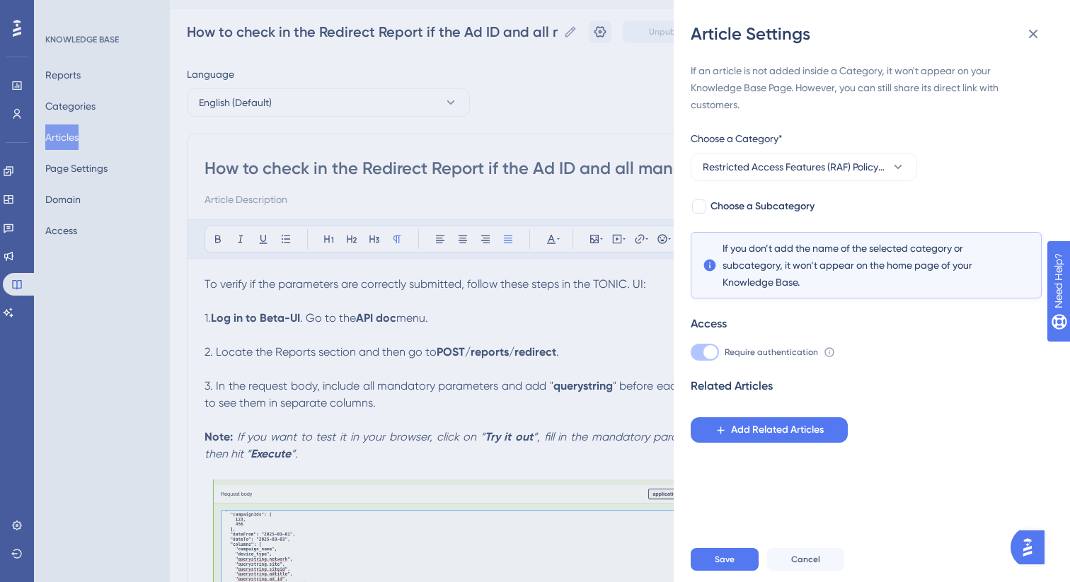
scroll to position [0, 0]
click at [774, 210] on span "Choose a Subcategory" at bounding box center [762, 206] width 104 height 17
checkbox input "true"
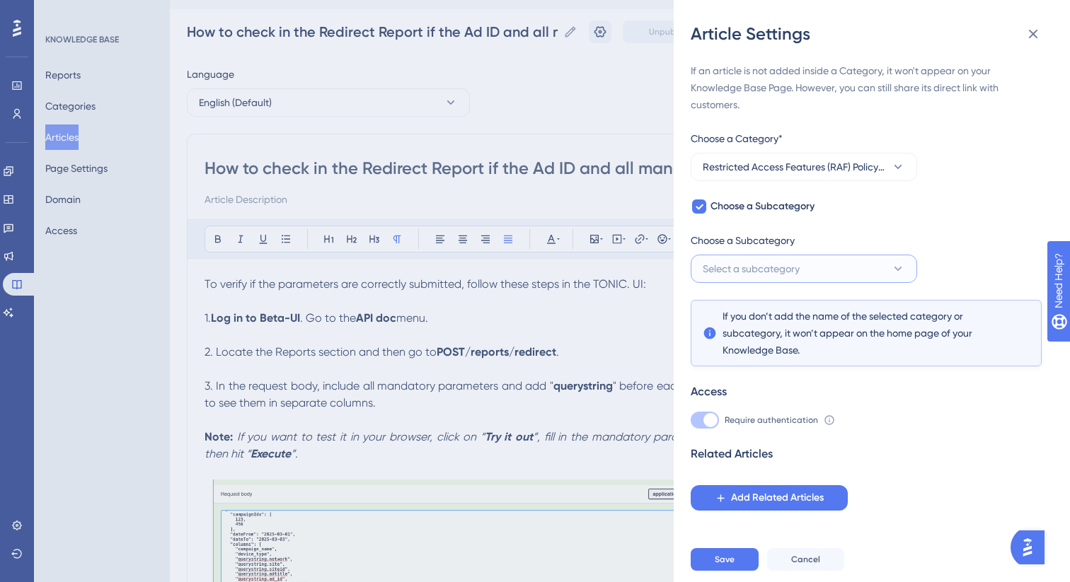
click at [771, 271] on span "Select a subcategory" at bounding box center [751, 268] width 97 height 17
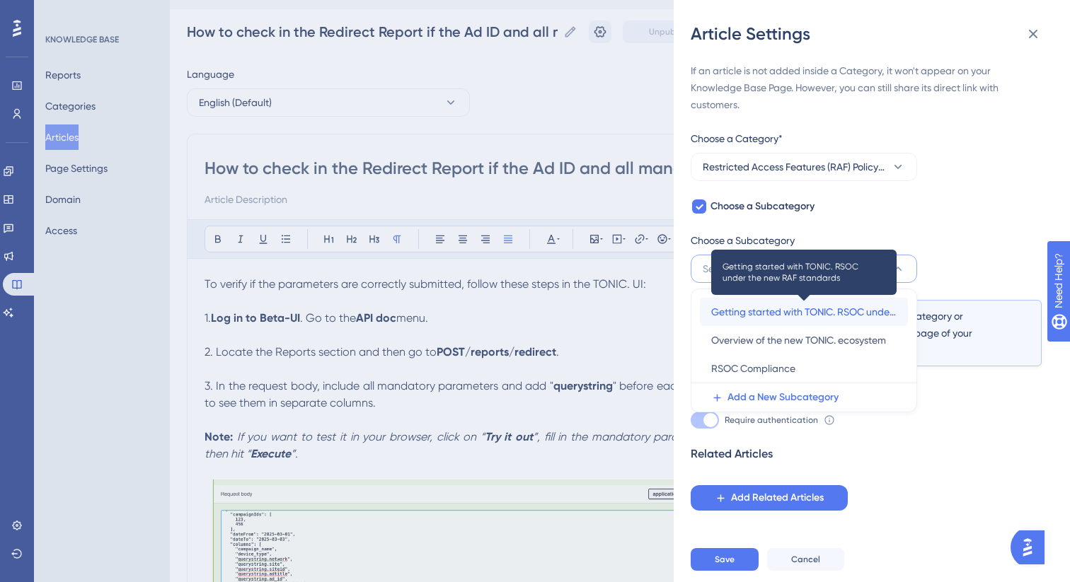
click at [770, 315] on span "Getting started with TONIC. RSOC under the new RAF standards" at bounding box center [803, 312] width 185 height 17
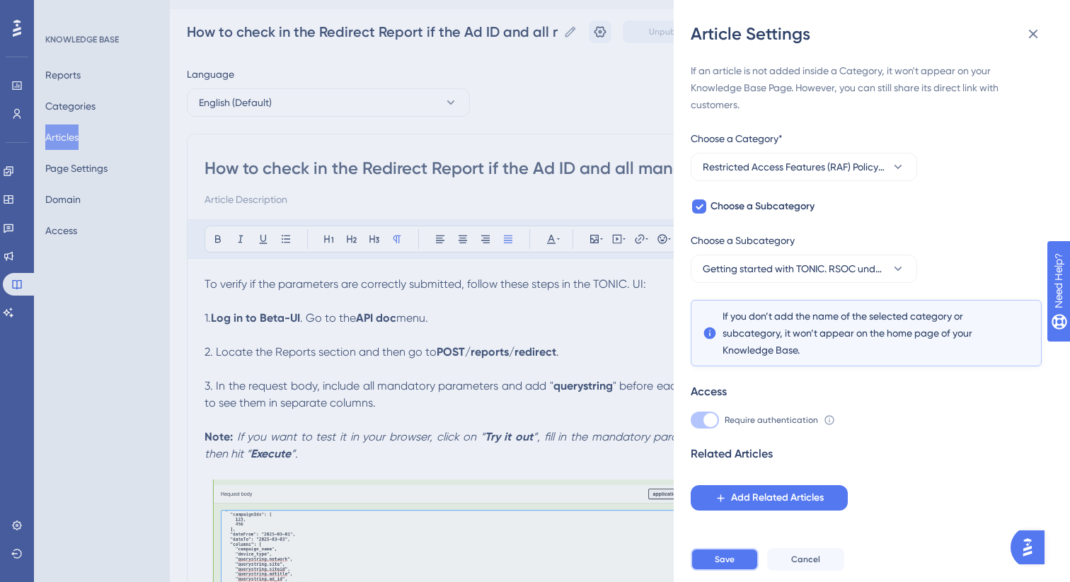
click at [734, 563] on span "Save" at bounding box center [725, 559] width 20 height 11
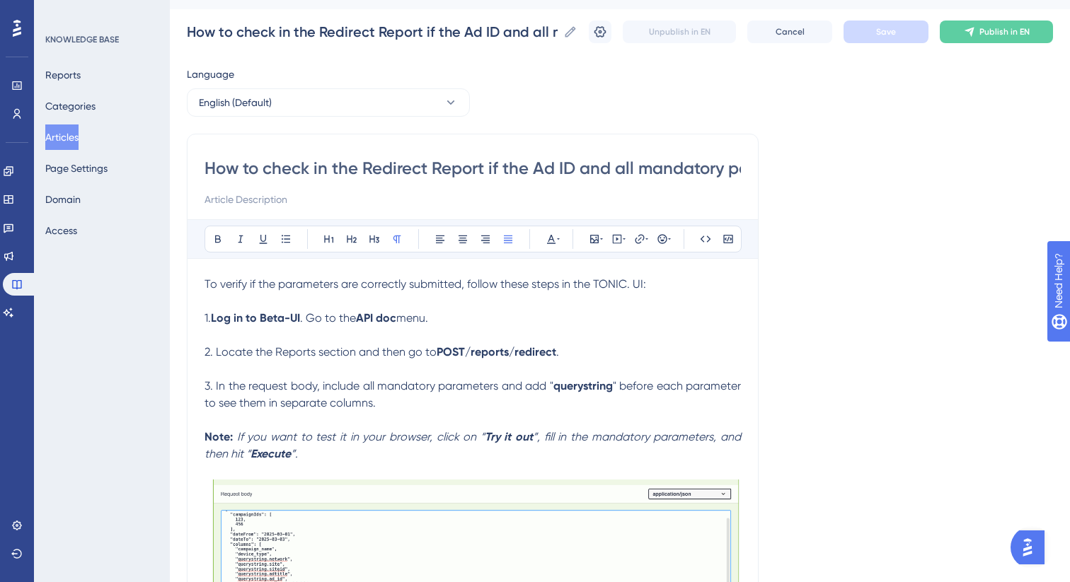
click at [79, 134] on button "Articles" at bounding box center [61, 137] width 33 height 25
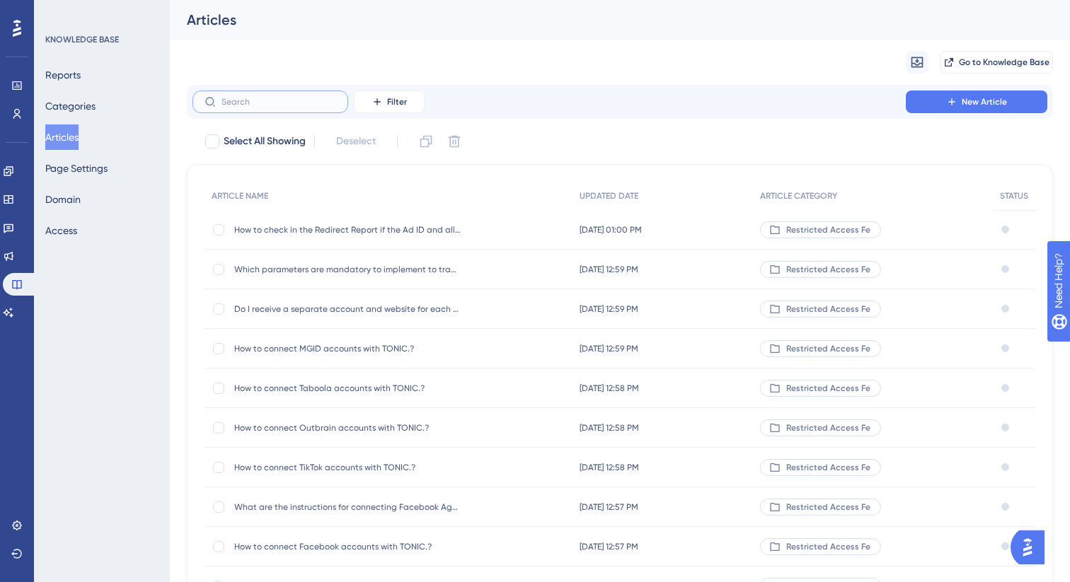
click at [267, 104] on input "text" at bounding box center [278, 102] width 115 height 10
paste input "What should I keep in mind when setting"
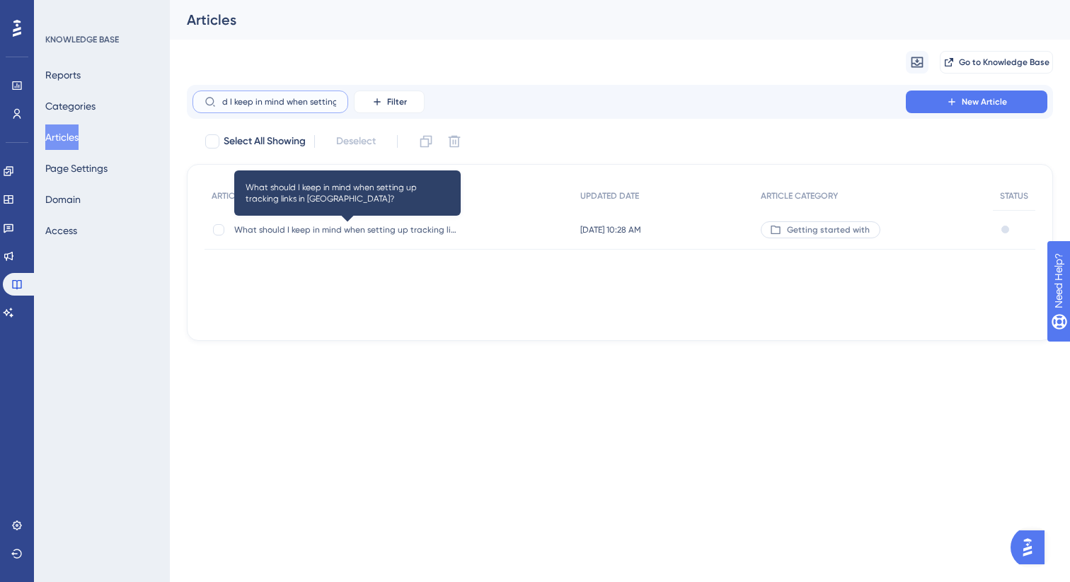
type input "What should I keep in mind when setting"
click at [340, 231] on span "What should I keep in mind when setting up tracking links in [GEOGRAPHIC_DATA]?" at bounding box center [347, 229] width 226 height 11
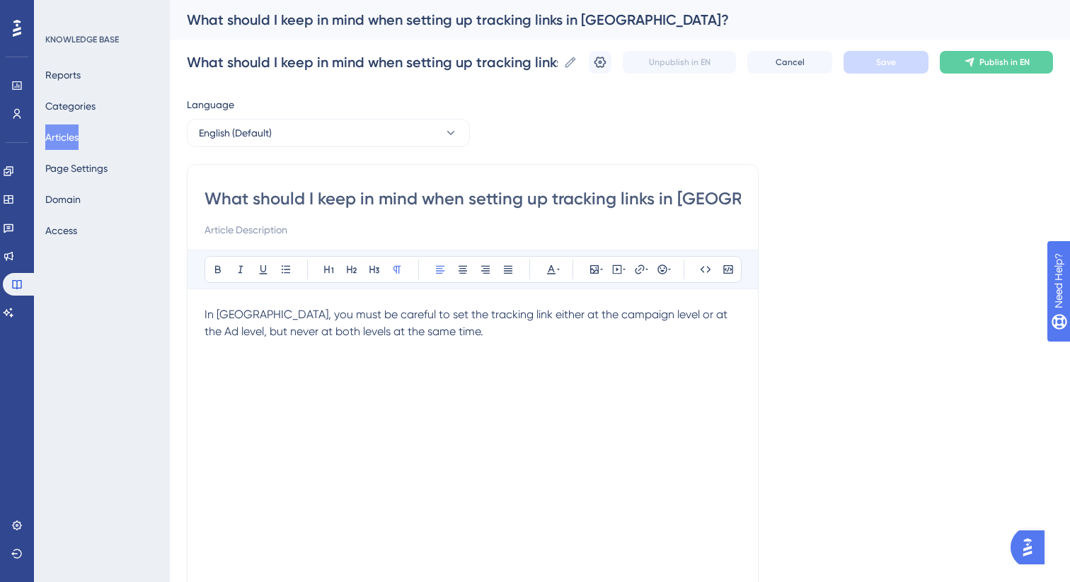
click at [599, 75] on div "What should I keep in mind when setting up tracking links in Taboola? What shou…" at bounding box center [620, 62] width 866 height 45
click at [601, 64] on icon at bounding box center [600, 62] width 14 height 14
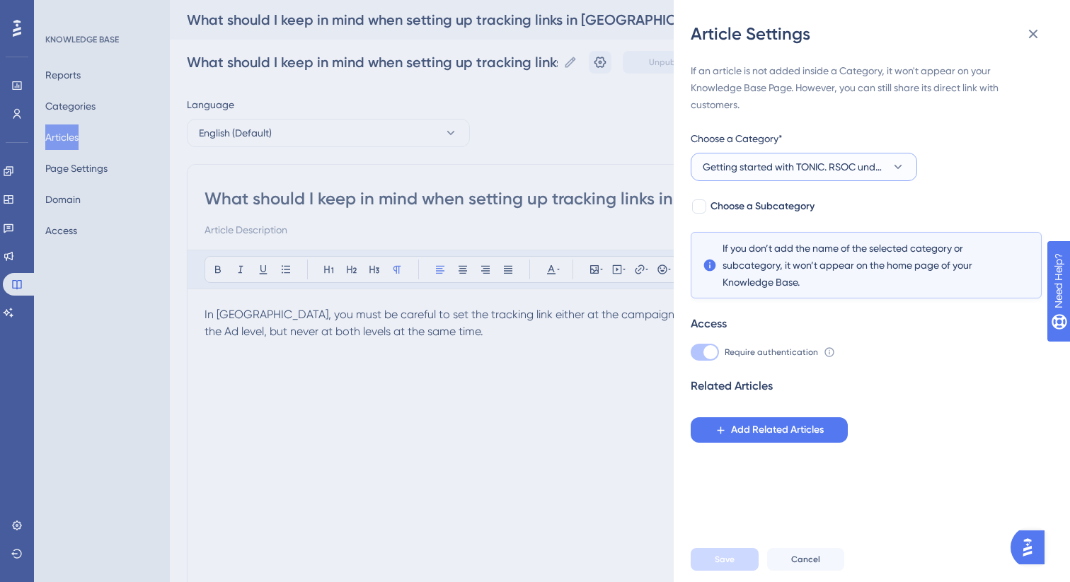
click at [773, 168] on span "Getting started with TONIC. RSOC under the new RAF standards" at bounding box center [794, 166] width 183 height 17
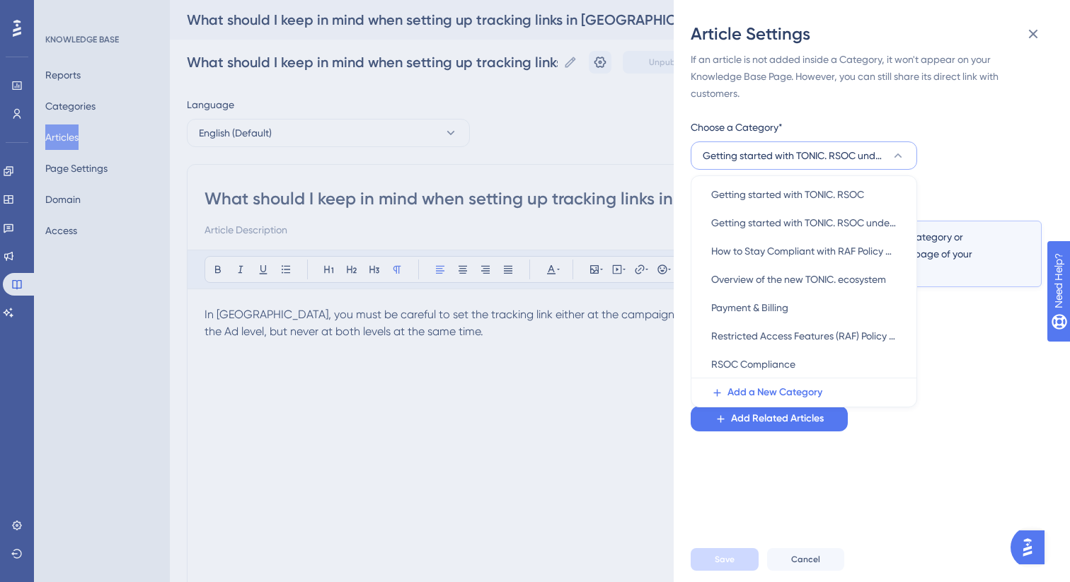
scroll to position [179, 0]
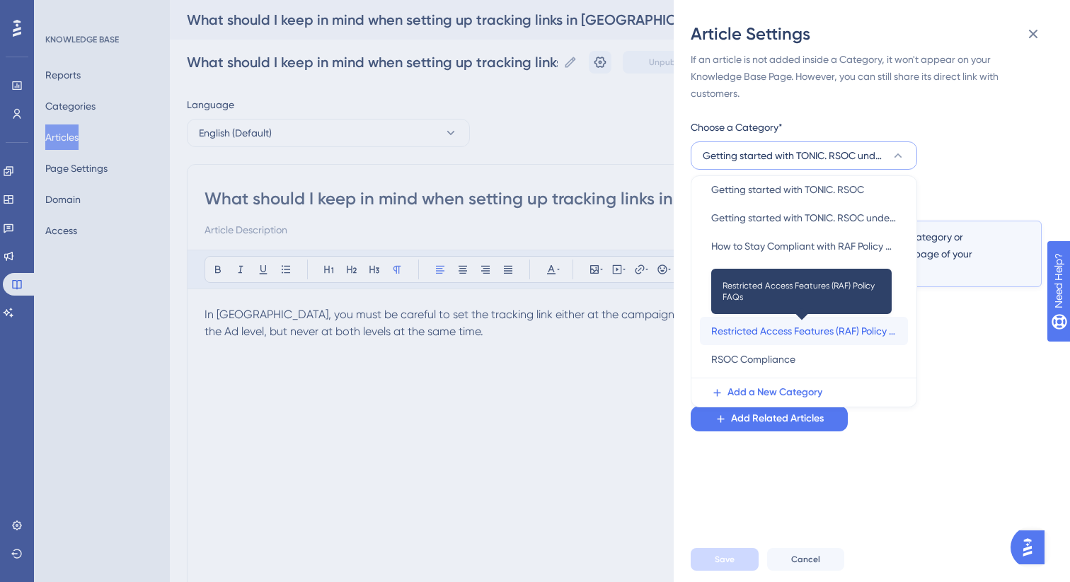
click at [769, 328] on span "Restricted Access Features (RAF) Policy FAQs" at bounding box center [803, 331] width 185 height 17
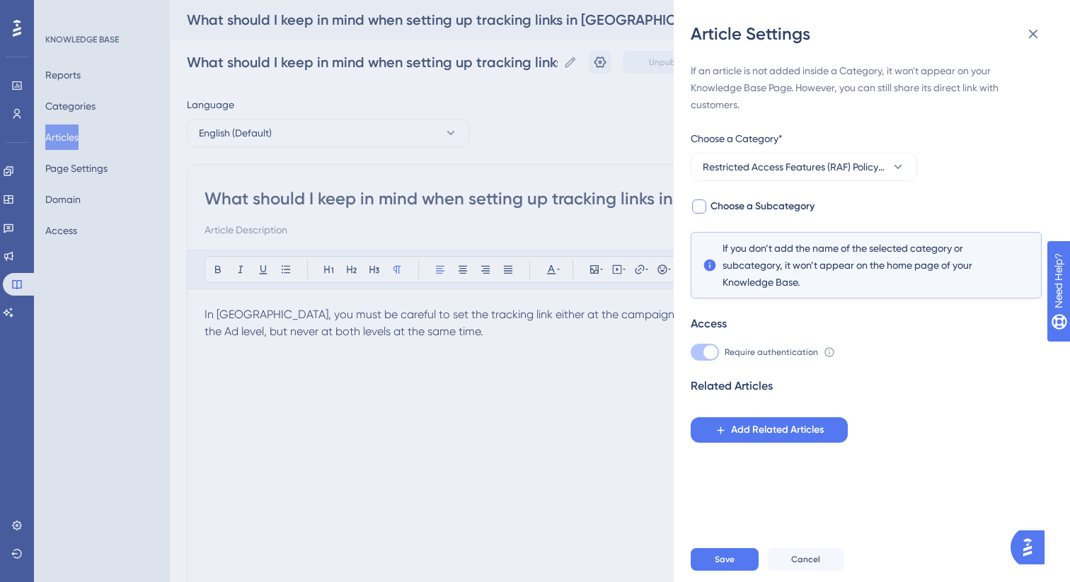
click at [715, 207] on span "Choose a Subcategory" at bounding box center [762, 206] width 104 height 17
checkbox input "true"
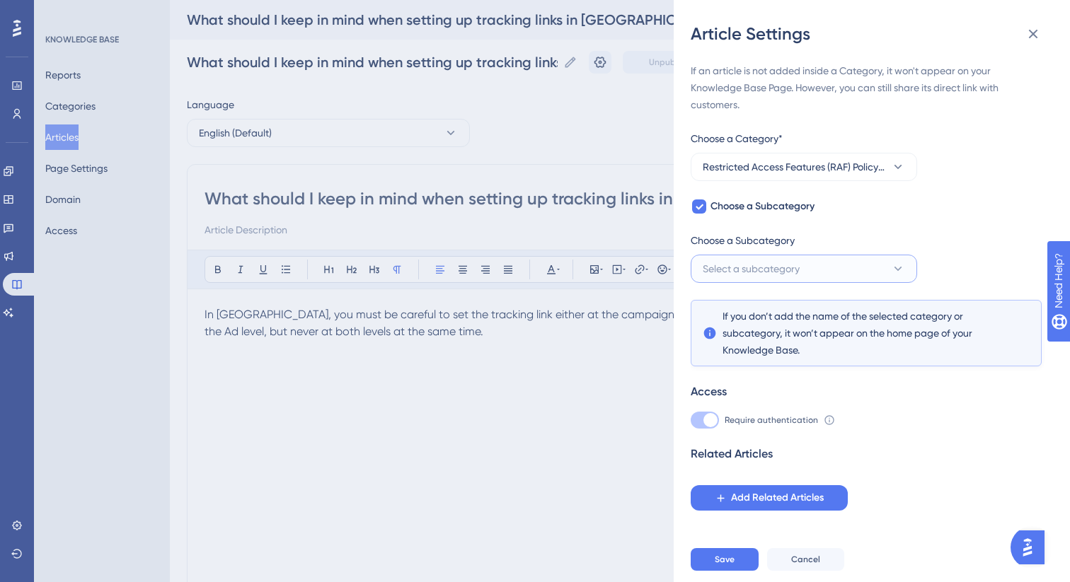
click at [744, 269] on span "Select a subcategory" at bounding box center [751, 268] width 97 height 17
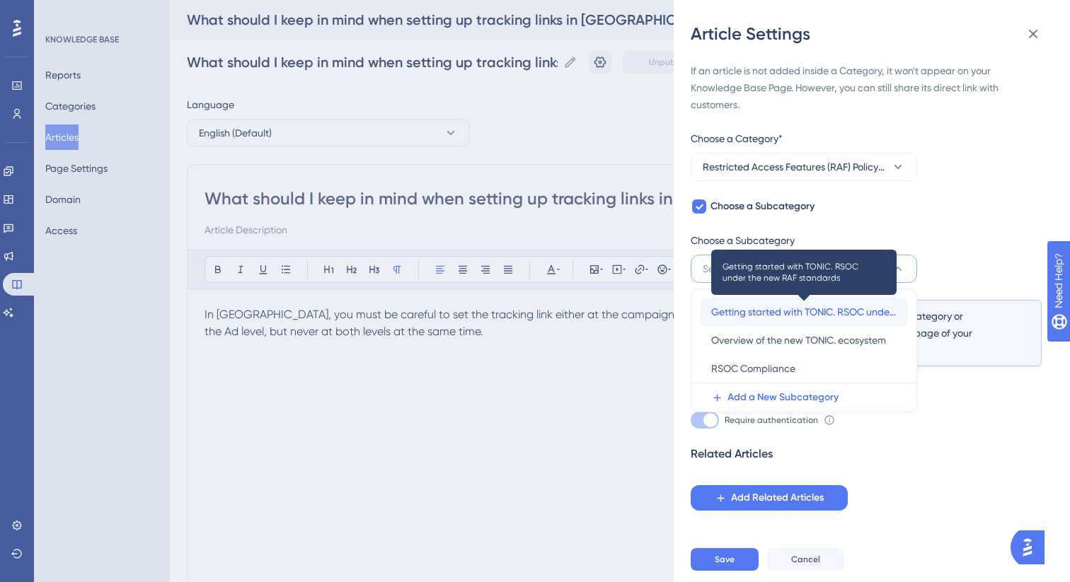
click at [763, 316] on span "Getting started with TONIC. RSOC under the new RAF standards" at bounding box center [803, 312] width 185 height 17
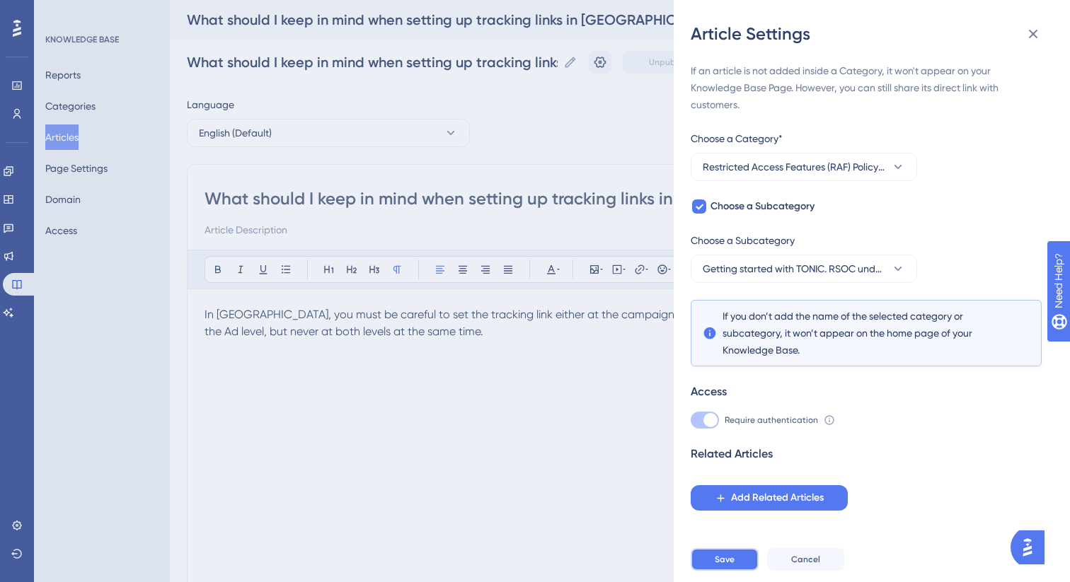
click at [727, 559] on span "Save" at bounding box center [725, 559] width 20 height 11
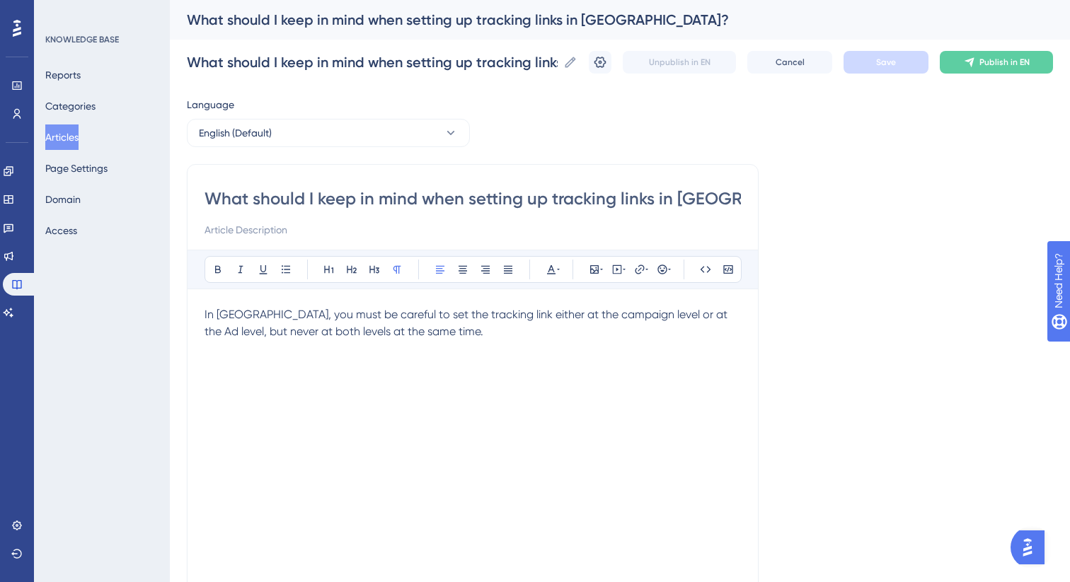
click at [71, 126] on button "Articles" at bounding box center [61, 137] width 33 height 25
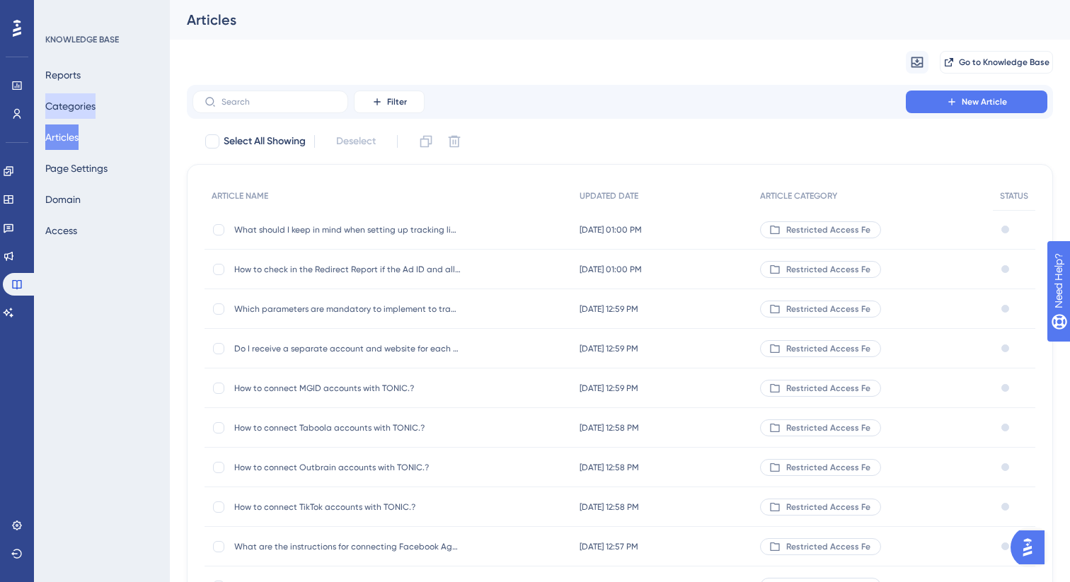
click at [74, 112] on button "Categories" at bounding box center [70, 105] width 50 height 25
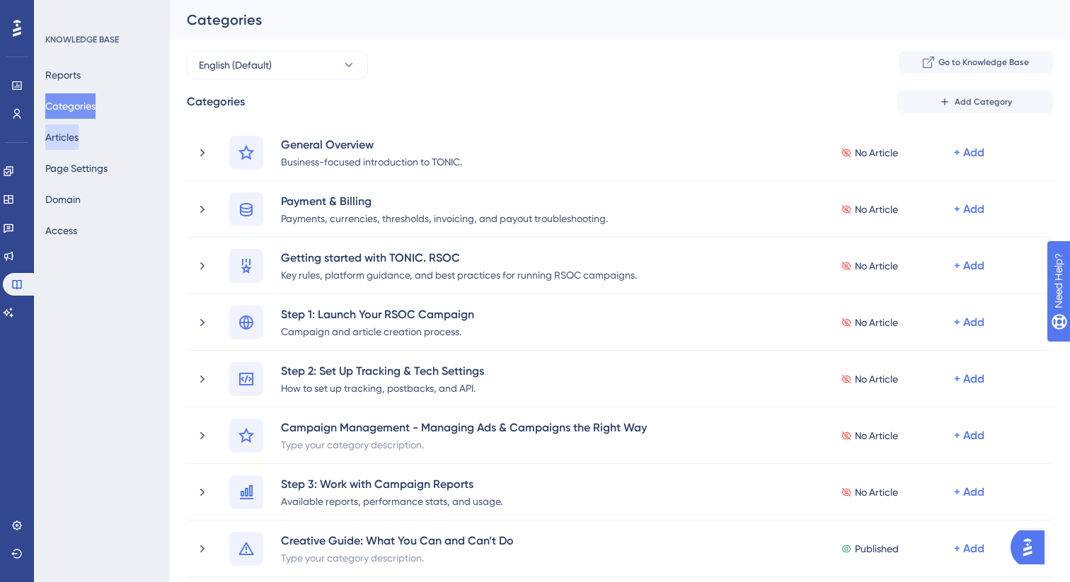
click at [75, 134] on button "Articles" at bounding box center [61, 137] width 33 height 25
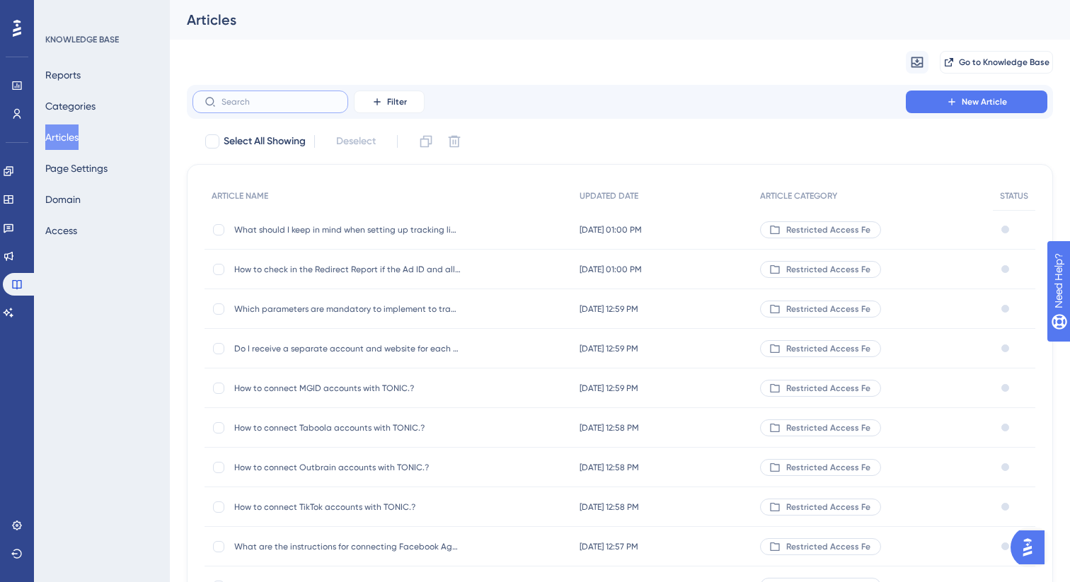
click at [257, 105] on input "text" at bounding box center [278, 102] width 115 height 10
paste input "What does Ad scraping mean in TONIC.?"
type input "What does Ad scraping mean in TONIC.?"
checkbox input "true"
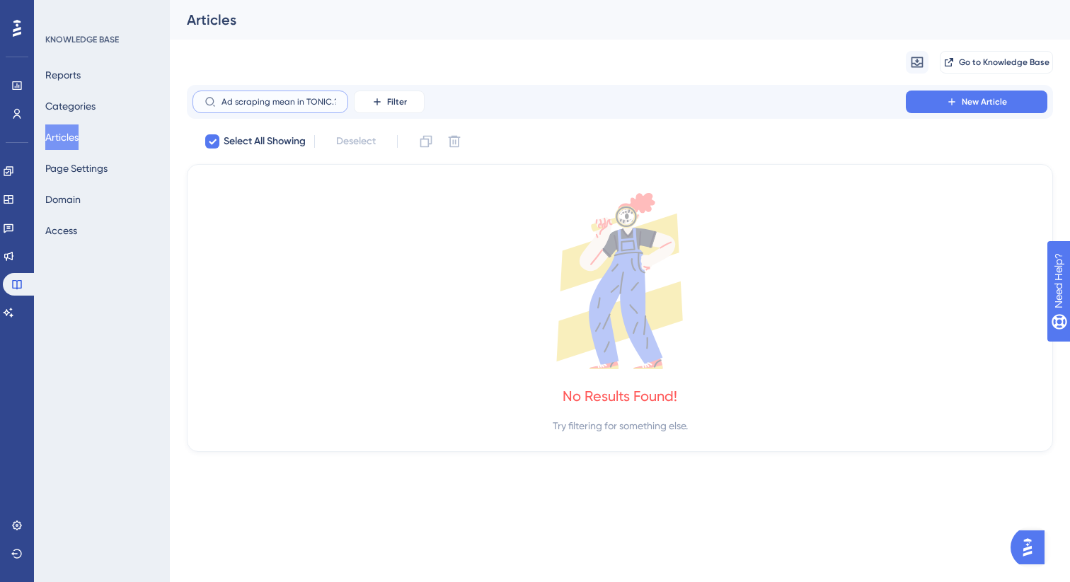
type input "What does Ad scraping mean in TONIC.?"
checkbox input "false"
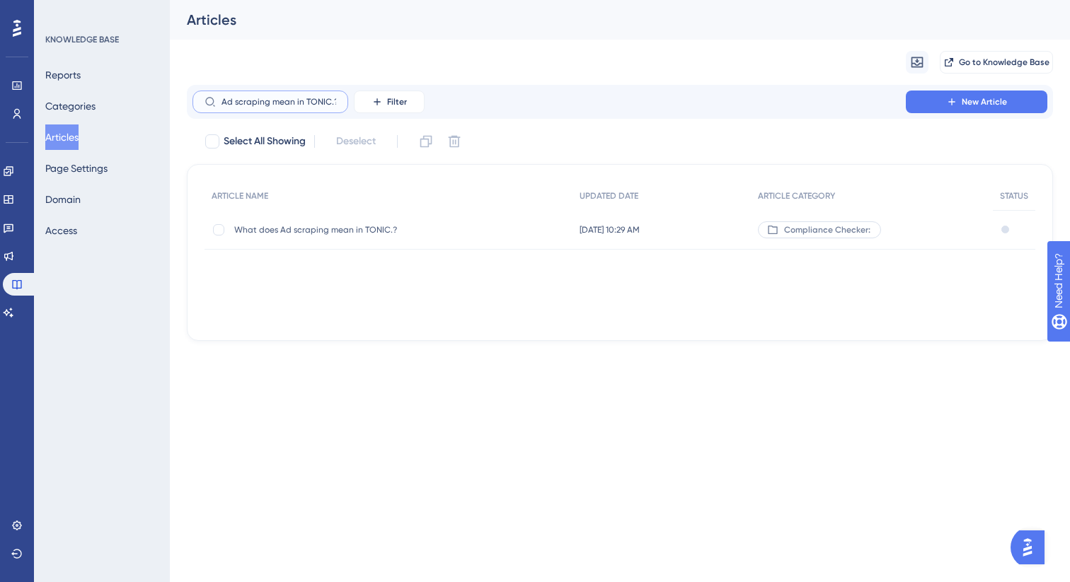
scroll to position [0, 44]
type input "What does Ad scraping mean in TONIC.?"
click at [431, 229] on span "What does Ad scraping mean in TONIC.?" at bounding box center [347, 229] width 226 height 11
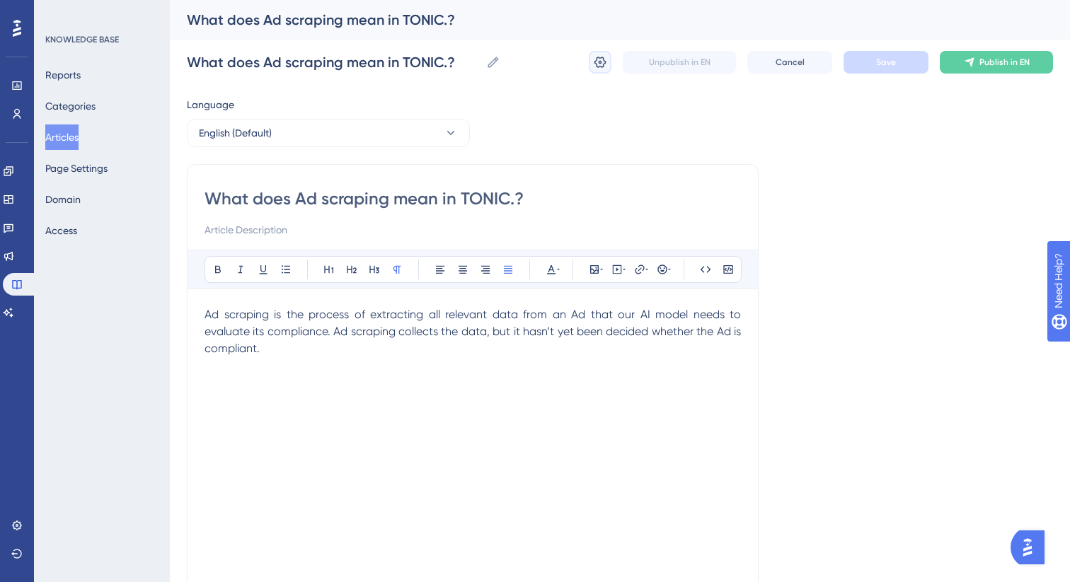
click at [594, 63] on icon at bounding box center [600, 62] width 12 height 11
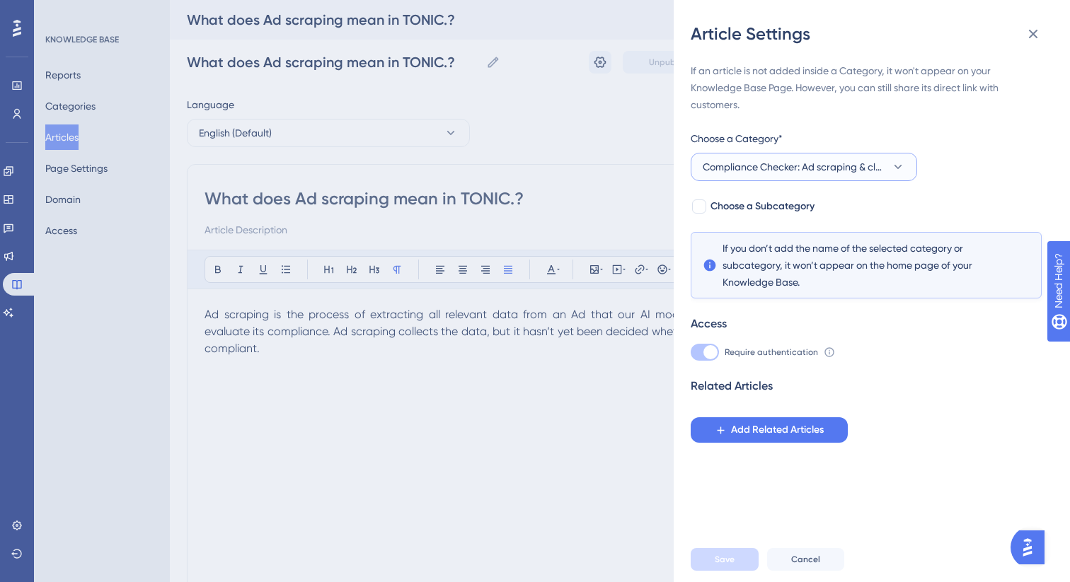
click at [762, 158] on span "Compliance Checker: Ad scraping & classification" at bounding box center [794, 166] width 183 height 17
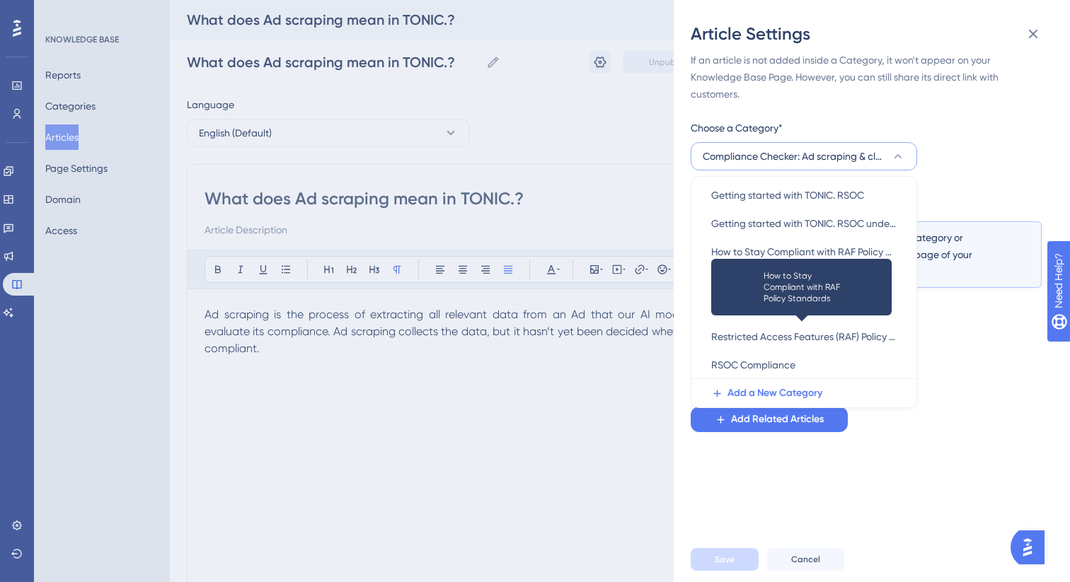
scroll to position [181, 0]
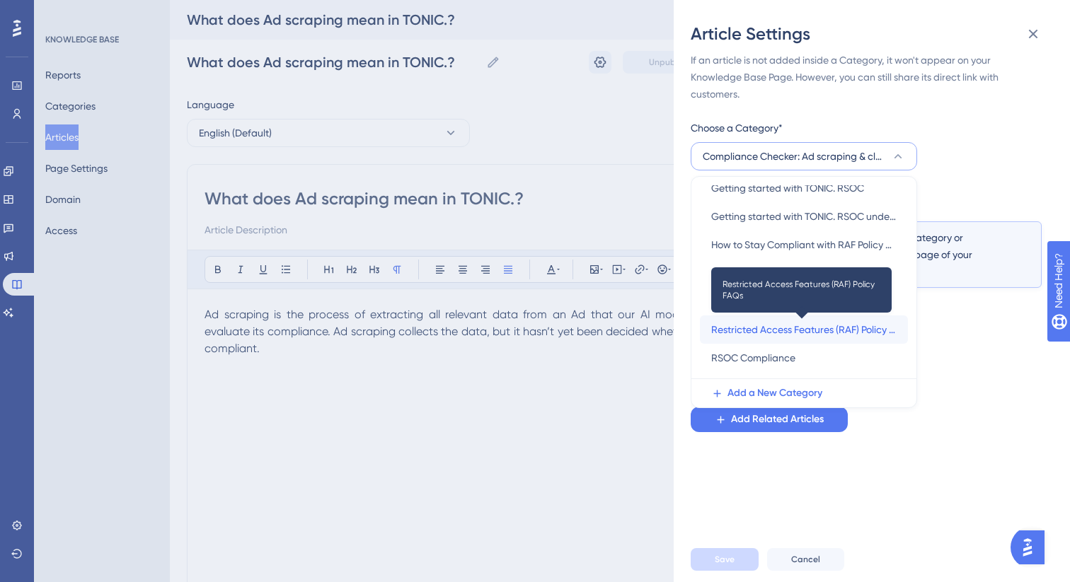
click at [770, 321] on span "Restricted Access Features (RAF) Policy FAQs" at bounding box center [803, 329] width 185 height 17
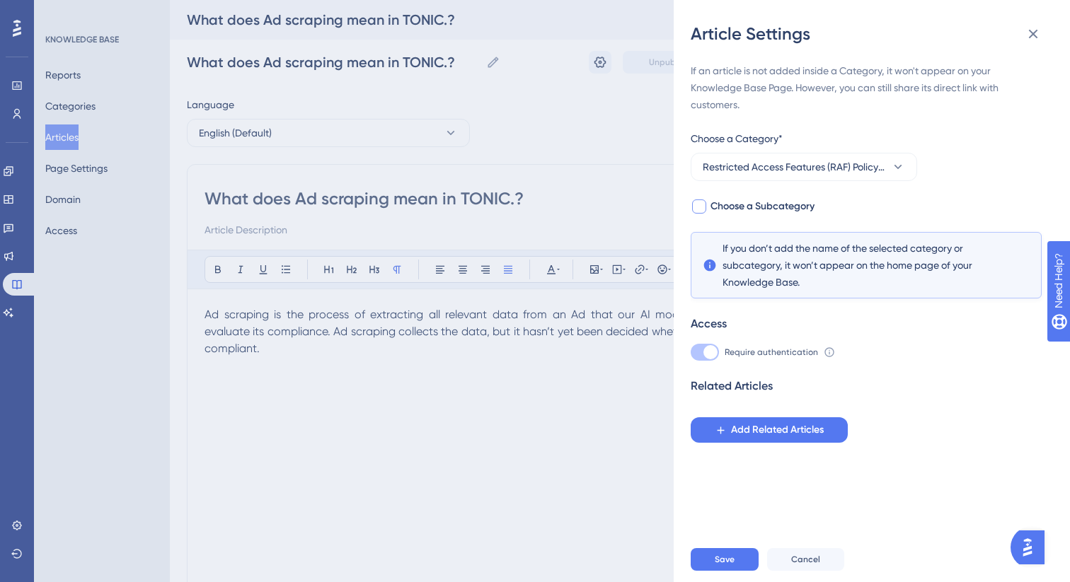
click at [715, 205] on span "Choose a Subcategory" at bounding box center [762, 206] width 104 height 17
checkbox input "true"
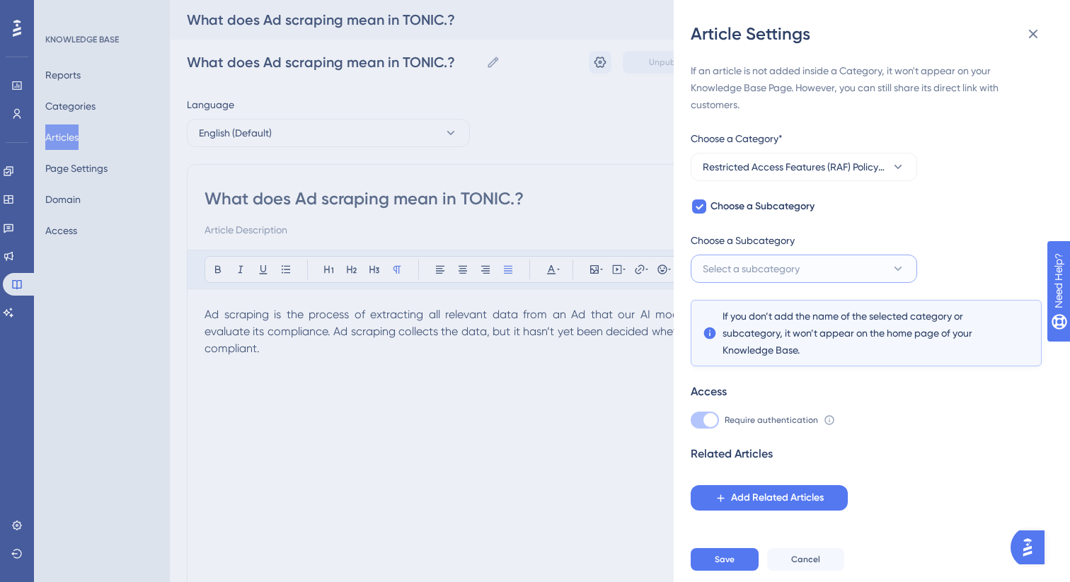
click at [742, 267] on span "Select a subcategory" at bounding box center [751, 268] width 97 height 17
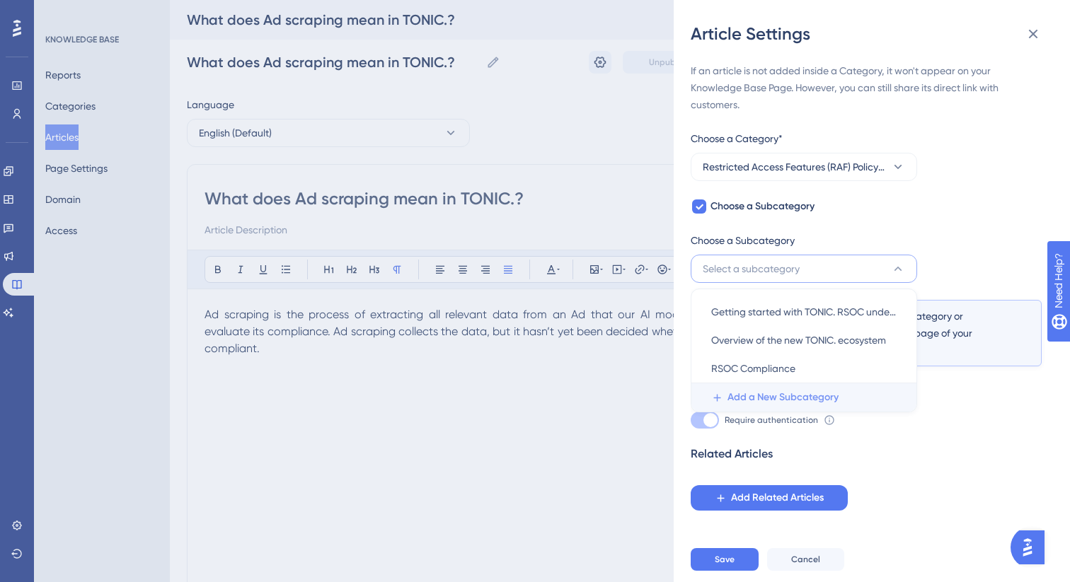
click at [749, 395] on span "Add a New Subcategory" at bounding box center [782, 397] width 111 height 17
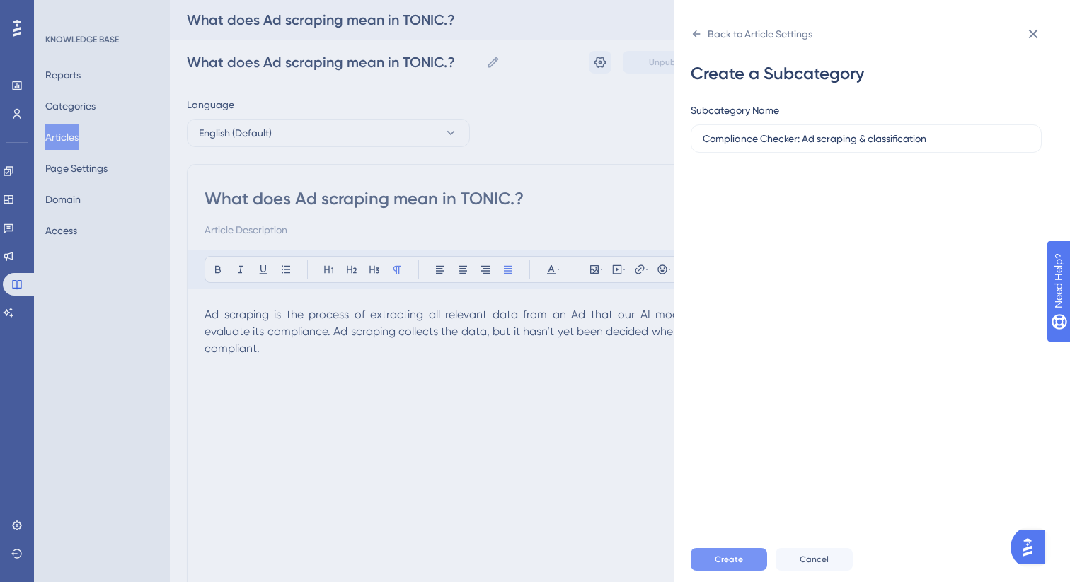
type input "Compliance Checker: Ad scraping & classification"
click at [725, 558] on span "Create" at bounding box center [729, 559] width 28 height 11
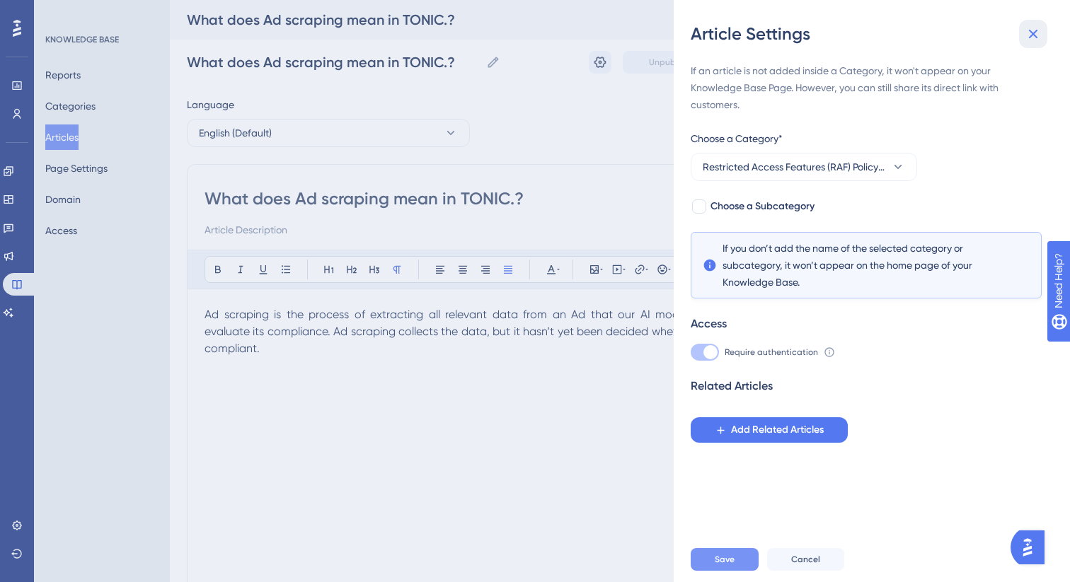
click at [1029, 30] on icon at bounding box center [1033, 34] width 9 height 9
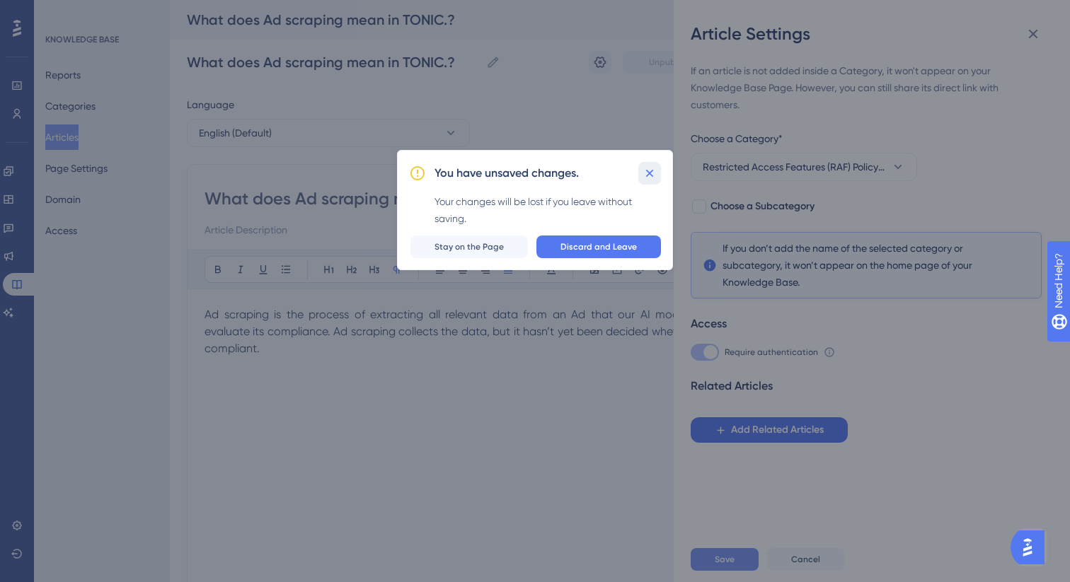
click at [649, 165] on button at bounding box center [649, 173] width 23 height 23
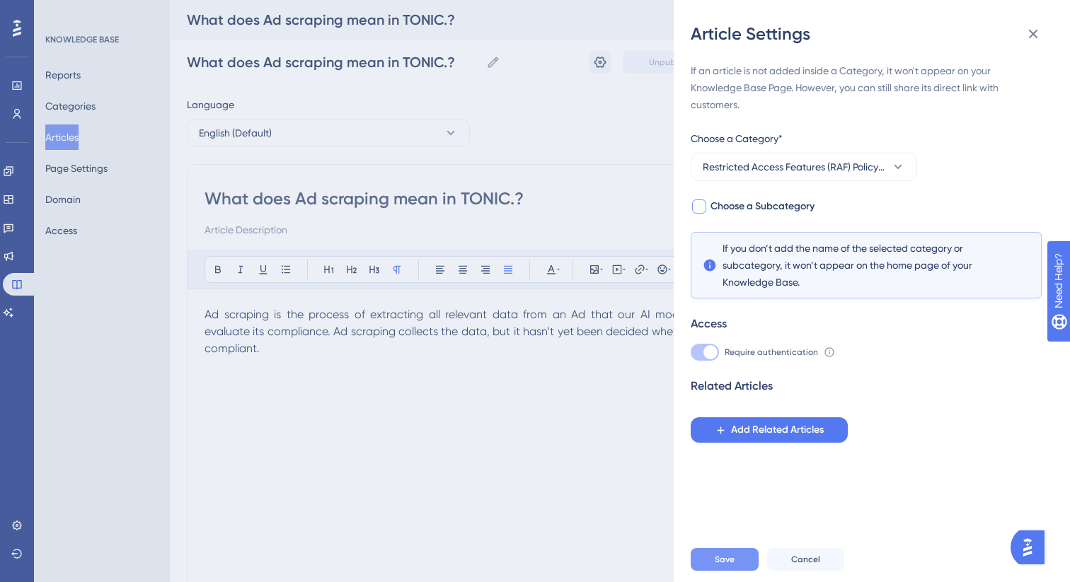
click at [751, 207] on span "Choose a Subcategory" at bounding box center [762, 206] width 104 height 17
checkbox input "true"
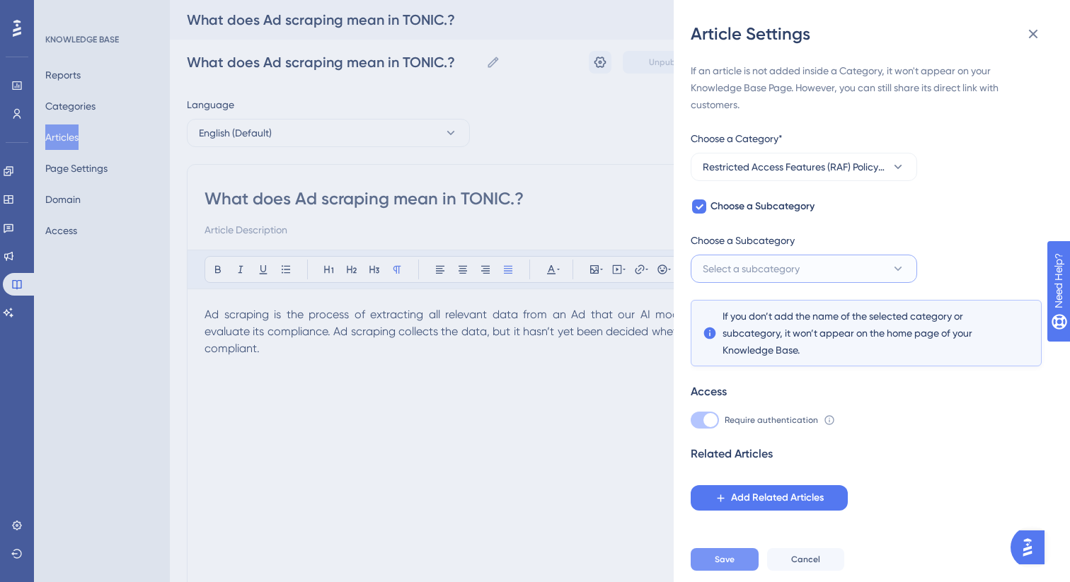
click at [759, 268] on span "Select a subcategory" at bounding box center [751, 268] width 97 height 17
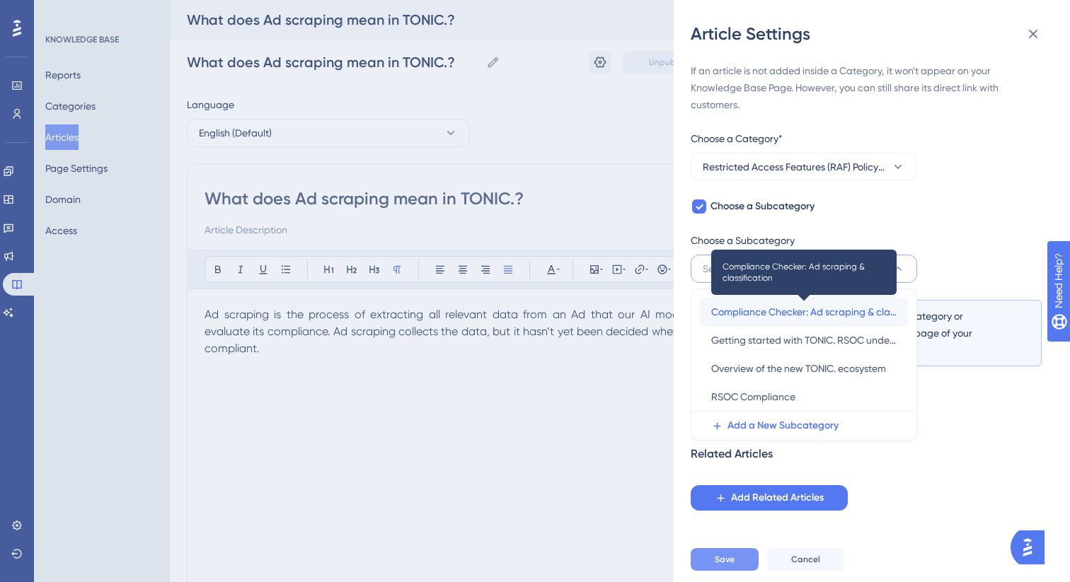
click at [787, 313] on span "Compliance Checker: Ad scraping & classification" at bounding box center [803, 312] width 185 height 17
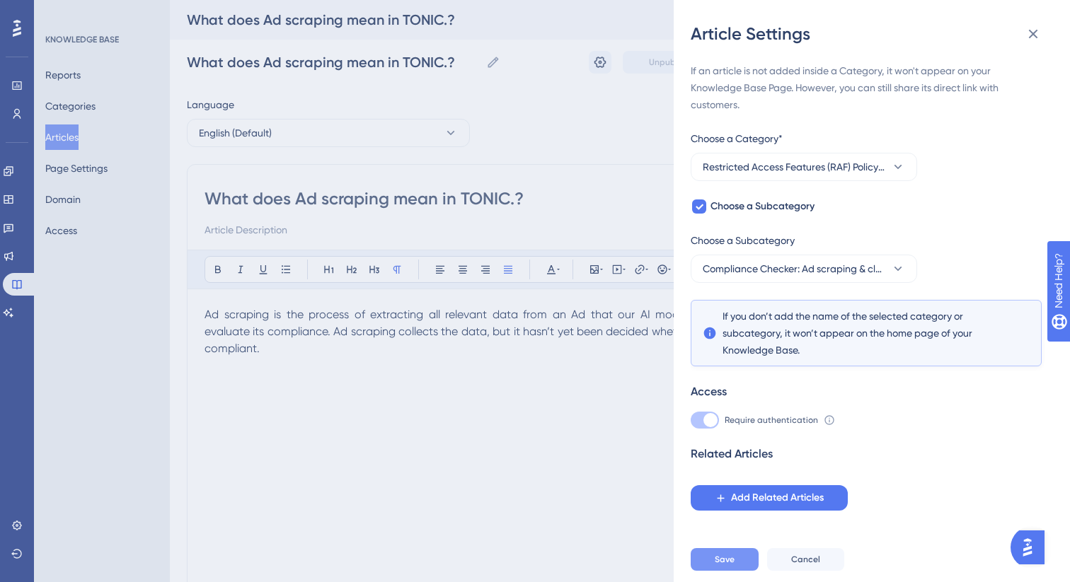
click at [740, 563] on button "Save" at bounding box center [725, 559] width 68 height 23
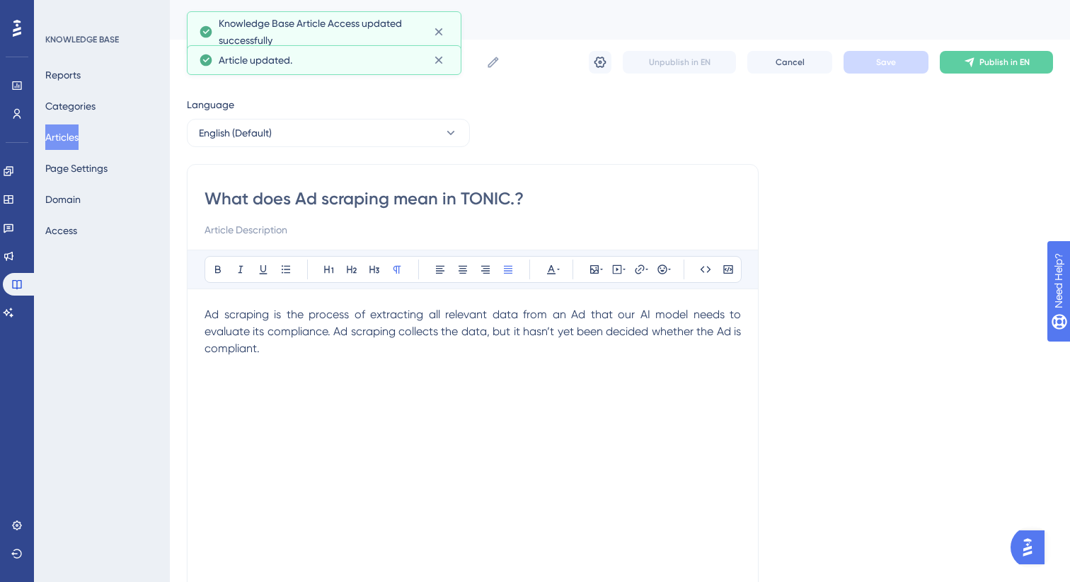
click at [76, 134] on button "Articles" at bounding box center [61, 137] width 33 height 25
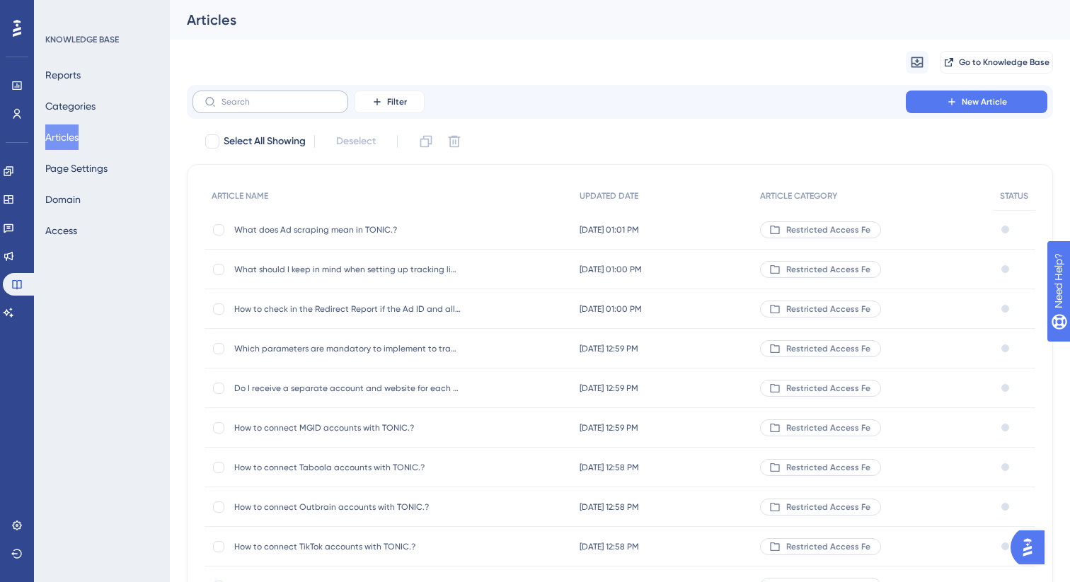
click at [284, 107] on label at bounding box center [270, 102] width 156 height 23
click at [284, 107] on input "text" at bounding box center [278, 102] width 115 height 10
paste input "How do I know if an Ad"
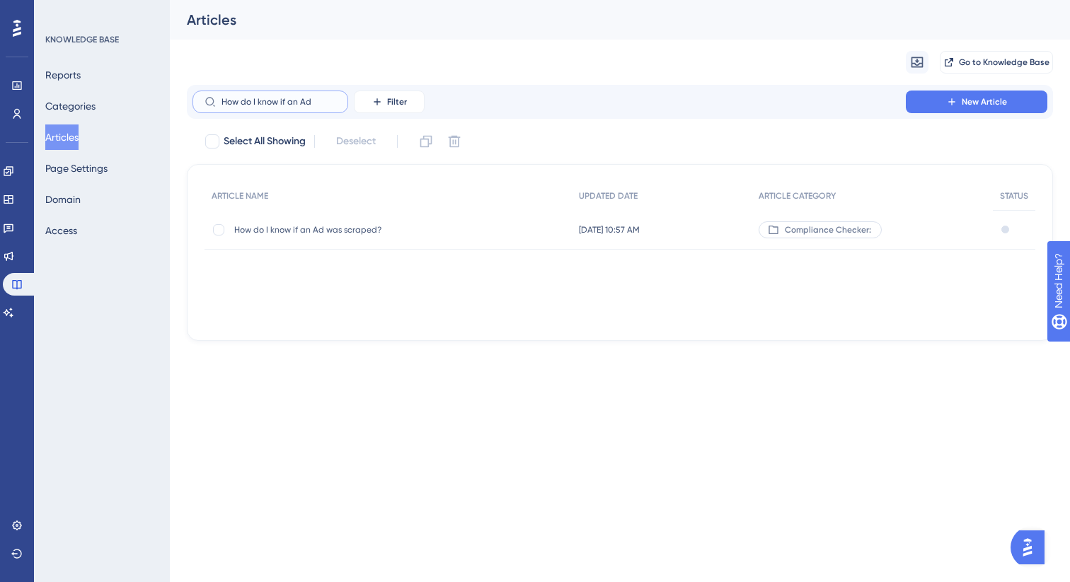
type input "How do I know if an Ad"
click at [443, 238] on div "How do I know if an Ad was scraped? How do I know if an Ad was scraped?" at bounding box center [347, 230] width 226 height 40
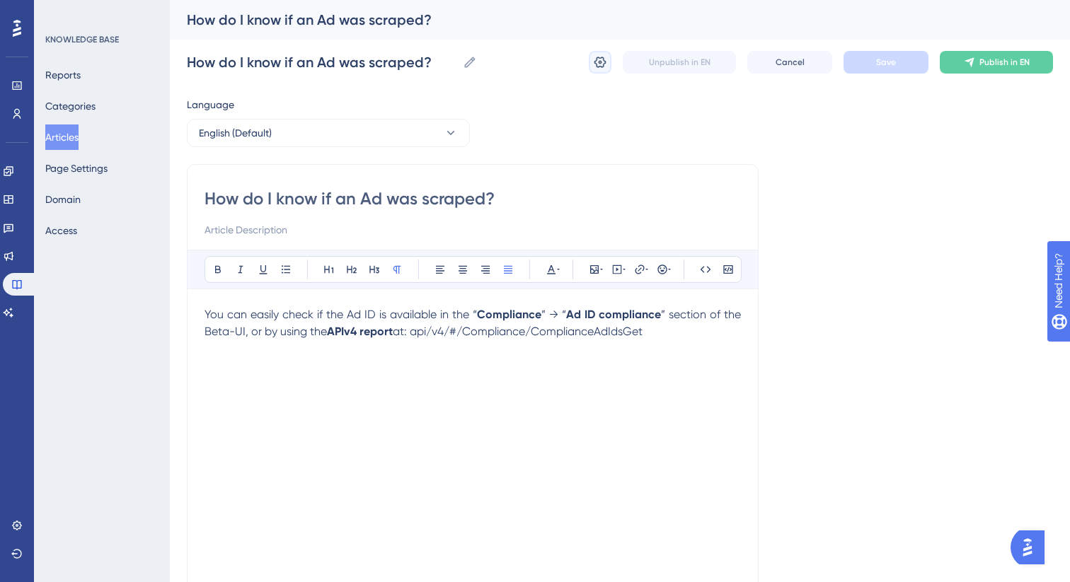
click at [601, 64] on icon at bounding box center [600, 62] width 14 height 14
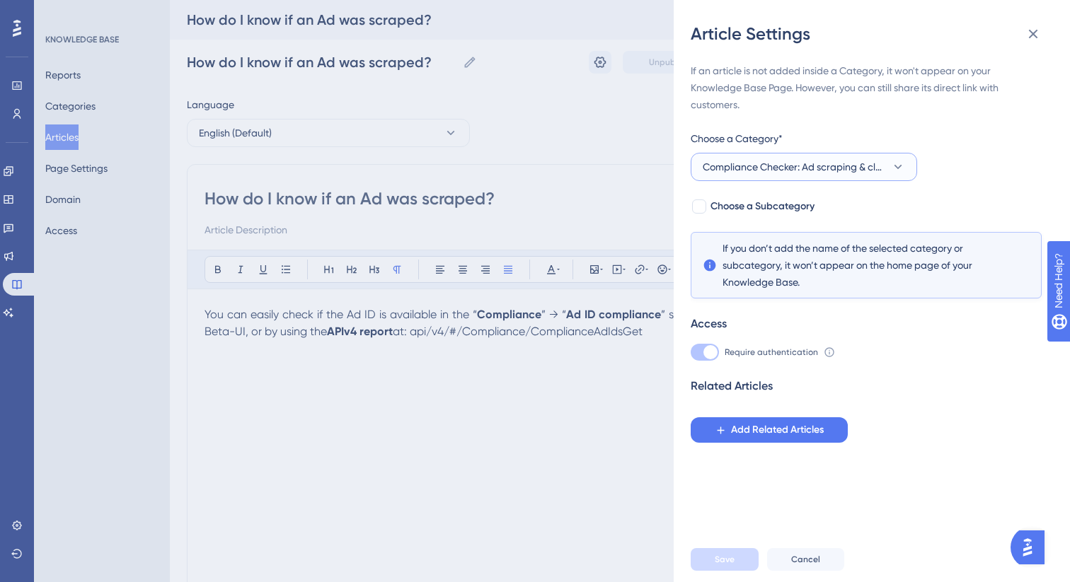
click at [811, 156] on button "Compliance Checker: Ad scraping & classification" at bounding box center [804, 167] width 226 height 28
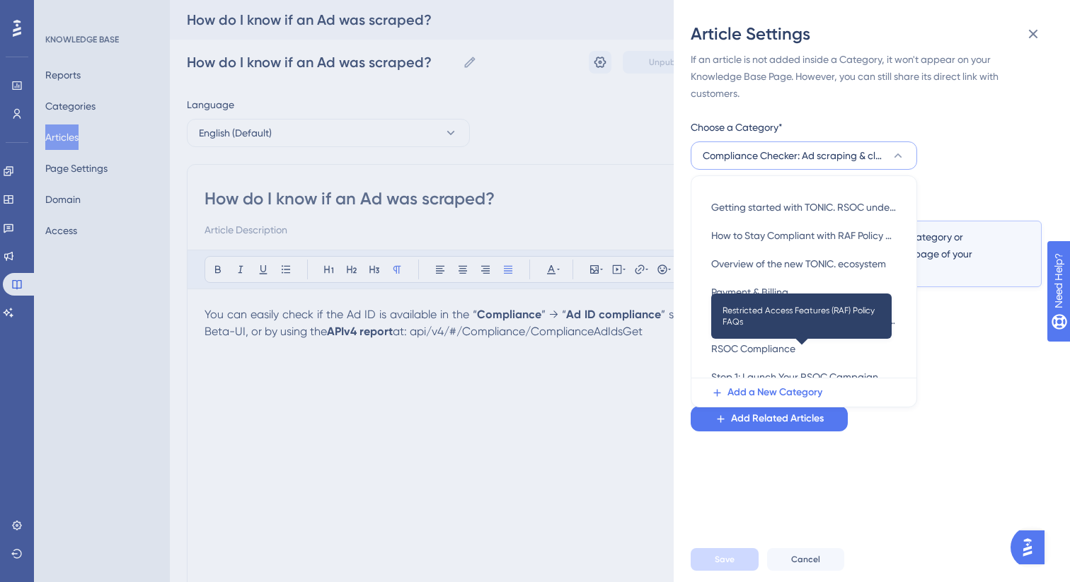
scroll to position [192, 0]
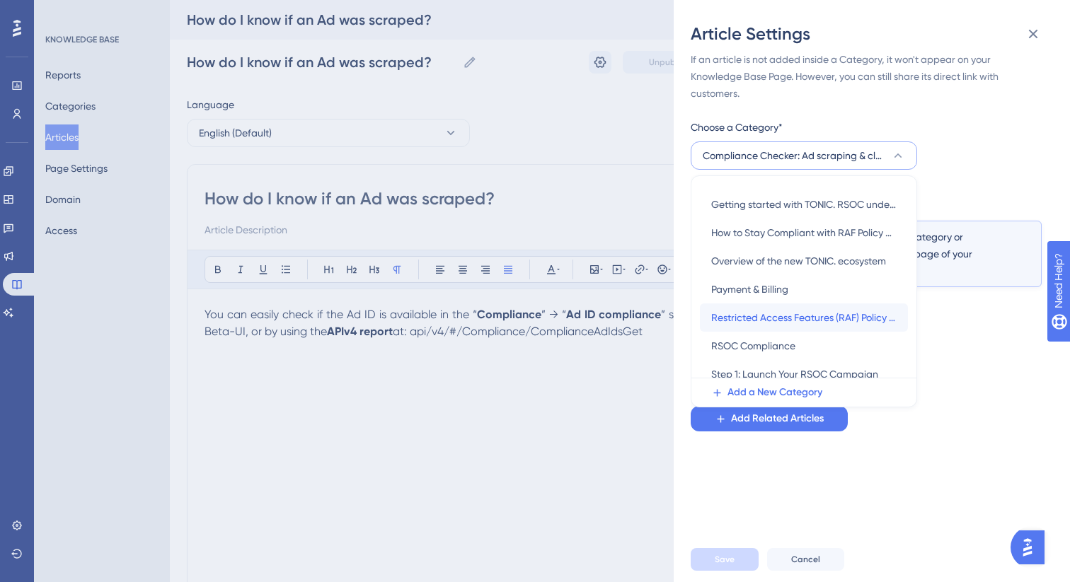
click at [785, 325] on span "Restricted Access Features (RAF) Policy FAQs" at bounding box center [803, 317] width 185 height 17
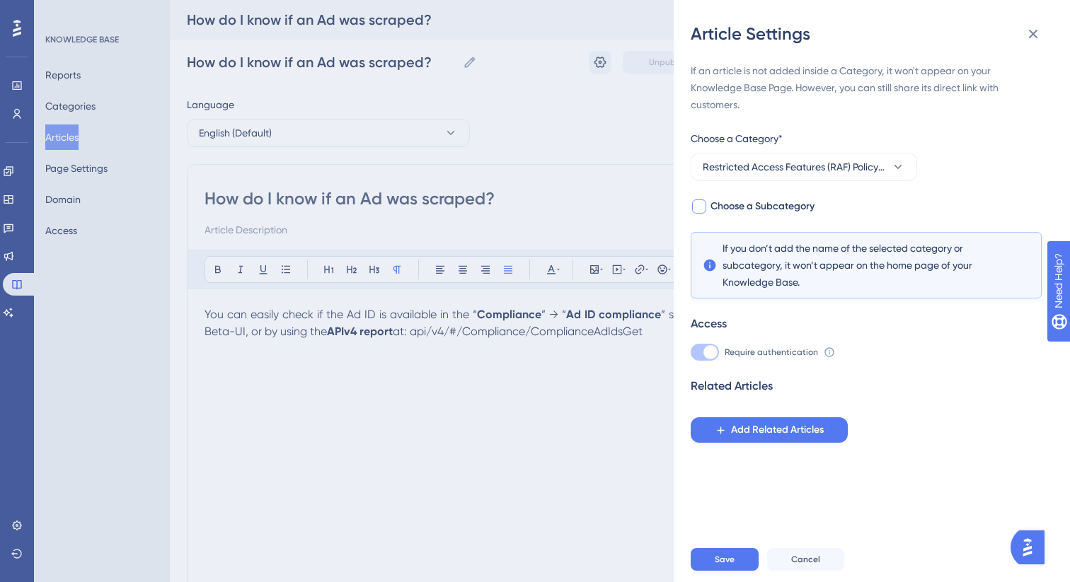
click at [750, 204] on span "Choose a Subcategory" at bounding box center [762, 206] width 104 height 17
checkbox input "true"
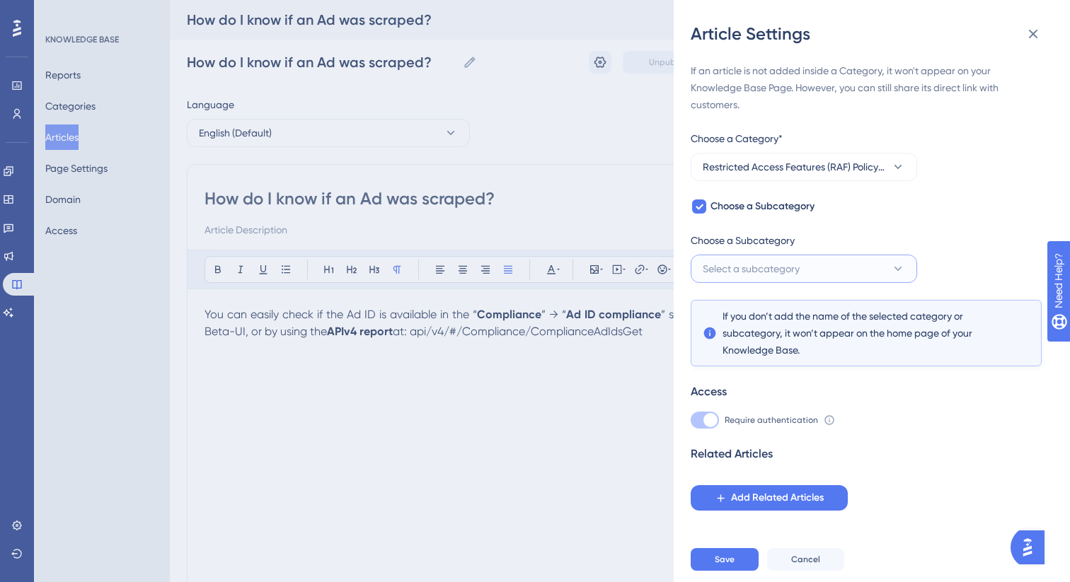
click at [764, 276] on span "Select a subcategory" at bounding box center [751, 268] width 97 height 17
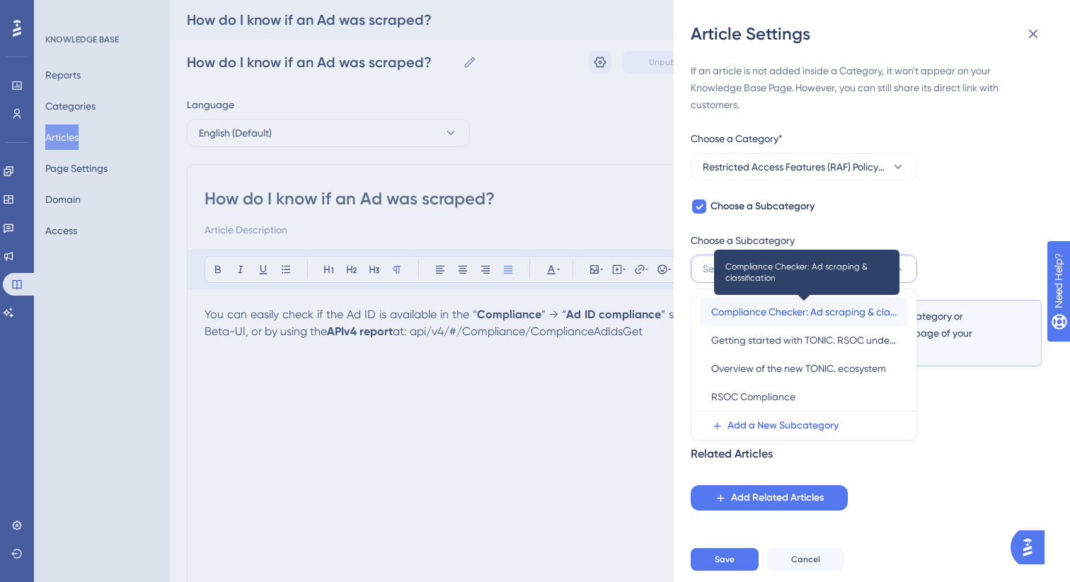
click at [766, 308] on span "Compliance Checker: Ad scraping & classification" at bounding box center [803, 312] width 185 height 17
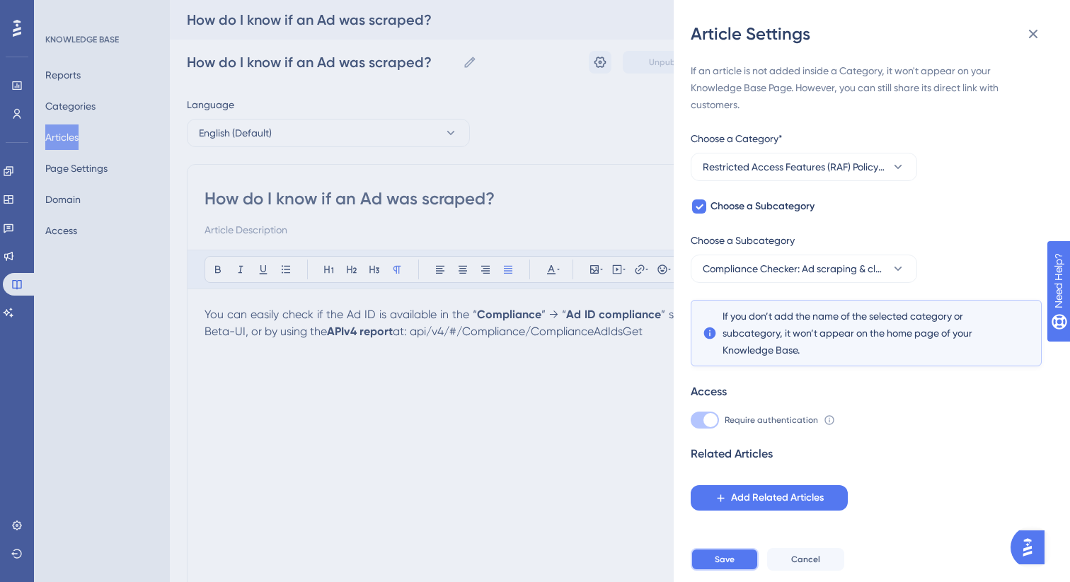
click at [723, 556] on span "Save" at bounding box center [725, 559] width 20 height 11
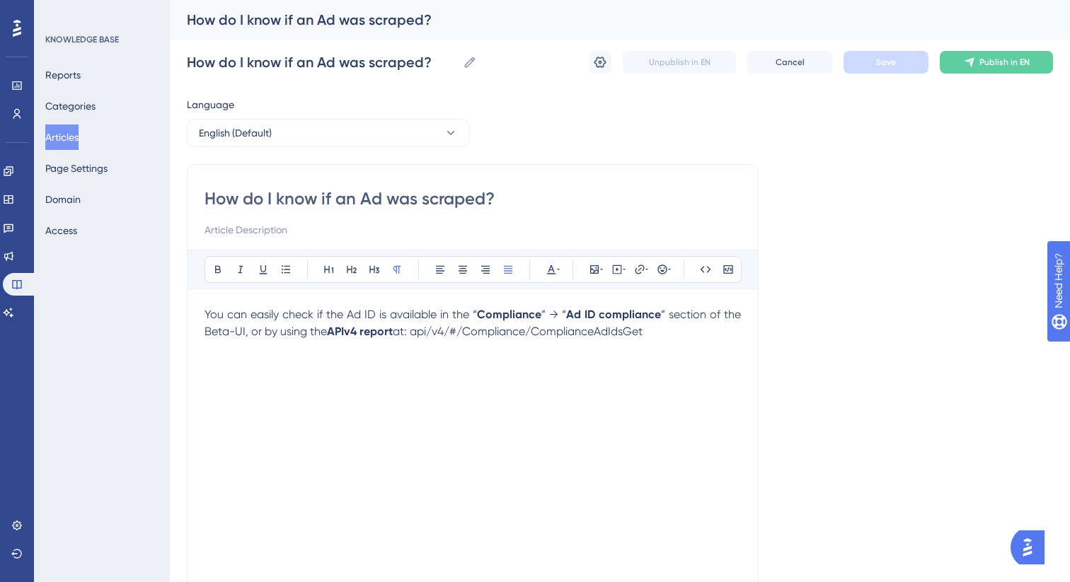
click at [67, 141] on button "Articles" at bounding box center [61, 137] width 33 height 25
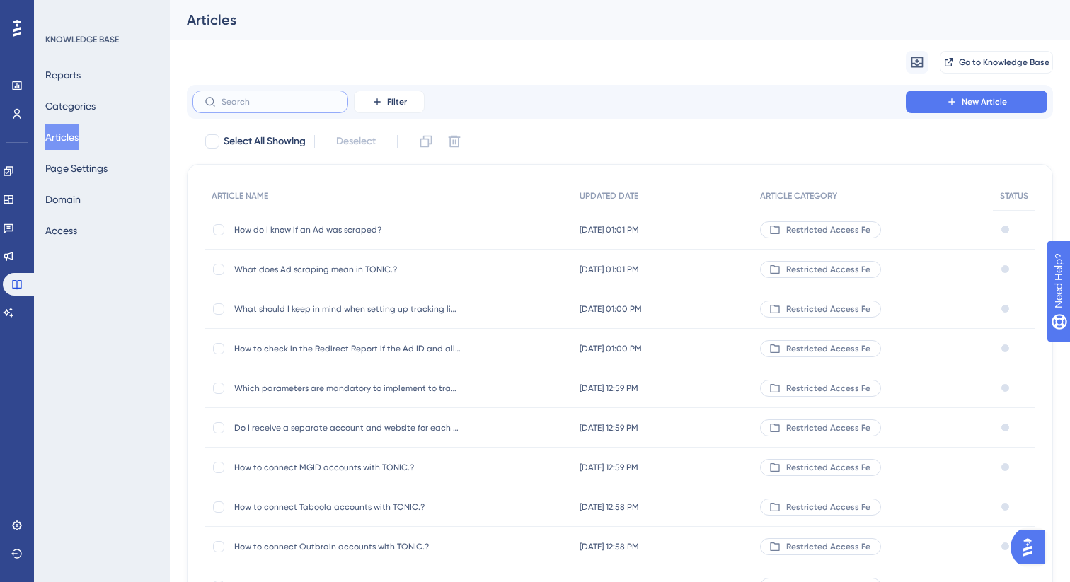
click at [309, 103] on input "text" at bounding box center [278, 102] width 115 height 10
paste input "If my Ad is rejected by the traff"
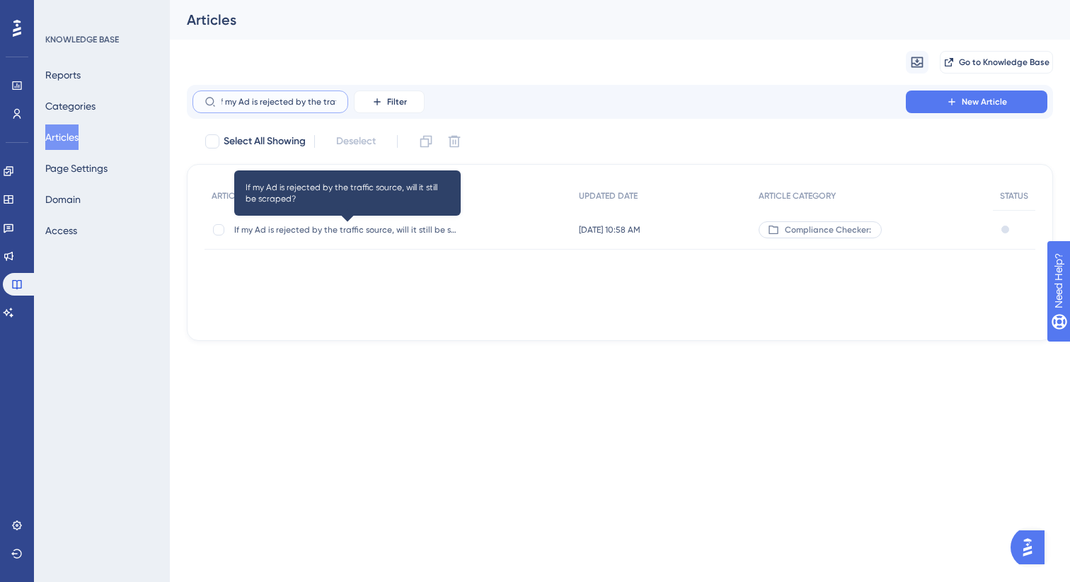
type input "If my Ad is rejected by the traff"
click at [429, 229] on span "If my Ad is rejected by the traffic source, will it still be scraped?" at bounding box center [347, 229] width 226 height 11
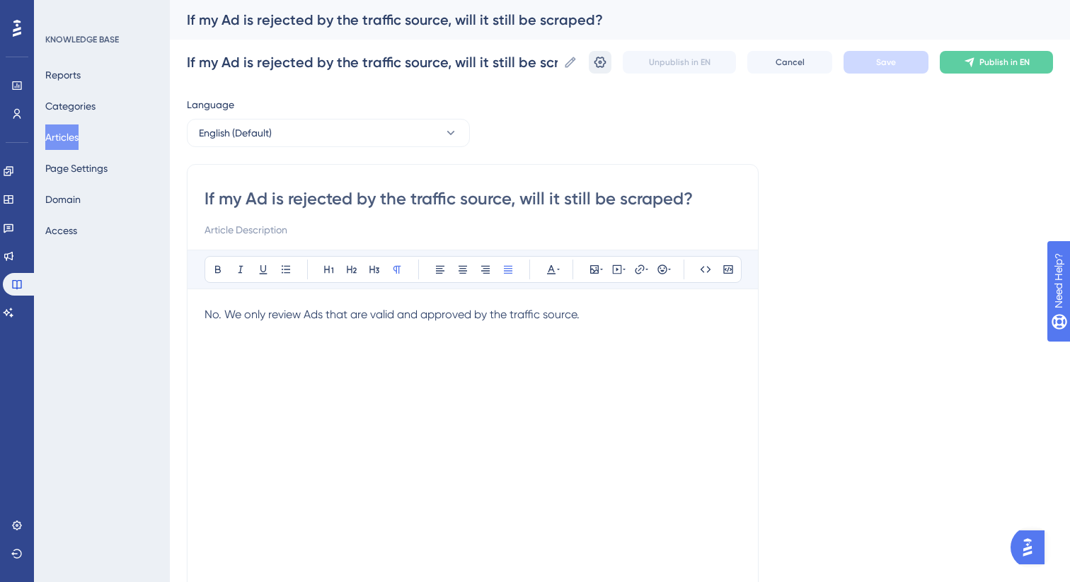
click at [606, 64] on icon at bounding box center [600, 62] width 14 height 14
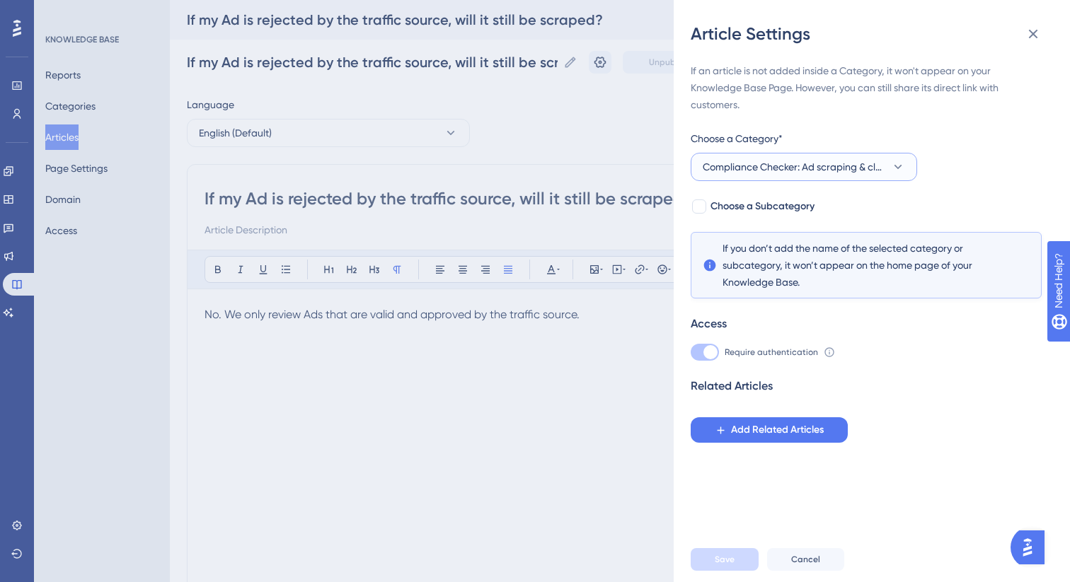
click at [807, 164] on span "Compliance Checker: Ad scraping & classification" at bounding box center [794, 166] width 183 height 17
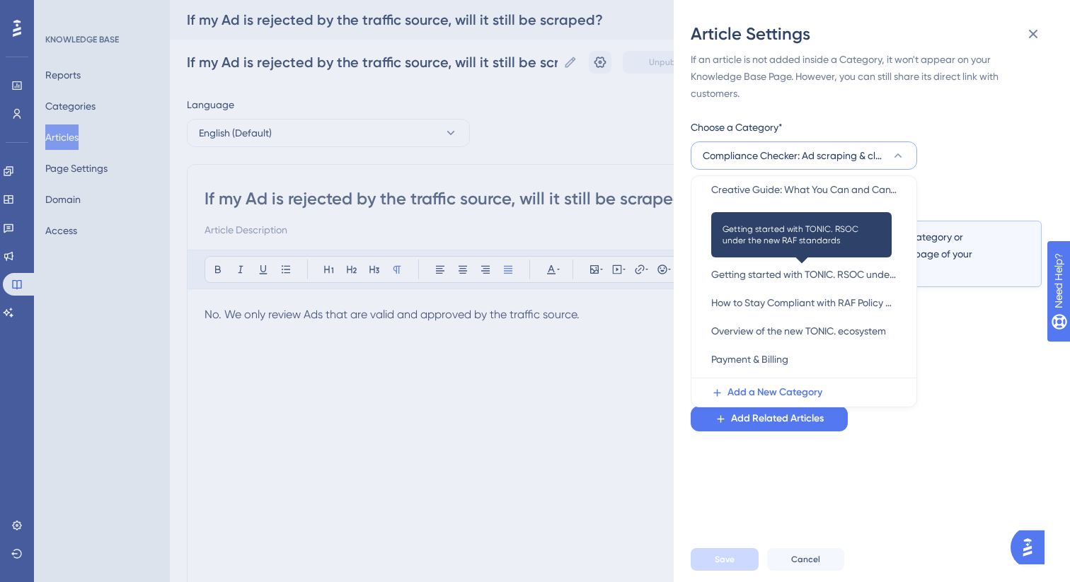
scroll to position [189, 0]
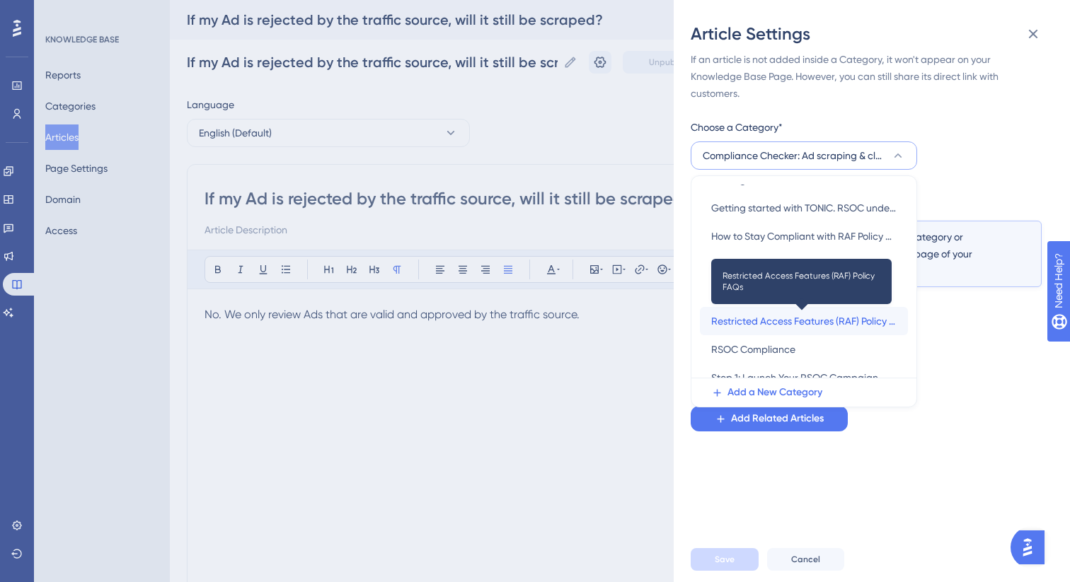
click at [799, 328] on span "Restricted Access Features (RAF) Policy FAQs" at bounding box center [803, 321] width 185 height 17
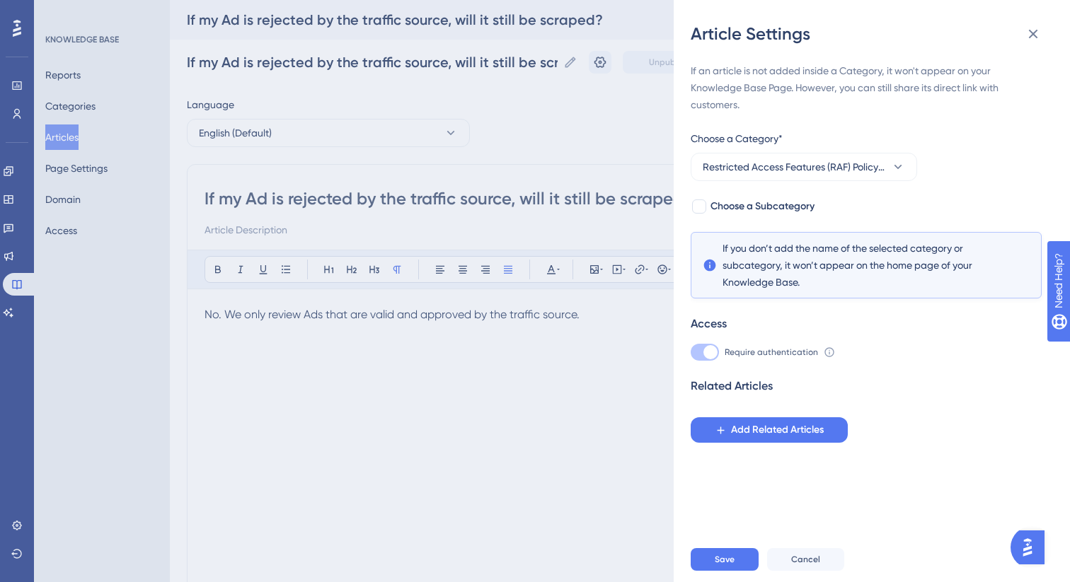
scroll to position [0, 0]
click at [728, 207] on span "Choose a Subcategory" at bounding box center [762, 206] width 104 height 17
checkbox input "true"
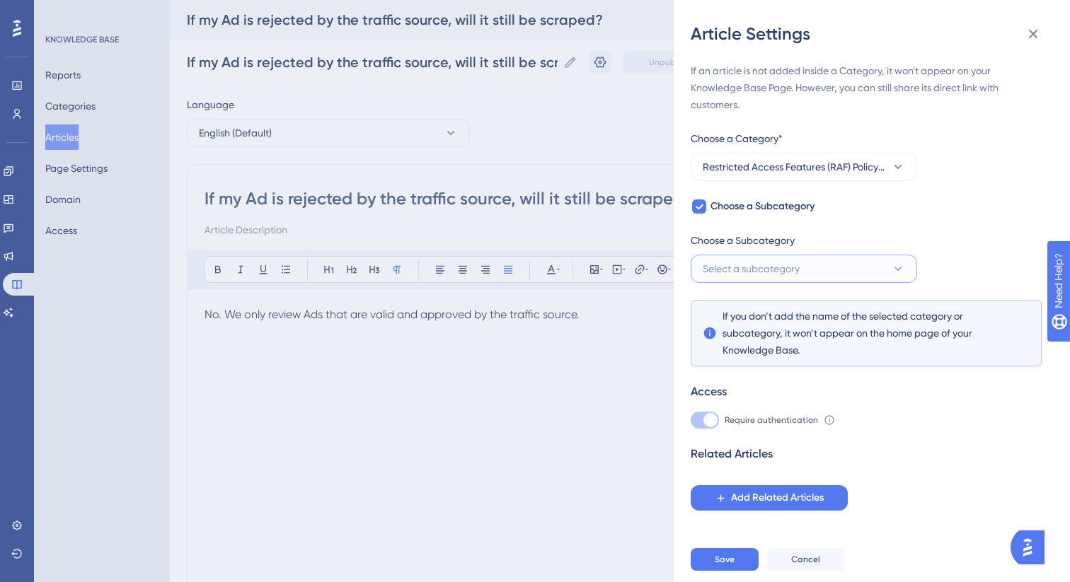
click at [739, 272] on span "Select a subcategory" at bounding box center [751, 268] width 97 height 17
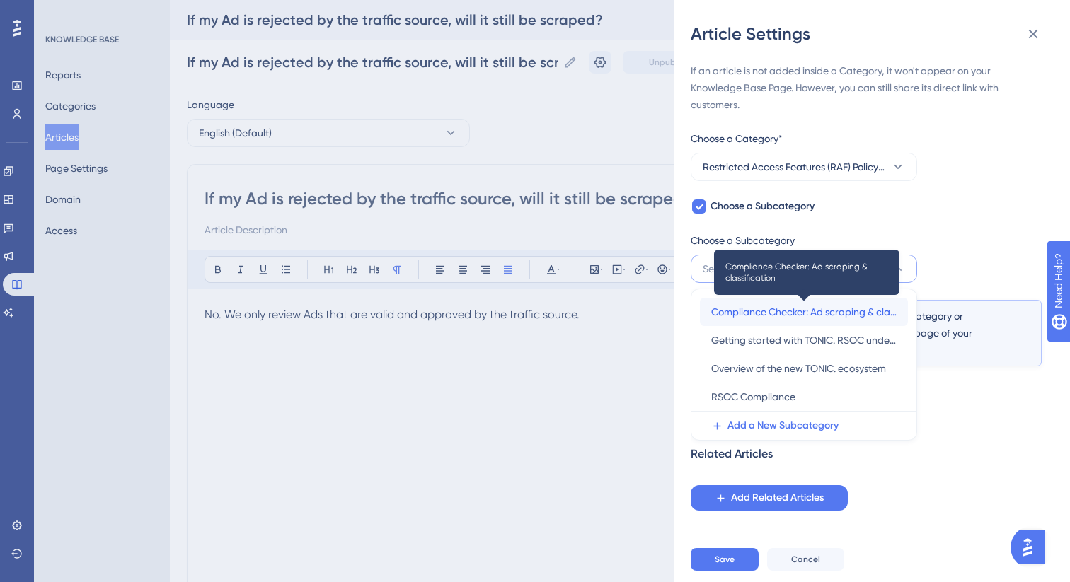
click at [749, 304] on span "Compliance Checker: Ad scraping & classification" at bounding box center [803, 312] width 185 height 17
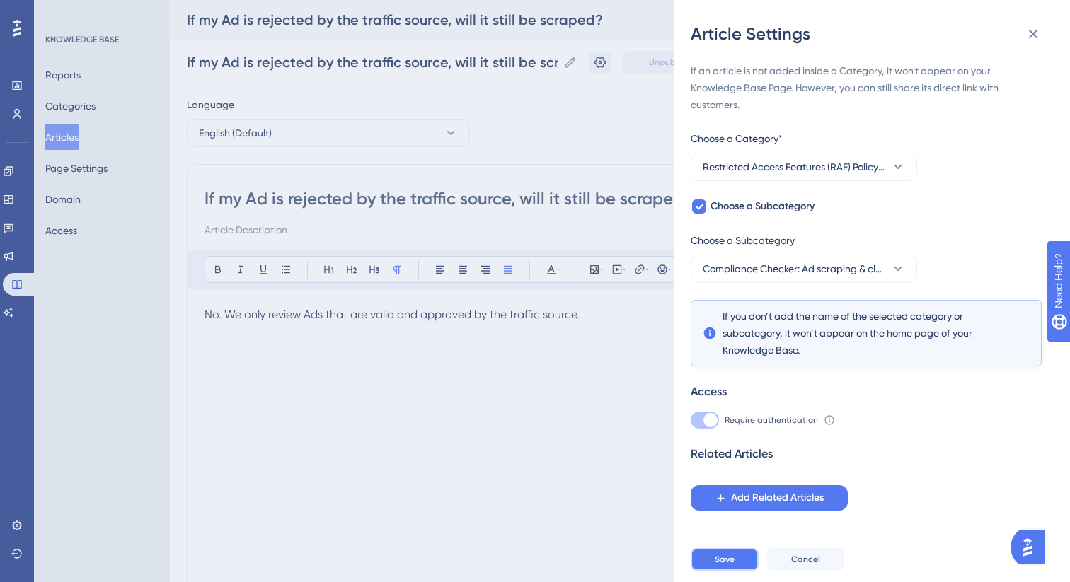
click at [729, 557] on span "Save" at bounding box center [725, 559] width 20 height 11
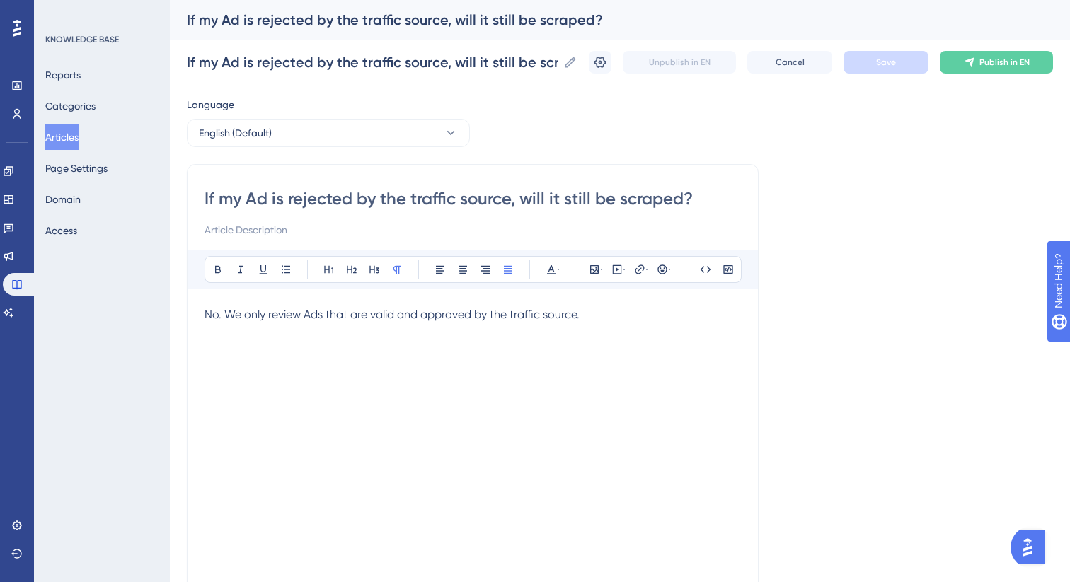
click at [79, 134] on button "Articles" at bounding box center [61, 137] width 33 height 25
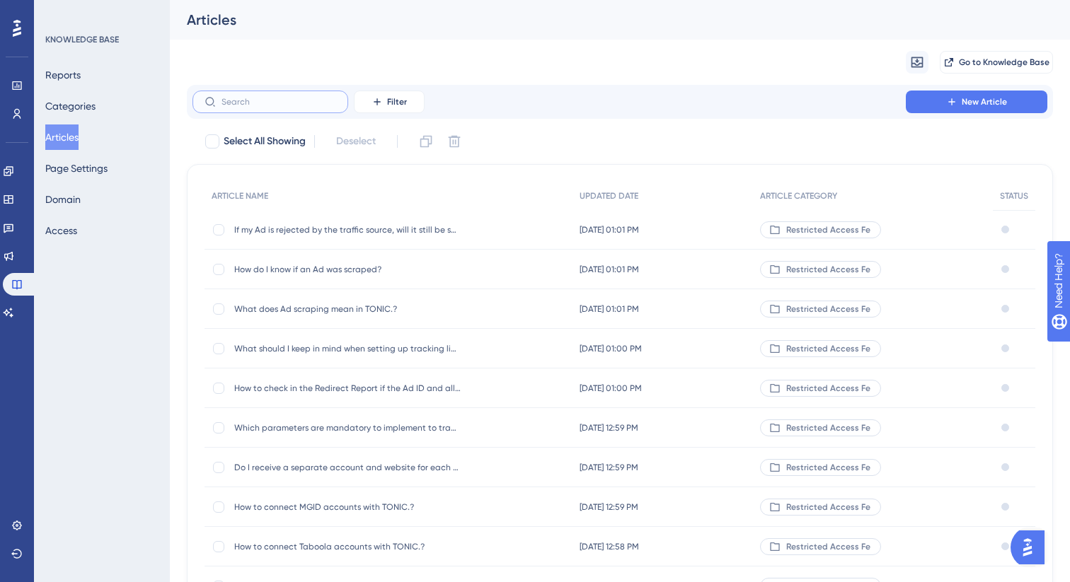
click at [311, 105] on input "text" at bounding box center [278, 102] width 115 height 10
paste input "What is our Compliance Check"
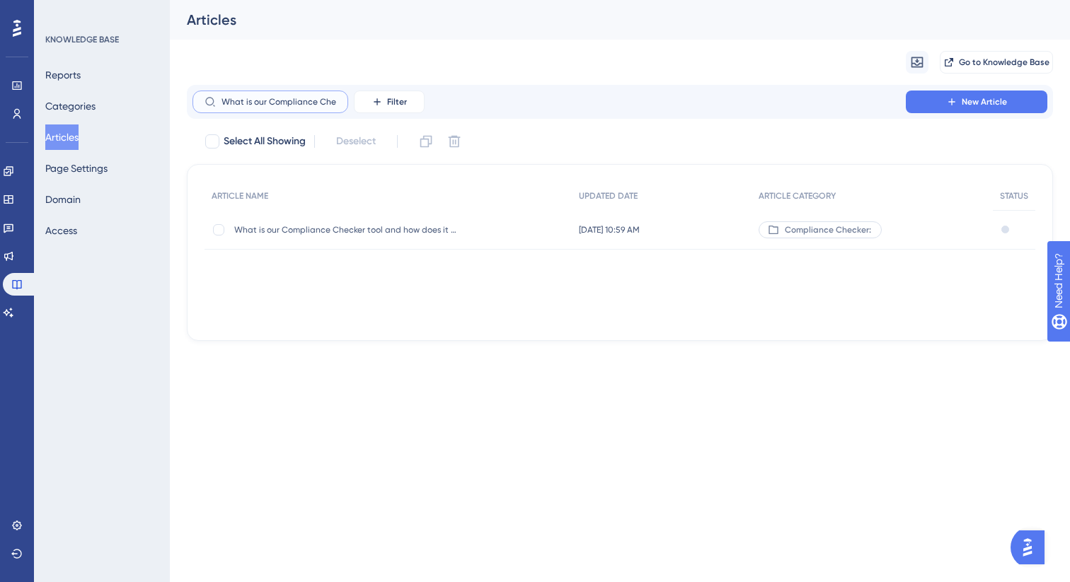
scroll to position [0, 6]
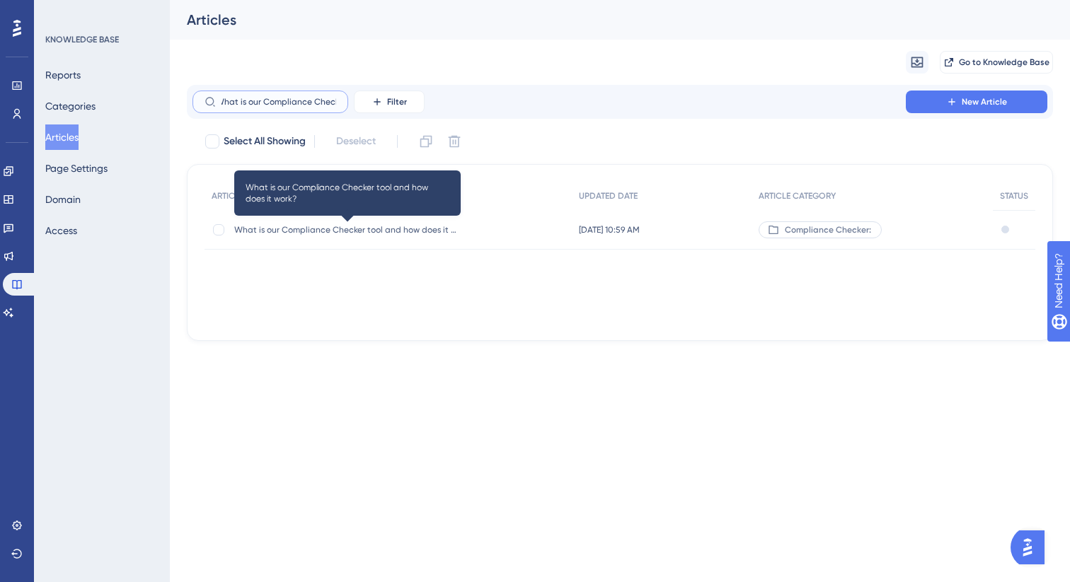
type input "What is our Compliance Check"
click at [350, 229] on span "What is our Compliance Checker tool and how does it work?" at bounding box center [347, 229] width 226 height 11
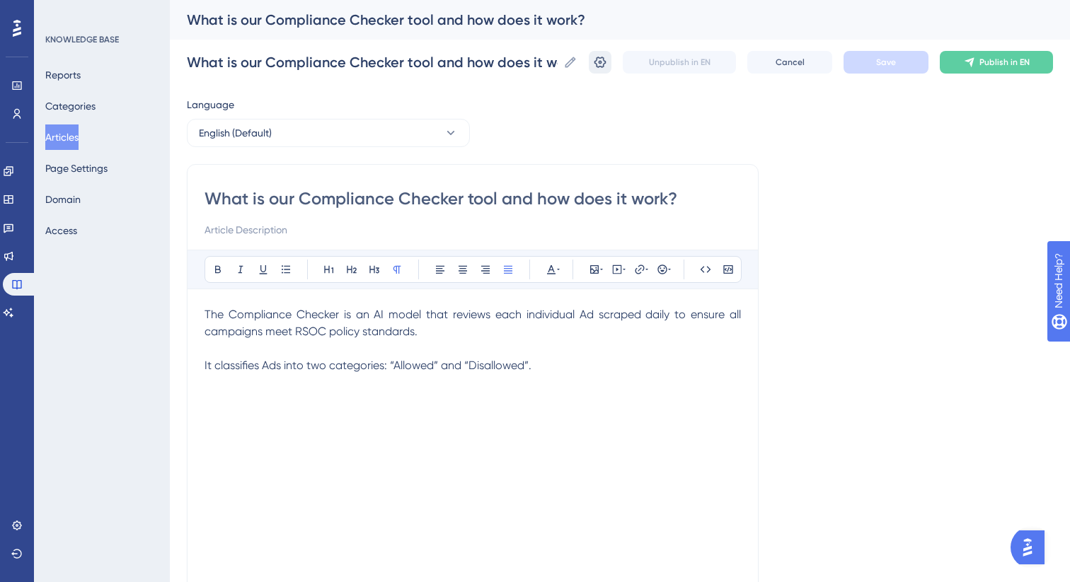
click at [599, 67] on icon at bounding box center [600, 62] width 14 height 14
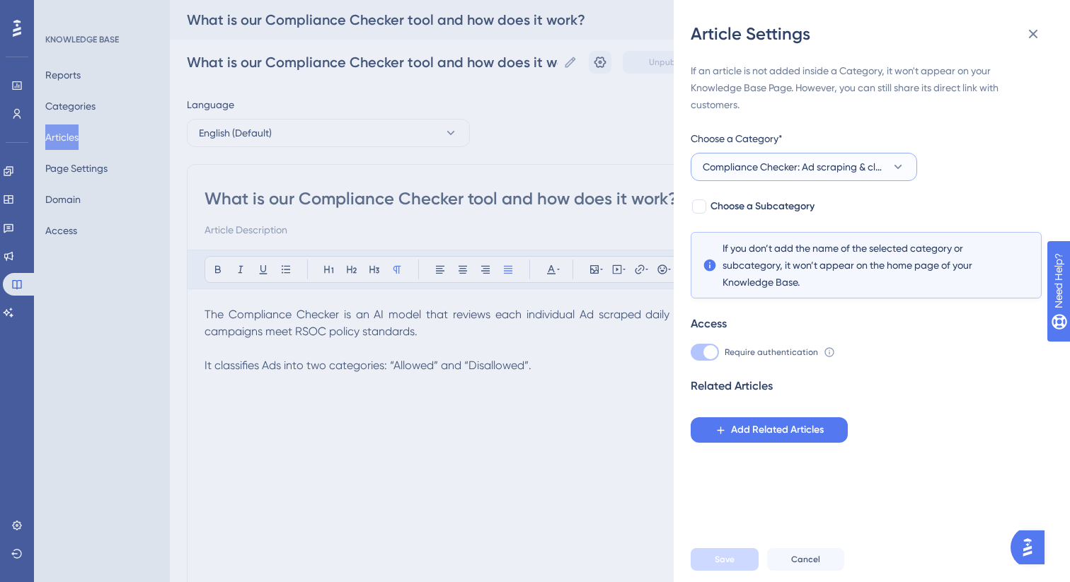
click at [794, 175] on span "Compliance Checker: Ad scraping & classification" at bounding box center [794, 166] width 183 height 17
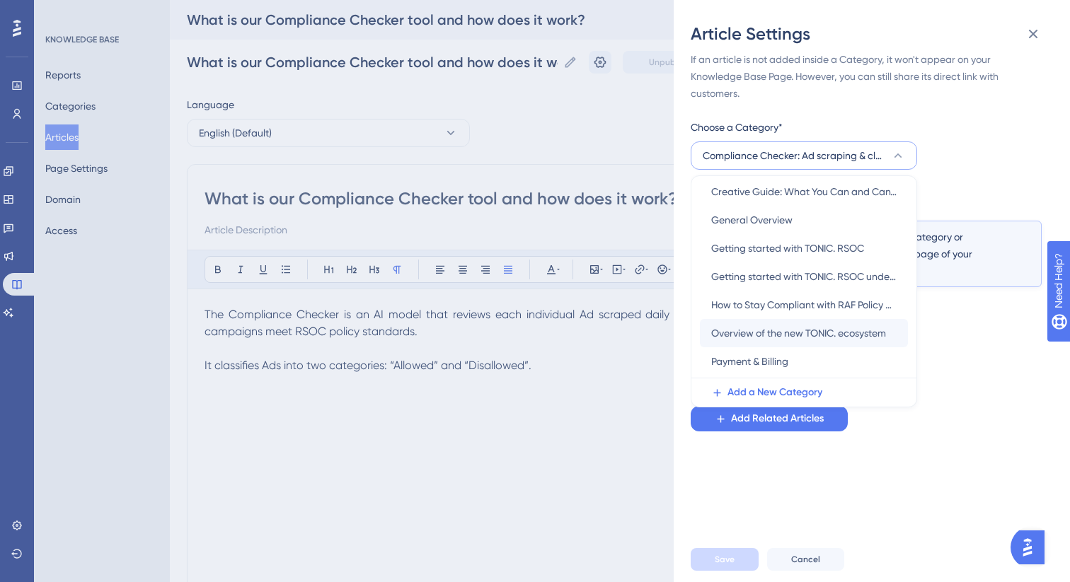
scroll to position [203, 0]
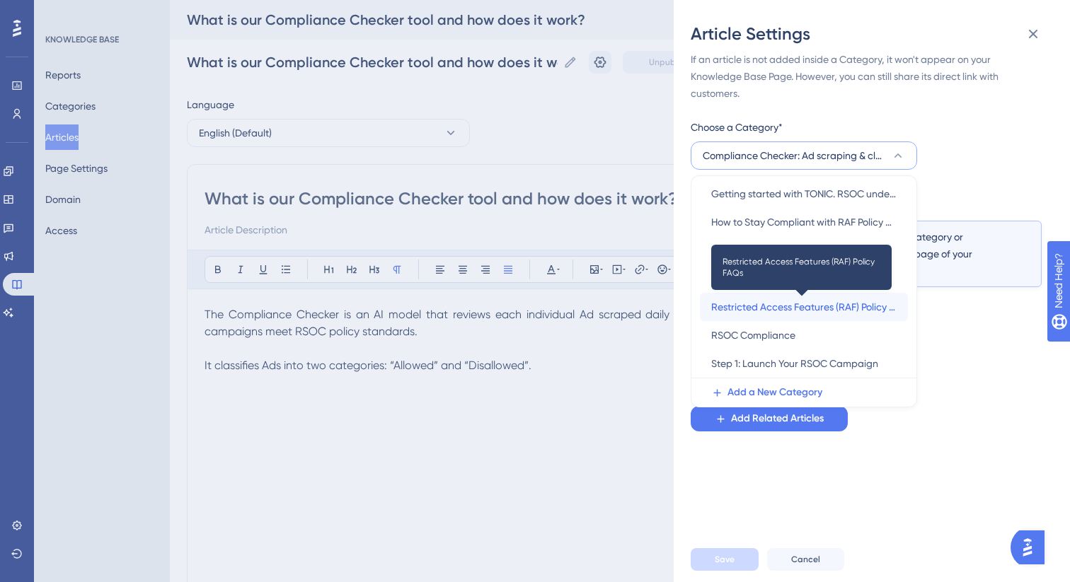
click at [762, 309] on span "Restricted Access Features (RAF) Policy FAQs" at bounding box center [803, 307] width 185 height 17
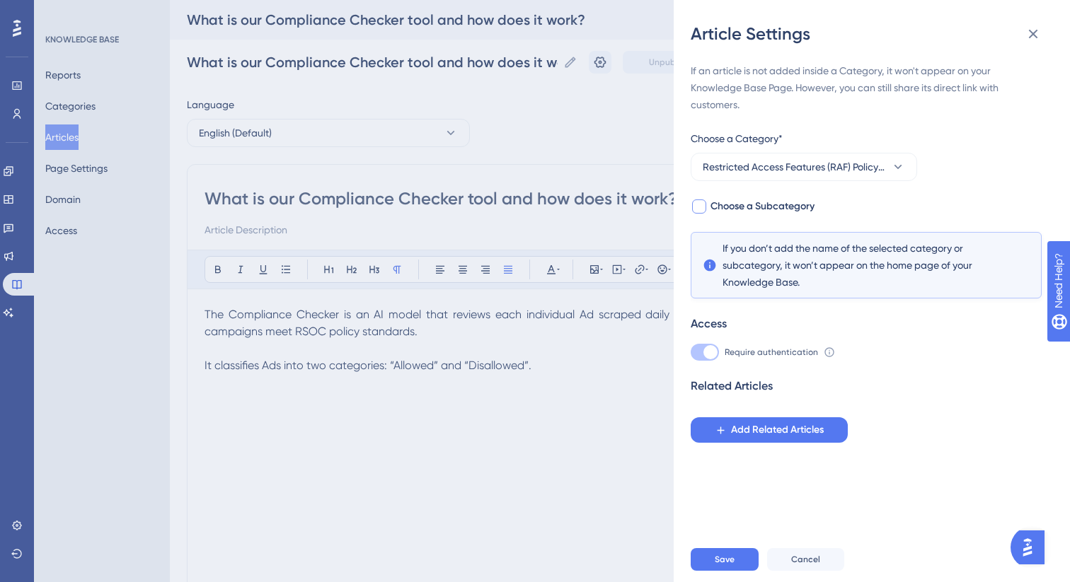
click at [741, 209] on span "Choose a Subcategory" at bounding box center [762, 206] width 104 height 17
checkbox input "true"
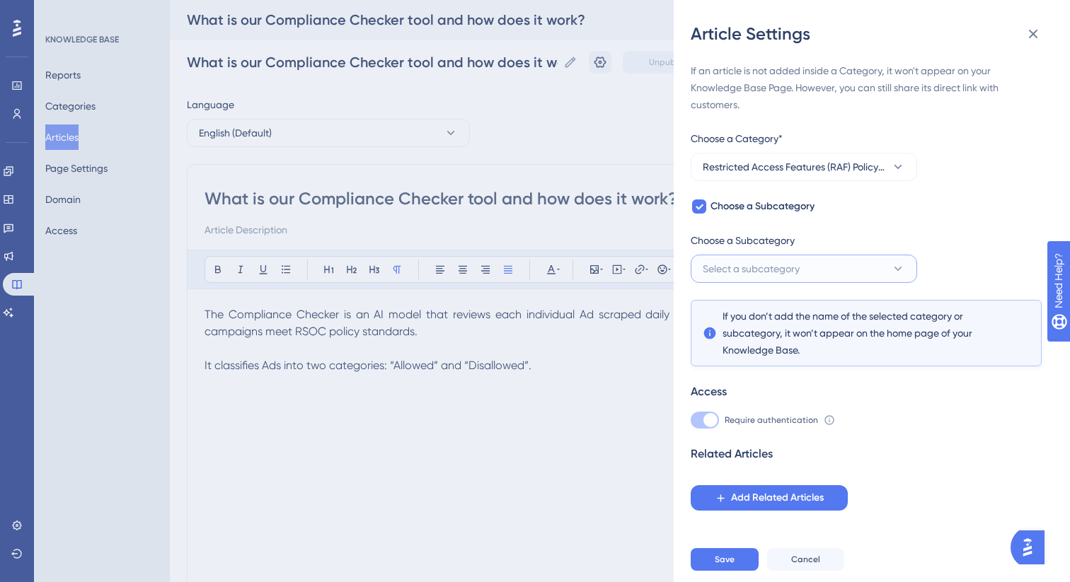
click at [754, 267] on span "Select a subcategory" at bounding box center [751, 268] width 97 height 17
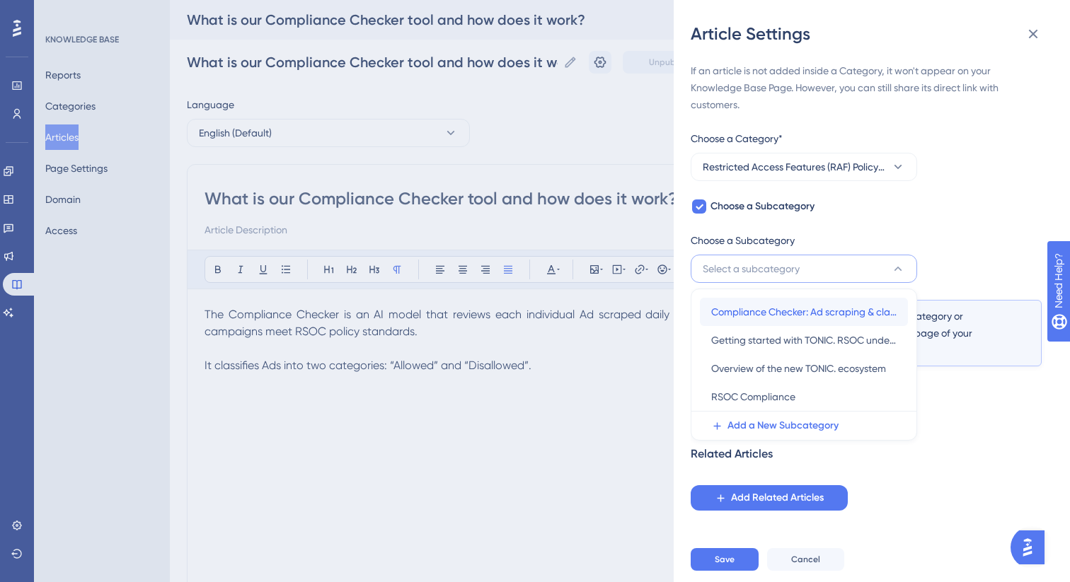
click at [765, 304] on span "Compliance Checker: Ad scraping & classification" at bounding box center [803, 312] width 185 height 17
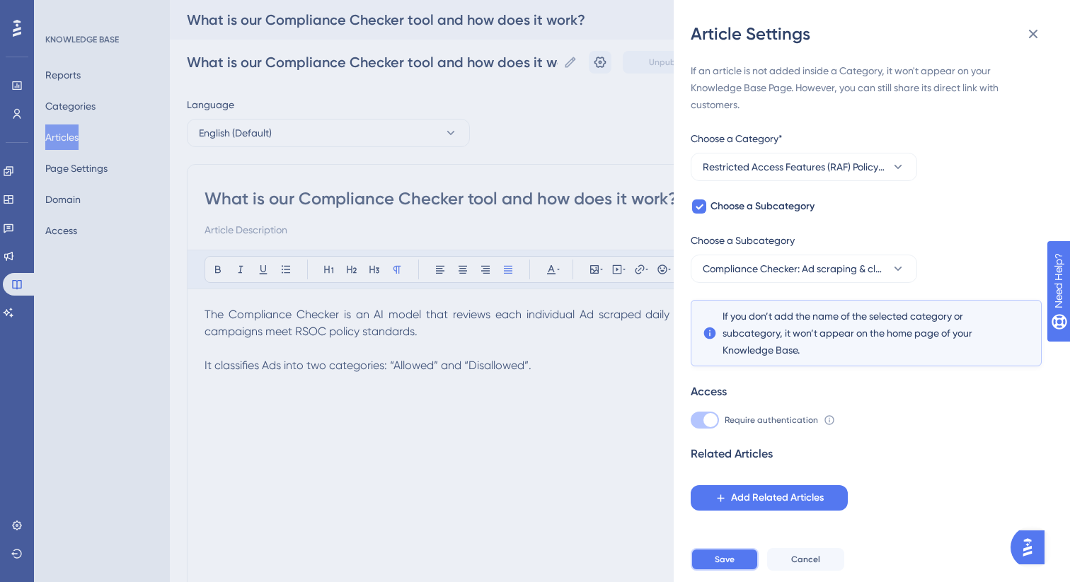
click at [724, 565] on span "Save" at bounding box center [725, 559] width 20 height 11
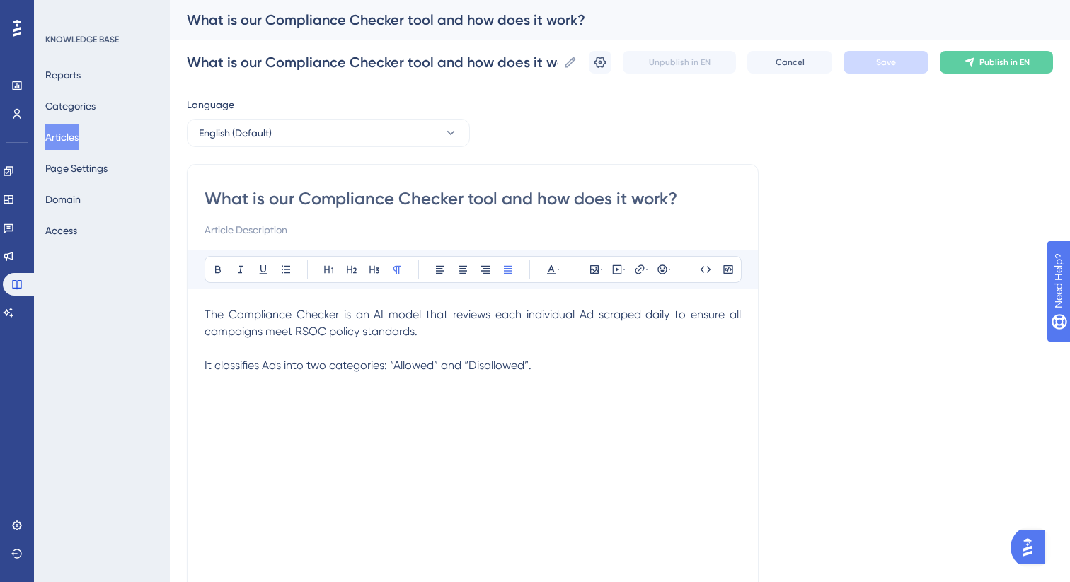
click at [76, 132] on button "Articles" at bounding box center [61, 137] width 33 height 25
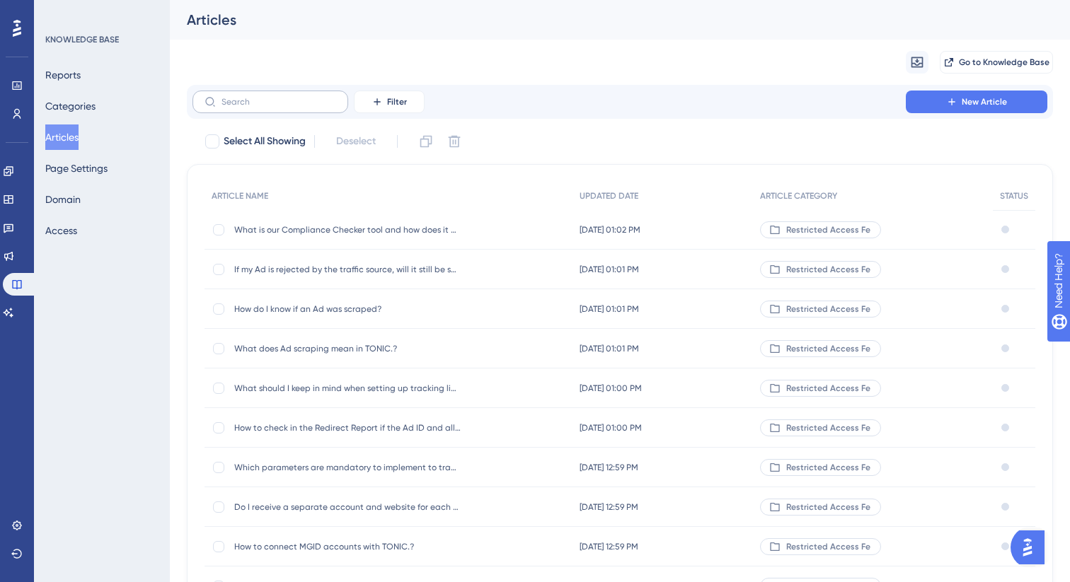
click at [294, 108] on label at bounding box center [270, 102] width 156 height 23
click at [294, 107] on input "text" at bounding box center [278, 102] width 115 height 10
paste input "Which Ad statuses are reviewed by"
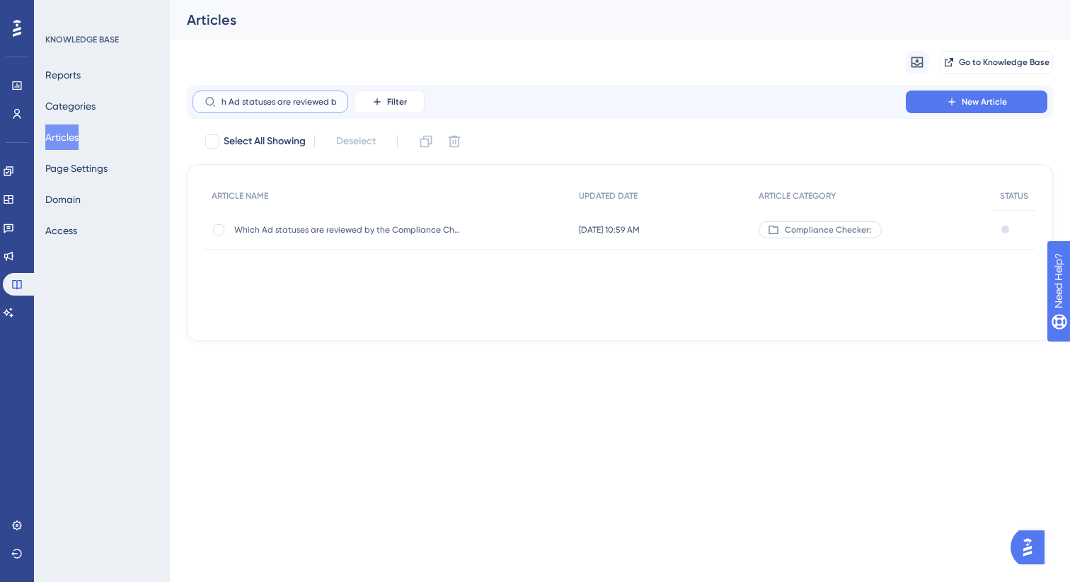
type input "Which Ad statuses are reviewed by"
click at [350, 238] on div "Which Ad statuses are reviewed by the Compliance Checker? Which Ad statuses are…" at bounding box center [347, 230] width 226 height 40
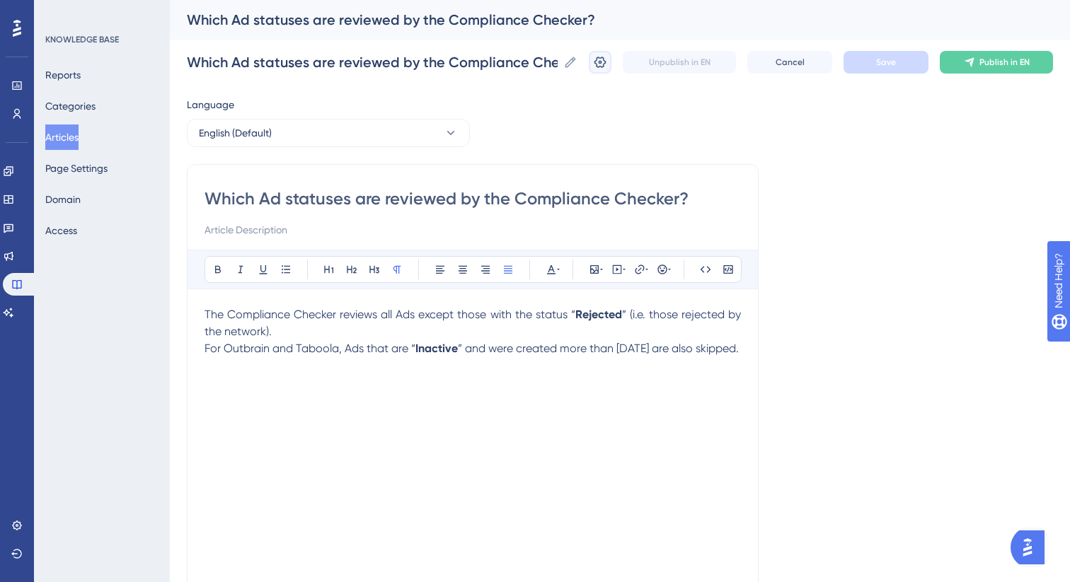
click at [601, 66] on icon at bounding box center [600, 62] width 12 height 11
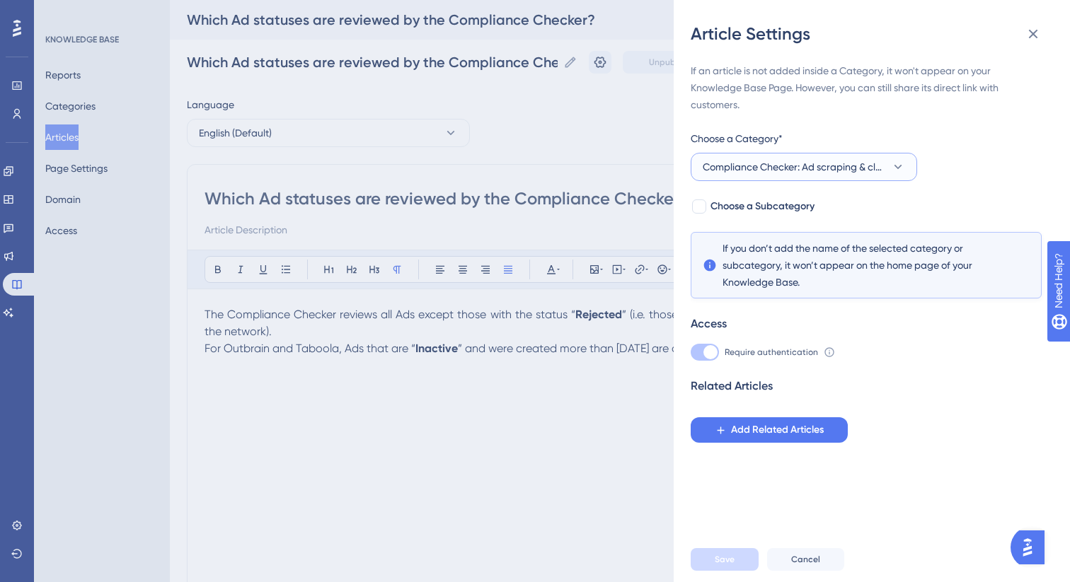
click at [800, 168] on span "Compliance Checker: Ad scraping & classification" at bounding box center [794, 166] width 183 height 17
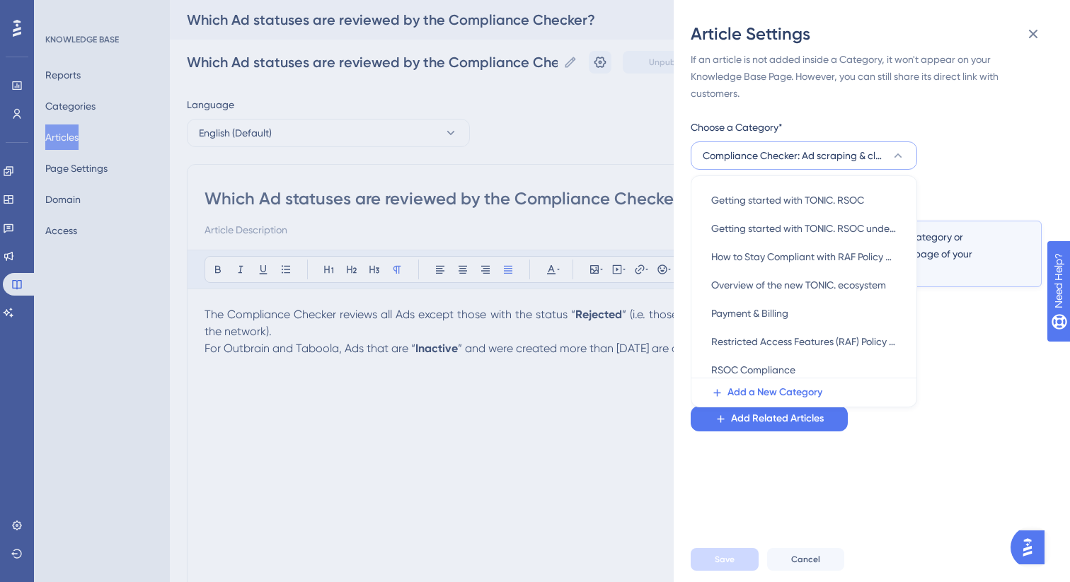
scroll to position [225, 0]
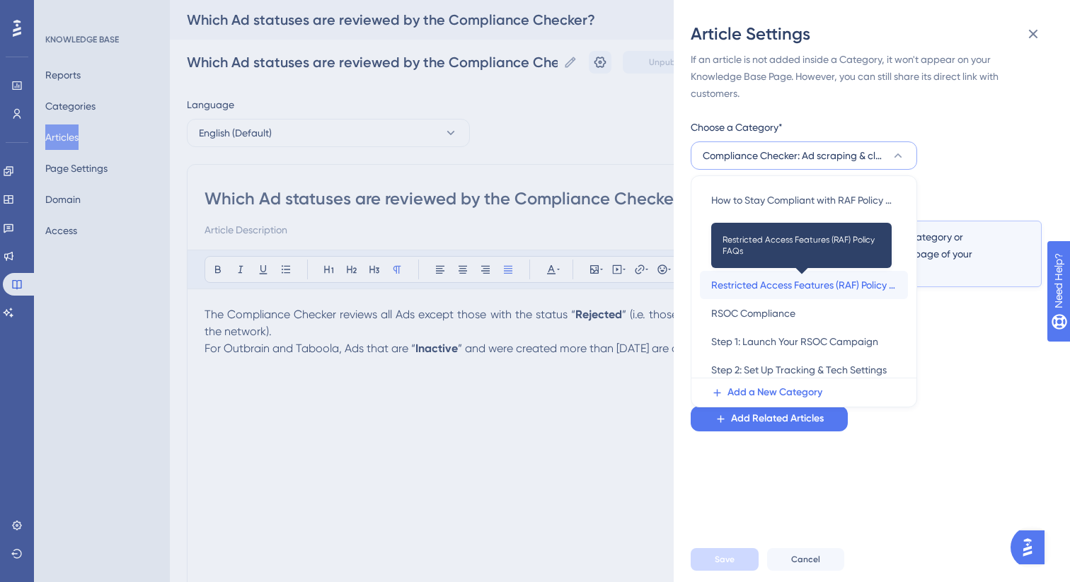
click at [780, 287] on span "Restricted Access Features (RAF) Policy FAQs" at bounding box center [803, 285] width 185 height 17
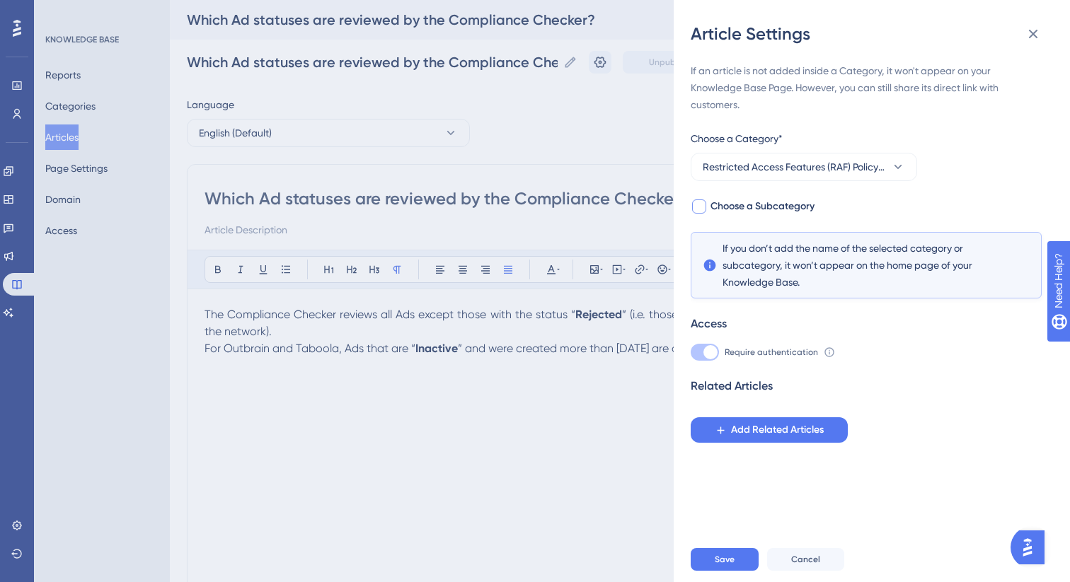
click at [702, 205] on div at bounding box center [699, 207] width 14 height 14
checkbox input "true"
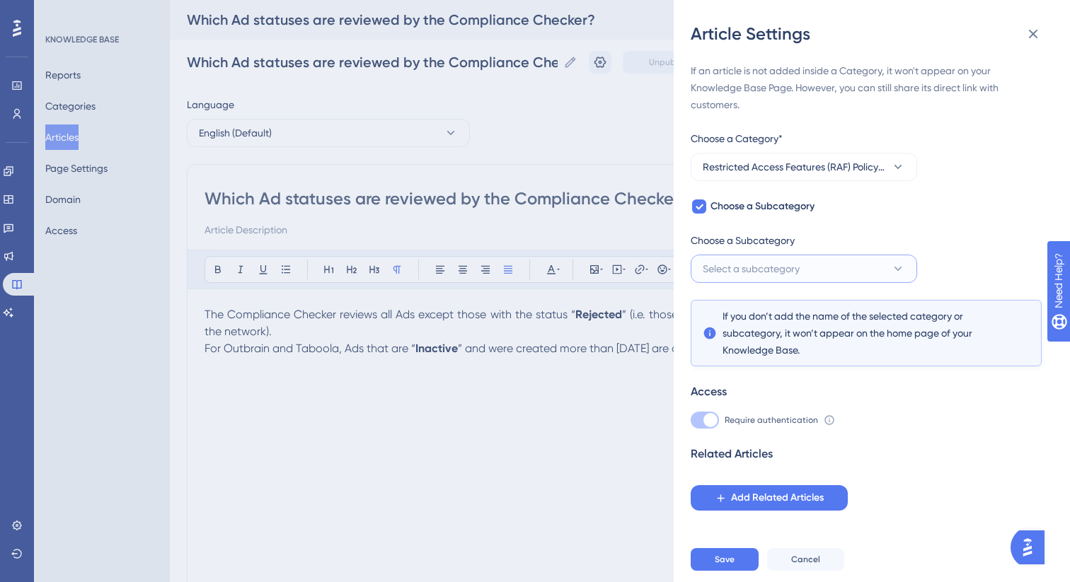
click at [746, 273] on span "Select a subcategory" at bounding box center [751, 268] width 97 height 17
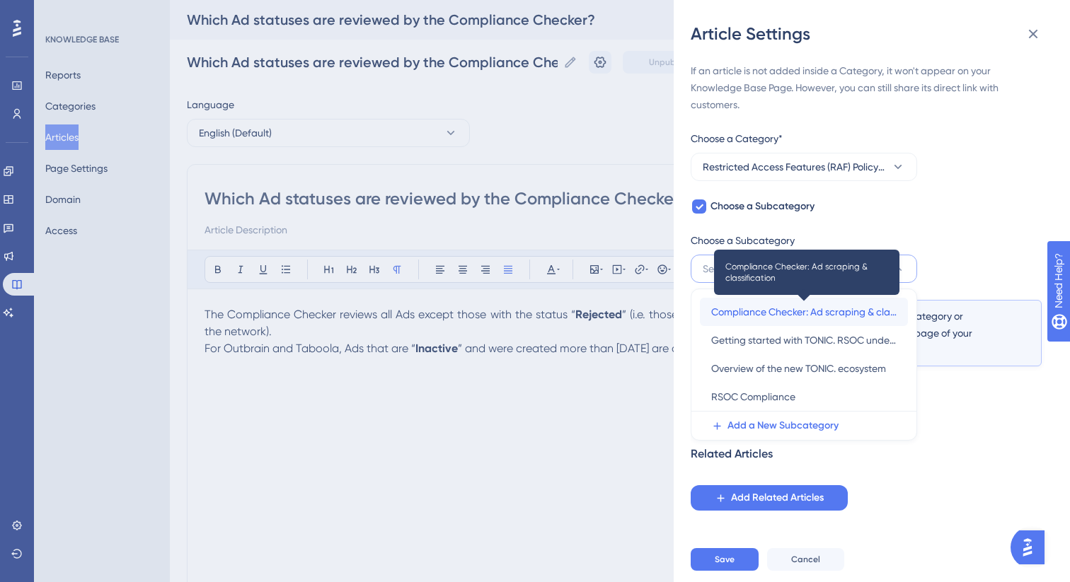
click at [753, 318] on span "Compliance Checker: Ad scraping & classification" at bounding box center [803, 312] width 185 height 17
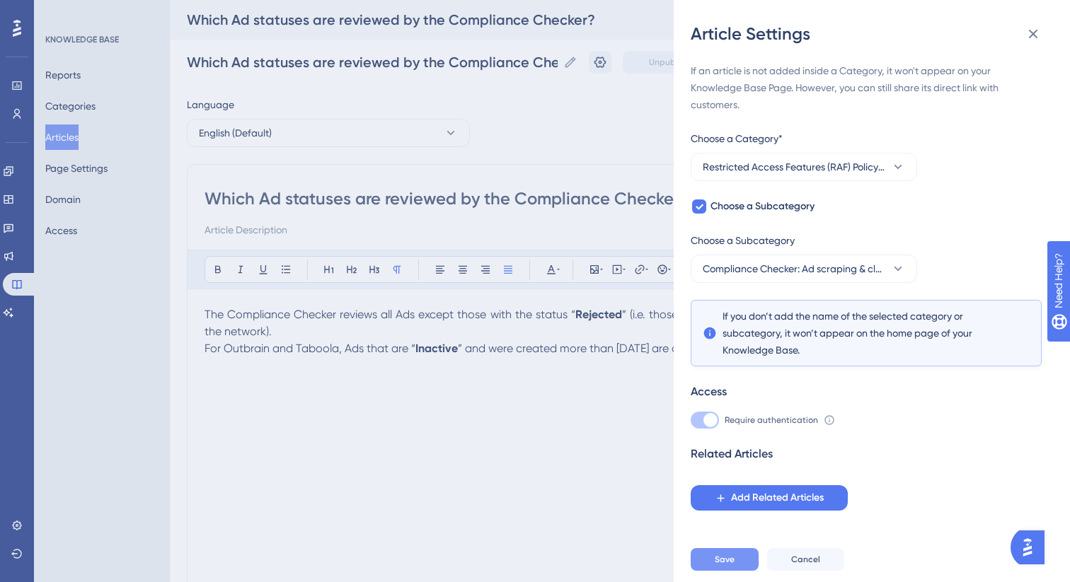
click at [715, 556] on span "Save" at bounding box center [725, 559] width 20 height 11
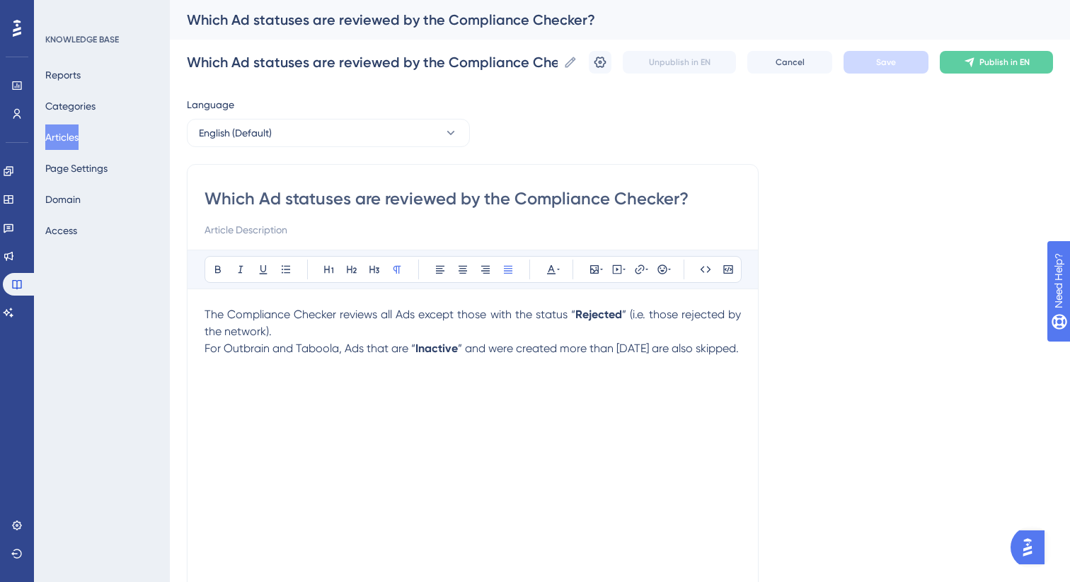
click at [60, 139] on button "Articles" at bounding box center [61, 137] width 33 height 25
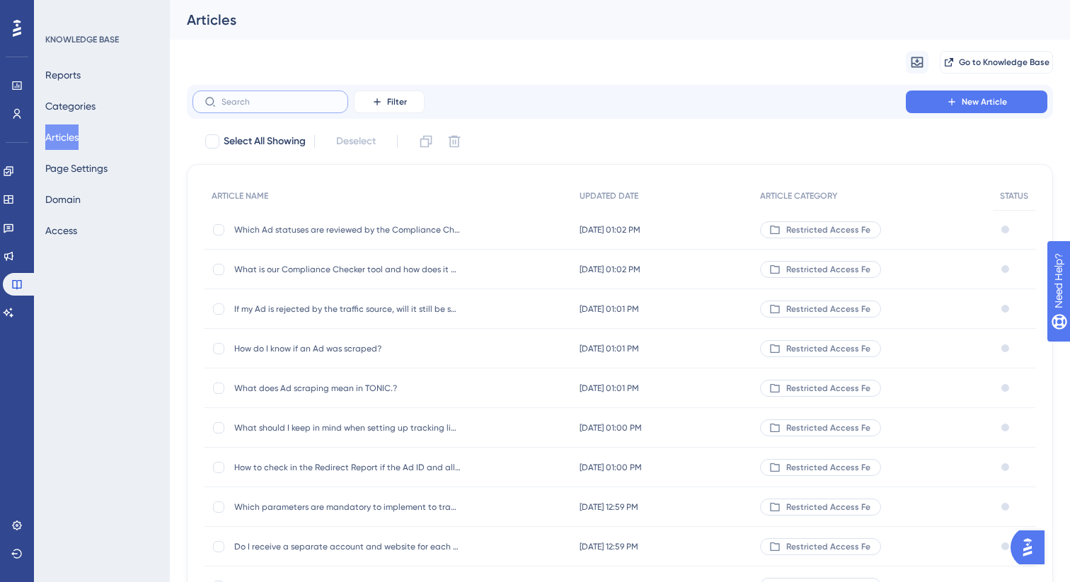
click at [287, 98] on input "text" at bounding box center [278, 102] width 115 height 10
paste input "Which Campaign statuses are review"
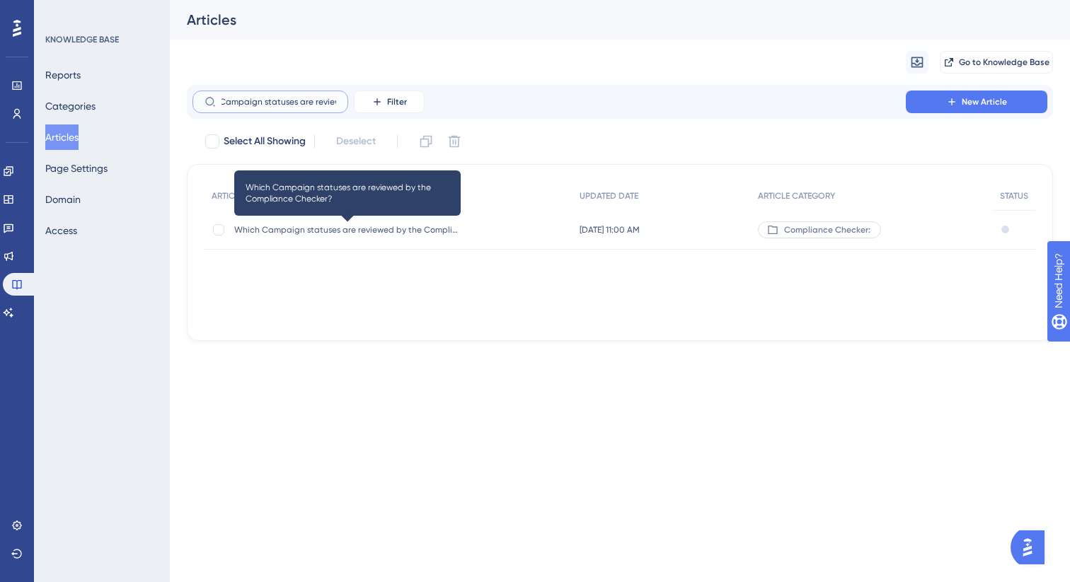
type input "Which Campaign statuses are review"
click at [369, 236] on div "Which Campaign statuses are reviewed by the Compliance Checker? Which Campaign …" at bounding box center [347, 230] width 226 height 40
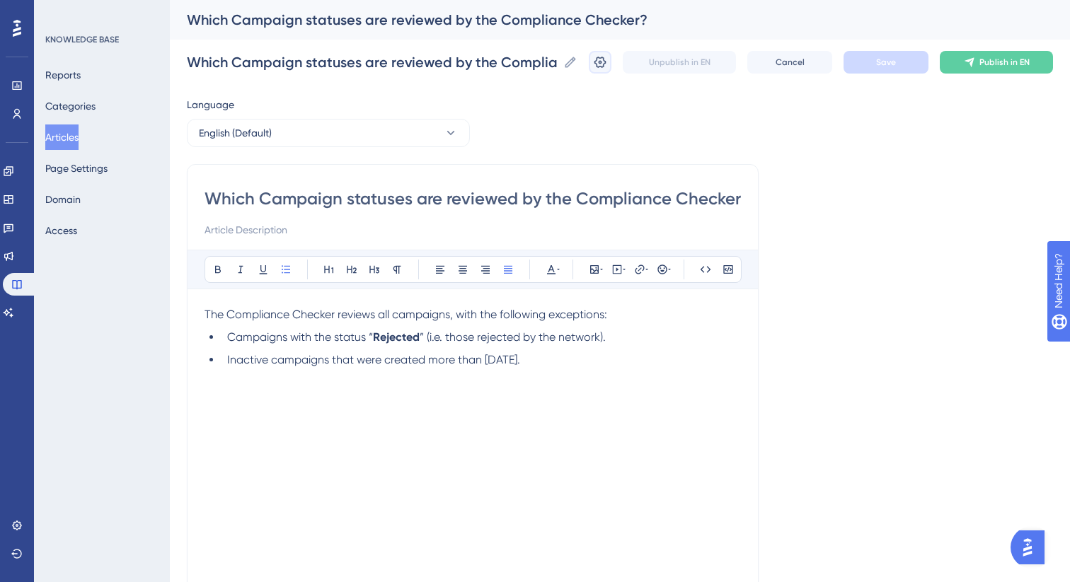
click at [604, 67] on icon at bounding box center [600, 62] width 14 height 14
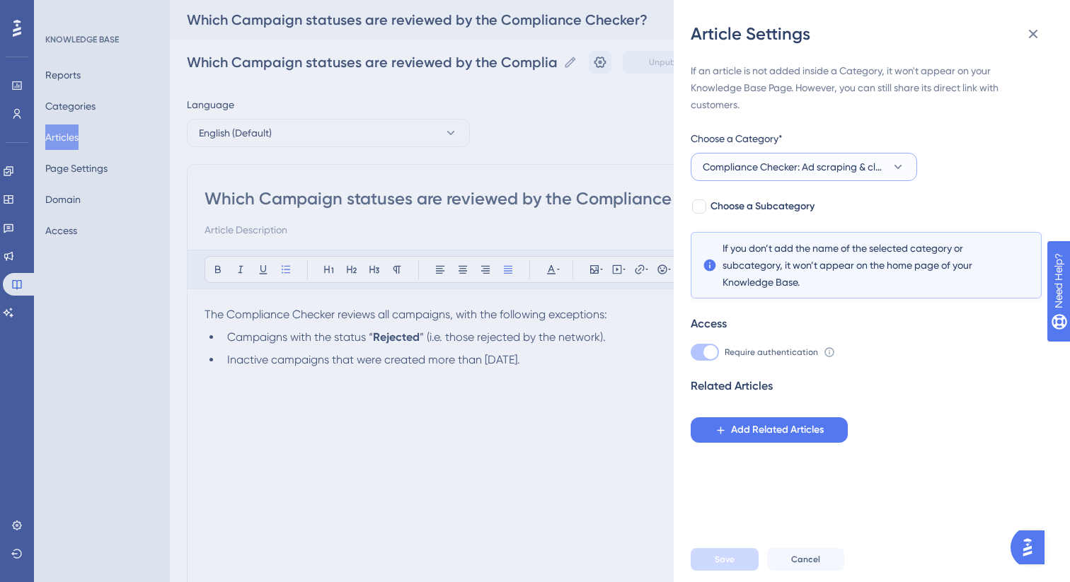
click at [779, 177] on button "Compliance Checker: Ad scraping & classification" at bounding box center [804, 167] width 226 height 28
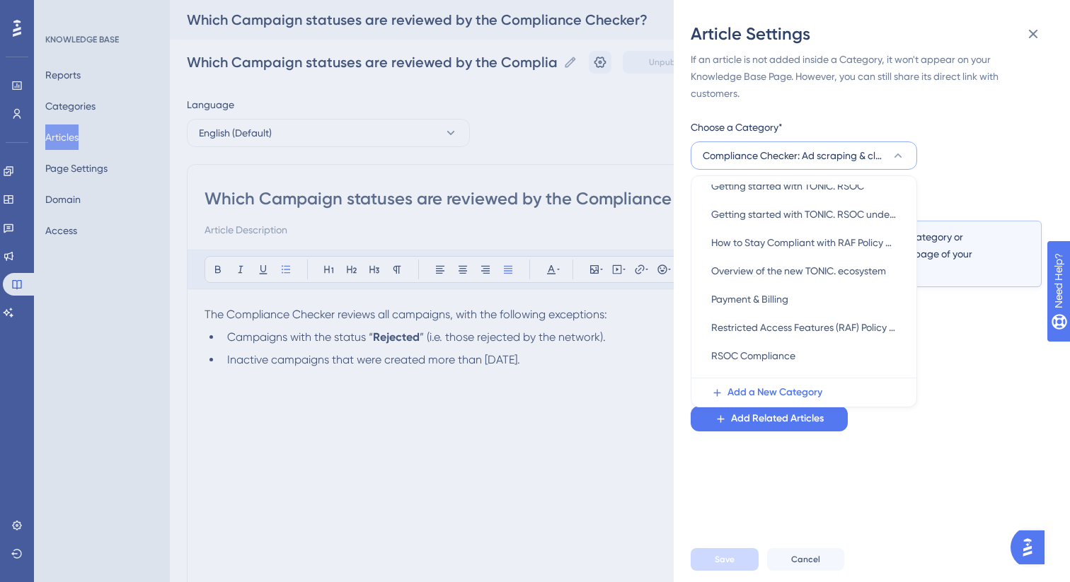
scroll to position [234, 0]
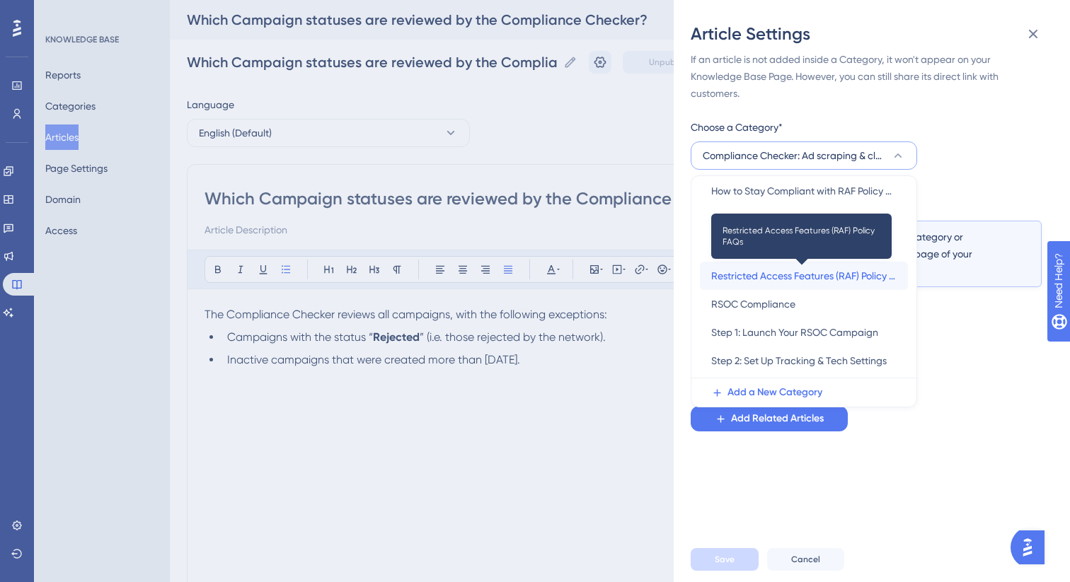
click at [780, 275] on span "Restricted Access Features (RAF) Policy FAQs" at bounding box center [803, 275] width 185 height 17
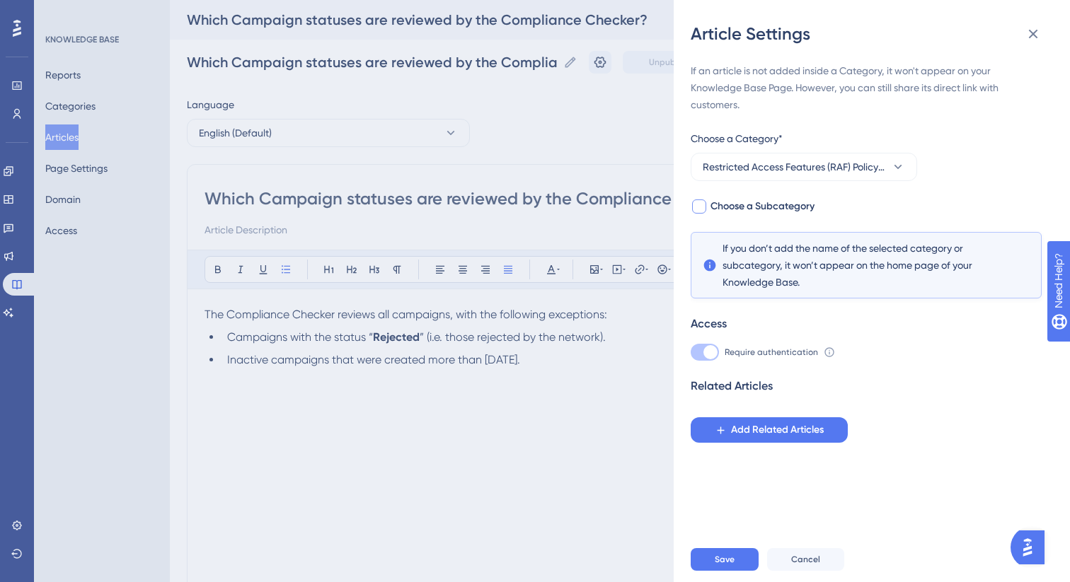
click at [708, 211] on label "Choose a Subcategory" at bounding box center [753, 206] width 124 height 17
checkbox input "true"
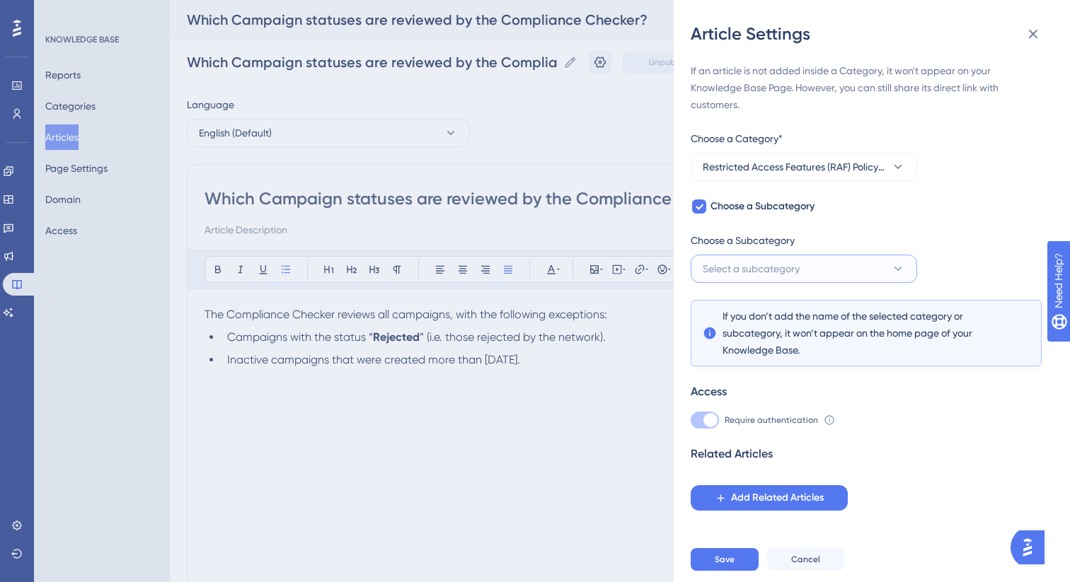
click at [755, 267] on span "Select a subcategory" at bounding box center [751, 268] width 97 height 17
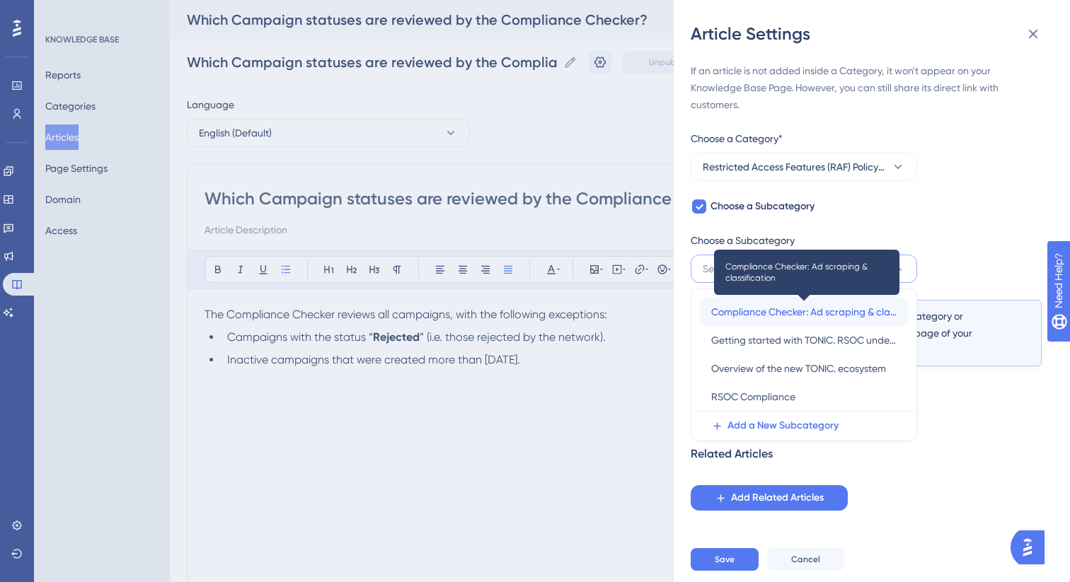
click at [763, 311] on span "Compliance Checker: Ad scraping & classification" at bounding box center [803, 312] width 185 height 17
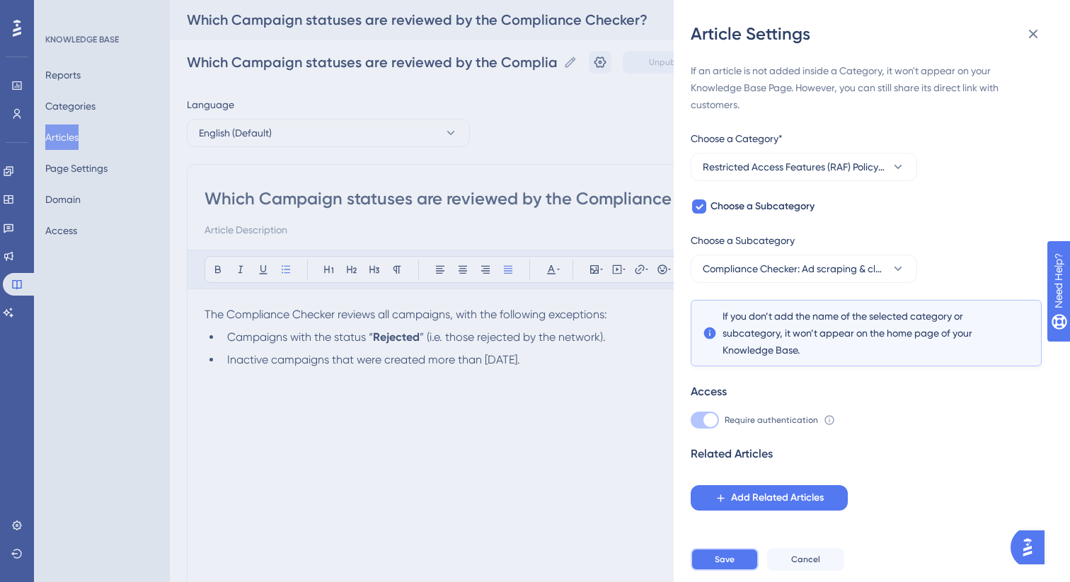
click at [732, 560] on span "Save" at bounding box center [725, 559] width 20 height 11
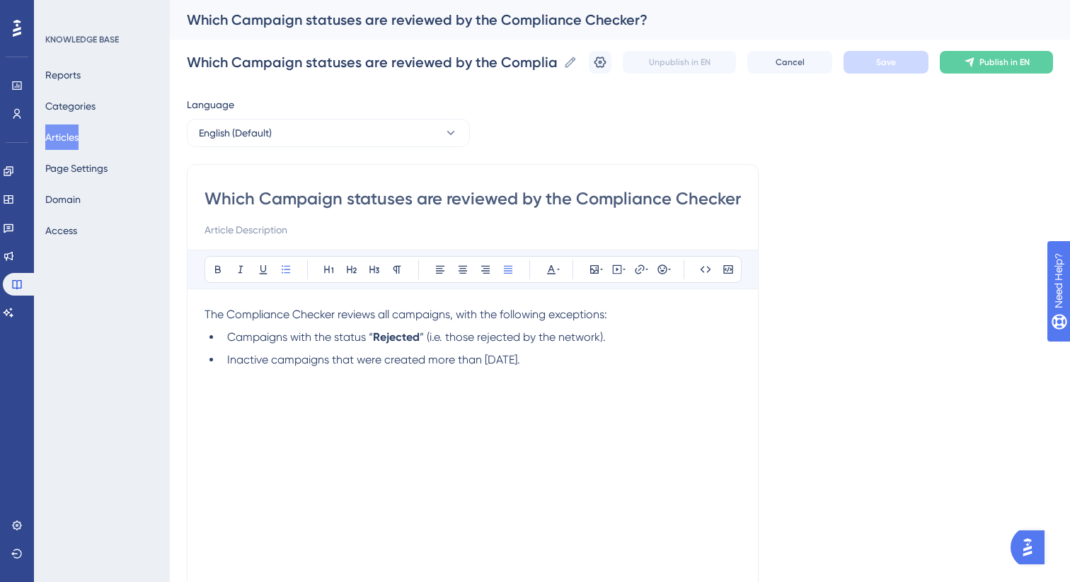
click at [79, 139] on button "Articles" at bounding box center [61, 137] width 33 height 25
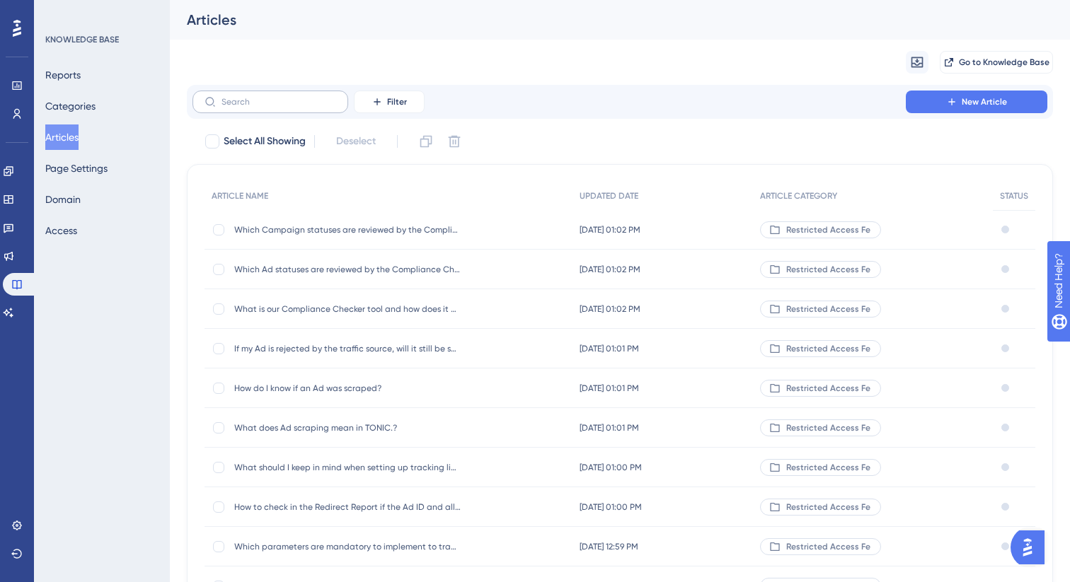
click at [325, 108] on label at bounding box center [270, 102] width 156 height 23
click at [325, 107] on input "text" at bounding box center [278, 102] width 115 height 10
paste input "Where do I find the Compliance Checke"
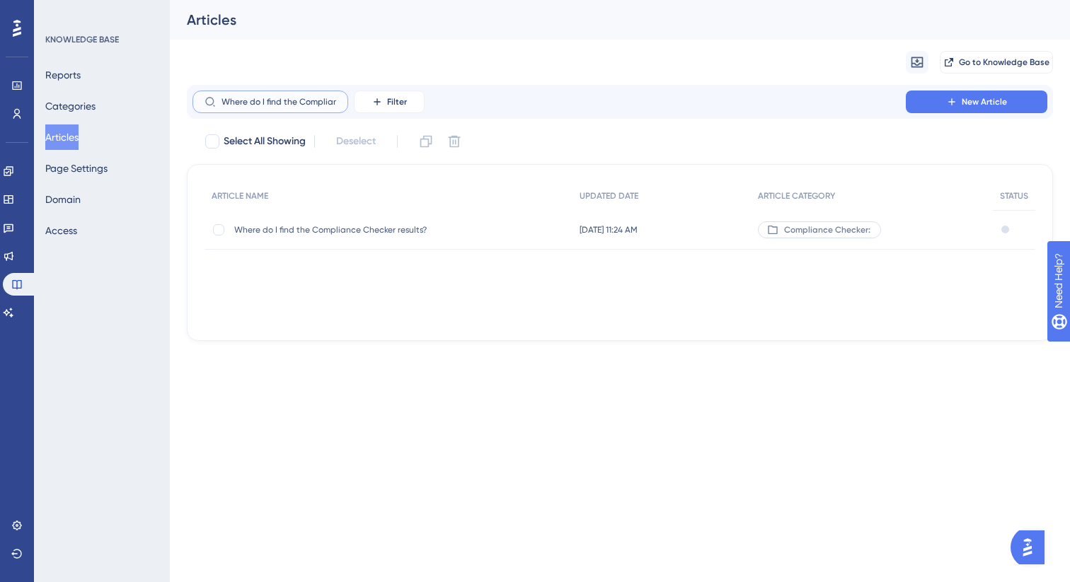
scroll to position [0, 40]
type input "Where do I find the Compliance Checke"
click at [386, 226] on span "Where do I find the Compliance Checker results?" at bounding box center [347, 229] width 226 height 11
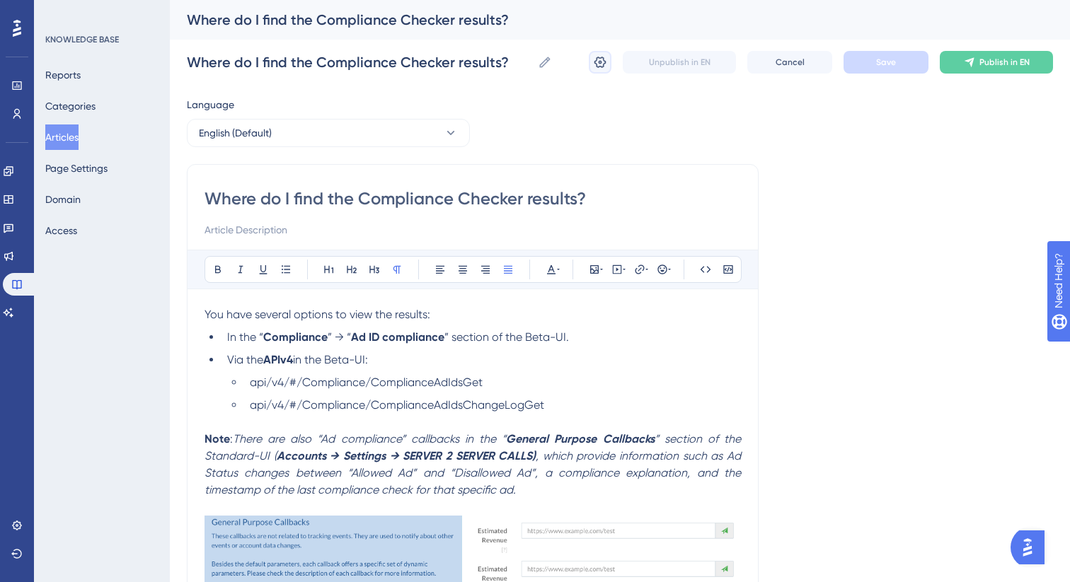
click at [595, 57] on icon at bounding box center [600, 62] width 14 height 14
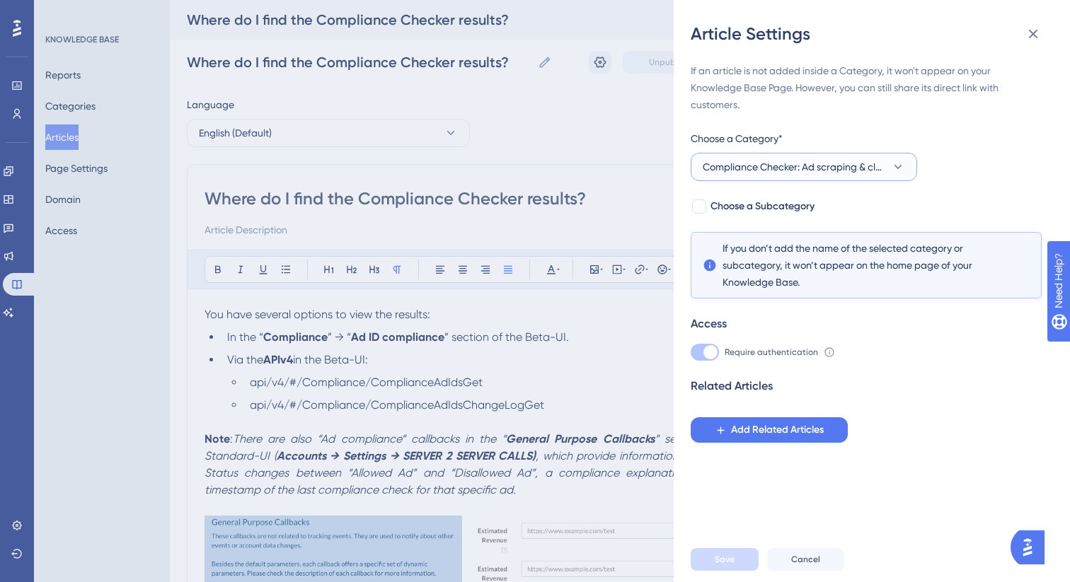
click at [749, 175] on button "Compliance Checker: Ad scraping & classification" at bounding box center [804, 167] width 226 height 28
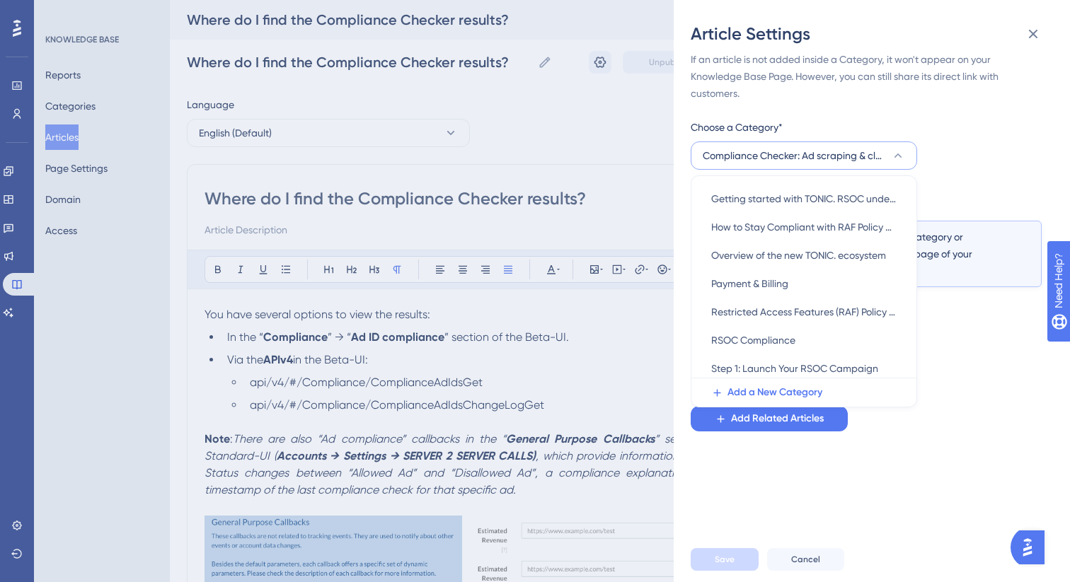
scroll to position [204, 0]
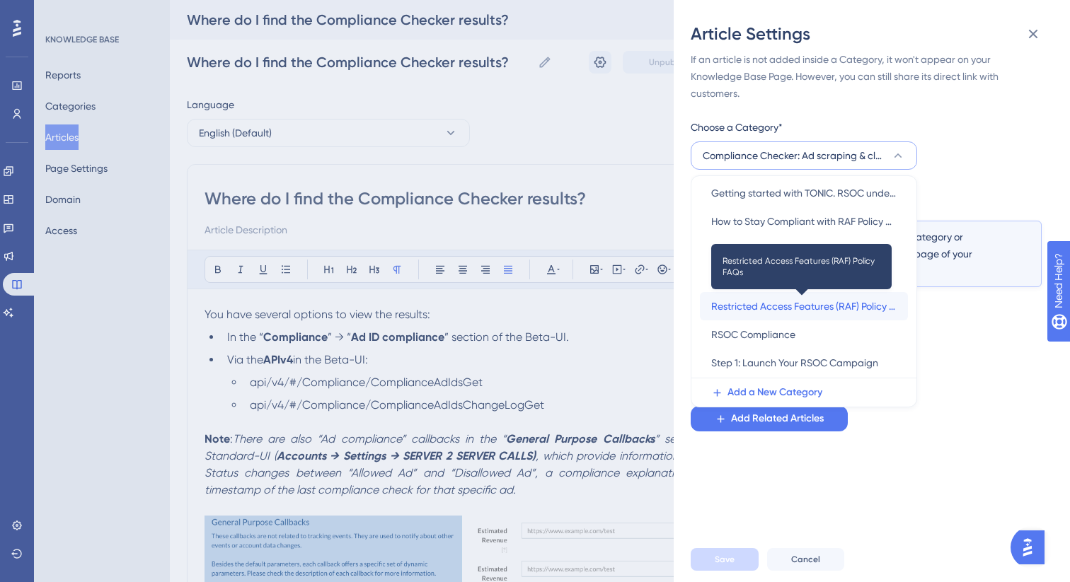
click at [751, 307] on span "Restricted Access Features (RAF) Policy FAQs" at bounding box center [803, 306] width 185 height 17
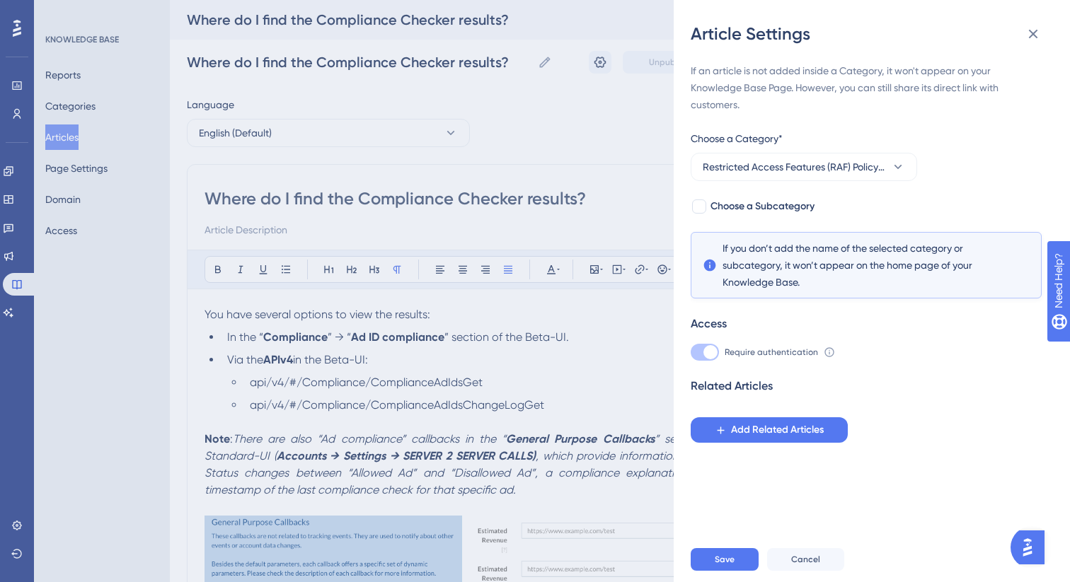
scroll to position [0, 0]
click at [701, 206] on div at bounding box center [699, 207] width 14 height 14
checkbox input "true"
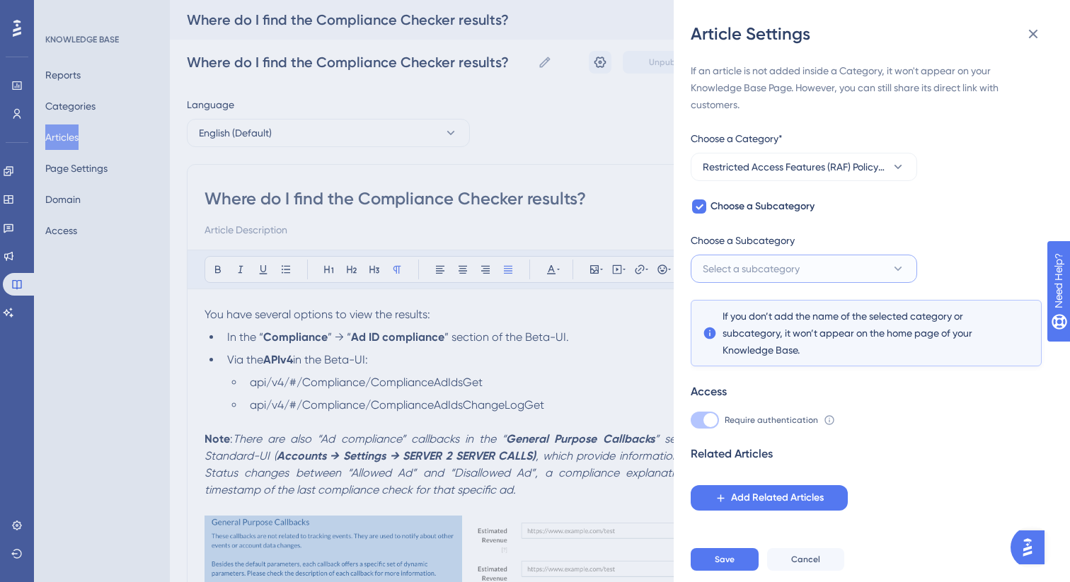
click at [749, 277] on span "Select a subcategory" at bounding box center [751, 268] width 97 height 17
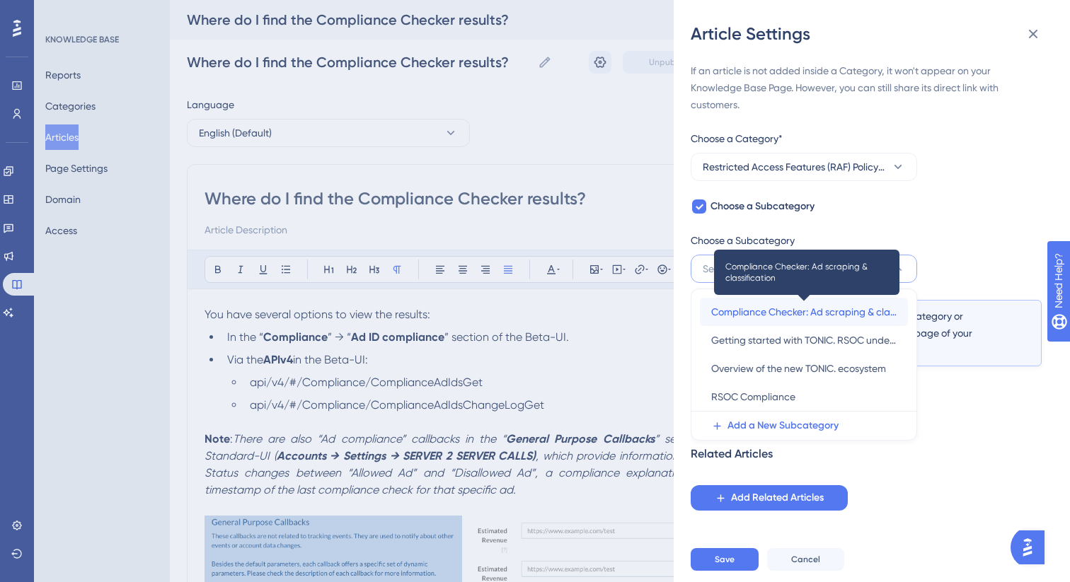
click at [758, 311] on span "Compliance Checker: Ad scraping & classification" at bounding box center [803, 312] width 185 height 17
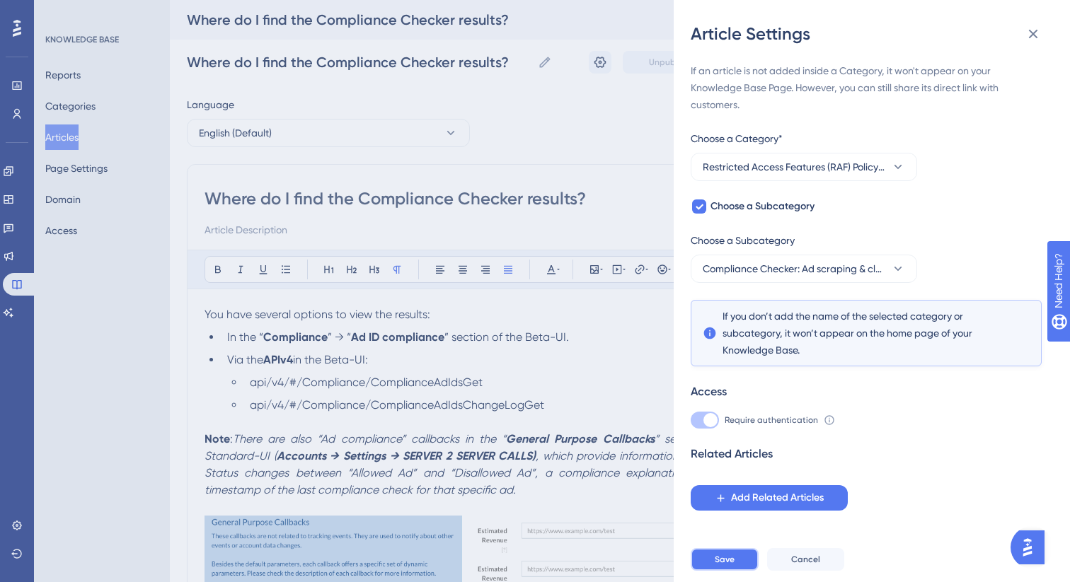
click at [710, 567] on button "Save" at bounding box center [725, 559] width 68 height 23
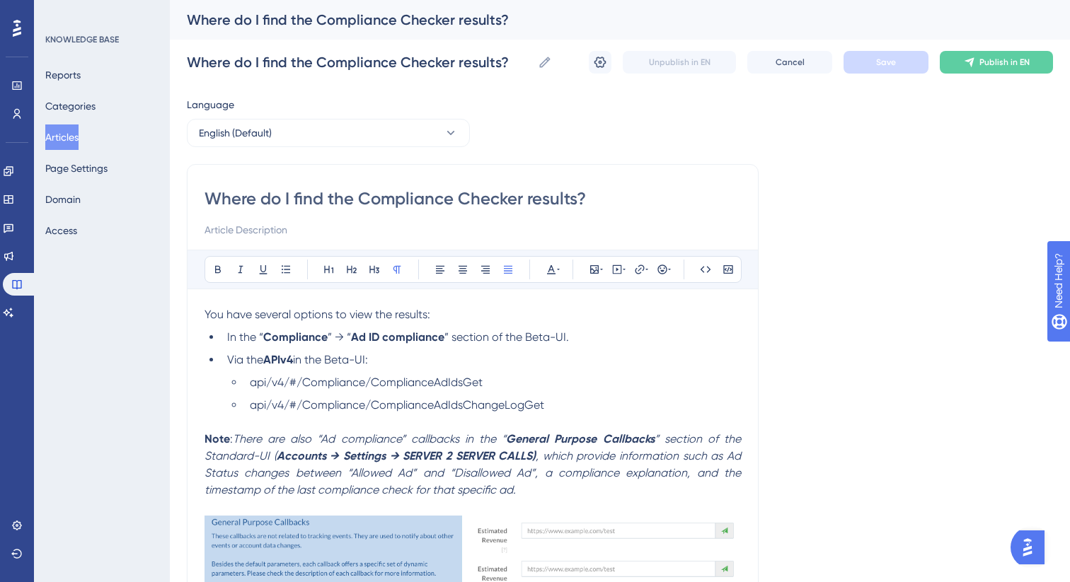
click at [77, 137] on button "Articles" at bounding box center [61, 137] width 33 height 25
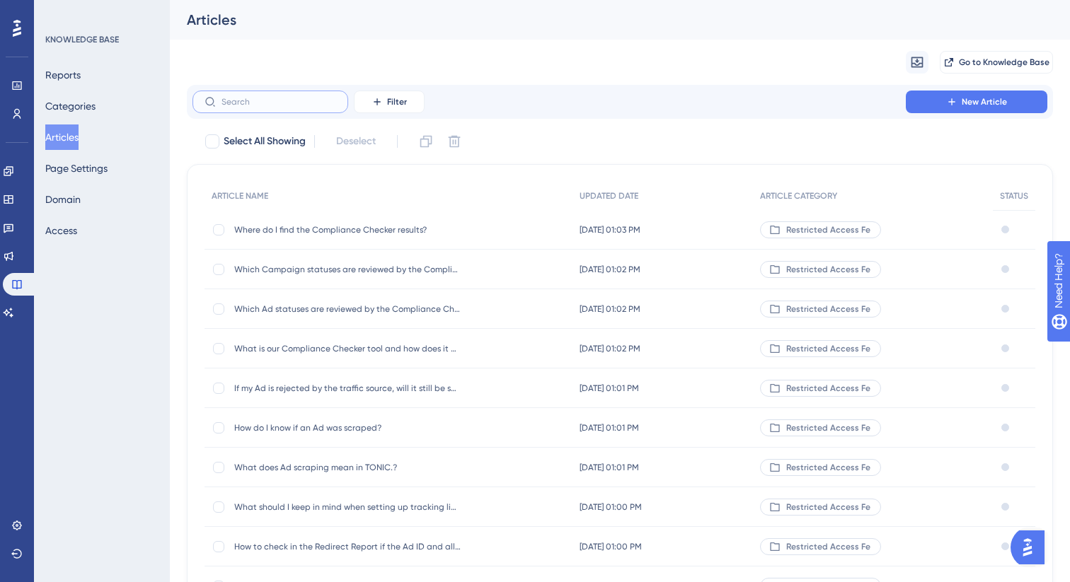
click at [296, 100] on input "text" at bounding box center [278, 102] width 115 height 10
paste input "How long does it take until the Compli"
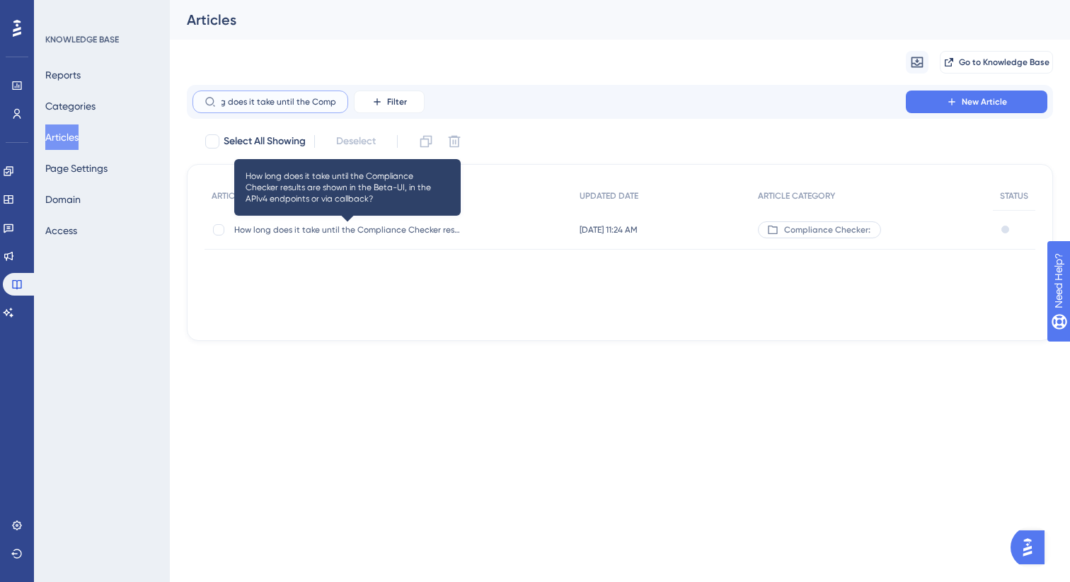
type input "How long does it take until the Compli"
click at [373, 230] on span "How long does it take until the Compliance Checker results are shown in the Bet…" at bounding box center [347, 229] width 226 height 11
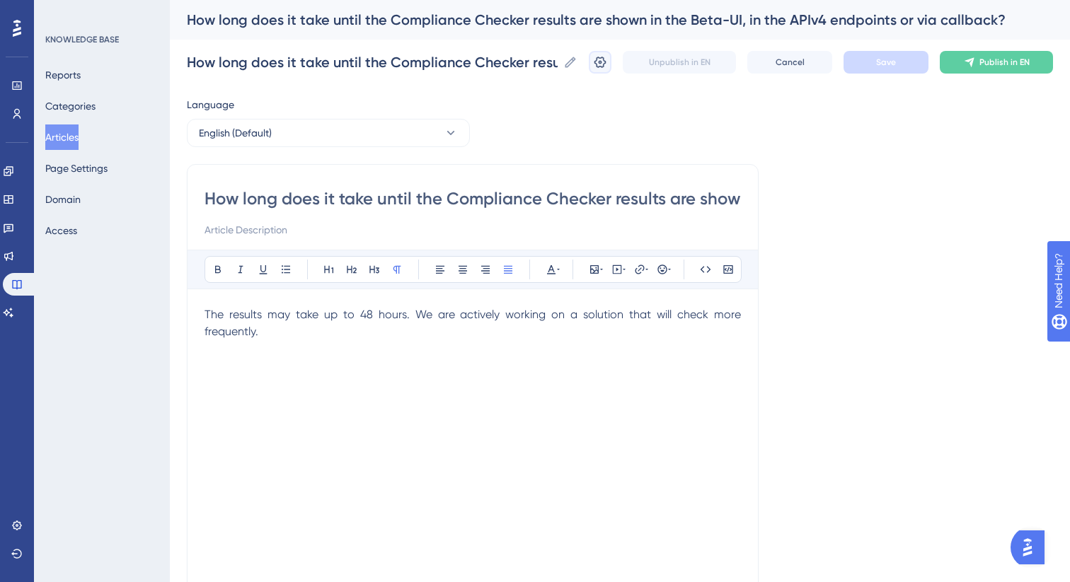
click at [594, 65] on icon at bounding box center [600, 62] width 14 height 14
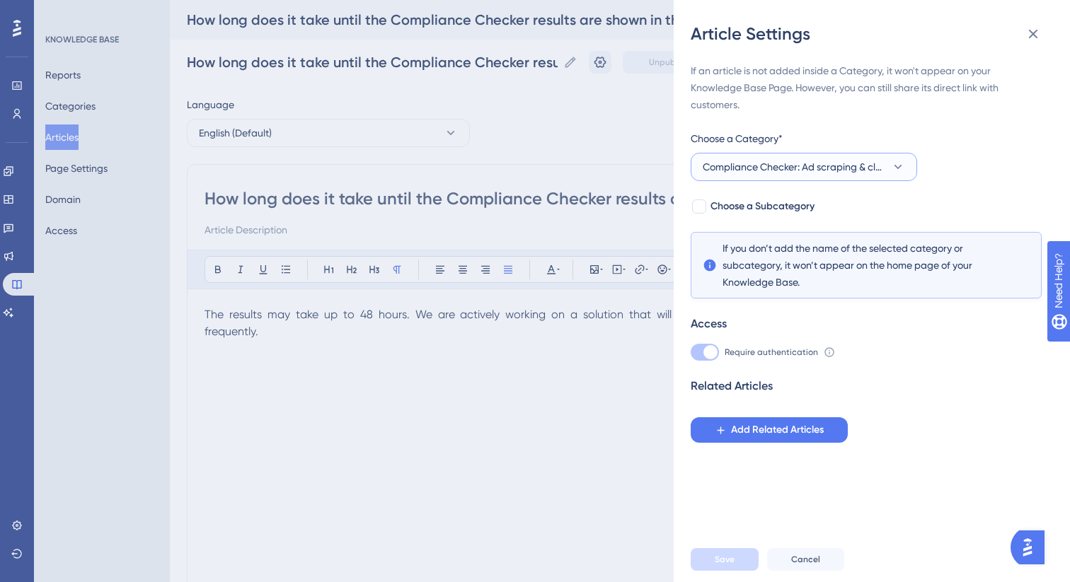
click at [777, 163] on span "Compliance Checker: Ad scraping & classification" at bounding box center [794, 166] width 183 height 17
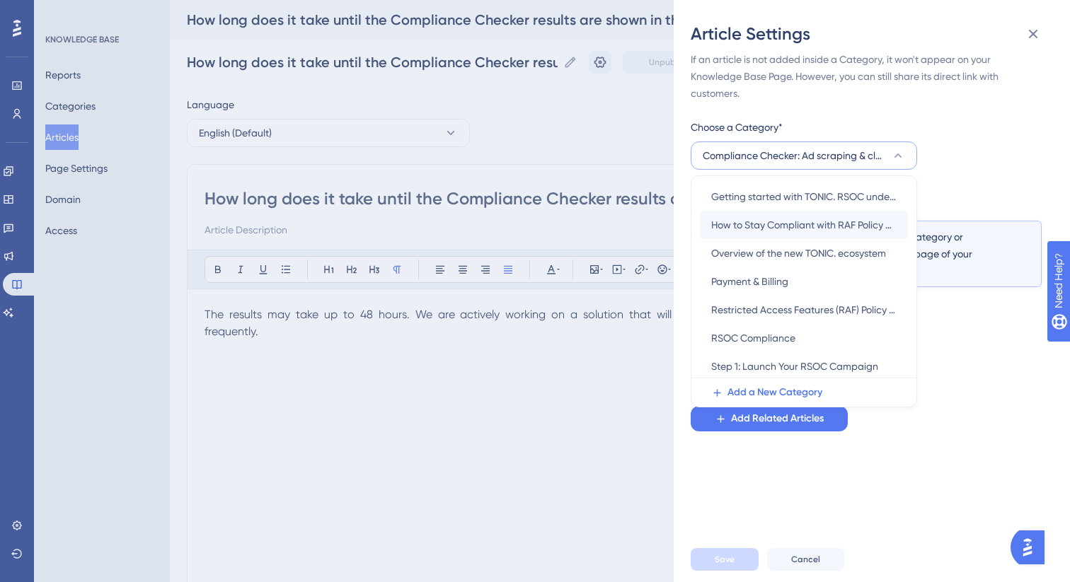
scroll to position [211, 0]
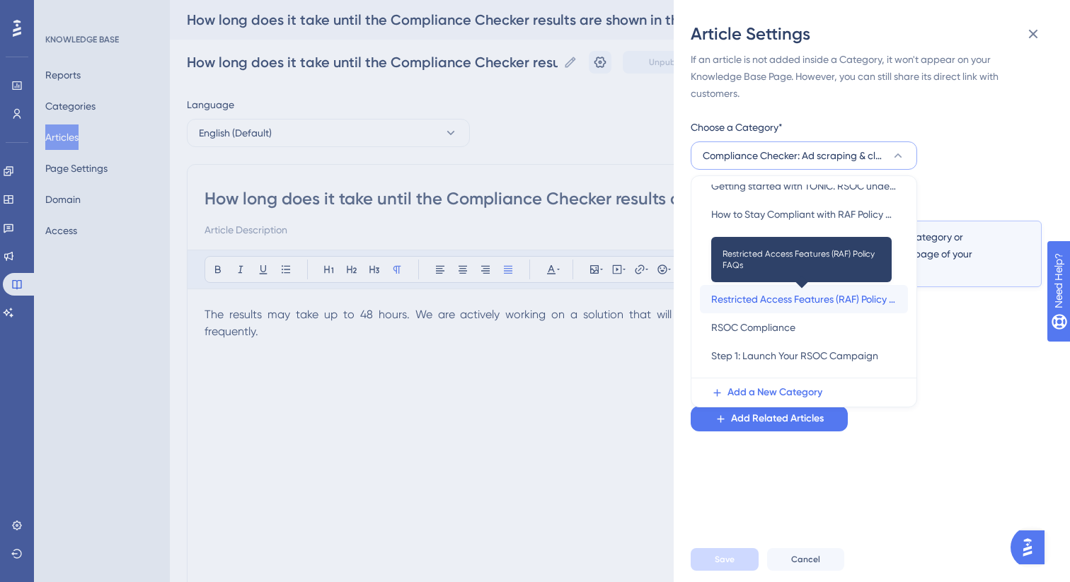
click at [796, 296] on span "Restricted Access Features (RAF) Policy FAQs" at bounding box center [803, 299] width 185 height 17
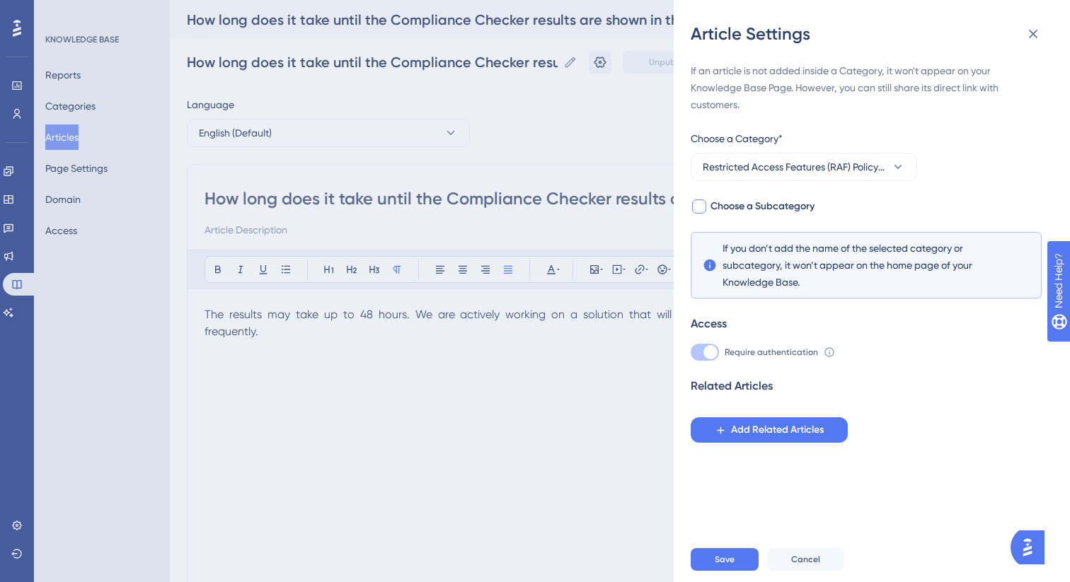
click at [708, 207] on label "Choose a Subcategory" at bounding box center [753, 206] width 124 height 17
checkbox input "true"
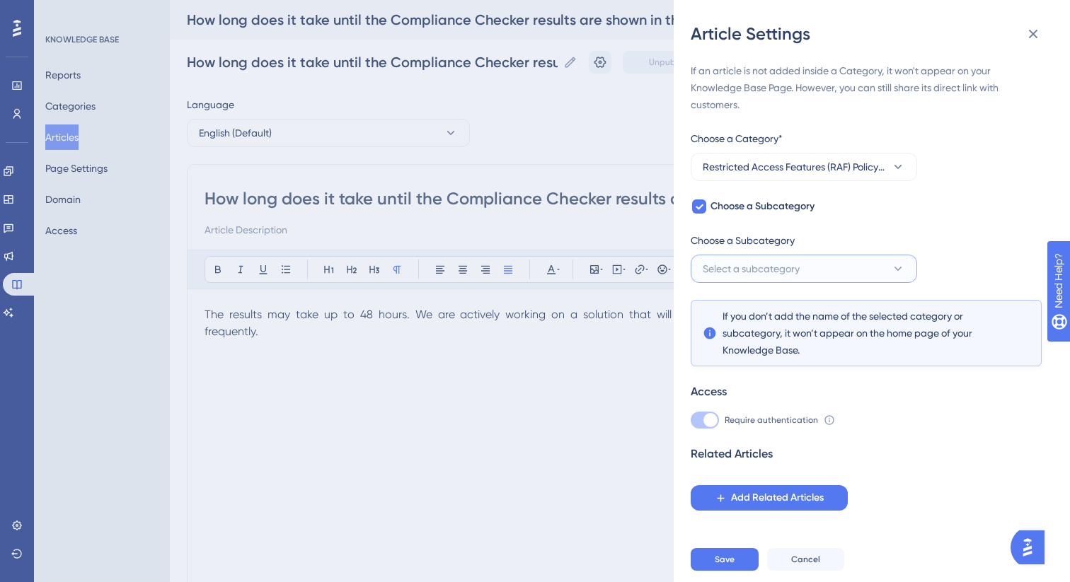
click at [754, 264] on span "Select a subcategory" at bounding box center [751, 268] width 97 height 17
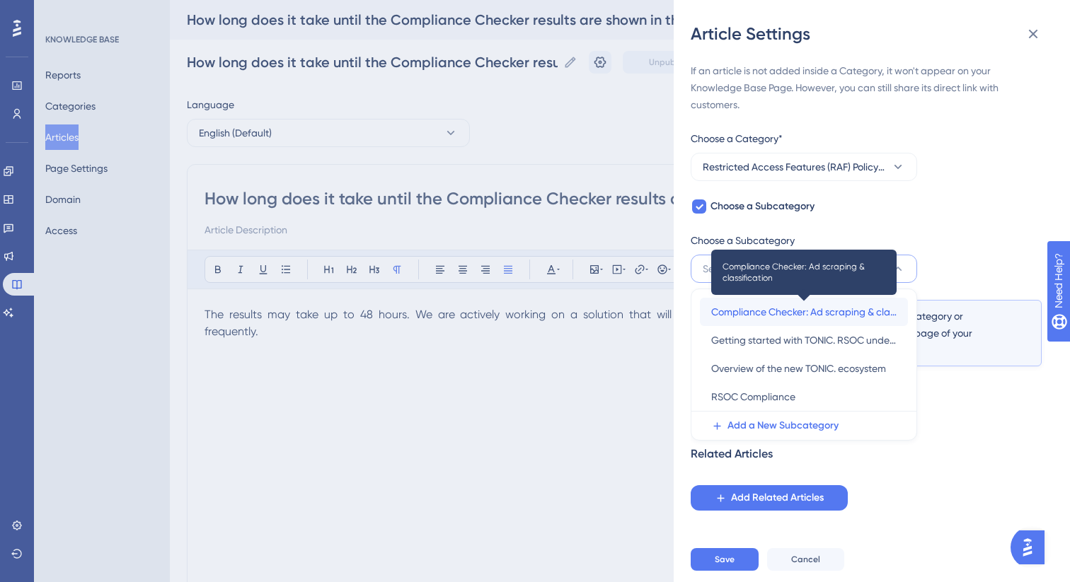
click at [770, 311] on span "Compliance Checker: Ad scraping & classification" at bounding box center [803, 312] width 185 height 17
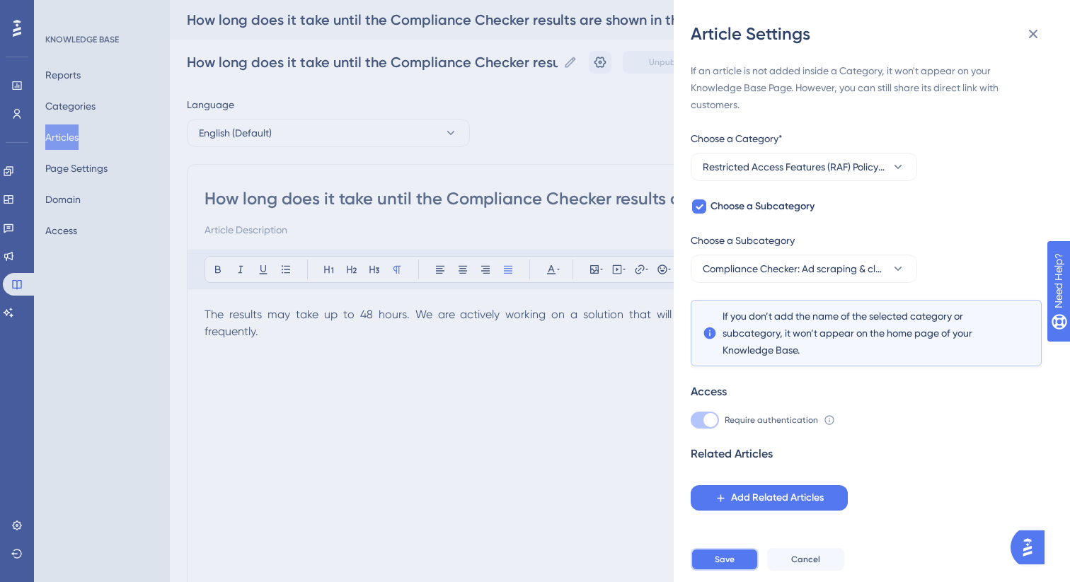
click at [727, 561] on span "Save" at bounding box center [725, 559] width 20 height 11
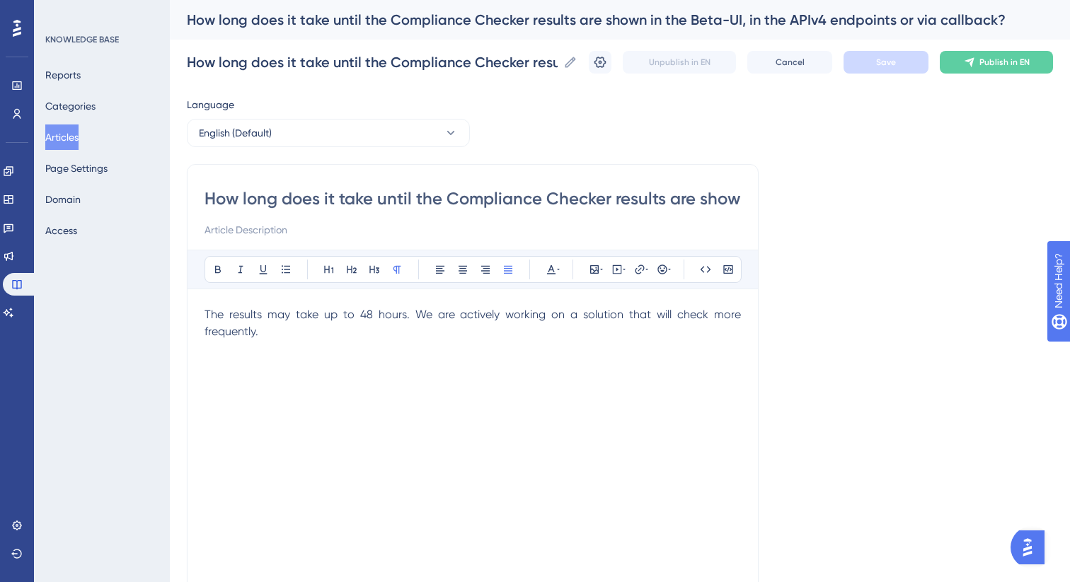
click at [62, 144] on button "Articles" at bounding box center [61, 137] width 33 height 25
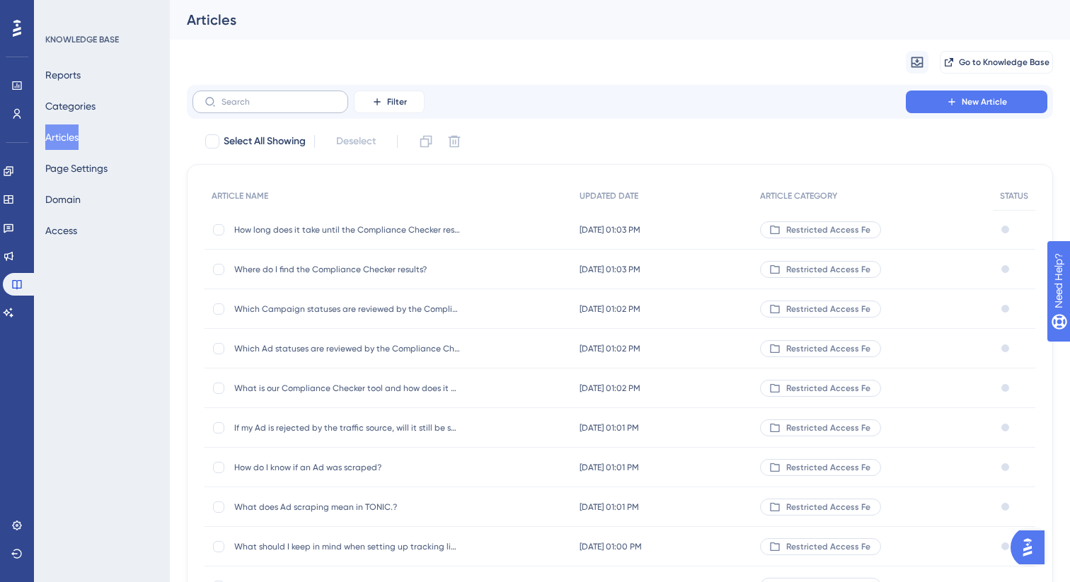
click at [270, 112] on label at bounding box center [270, 102] width 156 height 23
click at [270, 107] on input "text" at bounding box center [278, 102] width 115 height 10
paste input "What can I do if my Ad ID has be"
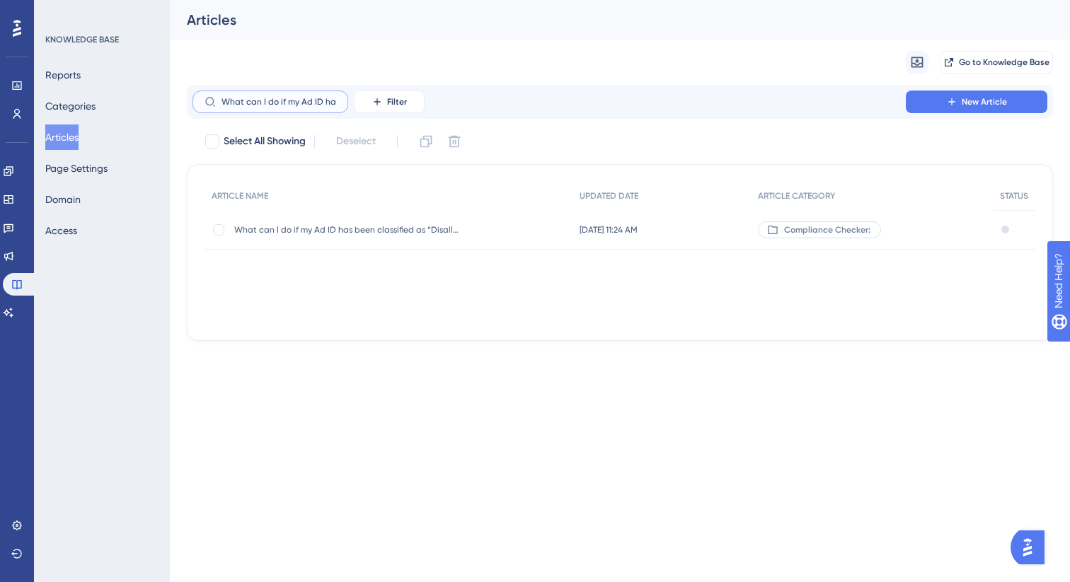
scroll to position [0, 13]
type input "What can I do if my Ad ID has be"
click at [354, 237] on div "What can I do if my Ad ID has been classified as “Disallowed”? What can I do if…" at bounding box center [347, 230] width 226 height 40
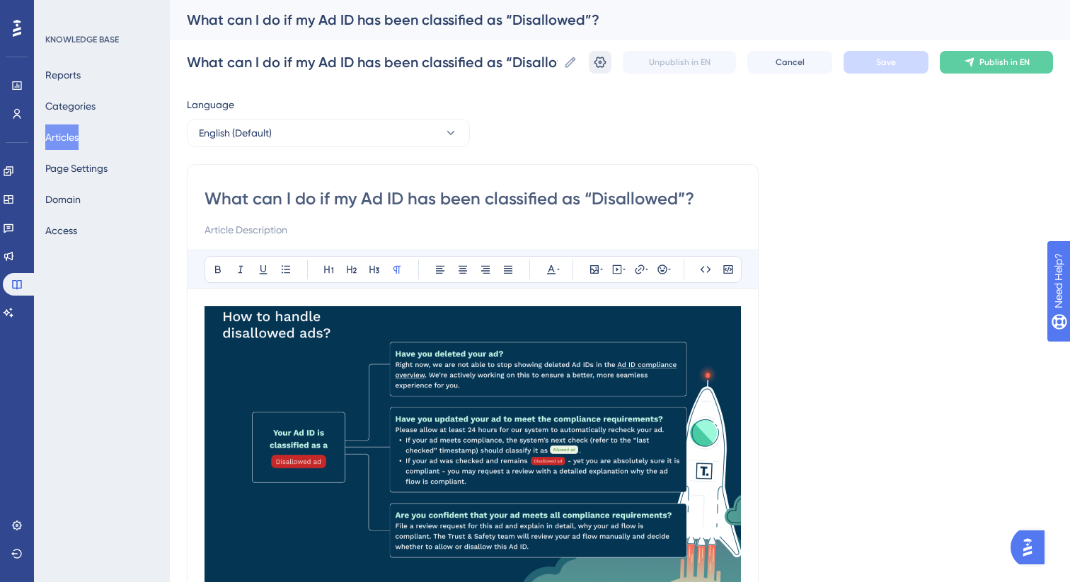
click at [589, 68] on button at bounding box center [600, 62] width 23 height 23
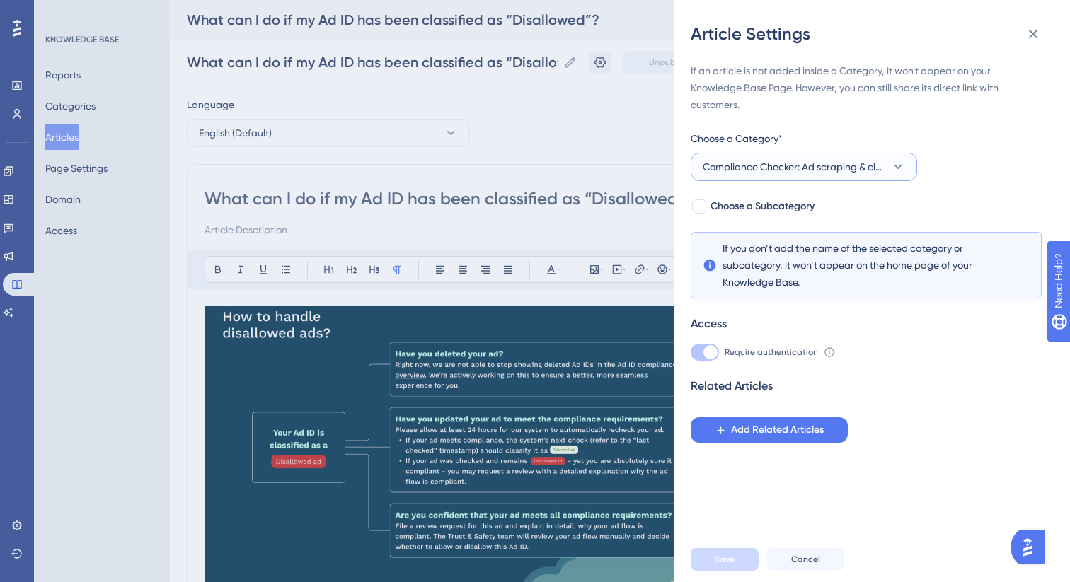
click at [761, 171] on span "Compliance Checker: Ad scraping & classification" at bounding box center [794, 166] width 183 height 17
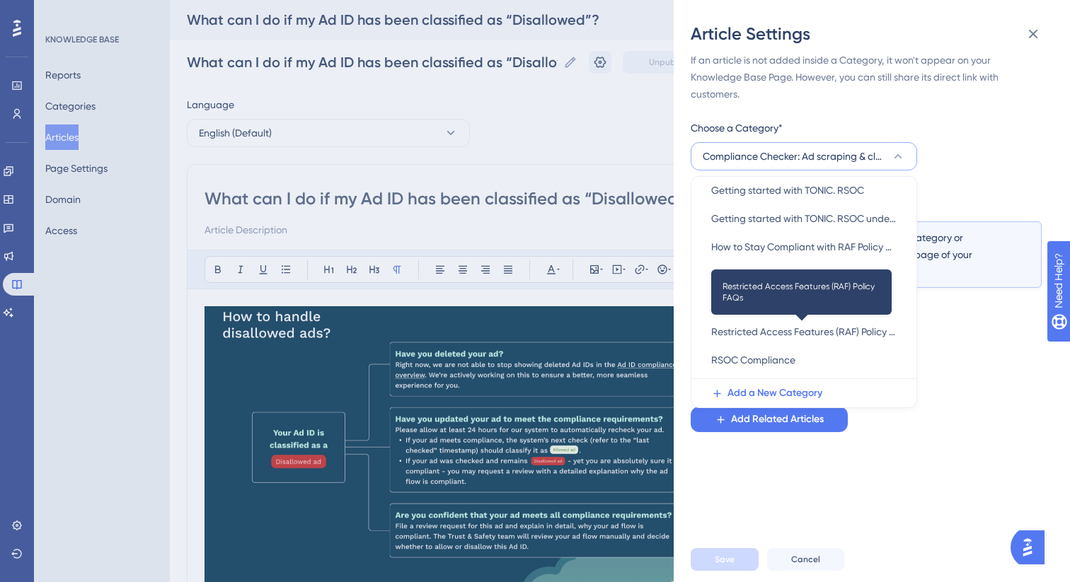
scroll to position [231, 0]
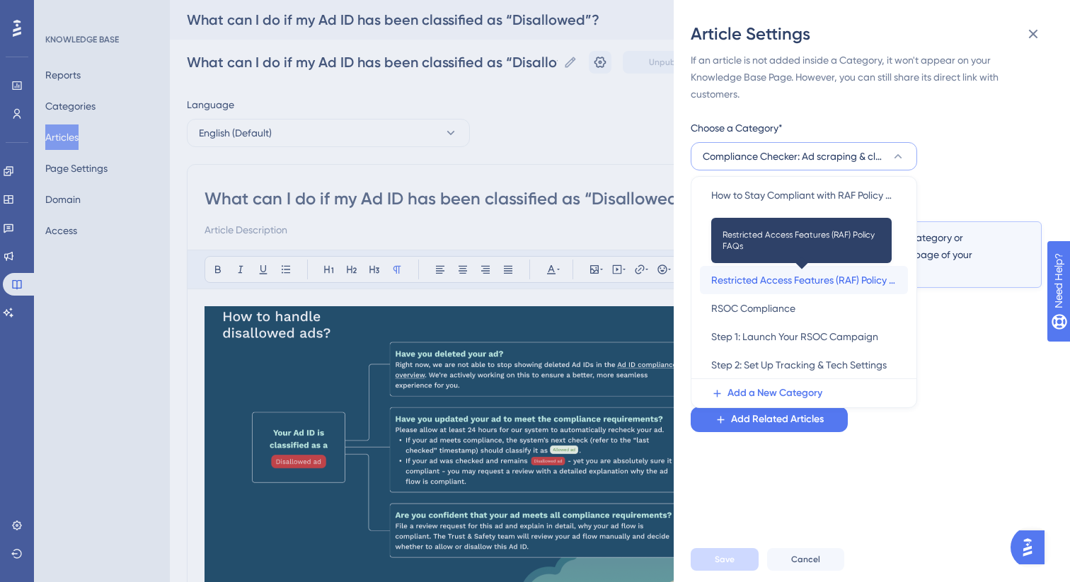
click at [777, 278] on span "Restricted Access Features (RAF) Policy FAQs" at bounding box center [803, 280] width 185 height 17
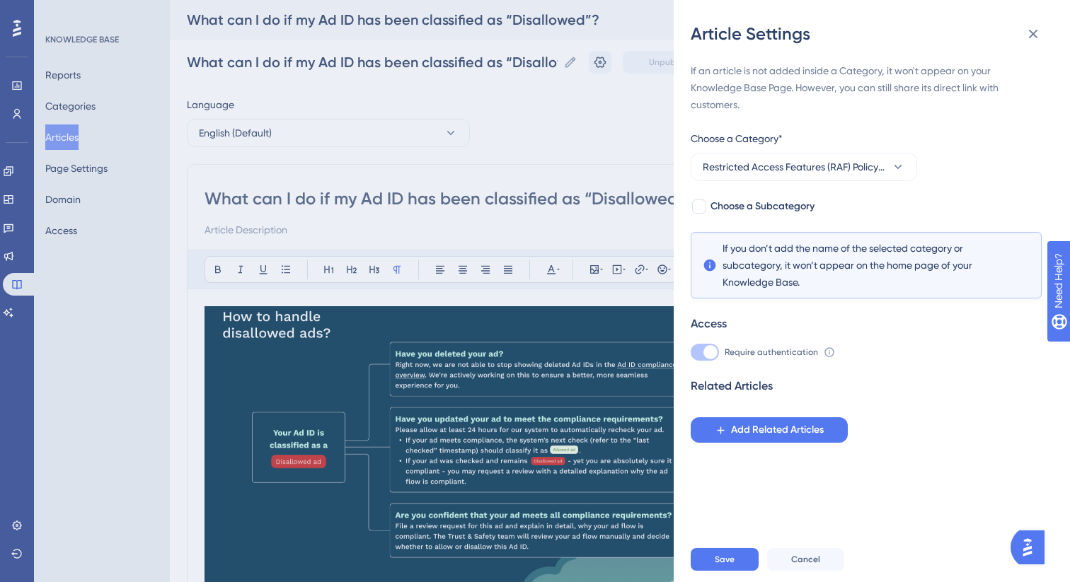
scroll to position [0, 0]
click at [703, 207] on div at bounding box center [699, 207] width 14 height 14
checkbox input "true"
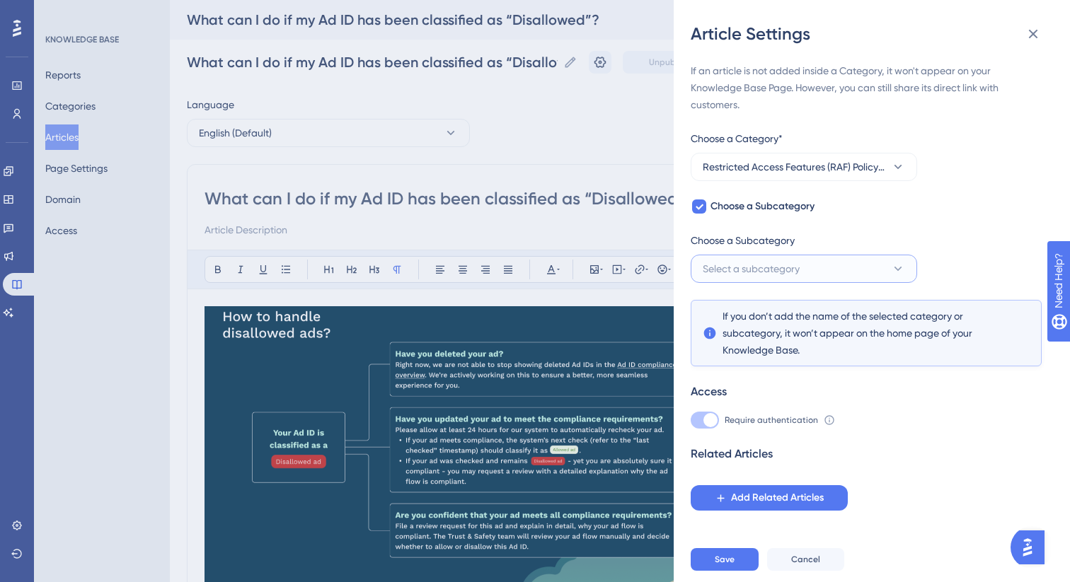
click at [753, 262] on span "Select a subcategory" at bounding box center [751, 268] width 97 height 17
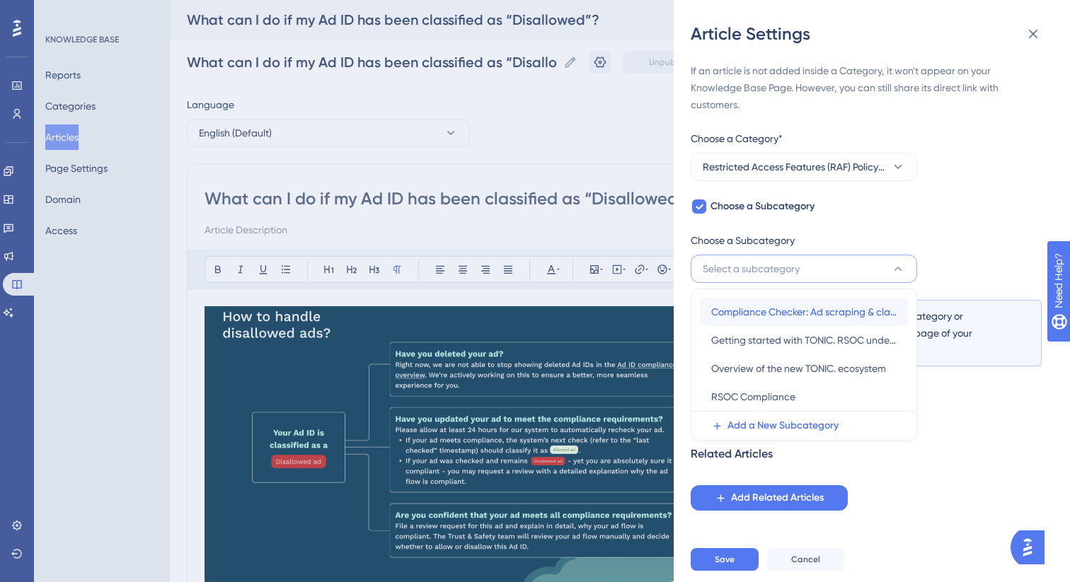
click at [758, 301] on div "Compliance Checker: Ad scraping & classification Compliance Checker: Ad scrapin…" at bounding box center [803, 312] width 185 height 28
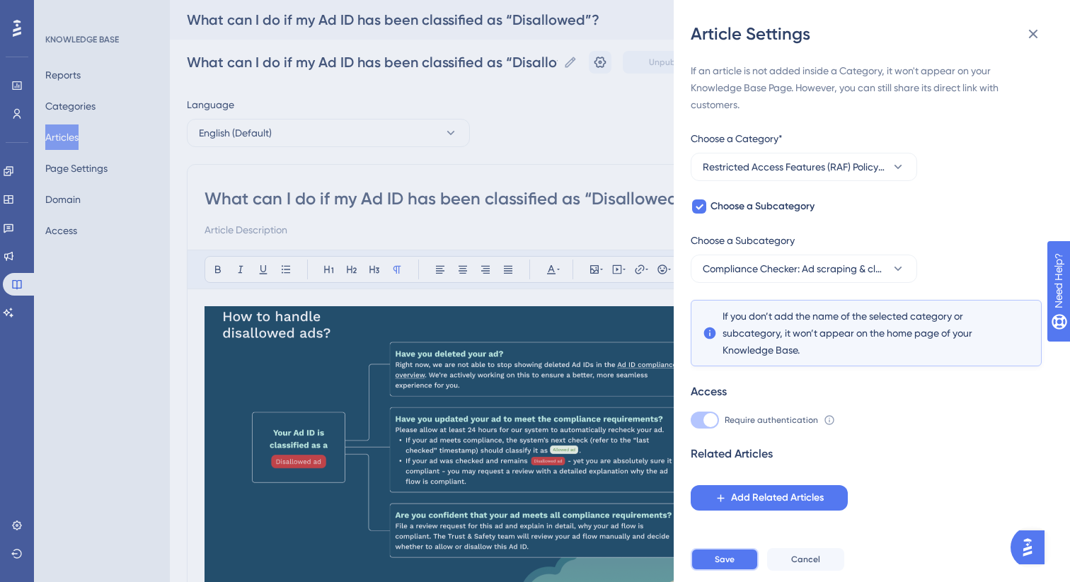
click at [723, 561] on span "Save" at bounding box center [725, 559] width 20 height 11
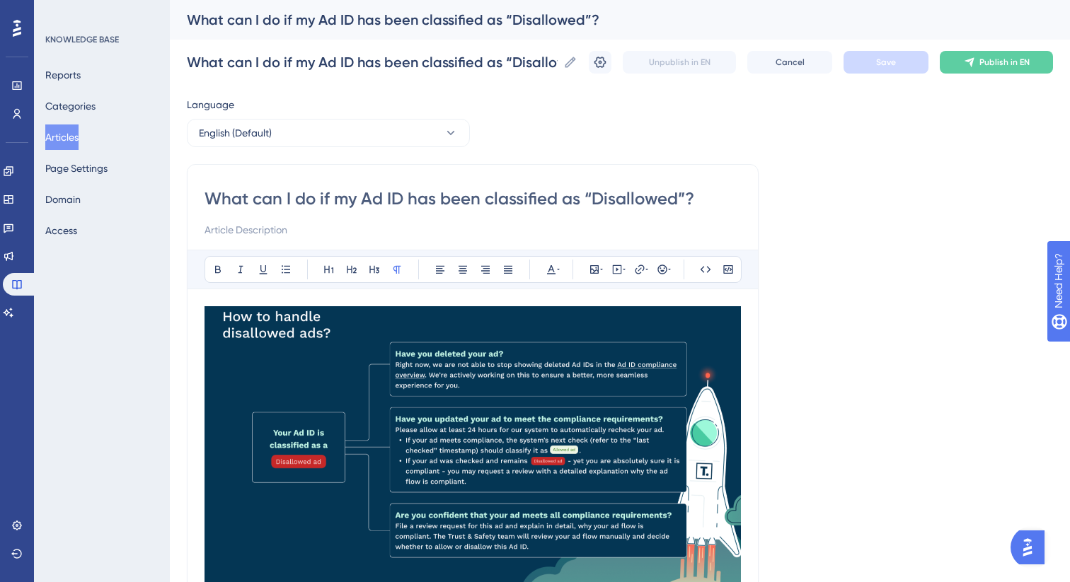
click at [67, 143] on button "Articles" at bounding box center [61, 137] width 33 height 25
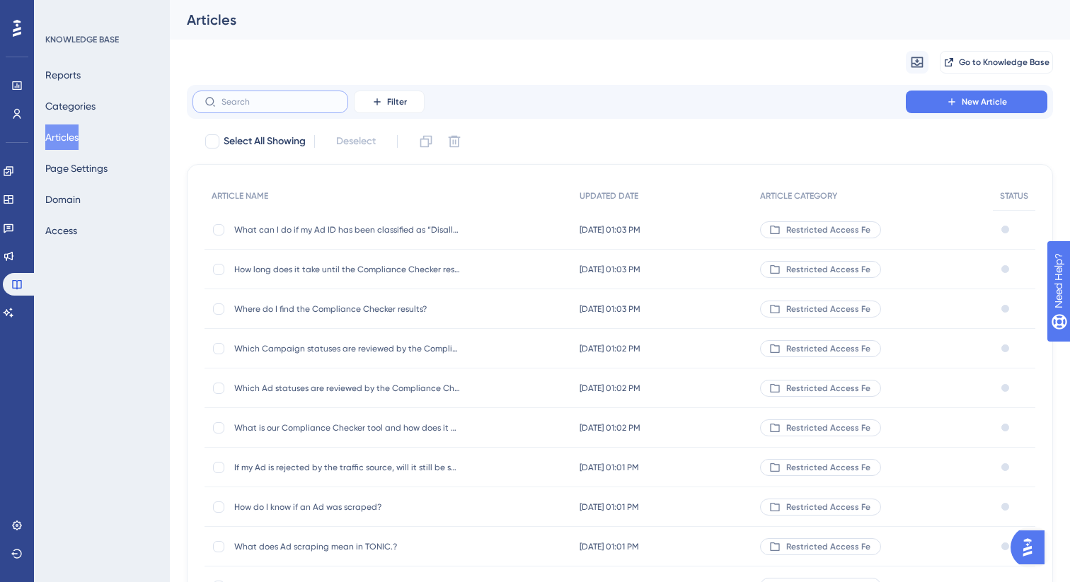
click at [291, 103] on input "text" at bounding box center [278, 102] width 115 height 10
paste input "If an Ad is disallowed and I don’t resubmit"
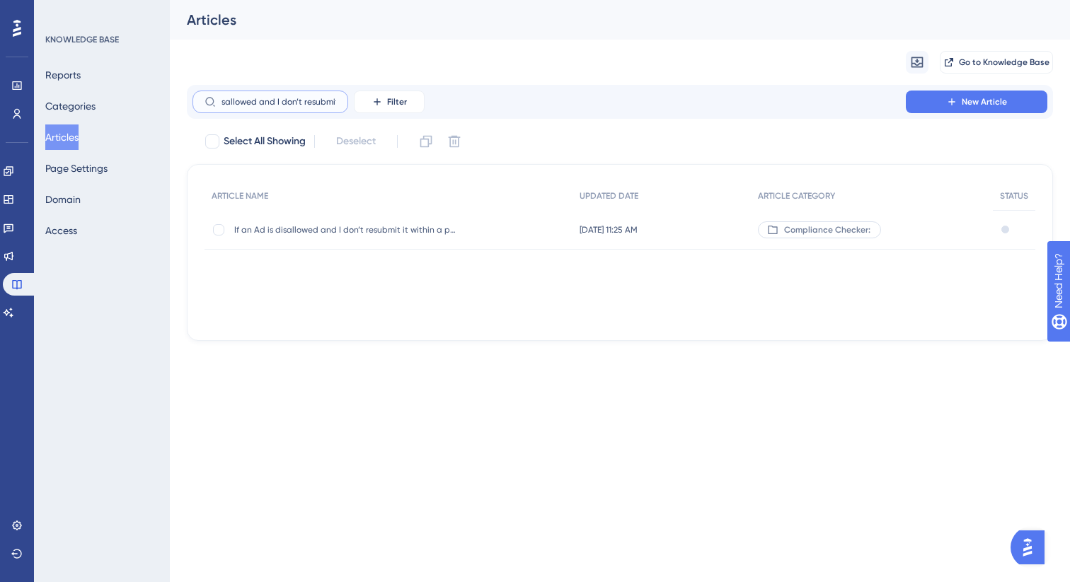
type input "If an Ad is disallowed and I don’t resubmit"
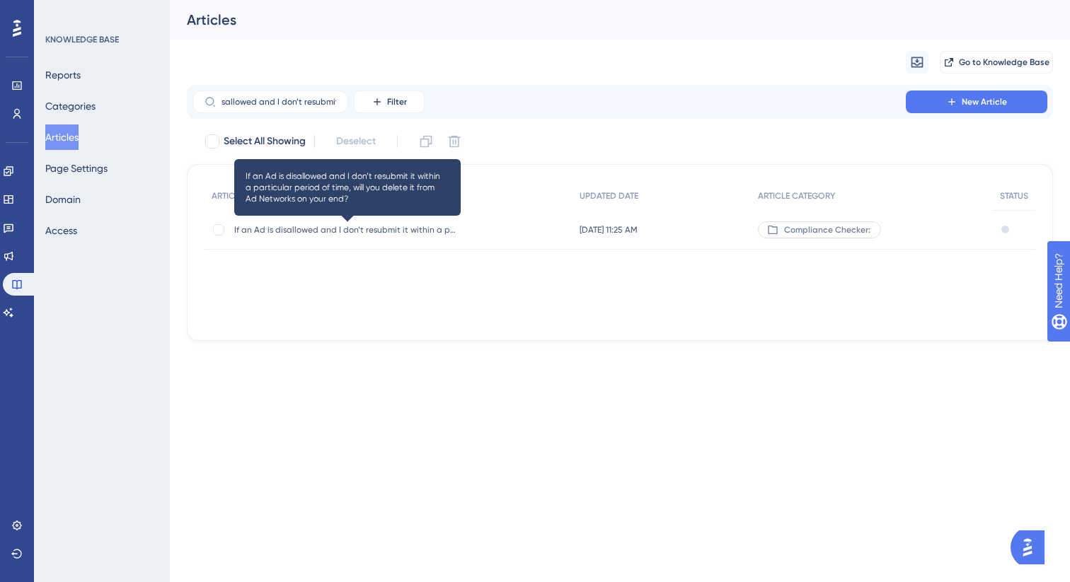
click at [434, 231] on span "If an Ad is disallowed and I don’t resubmit it within a particular period of ti…" at bounding box center [347, 229] width 226 height 11
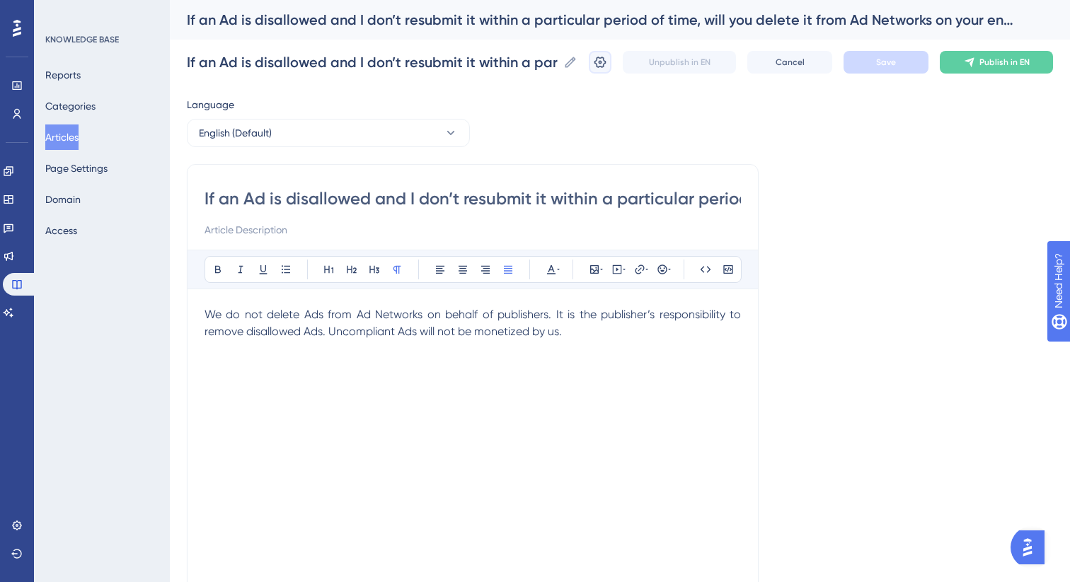
click at [598, 69] on icon at bounding box center [600, 62] width 14 height 14
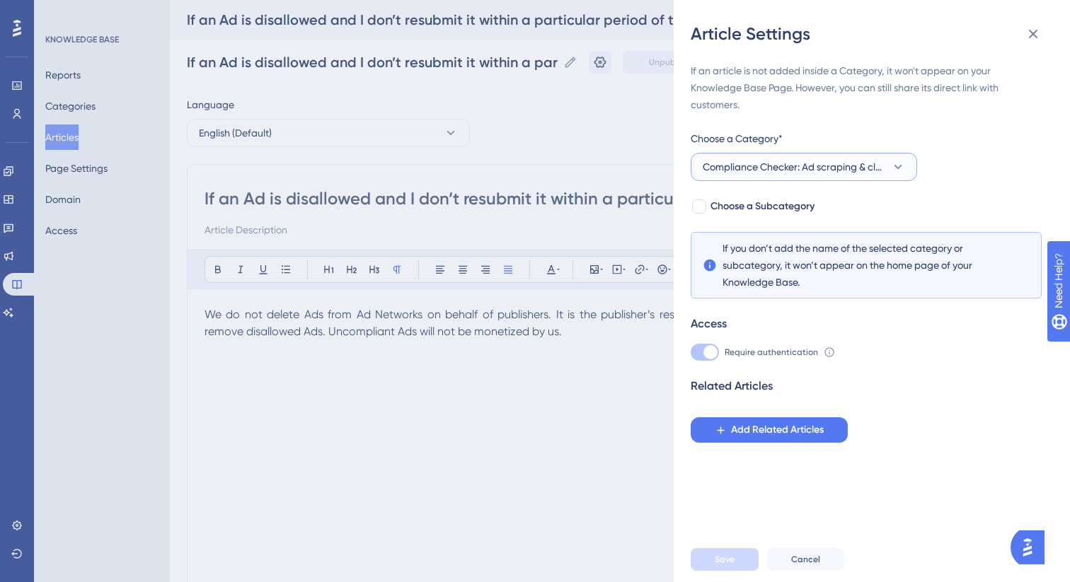
click at [792, 171] on span "Compliance Checker: Ad scraping & classification" at bounding box center [794, 166] width 183 height 17
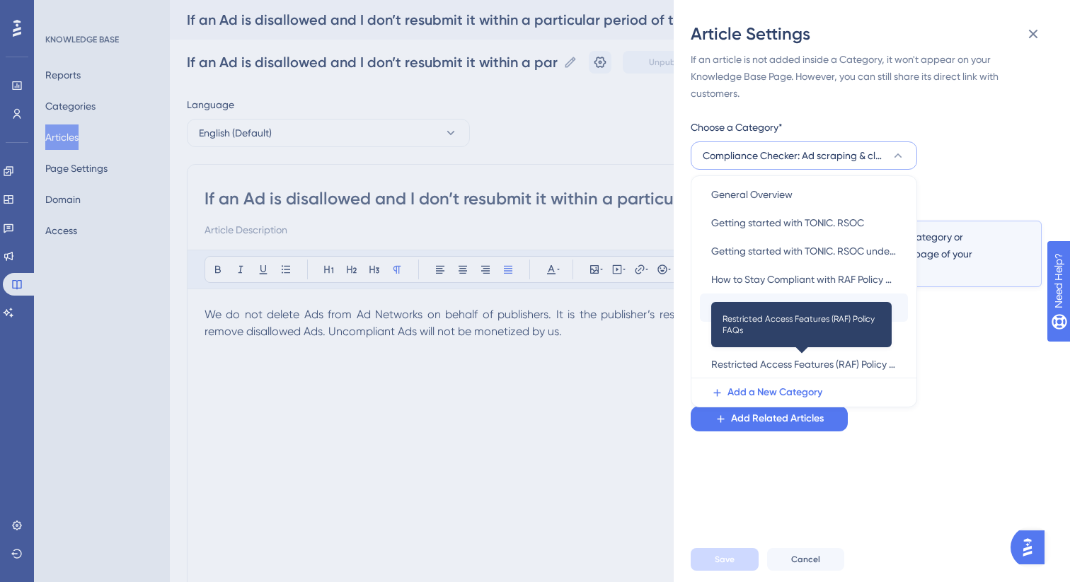
scroll to position [177, 0]
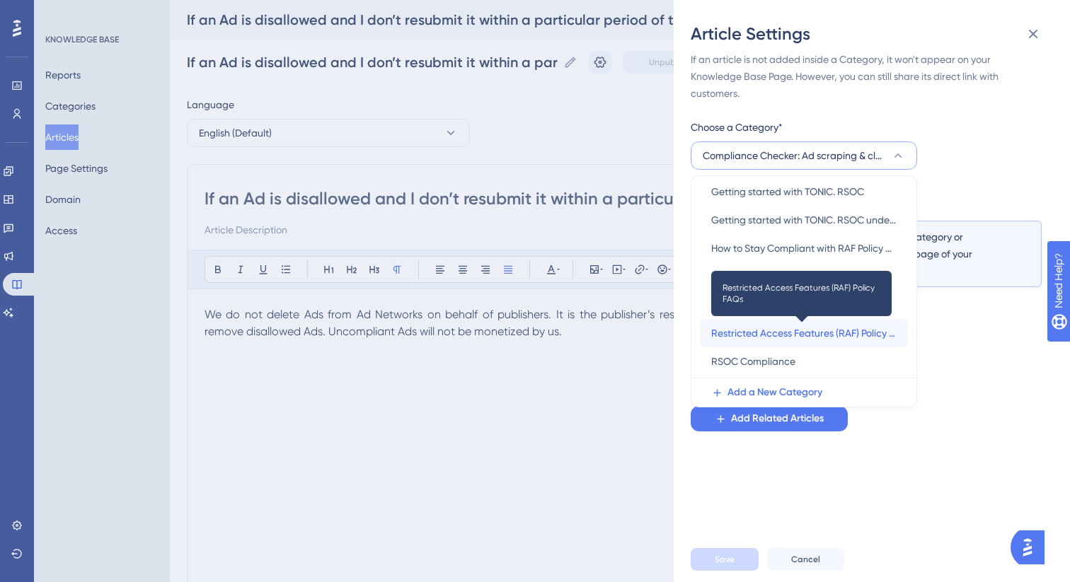
click at [797, 336] on span "Restricted Access Features (RAF) Policy FAQs" at bounding box center [803, 333] width 185 height 17
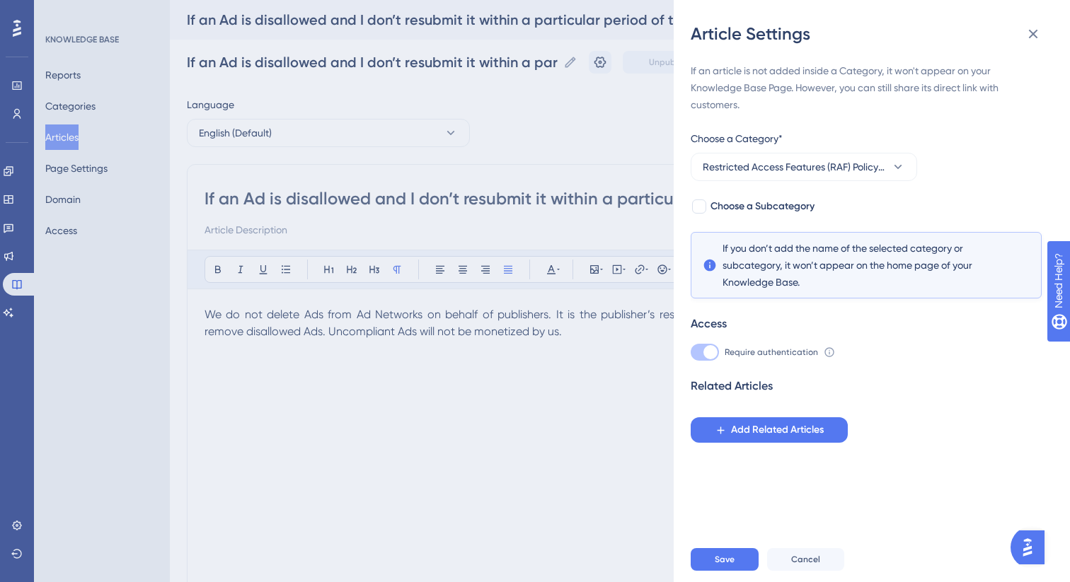
scroll to position [0, 0]
click at [700, 209] on div at bounding box center [699, 207] width 14 height 14
checkbox input "true"
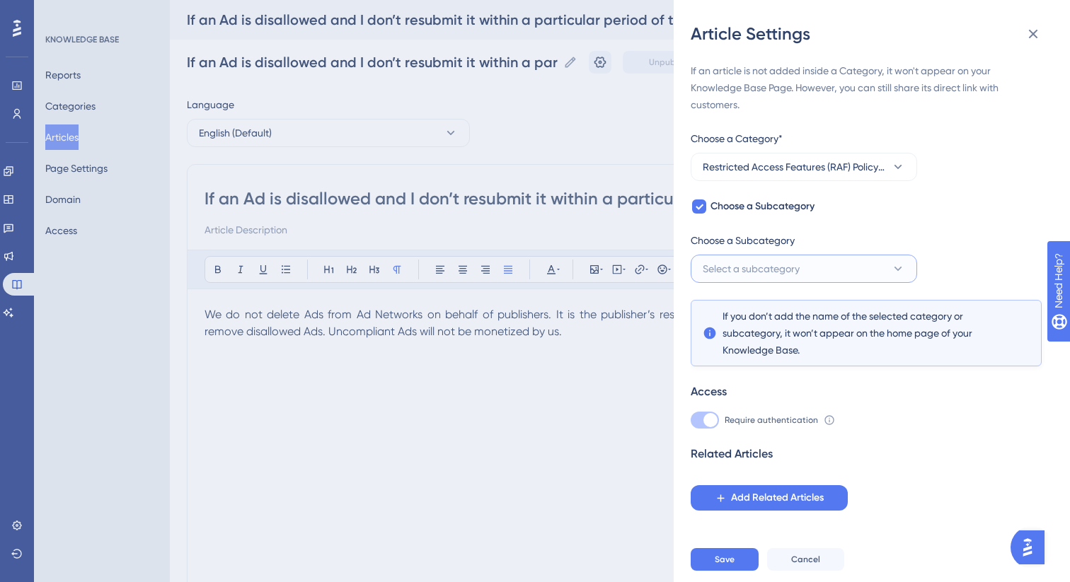
click at [763, 273] on span "Select a subcategory" at bounding box center [751, 268] width 97 height 17
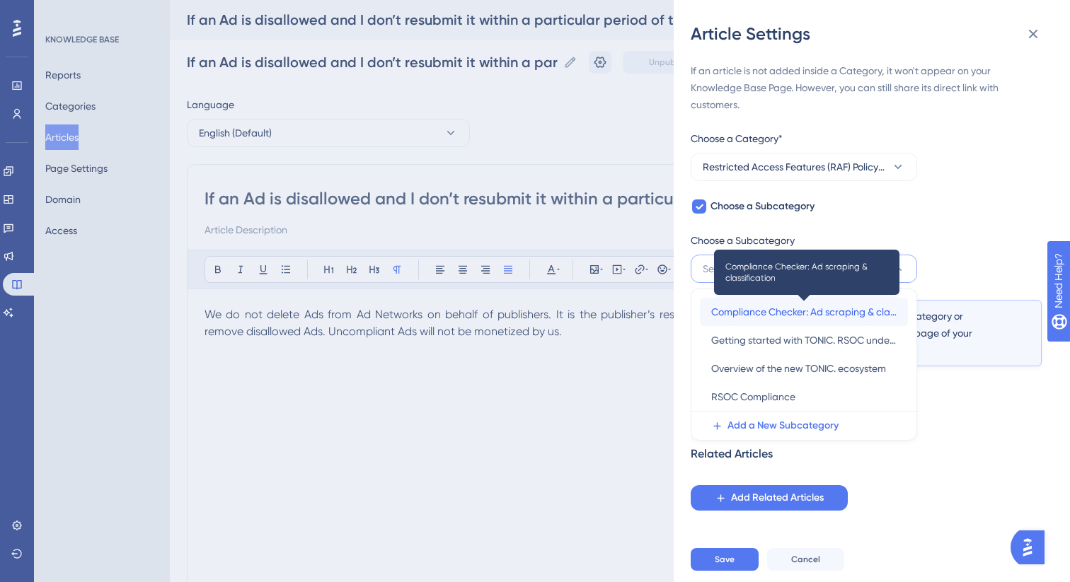
click at [779, 306] on span "Compliance Checker: Ad scraping & classification" at bounding box center [803, 312] width 185 height 17
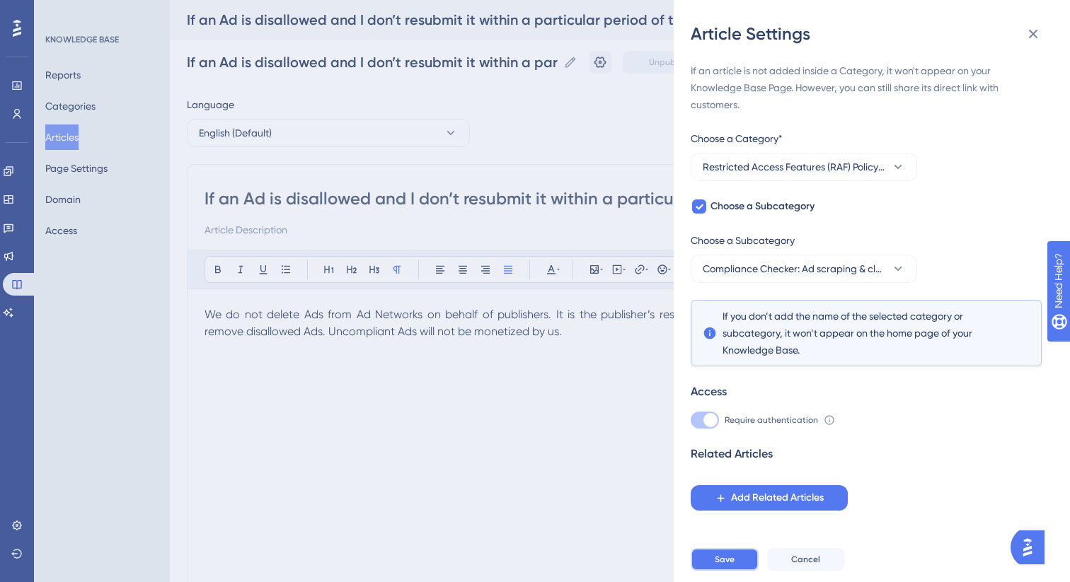
click at [738, 560] on button "Save" at bounding box center [725, 559] width 68 height 23
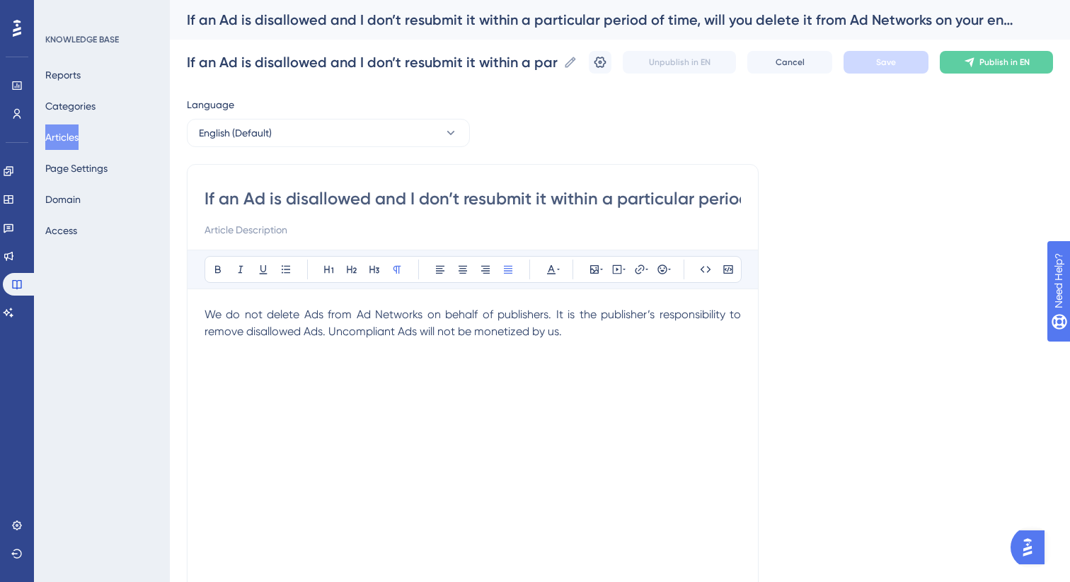
click at [65, 140] on button "Articles" at bounding box center [61, 137] width 33 height 25
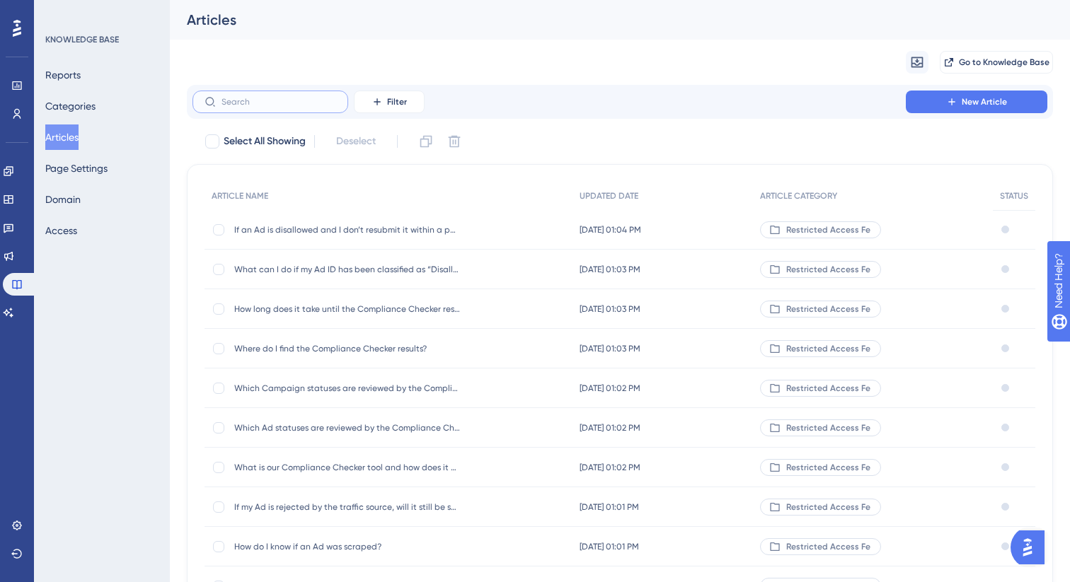
click at [276, 102] on input "text" at bounding box center [278, 102] width 115 height 10
paste input "If an Ad is disallowed, can I update and resubmit it under the sa"
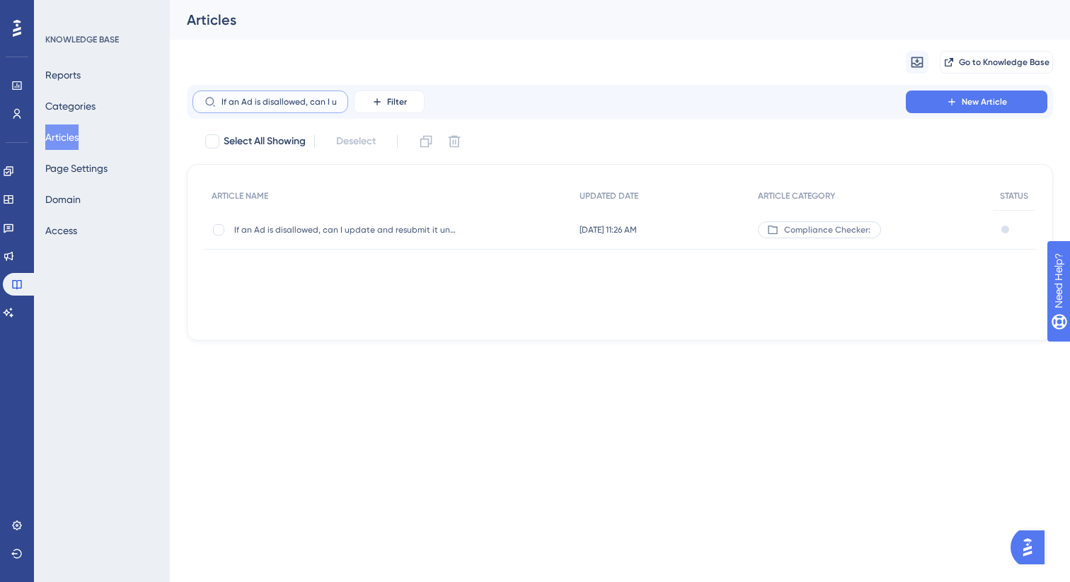
scroll to position [0, 132]
type input "If an Ad is disallowed, can I update and resubmit it under the sa"
click at [353, 225] on span "If an Ad is disallowed, can I update and resubmit it under the same Ad ID for r…" at bounding box center [347, 229] width 226 height 11
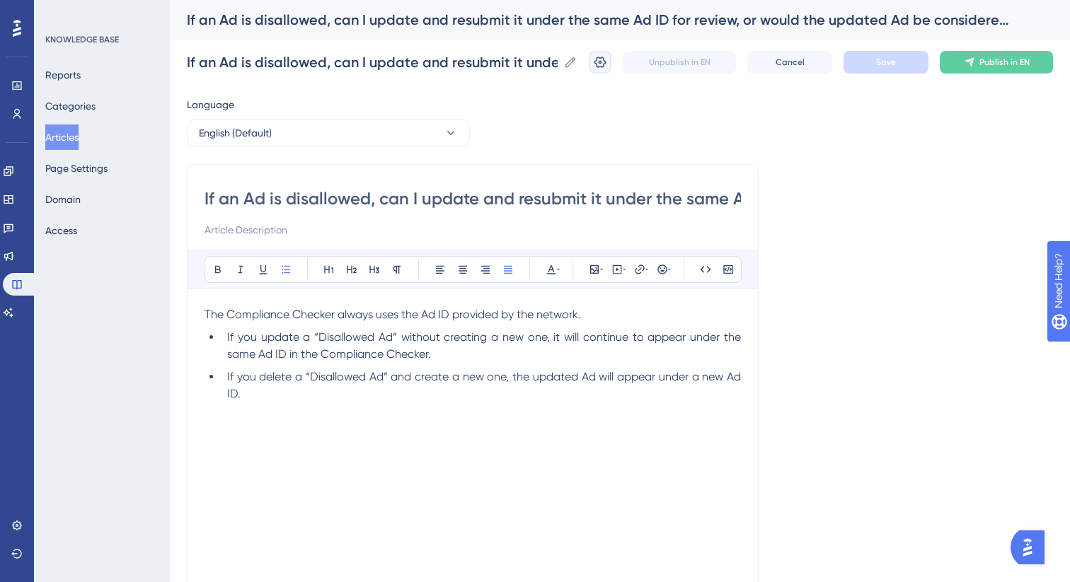
click at [608, 63] on button at bounding box center [600, 62] width 23 height 23
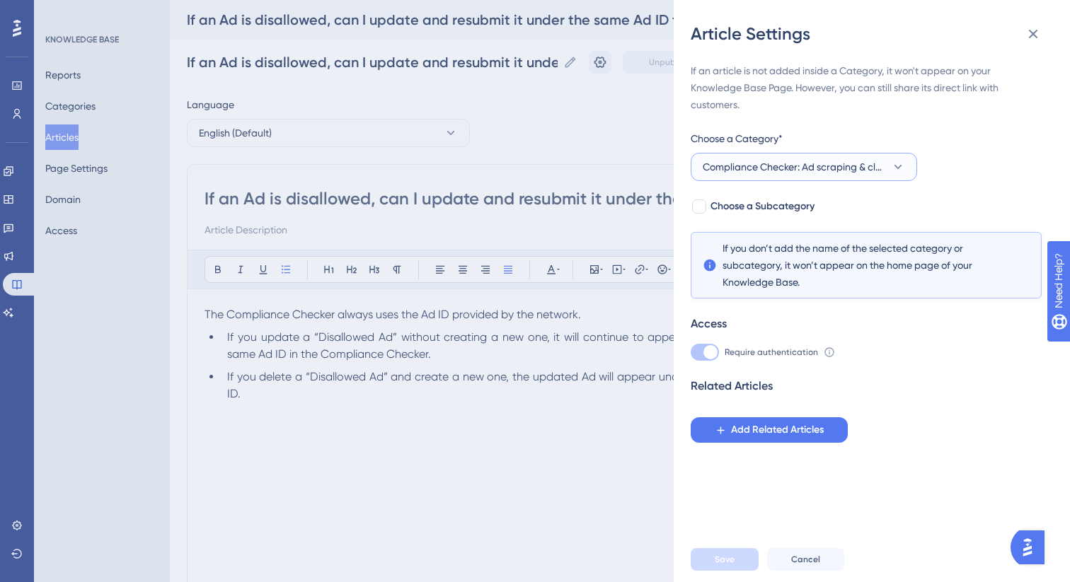
click at [766, 166] on span "Compliance Checker: Ad scraping & classification" at bounding box center [794, 166] width 183 height 17
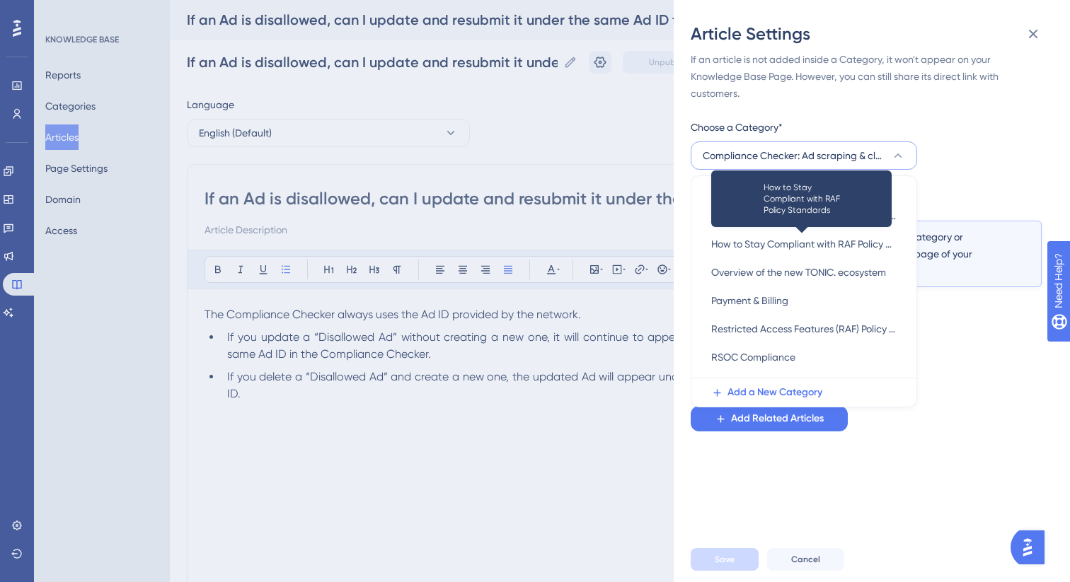
scroll to position [194, 0]
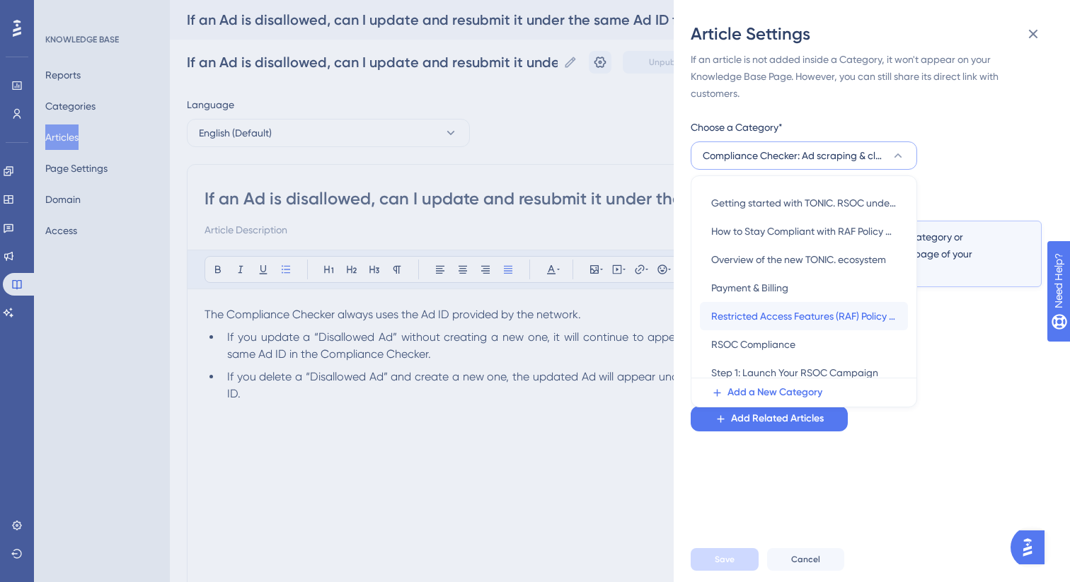
click at [783, 325] on div "Restricted Access Features (RAF) Policy FAQs Restricted Access Features (RAF) P…" at bounding box center [803, 316] width 185 height 28
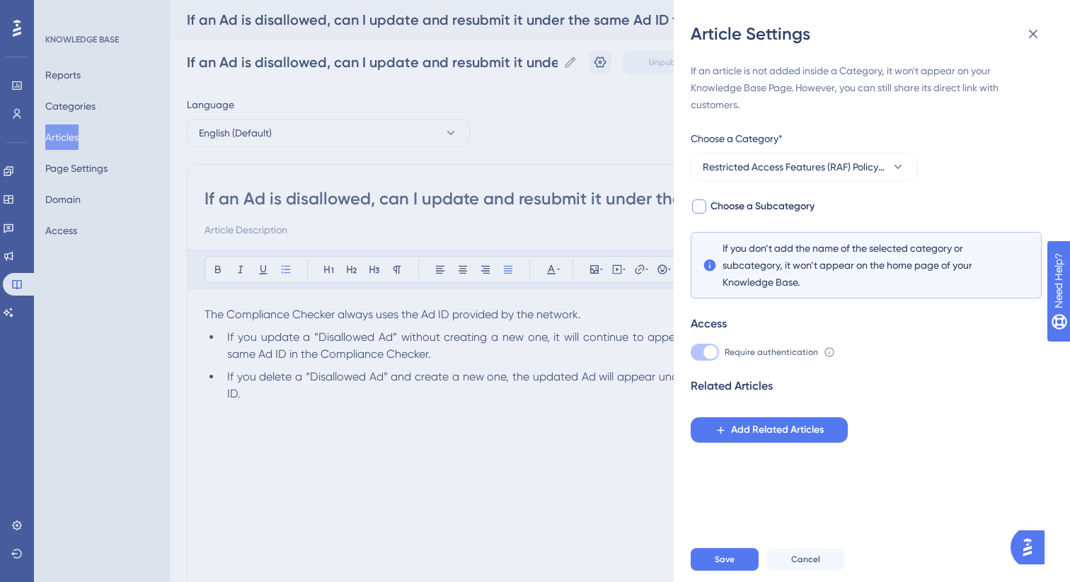
click at [701, 207] on div at bounding box center [699, 207] width 14 height 14
checkbox input "true"
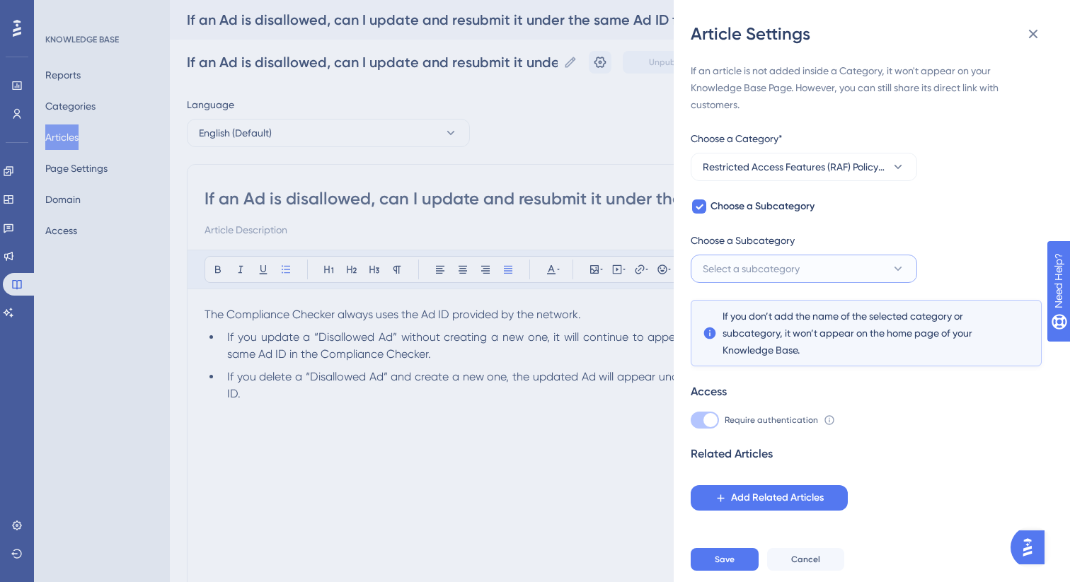
click at [754, 267] on span "Select a subcategory" at bounding box center [751, 268] width 97 height 17
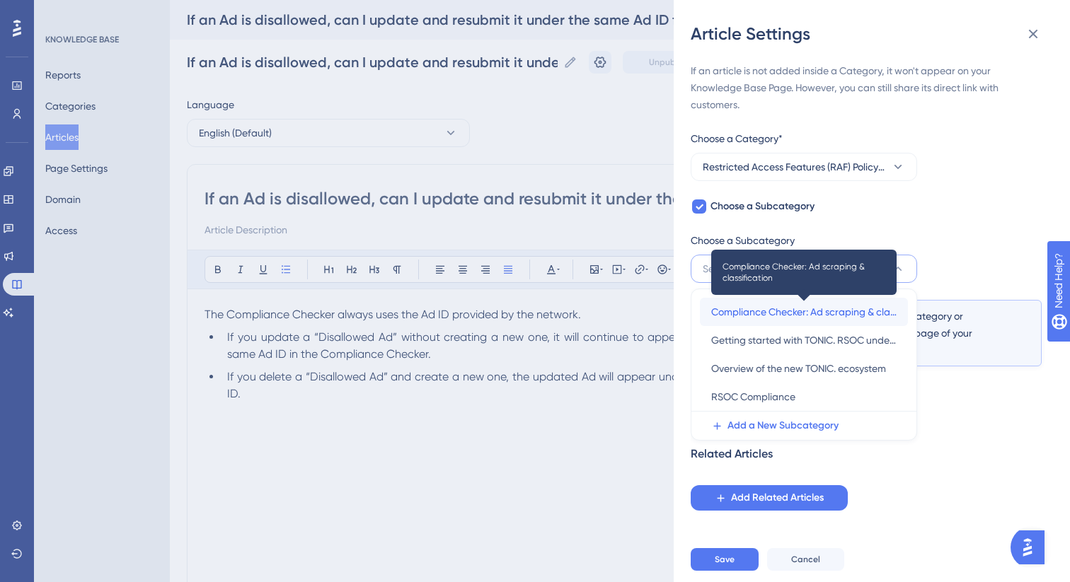
click at [757, 311] on span "Compliance Checker: Ad scraping & classification" at bounding box center [803, 312] width 185 height 17
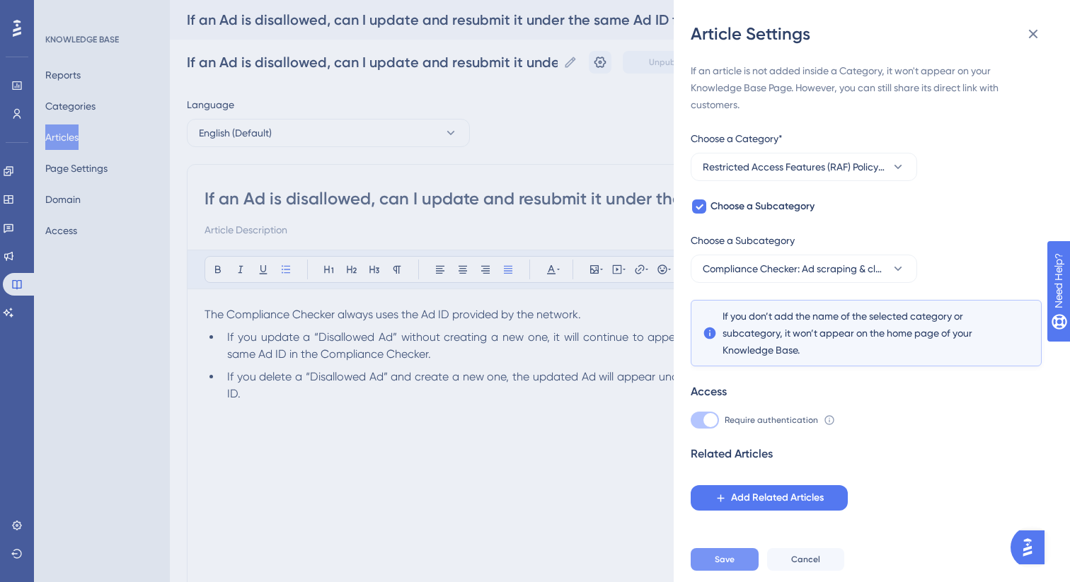
click at [734, 560] on button "Save" at bounding box center [725, 559] width 68 height 23
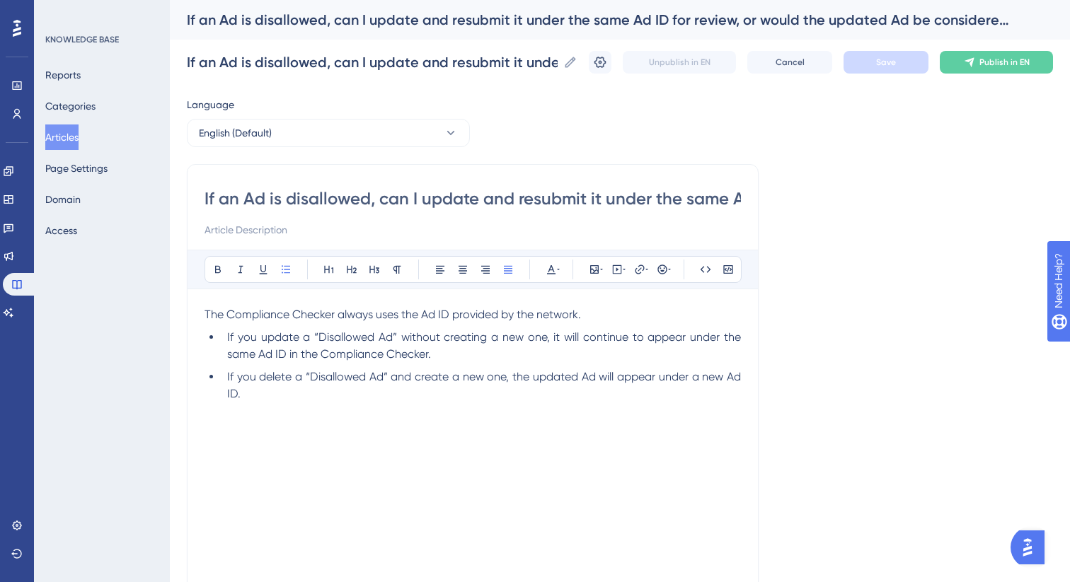
click at [62, 141] on button "Articles" at bounding box center [61, 137] width 33 height 25
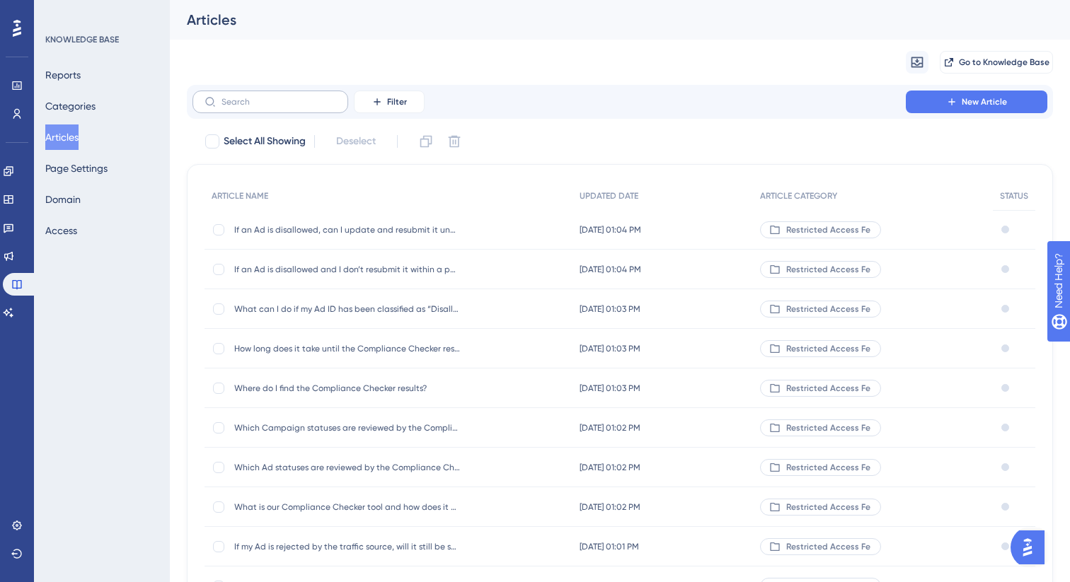
click at [299, 91] on label at bounding box center [270, 102] width 156 height 23
click at [299, 97] on input "text" at bounding box center [278, 102] width 115 height 10
paste input "What can I do if I disagree with a “disall"
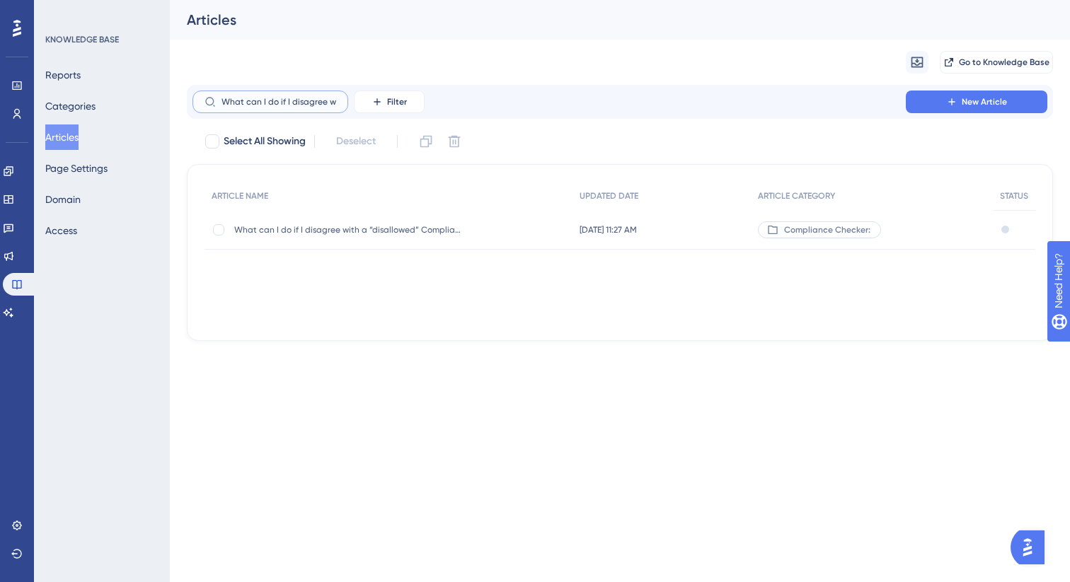
scroll to position [0, 39]
type input "What can I do if I disagree with a “disall"
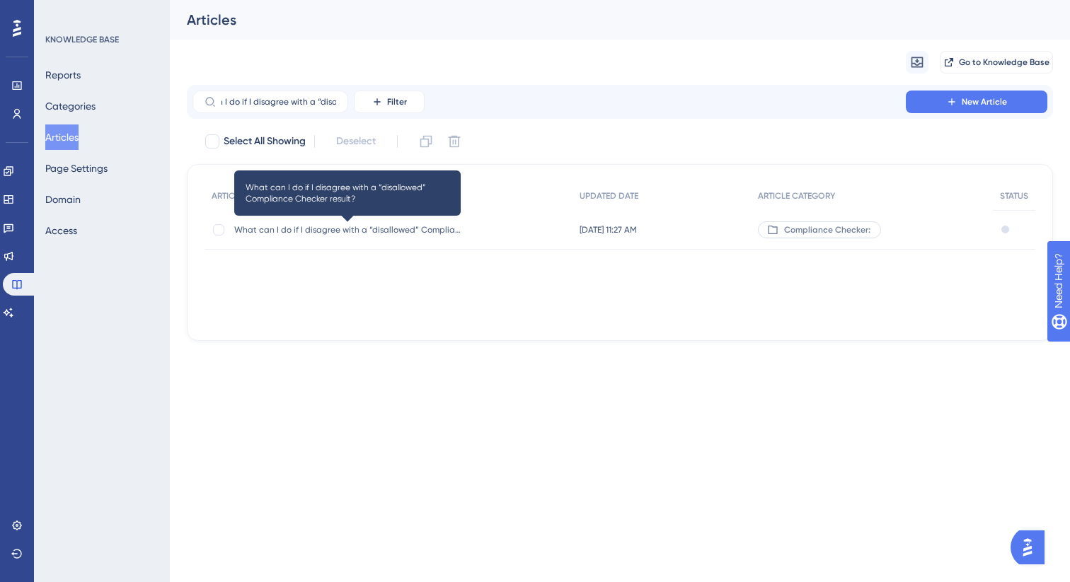
scroll to position [0, 0]
click at [363, 231] on span "What can I do if I disagree with a “disallowed” Compliance Checker result?" at bounding box center [347, 229] width 226 height 11
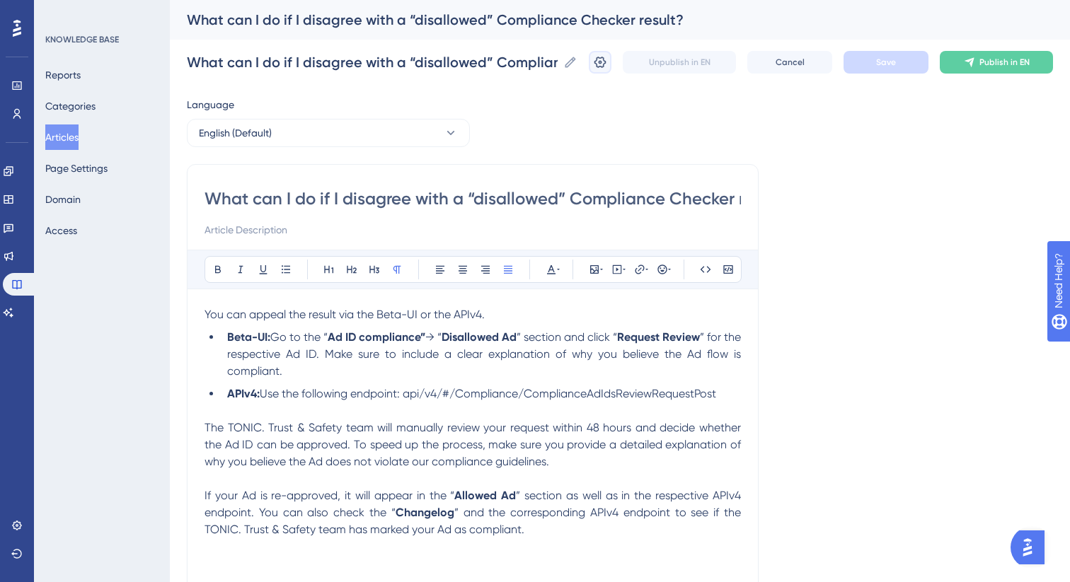
click at [596, 69] on icon at bounding box center [600, 62] width 14 height 14
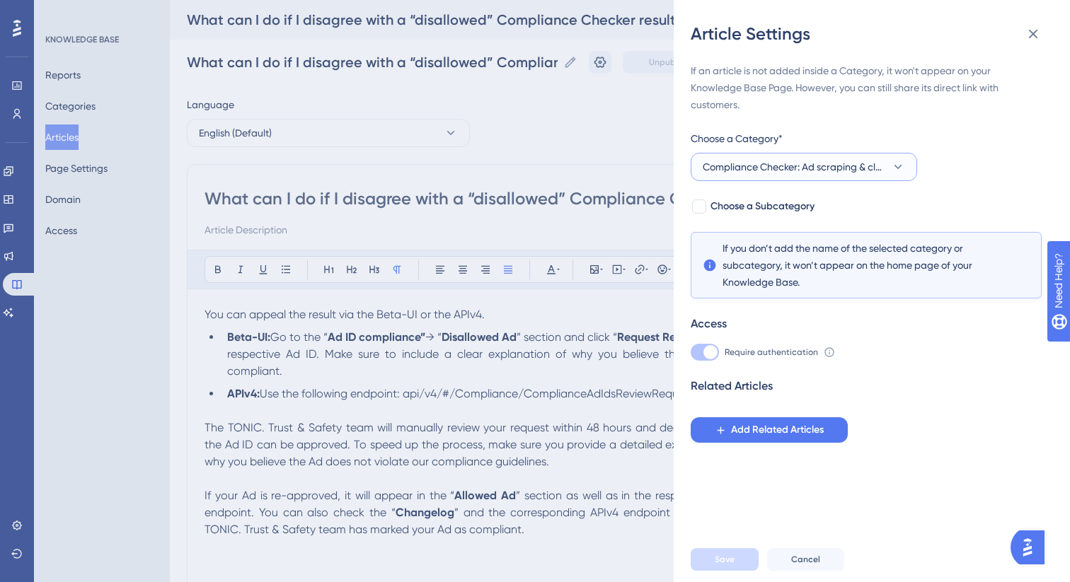
click at [772, 172] on span "Compliance Checker: Ad scraping & classification" at bounding box center [794, 166] width 183 height 17
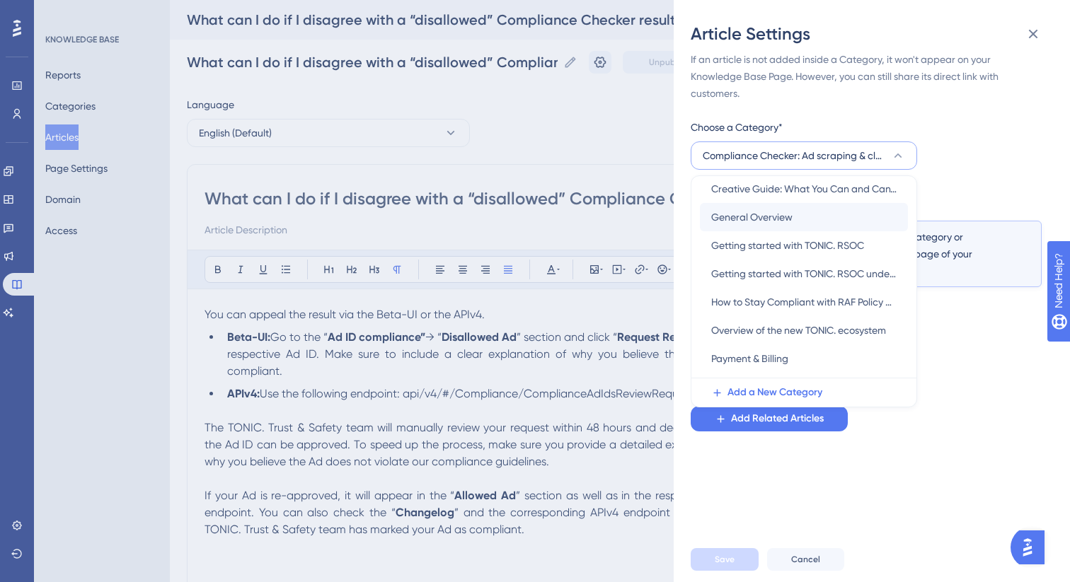
scroll to position [161, 0]
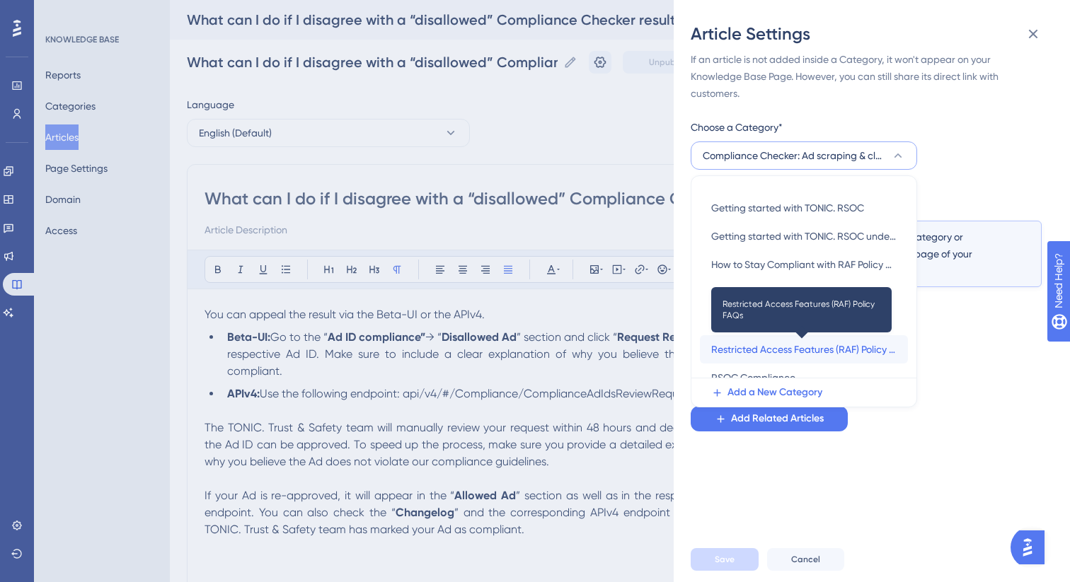
click at [767, 349] on span "Restricted Access Features (RAF) Policy FAQs" at bounding box center [803, 349] width 185 height 17
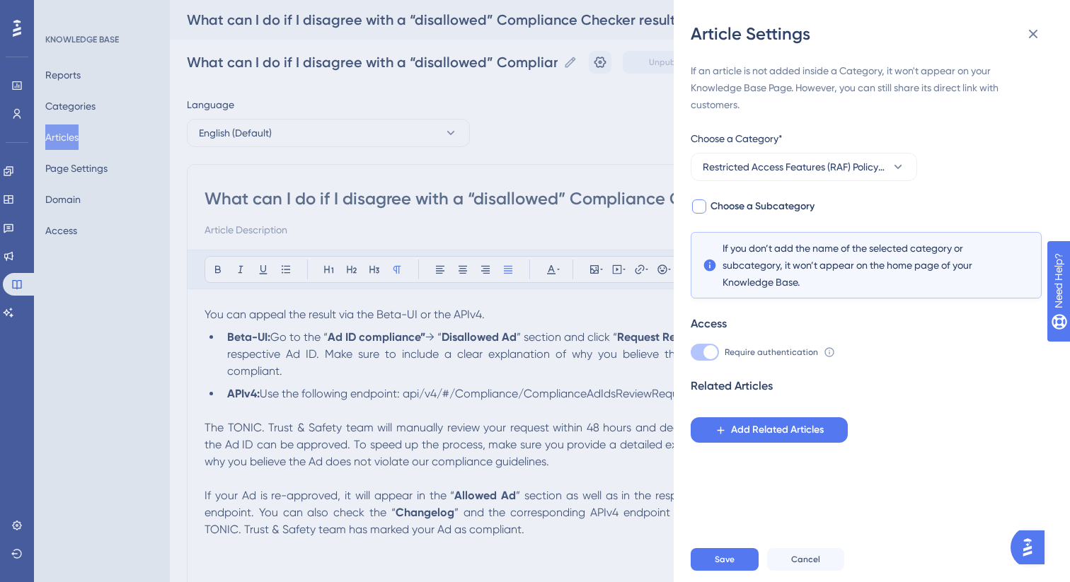
click at [703, 209] on div at bounding box center [699, 207] width 14 height 14
checkbox input "true"
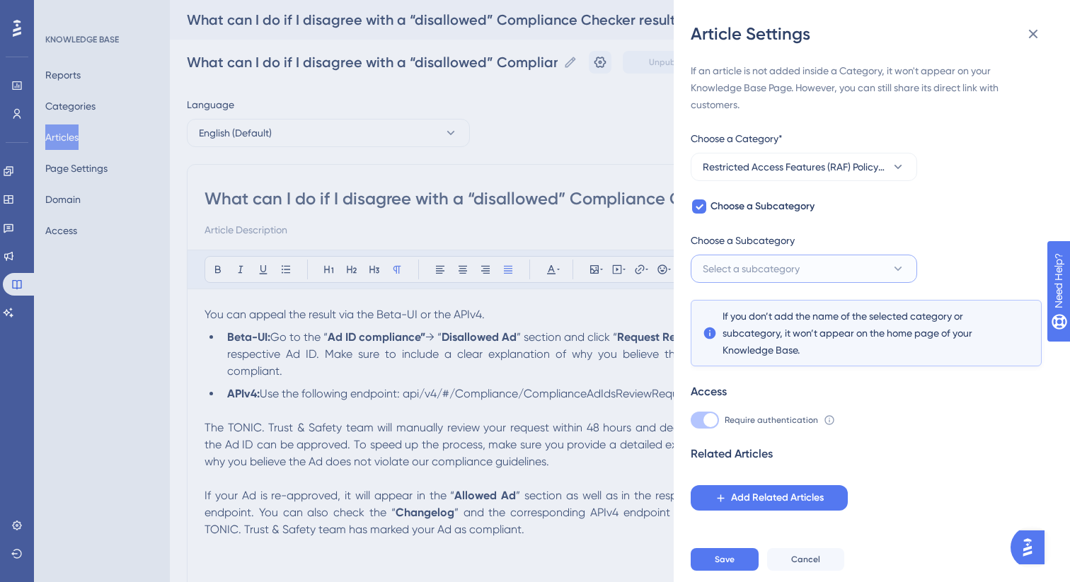
click at [724, 271] on span "Select a subcategory" at bounding box center [751, 268] width 97 height 17
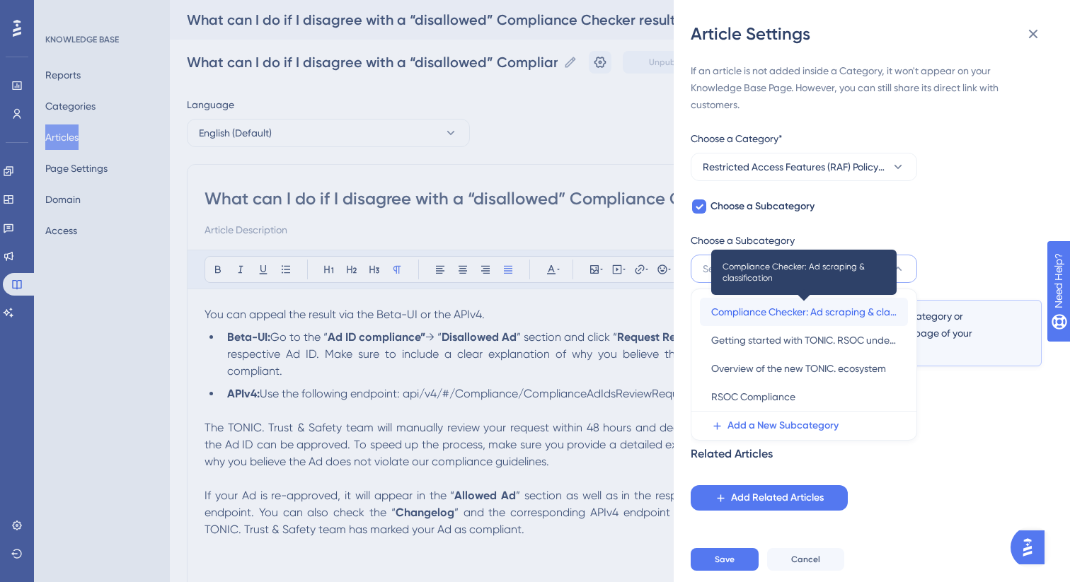
click at [746, 315] on span "Compliance Checker: Ad scraping & classification" at bounding box center [803, 312] width 185 height 17
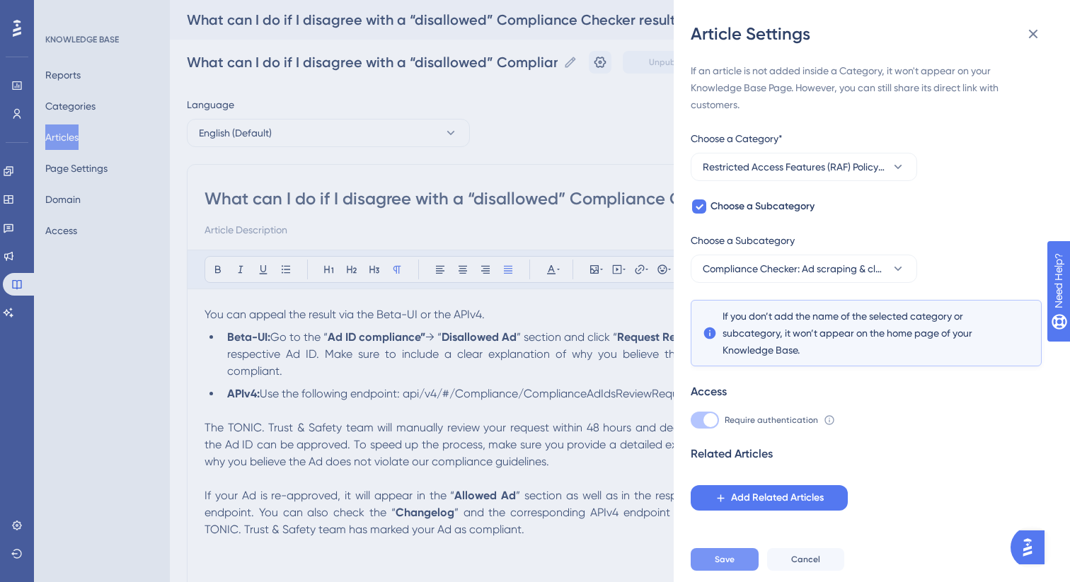
click at [731, 559] on span "Save" at bounding box center [725, 559] width 20 height 11
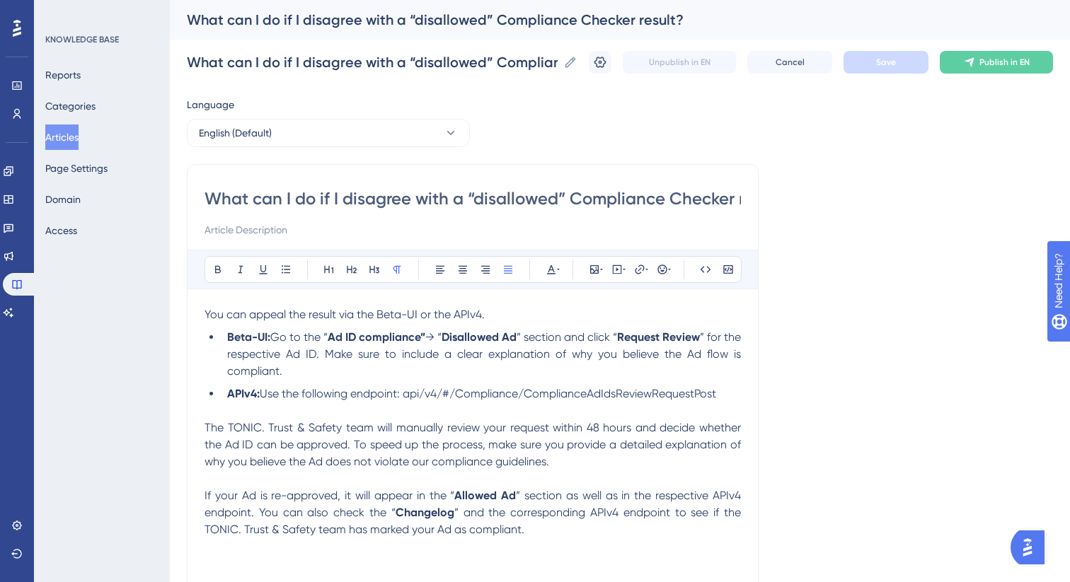
click at [62, 139] on button "Articles" at bounding box center [61, 137] width 33 height 25
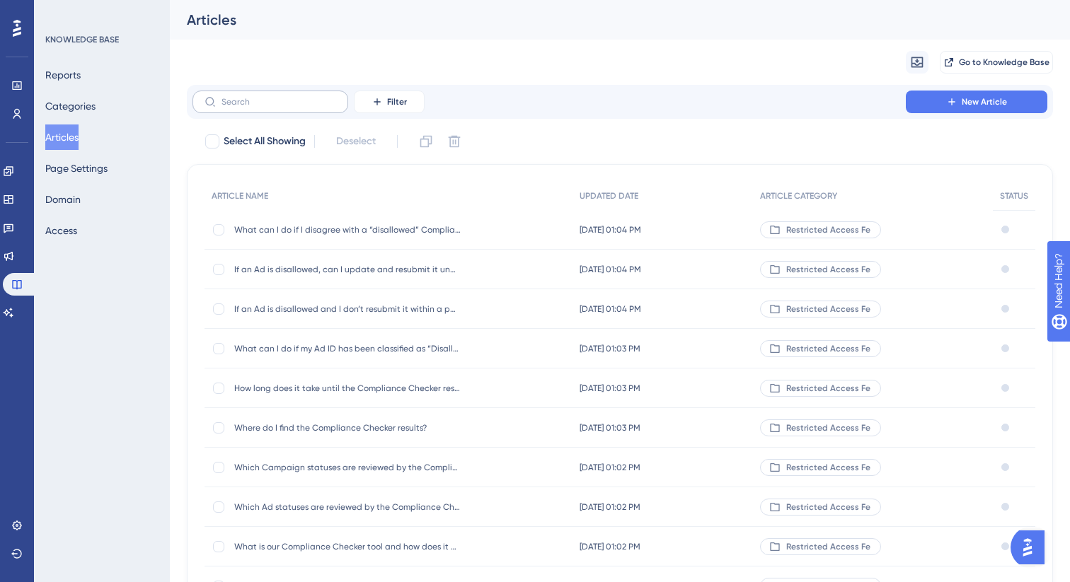
click at [306, 96] on label at bounding box center [270, 102] width 156 height 23
click at [306, 97] on input "text" at bounding box center [278, 102] width 115 height 10
paste input "What should I do if I find misclassificatio"
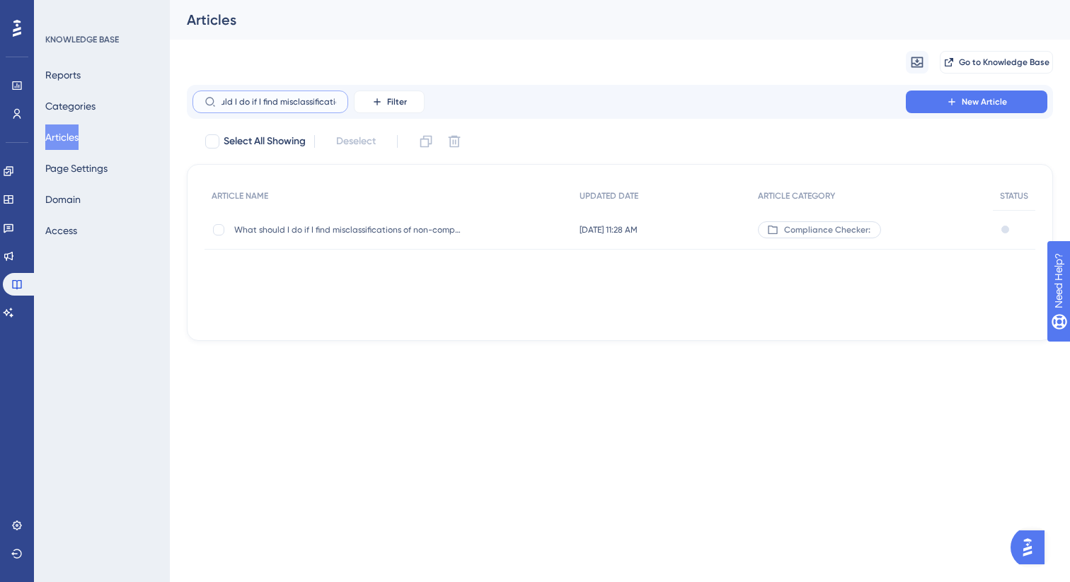
type input "What should I do if I find misclassificatio"
click at [361, 235] on div "What should I do if I find misclassifications of non-compliance caused by butto…" at bounding box center [347, 230] width 226 height 40
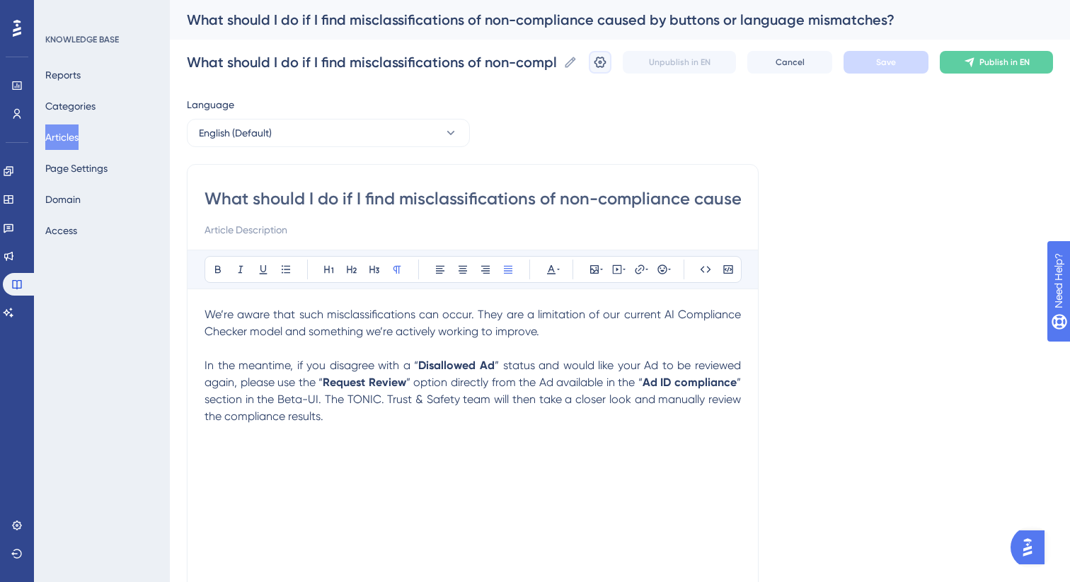
click at [596, 62] on icon at bounding box center [600, 62] width 14 height 14
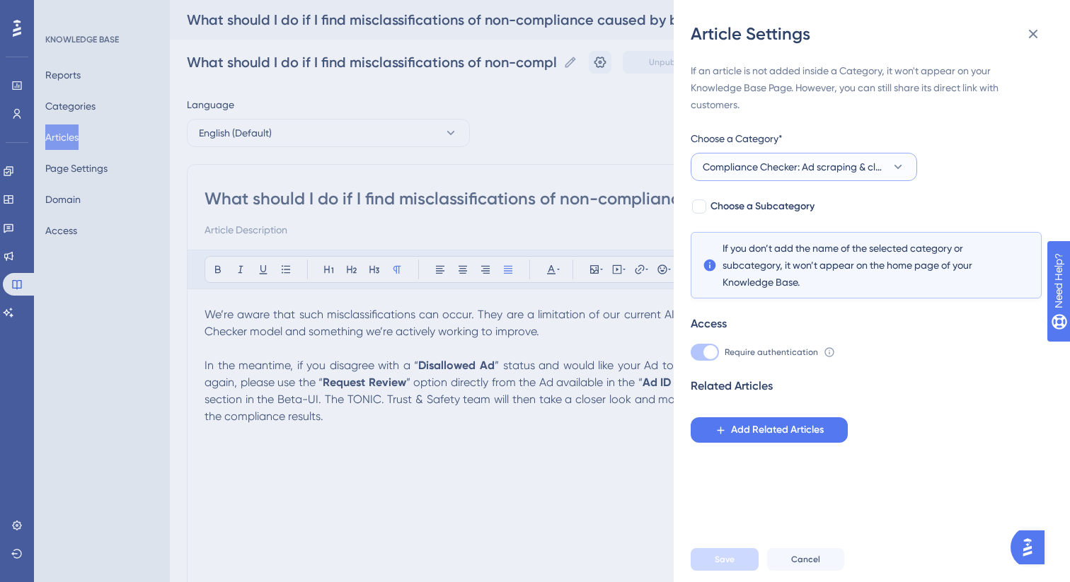
click at [761, 168] on span "Compliance Checker: Ad scraping & classification" at bounding box center [794, 166] width 183 height 17
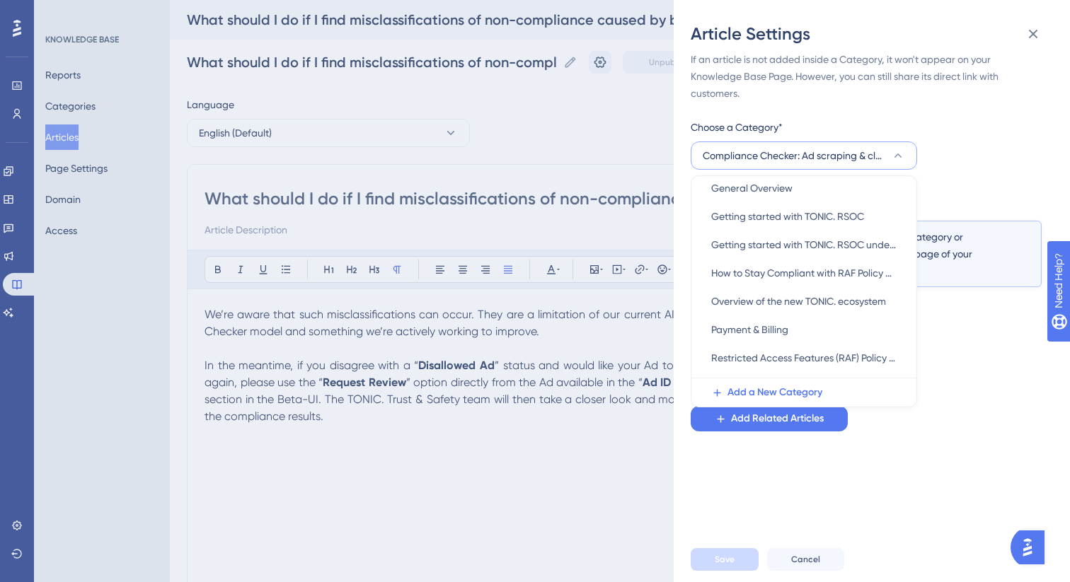
scroll to position [207, 0]
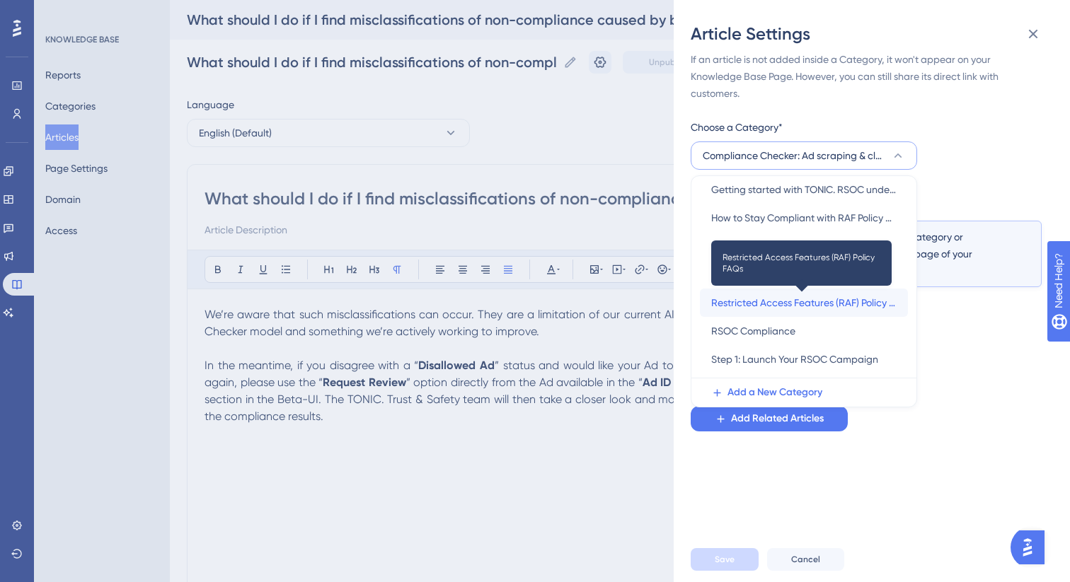
click at [749, 304] on span "Restricted Access Features (RAF) Policy FAQs" at bounding box center [803, 302] width 185 height 17
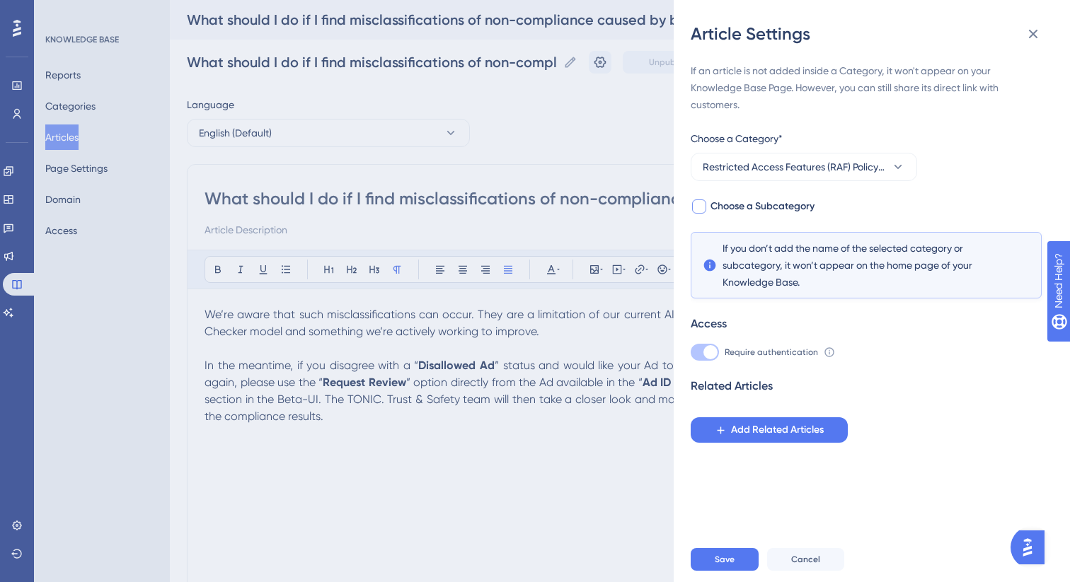
click at [703, 209] on div at bounding box center [699, 207] width 14 height 14
checkbox input "true"
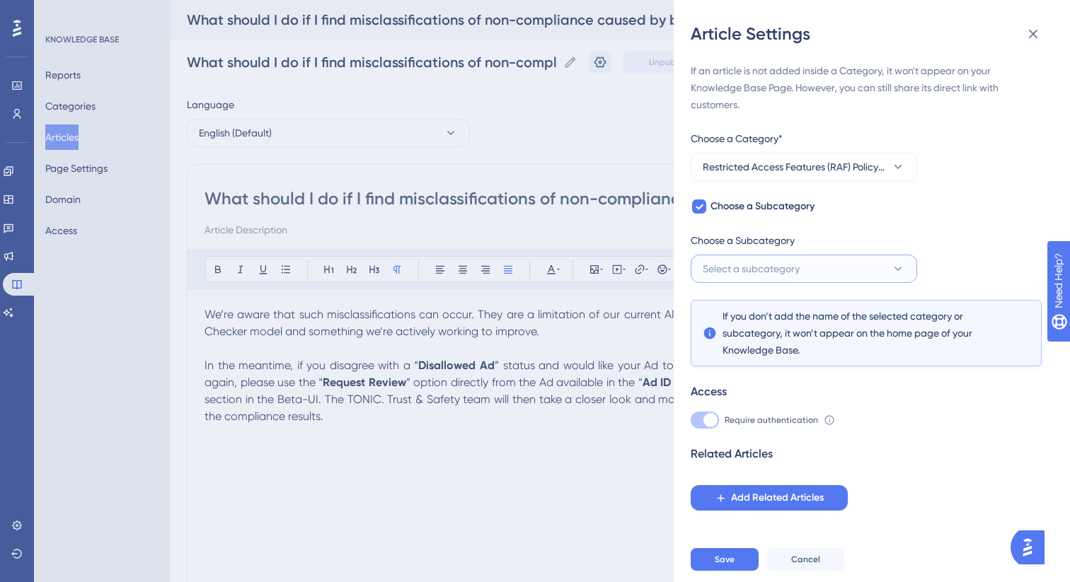
click at [746, 274] on span "Select a subcategory" at bounding box center [751, 268] width 97 height 17
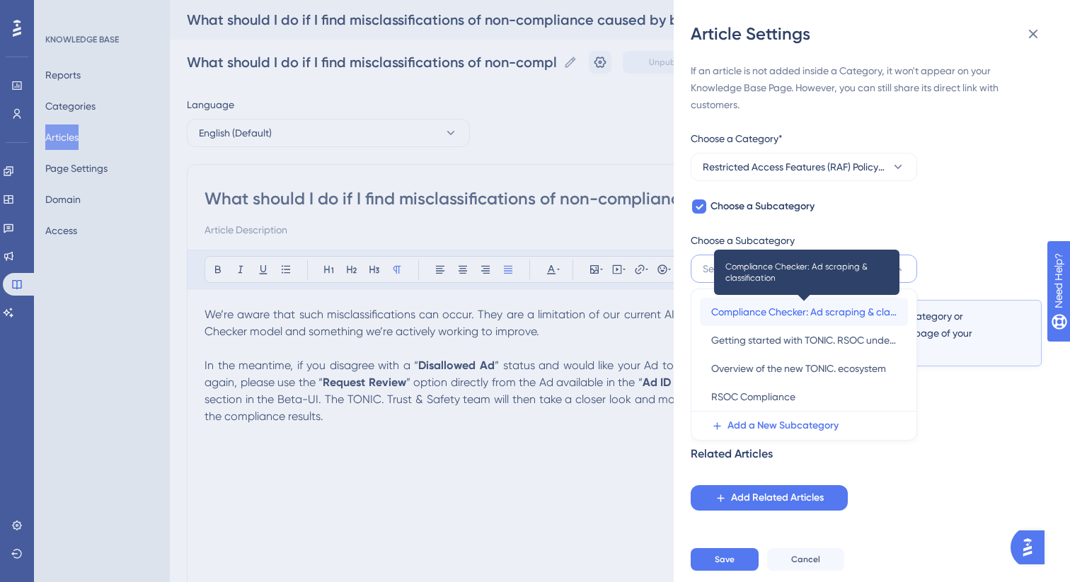
click at [756, 308] on span "Compliance Checker: Ad scraping & classification" at bounding box center [803, 312] width 185 height 17
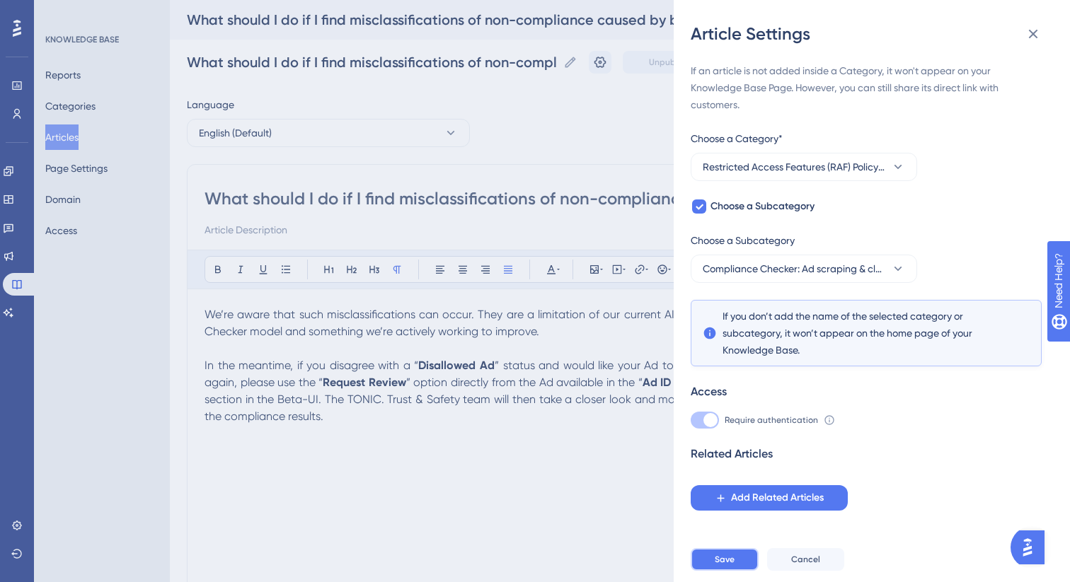
click at [737, 557] on button "Save" at bounding box center [725, 559] width 68 height 23
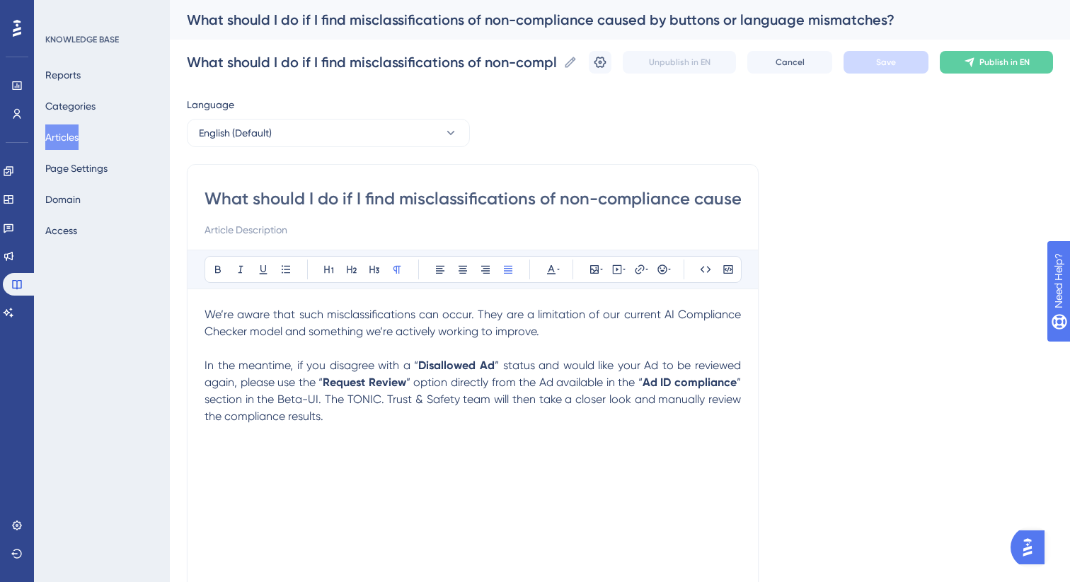
click at [79, 134] on button "Articles" at bounding box center [61, 137] width 33 height 25
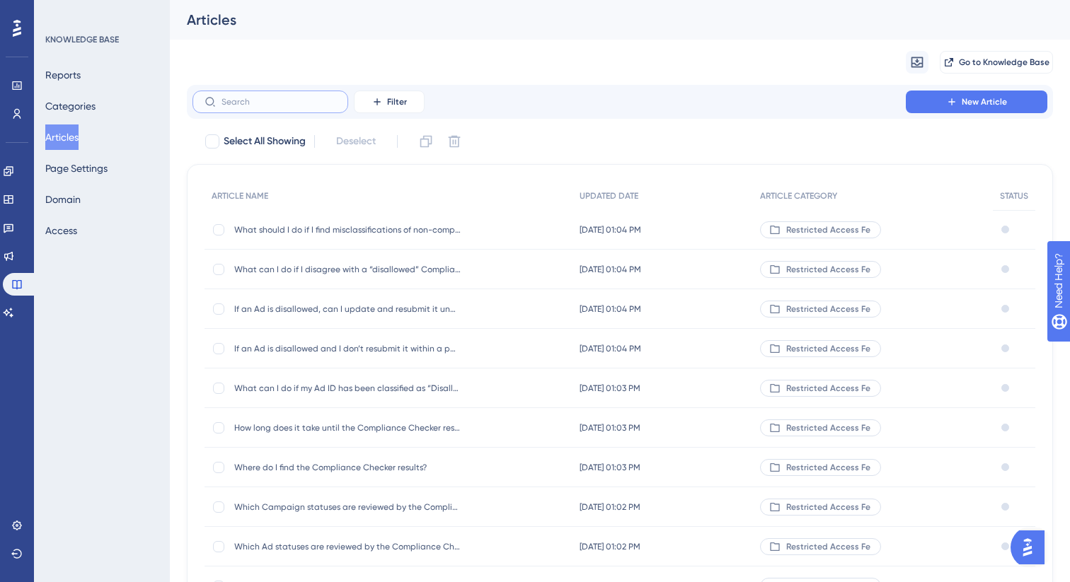
click at [315, 105] on input "text" at bounding box center [278, 102] width 115 height 10
paste input "Is there a chance that an approved Ad cou"
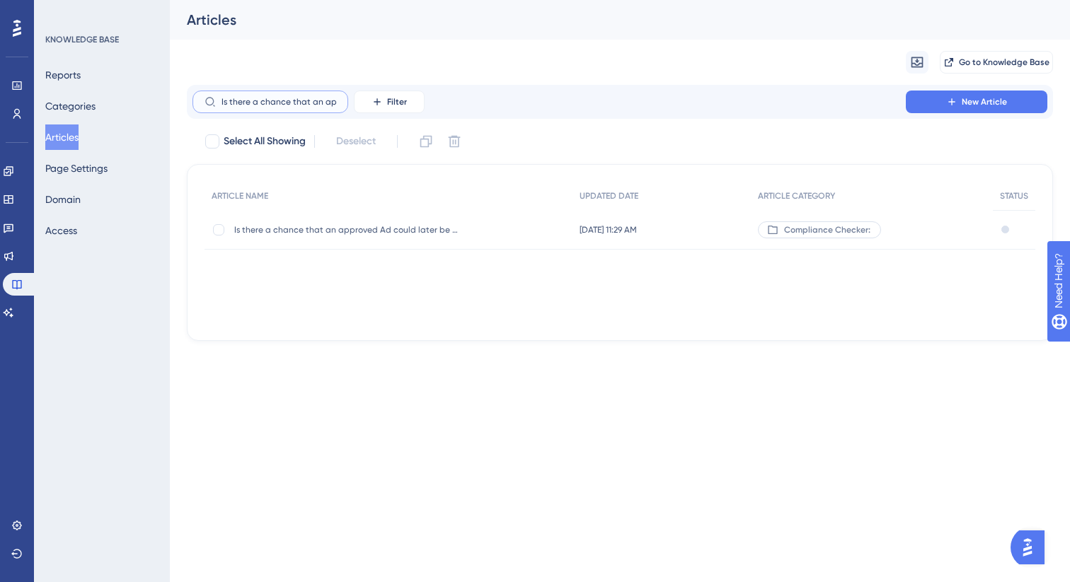
scroll to position [0, 53]
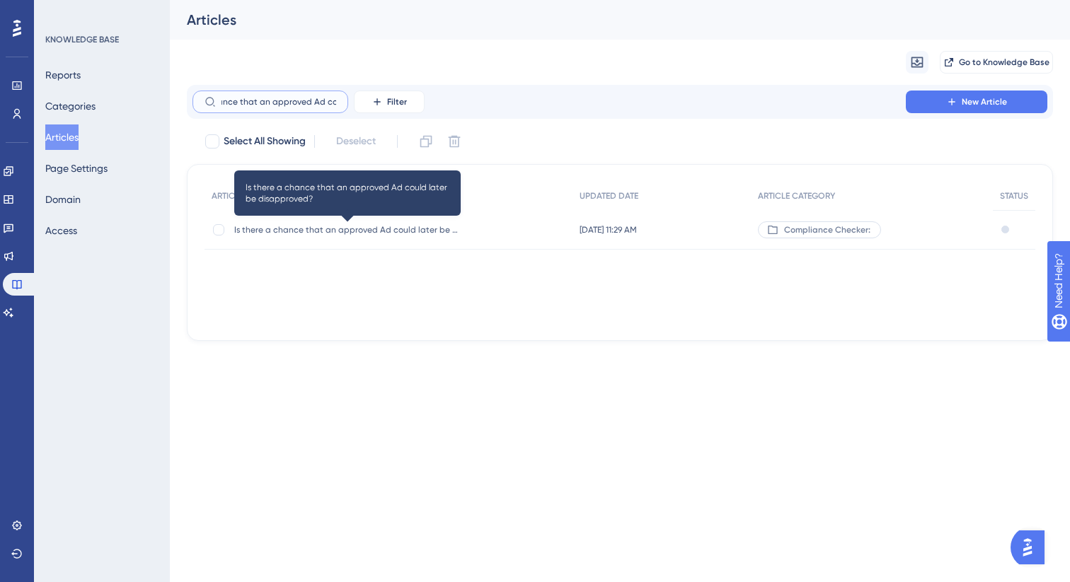
type input "Is there a chance that an approved Ad cou"
click at [390, 227] on span "Is there a chance that an approved Ad could later be disapproved?" at bounding box center [347, 229] width 226 height 11
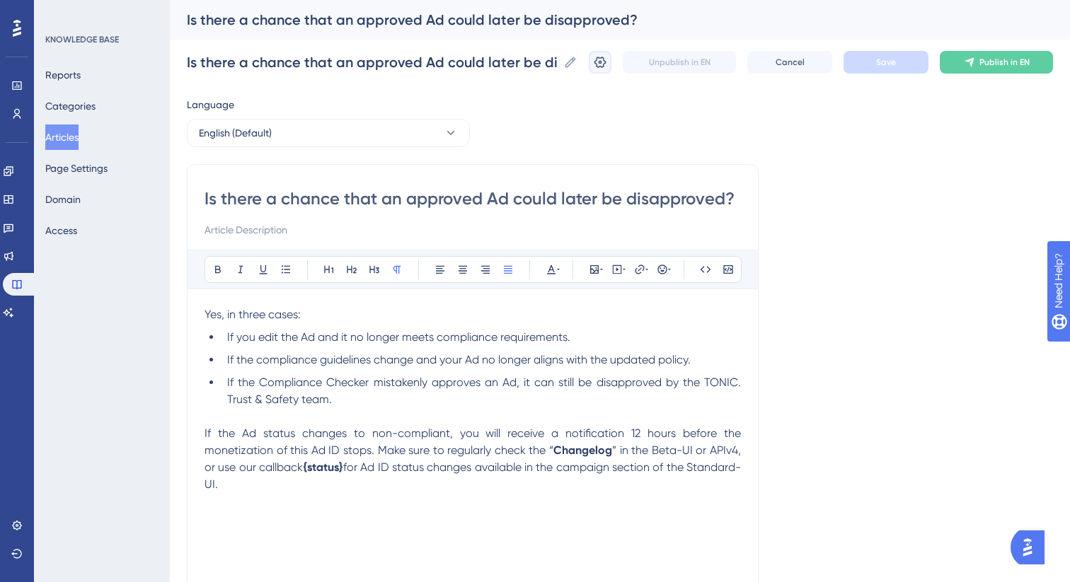
click at [602, 62] on icon at bounding box center [600, 62] width 14 height 14
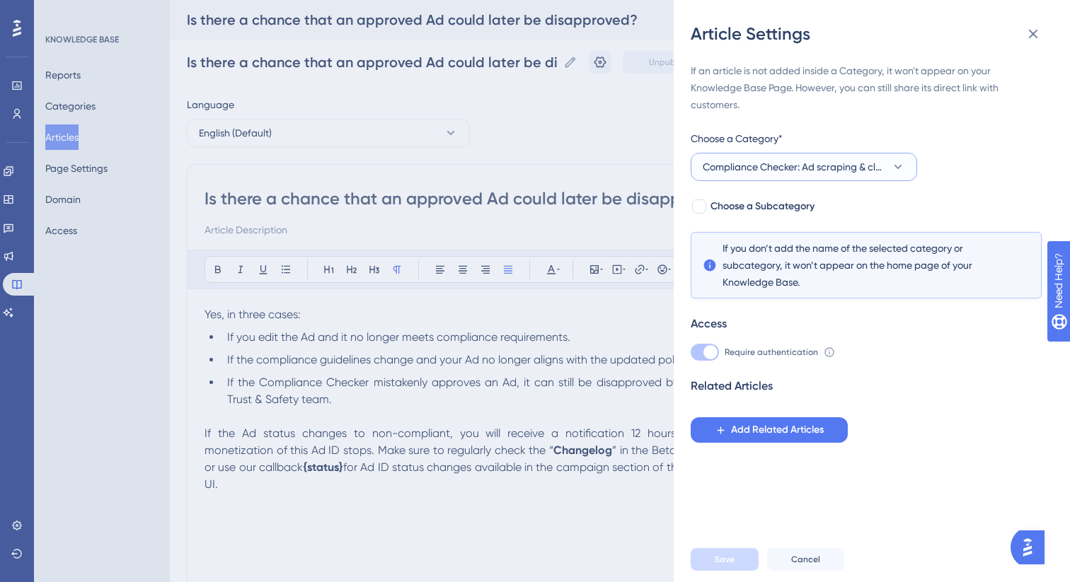
click at [758, 168] on span "Compliance Checker: Ad scraping & classification" at bounding box center [794, 166] width 183 height 17
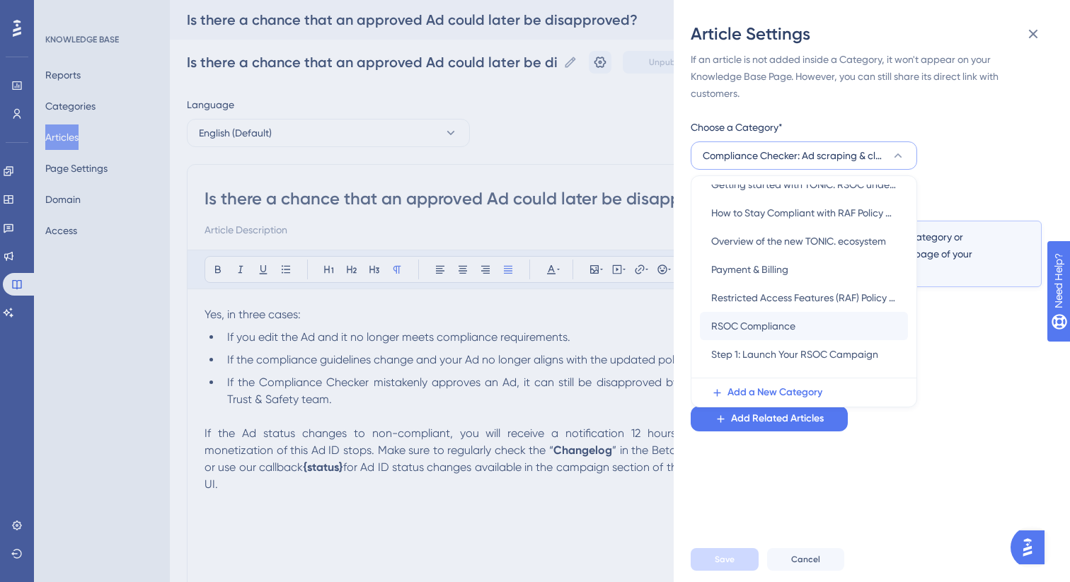
scroll to position [206, 0]
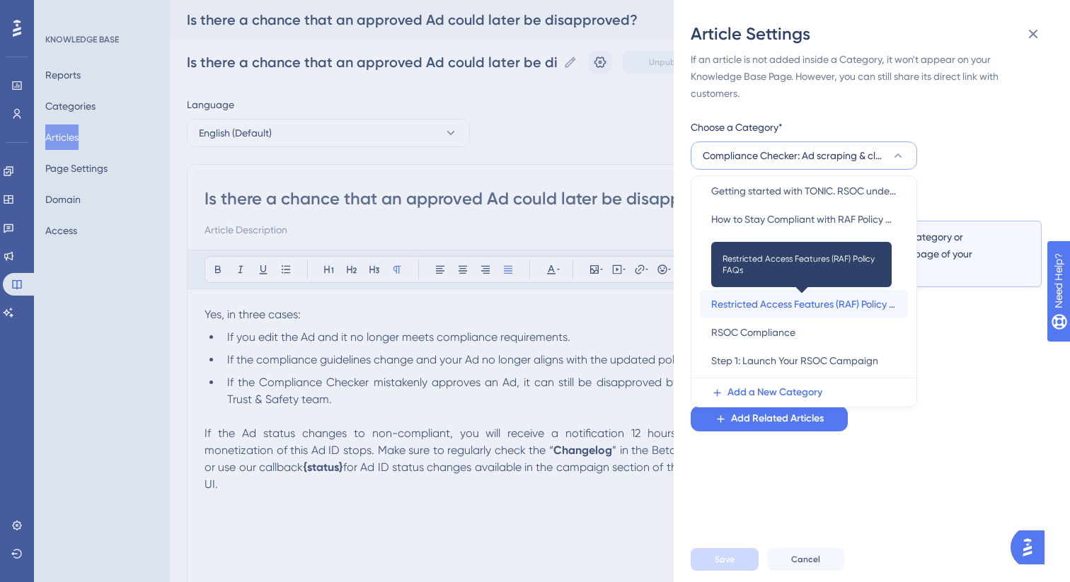
click at [775, 310] on span "Restricted Access Features (RAF) Policy FAQs" at bounding box center [803, 304] width 185 height 17
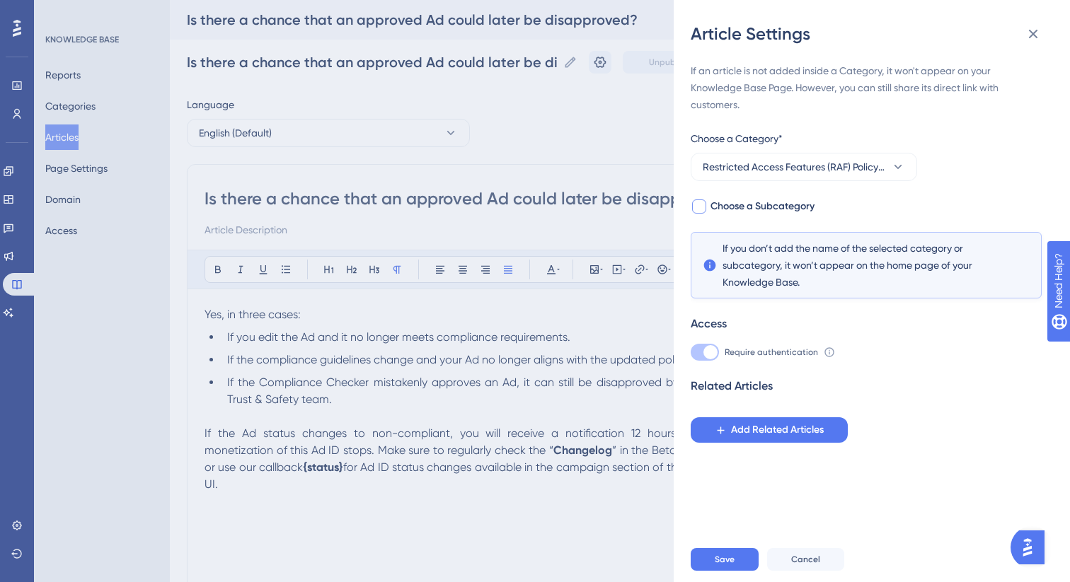
click at [703, 209] on div at bounding box center [699, 207] width 14 height 14
checkbox input "true"
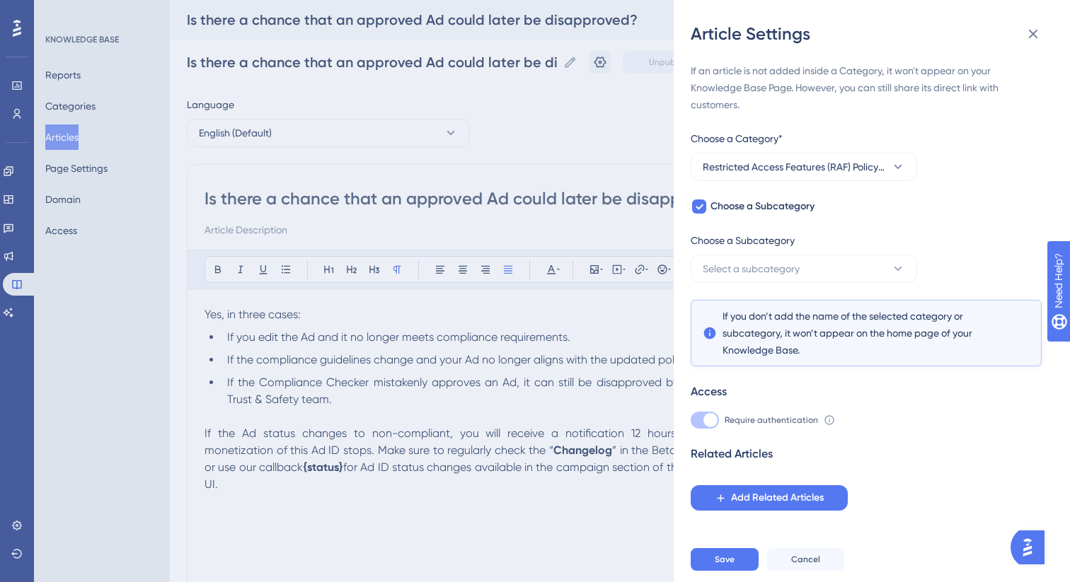
click at [731, 253] on div "Choose a Subcategory" at bounding box center [804, 243] width 226 height 23
click at [731, 270] on span "Select a subcategory" at bounding box center [751, 268] width 97 height 17
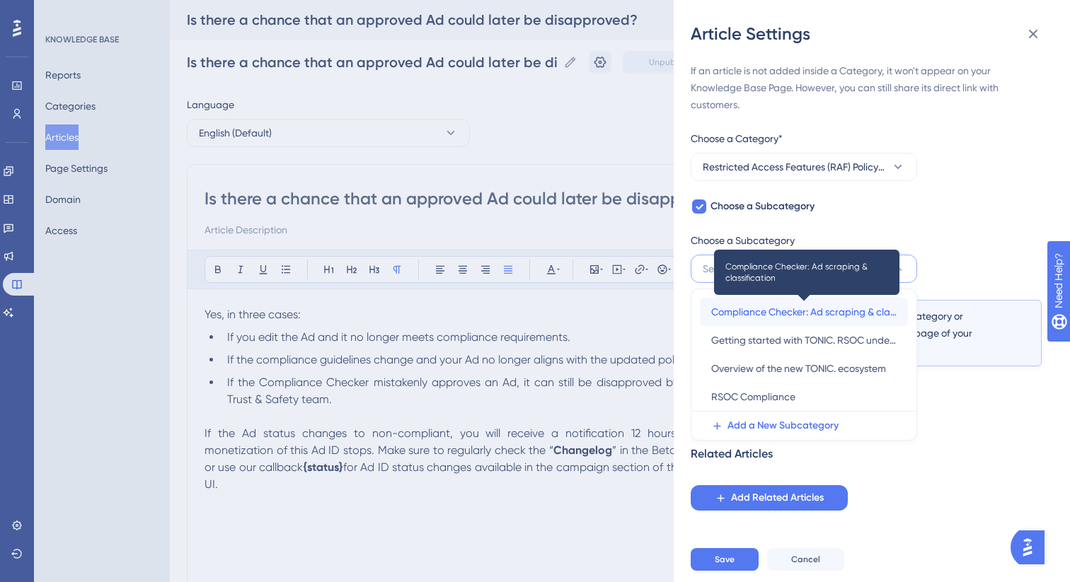
click at [759, 312] on span "Compliance Checker: Ad scraping & classification" at bounding box center [803, 312] width 185 height 17
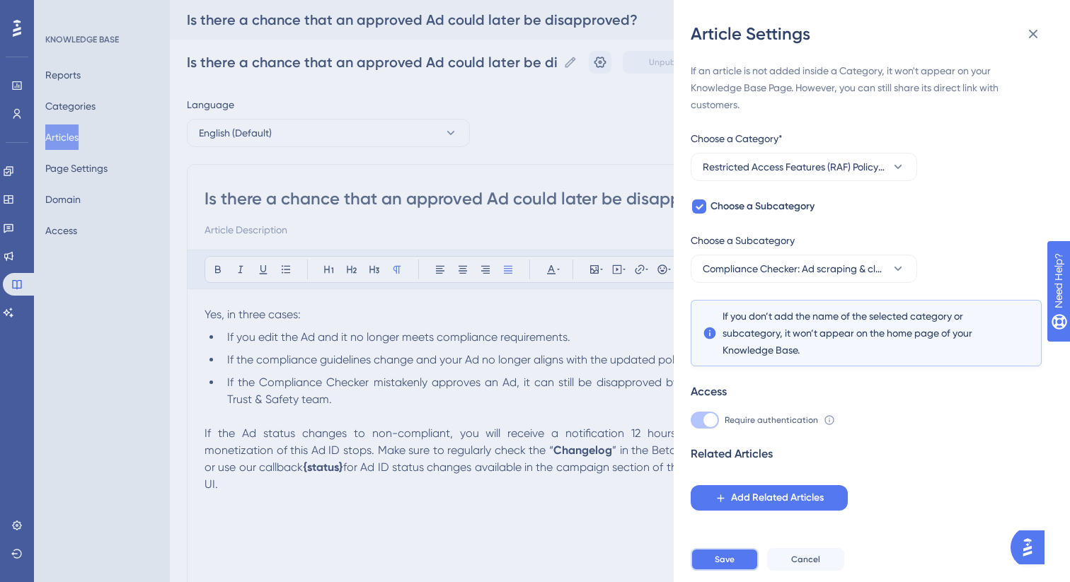
click at [718, 563] on span "Save" at bounding box center [725, 559] width 20 height 11
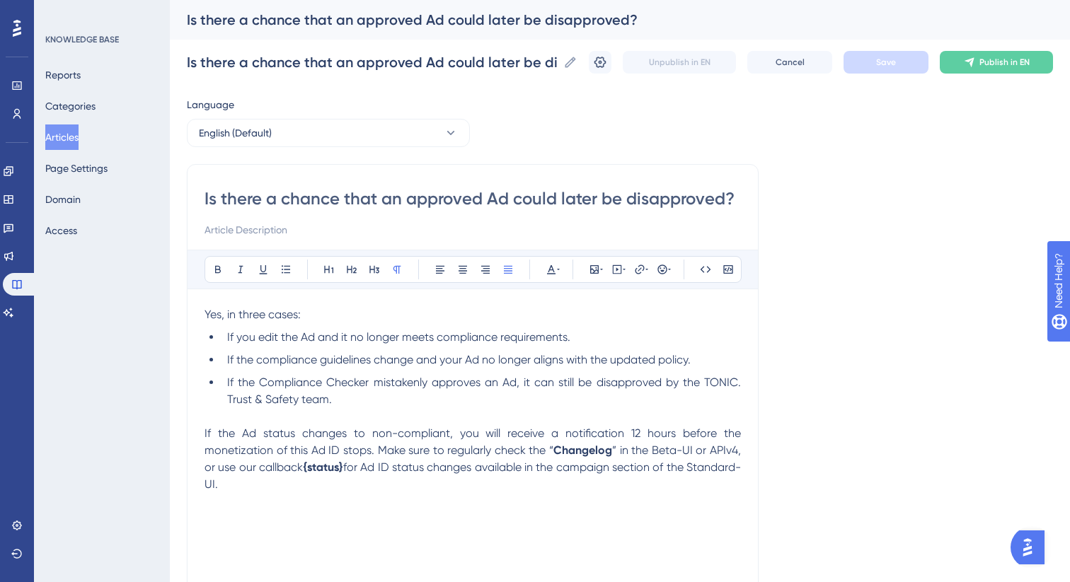
click at [60, 142] on button "Articles" at bounding box center [61, 137] width 33 height 25
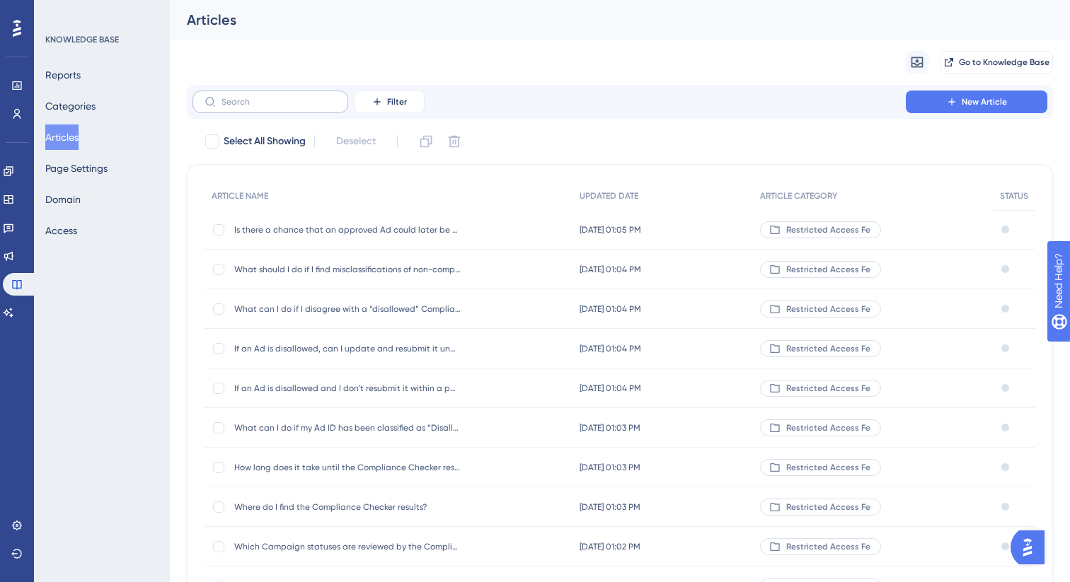
click at [277, 109] on label at bounding box center [270, 102] width 156 height 23
click at [277, 107] on input "text" at bounding box center [278, 102] width 115 height 10
paste input "Does TONIC. consider an auto"
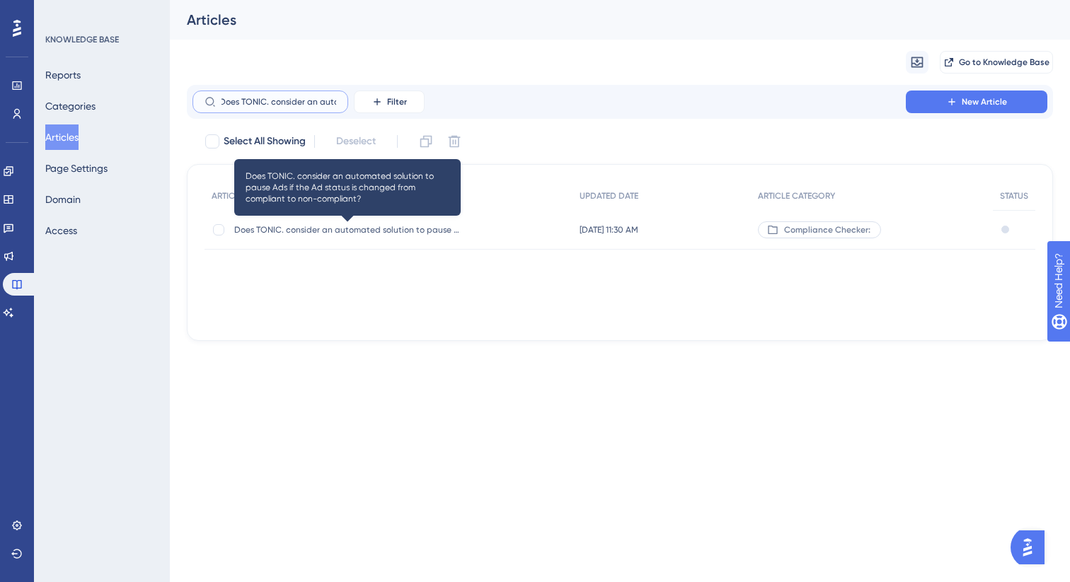
type input "Does TONIC. consider an auto"
click at [358, 233] on span "Does TONIC. consider an automated solution to pause Ads if the Ad status is cha…" at bounding box center [347, 229] width 226 height 11
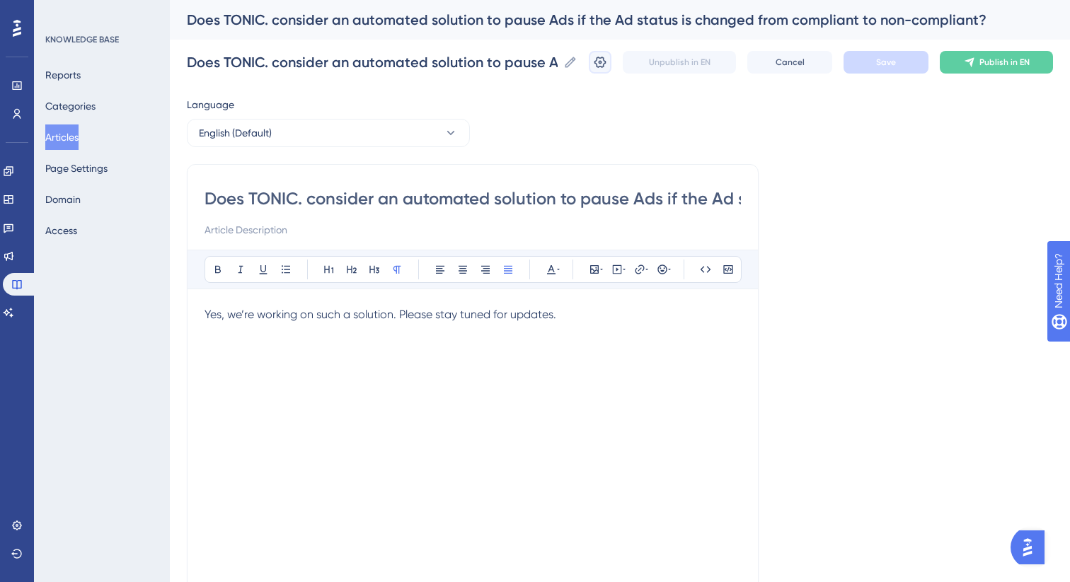
click at [602, 63] on icon at bounding box center [600, 62] width 14 height 14
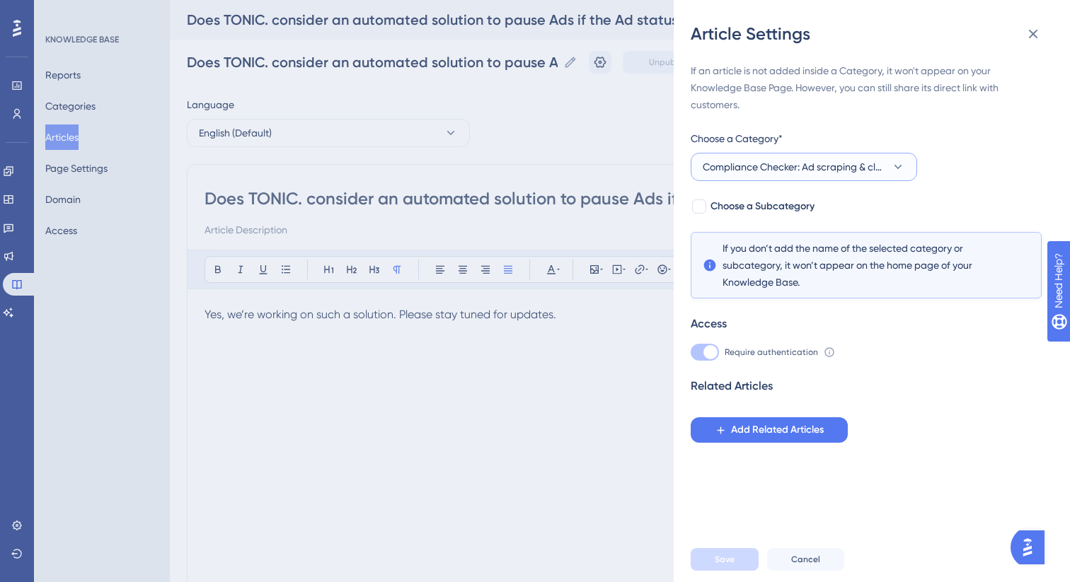
click at [799, 168] on span "Compliance Checker: Ad scraping & classification" at bounding box center [794, 166] width 183 height 17
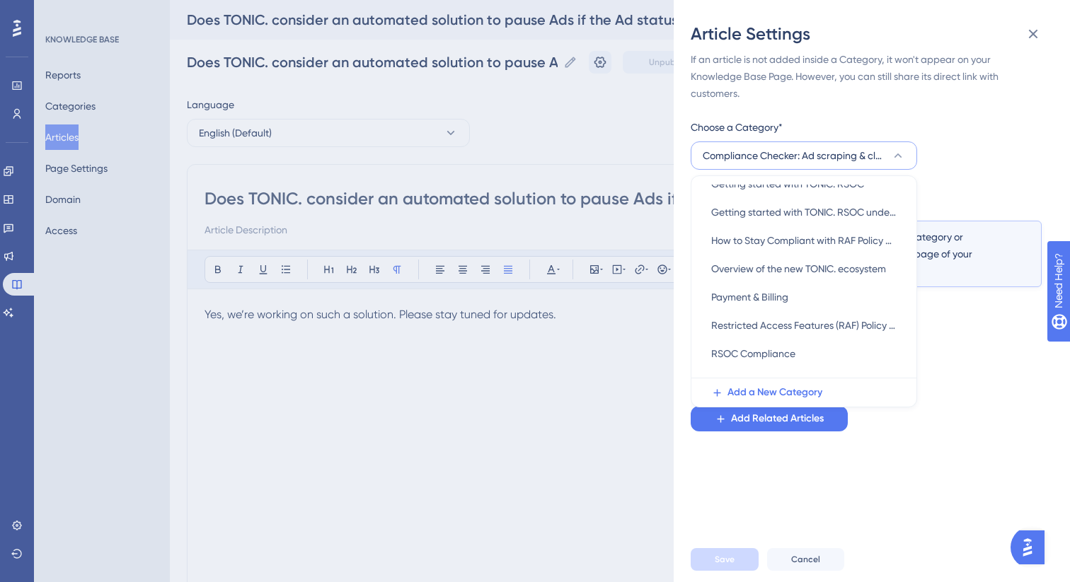
scroll to position [212, 0]
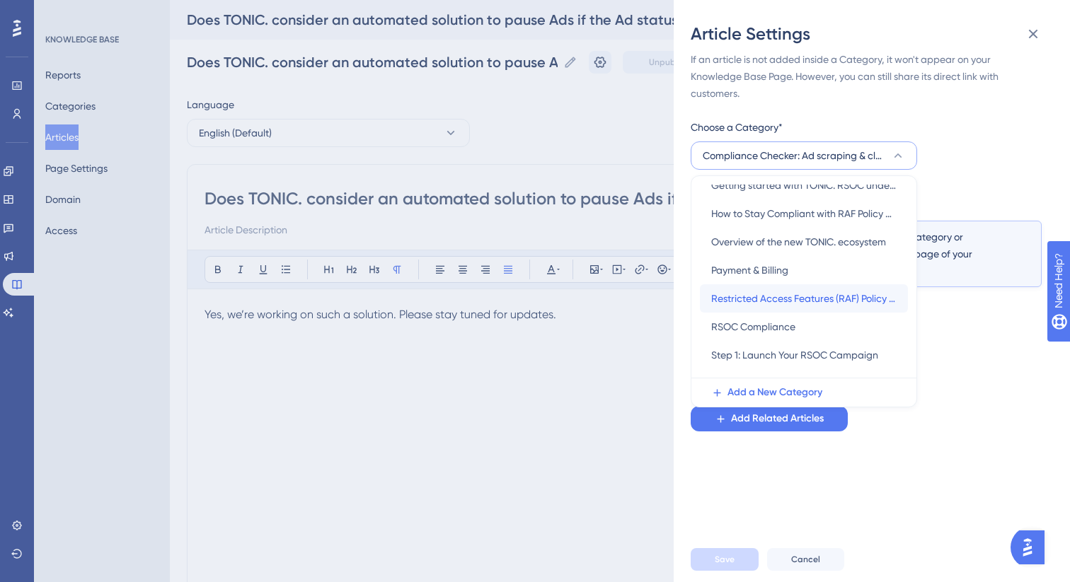
click at [793, 309] on div "Restricted Access Features (RAF) Policy FAQs Restricted Access Features (RAF) P…" at bounding box center [803, 298] width 185 height 28
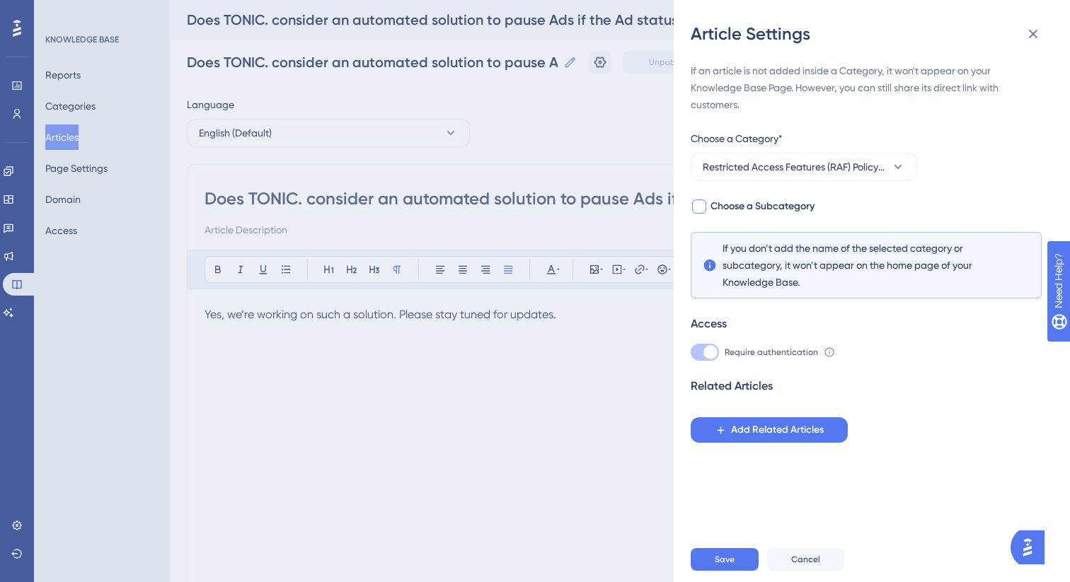
click at [739, 208] on span "Choose a Subcategory" at bounding box center [762, 206] width 104 height 17
checkbox input "true"
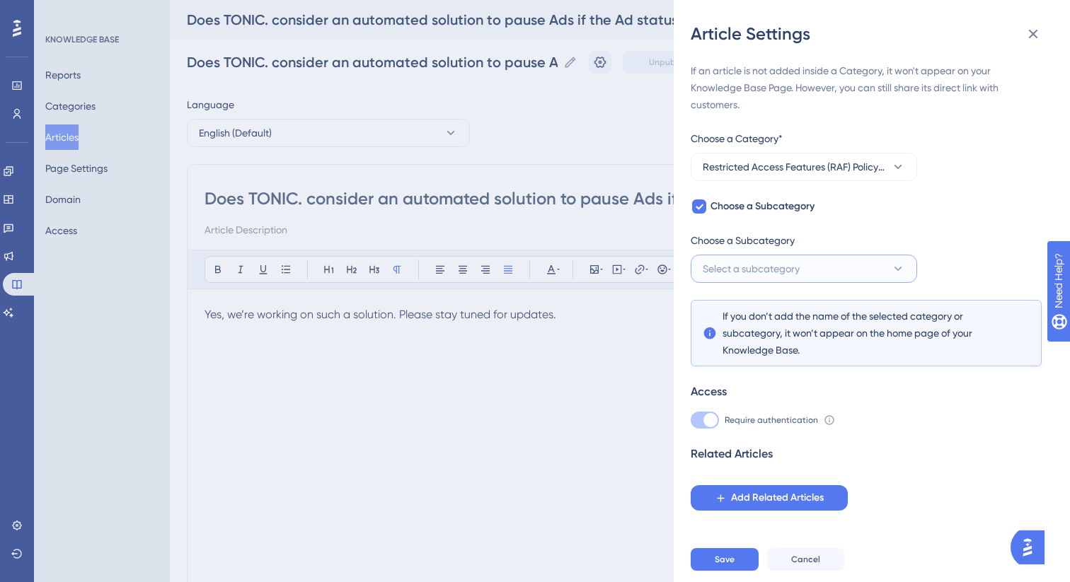
click at [746, 258] on button "Select a subcategory" at bounding box center [804, 269] width 226 height 28
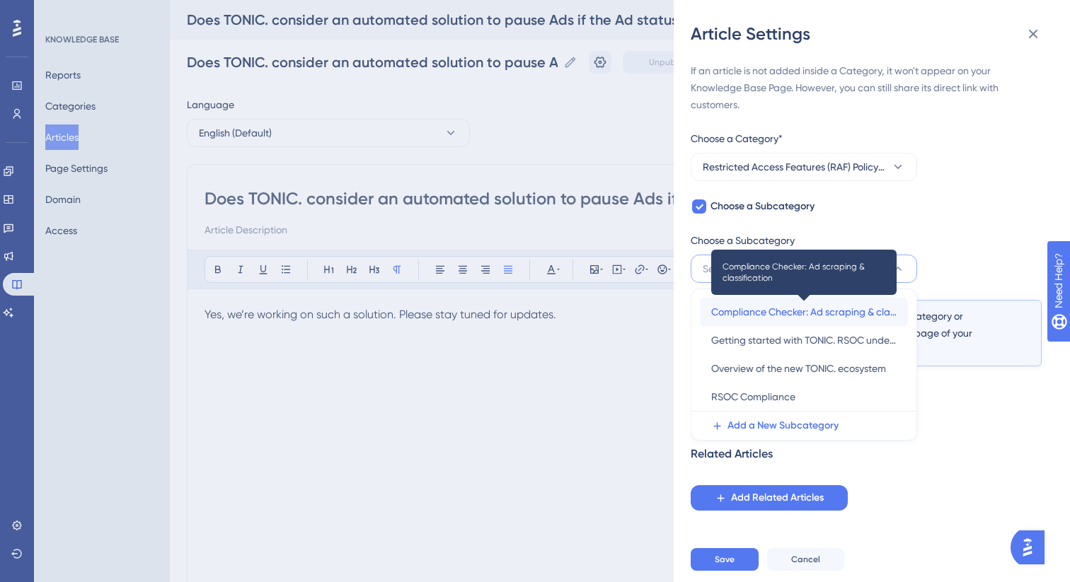
click at [762, 311] on span "Compliance Checker: Ad scraping & classification" at bounding box center [803, 312] width 185 height 17
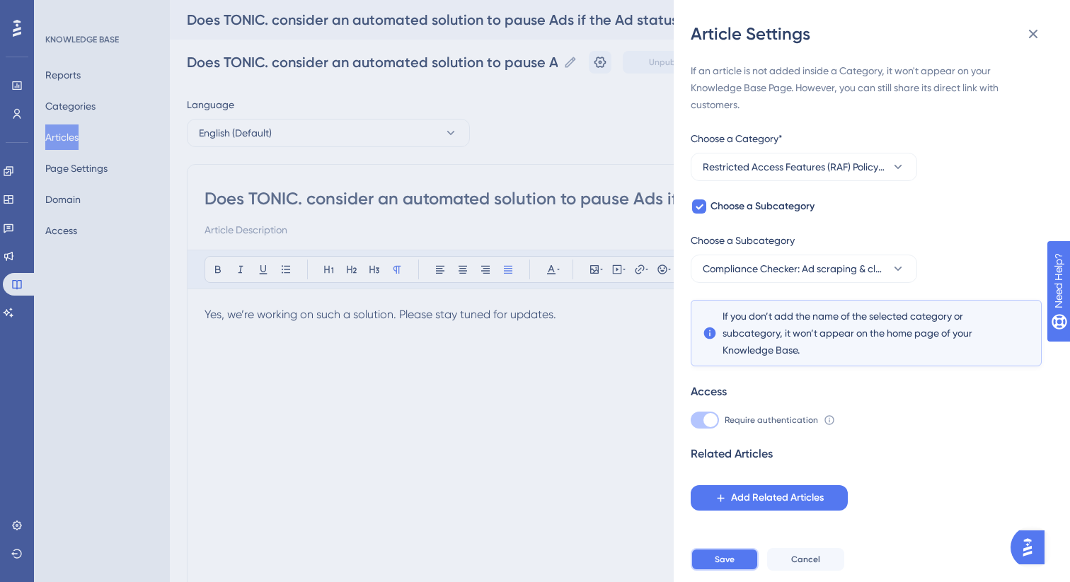
click at [715, 561] on span "Save" at bounding box center [725, 559] width 20 height 11
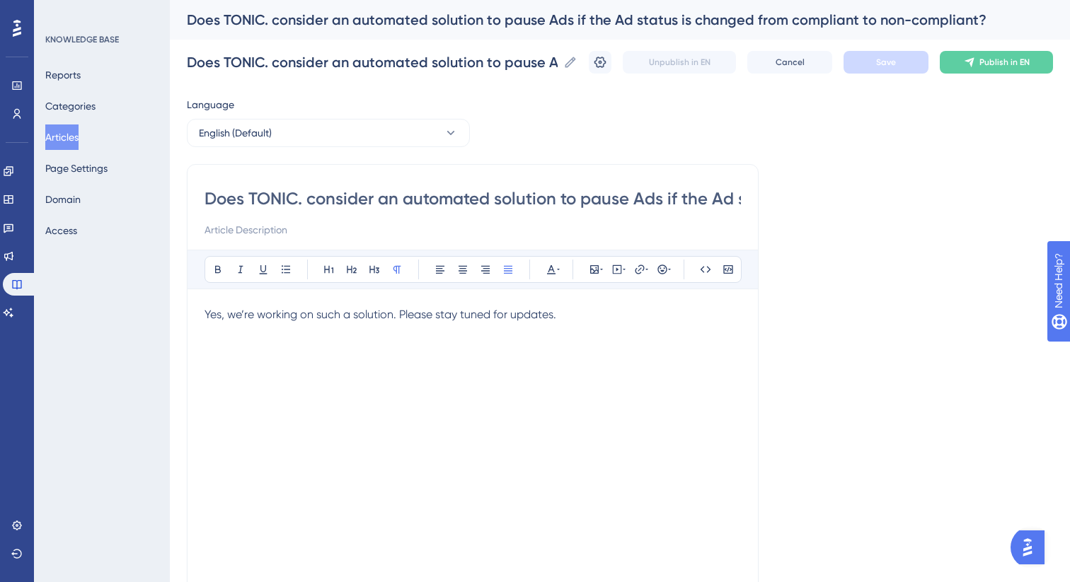
click at [79, 133] on button "Articles" at bounding box center [61, 137] width 33 height 25
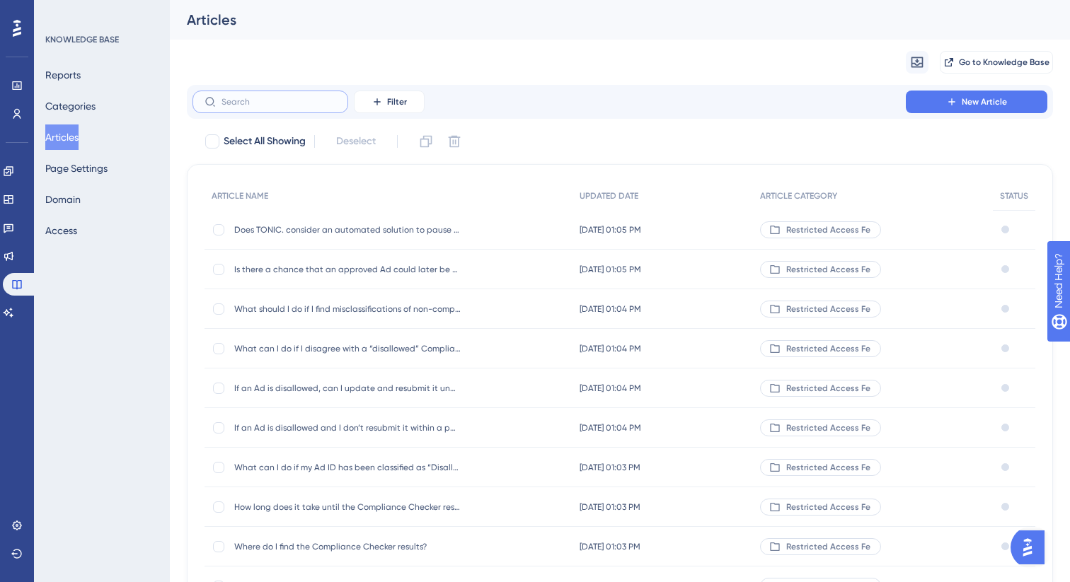
click at [310, 104] on input "text" at bounding box center [278, 102] width 115 height 10
paste input "Should new Ads be uploaded in “Paused”"
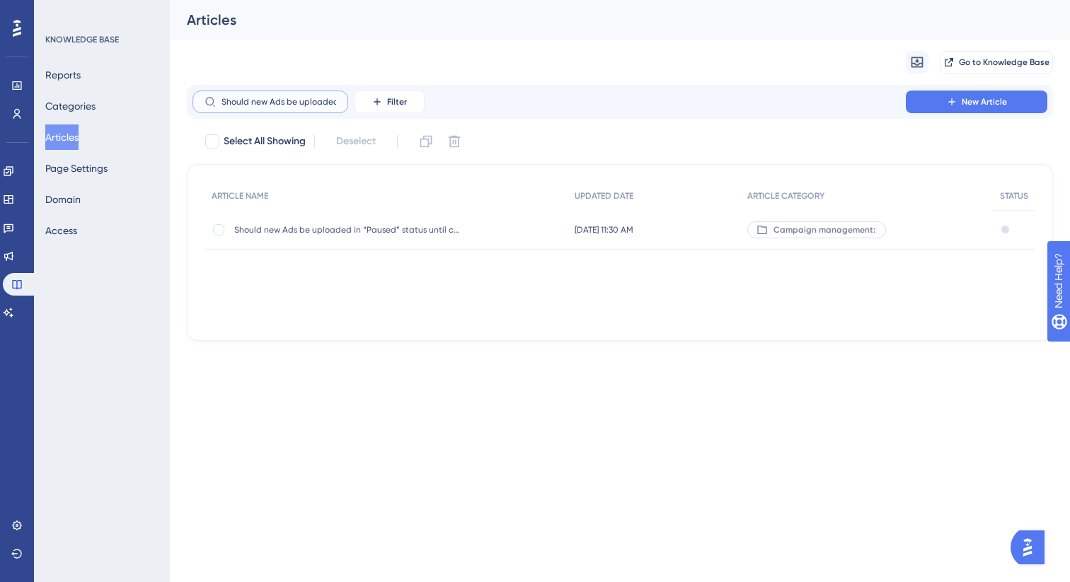
scroll to position [0, 47]
type input "Should new Ads be uploaded in “Paused”"
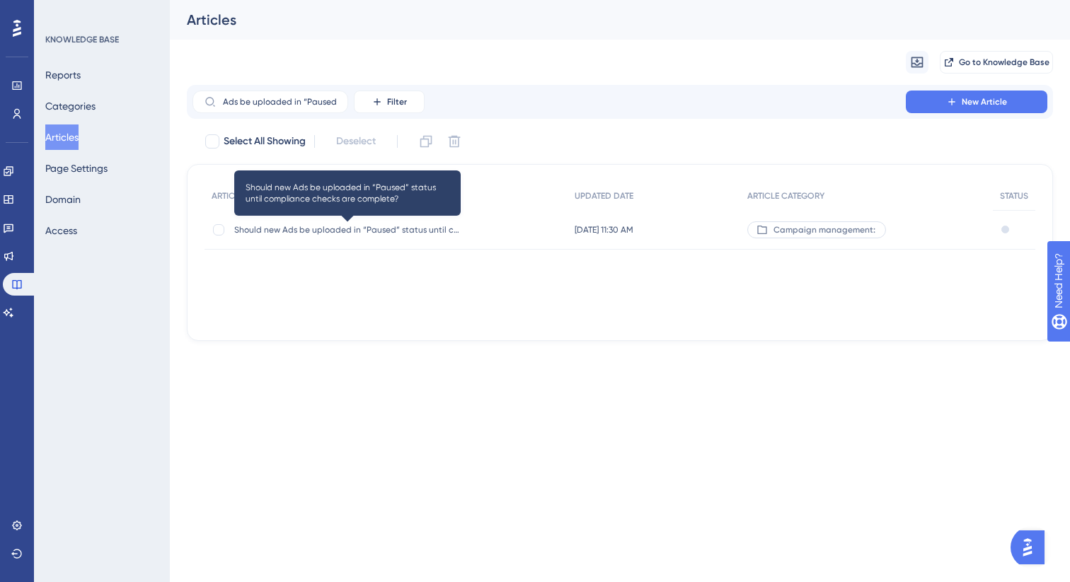
click at [343, 229] on span "Should new Ads be uploaded in “Paused” status until compliance checks are compl…" at bounding box center [347, 229] width 226 height 11
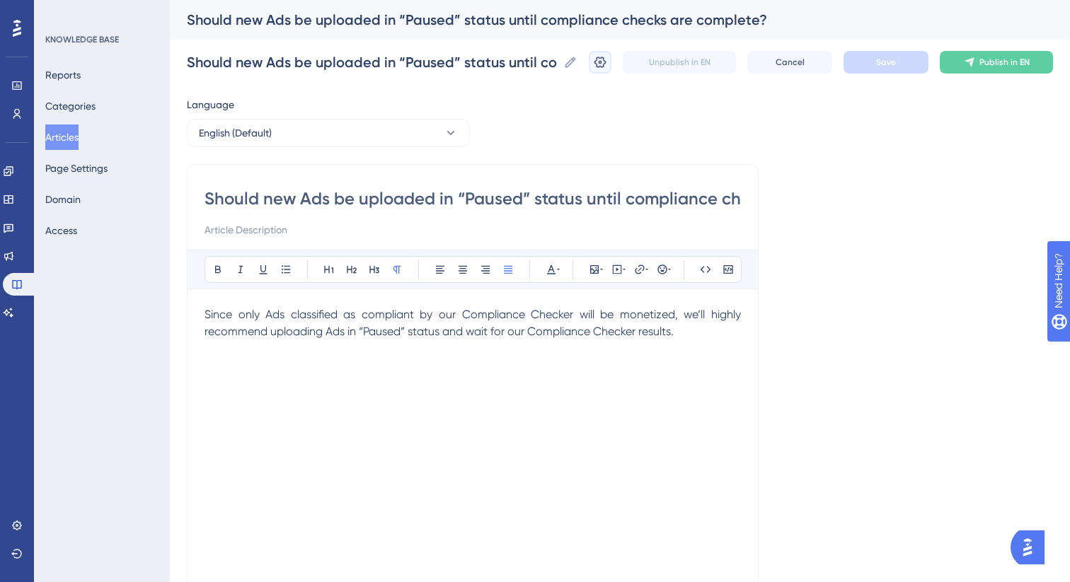
click at [602, 55] on icon at bounding box center [600, 62] width 14 height 14
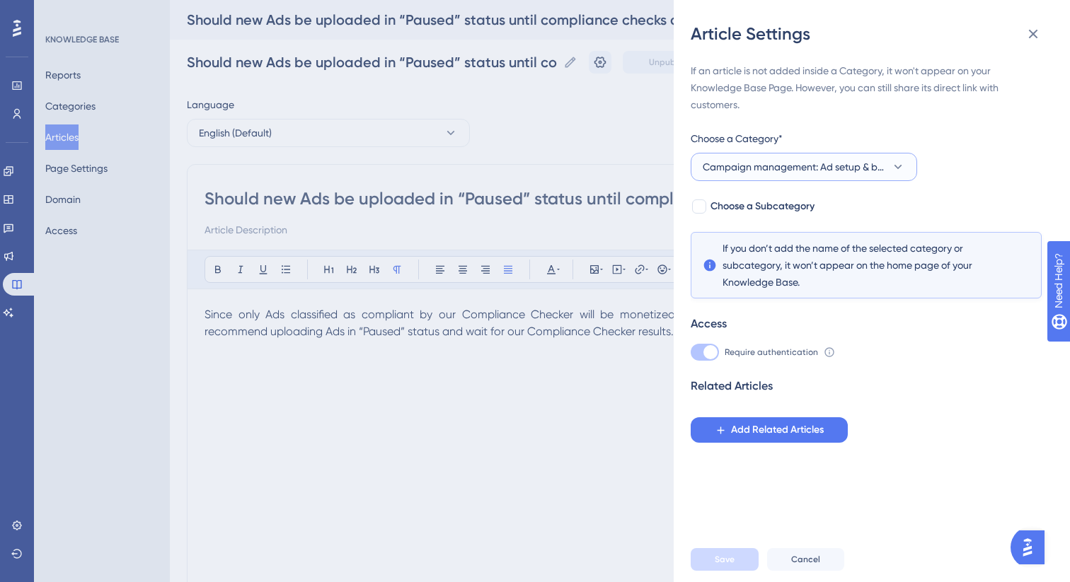
click at [792, 171] on span "Campaign management: Ad setup & best practices" at bounding box center [794, 166] width 183 height 17
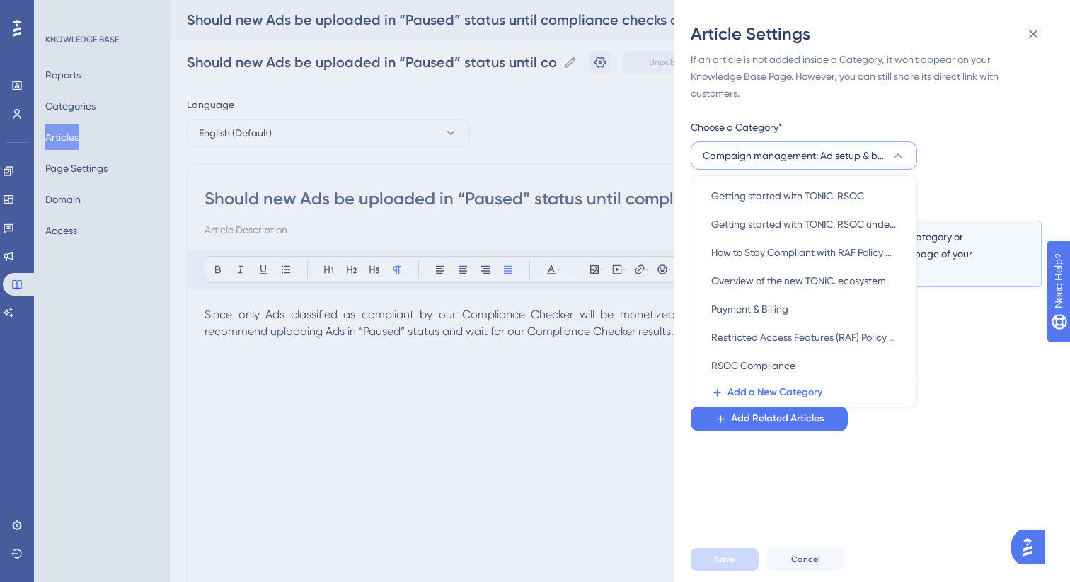
scroll to position [227, 0]
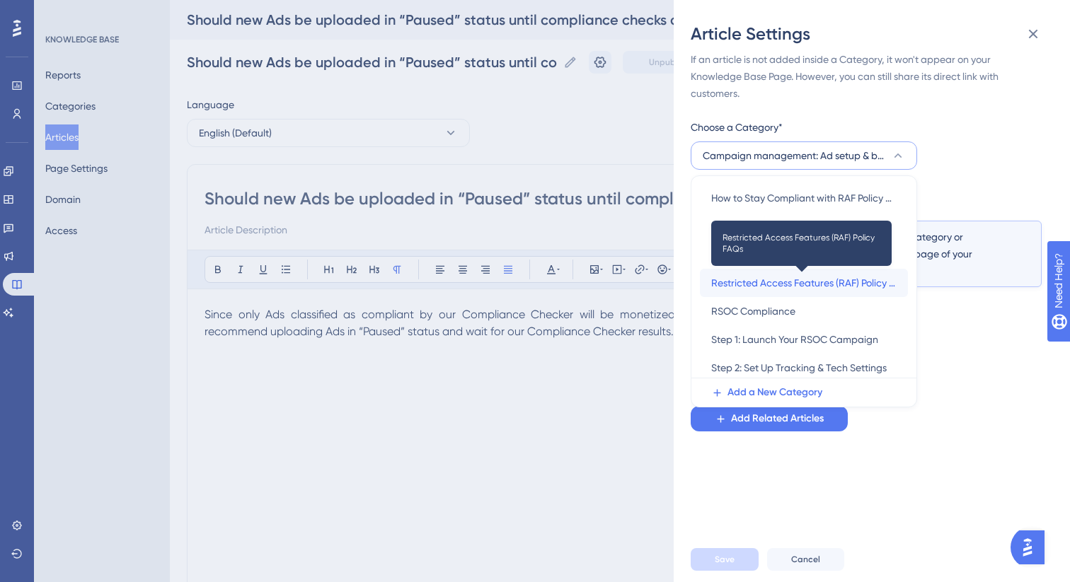
click at [785, 285] on span "Restricted Access Features (RAF) Policy FAQs" at bounding box center [803, 283] width 185 height 17
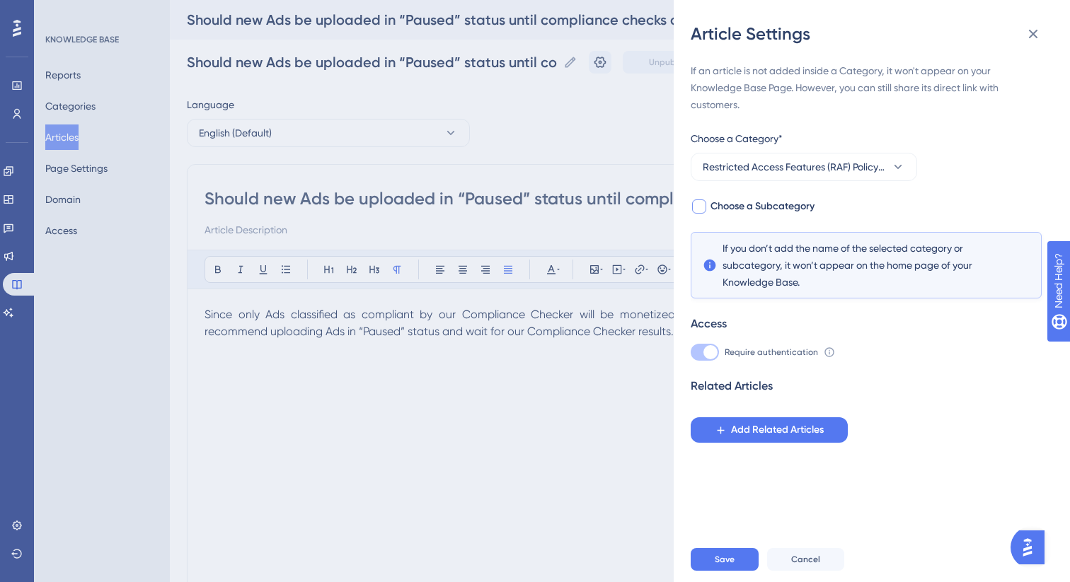
click at [703, 208] on div at bounding box center [699, 207] width 14 height 14
checkbox input "true"
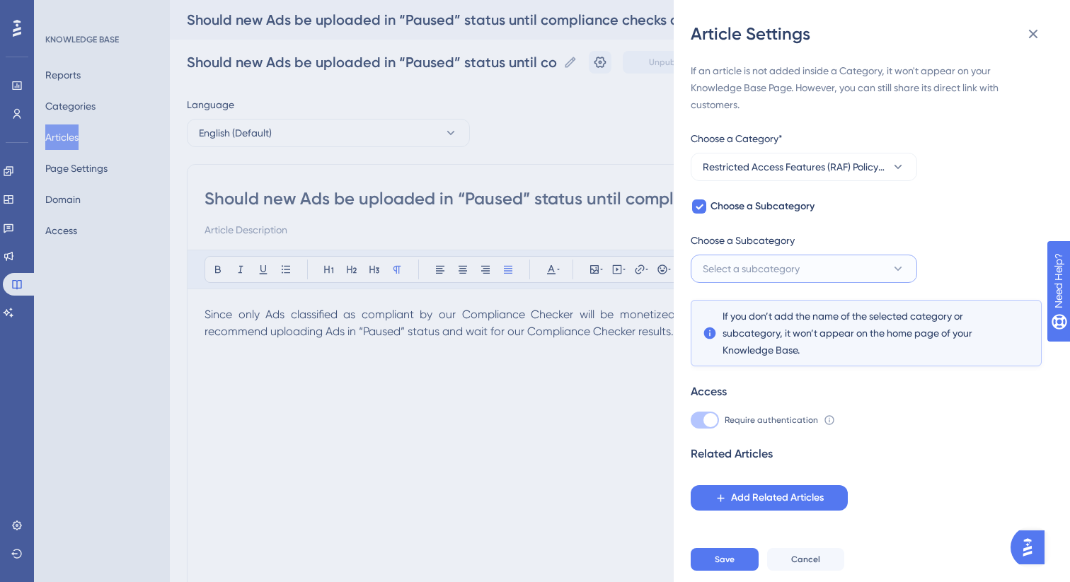
click at [724, 271] on span "Select a subcategory" at bounding box center [751, 268] width 97 height 17
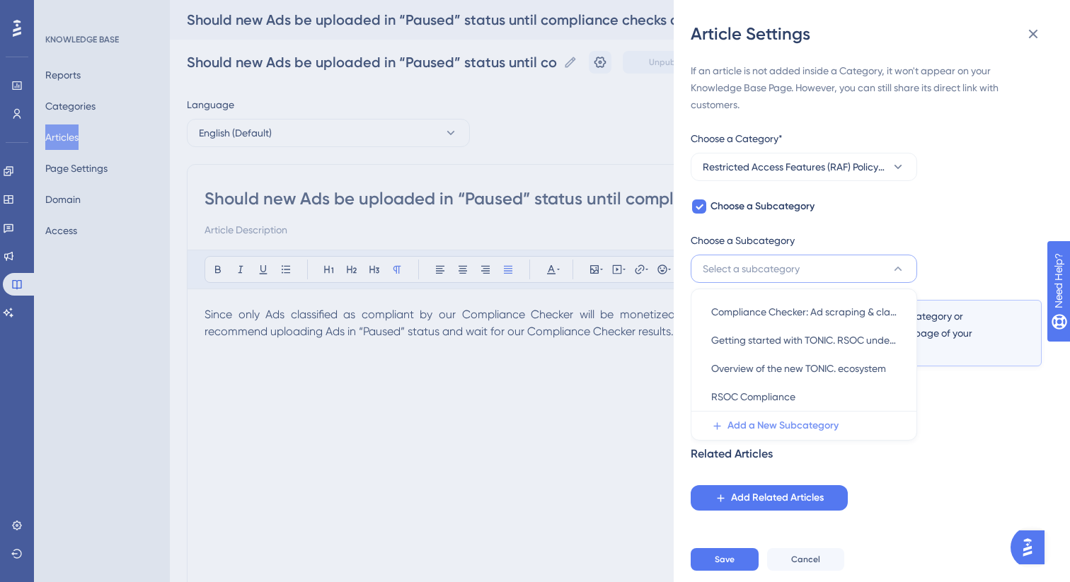
click at [732, 425] on span "Add a New Subcategory" at bounding box center [782, 425] width 111 height 17
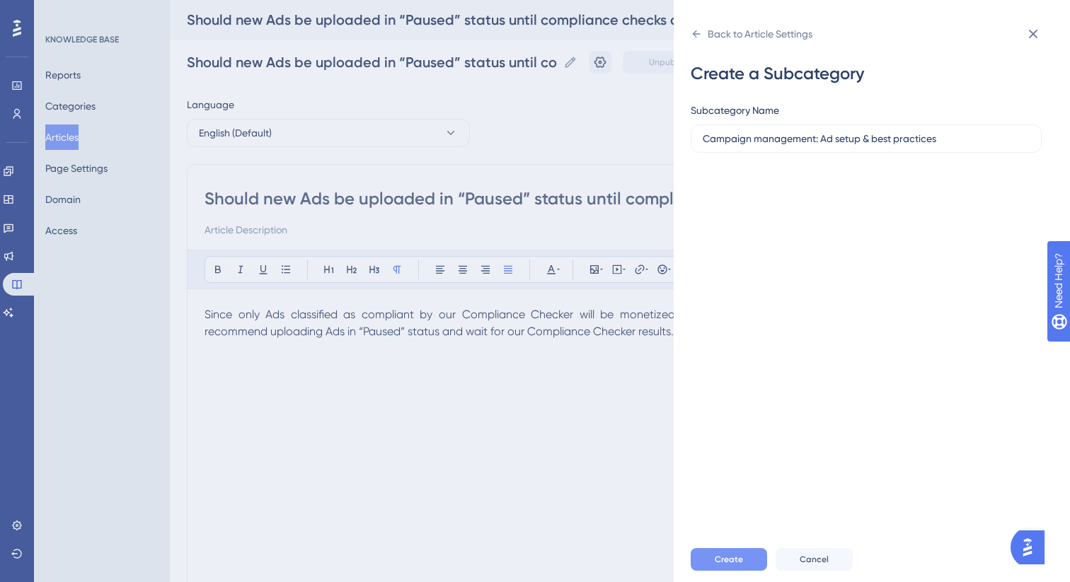
type input "Campaign management: Ad setup & best practices"
click at [722, 560] on span "Create" at bounding box center [729, 559] width 28 height 11
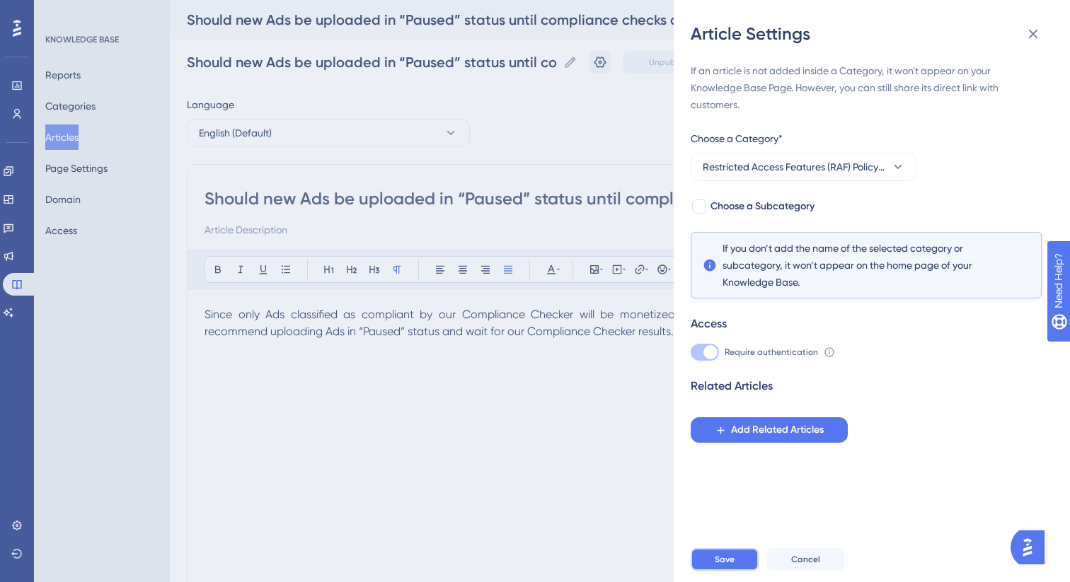
click at [733, 562] on span "Save" at bounding box center [725, 559] width 20 height 11
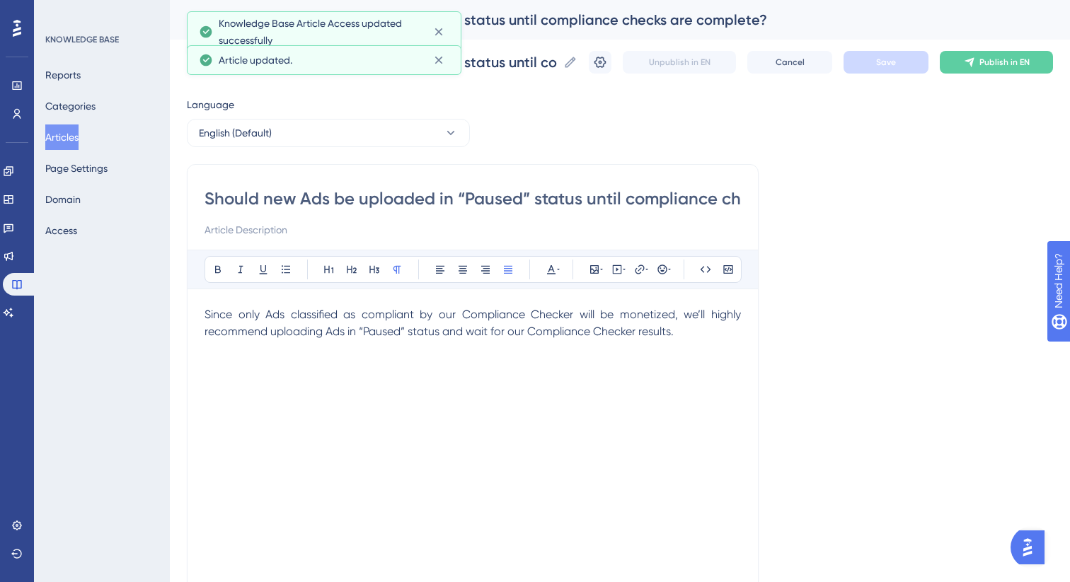
click at [79, 133] on button "Articles" at bounding box center [61, 137] width 33 height 25
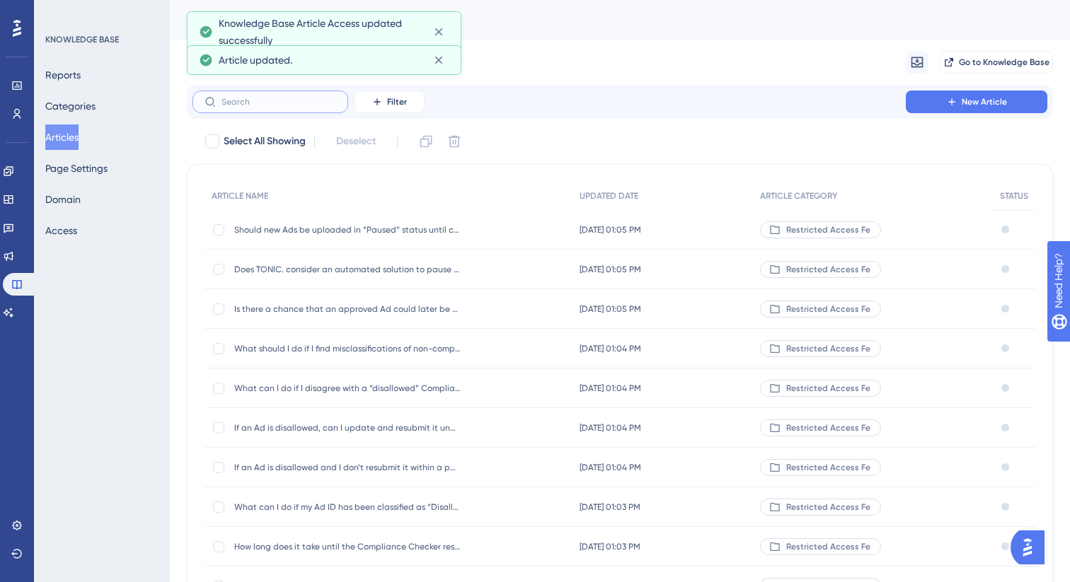
click at [264, 105] on input "text" at bounding box center [278, 102] width 115 height 10
paste input "Should new Ads be uploaded in “Paused”"
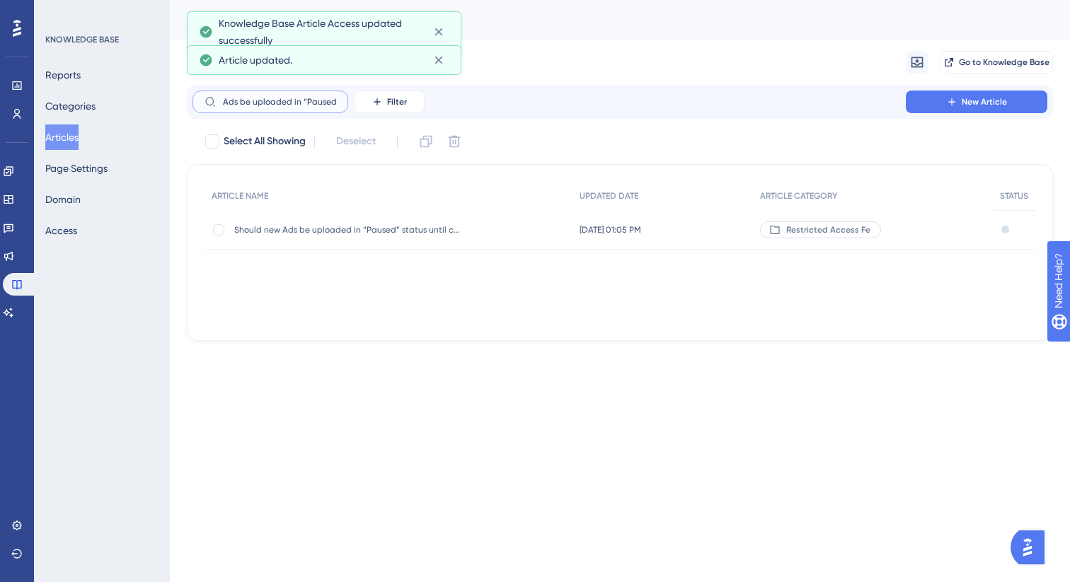
type input "Should new Ads be uploaded in “Paused”"
click at [368, 236] on div "Should new Ads be uploaded in “Paused” status until compliance checks are compl…" at bounding box center [347, 230] width 226 height 40
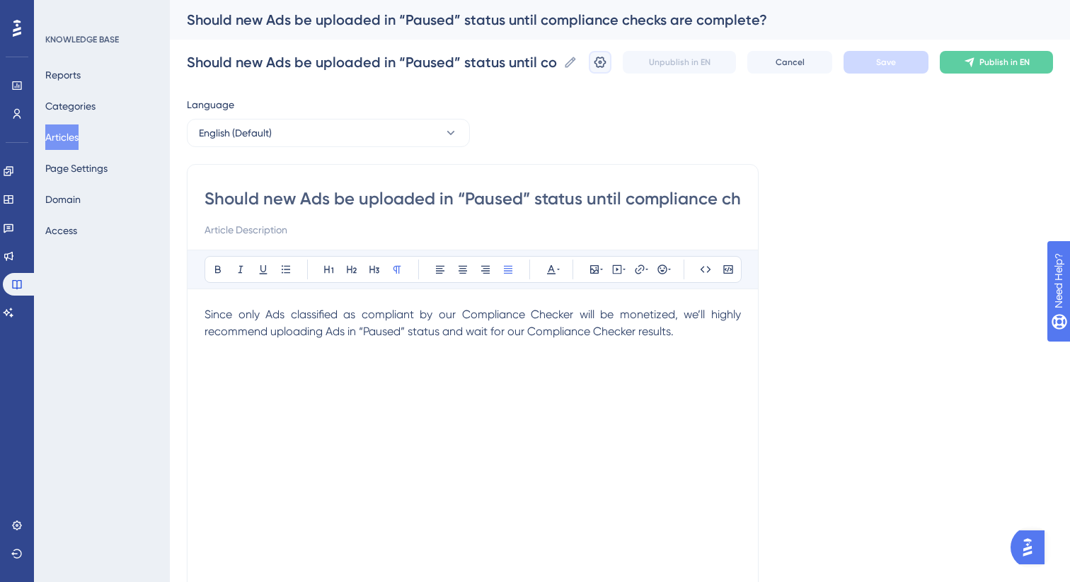
click at [609, 63] on button at bounding box center [600, 62] width 23 height 23
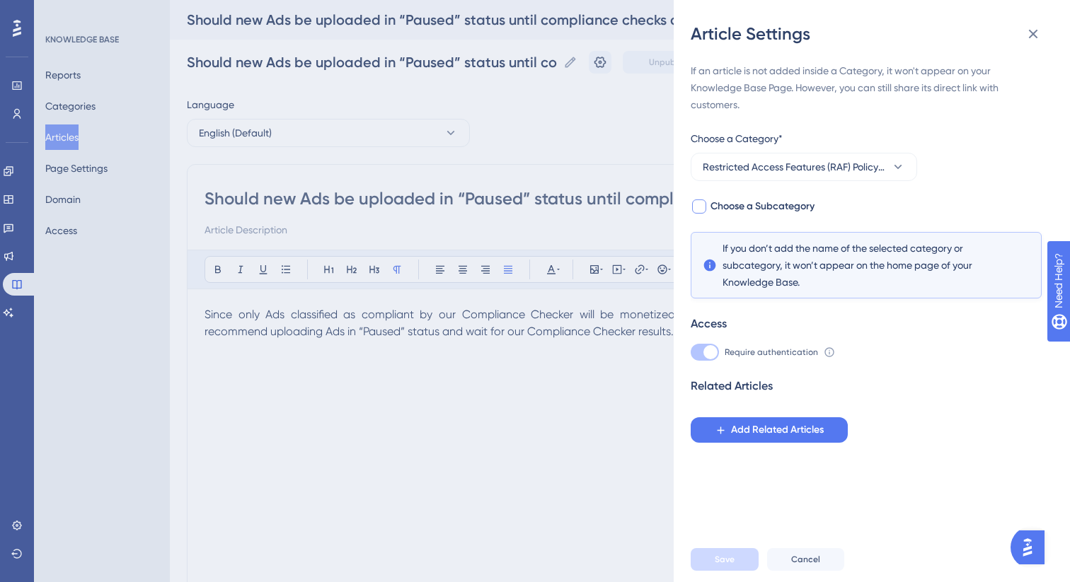
click at [756, 202] on span "Choose a Subcategory" at bounding box center [762, 206] width 104 height 17
checkbox input "true"
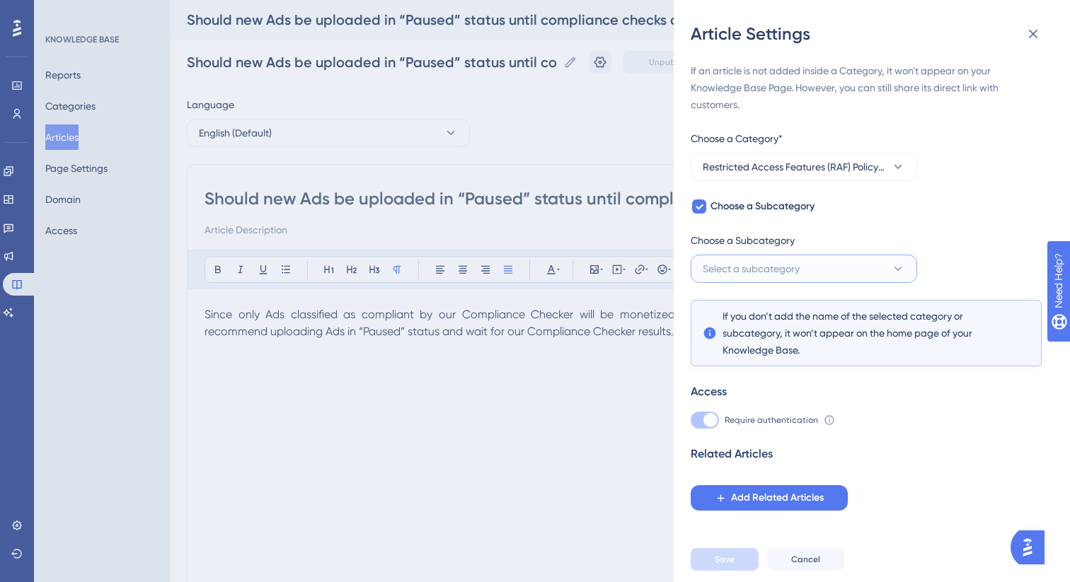
click at [751, 270] on span "Select a subcategory" at bounding box center [751, 268] width 97 height 17
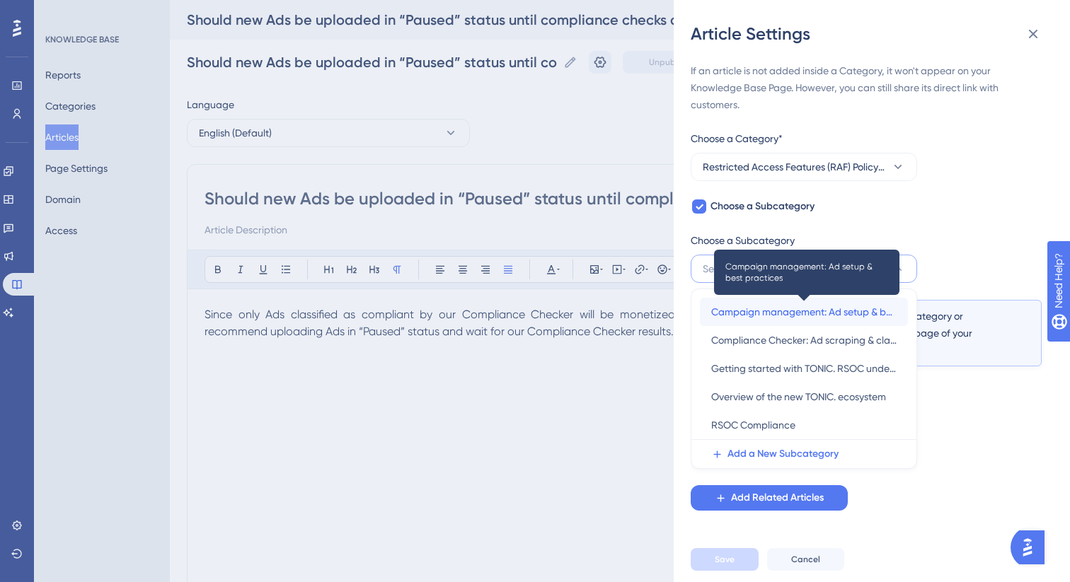
click at [766, 308] on span "Campaign management: Ad setup & best practices" at bounding box center [803, 312] width 185 height 17
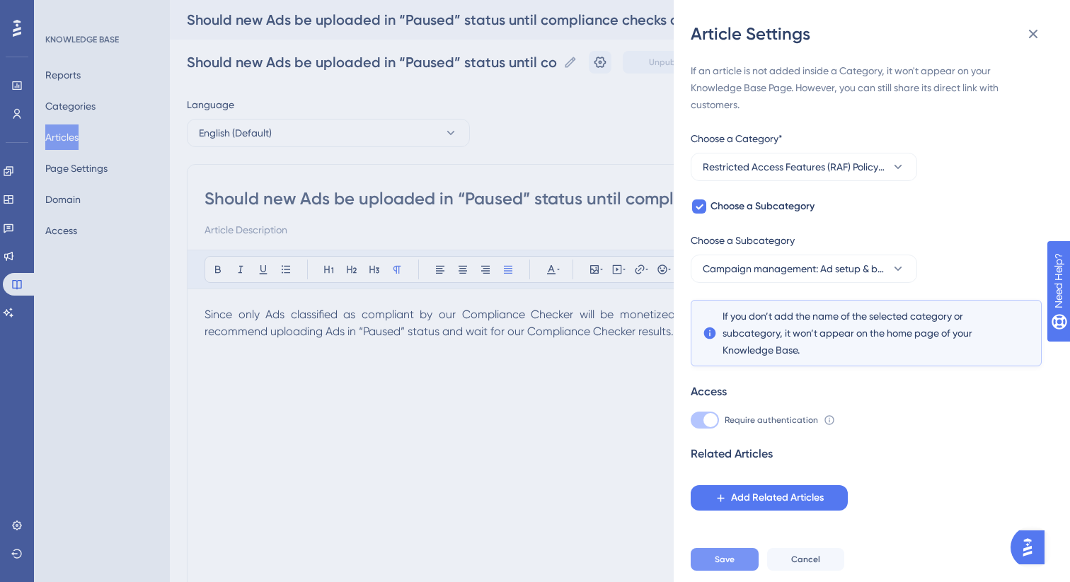
click at [715, 560] on span "Save" at bounding box center [725, 559] width 20 height 11
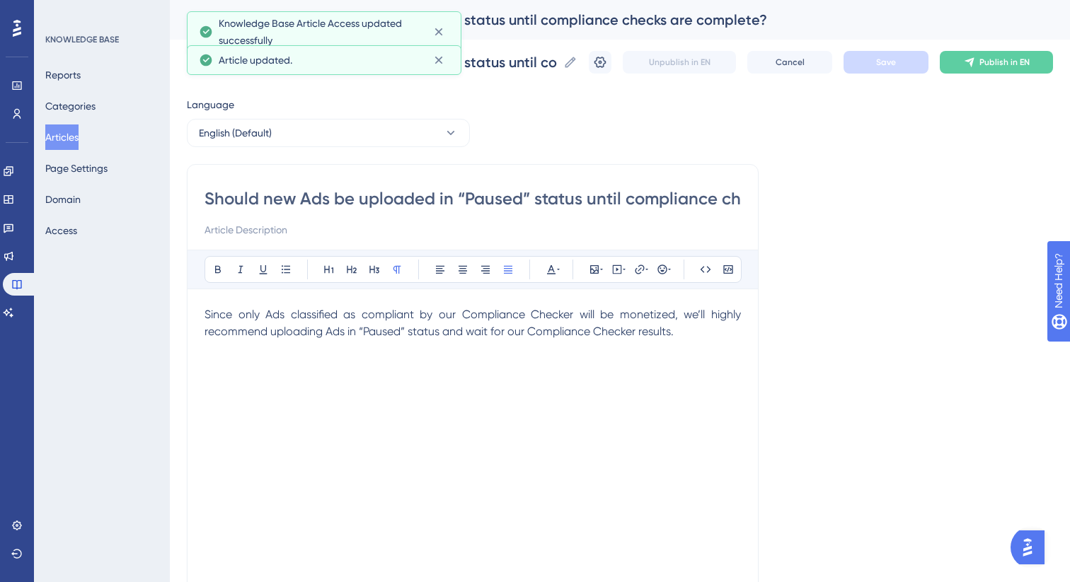
click at [64, 132] on button "Articles" at bounding box center [61, 137] width 33 height 25
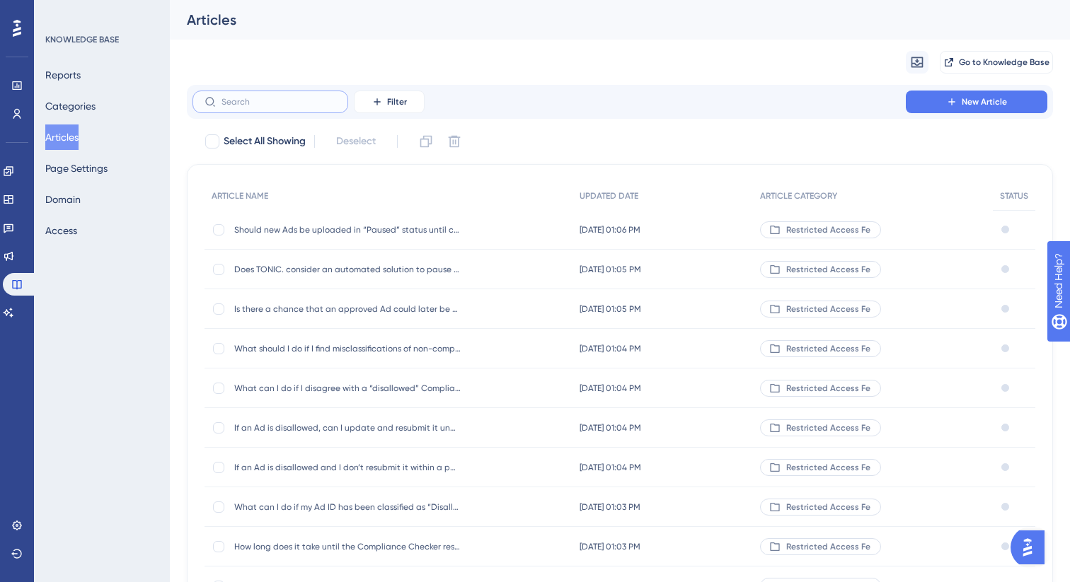
click at [274, 105] on input "text" at bounding box center [278, 102] width 115 height 10
paste input "Should new Campaigns be uploaded in “Paused”"
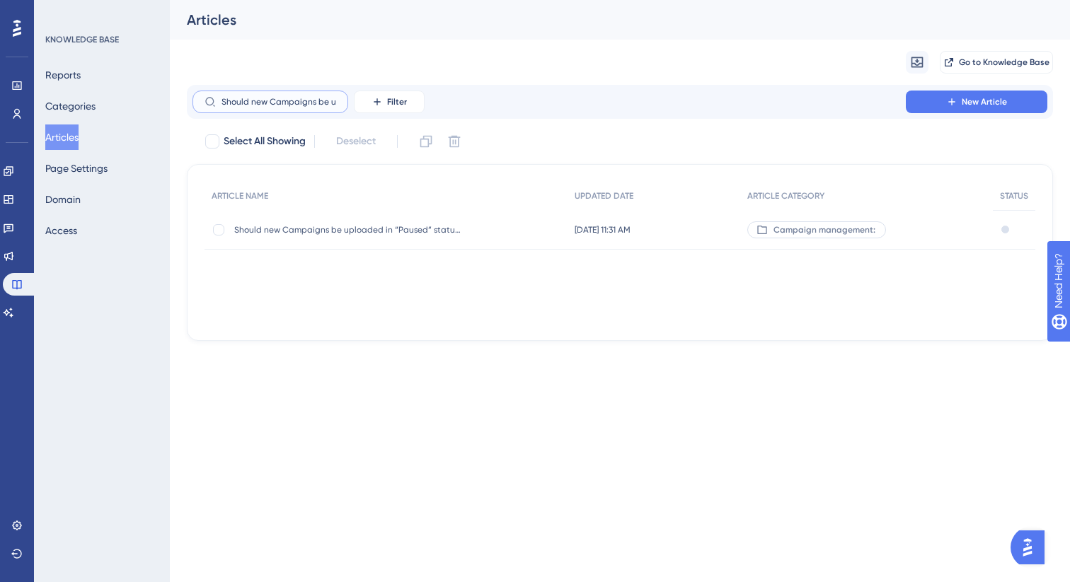
scroll to position [0, 77]
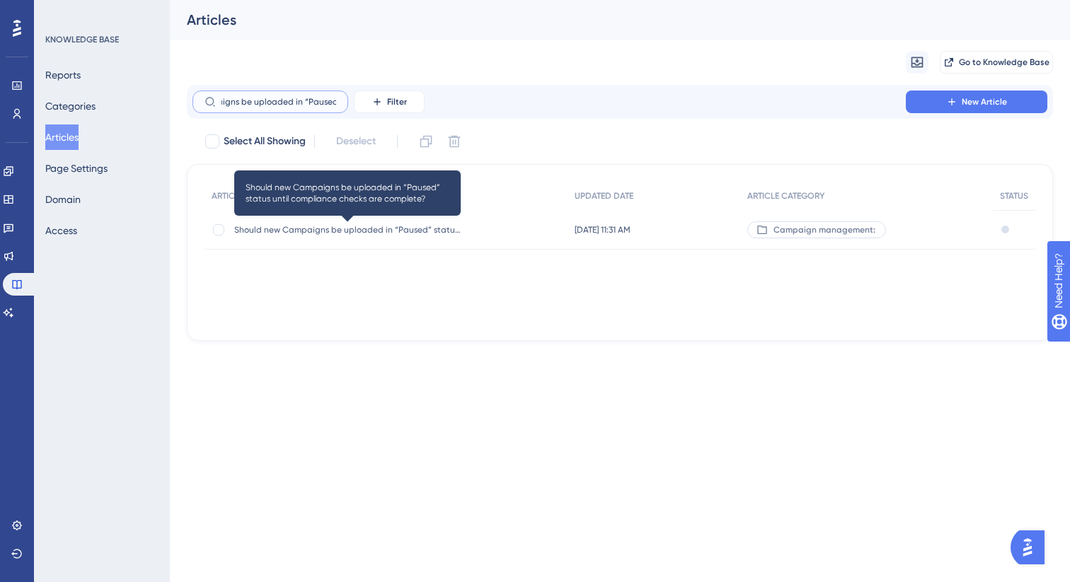
type input "Should new Campaigns be uploaded in “Paused”"
click at [348, 230] on span "Should new Campaigns be uploaded in “Paused” status until compliance checks are…" at bounding box center [347, 229] width 226 height 11
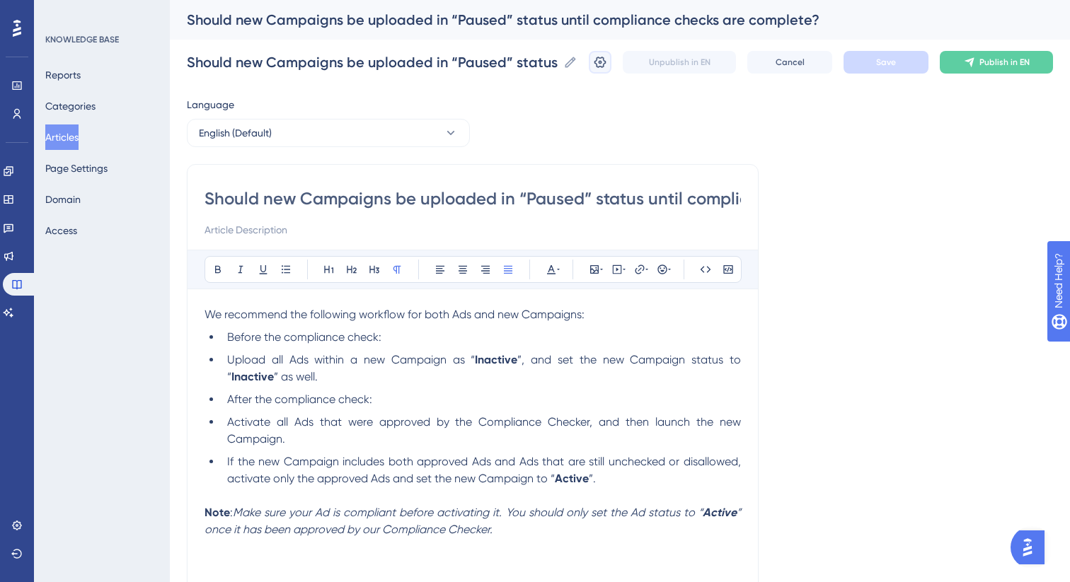
click at [596, 64] on icon at bounding box center [600, 62] width 12 height 11
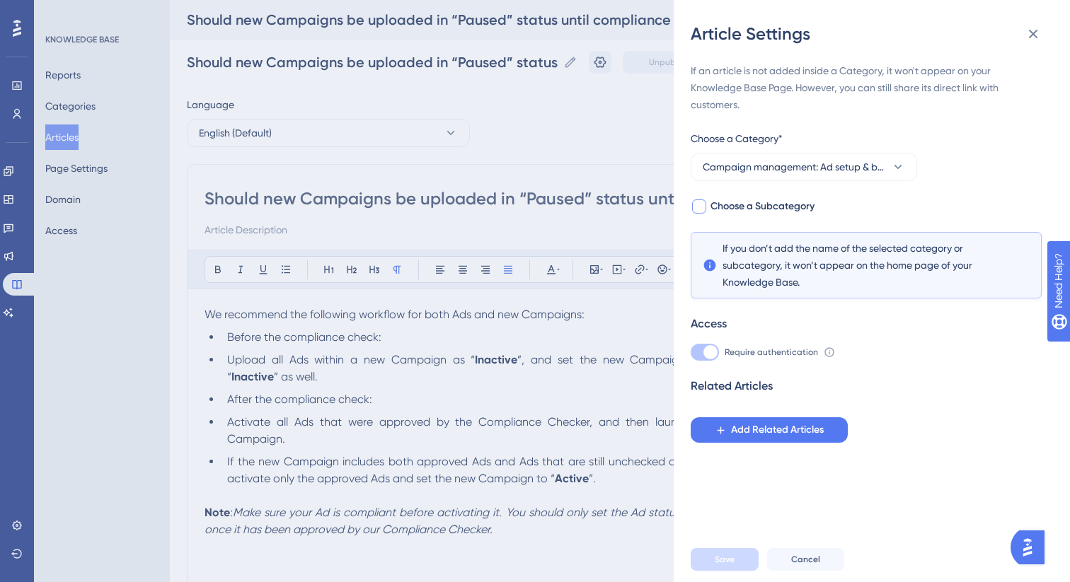
click at [756, 204] on span "Choose a Subcategory" at bounding box center [762, 206] width 104 height 17
checkbox input "true"
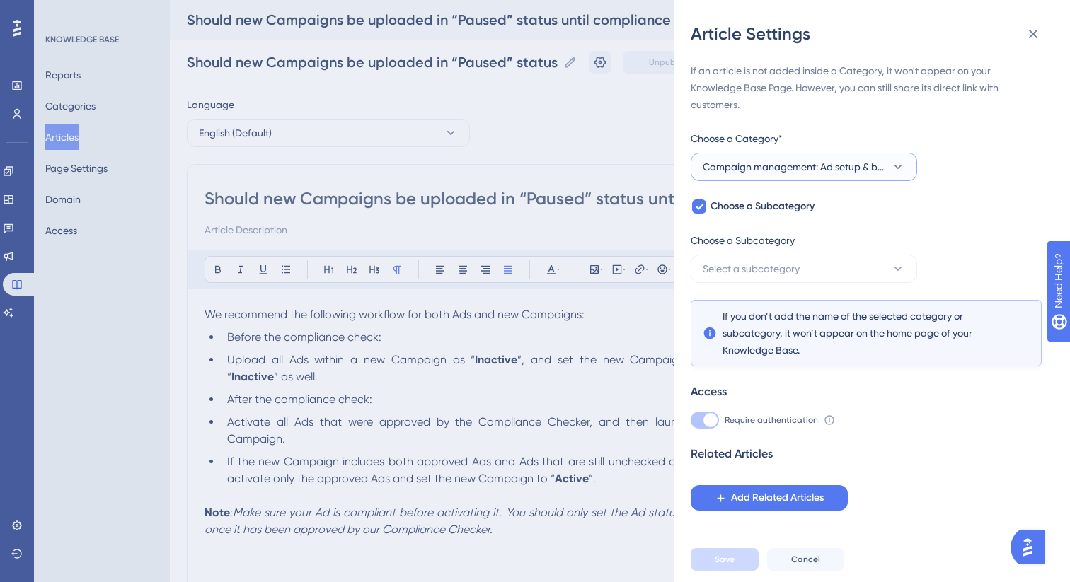
click at [785, 173] on span "Campaign management: Ad setup & best practices" at bounding box center [794, 166] width 183 height 17
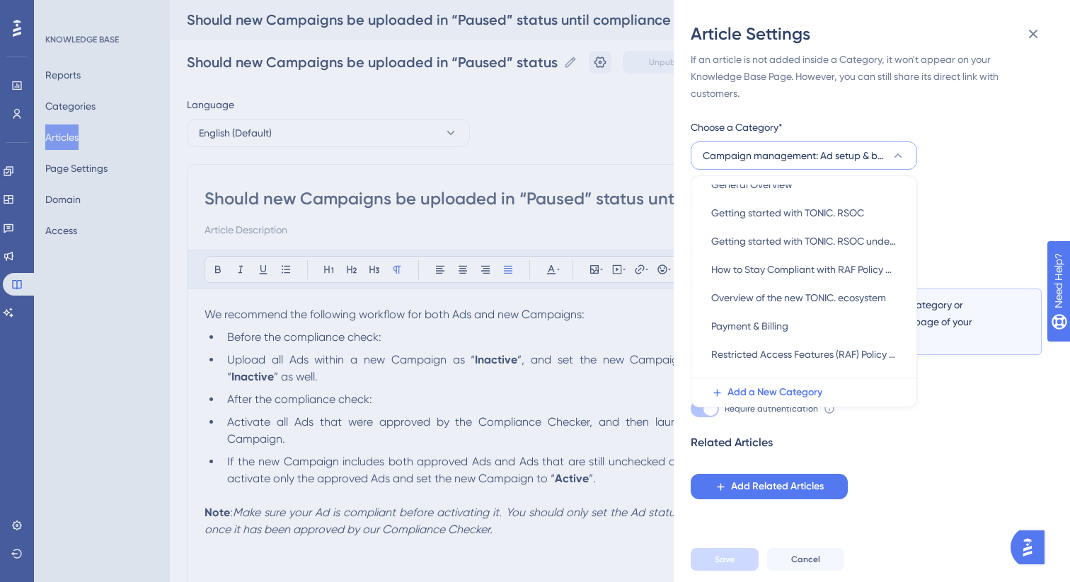
scroll to position [224, 0]
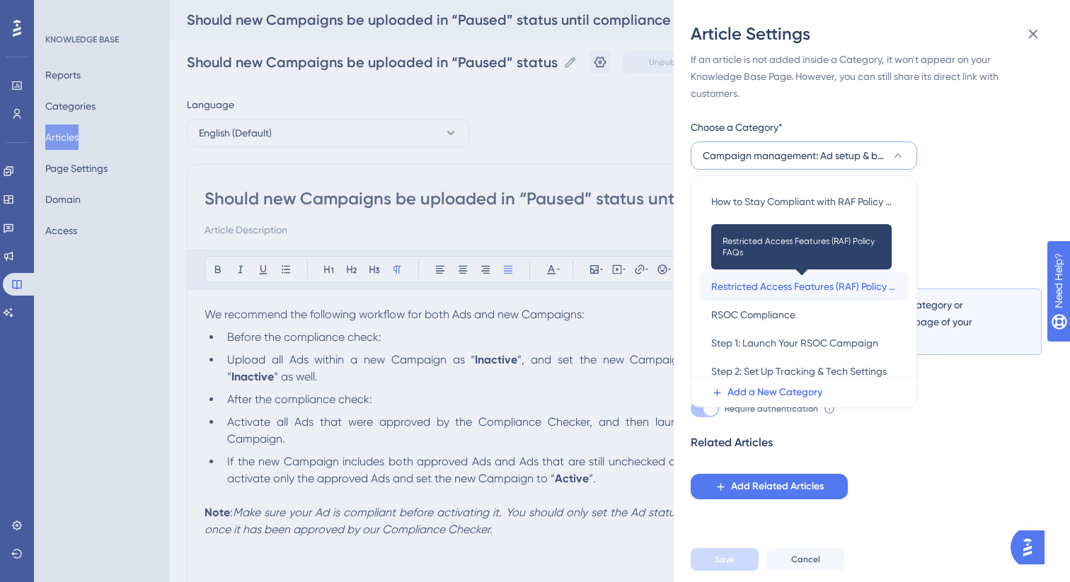
click at [785, 289] on span "Restricted Access Features (RAF) Policy FAQs" at bounding box center [803, 286] width 185 height 17
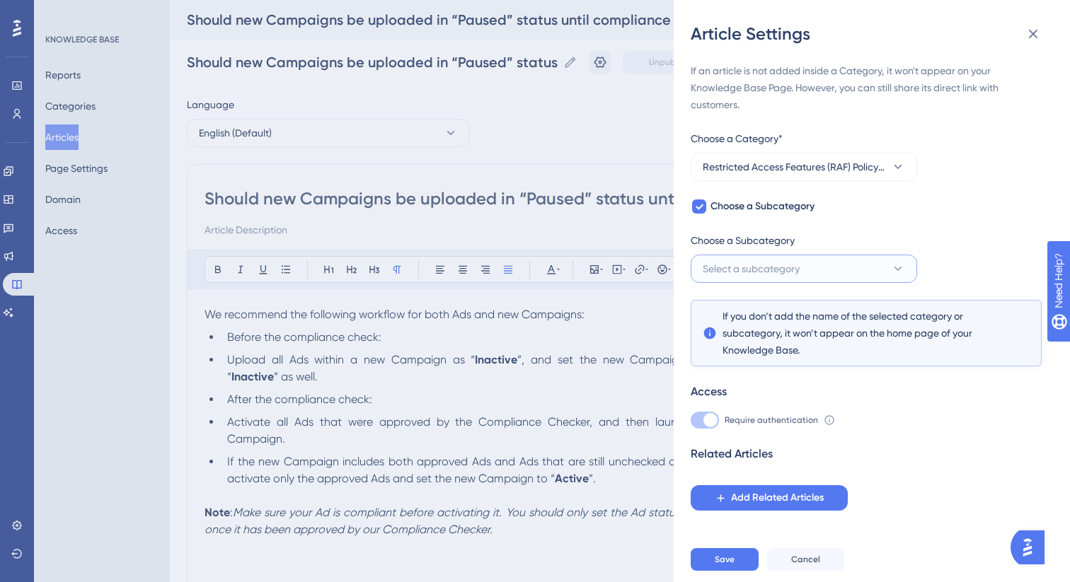
click at [774, 267] on span "Select a subcategory" at bounding box center [751, 268] width 97 height 17
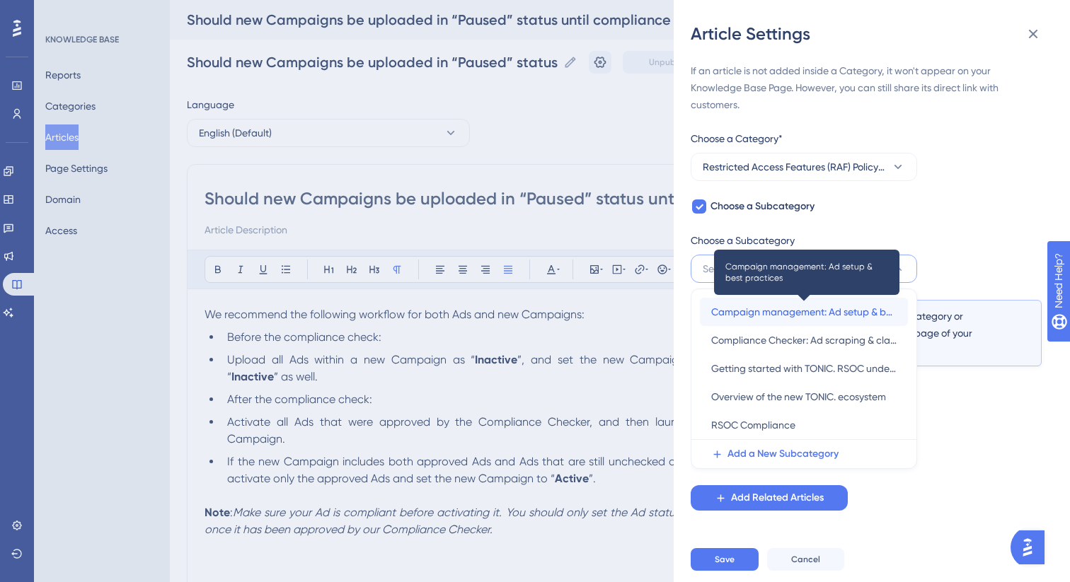
click at [780, 317] on span "Campaign management: Ad setup & best practices" at bounding box center [803, 312] width 185 height 17
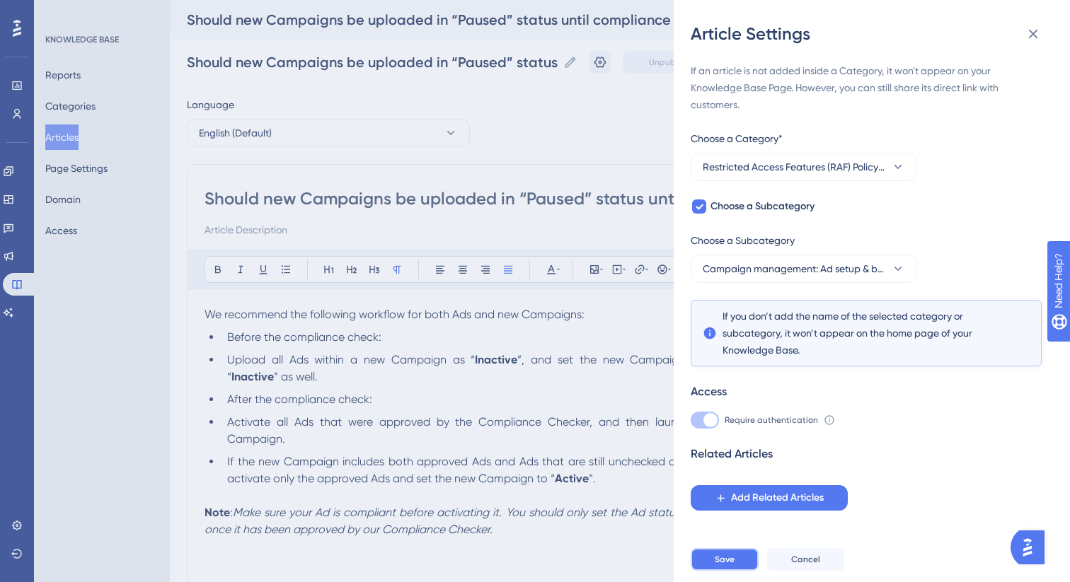
click at [731, 558] on span "Save" at bounding box center [725, 559] width 20 height 11
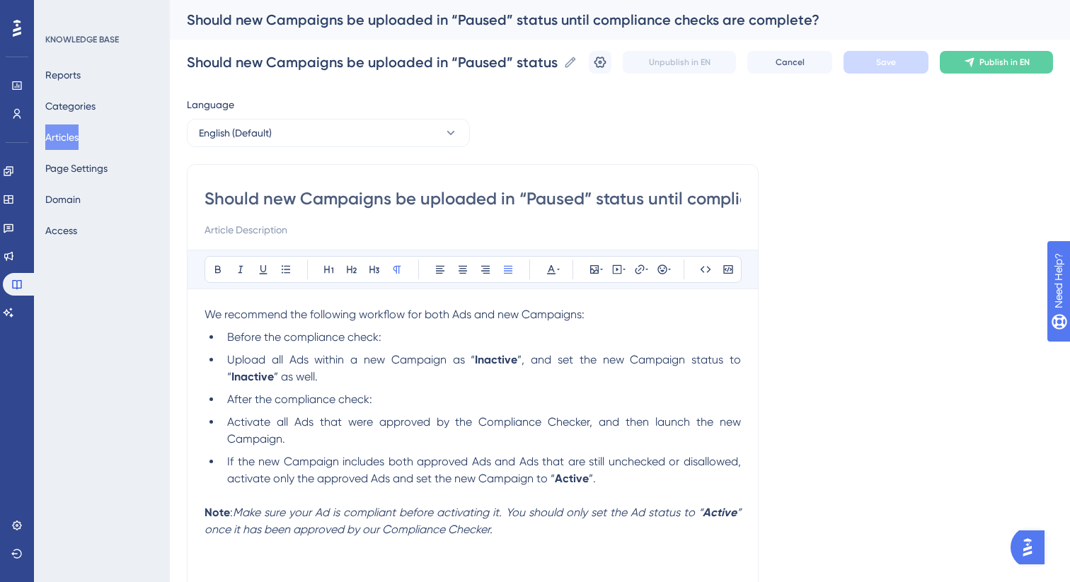
click at [57, 138] on button "Articles" at bounding box center [61, 137] width 33 height 25
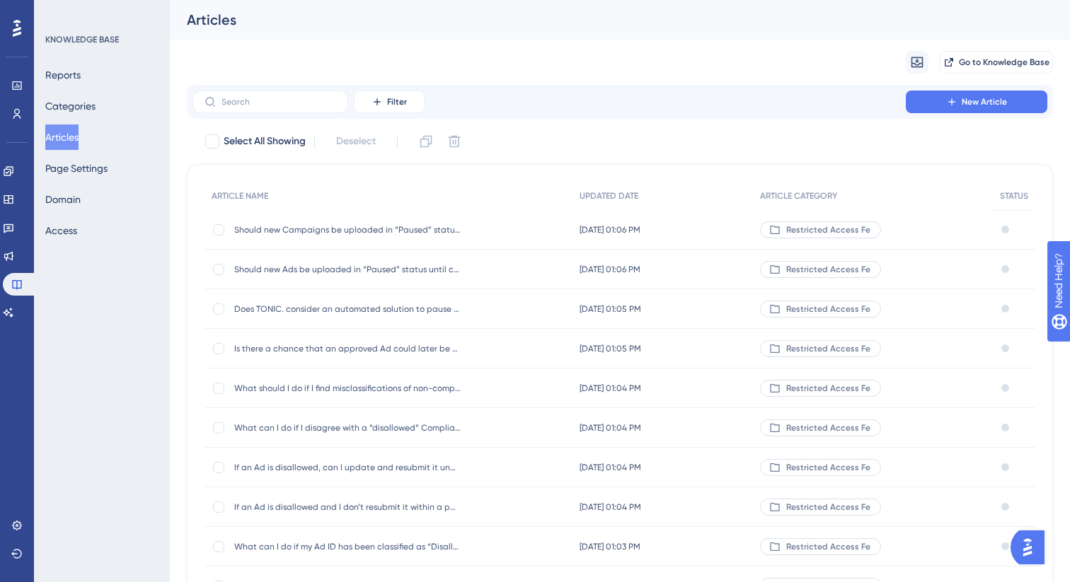
click at [273, 113] on div "Filter New Article" at bounding box center [620, 102] width 866 height 34
click at [275, 108] on label at bounding box center [270, 102] width 156 height 23
click at [275, 107] on input "text" at bounding box center [278, 102] width 115 height 10
paste input "Will I receive an email notification when a"
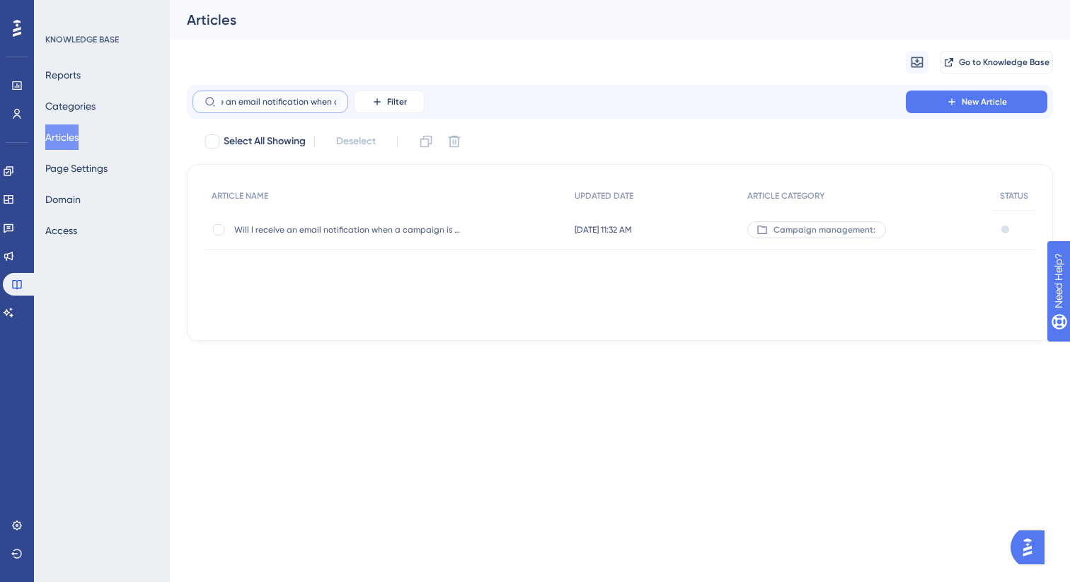
type input "Will I receive an email notification when a"
click at [432, 224] on span "Will I receive an email notification when a campaign is deleted?" at bounding box center [347, 229] width 226 height 11
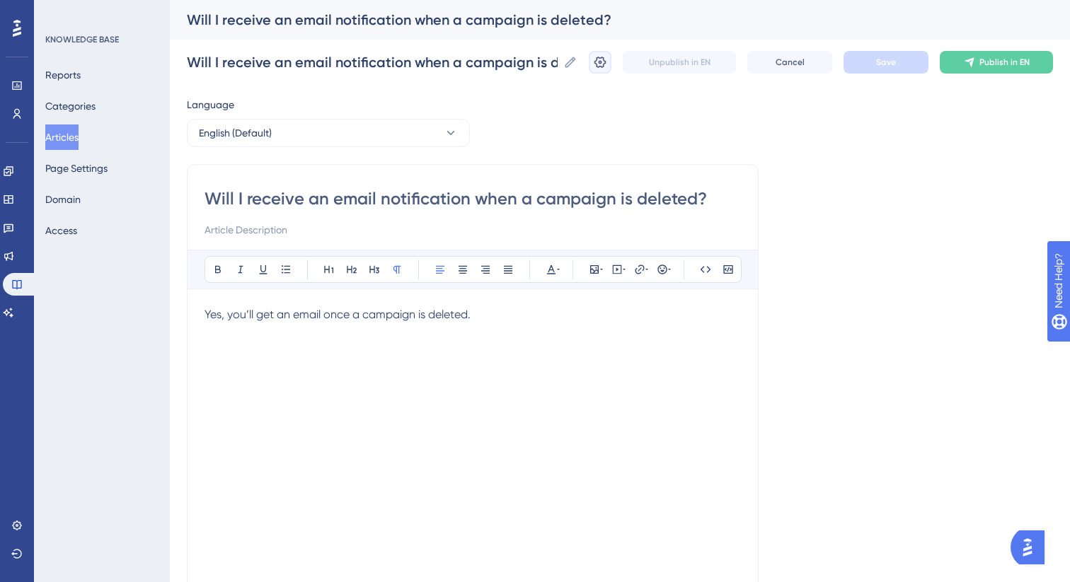
click at [602, 56] on icon at bounding box center [600, 62] width 14 height 14
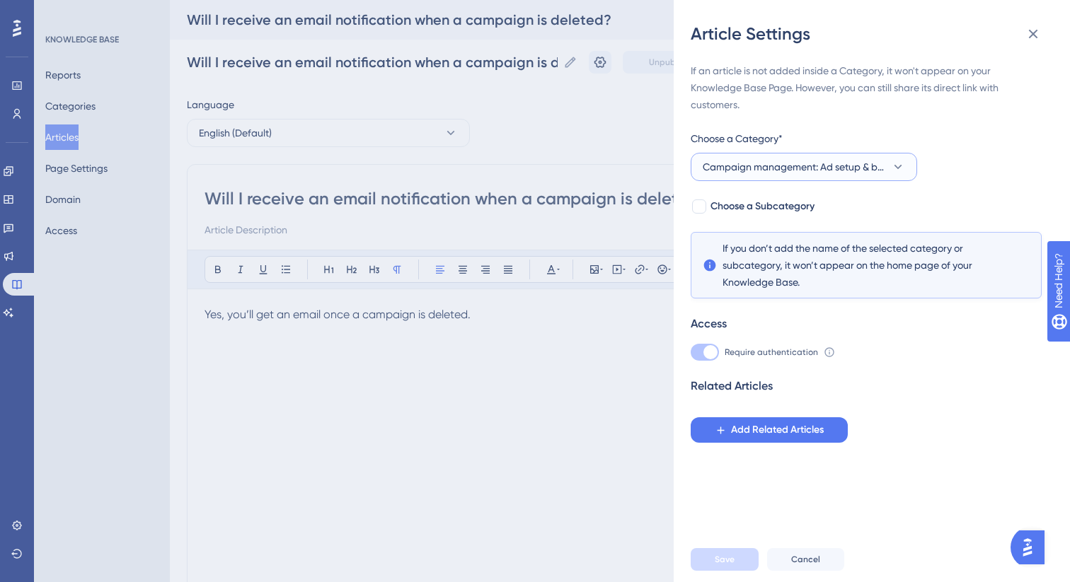
click at [802, 175] on span "Campaign management: Ad setup & best practices" at bounding box center [794, 166] width 183 height 17
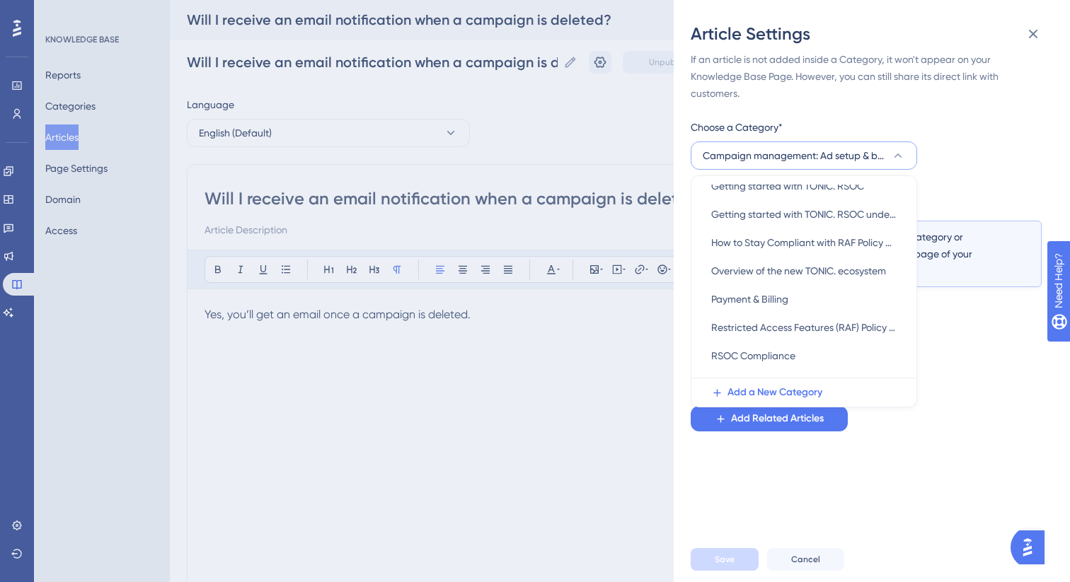
scroll to position [193, 0]
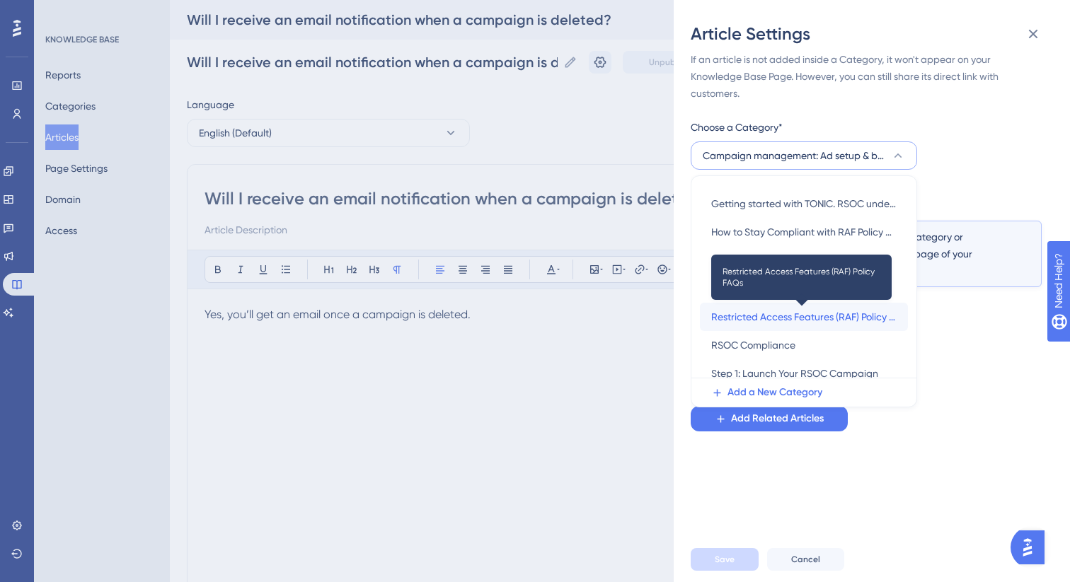
click at [795, 324] on span "Restricted Access Features (RAF) Policy FAQs" at bounding box center [803, 316] width 185 height 17
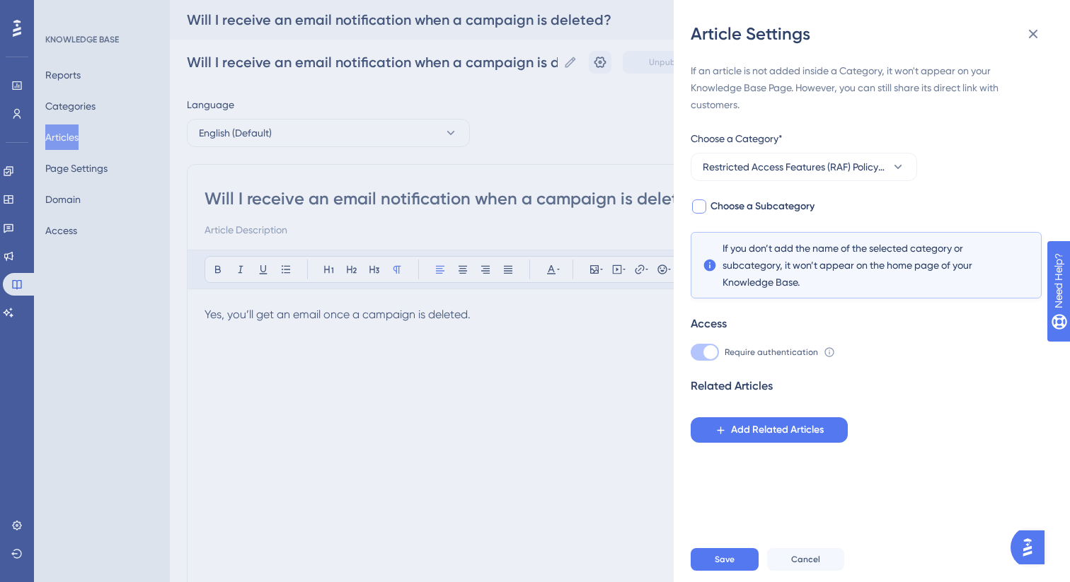
click at [742, 208] on span "Choose a Subcategory" at bounding box center [762, 206] width 104 height 17
checkbox input "true"
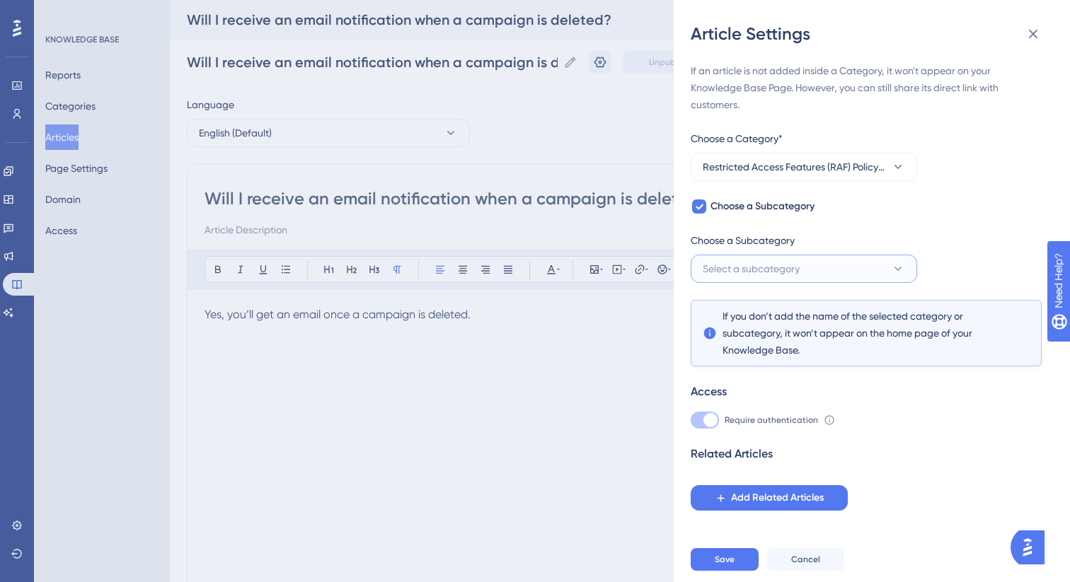
click at [751, 281] on button "Select a subcategory" at bounding box center [804, 269] width 226 height 28
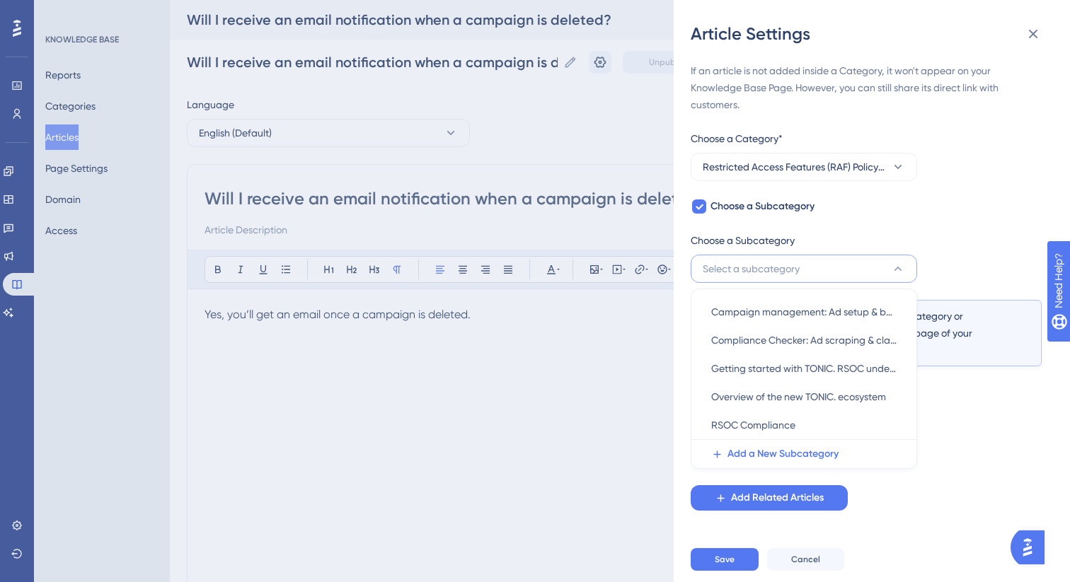
click at [751, 279] on button "Select a subcategory" at bounding box center [804, 269] width 226 height 28
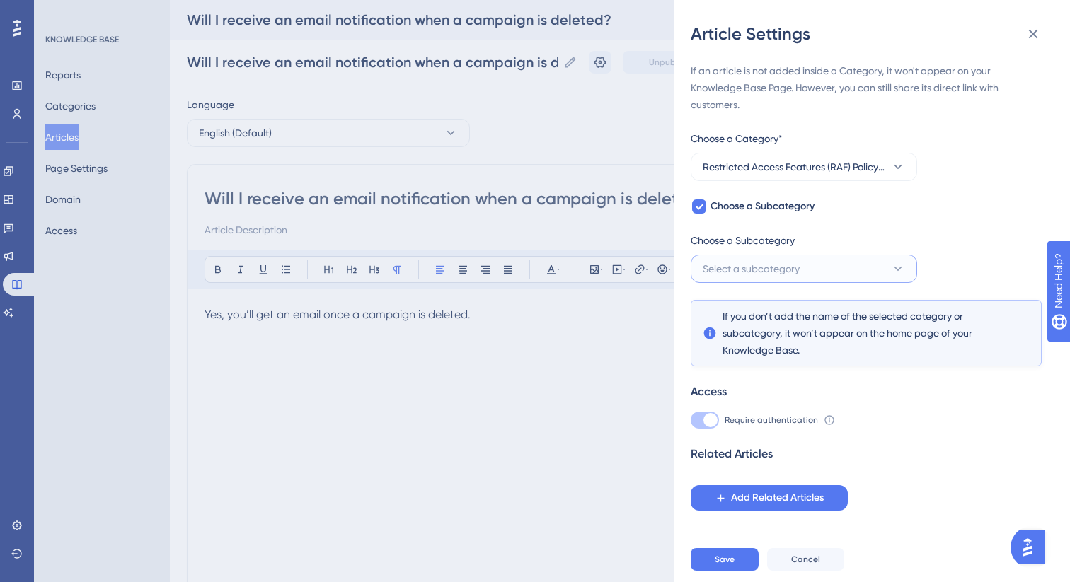
click at [751, 279] on button "Select a subcategory" at bounding box center [804, 269] width 226 height 28
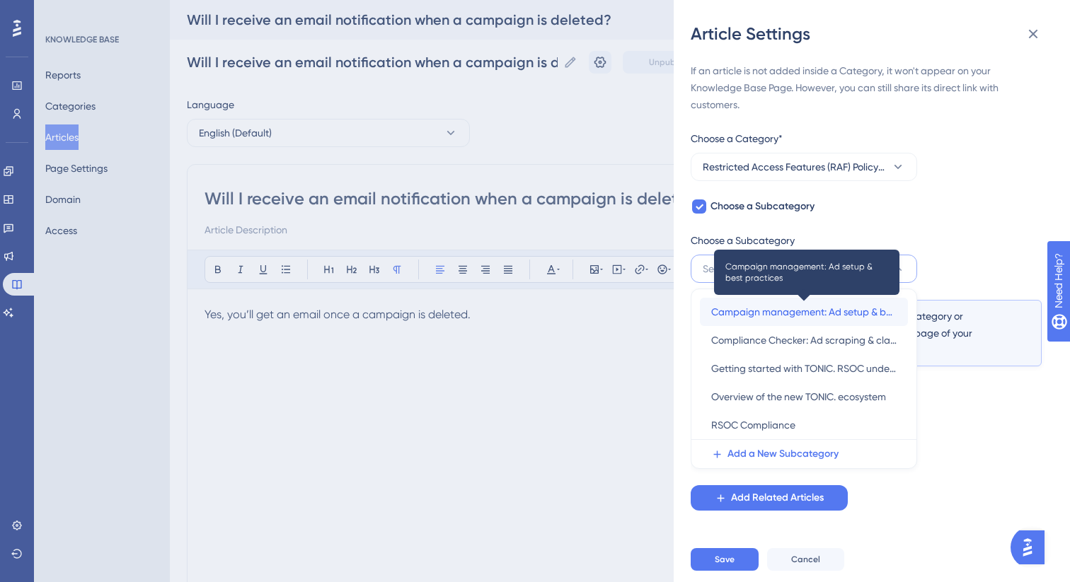
click at [754, 316] on span "Campaign management: Ad setup & best practices" at bounding box center [803, 312] width 185 height 17
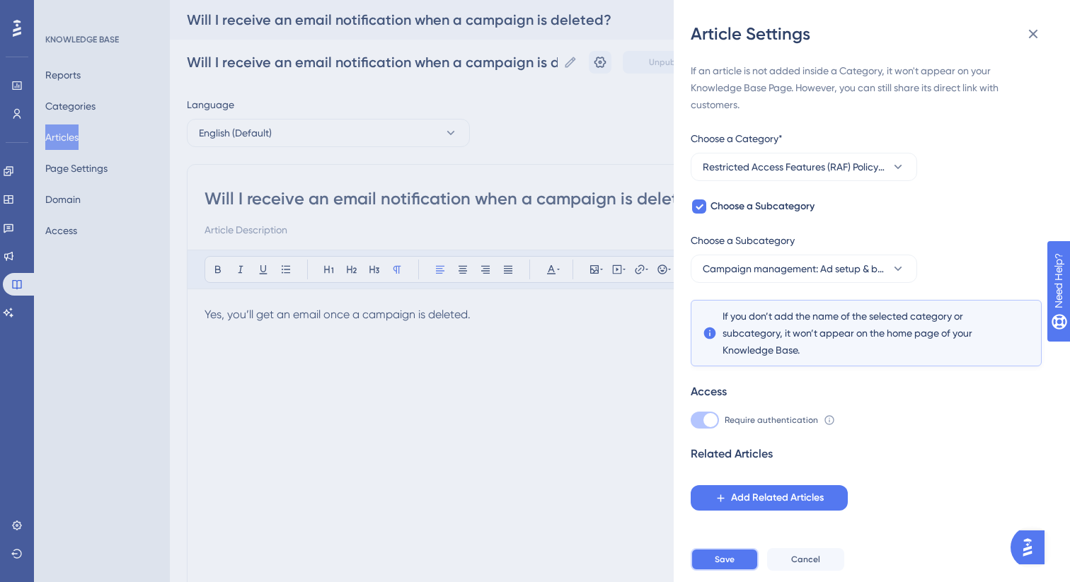
click at [729, 555] on span "Save" at bounding box center [725, 559] width 20 height 11
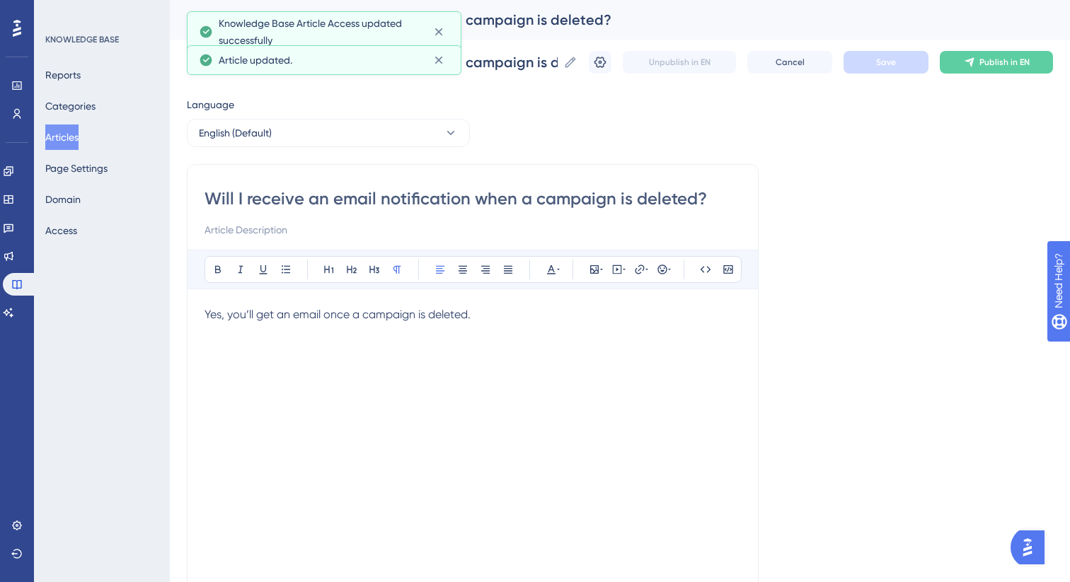
click at [71, 146] on button "Articles" at bounding box center [61, 137] width 33 height 25
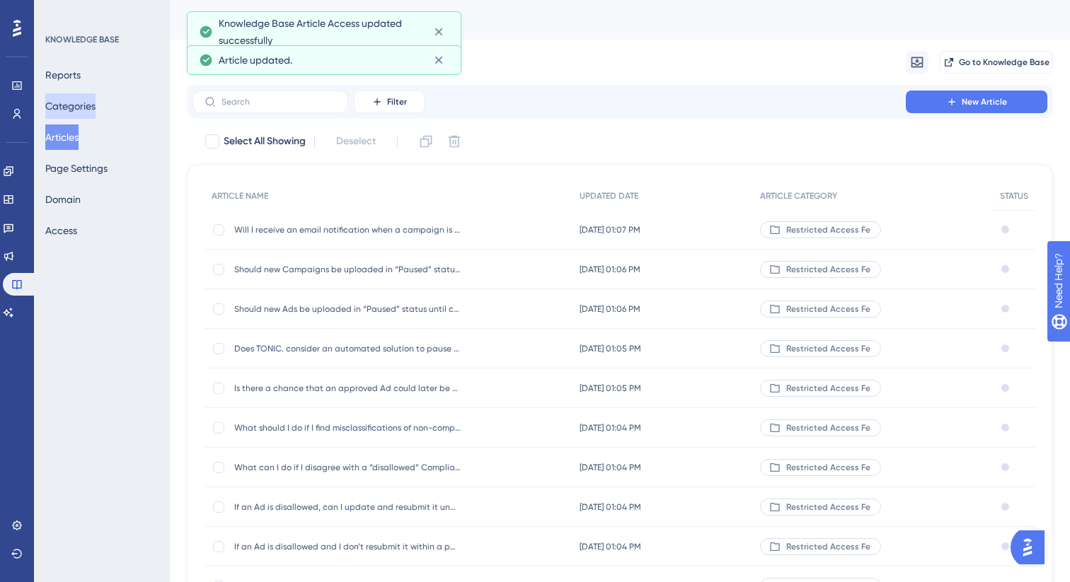
click at [83, 103] on button "Categories" at bounding box center [70, 105] width 50 height 25
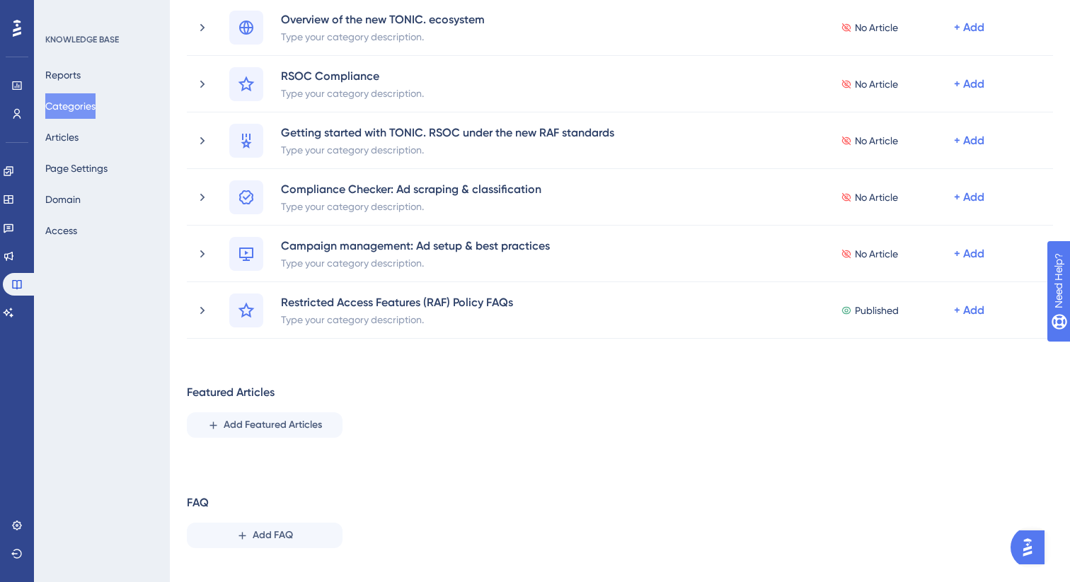
scroll to position [657, 0]
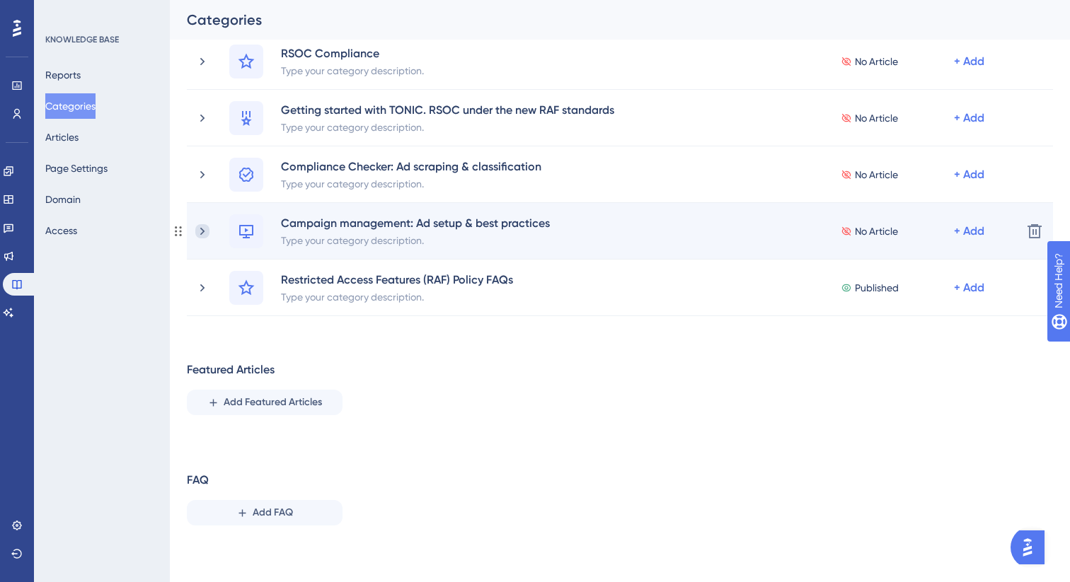
click at [206, 233] on icon at bounding box center [202, 231] width 14 height 14
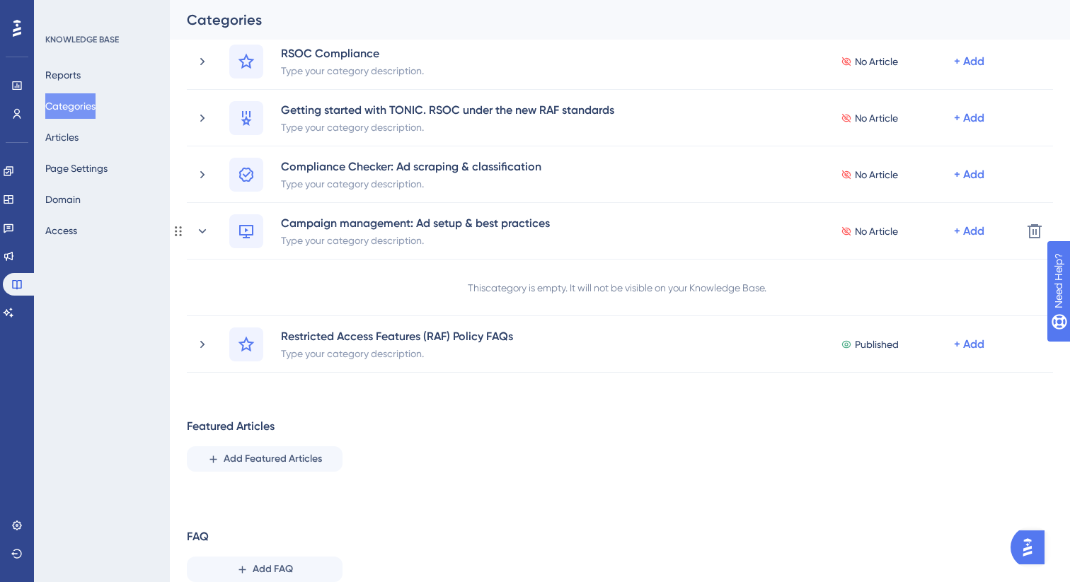
click at [206, 233] on icon at bounding box center [202, 231] width 14 height 14
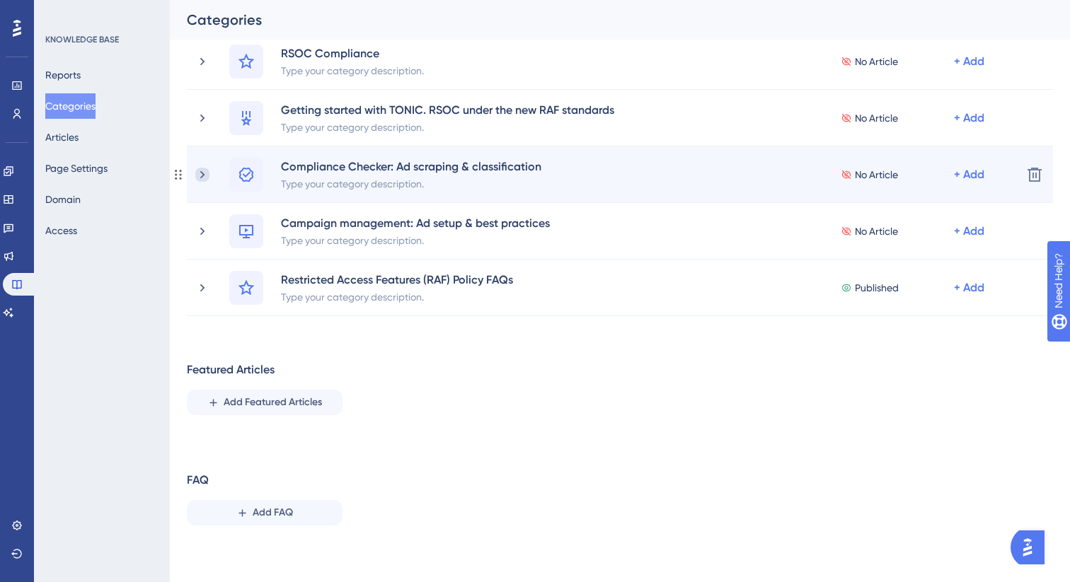
click at [205, 171] on icon at bounding box center [202, 175] width 14 height 14
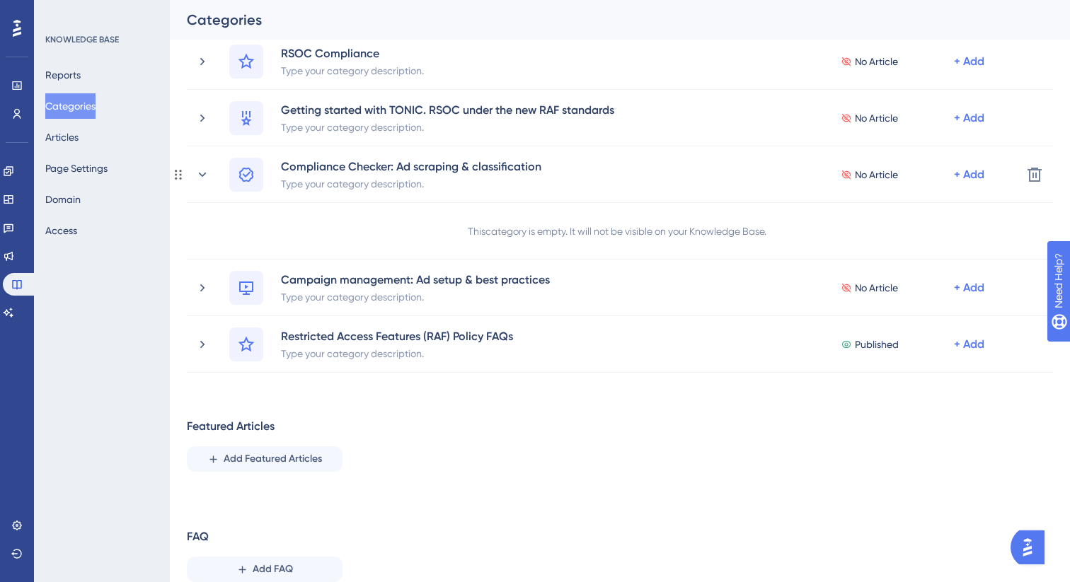
click at [205, 171] on icon at bounding box center [202, 175] width 14 height 14
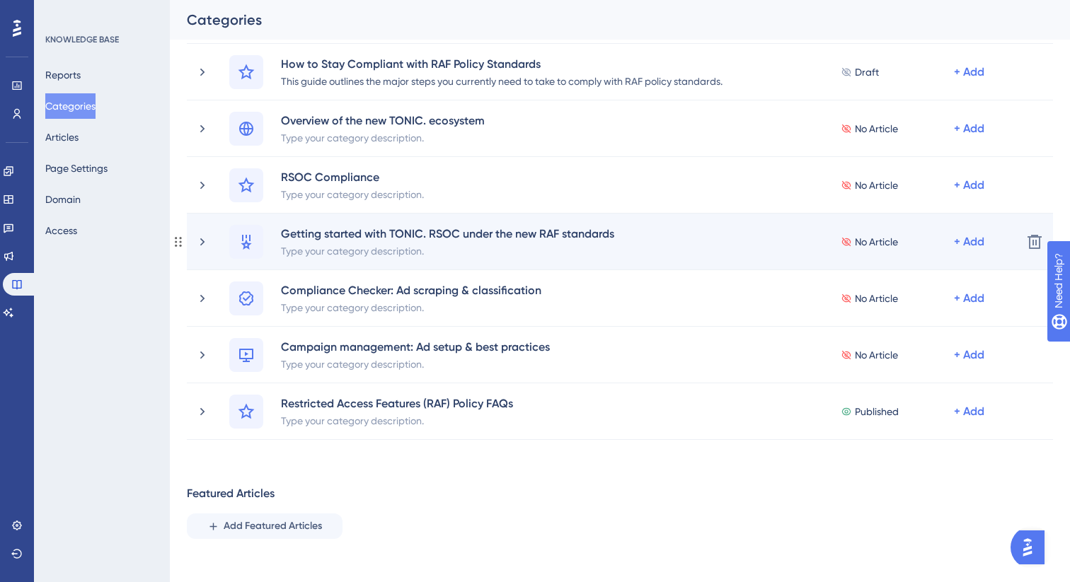
scroll to position [516, 0]
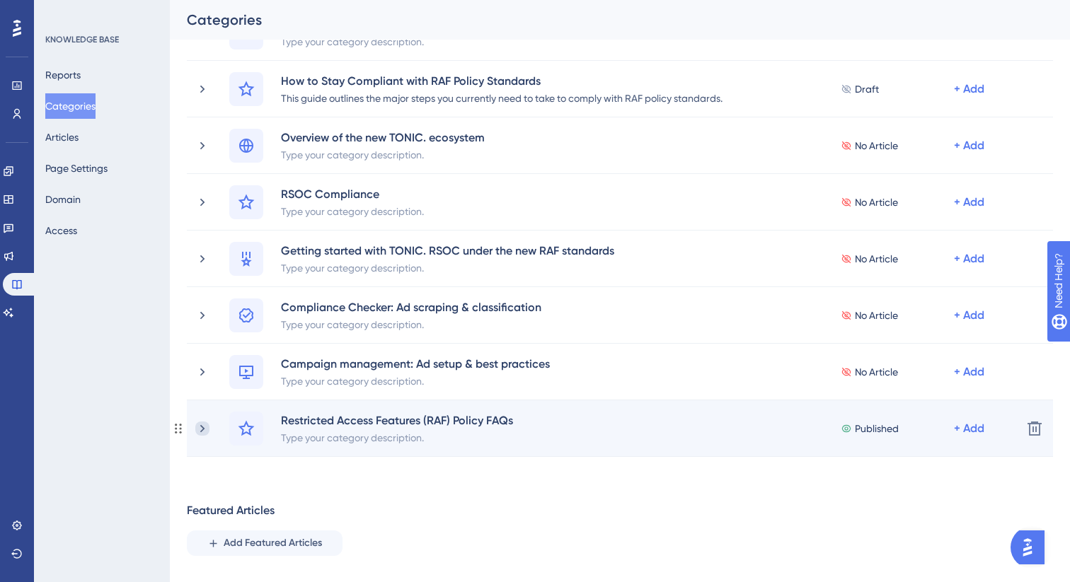
click at [201, 425] on icon at bounding box center [202, 429] width 14 height 14
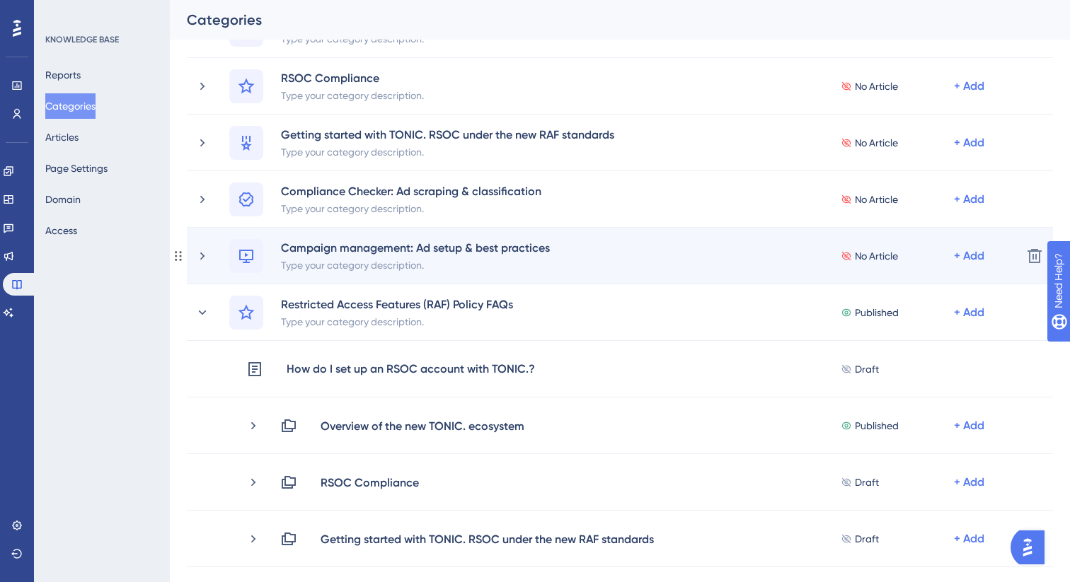
scroll to position [628, 0]
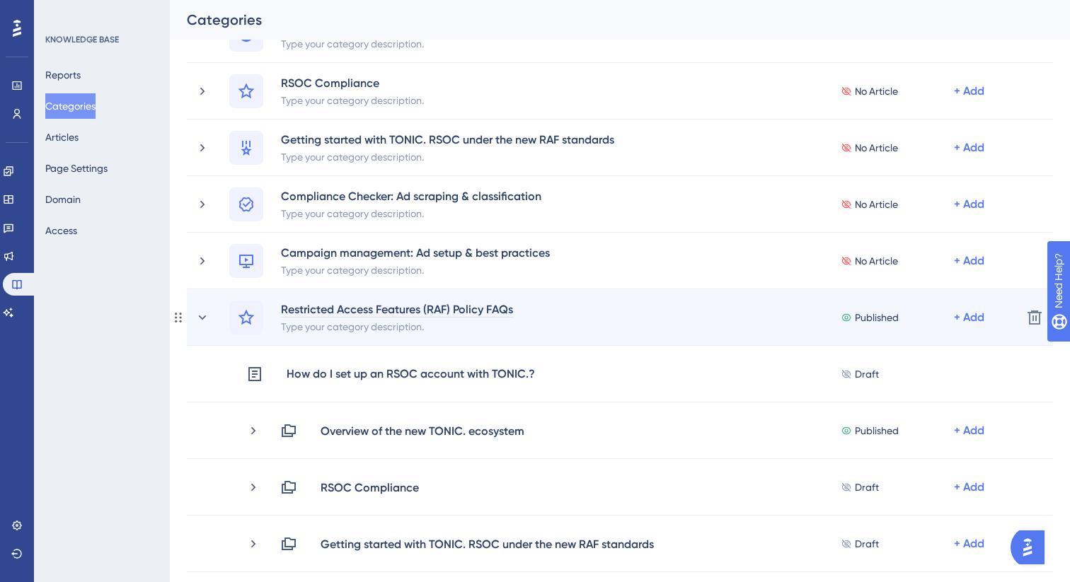
click at [370, 312] on div "Restricted Access Features (RAF) Policy FAQs" at bounding box center [396, 309] width 233 height 17
paste div
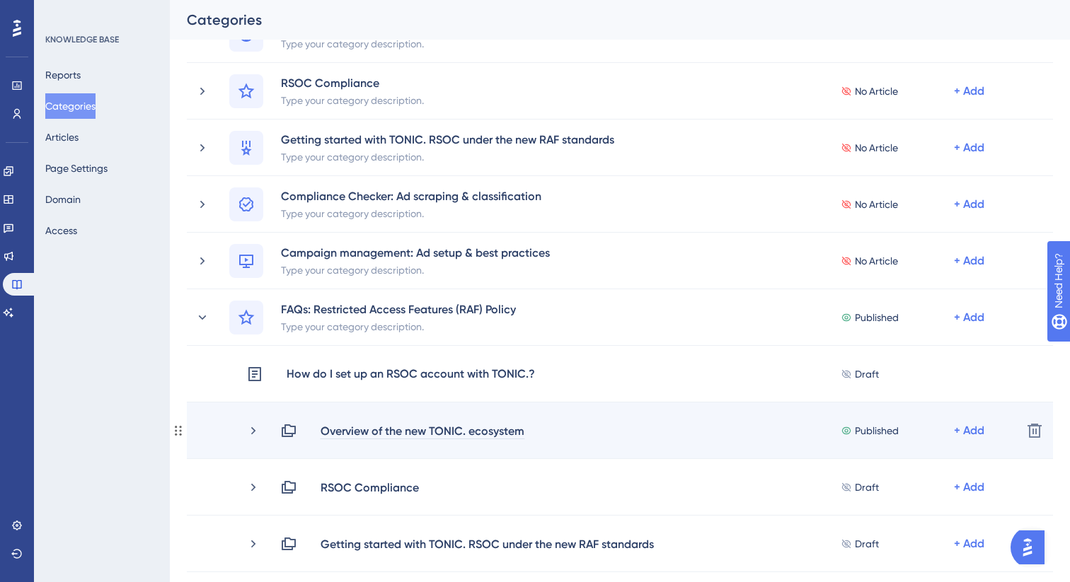
click at [408, 437] on div "Overview of the new TONIC. ecosystem" at bounding box center [422, 430] width 205 height 17
click at [260, 431] on icon at bounding box center [253, 431] width 14 height 14
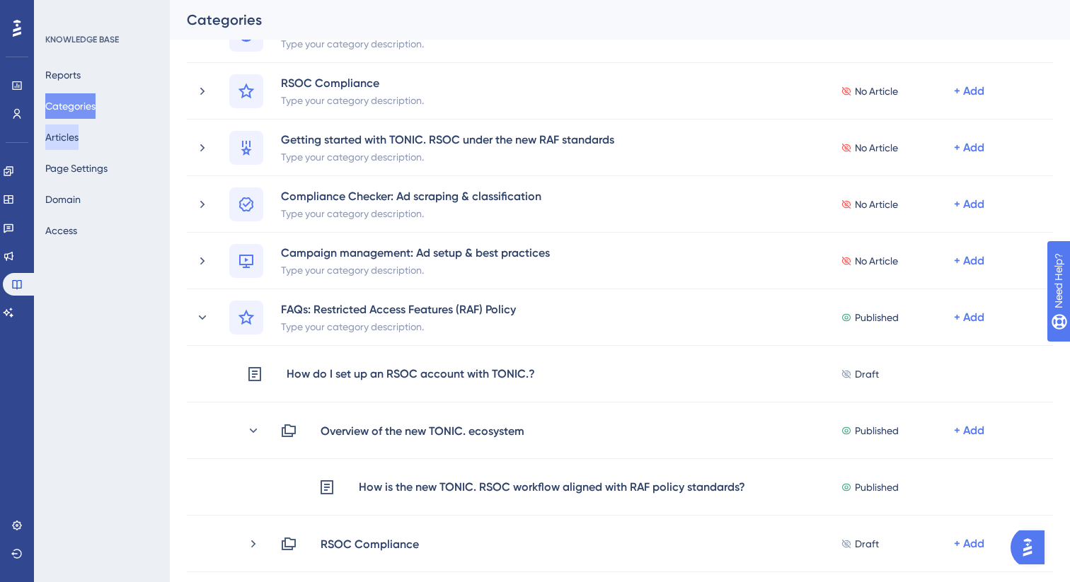
click at [76, 134] on button "Articles" at bounding box center [61, 137] width 33 height 25
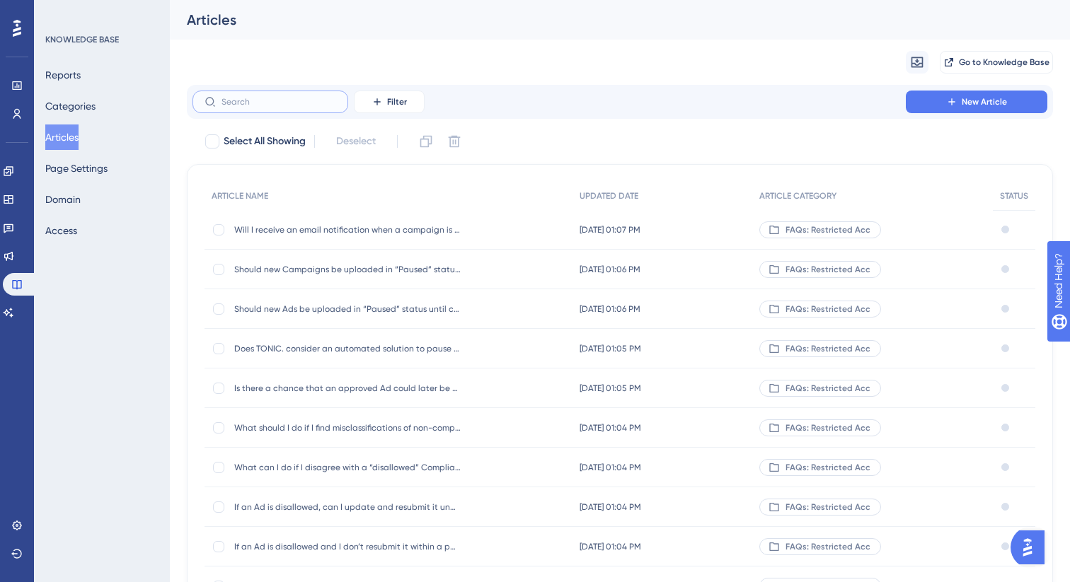
click at [298, 101] on input "text" at bounding box center [278, 102] width 115 height 10
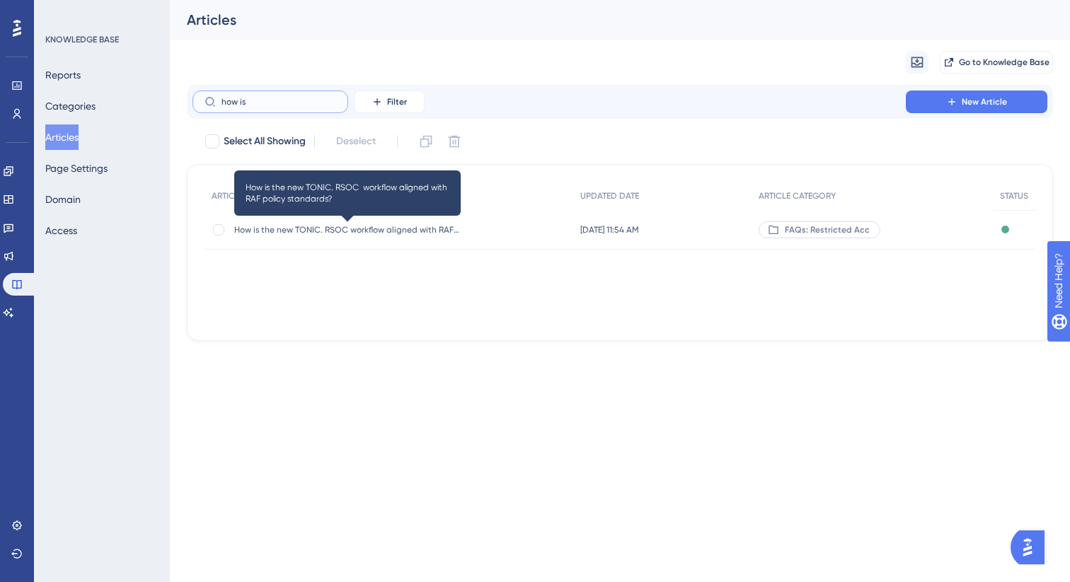
type input "how is"
click at [380, 234] on span "How is the new TONIC. RSOC workflow aligned with RAF policy standards?" at bounding box center [347, 229] width 226 height 11
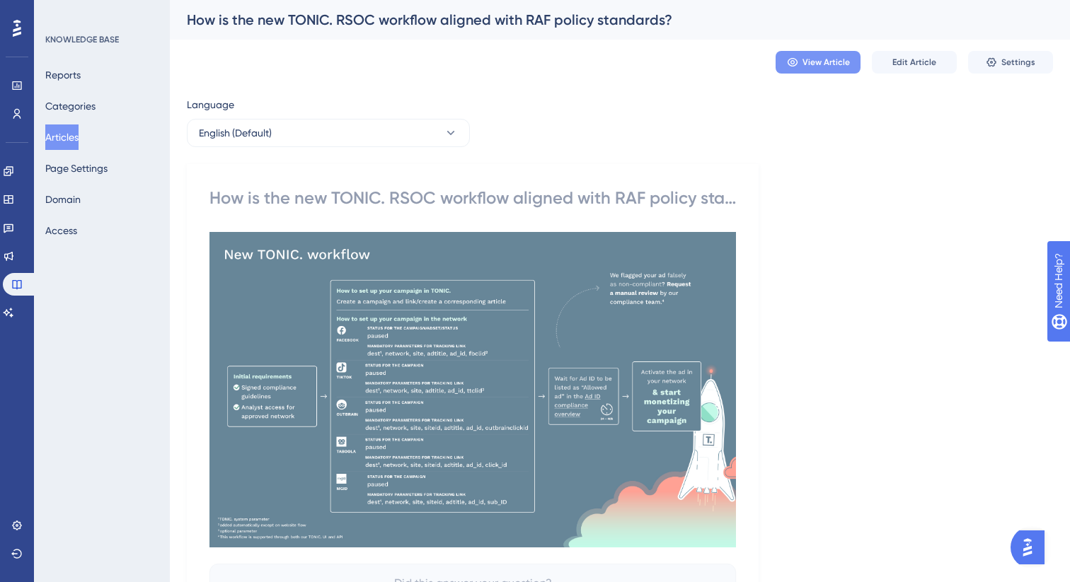
click at [832, 61] on span "View Article" at bounding box center [825, 62] width 47 height 11
click at [900, 67] on span "Edit Article" at bounding box center [914, 62] width 44 height 11
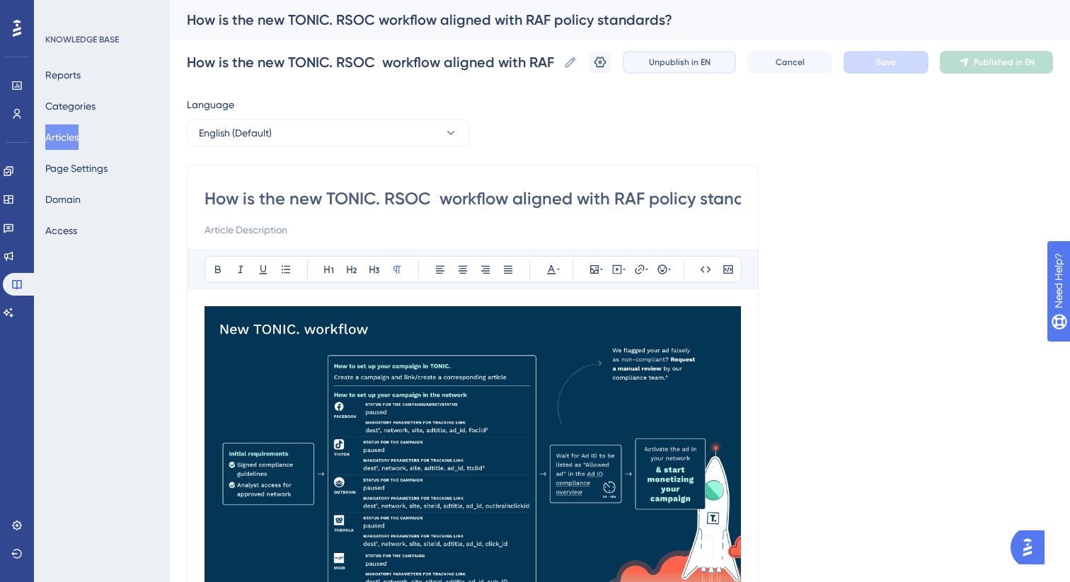
click at [661, 62] on span "Unpublish in EN" at bounding box center [680, 62] width 62 height 11
click at [966, 69] on button "Publish in EN" at bounding box center [996, 62] width 113 height 23
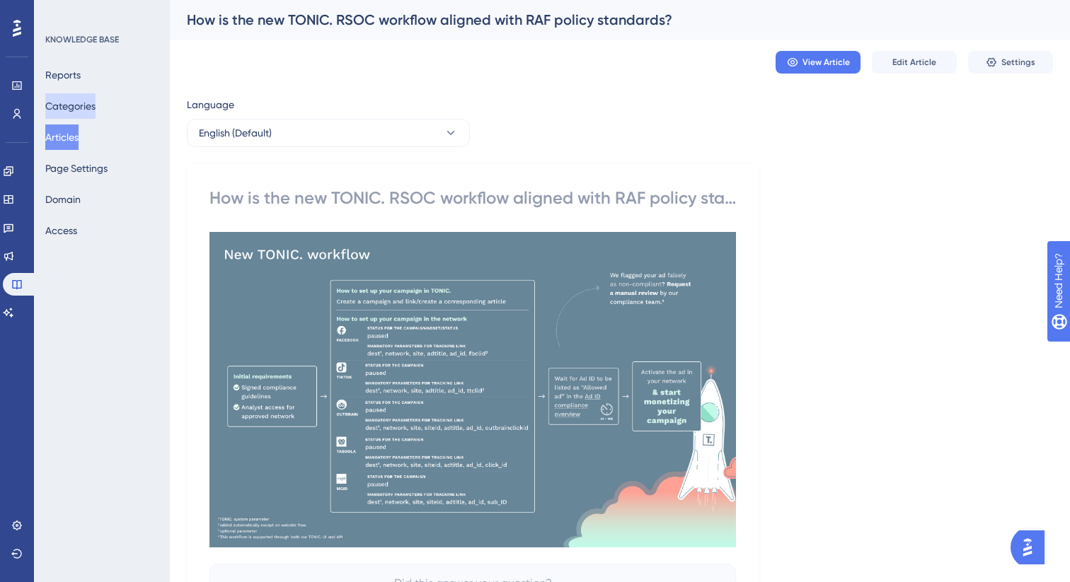
click at [71, 105] on button "Categories" at bounding box center [70, 105] width 50 height 25
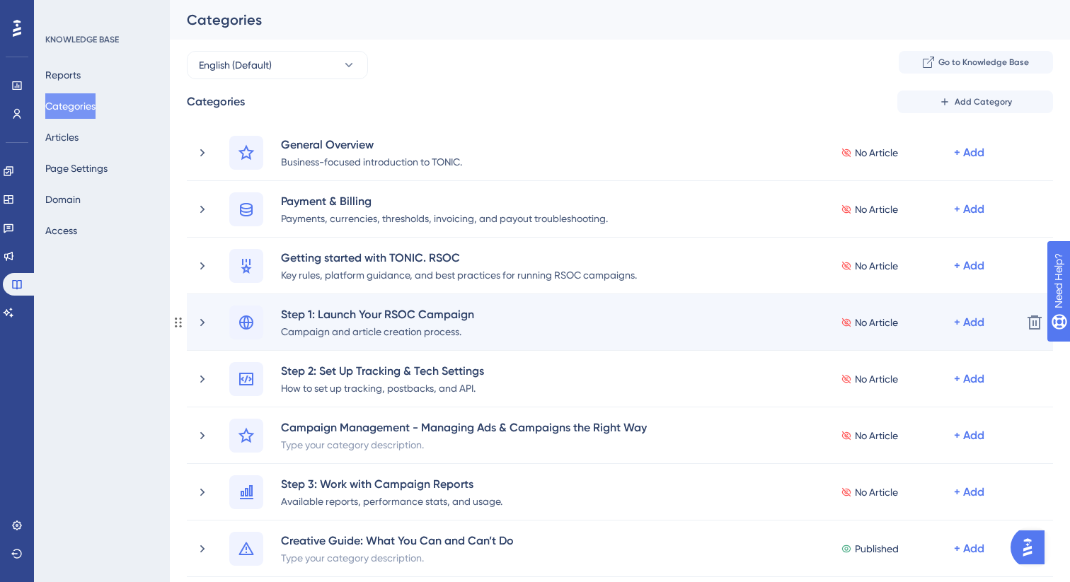
scroll to position [657, 0]
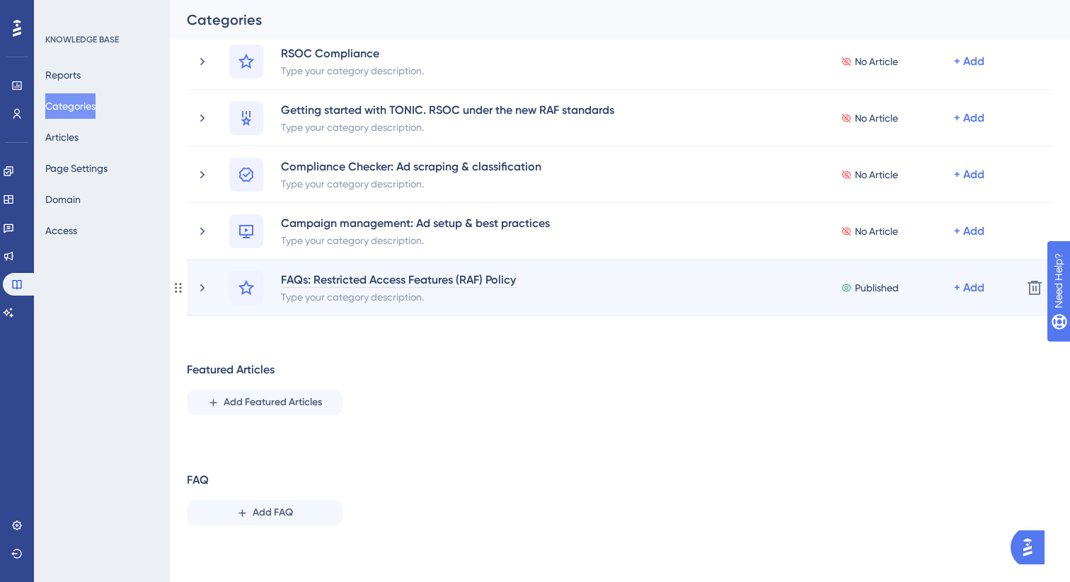
click at [294, 278] on div "FAQs: Restricted Access Features (RAF) Policy" at bounding box center [398, 279] width 236 height 17
click at [284, 283] on div "FAQs: Restricted Access Features (RAF) Policy" at bounding box center [398, 279] width 236 height 17
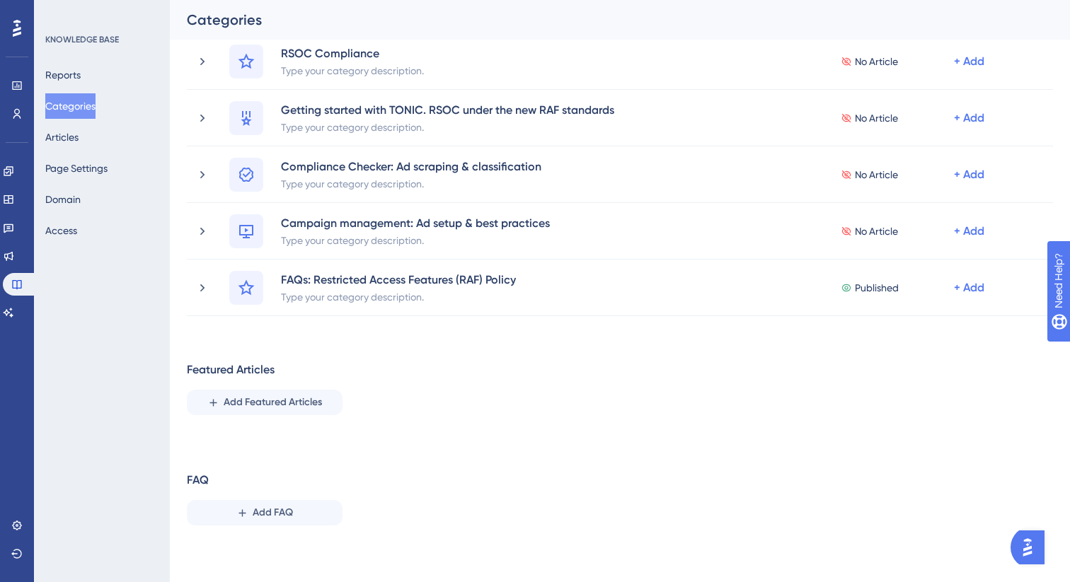
click at [502, 421] on div "Featured Articles Add Featured Articles" at bounding box center [620, 394] width 866 height 65
click at [79, 139] on button "Articles" at bounding box center [61, 137] width 33 height 25
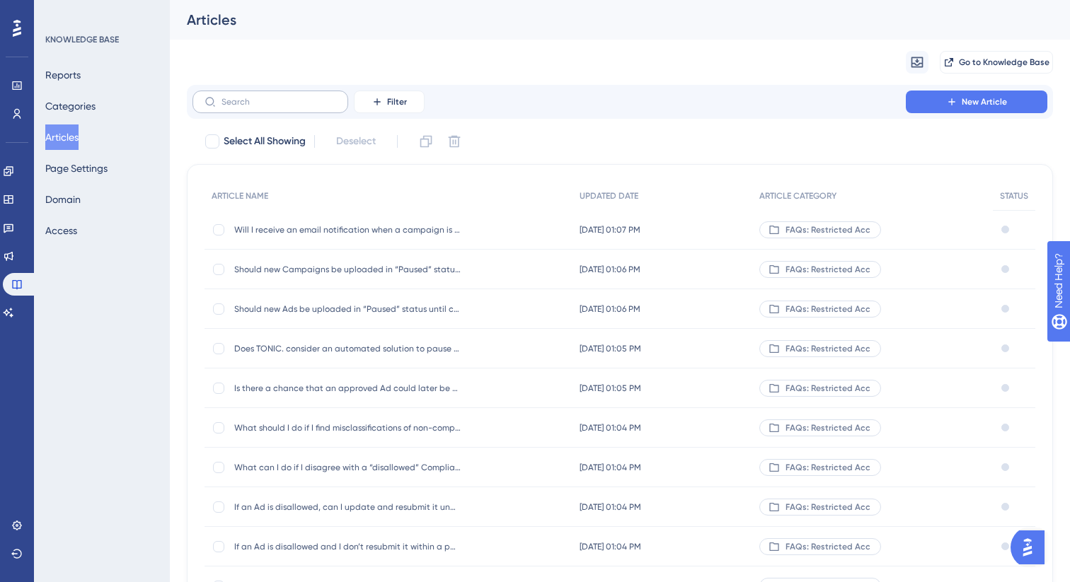
click at [289, 110] on label at bounding box center [270, 102] width 156 height 23
click at [289, 107] on input "text" at bounding box center [278, 102] width 115 height 10
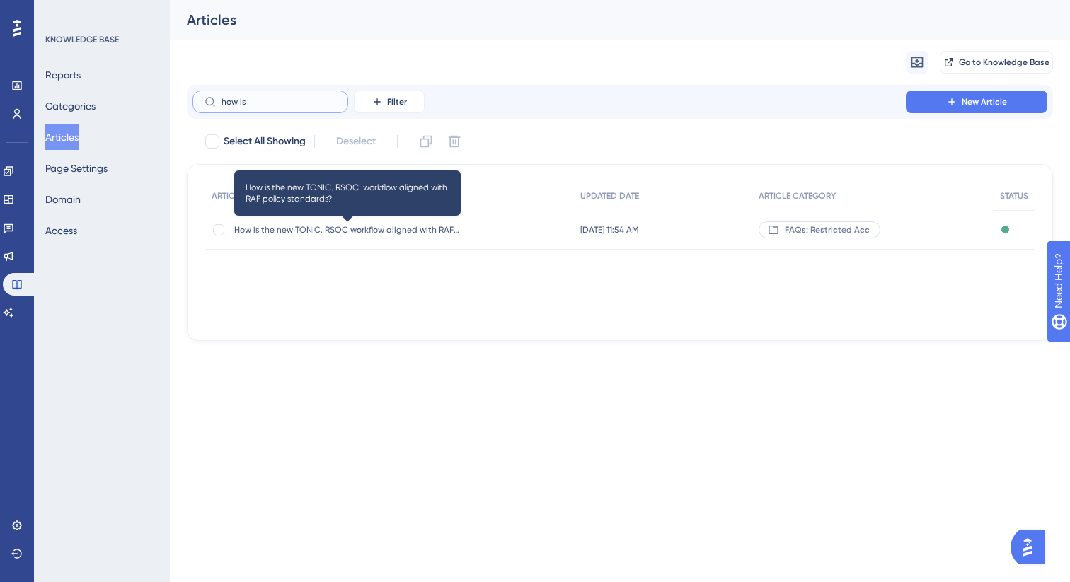
type input "how is"
click at [335, 232] on span "How is the new TONIC. RSOC workflow aligned with RAF policy standards?" at bounding box center [347, 229] width 226 height 11
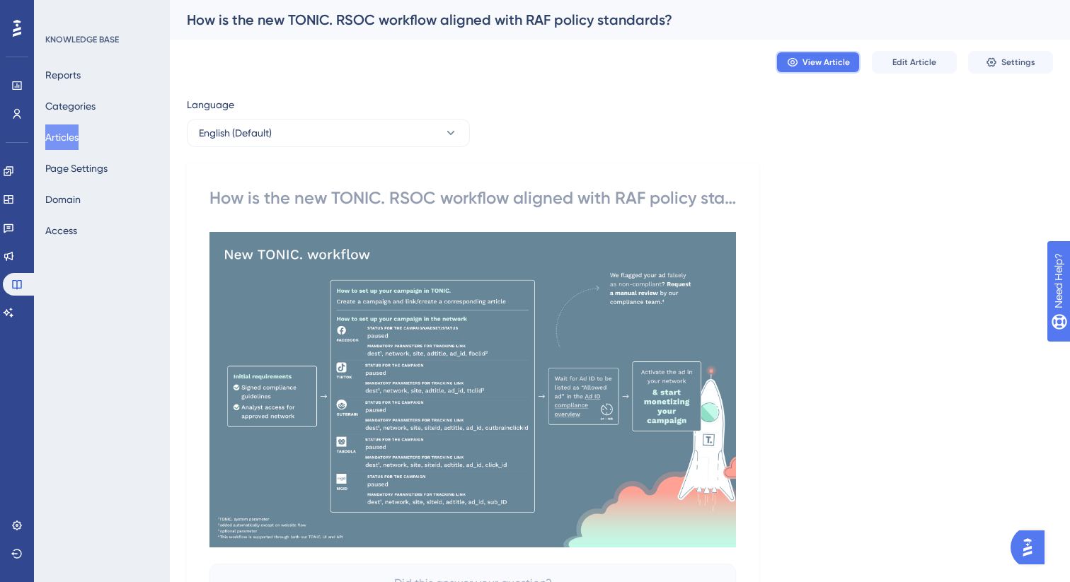
click at [817, 61] on span "View Article" at bounding box center [825, 62] width 47 height 11
click at [930, 69] on button "Edit Article" at bounding box center [914, 62] width 85 height 23
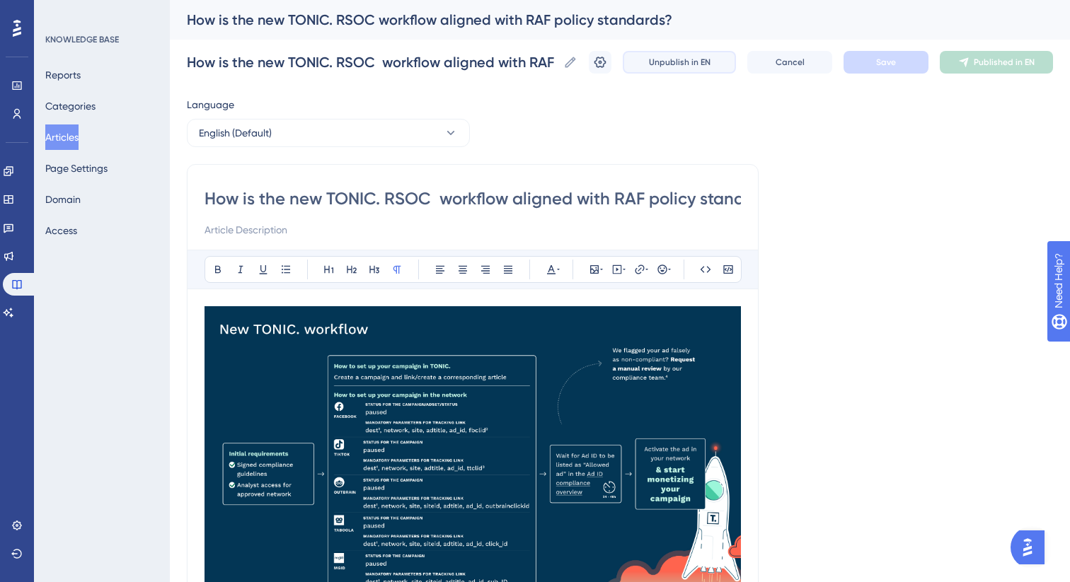
click at [654, 71] on button "Unpublish in EN" at bounding box center [679, 62] width 113 height 23
